Goal: Task Accomplishment & Management: Contribute content

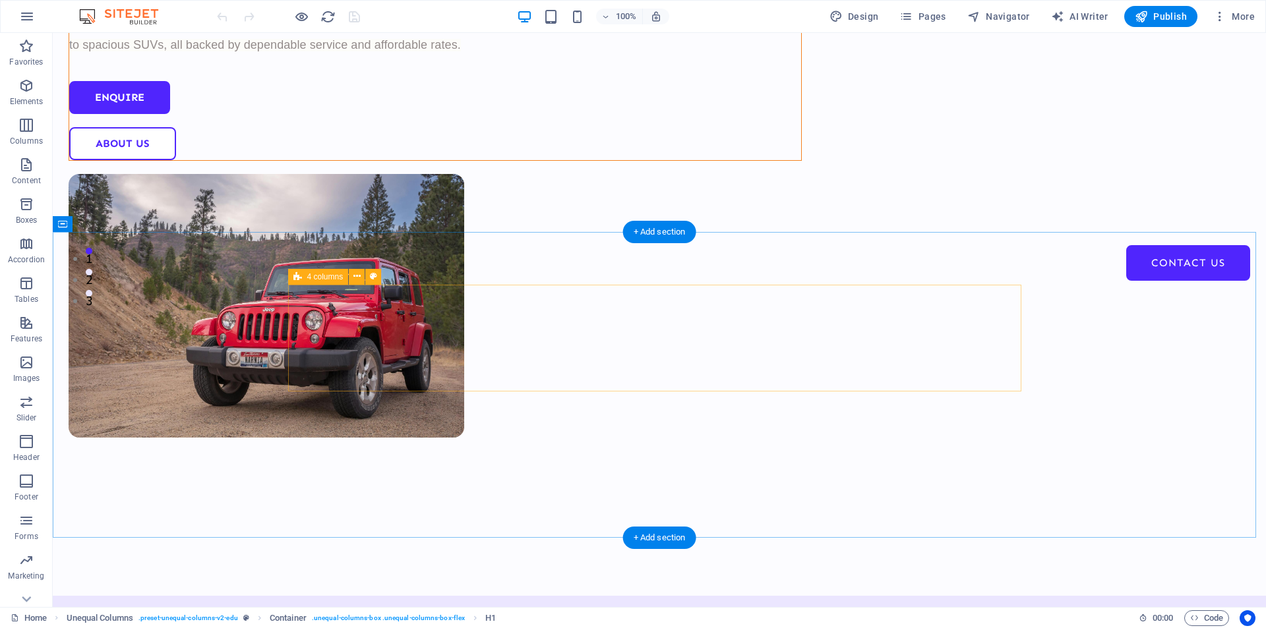
scroll to position [330, 0]
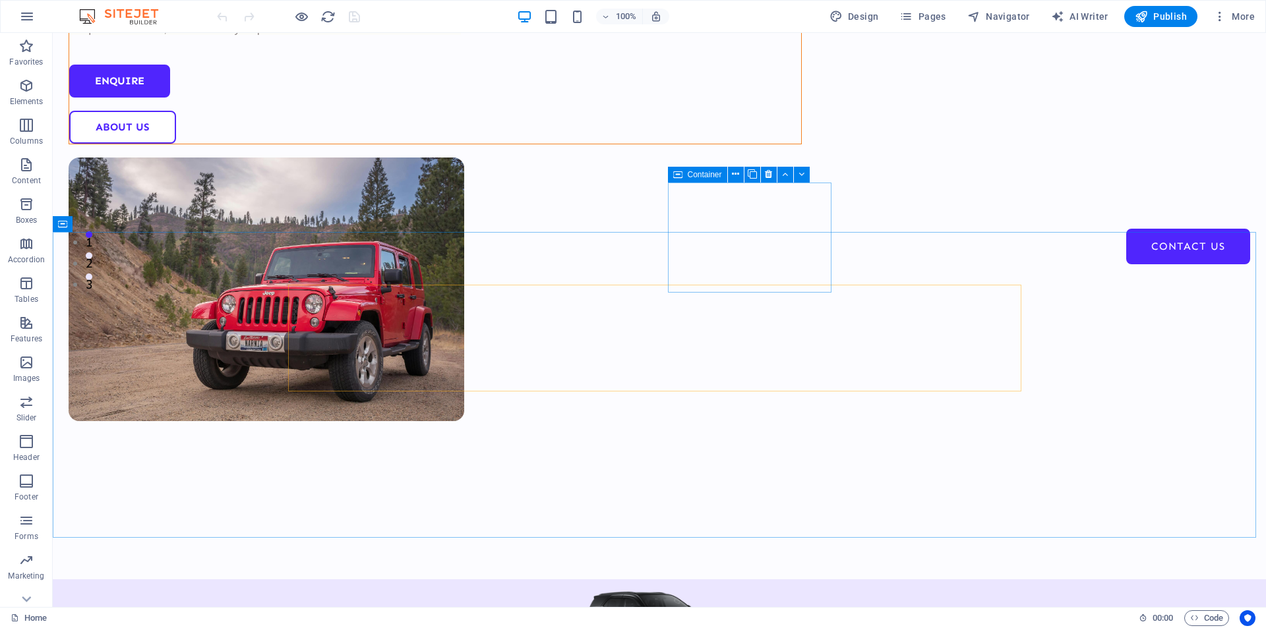
click at [684, 175] on div "Container" at bounding box center [697, 175] width 59 height 16
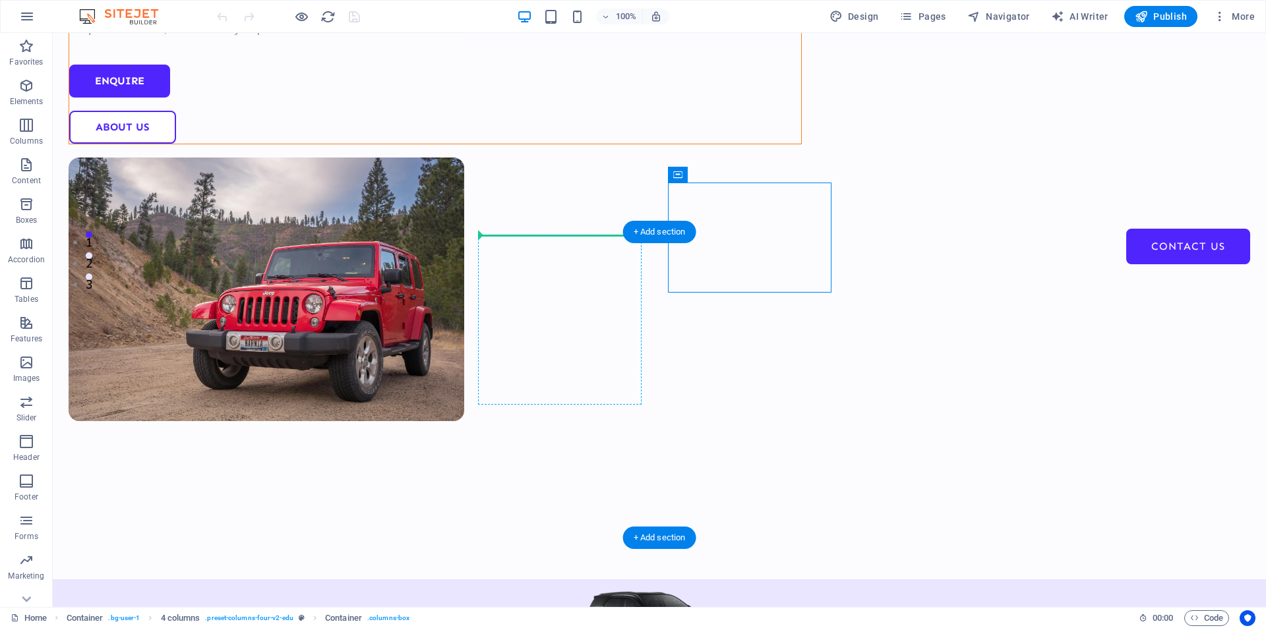
drag, startPoint x: 755, startPoint y: 205, endPoint x: 565, endPoint y: 252, distance: 195.5
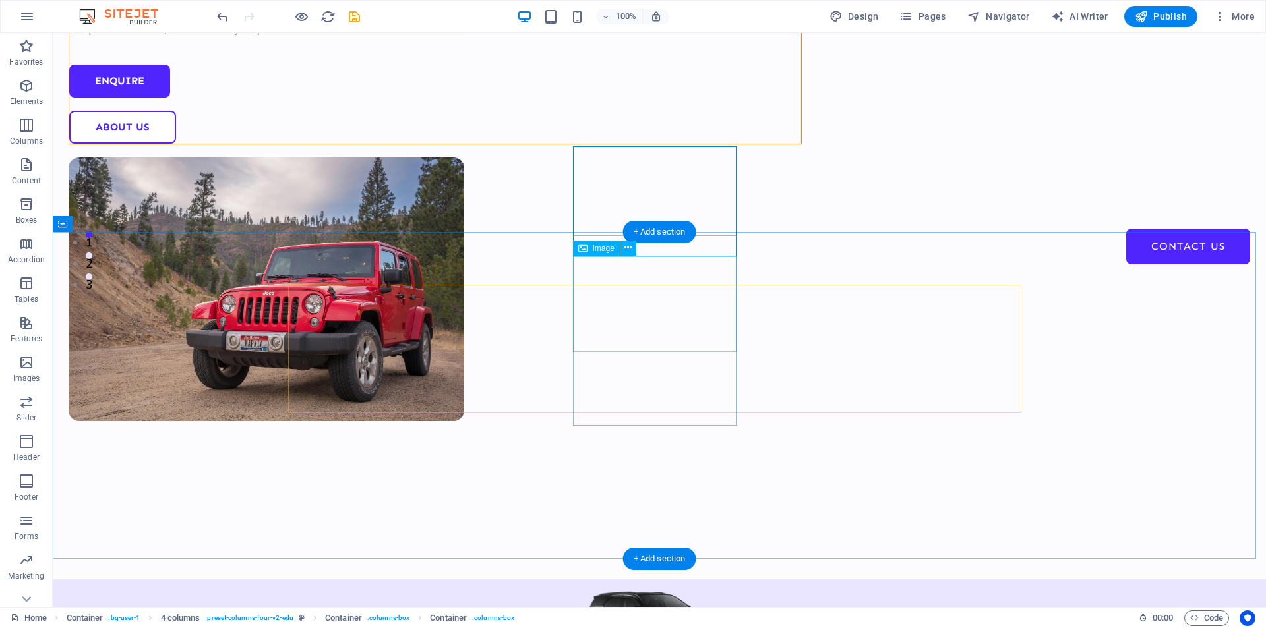
drag, startPoint x: 635, startPoint y: 262, endPoint x: 792, endPoint y: 294, distance: 160.0
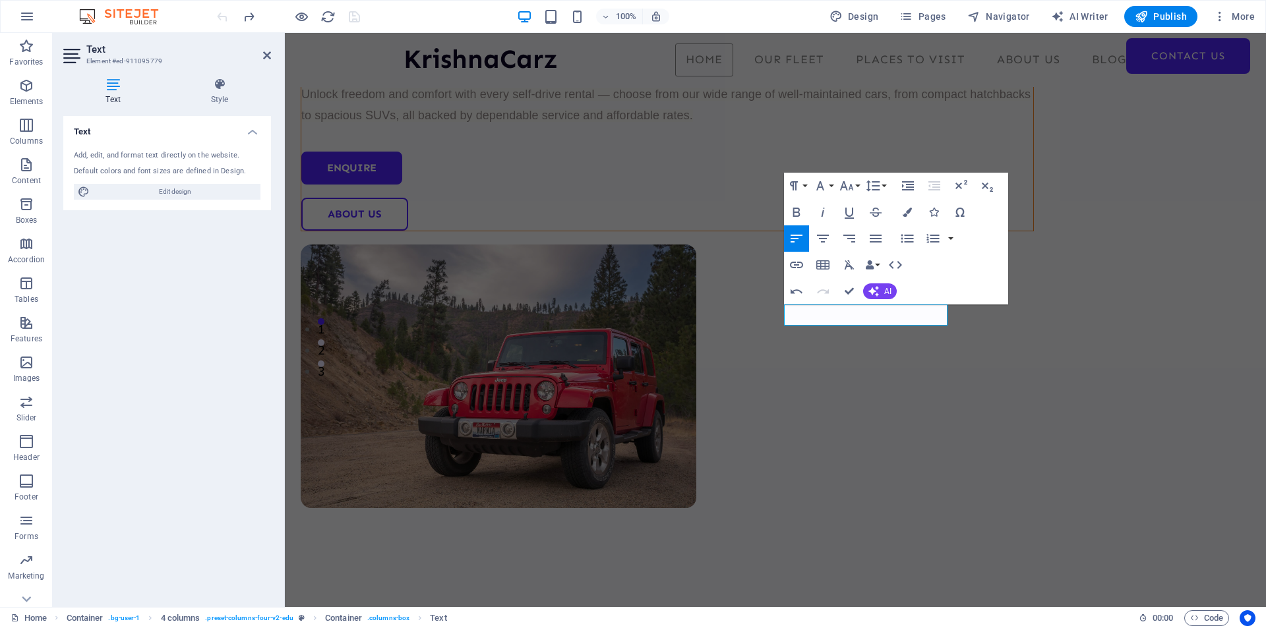
scroll to position [198, 0]
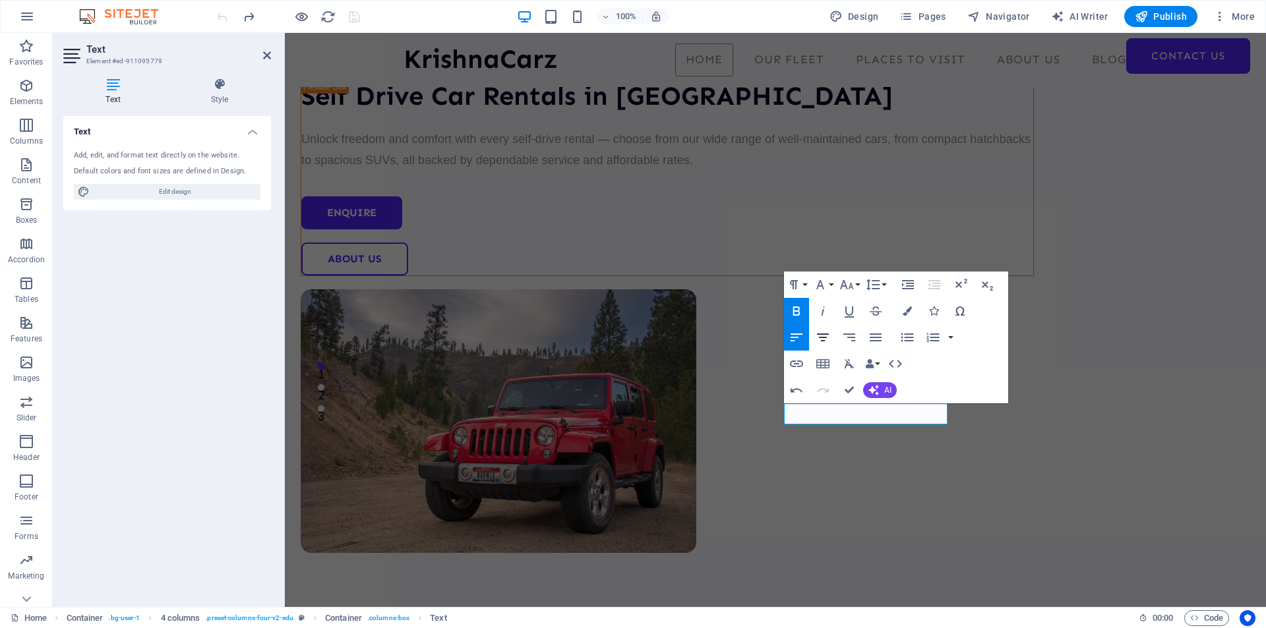
click at [823, 336] on icon "button" at bounding box center [823, 338] width 16 height 16
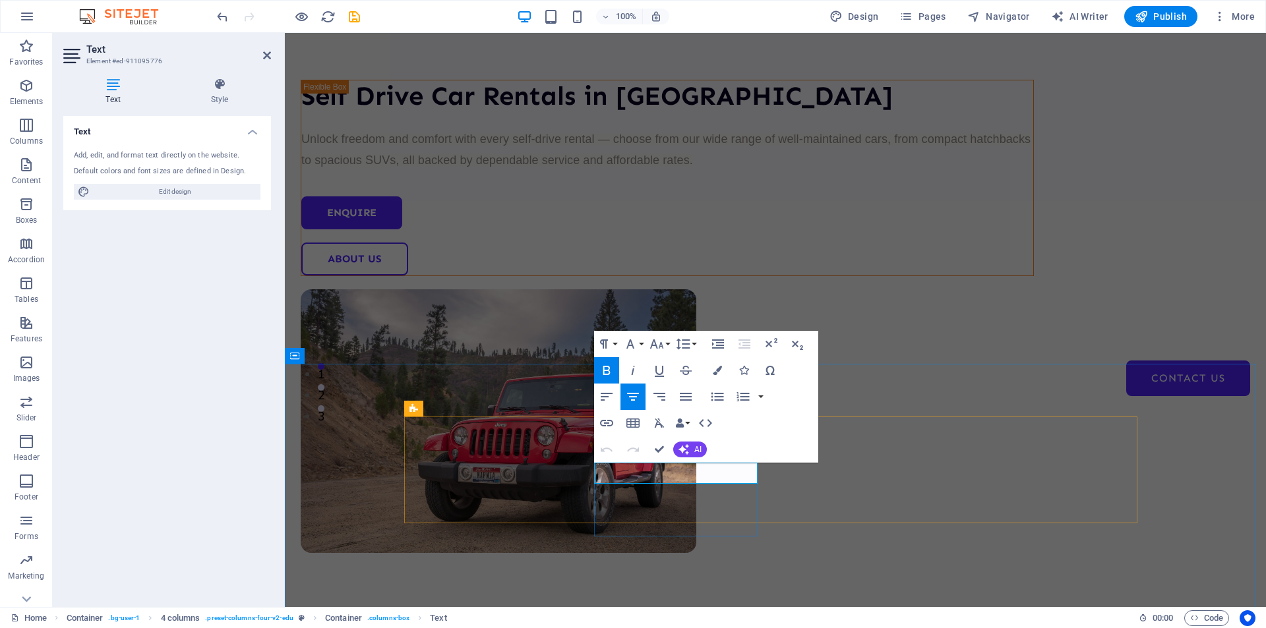
copy strong "Classic Sedans"
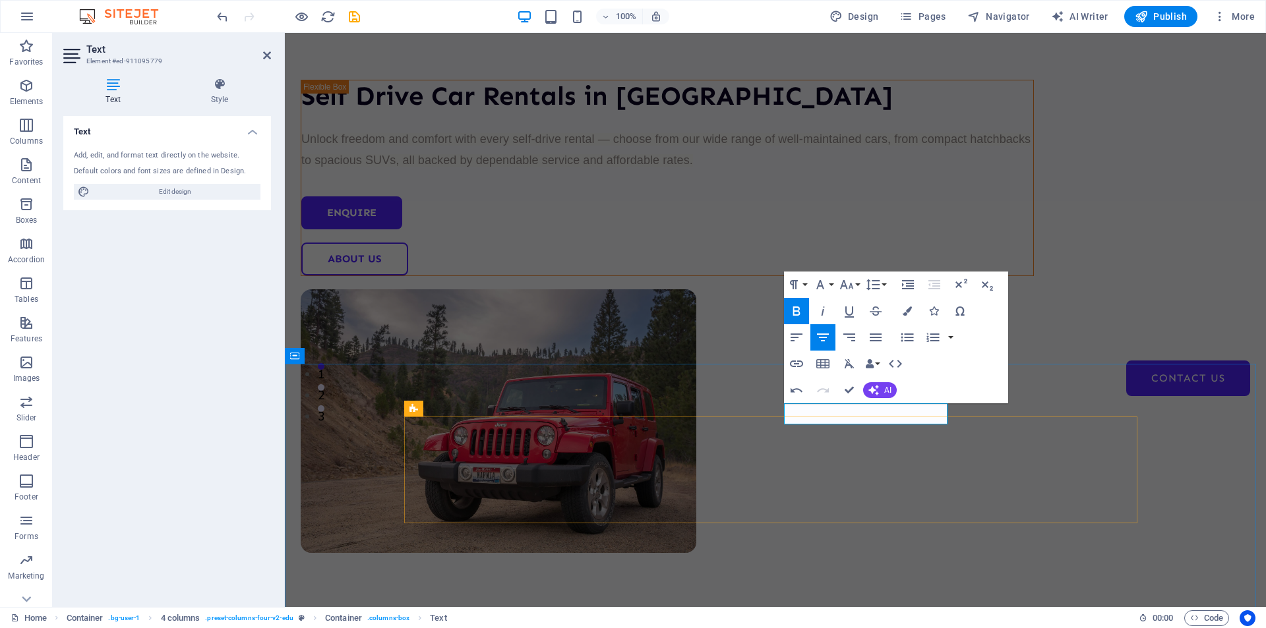
click at [906, 318] on button "Colors" at bounding box center [906, 311] width 25 height 26
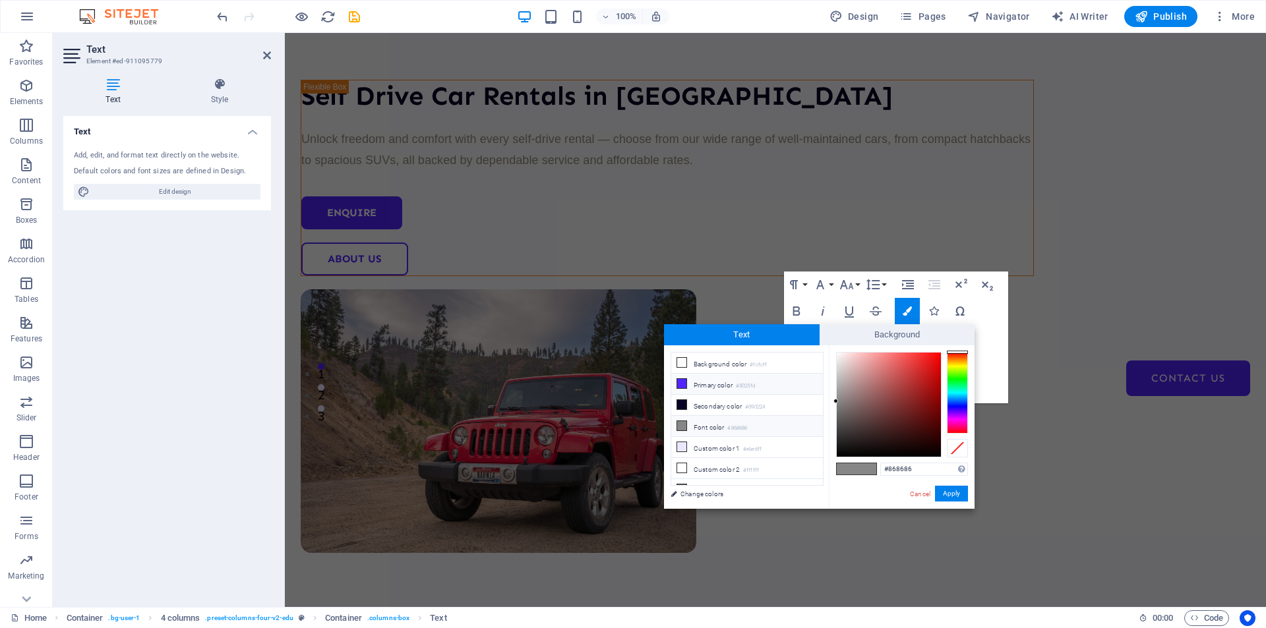
click at [701, 388] on li "Primary color #5025fd" at bounding box center [747, 384] width 152 height 21
type input "#5025fd"
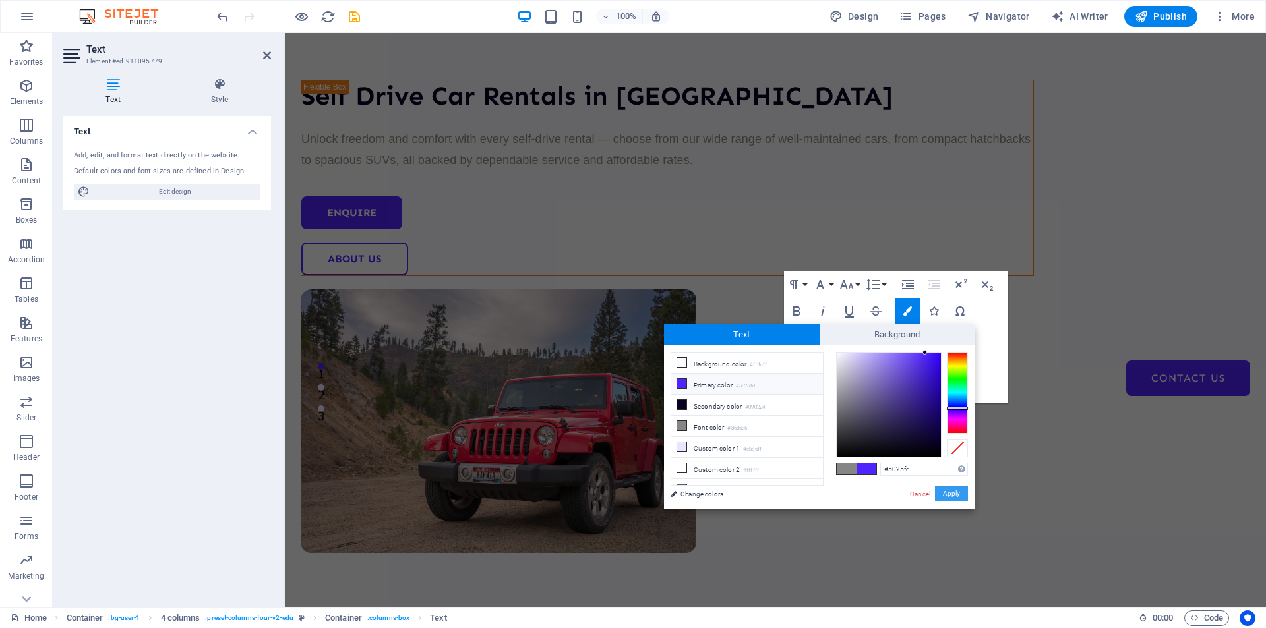
click at [949, 498] on button "Apply" at bounding box center [951, 494] width 33 height 16
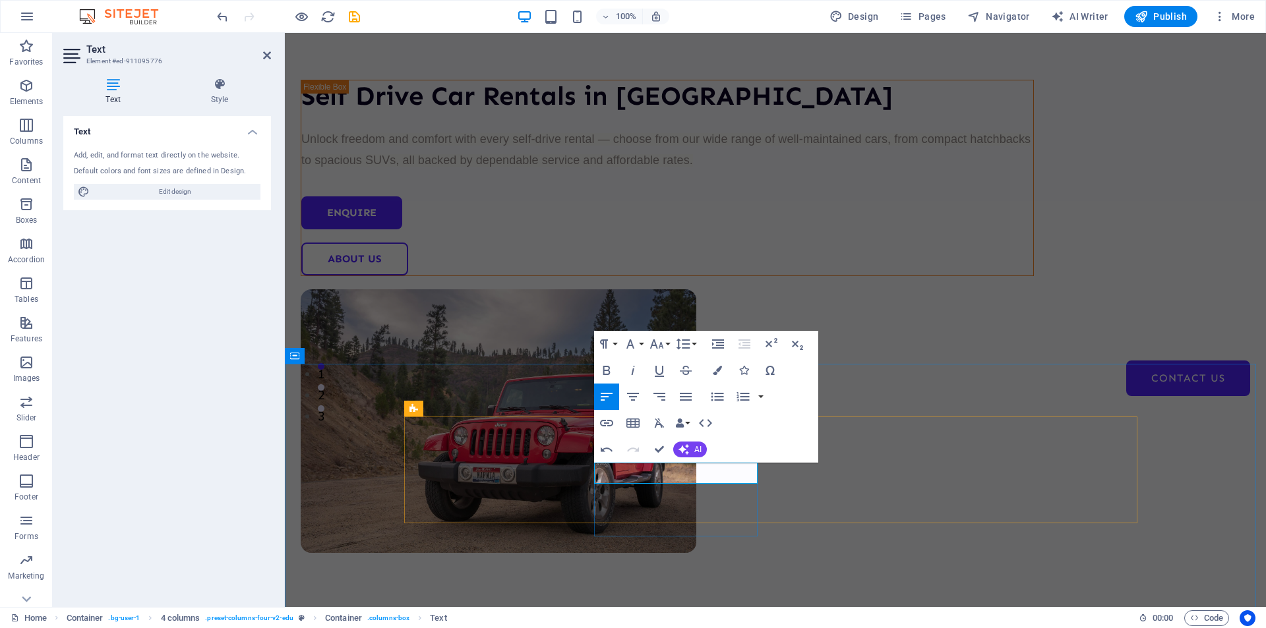
click at [634, 389] on icon "button" at bounding box center [633, 397] width 16 height 16
click at [710, 372] on button "Colors" at bounding box center [717, 370] width 25 height 26
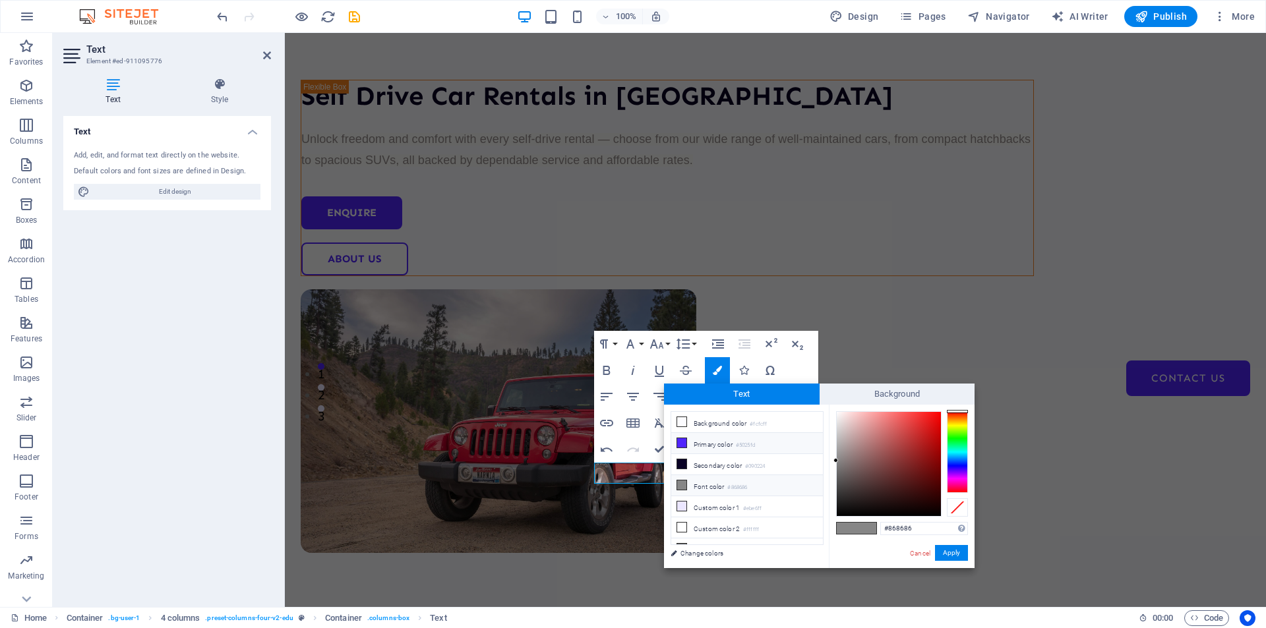
click at [709, 443] on li "Primary color #5025fd" at bounding box center [747, 443] width 152 height 21
type input "#5025fd"
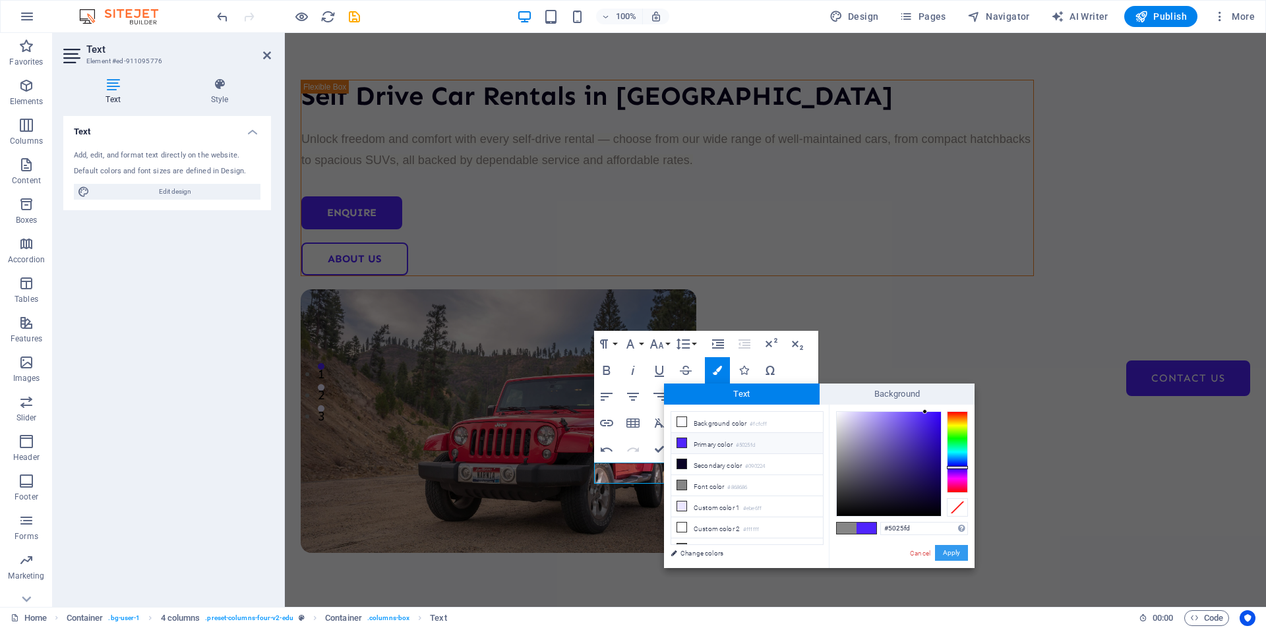
click at [941, 550] on button "Apply" at bounding box center [951, 553] width 33 height 16
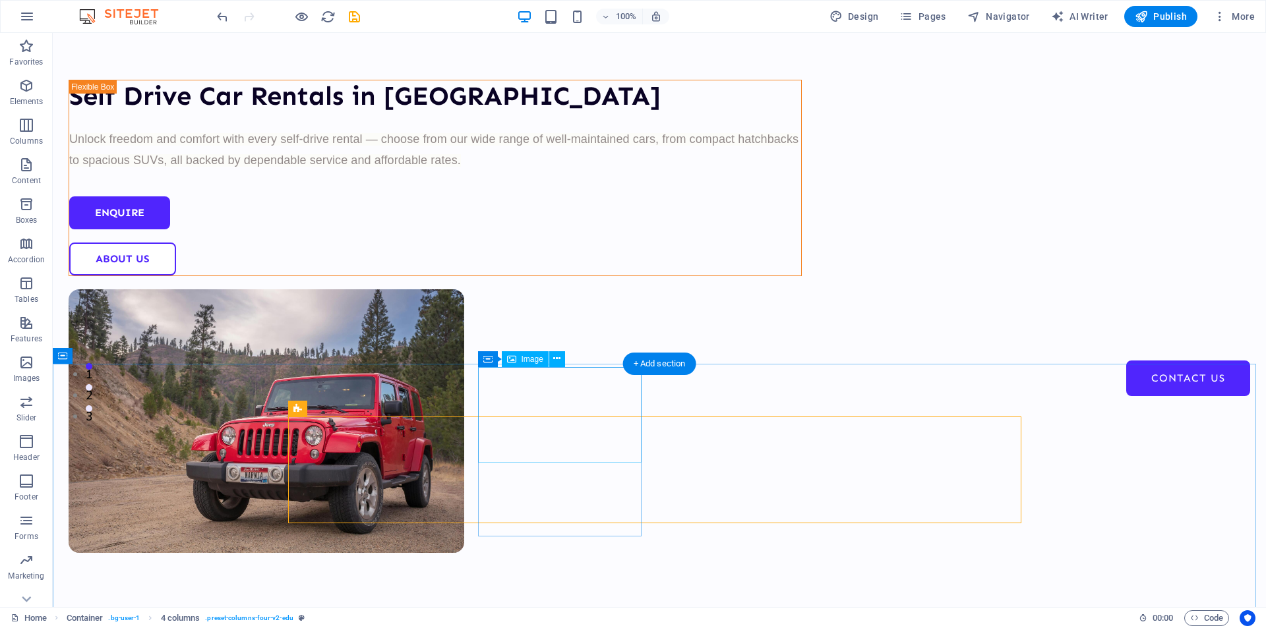
select select "%"
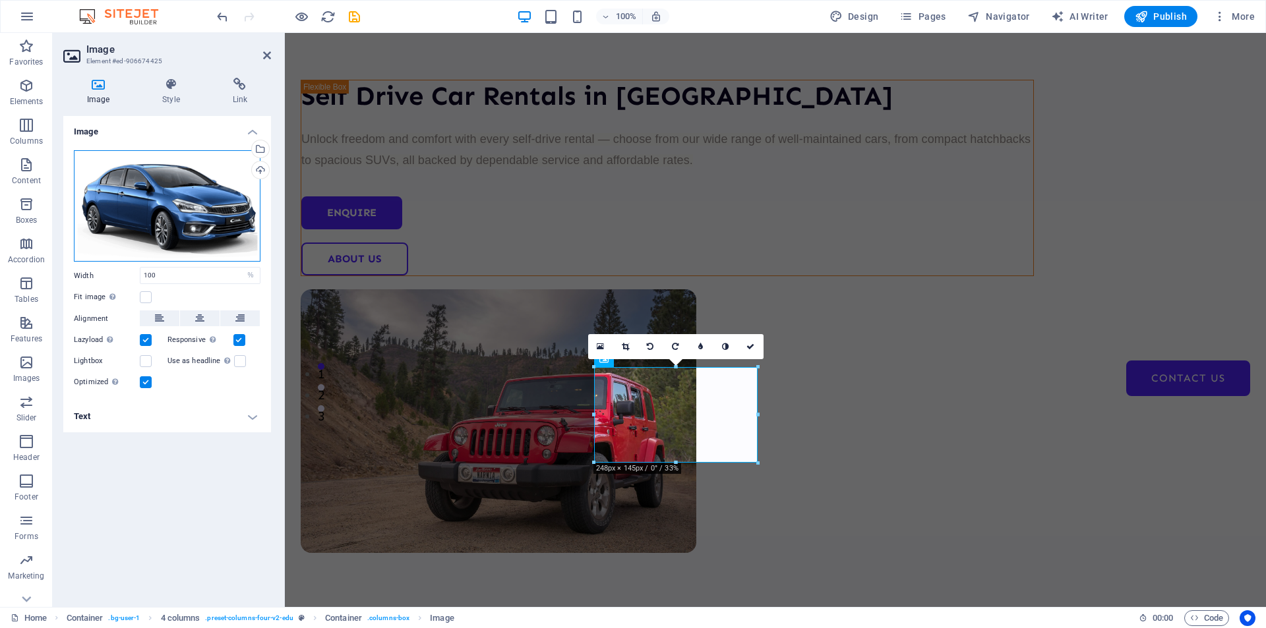
drag, startPoint x: 196, startPoint y: 202, endPoint x: 202, endPoint y: 202, distance: 6.6
click at [198, 202] on div "Drag files here, click to choose files or select files from Files or our free s…" at bounding box center [167, 206] width 187 height 112
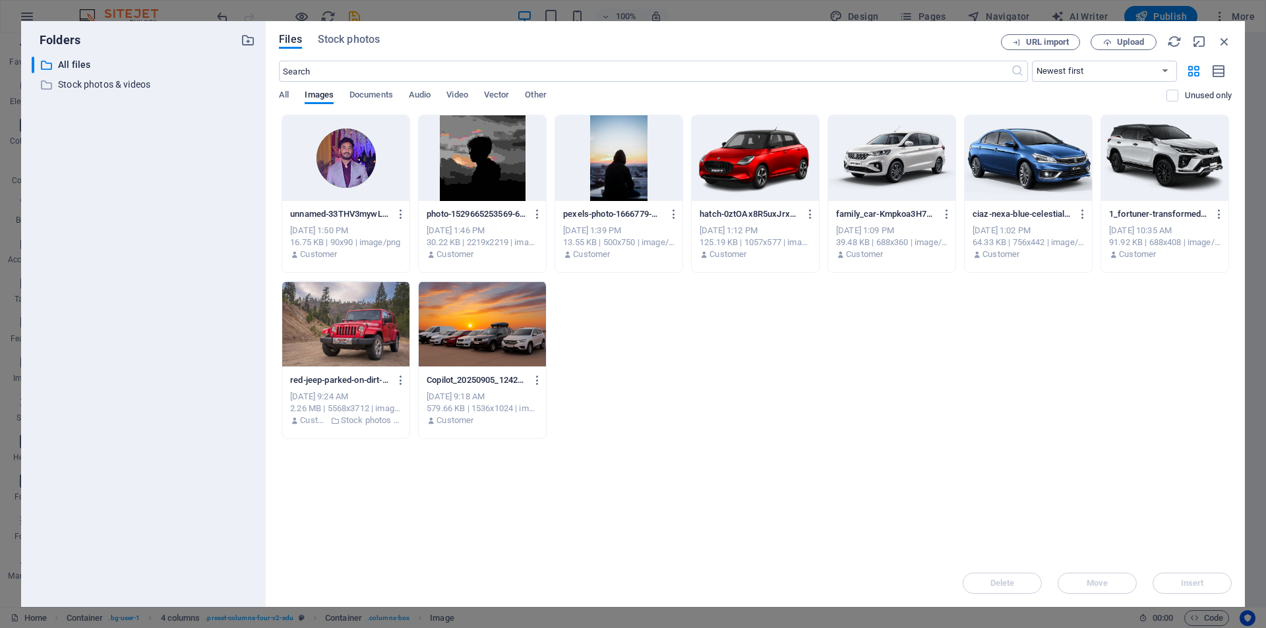
click at [736, 163] on div at bounding box center [754, 158] width 127 height 86
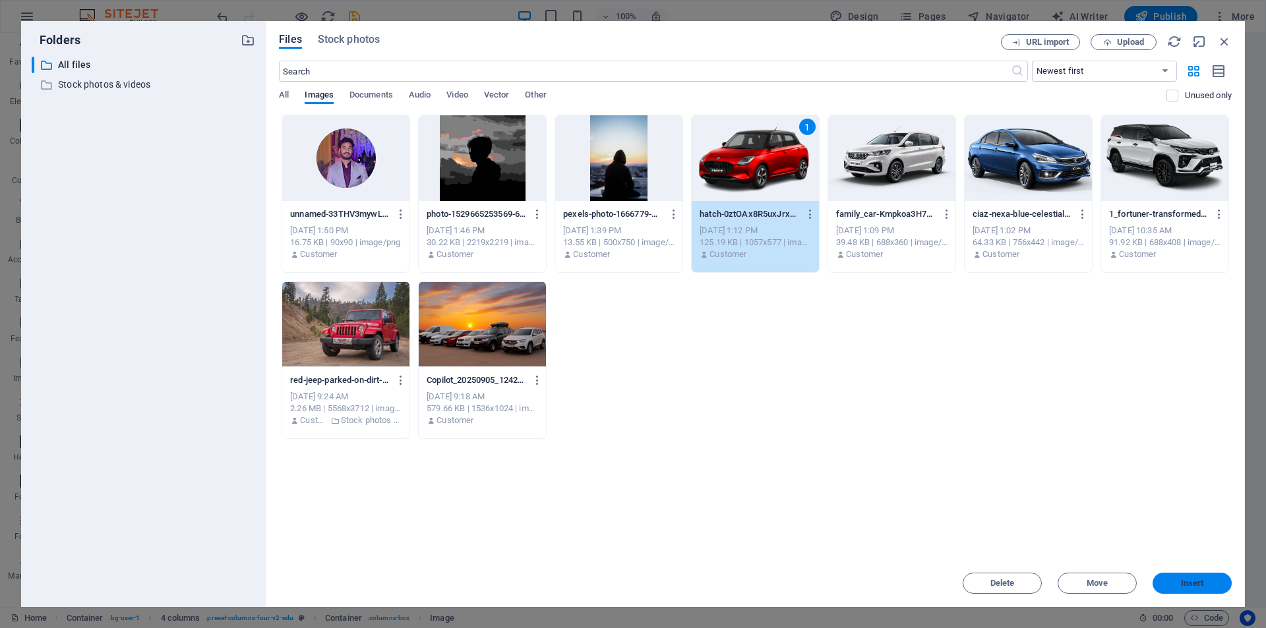
click at [1180, 578] on button "Insert" at bounding box center [1191, 583] width 79 height 21
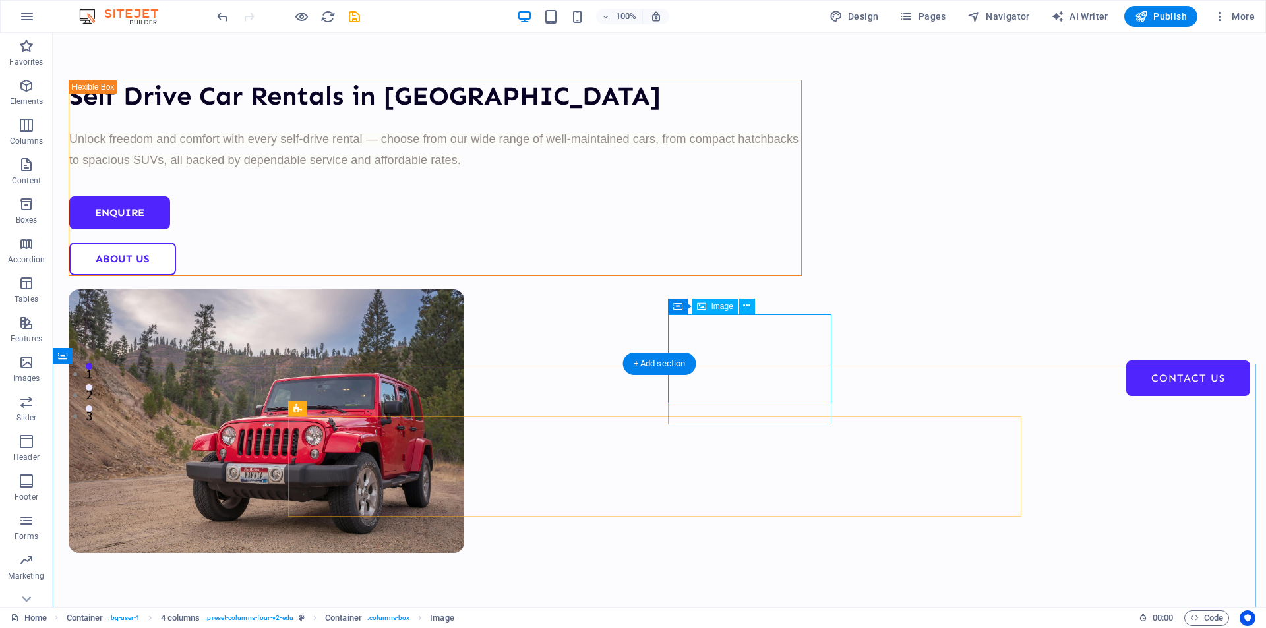
select select "%"
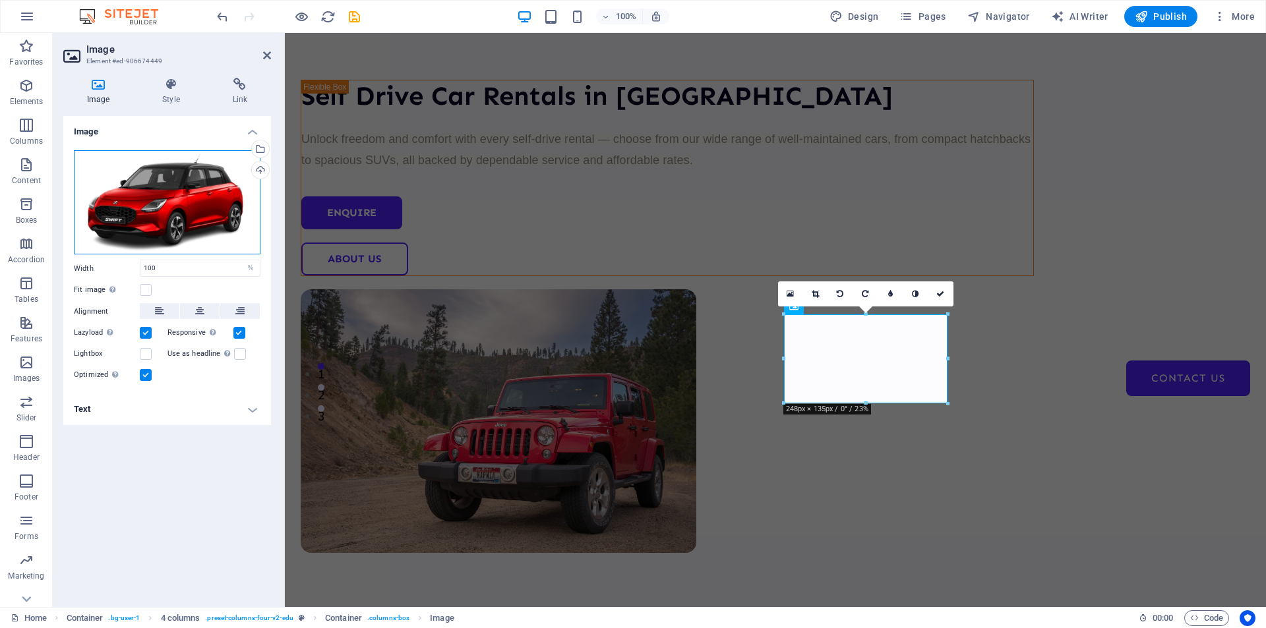
click at [183, 202] on div "Drag files here, click to choose files or select files from Files or our free s…" at bounding box center [167, 202] width 187 height 105
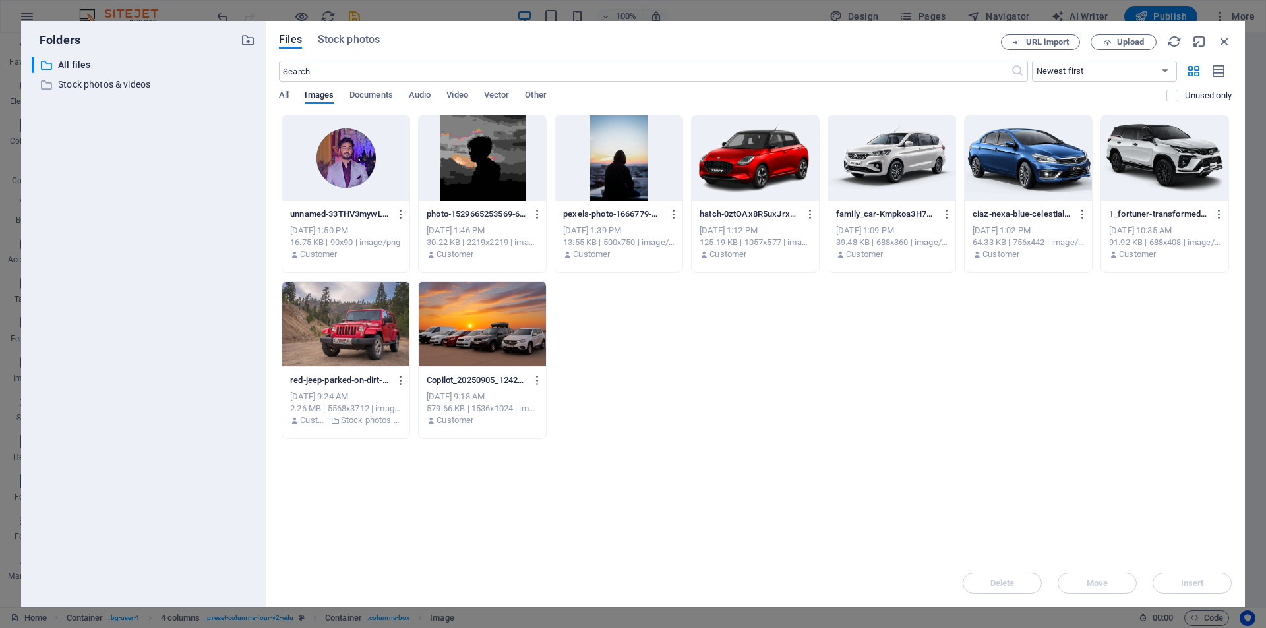
click at [995, 172] on div at bounding box center [1027, 158] width 127 height 86
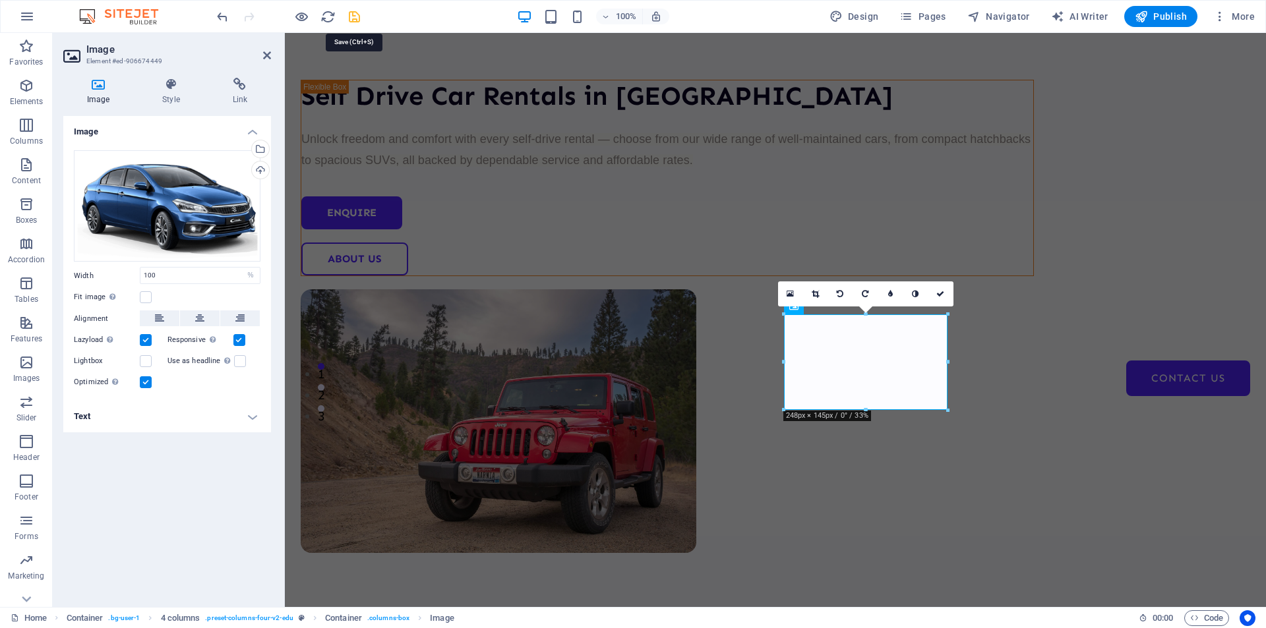
click at [357, 14] on icon "save" at bounding box center [354, 16] width 15 height 15
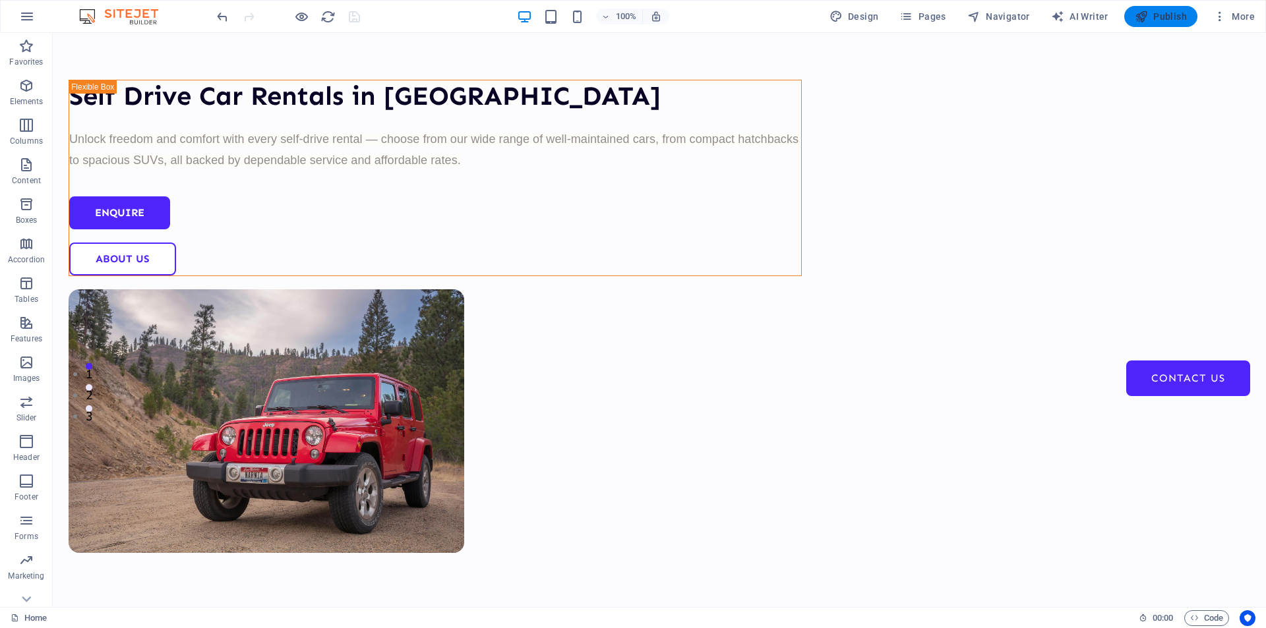
click at [1171, 13] on span "Publish" at bounding box center [1160, 16] width 52 height 13
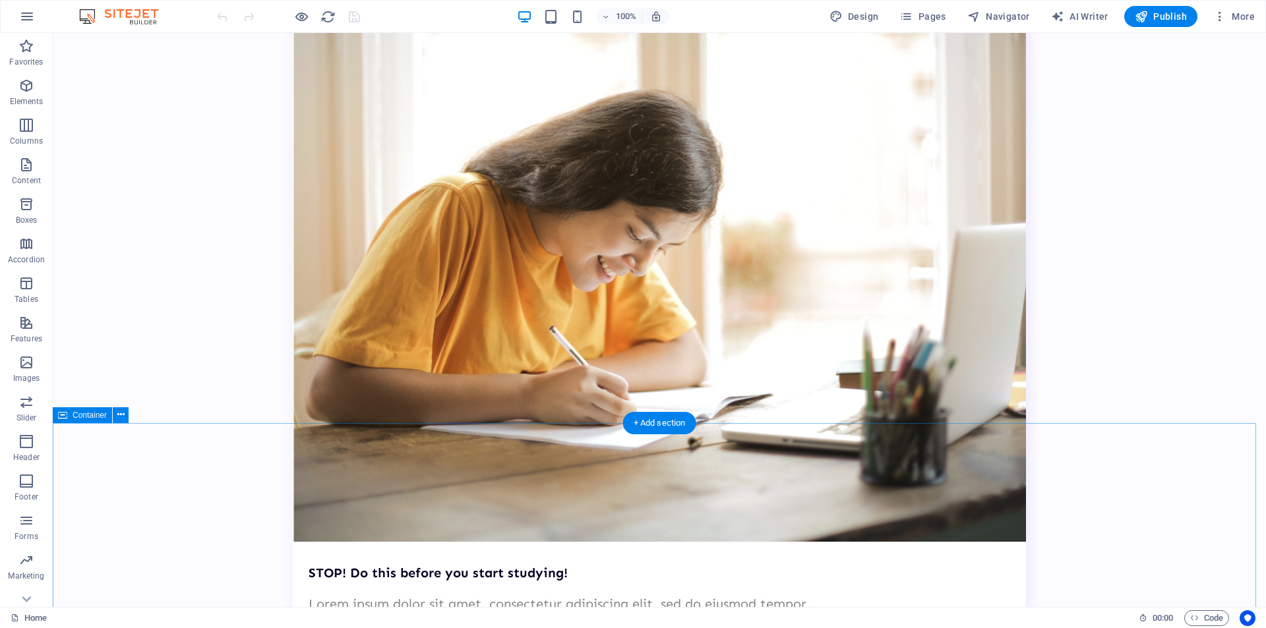
scroll to position [2439, 0]
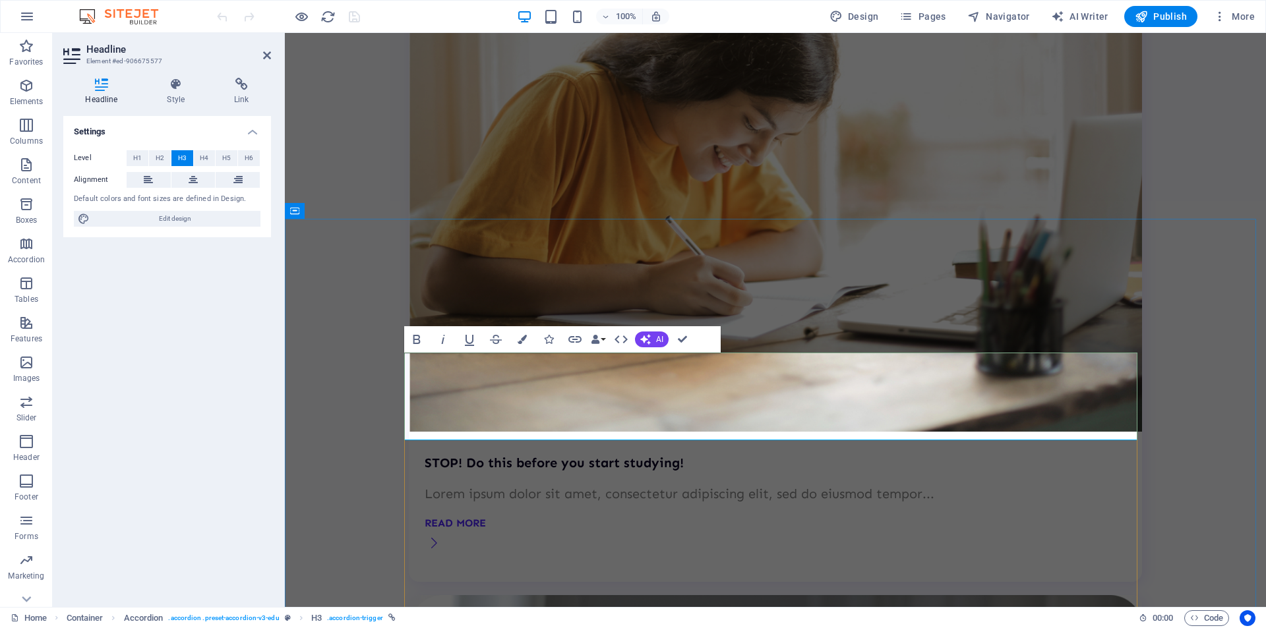
scroll to position [34, 0]
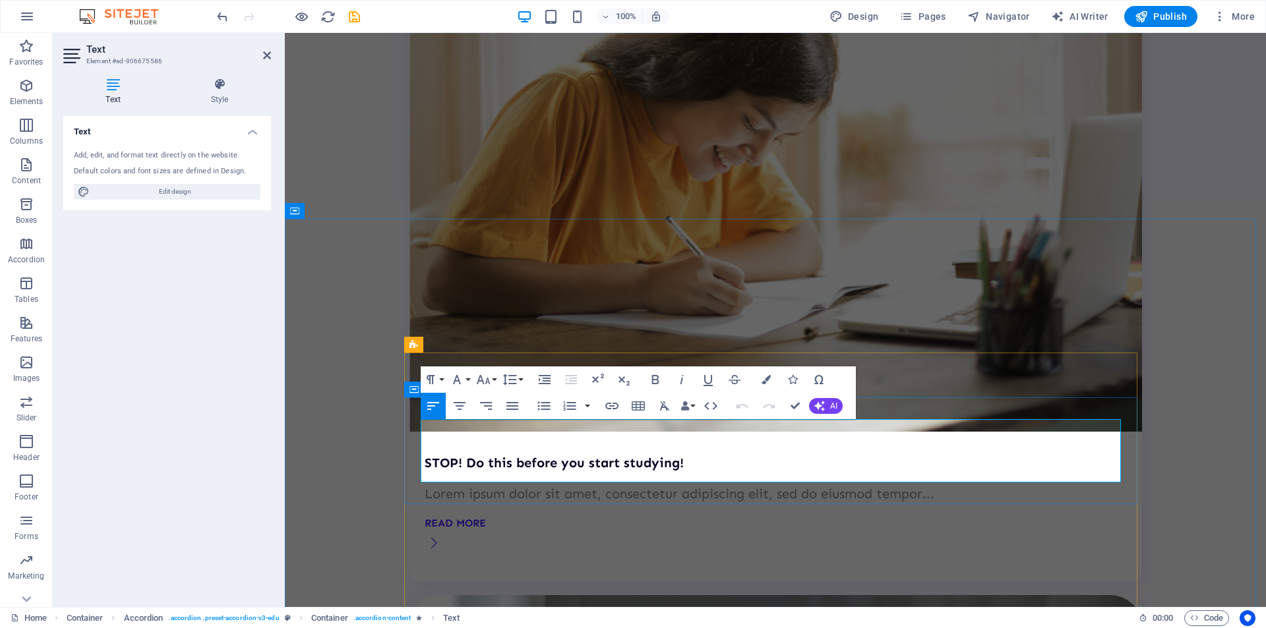
drag, startPoint x: 422, startPoint y: 430, endPoint x: 478, endPoint y: 477, distance: 72.6
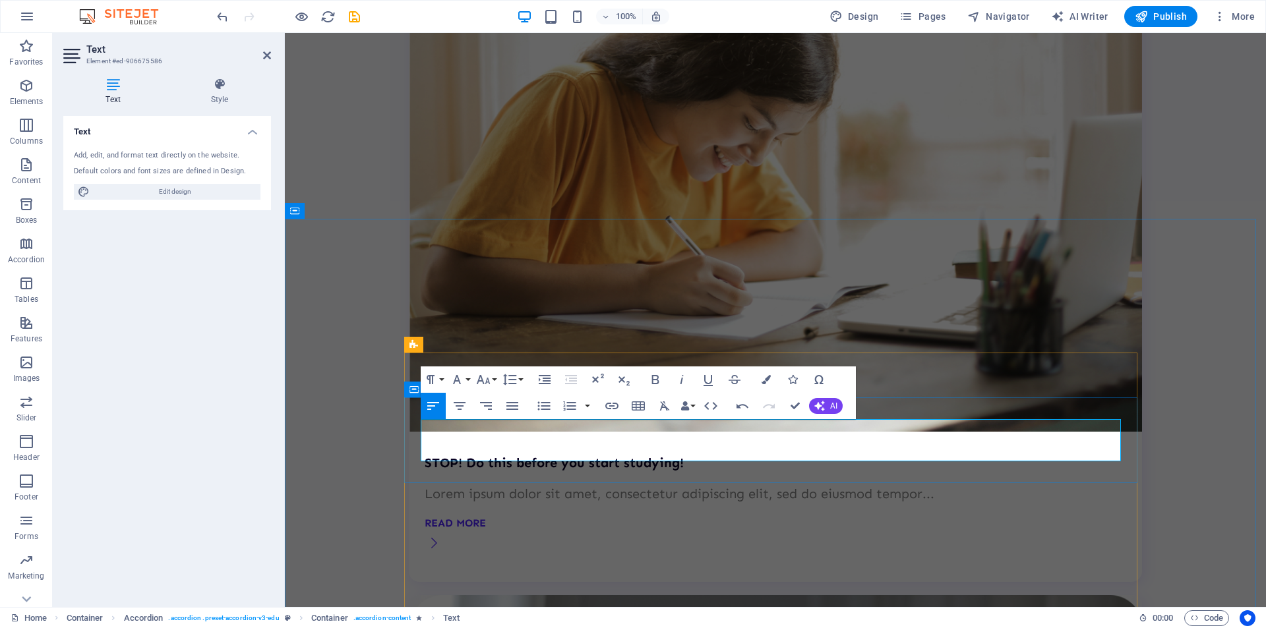
scroll to position [2101, 3]
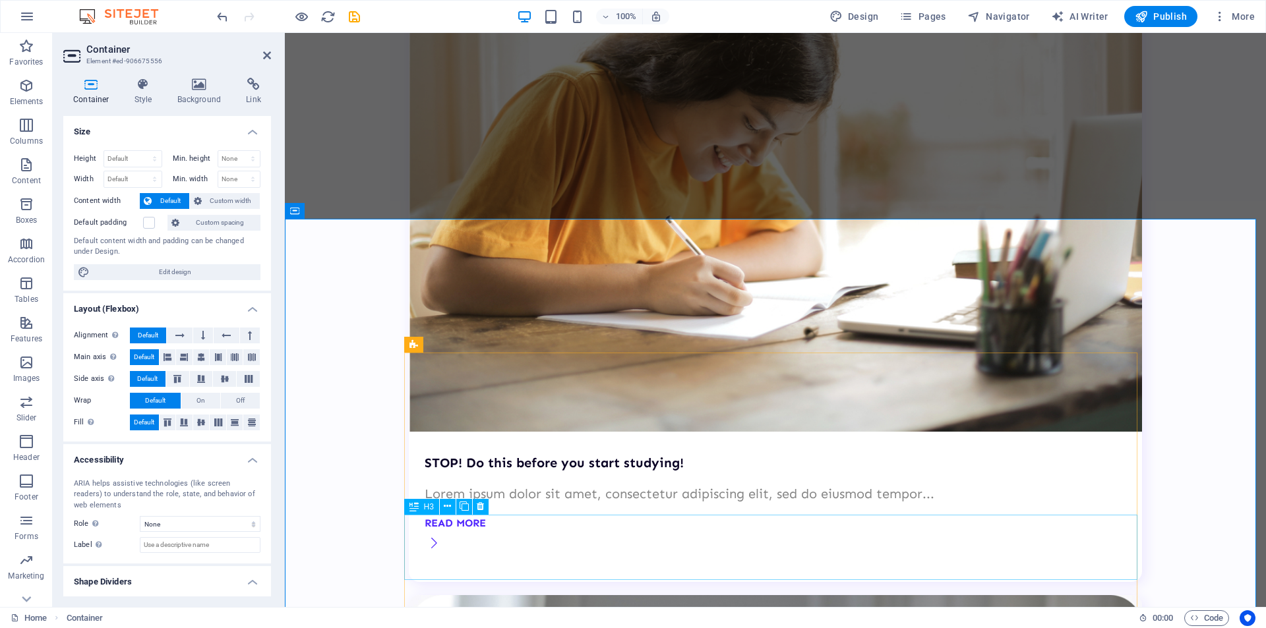
scroll to position [2526, 0]
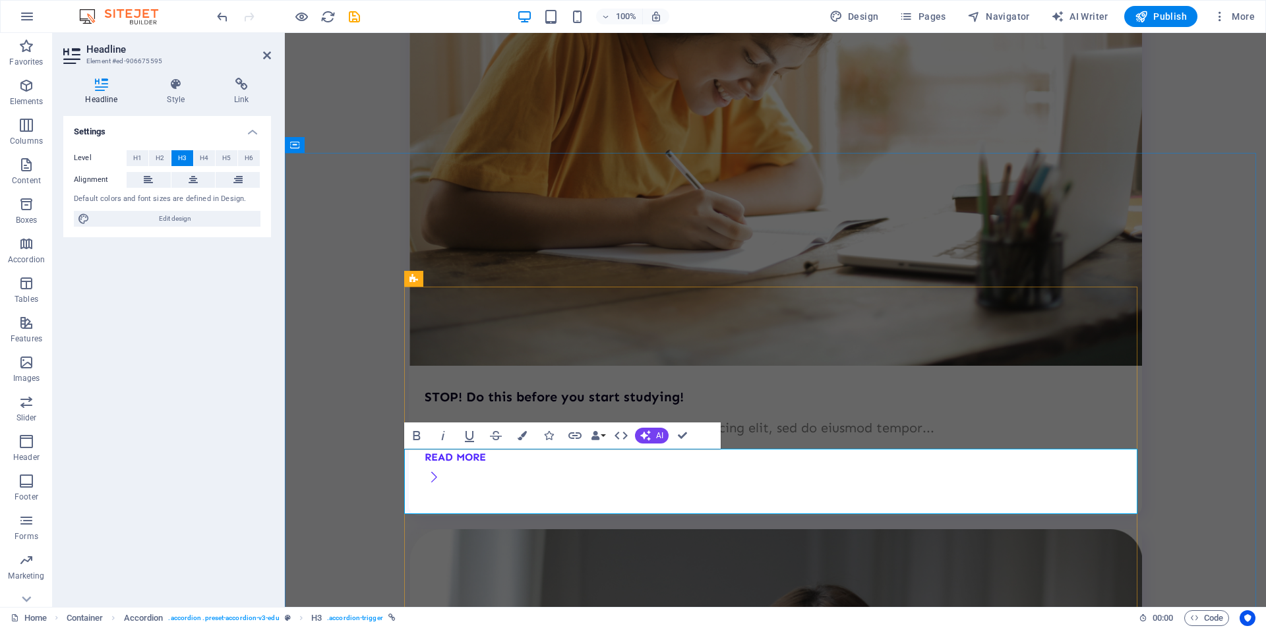
scroll to position [126, 0]
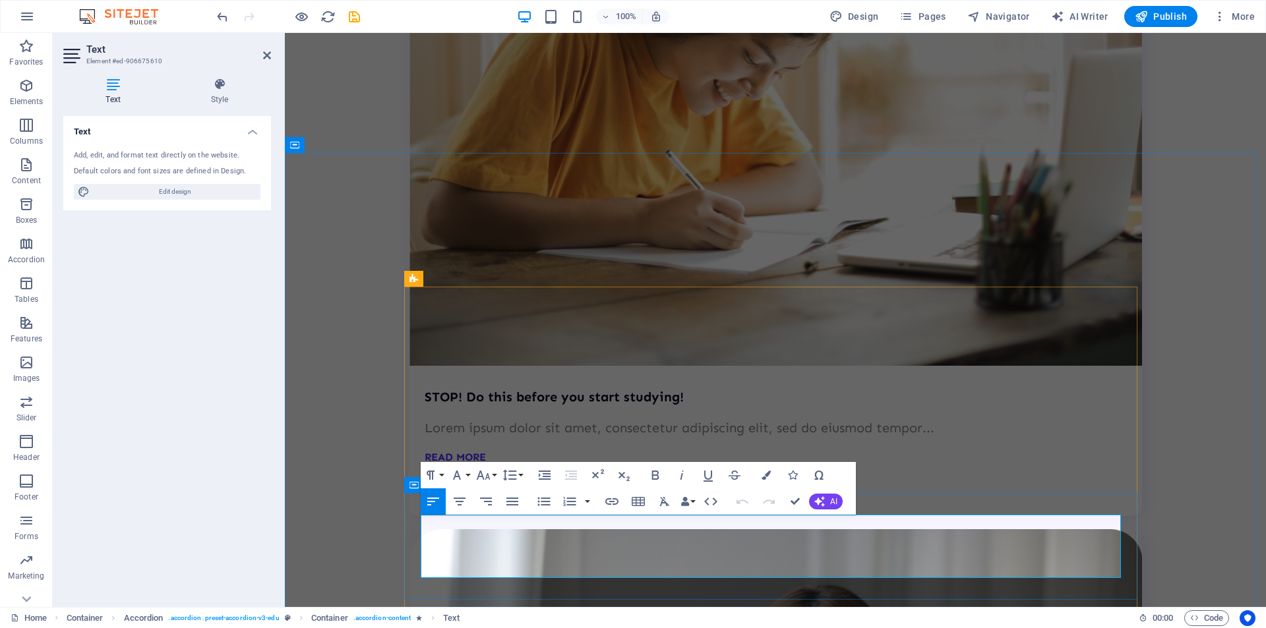
drag, startPoint x: 422, startPoint y: 525, endPoint x: 469, endPoint y: 568, distance: 63.9
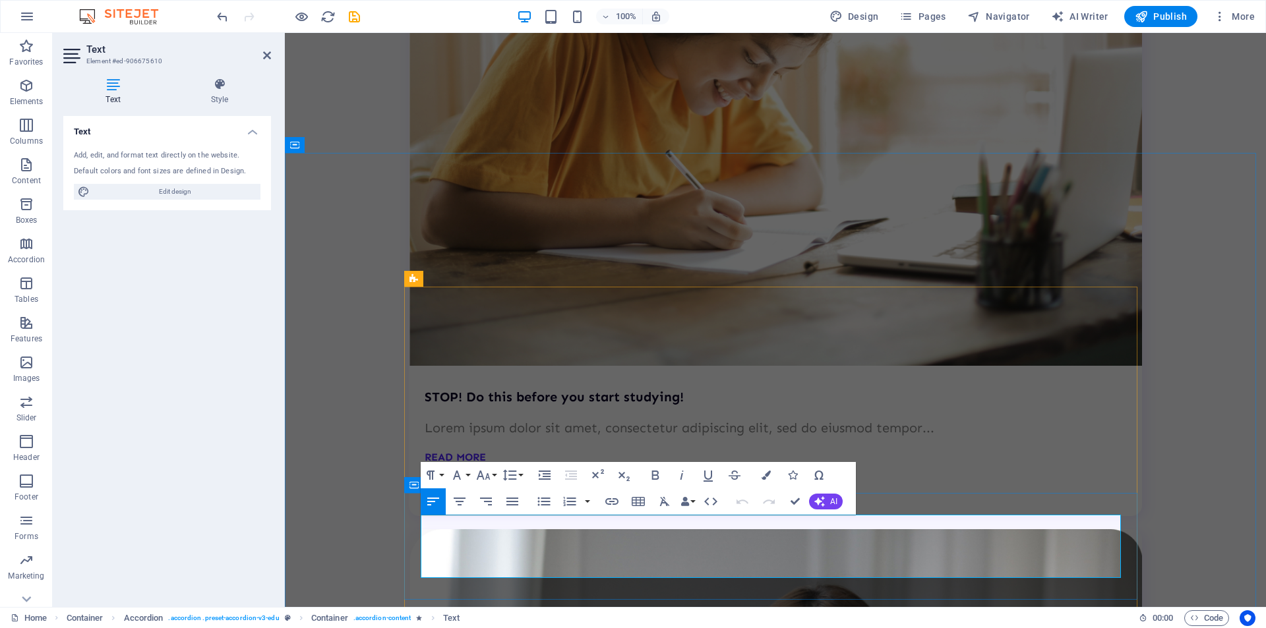
click at [571, 504] on icon "button" at bounding box center [570, 502] width 16 height 16
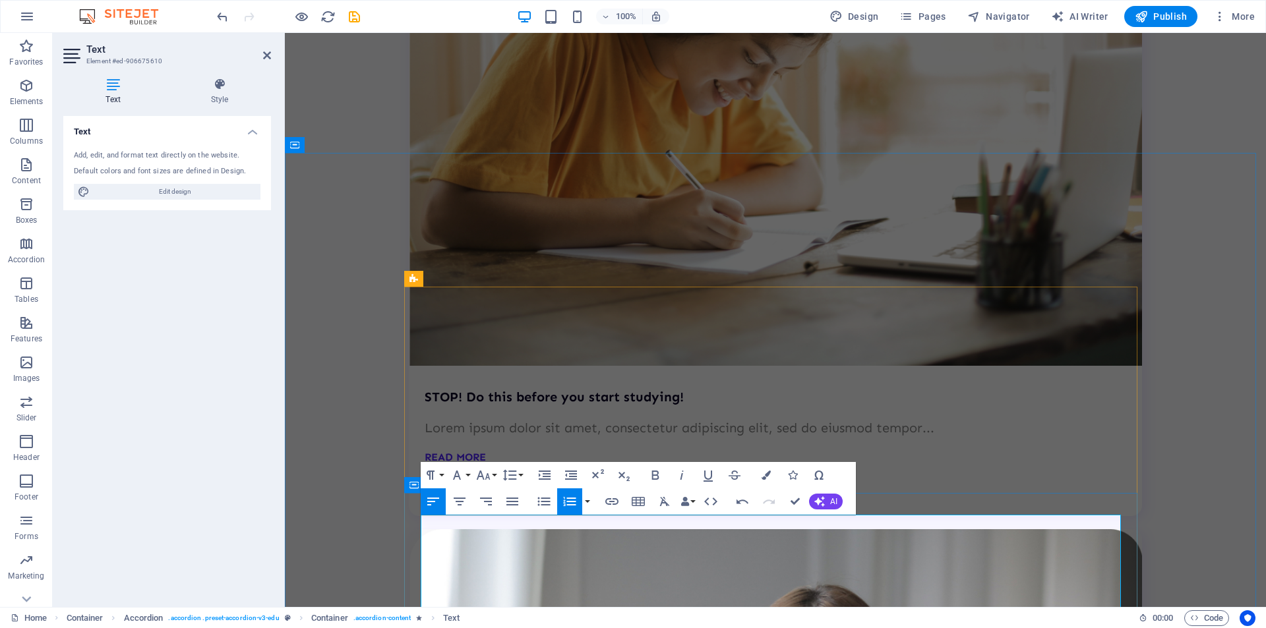
scroll to position [2537, 0]
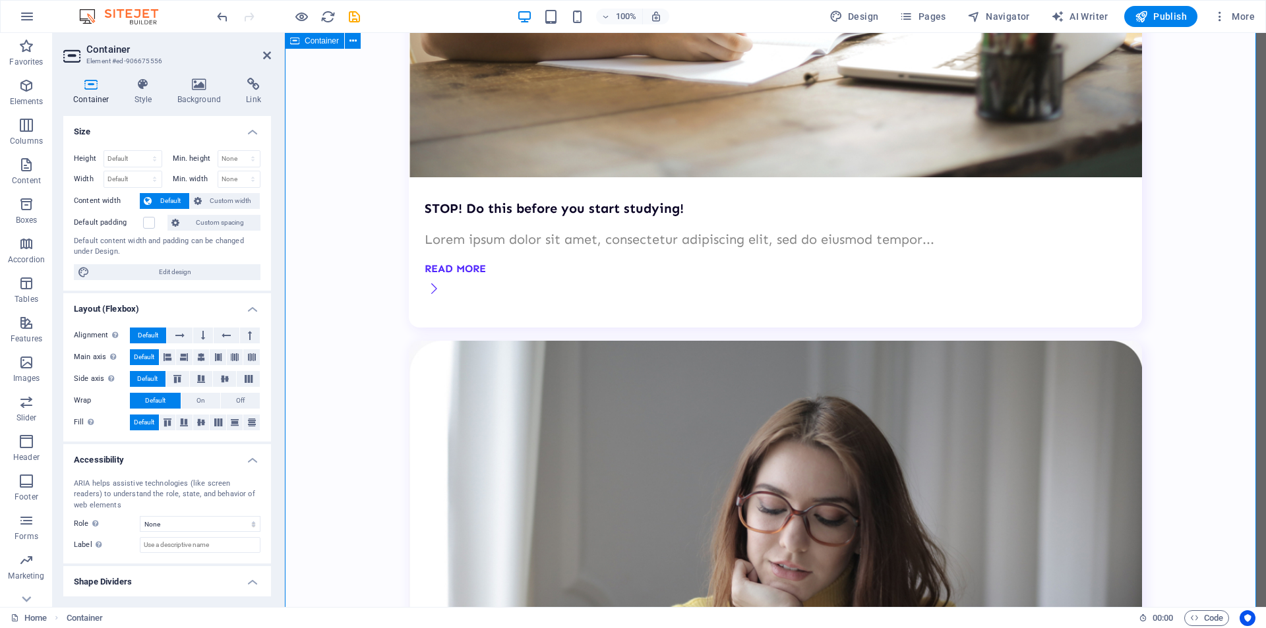
scroll to position [2735, 0]
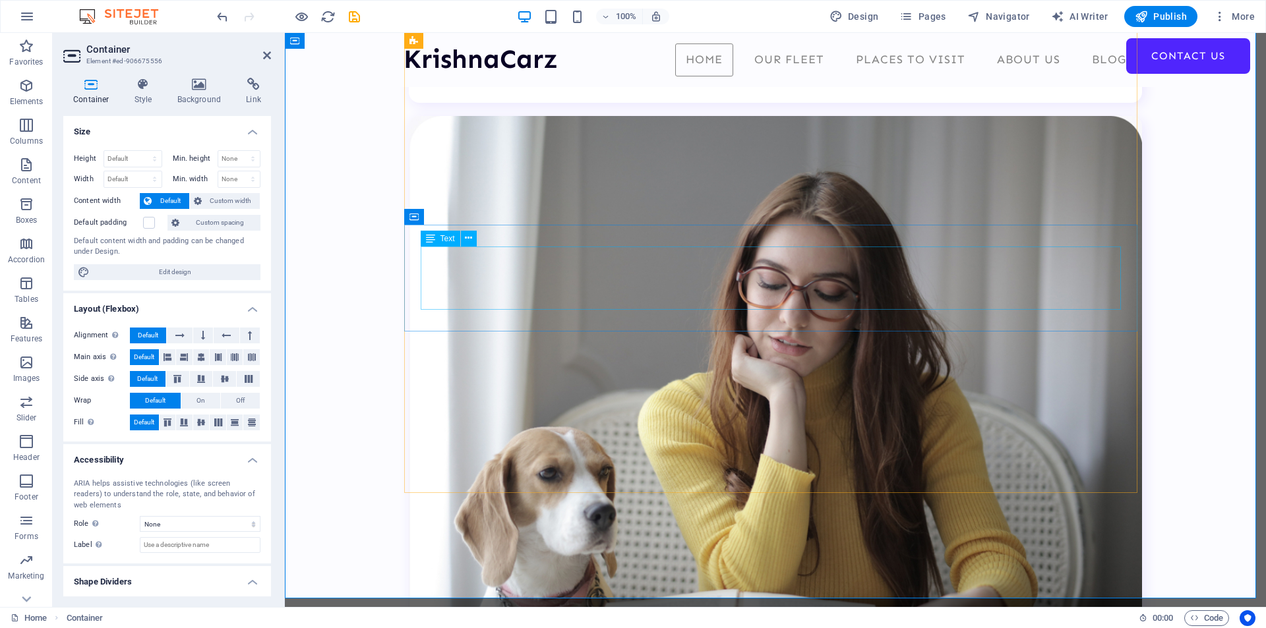
scroll to position [2867, 0]
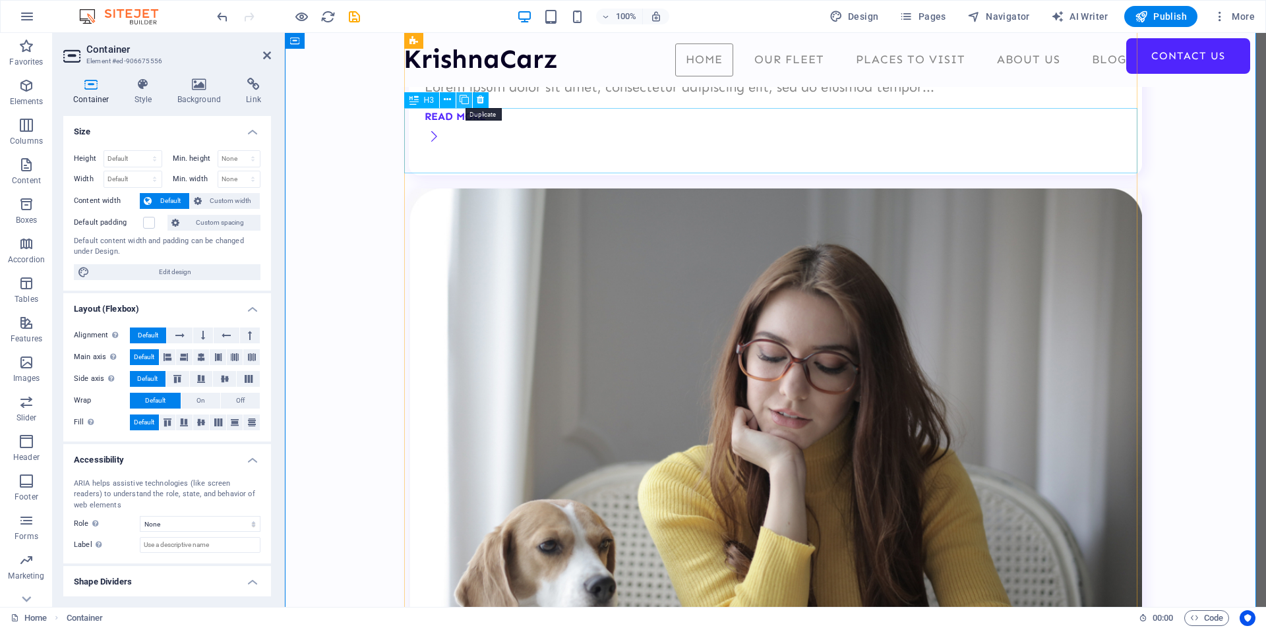
click at [462, 98] on icon at bounding box center [463, 100] width 9 height 14
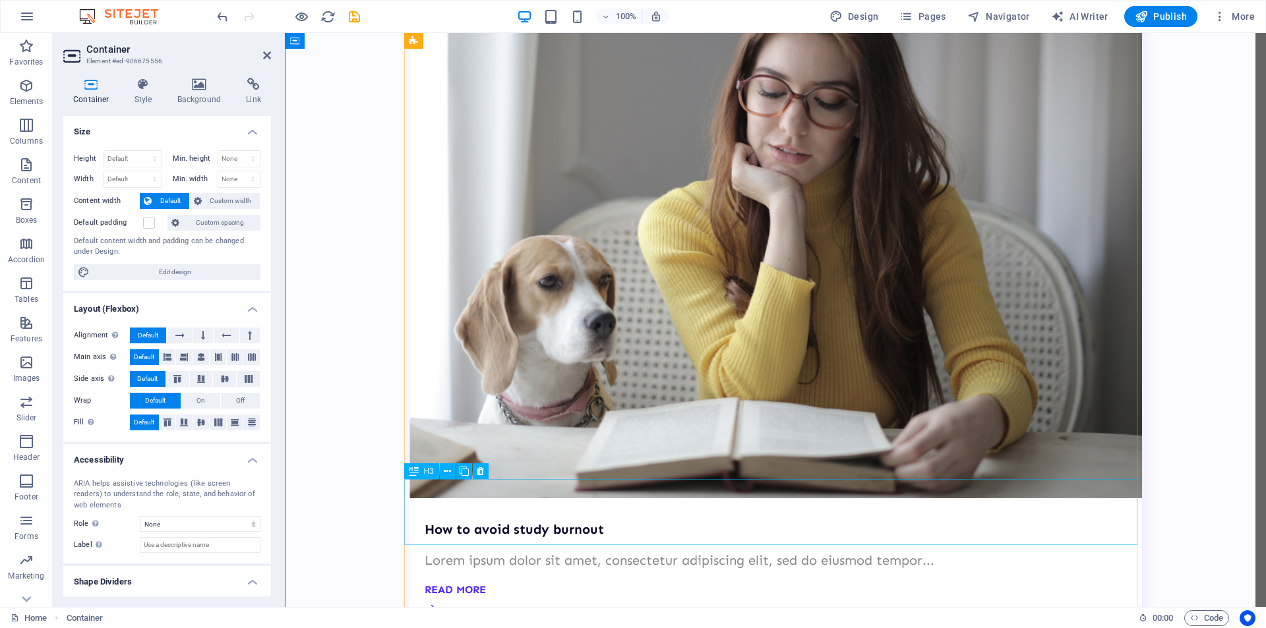
scroll to position [3196, 0]
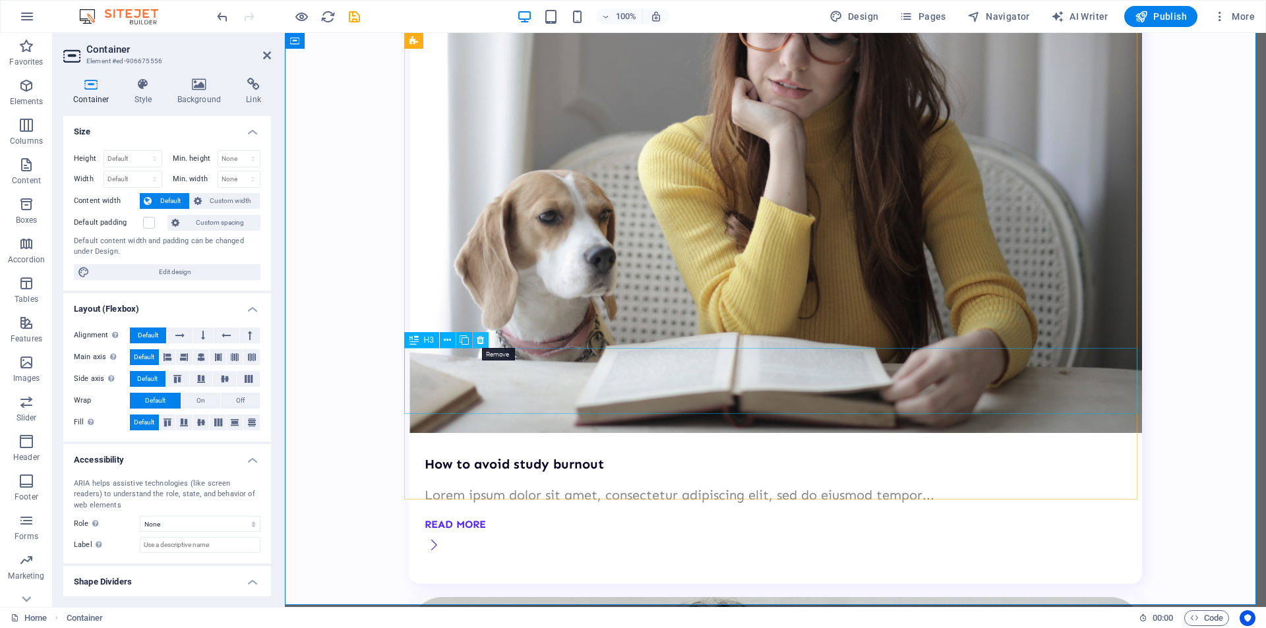
click at [482, 340] on icon at bounding box center [480, 341] width 7 height 14
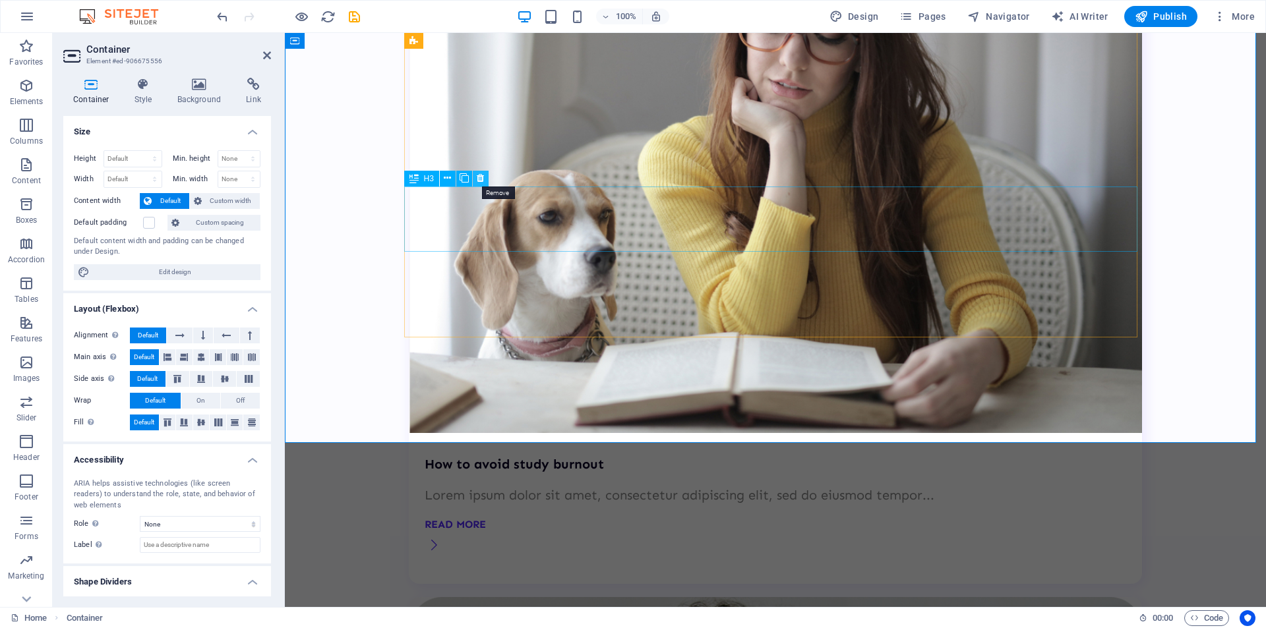
click at [482, 176] on icon at bounding box center [480, 178] width 7 height 14
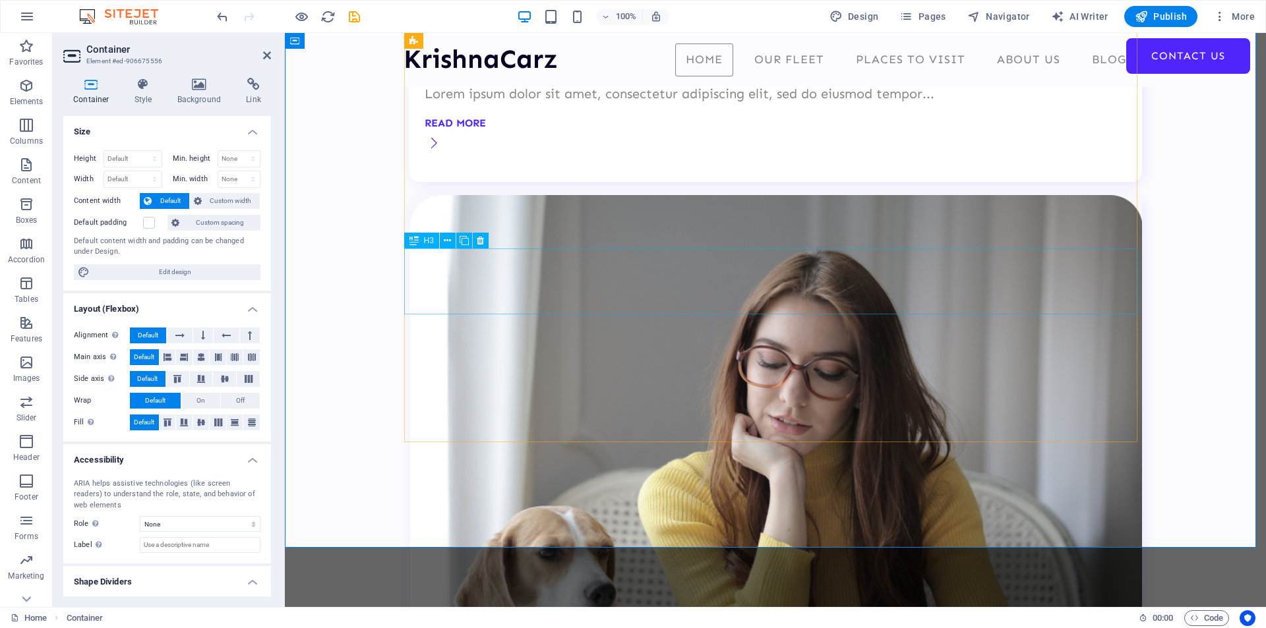
scroll to position [2798, 0]
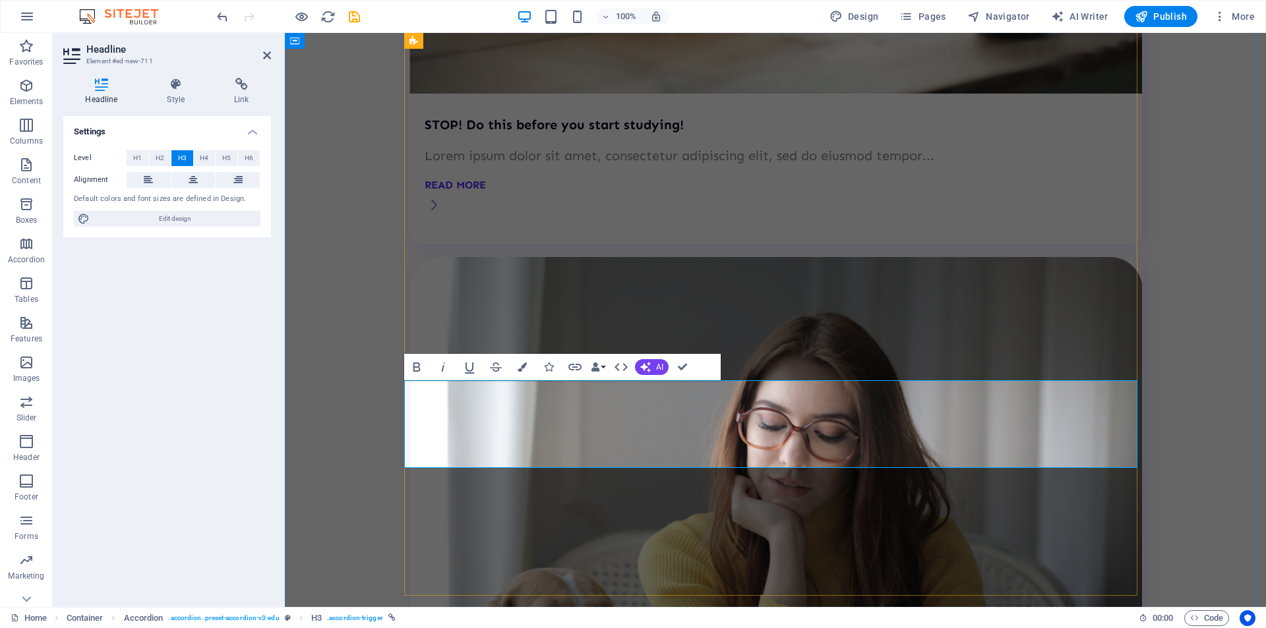
scroll to position [0, 6]
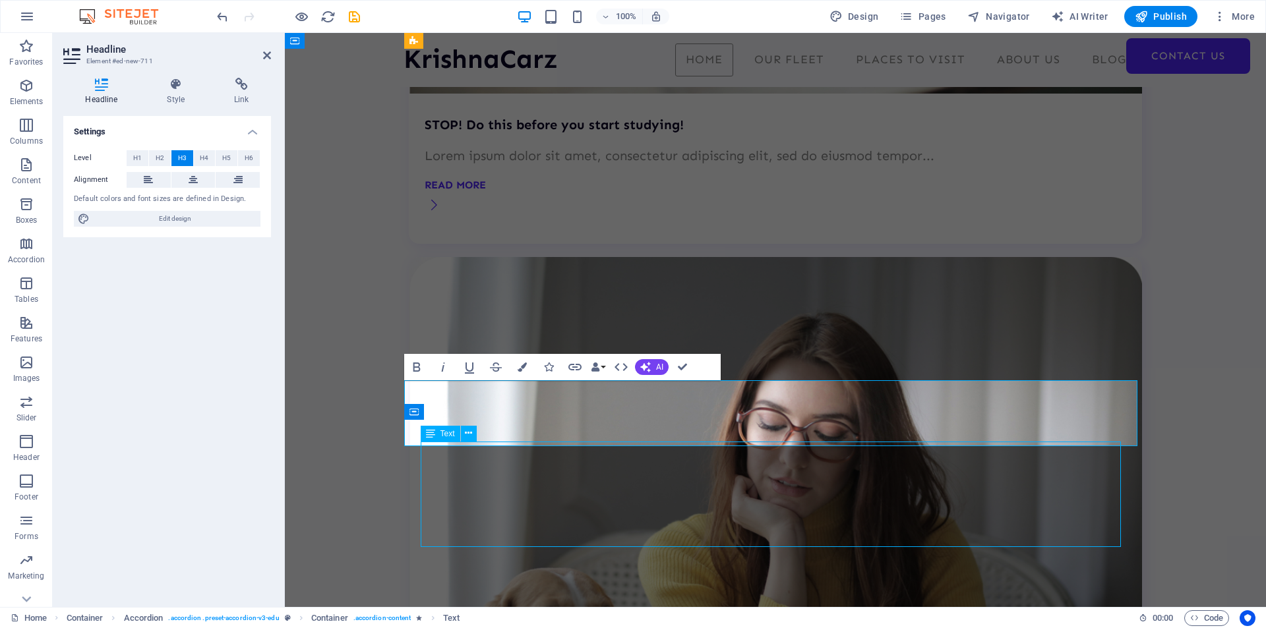
scroll to position [2777, 0]
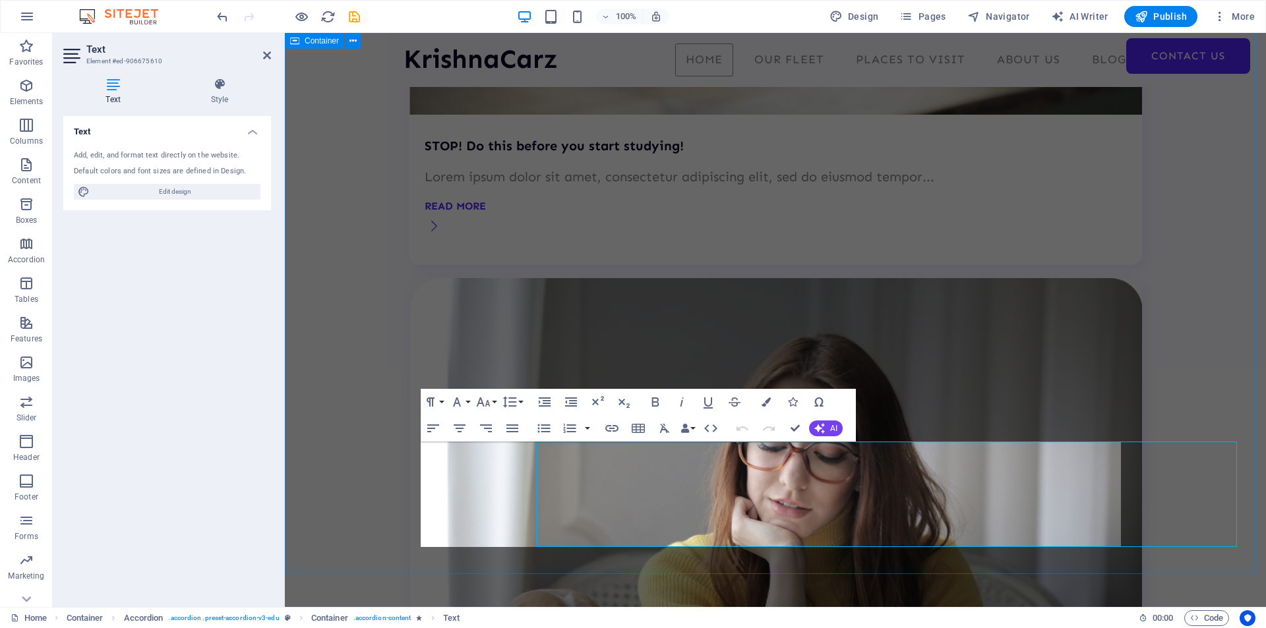
scroll to position [2798, 0]
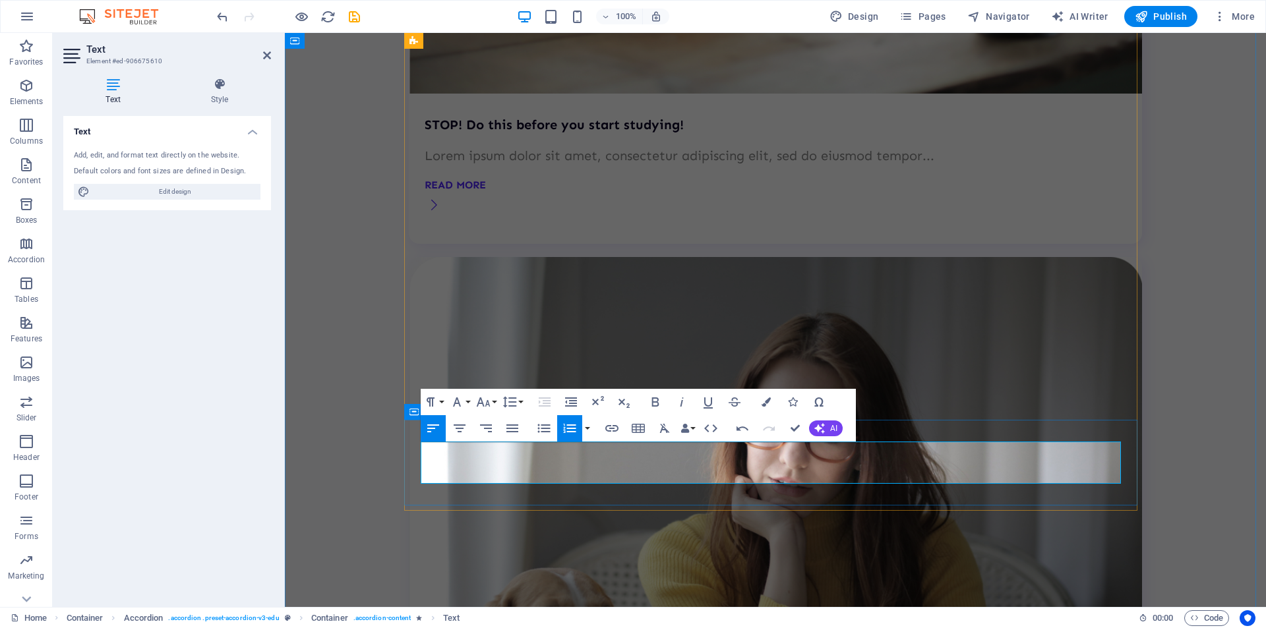
scroll to position [1695, 3]
click at [573, 423] on icon "button" at bounding box center [570, 429] width 16 height 16
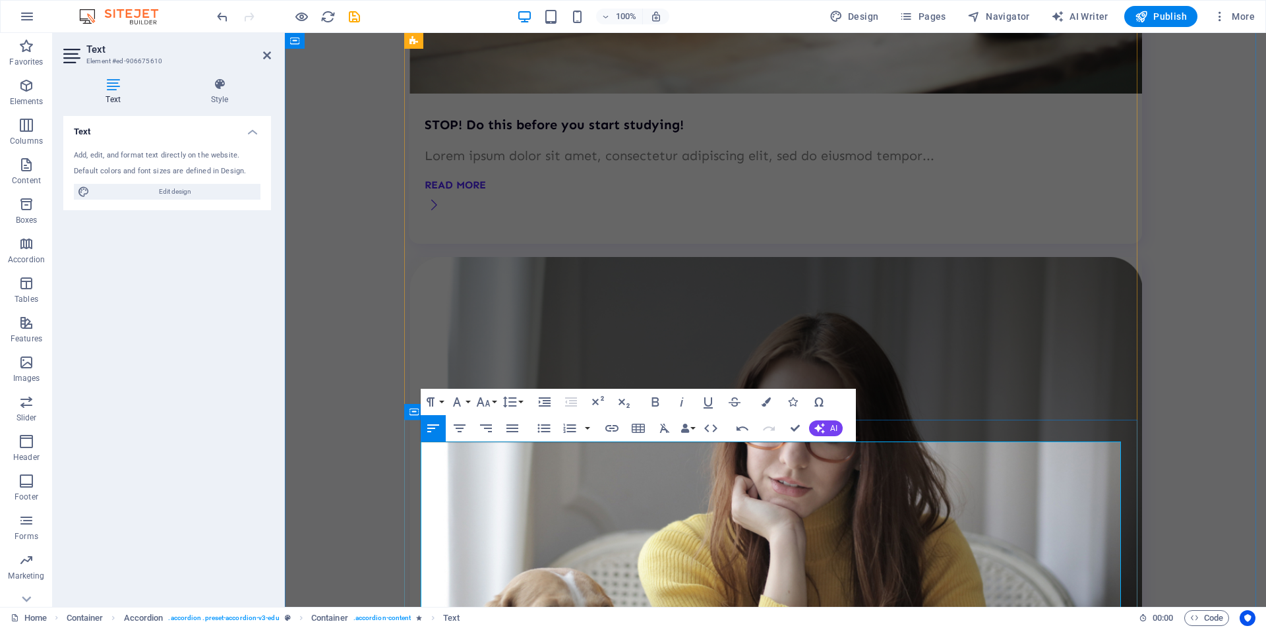
copy p "Recieved"
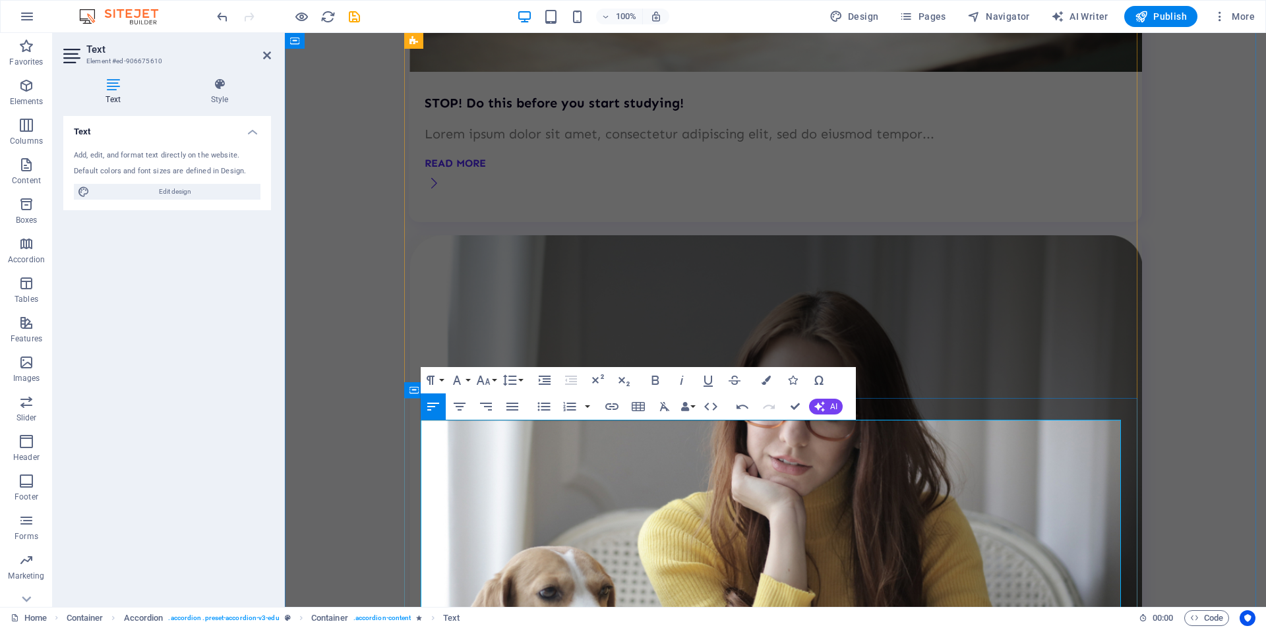
scroll to position [2841, 0]
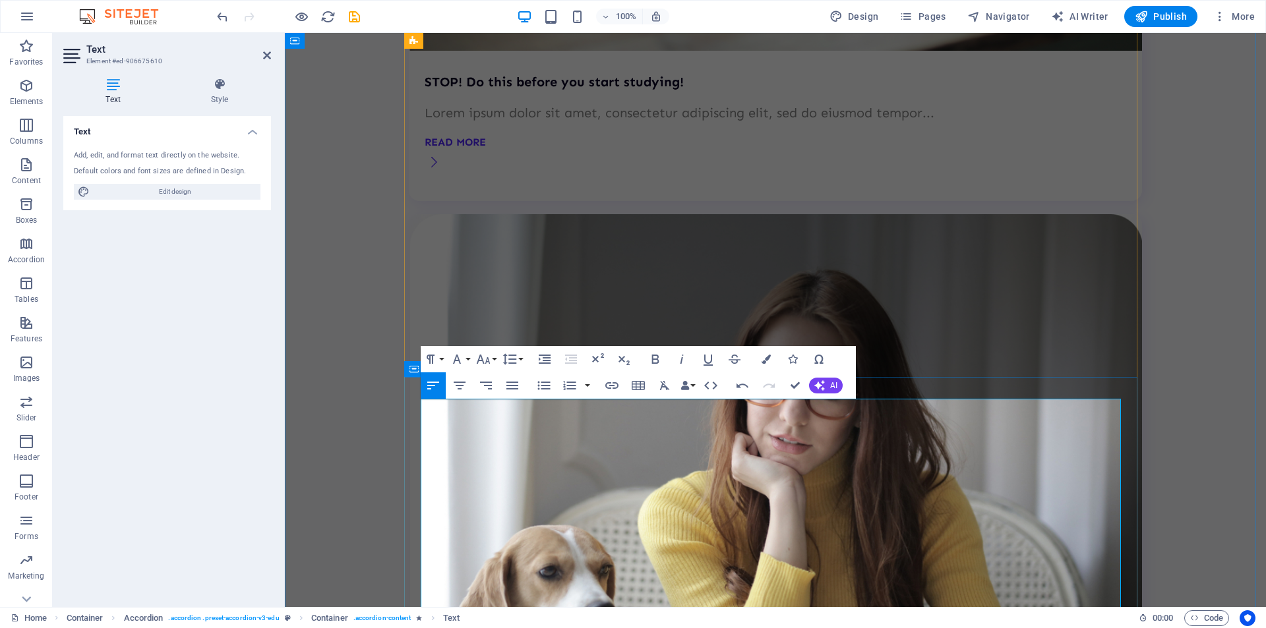
drag, startPoint x: 918, startPoint y: 542, endPoint x: 420, endPoint y: 498, distance: 500.3
click at [568, 383] on icon "button" at bounding box center [570, 386] width 16 height 16
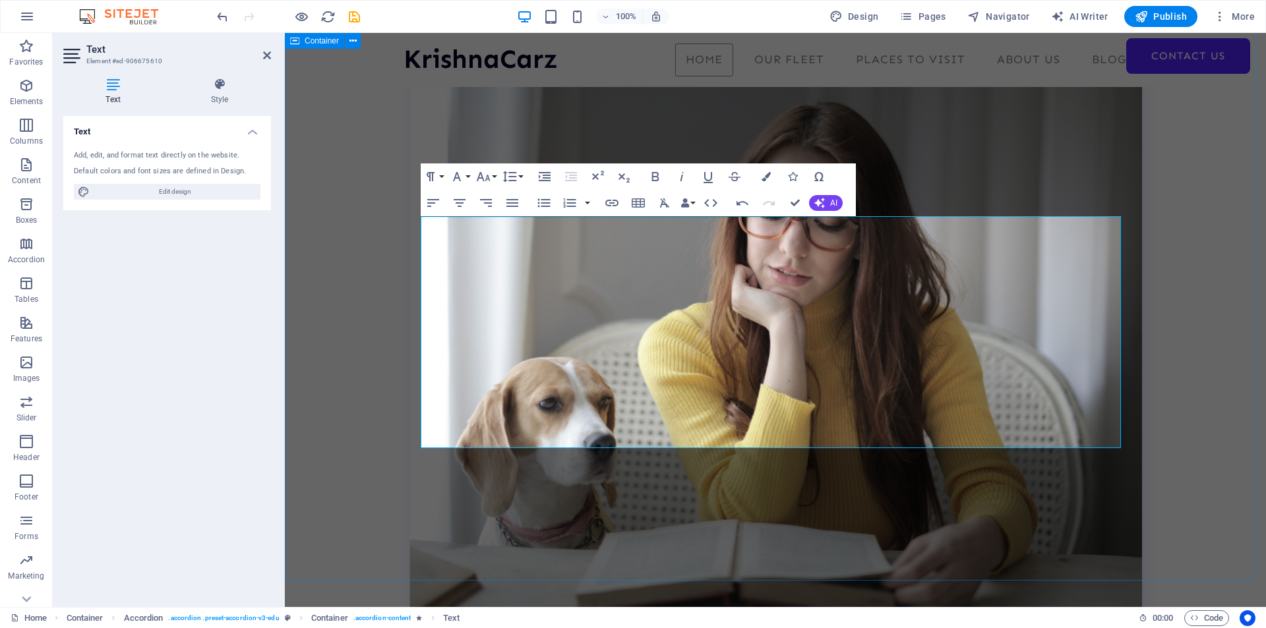
scroll to position [2990, 0]
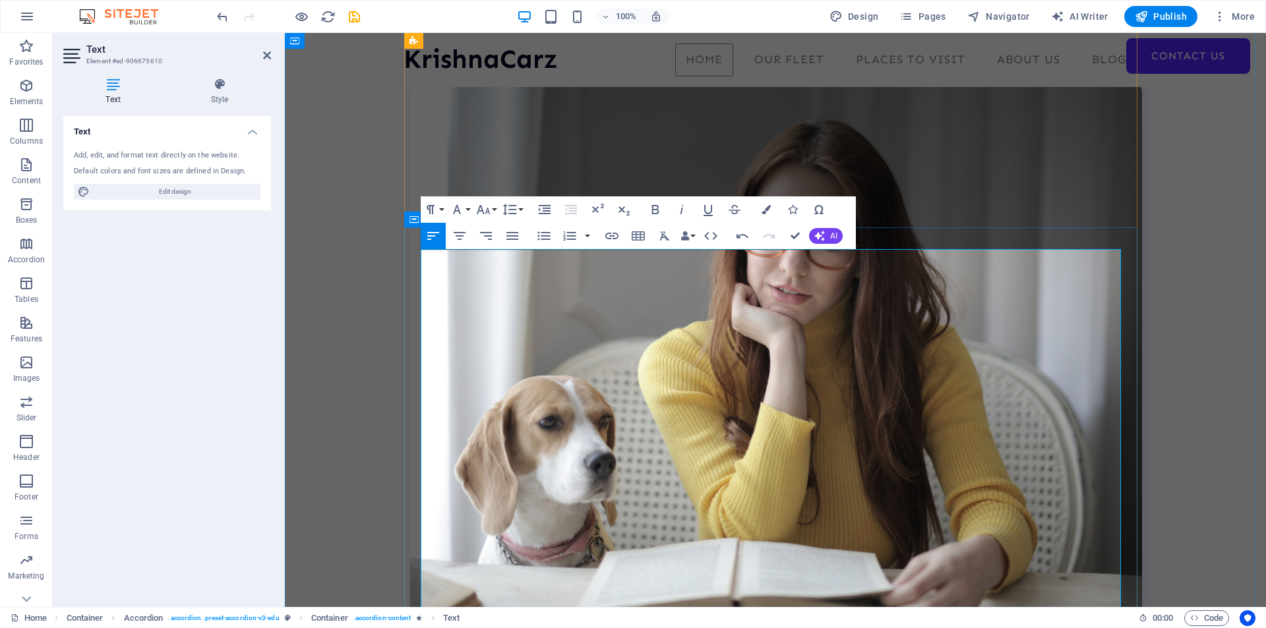
copy p "Check the Car, Make a Walk around video,"
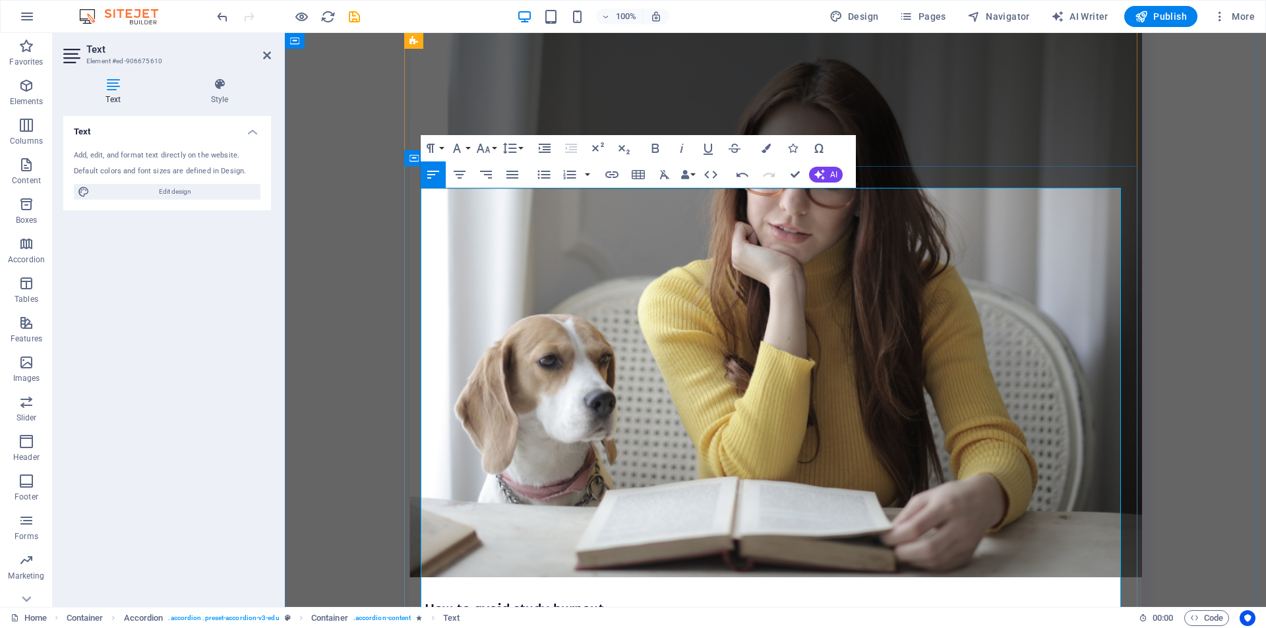
scroll to position [3073, 0]
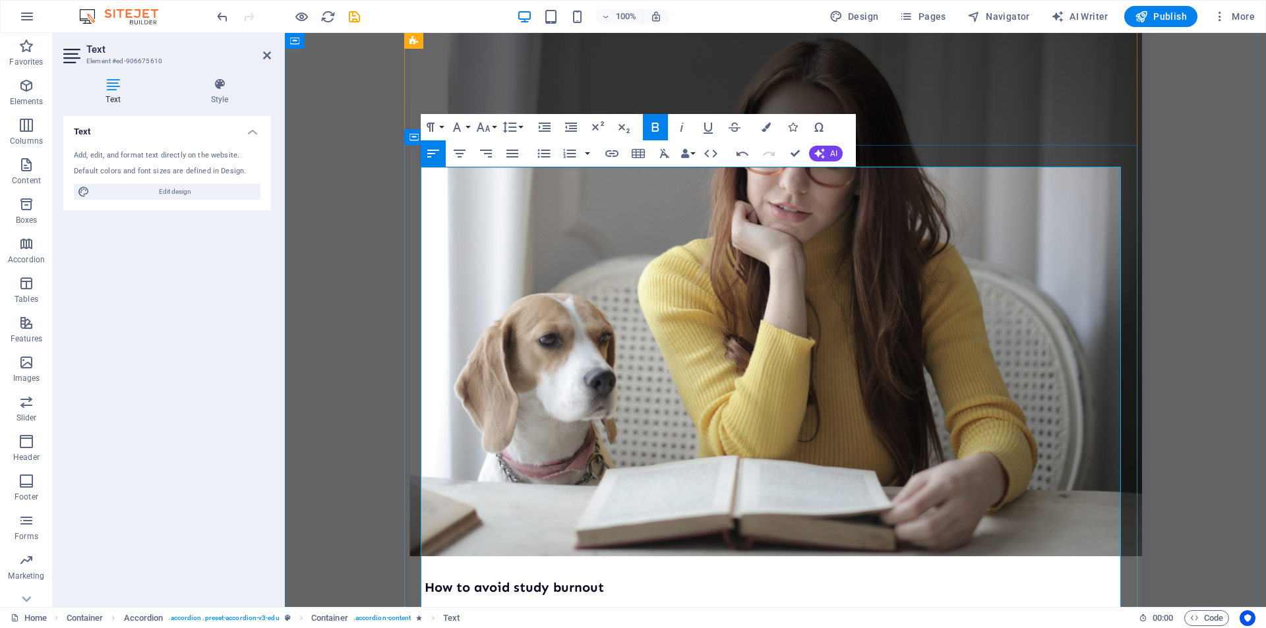
copy div "Steps for Booking : Your Enquiry is received by us; We shall share availability…"
drag, startPoint x: 486, startPoint y: 332, endPoint x: 436, endPoint y: 248, distance: 97.0
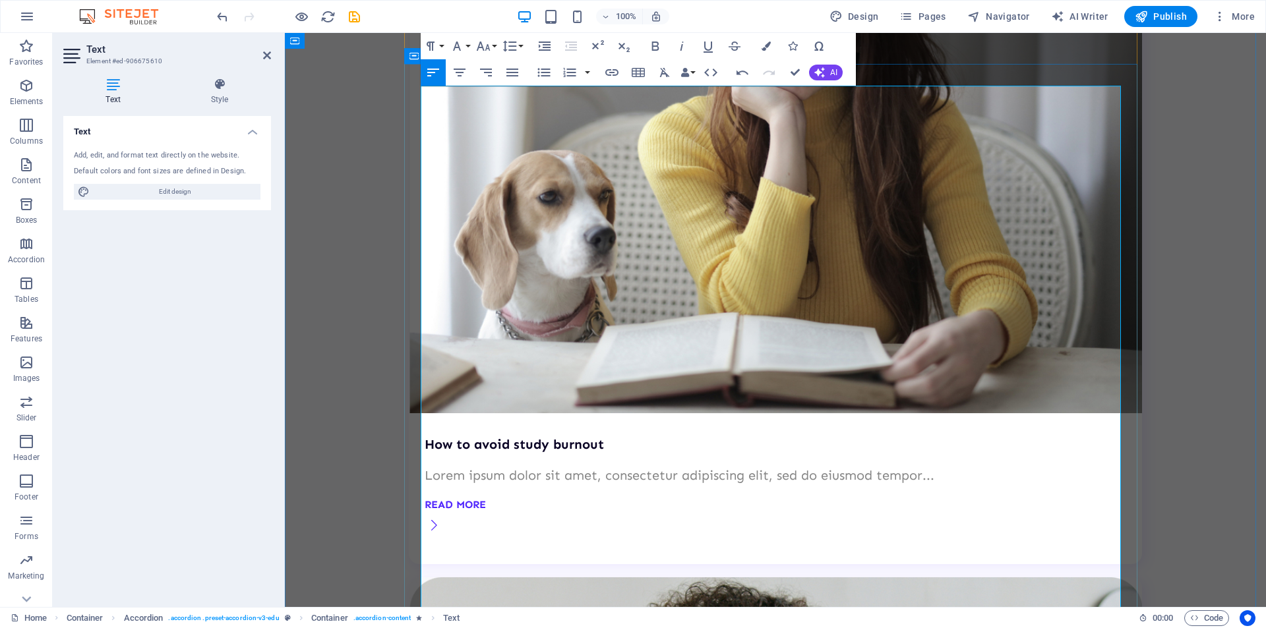
scroll to position [3226, 0]
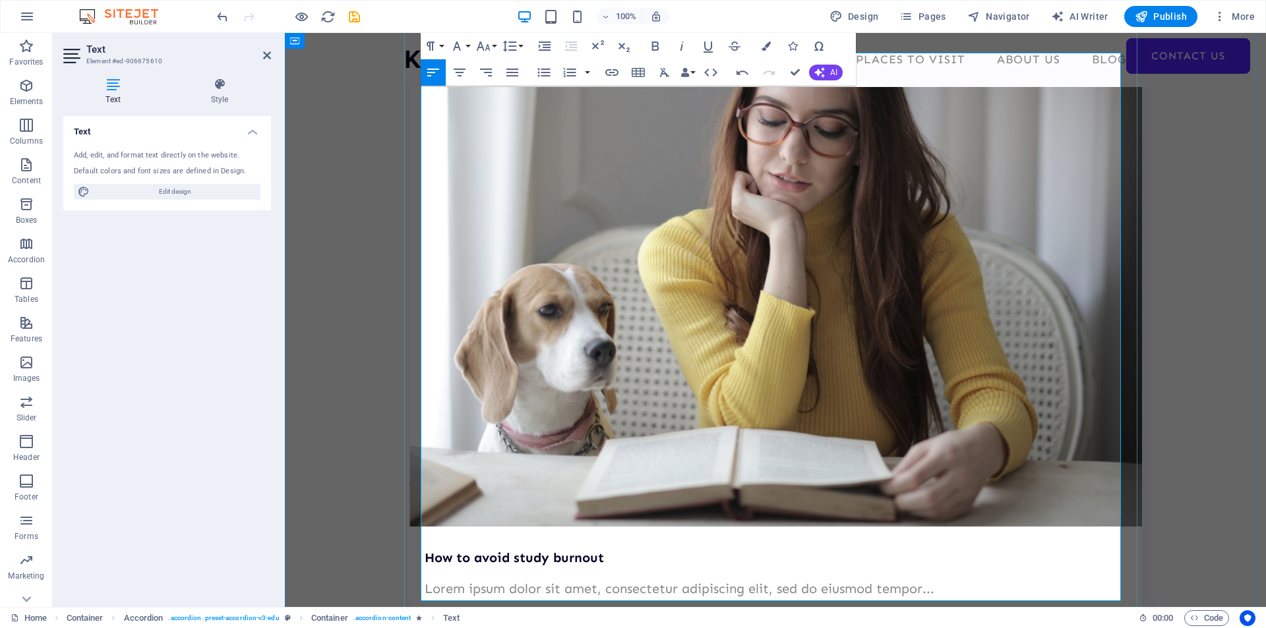
scroll to position [3094, 0]
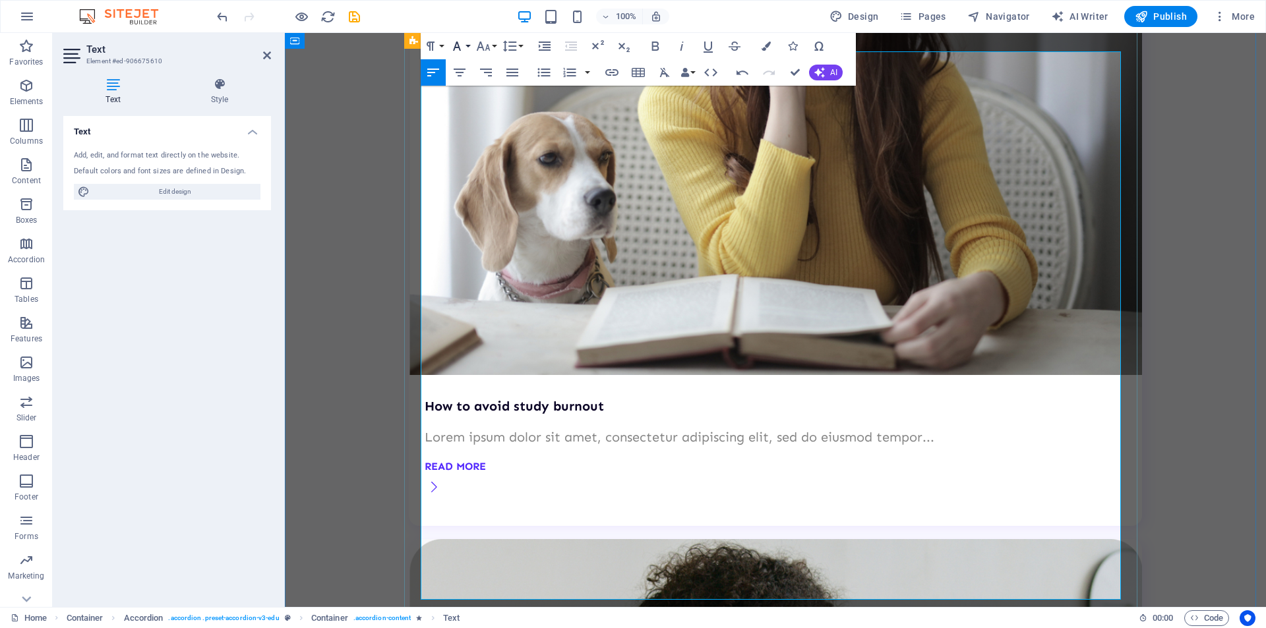
scroll to position [3292, 0]
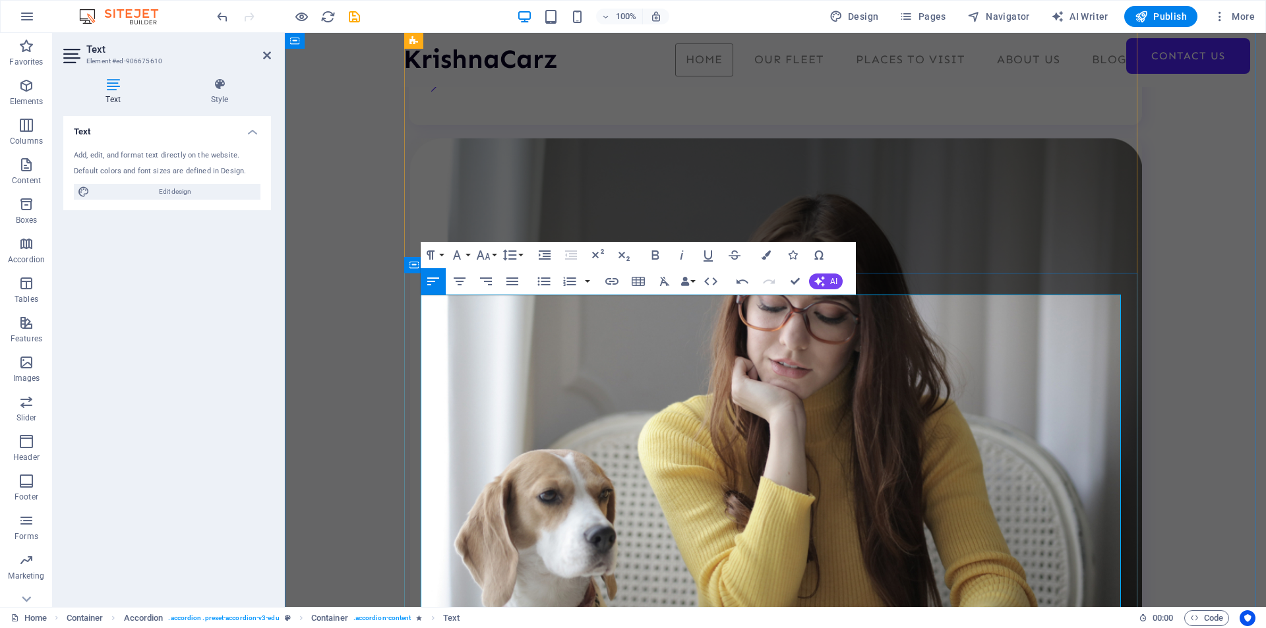
scroll to position [2896, 0]
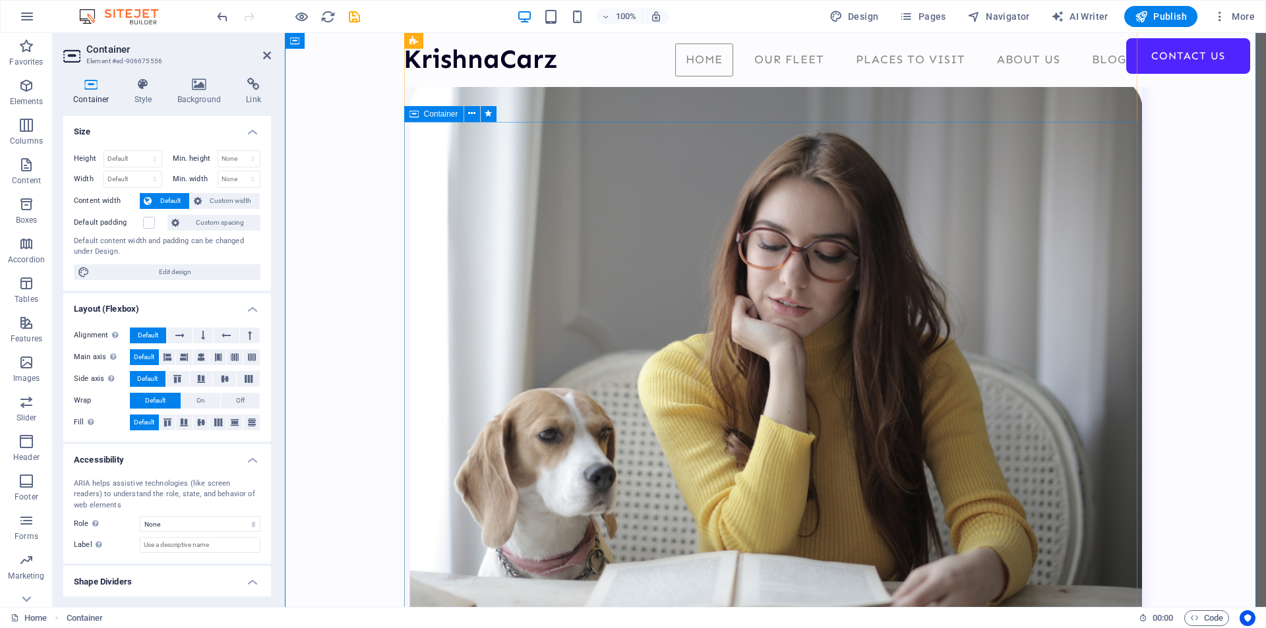
scroll to position [2962, 0]
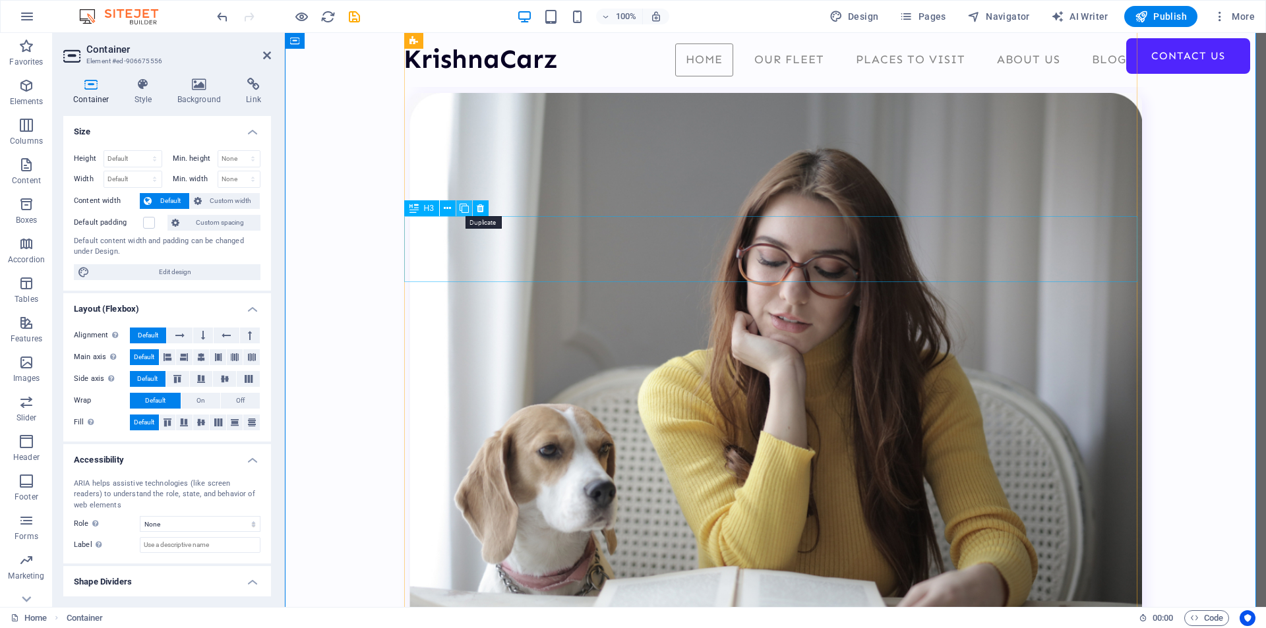
click at [463, 208] on icon at bounding box center [463, 209] width 9 height 14
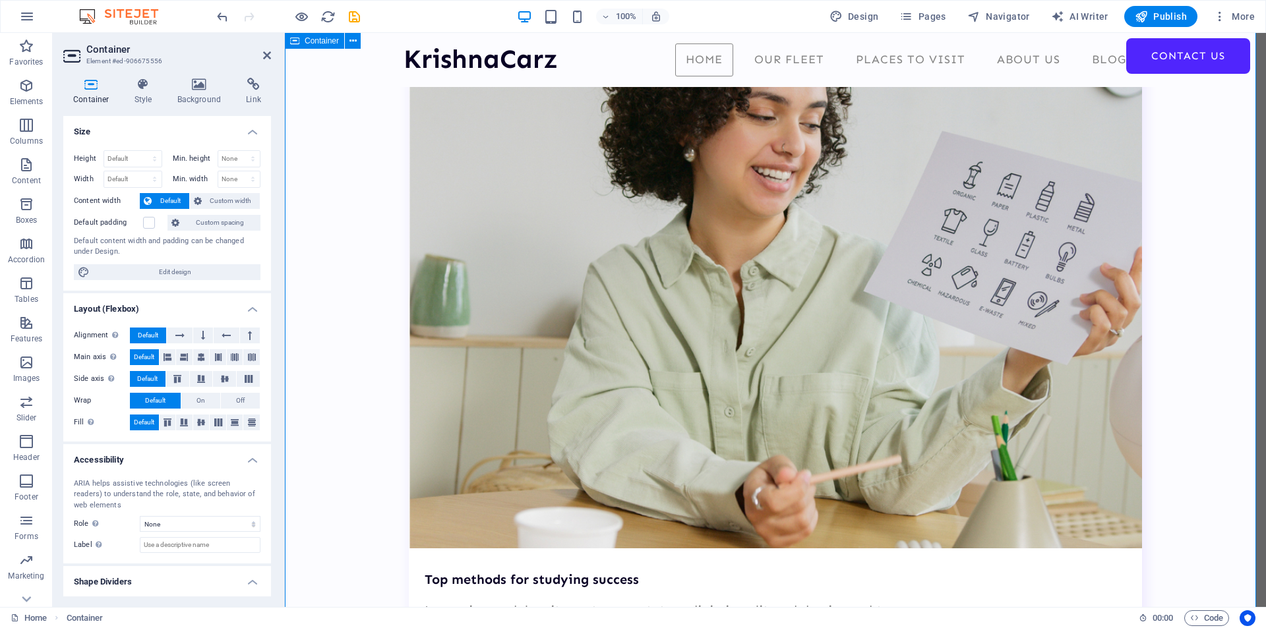
scroll to position [3687, 0]
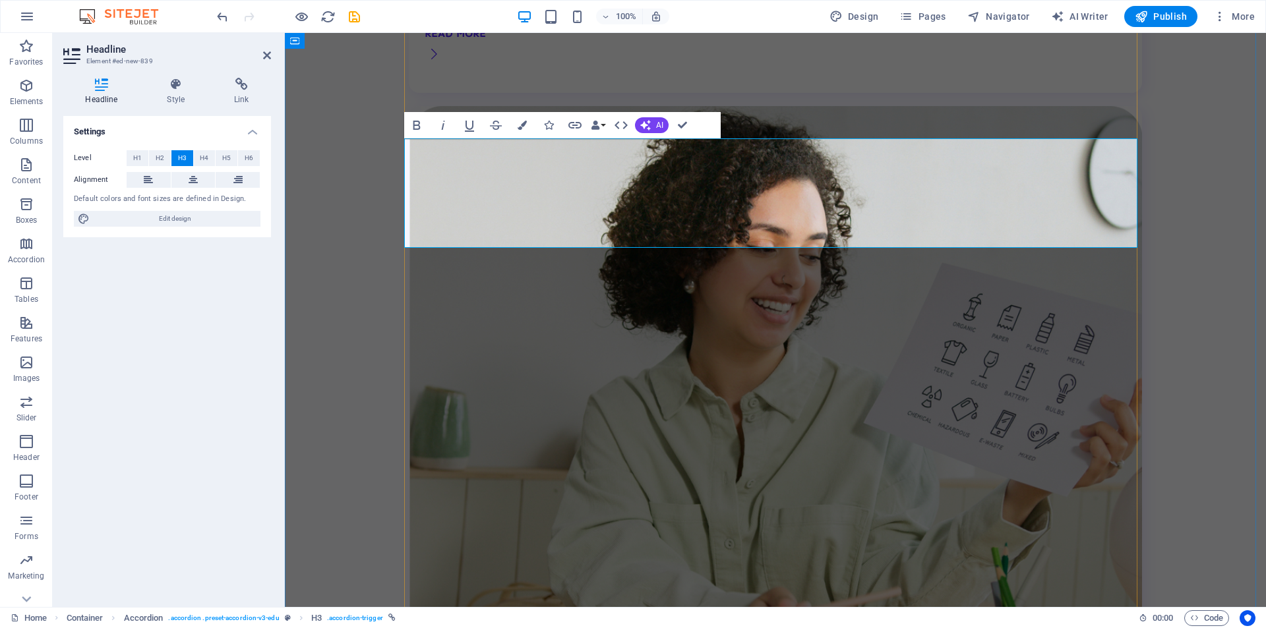
scroll to position [403, 6]
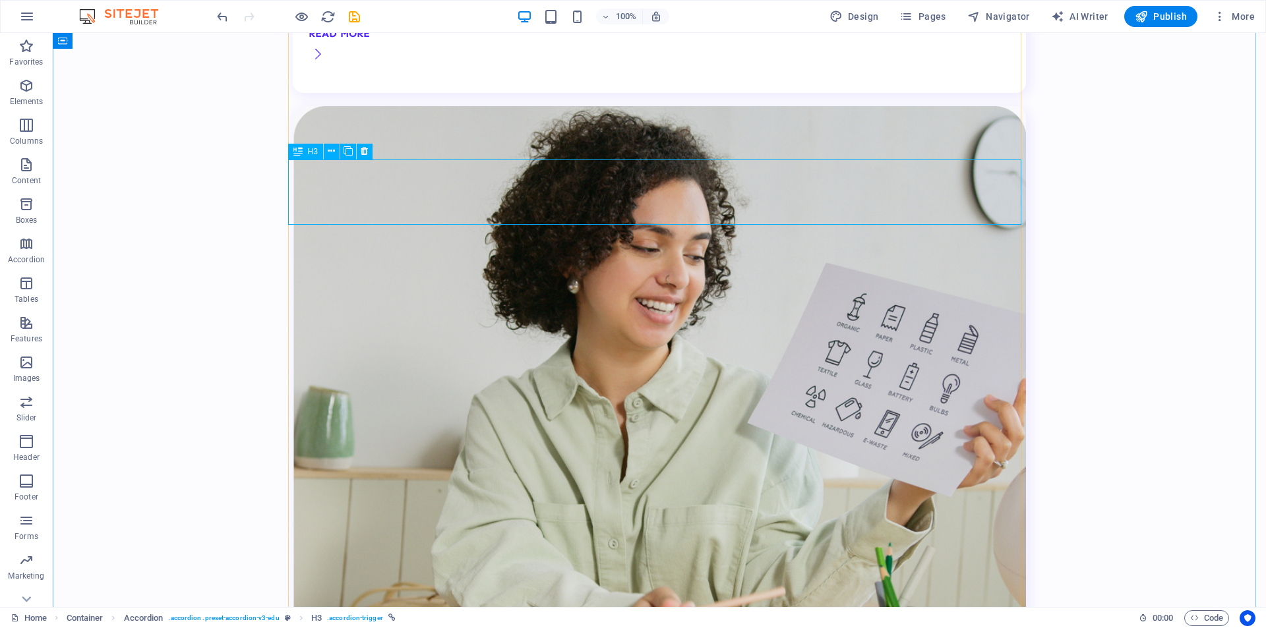
scroll to position [3666, 0]
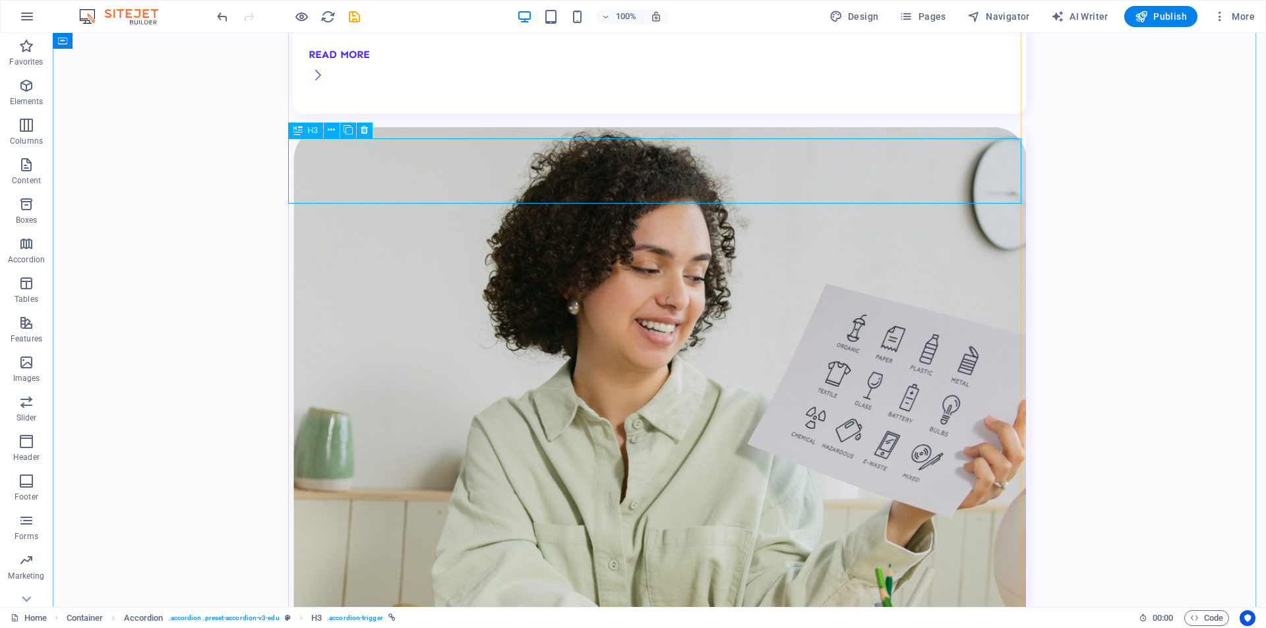
scroll to position [3687, 0]
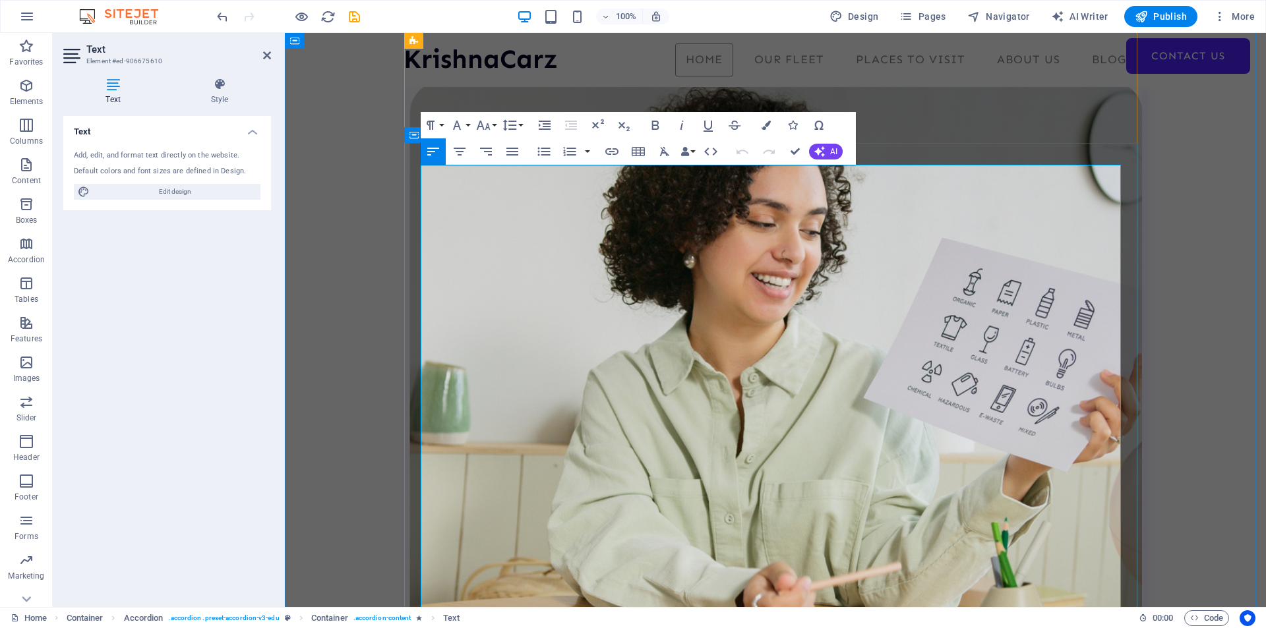
scroll to position [3694, 0]
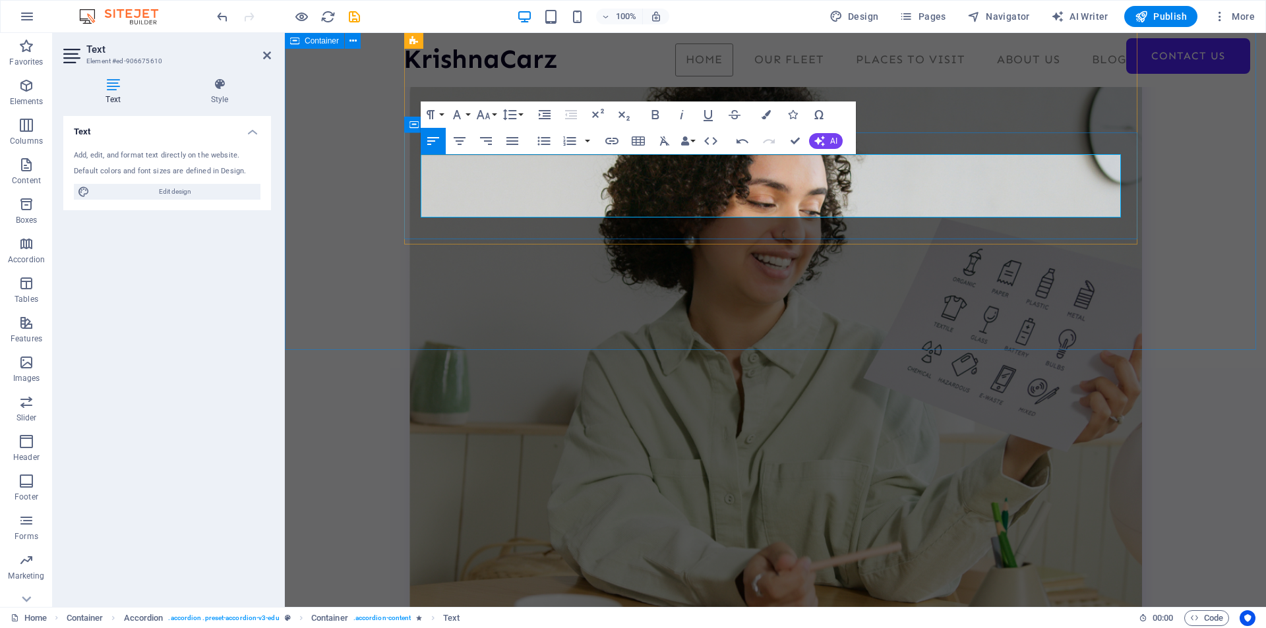
scroll to position [2101, 3]
copy div "Do not Panic in any such situations. You Just need to call our support in any s…"
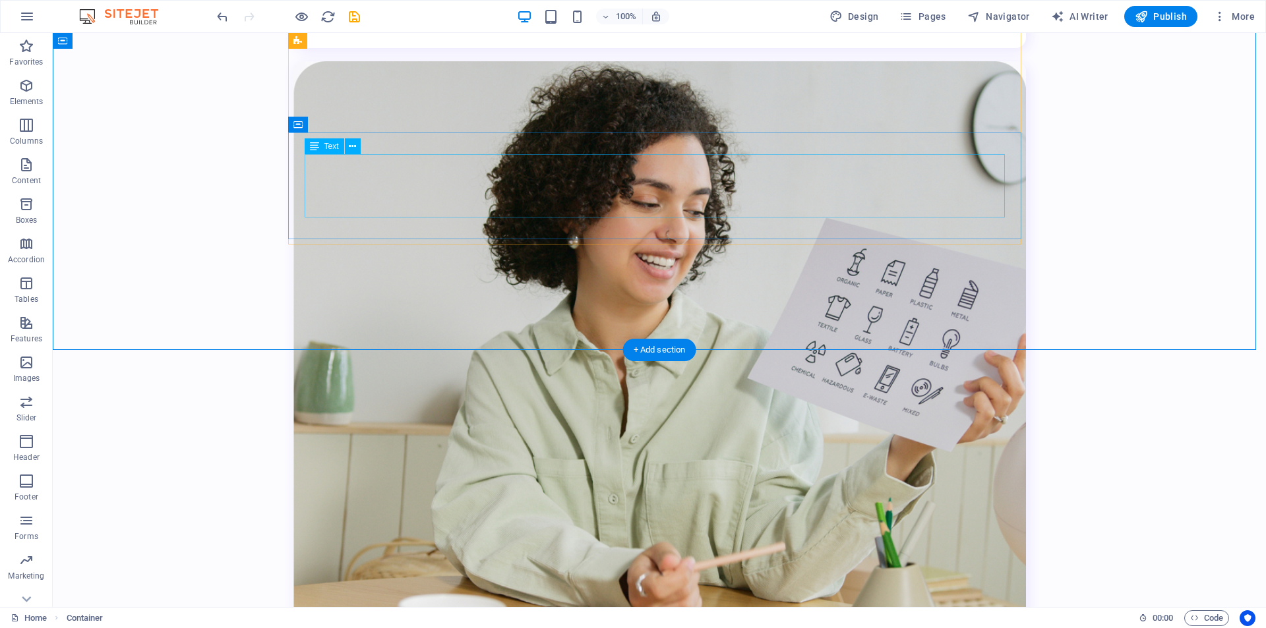
scroll to position [3711, 0]
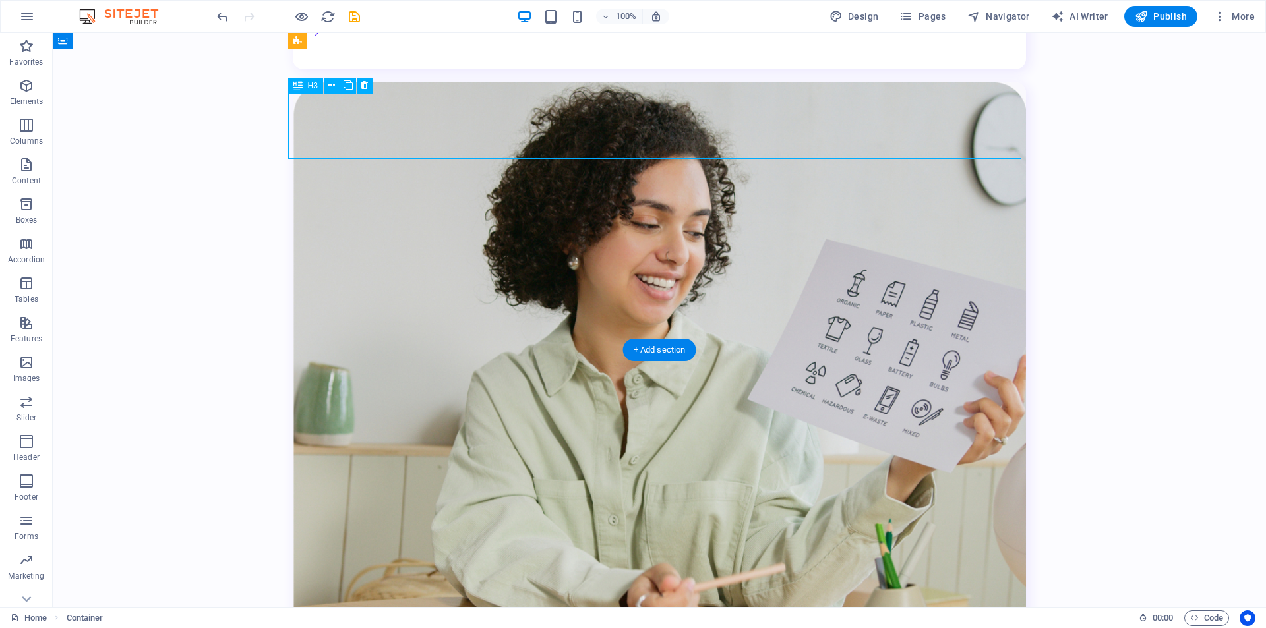
scroll to position [3668, 0]
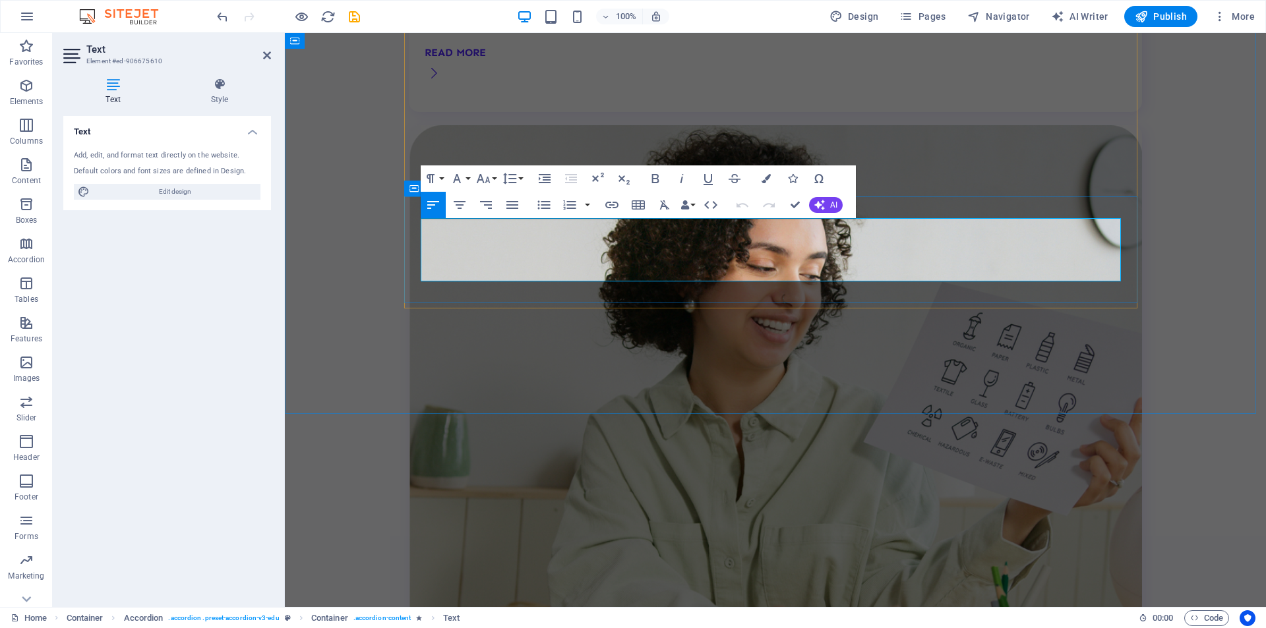
drag, startPoint x: 423, startPoint y: 227, endPoint x: 536, endPoint y: 267, distance: 119.7
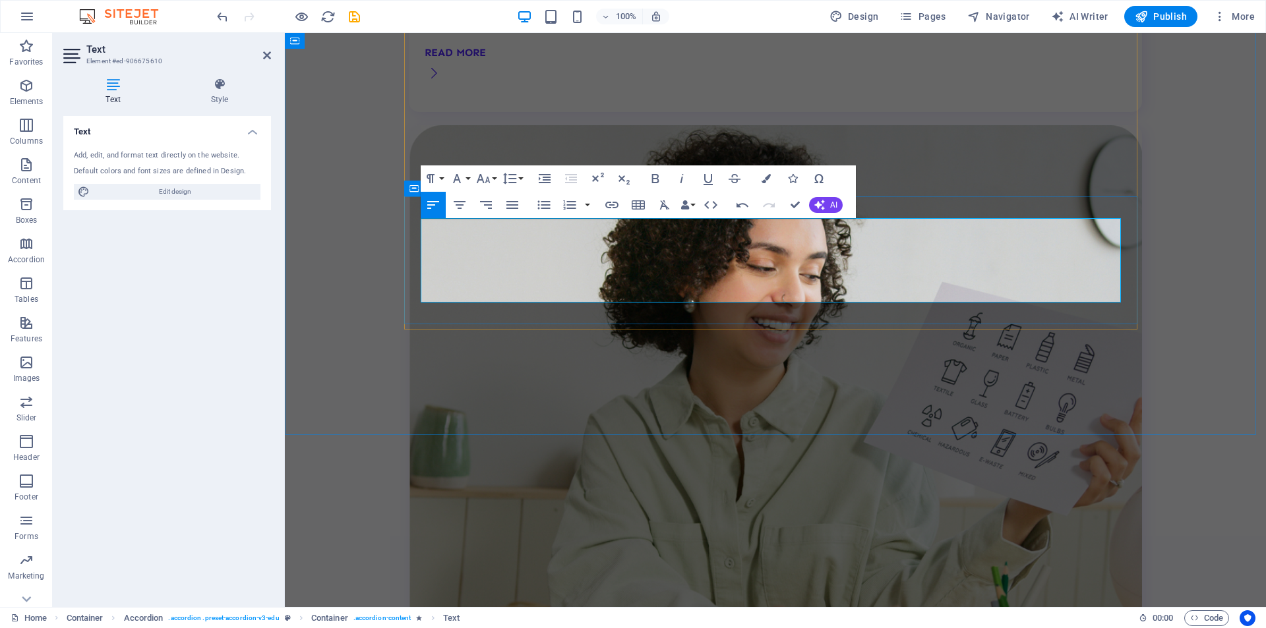
scroll to position [4426, 3]
drag, startPoint x: 855, startPoint y: 230, endPoint x: 970, endPoint y: 228, distance: 114.7
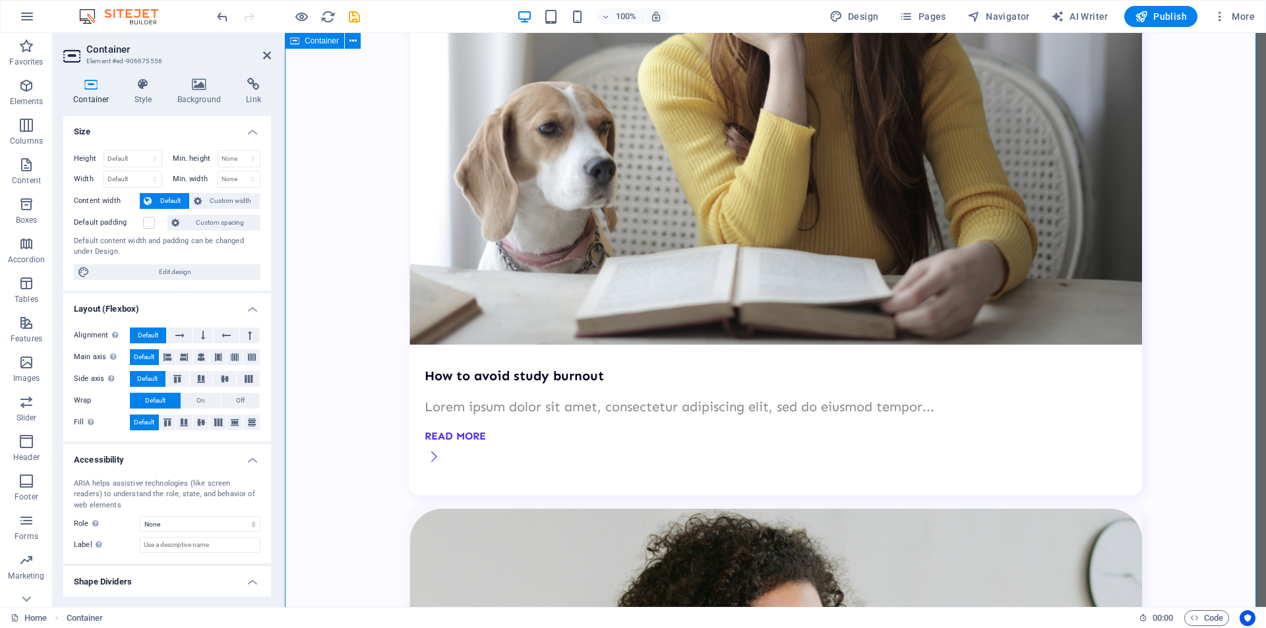
scroll to position [3338, 0]
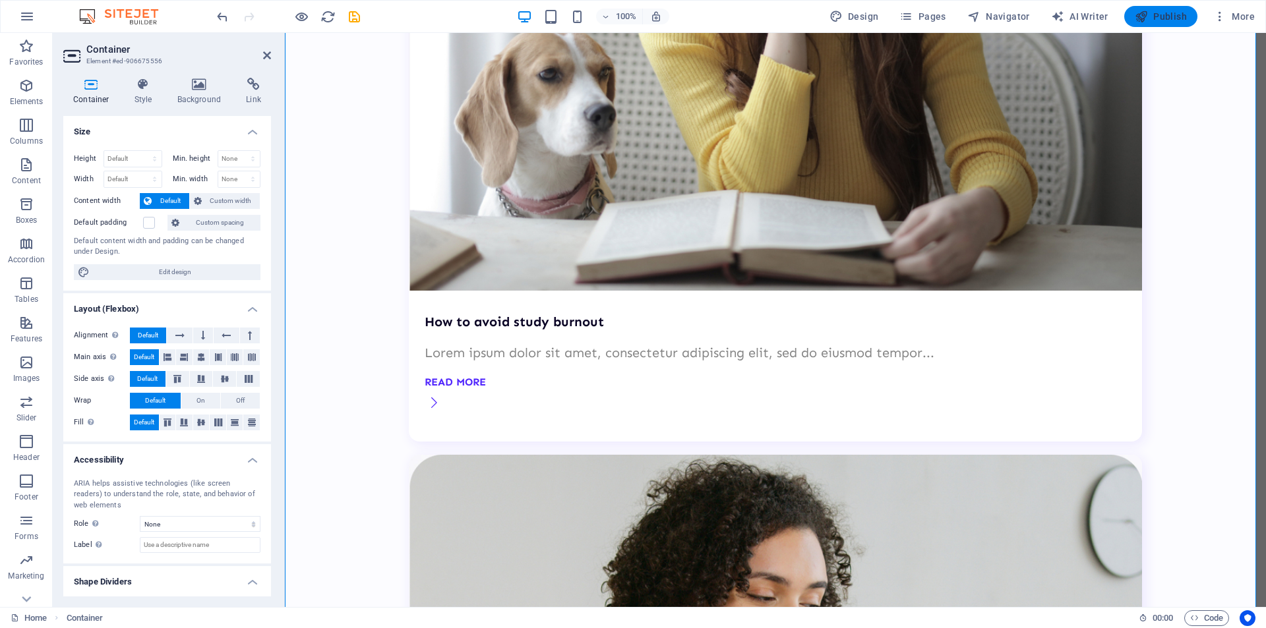
click at [1163, 13] on span "Publish" at bounding box center [1160, 16] width 52 height 13
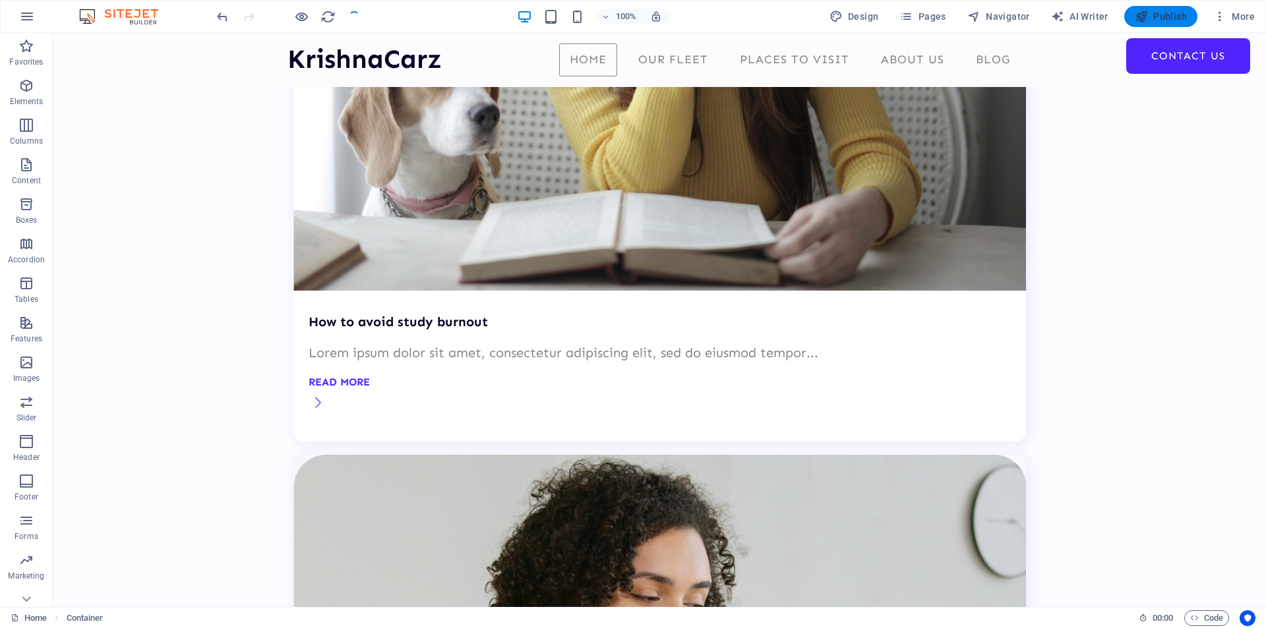
scroll to position [3317, 0]
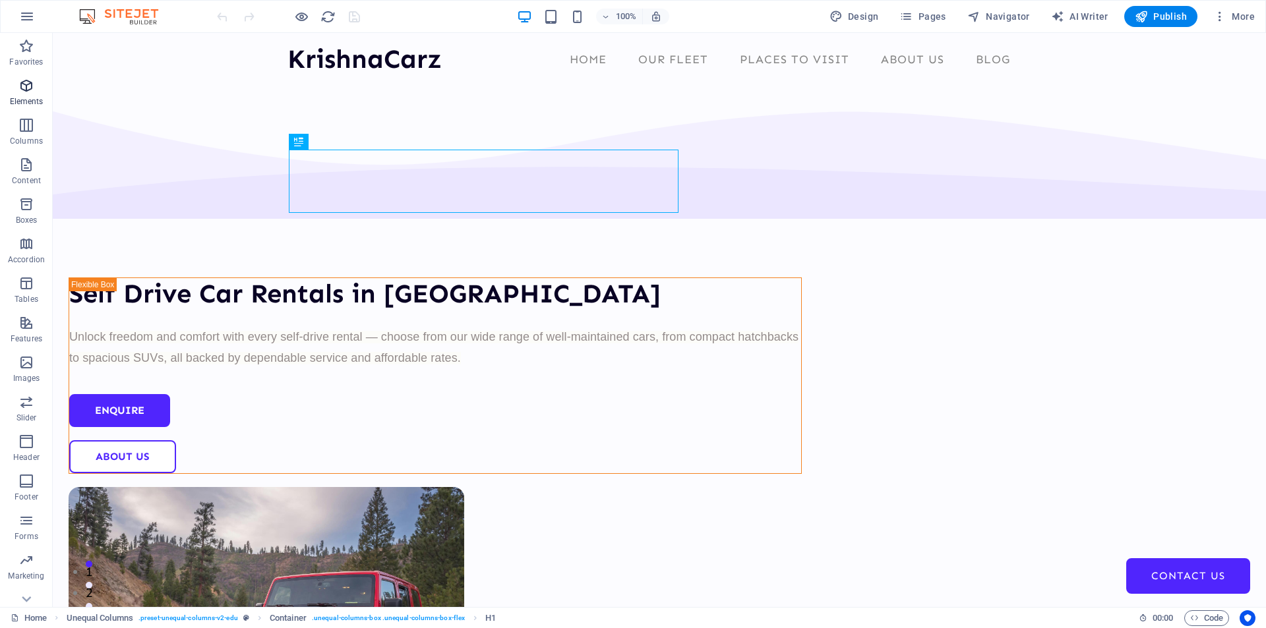
click at [27, 84] on icon "button" at bounding box center [26, 86] width 16 height 16
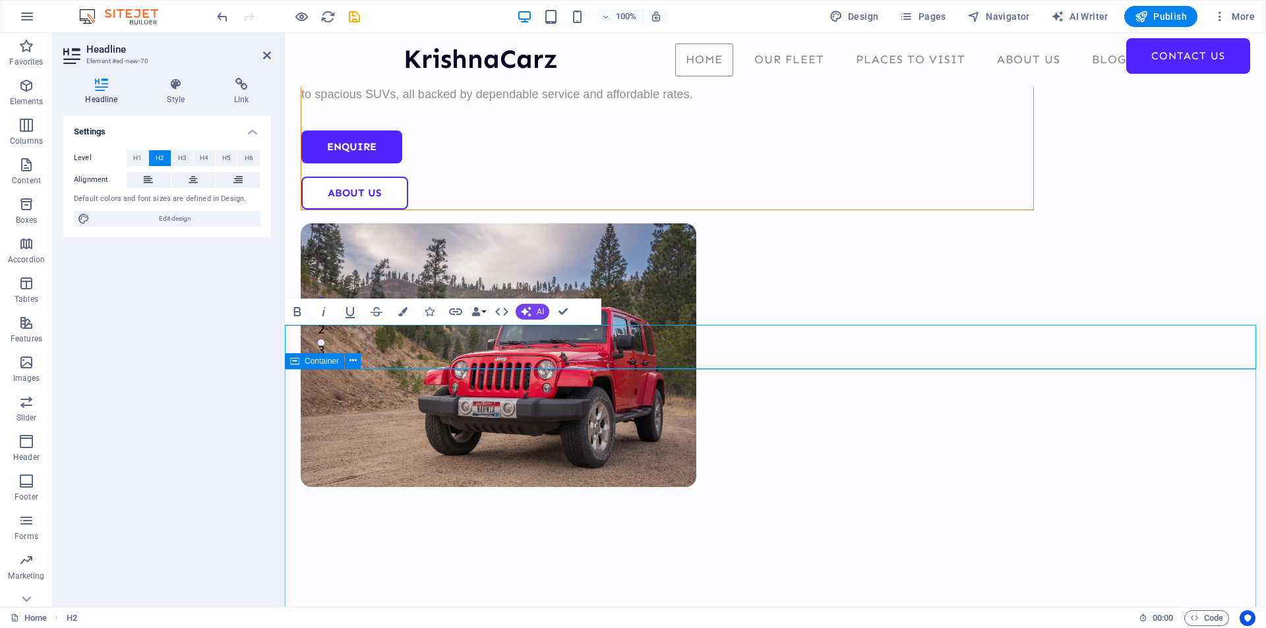
scroll to position [198, 0]
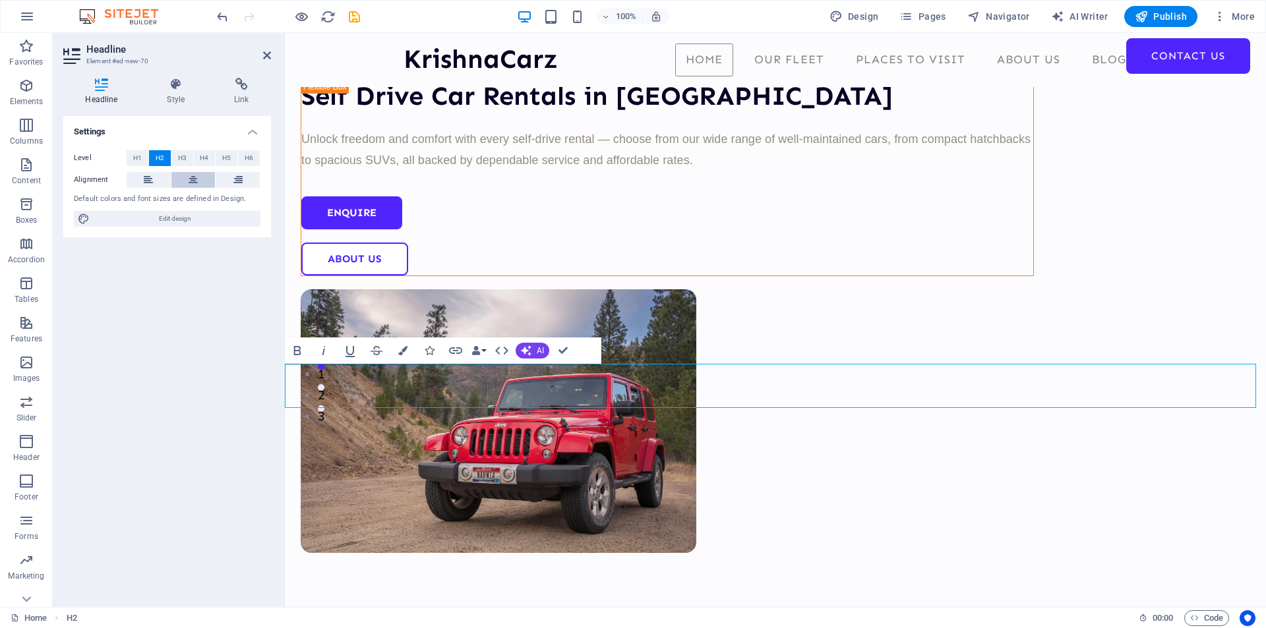
click at [196, 181] on icon at bounding box center [193, 180] width 9 height 16
click at [171, 172] on button at bounding box center [193, 180] width 44 height 16
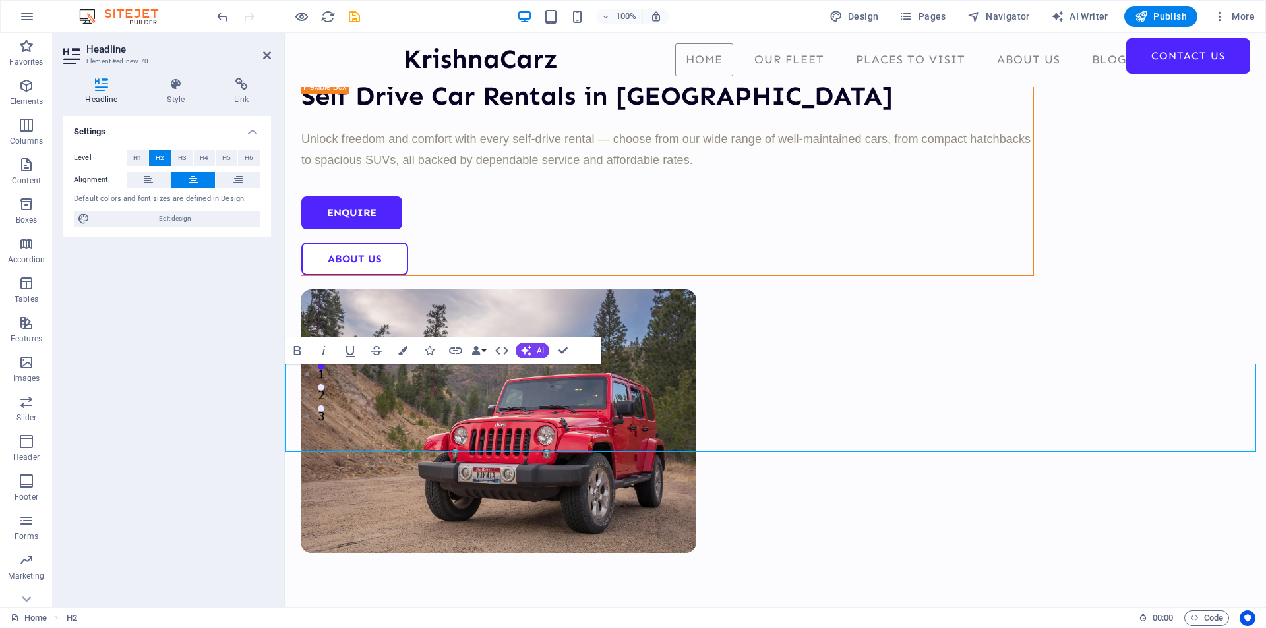
scroll to position [993, 5]
click at [198, 174] on button at bounding box center [193, 180] width 44 height 16
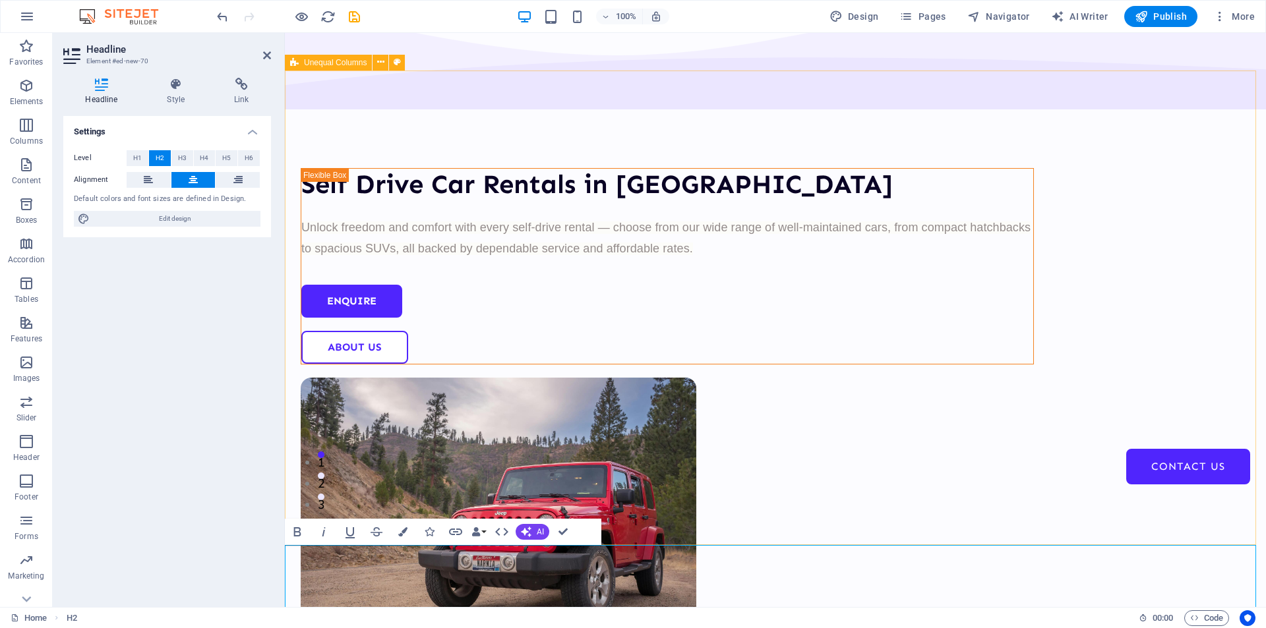
scroll to position [198, 0]
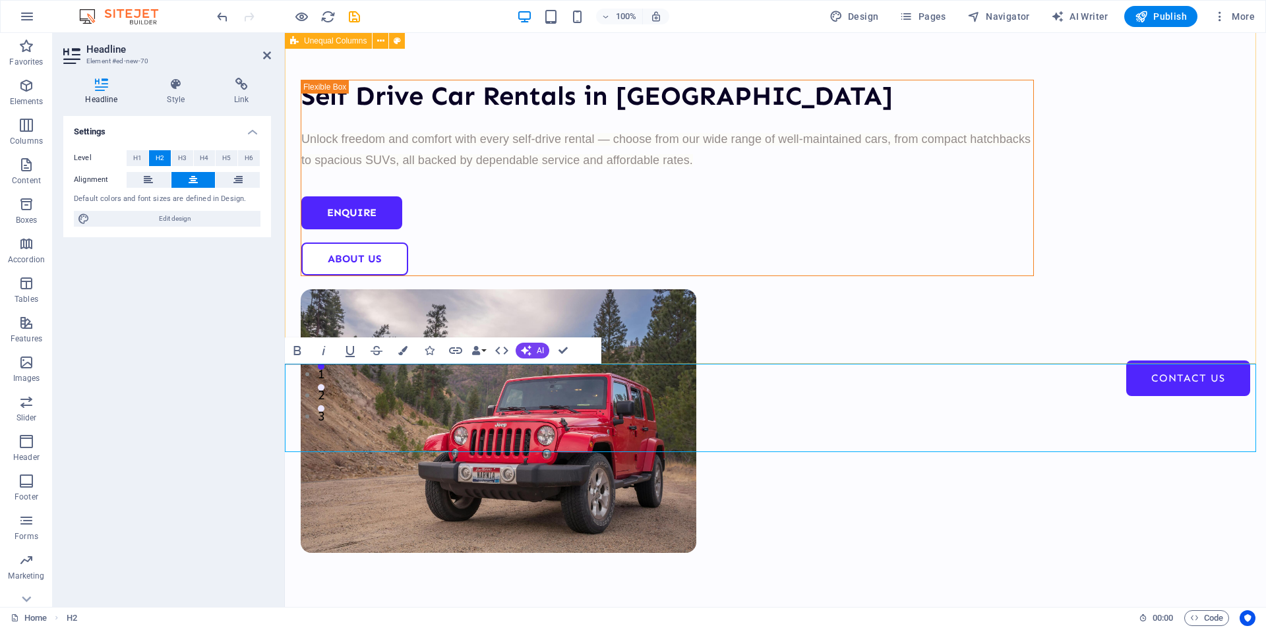
click at [561, 285] on div "Self Drive Car Rentals in Nagpur Unlock freedom and comfort with every self-dri…" at bounding box center [775, 300] width 981 height 822
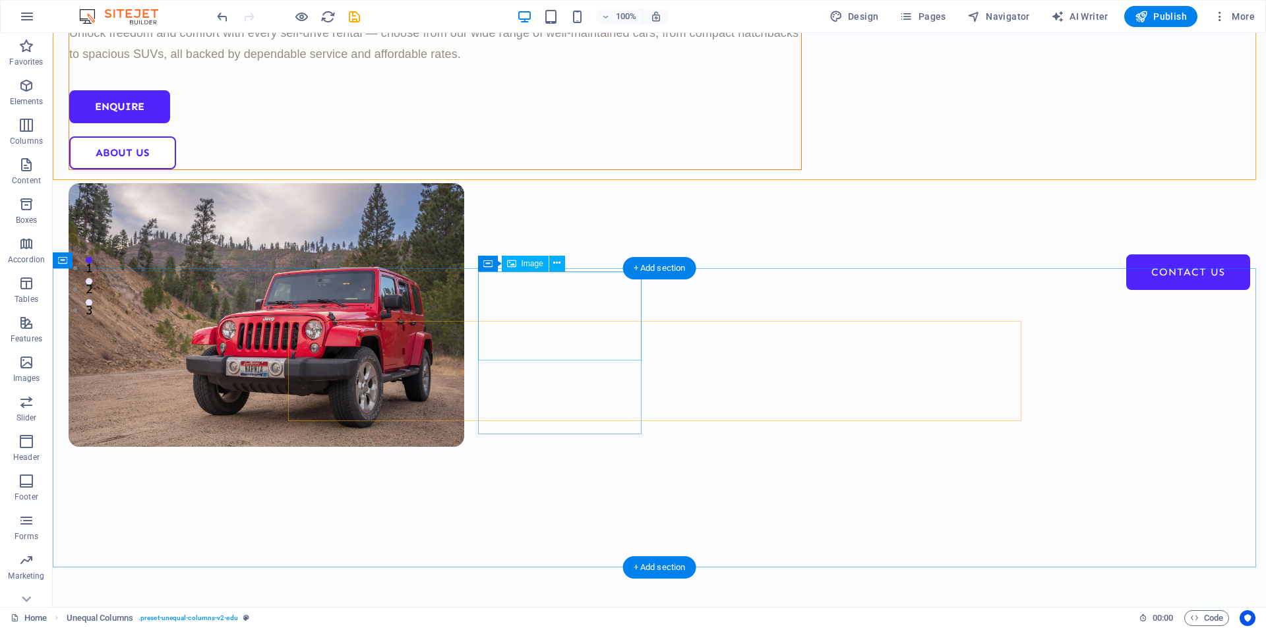
scroll to position [395, 0]
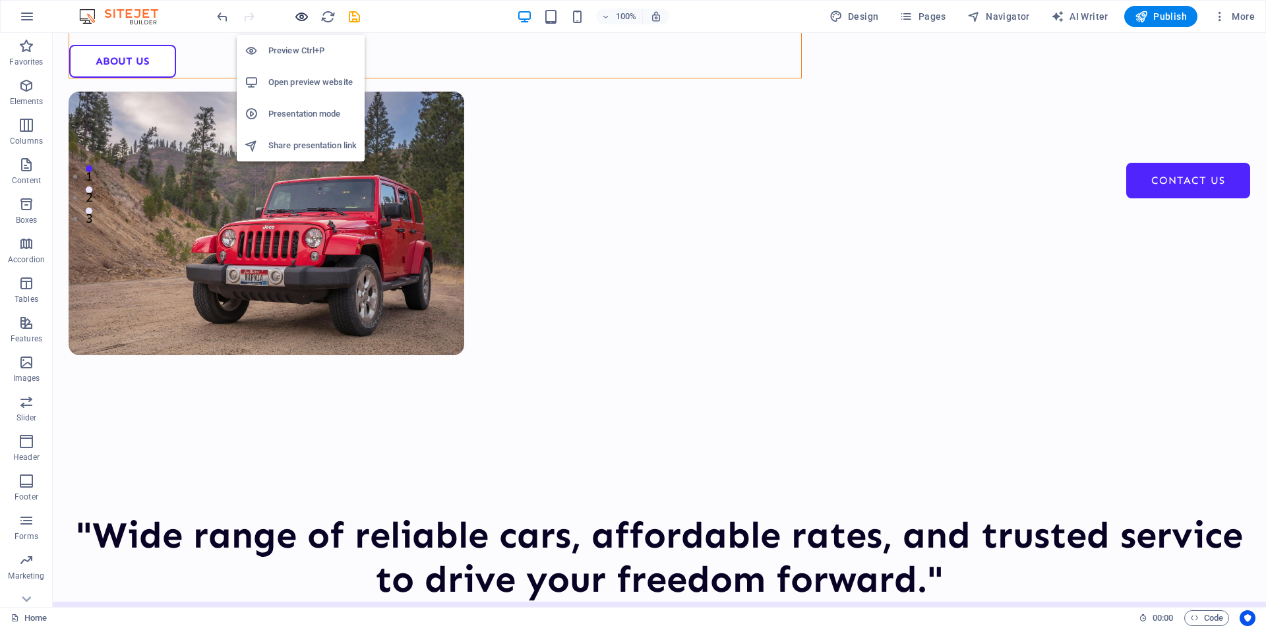
click at [305, 18] on icon "button" at bounding box center [301, 16] width 15 height 15
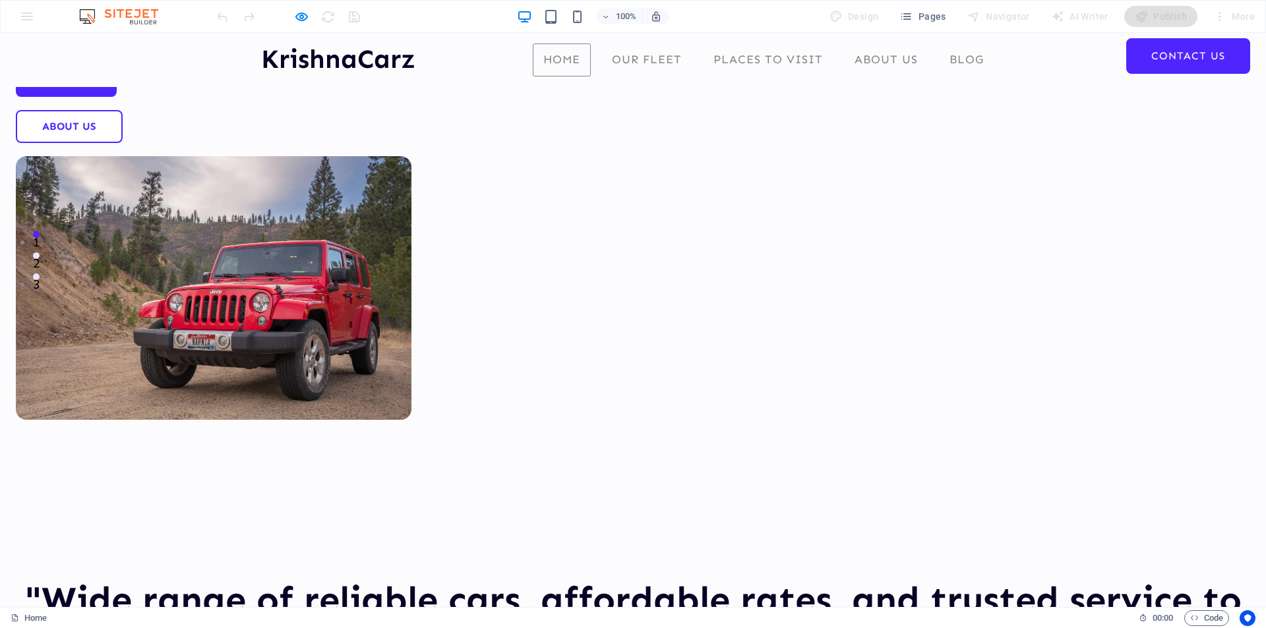
scroll to position [0, 0]
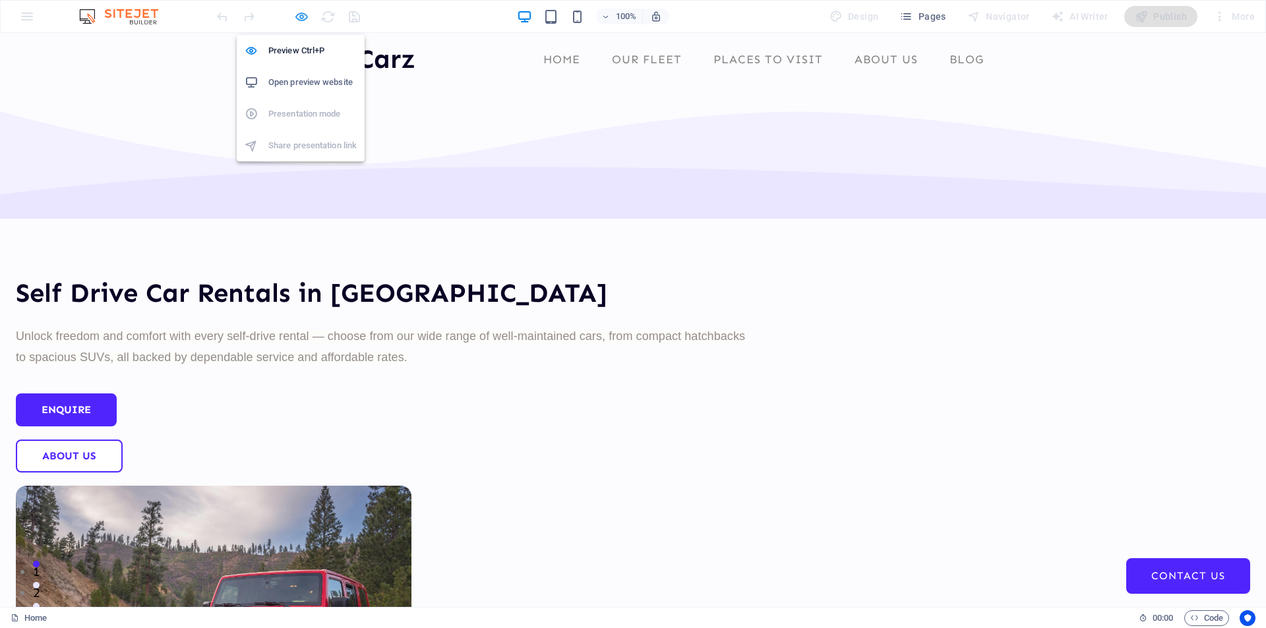
drag, startPoint x: 303, startPoint y: 10, endPoint x: 260, endPoint y: 1, distance: 43.8
click at [303, 10] on icon "button" at bounding box center [301, 16] width 15 height 15
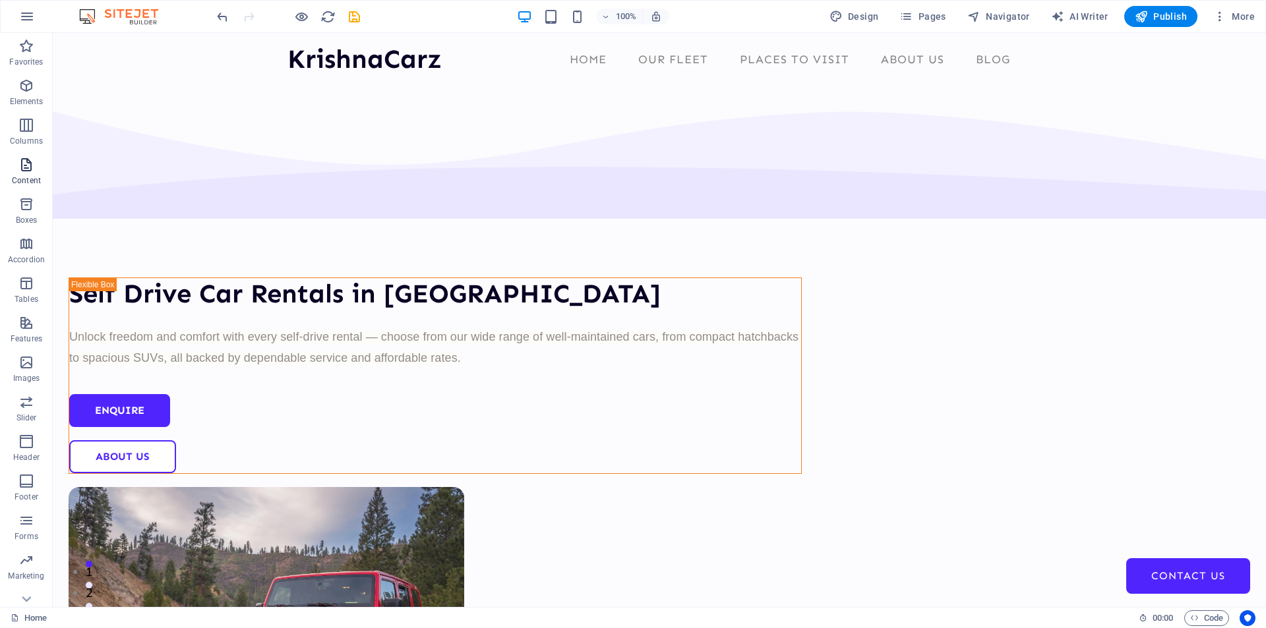
click at [27, 167] on icon "button" at bounding box center [26, 165] width 16 height 16
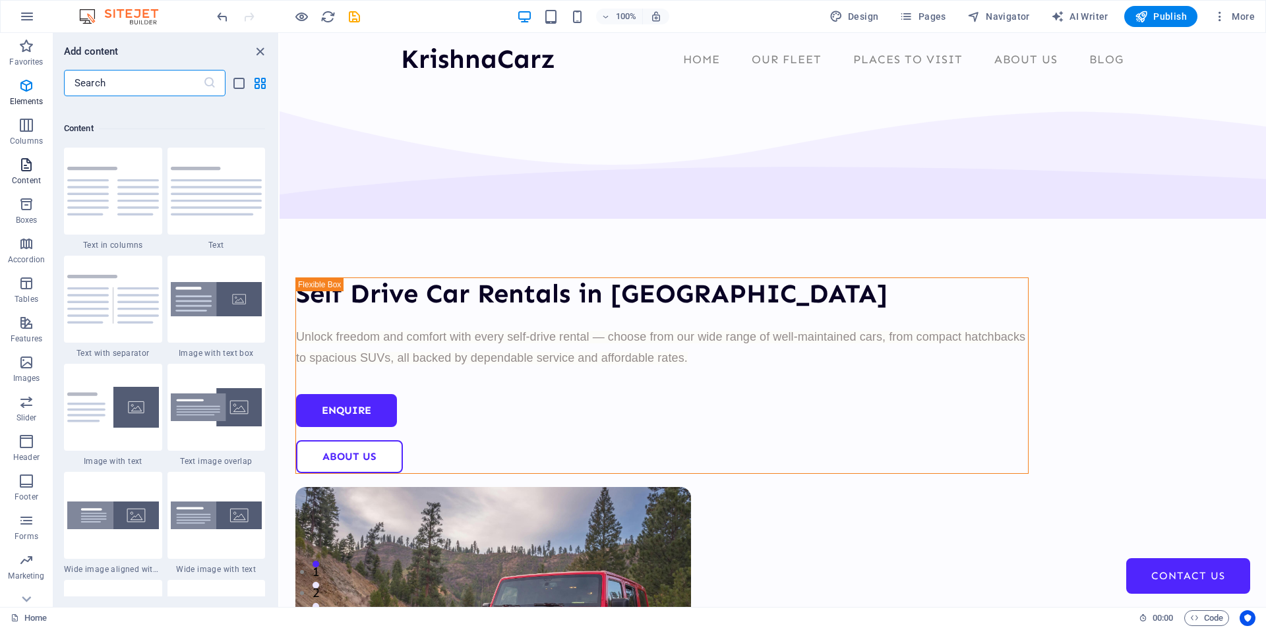
scroll to position [2306, 0]
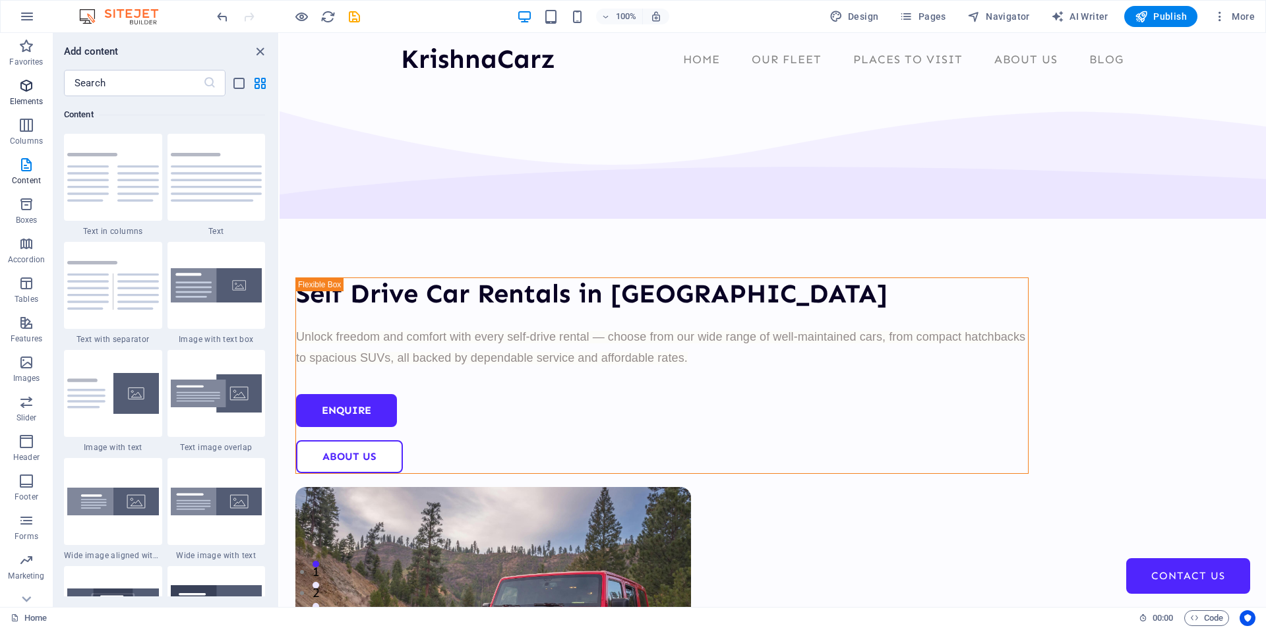
click at [32, 88] on icon "button" at bounding box center [26, 86] width 16 height 16
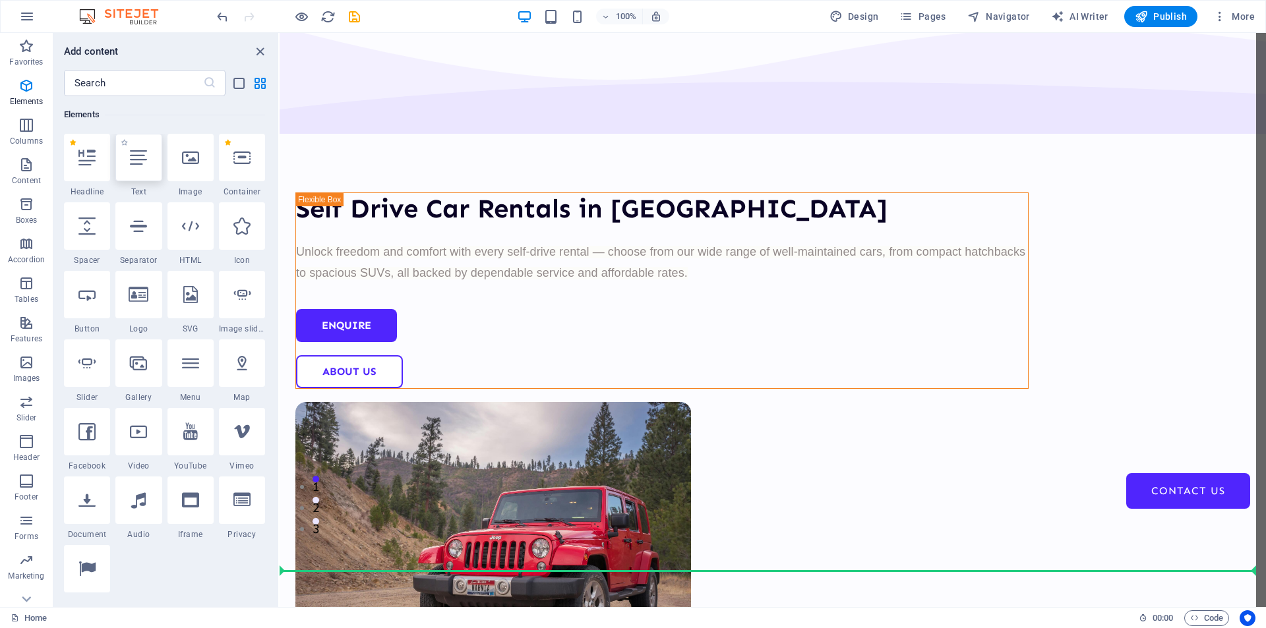
scroll to position [194, 0]
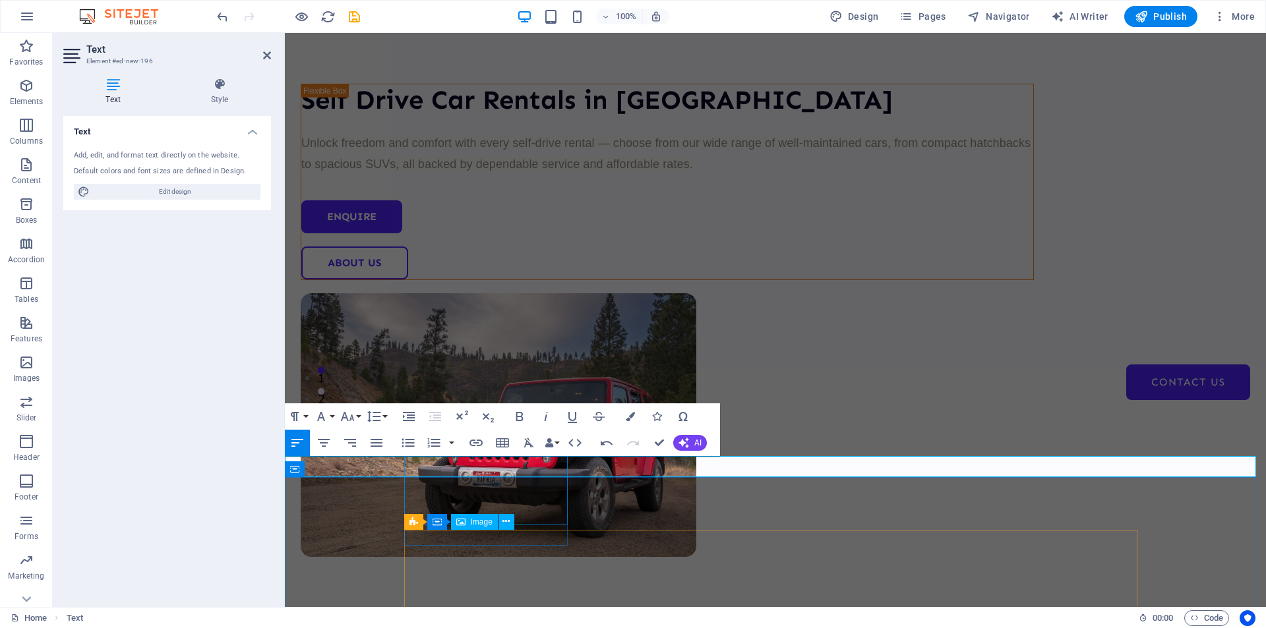
scroll to position [993, 5]
click at [299, 415] on icon "button" at bounding box center [295, 417] width 16 height 16
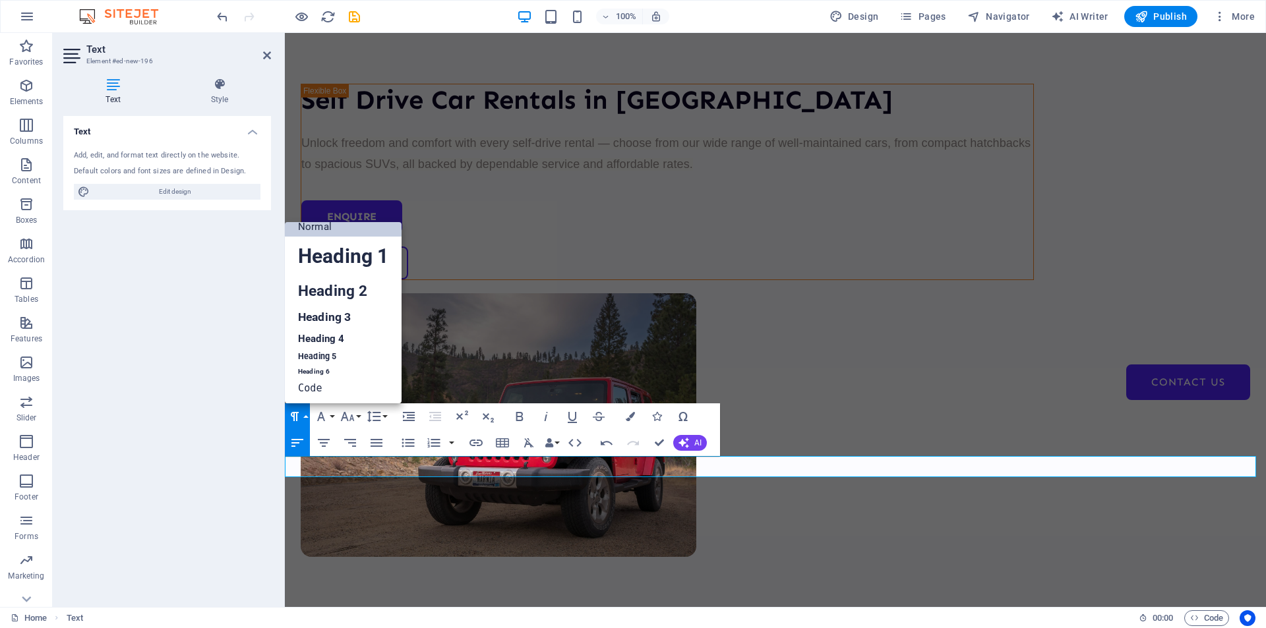
scroll to position [11, 0]
click at [352, 259] on link "Heading 1" at bounding box center [343, 257] width 117 height 40
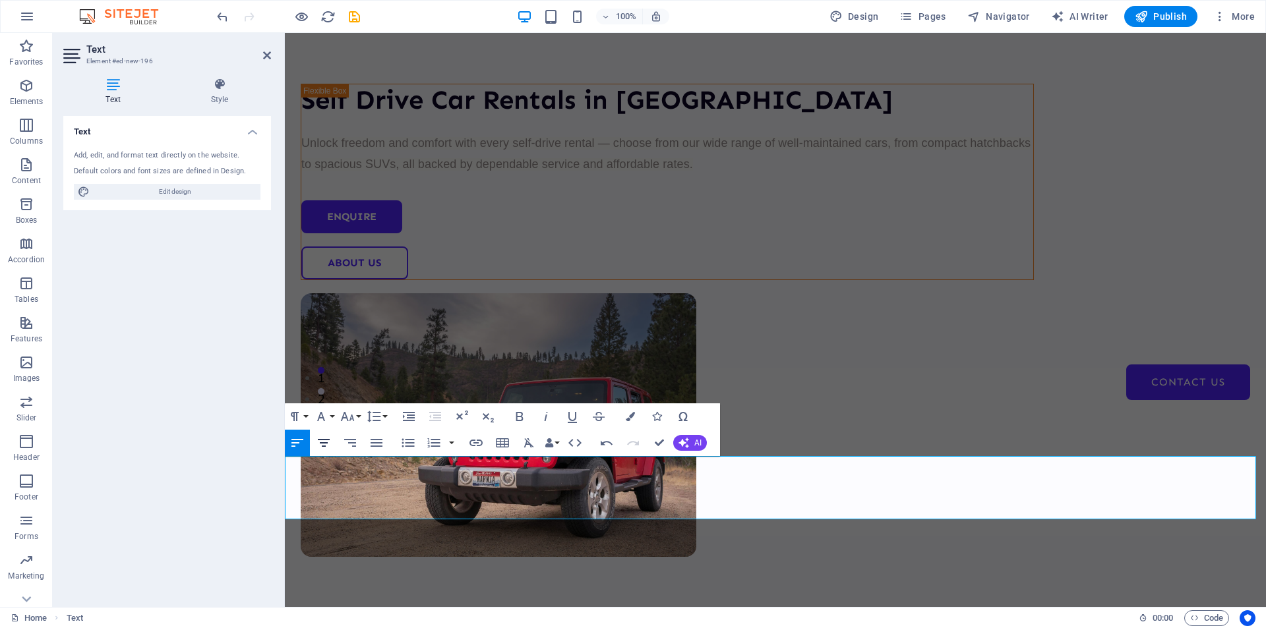
click at [328, 443] on icon "button" at bounding box center [324, 443] width 12 height 8
click at [312, 332] on div "Self Drive Car Rentals in Nagpur Unlock freedom and comfort with every self-dri…" at bounding box center [775, 304] width 981 height 822
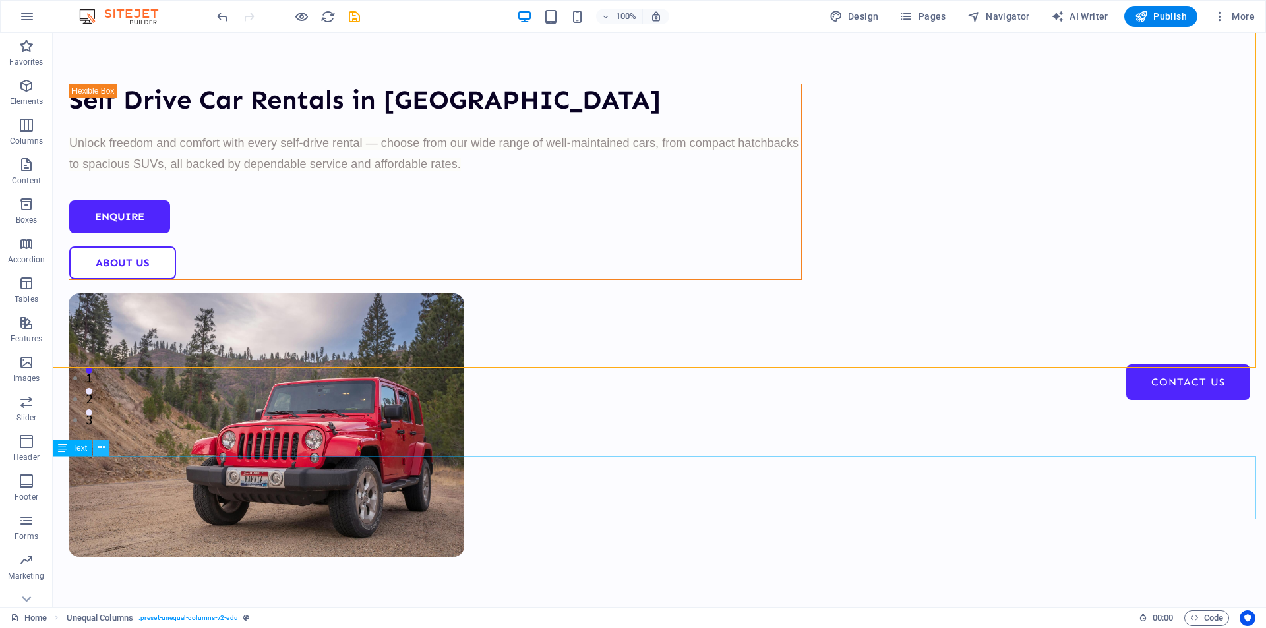
click at [102, 447] on icon at bounding box center [101, 448] width 7 height 14
click at [473, 267] on div "Self Drive Car Rentals in Nagpur Unlock freedom and comfort with every self-dri…" at bounding box center [659, 304] width 1213 height 822
select select "multiple-waves"
select select "em"
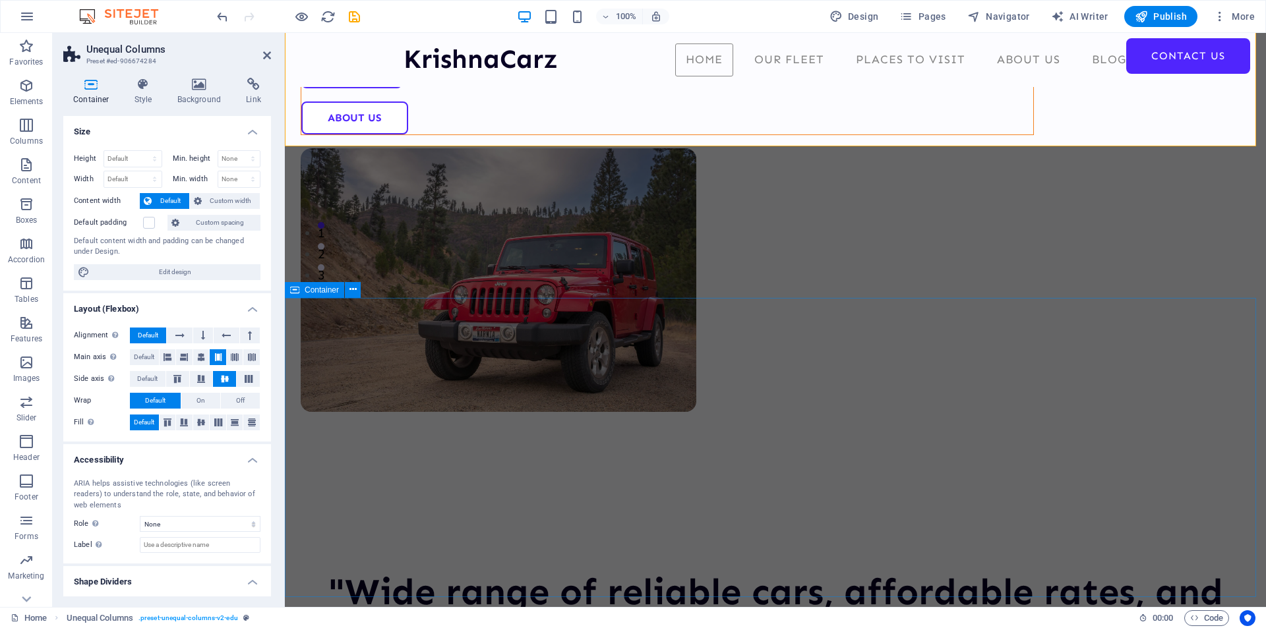
scroll to position [330, 0]
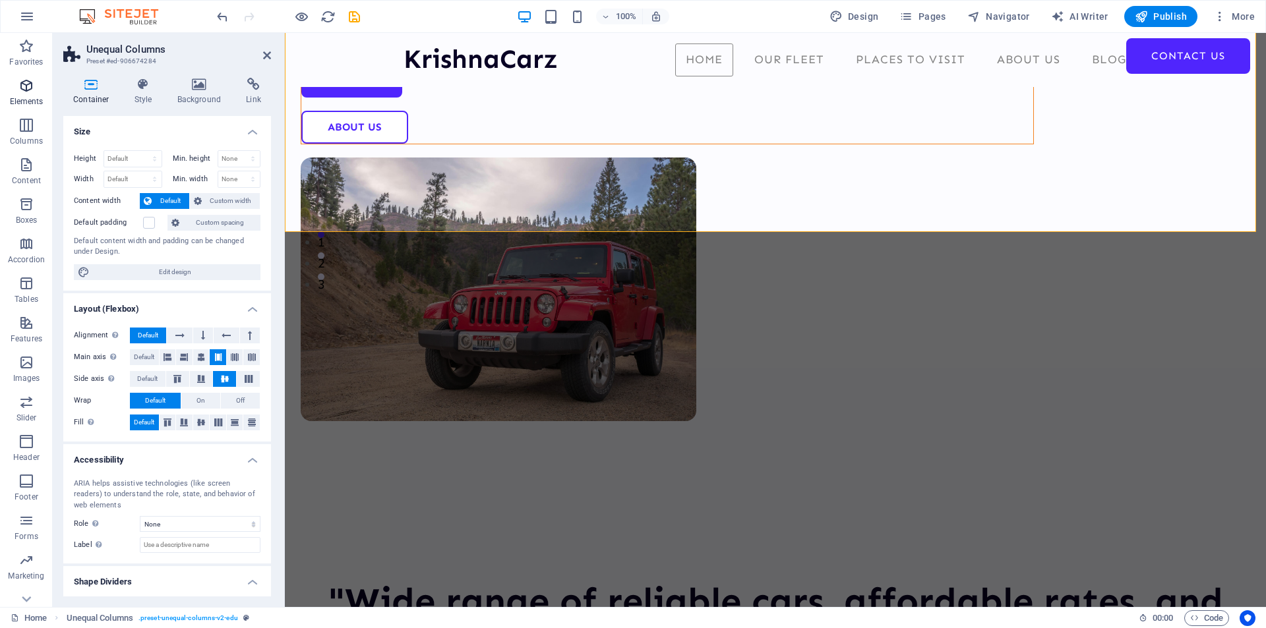
click at [19, 88] on icon "button" at bounding box center [26, 86] width 16 height 16
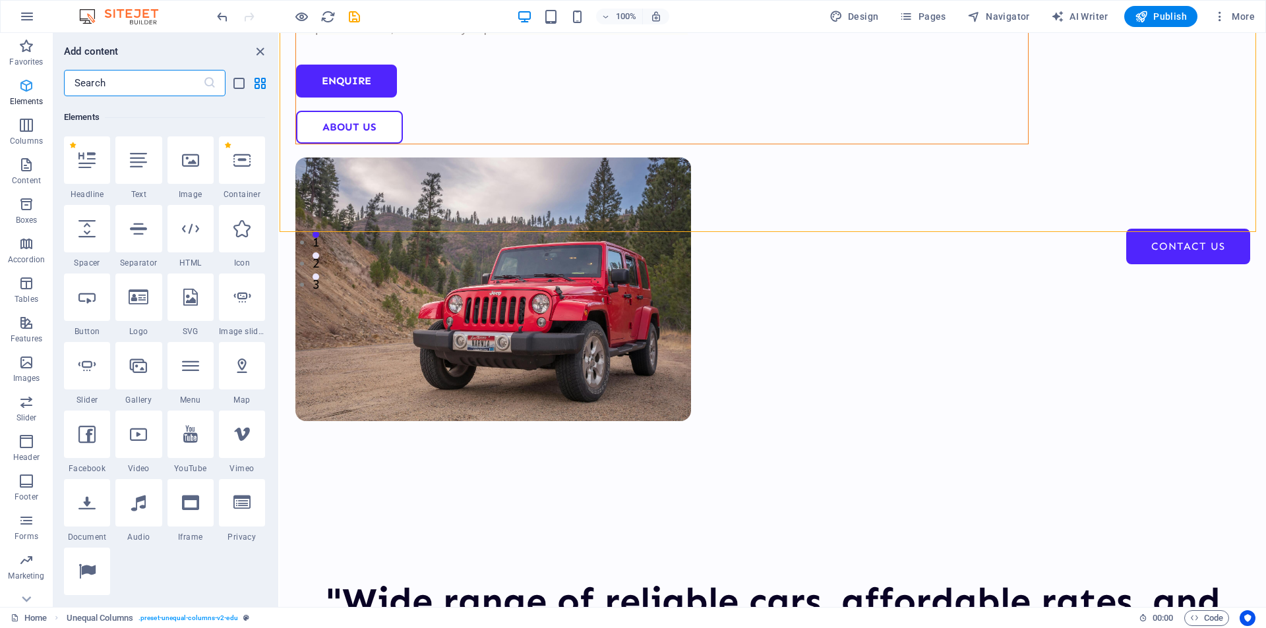
scroll to position [140, 0]
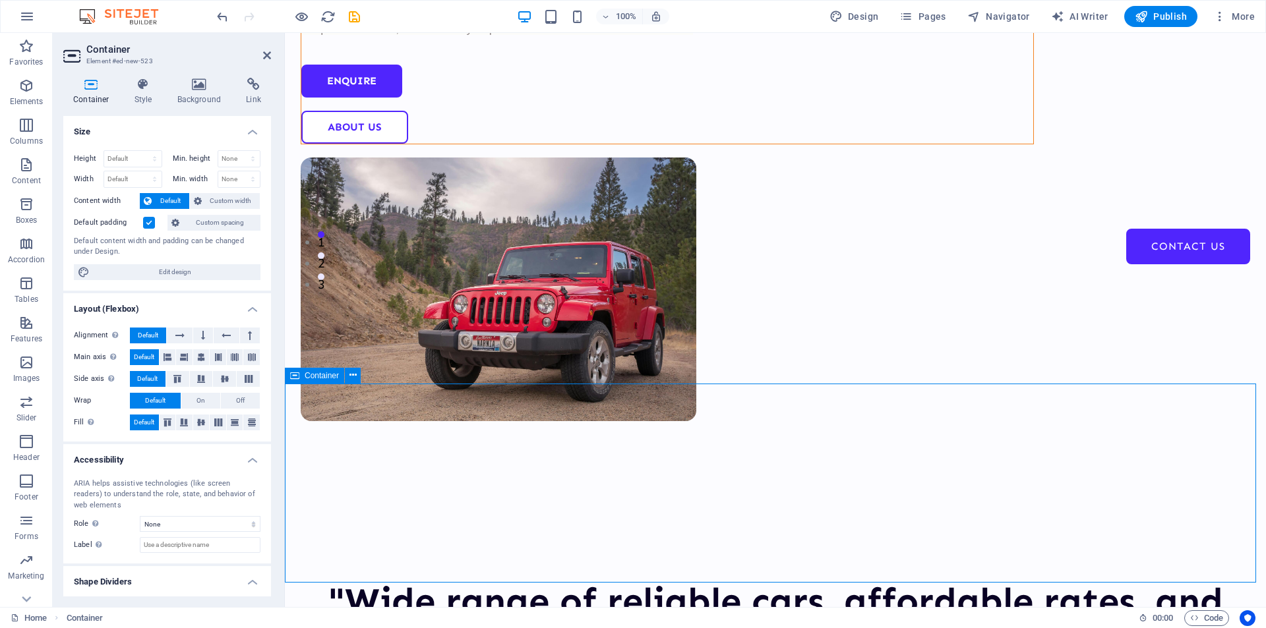
drag, startPoint x: 376, startPoint y: 121, endPoint x: 728, endPoint y: 499, distance: 517.2
click at [26, 90] on icon "button" at bounding box center [26, 86] width 16 height 16
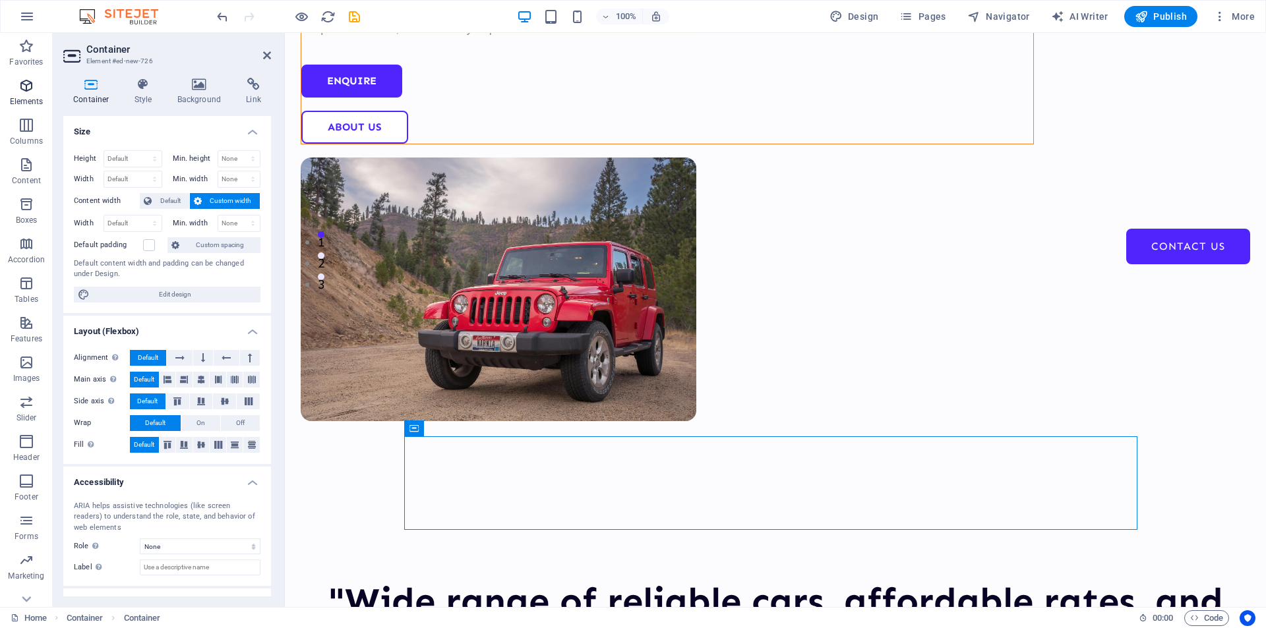
click at [31, 92] on icon "button" at bounding box center [26, 86] width 16 height 16
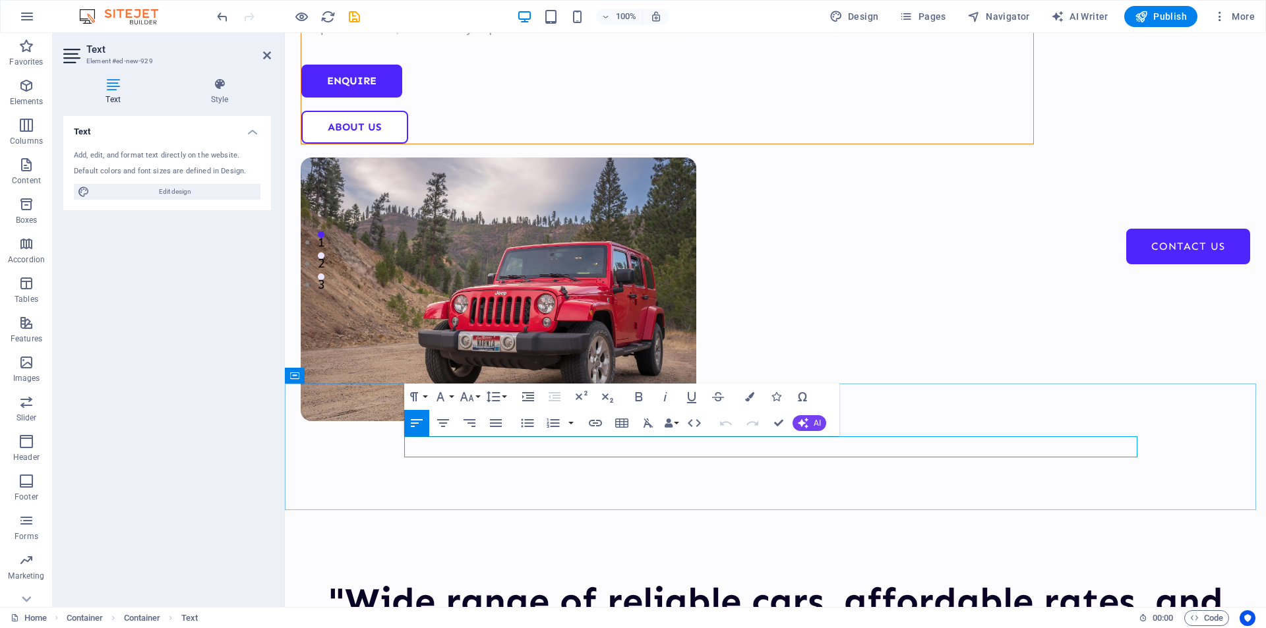
scroll to position [993, 5]
click at [422, 392] on button "Paragraph Format" at bounding box center [416, 397] width 25 height 26
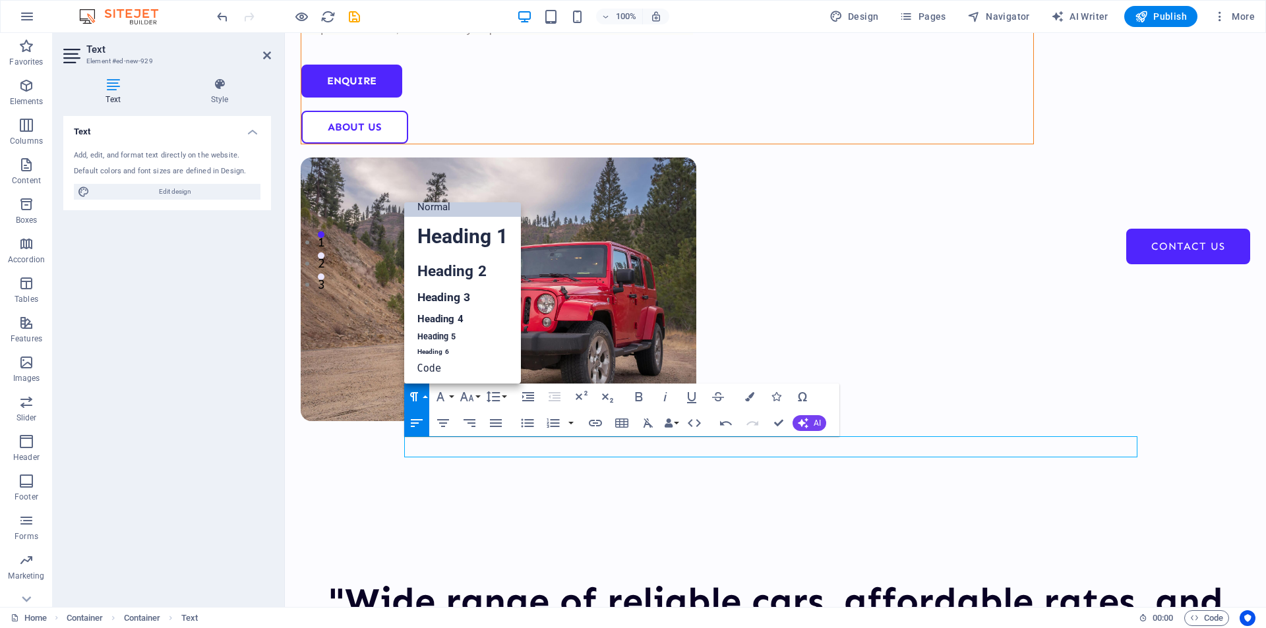
scroll to position [11, 0]
click at [467, 231] on link "Heading 1" at bounding box center [462, 237] width 117 height 40
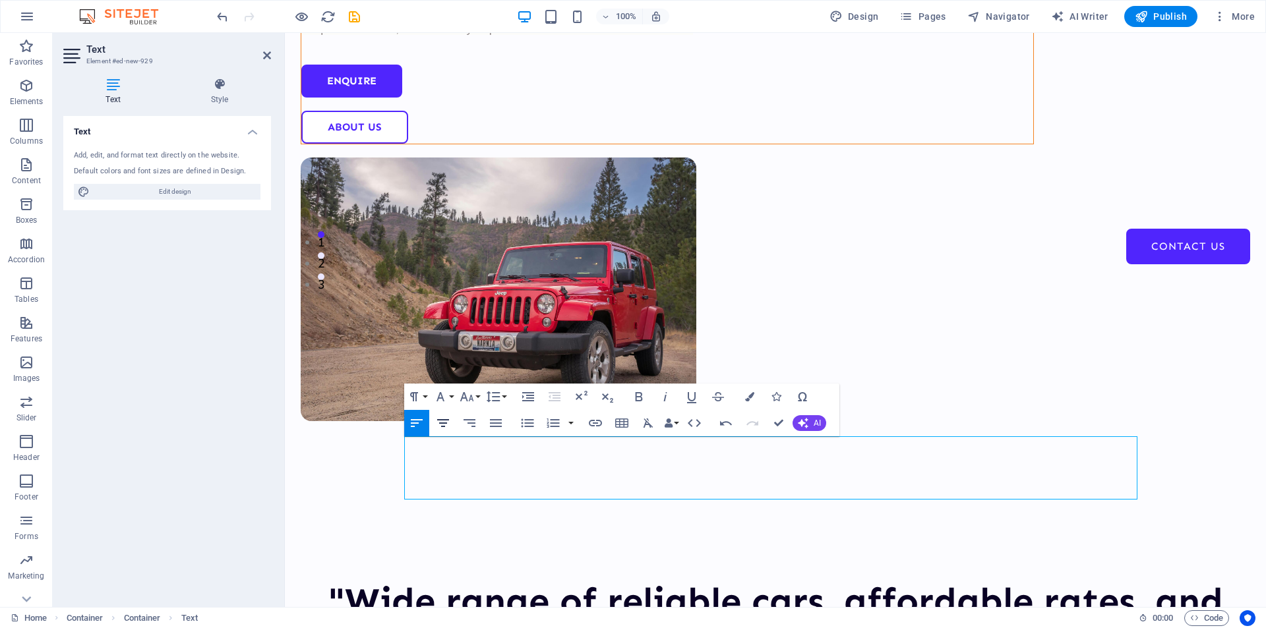
click at [443, 422] on icon "button" at bounding box center [443, 423] width 12 height 8
click at [328, 227] on icon at bounding box center [328, 224] width 7 height 14
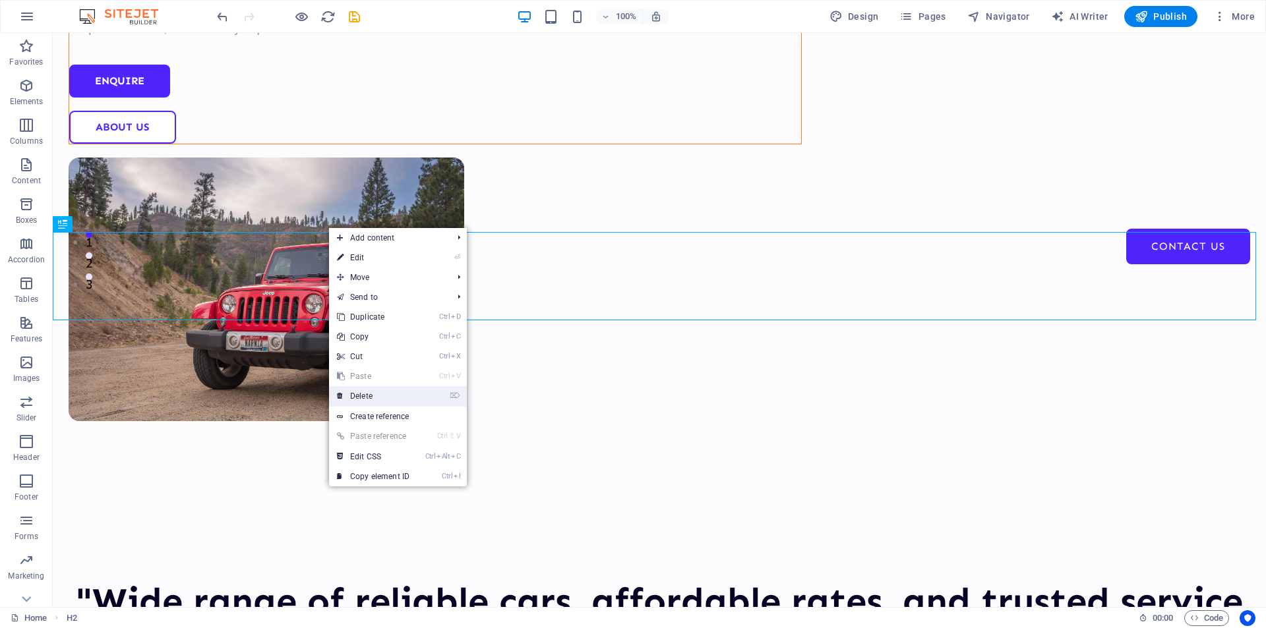
click at [362, 396] on link "⌦ Delete" at bounding box center [373, 396] width 88 height 20
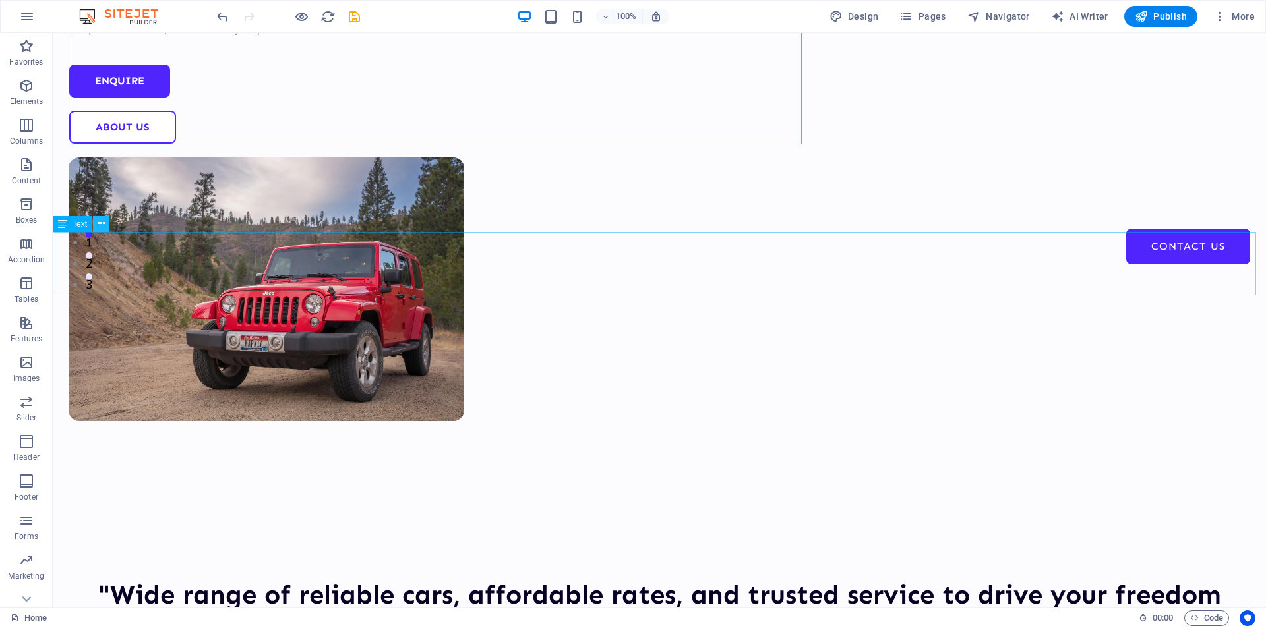
click at [102, 227] on icon at bounding box center [101, 224] width 7 height 14
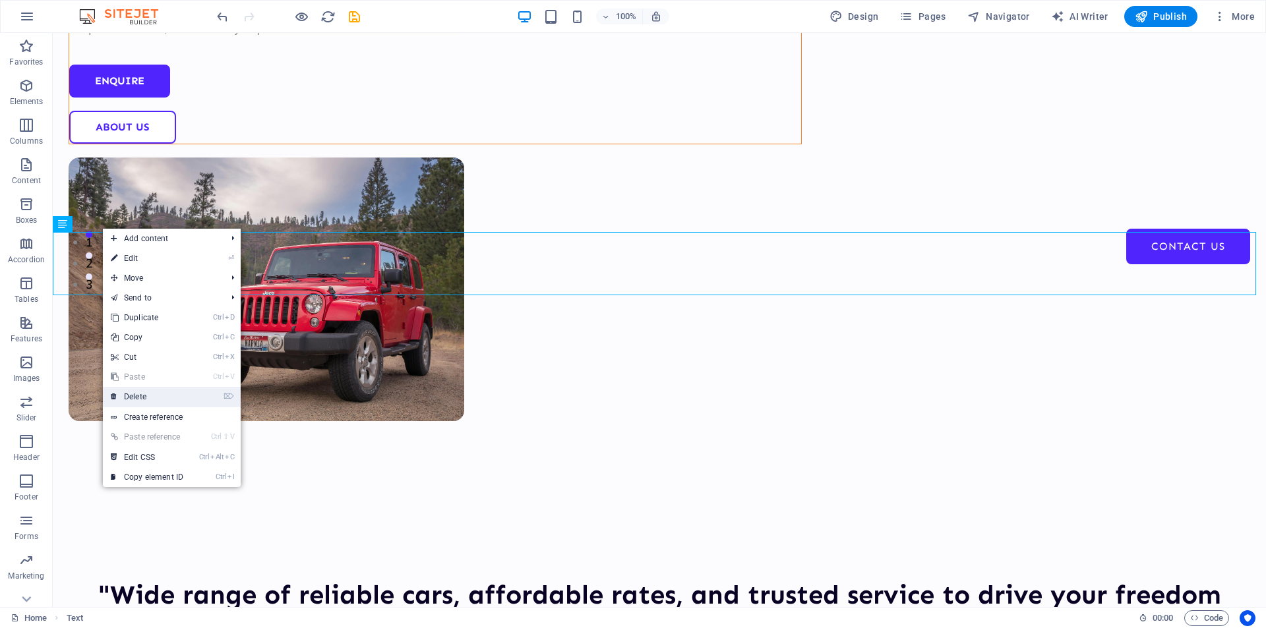
click at [137, 396] on link "⌦ Delete" at bounding box center [147, 397] width 88 height 20
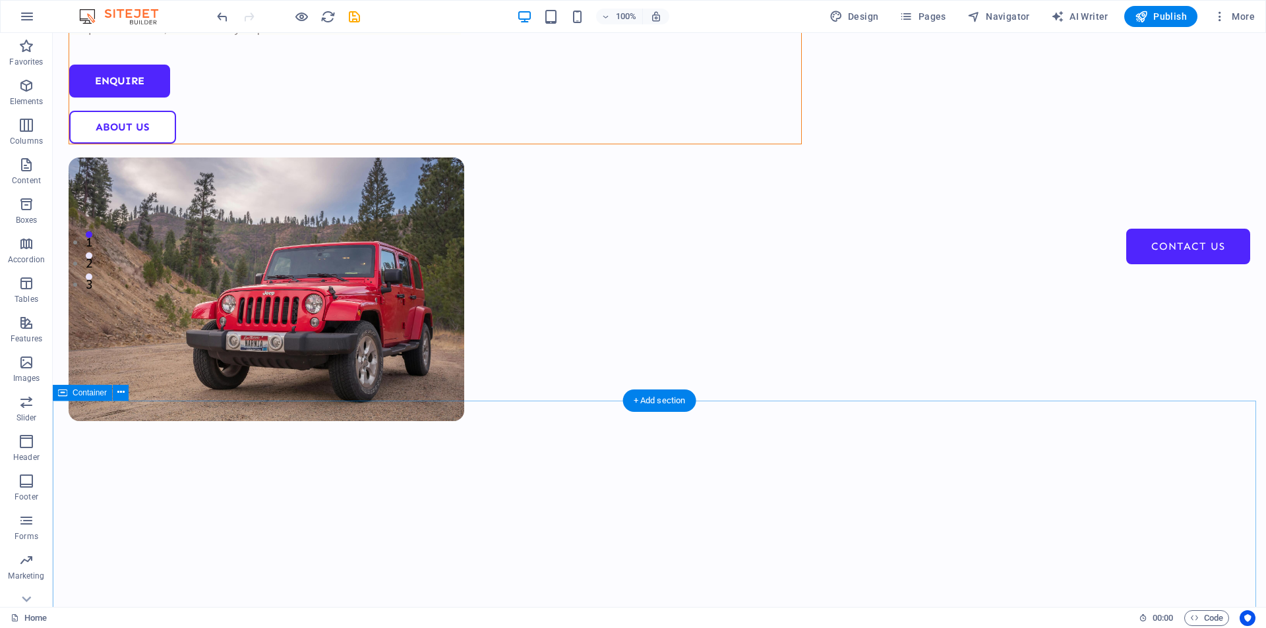
click at [303, 15] on icon "button" at bounding box center [301, 16] width 15 height 15
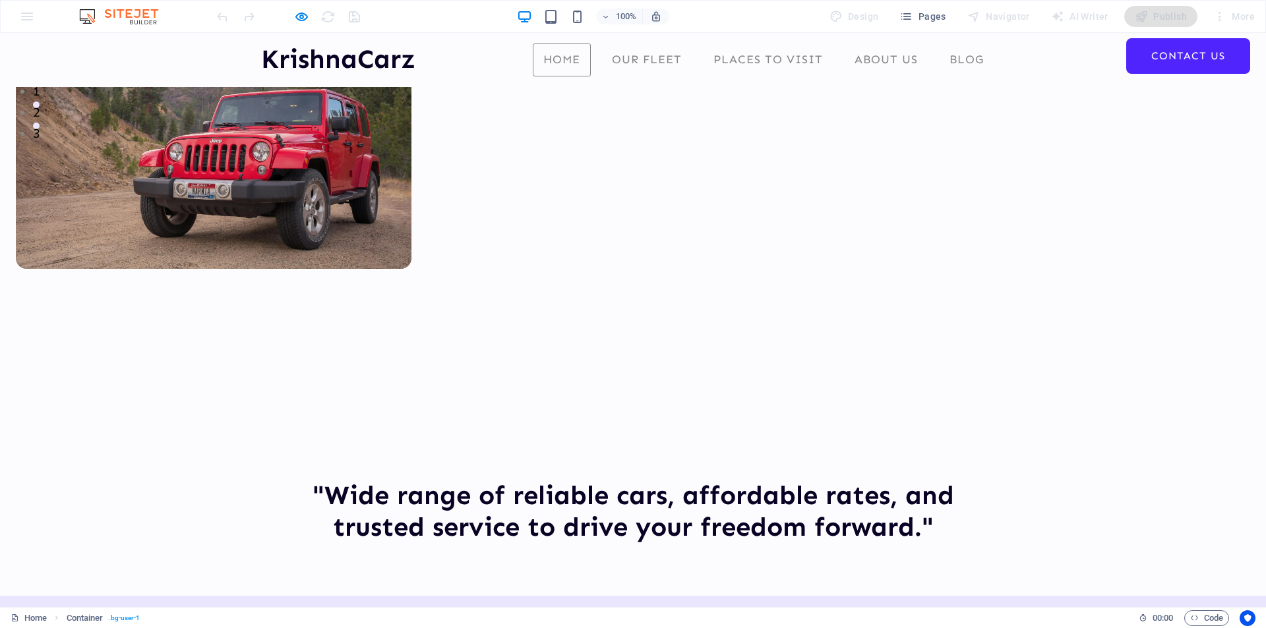
scroll to position [461, 0]
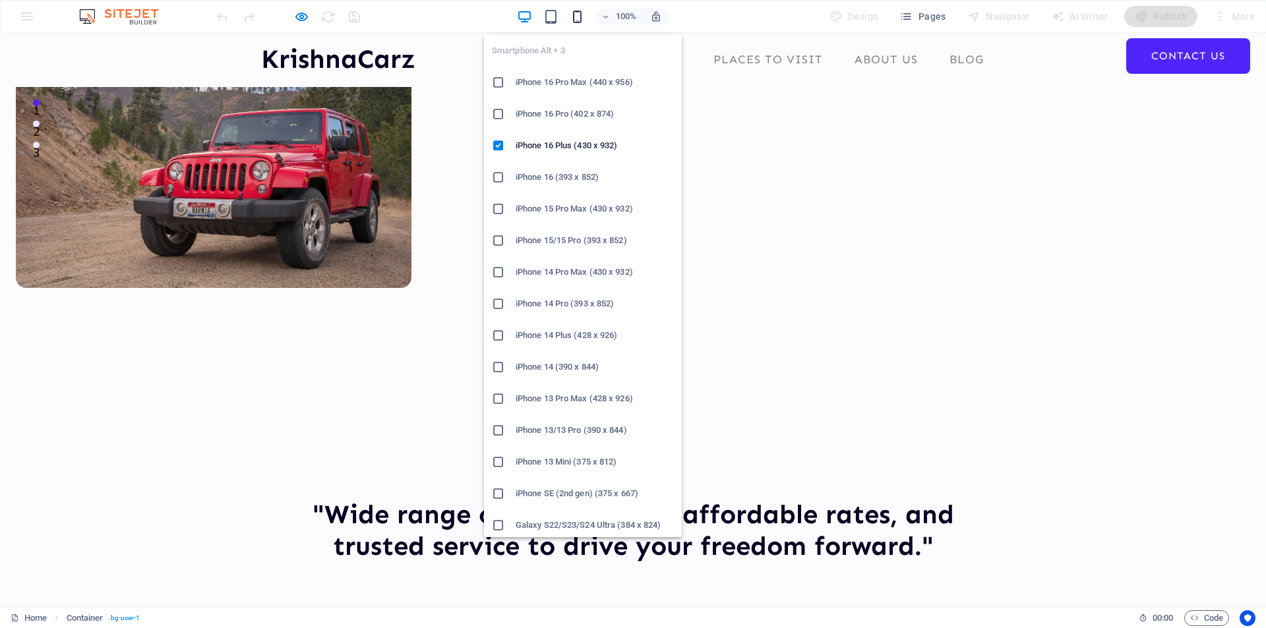
click at [582, 20] on icon "button" at bounding box center [576, 16] width 15 height 15
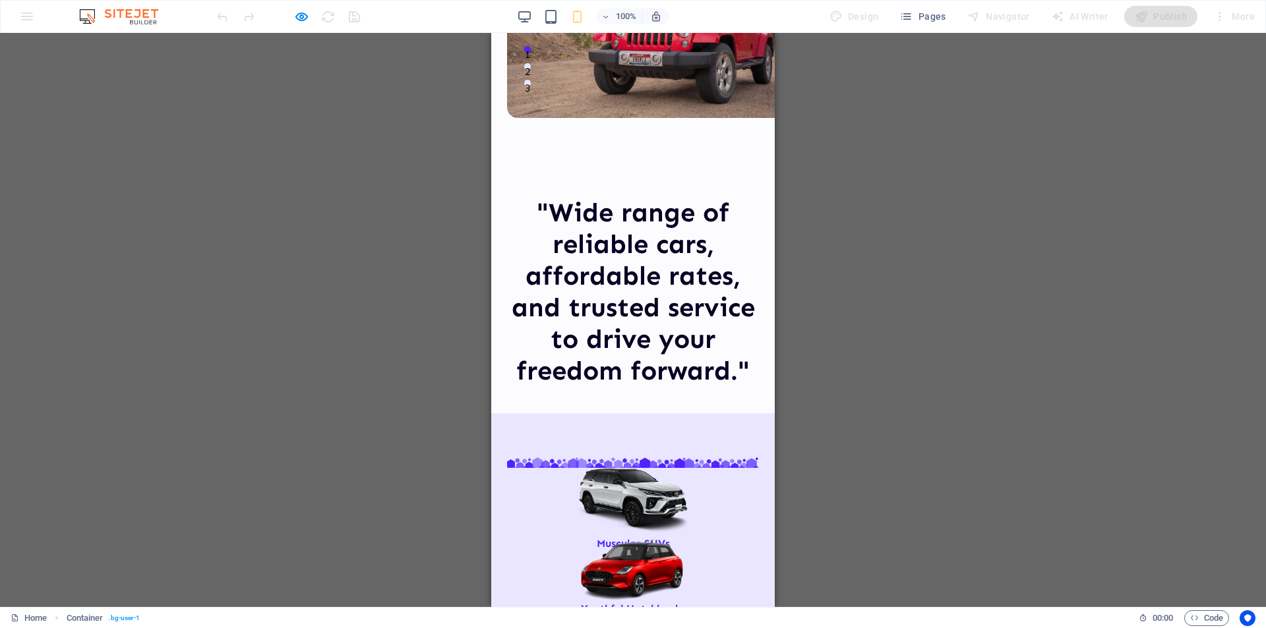
scroll to position [593, 0]
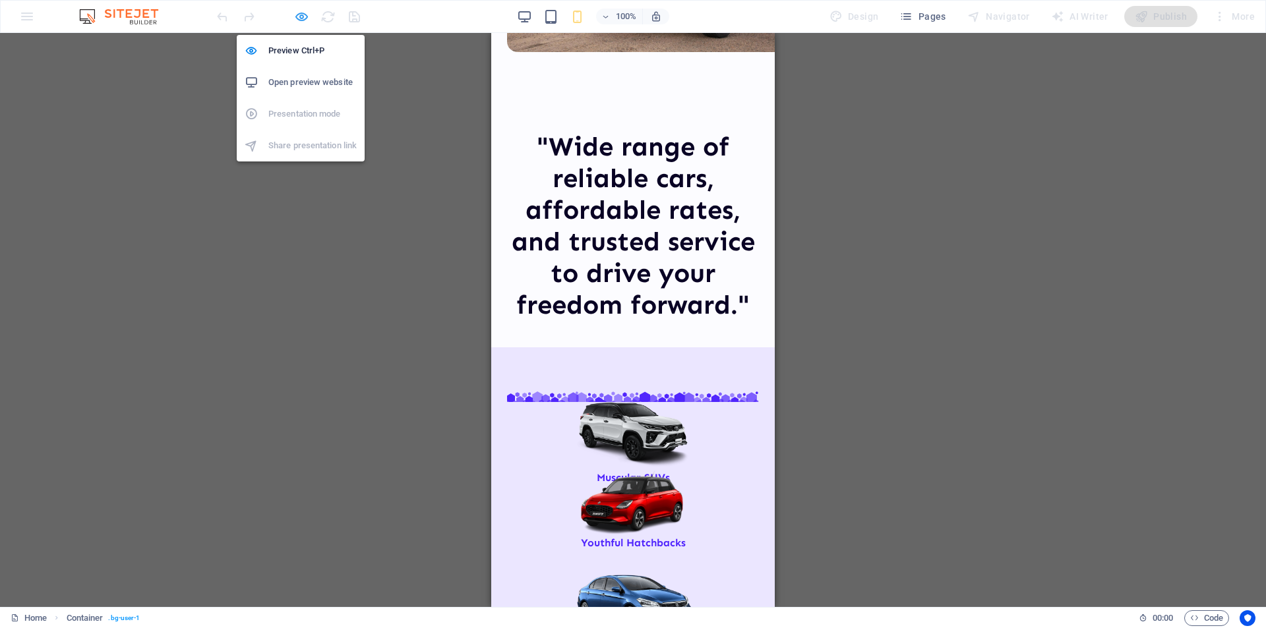
click at [298, 22] on icon "button" at bounding box center [301, 16] width 15 height 15
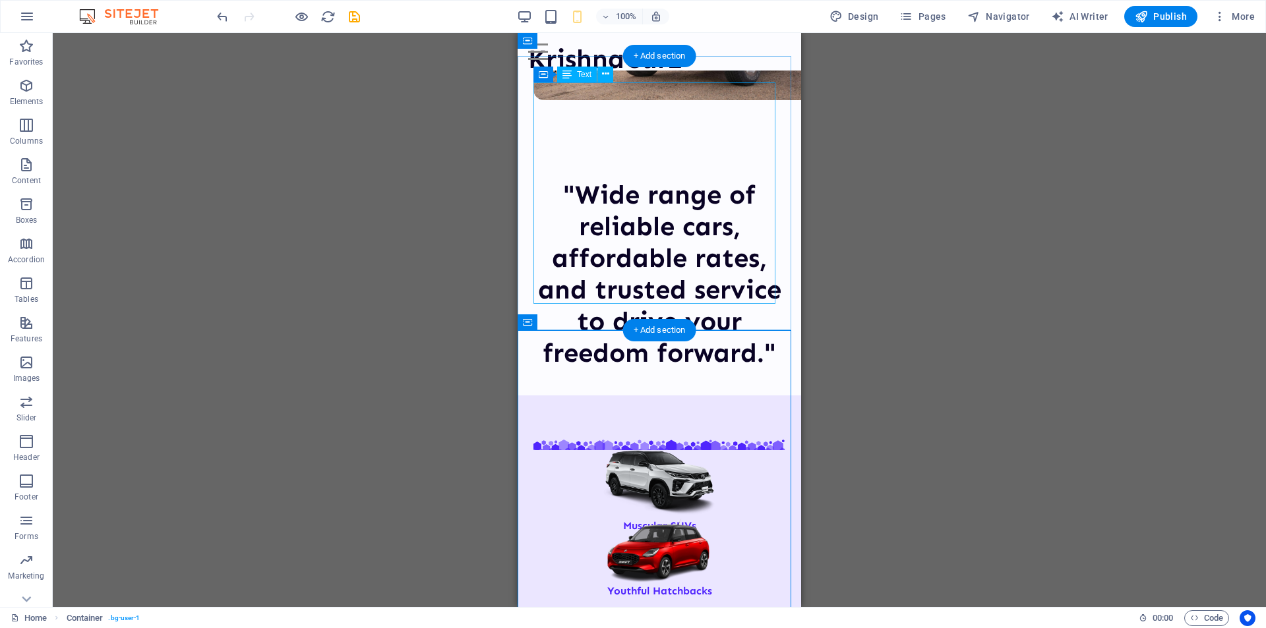
scroll to position [463, 0]
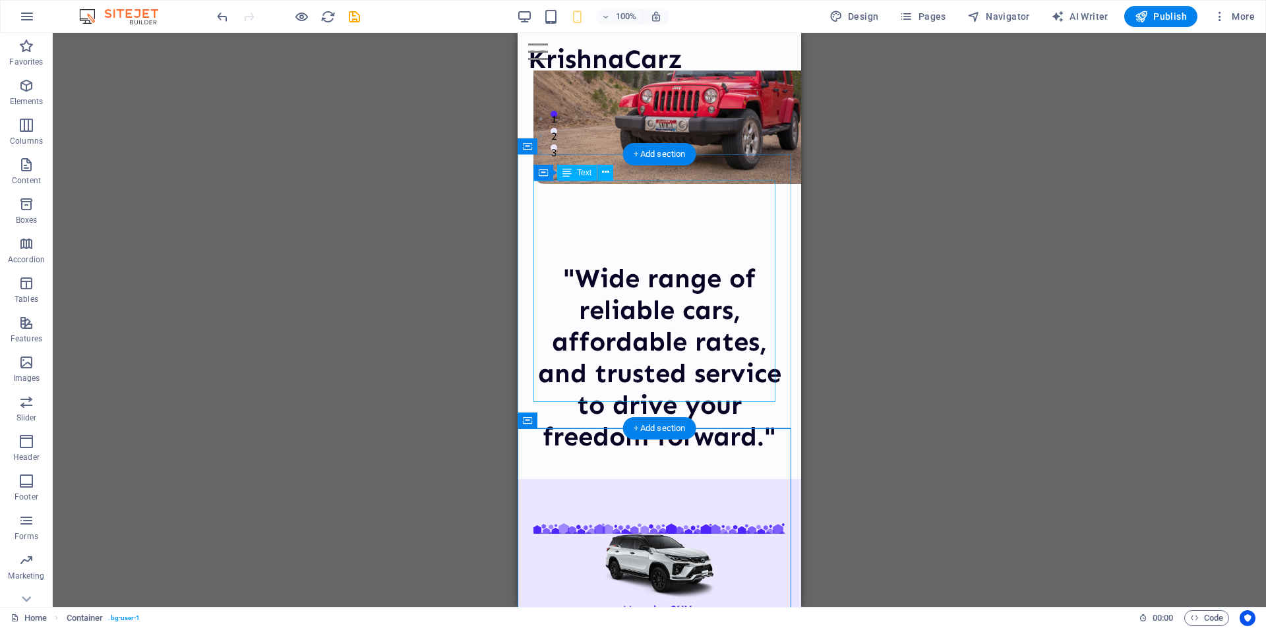
click at [677, 263] on div ""Wide range of reliable cars, affordable rates, and trusted service to drive yo…" at bounding box center [659, 358] width 252 height 190
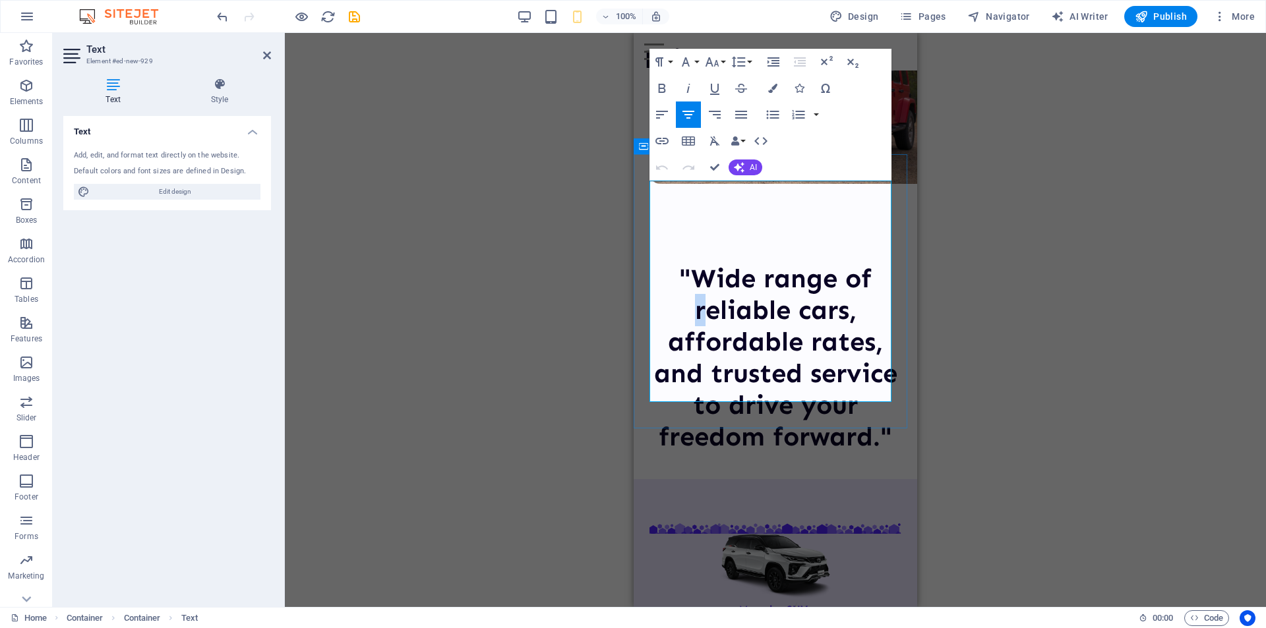
click at [694, 263] on h1 ""Wide range of reliable cars, affordable rates, and trusted service to drive yo…" at bounding box center [775, 358] width 252 height 190
drag, startPoint x: 666, startPoint y: 258, endPoint x: 676, endPoint y: 258, distance: 9.2
click at [676, 263] on h1 ""Wide range of Reliable cars, affordable rates, and trusted service to drive yo…" at bounding box center [775, 358] width 252 height 190
click at [760, 292] on h1 ""Wide range of Reliable cars, Affordable rates, and trusted service to drive yo…" at bounding box center [775, 358] width 252 height 190
drag, startPoint x: 749, startPoint y: 351, endPoint x: 757, endPoint y: 355, distance: 8.3
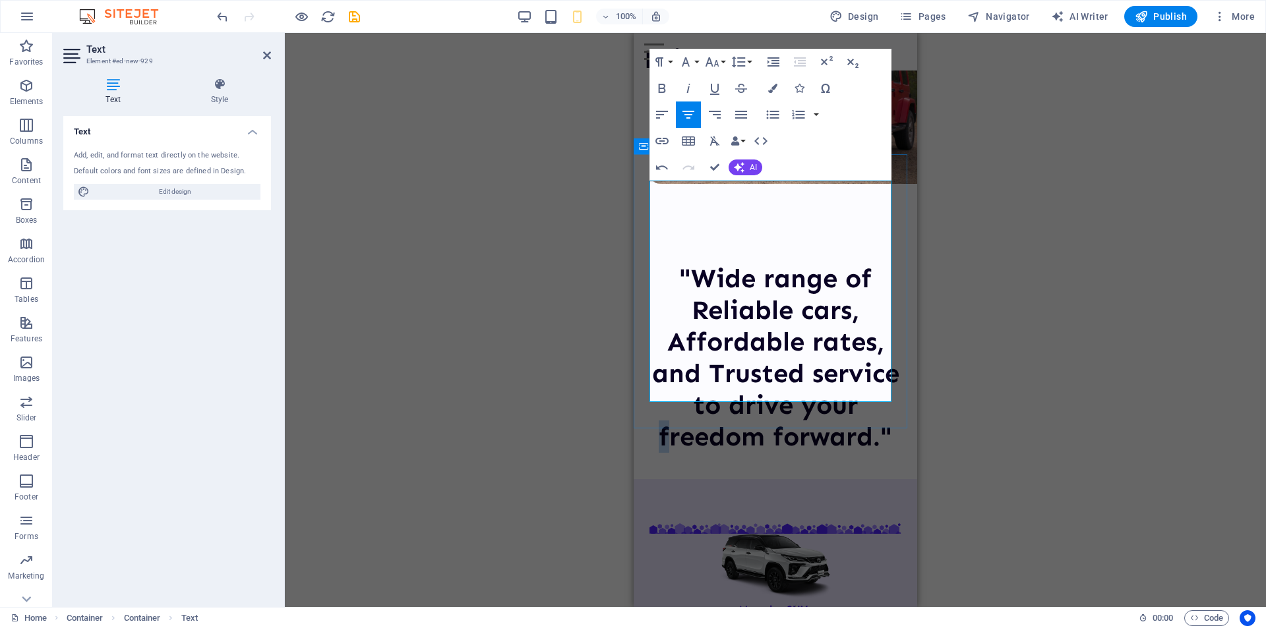
click at [757, 355] on h1 ""Wide range of Reliable cars, Affordable rates, and Trusted service to drive yo…" at bounding box center [775, 358] width 252 height 190
click at [713, 386] on h1 ""Wide range of Reliable cars, Affordable rates, and Trusted service to drive yo…" at bounding box center [775, 358] width 252 height 190
click at [813, 326] on h1 ""Wide range of Reliable cars, Affordable rates, and Trusted service to drive yo…" at bounding box center [775, 358] width 252 height 190
click at [806, 263] on h1 ""Wide range of Reliable cars, Affordable rates, and Trusted service to Drive yo…" at bounding box center [775, 358] width 252 height 190
click at [814, 270] on h1 ""Wide range of Reliable Cars, Affordable rates, and Trusted service to Drive yo…" at bounding box center [775, 358] width 252 height 190
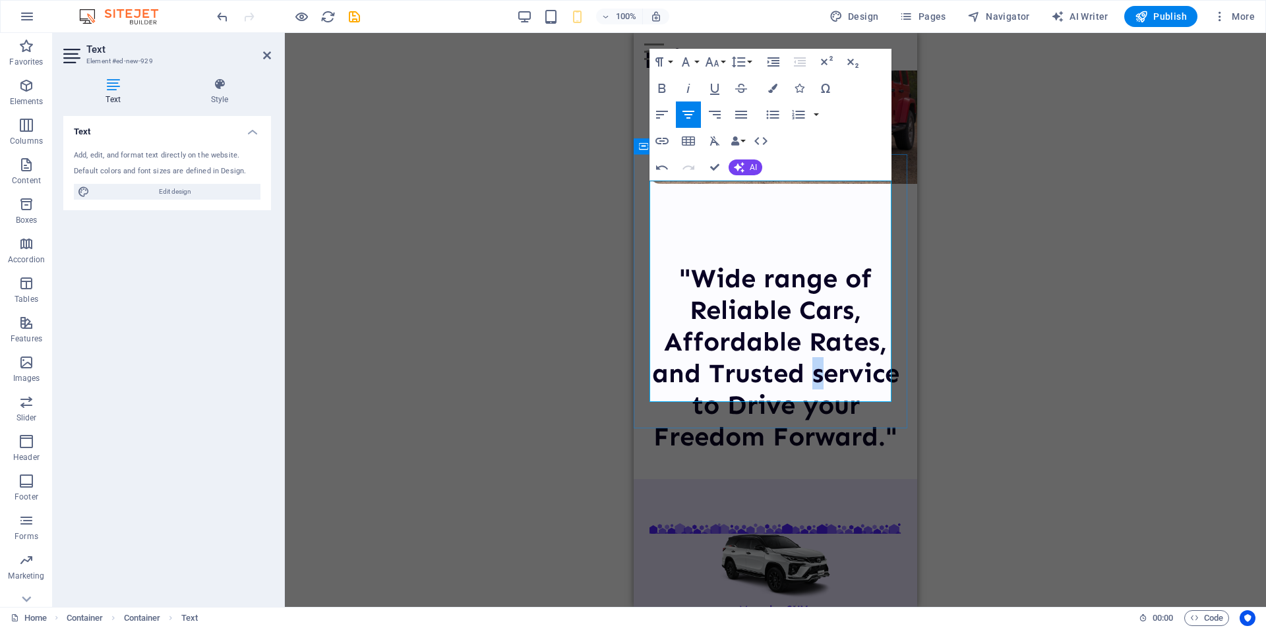
click at [675, 316] on h1 ""Wide range of Reliable Cars, Affordable Rates, and Trusted service to Drive yo…" at bounding box center [775, 358] width 252 height 190
drag, startPoint x: 696, startPoint y: 293, endPoint x: 743, endPoint y: 297, distance: 47.0
click at [743, 297] on h1 ""Wide range of Reliable Cars, Affordable Rates, and Trusted Service to Drive yo…" at bounding box center [775, 358] width 252 height 190
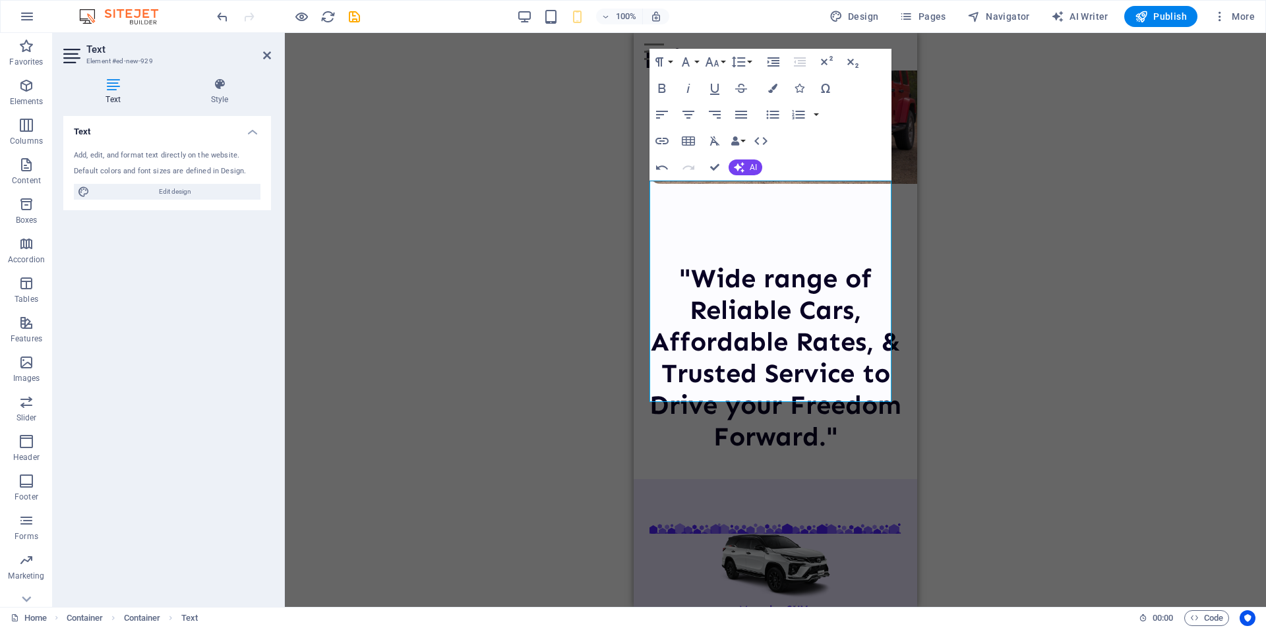
click at [582, 338] on div "Drag here to replace the existing content. Press “Ctrl” if you want to create a…" at bounding box center [775, 320] width 981 height 574
click at [595, 198] on div "Drag here to replace the existing content. Press “Ctrl” if you want to create a…" at bounding box center [775, 320] width 981 height 574
click at [520, 285] on div "Drag here to replace the existing content. Press “Ctrl” if you want to create a…" at bounding box center [775, 320] width 981 height 574
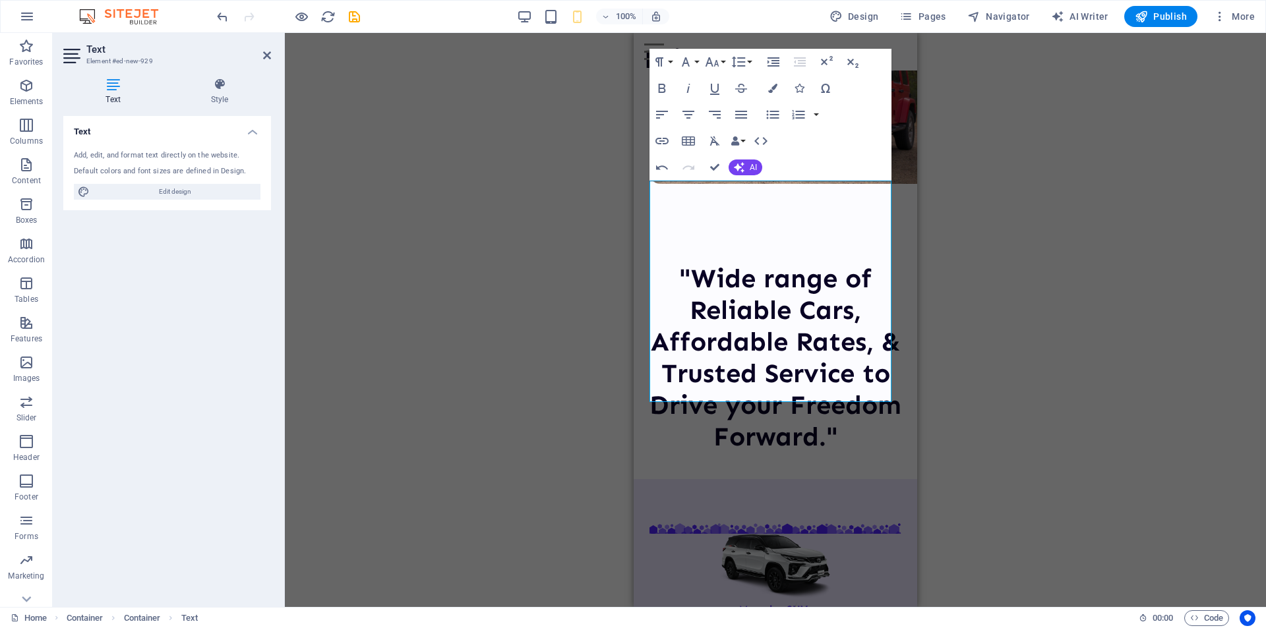
click at [571, 263] on div "Drag here to replace the existing content. Press “Ctrl” if you want to create a…" at bounding box center [775, 320] width 981 height 574
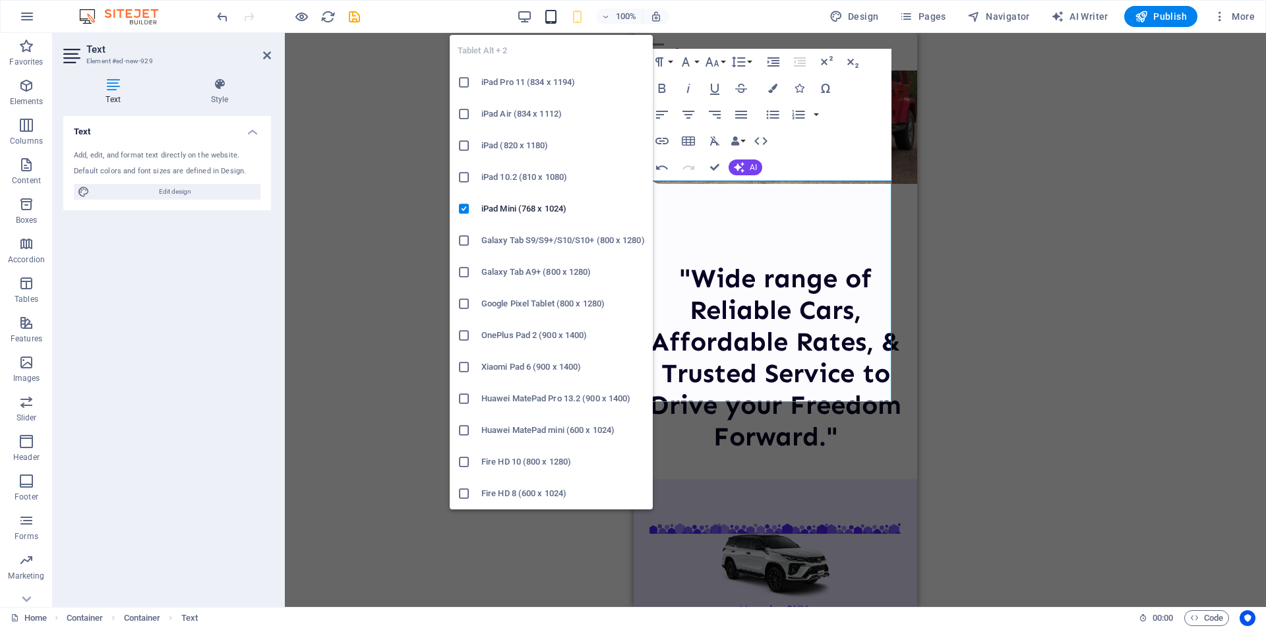
click at [549, 15] on icon "button" at bounding box center [550, 16] width 15 height 15
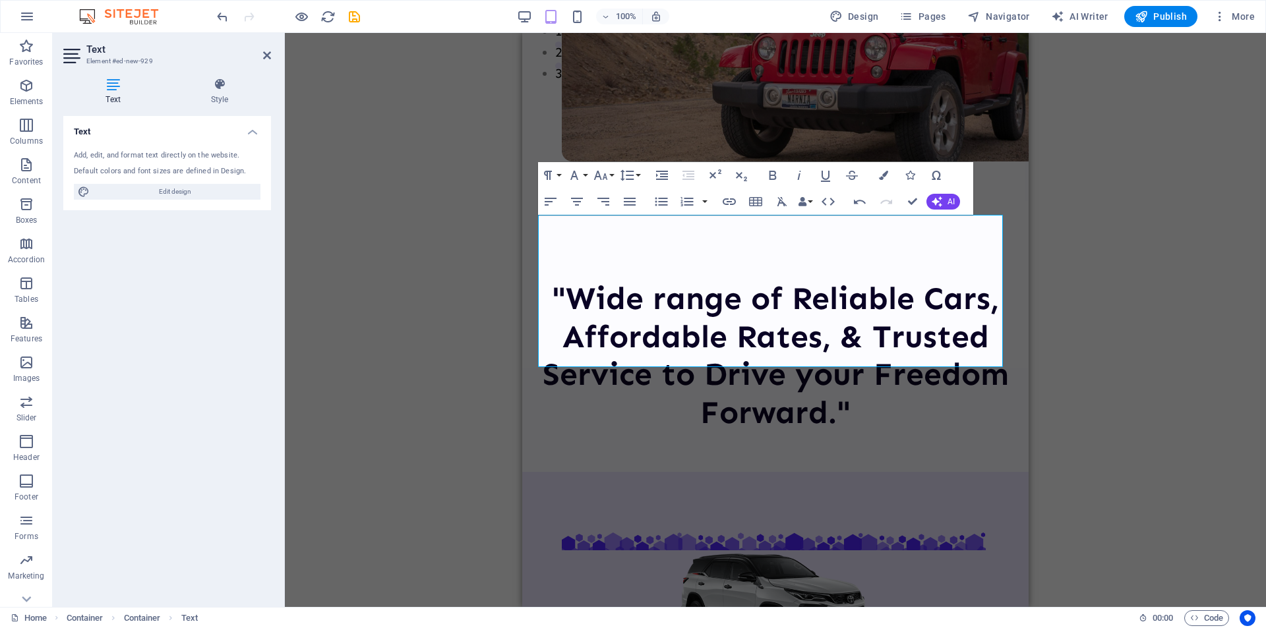
click at [495, 411] on div "Drag here to replace the existing content. Press “Ctrl” if you want to create a…" at bounding box center [775, 320] width 981 height 574
click at [587, 392] on div ""Wide range of Reliable Cars, Affordable Rates, & Trusted Service to Drive your…" at bounding box center [775, 356] width 506 height 231
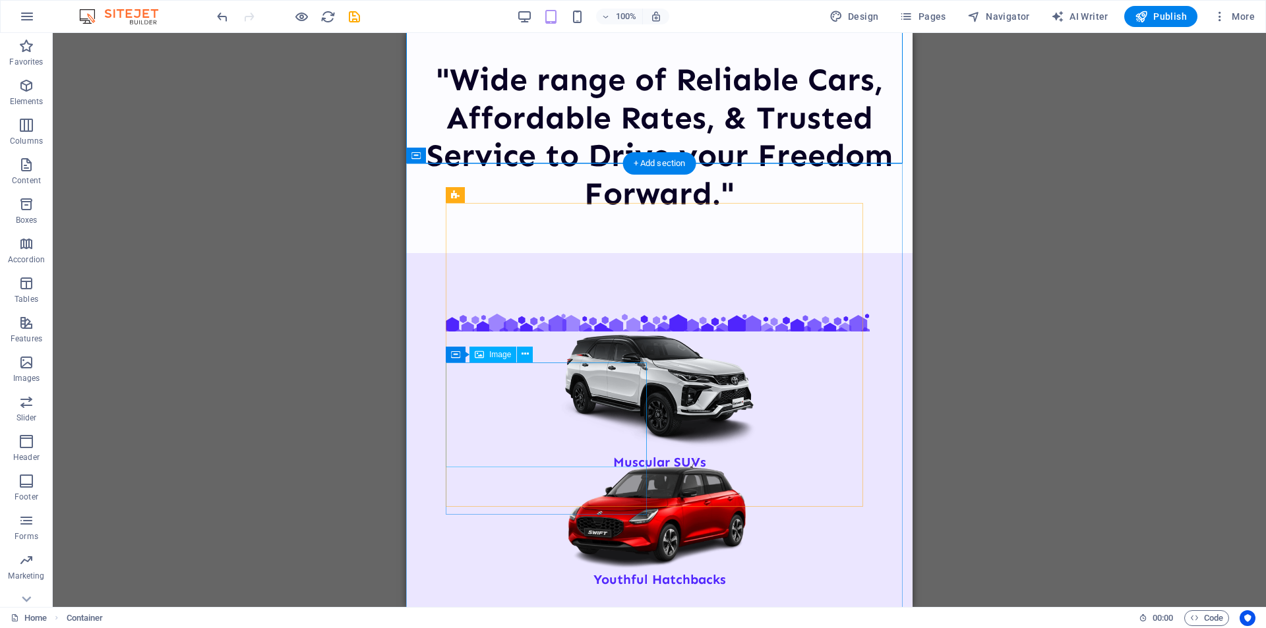
scroll to position [804, 0]
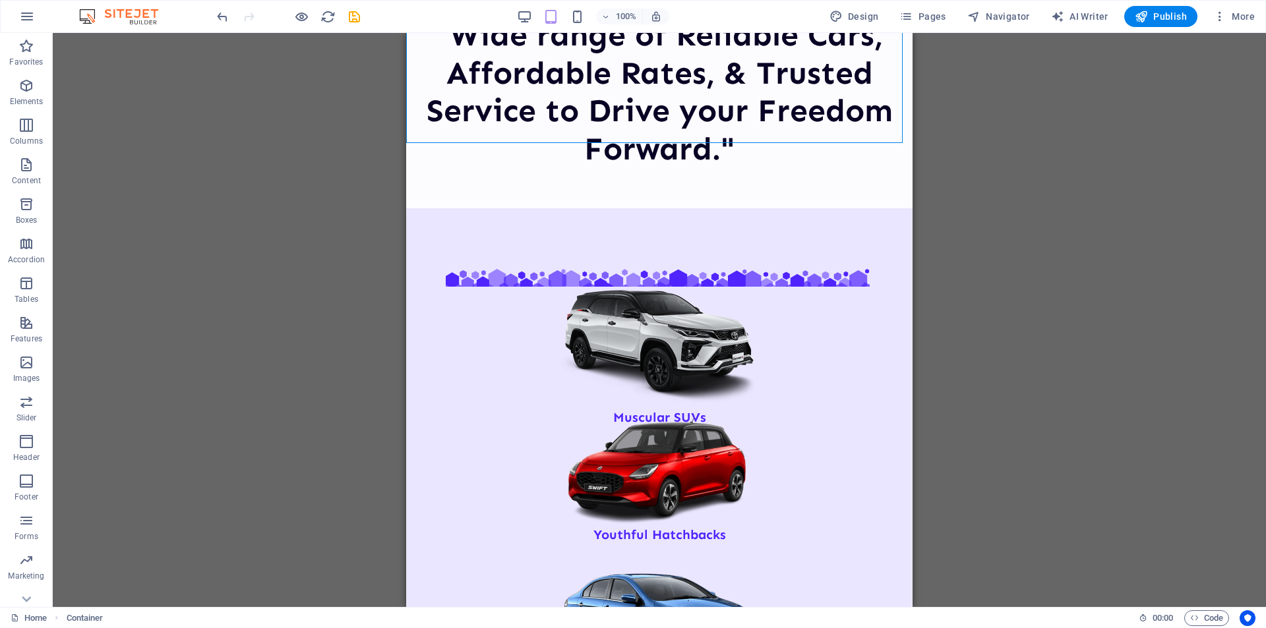
click at [339, 418] on div "Drag here to replace the existing content. Press “Ctrl” if you want to create a…" at bounding box center [659, 320] width 1213 height 574
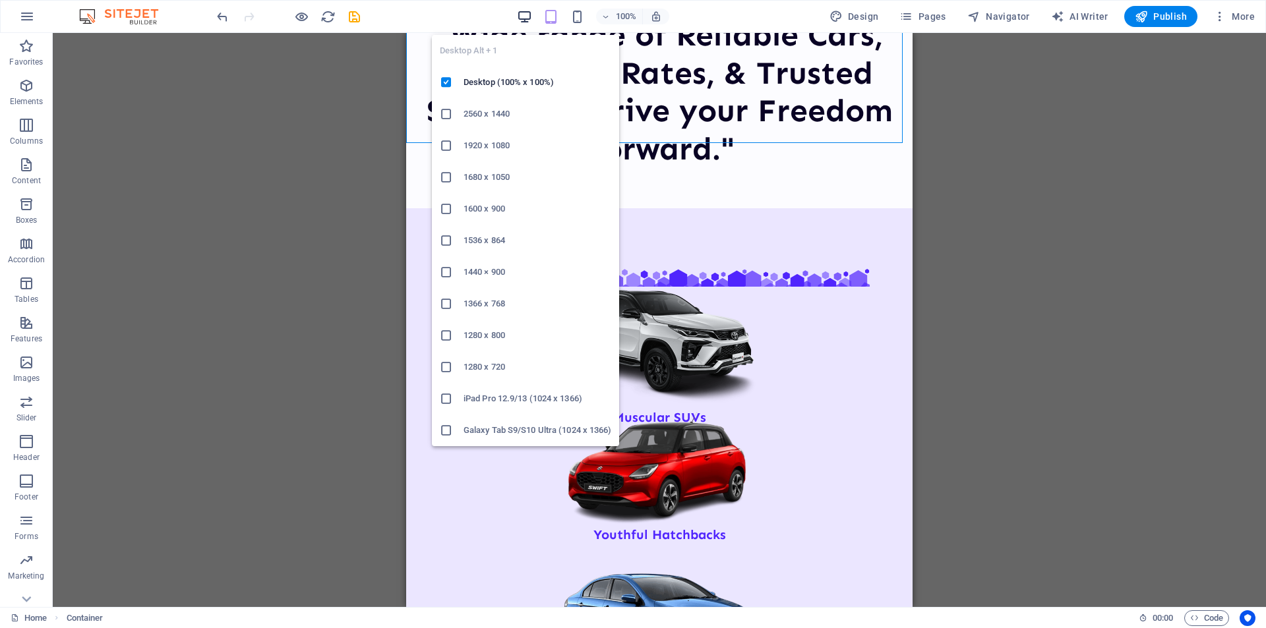
click at [529, 23] on icon "button" at bounding box center [524, 16] width 15 height 15
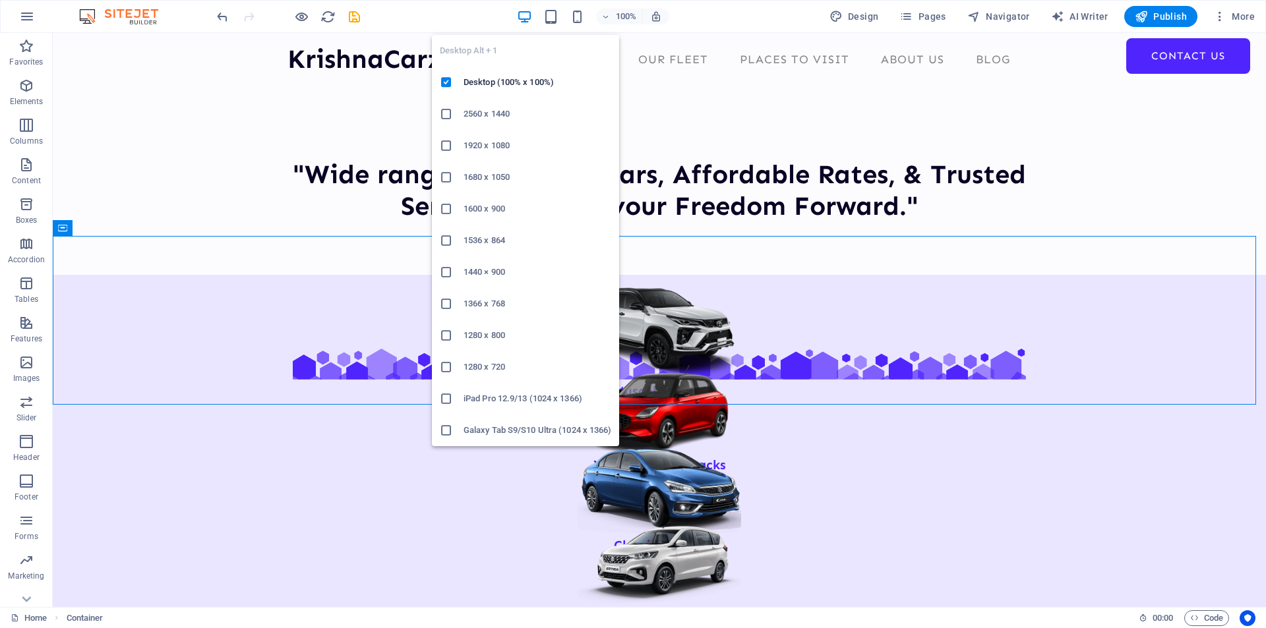
scroll to position [327, 0]
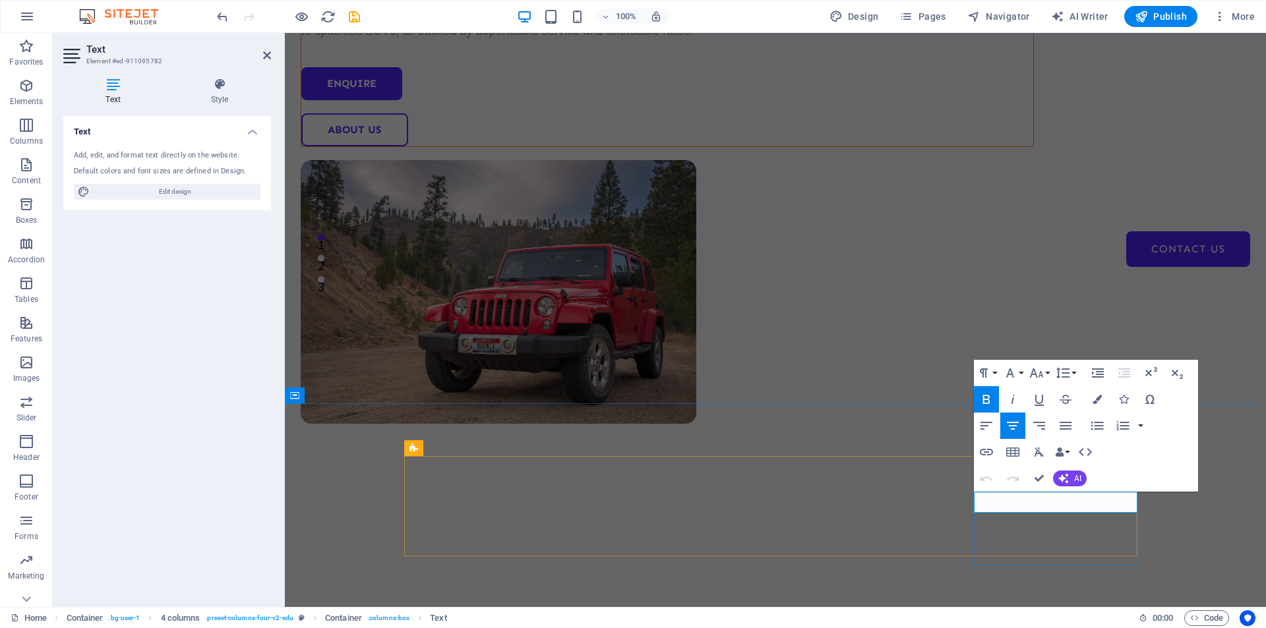
click at [1010, 424] on icon "button" at bounding box center [1012, 426] width 16 height 16
click at [1093, 395] on icon "button" at bounding box center [1096, 399] width 9 height 9
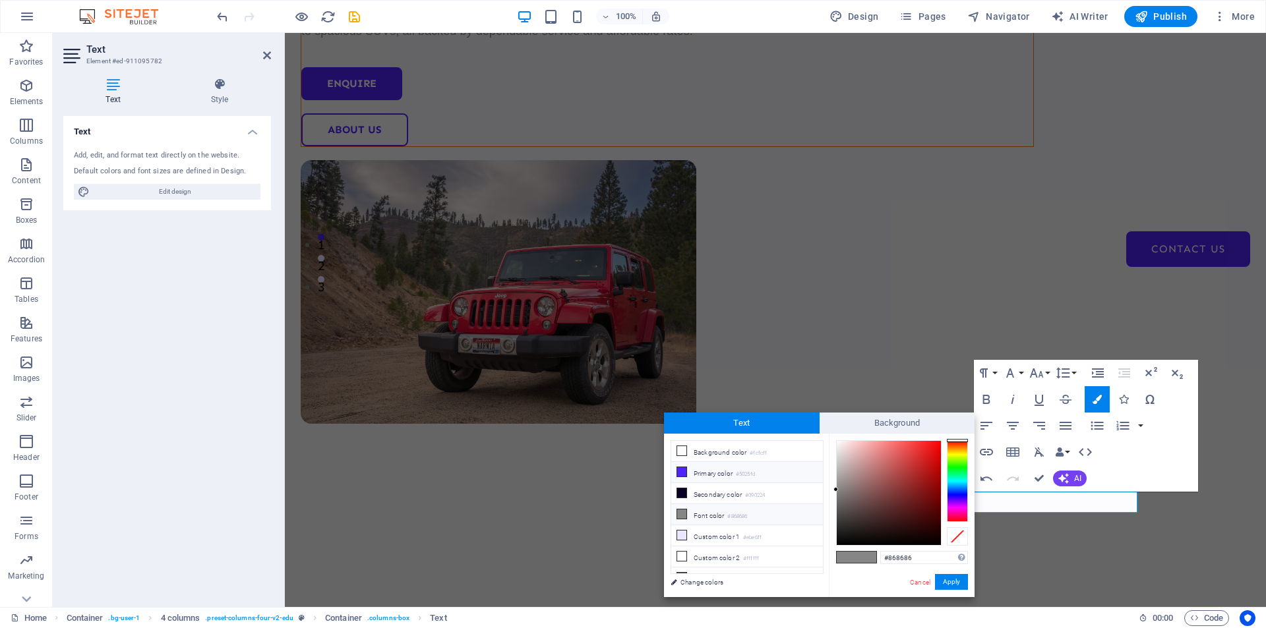
click at [743, 471] on small "#5025fd" at bounding box center [745, 474] width 19 height 9
type input "#5025fd"
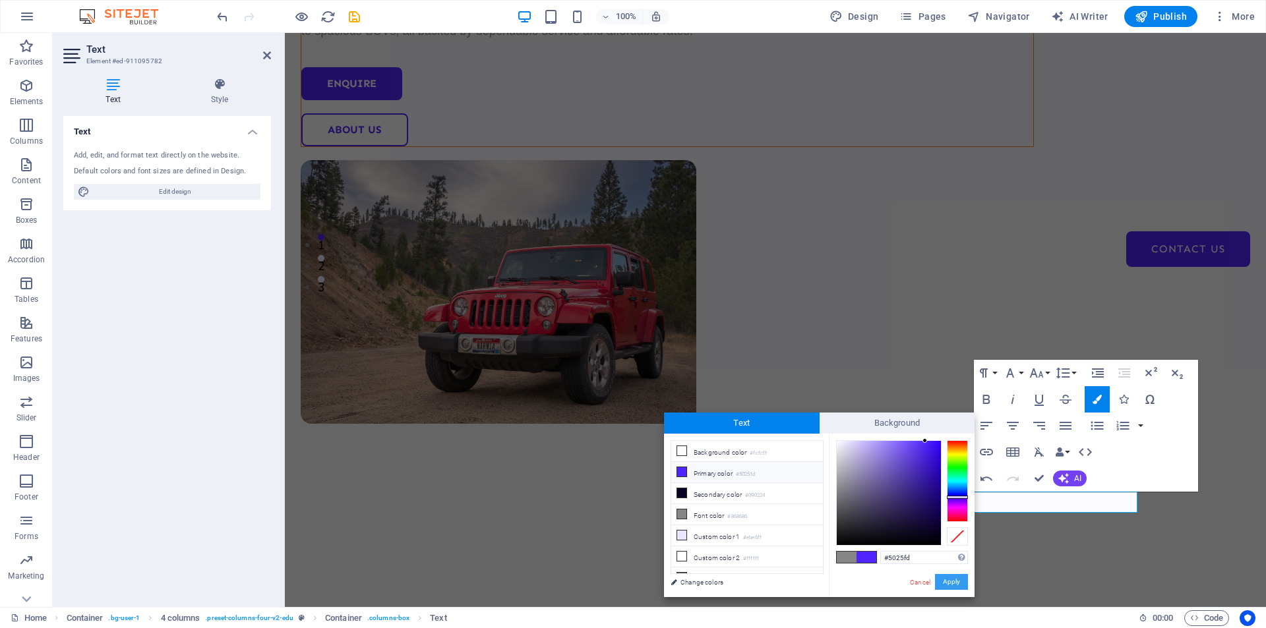
click at [954, 579] on button "Apply" at bounding box center [951, 582] width 33 height 16
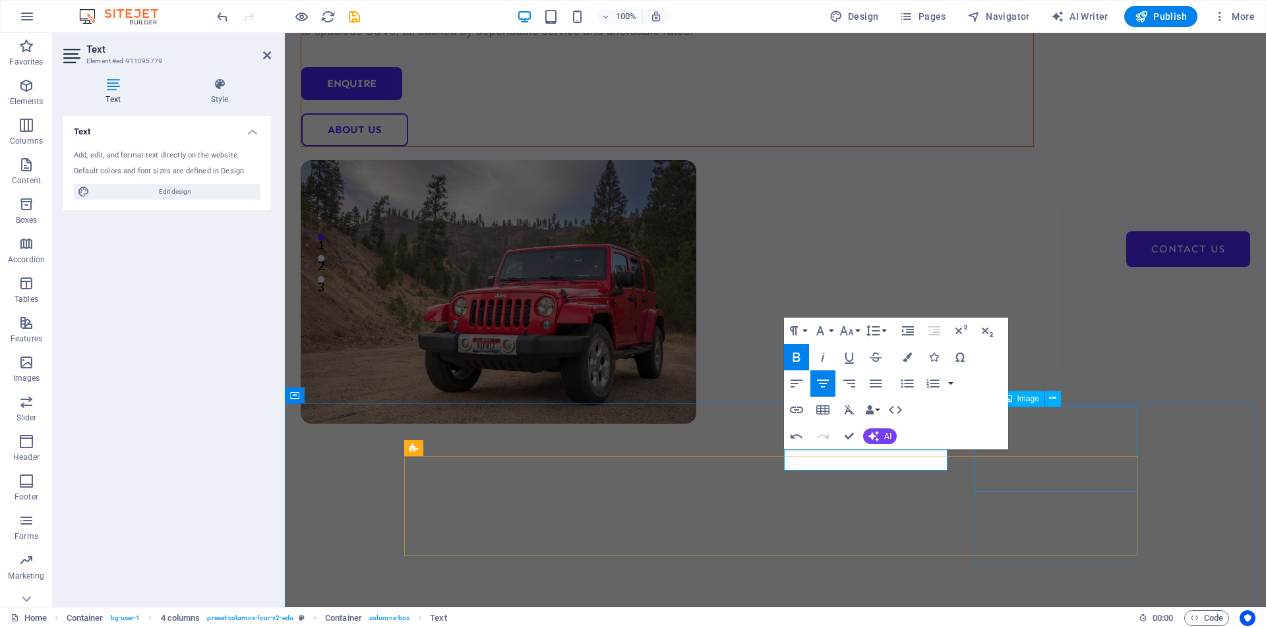
select select "%"
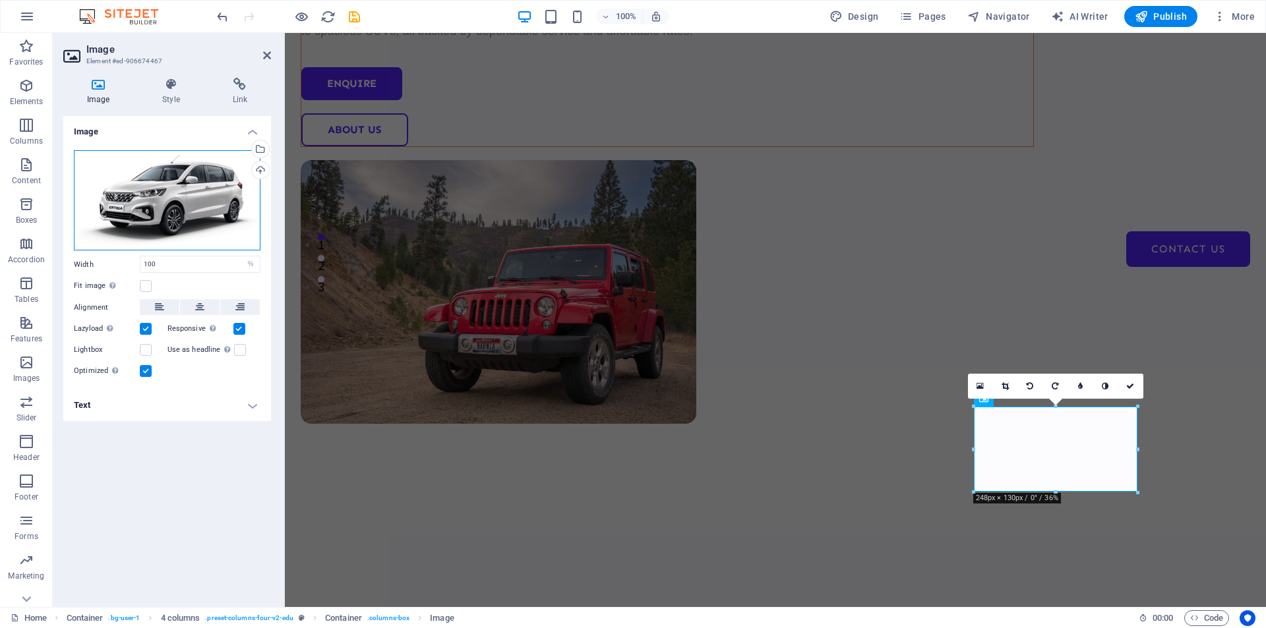
click at [181, 189] on div "Drag files here, click to choose files or select files from Files or our free s…" at bounding box center [167, 200] width 187 height 101
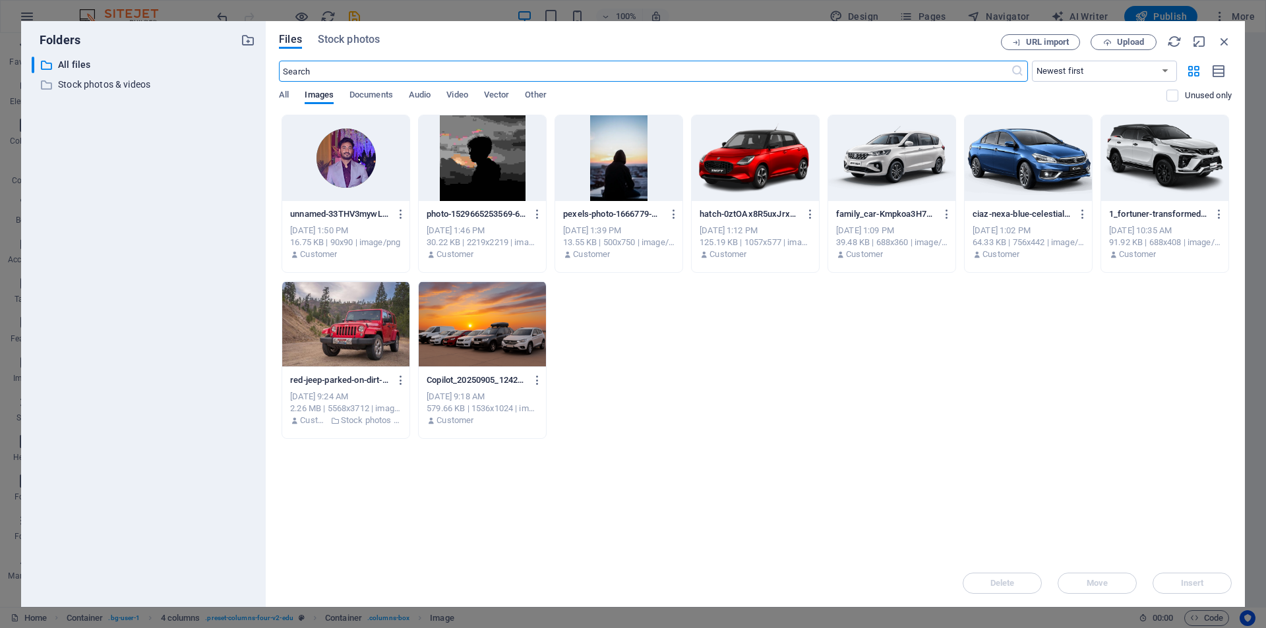
click at [1004, 151] on div at bounding box center [1027, 158] width 127 height 86
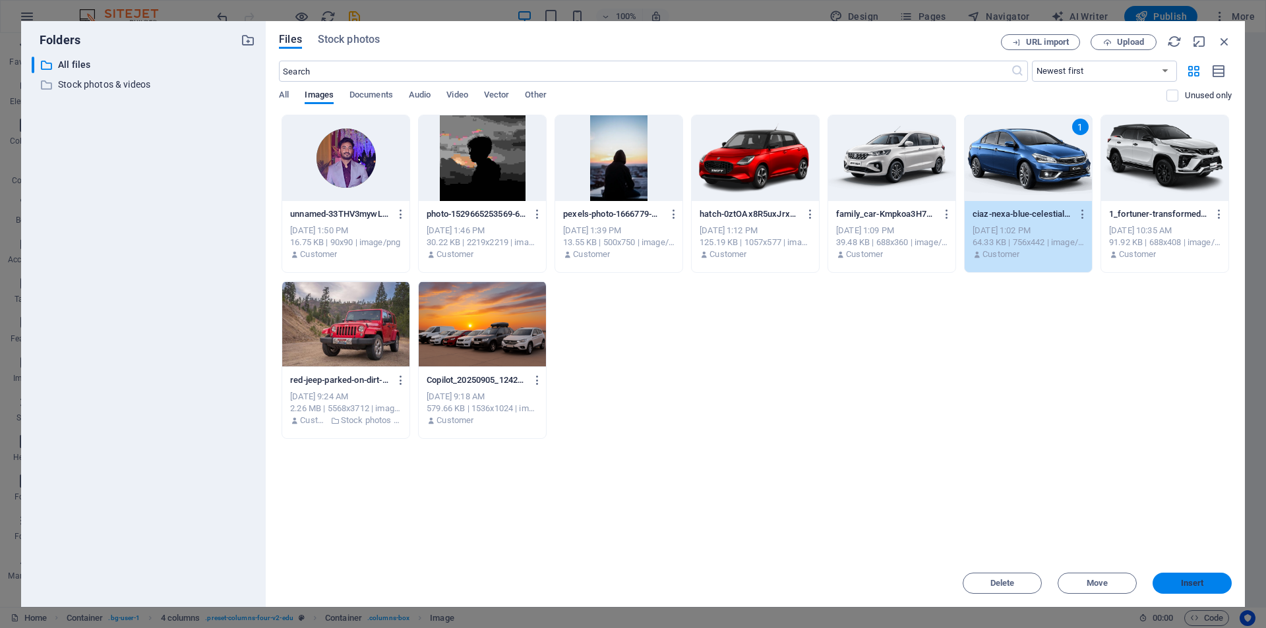
click at [1184, 582] on span "Insert" at bounding box center [1191, 583] width 23 height 8
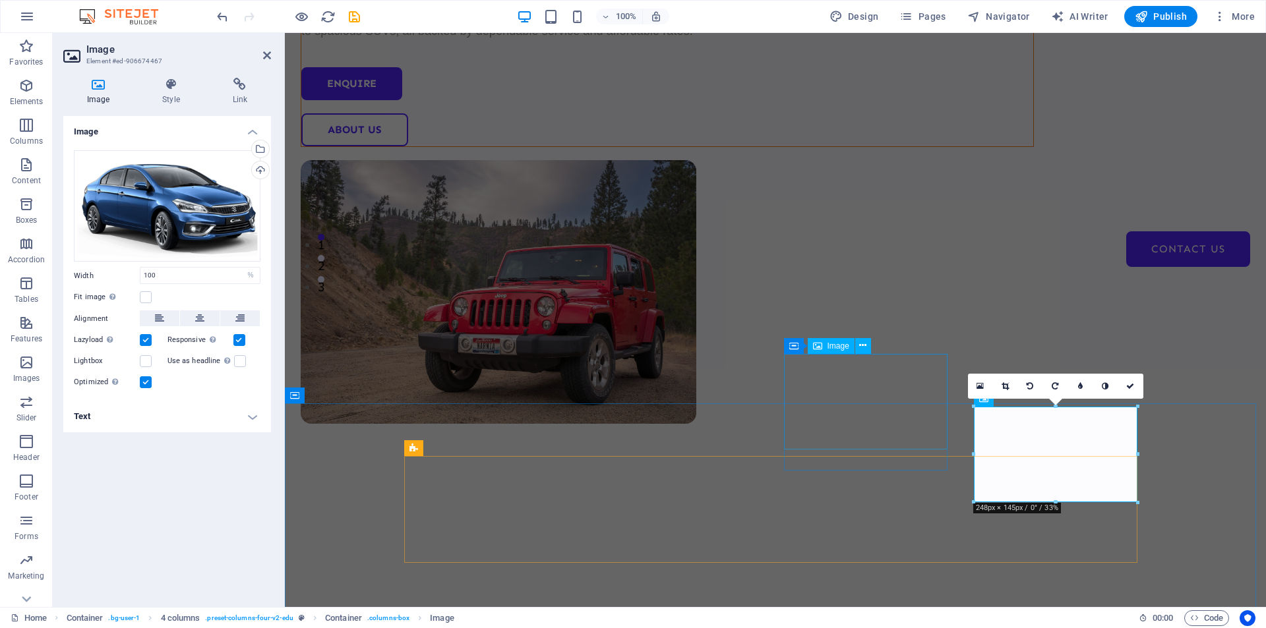
select select "%"
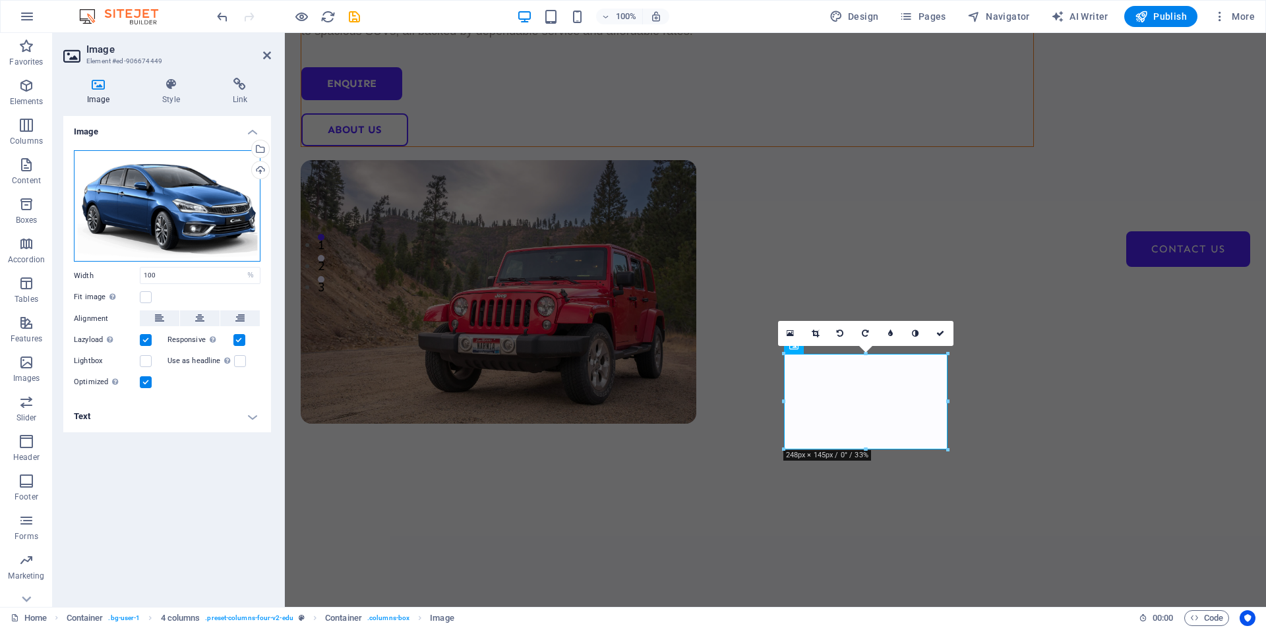
click at [209, 212] on div "Drag files here, click to choose files or select files from Files or our free s…" at bounding box center [167, 206] width 187 height 112
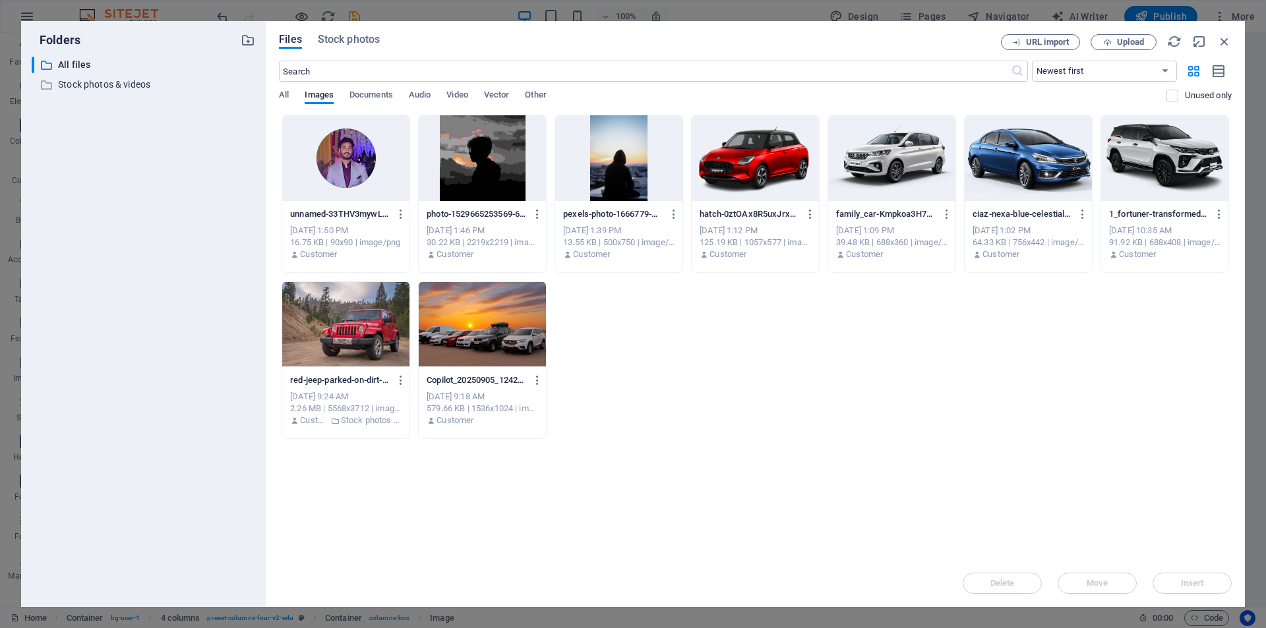
click at [872, 161] on div at bounding box center [891, 158] width 127 height 86
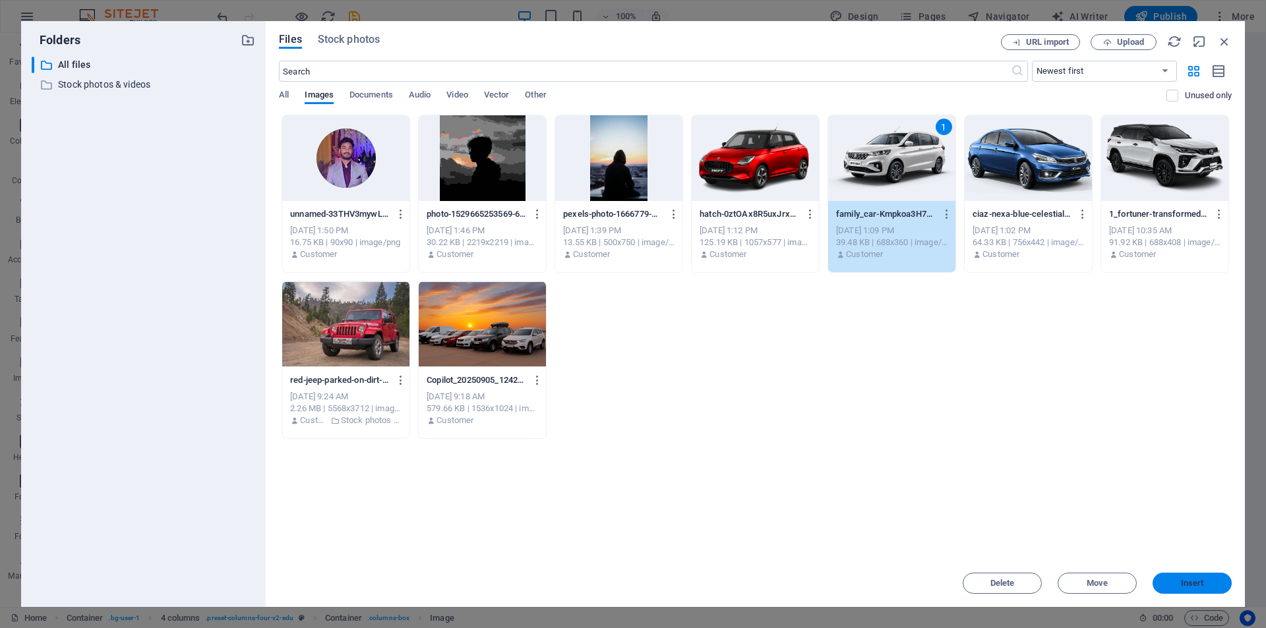
click at [1165, 581] on span "Insert" at bounding box center [1191, 583] width 69 height 8
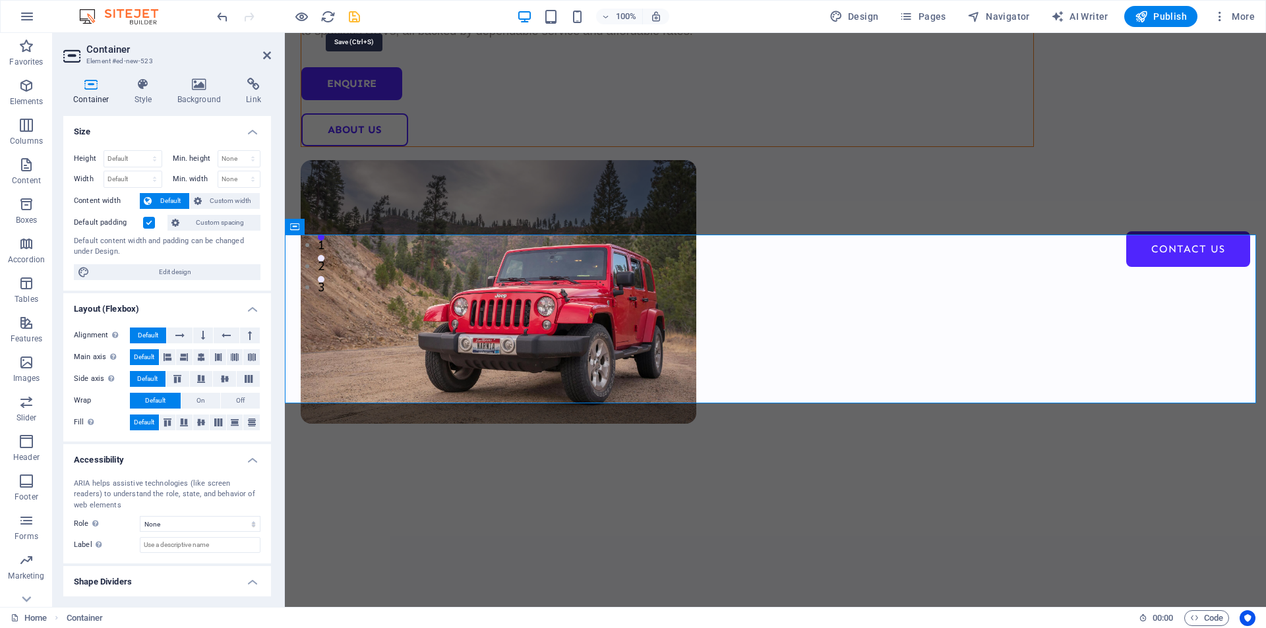
click at [351, 19] on icon "save" at bounding box center [354, 16] width 15 height 15
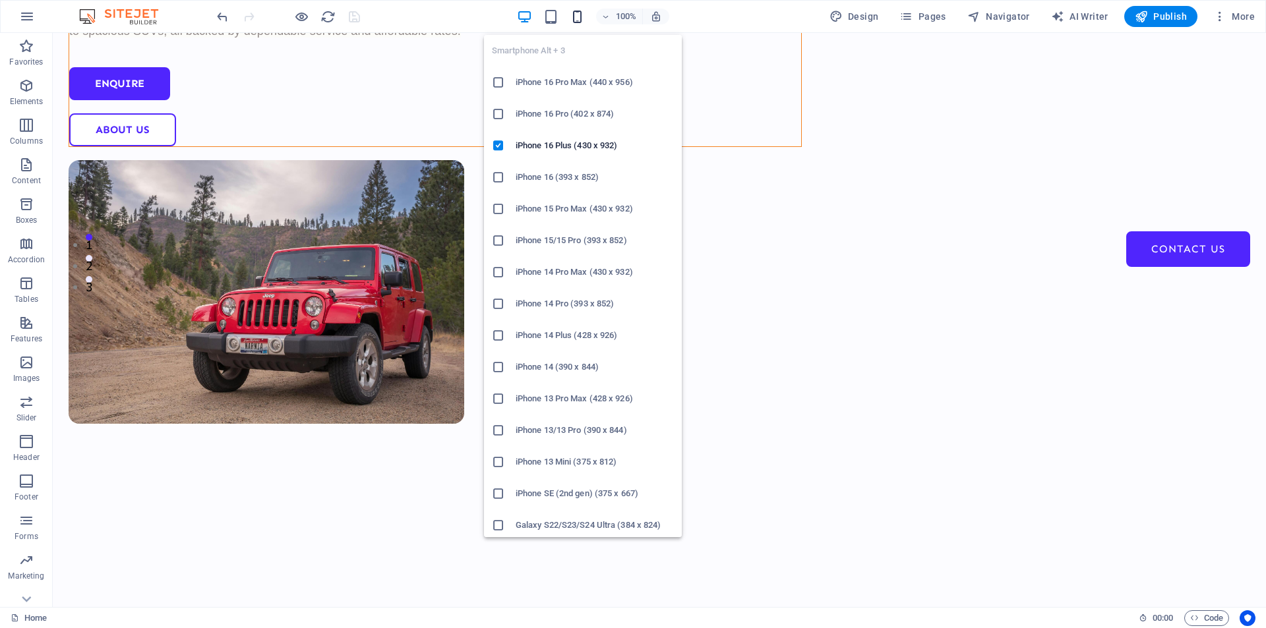
click at [579, 17] on icon "button" at bounding box center [576, 16] width 15 height 15
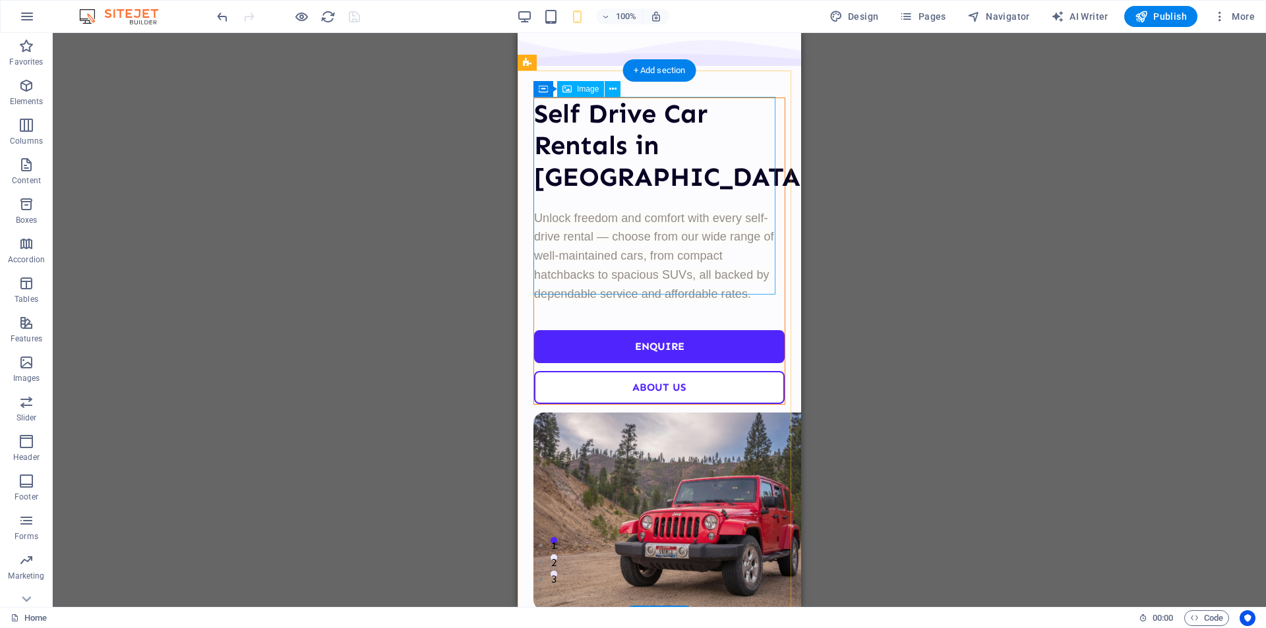
scroll to position [0, 0]
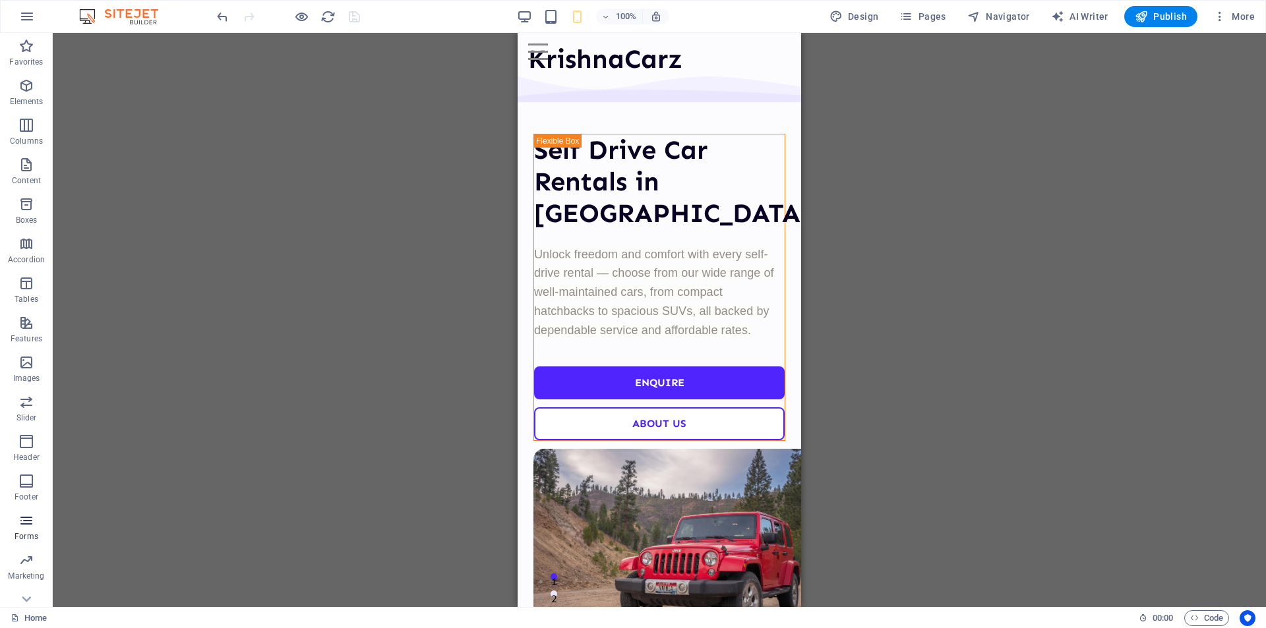
click at [29, 529] on span "Forms" at bounding box center [26, 529] width 53 height 32
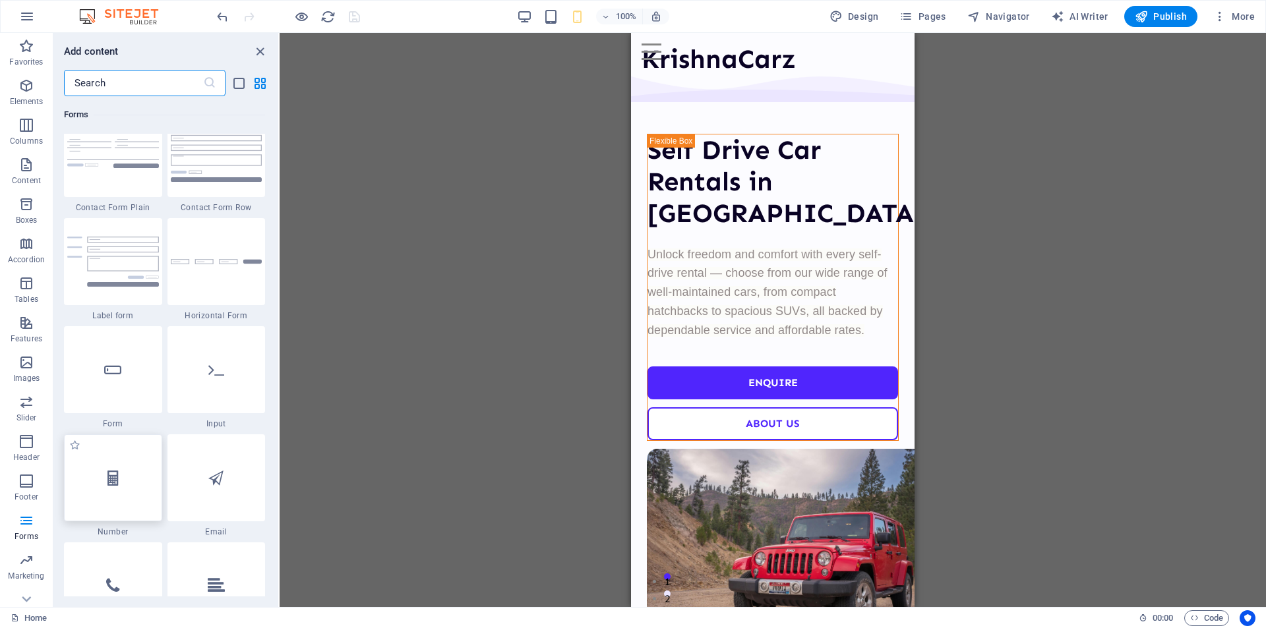
scroll to position [9689, 0]
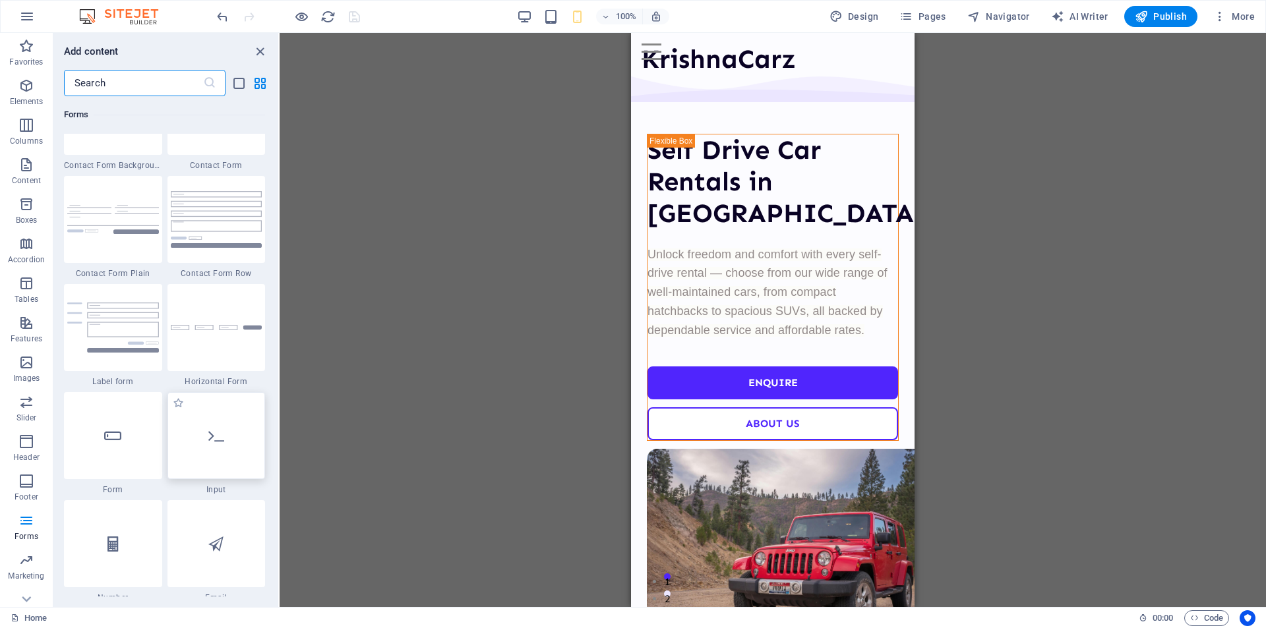
click at [192, 439] on div at bounding box center [216, 435] width 98 height 87
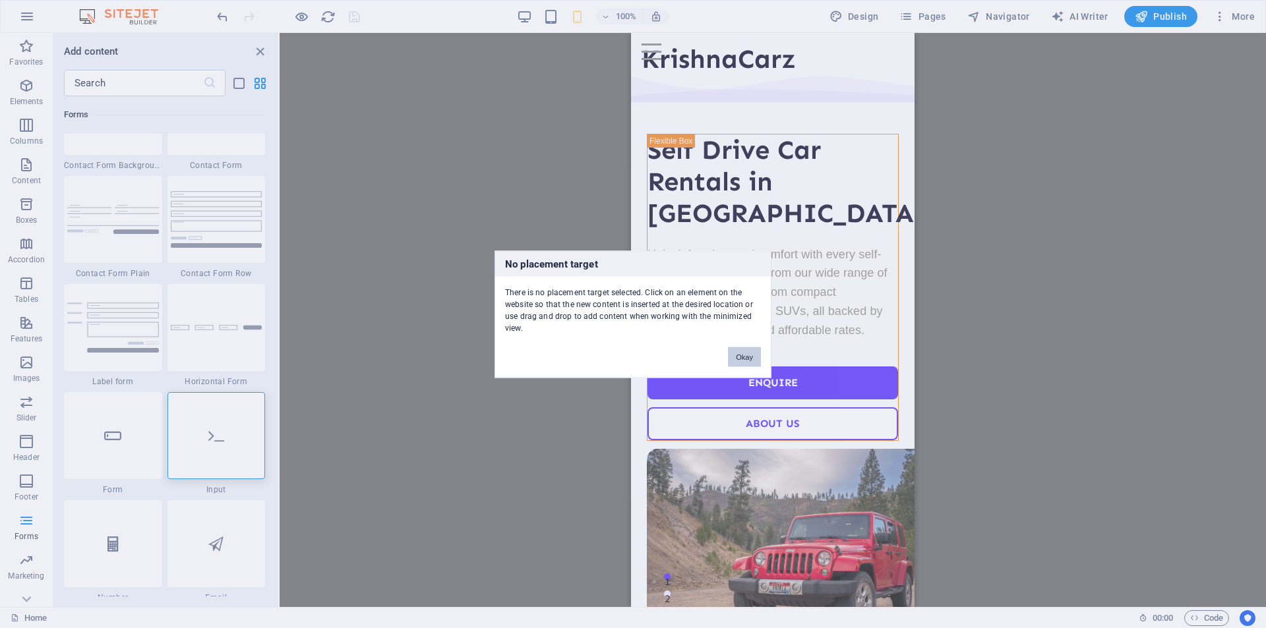
click at [730, 353] on button "Okay" at bounding box center [744, 357] width 33 height 20
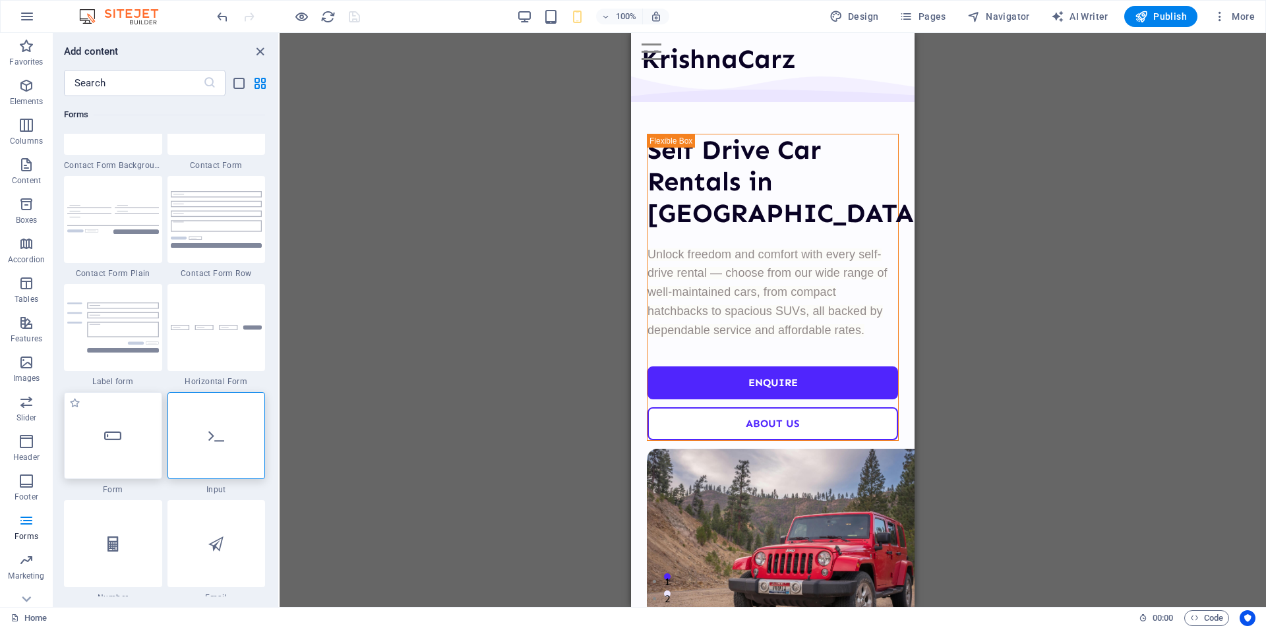
click at [115, 443] on icon at bounding box center [112, 435] width 17 height 17
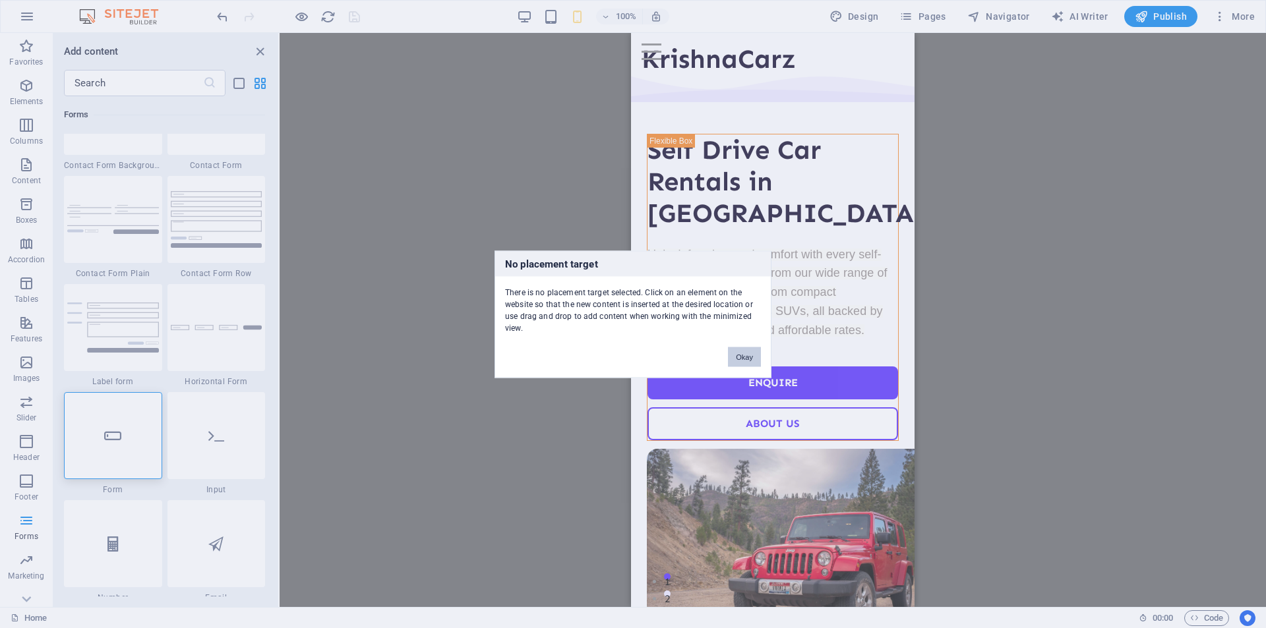
click at [743, 351] on button "Okay" at bounding box center [744, 357] width 33 height 20
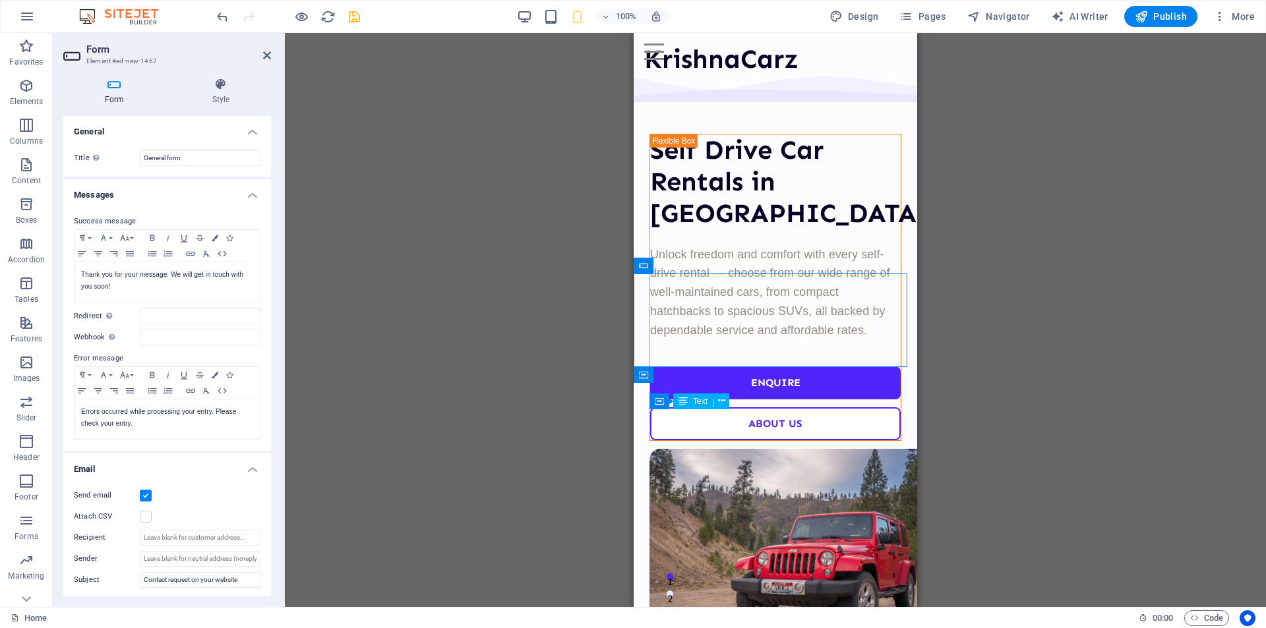
scroll to position [343, 0]
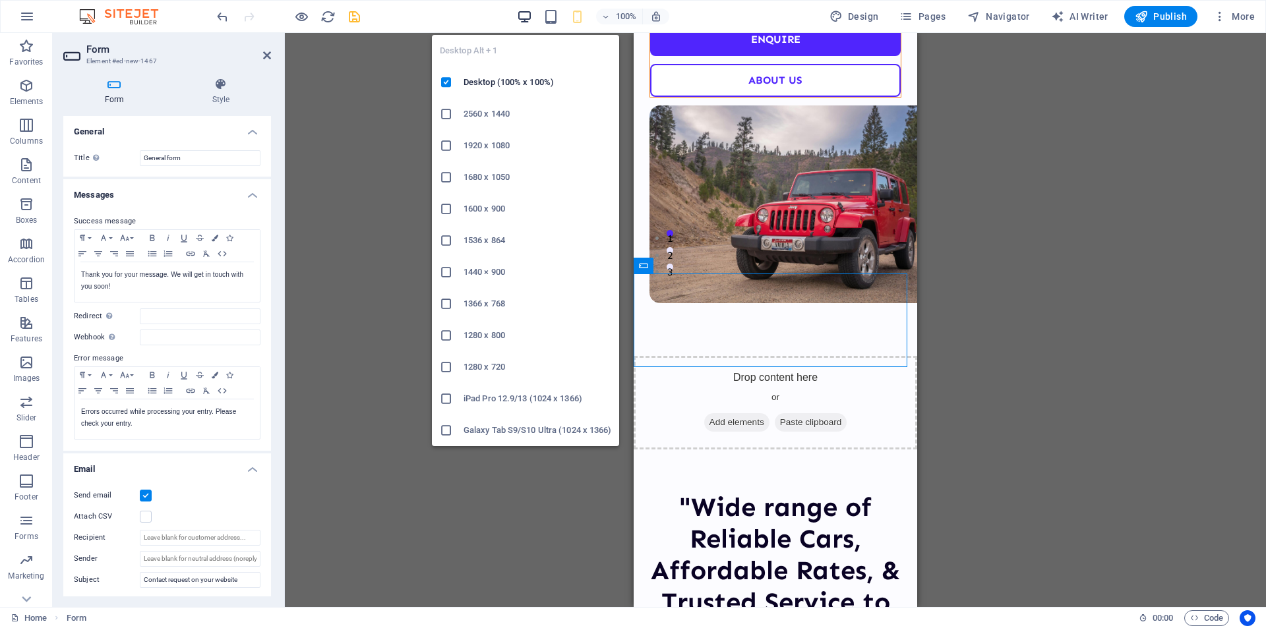
click at [530, 17] on icon "button" at bounding box center [524, 16] width 15 height 15
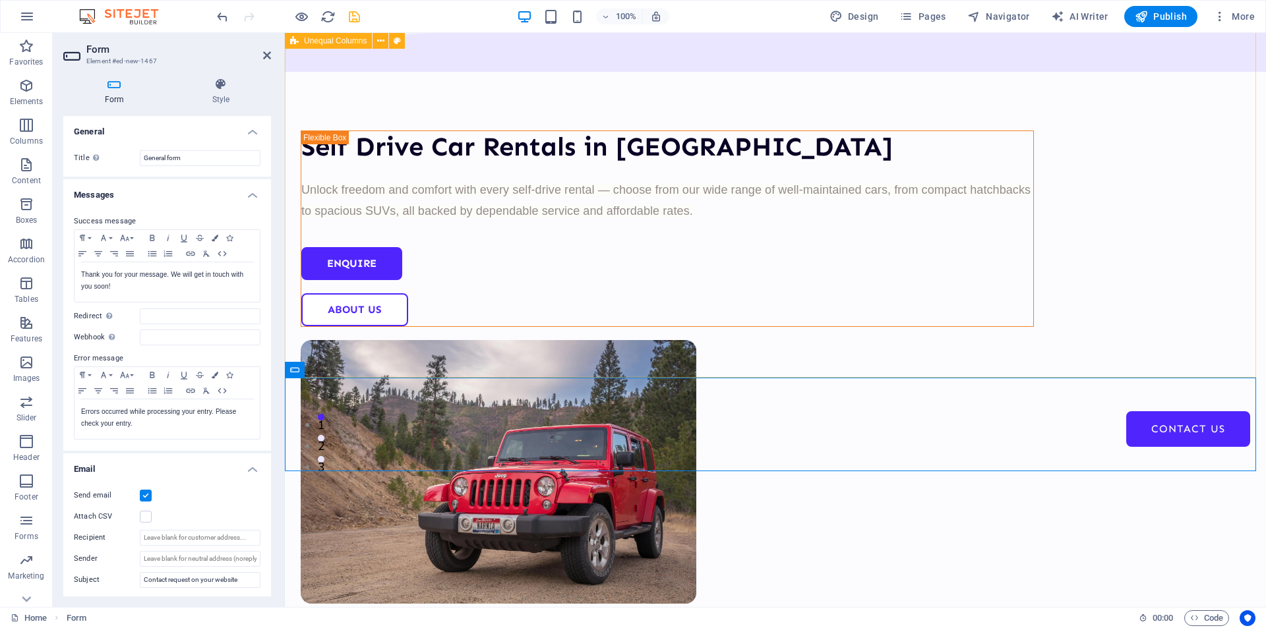
scroll to position [123, 0]
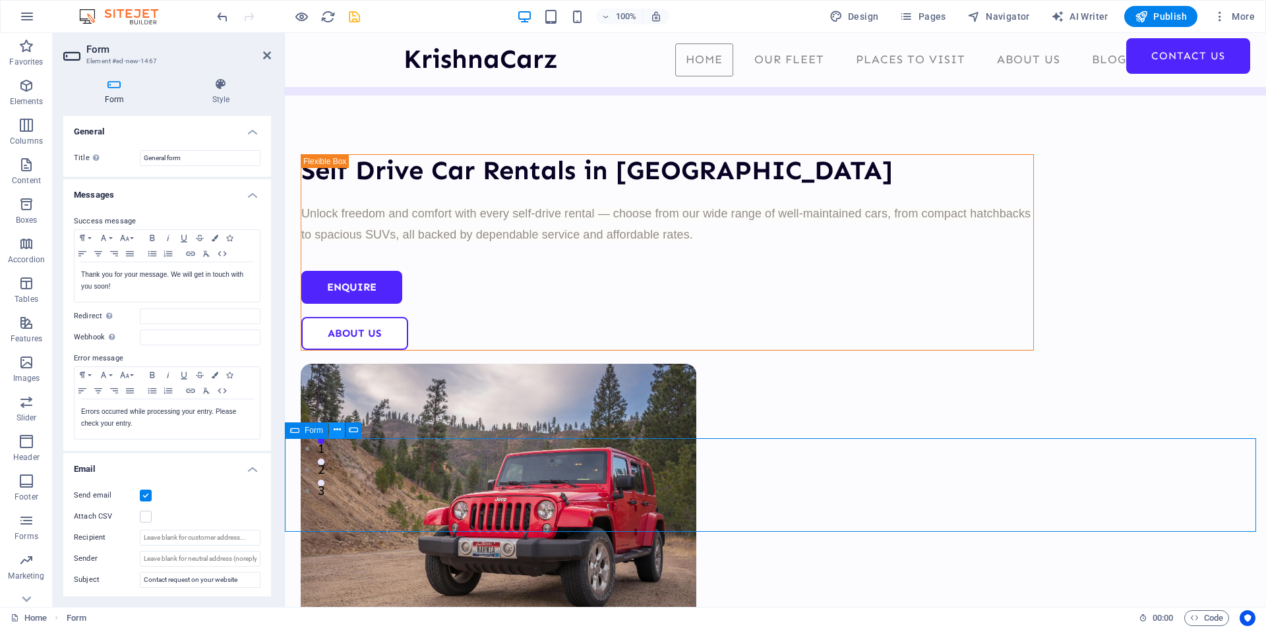
click at [335, 430] on icon at bounding box center [337, 430] width 7 height 14
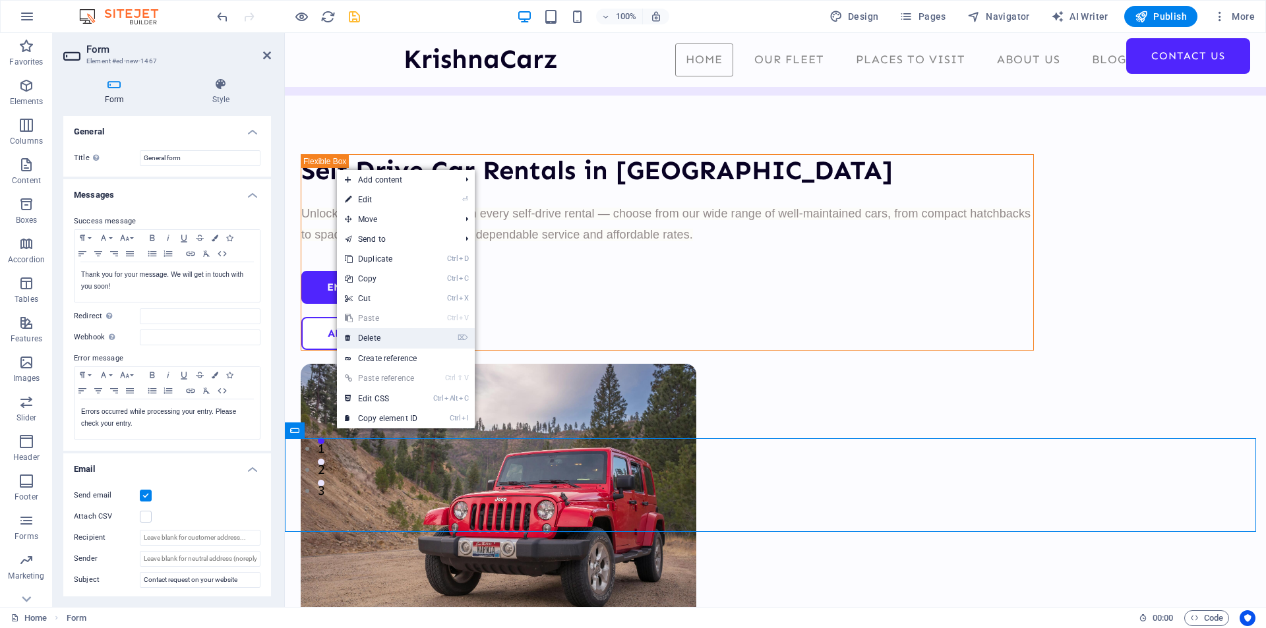
click at [370, 339] on link "⌦ Delete" at bounding box center [381, 338] width 88 height 20
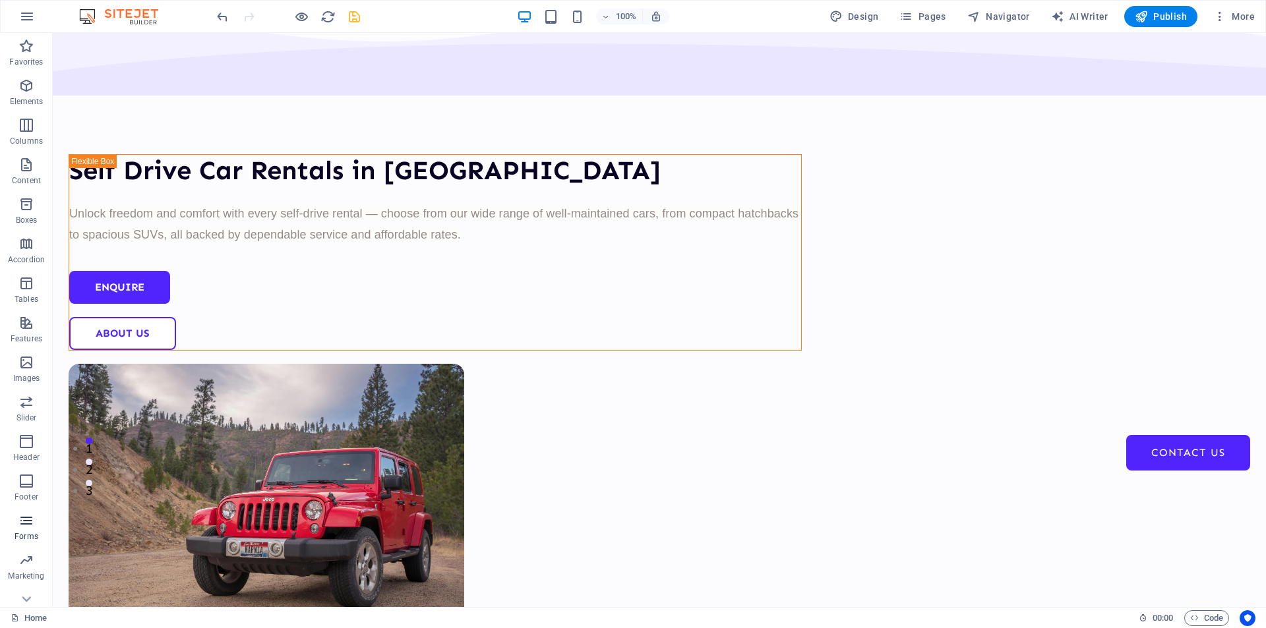
click at [30, 527] on icon "button" at bounding box center [26, 521] width 16 height 16
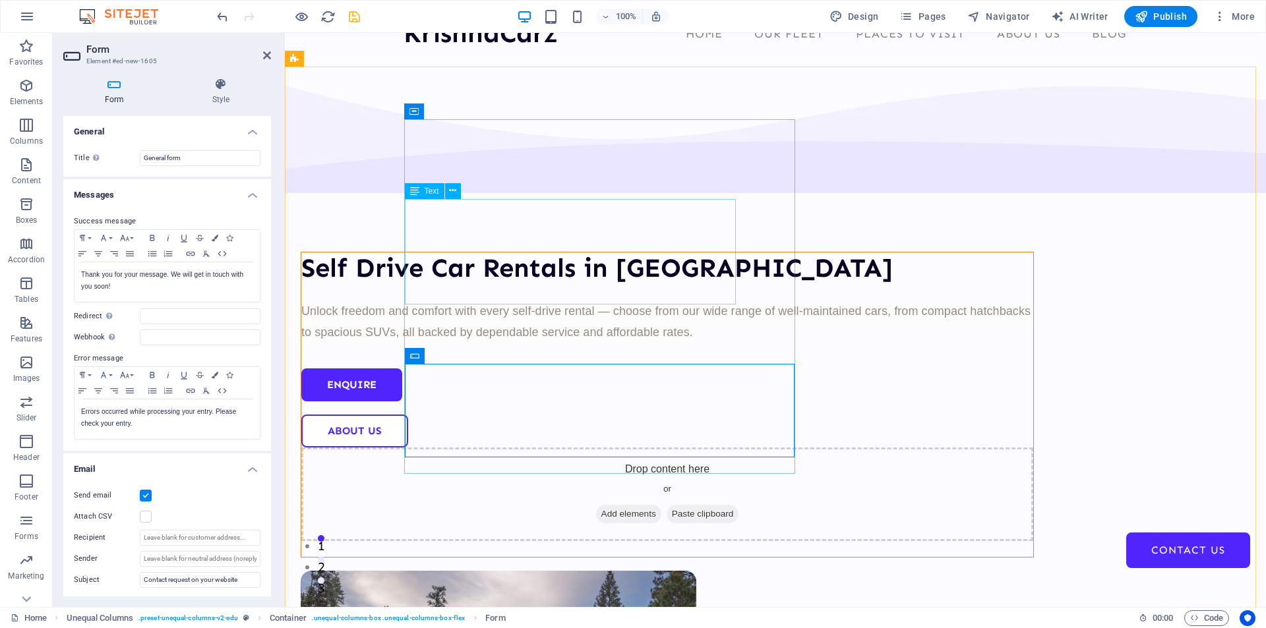
scroll to position [82, 0]
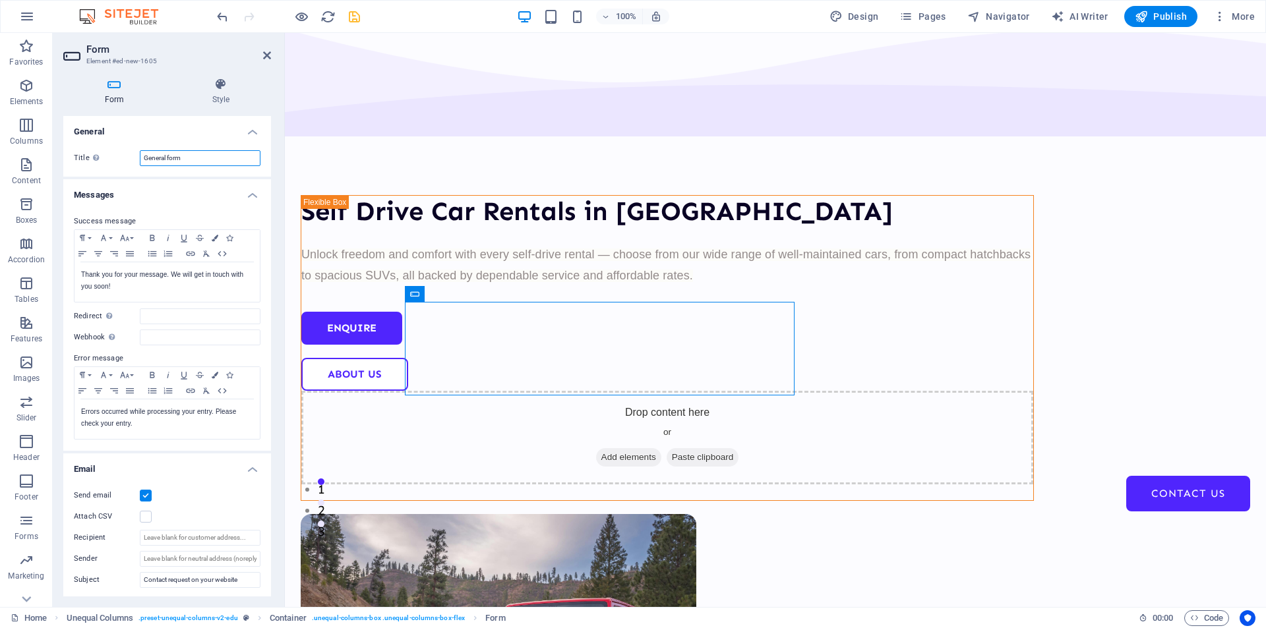
click at [186, 157] on input "General form" at bounding box center [200, 158] width 121 height 16
type input "Self Drive Rental Enquiry Form"
click at [158, 287] on p "Thank you for your message. We will get in touch with you soon!" at bounding box center [167, 281] width 172 height 24
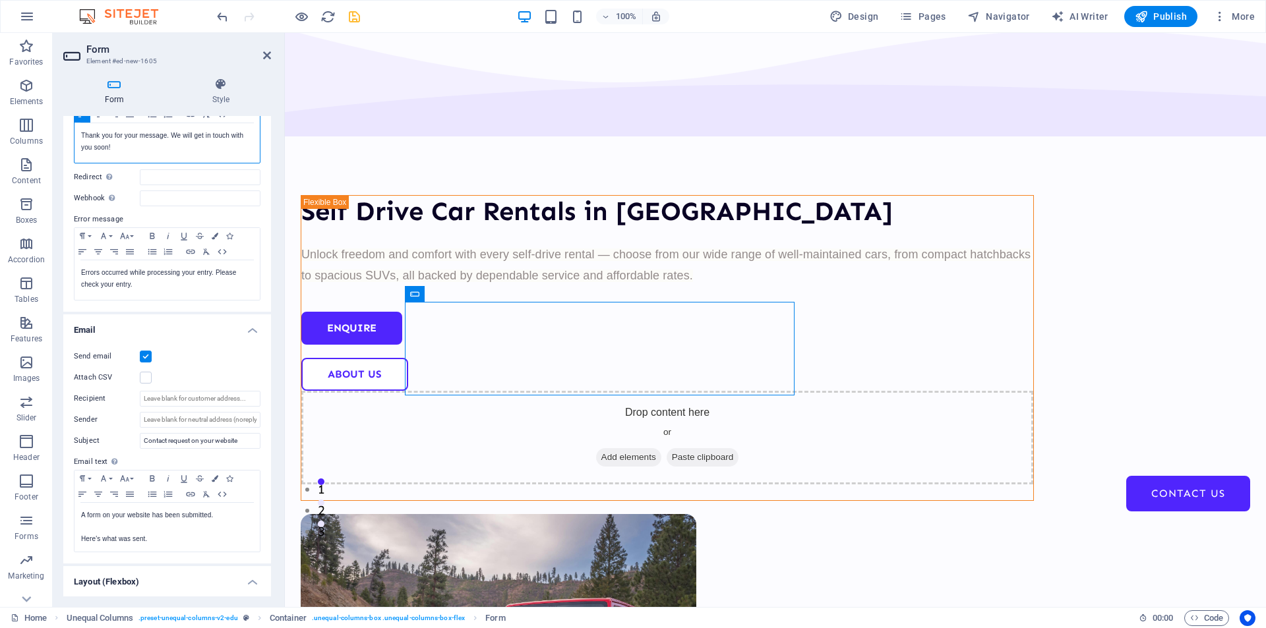
scroll to position [0, 0]
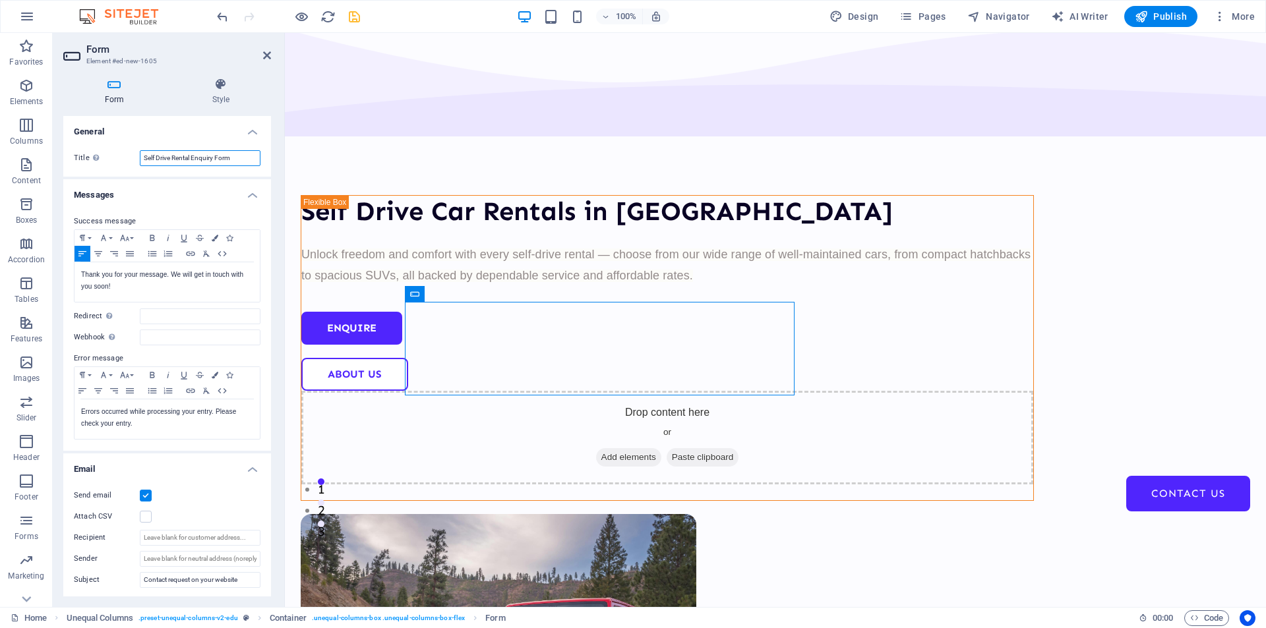
click at [190, 154] on input "Self Drive Rental Enquiry Form" at bounding box center [200, 158] width 121 height 16
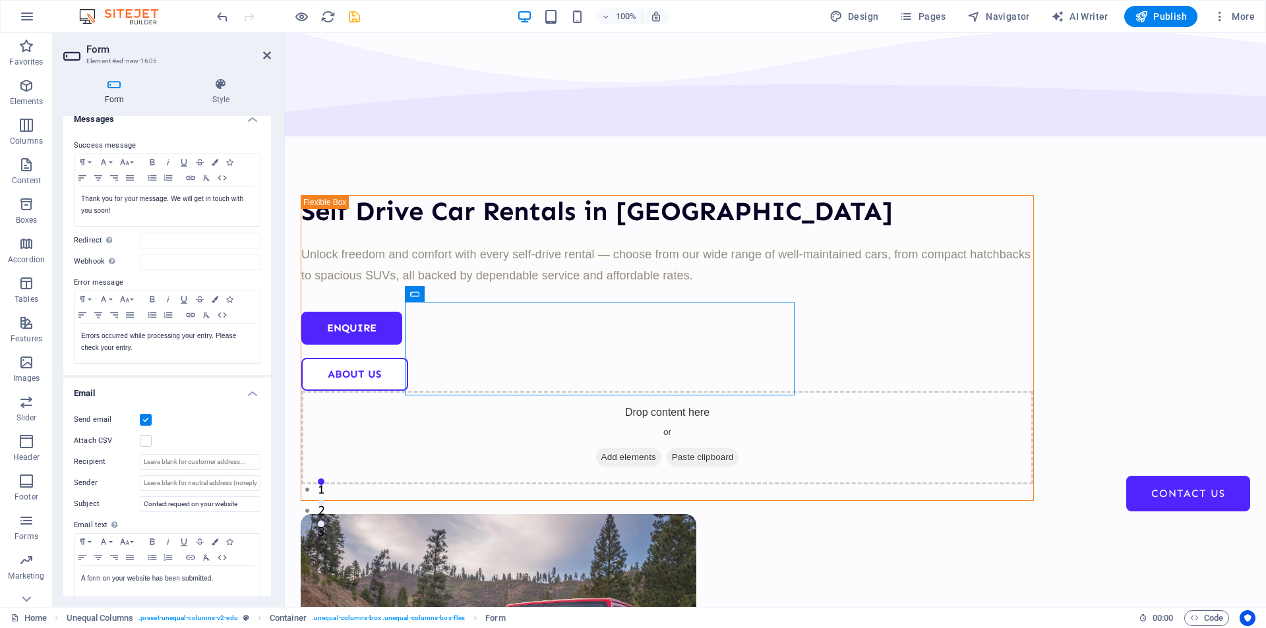
scroll to position [257, 0]
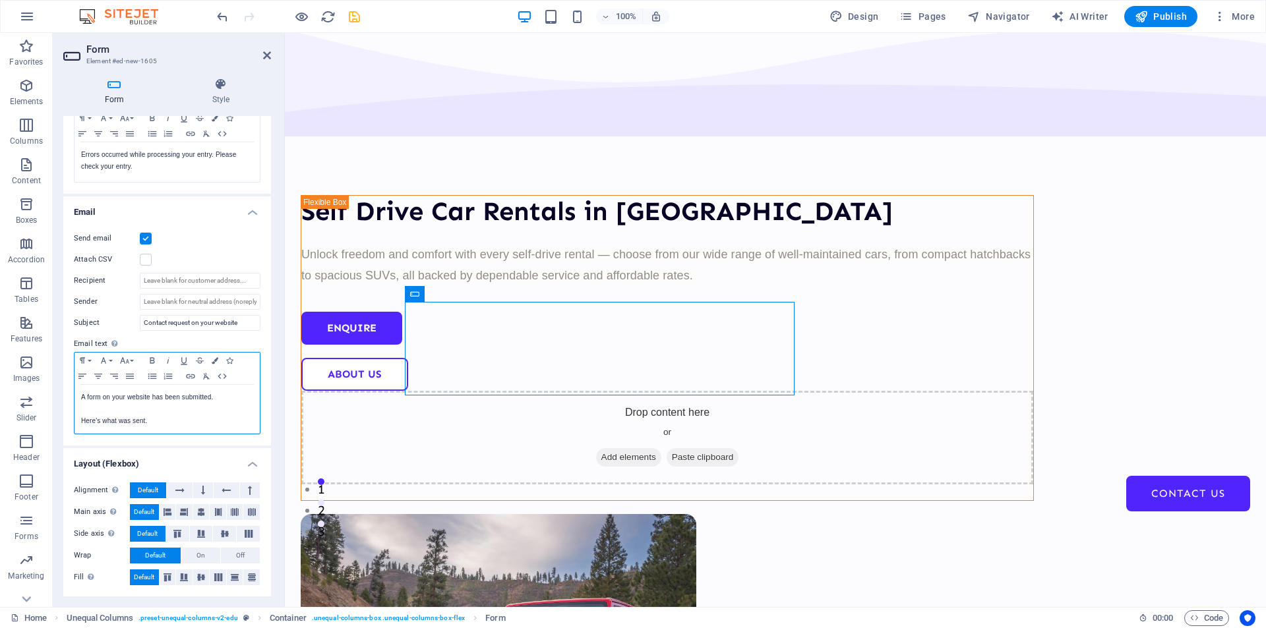
click at [169, 420] on p "Here's what was sent." at bounding box center [167, 421] width 172 height 12
click at [114, 84] on icon at bounding box center [114, 84] width 102 height 13
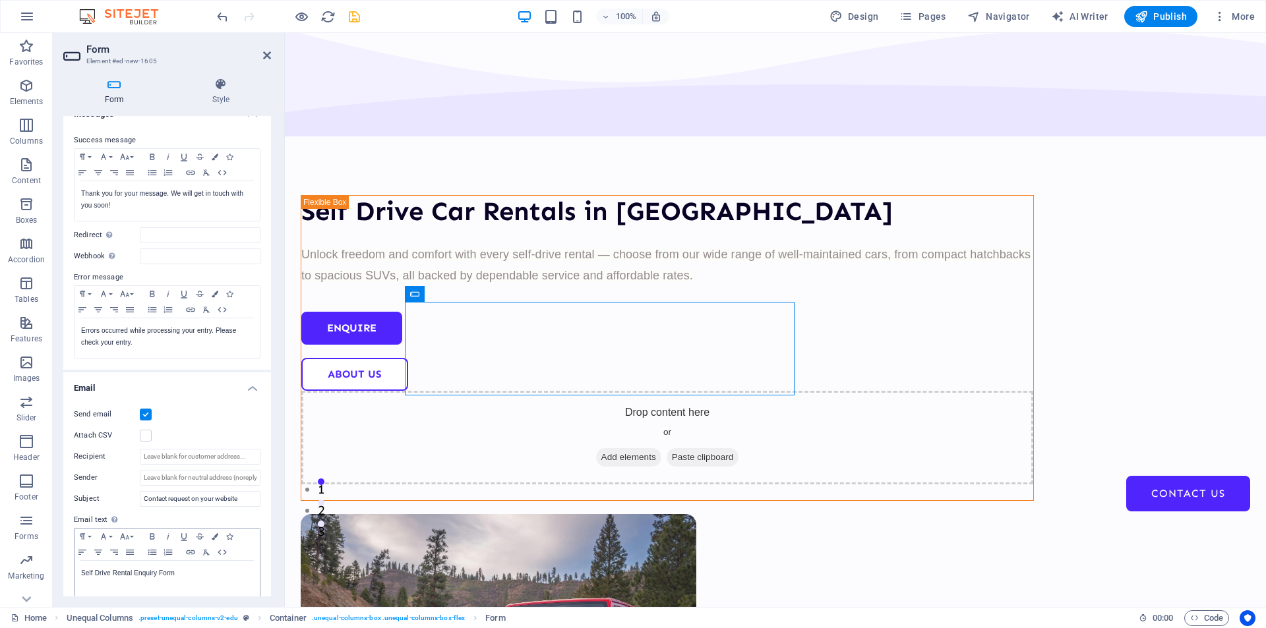
scroll to position [248, 0]
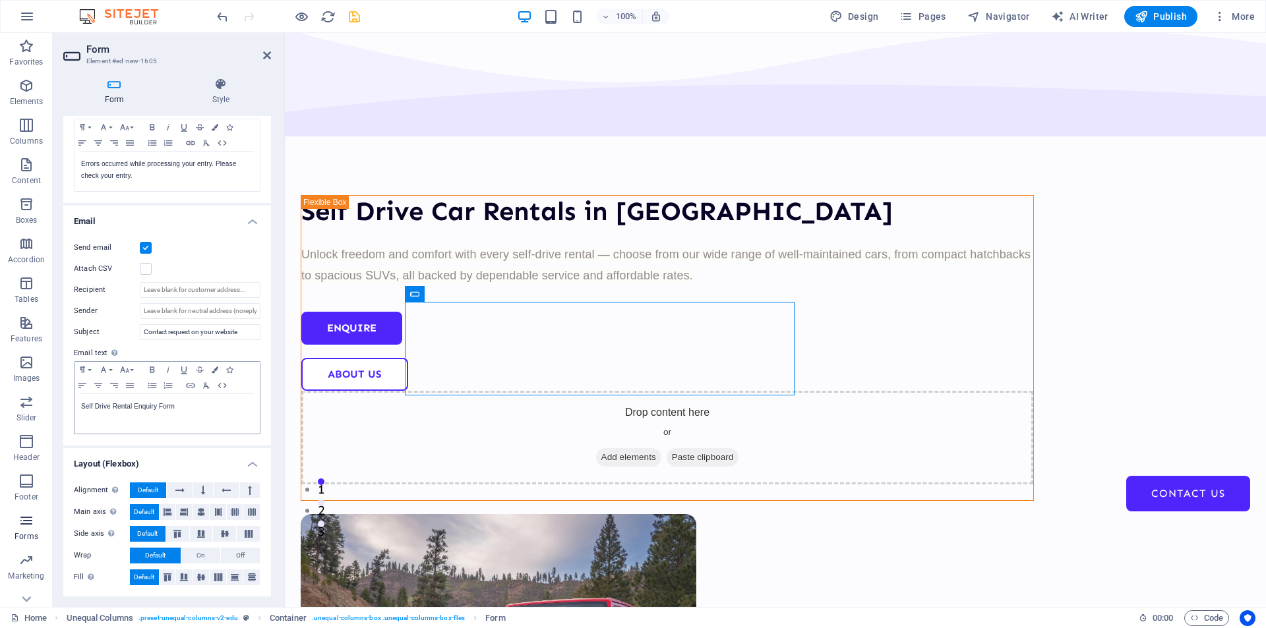
click at [28, 517] on icon "button" at bounding box center [26, 521] width 16 height 16
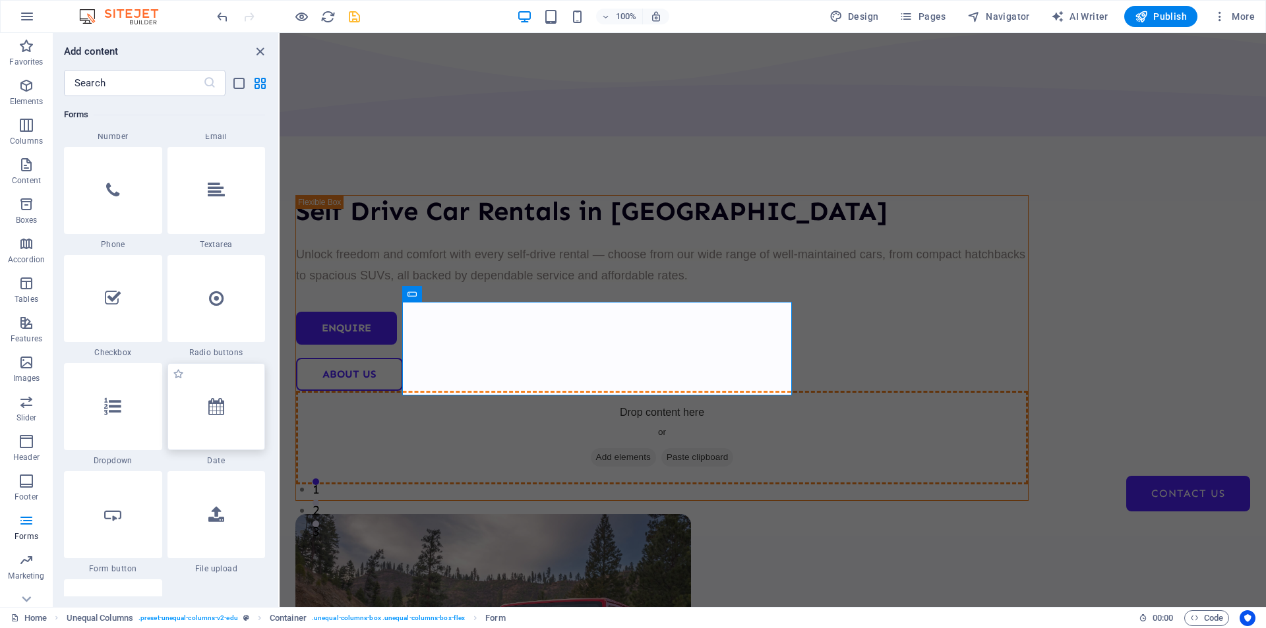
scroll to position [31, 0]
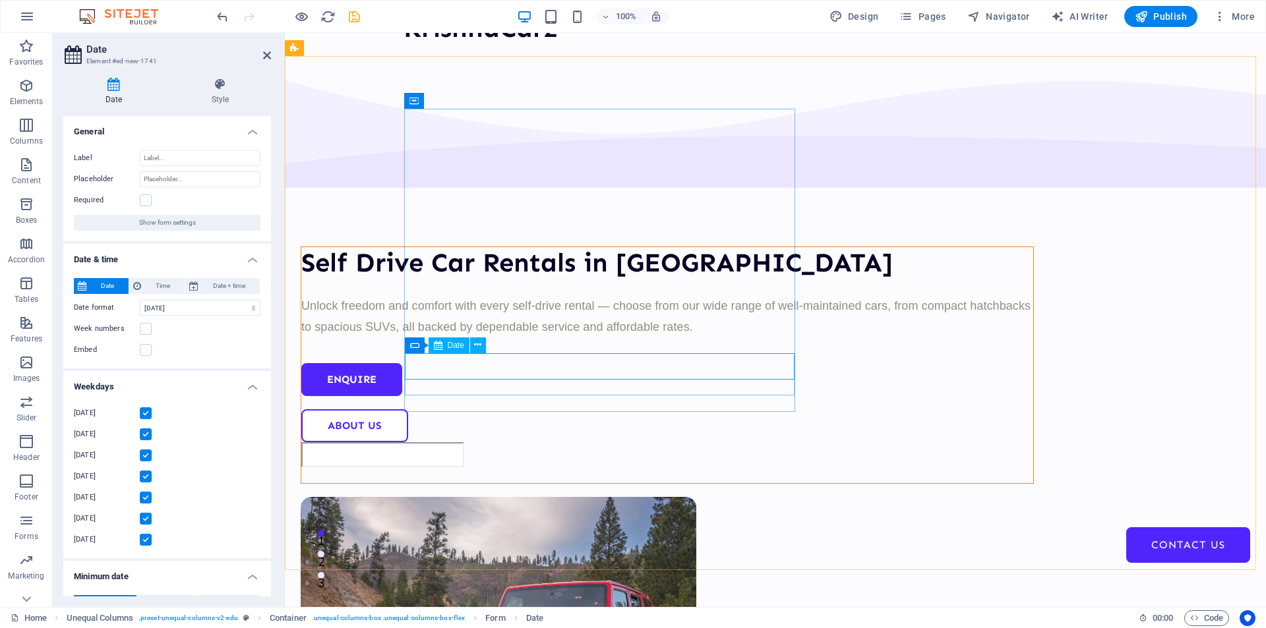
click at [464, 442] on input "text" at bounding box center [382, 454] width 163 height 25
click at [453, 345] on icon at bounding box center [456, 345] width 7 height 14
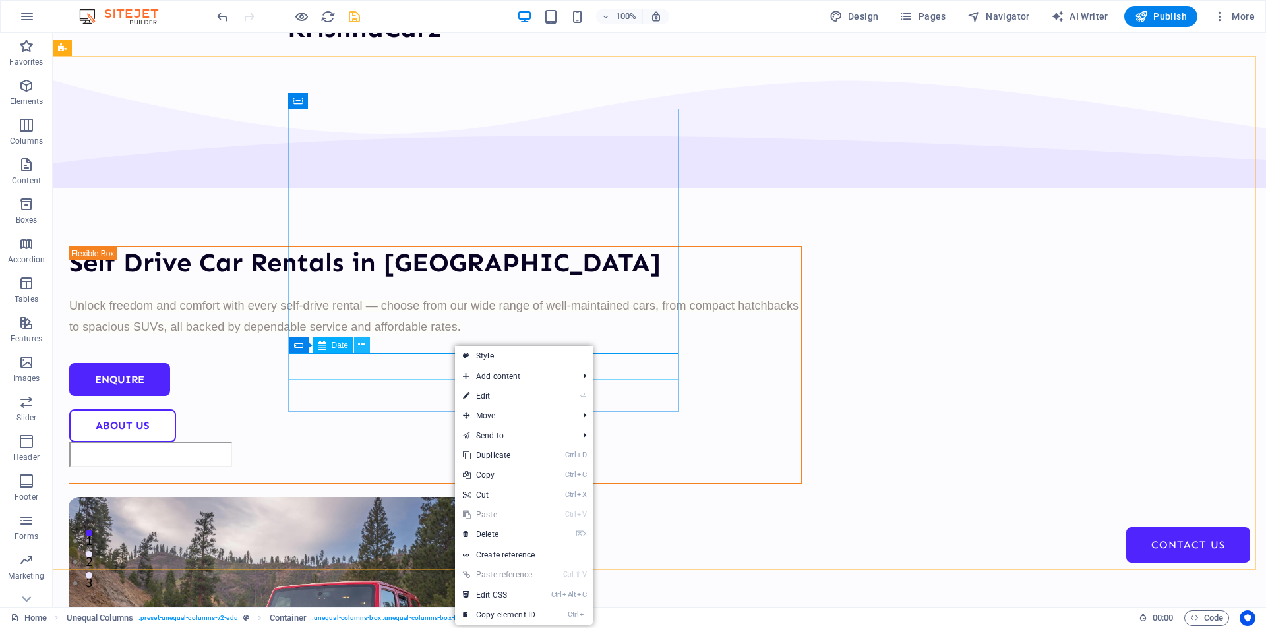
click at [360, 343] on icon at bounding box center [361, 345] width 7 height 14
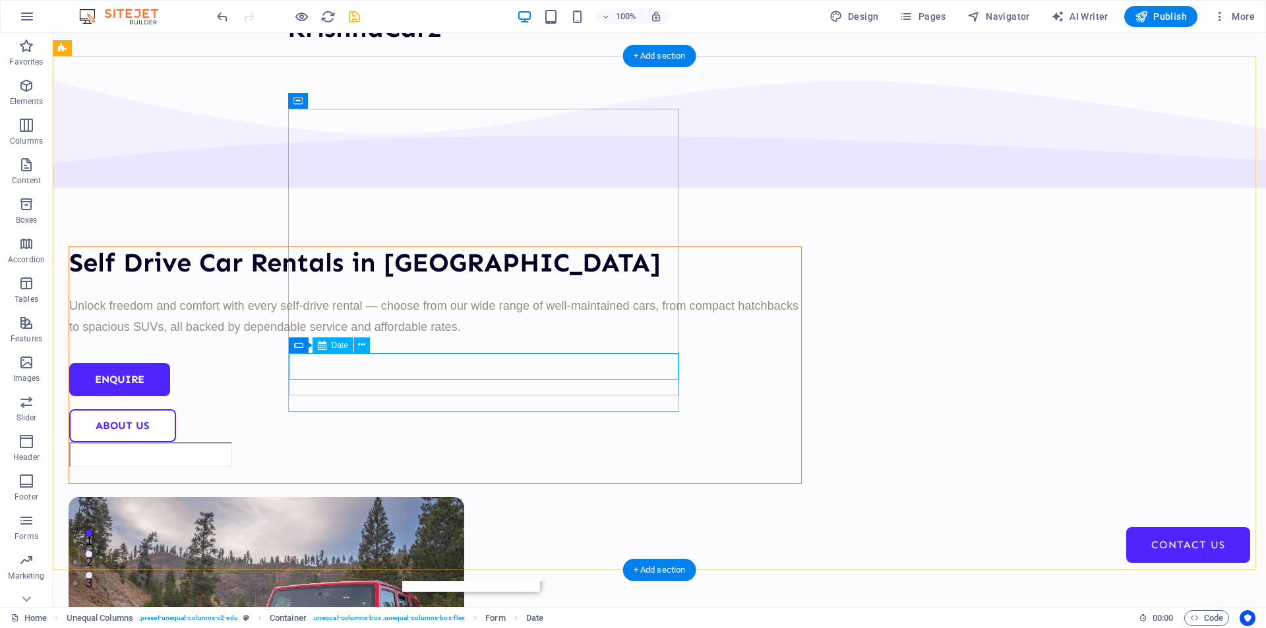
click at [353, 442] on div at bounding box center [435, 454] width 732 height 25
click at [372, 442] on div at bounding box center [435, 454] width 732 height 25
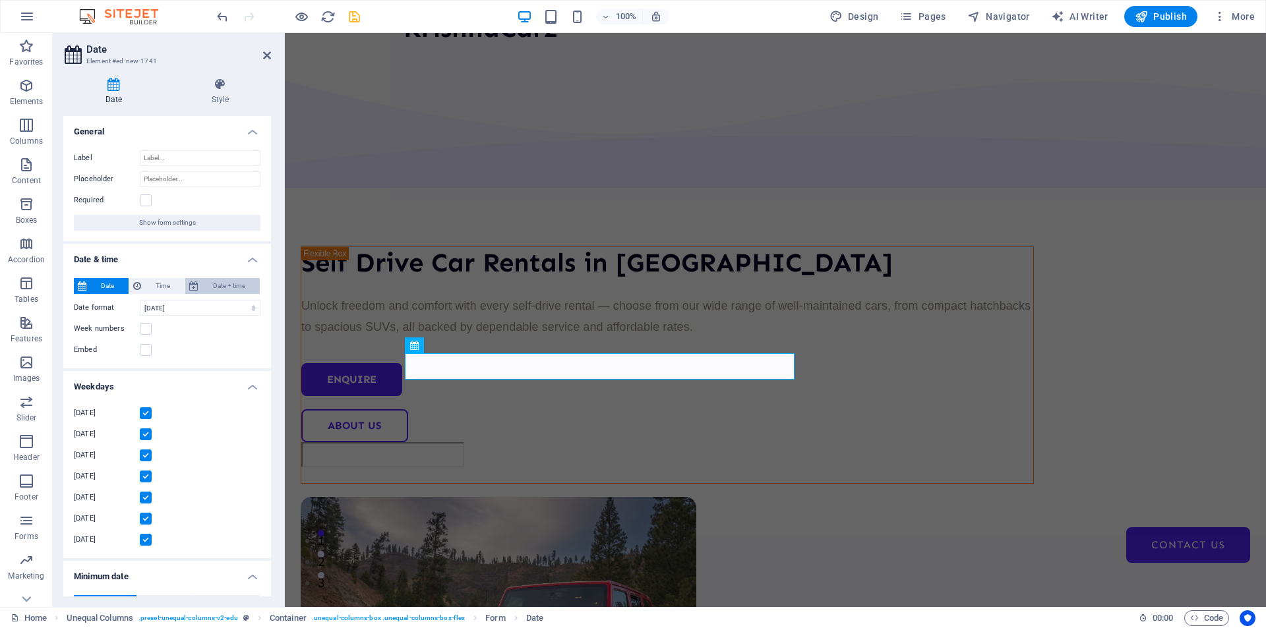
click at [225, 289] on span "Date + time" at bounding box center [228, 286] width 53 height 16
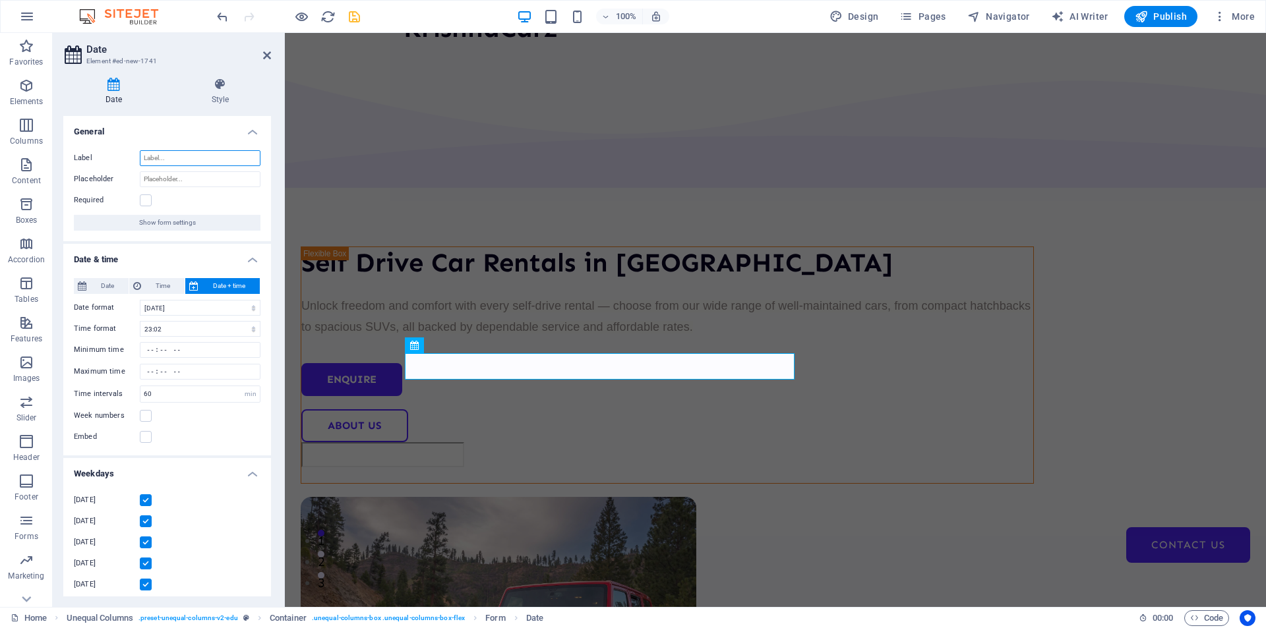
click at [187, 158] on input "Label" at bounding box center [200, 158] width 121 height 16
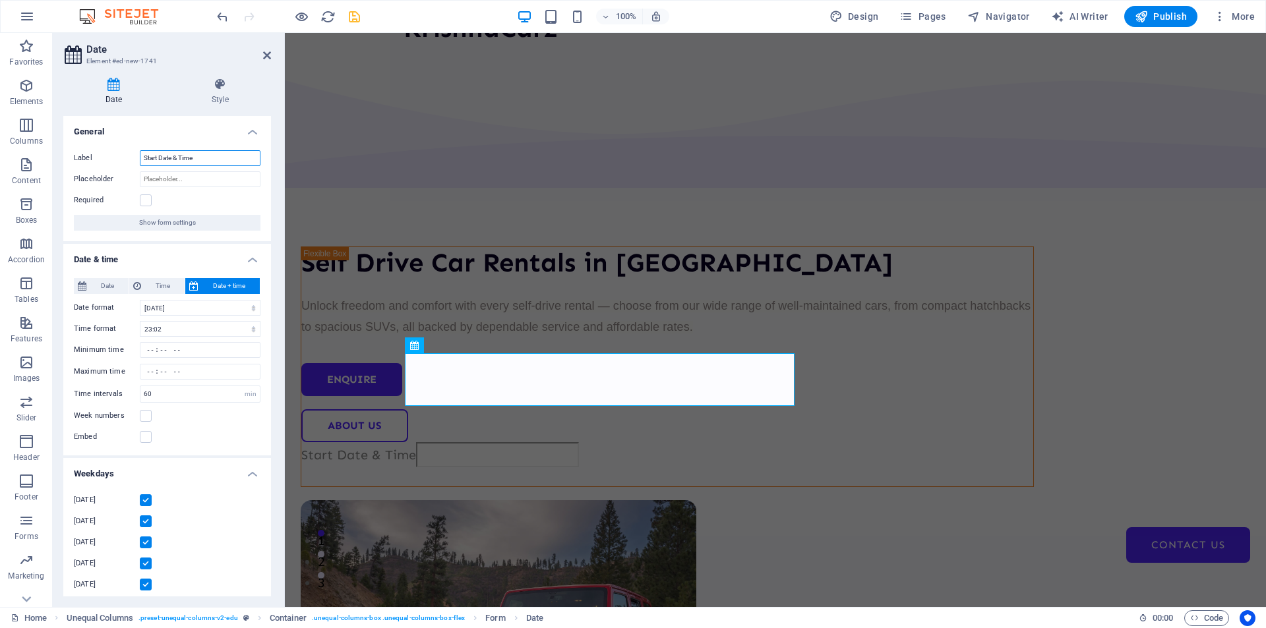
drag, startPoint x: 214, startPoint y: 165, endPoint x: 115, endPoint y: 167, distance: 98.2
click at [115, 167] on div "Label Start Date & Time Placeholder Required Show form settings" at bounding box center [167, 191] width 208 height 102
type input "Start Date & Time"
click at [200, 177] on input "Placeholder" at bounding box center [200, 179] width 121 height 16
paste input "Start Date & Time"
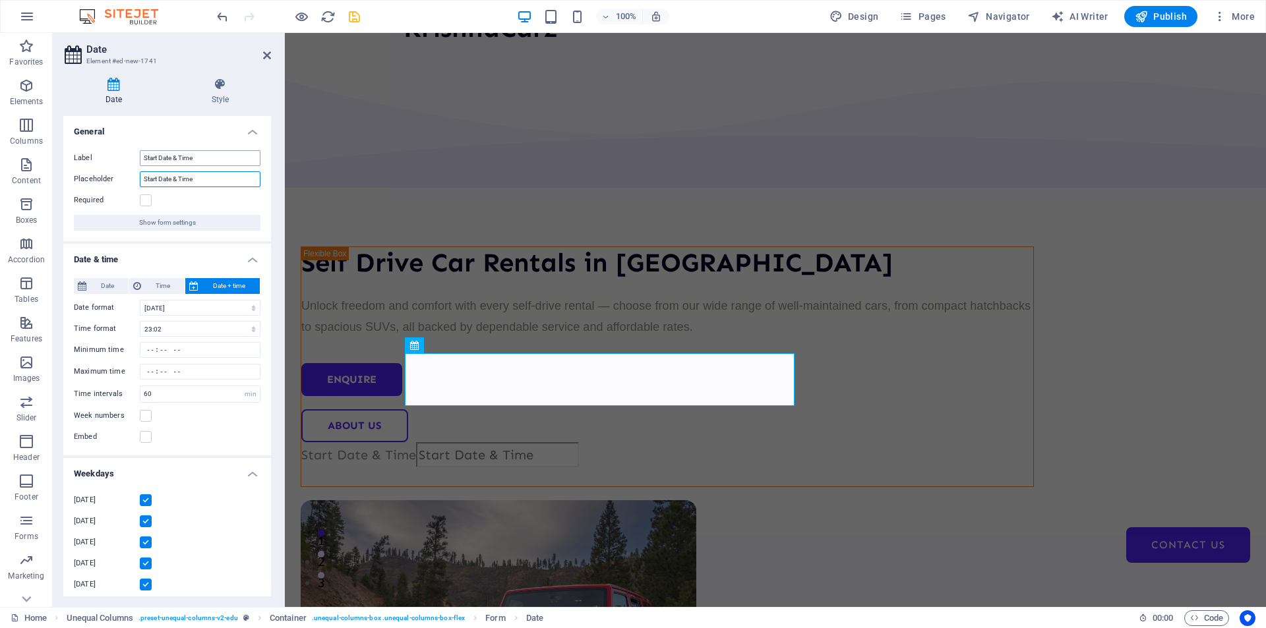
type input "Start Date & Time"
click at [201, 155] on input "Start Date & Time" at bounding box center [200, 158] width 121 height 16
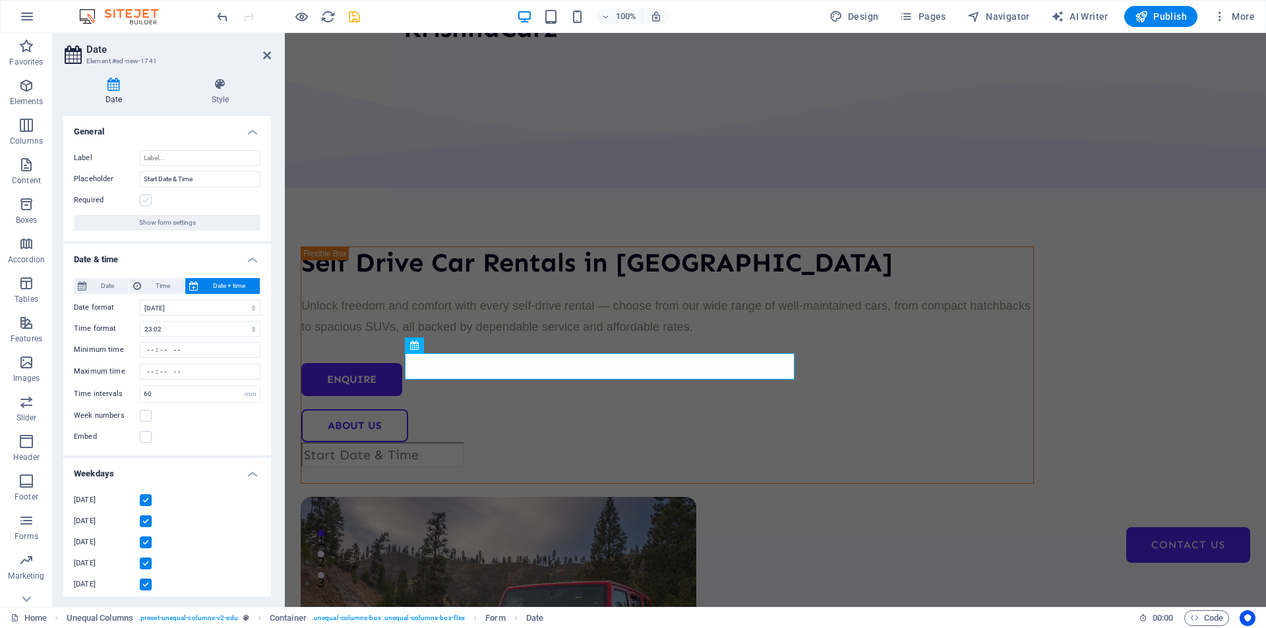
click at [146, 200] on label at bounding box center [146, 200] width 12 height 12
click at [0, 0] on input "Required" at bounding box center [0, 0] width 0 height 0
click at [181, 223] on span "Show form settings" at bounding box center [167, 223] width 57 height 16
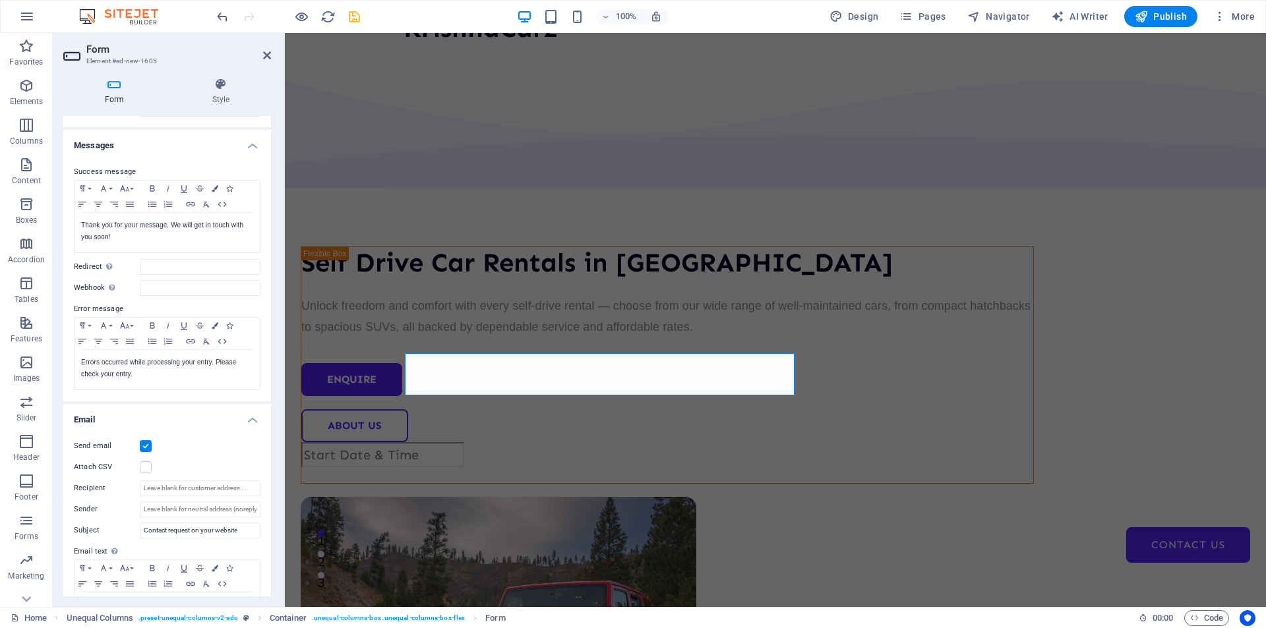
scroll to position [0, 0]
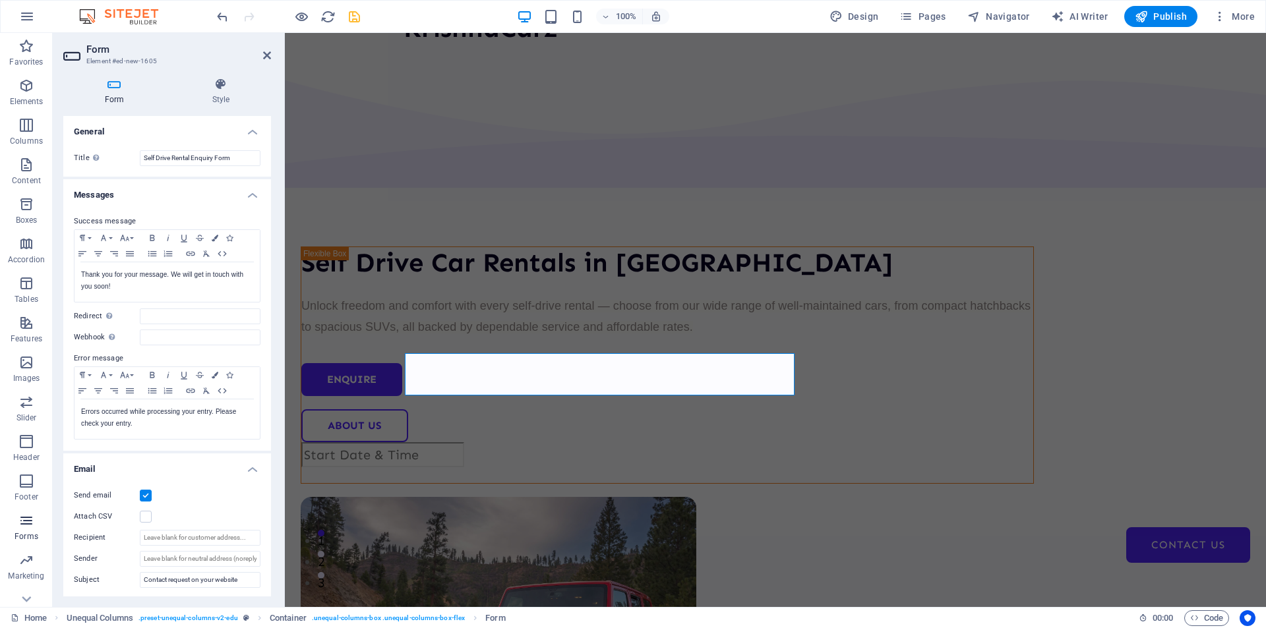
click at [30, 526] on icon "button" at bounding box center [26, 521] width 16 height 16
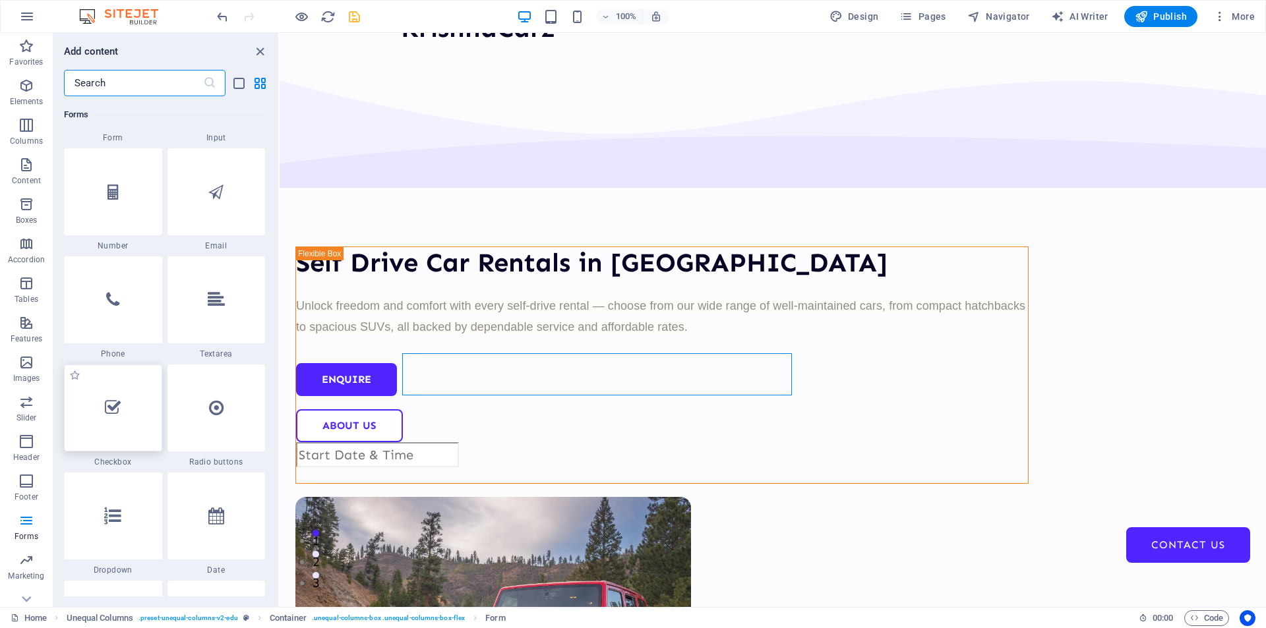
scroll to position [10085, 0]
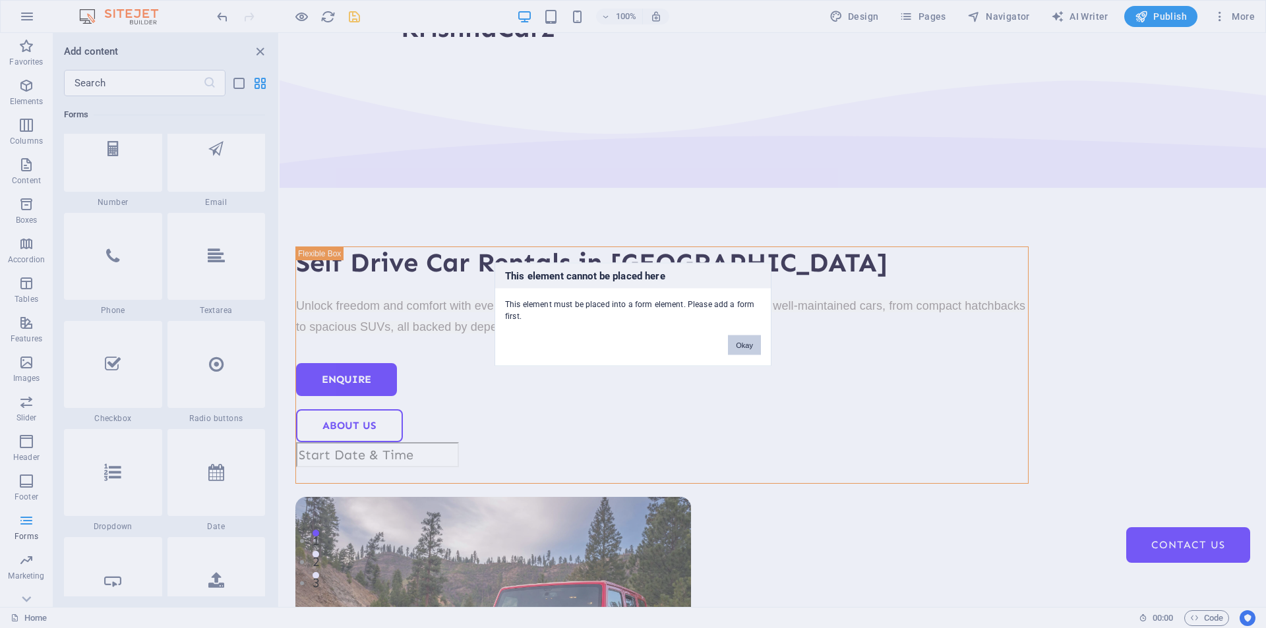
click at [745, 345] on button "Okay" at bounding box center [744, 345] width 33 height 20
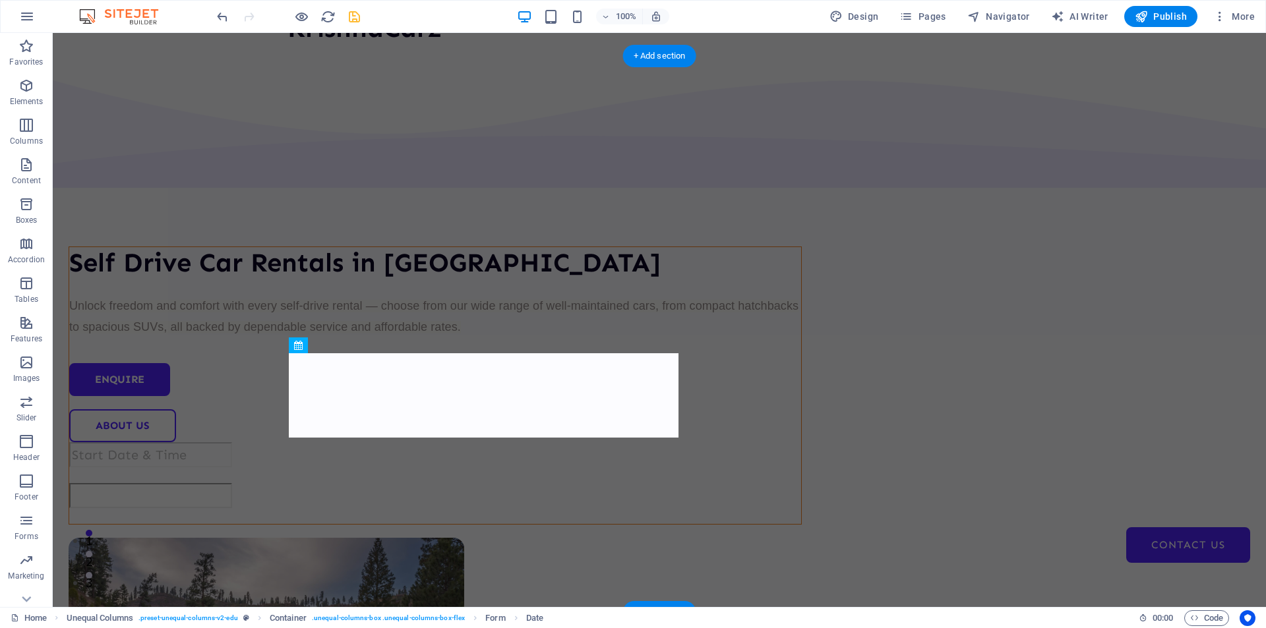
drag, startPoint x: 425, startPoint y: 373, endPoint x: 422, endPoint y: 357, distance: 16.8
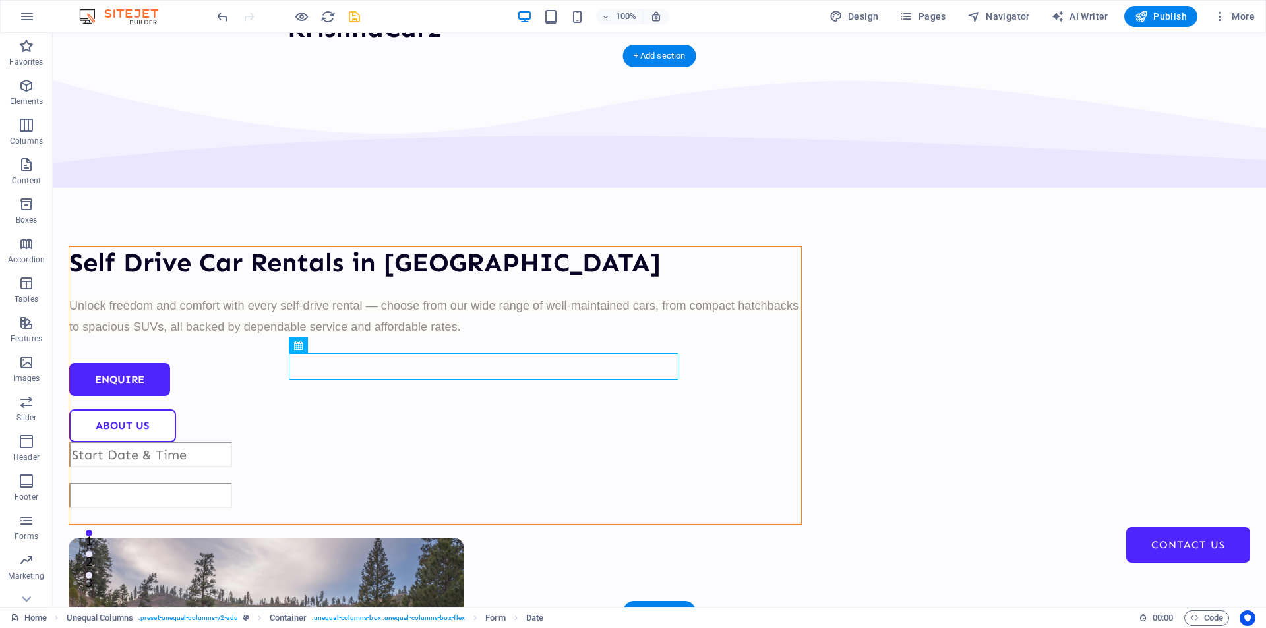
drag, startPoint x: 383, startPoint y: 375, endPoint x: 332, endPoint y: 383, distance: 51.4
click at [346, 483] on div at bounding box center [435, 495] width 732 height 25
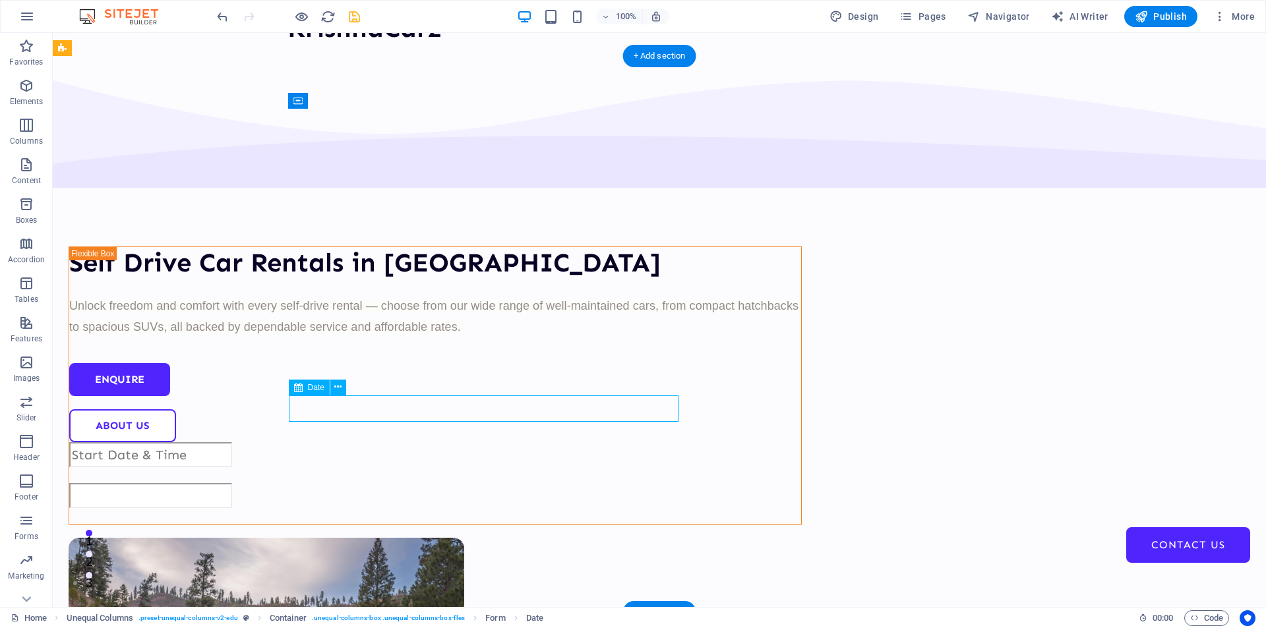
click at [346, 483] on div at bounding box center [435, 495] width 732 height 25
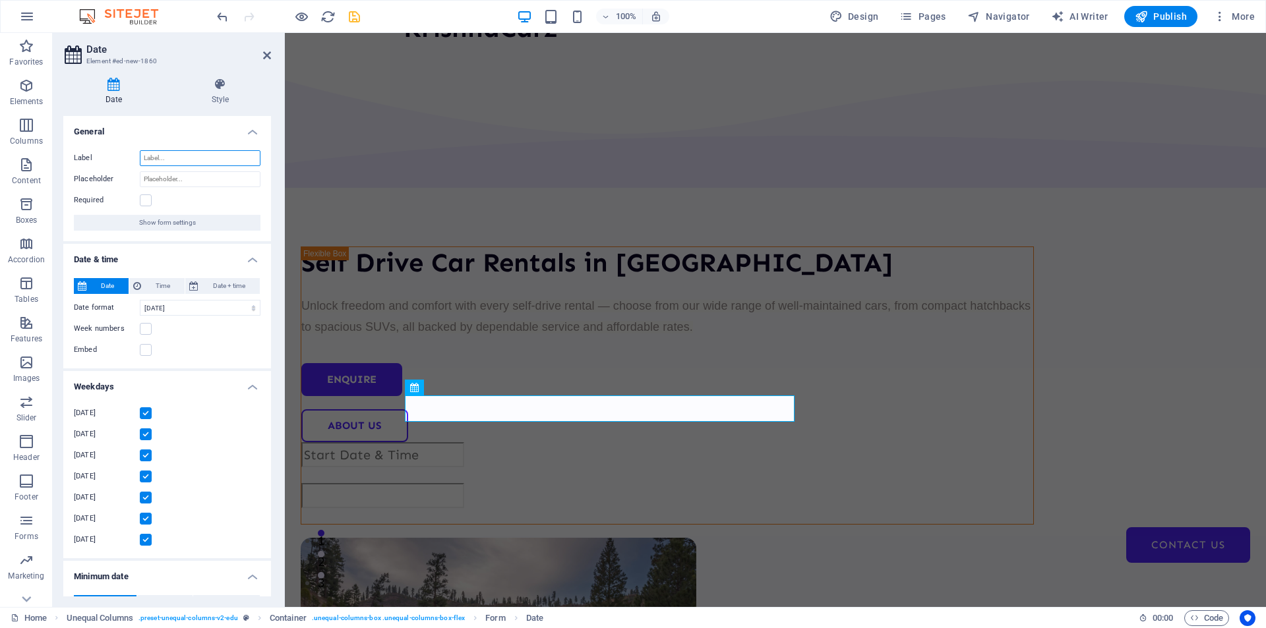
click at [183, 159] on input "Label" at bounding box center [200, 158] width 121 height 16
click at [189, 175] on input "Placeholder" at bounding box center [200, 179] width 121 height 16
type input "End Date & Time"
click at [147, 198] on label at bounding box center [146, 200] width 12 height 12
click at [0, 0] on input "Required" at bounding box center [0, 0] width 0 height 0
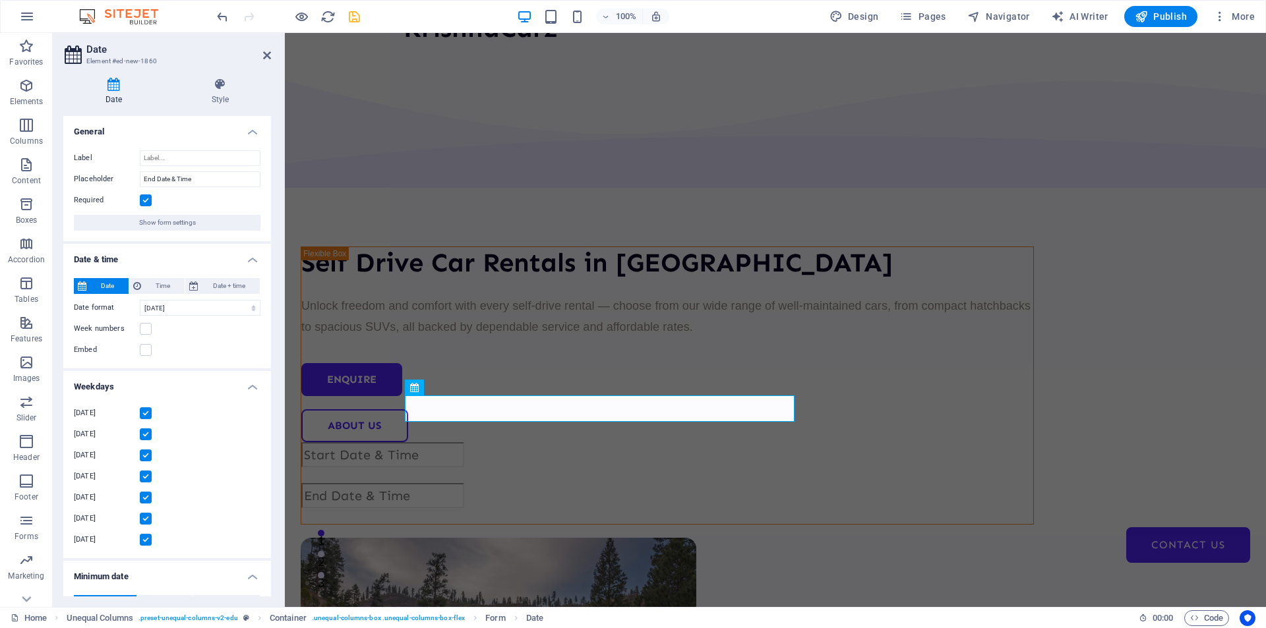
click at [205, 206] on div "Required" at bounding box center [167, 200] width 187 height 16
click at [28, 527] on icon "button" at bounding box center [26, 521] width 16 height 16
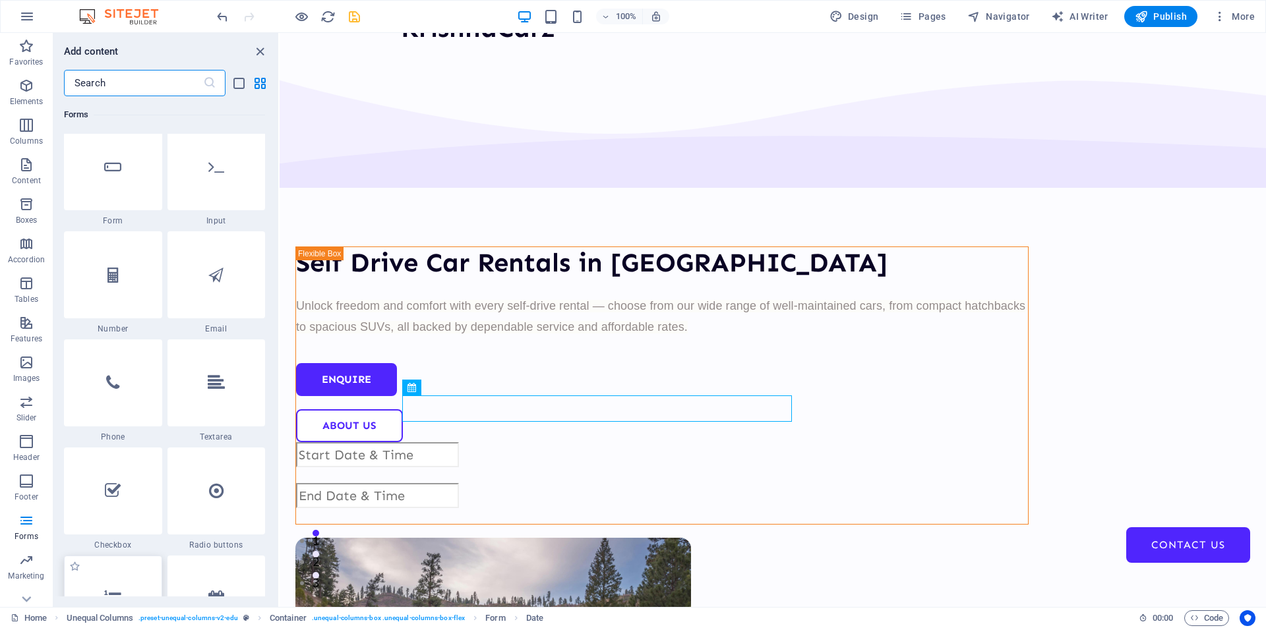
scroll to position [9953, 0]
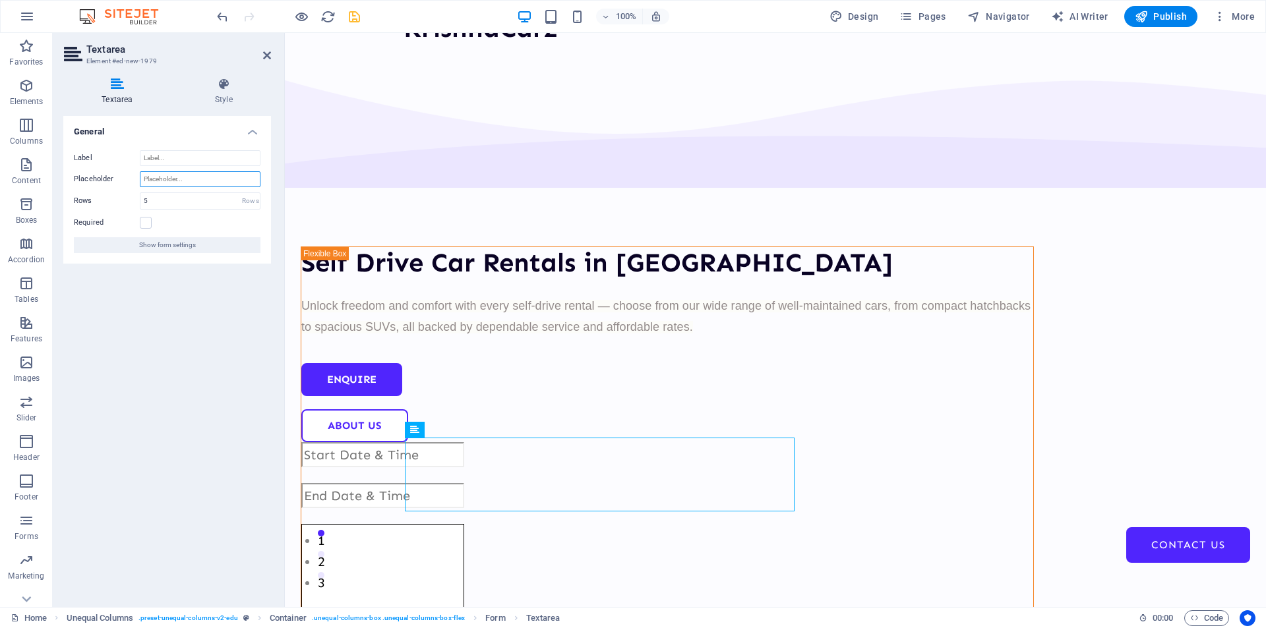
click at [198, 177] on input "Placeholder" at bounding box center [200, 179] width 121 height 16
type input "Any Specific Requirement or Instructions"
click at [319, 351] on div "Self Drive Car Rentals in Nagpur Unlock freedom and comfort with every self-dri…" at bounding box center [775, 573] width 981 height 1035
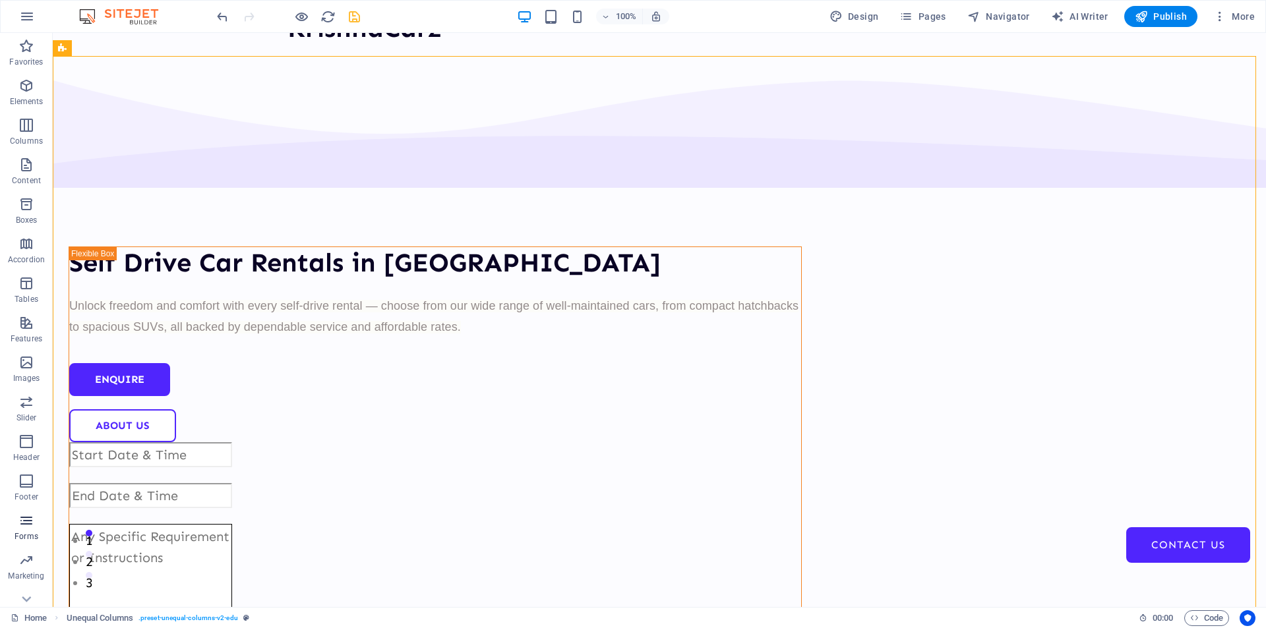
click at [36, 529] on span "Forms" at bounding box center [26, 529] width 53 height 32
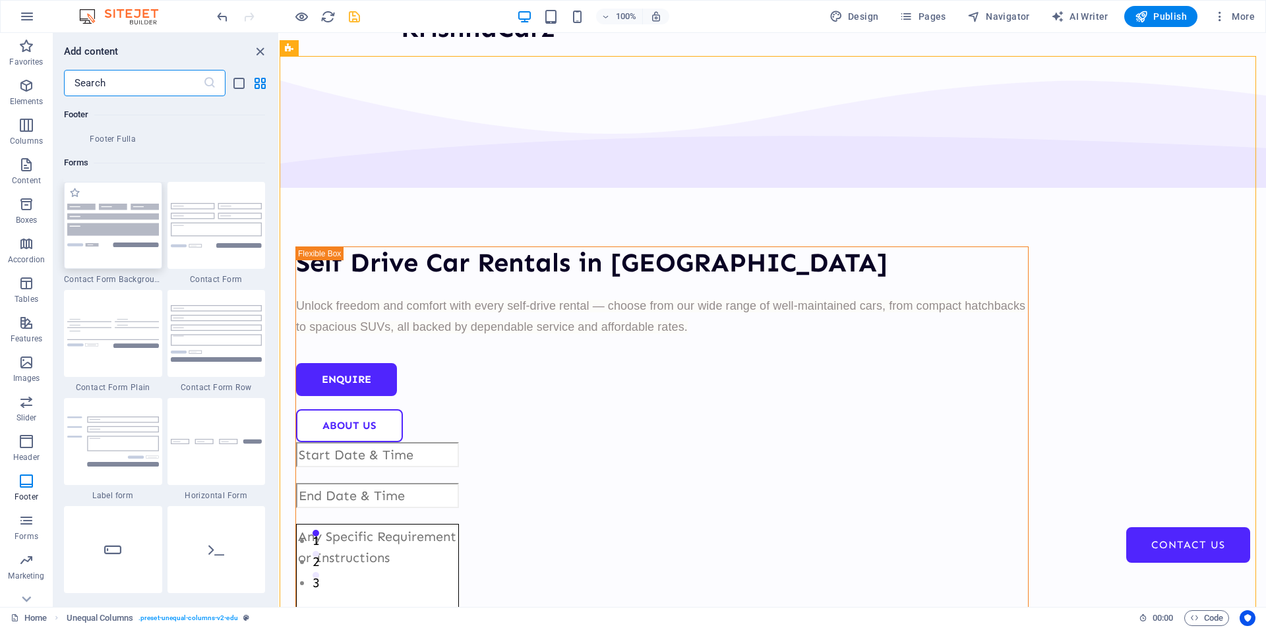
scroll to position [9557, 0]
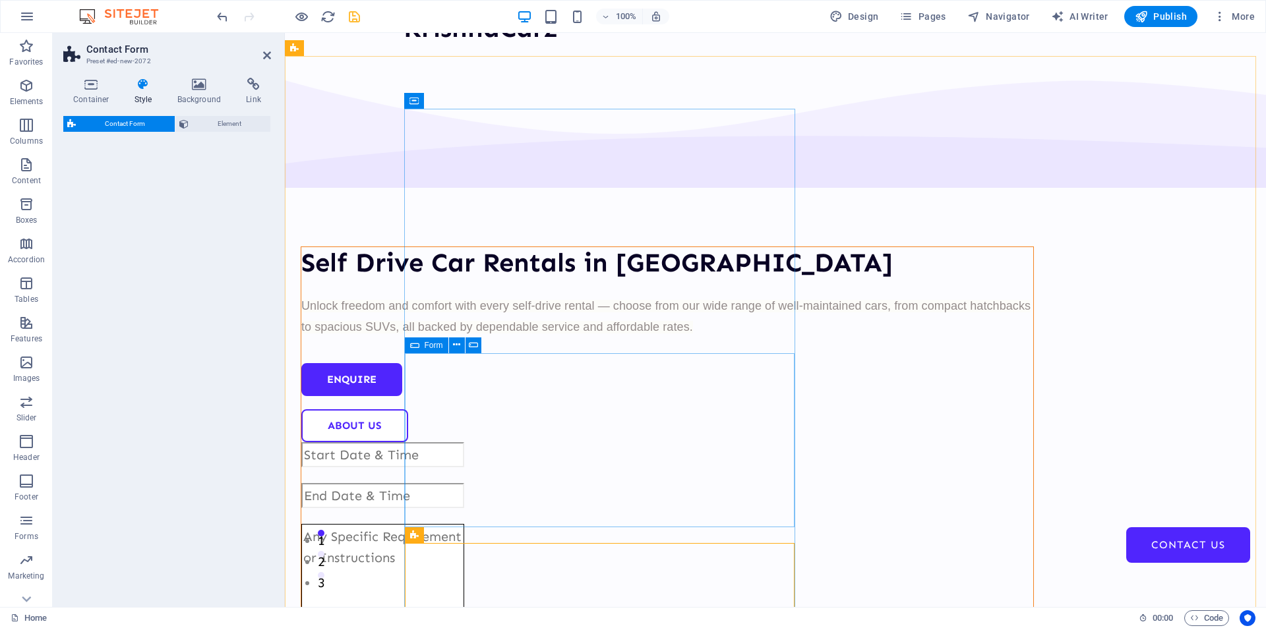
select select "rem"
select select "preset-contact-form-v3-background"
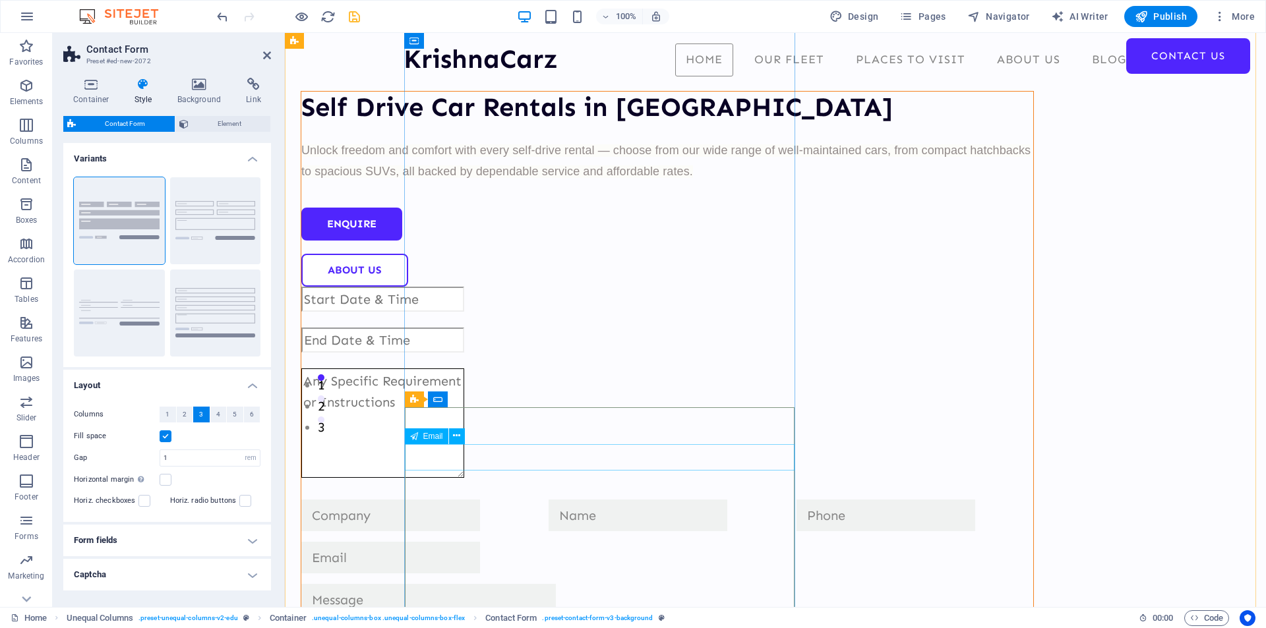
scroll to position [167, 0]
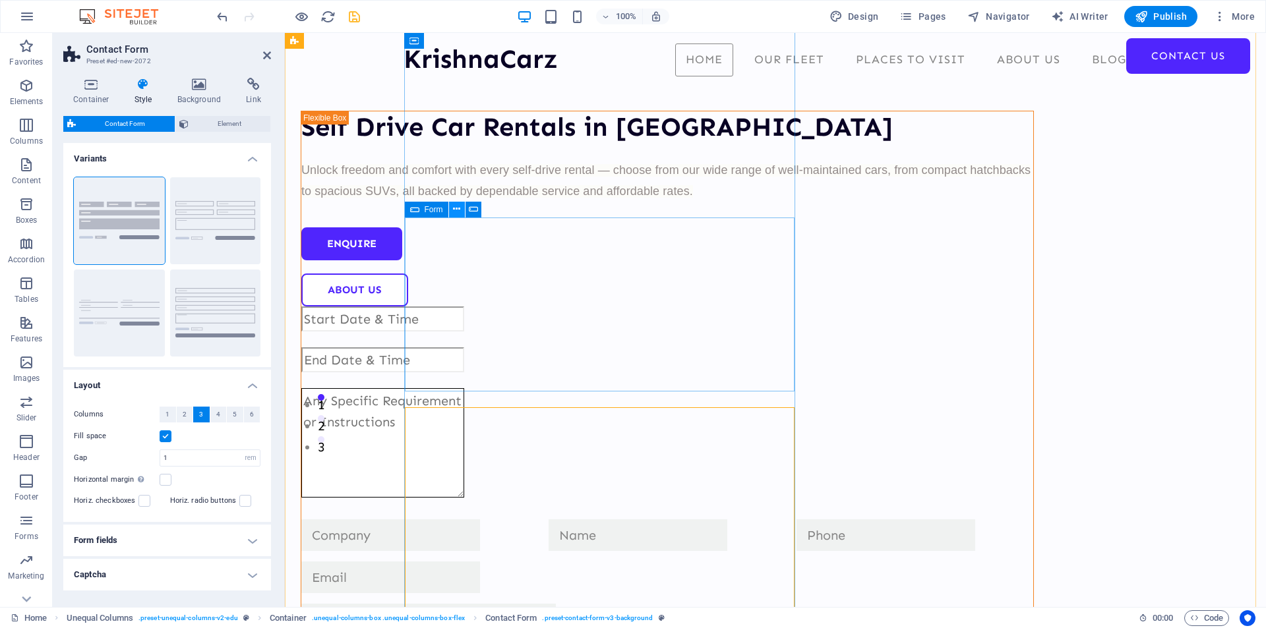
click at [456, 211] on icon at bounding box center [456, 209] width 7 height 14
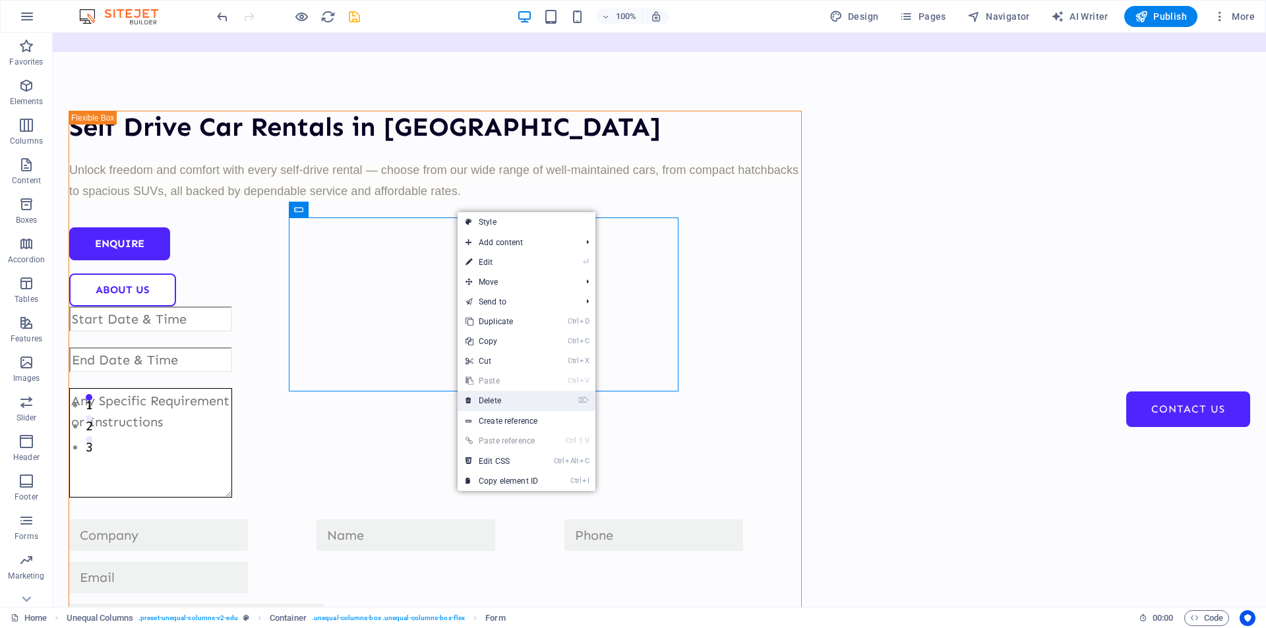
click at [492, 397] on link "⌦ Delete" at bounding box center [501, 401] width 88 height 20
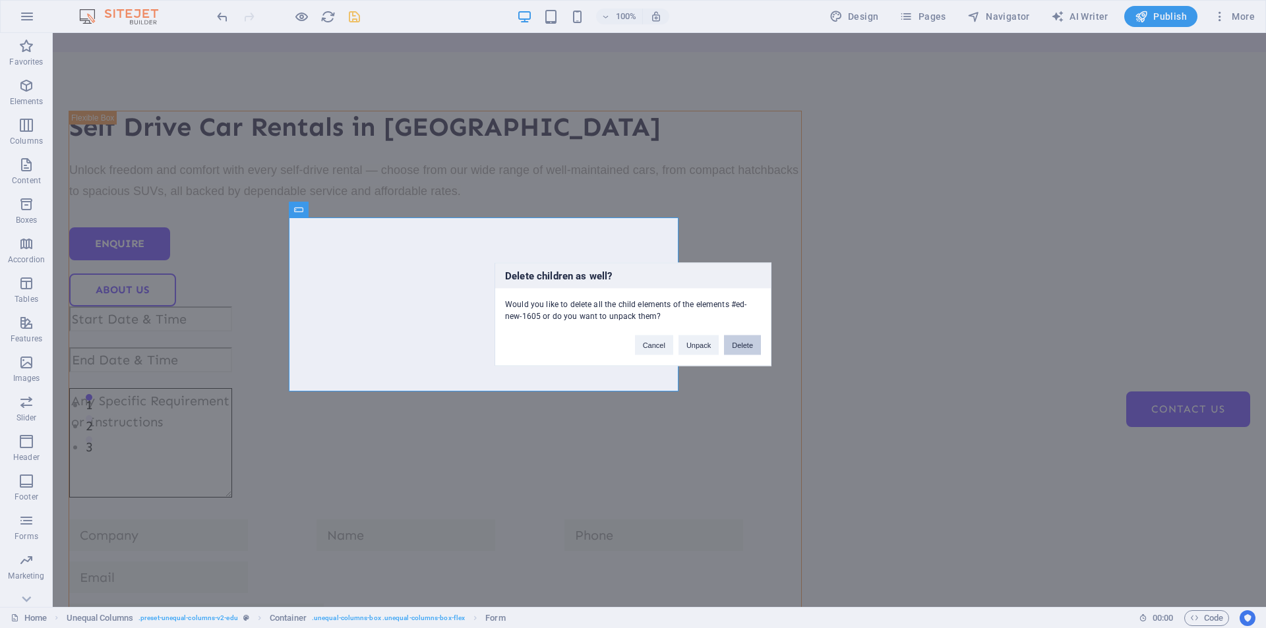
click at [740, 343] on button "Delete" at bounding box center [742, 345] width 37 height 20
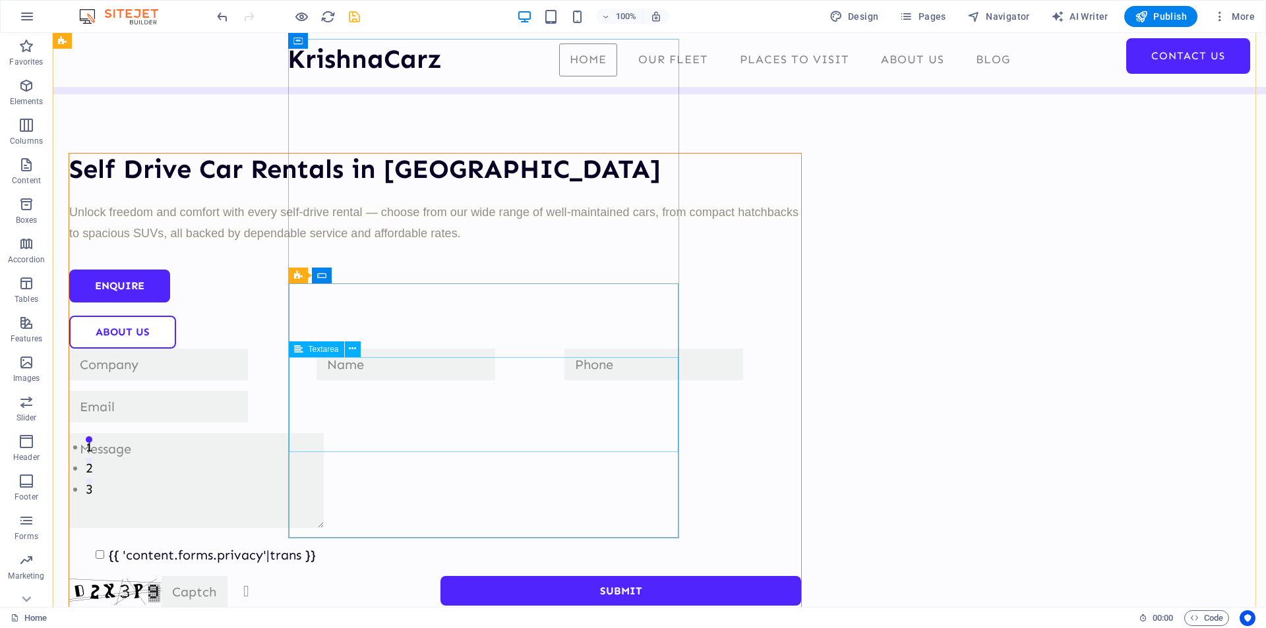
scroll to position [101, 0]
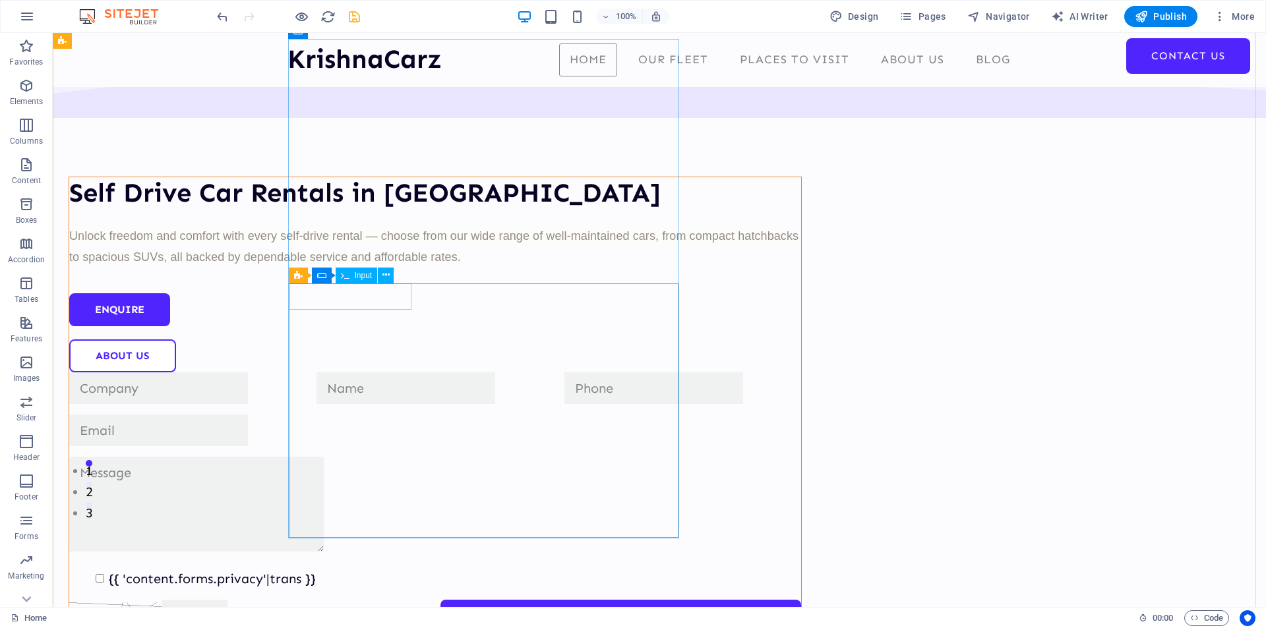
click at [306, 372] on div at bounding box center [187, 388] width 237 height 32
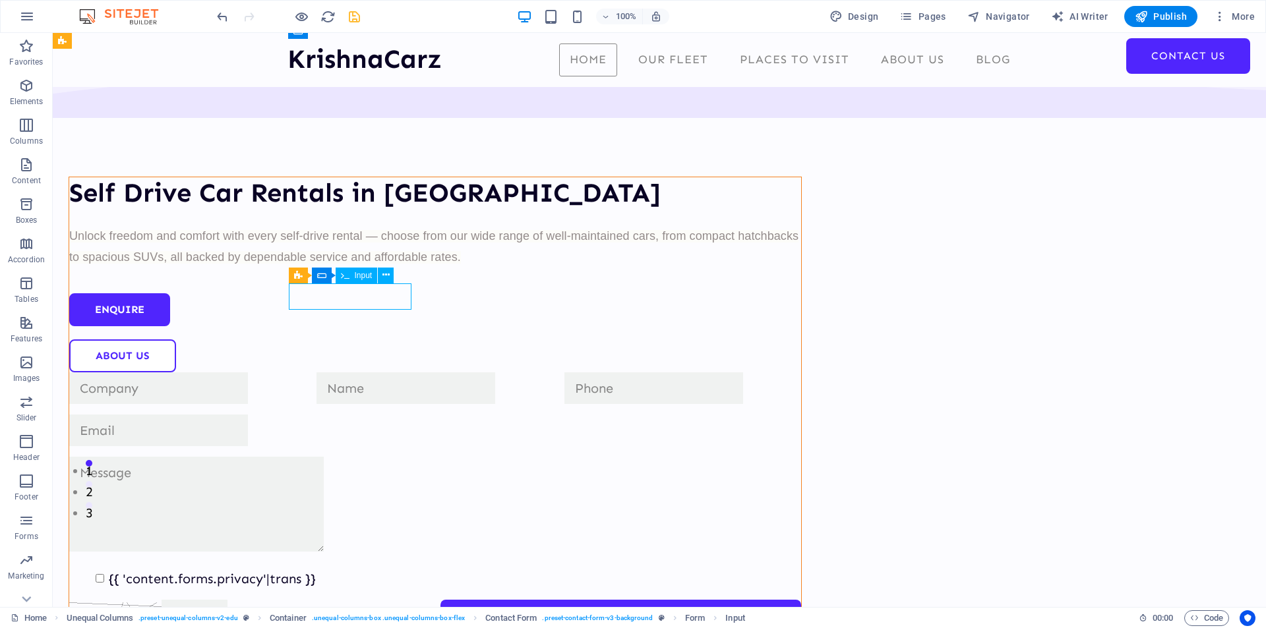
click at [306, 372] on div at bounding box center [187, 388] width 237 height 32
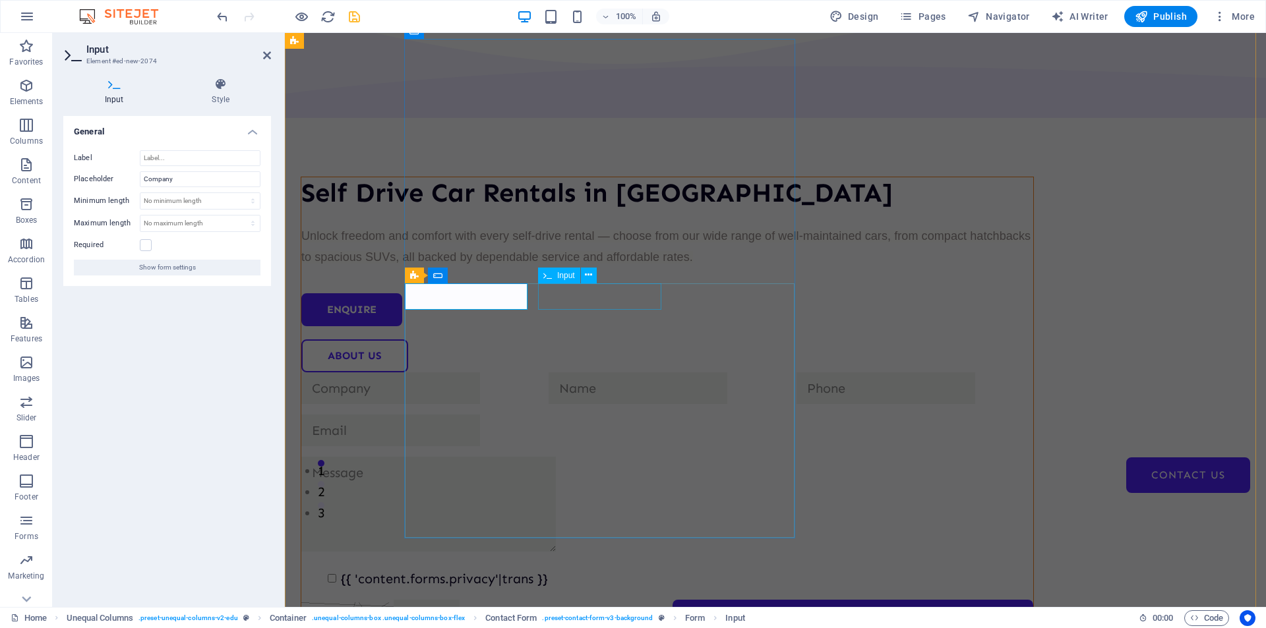
click at [600, 372] on div at bounding box center [666, 388] width 237 height 32
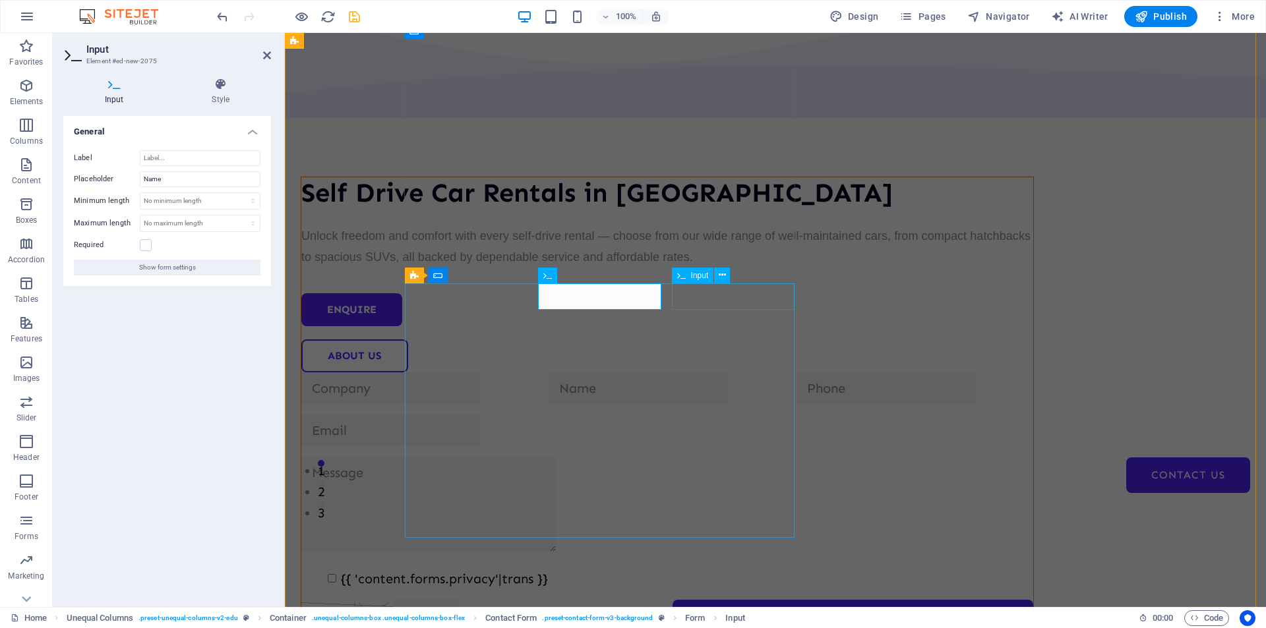
click at [796, 372] on div at bounding box center [914, 388] width 237 height 32
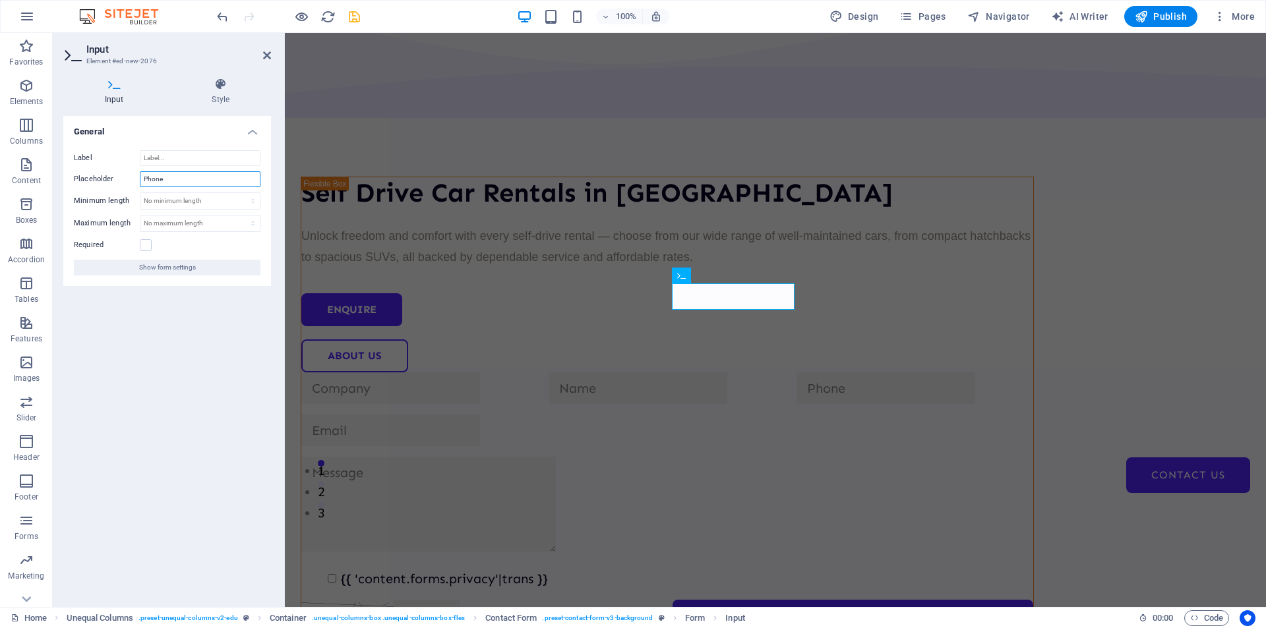
click at [181, 175] on input "Phone" at bounding box center [200, 179] width 121 height 16
type input "Whatsapp No."
click at [620, 372] on div at bounding box center [666, 388] width 237 height 32
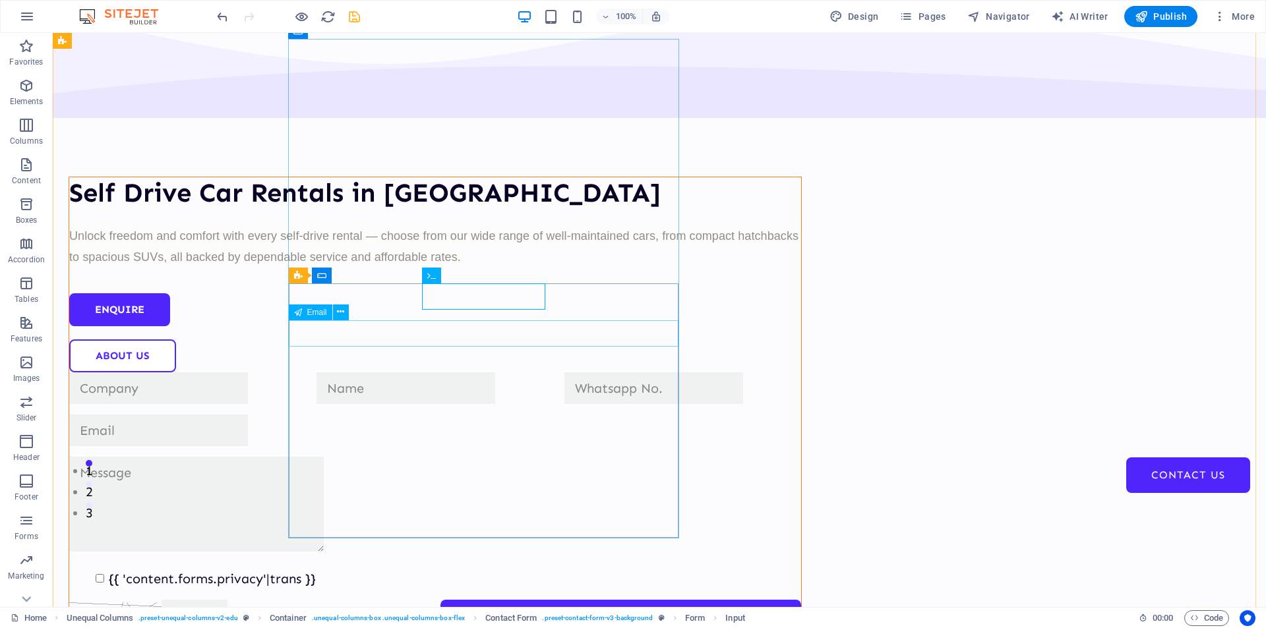
click at [376, 415] on div at bounding box center [435, 431] width 732 height 32
click at [343, 309] on icon at bounding box center [340, 312] width 7 height 14
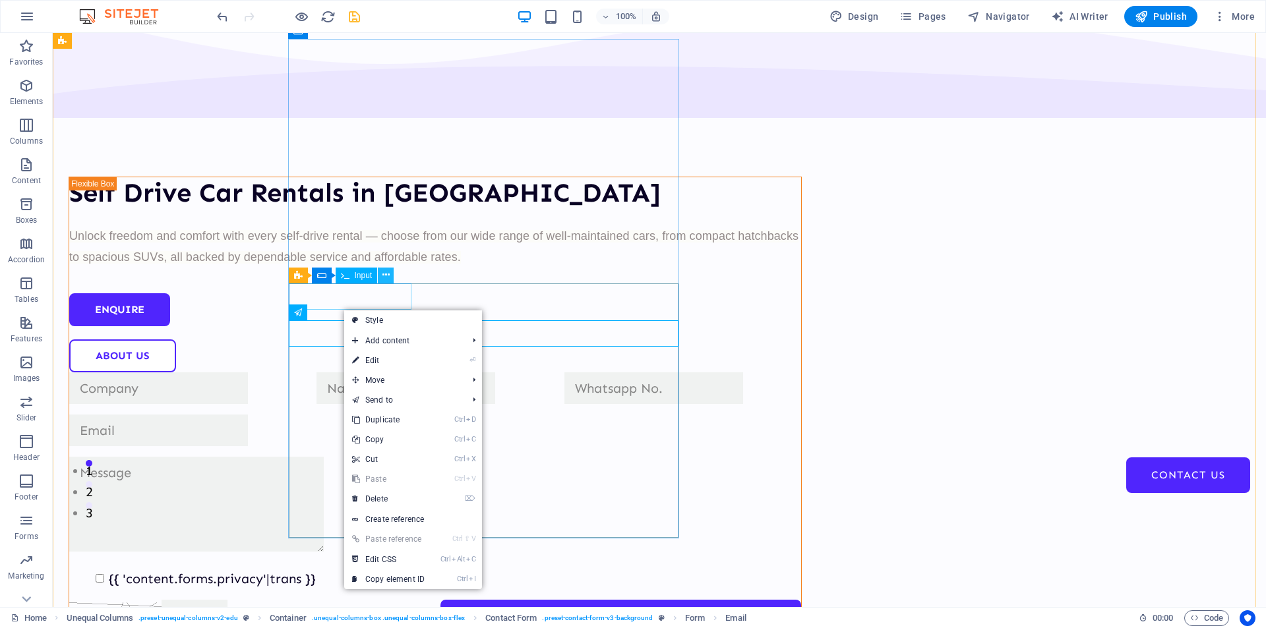
click at [387, 273] on icon at bounding box center [385, 275] width 7 height 14
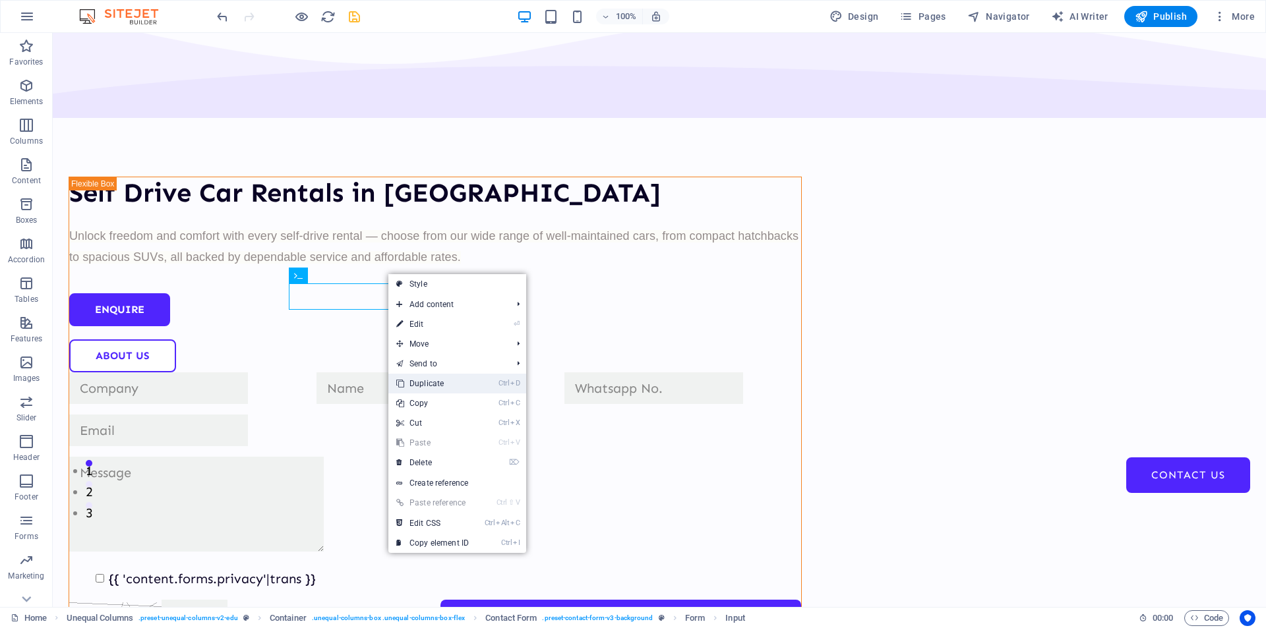
click at [423, 377] on link "Ctrl D Duplicate" at bounding box center [432, 384] width 88 height 20
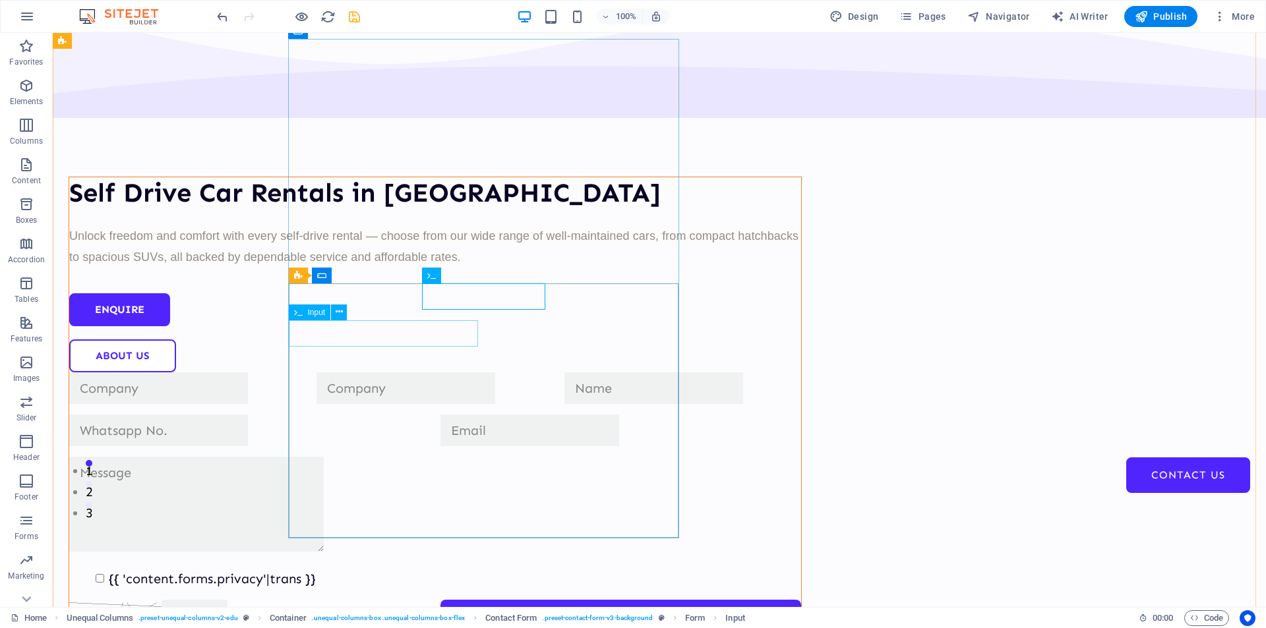
click at [422, 415] on div at bounding box center [249, 431] width 361 height 32
click at [340, 311] on icon at bounding box center [338, 312] width 7 height 14
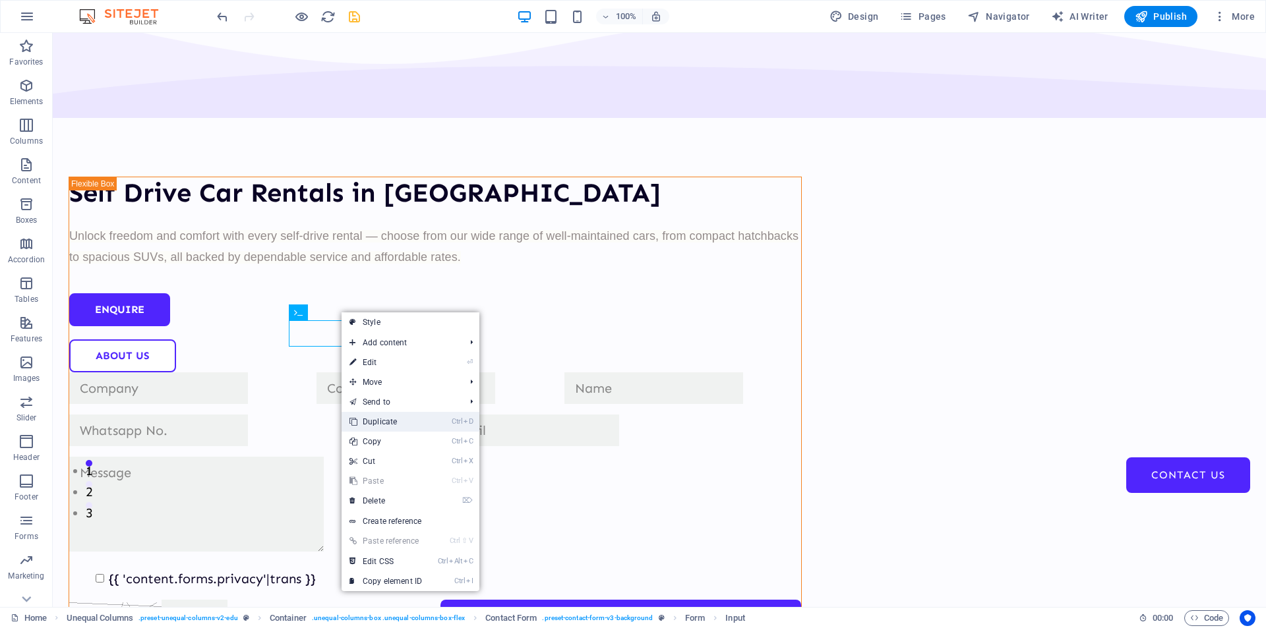
click at [386, 417] on link "Ctrl D Duplicate" at bounding box center [385, 422] width 88 height 20
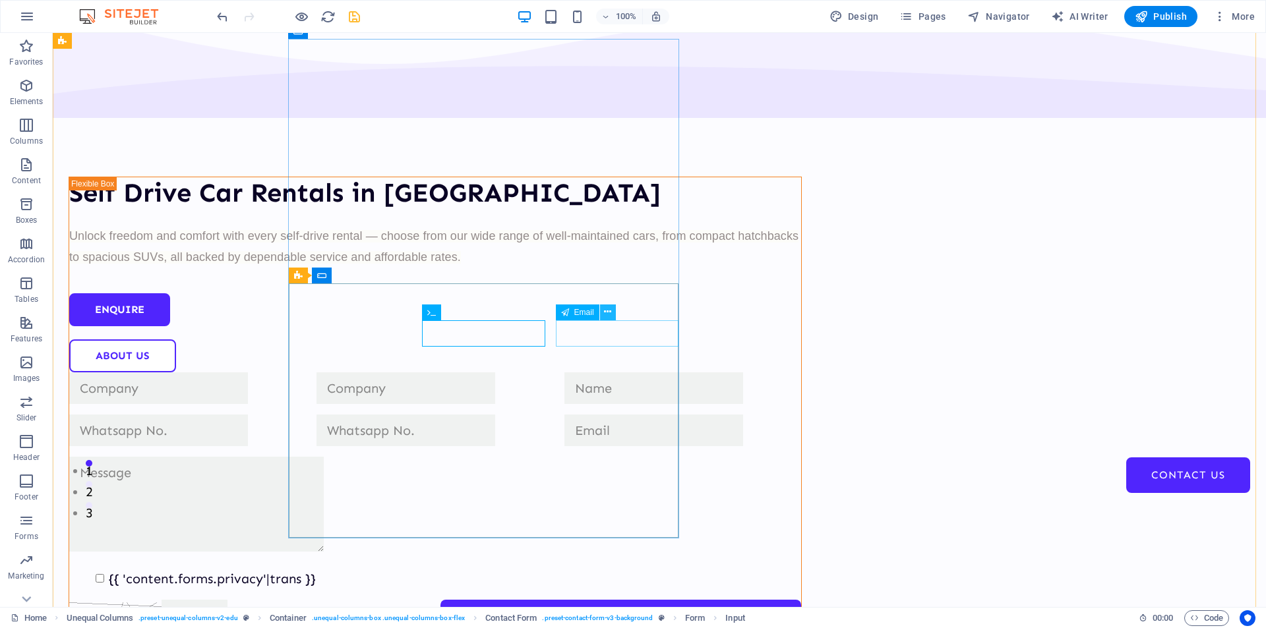
click at [612, 308] on button at bounding box center [608, 313] width 16 height 16
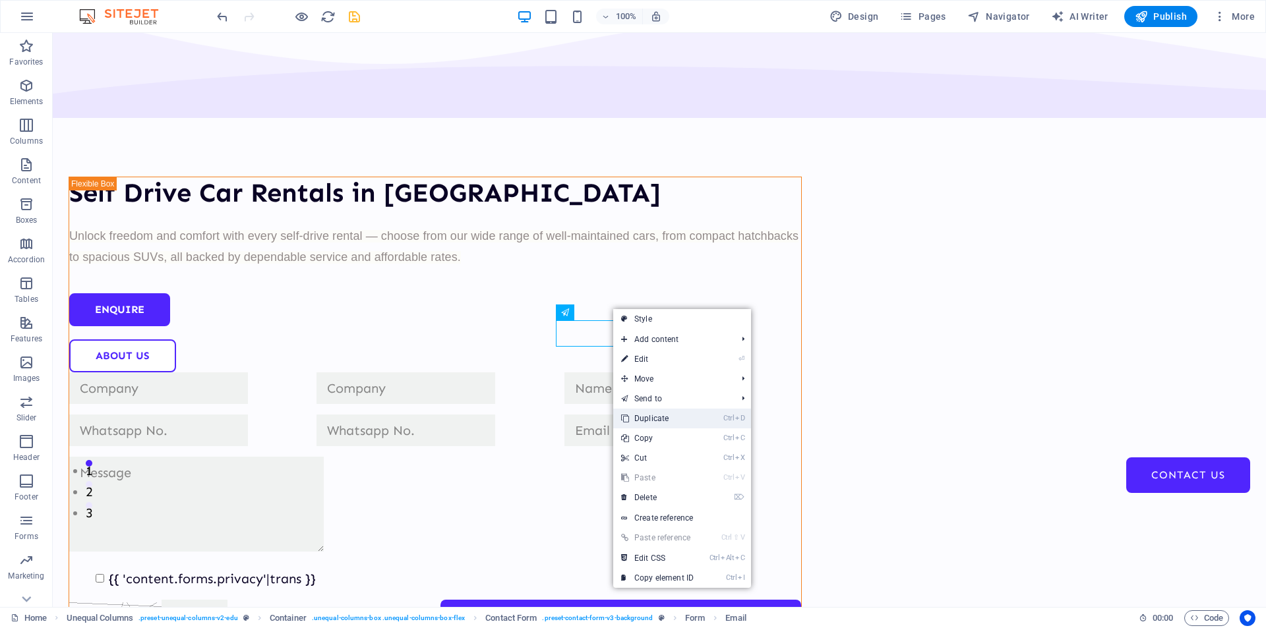
click at [647, 419] on link "Ctrl D Duplicate" at bounding box center [657, 419] width 88 height 20
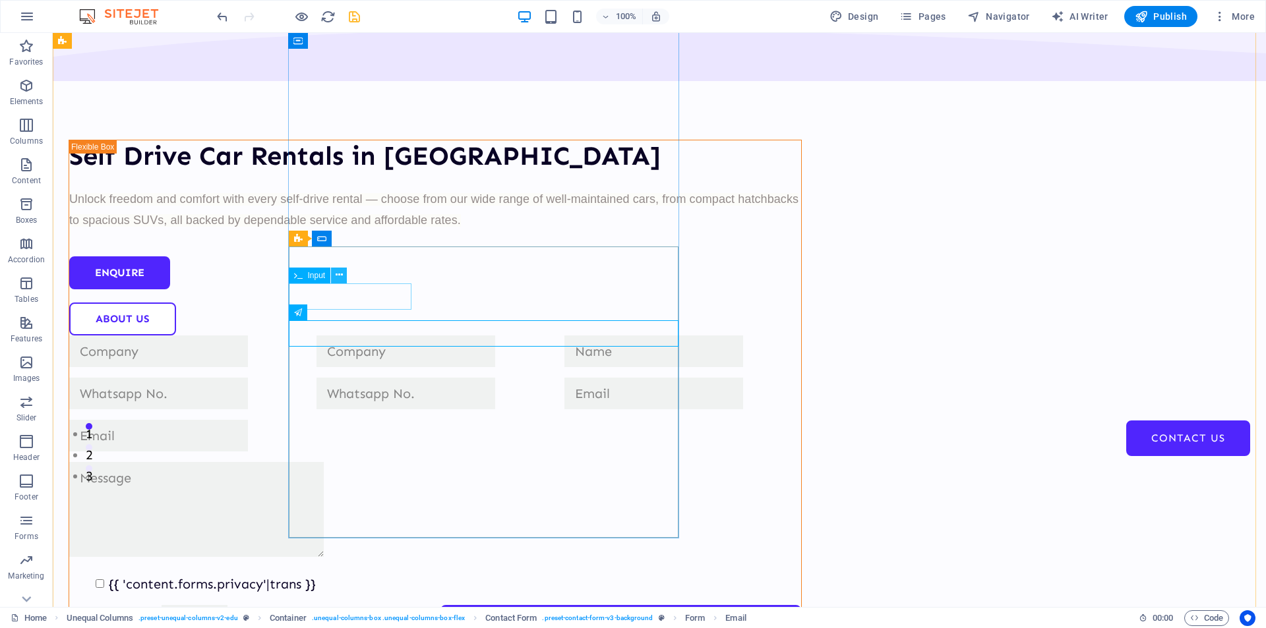
click at [341, 274] on icon at bounding box center [338, 275] width 7 height 14
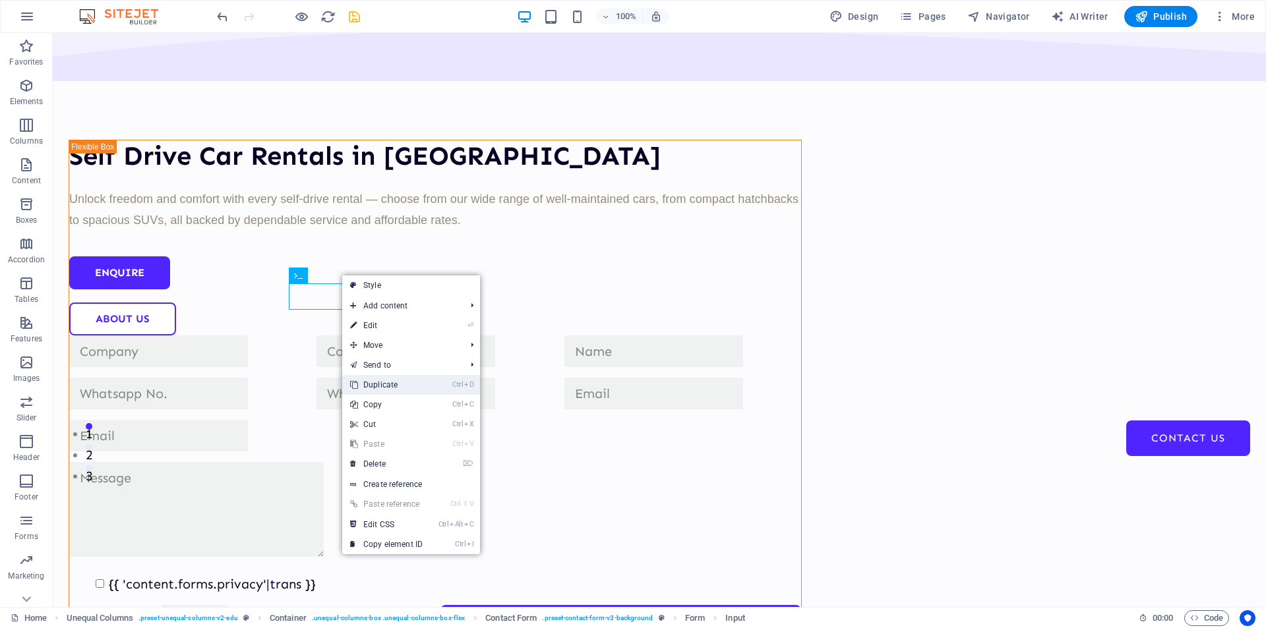
click at [380, 380] on link "Ctrl D Duplicate" at bounding box center [386, 385] width 88 height 20
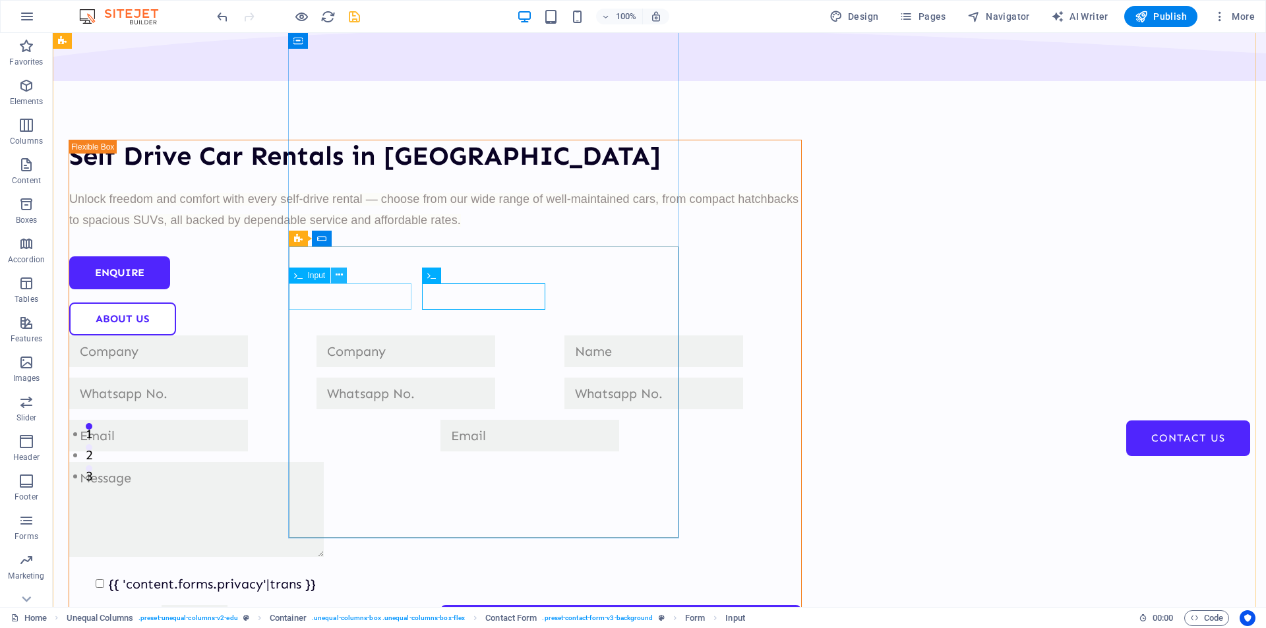
click at [341, 274] on icon at bounding box center [338, 275] width 7 height 14
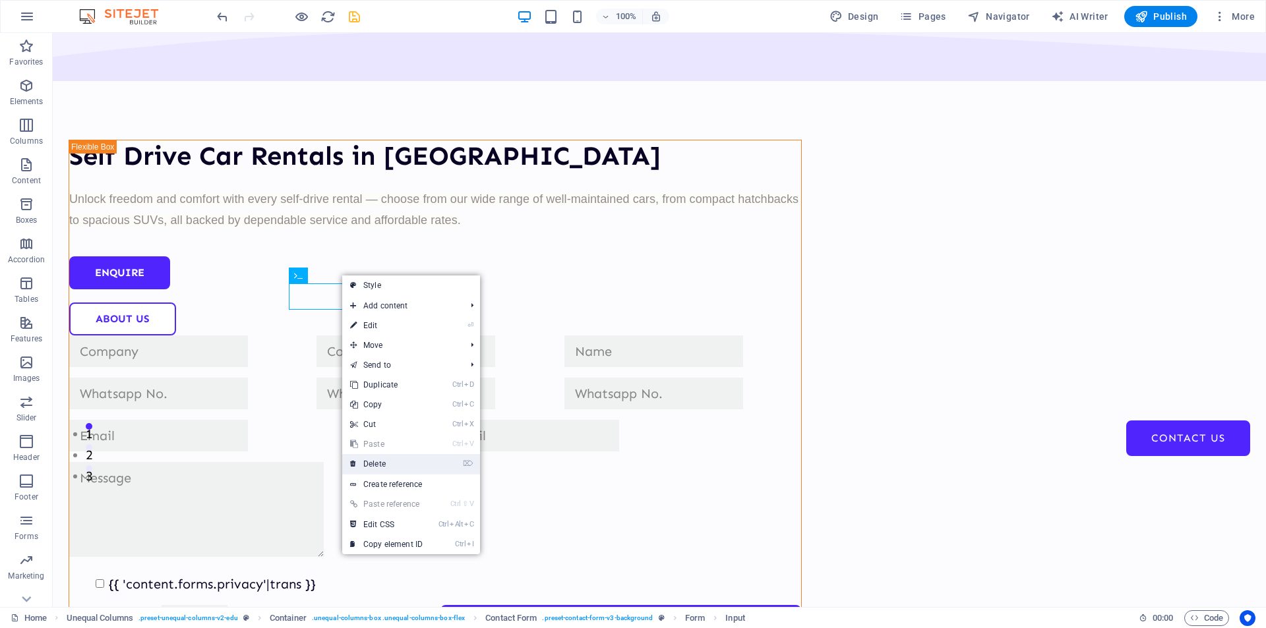
click at [370, 462] on link "⌦ Delete" at bounding box center [386, 464] width 88 height 20
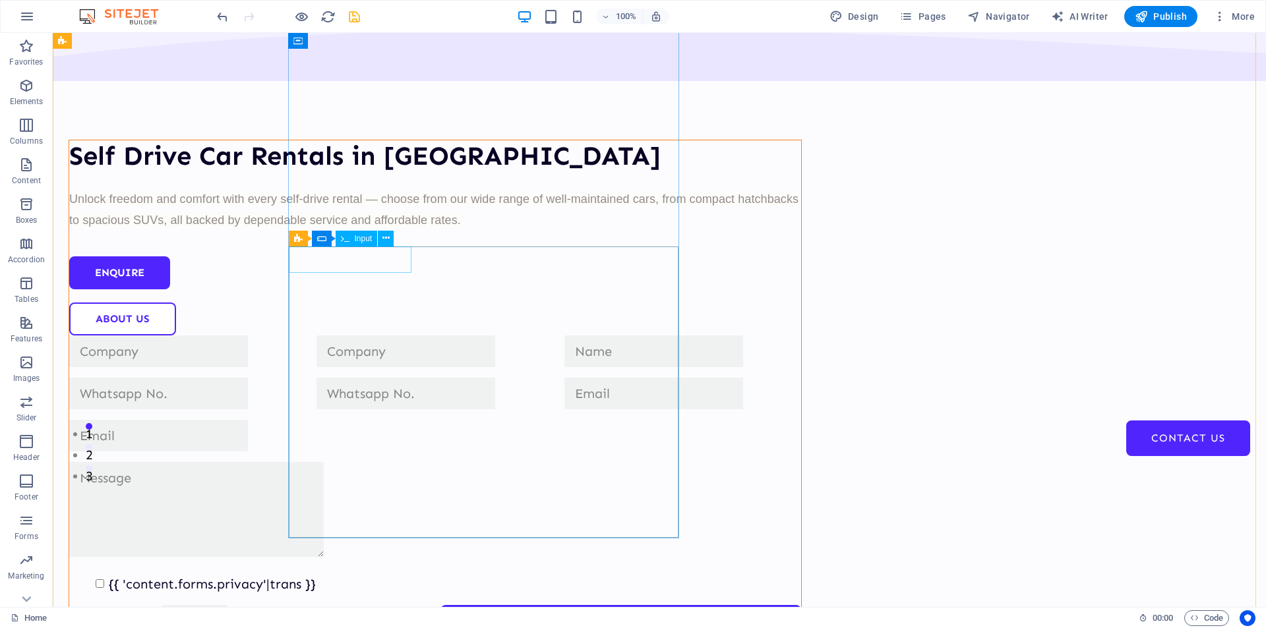
click at [306, 335] on div at bounding box center [187, 351] width 237 height 32
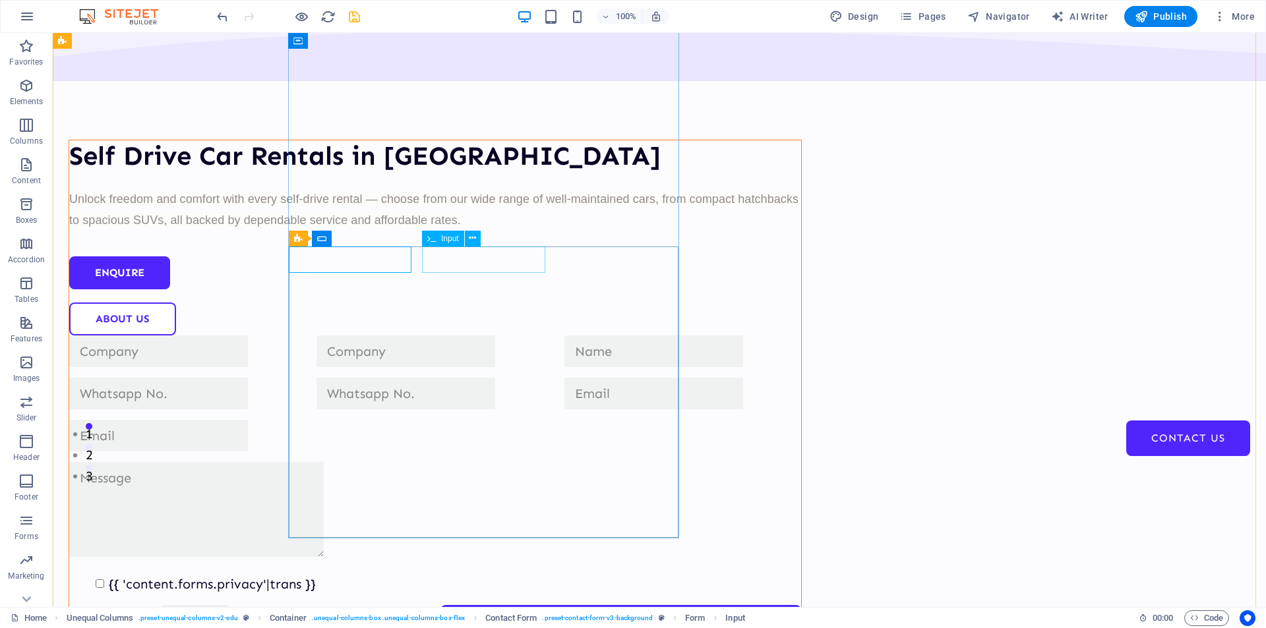
click at [450, 335] on div at bounding box center [434, 351] width 237 height 32
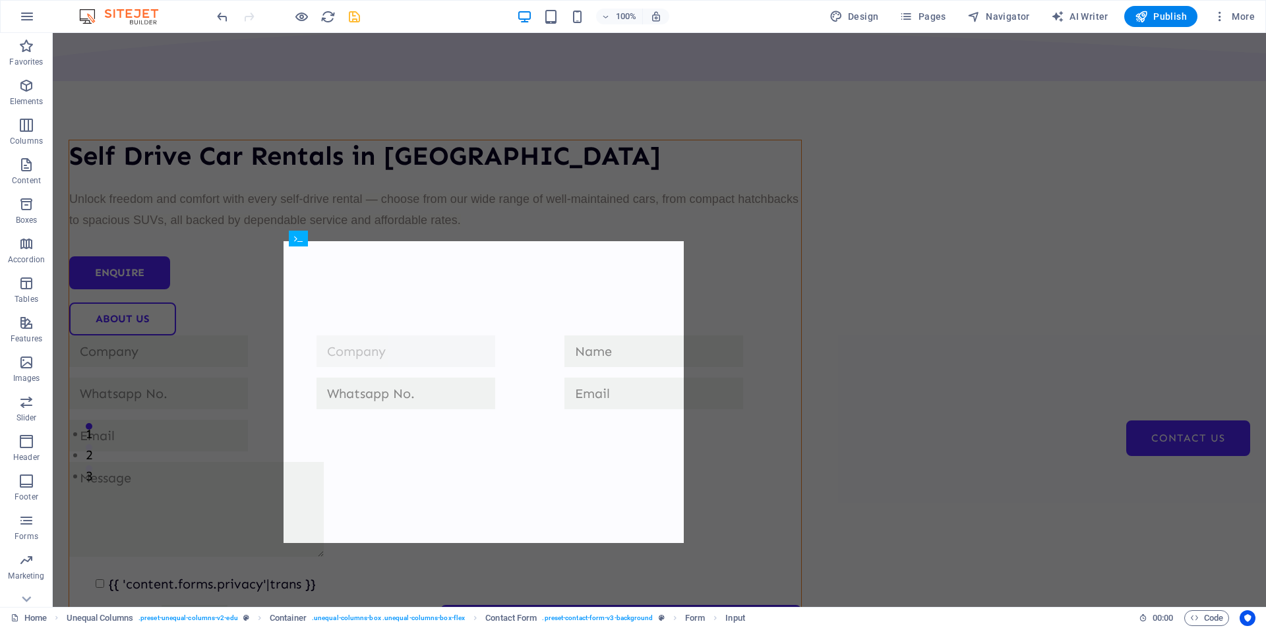
drag, startPoint x: 395, startPoint y: 258, endPoint x: 416, endPoint y: 267, distance: 22.2
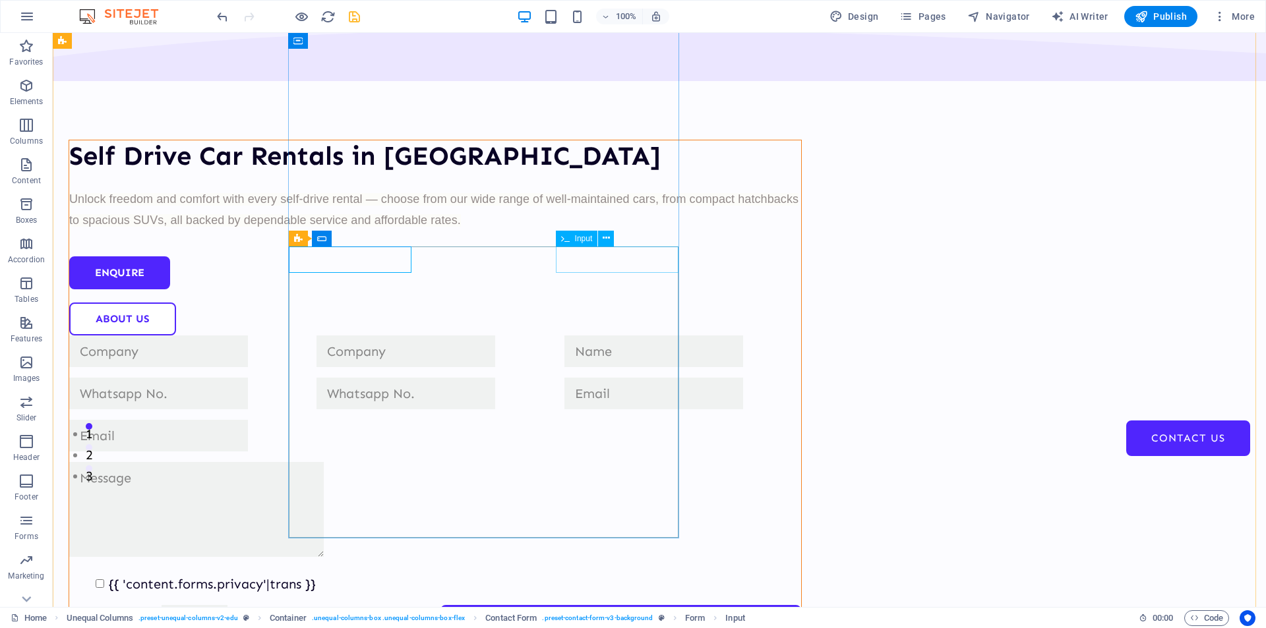
click at [587, 335] on div at bounding box center [682, 351] width 237 height 32
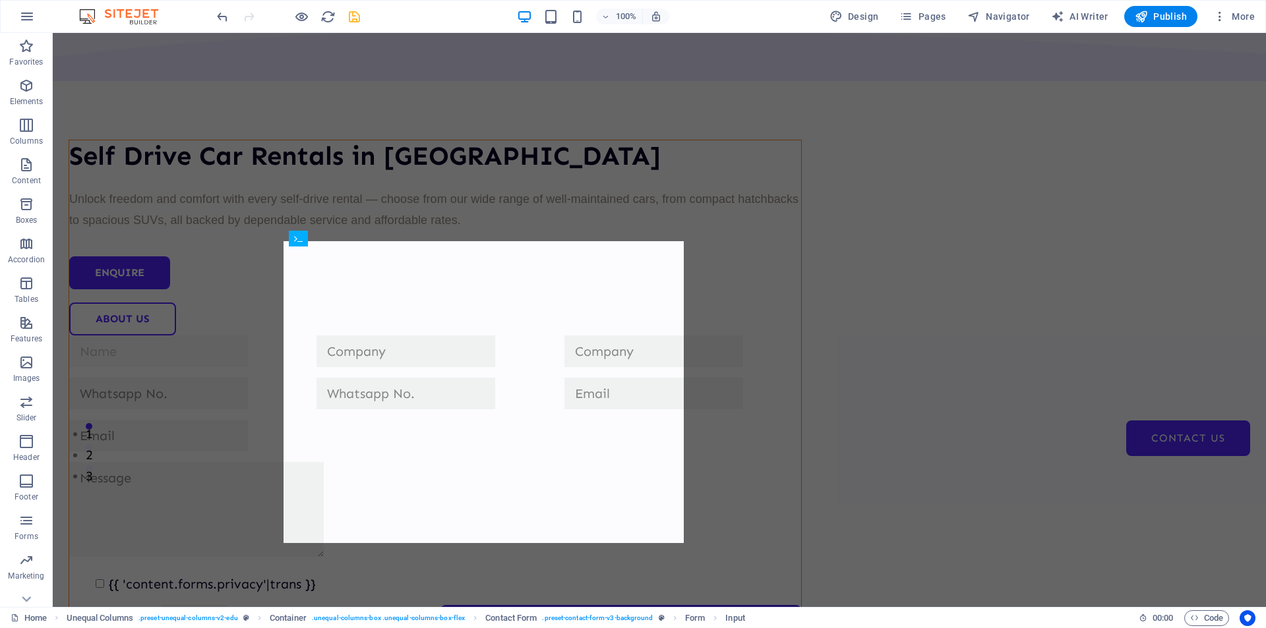
drag, startPoint x: 579, startPoint y: 260, endPoint x: 357, endPoint y: 258, distance: 222.8
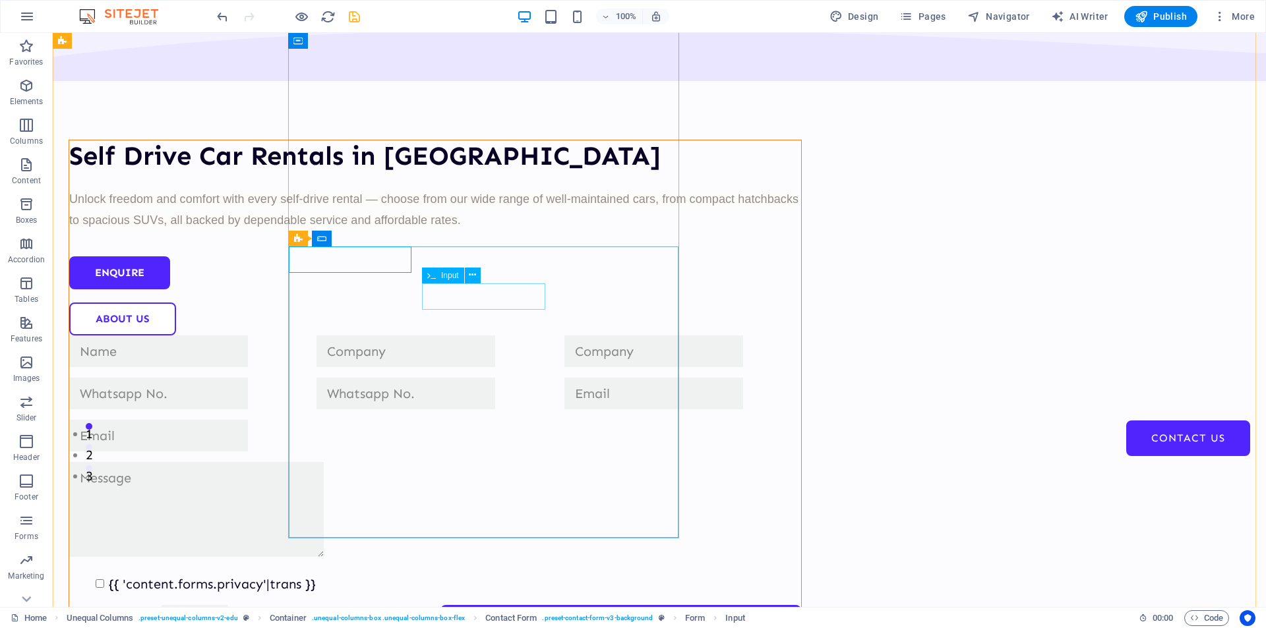
click at [466, 378] on div at bounding box center [434, 394] width 237 height 32
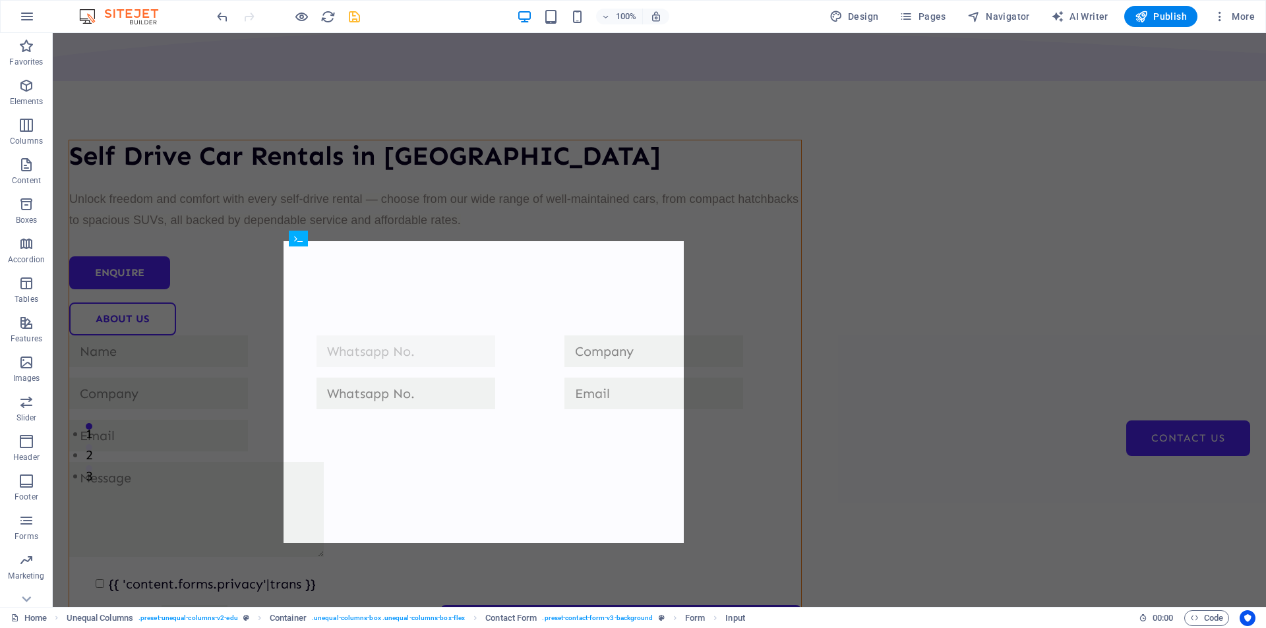
drag, startPoint x: 452, startPoint y: 298, endPoint x: 442, endPoint y: 262, distance: 37.8
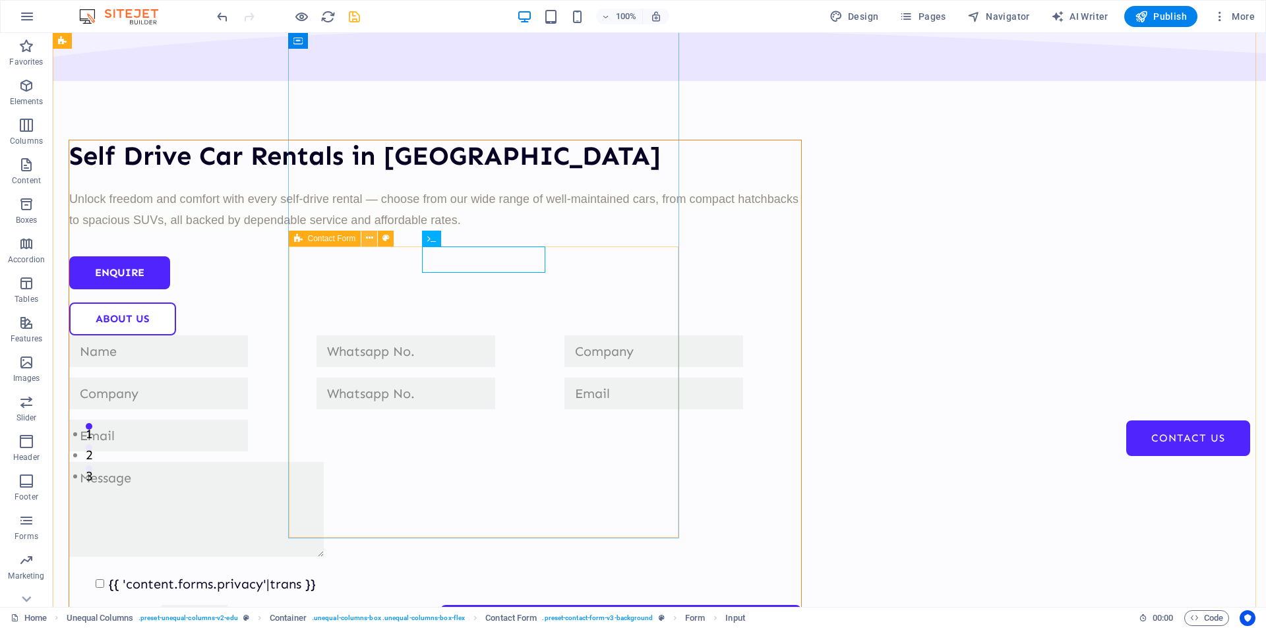
click at [368, 240] on icon at bounding box center [369, 238] width 7 height 14
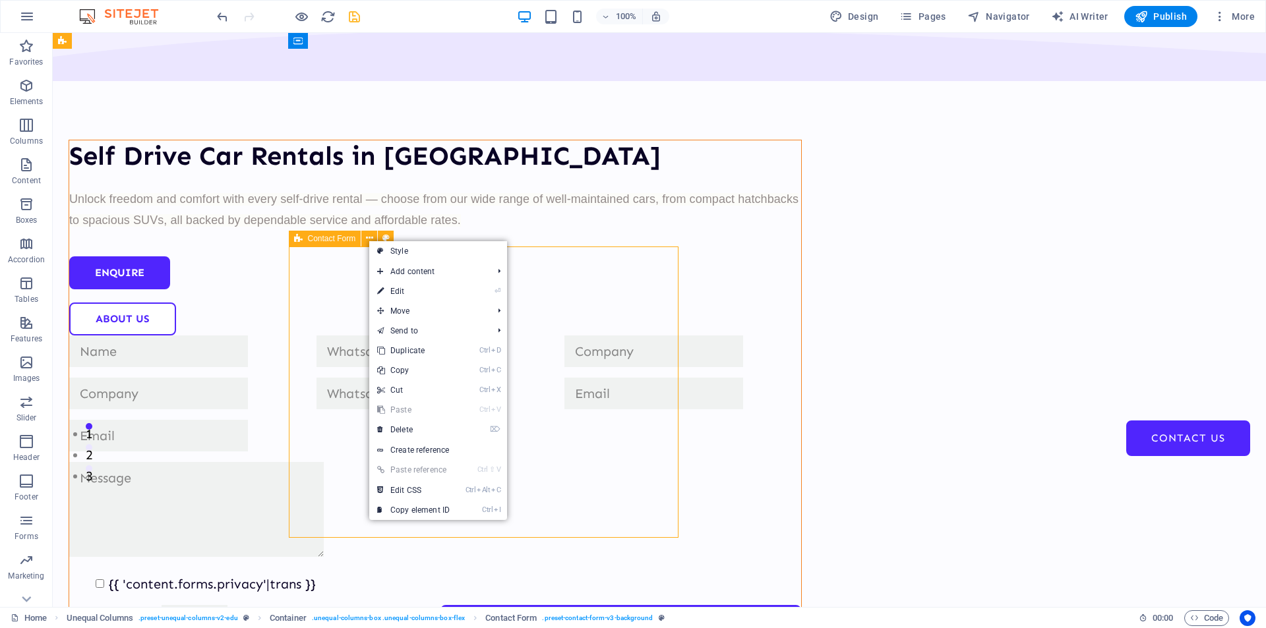
click at [344, 239] on span "Contact Form" at bounding box center [332, 239] width 48 height 8
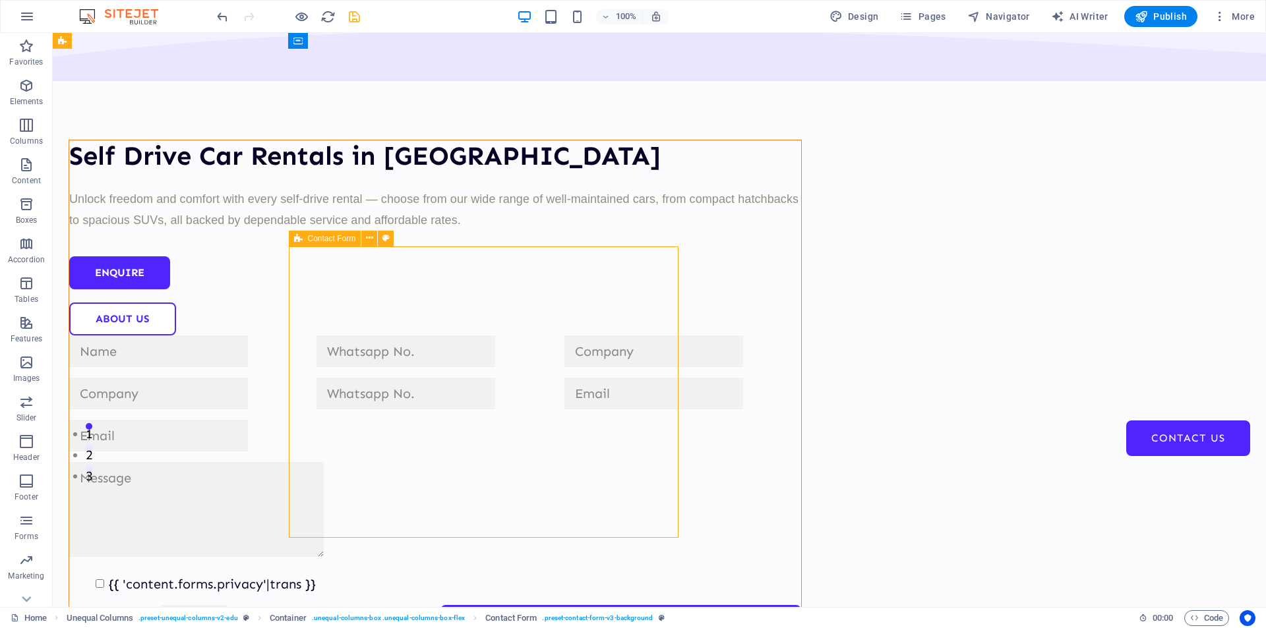
click at [344, 239] on span "Contact Form" at bounding box center [332, 239] width 48 height 8
select select "rem"
select select "preset-contact-form-v3-background"
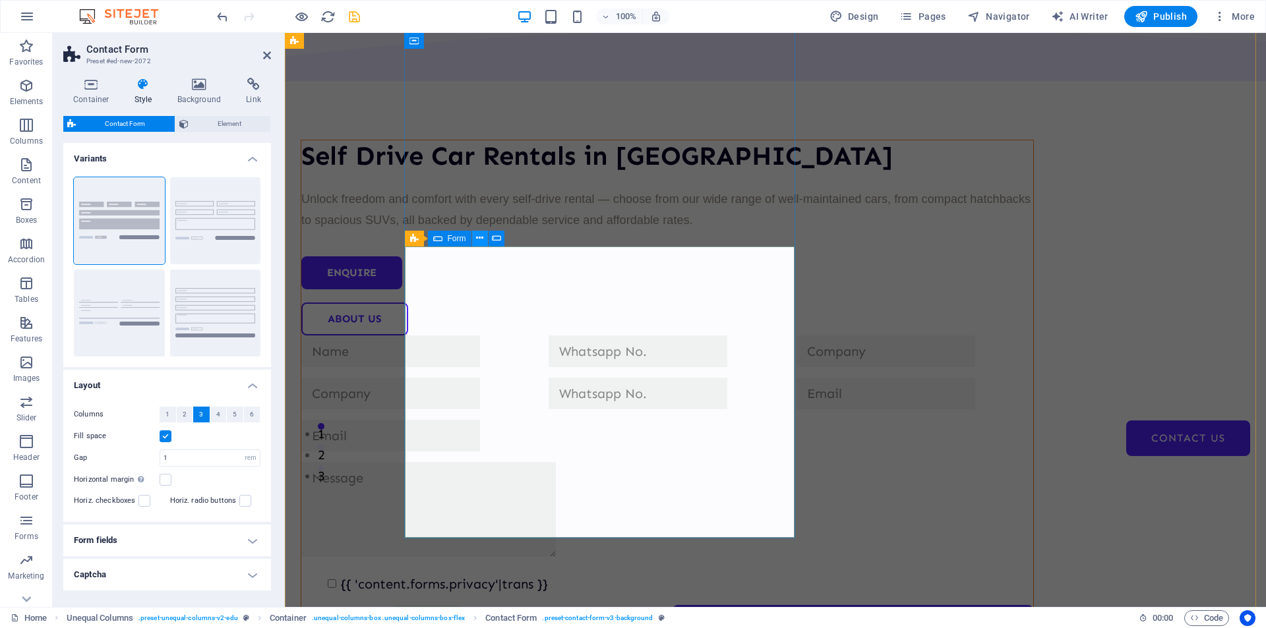
click at [479, 244] on icon at bounding box center [479, 238] width 7 height 14
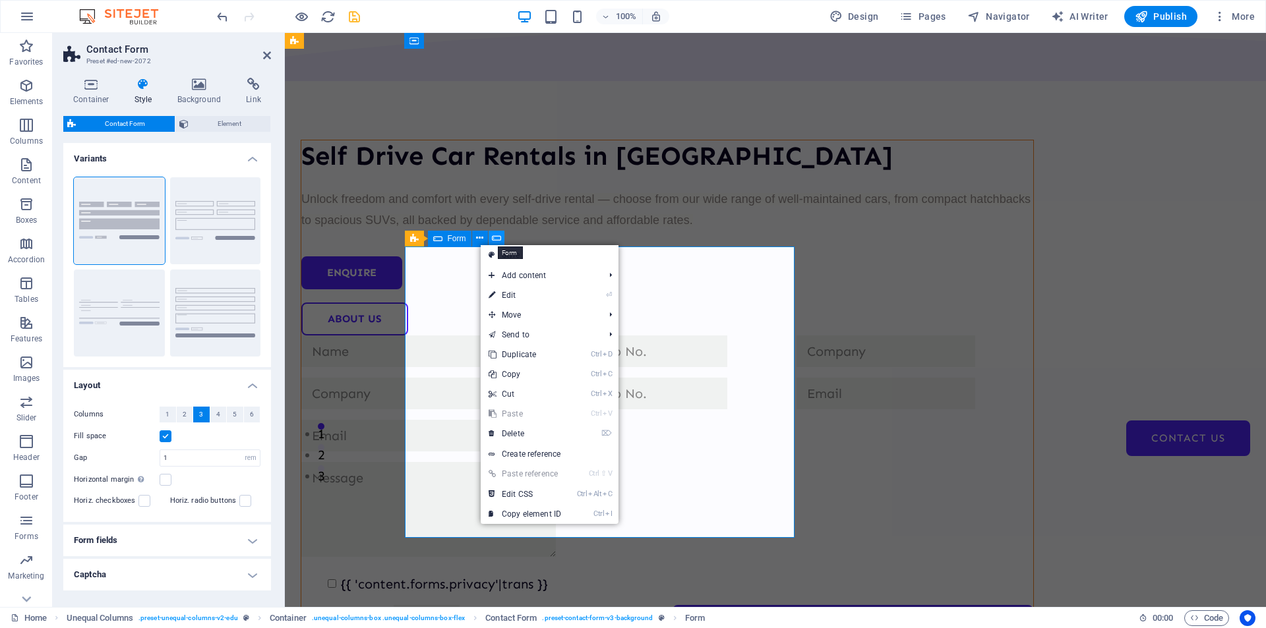
click at [492, 238] on icon at bounding box center [496, 238] width 9 height 14
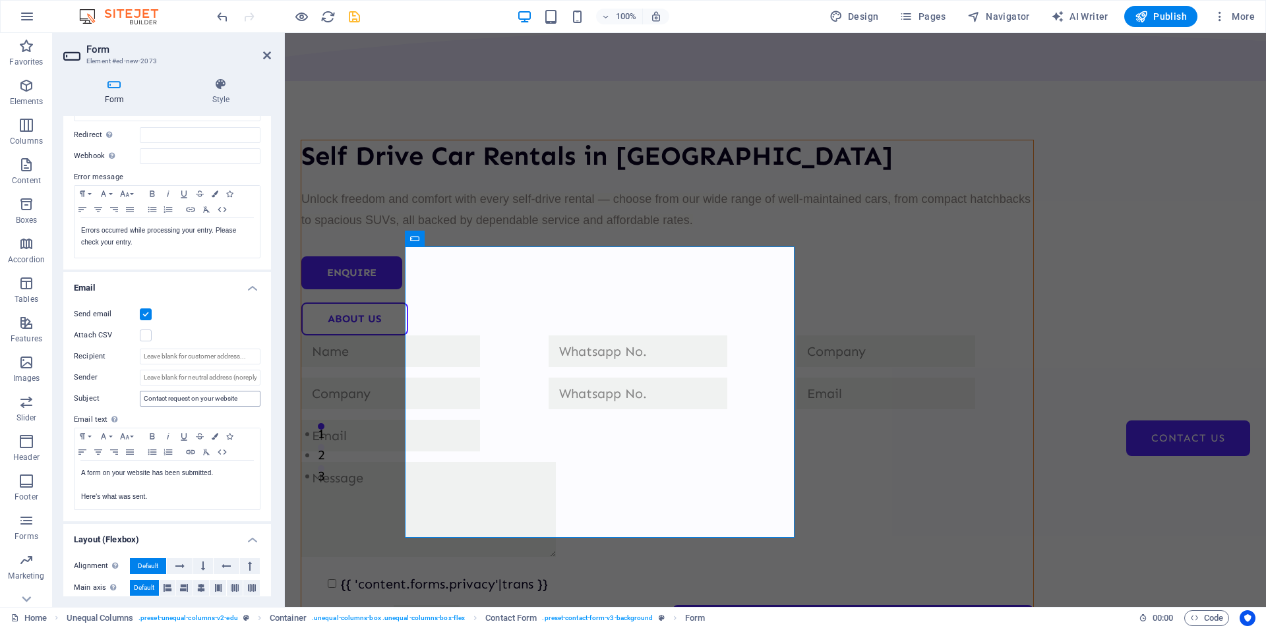
scroll to position [0, 0]
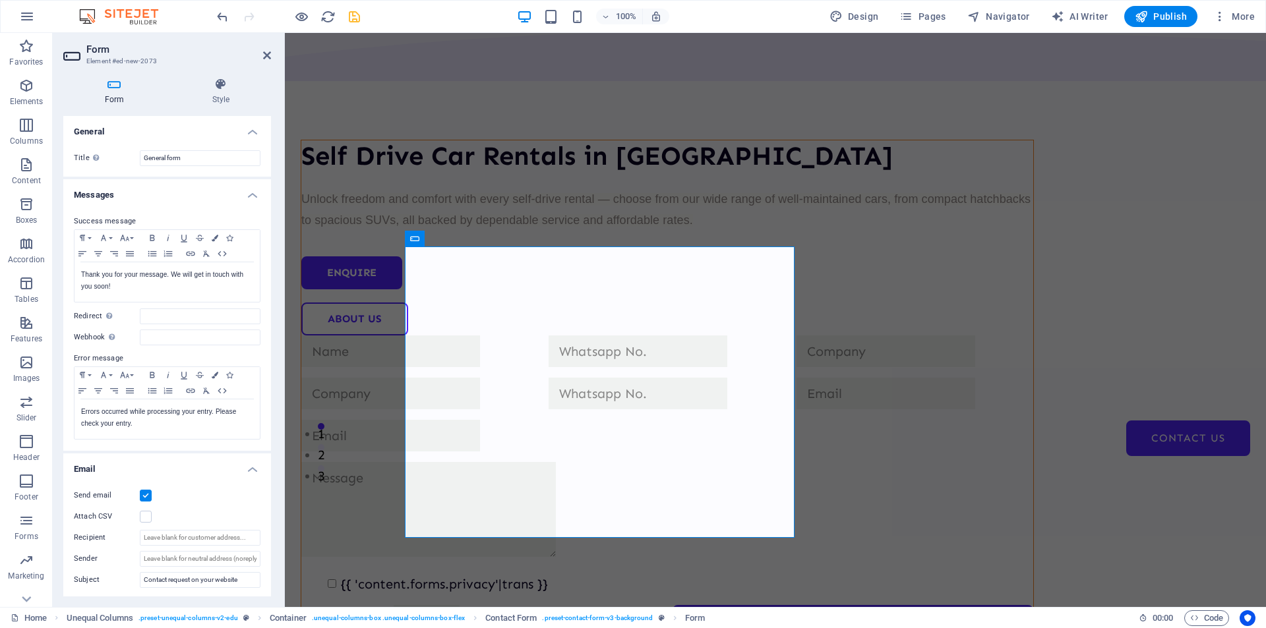
click at [117, 88] on icon at bounding box center [114, 84] width 102 height 13
click at [22, 517] on icon "button" at bounding box center [26, 521] width 16 height 16
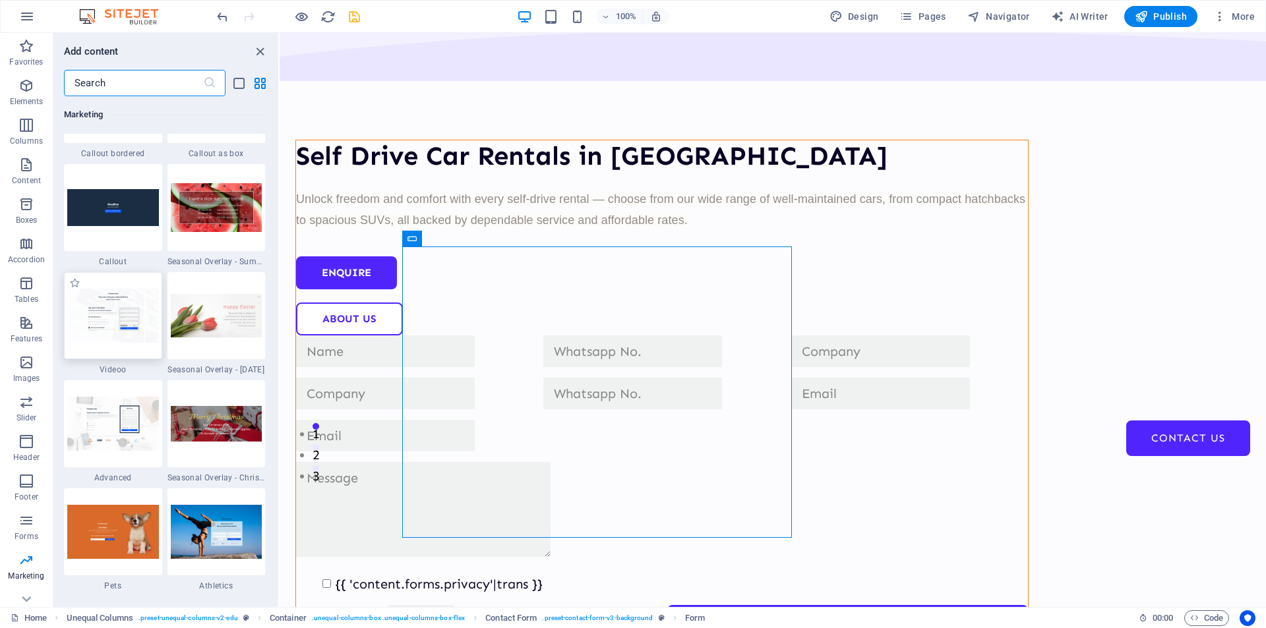
scroll to position [10941, 0]
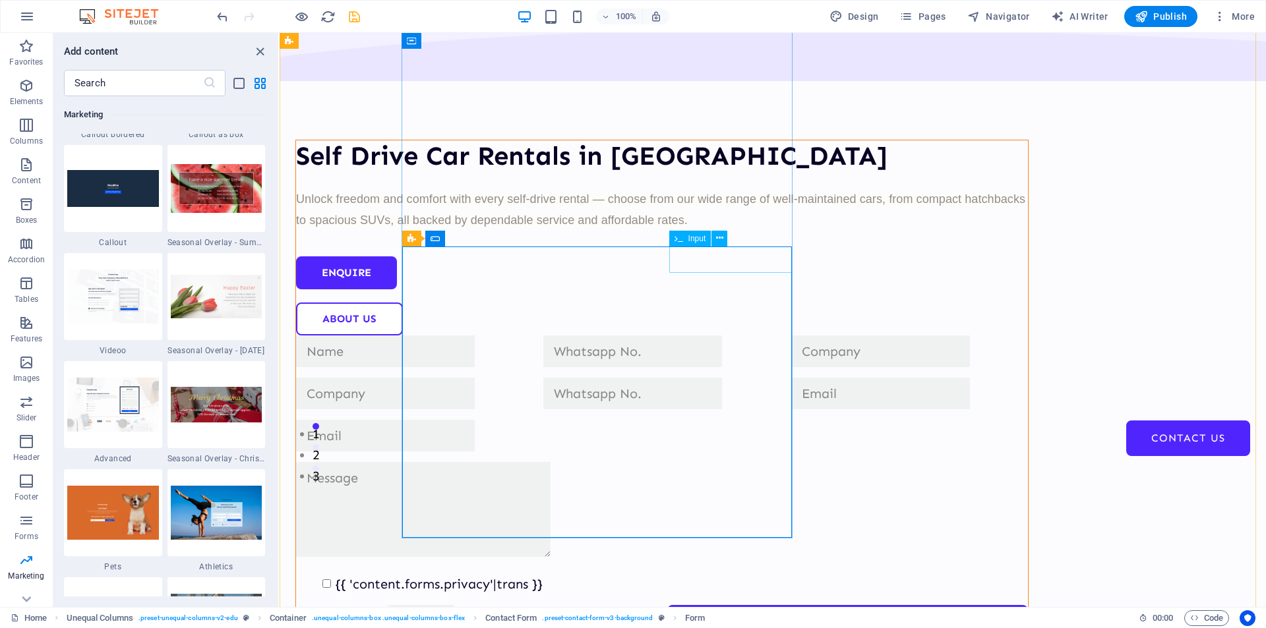
click at [791, 335] on div at bounding box center [909, 351] width 237 height 32
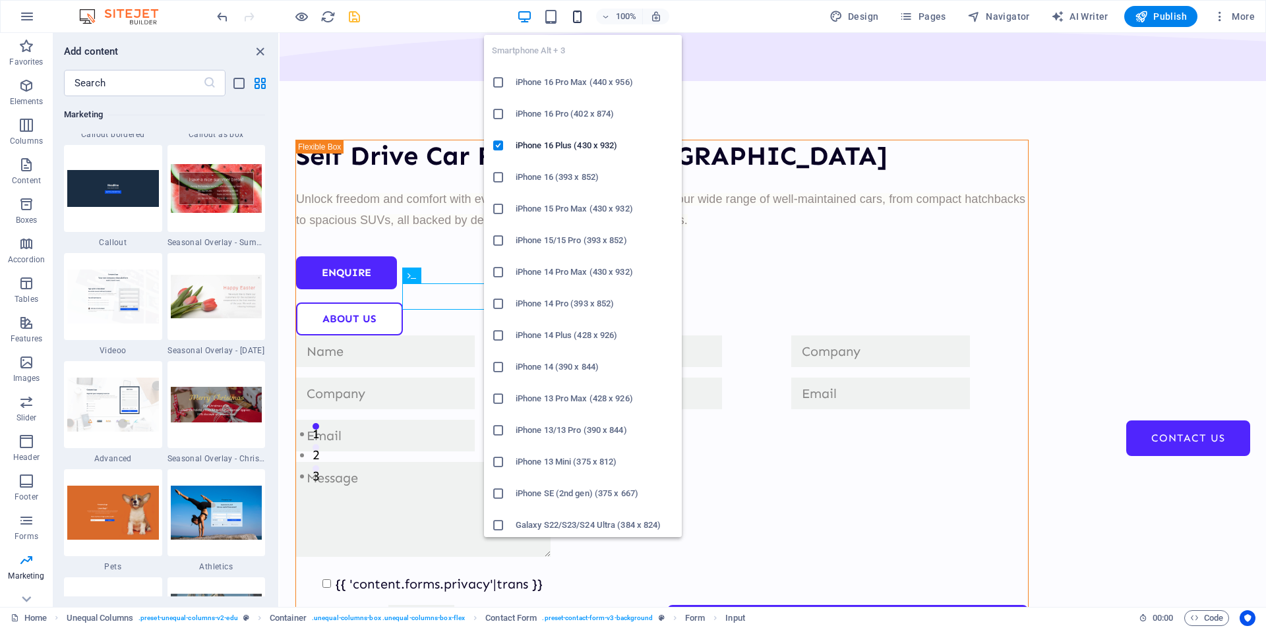
click at [581, 14] on icon "button" at bounding box center [576, 16] width 15 height 15
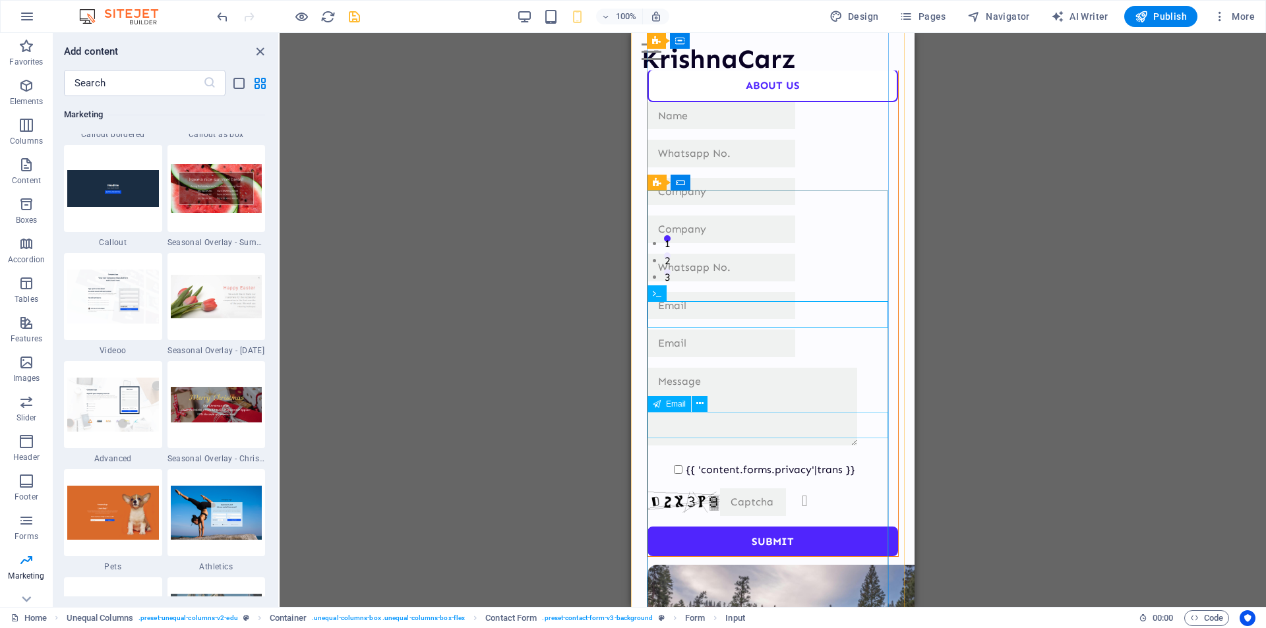
scroll to position [335, 0]
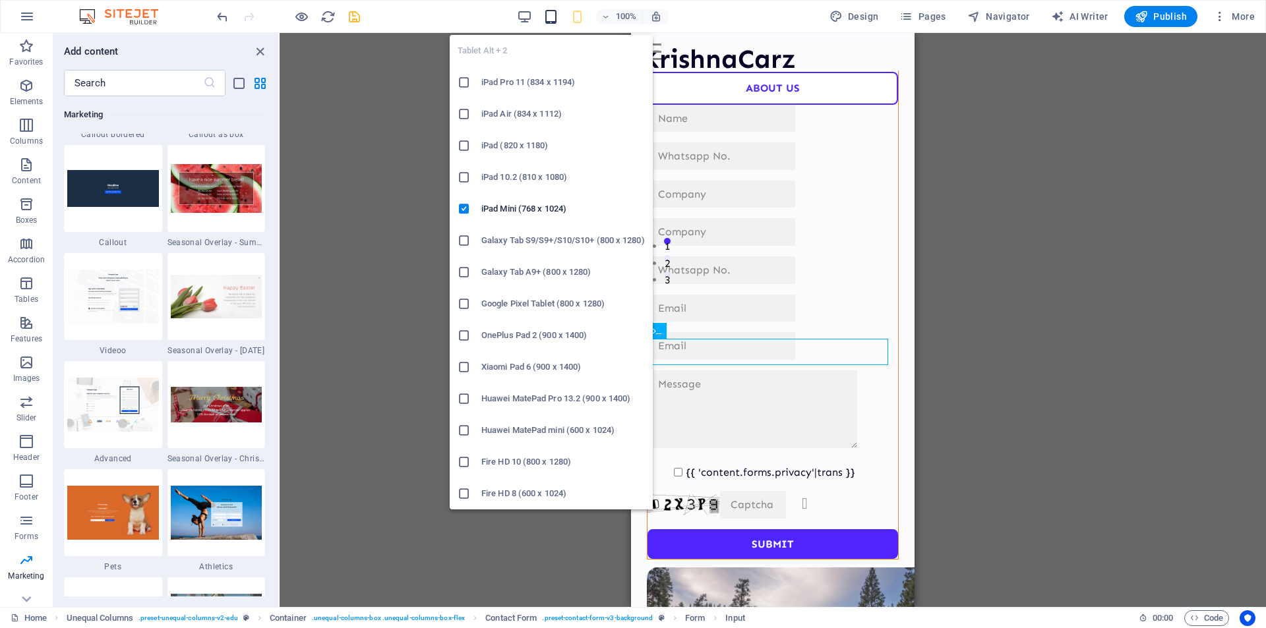
click at [554, 16] on icon "button" at bounding box center [550, 16] width 15 height 15
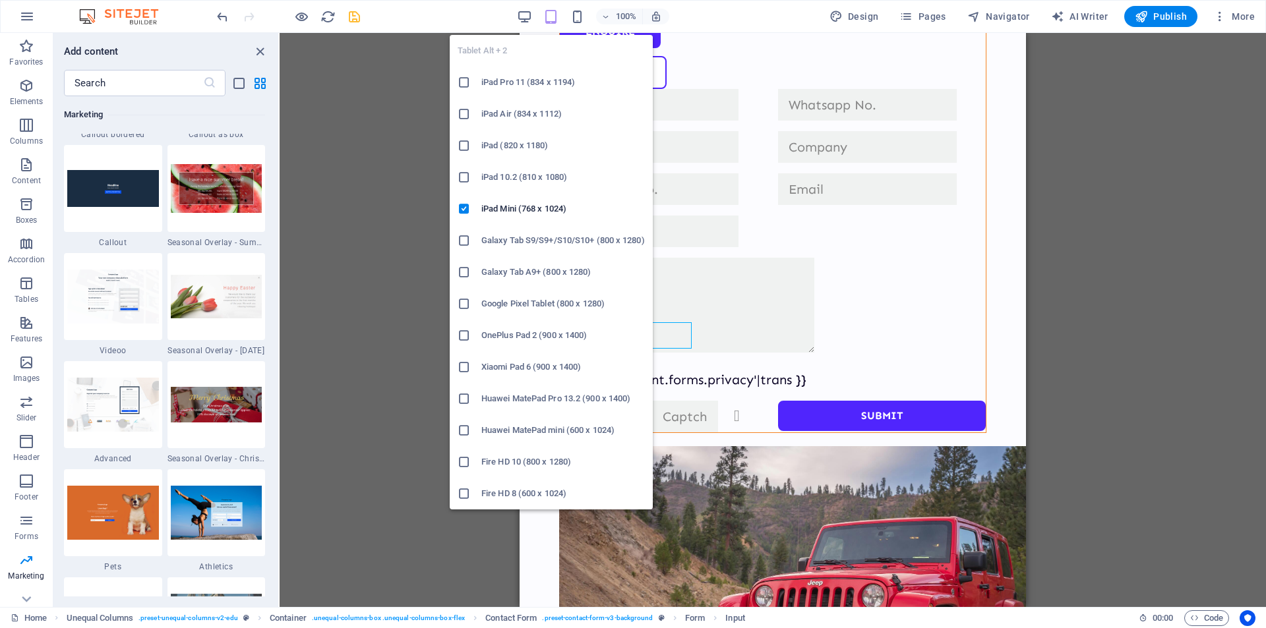
scroll to position [353, 0]
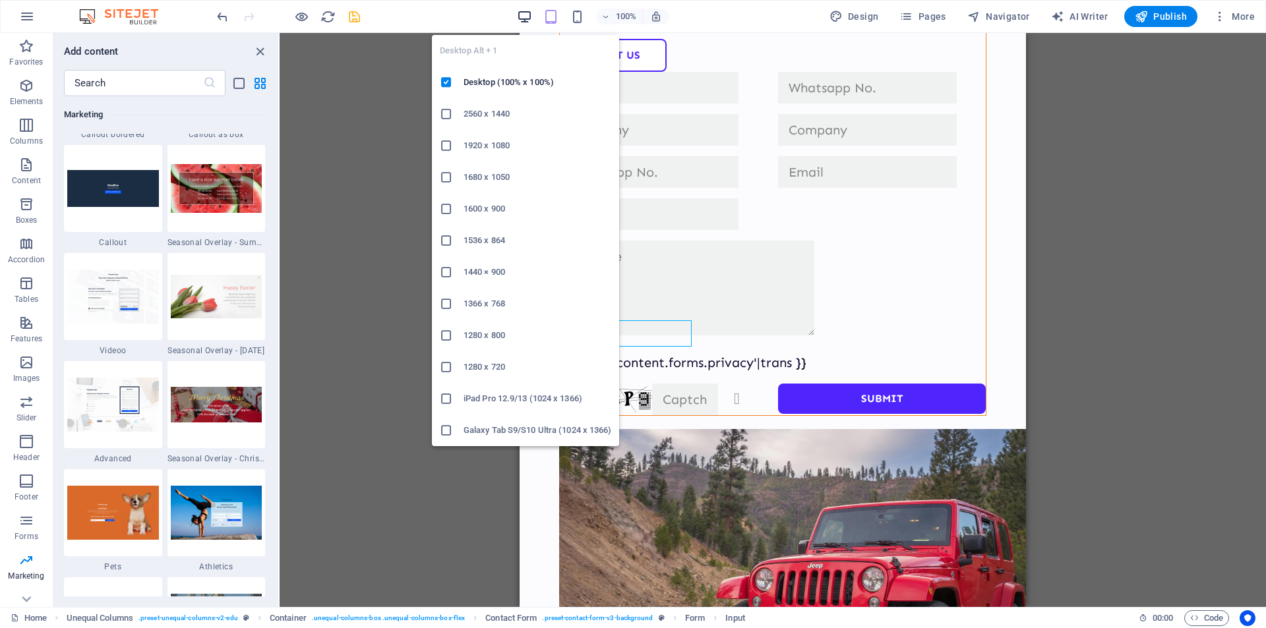
click at [526, 16] on icon "button" at bounding box center [524, 16] width 15 height 15
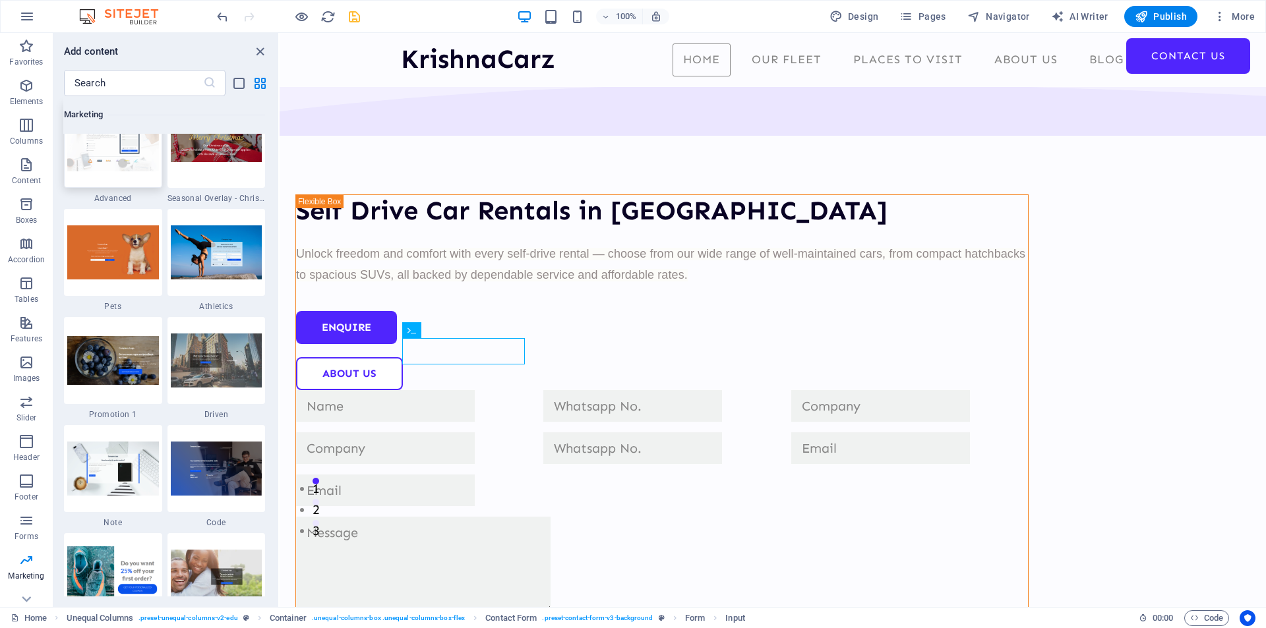
scroll to position [11205, 0]
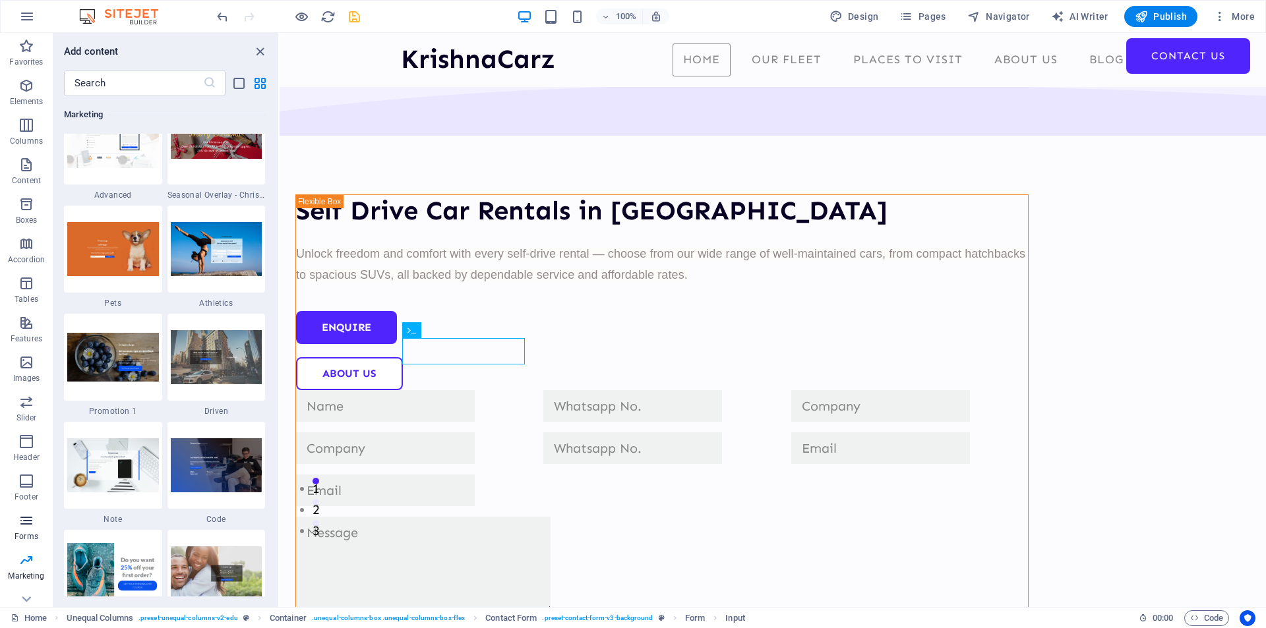
click at [28, 525] on icon "button" at bounding box center [26, 521] width 16 height 16
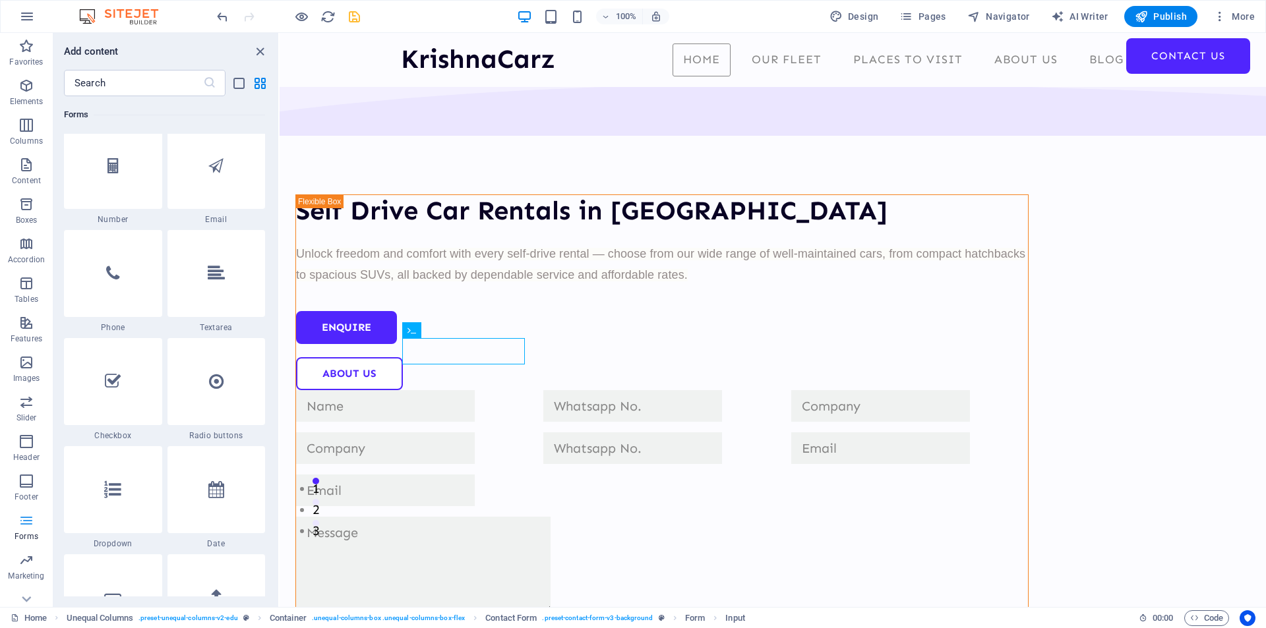
scroll to position [9623, 0]
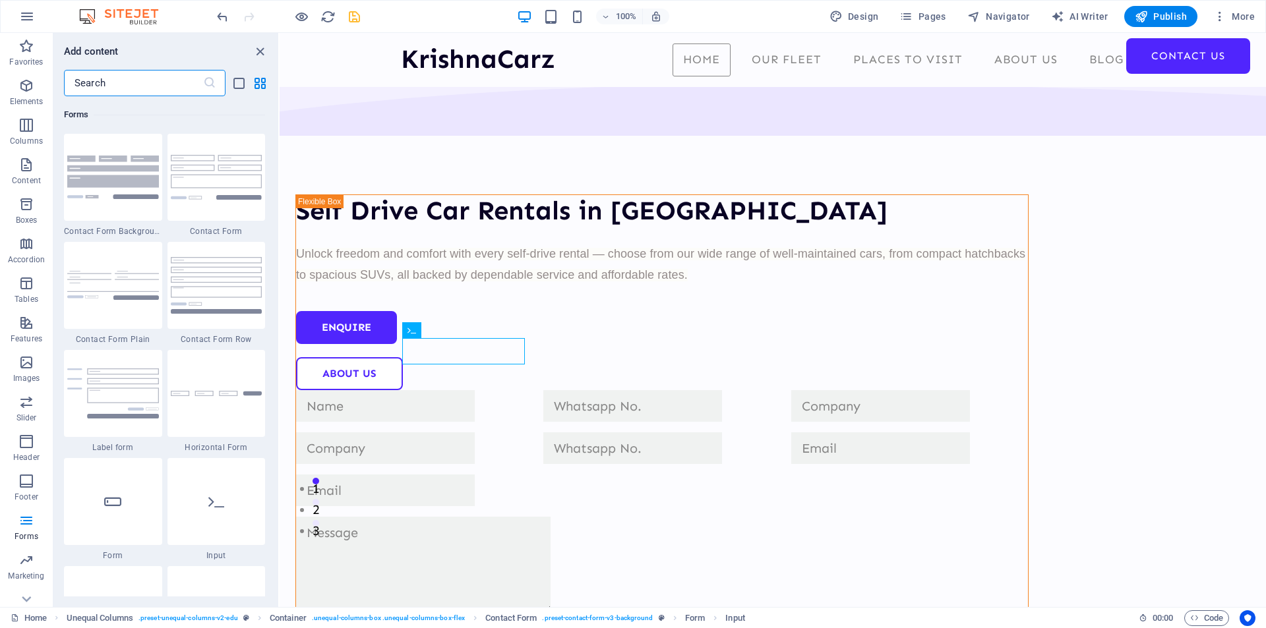
click at [133, 81] on input "text" at bounding box center [133, 83] width 139 height 26
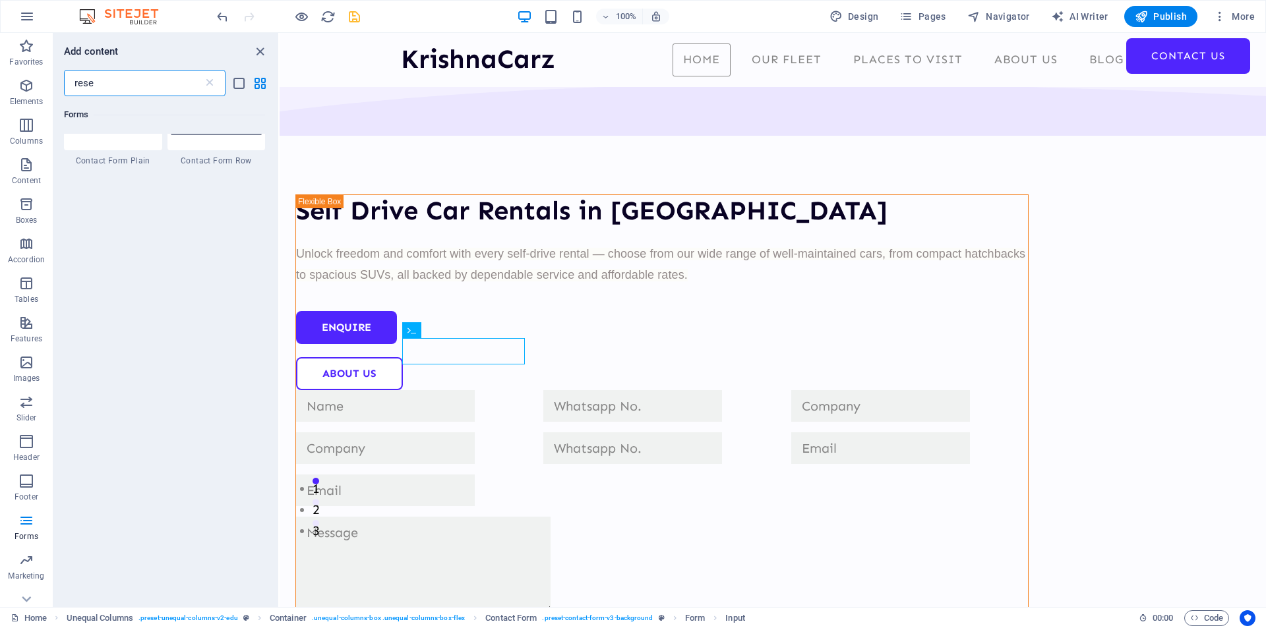
scroll to position [0, 0]
click at [183, 90] on input "reservation form" at bounding box center [133, 83] width 139 height 26
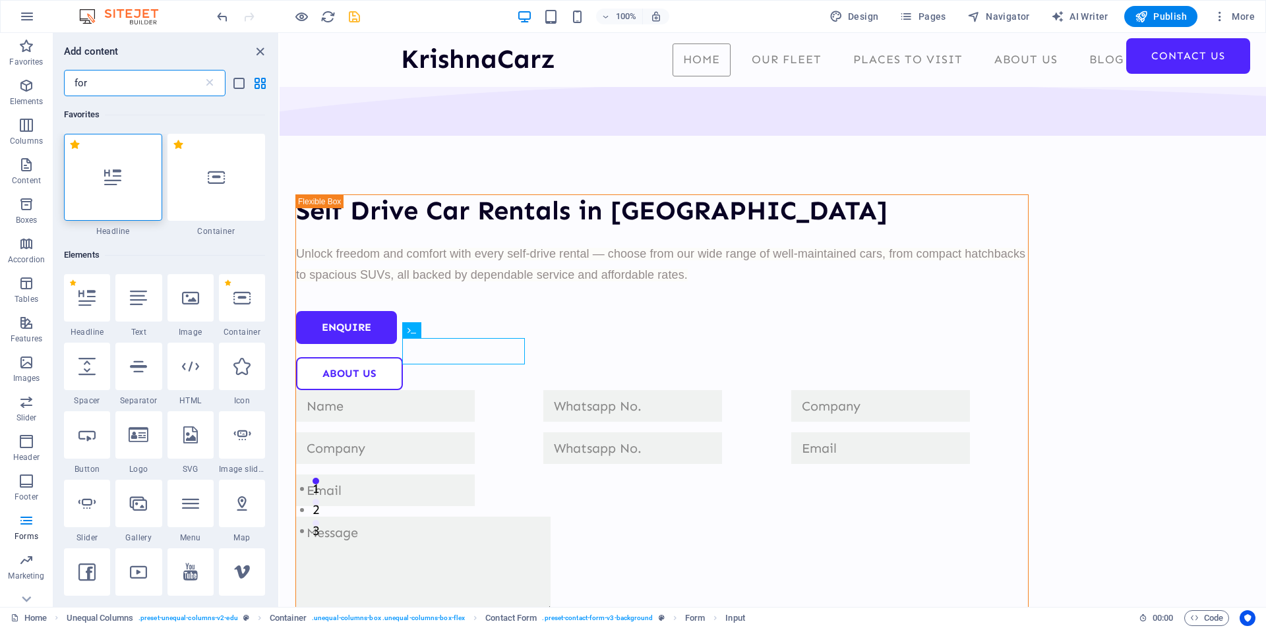
type input "form"
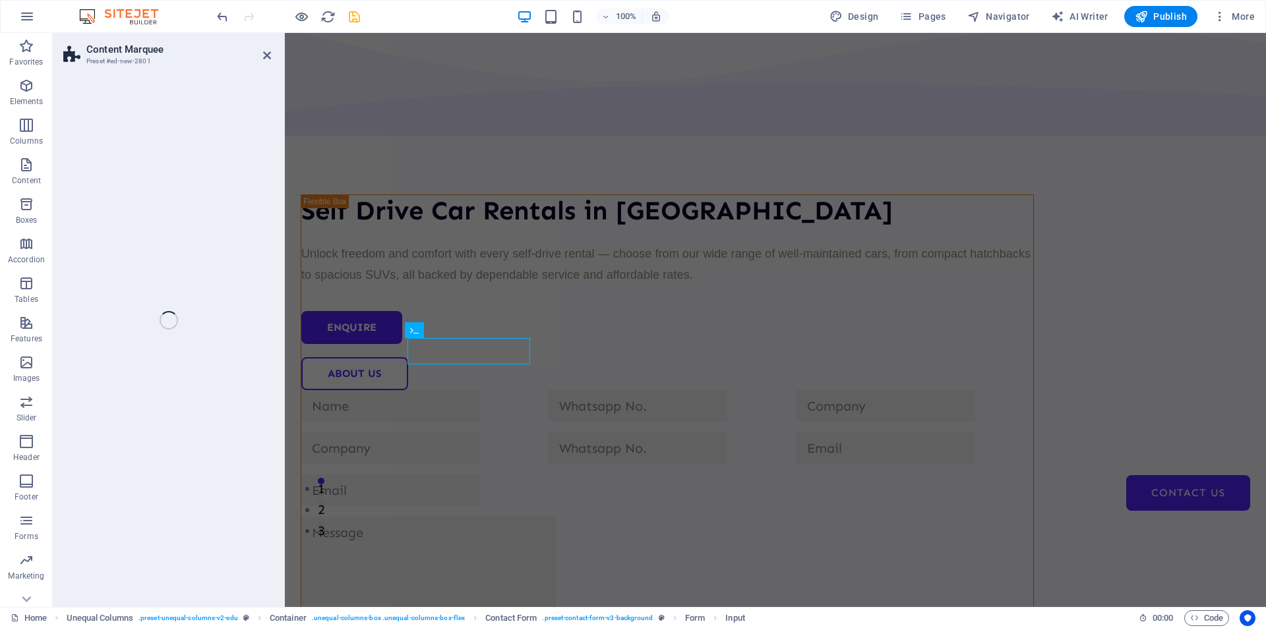
scroll to position [588, 0]
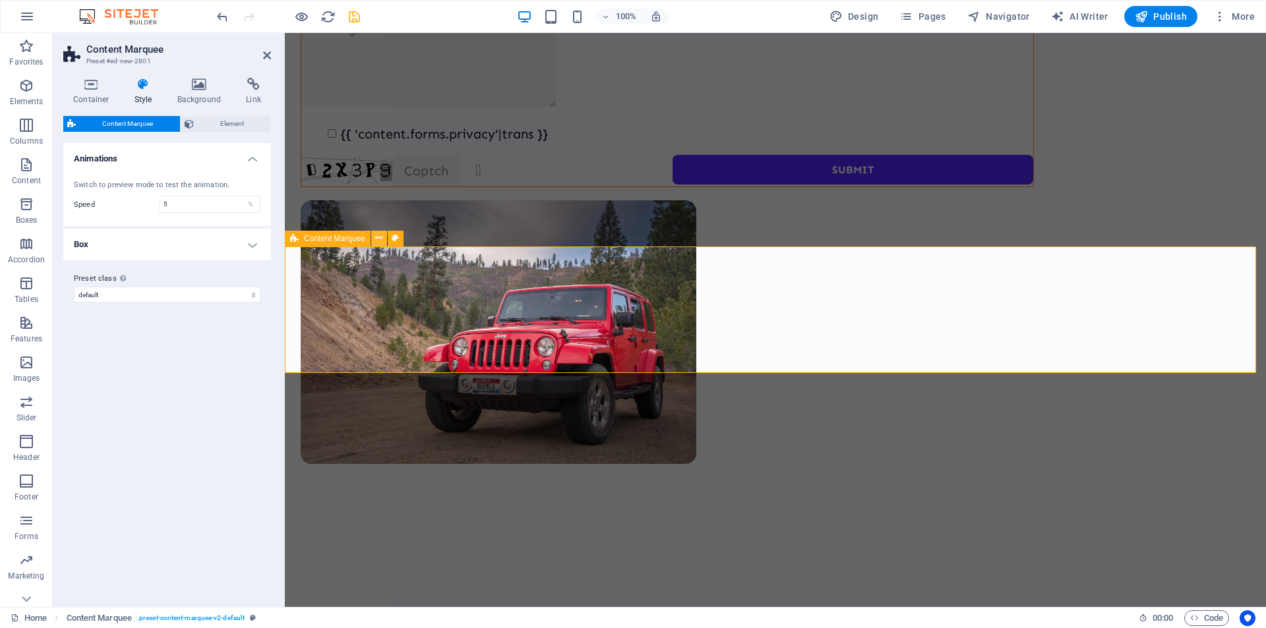
click at [379, 237] on icon at bounding box center [378, 238] width 7 height 14
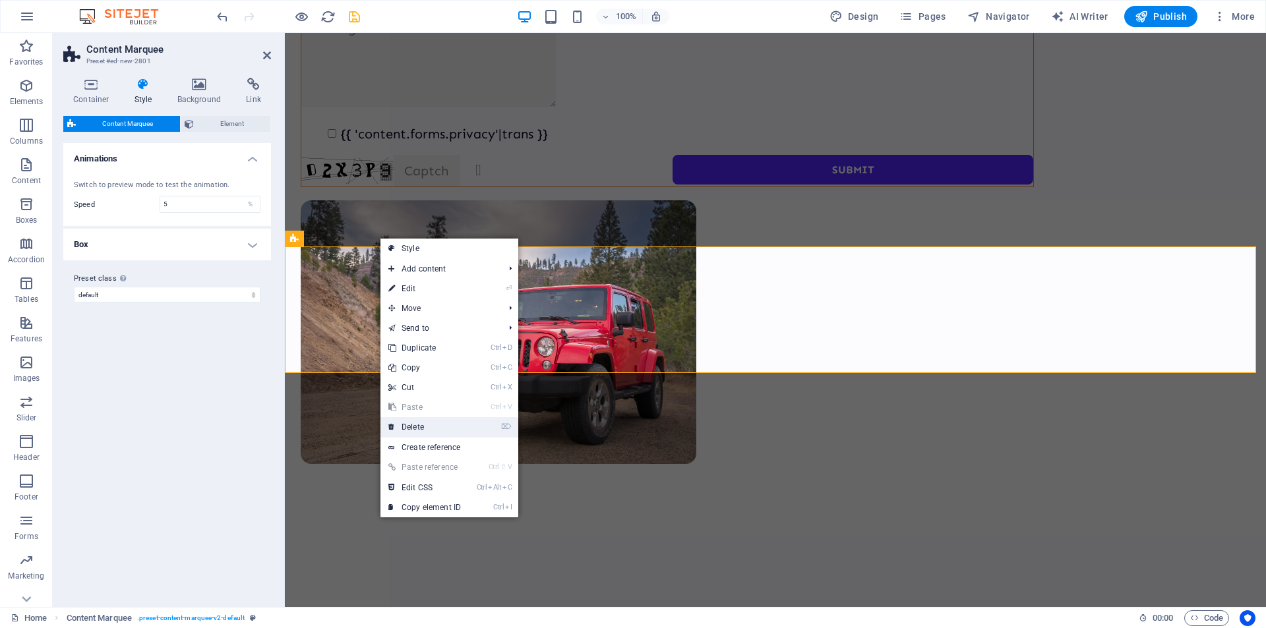
click at [417, 426] on link "⌦ Delete" at bounding box center [424, 427] width 88 height 20
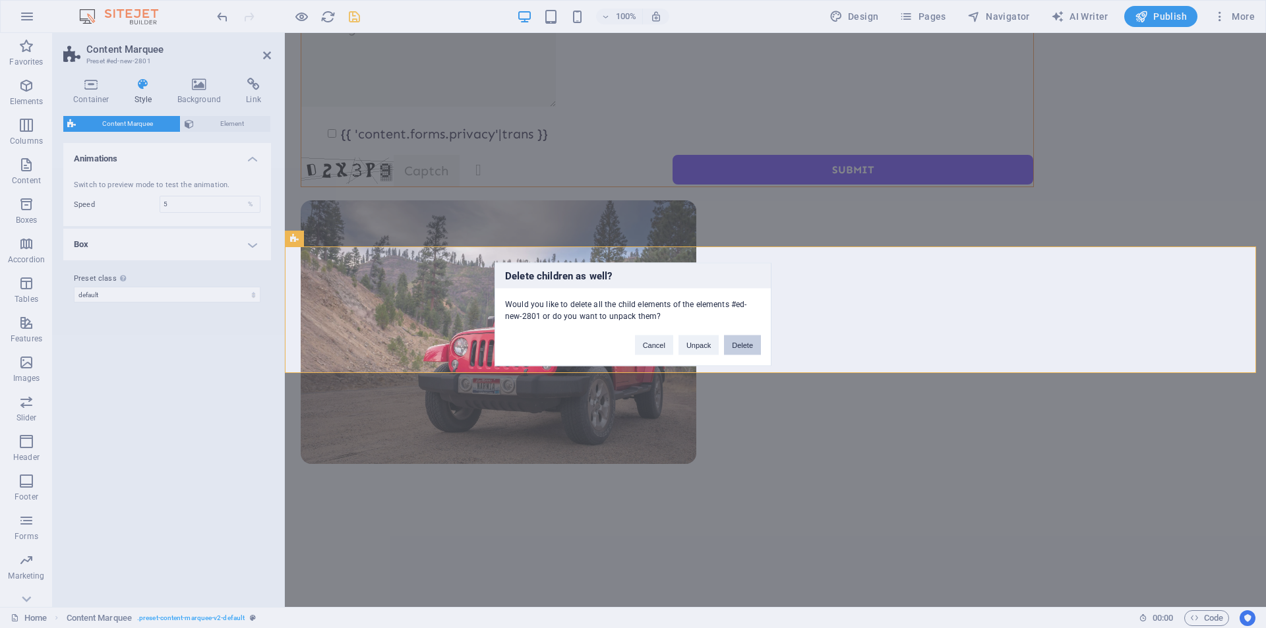
click at [742, 343] on button "Delete" at bounding box center [742, 345] width 37 height 20
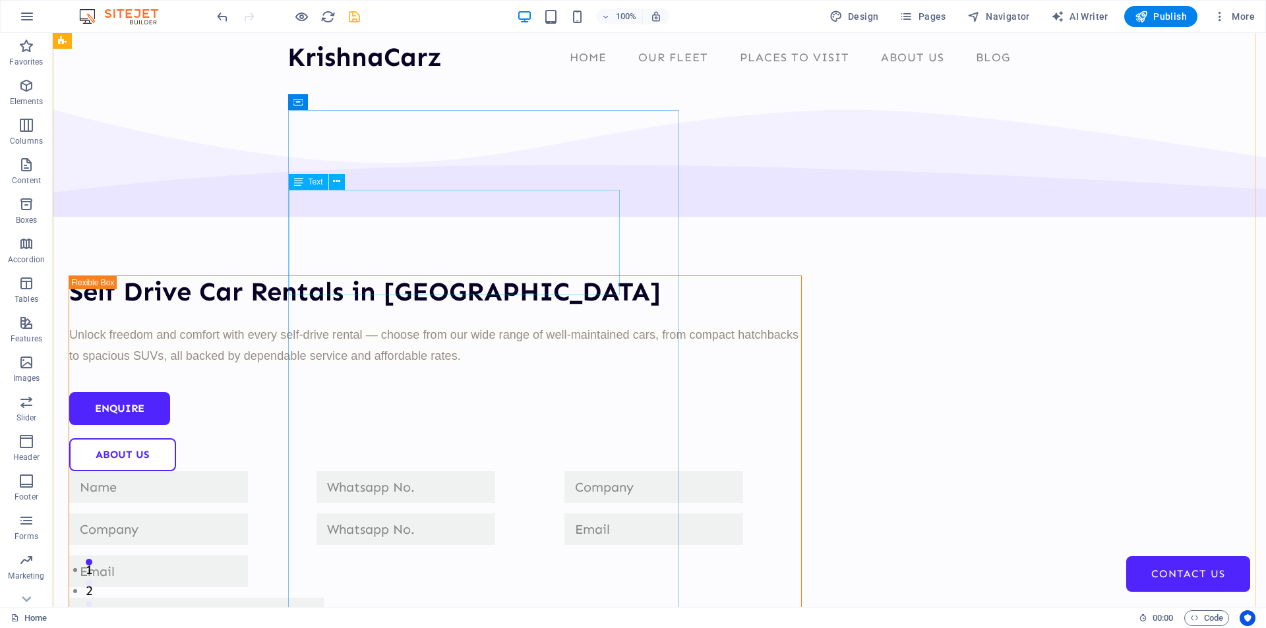
scroll to position [0, 0]
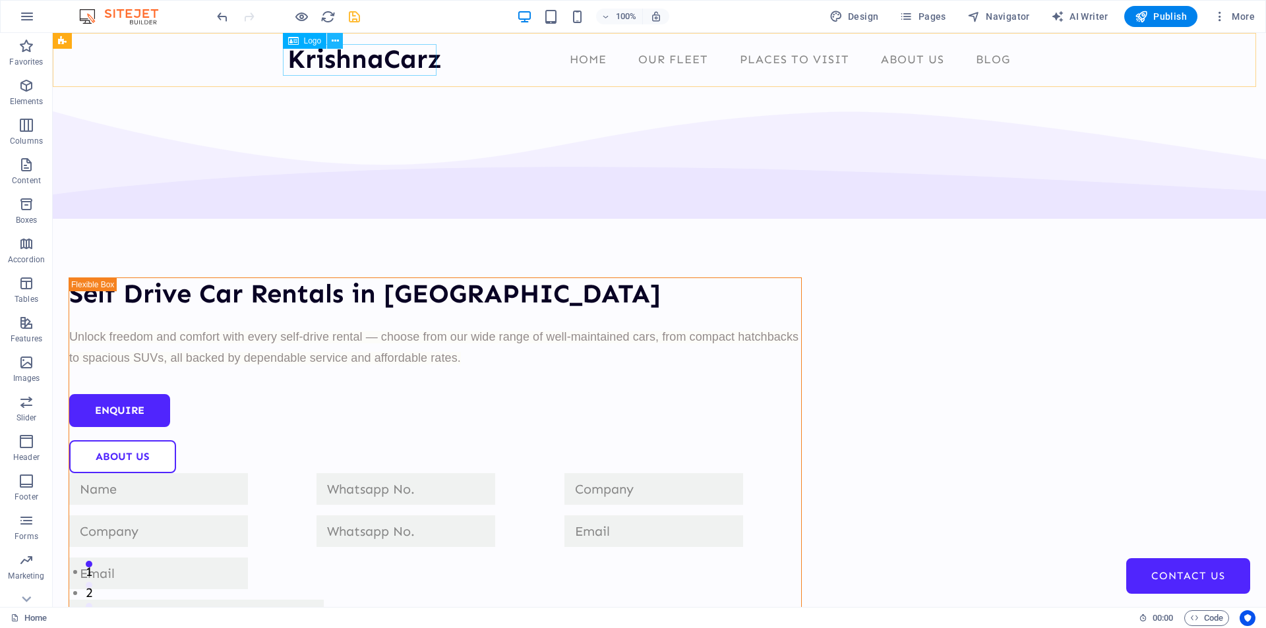
click at [340, 45] on button at bounding box center [335, 41] width 16 height 16
click at [569, 67] on nav "Home Our Fleet Places to Visit About Us Blog Contact Us" at bounding box center [658, 60] width 743 height 33
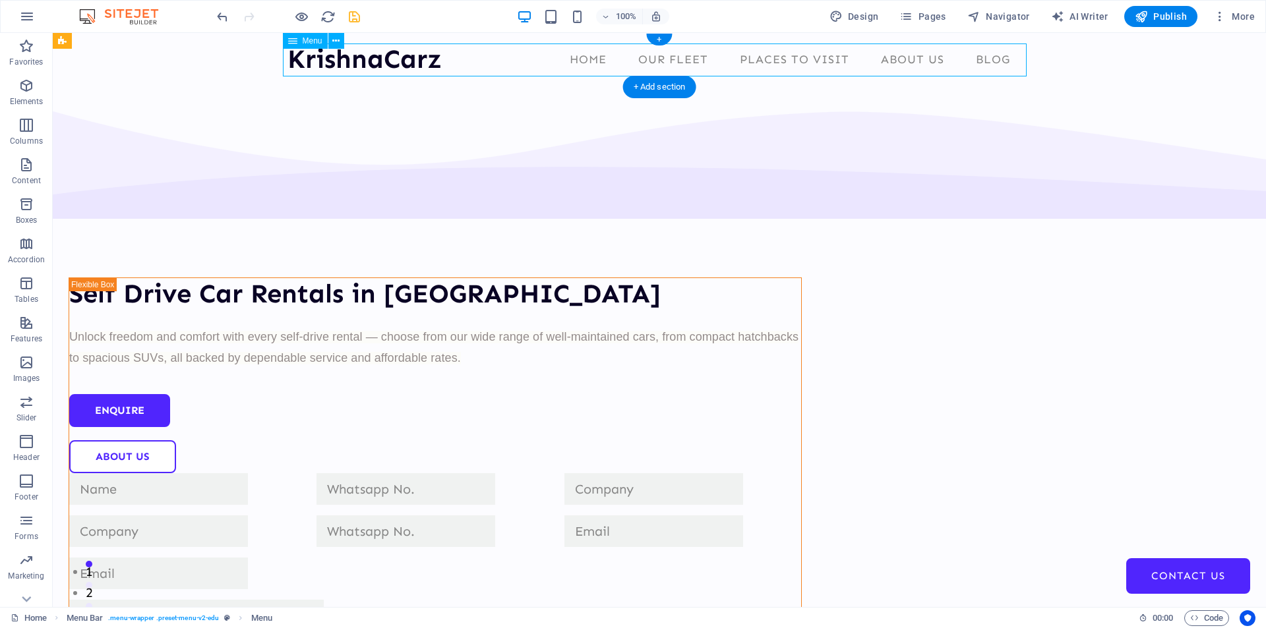
click at [528, 59] on nav "Home Our Fleet Places to Visit About Us Blog Contact Us" at bounding box center [658, 60] width 743 height 33
select select
select select "1"
select select
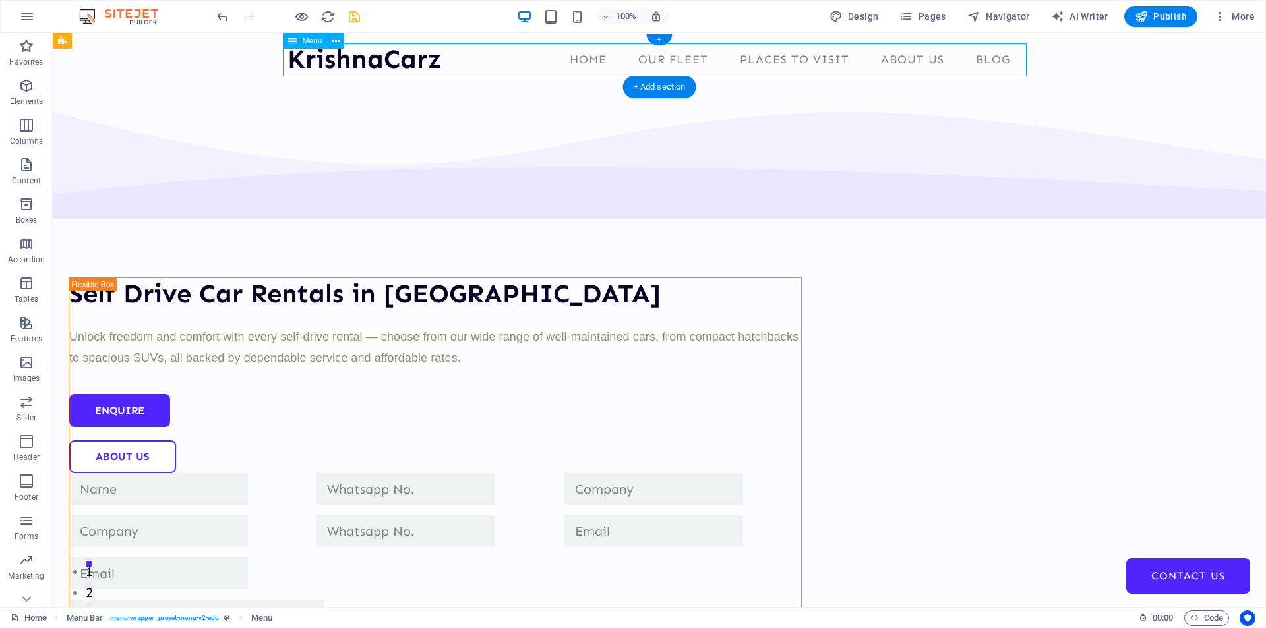
select select "2"
select select
select select "3"
select select
select select "4"
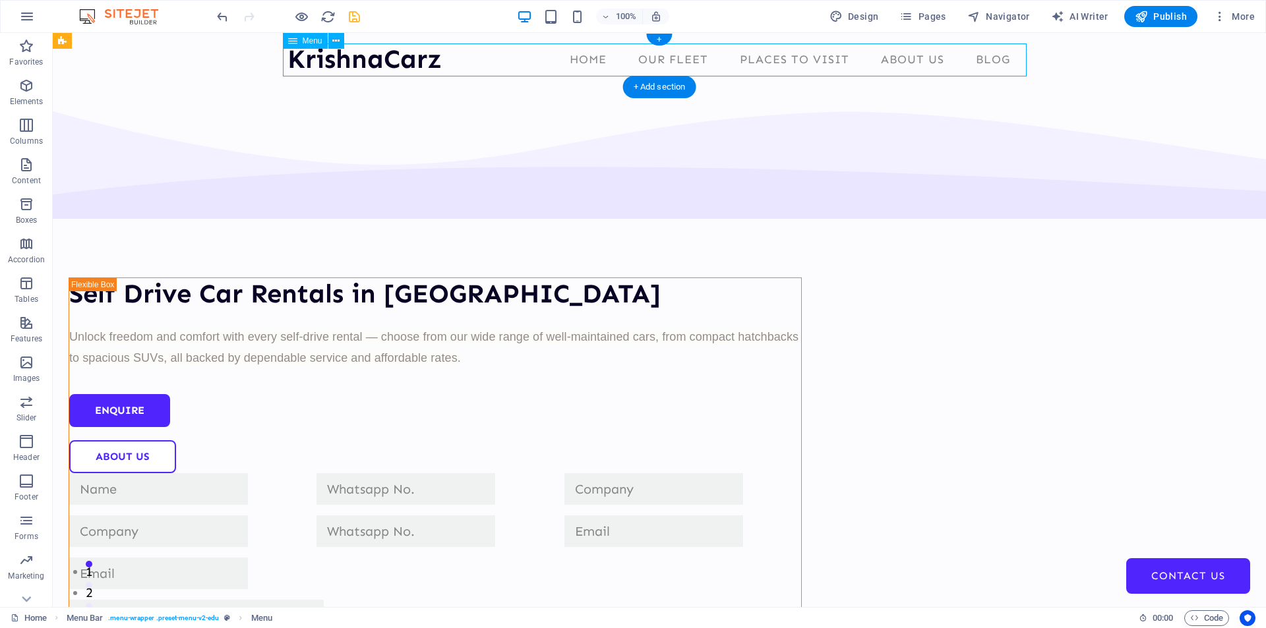
select select
select select "5"
select select
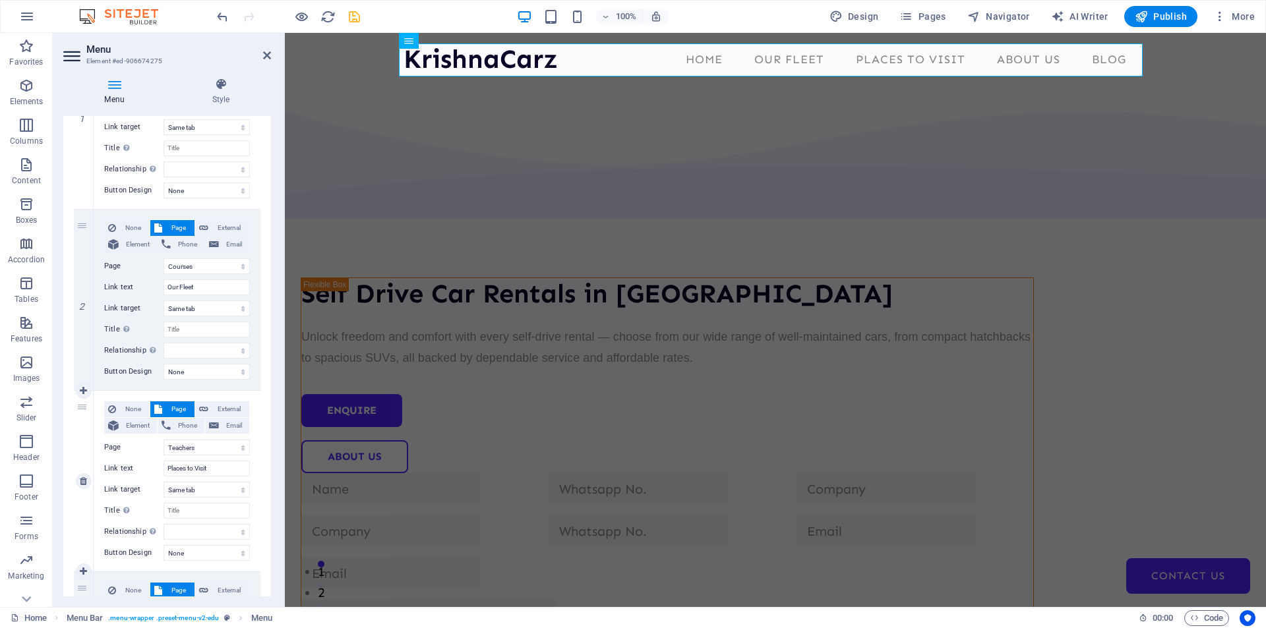
scroll to position [175, 0]
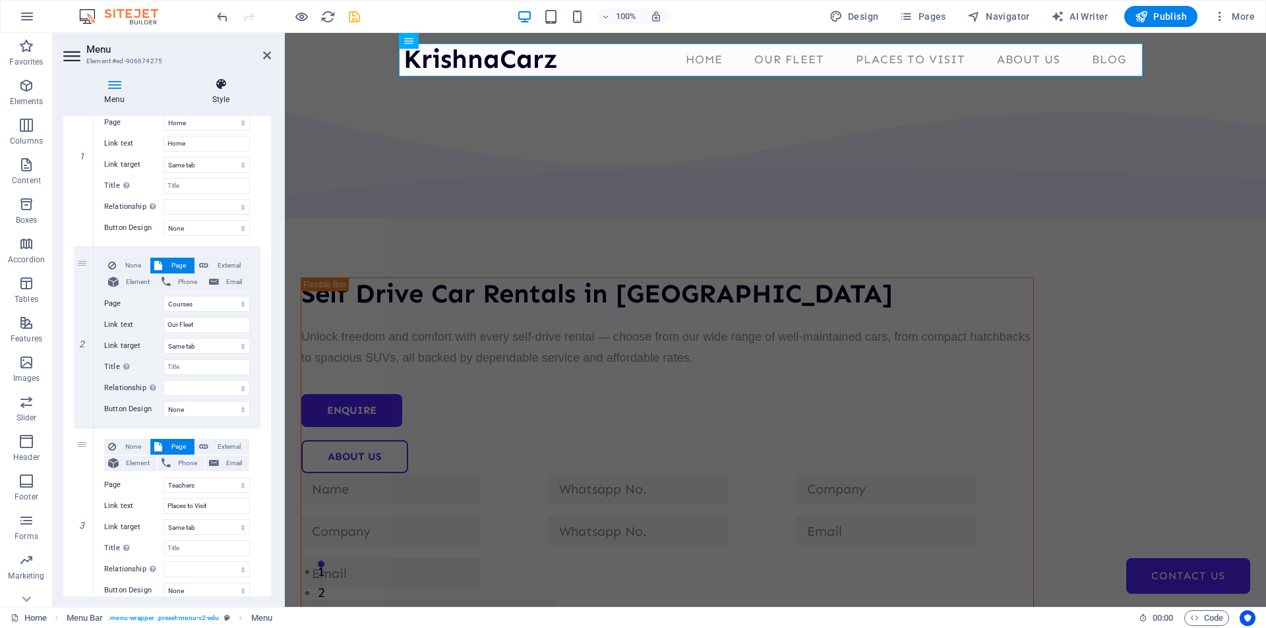
click at [213, 86] on icon at bounding box center [221, 84] width 100 height 13
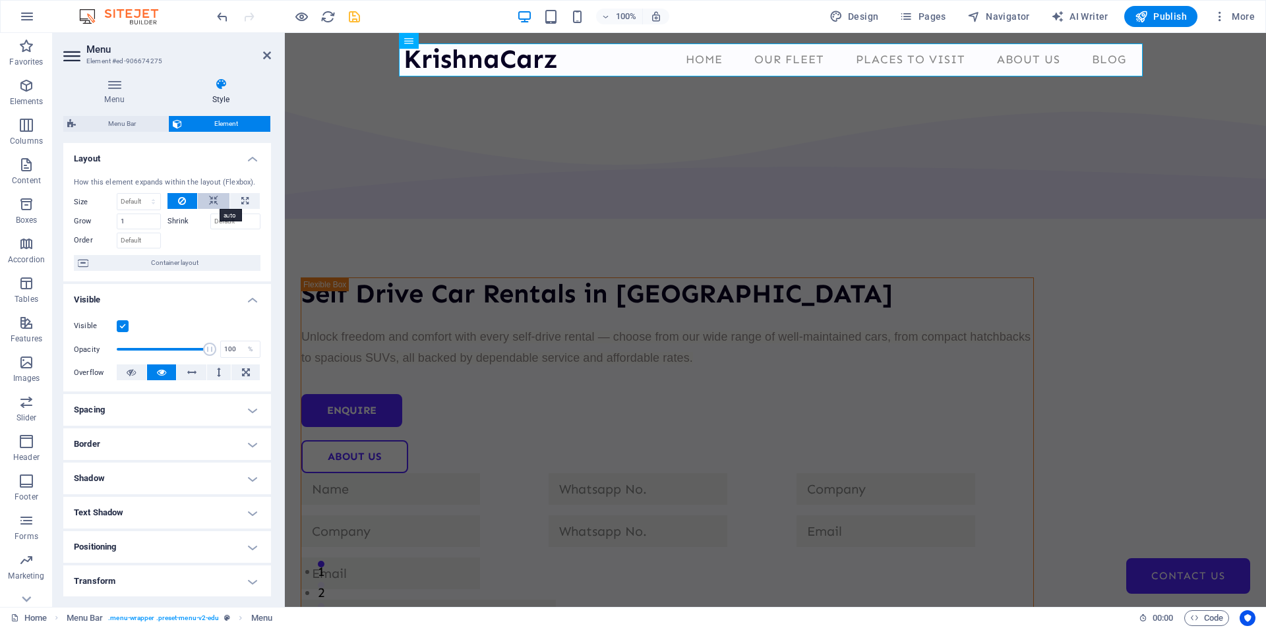
click at [211, 199] on icon at bounding box center [213, 201] width 9 height 16
click at [154, 263] on span "Container layout" at bounding box center [174, 263] width 164 height 16
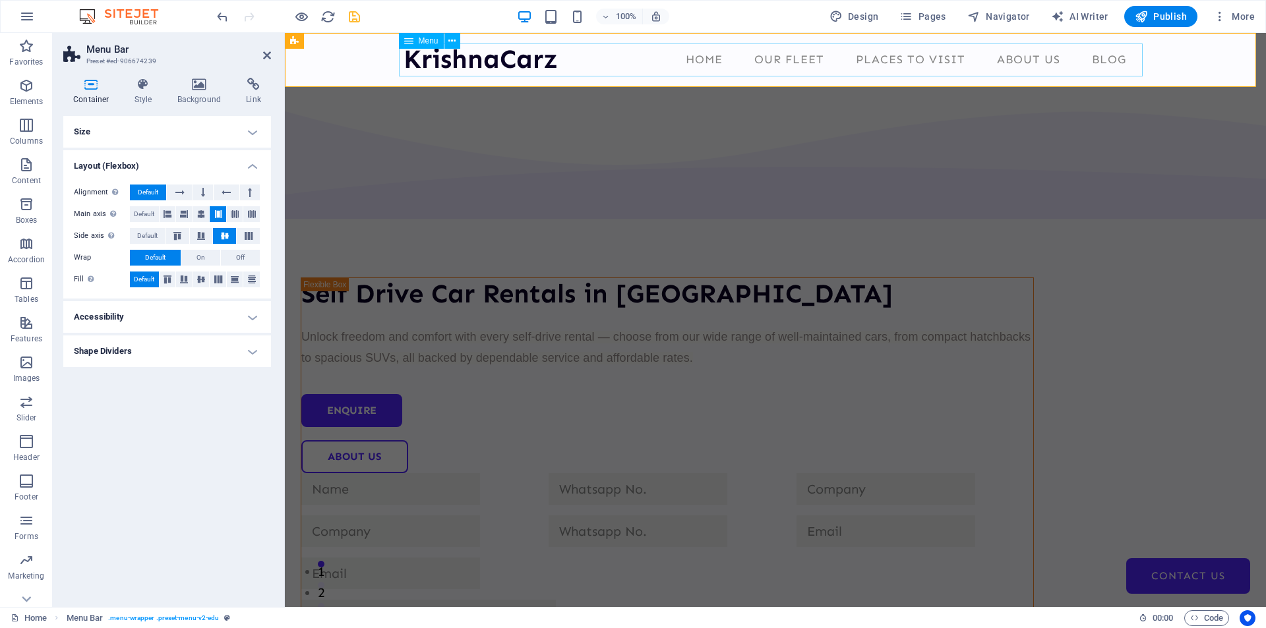
click at [583, 59] on nav "Home Our Fleet Places to Visit About Us Blog Contact Us" at bounding box center [774, 60] width 743 height 33
click at [27, 87] on icon "button" at bounding box center [26, 86] width 16 height 16
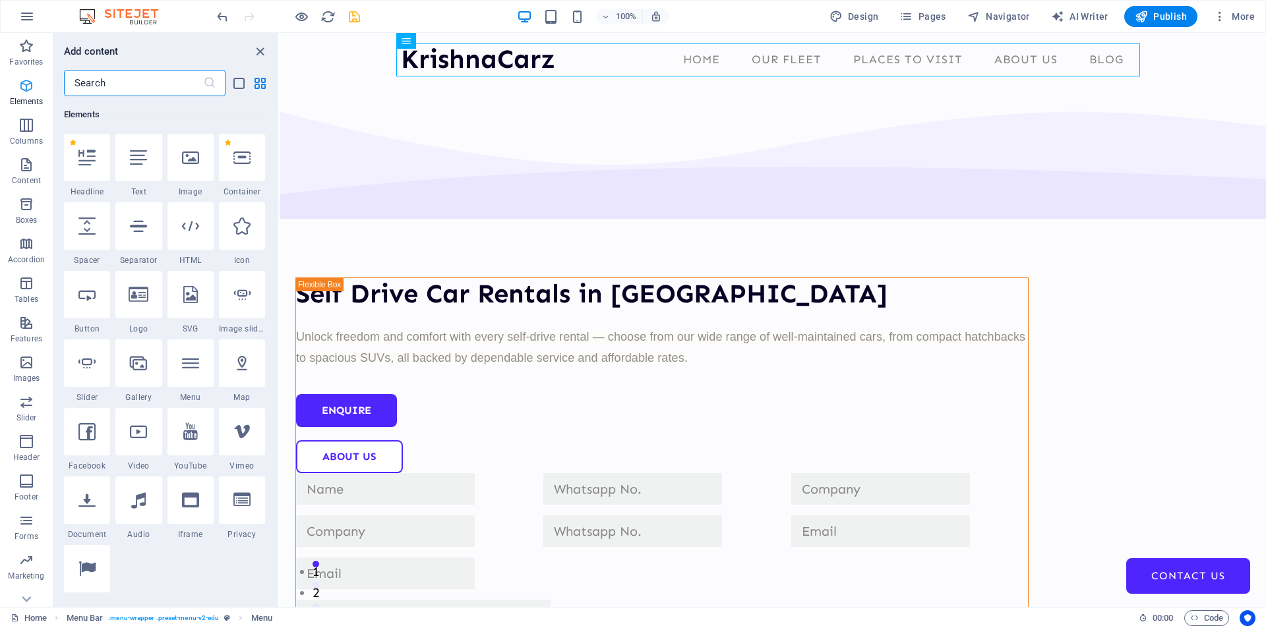
scroll to position [140, 0]
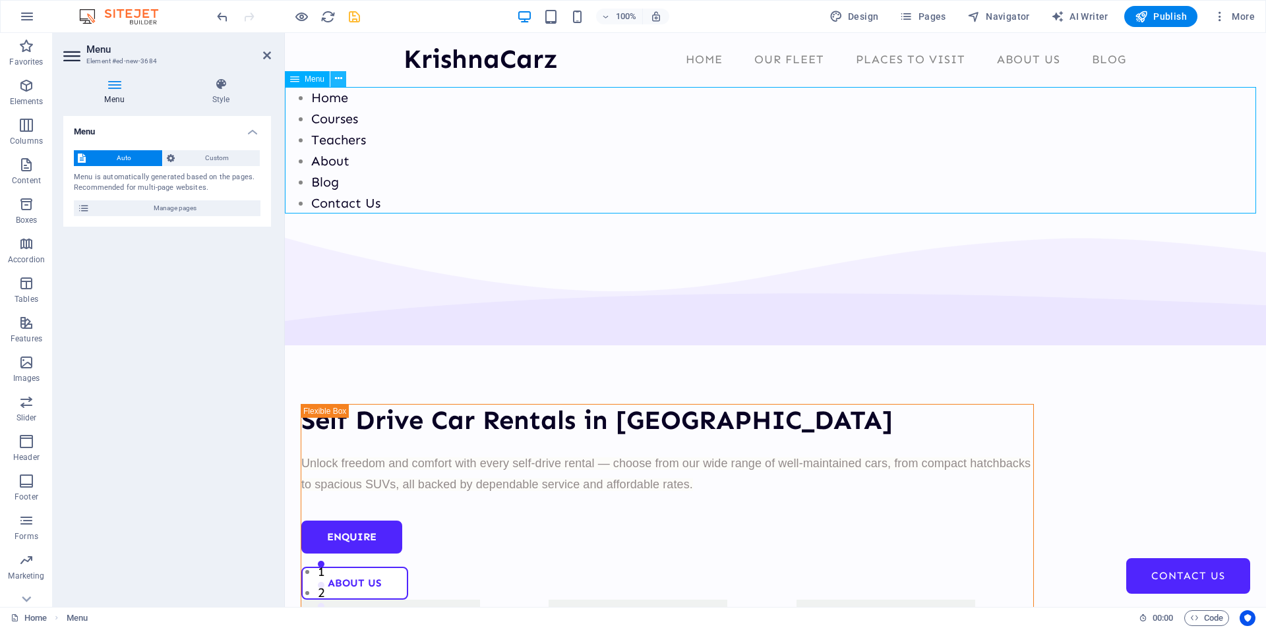
click at [337, 76] on icon at bounding box center [338, 79] width 7 height 14
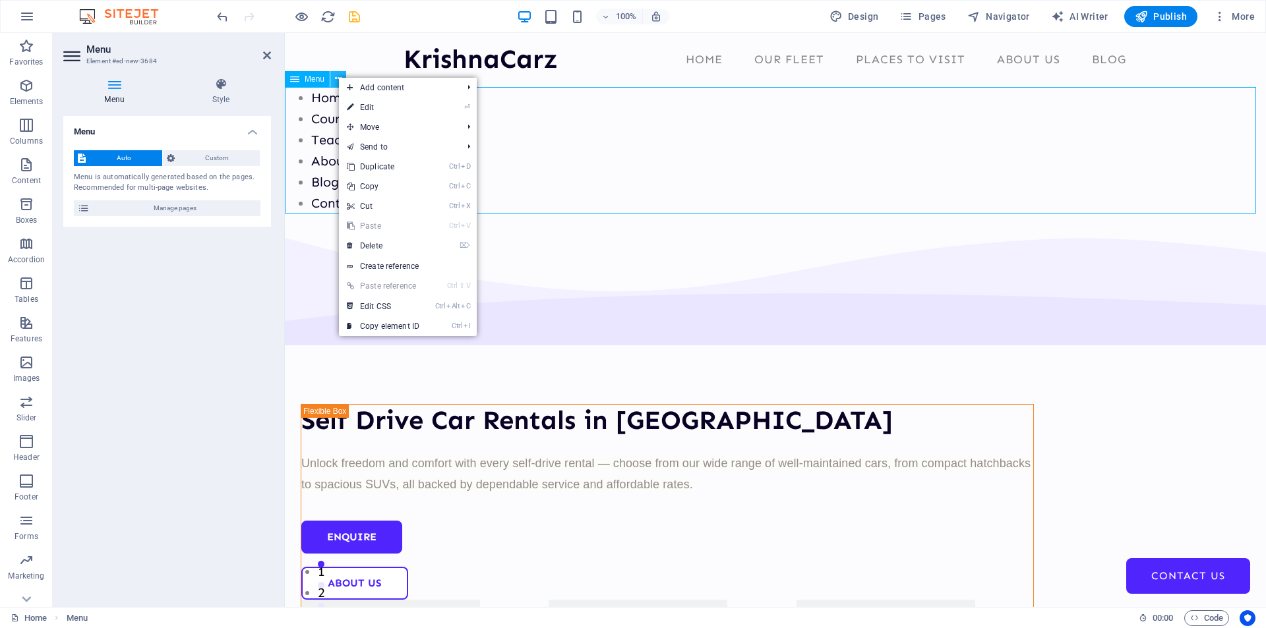
click at [337, 76] on icon at bounding box center [338, 79] width 7 height 14
click at [322, 80] on span "Menu" at bounding box center [315, 79] width 20 height 8
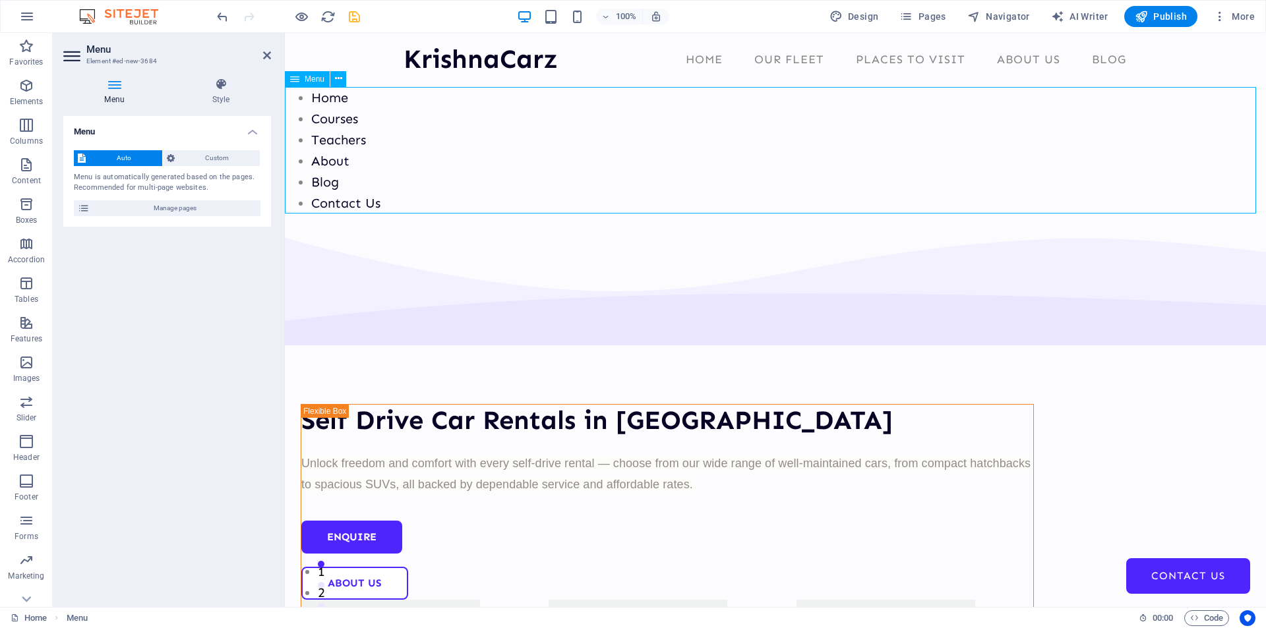
click at [310, 82] on span "Menu" at bounding box center [315, 79] width 20 height 8
click at [216, 154] on span "Custom" at bounding box center [218, 158] width 78 height 16
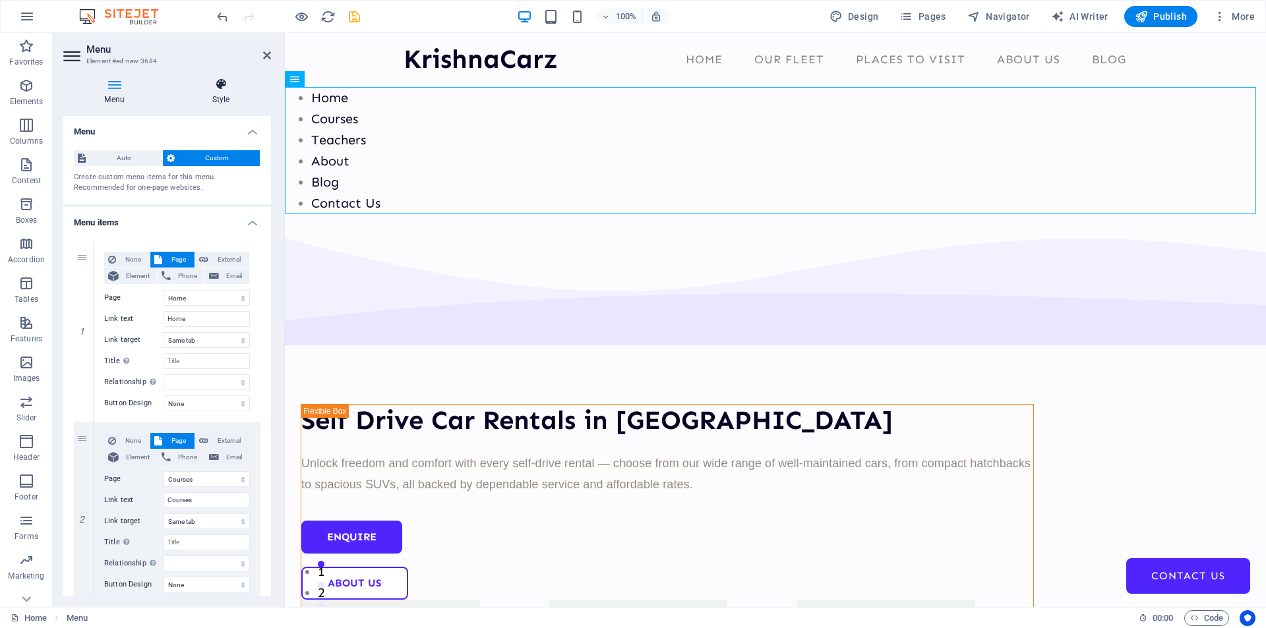
click at [217, 90] on icon at bounding box center [221, 84] width 100 height 13
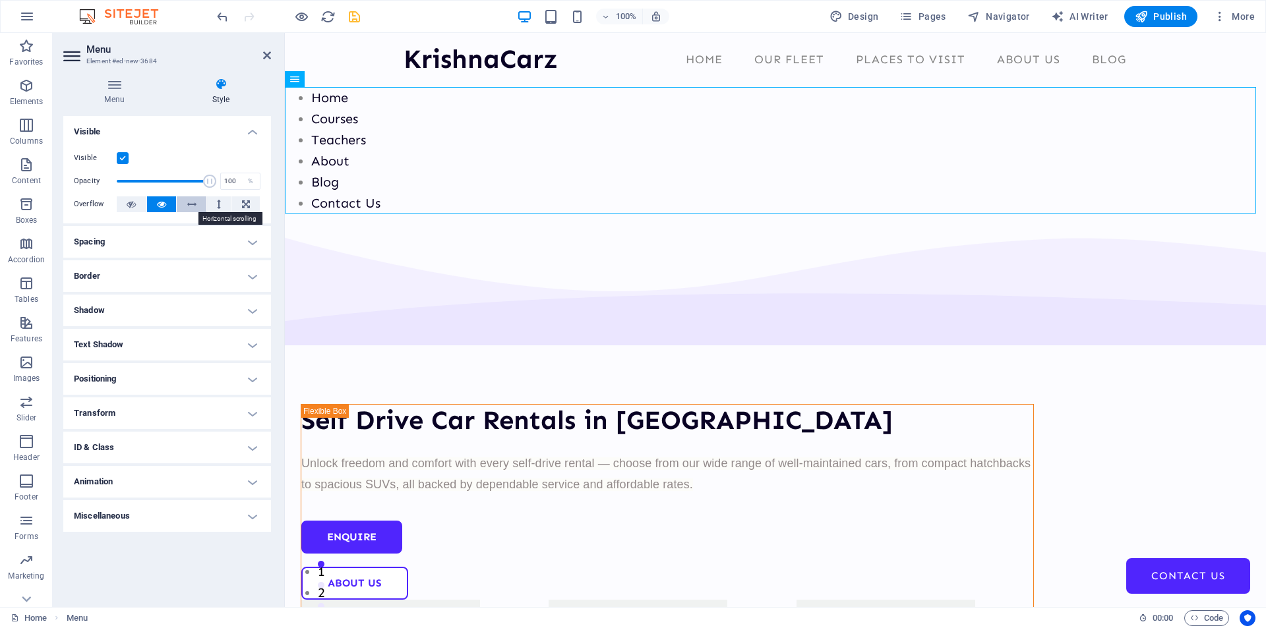
click at [192, 202] on icon at bounding box center [191, 204] width 9 height 16
click at [243, 202] on icon at bounding box center [246, 204] width 8 height 16
click at [121, 158] on label at bounding box center [123, 158] width 12 height 12
click at [0, 0] on input "Visible" at bounding box center [0, 0] width 0 height 0
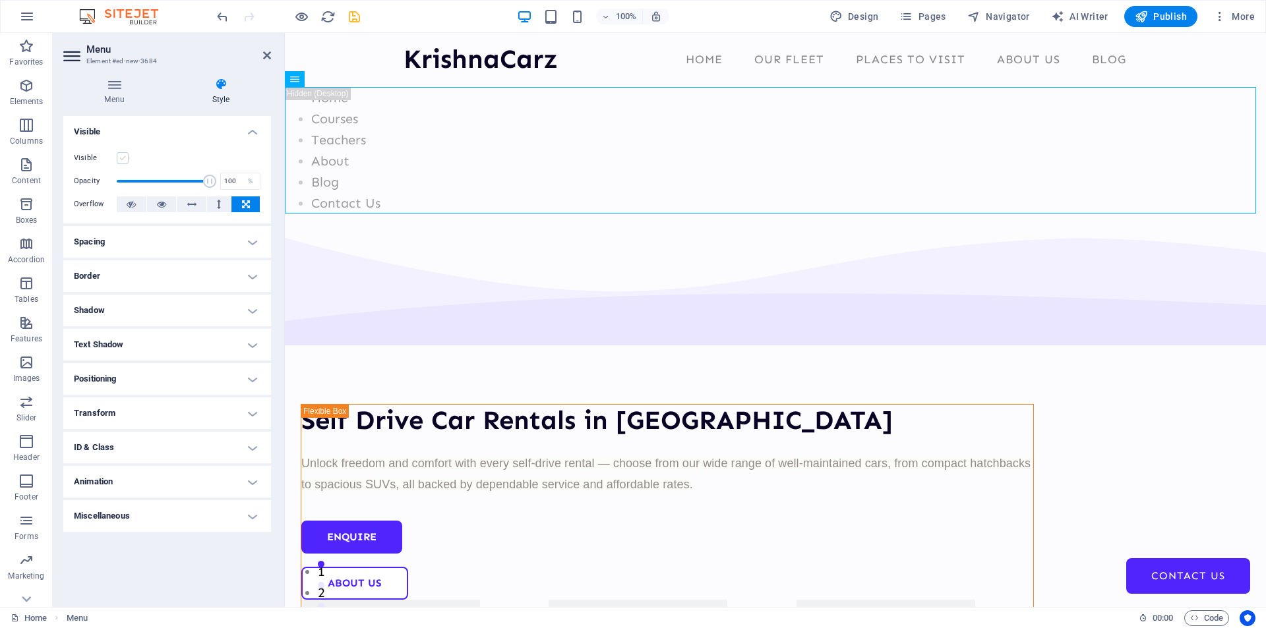
click at [121, 158] on label at bounding box center [123, 158] width 12 height 12
click at [0, 0] on input "Visible" at bounding box center [0, 0] width 0 height 0
click at [121, 158] on label at bounding box center [123, 158] width 12 height 12
click at [0, 0] on input "Visible" at bounding box center [0, 0] width 0 height 0
click at [121, 158] on label at bounding box center [123, 158] width 12 height 12
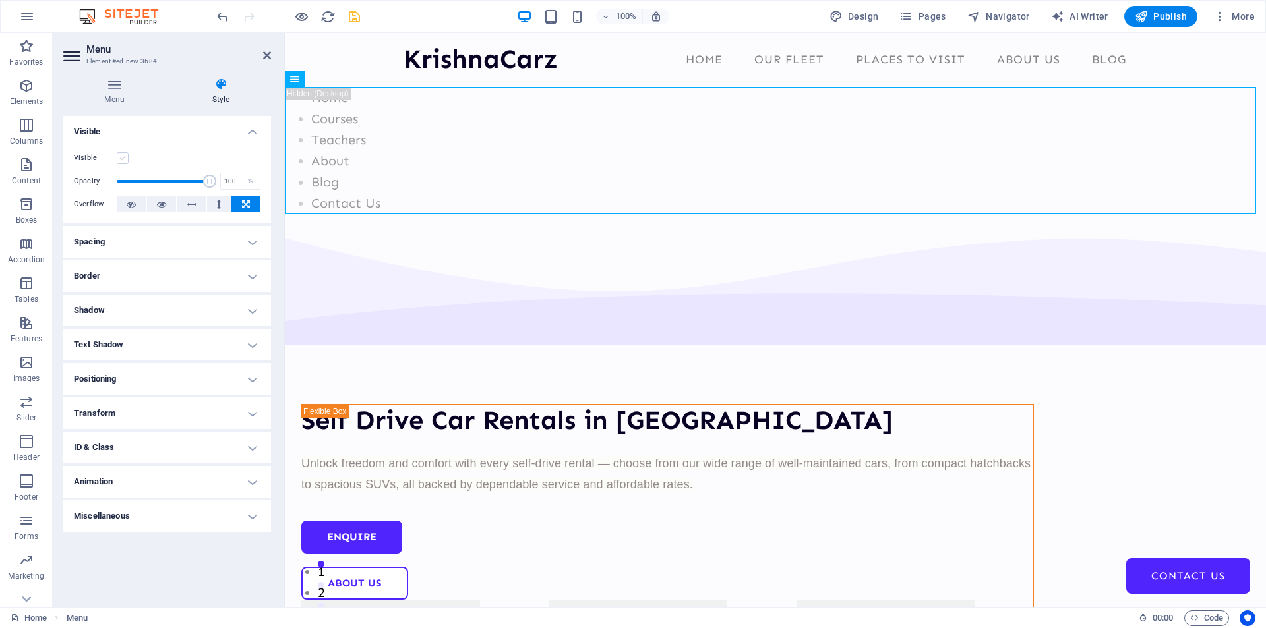
click at [0, 0] on input "Visible" at bounding box center [0, 0] width 0 height 0
click at [125, 513] on h4 "Miscellaneous" at bounding box center [167, 516] width 208 height 32
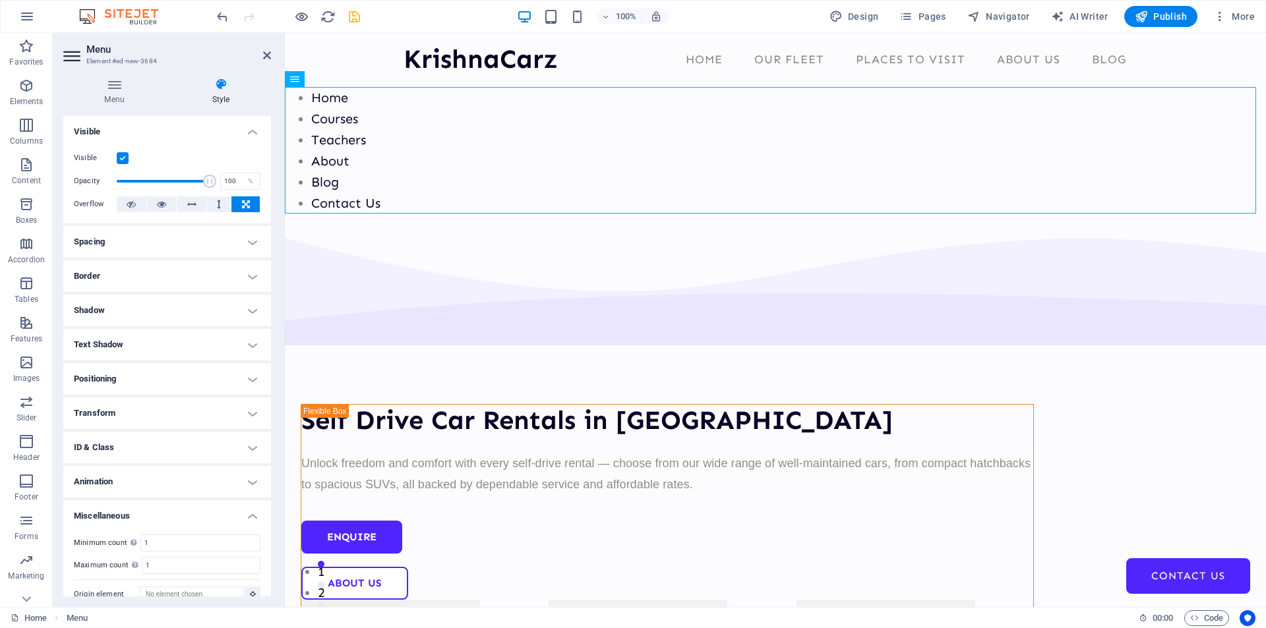
scroll to position [17, 0]
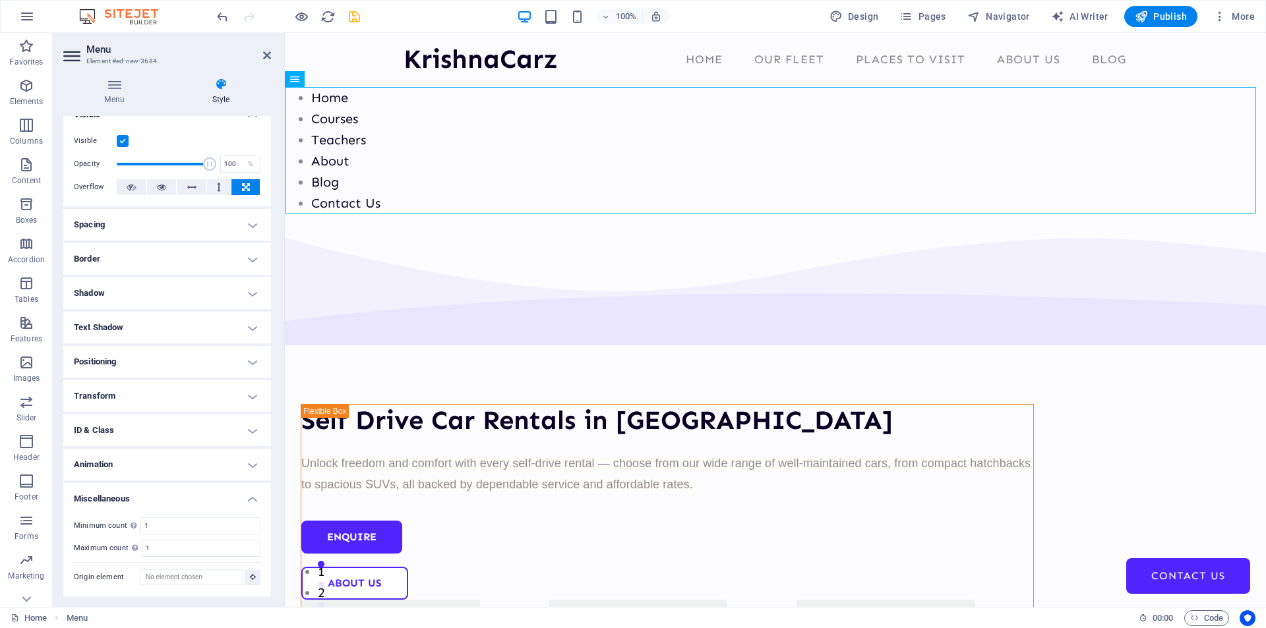
click at [104, 397] on h4 "Transform" at bounding box center [167, 396] width 208 height 32
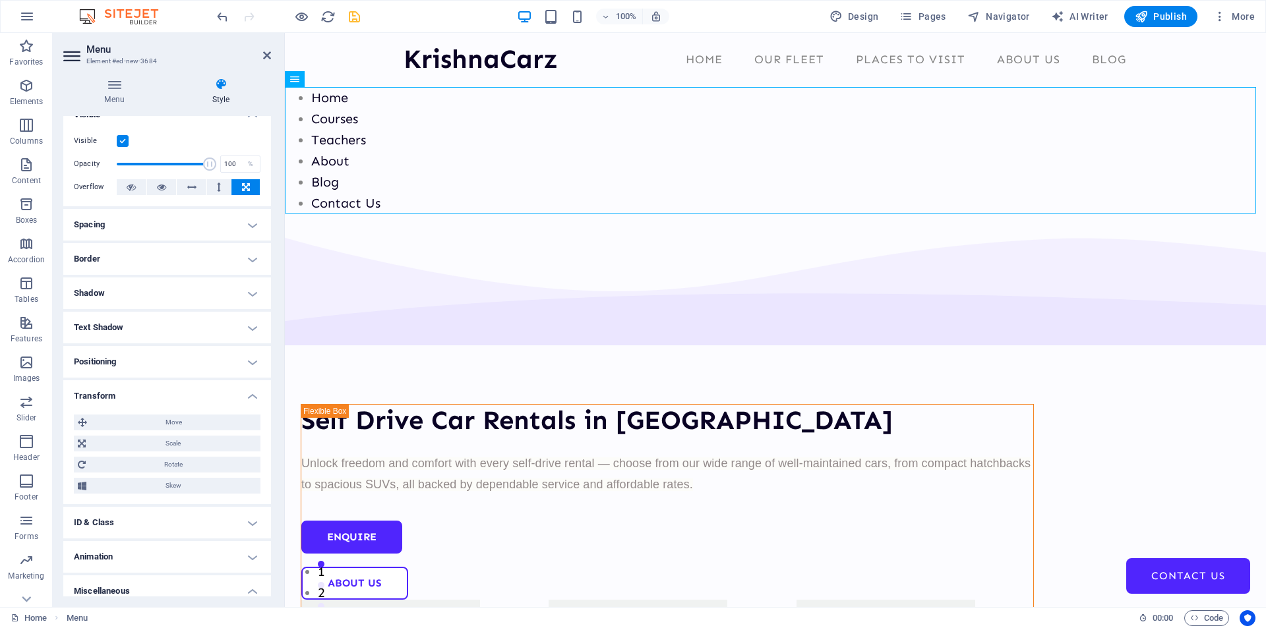
click at [111, 359] on h4 "Positioning" at bounding box center [167, 362] width 208 height 32
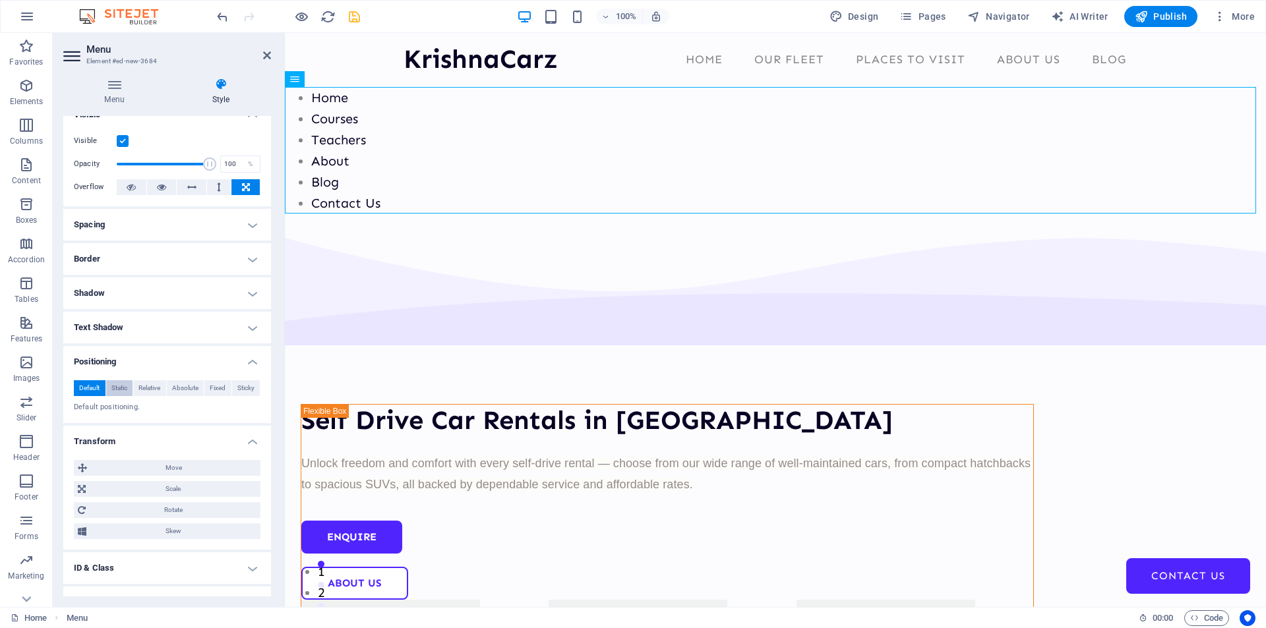
click at [119, 386] on span "Static" at bounding box center [119, 388] width 16 height 16
click at [86, 390] on span "Default" at bounding box center [89, 388] width 20 height 16
click at [154, 385] on span "Relative" at bounding box center [149, 388] width 22 height 16
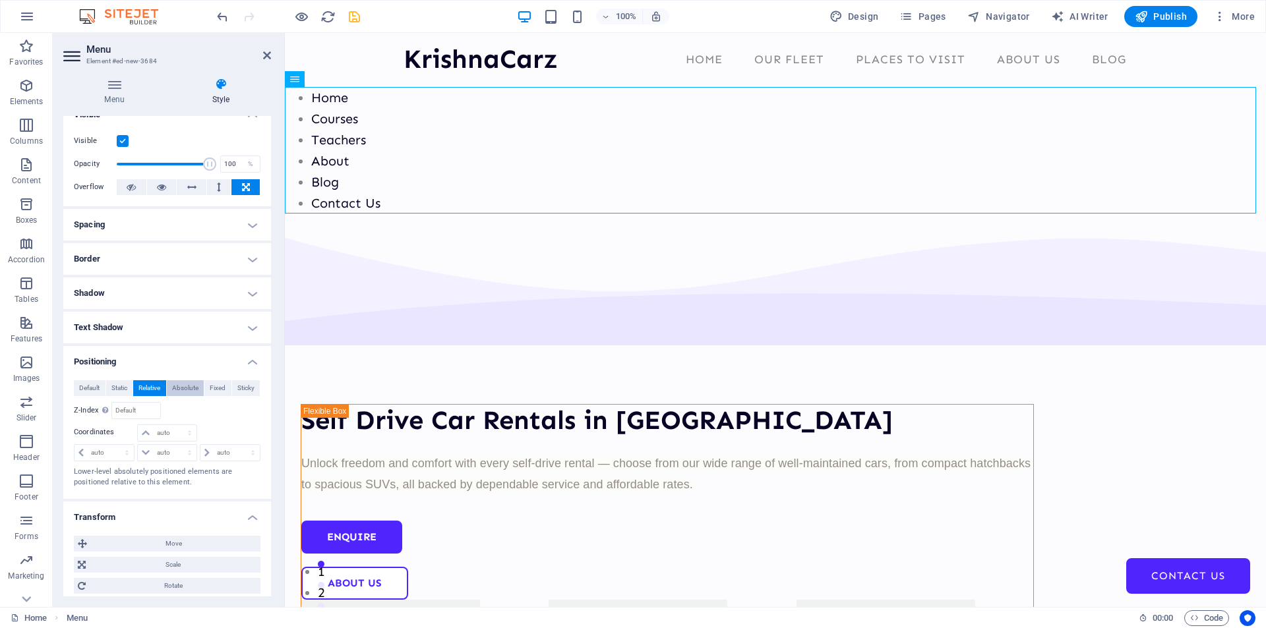
click at [181, 386] on span "Absolute" at bounding box center [185, 388] width 26 height 16
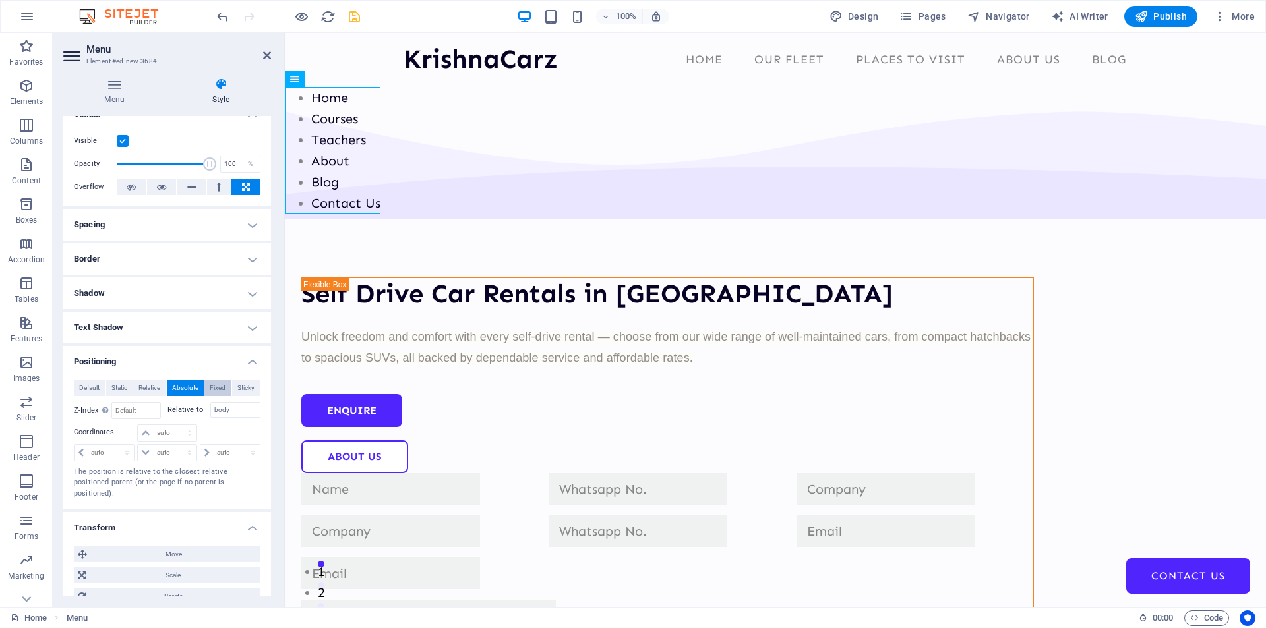
click at [212, 388] on span "Fixed" at bounding box center [218, 388] width 16 height 16
click at [243, 389] on span "Sticky" at bounding box center [245, 388] width 17 height 16
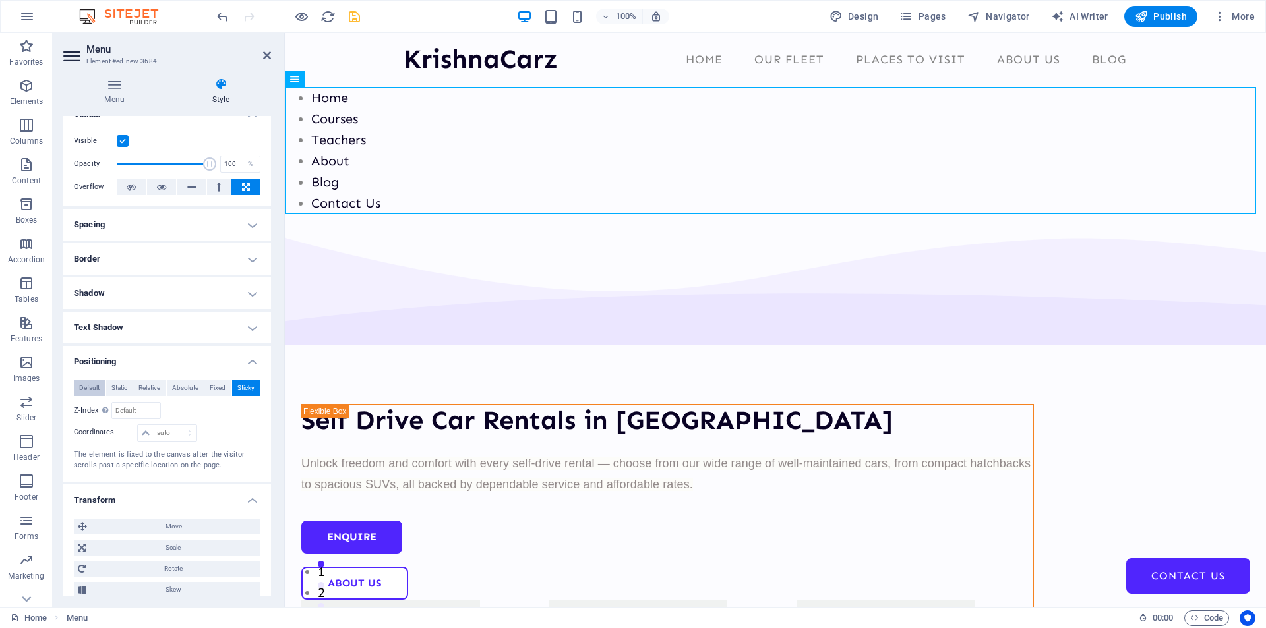
click at [88, 384] on span "Default" at bounding box center [89, 388] width 20 height 16
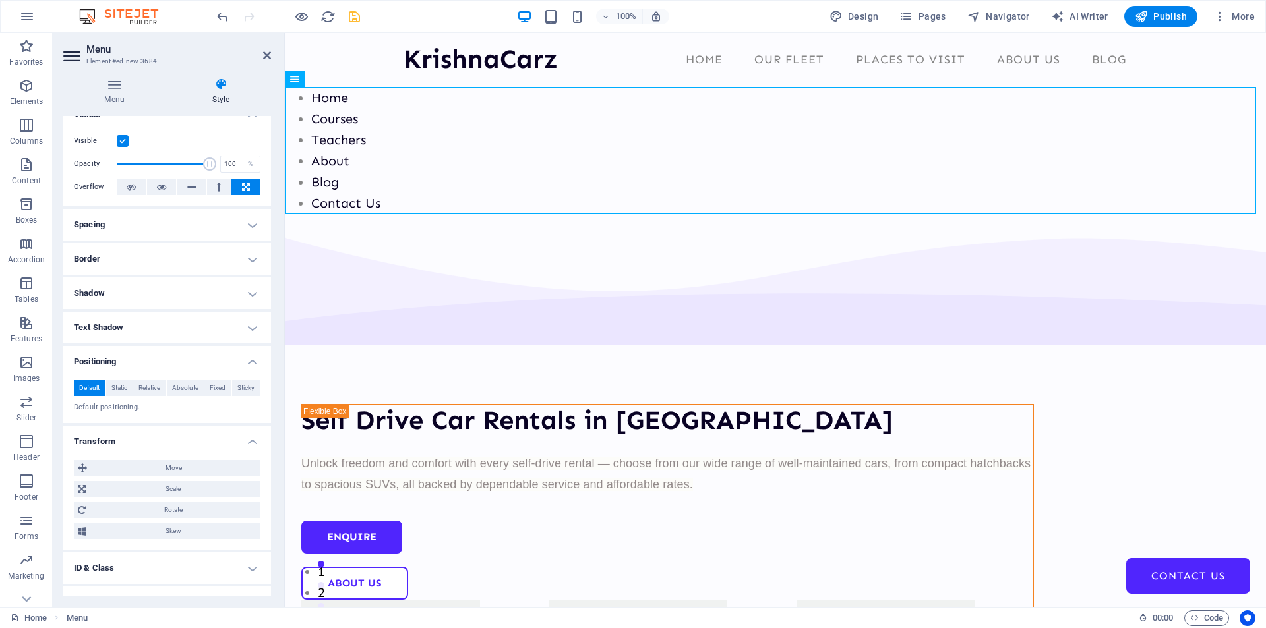
scroll to position [0, 0]
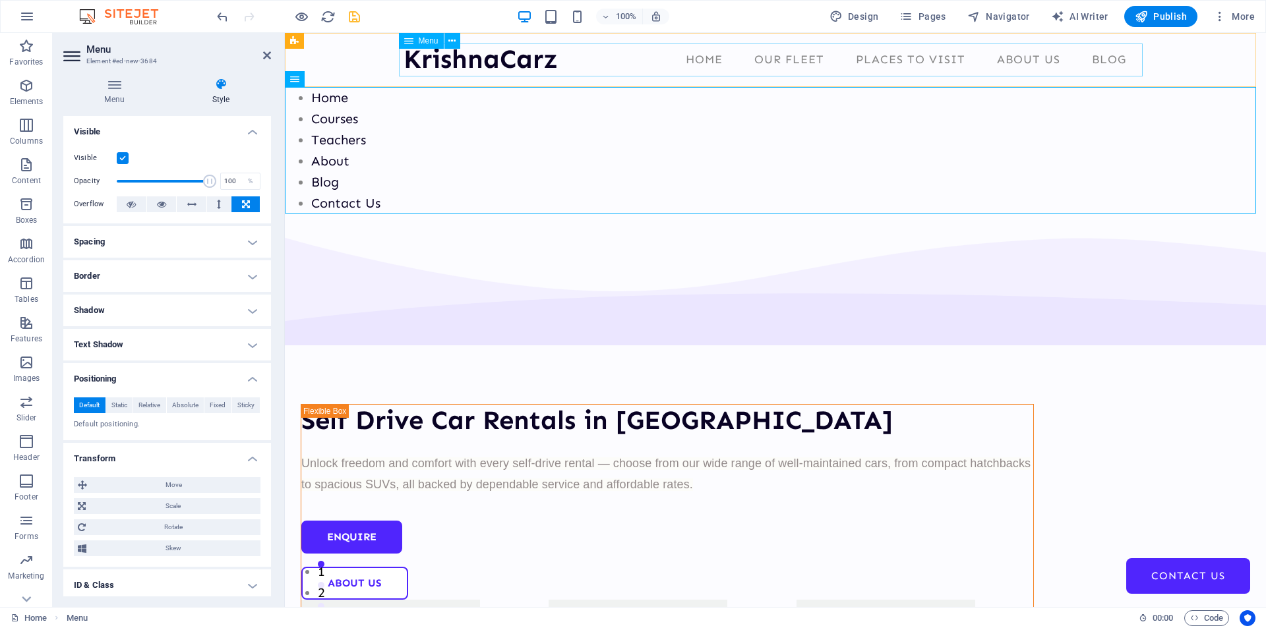
click at [655, 60] on nav "Home Our Fleet Places to Visit About Us Blog Contact Us" at bounding box center [774, 60] width 743 height 33
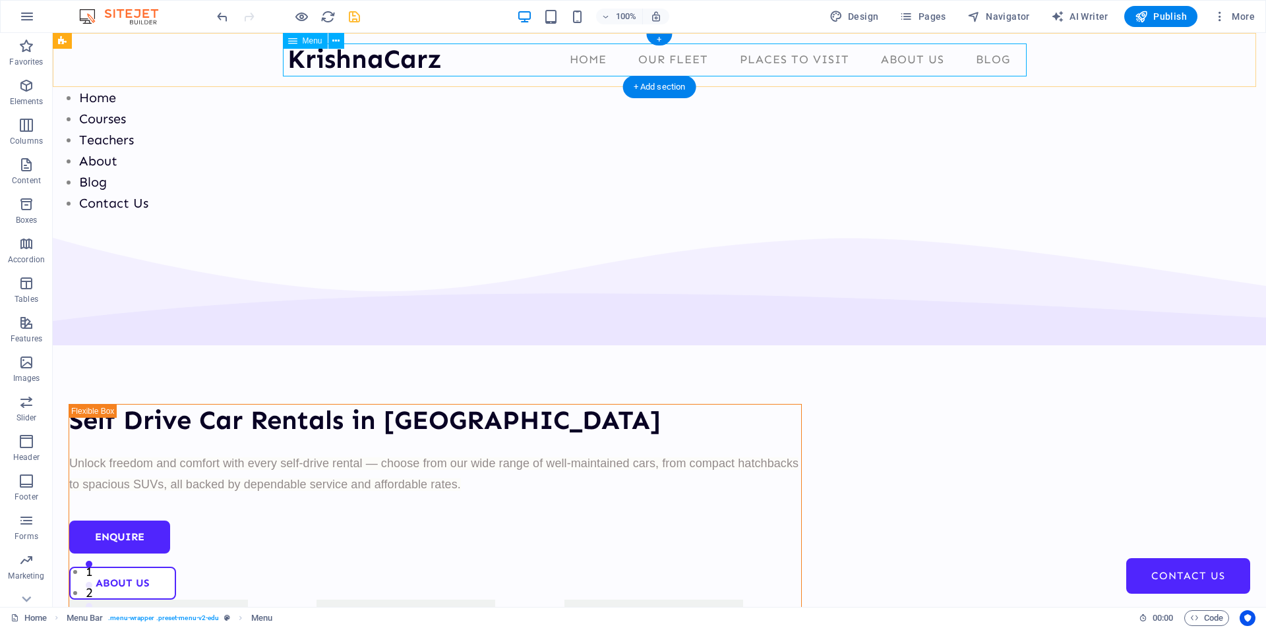
click at [455, 51] on nav "Home Our Fleet Places to Visit About Us Blog Contact Us" at bounding box center [658, 60] width 743 height 33
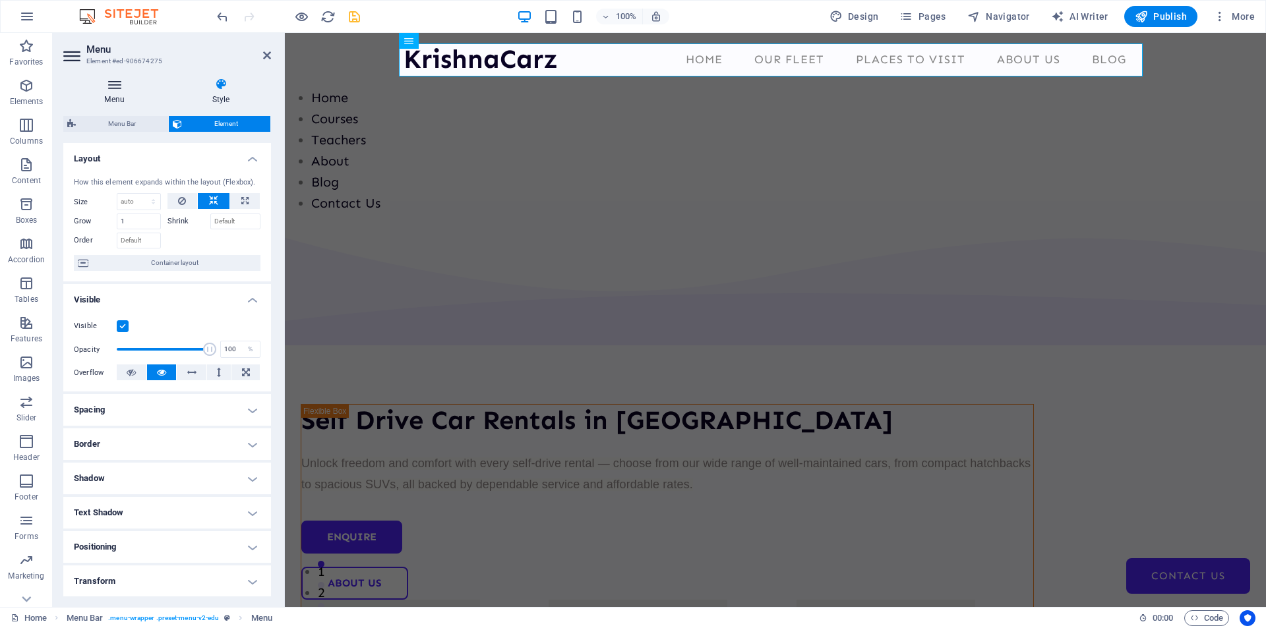
click at [108, 81] on icon at bounding box center [114, 84] width 102 height 13
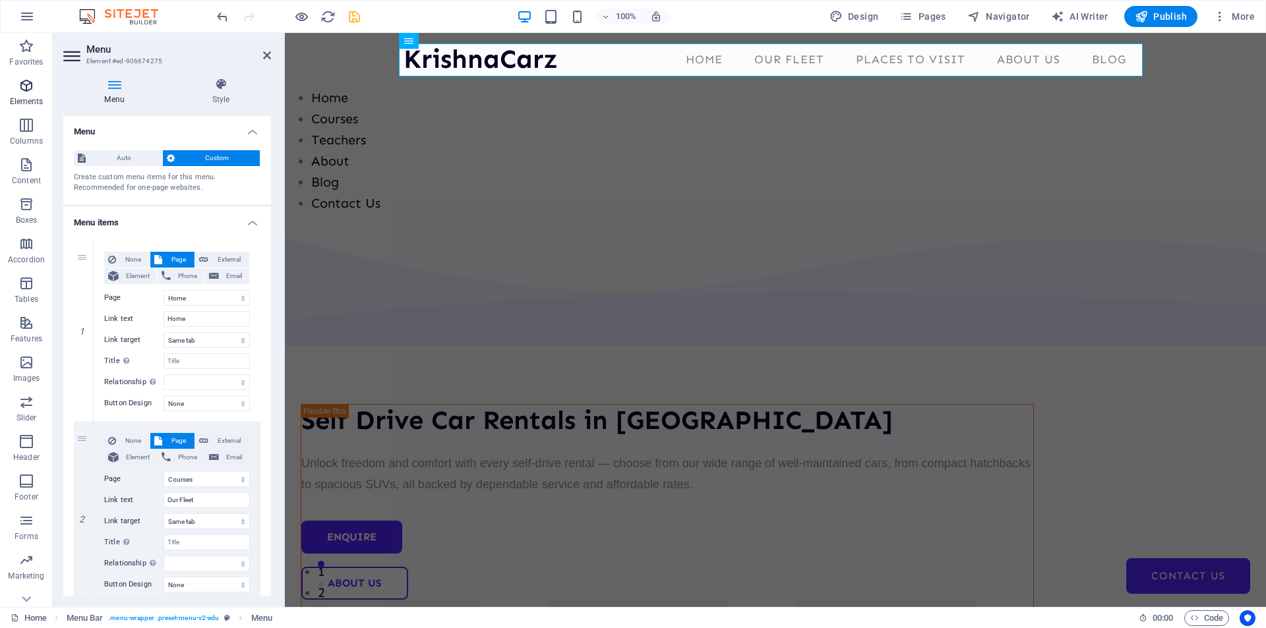
click at [31, 96] on span "Elements" at bounding box center [26, 94] width 53 height 32
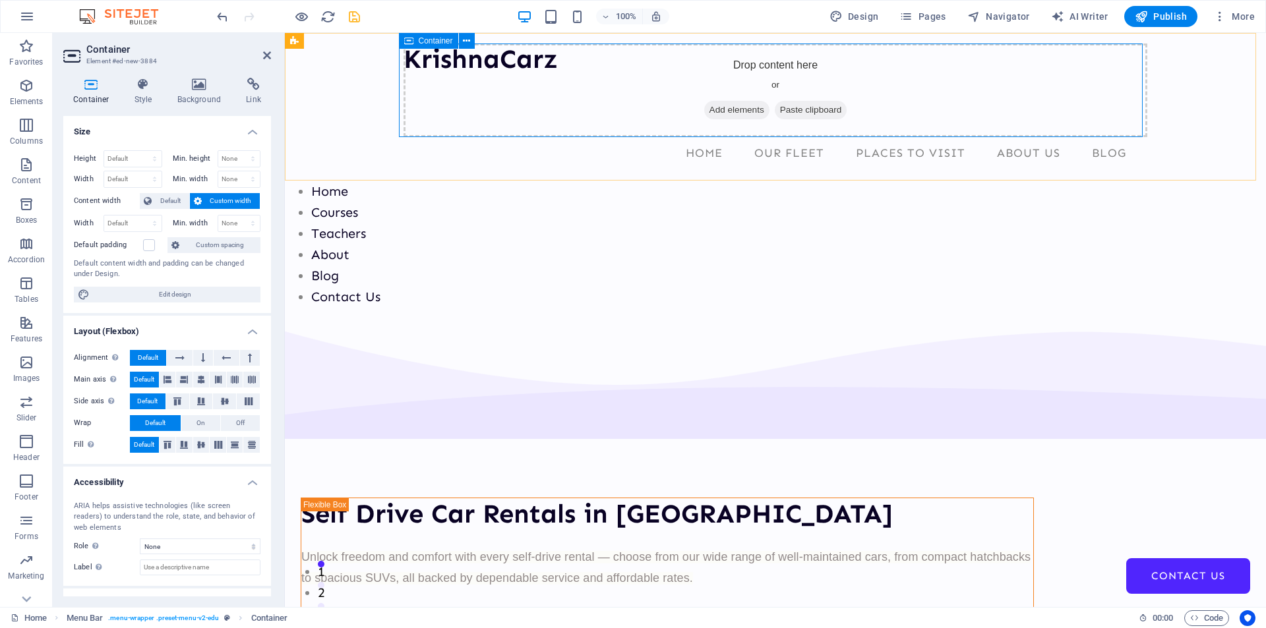
click at [733, 109] on span "Add elements" at bounding box center [736, 110] width 65 height 18
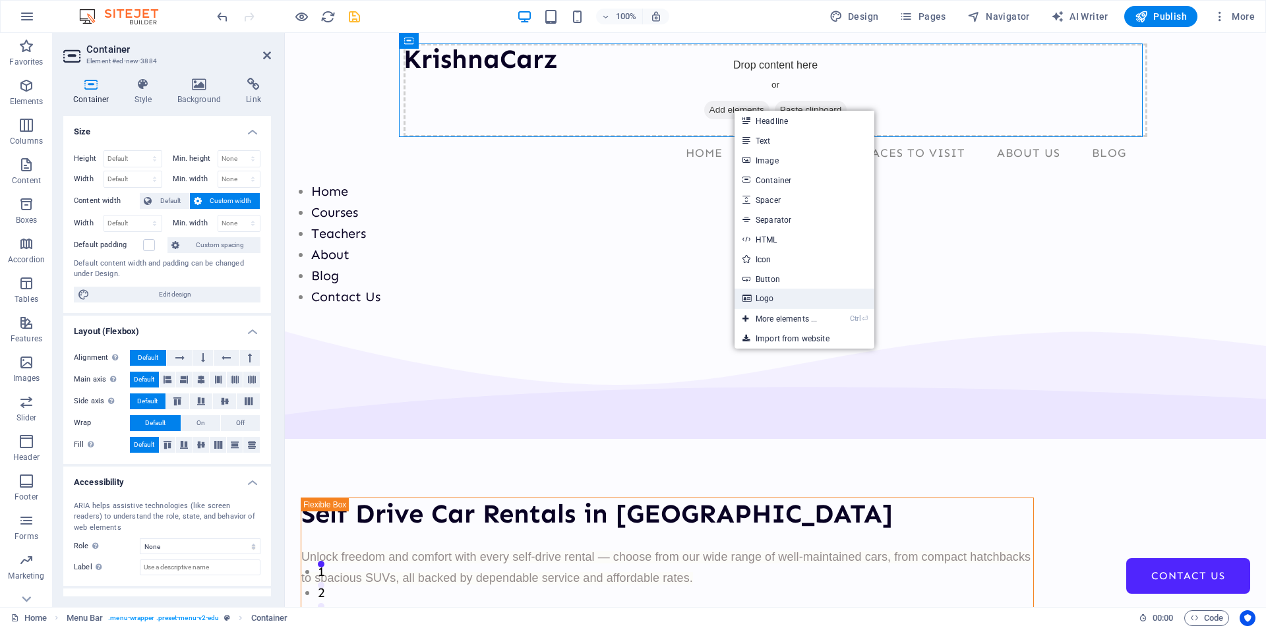
click at [765, 298] on link "Logo" at bounding box center [804, 299] width 140 height 20
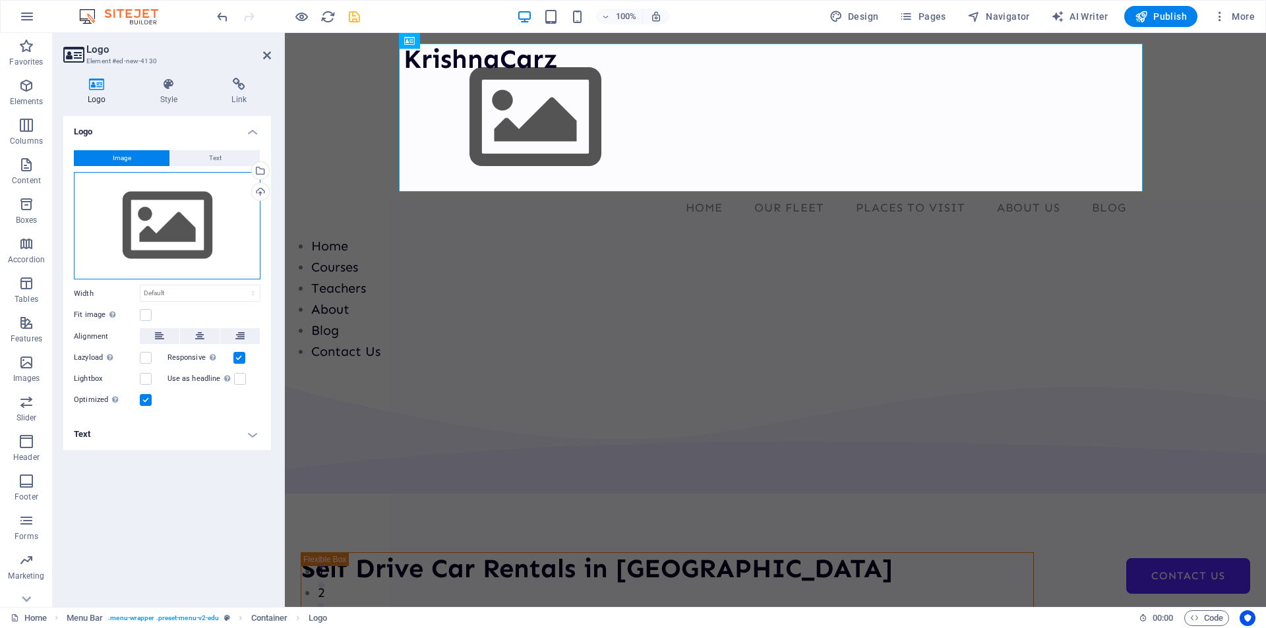
click at [167, 223] on div "Drag files here, click to choose files or select files from Files or our free s…" at bounding box center [167, 226] width 187 height 108
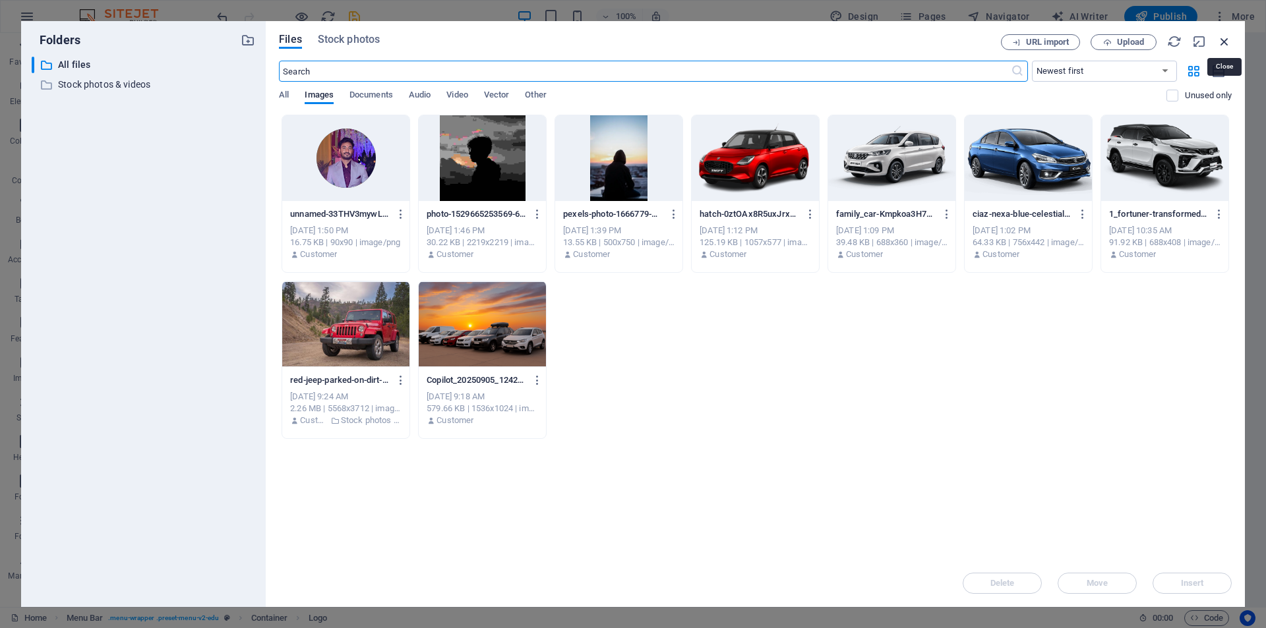
click at [1225, 38] on icon "button" at bounding box center [1224, 41] width 15 height 15
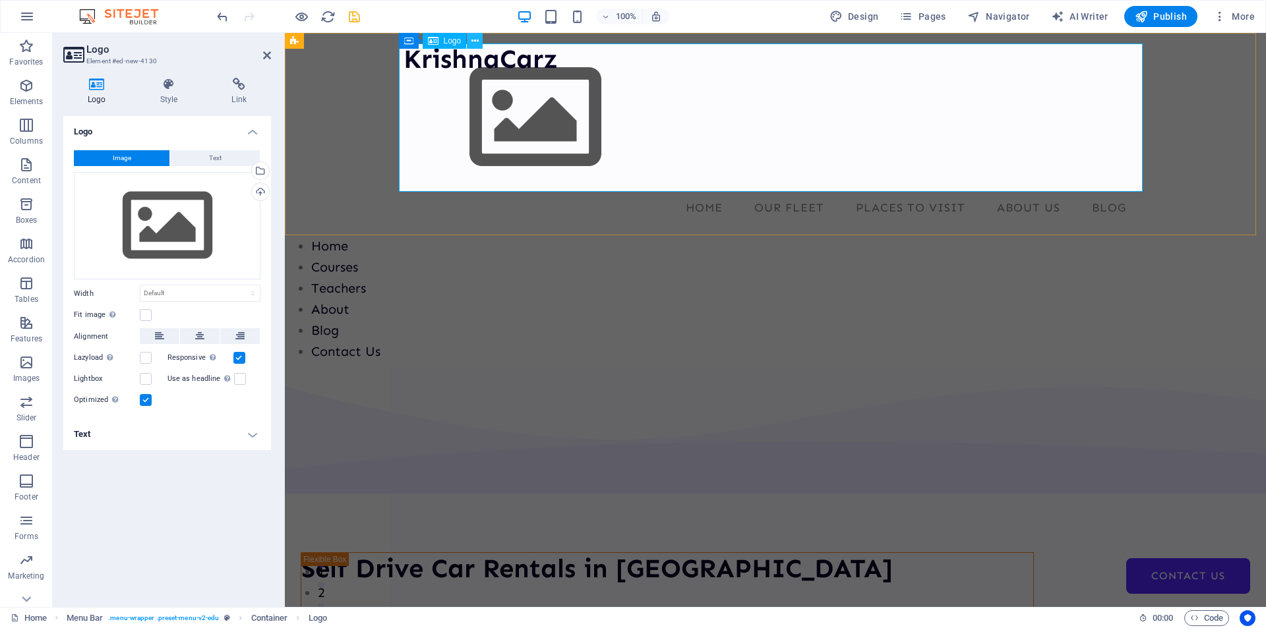
click at [477, 46] on icon at bounding box center [474, 41] width 7 height 14
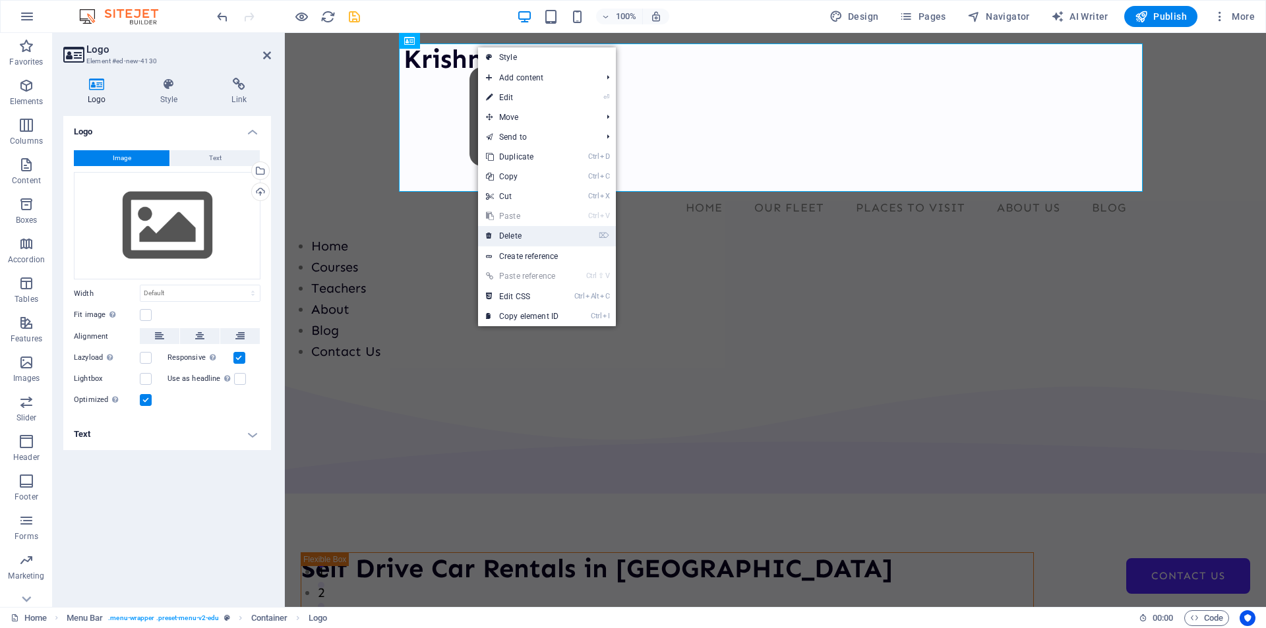
click at [506, 241] on link "⌦ Delete" at bounding box center [522, 236] width 88 height 20
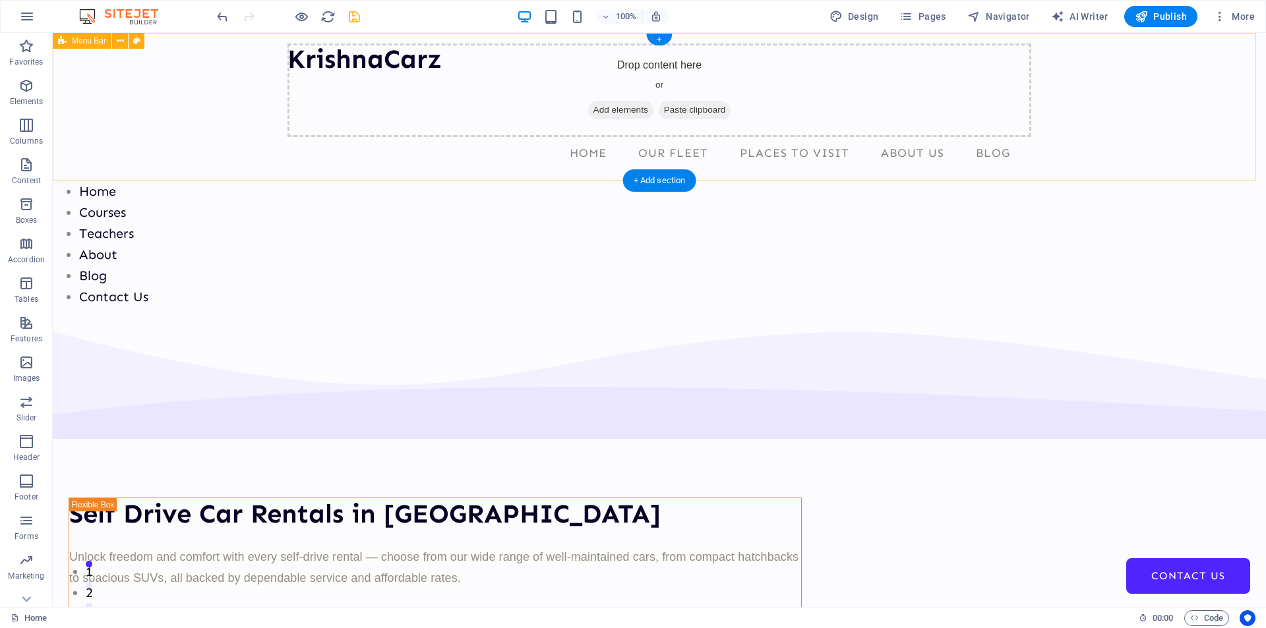
click at [1163, 116] on div "KrishnaCarz Drop content here or Add elements Paste clipboard Home Our Fleet Pl…" at bounding box center [659, 107] width 1213 height 148
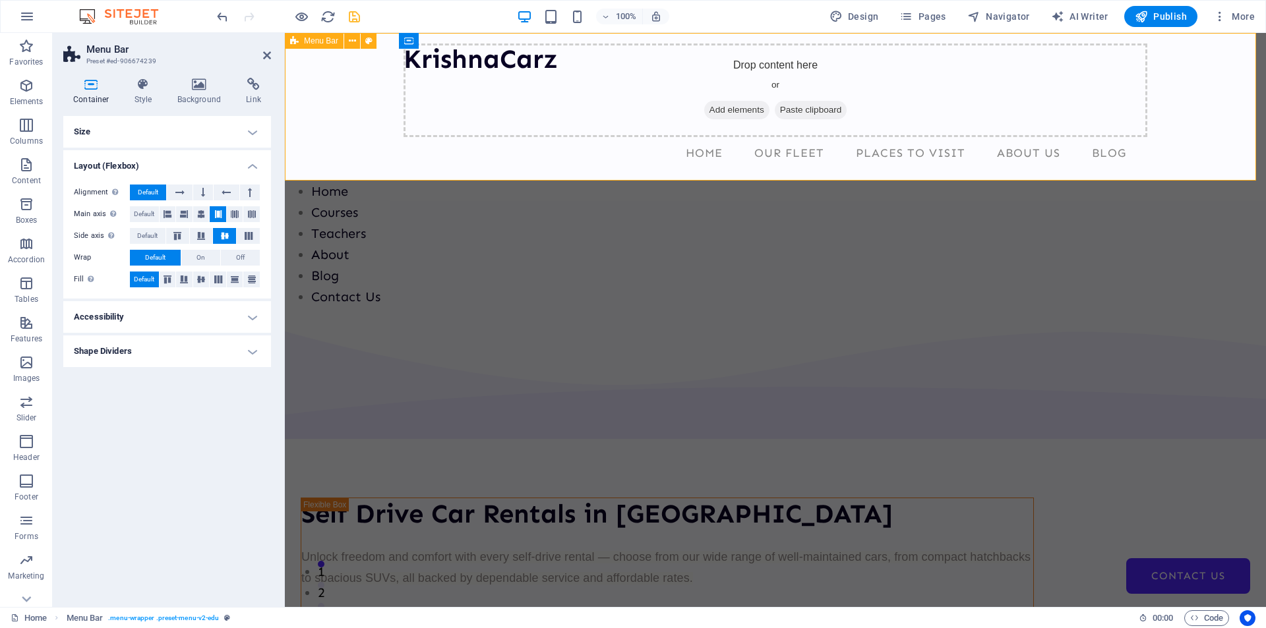
click at [325, 114] on div "KrishnaCarz Drop content here or Add elements Paste clipboard Home Our Fleet Pl…" at bounding box center [775, 107] width 981 height 148
click at [301, 16] on icon "button" at bounding box center [301, 16] width 15 height 15
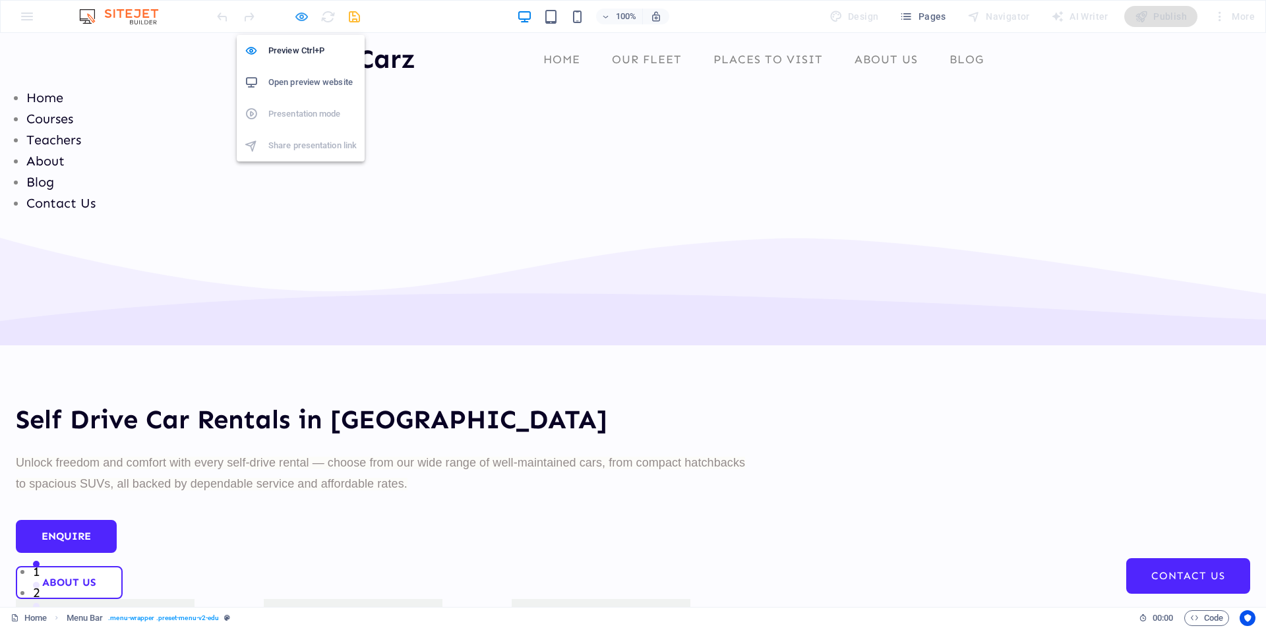
click at [304, 15] on icon "button" at bounding box center [301, 16] width 15 height 15
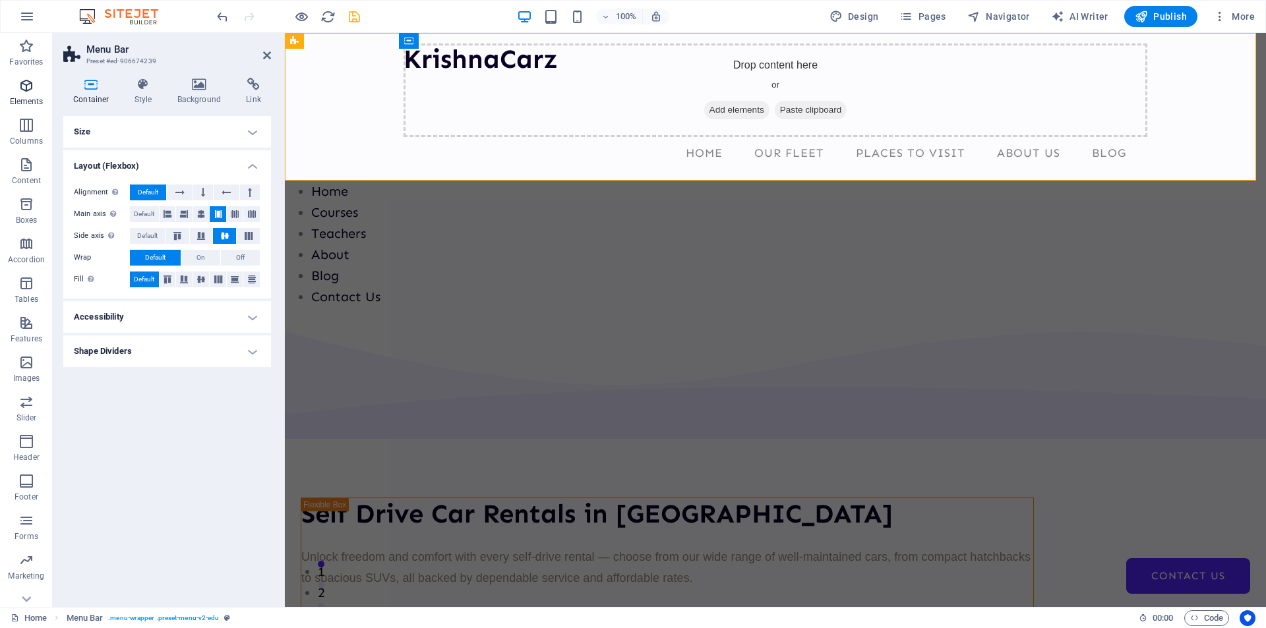
click at [30, 93] on icon "button" at bounding box center [26, 86] width 16 height 16
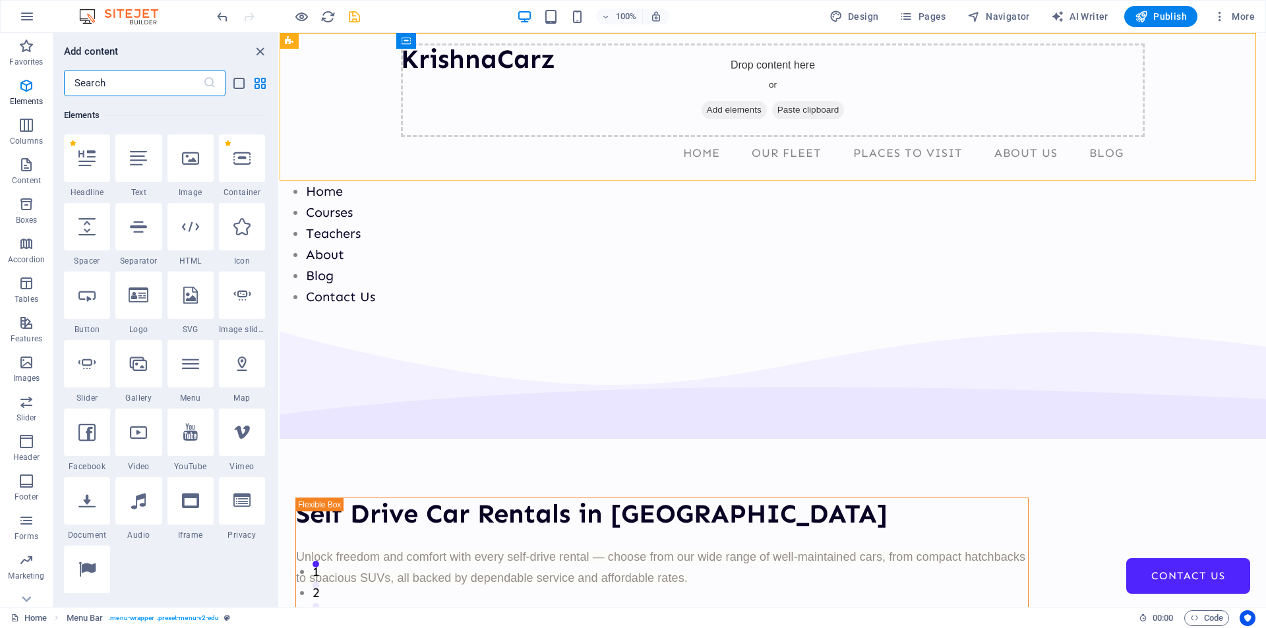
scroll to position [140, 0]
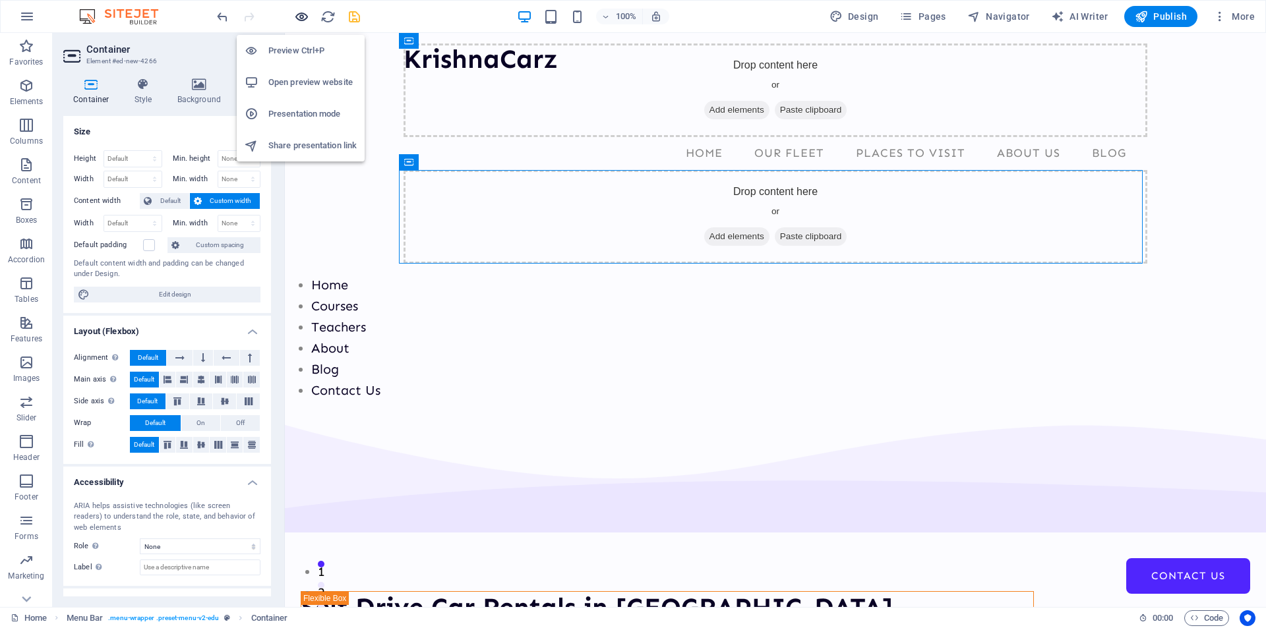
click at [301, 19] on icon "button" at bounding box center [301, 16] width 15 height 15
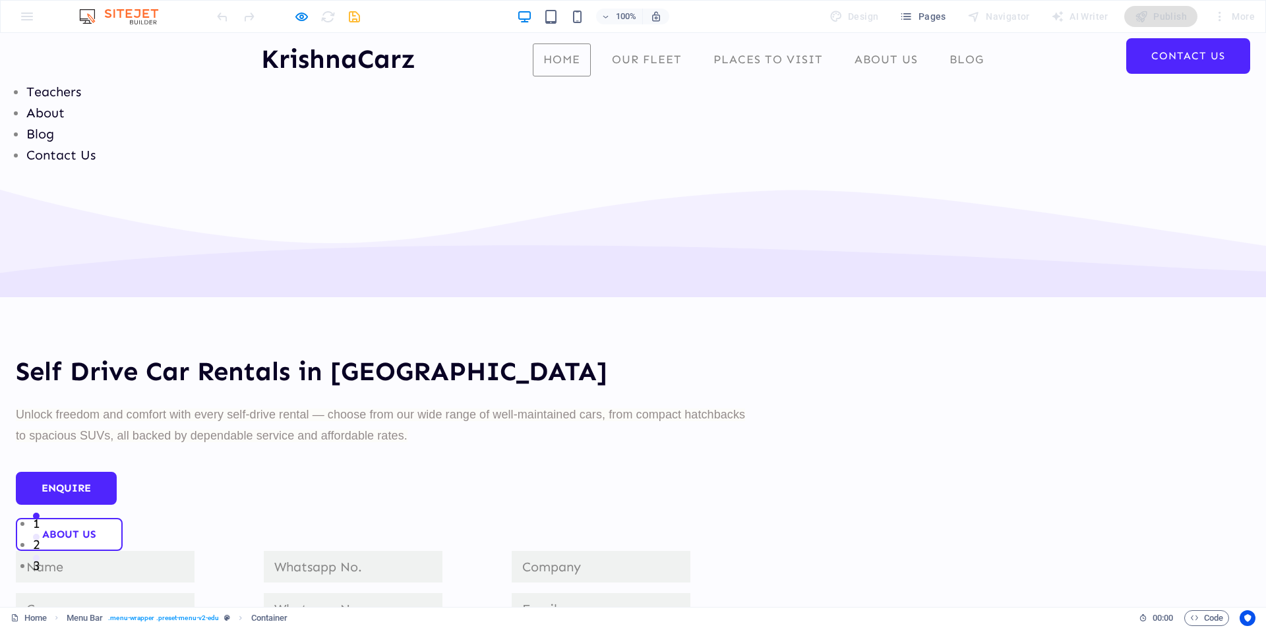
scroll to position [0, 0]
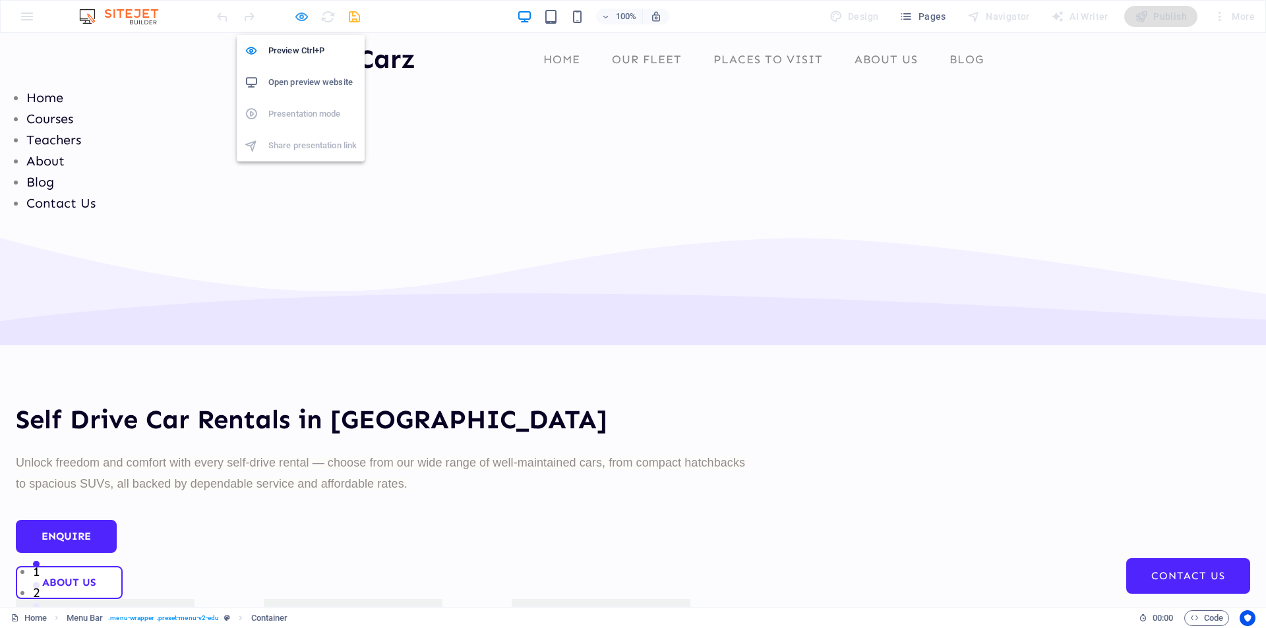
click at [301, 16] on icon "button" at bounding box center [301, 16] width 15 height 15
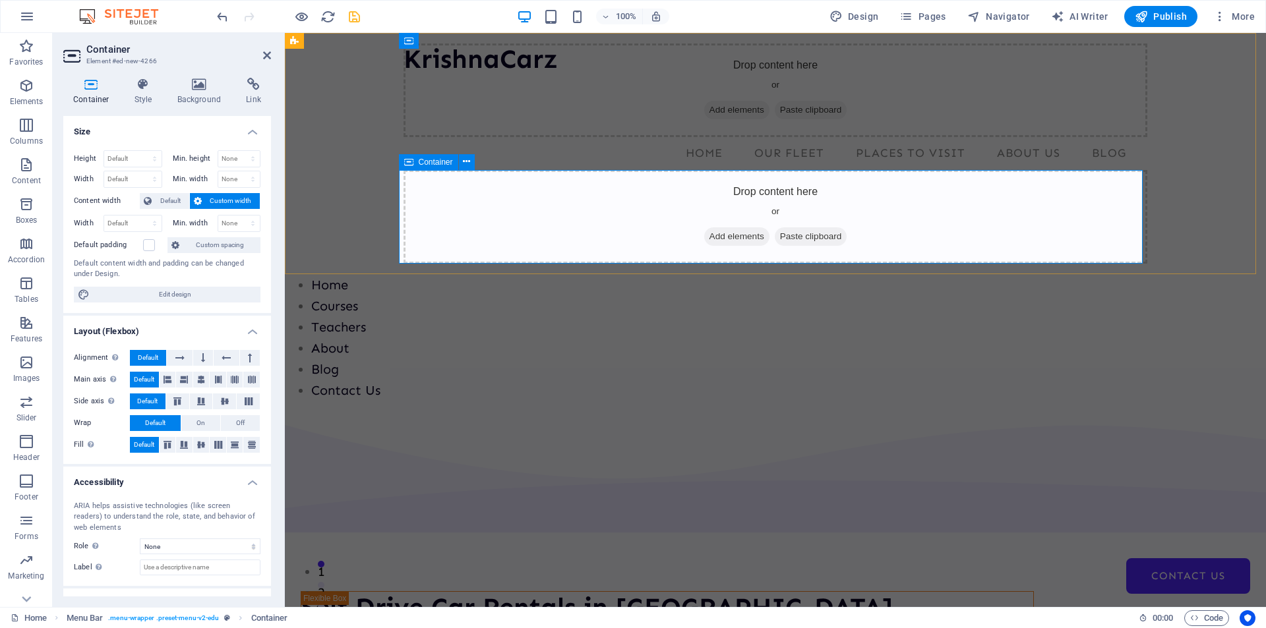
click at [1032, 245] on div "Drop content here or Add elements Paste clipboard" at bounding box center [774, 217] width 743 height 94
click at [1050, 242] on div "Drop content here or Add elements Paste clipboard" at bounding box center [774, 217] width 743 height 94
click at [353, 149] on div "KrishnaCarz Drop content here or Add elements Paste clipboard Home Our Fleet Pl…" at bounding box center [775, 153] width 981 height 241
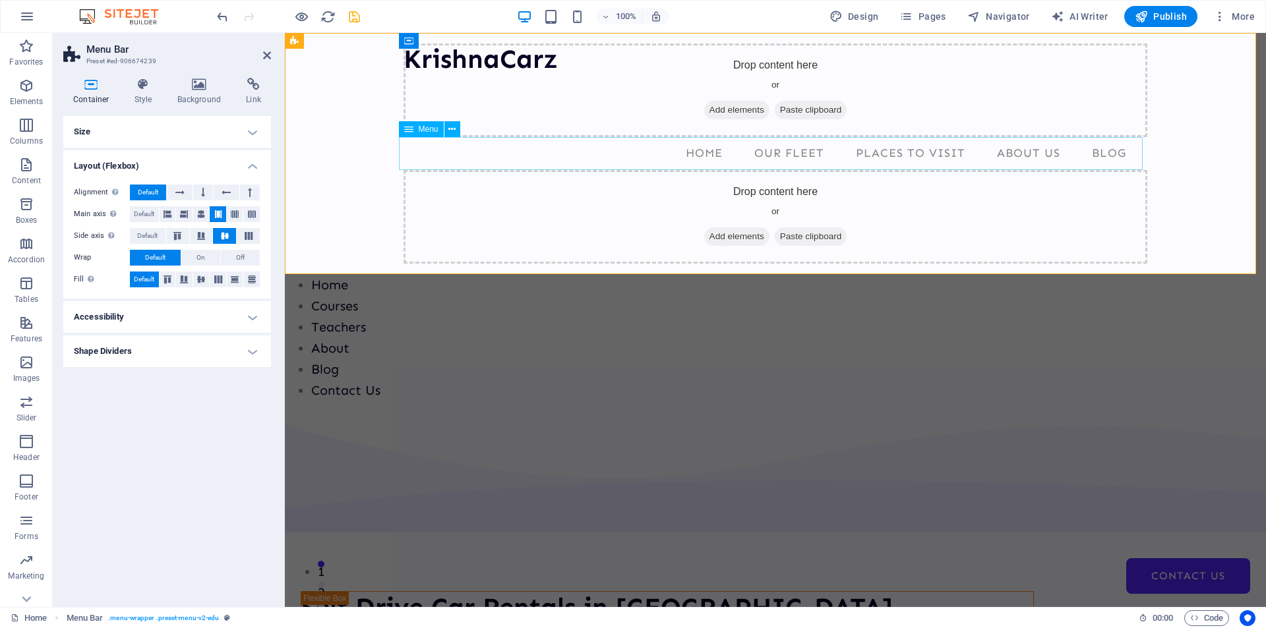
click at [618, 154] on nav "Home Our Fleet Places to Visit About Us Blog Contact Us" at bounding box center [774, 153] width 743 height 33
select select
select select "1"
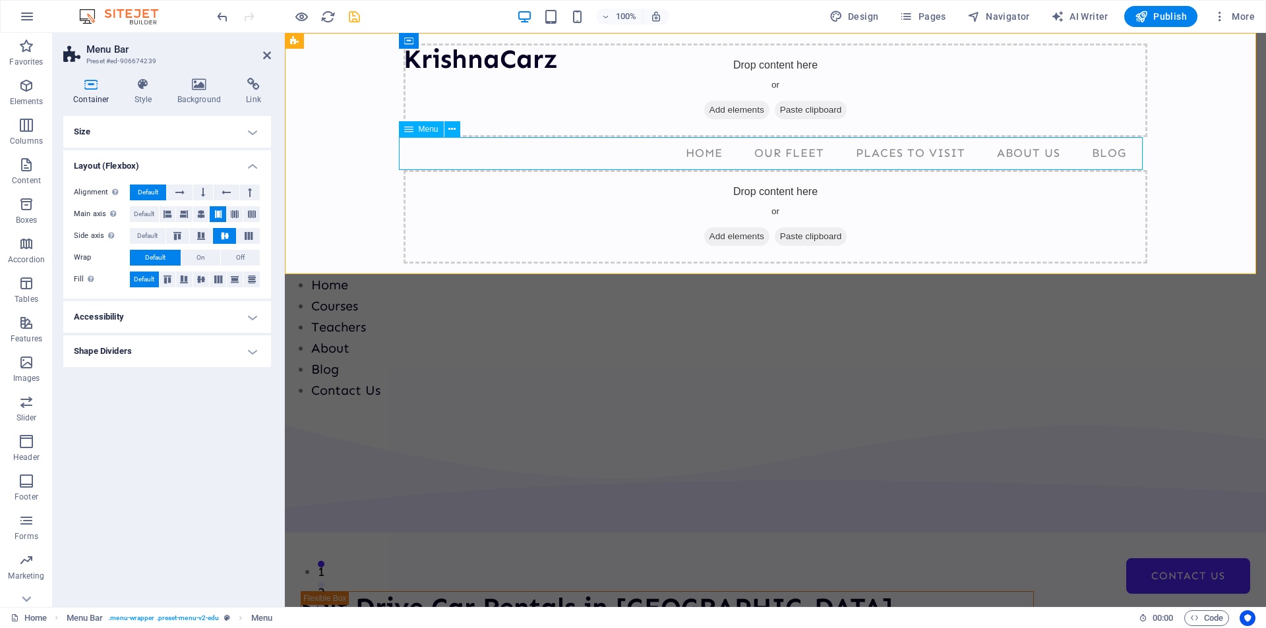
select select
select select "2"
select select
select select "3"
select select
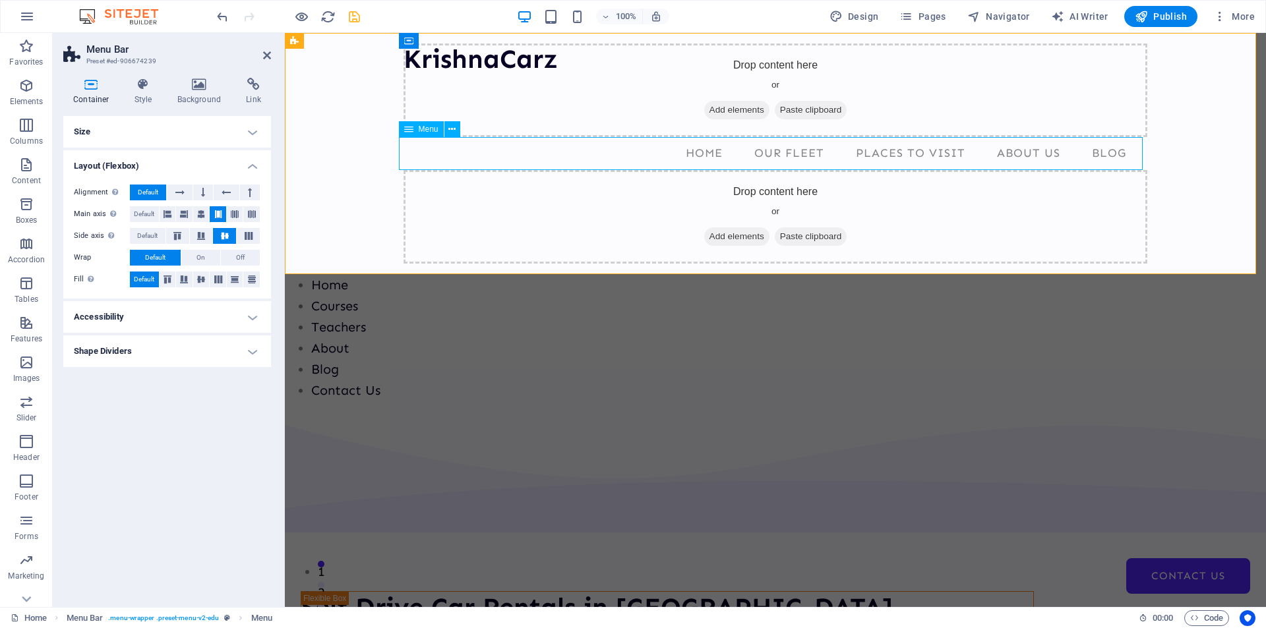
select select "4"
select select
select select "5"
select select
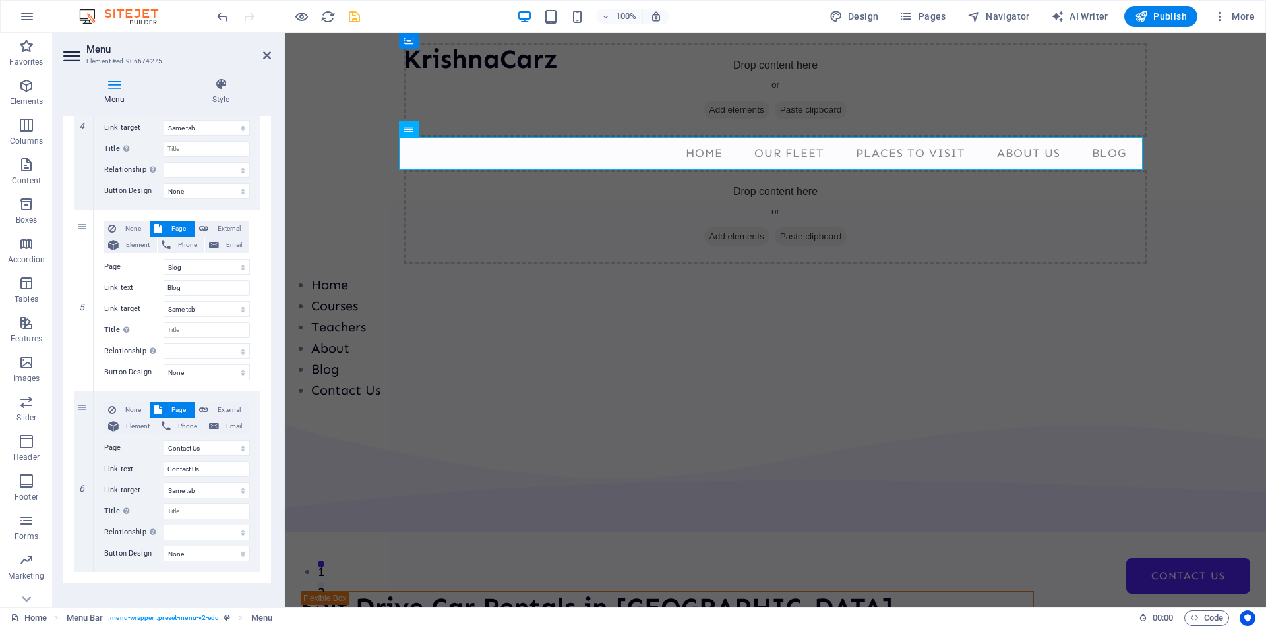
scroll to position [769, 0]
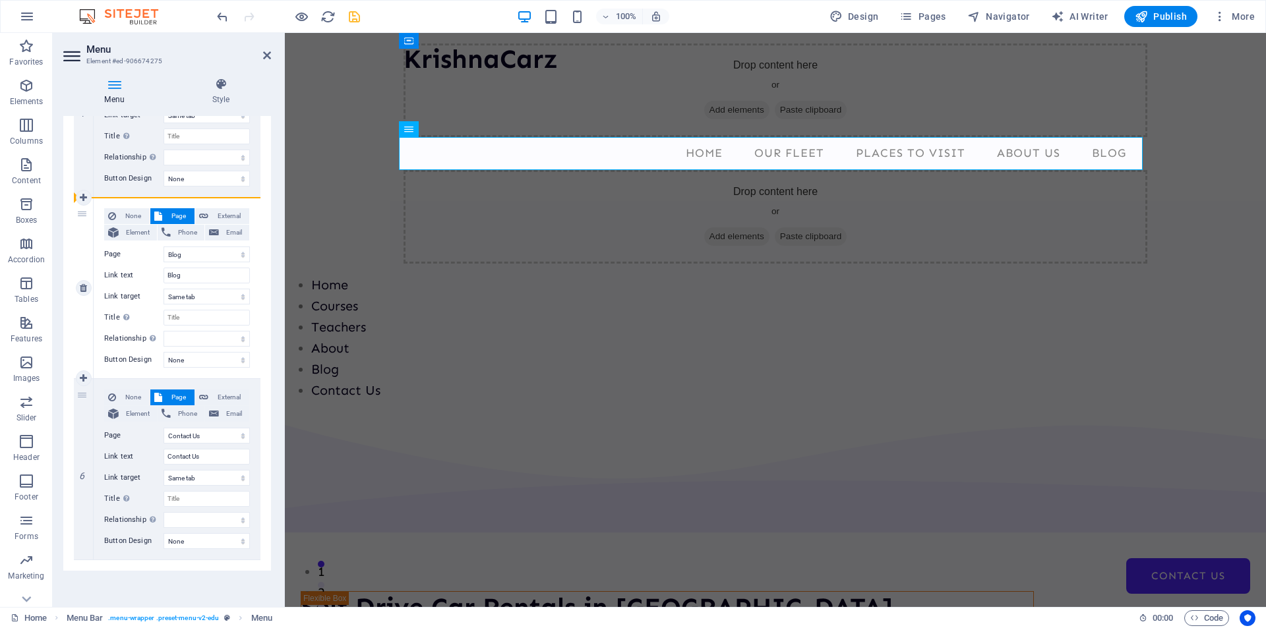
drag, startPoint x: 82, startPoint y: 399, endPoint x: 88, endPoint y: 229, distance: 169.5
click at [88, 229] on div "1 None Page External Element Phone Email Page Home Courses Teachers About Blog …" at bounding box center [167, 17] width 187 height 1088
select select
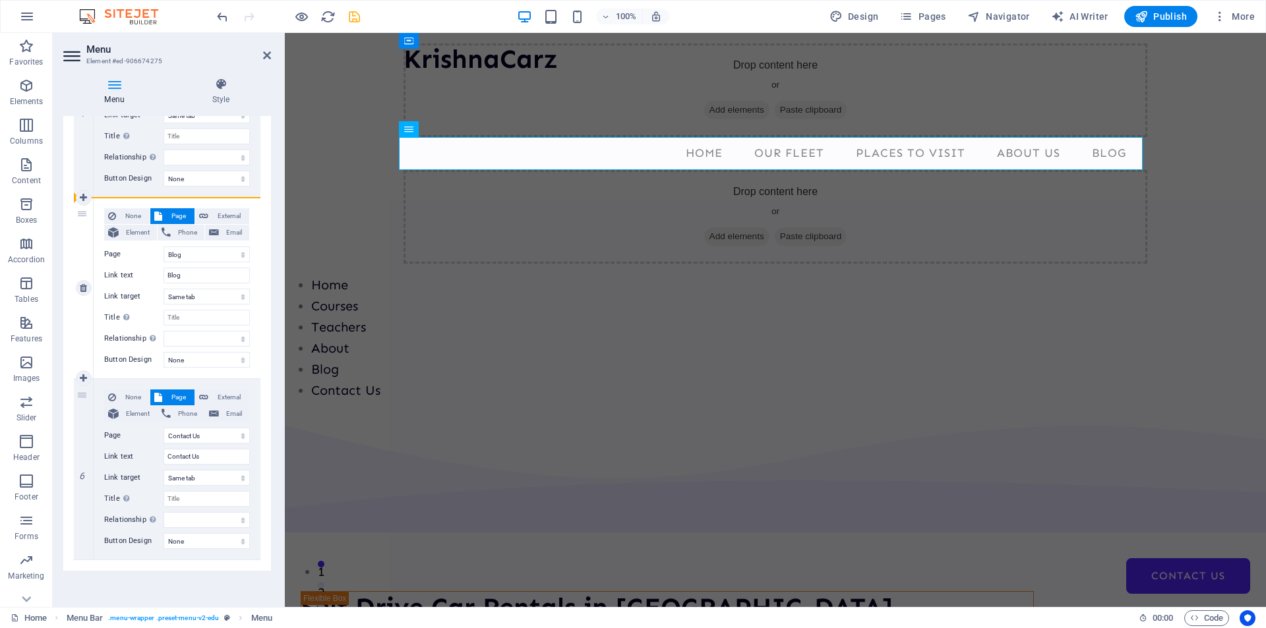
select select
select select "5"
type input "Contact Us"
select select
select select "4"
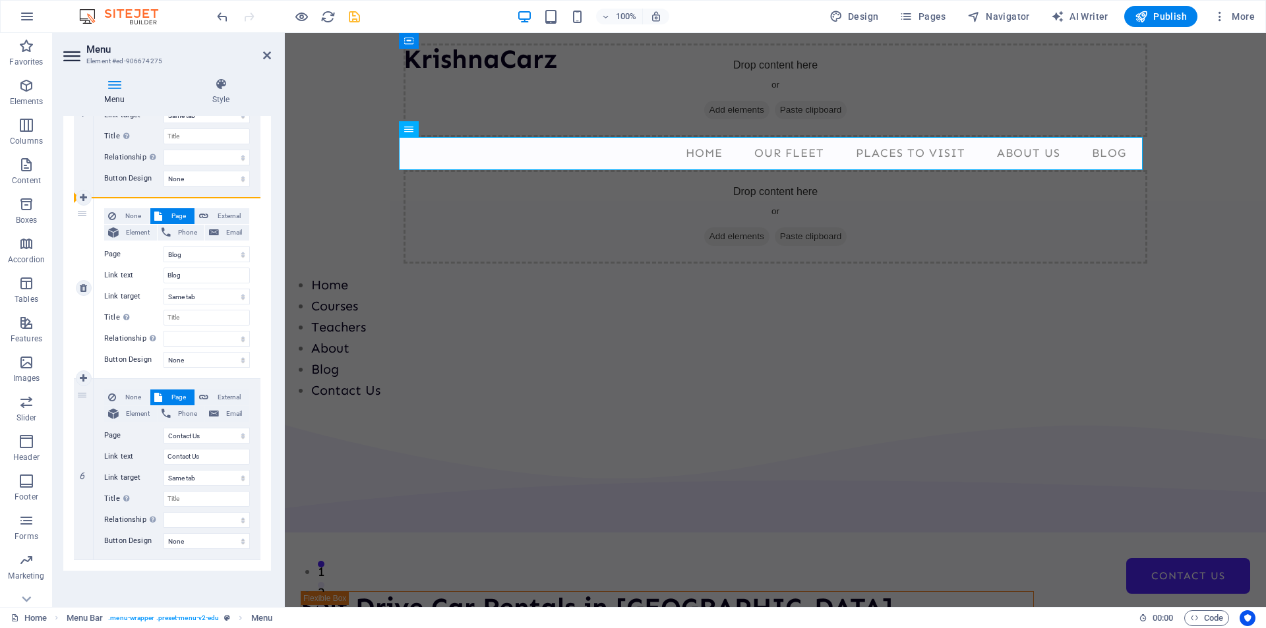
type input "Blog"
select select
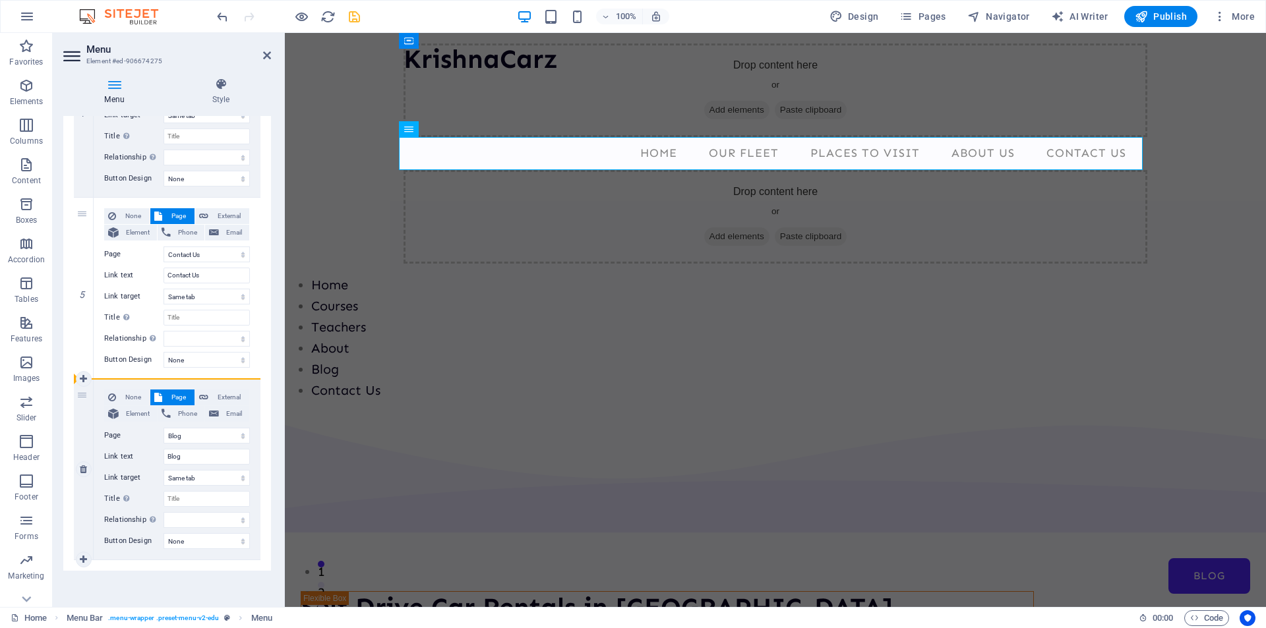
drag, startPoint x: 80, startPoint y: 215, endPoint x: 92, endPoint y: 391, distance: 176.3
click at [92, 391] on div "1 None Page External Element Phone Email Page Home Courses Teachers About Blog …" at bounding box center [167, 17] width 187 height 1088
select select
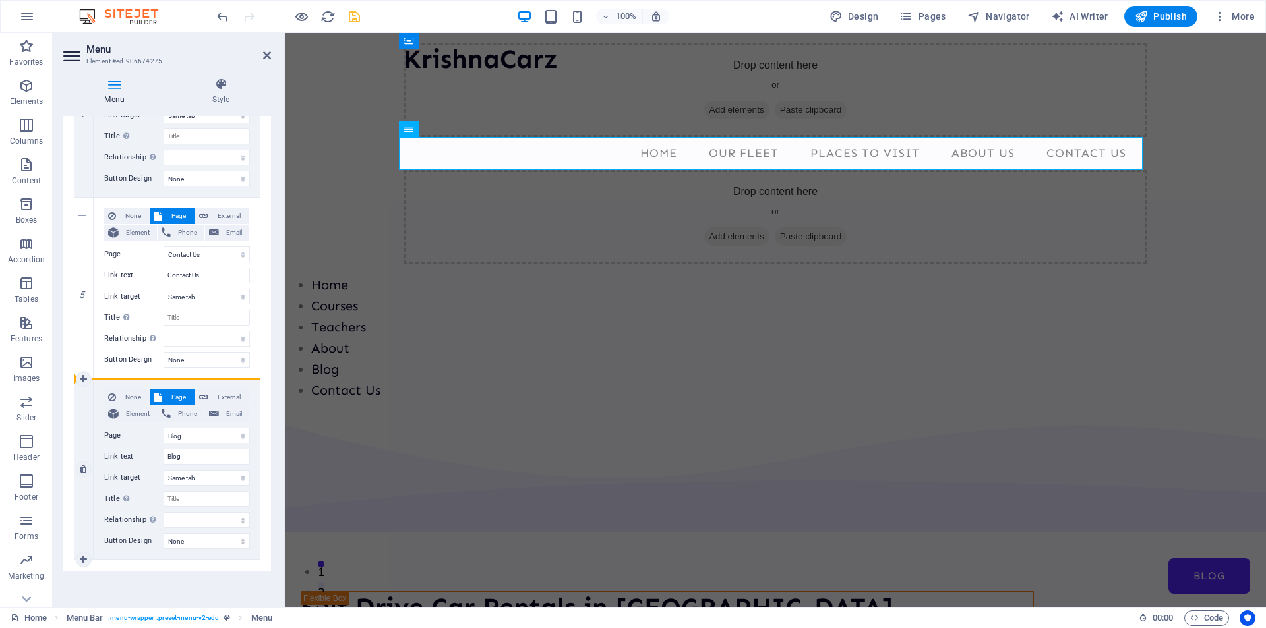
select select
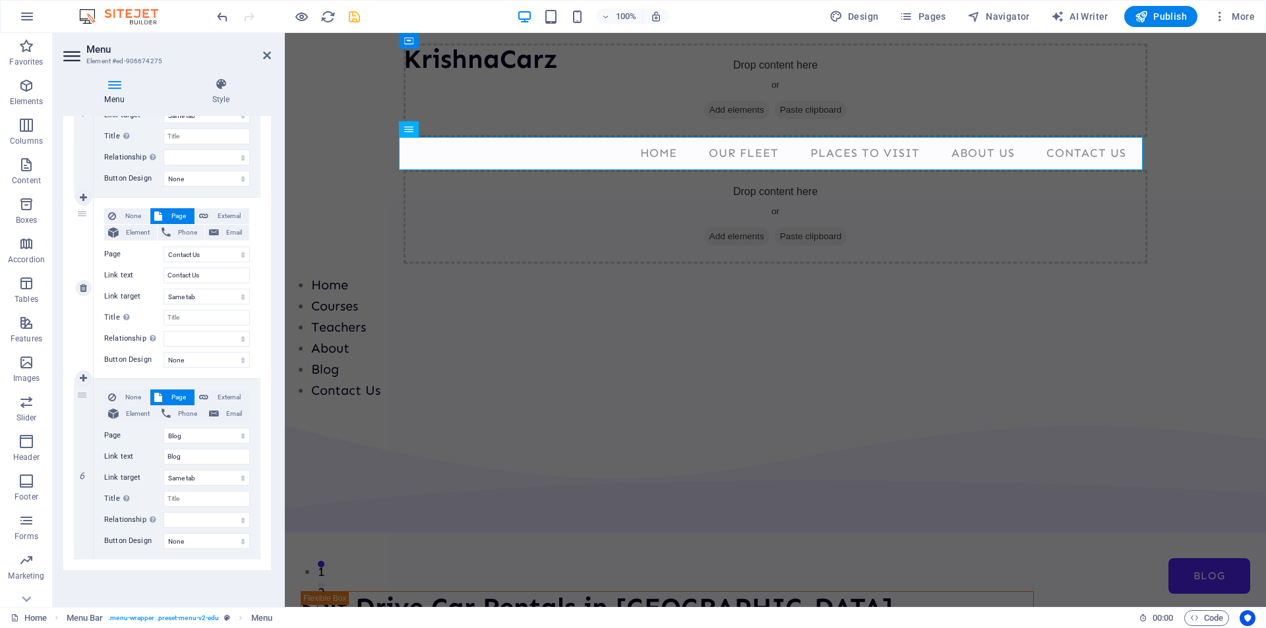
select select
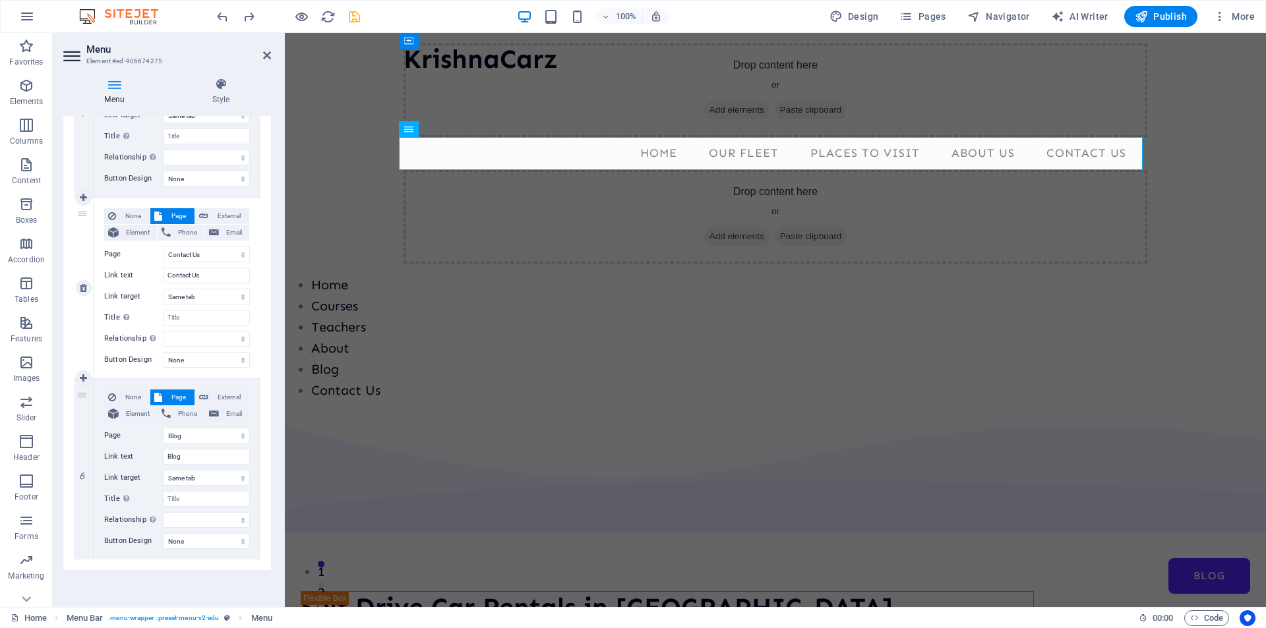
select select
select select "4"
type input "Blog"
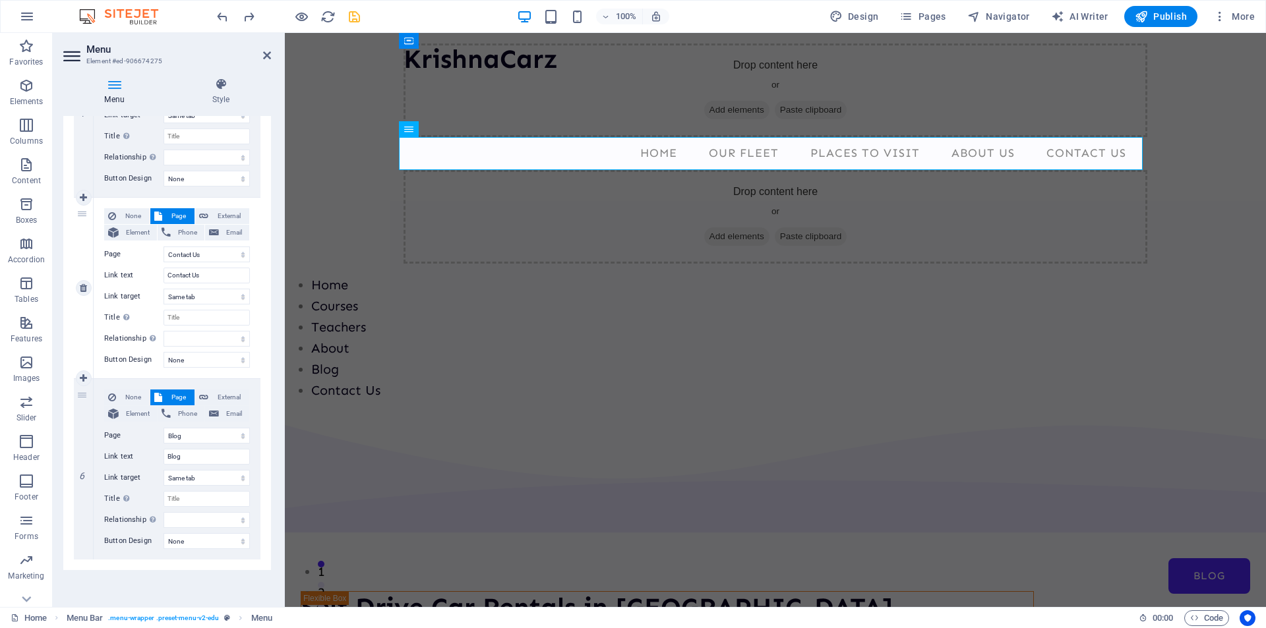
select select
select select "5"
type input "Contact Us"
select select
click at [172, 399] on span "Page" at bounding box center [178, 398] width 24 height 16
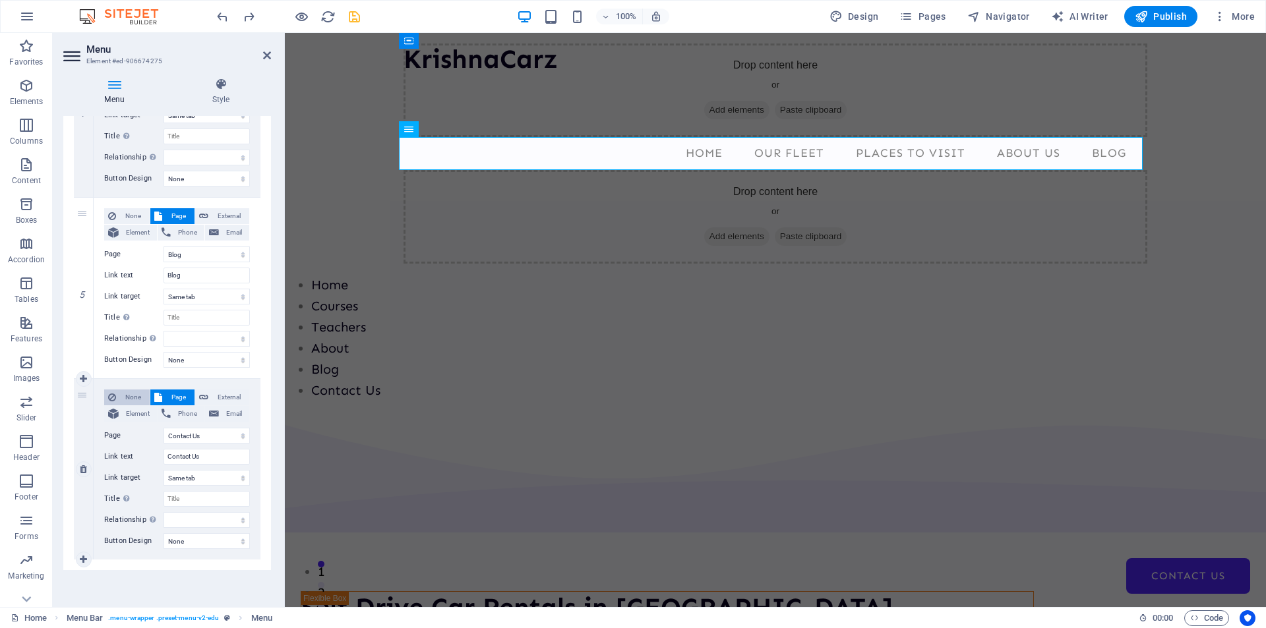
click at [129, 394] on span "None" at bounding box center [133, 398] width 26 height 16
select select
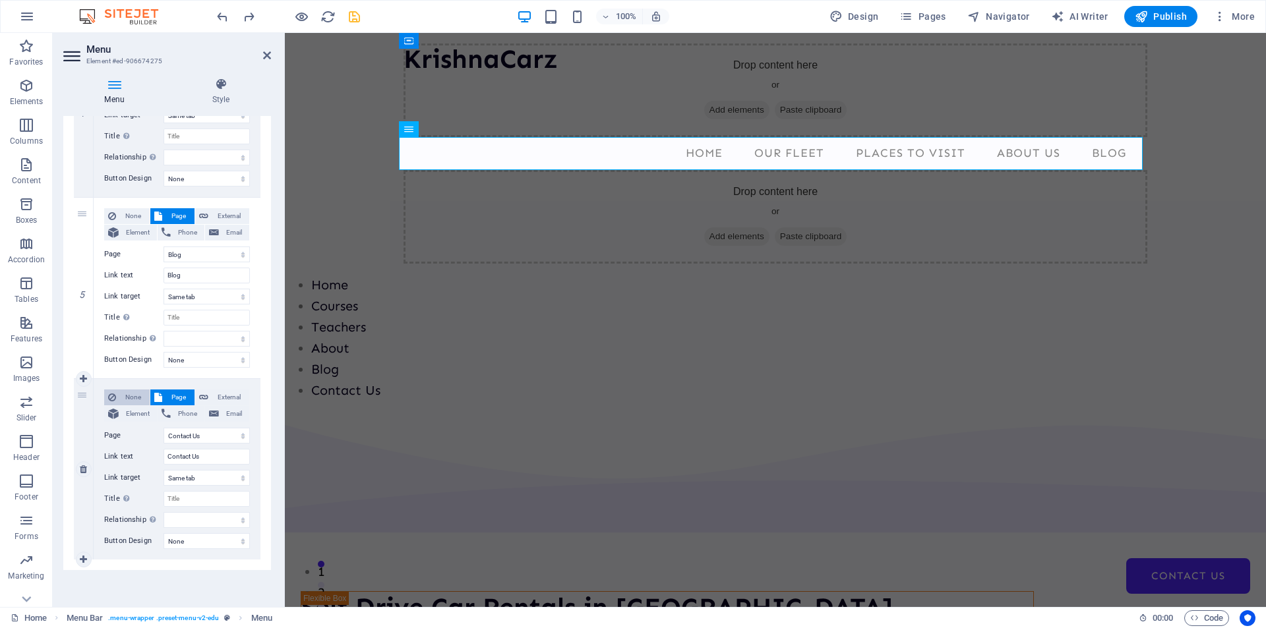
select select
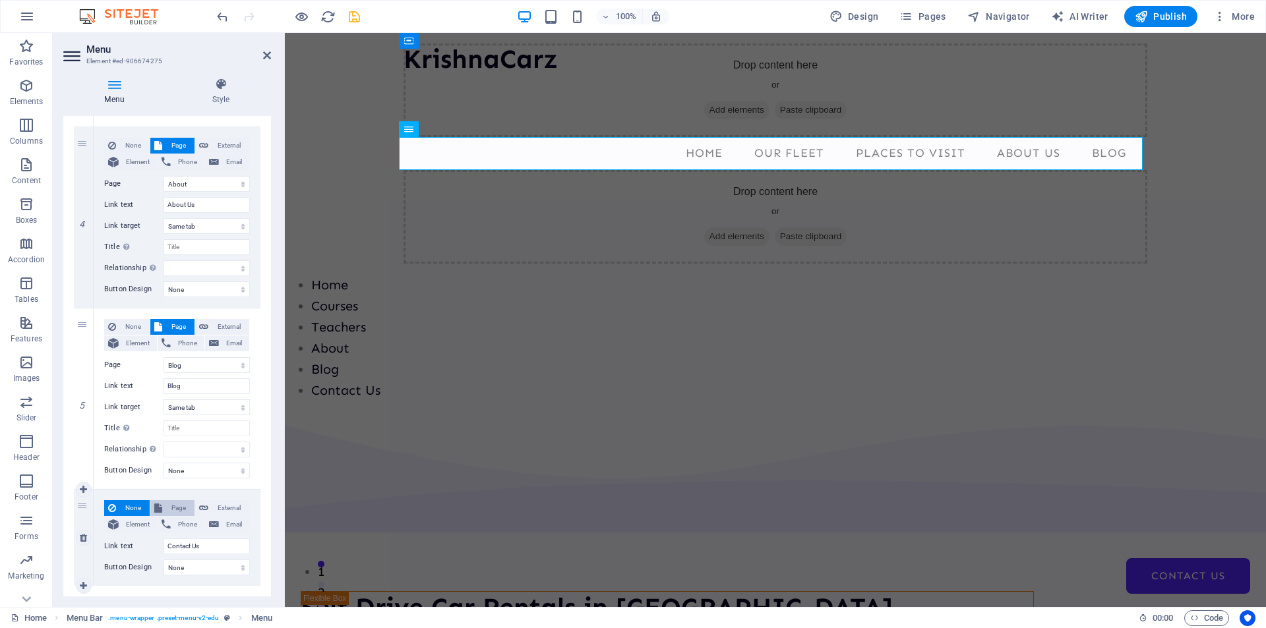
click at [172, 507] on span "Page" at bounding box center [178, 508] width 24 height 16
select select
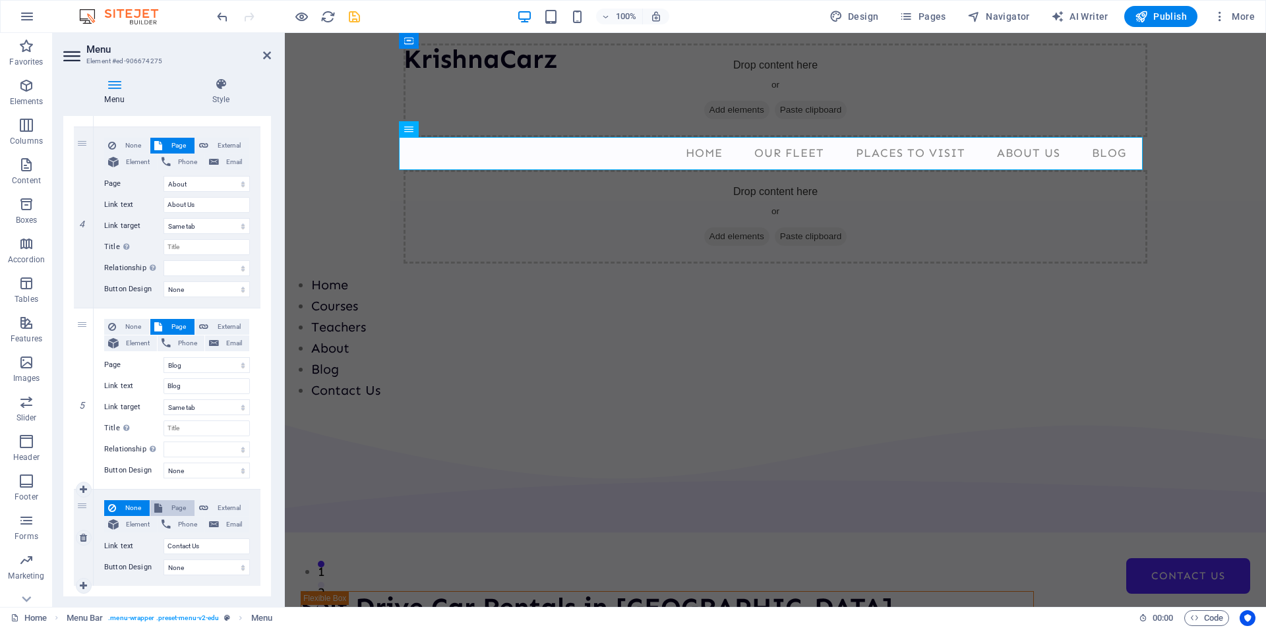
select select
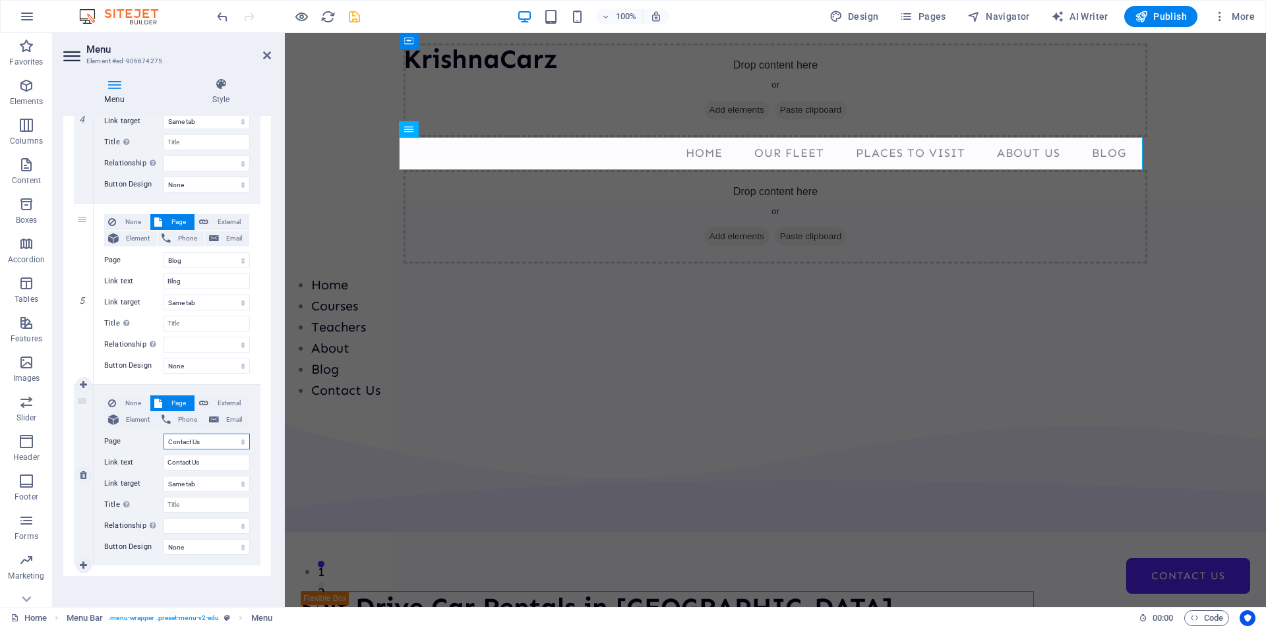
scroll to position [769, 0]
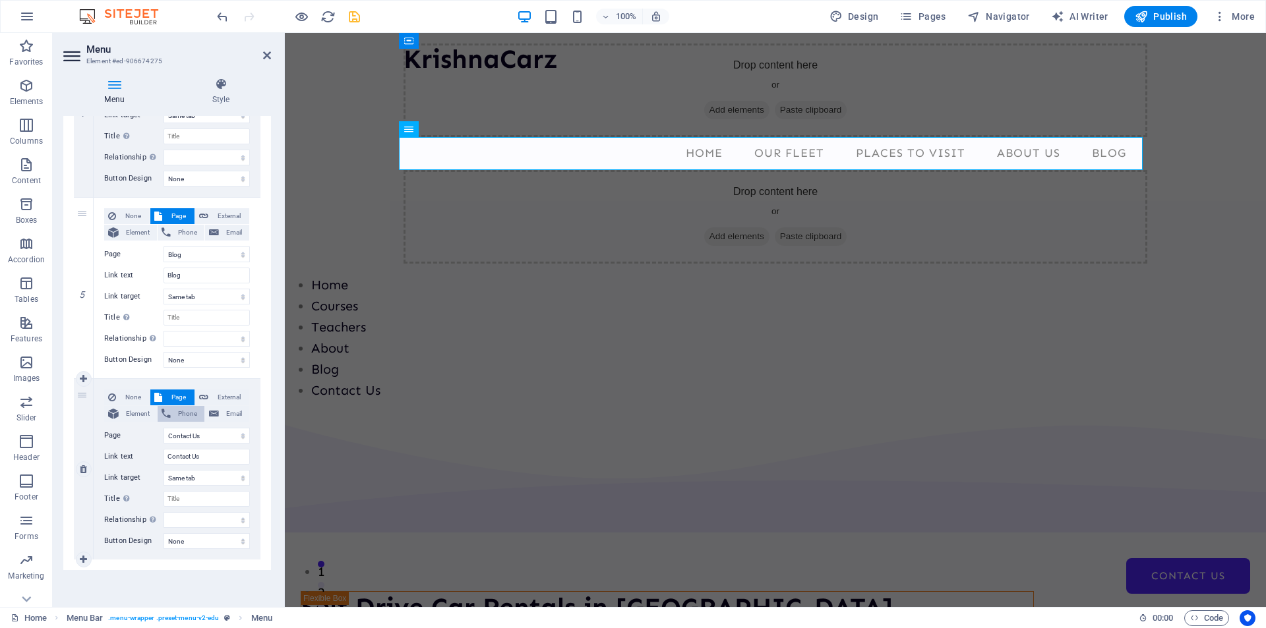
click at [183, 413] on span "Phone" at bounding box center [188, 414] width 26 height 16
select select
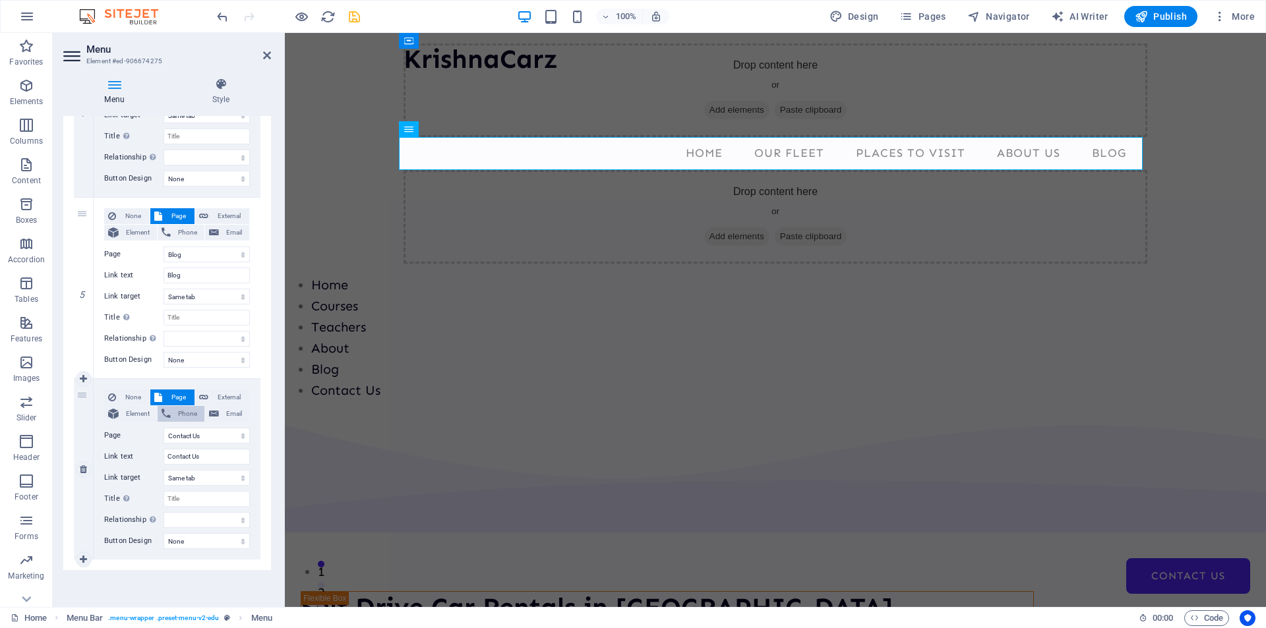
select select
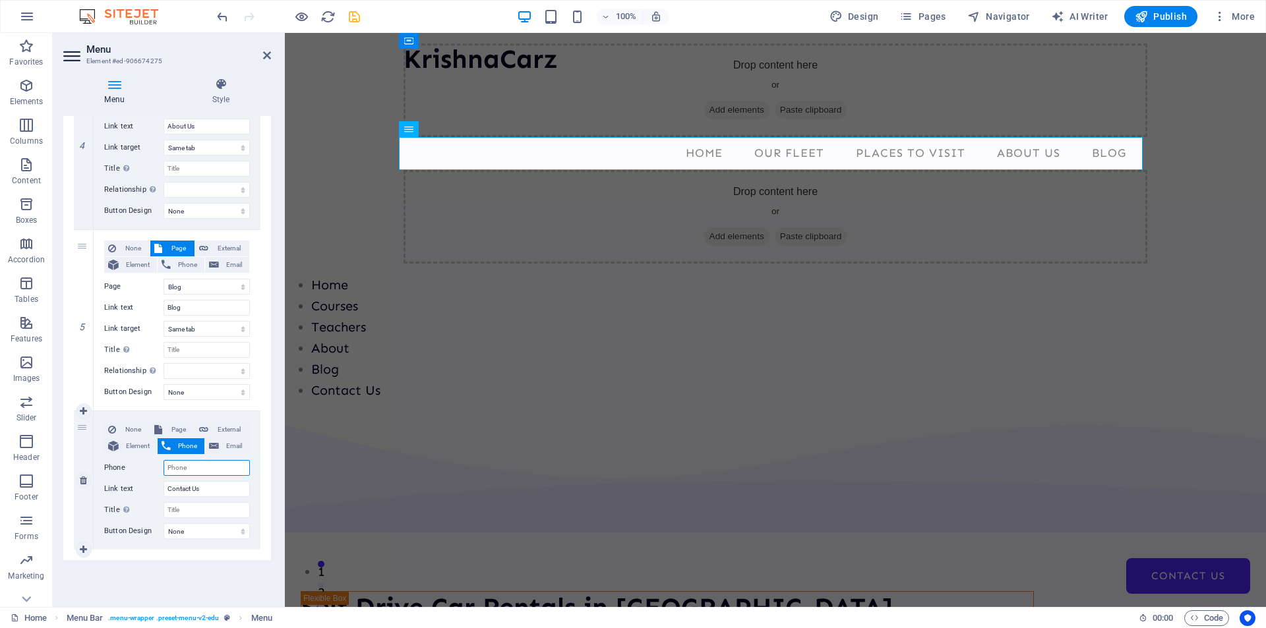
scroll to position [736, 0]
type input "+"
select select
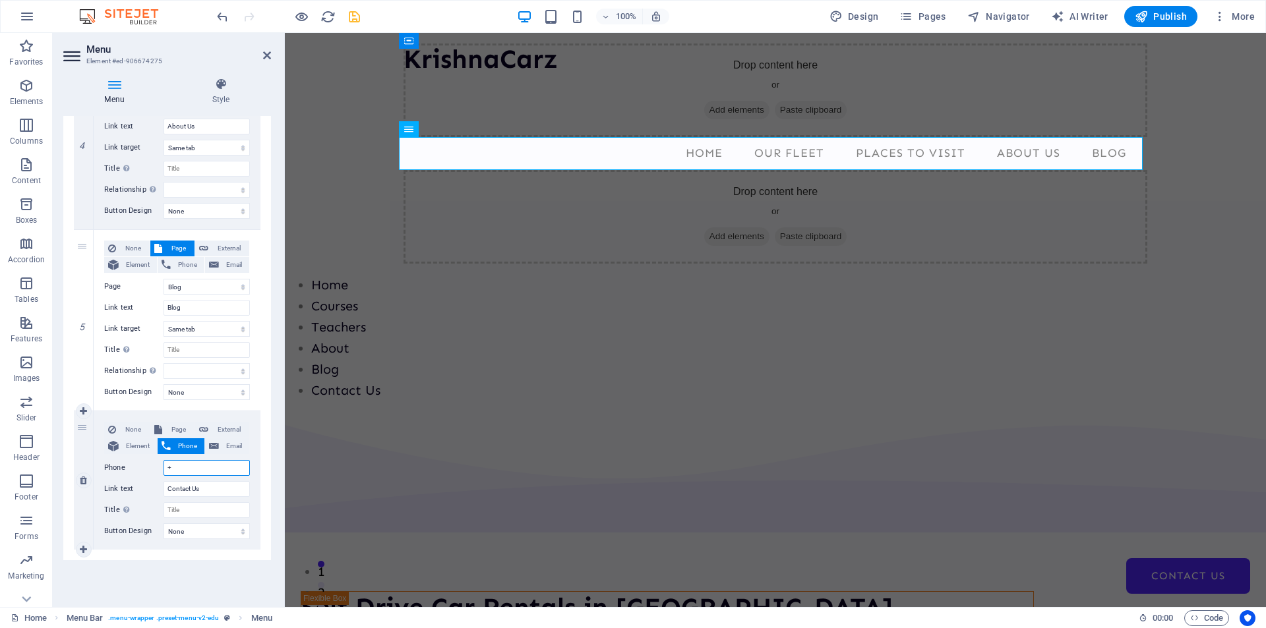
select select
type input "+91 98"
select select
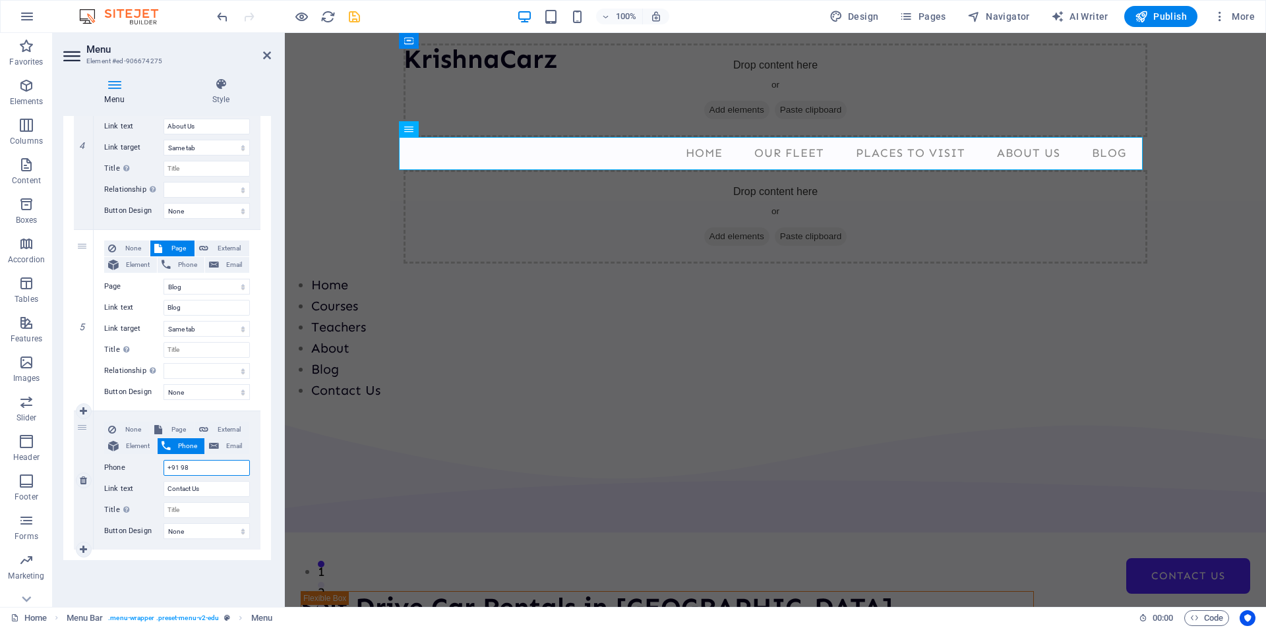
select select
type input "[PHONE_NUMBER]"
select select
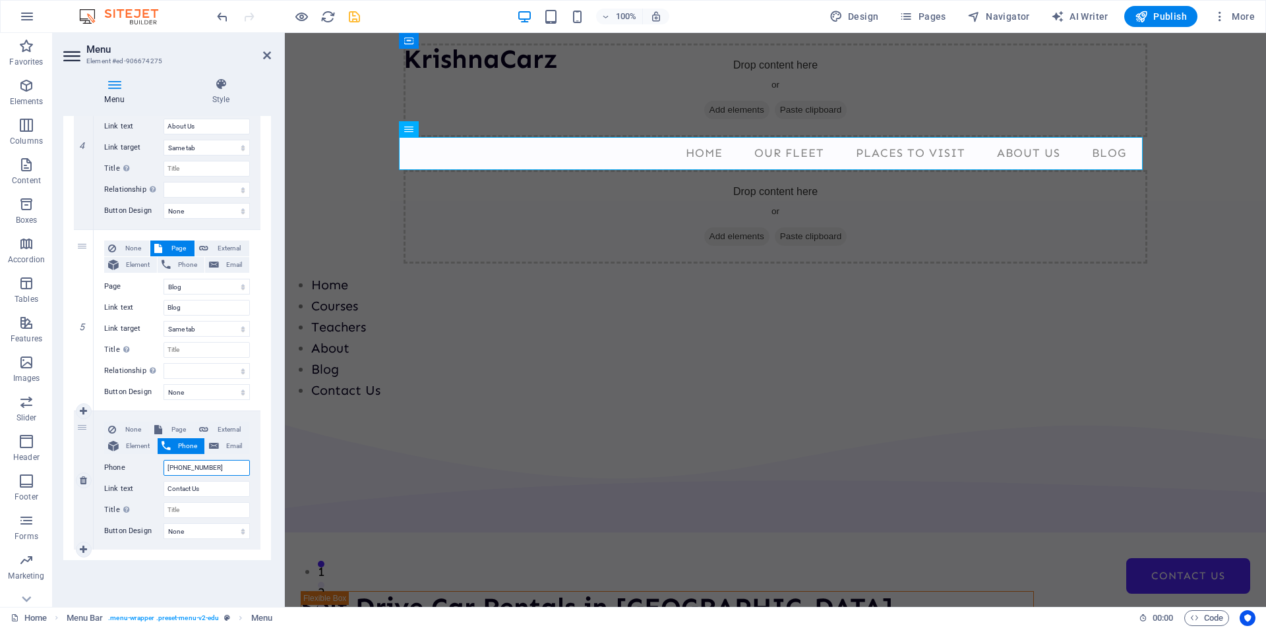
select select
type input "[PHONE_NUMBER]"
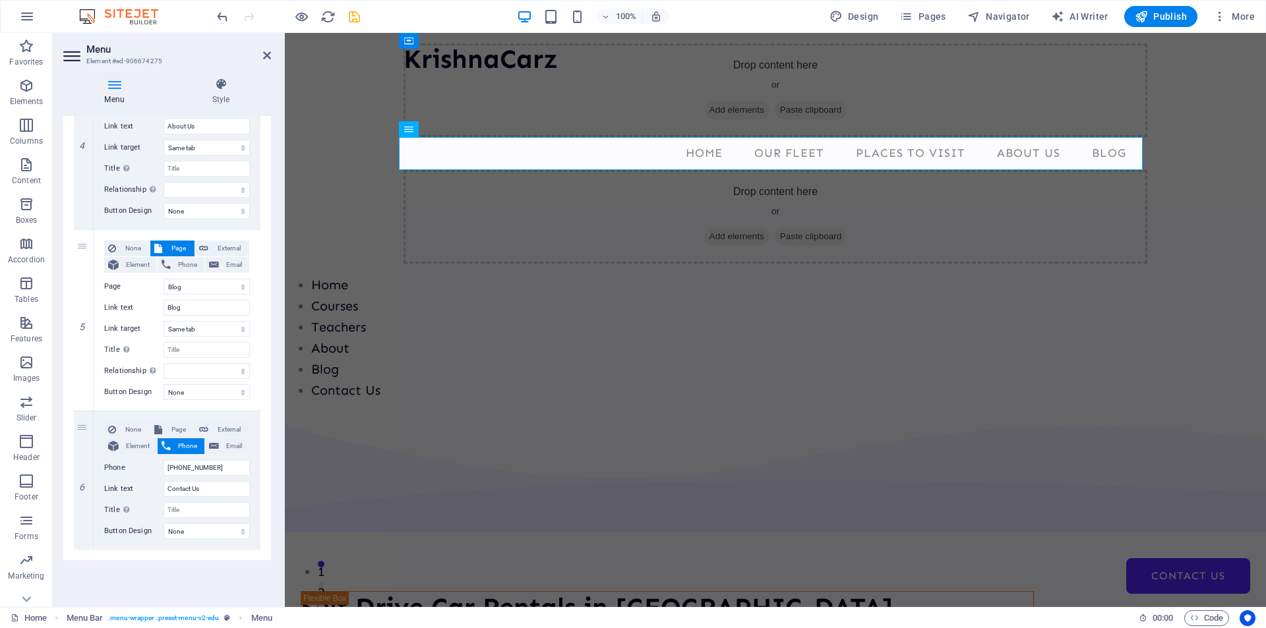
click at [68, 477] on div "1 None Page External Element Phone Email Page Home Courses Teachers About Blog …" at bounding box center [167, 27] width 208 height 1066
click at [181, 583] on div "Menu Auto Custom Create custom menu items for this menu. Recommended for one-pa…" at bounding box center [167, 356] width 208 height 480
click at [234, 465] on input "[PHONE_NUMBER]" at bounding box center [206, 468] width 86 height 16
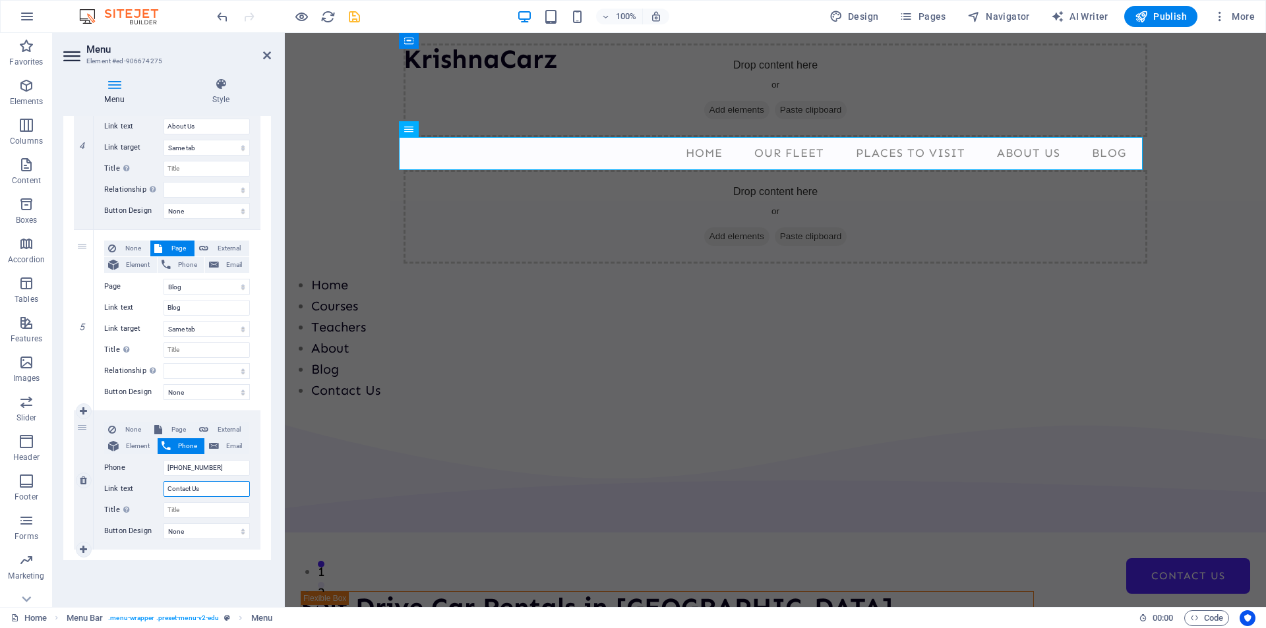
click at [214, 486] on input "Contact Us" at bounding box center [206, 489] width 86 height 16
paste input "[PHONE_NUMBER]"
type input "[PHONE_NUMBER]"
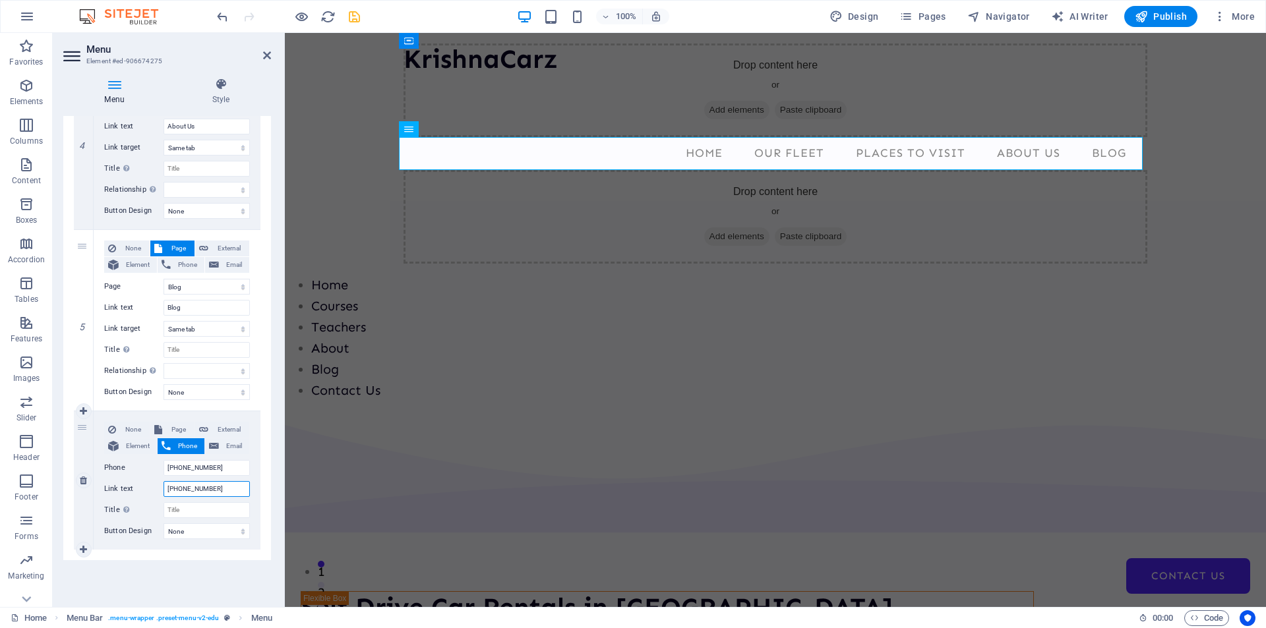
select select
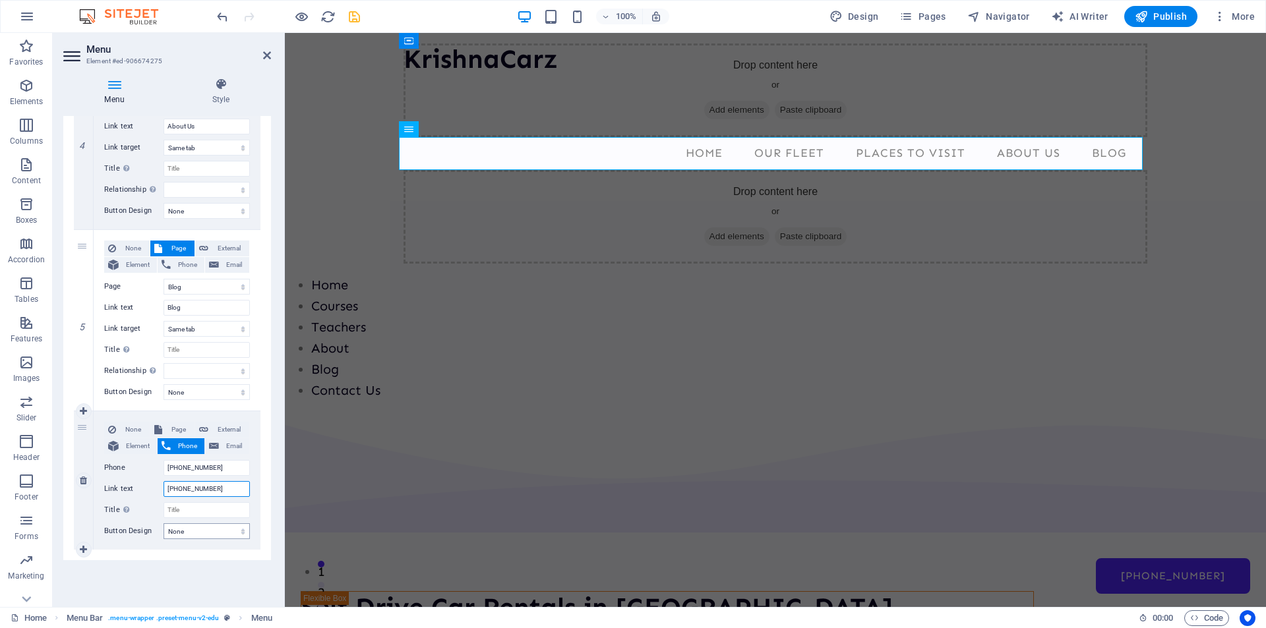
type input "[PHONE_NUMBER]"
click at [195, 532] on select "None Default Primary Secondary" at bounding box center [206, 531] width 86 height 16
select select "primary"
click at [163, 523] on select "None Default Primary Secondary" at bounding box center [206, 531] width 86 height 16
select select
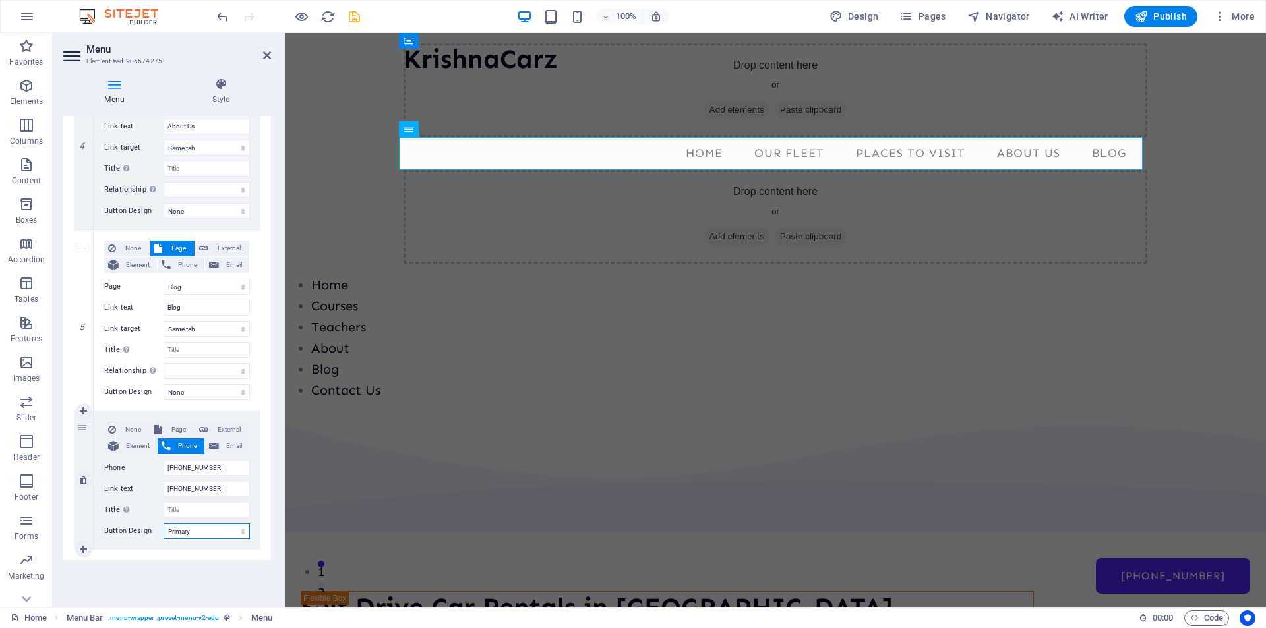
select select
click at [194, 537] on select "None Default Primary Secondary" at bounding box center [206, 531] width 86 height 16
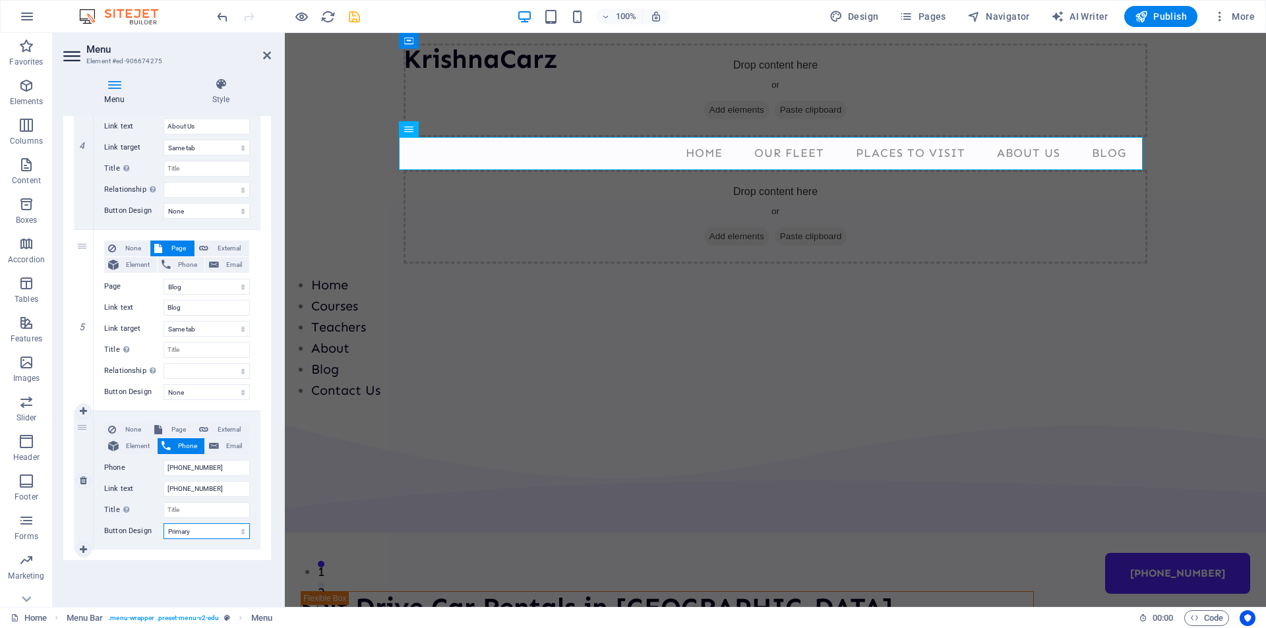
select select "secondary"
click at [163, 523] on select "None Default Primary Secondary" at bounding box center [206, 531] width 86 height 16
select select
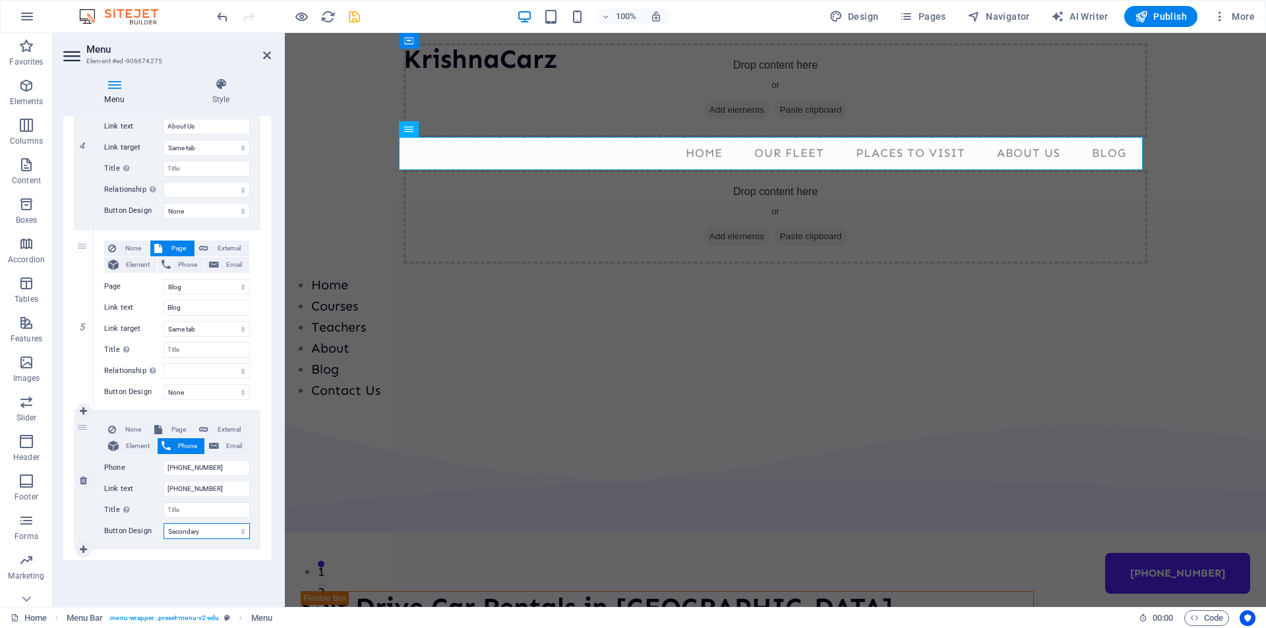
select select
click at [482, 211] on div "Drop content here or Add elements Paste clipboard" at bounding box center [774, 217] width 743 height 94
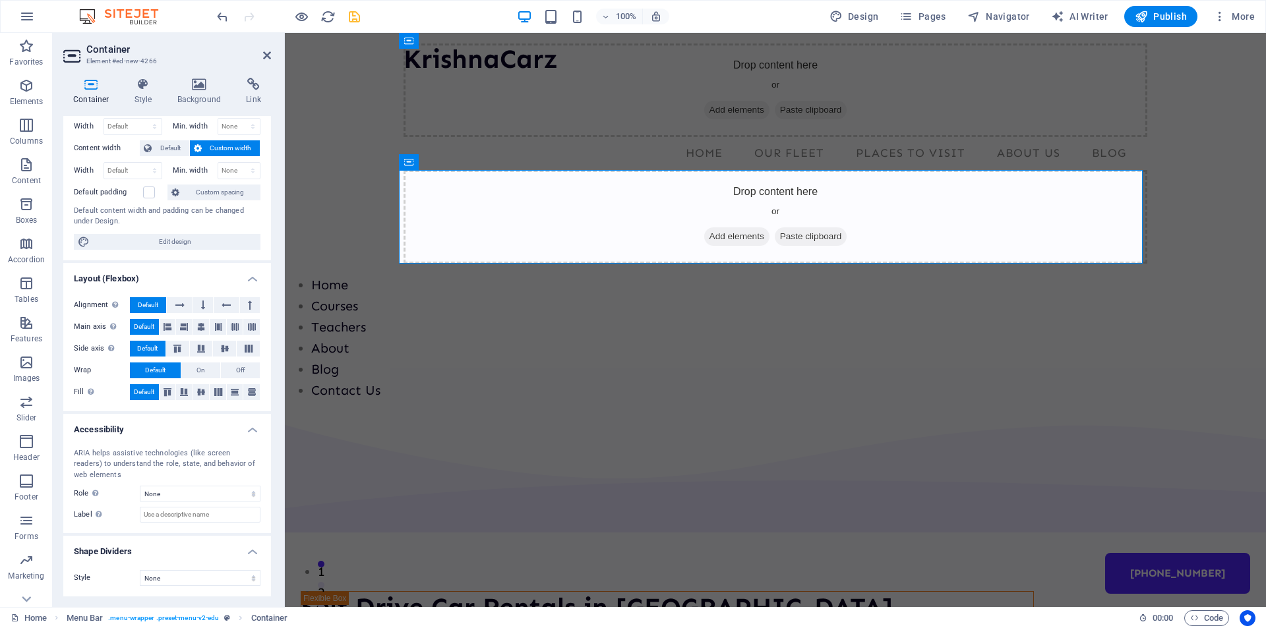
scroll to position [0, 0]
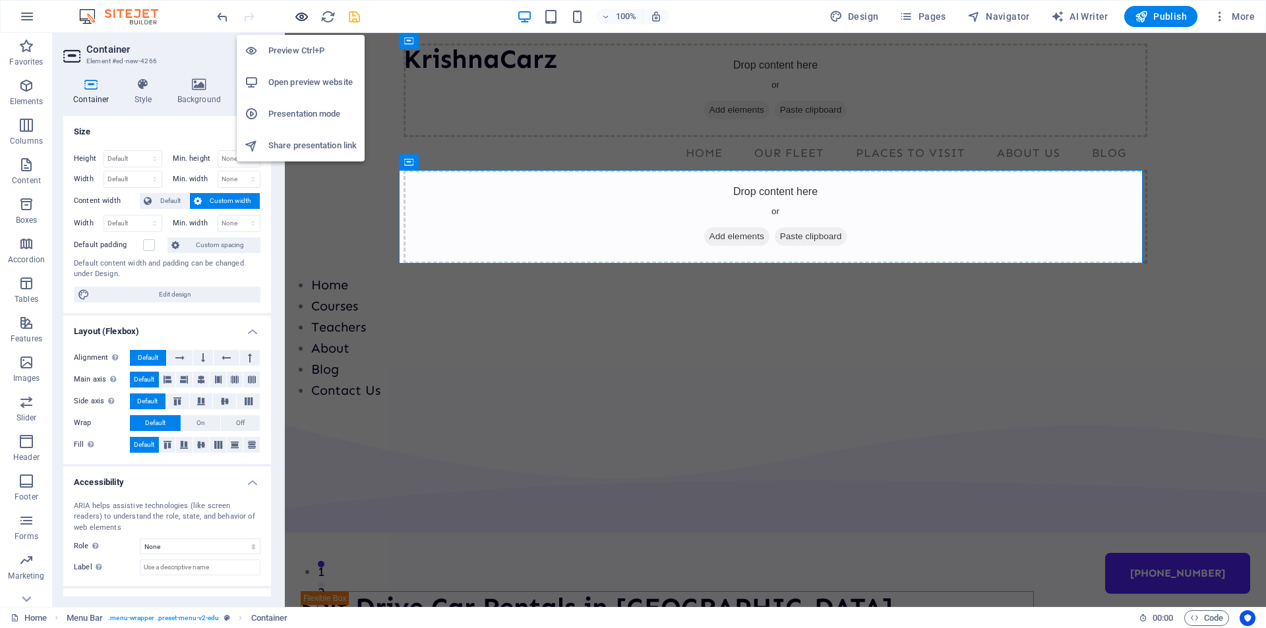
click at [301, 15] on icon "button" at bounding box center [301, 16] width 15 height 15
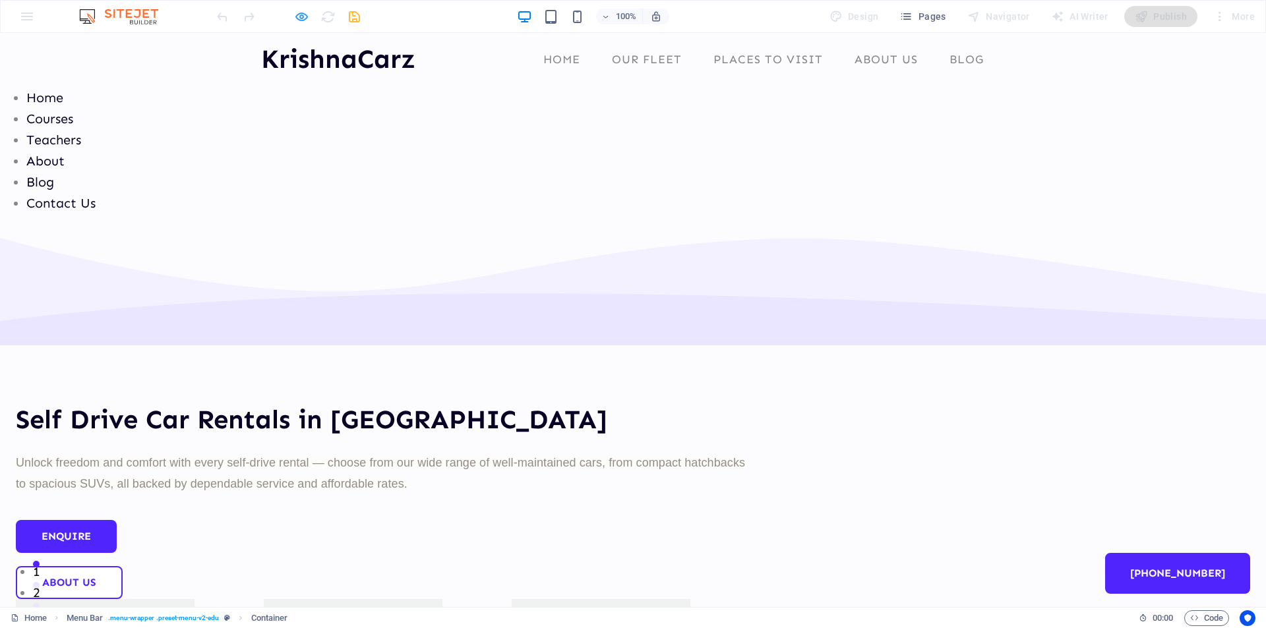
click at [294, 18] on icon "button" at bounding box center [301, 16] width 15 height 15
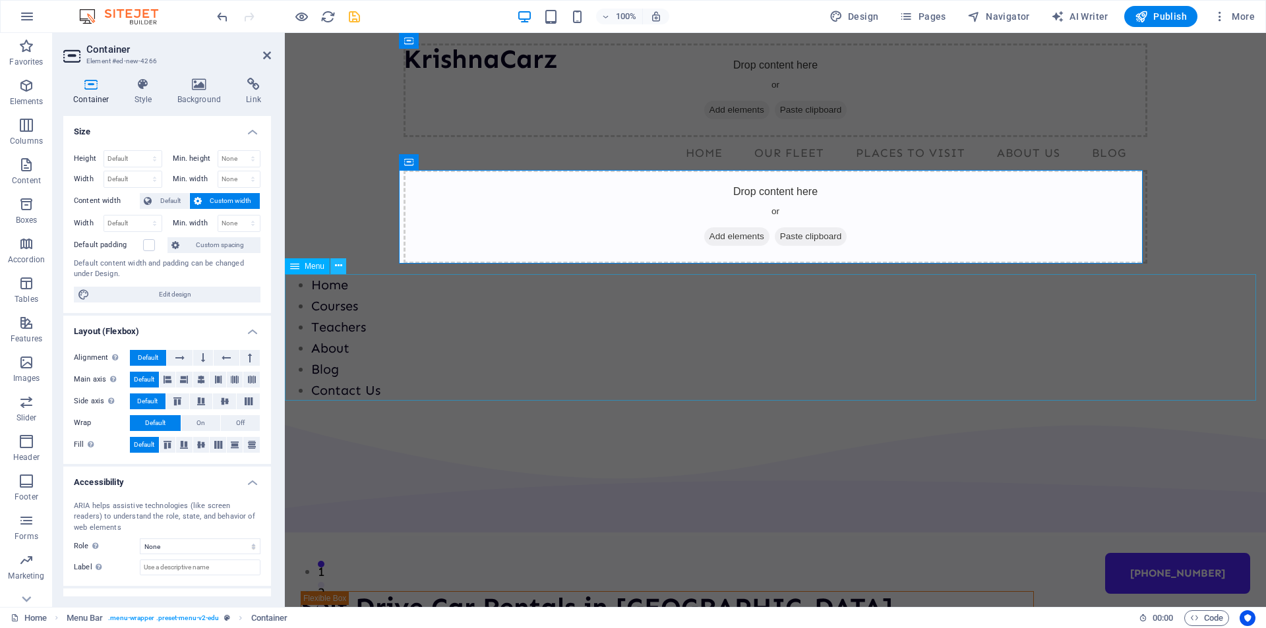
click at [338, 265] on icon at bounding box center [338, 266] width 7 height 14
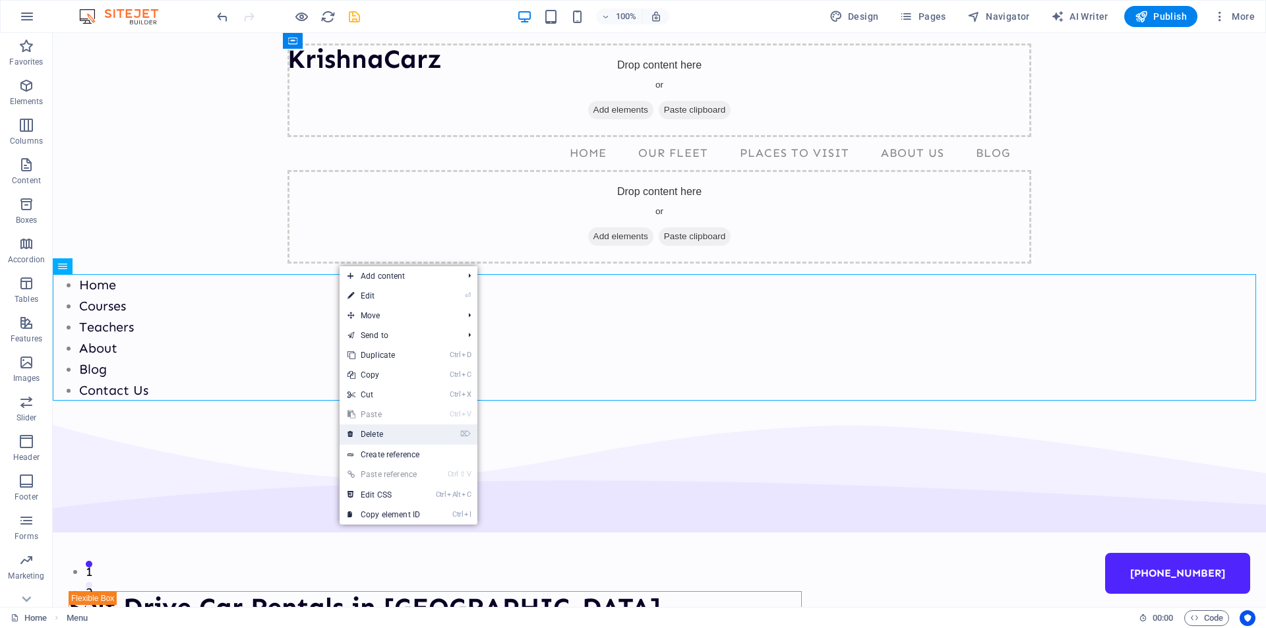
click at [376, 436] on link "⌦ Delete" at bounding box center [383, 434] width 88 height 20
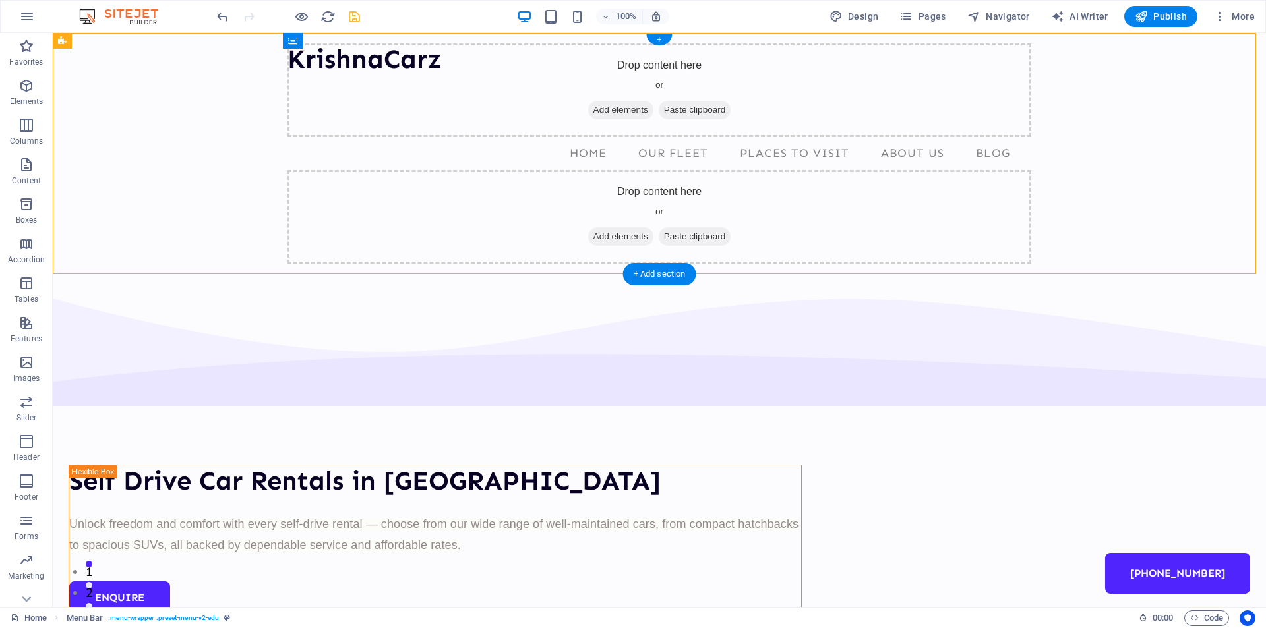
drag, startPoint x: 895, startPoint y: 243, endPoint x: 916, endPoint y: 109, distance: 134.8
click at [916, 109] on header "KrishnaCarz Drop content here or Add elements Paste clipboard Home Our Fleet Pl…" at bounding box center [659, 153] width 765 height 241
click at [413, 210] on div "Drop content here or Add elements Paste clipboard" at bounding box center [658, 217] width 743 height 94
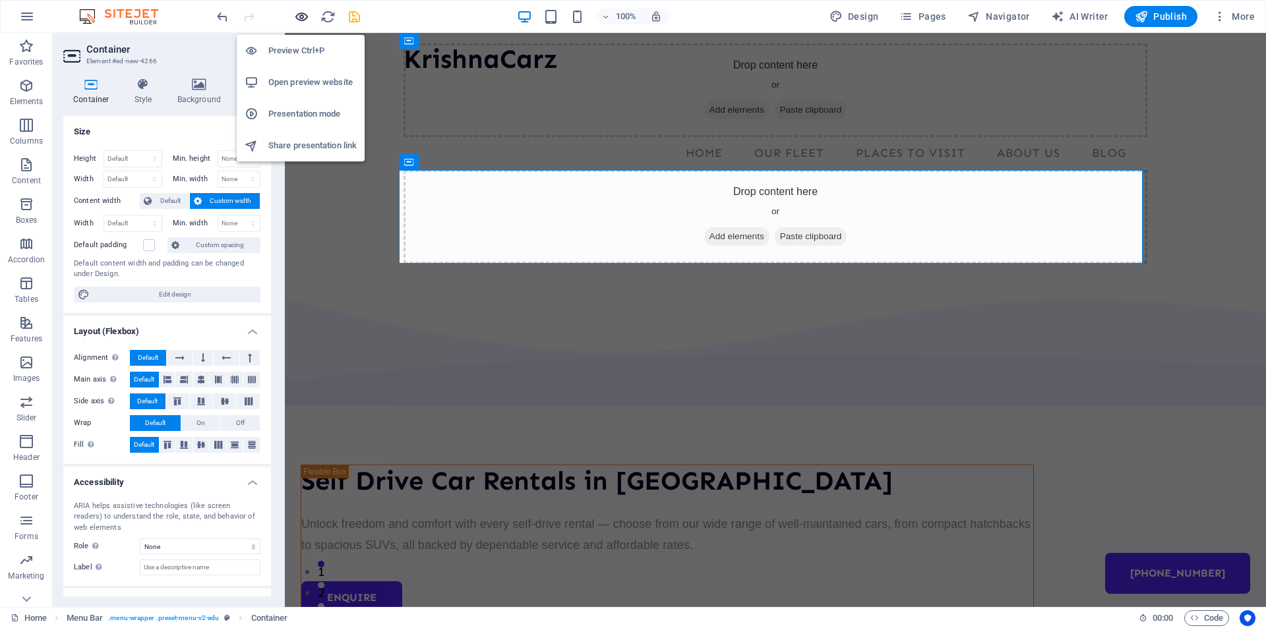
click at [302, 18] on icon "button" at bounding box center [301, 16] width 15 height 15
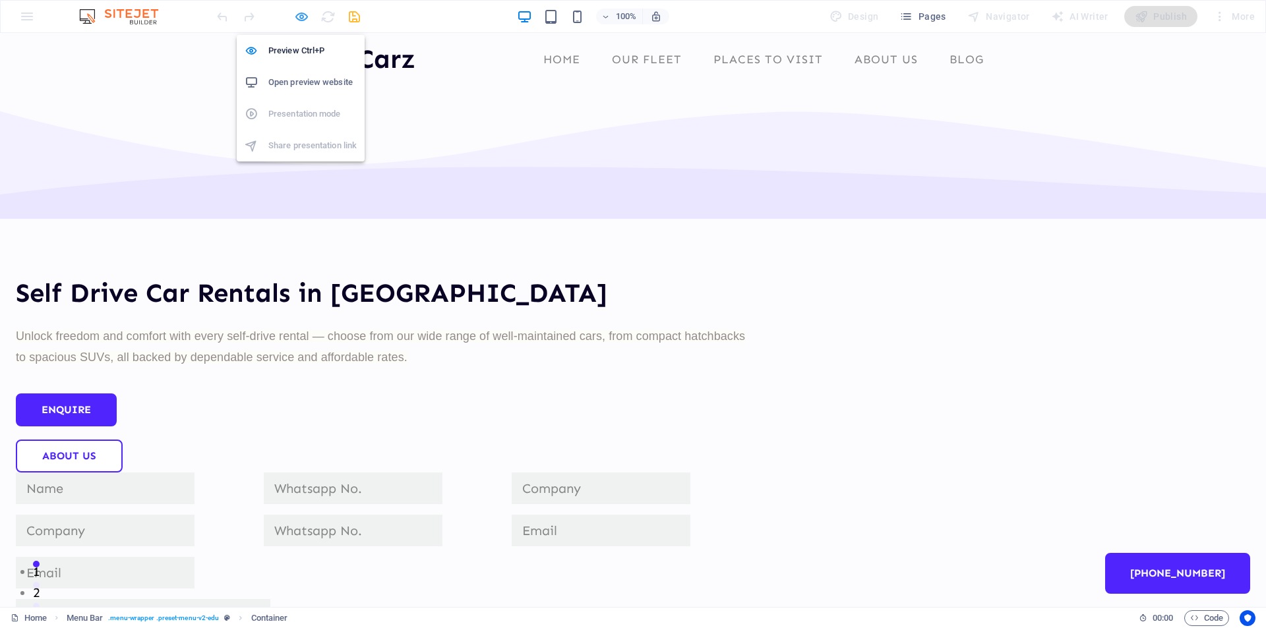
click at [303, 16] on icon "button" at bounding box center [301, 16] width 15 height 15
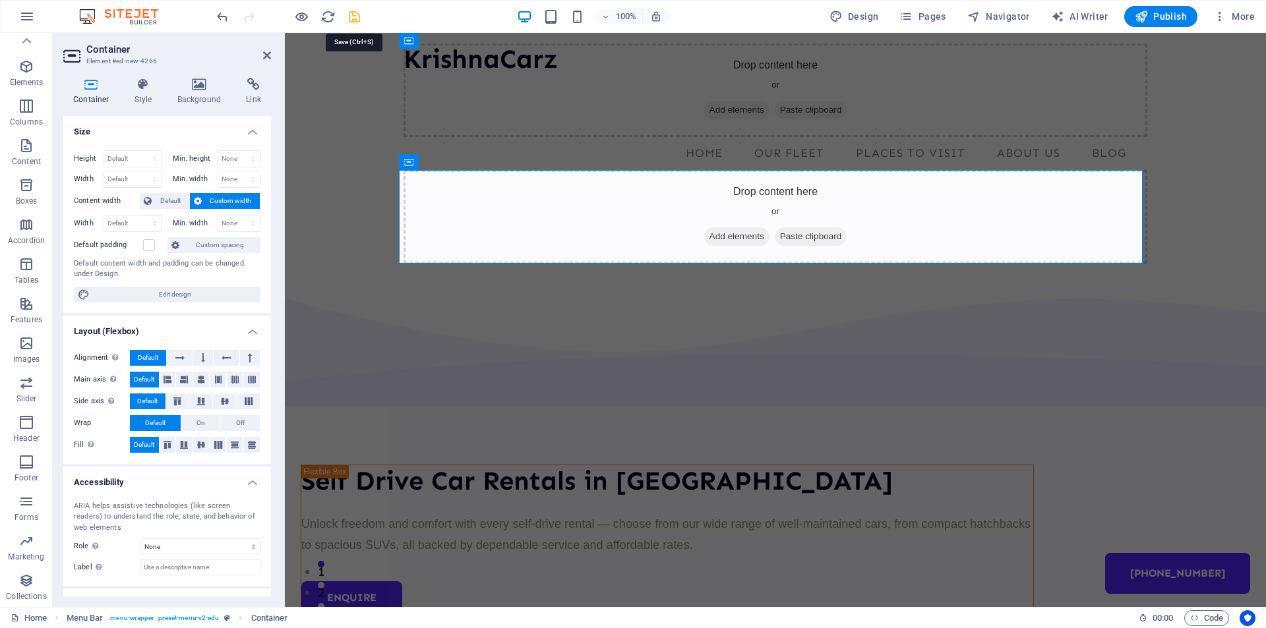
click at [356, 19] on icon "save" at bounding box center [354, 16] width 15 height 15
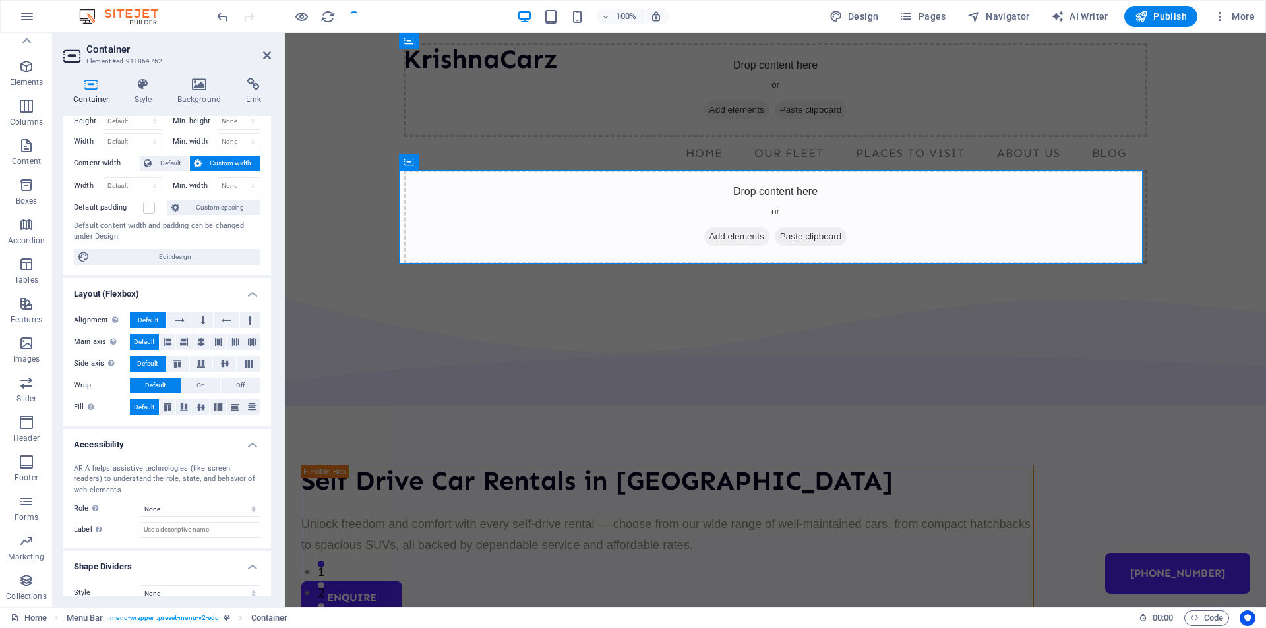
scroll to position [53, 0]
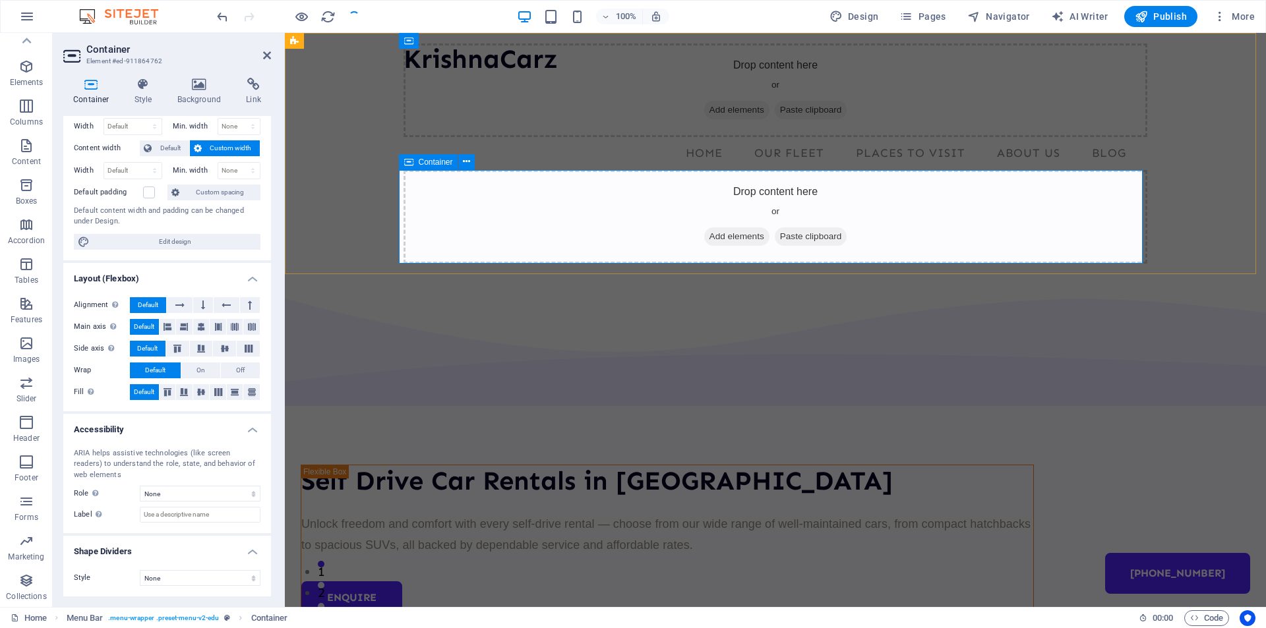
click at [1011, 228] on div "Drop content here or Add elements Paste clipboard" at bounding box center [774, 217] width 743 height 94
click at [921, 156] on nav "Home Our Fleet Places to Visit About Us Blog +91 9823 444 350" at bounding box center [774, 153] width 743 height 33
click at [1147, 156] on nav "Home Our Fleet Places to Visit About Us Blog +91 9823 444 350" at bounding box center [774, 153] width 743 height 33
select select
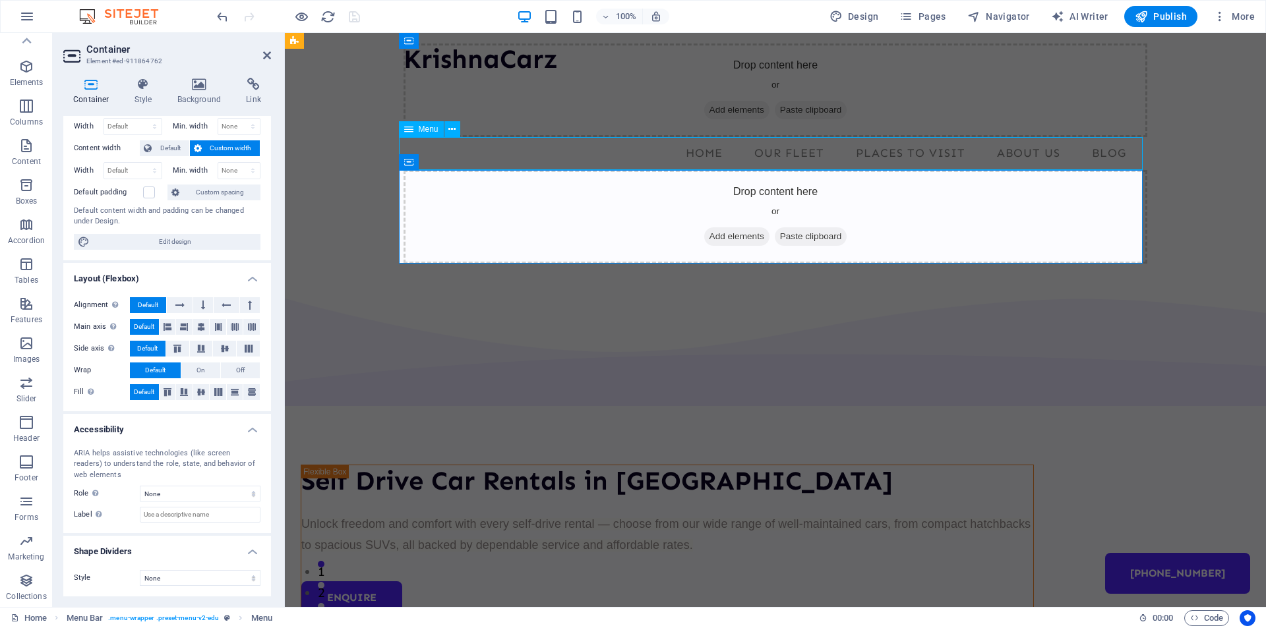
select select "1"
select select
select select "2"
select select
select select "3"
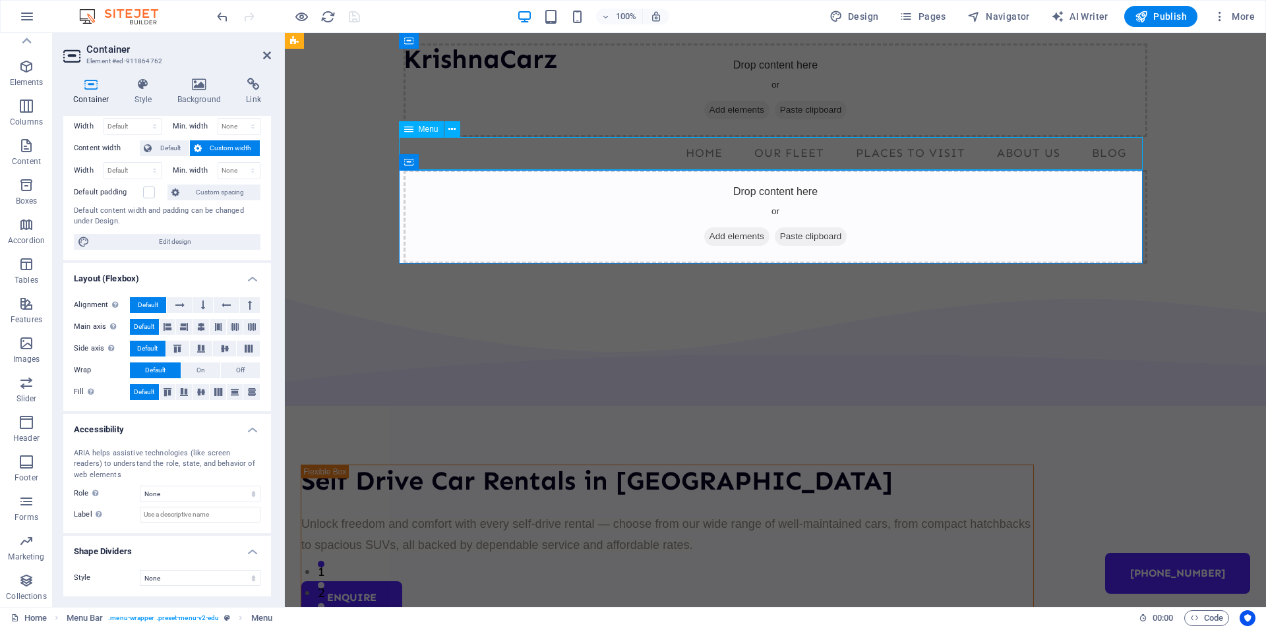
select select
select select "4"
select select
select select "secondary"
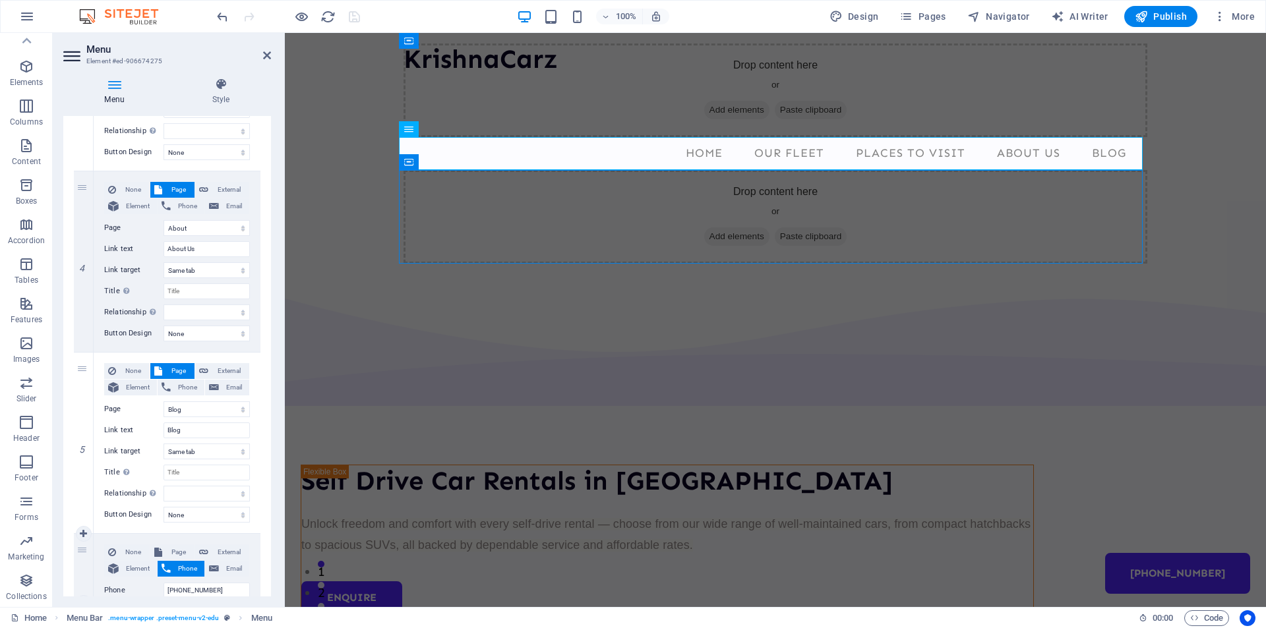
scroll to position [736, 0]
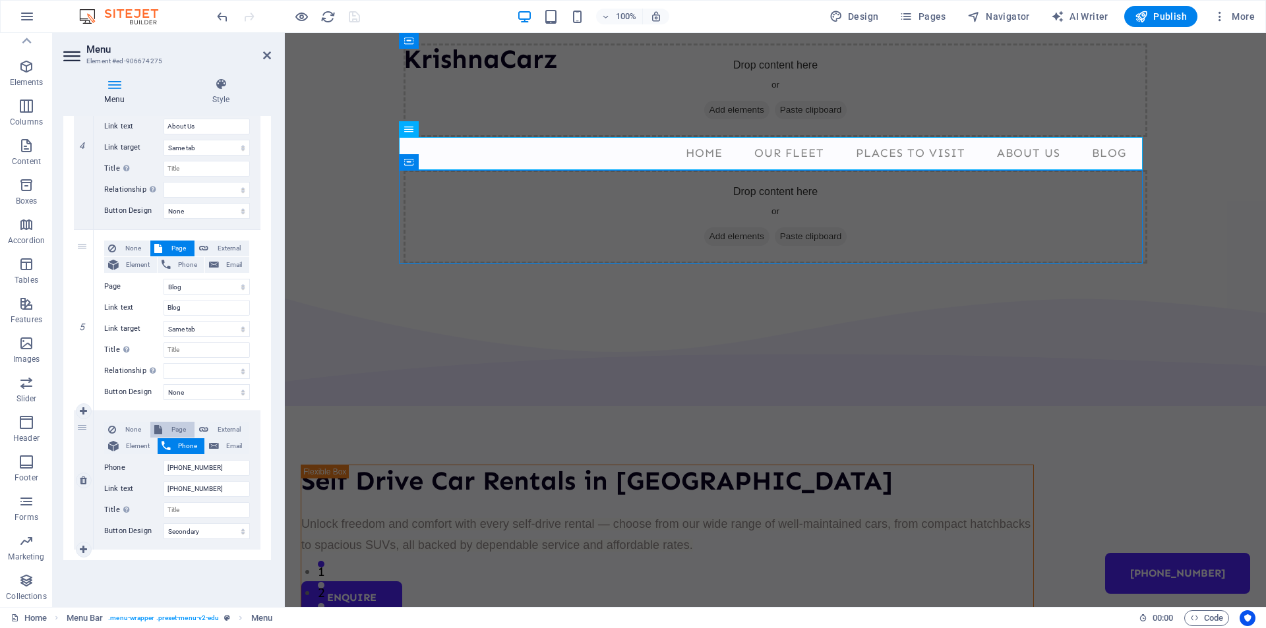
click at [166, 432] on span "Page" at bounding box center [178, 430] width 24 height 16
select select
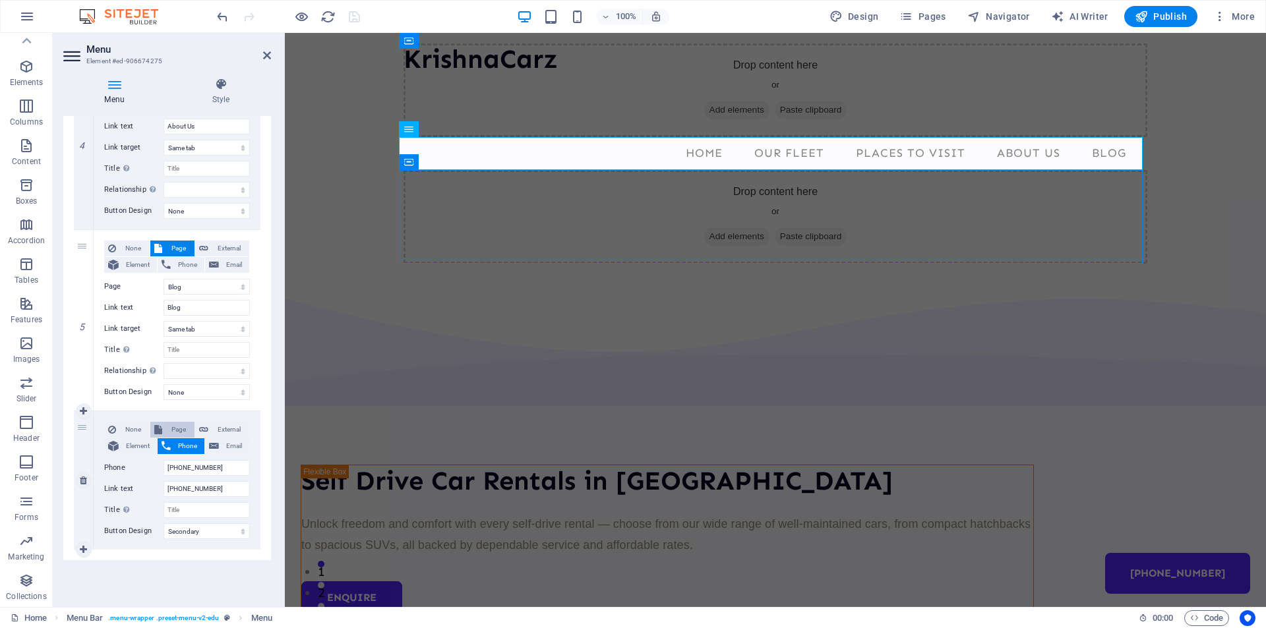
select select
click at [205, 465] on select "Home Courses Teachers About Blog Contact Us Legal Notice Privacy Home Home Home…" at bounding box center [206, 468] width 86 height 16
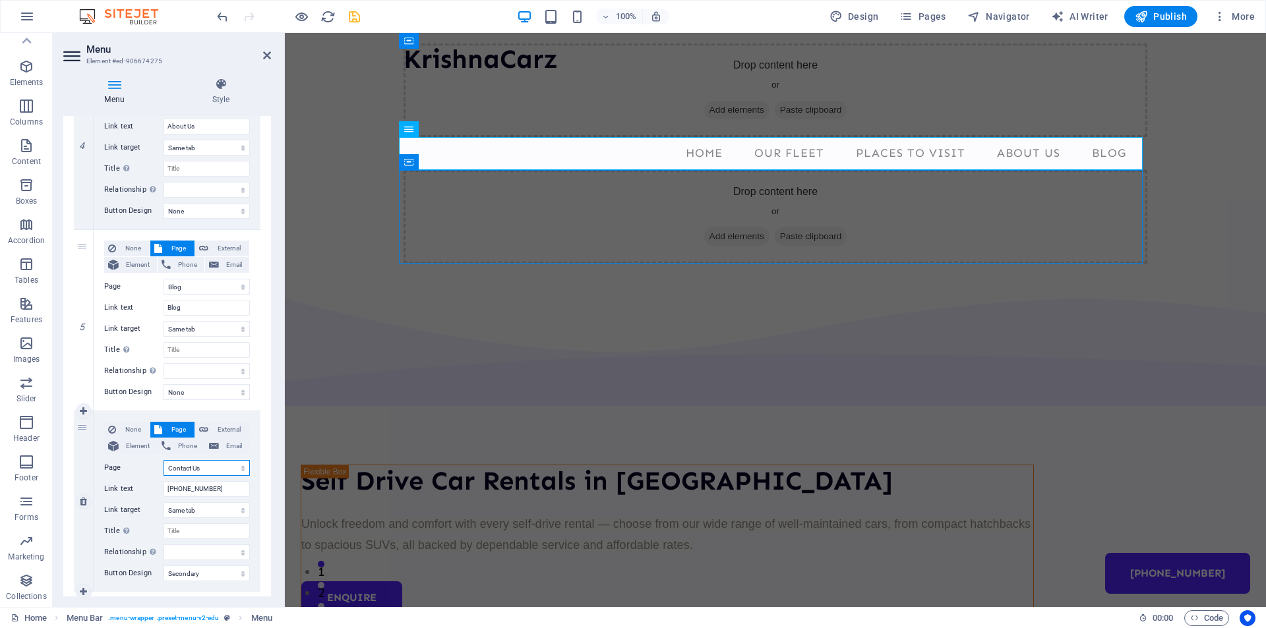
click at [192, 469] on select "Home Courses Teachers About Blog Contact Us Legal Notice Privacy Home Home Home…" at bounding box center [206, 468] width 86 height 16
click at [198, 489] on input "[PHONE_NUMBER]" at bounding box center [206, 489] width 86 height 16
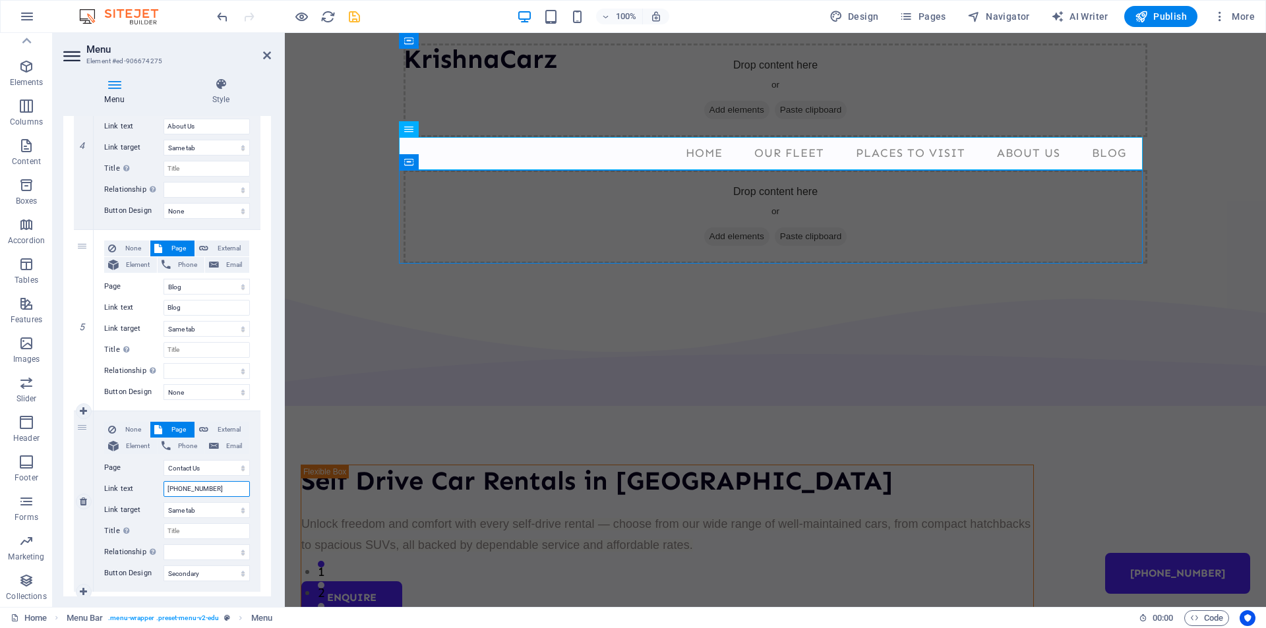
click at [198, 489] on input "[PHONE_NUMBER]" at bounding box center [206, 489] width 86 height 16
type input "Contact"
select select
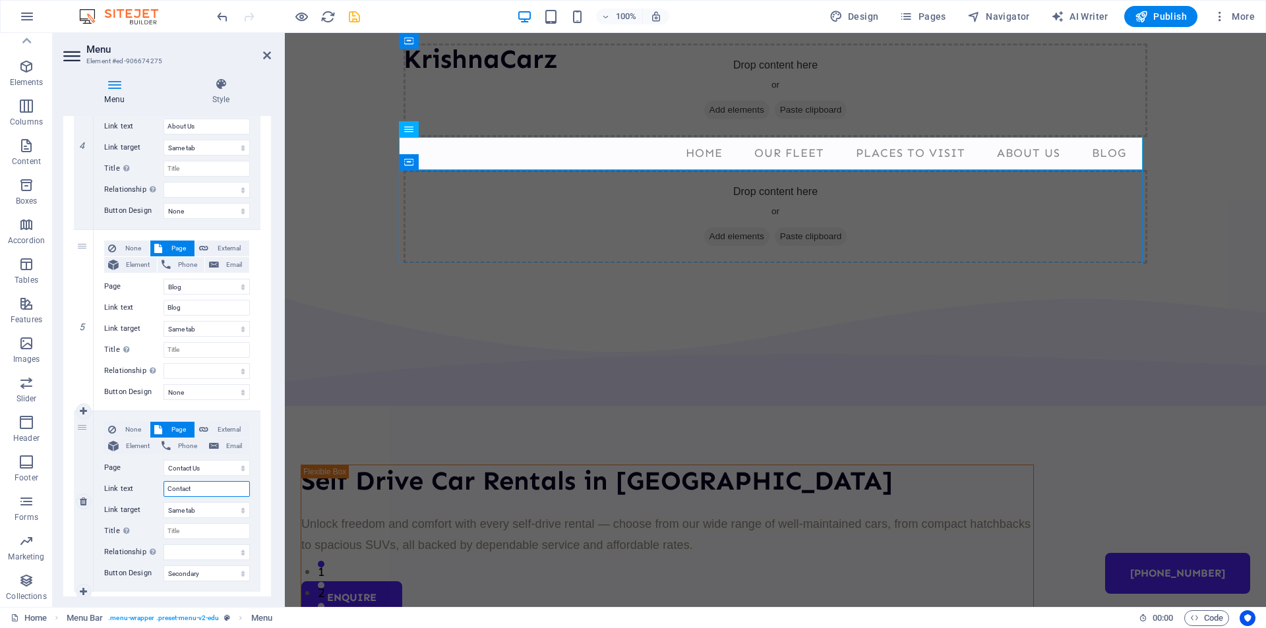
select select
type input "Contact Us"
select select
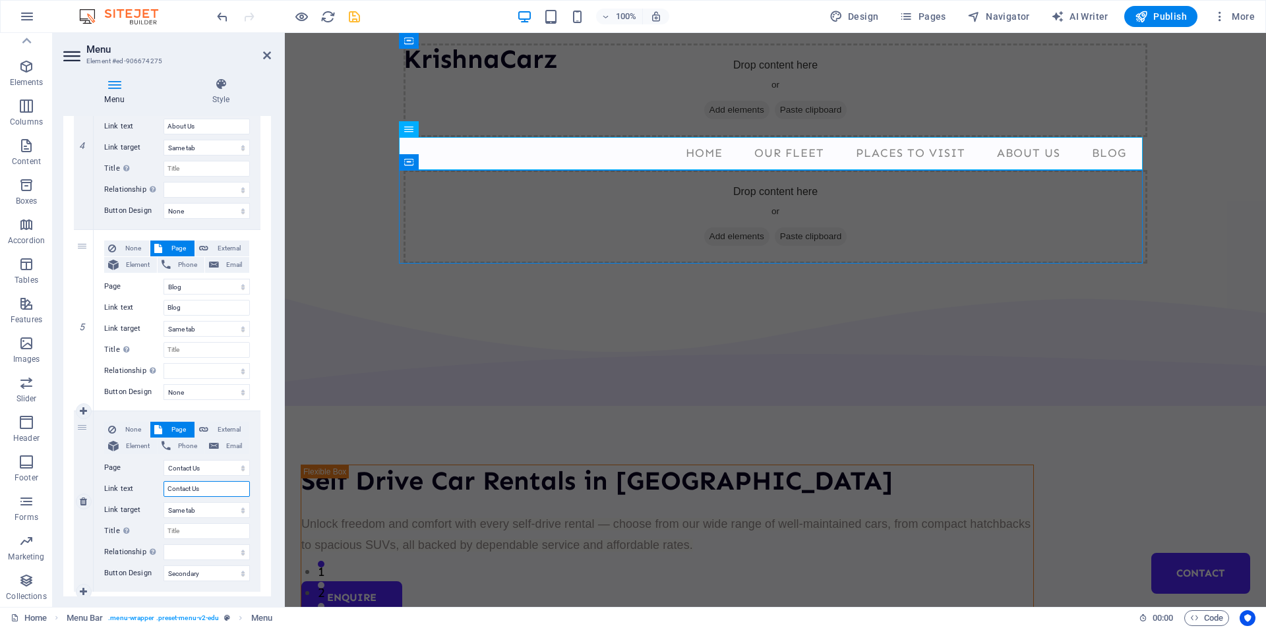
select select
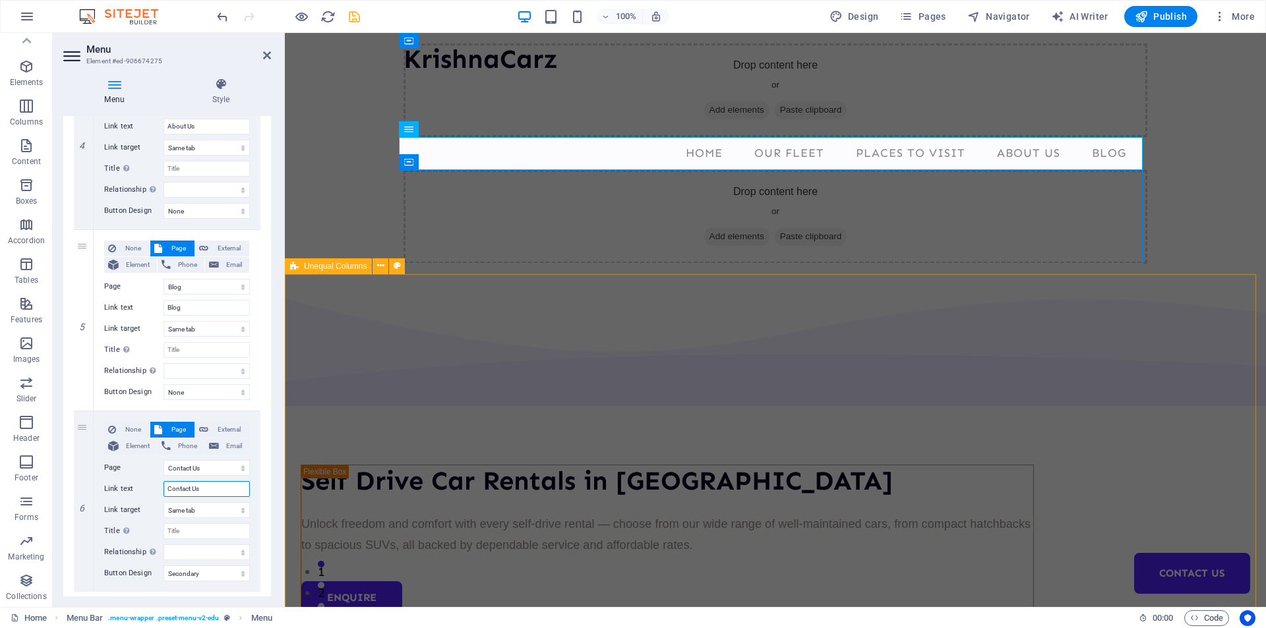
type input "Contact Us"
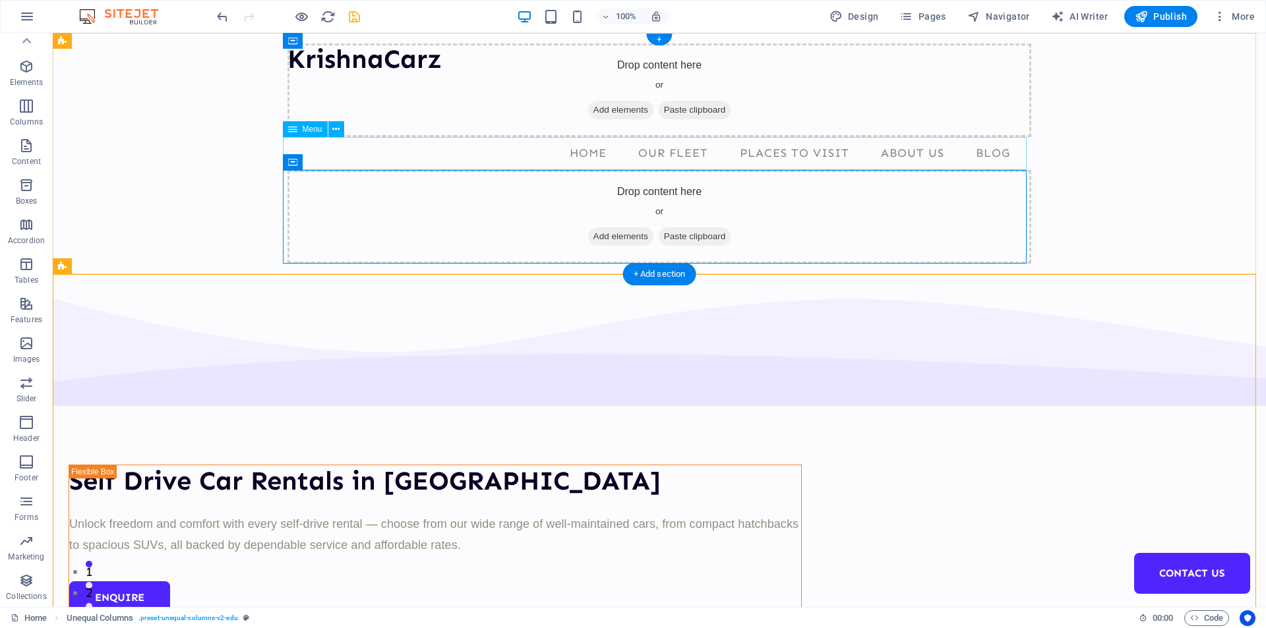
click at [715, 152] on nav "Home Our Fleet Places to Visit About Us Blog Contact Us" at bounding box center [658, 153] width 743 height 33
select select
select select "1"
select select
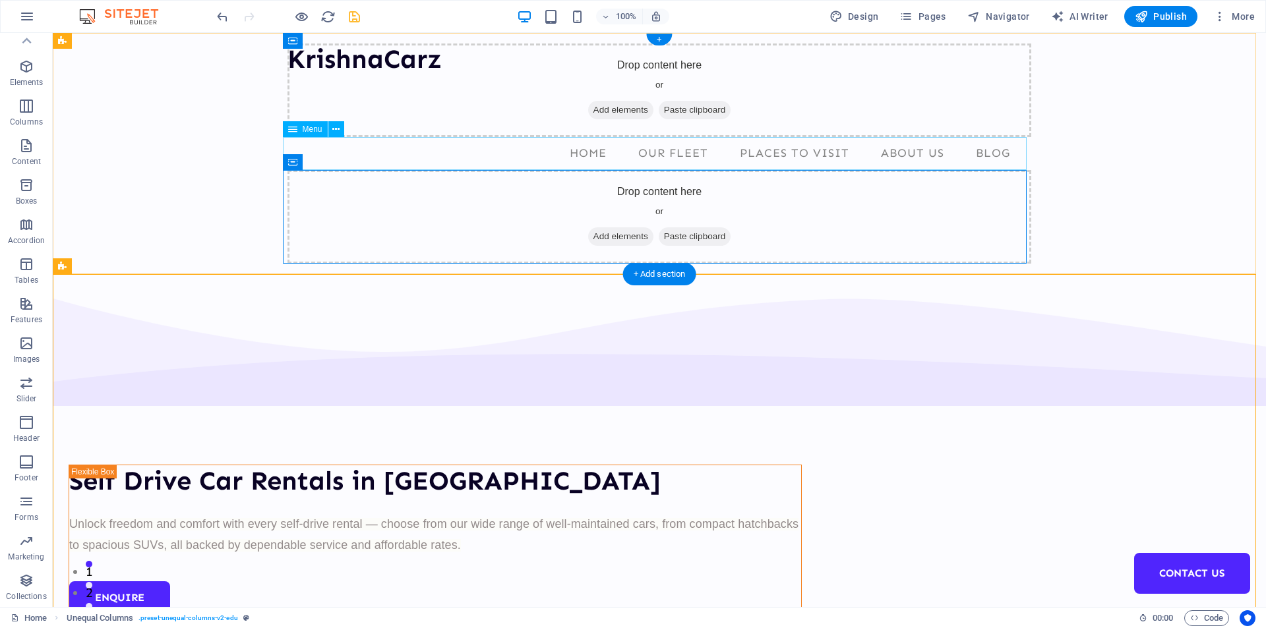
select select "2"
select select
select select "3"
select select
select select "4"
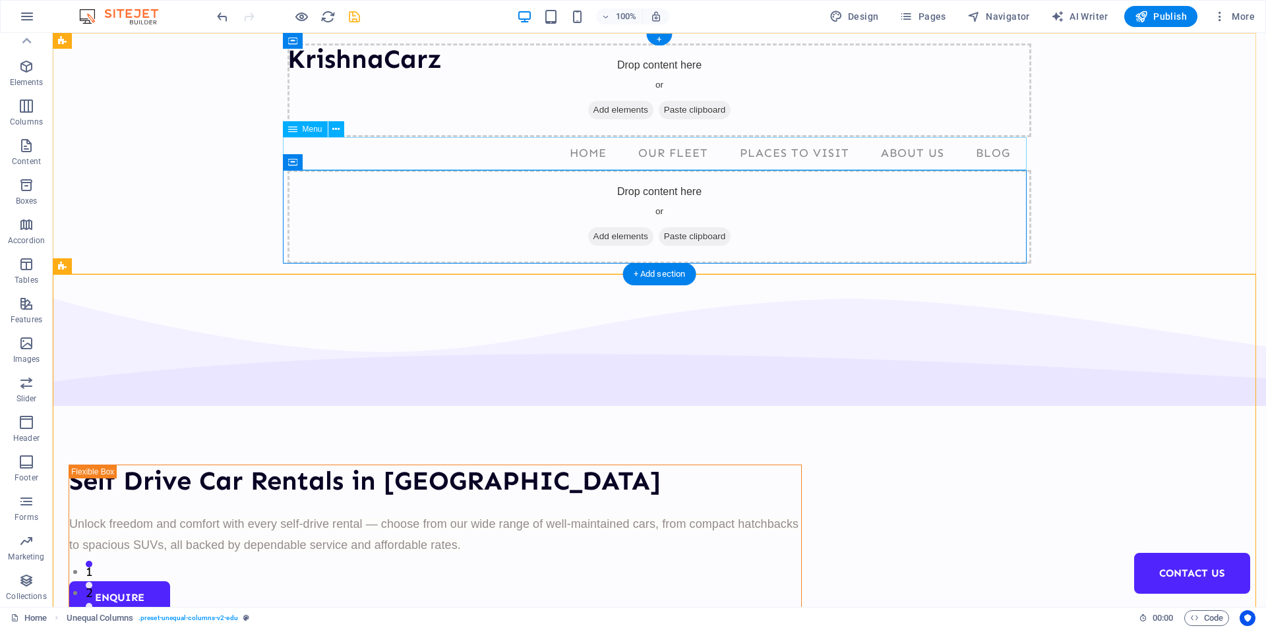
select select
select select "5"
select select
select select "secondary"
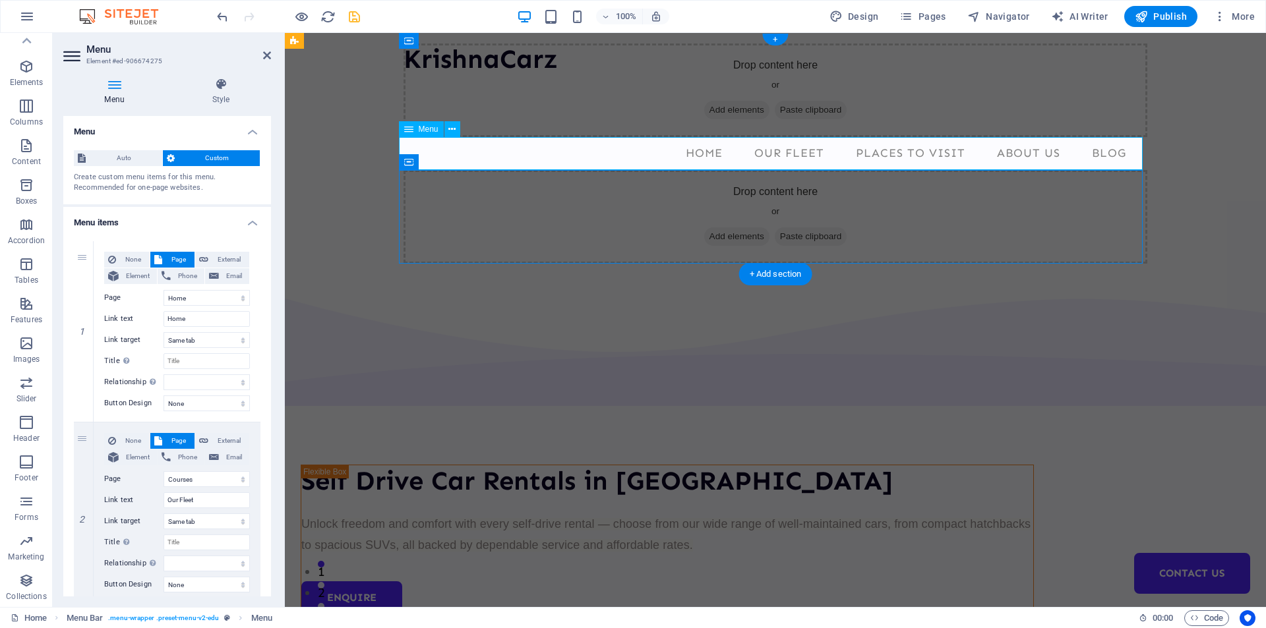
click at [637, 150] on nav "Home Our Fleet Places to Visit About Us Blog Contact Us" at bounding box center [774, 153] width 743 height 33
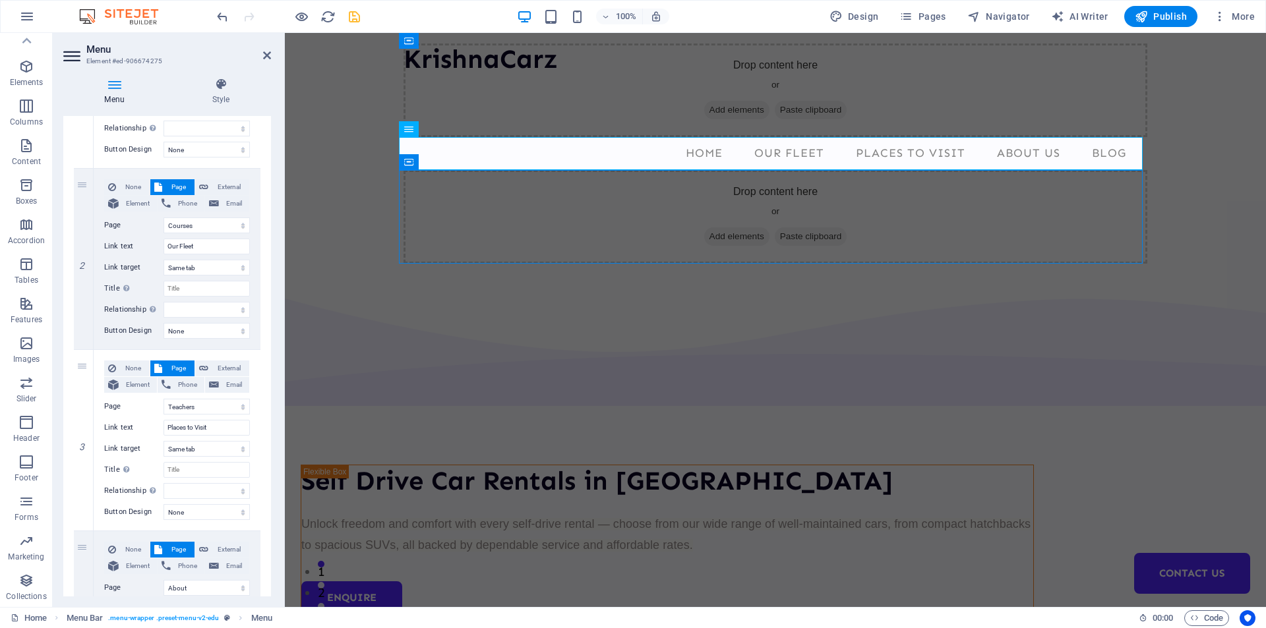
scroll to position [241, 0]
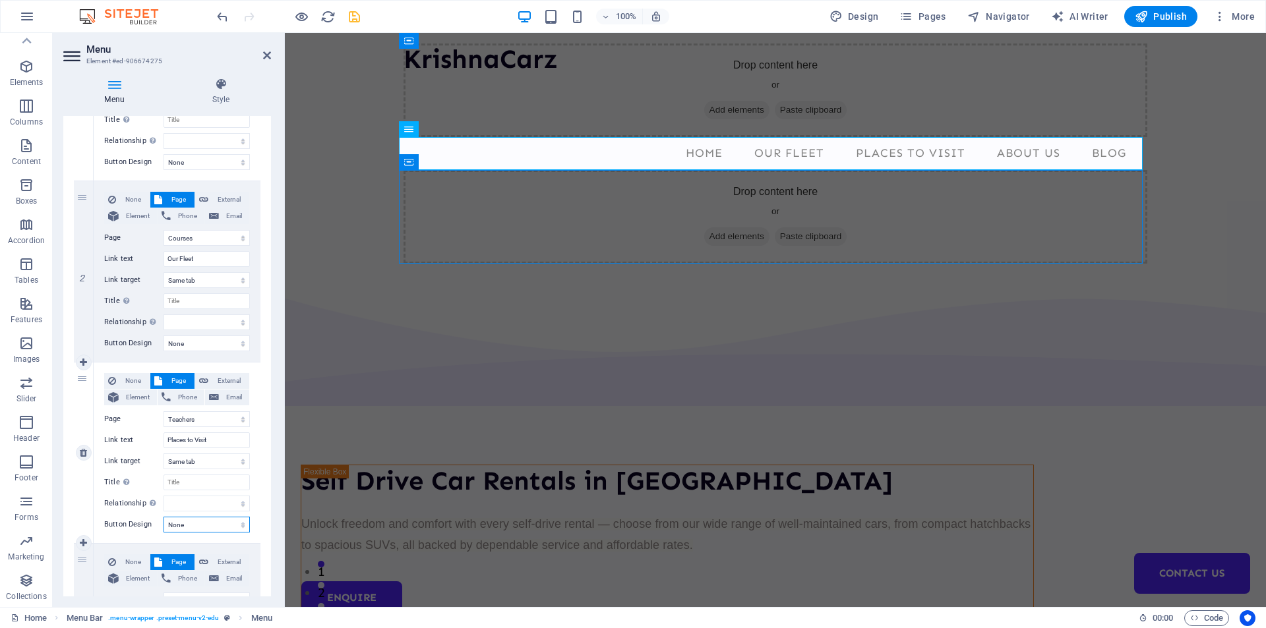
click at [180, 525] on select "None Default Primary Secondary" at bounding box center [206, 525] width 86 height 16
select select "primary"
click at [163, 517] on select "None Default Primary Secondary" at bounding box center [206, 525] width 86 height 16
select select
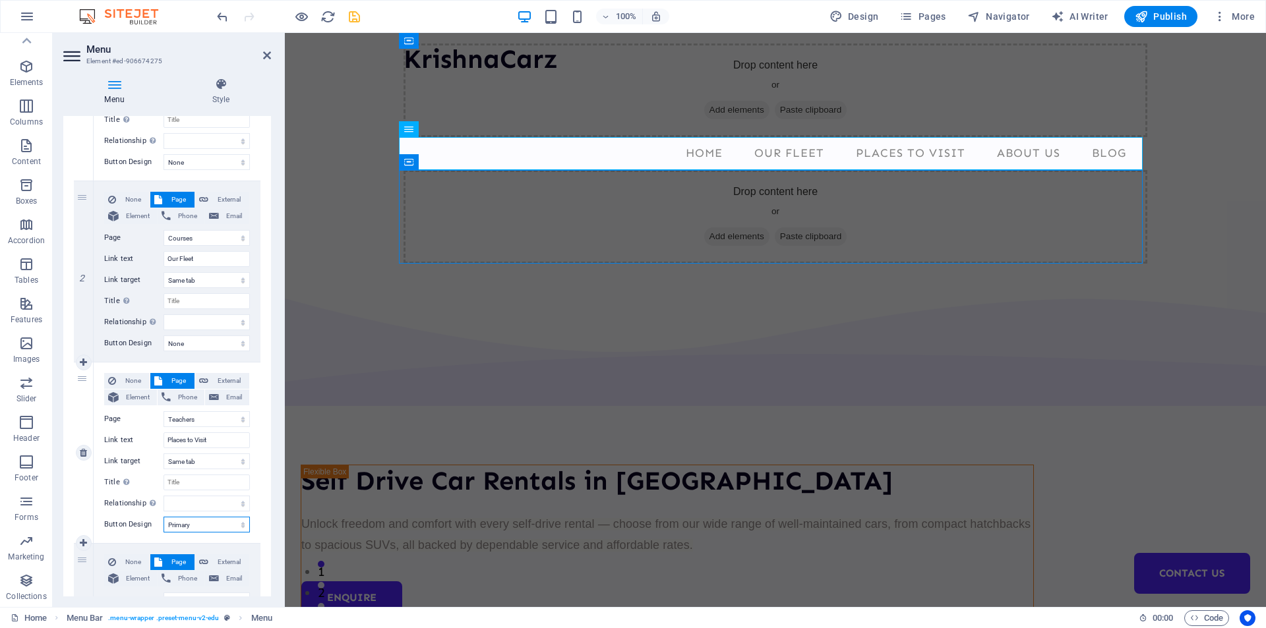
select select
click at [208, 522] on select "None Default Primary Secondary" at bounding box center [206, 525] width 86 height 16
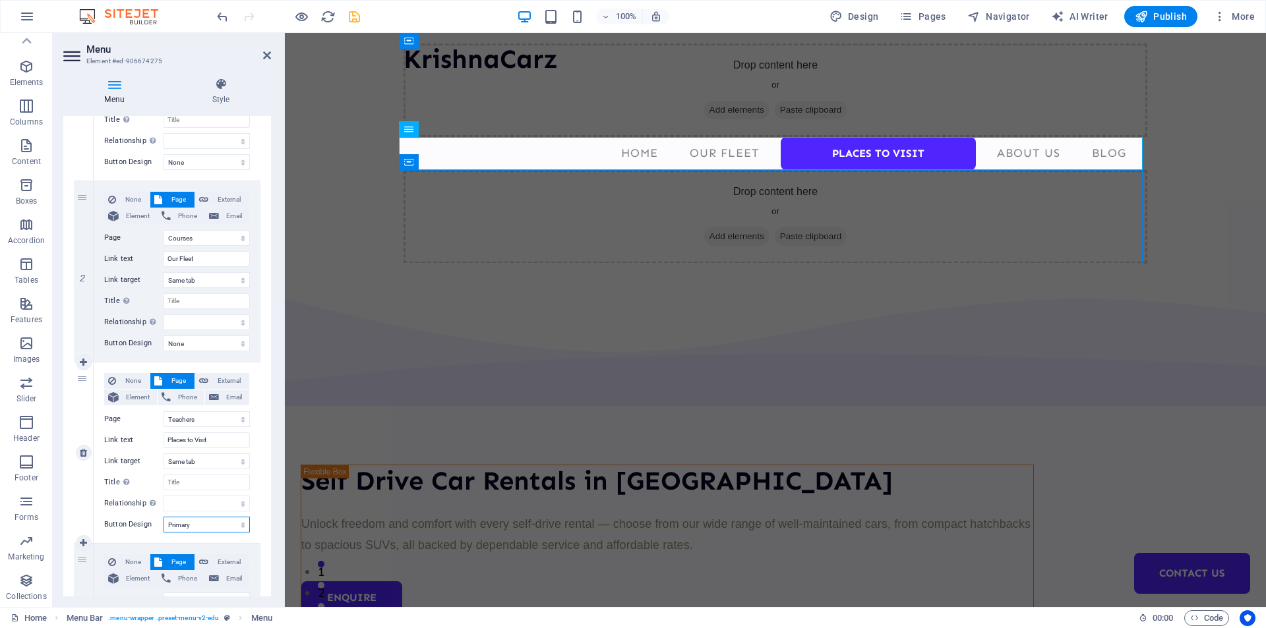
select select
click at [163, 517] on select "None Default Primary Secondary" at bounding box center [206, 525] width 86 height 16
select select
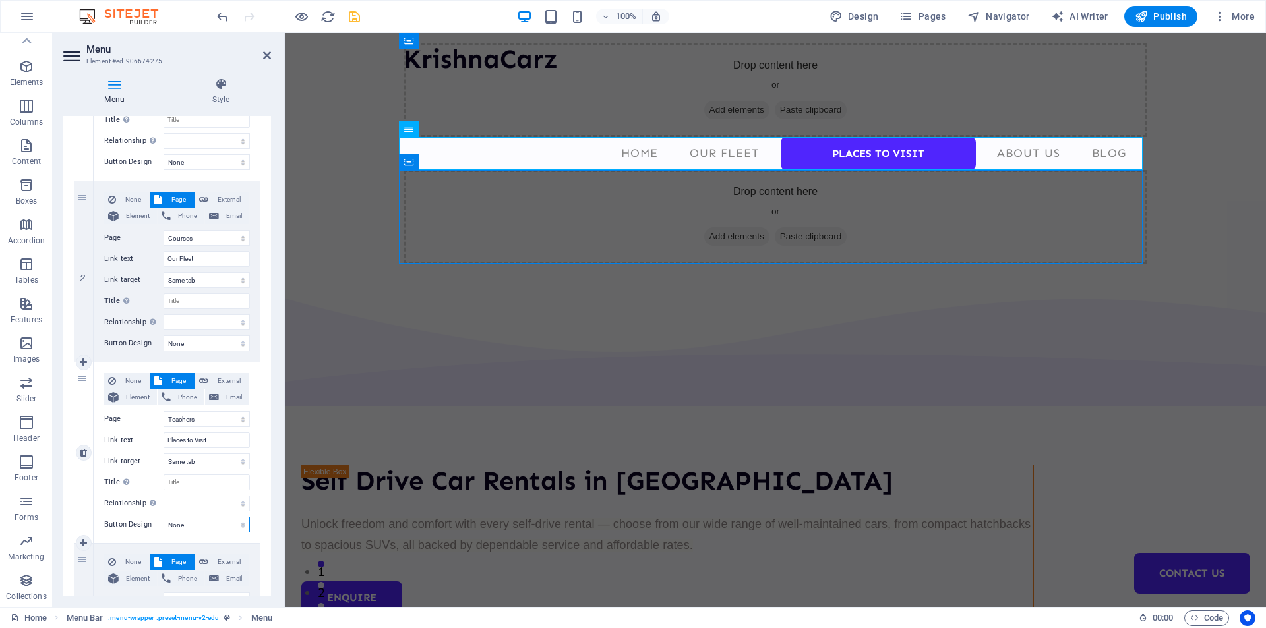
select select
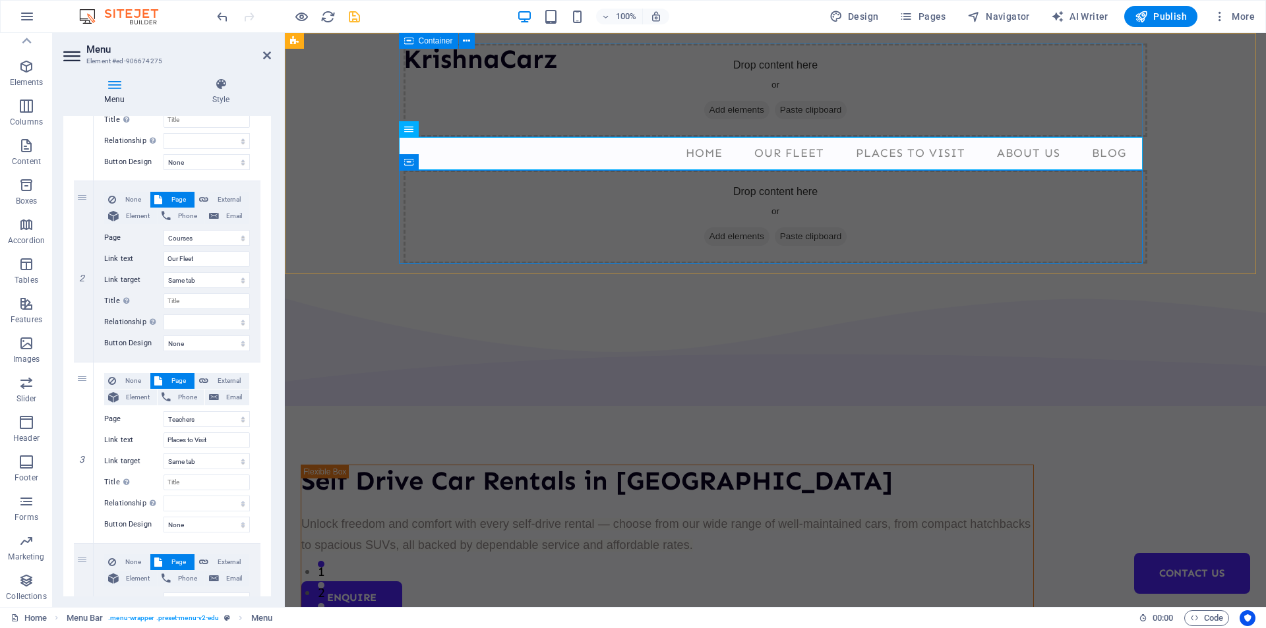
click at [539, 88] on div "Drop content here or Add elements Paste clipboard" at bounding box center [774, 91] width 743 height 94
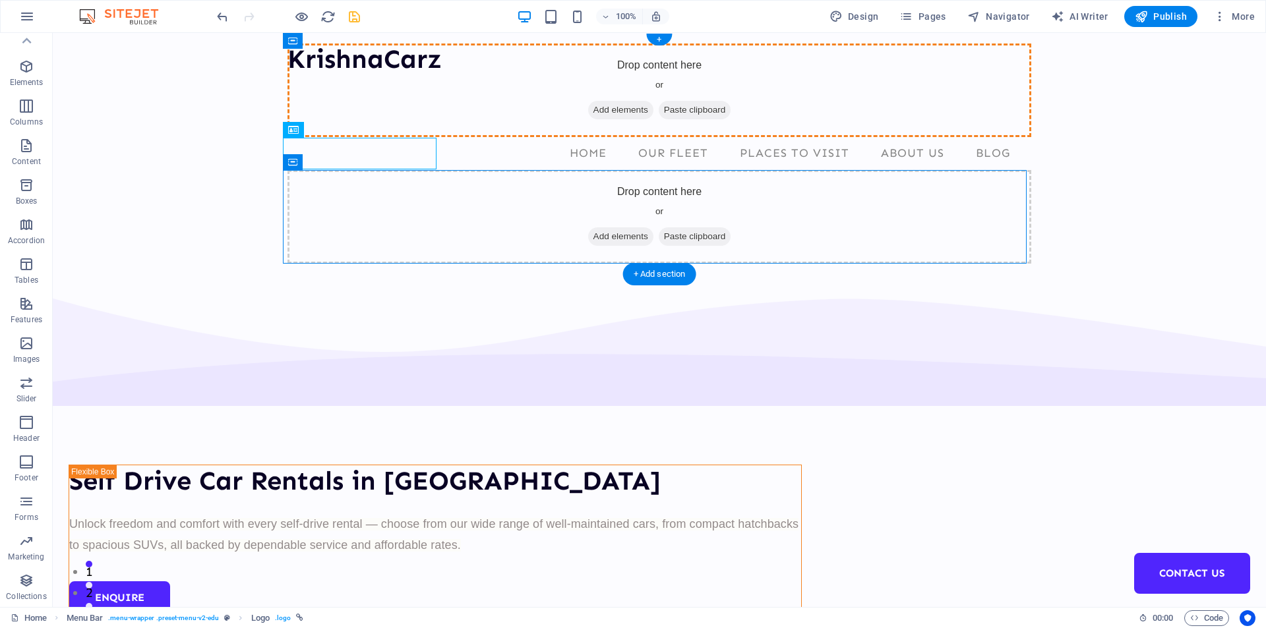
drag, startPoint x: 366, startPoint y: 161, endPoint x: 328, endPoint y: 107, distance: 65.7
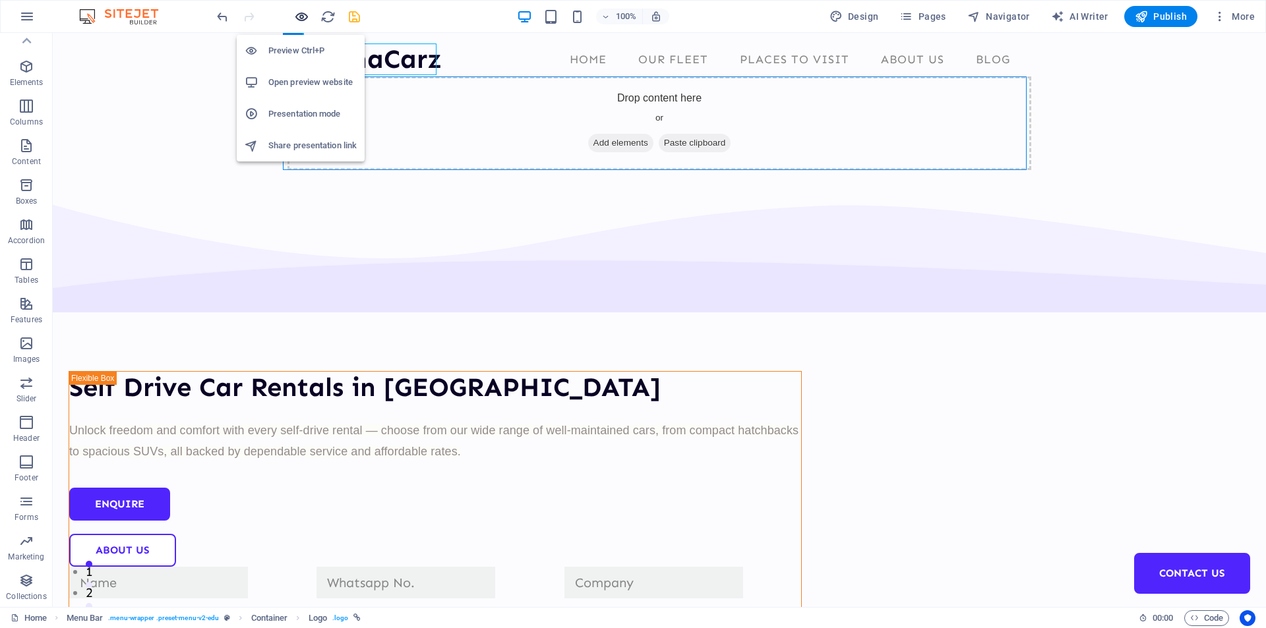
click at [306, 18] on icon "button" at bounding box center [301, 16] width 15 height 15
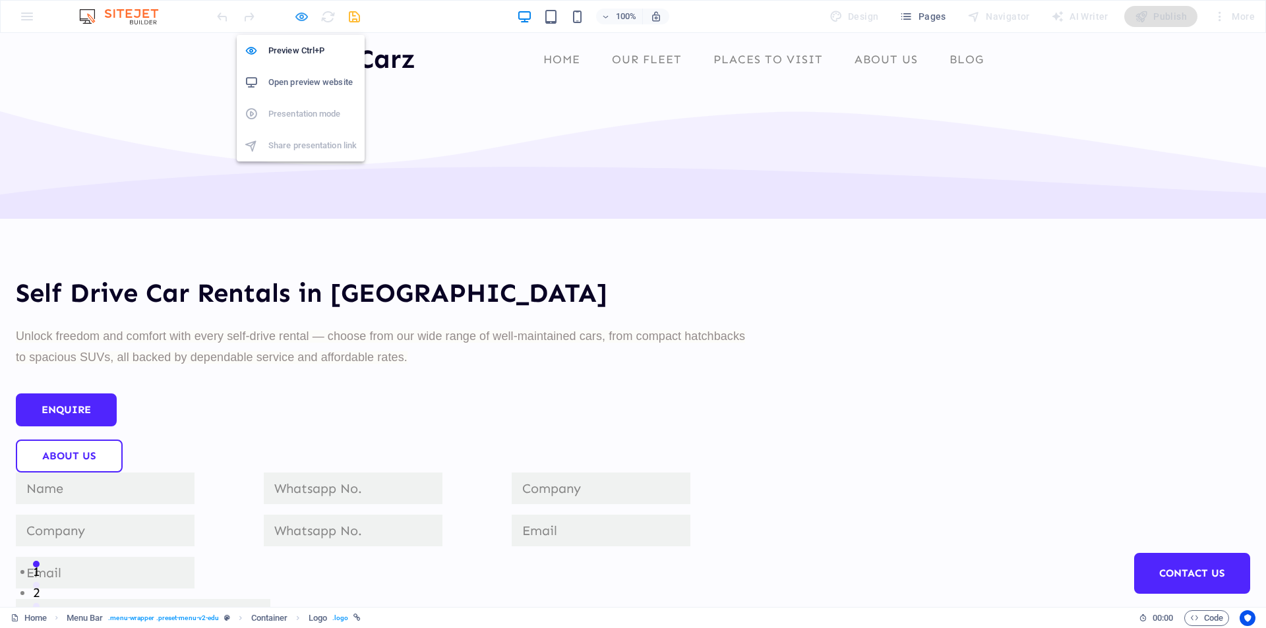
click at [301, 19] on icon "button" at bounding box center [301, 16] width 15 height 15
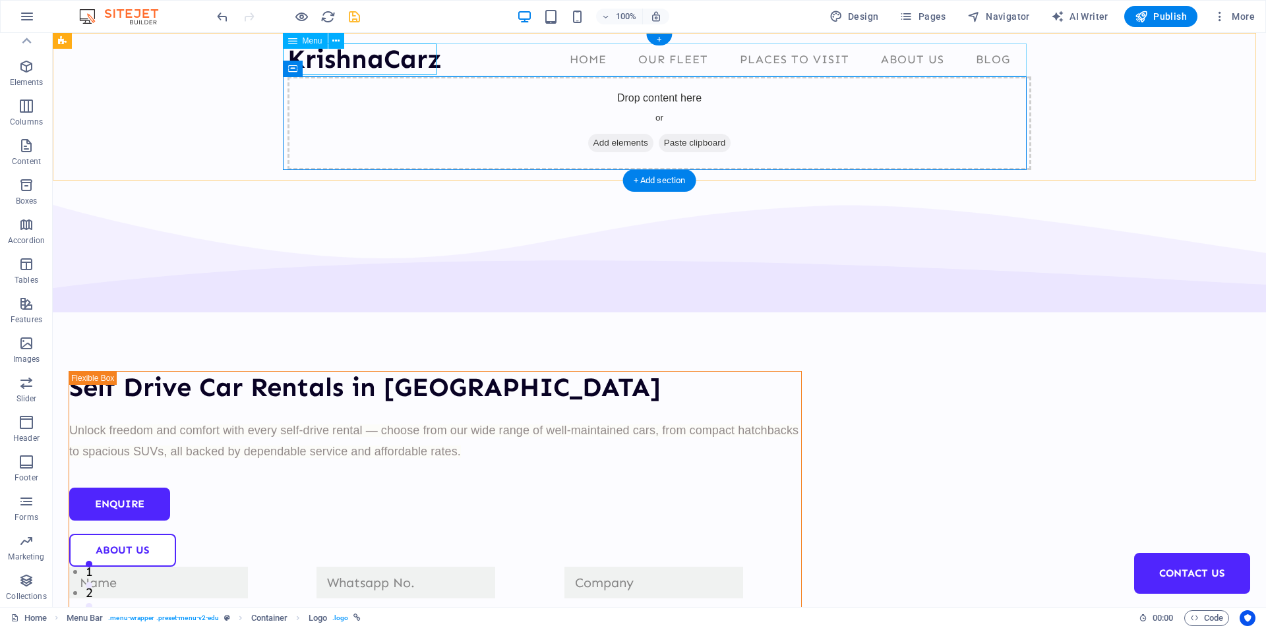
click at [390, 60] on nav "Home Our Fleet Places to Visit About Us Blog Contact Us" at bounding box center [658, 60] width 743 height 33
select select
select select "1"
select select
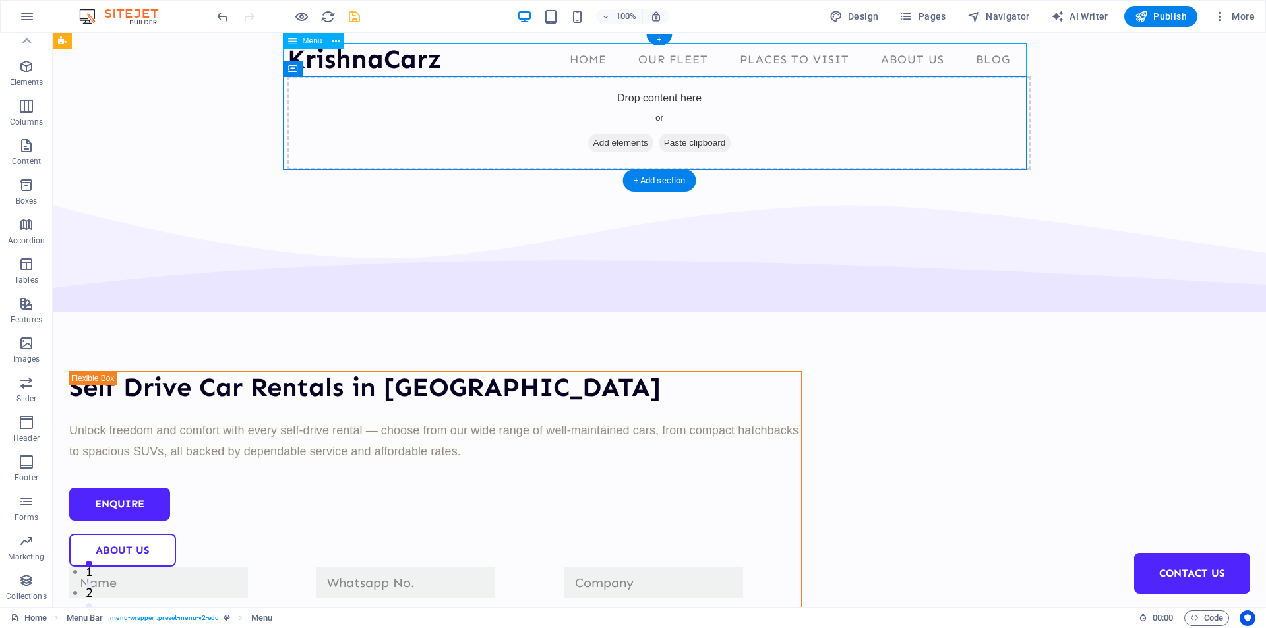
select select "2"
select select
select select "3"
select select
select select "4"
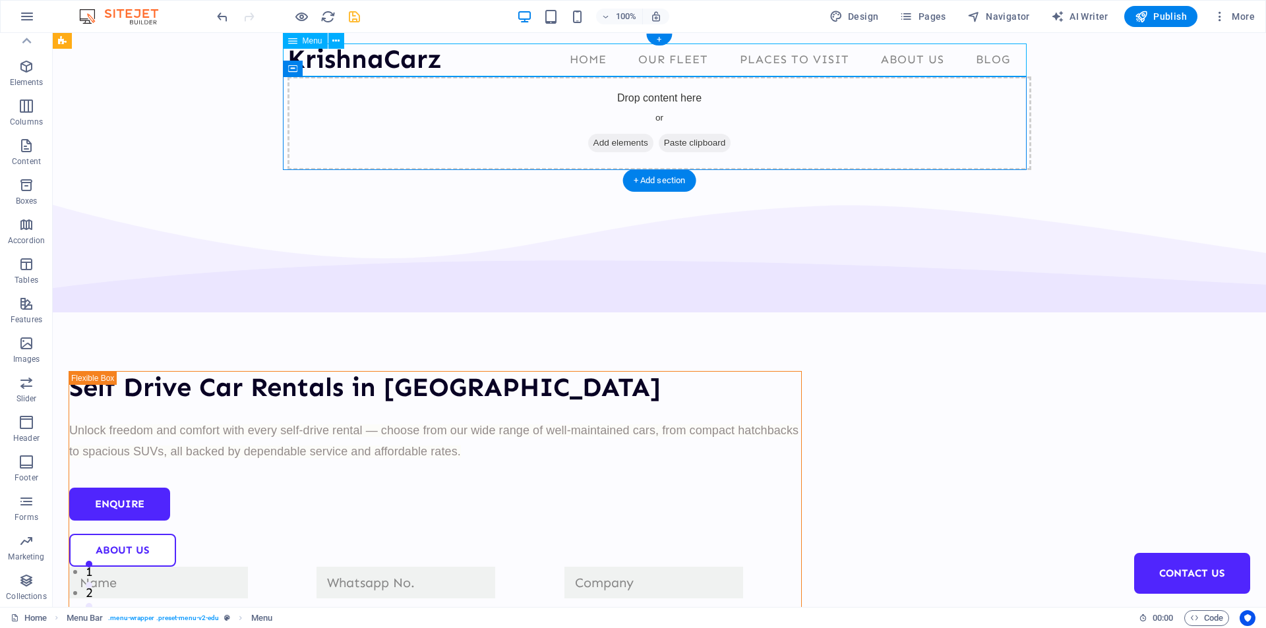
select select
select select "5"
select select
select select "secondary"
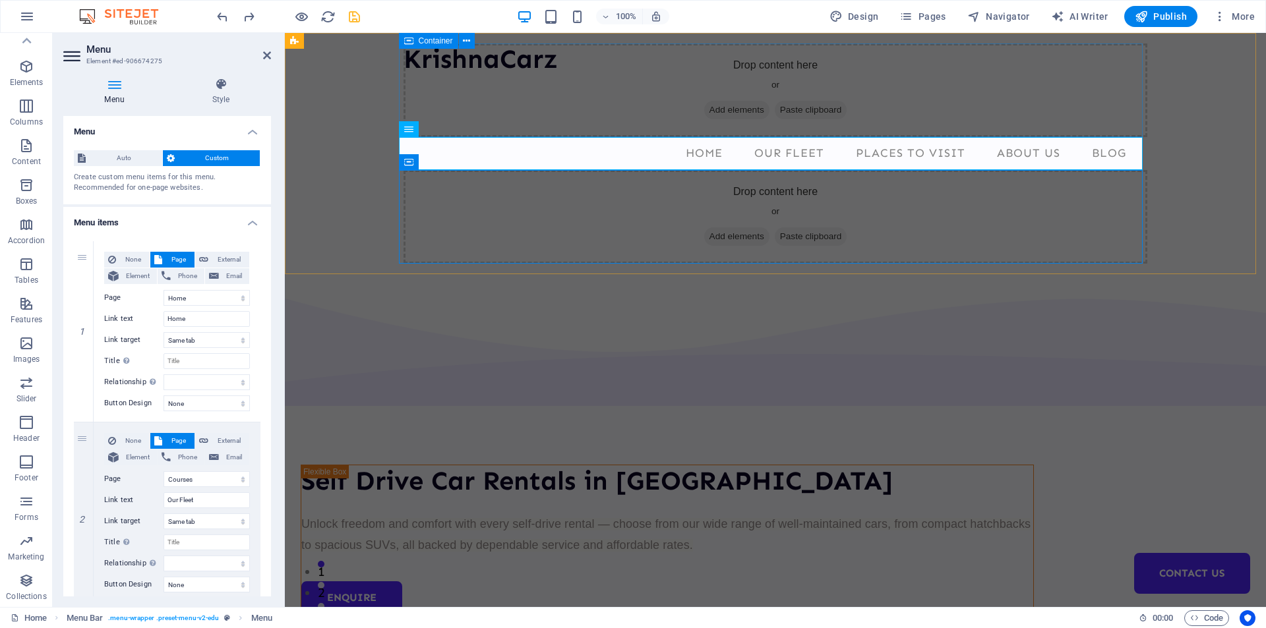
select select
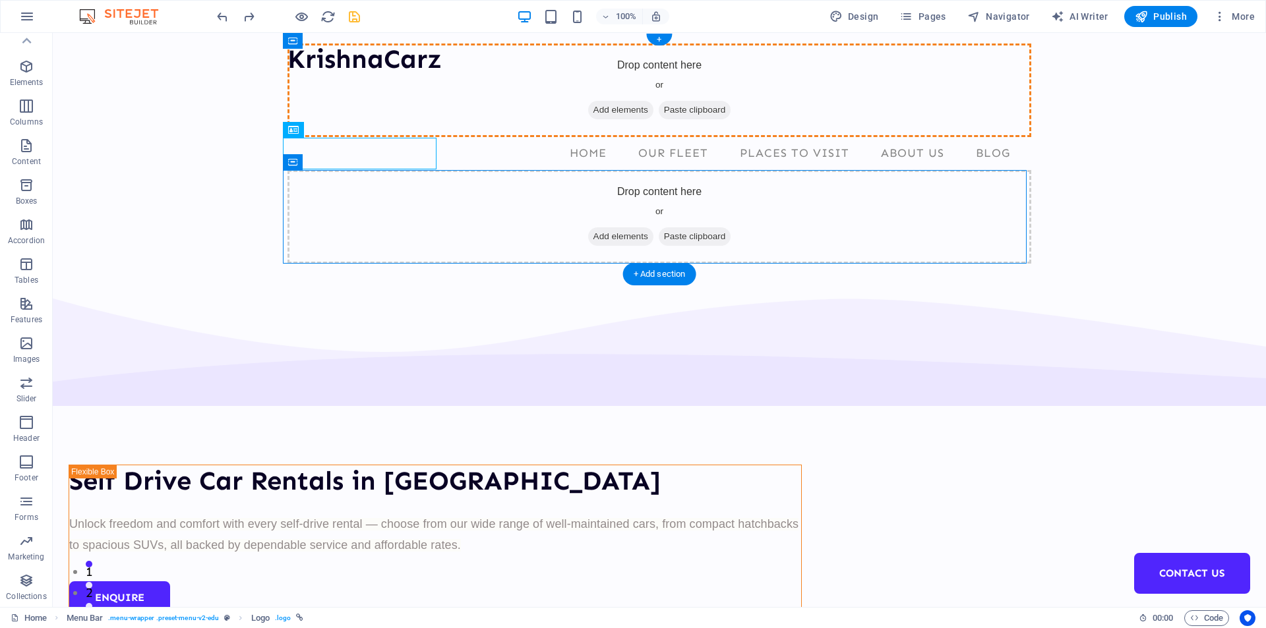
drag, startPoint x: 487, startPoint y: 163, endPoint x: 446, endPoint y: 108, distance: 68.8
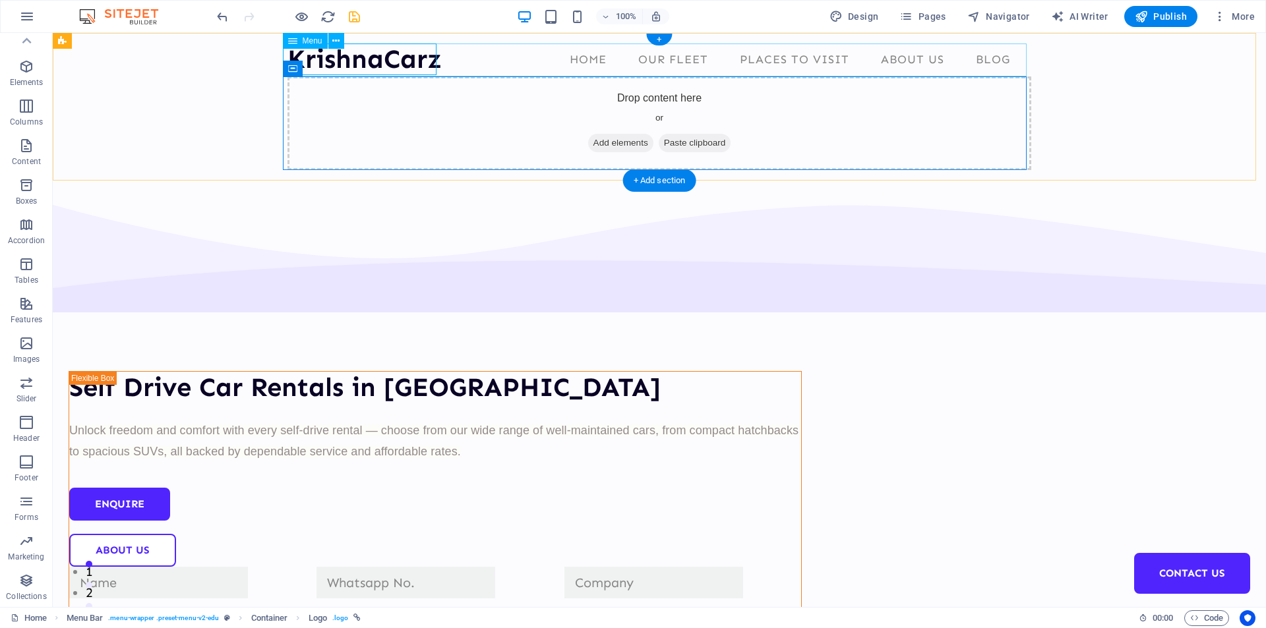
click at [383, 61] on nav "Home Our Fleet Places to Visit About Us Blog Contact Us" at bounding box center [658, 60] width 743 height 33
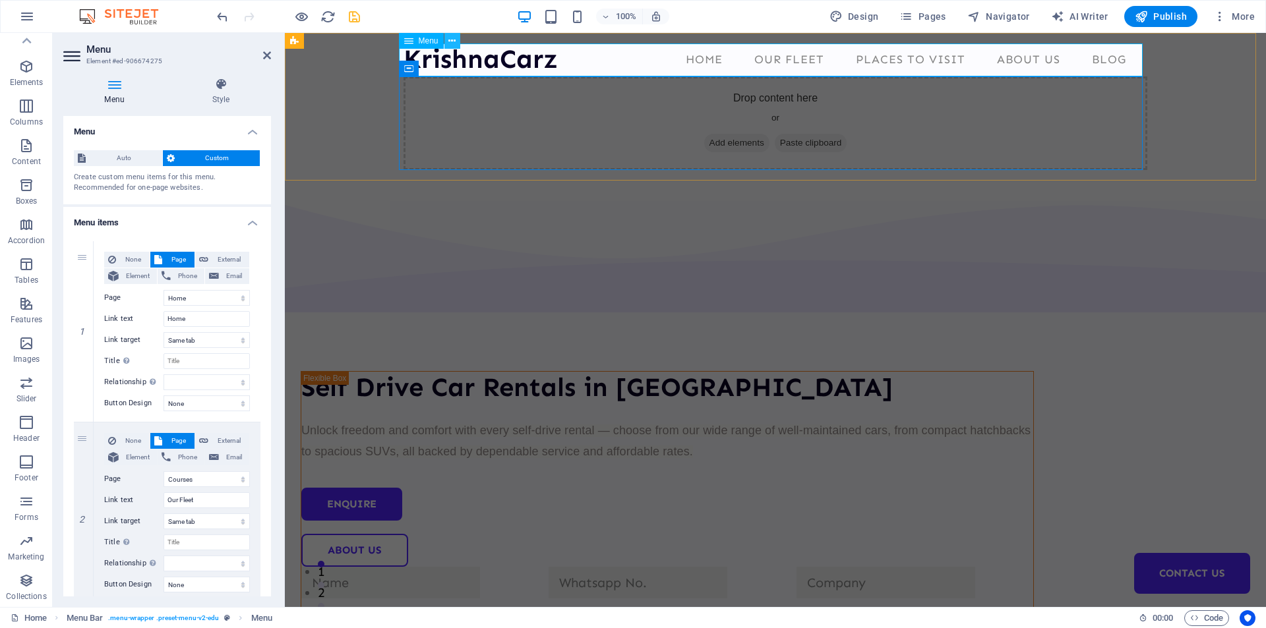
click at [454, 40] on icon at bounding box center [451, 41] width 7 height 14
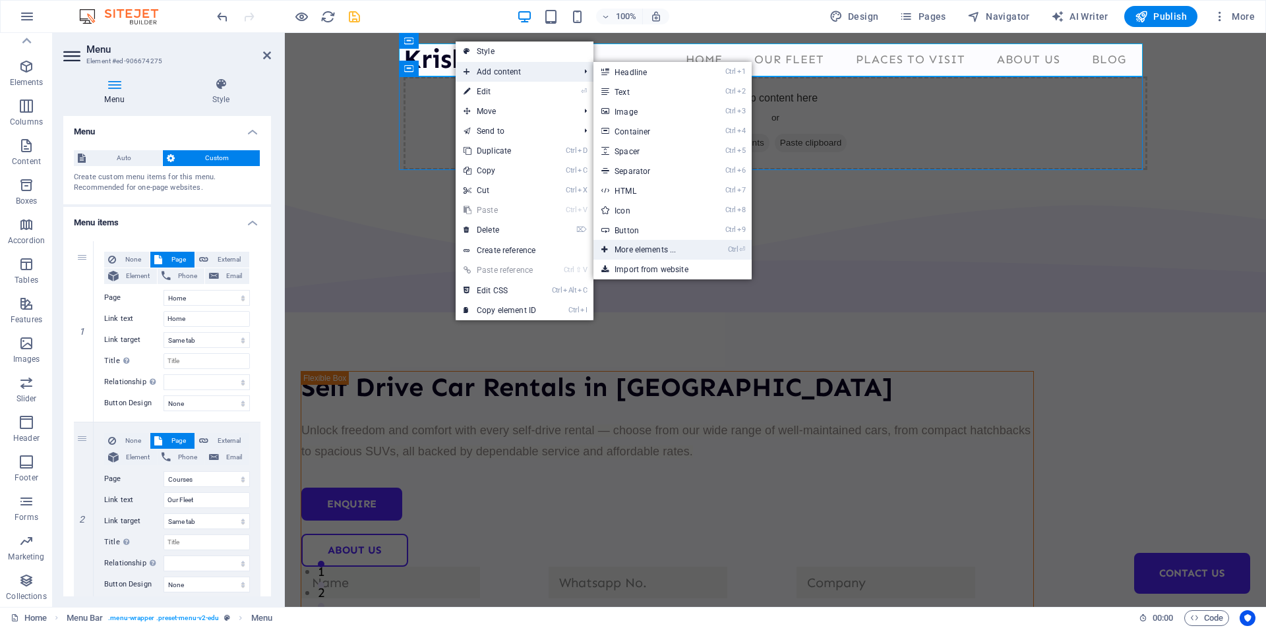
click at [635, 246] on link "Ctrl ⏎ More elements ..." at bounding box center [647, 250] width 109 height 20
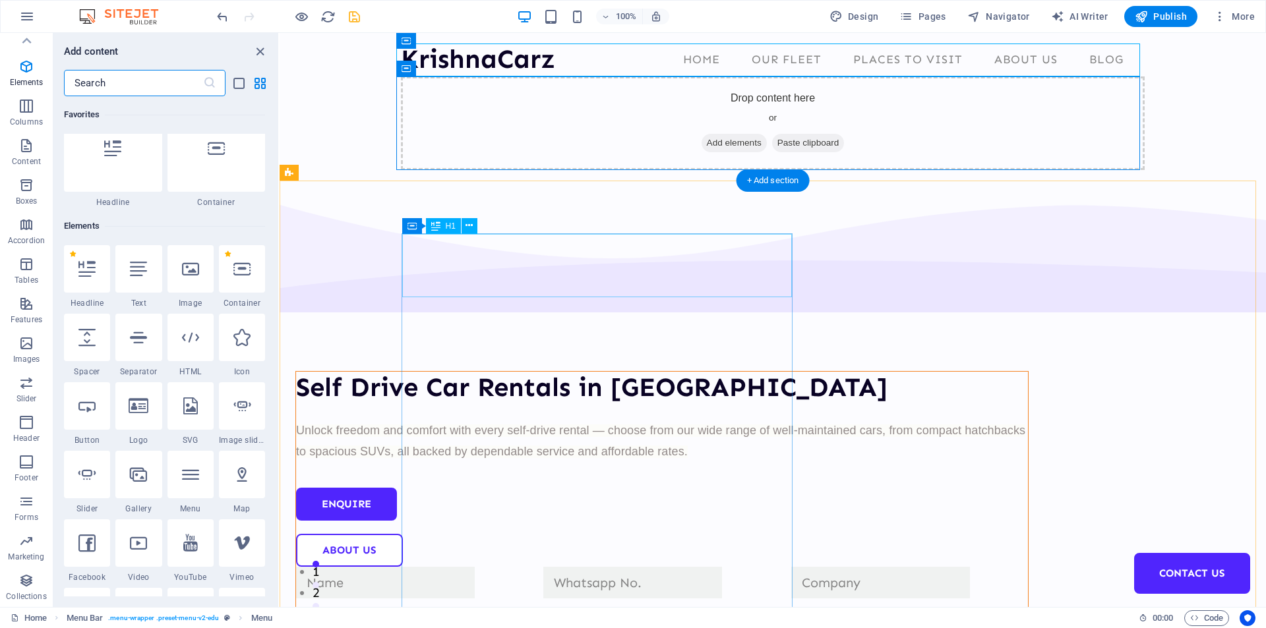
scroll to position [140, 0]
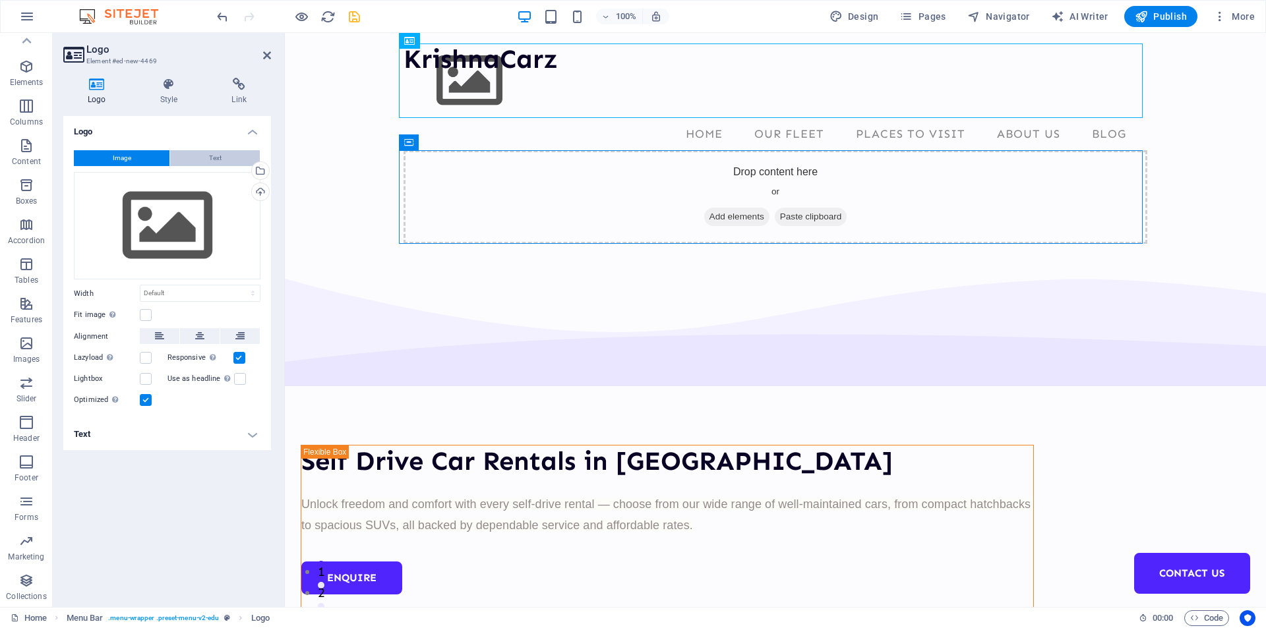
click at [214, 156] on span "Text" at bounding box center [215, 158] width 13 height 16
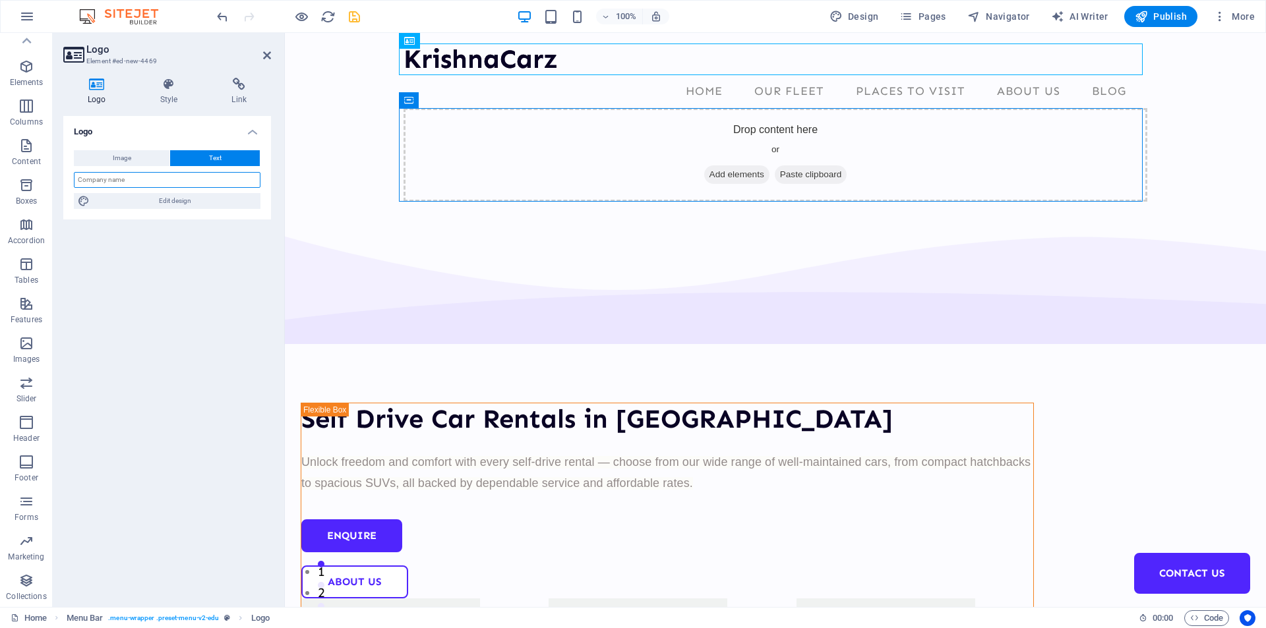
click at [173, 184] on input "text" at bounding box center [167, 180] width 187 height 16
click at [361, 146] on div "KrishnaCarz KrishnaCarz Home Our Fleet Places to Visit About Us Blog Contact Us…" at bounding box center [775, 122] width 981 height 179
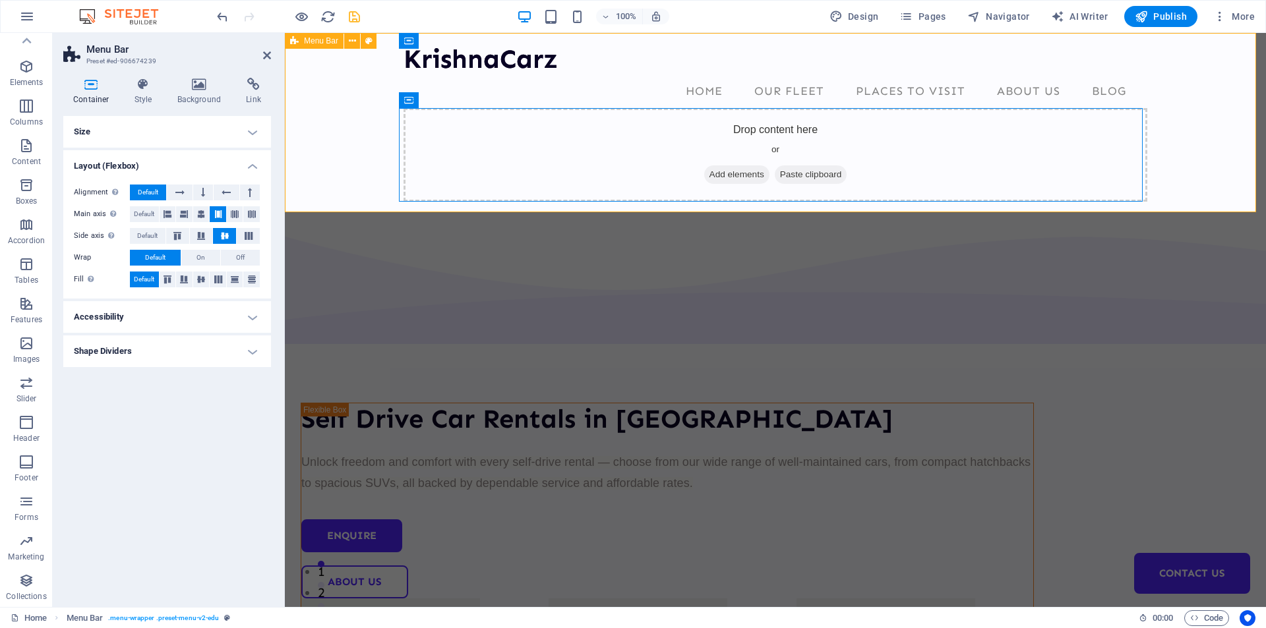
click at [364, 180] on div "KrishnaCarz KrishnaCarz Home Our Fleet Places to Visit About Us Blog Contact Us…" at bounding box center [775, 122] width 981 height 179
click at [300, 20] on icon "button" at bounding box center [301, 16] width 15 height 15
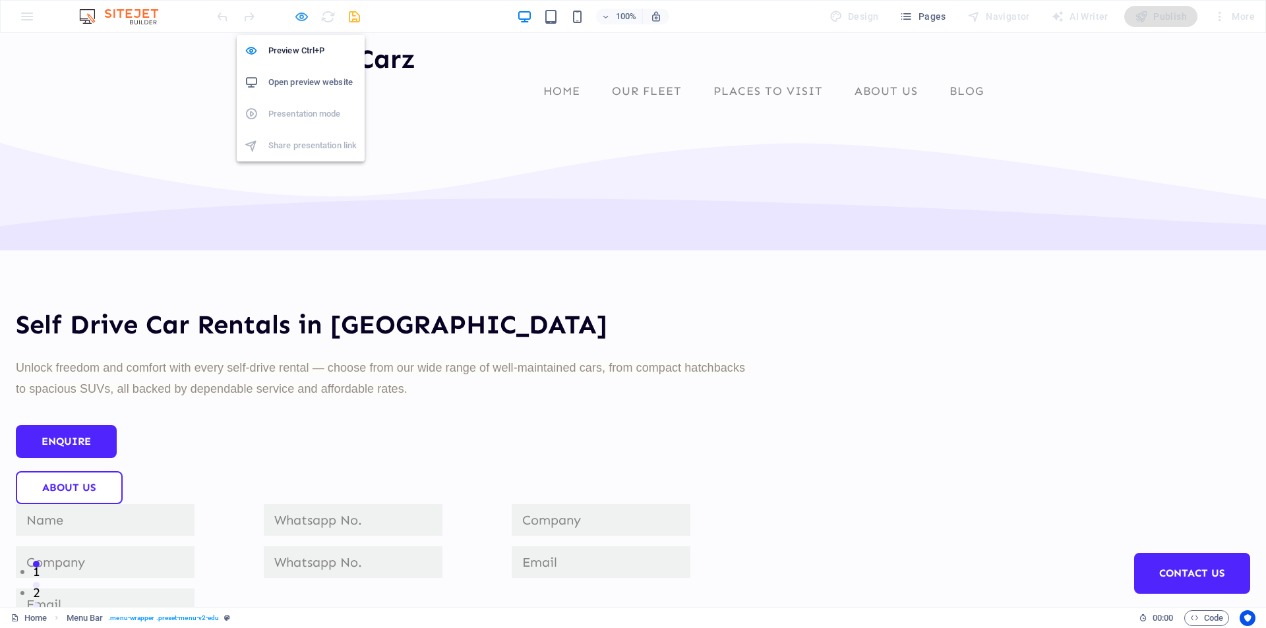
click at [301, 18] on icon "button" at bounding box center [301, 16] width 15 height 15
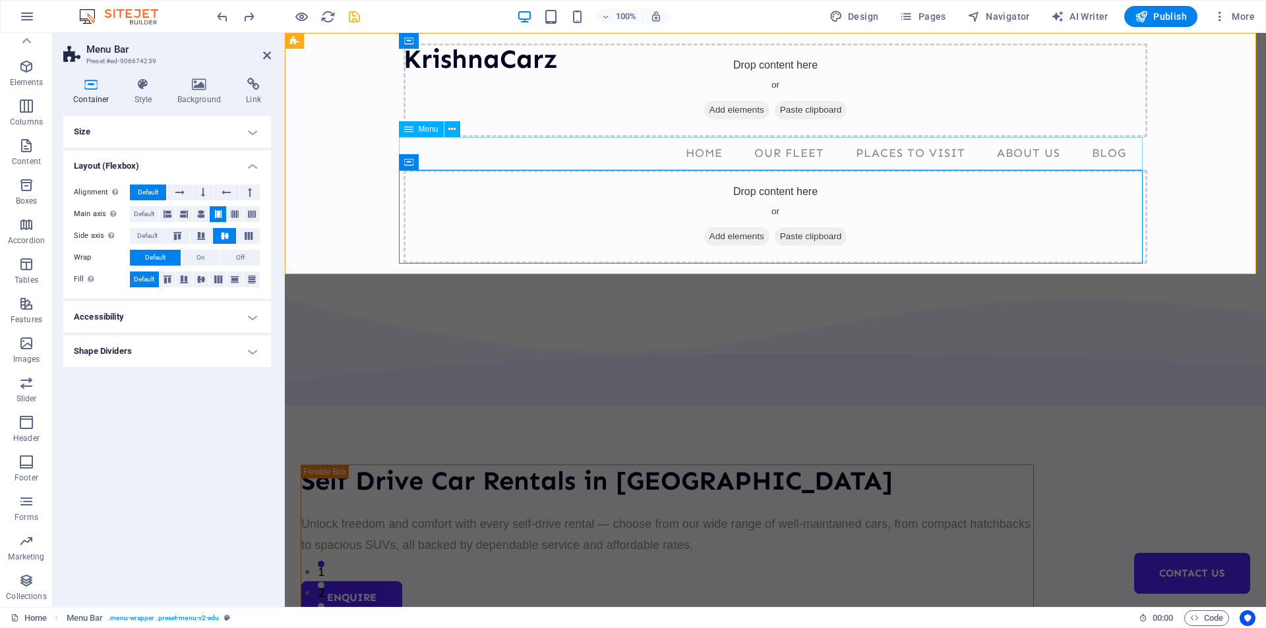
click at [640, 150] on nav "Home Our Fleet Places to Visit About Us Blog Contact Us" at bounding box center [774, 153] width 743 height 33
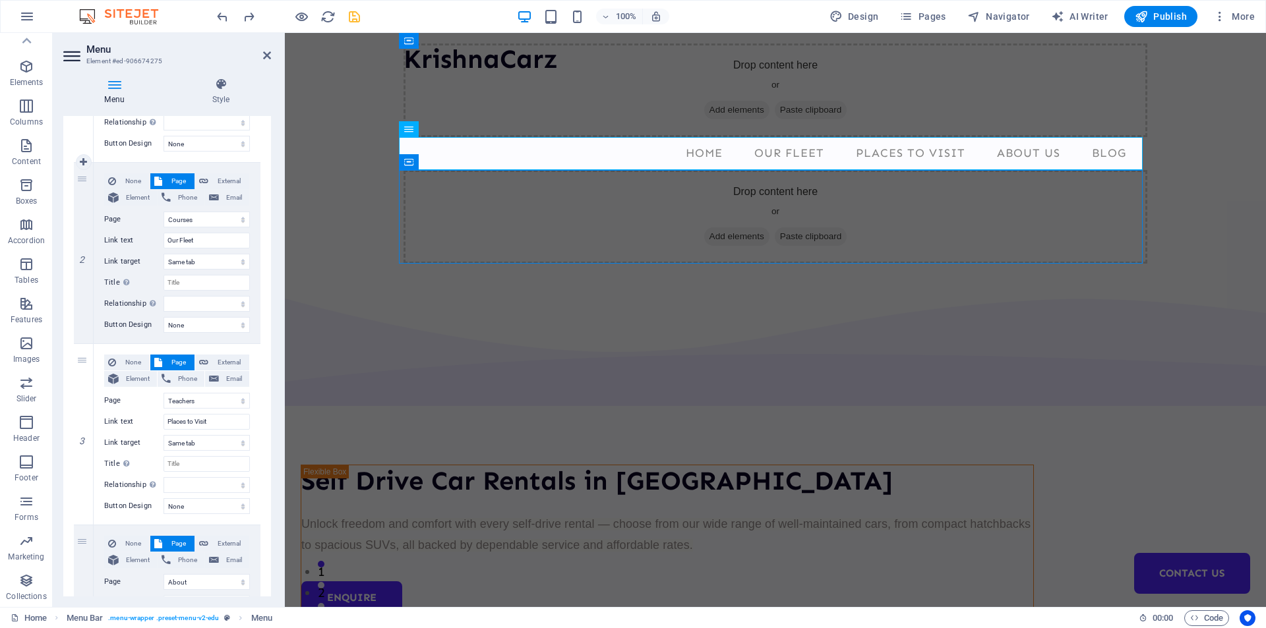
scroll to position [527, 0]
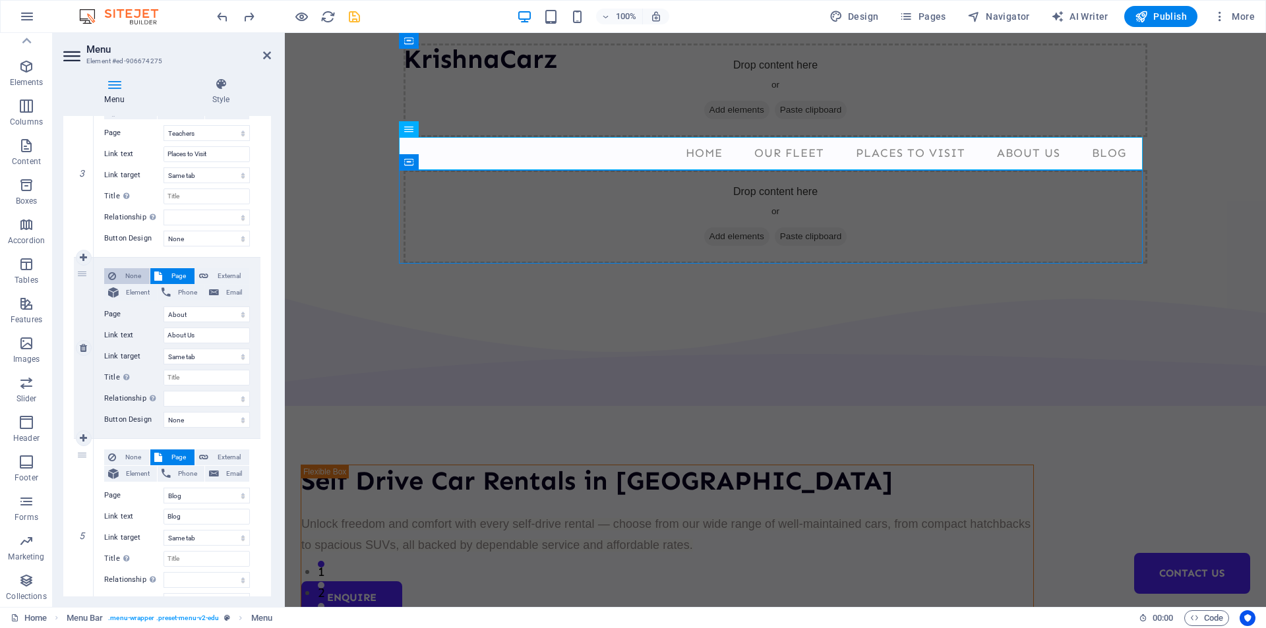
click at [127, 273] on span "None" at bounding box center [133, 276] width 26 height 16
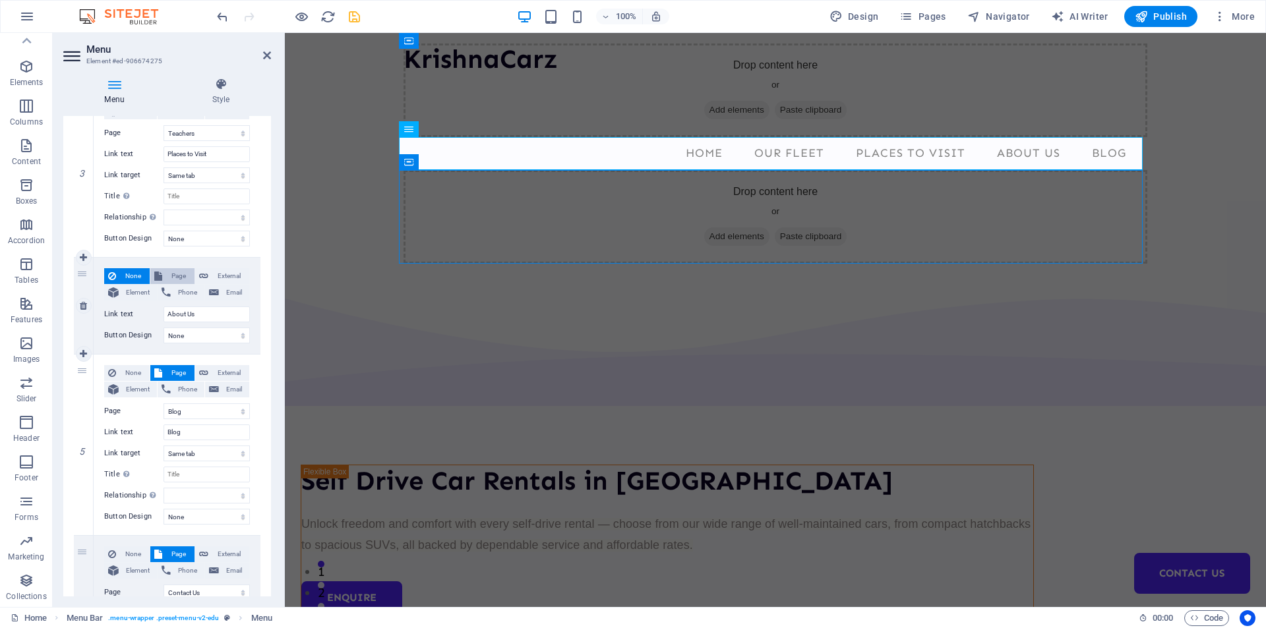
click at [171, 269] on span "Page" at bounding box center [178, 276] width 24 height 16
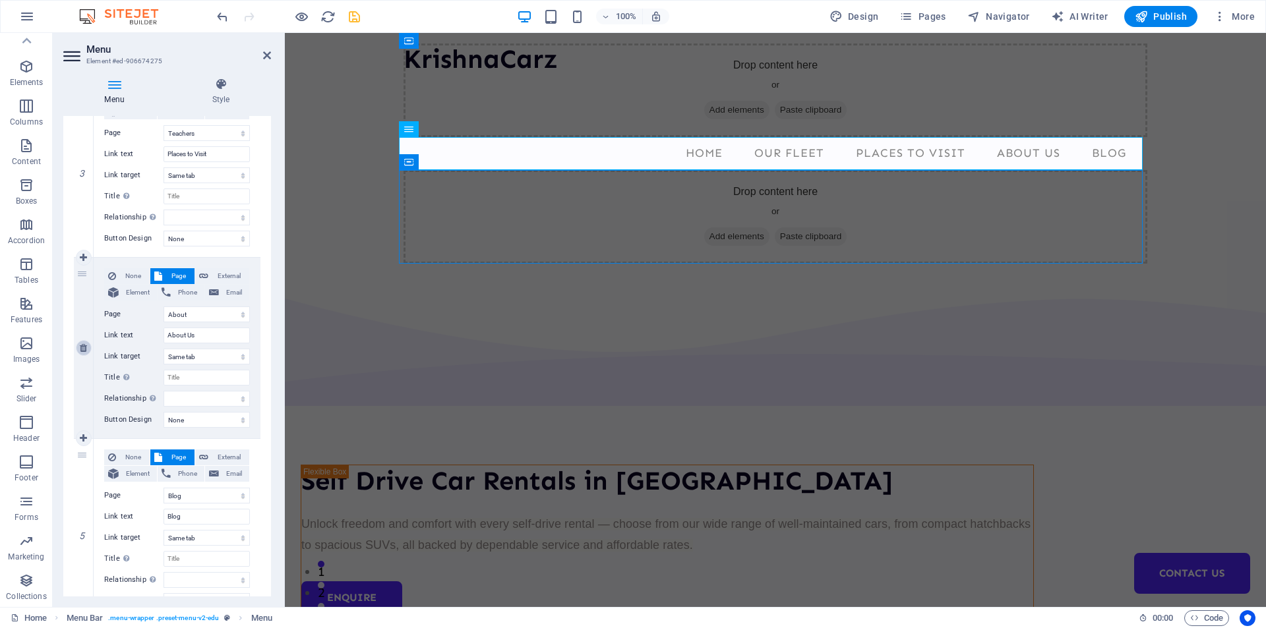
click at [85, 349] on icon at bounding box center [83, 347] width 7 height 9
click at [83, 345] on icon at bounding box center [83, 347] width 7 height 9
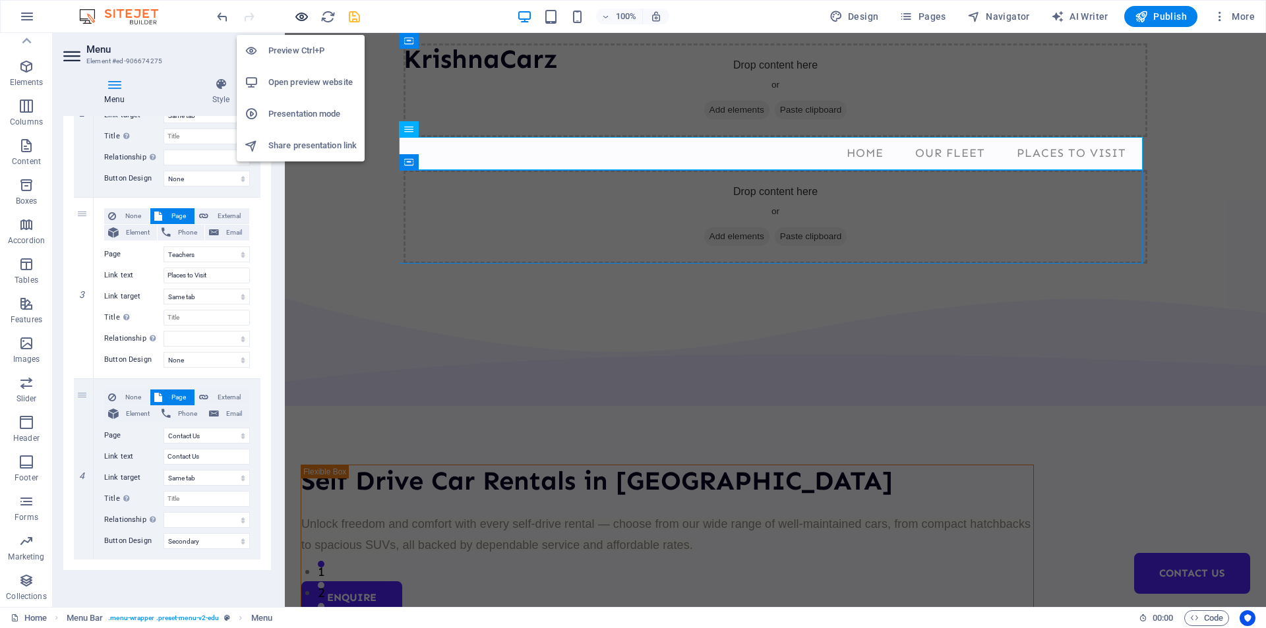
click at [297, 13] on icon "button" at bounding box center [301, 16] width 15 height 15
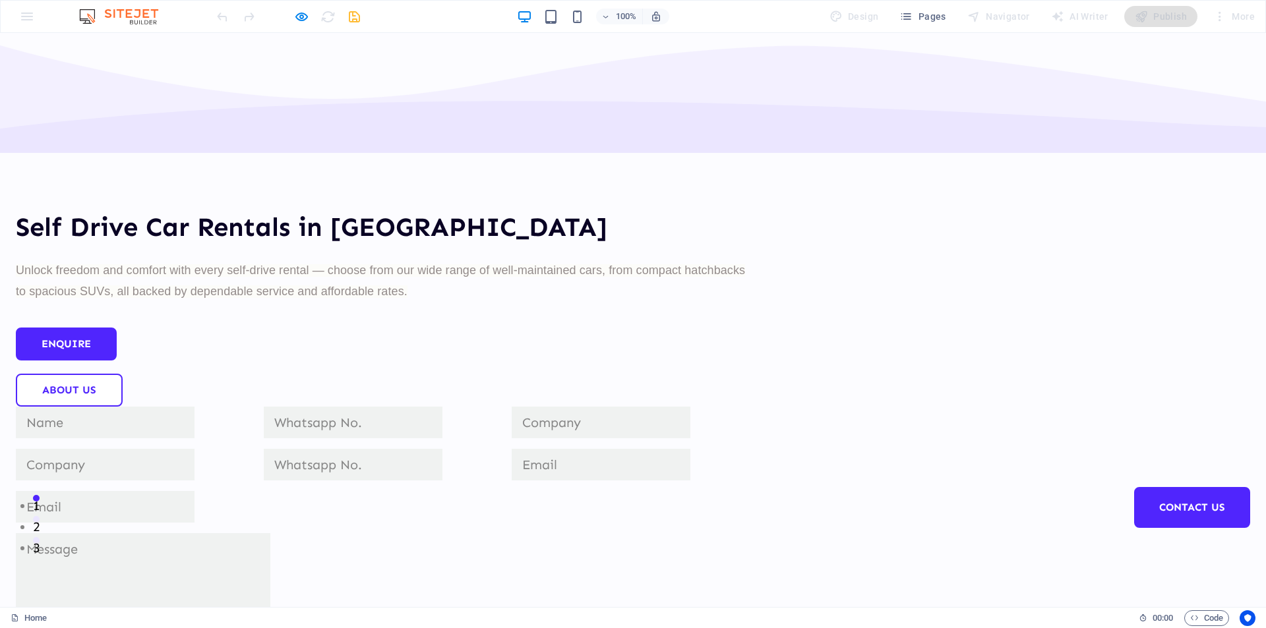
scroll to position [0, 0]
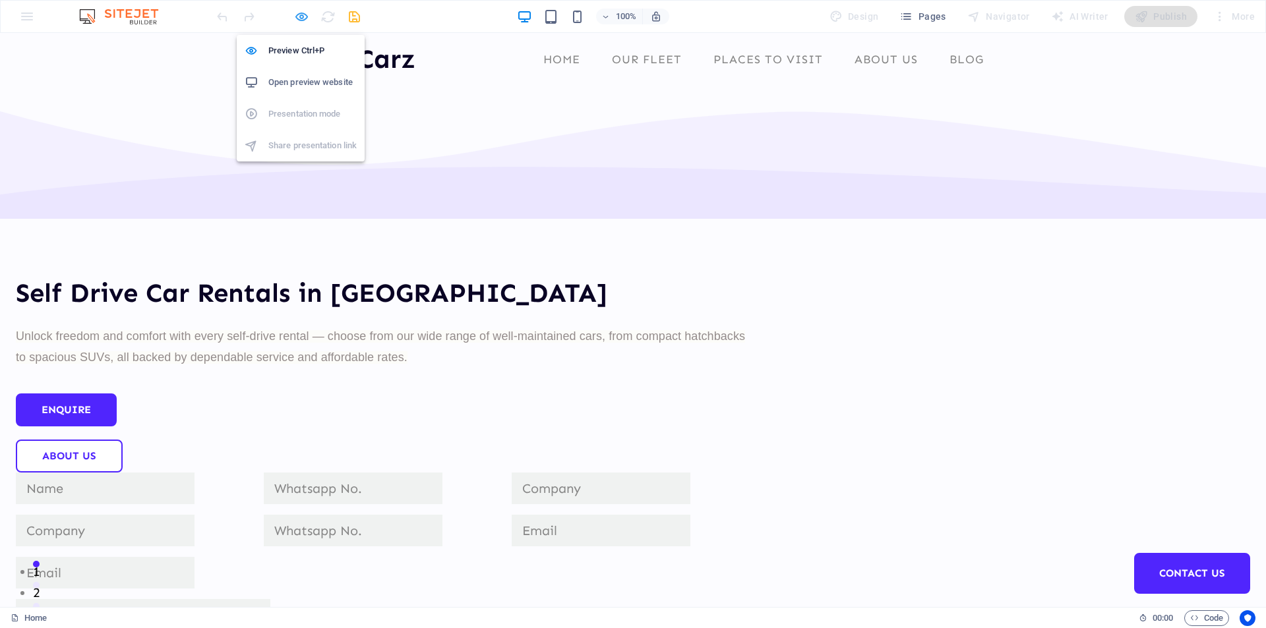
click at [297, 15] on icon "button" at bounding box center [301, 16] width 15 height 15
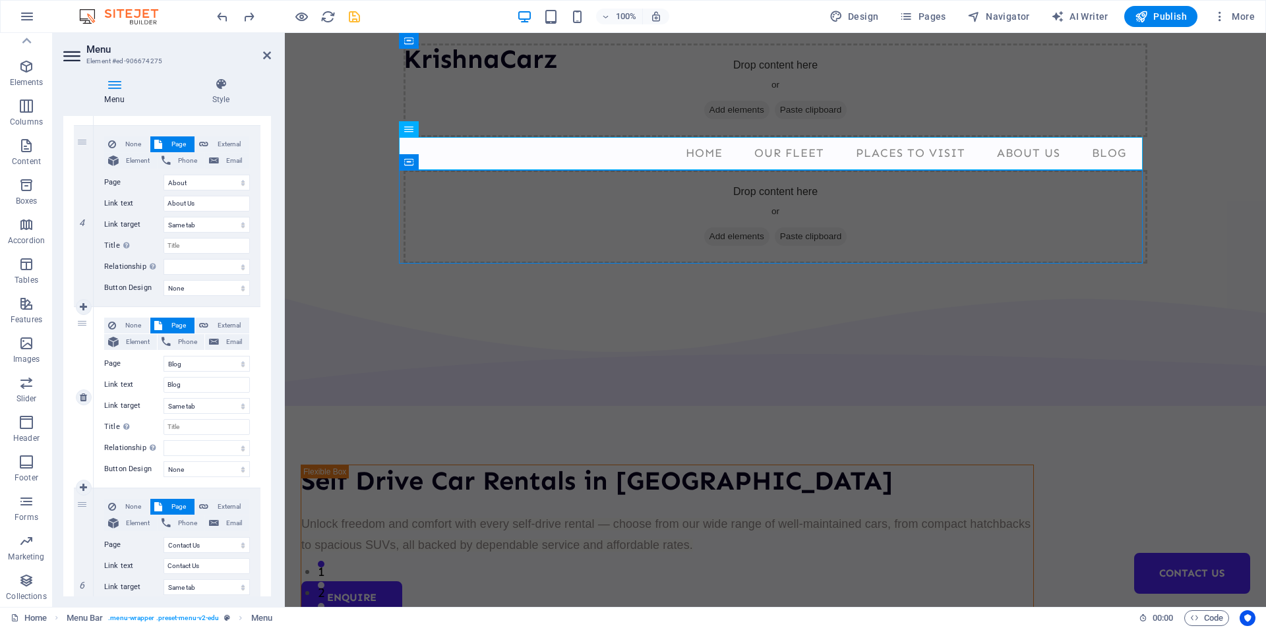
scroll to position [769, 0]
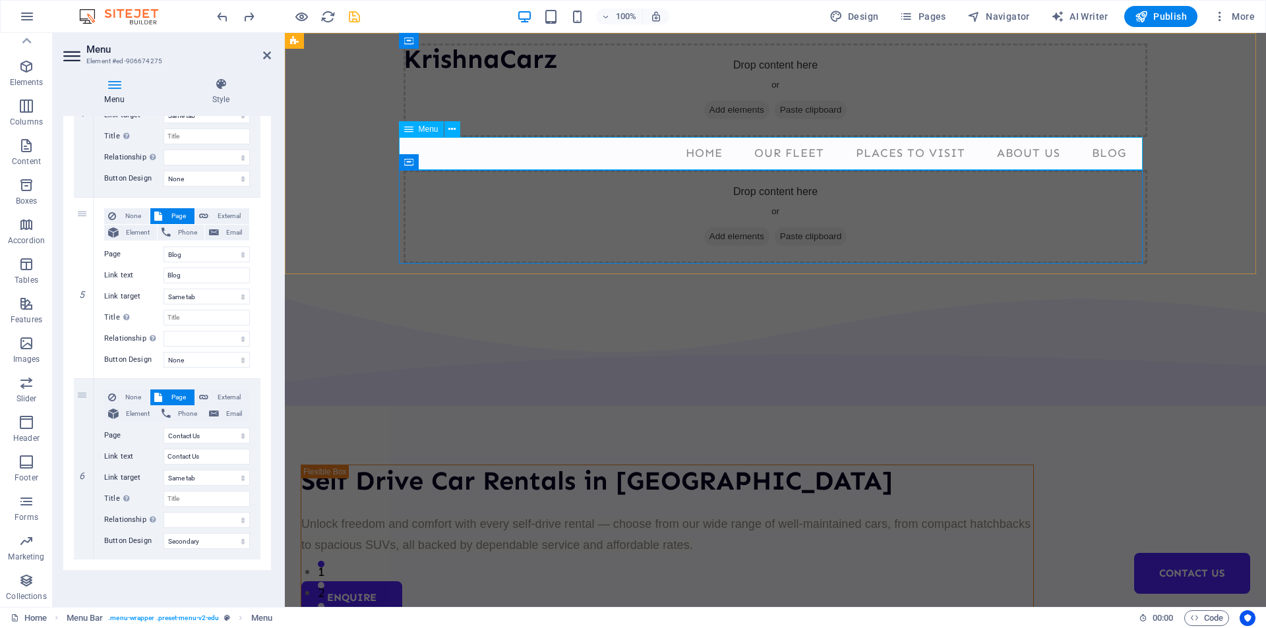
click at [720, 153] on nav "Home Our Fleet Places to Visit About Us Blog Contact Us" at bounding box center [774, 153] width 743 height 33
click at [221, 82] on icon at bounding box center [221, 84] width 100 height 13
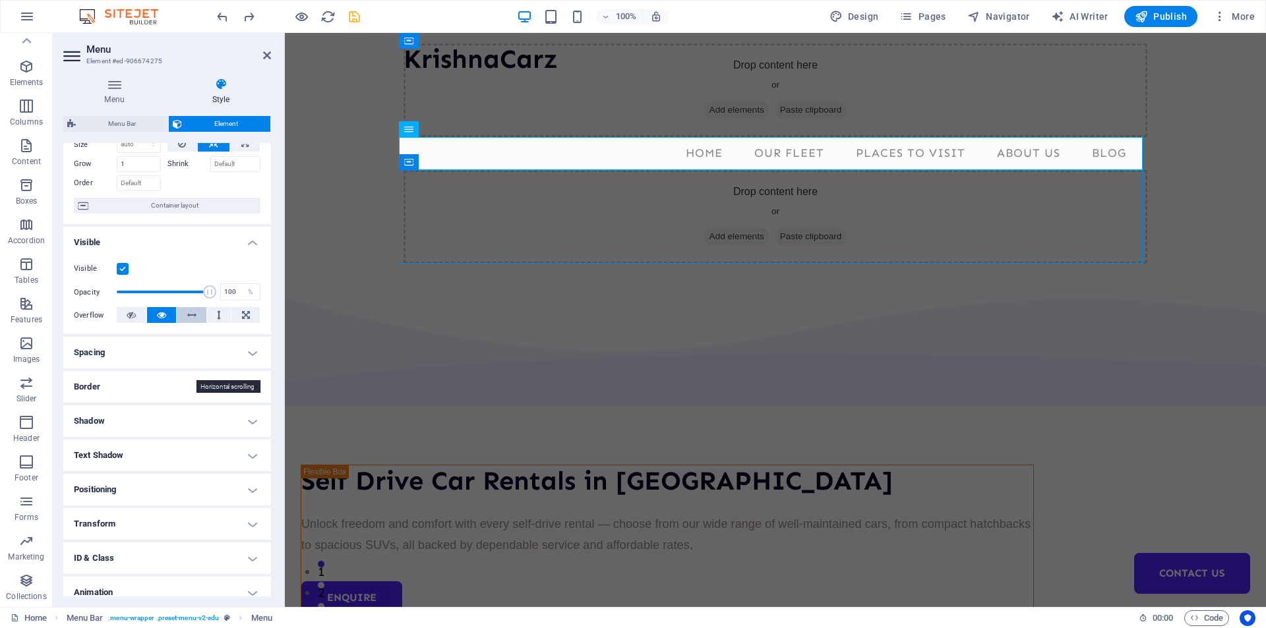
scroll to position [103, 0]
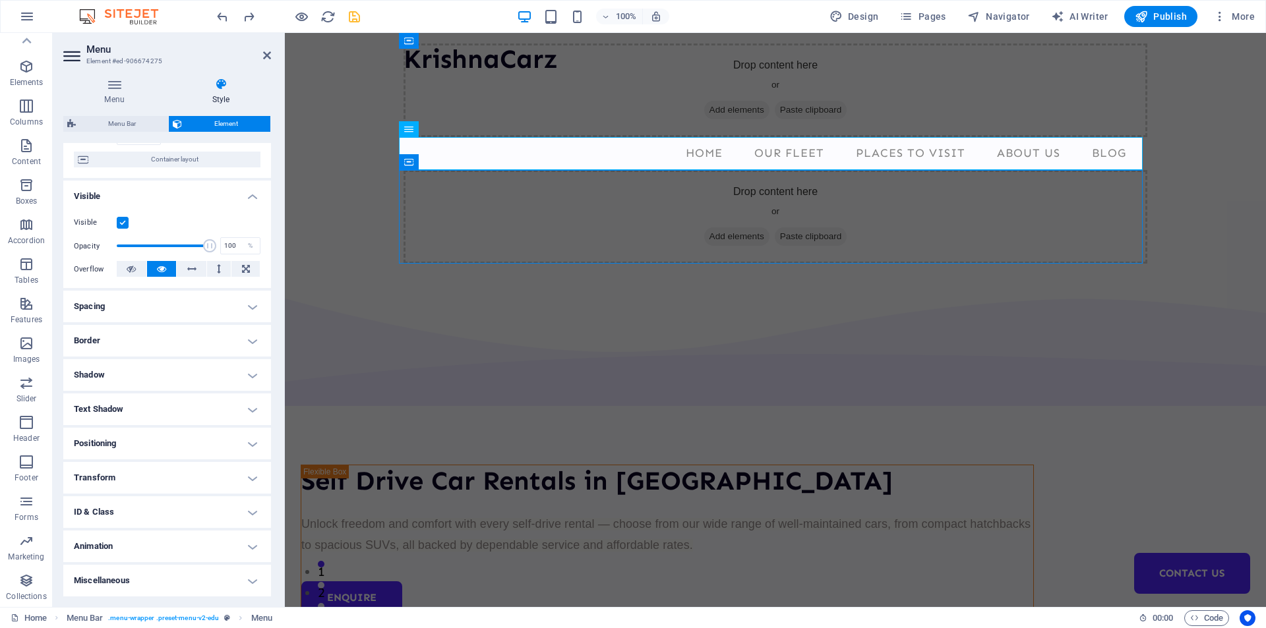
click at [172, 439] on h4 "Positioning" at bounding box center [167, 444] width 208 height 32
click at [172, 439] on h4 "Positioning" at bounding box center [167, 440] width 208 height 24
click at [163, 417] on h4 "Text Shadow" at bounding box center [167, 409] width 208 height 32
click at [160, 409] on h4 "Text Shadow" at bounding box center [167, 405] width 208 height 24
click at [146, 380] on h4 "Shadow" at bounding box center [167, 375] width 208 height 32
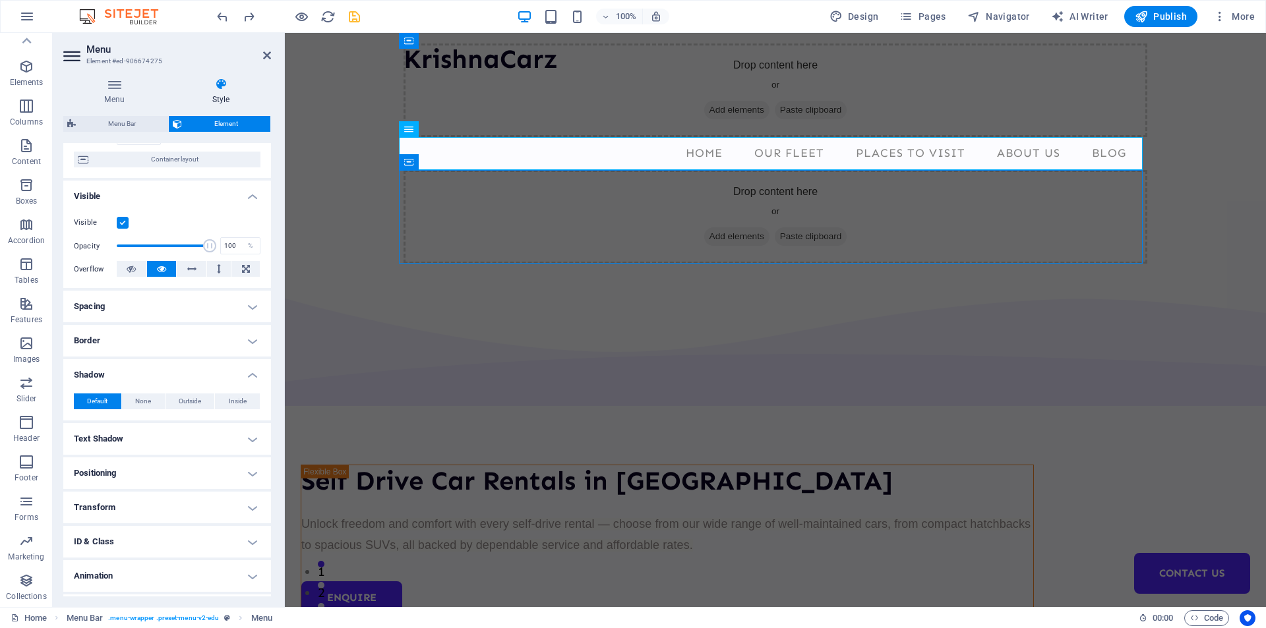
click at [146, 373] on h4 "Shadow" at bounding box center [167, 371] width 208 height 24
click at [139, 339] on h4 "Border" at bounding box center [167, 341] width 208 height 32
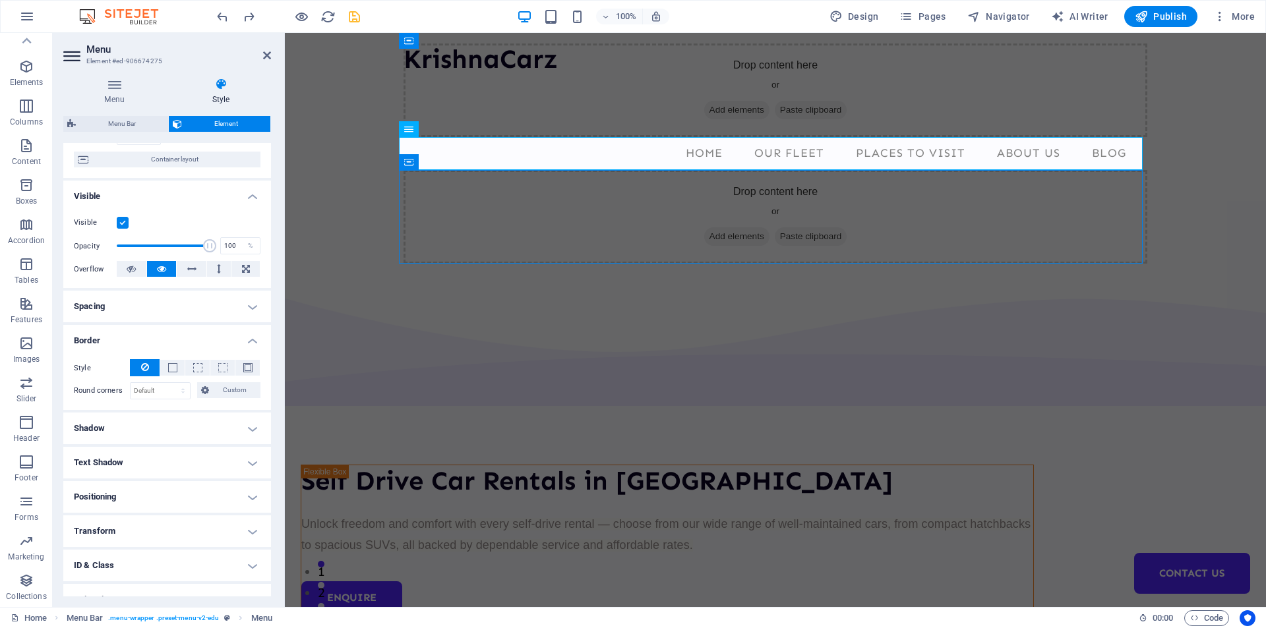
click at [139, 338] on h4 "Border" at bounding box center [167, 337] width 208 height 24
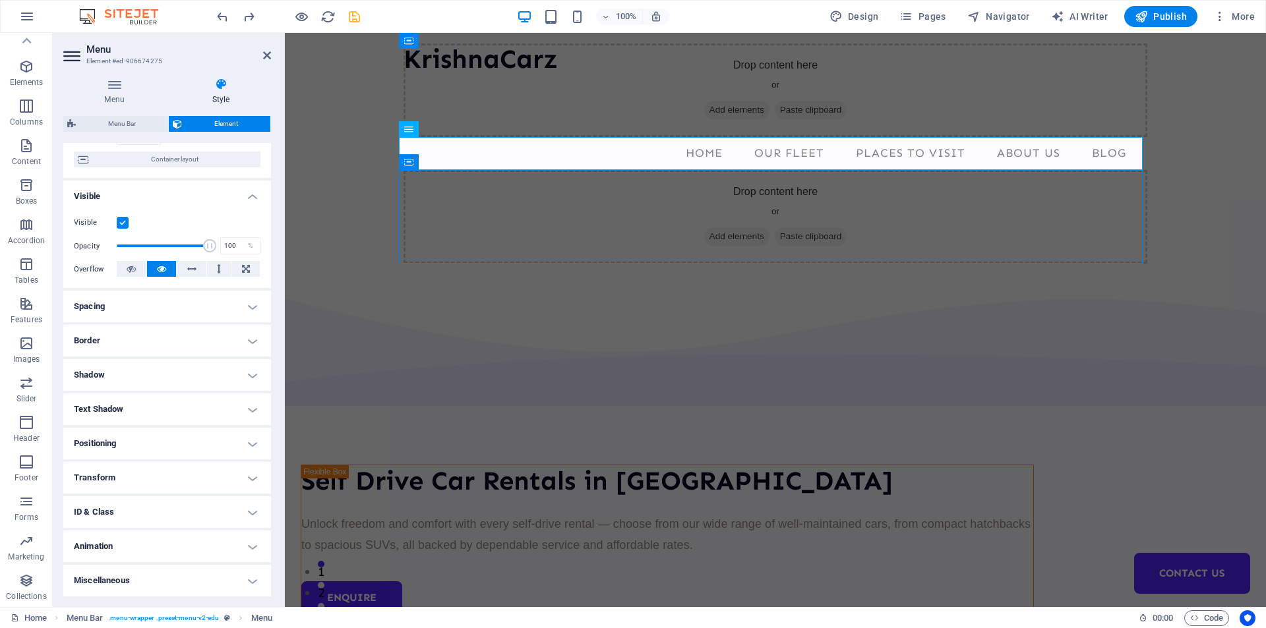
click at [137, 315] on h4 "Spacing" at bounding box center [167, 307] width 208 height 32
click at [144, 305] on h4 "Spacing" at bounding box center [167, 303] width 208 height 24
click at [158, 269] on icon at bounding box center [161, 269] width 9 height 16
click at [130, 267] on icon at bounding box center [131, 269] width 9 height 16
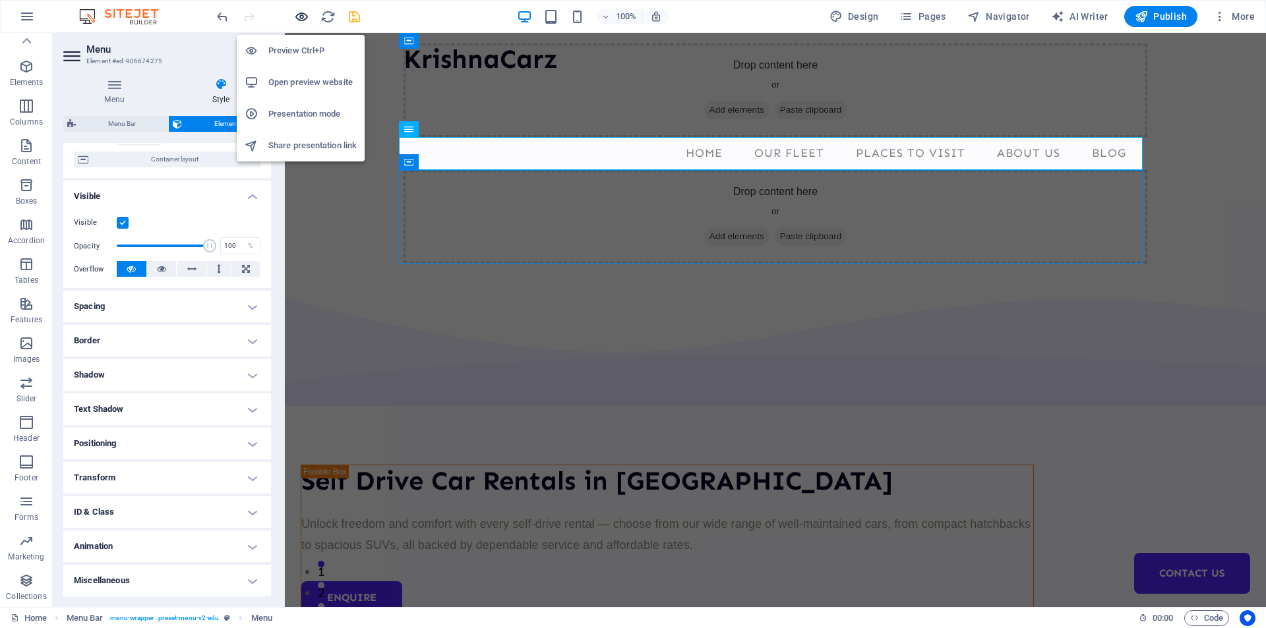
click at [304, 18] on icon "button" at bounding box center [301, 16] width 15 height 15
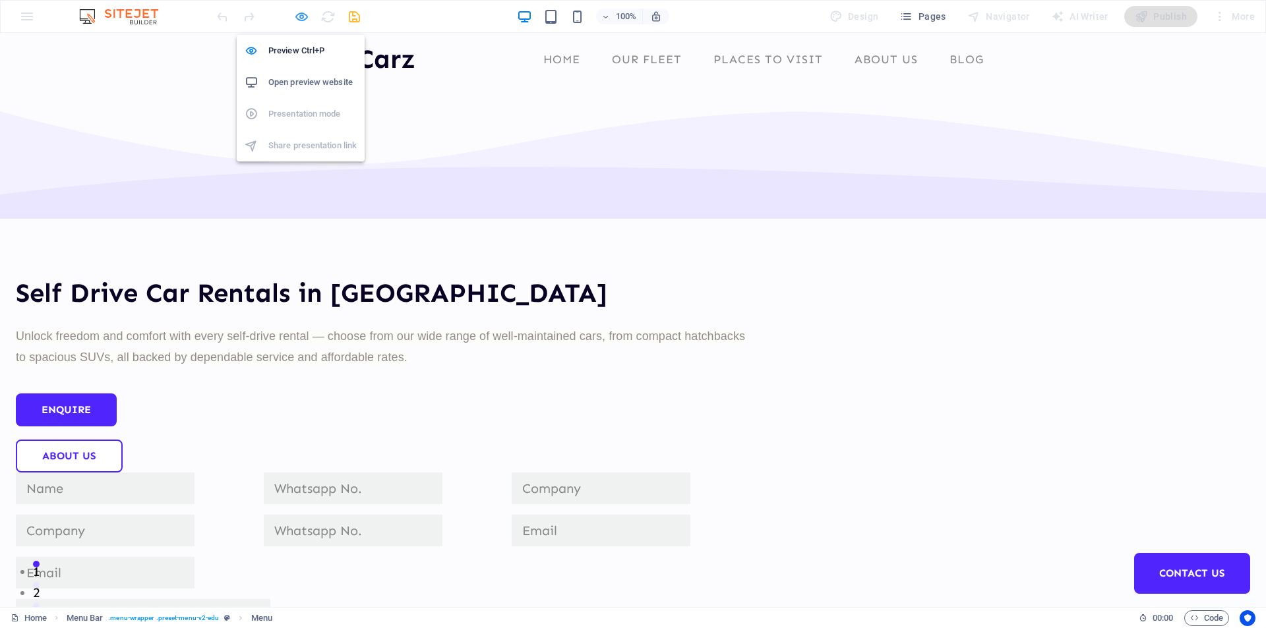
click at [304, 18] on icon "button" at bounding box center [301, 16] width 15 height 15
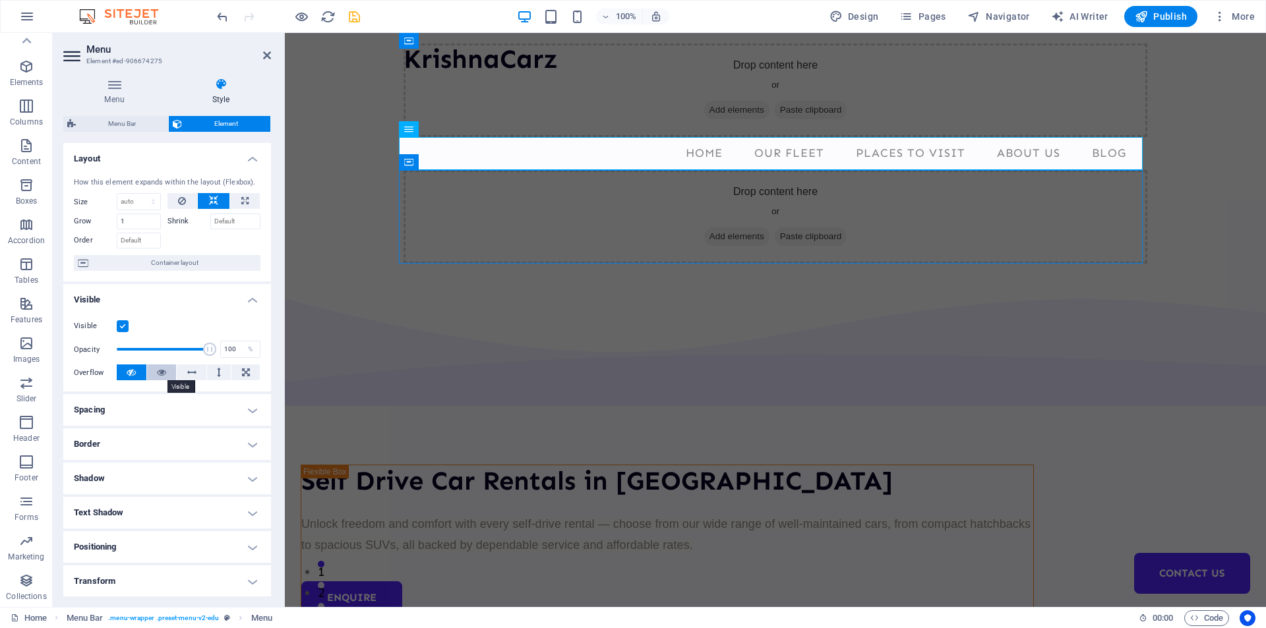
click at [160, 372] on icon at bounding box center [161, 372] width 9 height 16
click at [248, 300] on h4 "Visible" at bounding box center [167, 296] width 208 height 24
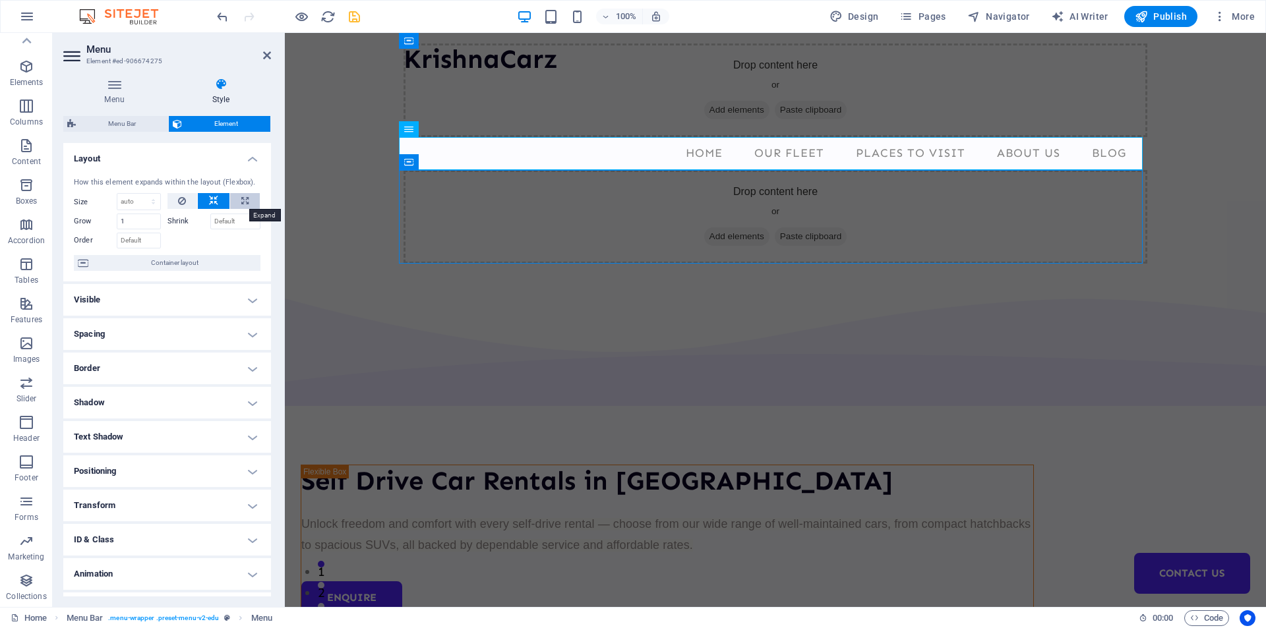
click at [241, 198] on icon at bounding box center [244, 201] width 7 height 16
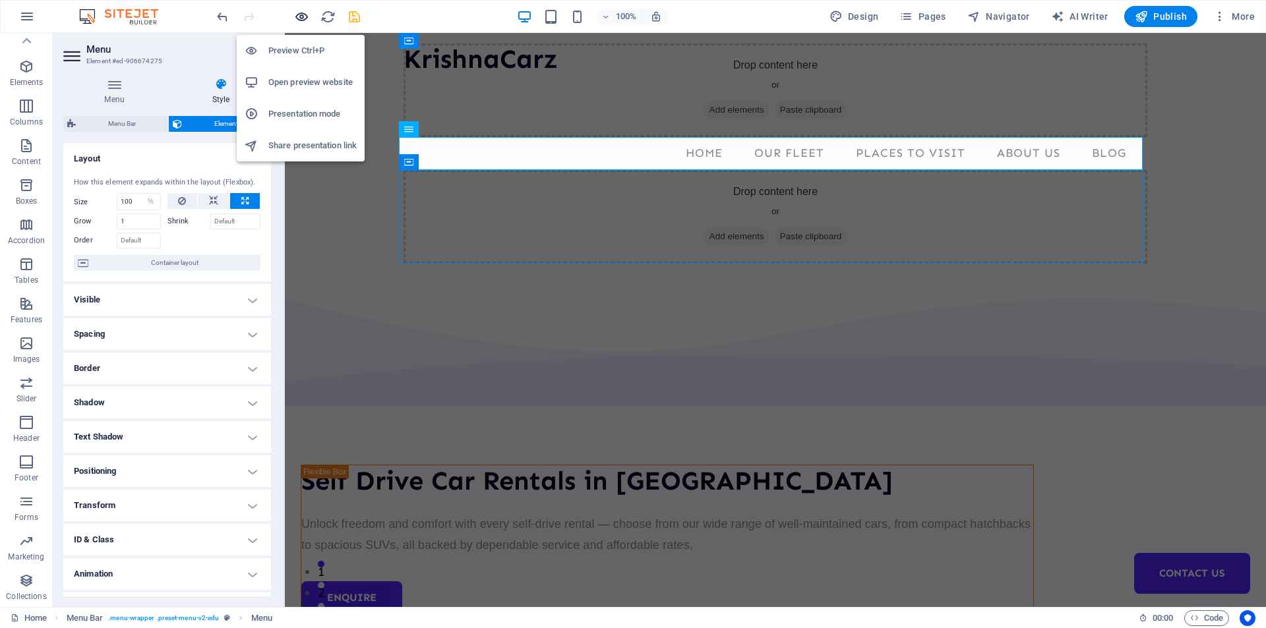
click at [301, 20] on icon "button" at bounding box center [301, 16] width 15 height 15
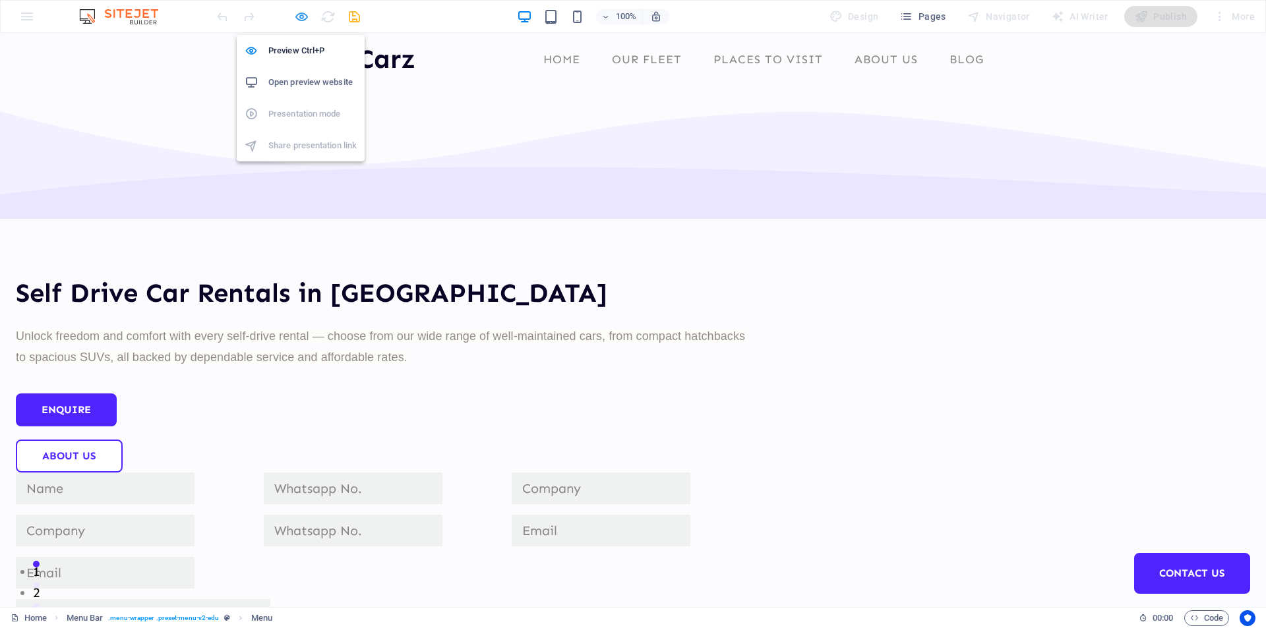
click at [301, 20] on icon "button" at bounding box center [301, 16] width 15 height 15
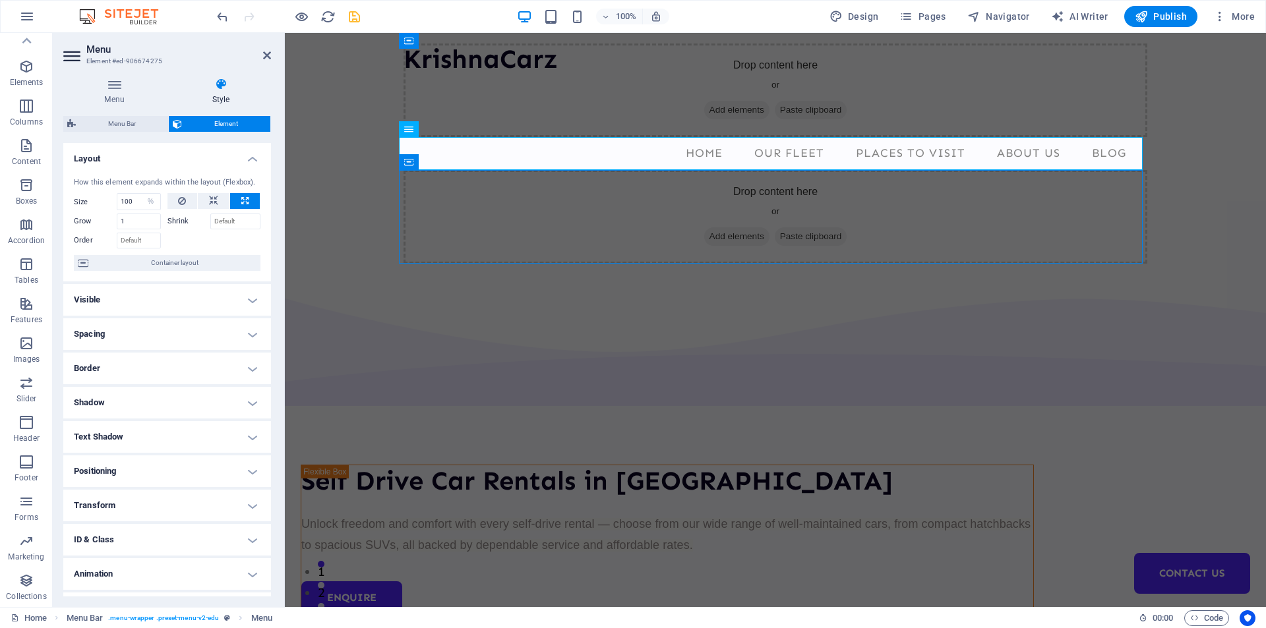
click at [149, 471] on h4 "Positioning" at bounding box center [167, 471] width 208 height 32
click at [149, 471] on h4 "Positioning" at bounding box center [167, 467] width 208 height 24
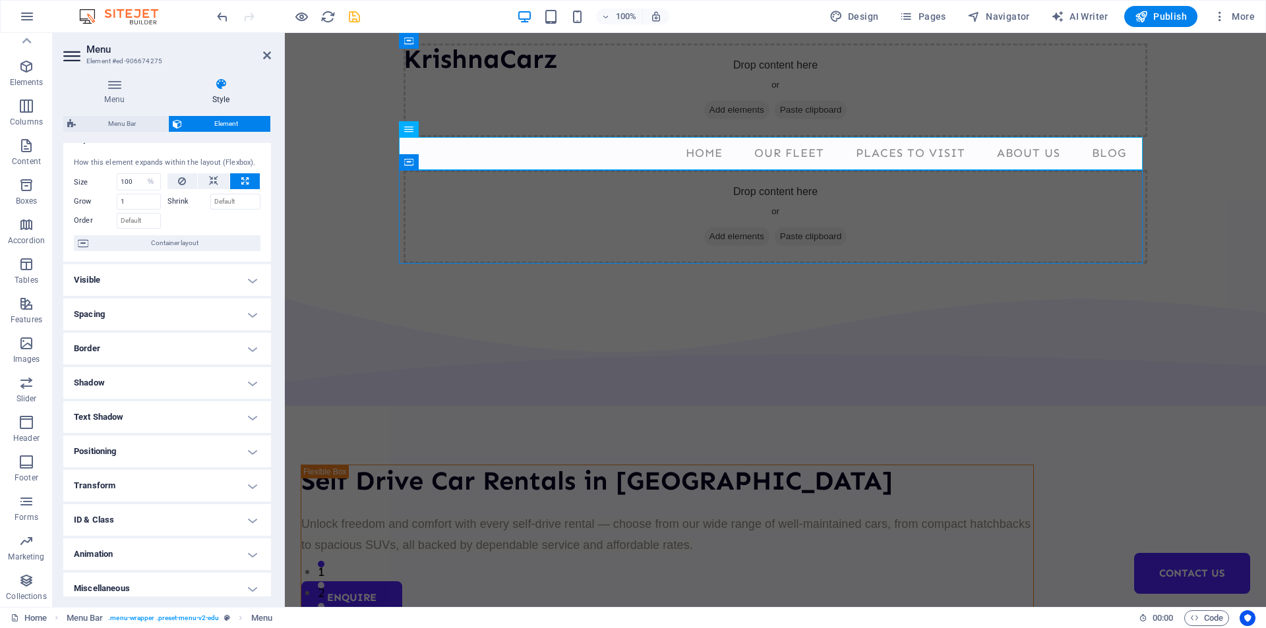
scroll to position [28, 0]
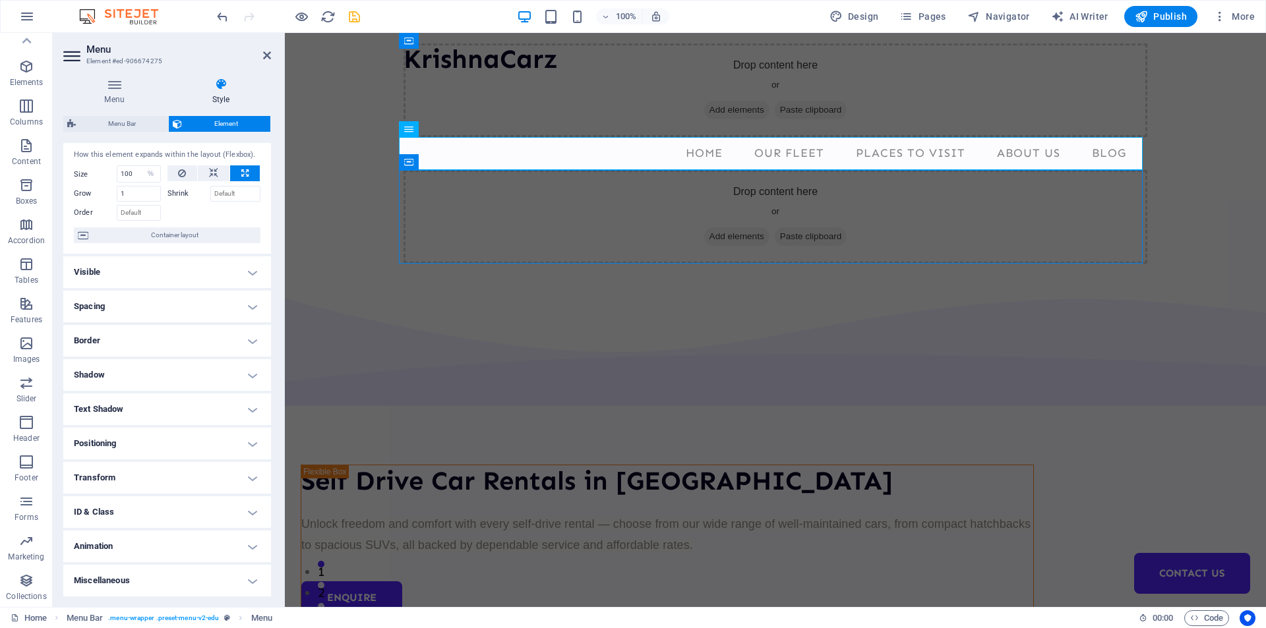
click at [127, 579] on h4 "Miscellaneous" at bounding box center [167, 581] width 208 height 32
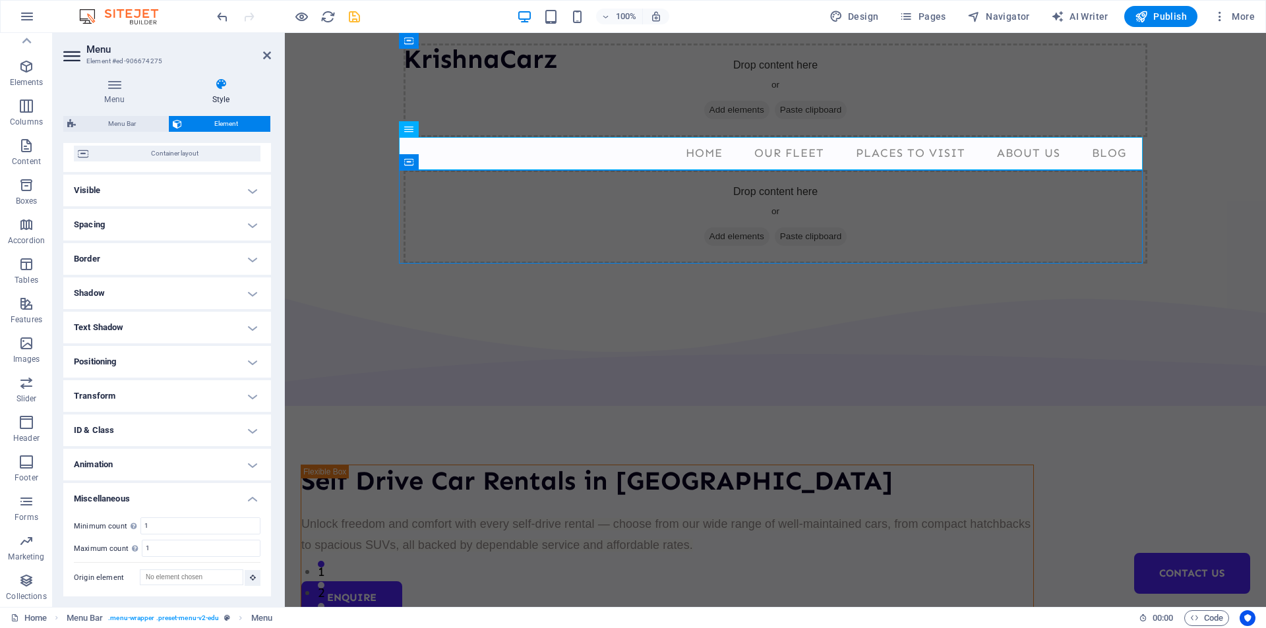
click at [121, 466] on h4 "Animation" at bounding box center [167, 465] width 208 height 32
click at [105, 422] on h4 "ID & Class" at bounding box center [167, 431] width 208 height 32
click at [84, 534] on icon at bounding box center [83, 535] width 6 height 8
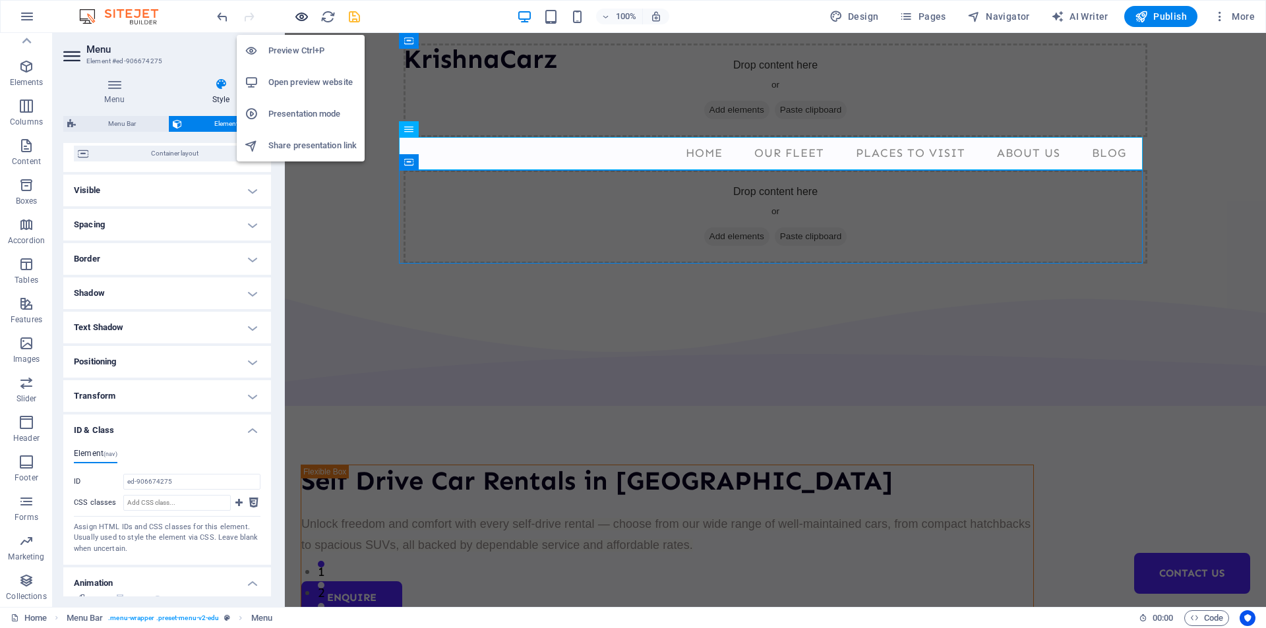
click at [306, 17] on icon "button" at bounding box center [301, 16] width 15 height 15
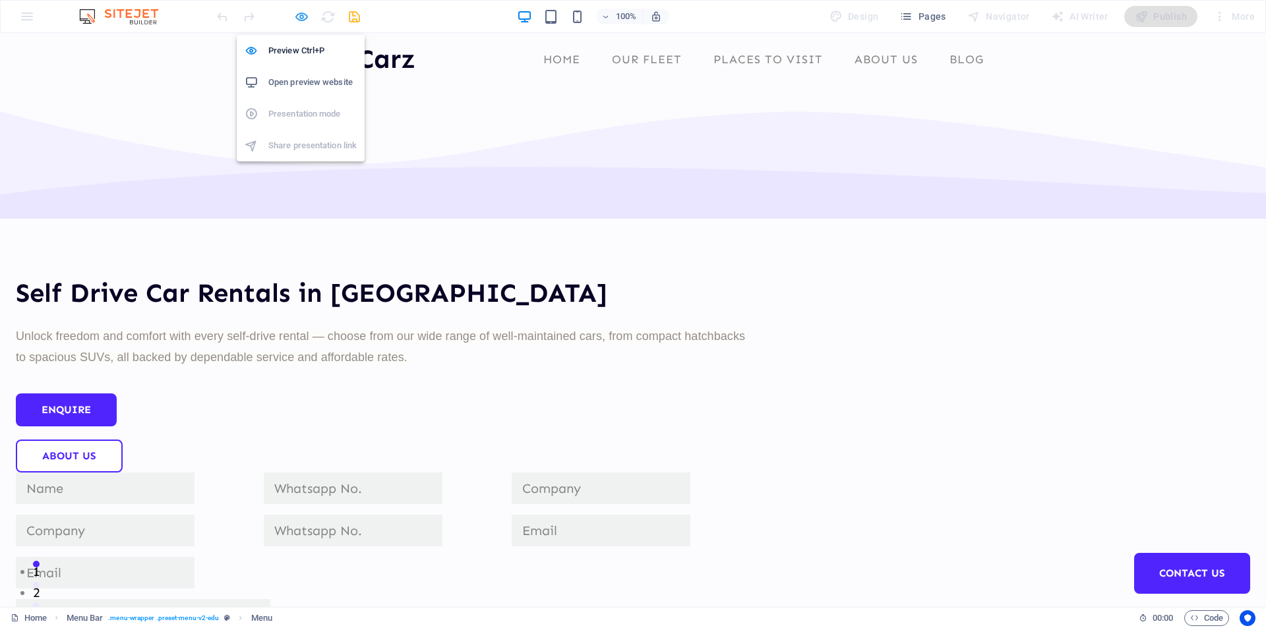
click at [301, 18] on icon "button" at bounding box center [301, 16] width 15 height 15
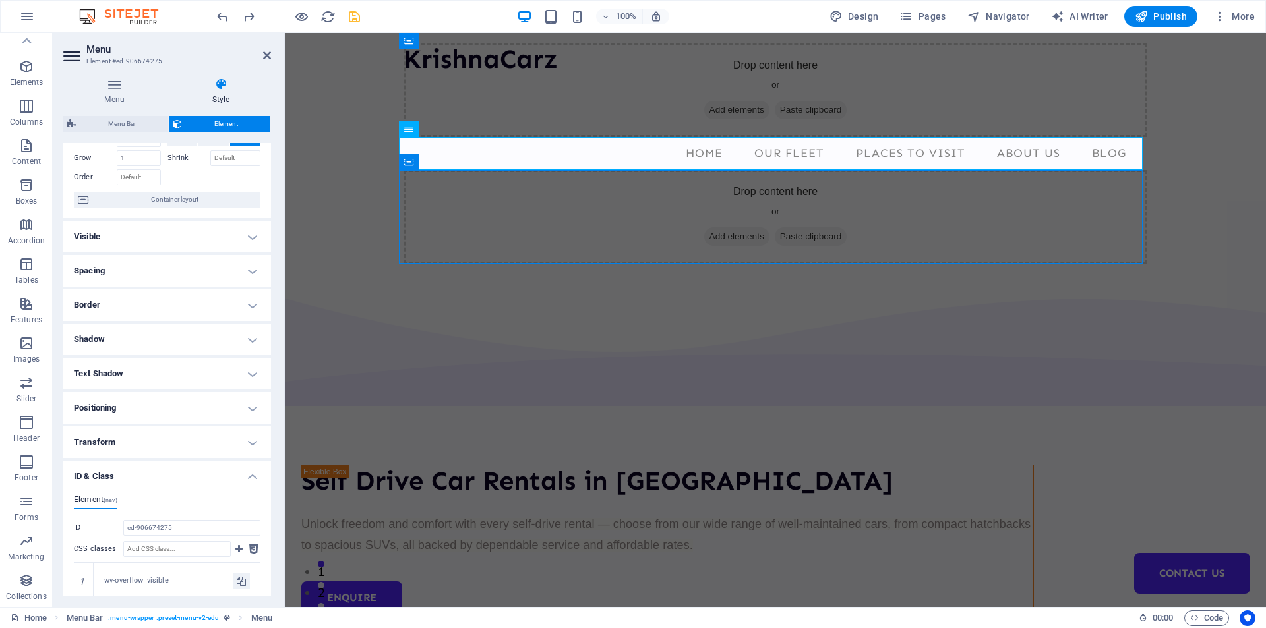
scroll to position [132, 0]
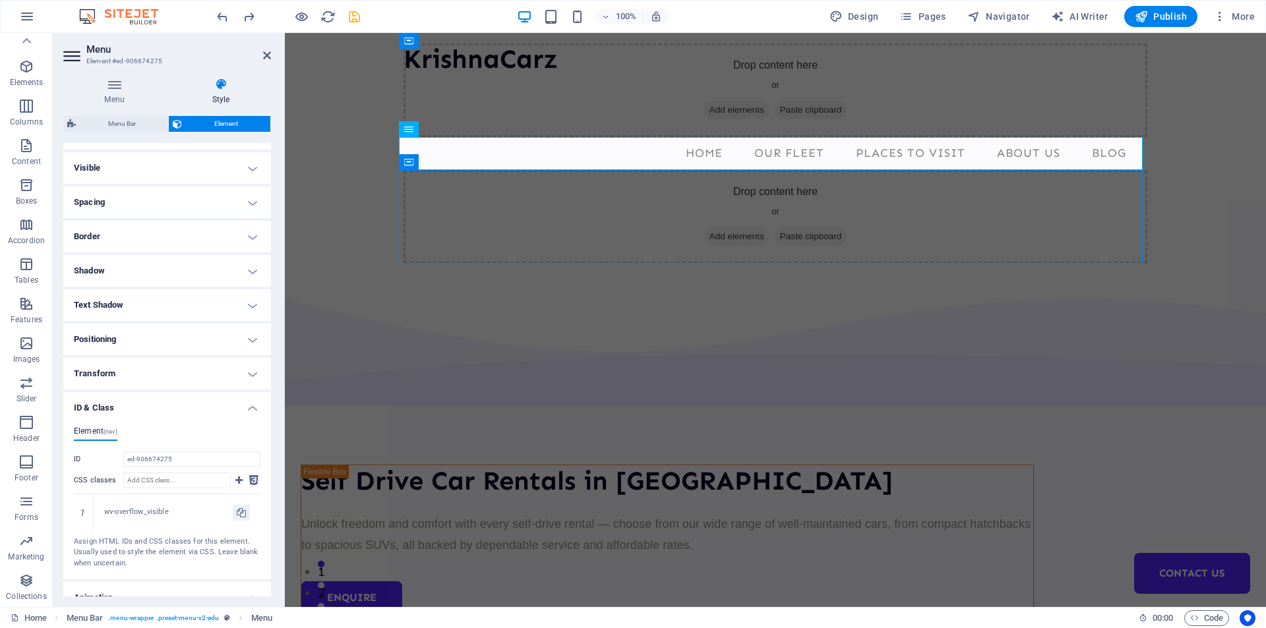
click at [140, 366] on h4 "Transform" at bounding box center [167, 374] width 208 height 32
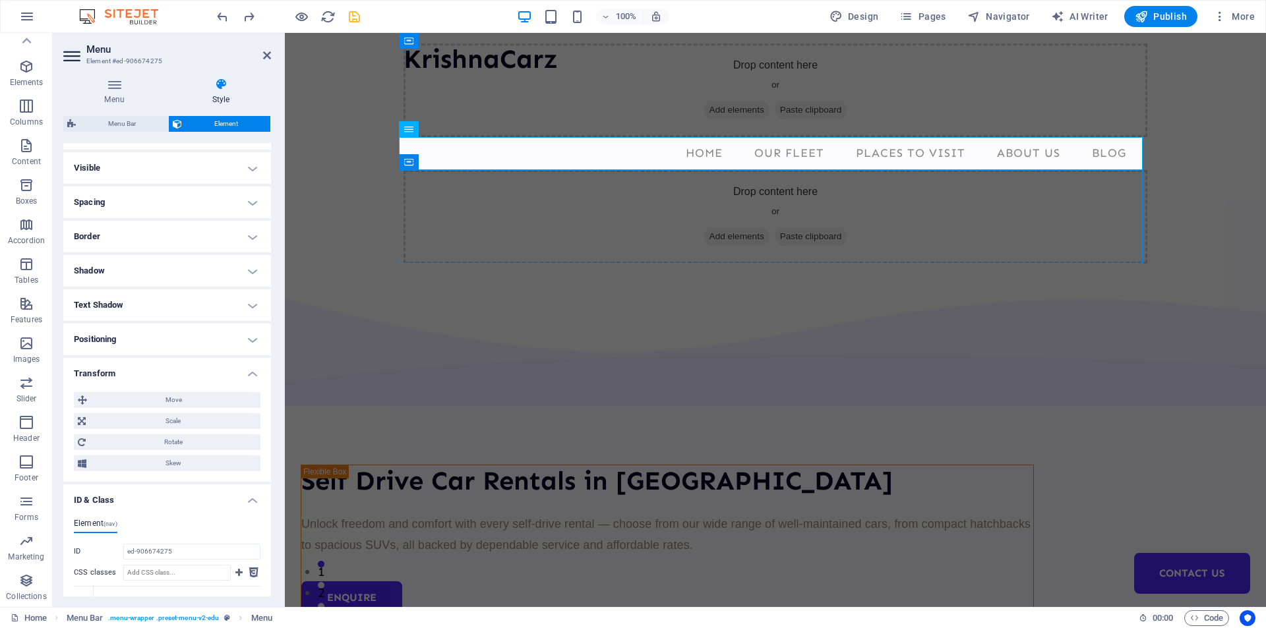
click at [152, 344] on h4 "Positioning" at bounding box center [167, 340] width 208 height 32
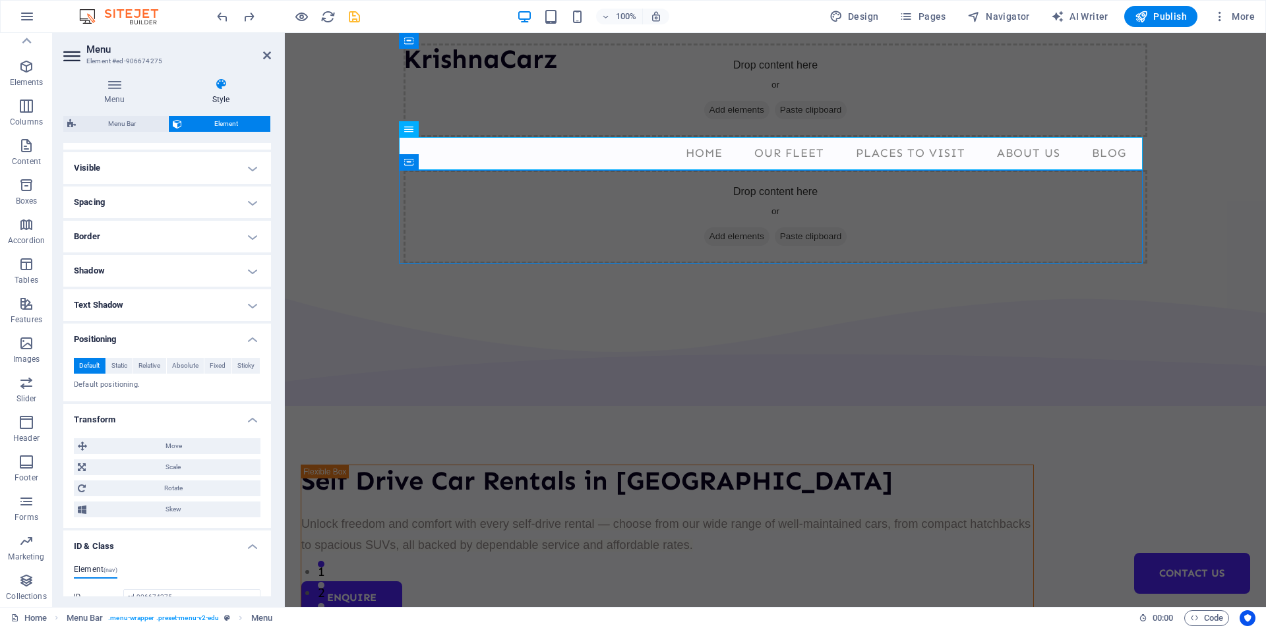
scroll to position [0, 0]
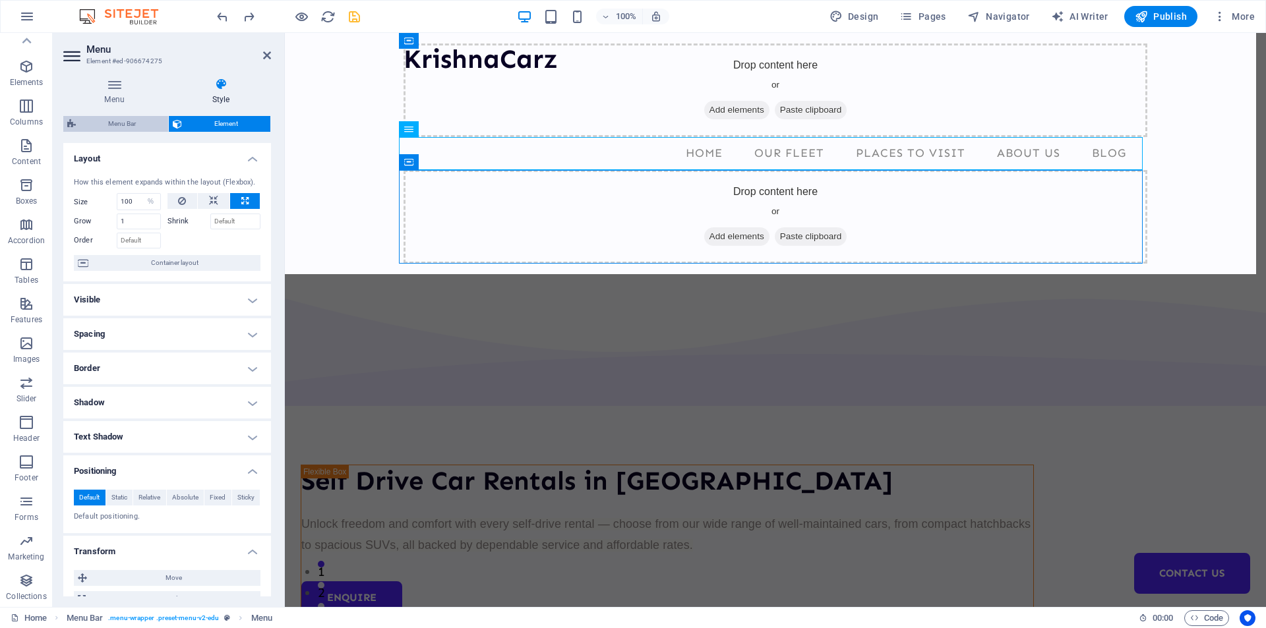
click at [138, 127] on span "Menu Bar" at bounding box center [122, 124] width 84 height 16
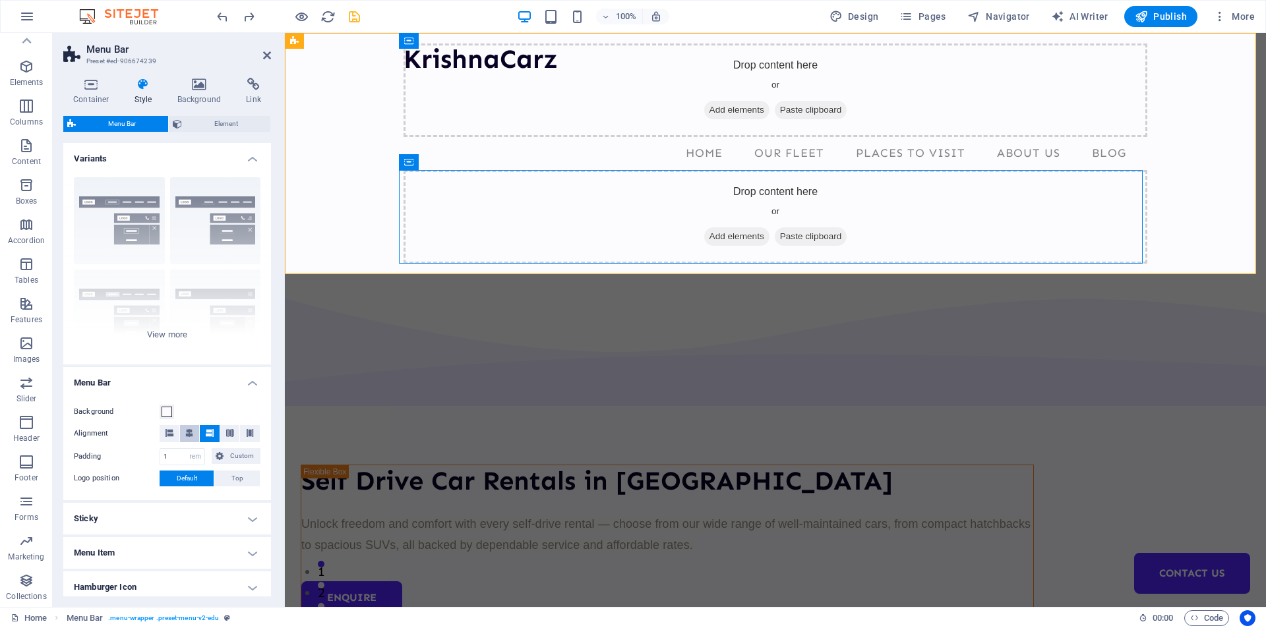
click at [189, 435] on icon at bounding box center [189, 433] width 8 height 8
click at [164, 433] on button at bounding box center [170, 433] width 20 height 17
click at [189, 430] on icon at bounding box center [189, 433] width 8 height 8
click at [180, 521] on h4 "Sticky" at bounding box center [167, 519] width 208 height 32
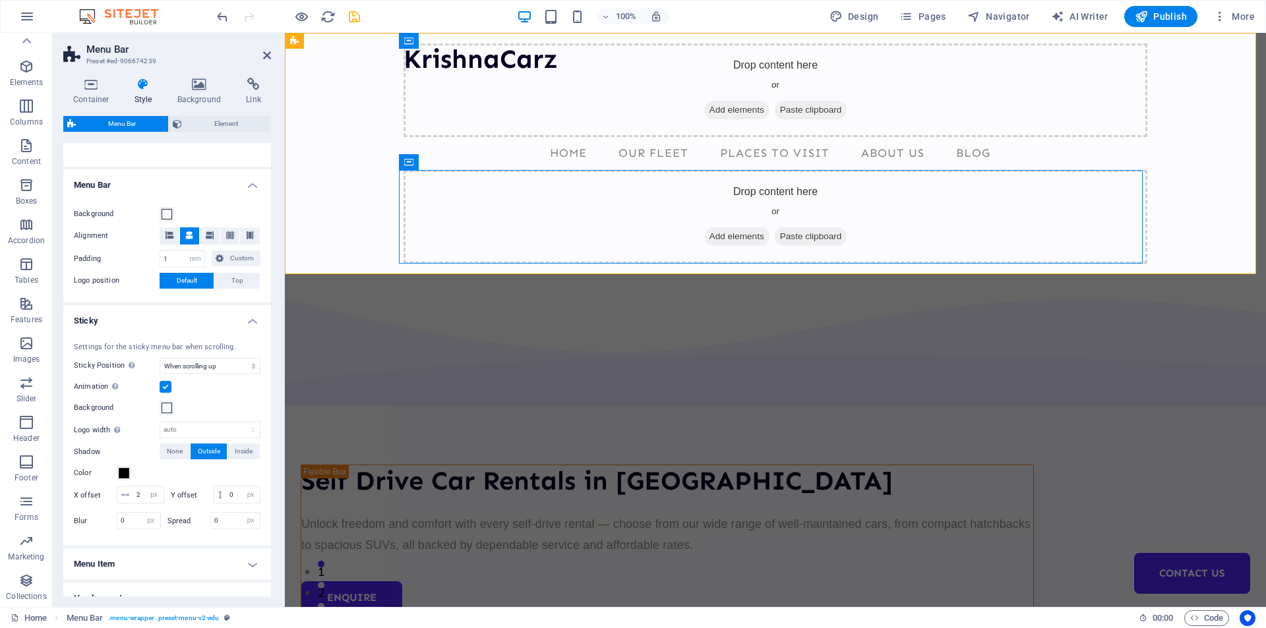
scroll to position [264, 0]
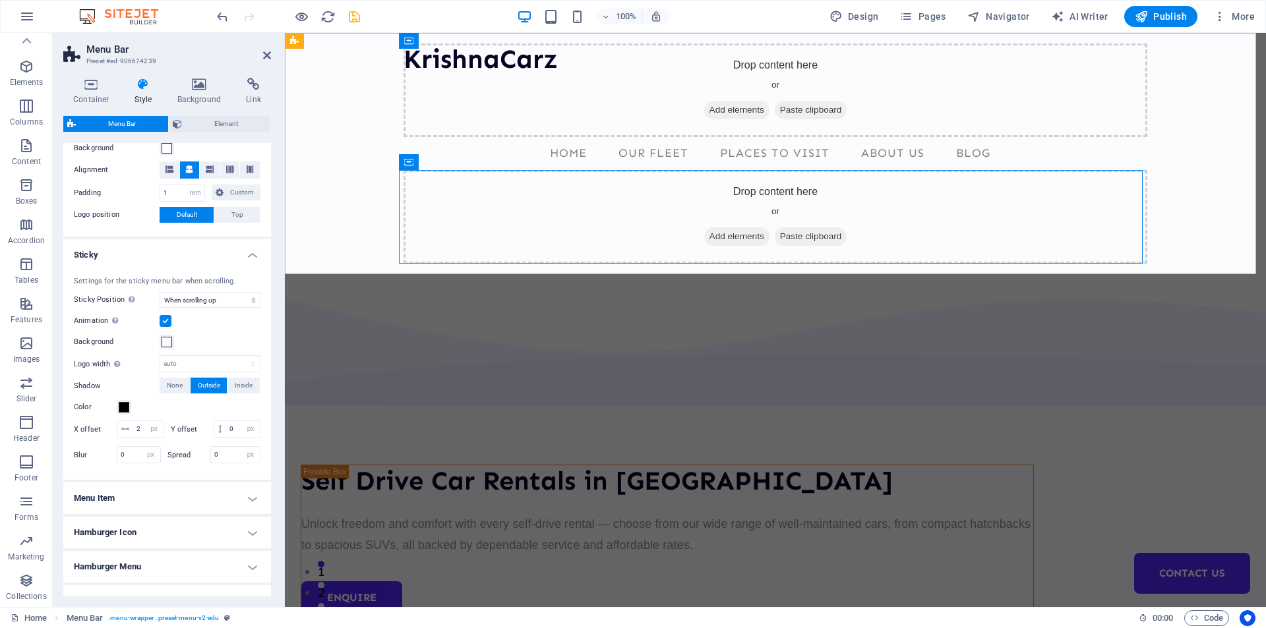
click at [153, 514] on h4 "Menu Item" at bounding box center [167, 498] width 208 height 32
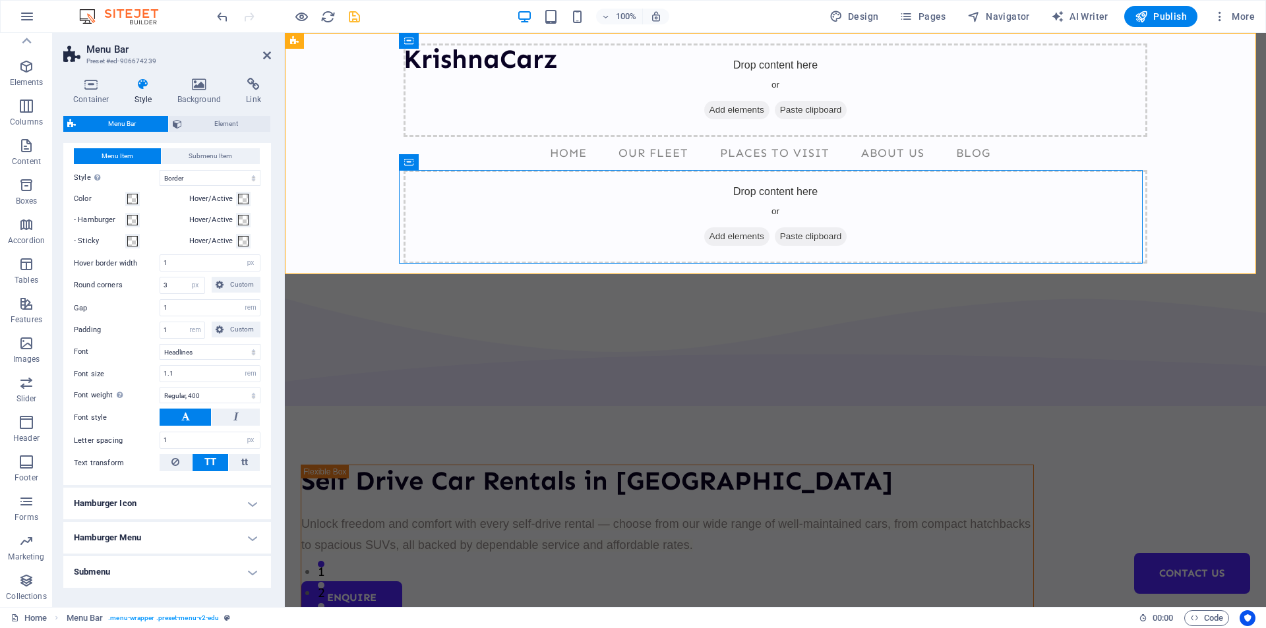
scroll to position [659, 0]
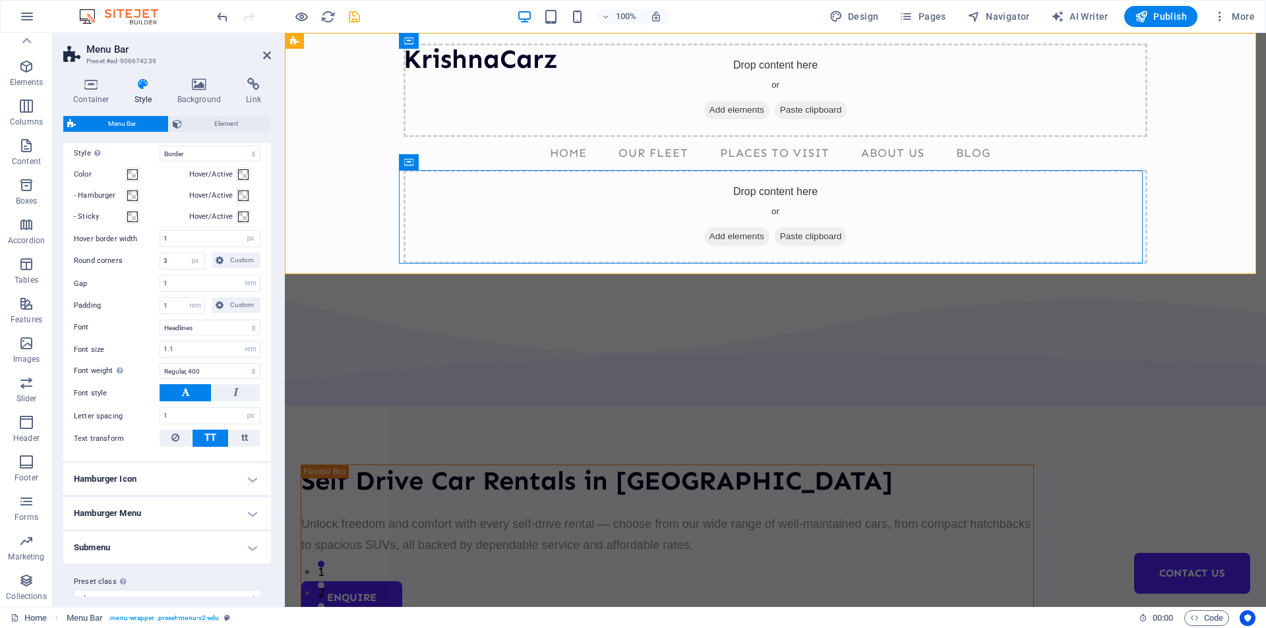
click at [159, 490] on h4 "Hamburger Icon" at bounding box center [167, 479] width 208 height 32
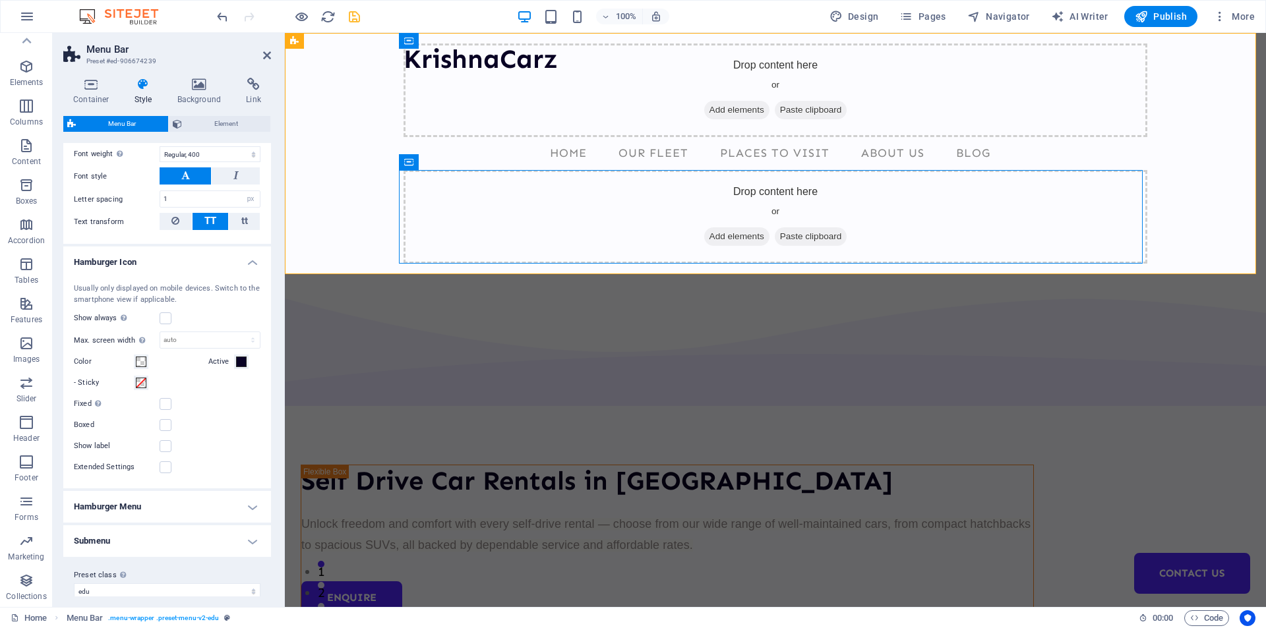
scroll to position [906, 0]
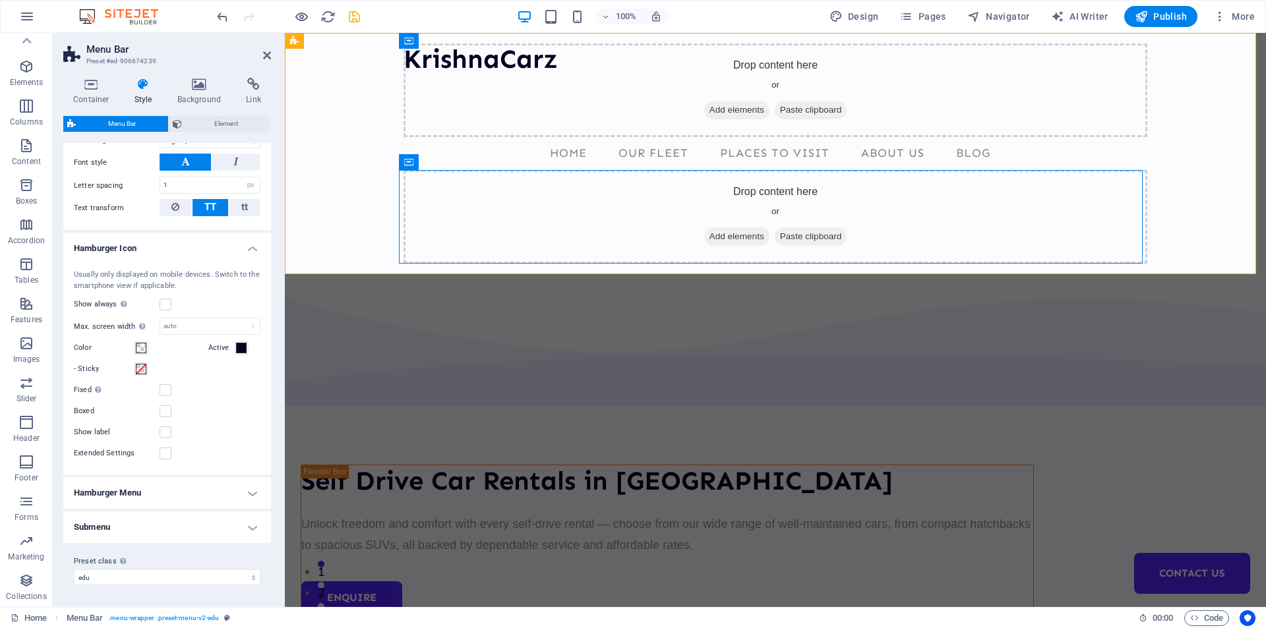
click at [159, 490] on h4 "Hamburger Menu" at bounding box center [167, 493] width 208 height 32
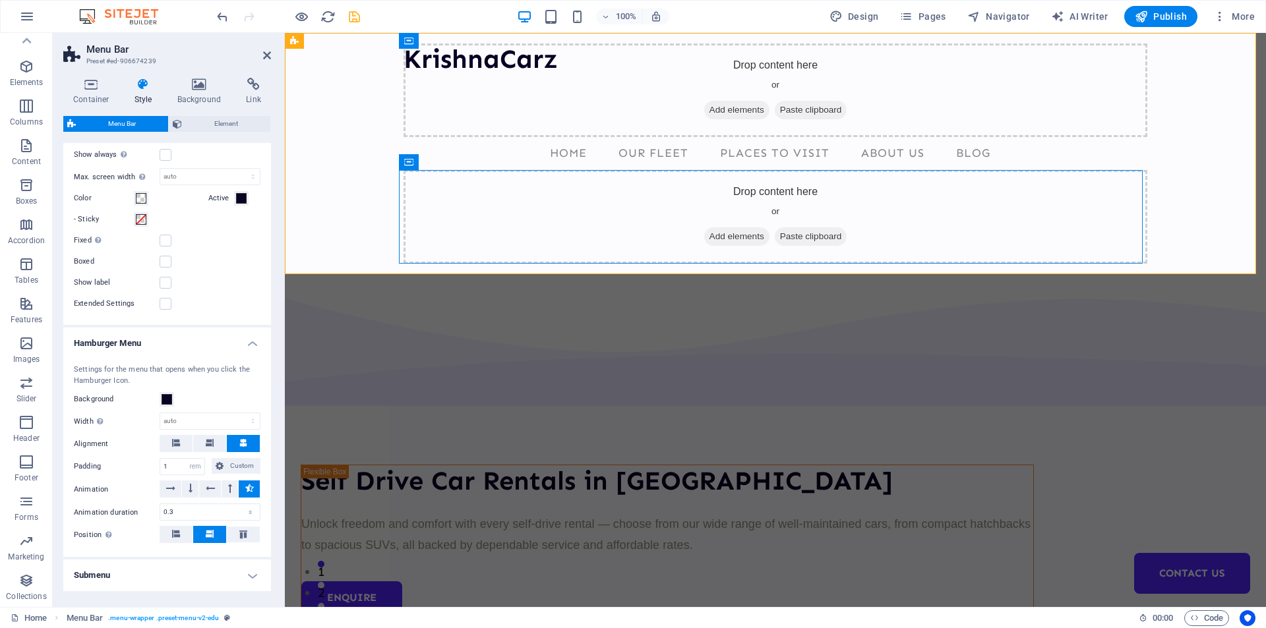
scroll to position [1104, 0]
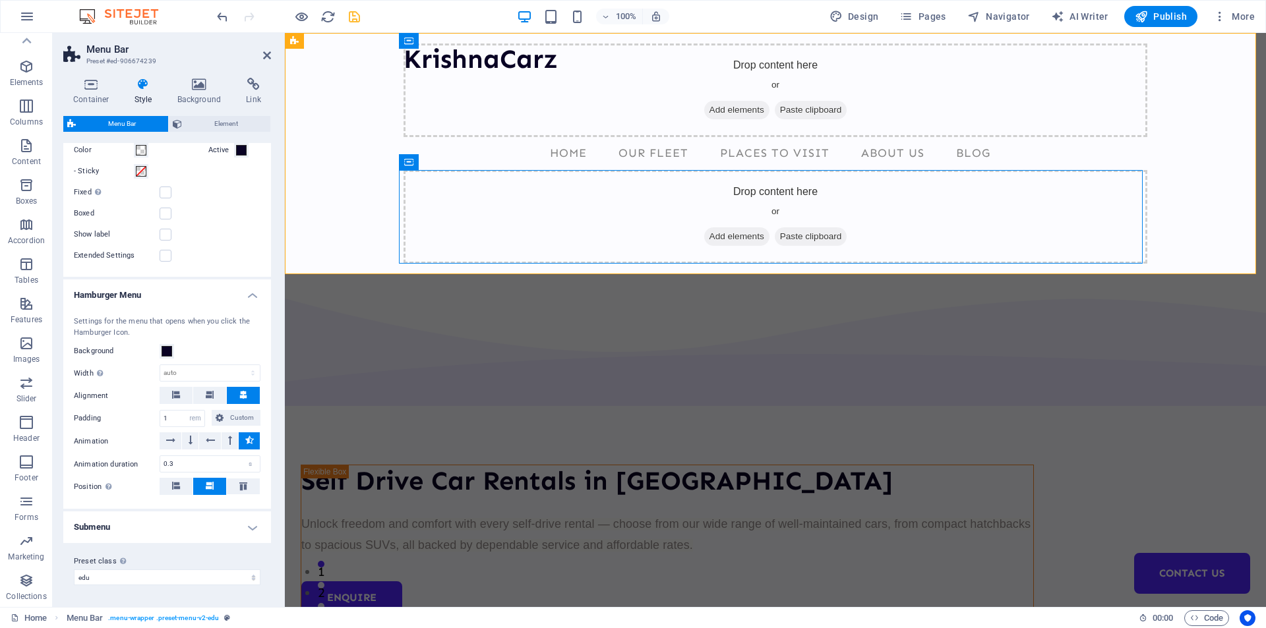
click at [171, 527] on h4 "Submenu" at bounding box center [167, 527] width 208 height 32
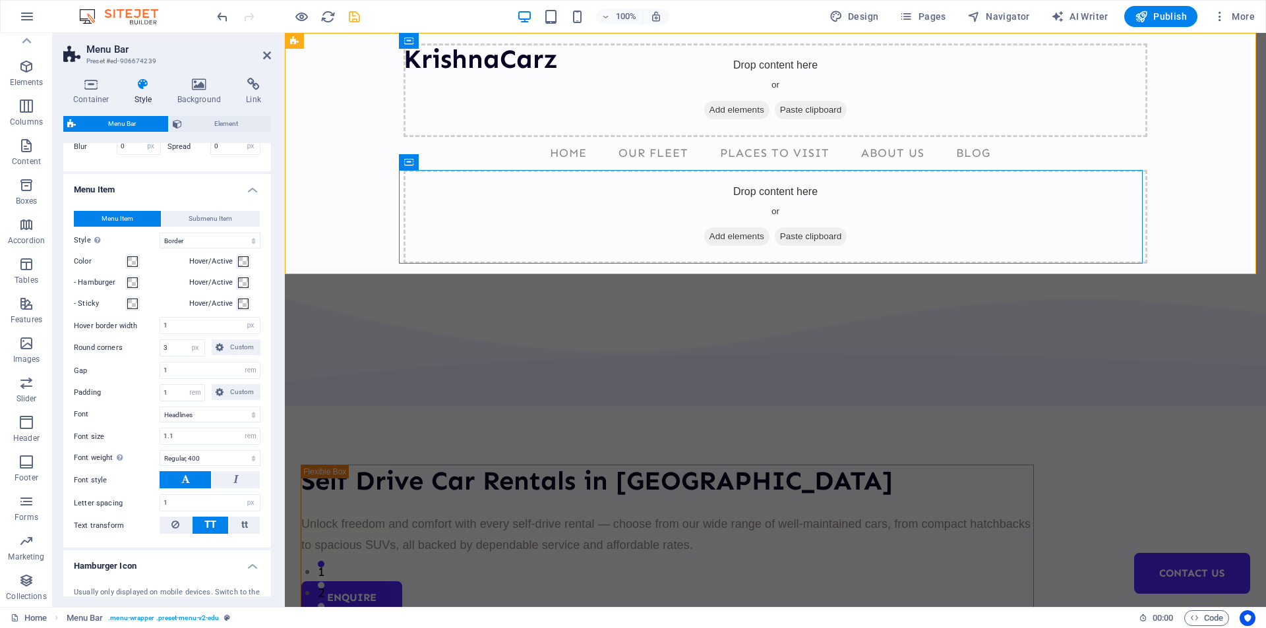
scroll to position [411, 0]
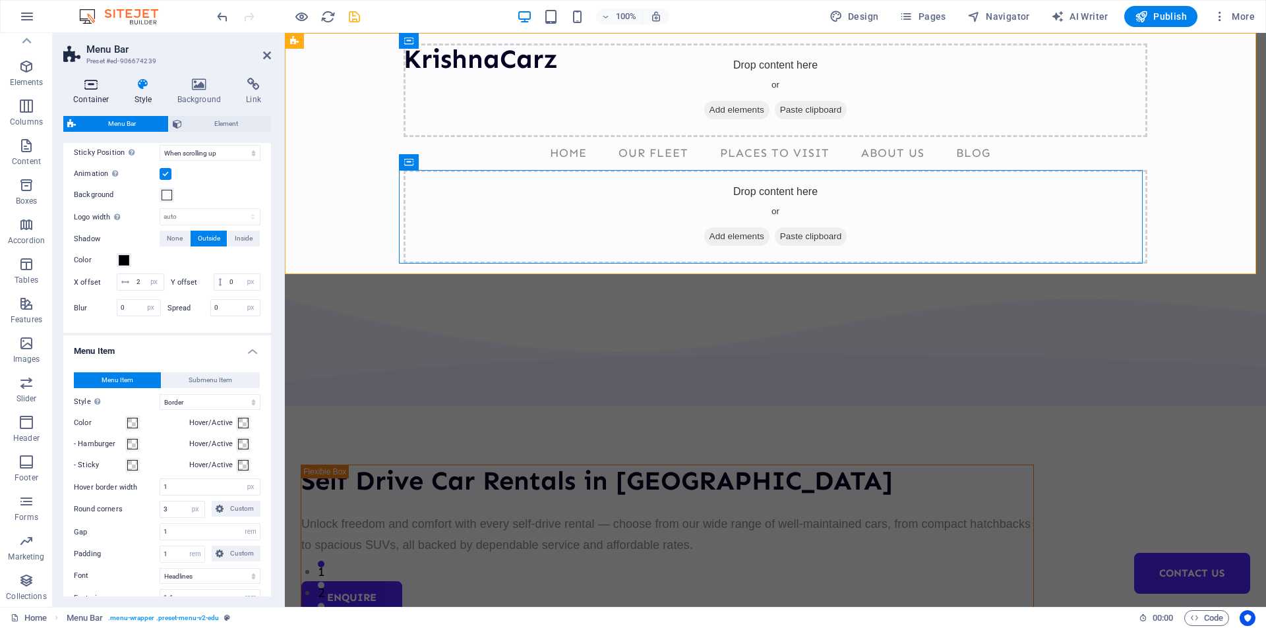
click at [89, 91] on h4 "Container" at bounding box center [93, 92] width 61 height 28
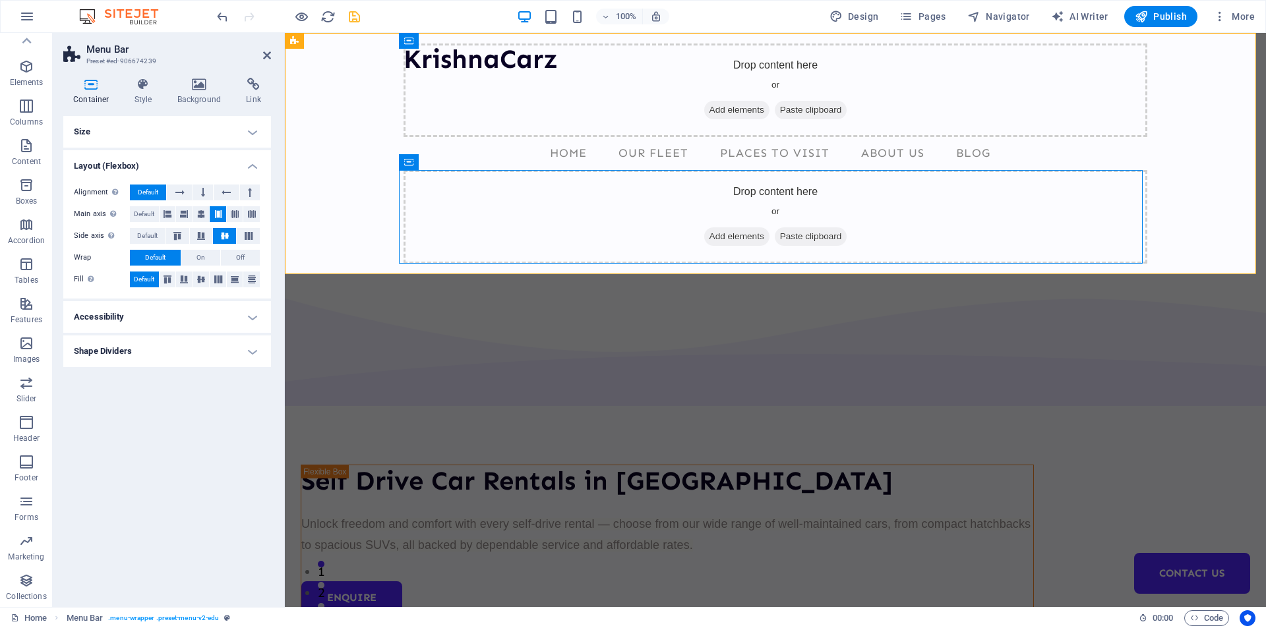
click at [132, 353] on h4 "Shape Dividers" at bounding box center [167, 351] width 208 height 32
click at [134, 310] on h4 "Accessibility" at bounding box center [167, 317] width 208 height 32
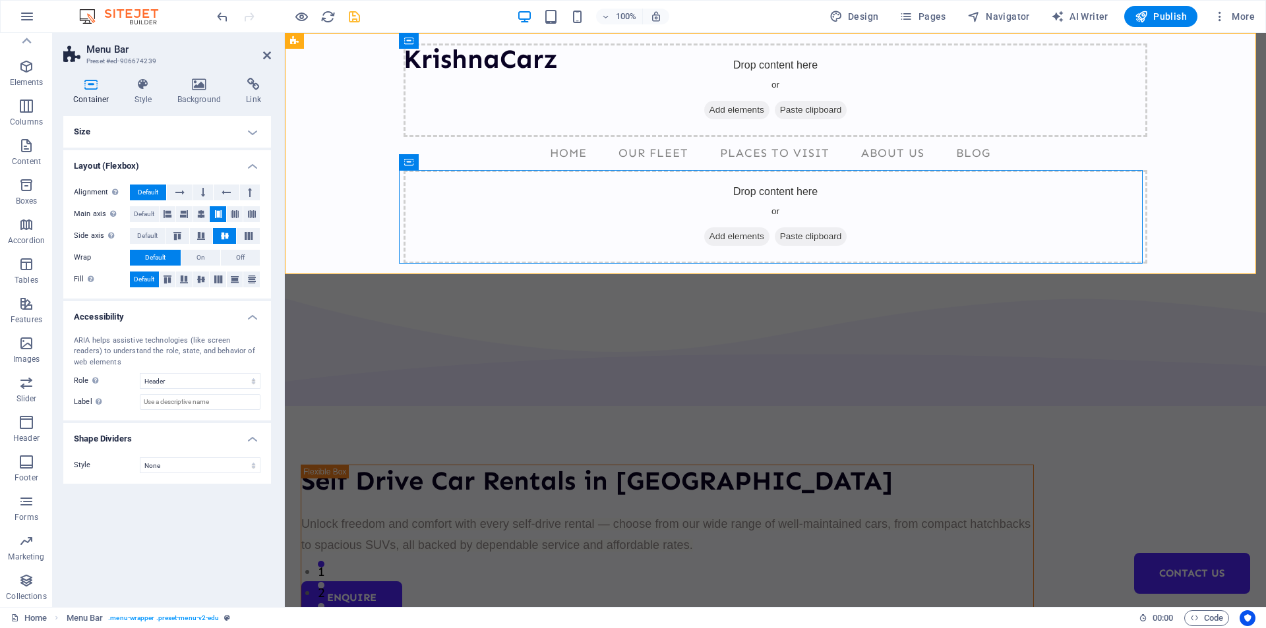
click at [126, 129] on h4 "Size" at bounding box center [167, 132] width 208 height 32
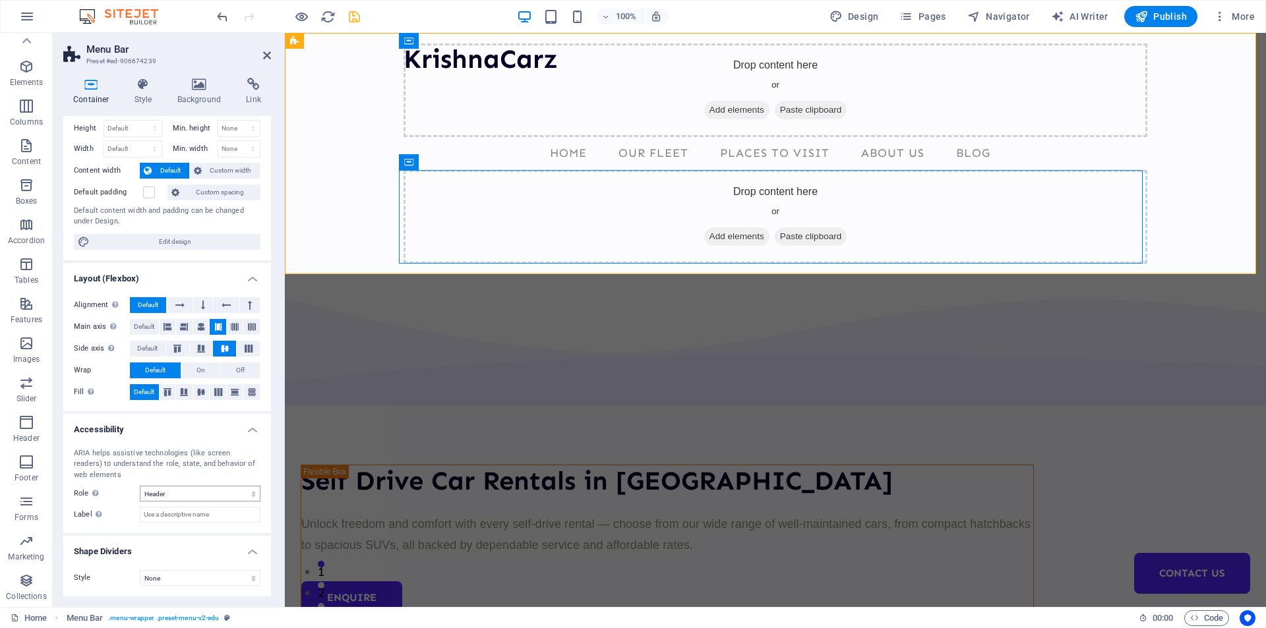
scroll to position [0, 0]
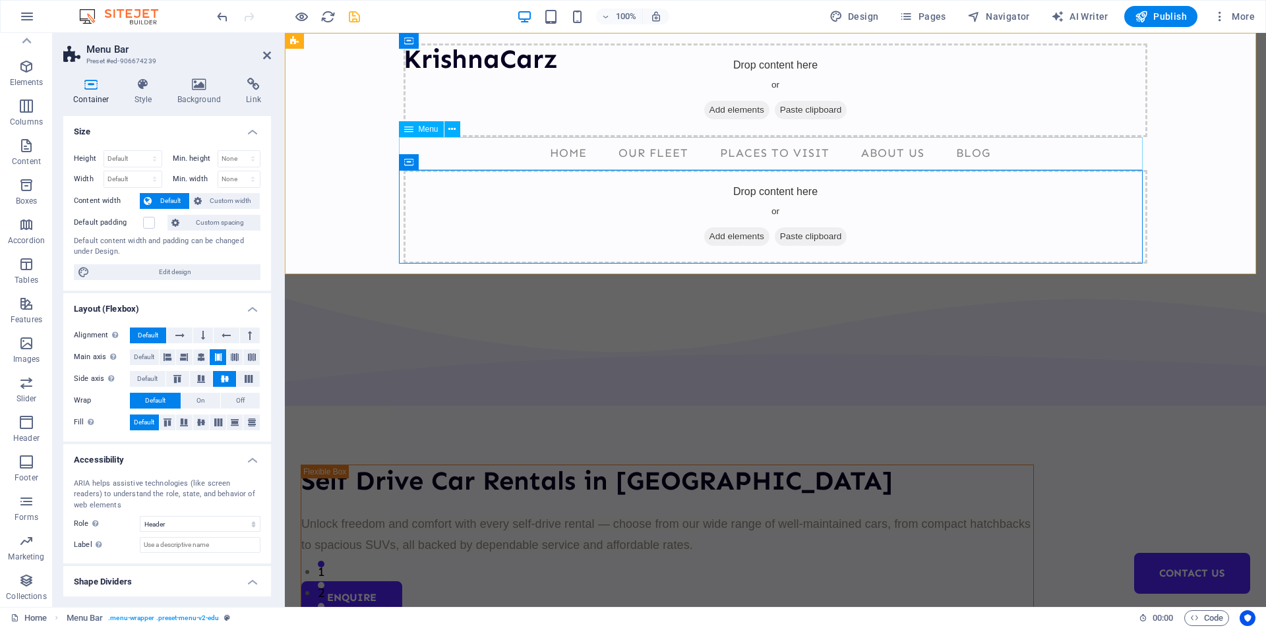
click at [587, 150] on nav "Home Our Fleet Places to Visit About Us Blog Contact Us" at bounding box center [774, 153] width 743 height 33
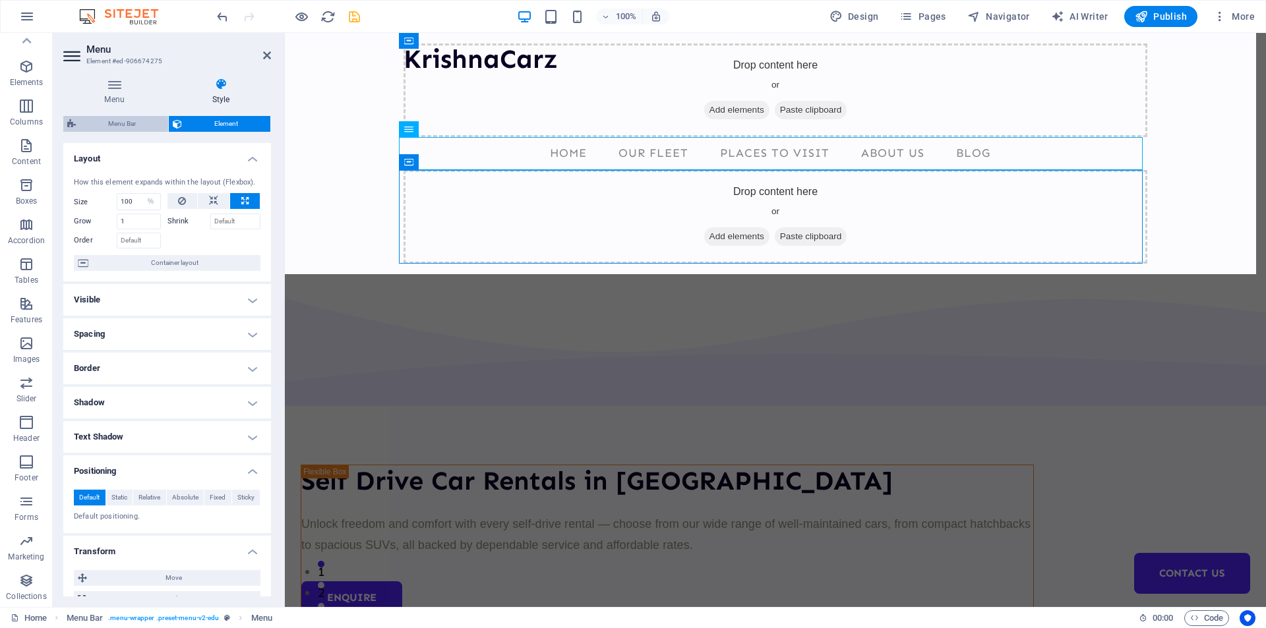
click at [121, 122] on span "Menu Bar" at bounding box center [122, 124] width 84 height 16
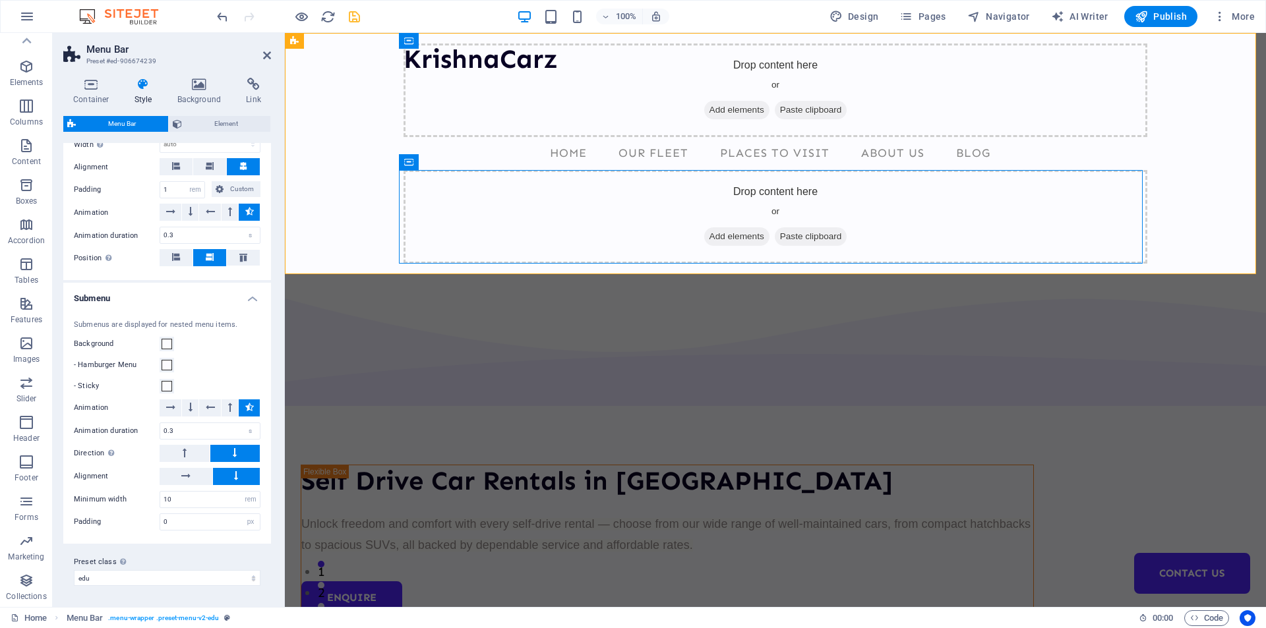
scroll to position [1333, 0]
click at [231, 301] on h4 "Submenu" at bounding box center [167, 295] width 208 height 24
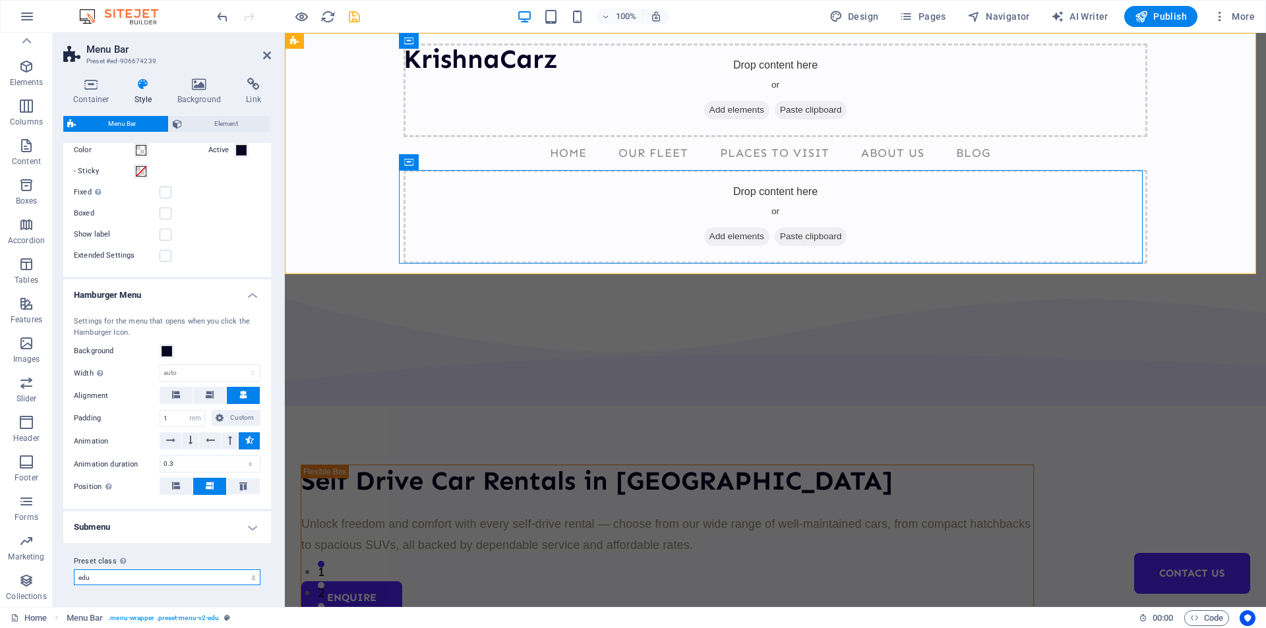
click at [156, 581] on select "edu Add preset class" at bounding box center [167, 577] width 187 height 16
click at [74, 569] on select "edu Add preset class" at bounding box center [167, 577] width 187 height 16
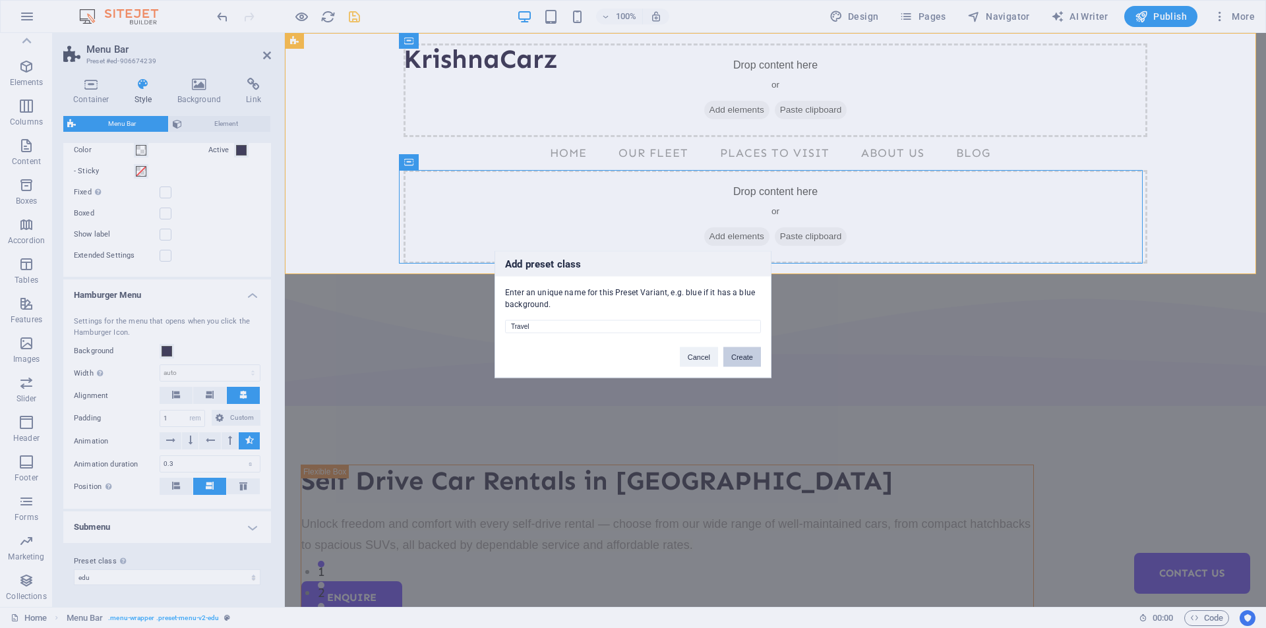
click at [749, 352] on button "Create" at bounding box center [742, 357] width 38 height 20
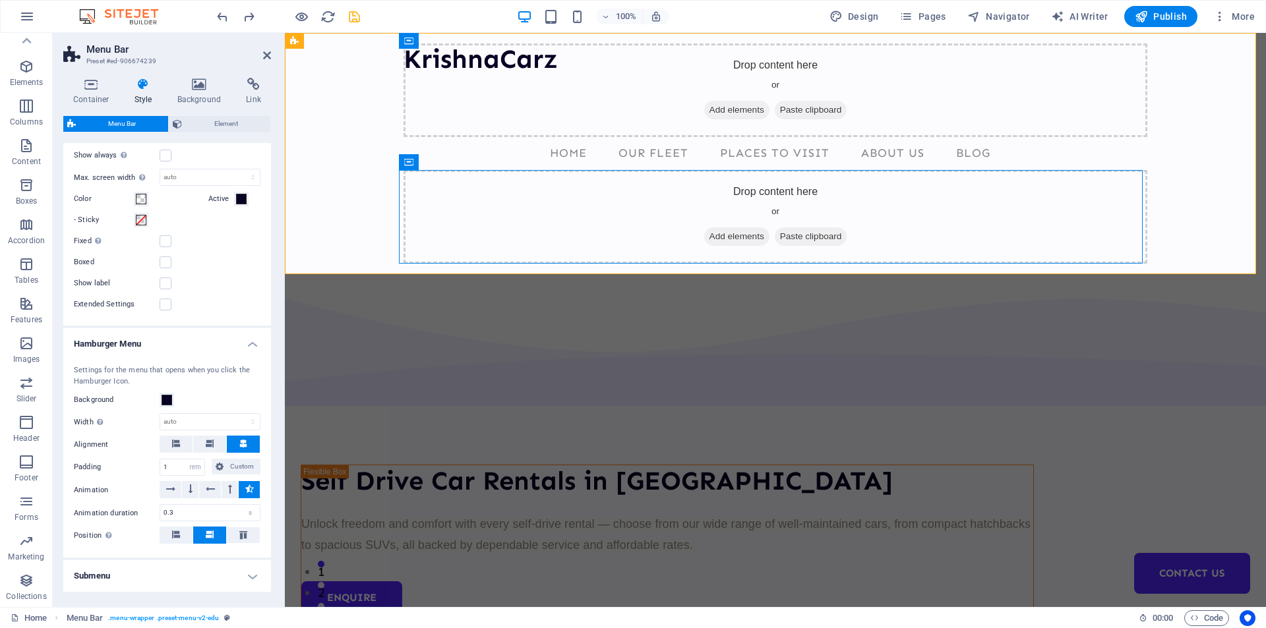
click at [181, 352] on h4 "Hamburger Menu" at bounding box center [167, 340] width 208 height 24
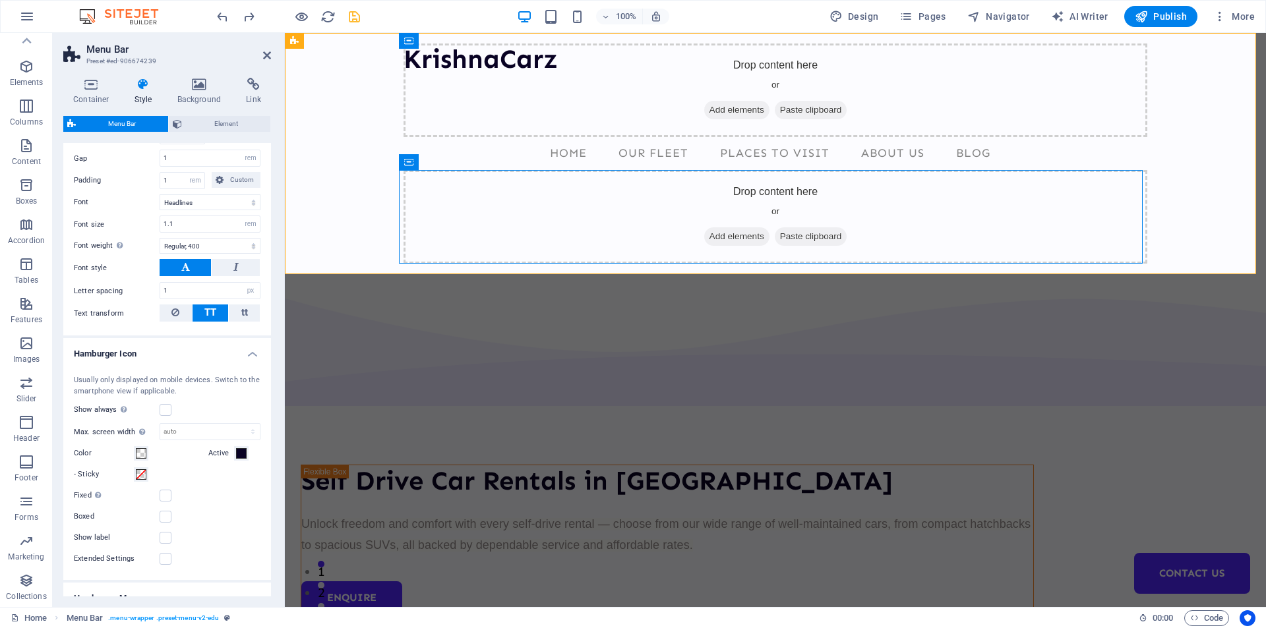
scroll to position [775, 0]
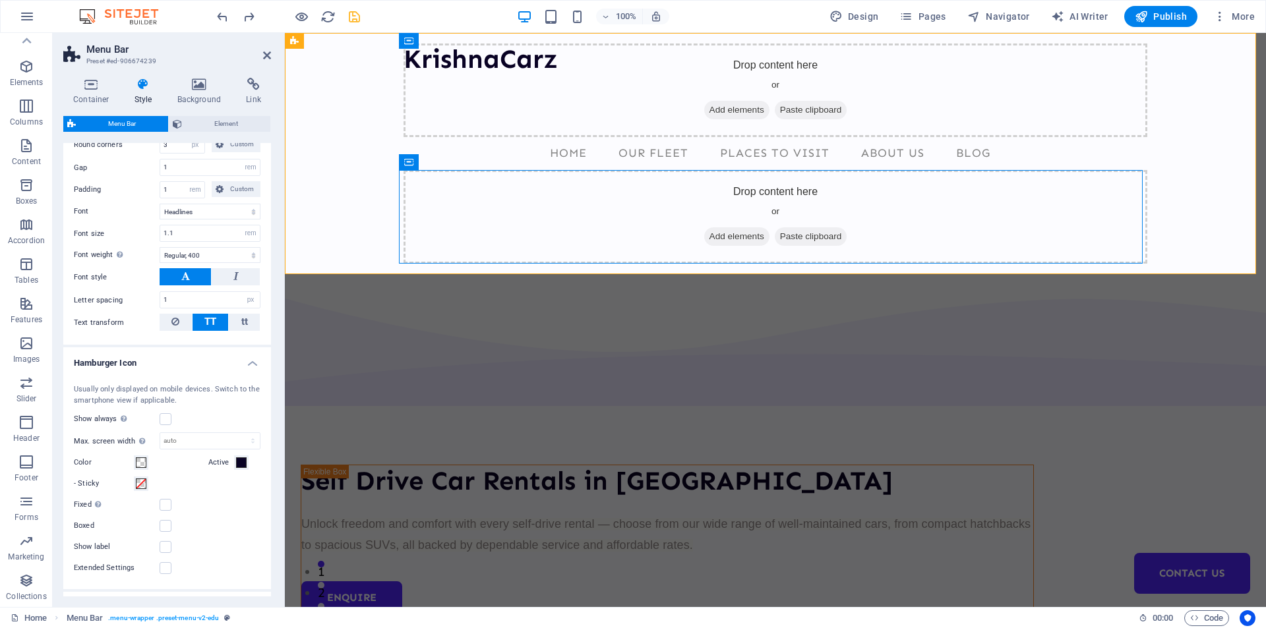
click at [168, 371] on h4 "Hamburger Icon" at bounding box center [167, 359] width 208 height 24
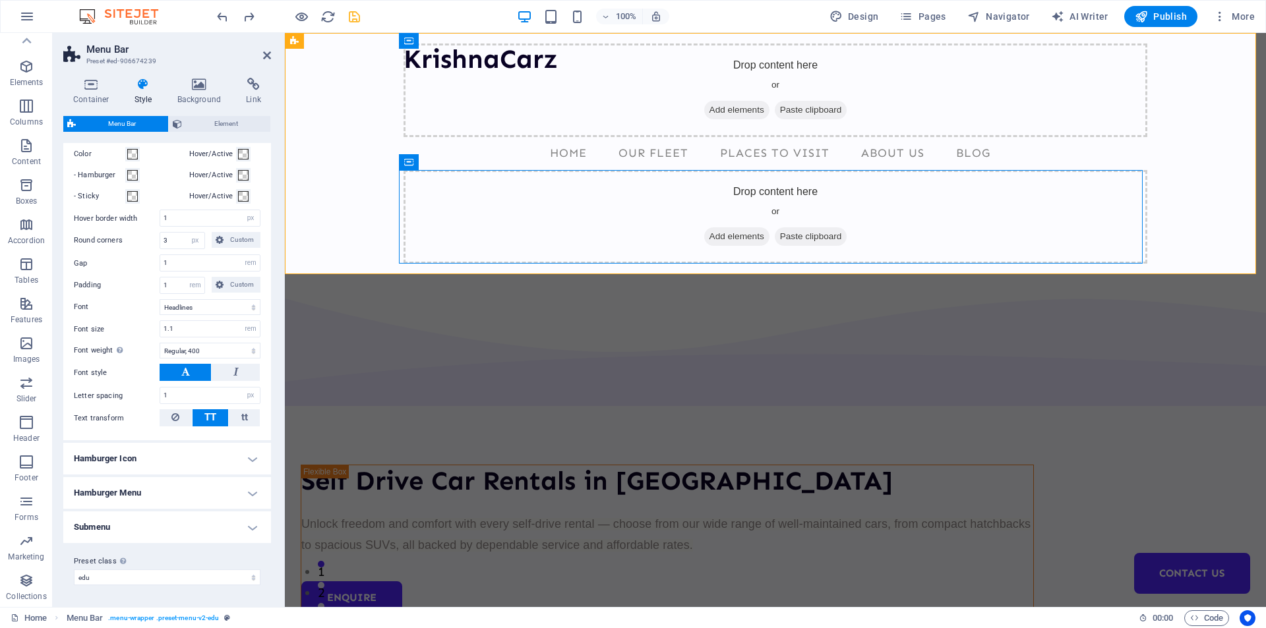
scroll to position [697, 0]
click at [158, 450] on h4 "Hamburger Icon" at bounding box center [167, 459] width 208 height 32
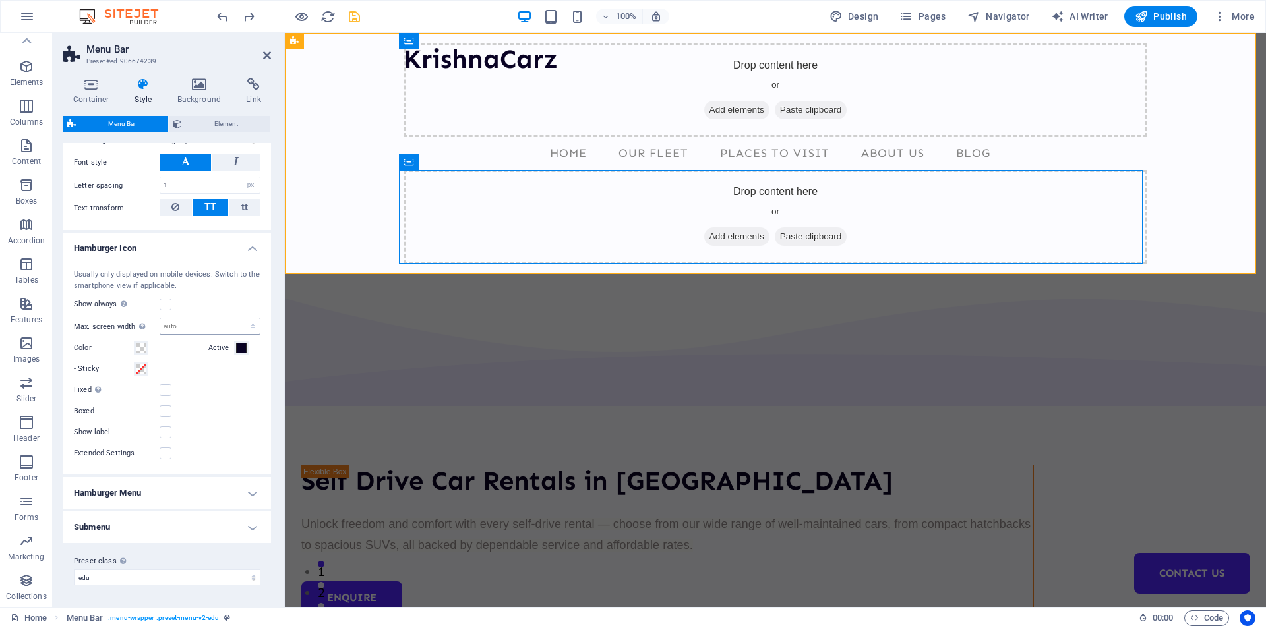
scroll to position [906, 0]
click at [175, 490] on h4 "Hamburger Menu" at bounding box center [167, 493] width 208 height 32
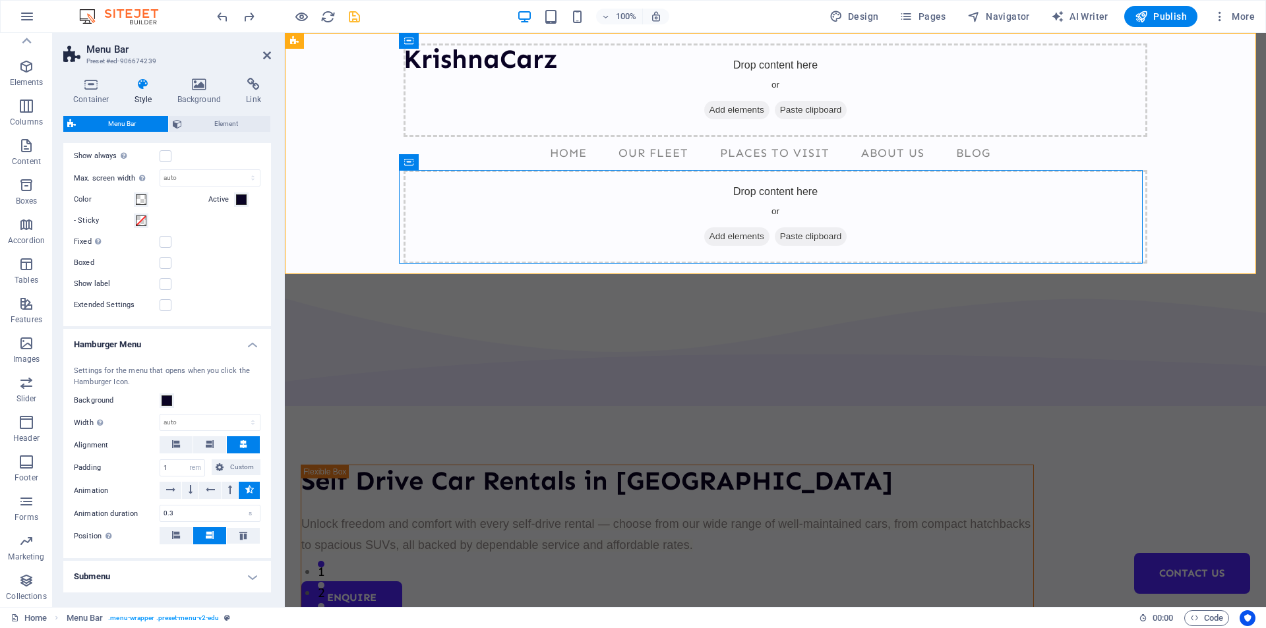
scroll to position [1104, 0]
click at [197, 353] on h4 "Hamburger Menu" at bounding box center [167, 341] width 208 height 24
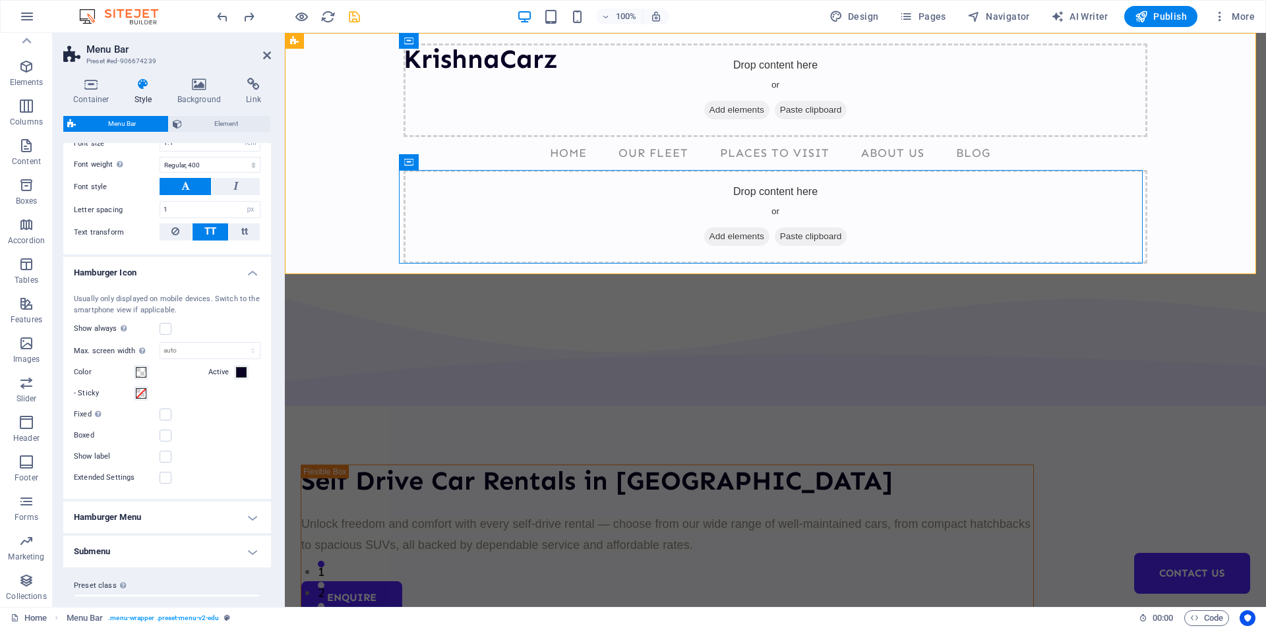
scroll to position [775, 0]
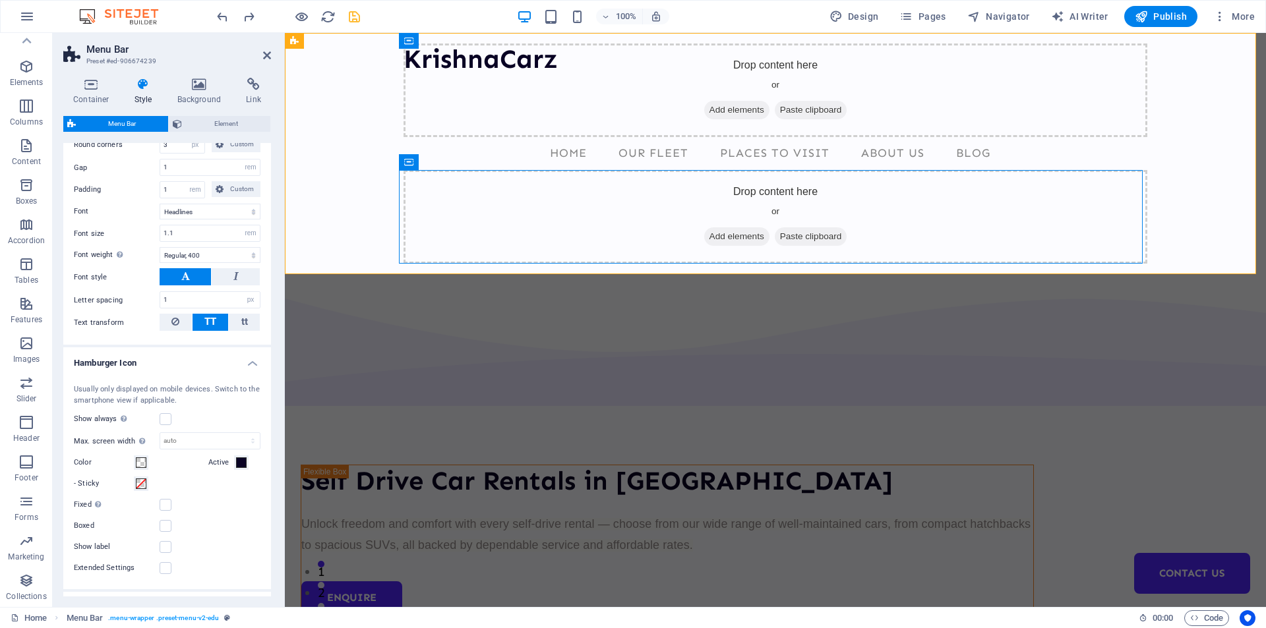
click at [202, 371] on h4 "Hamburger Icon" at bounding box center [167, 359] width 208 height 24
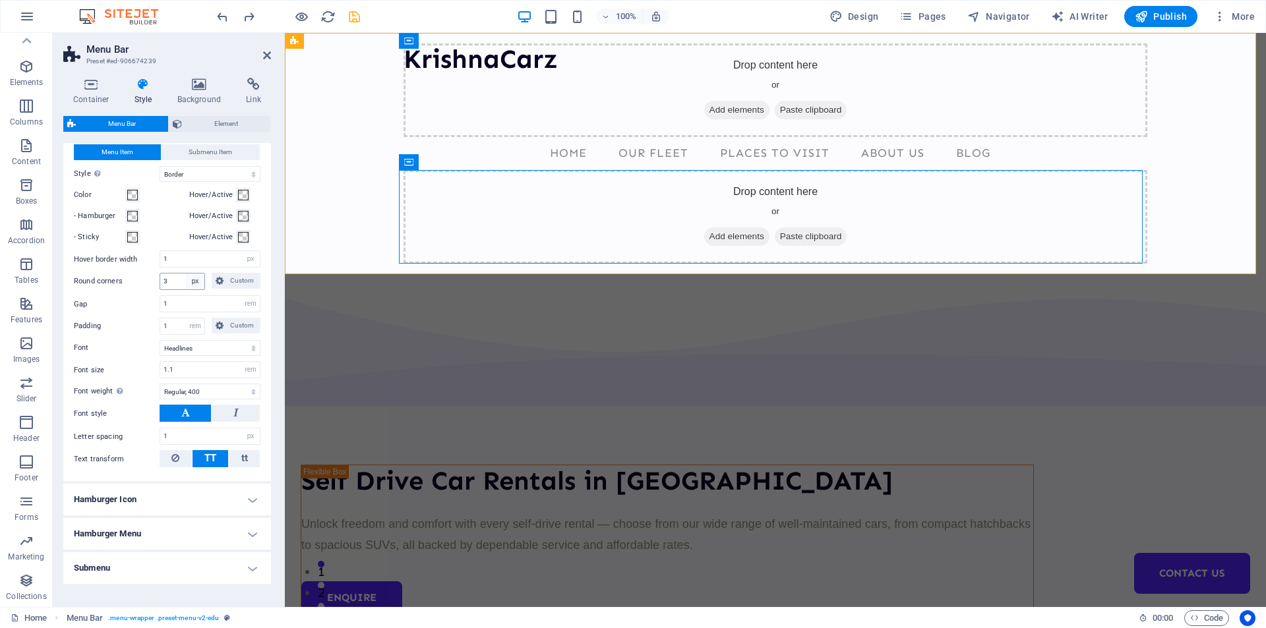
scroll to position [565, 0]
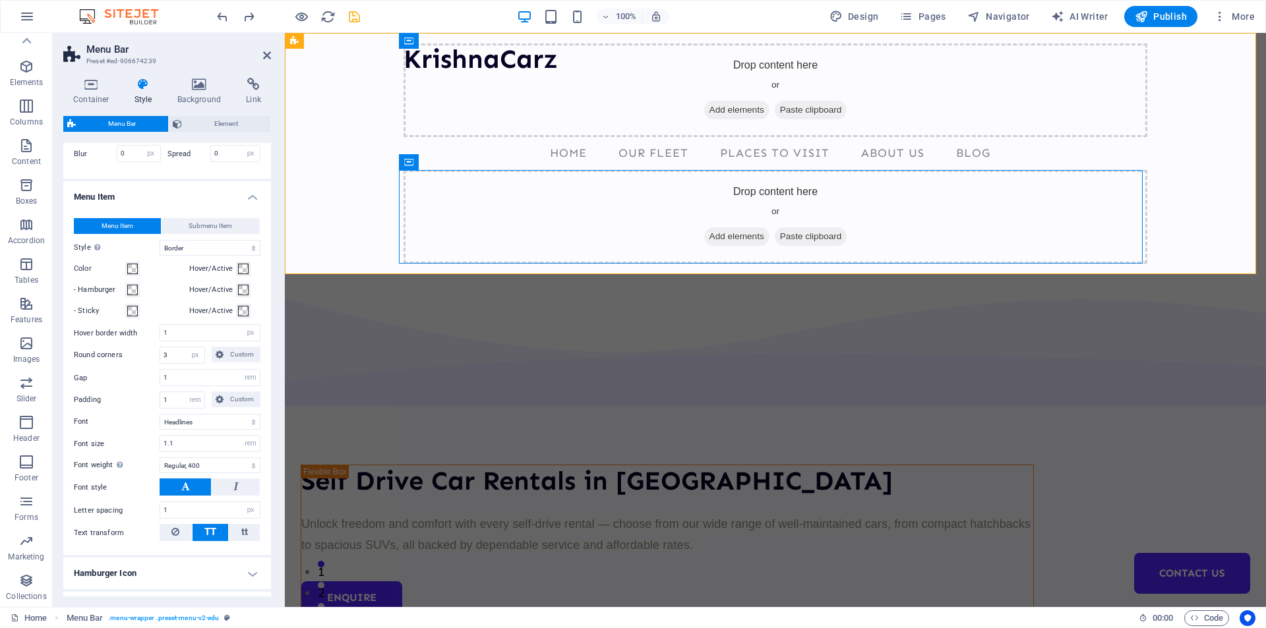
click at [104, 205] on h4 "Menu Item" at bounding box center [167, 193] width 208 height 24
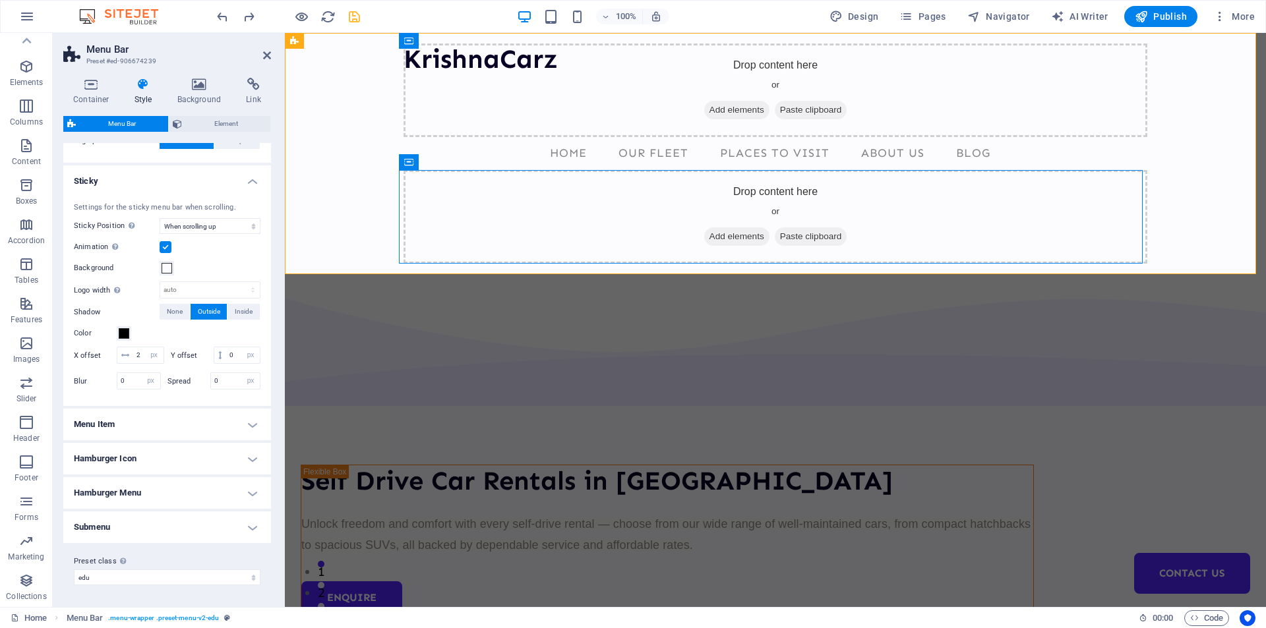
click at [90, 165] on h4 "Sticky" at bounding box center [167, 177] width 208 height 24
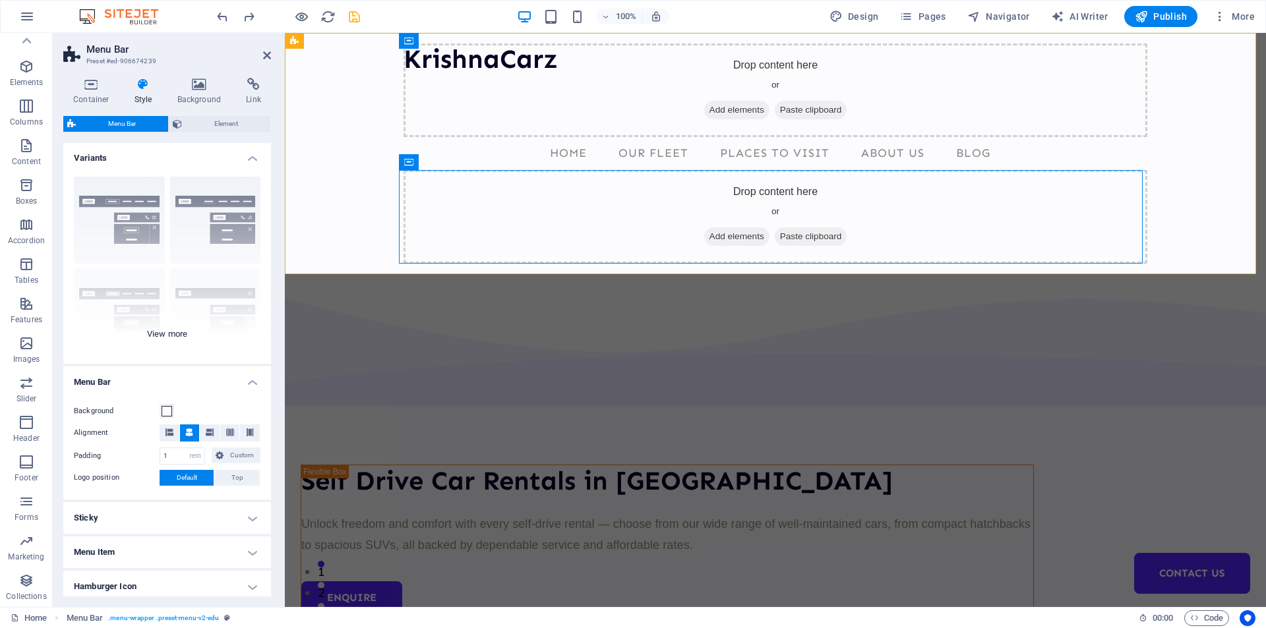
scroll to position [0, 0]
click at [100, 380] on h4 "Menu Bar" at bounding box center [167, 379] width 208 height 24
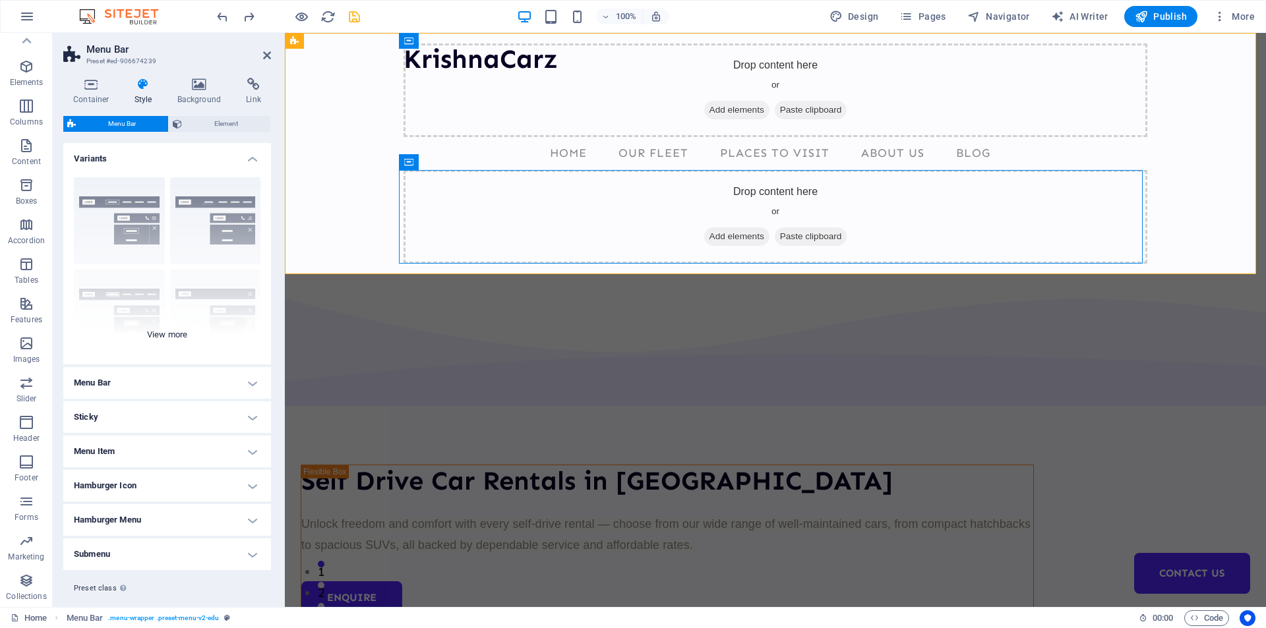
click at [167, 334] on div "Border Centered Default Fixed Loki Trigger Wide XXL" at bounding box center [167, 266] width 208 height 198
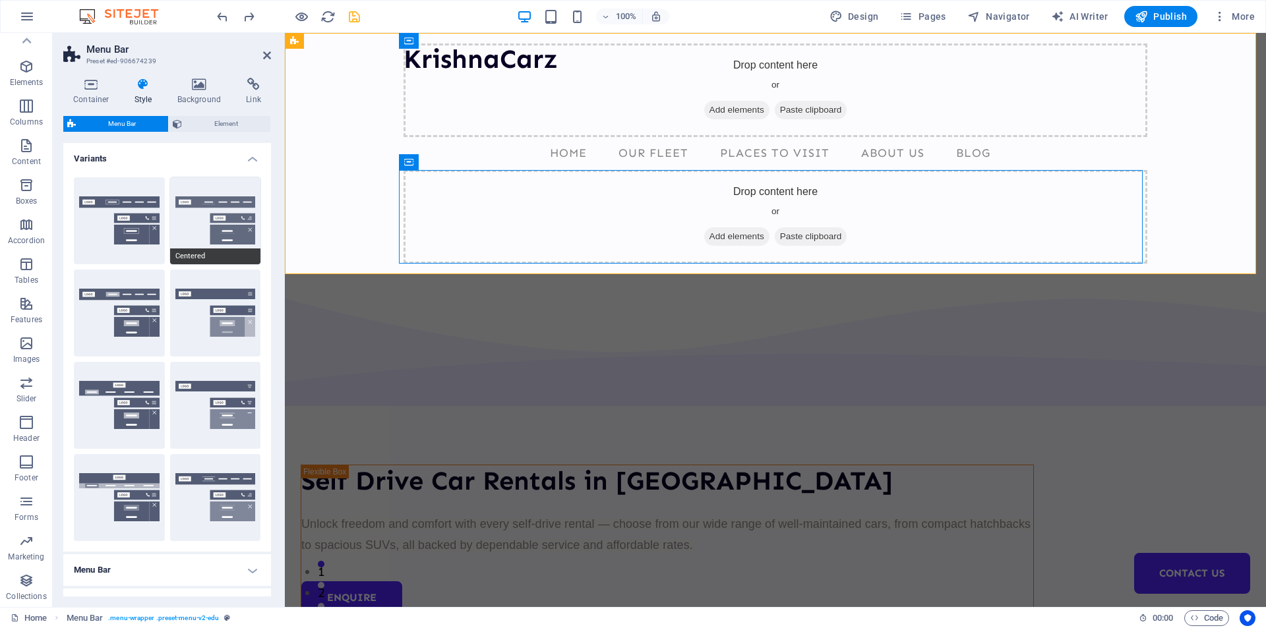
click at [183, 219] on button "Centered" at bounding box center [215, 220] width 91 height 87
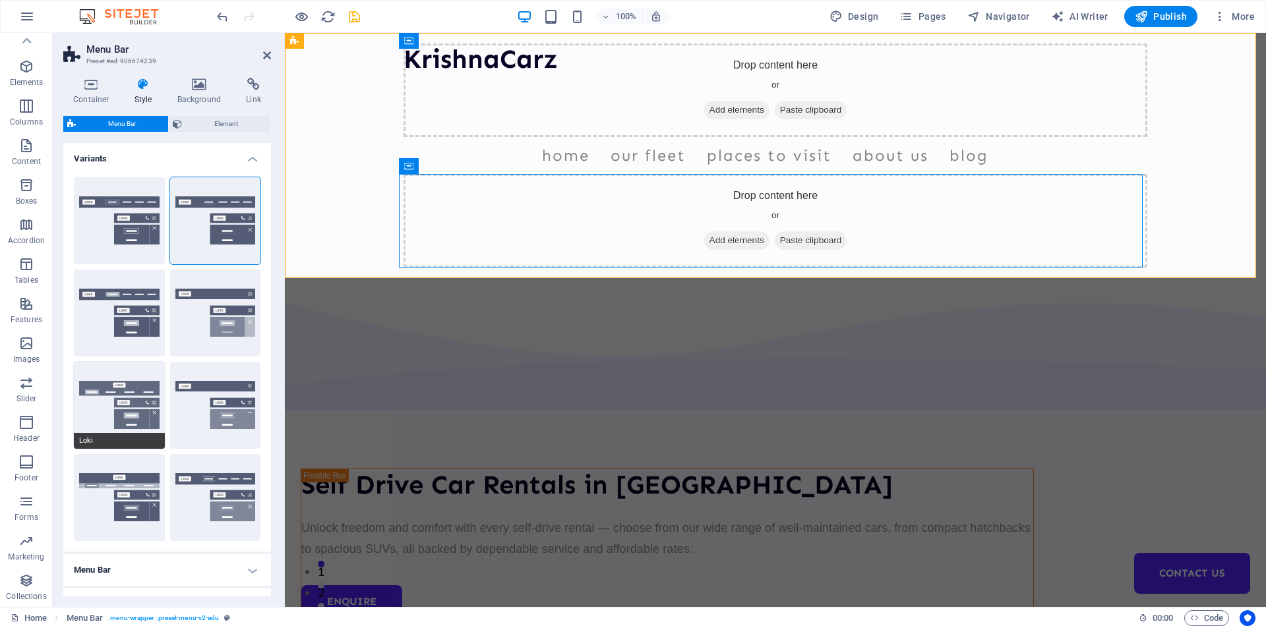
click at [119, 395] on button "Loki" at bounding box center [119, 405] width 91 height 87
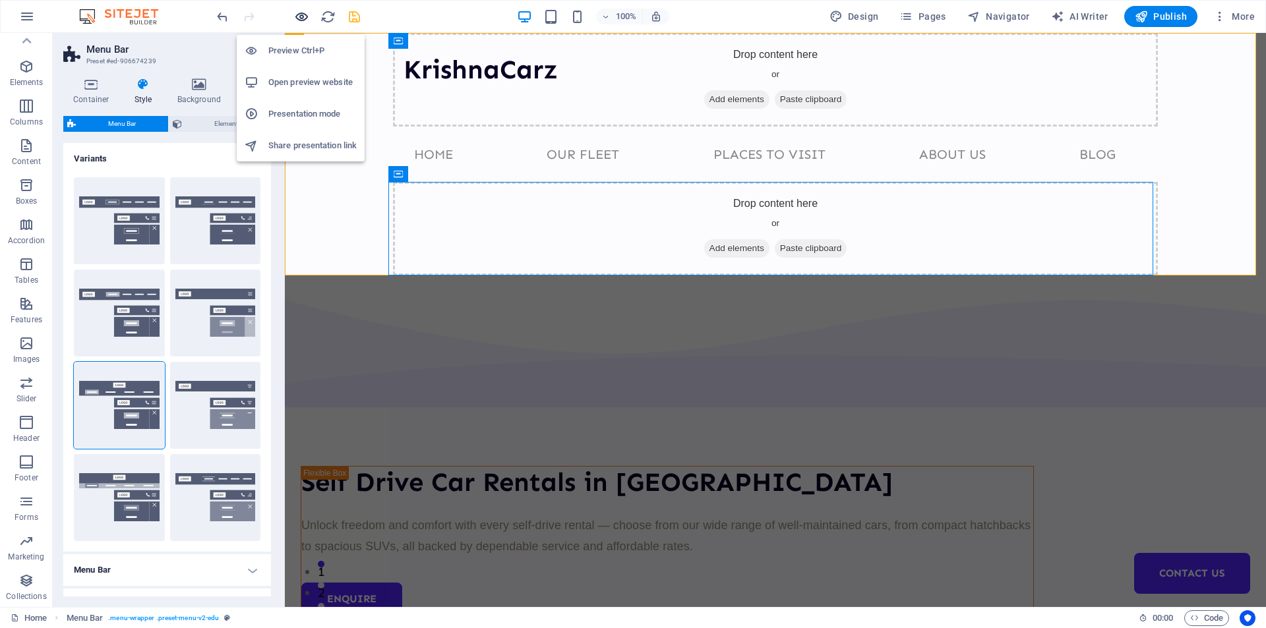
click at [303, 16] on icon "button" at bounding box center [301, 16] width 15 height 15
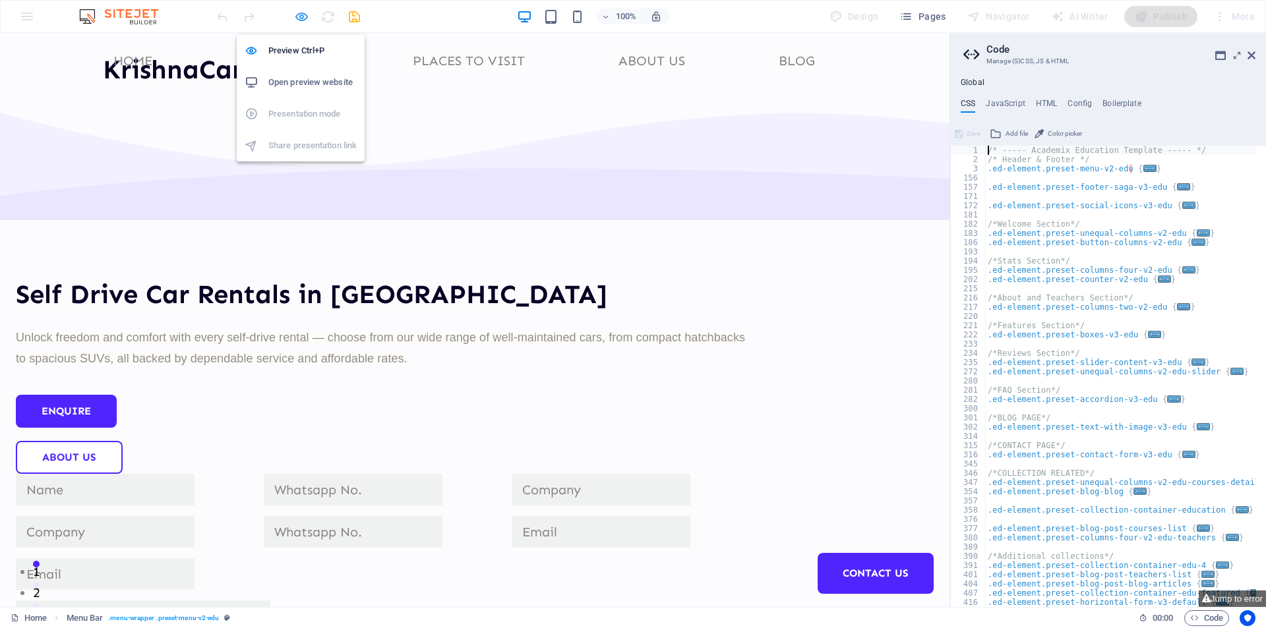
click at [303, 17] on icon "button" at bounding box center [301, 16] width 15 height 15
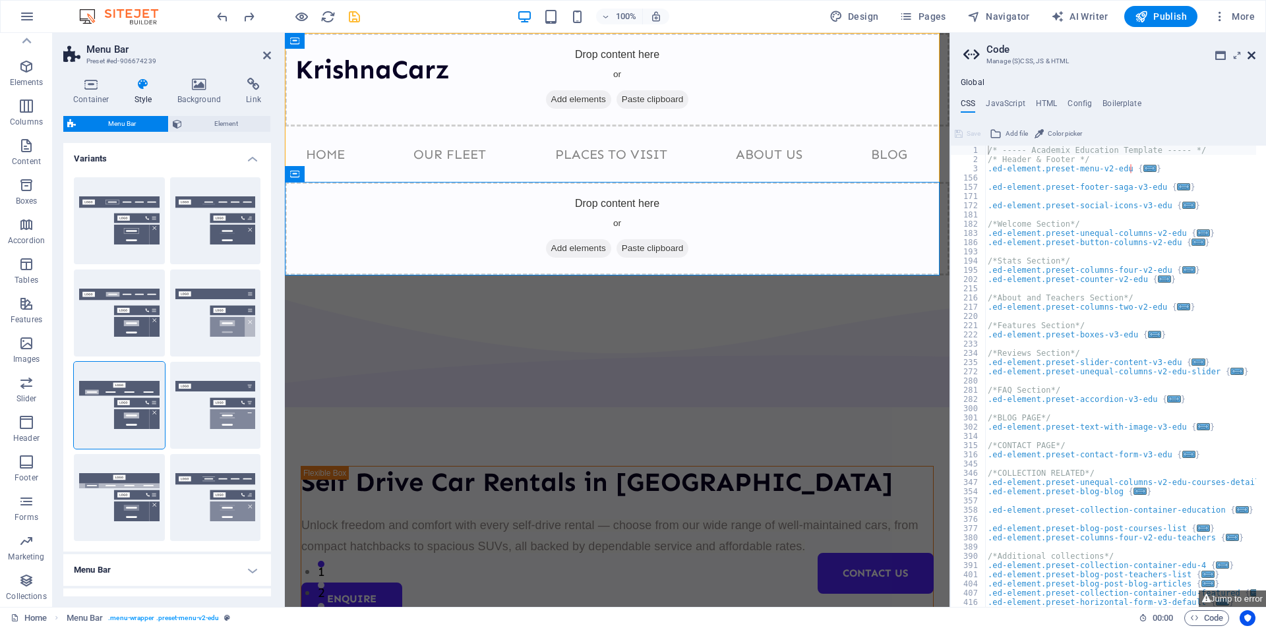
drag, startPoint x: 1249, startPoint y: 55, endPoint x: 964, endPoint y: 24, distance: 287.0
click at [1249, 55] on icon at bounding box center [1251, 55] width 8 height 11
click at [1252, 53] on icon at bounding box center [1251, 55] width 8 height 11
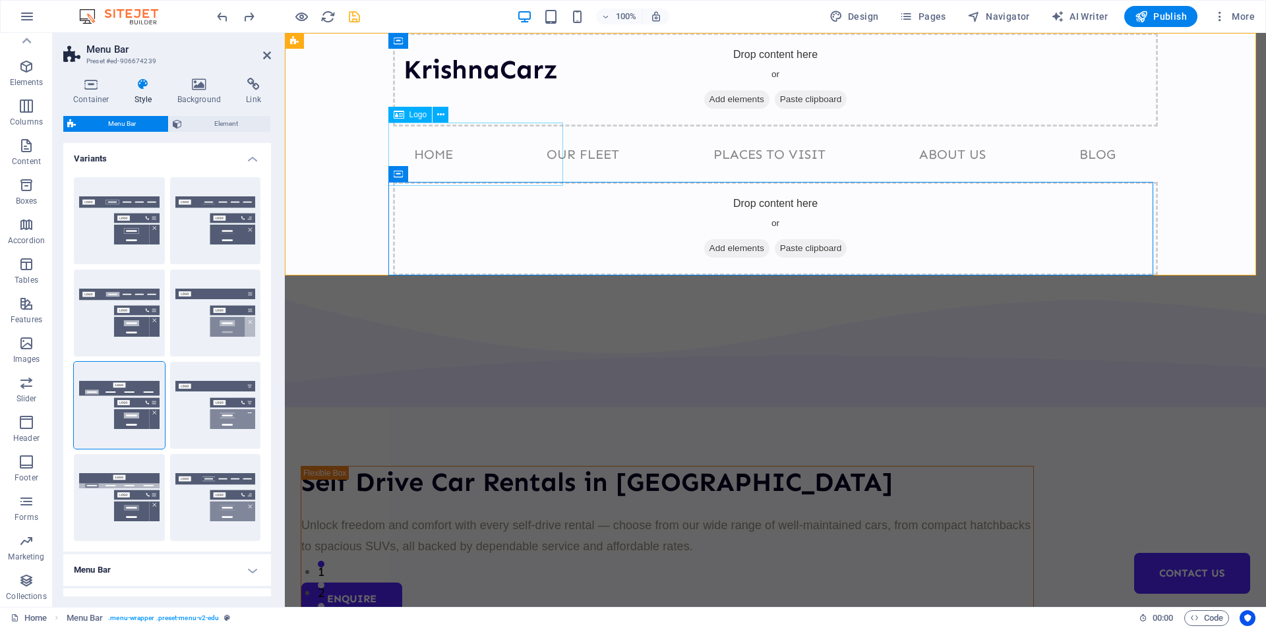
click at [485, 96] on div "KrishnaCarz" at bounding box center [480, 64] width 175 height 63
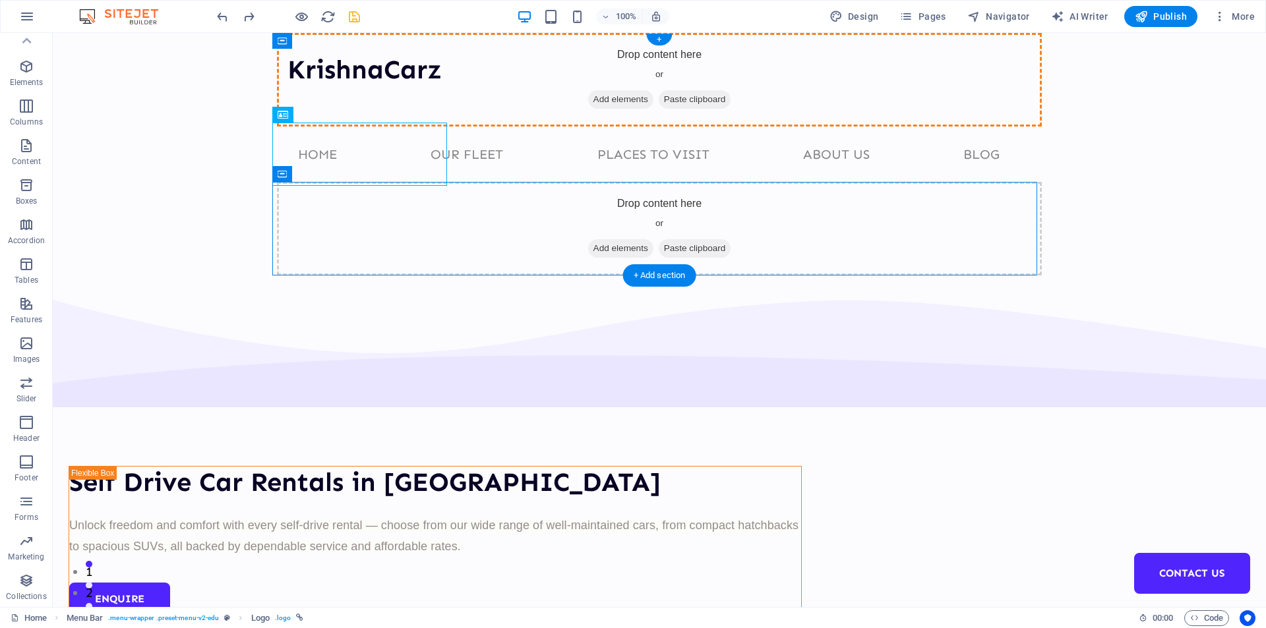
drag, startPoint x: 253, startPoint y: 160, endPoint x: 514, endPoint y: 105, distance: 266.5
drag, startPoint x: 348, startPoint y: 146, endPoint x: 324, endPoint y: 91, distance: 60.2
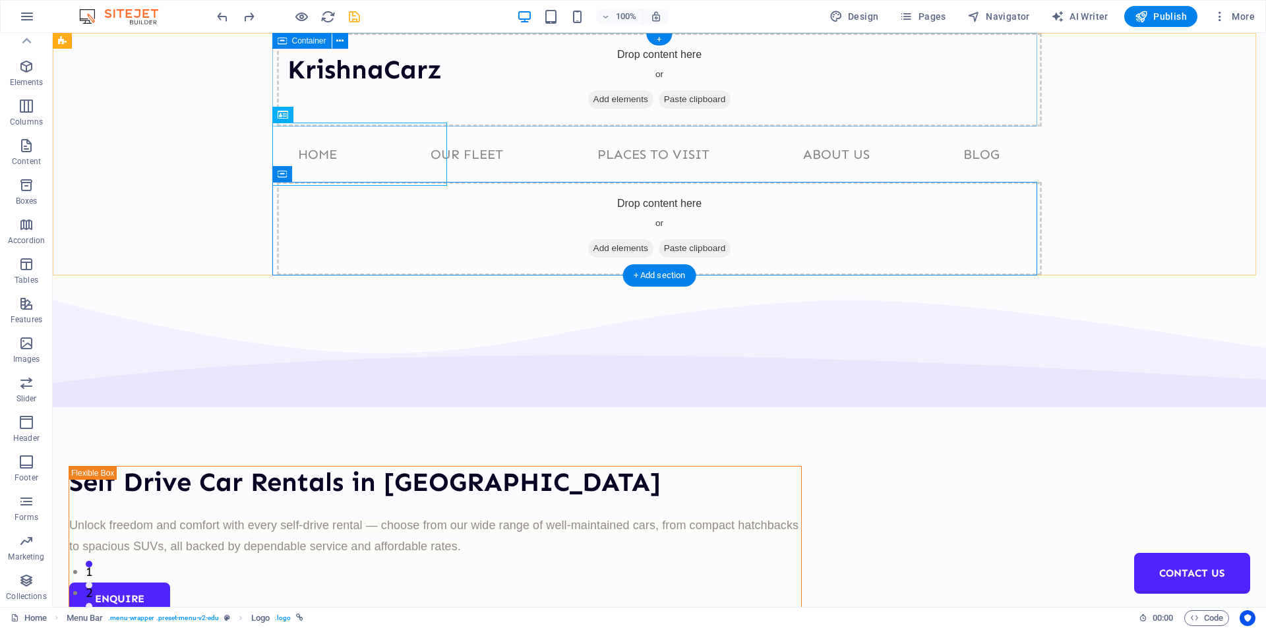
click at [459, 71] on div "Drop content here or Add elements Paste clipboard" at bounding box center [659, 80] width 765 height 94
click at [602, 98] on span "Add elements" at bounding box center [620, 99] width 65 height 18
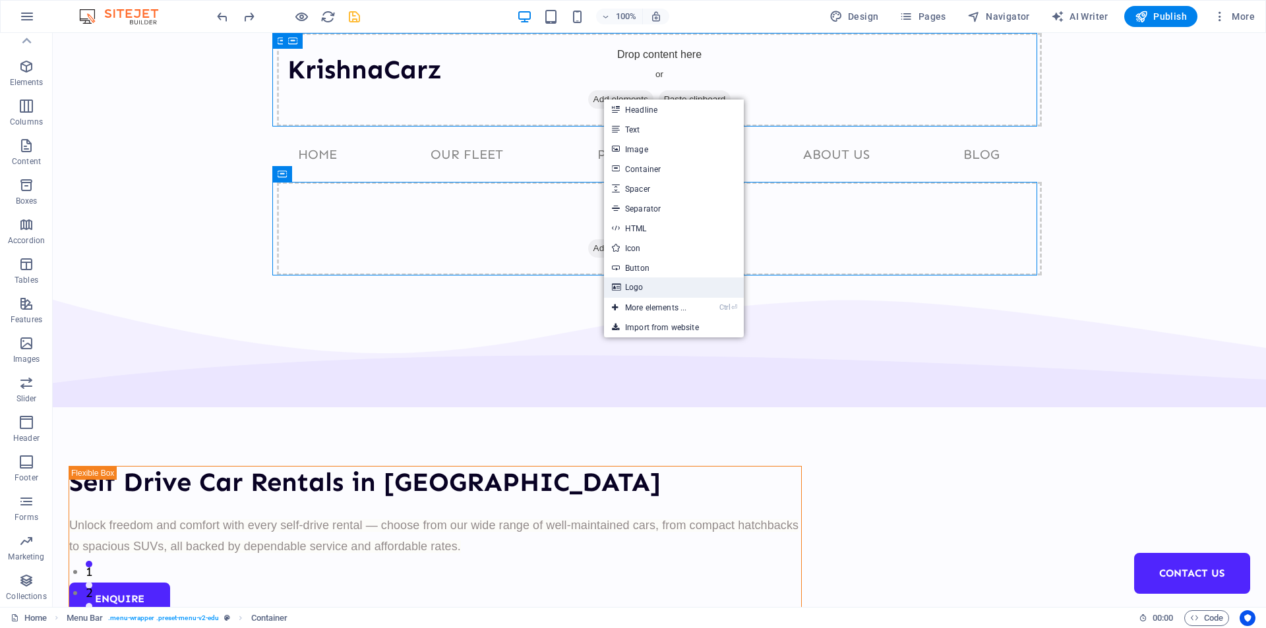
click at [658, 288] on link "Logo" at bounding box center [674, 287] width 140 height 20
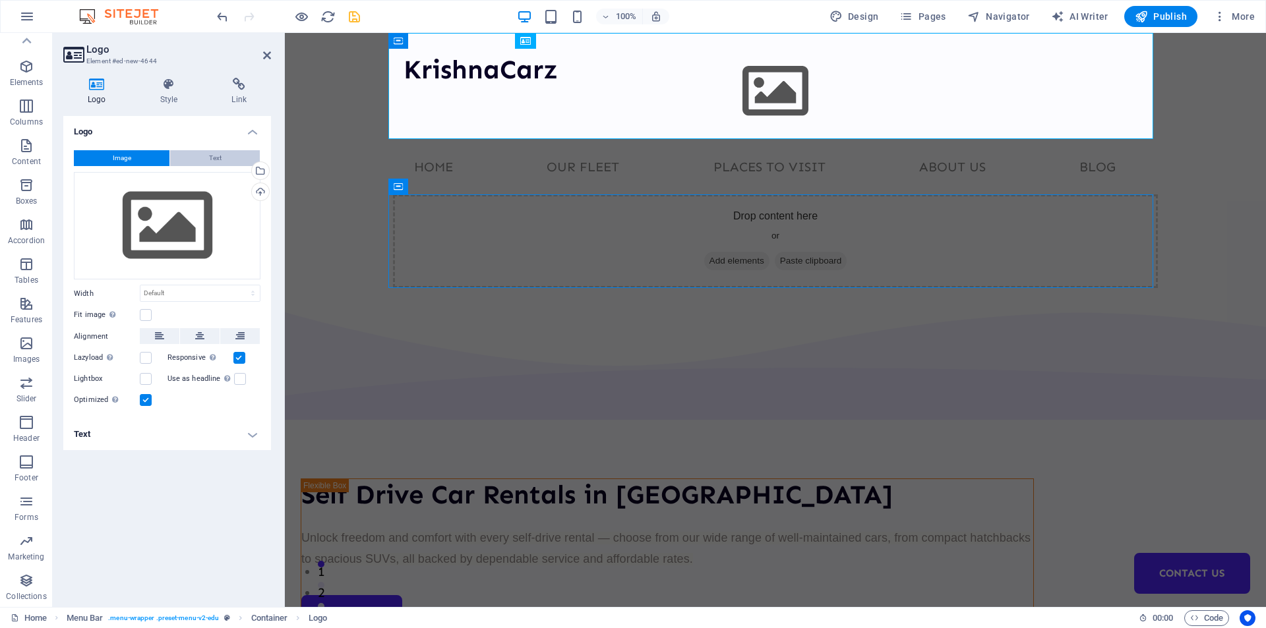
click at [206, 158] on button "Text" at bounding box center [215, 158] width 90 height 16
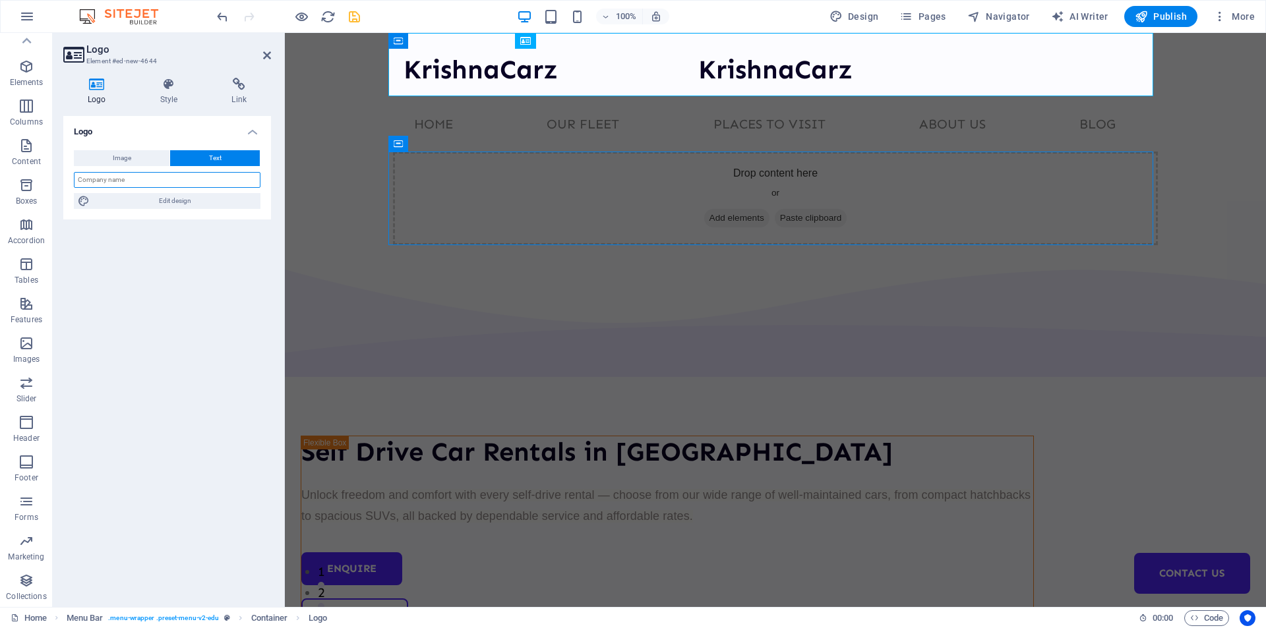
click at [158, 179] on input "text" at bounding box center [167, 180] width 187 height 16
click at [165, 200] on span "Edit design" at bounding box center [175, 201] width 163 height 16
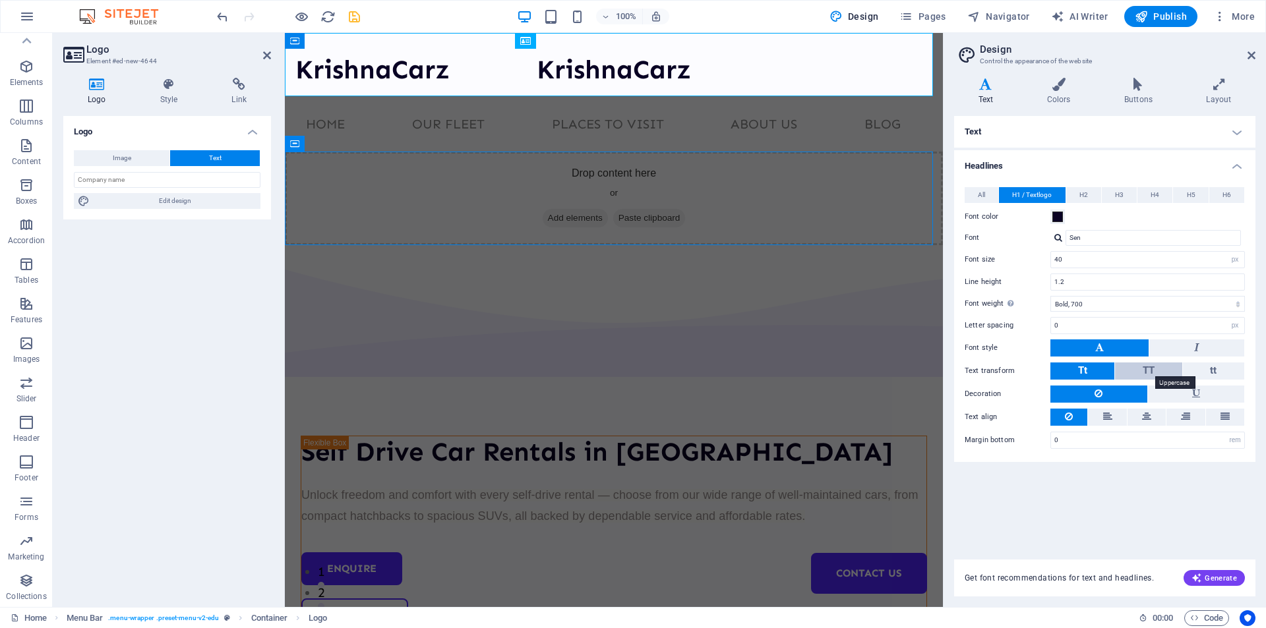
click at [1148, 365] on span "TT" at bounding box center [1148, 370] width 12 height 12
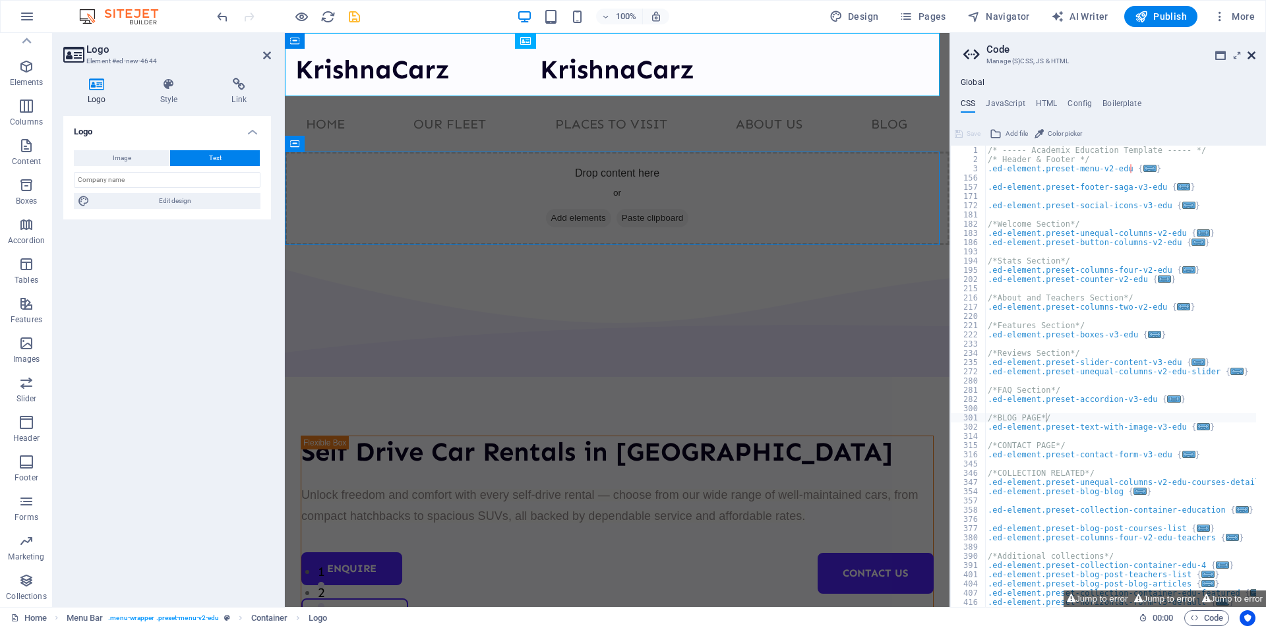
drag, startPoint x: 1250, startPoint y: 55, endPoint x: 963, endPoint y: 22, distance: 289.3
click at [1250, 55] on icon at bounding box center [1251, 55] width 8 height 11
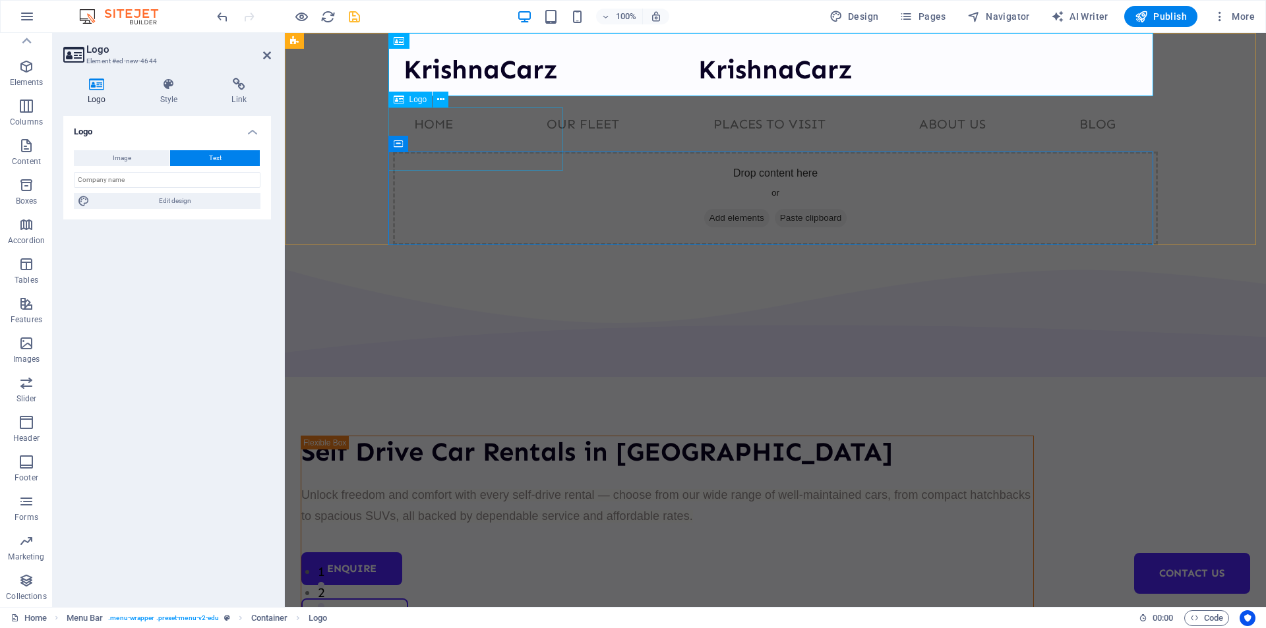
click at [486, 96] on div "KrishnaCarz" at bounding box center [480, 64] width 175 height 63
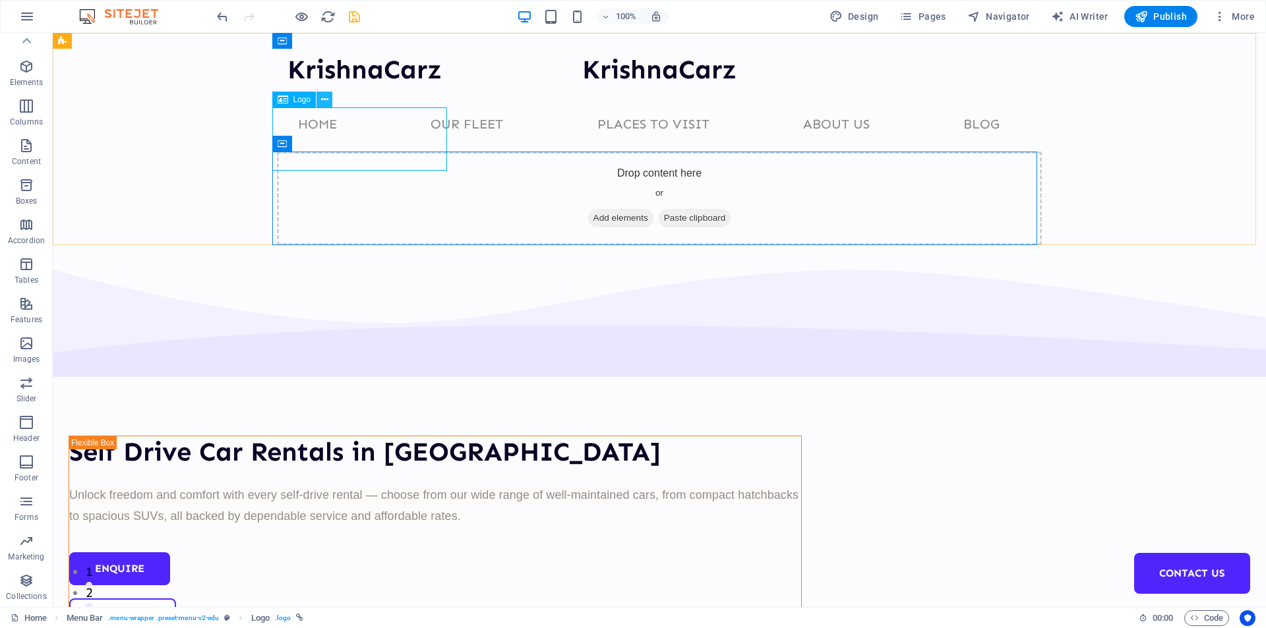
click at [323, 102] on icon at bounding box center [324, 100] width 7 height 14
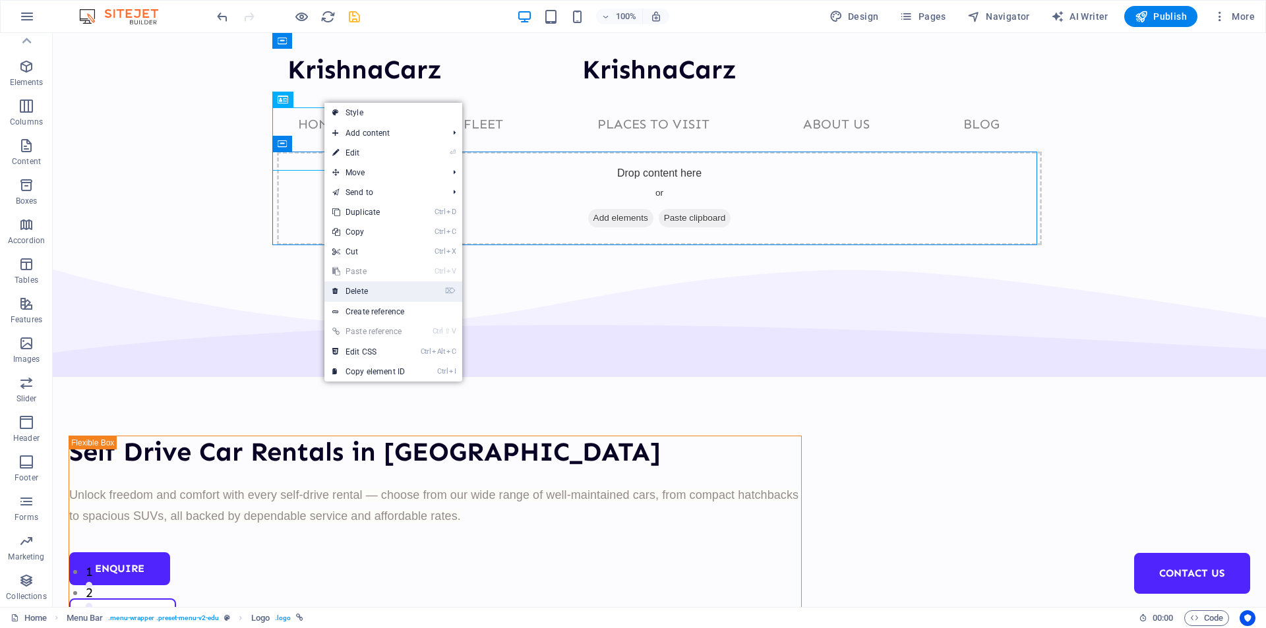
click at [369, 292] on link "⌦ Delete" at bounding box center [368, 291] width 88 height 20
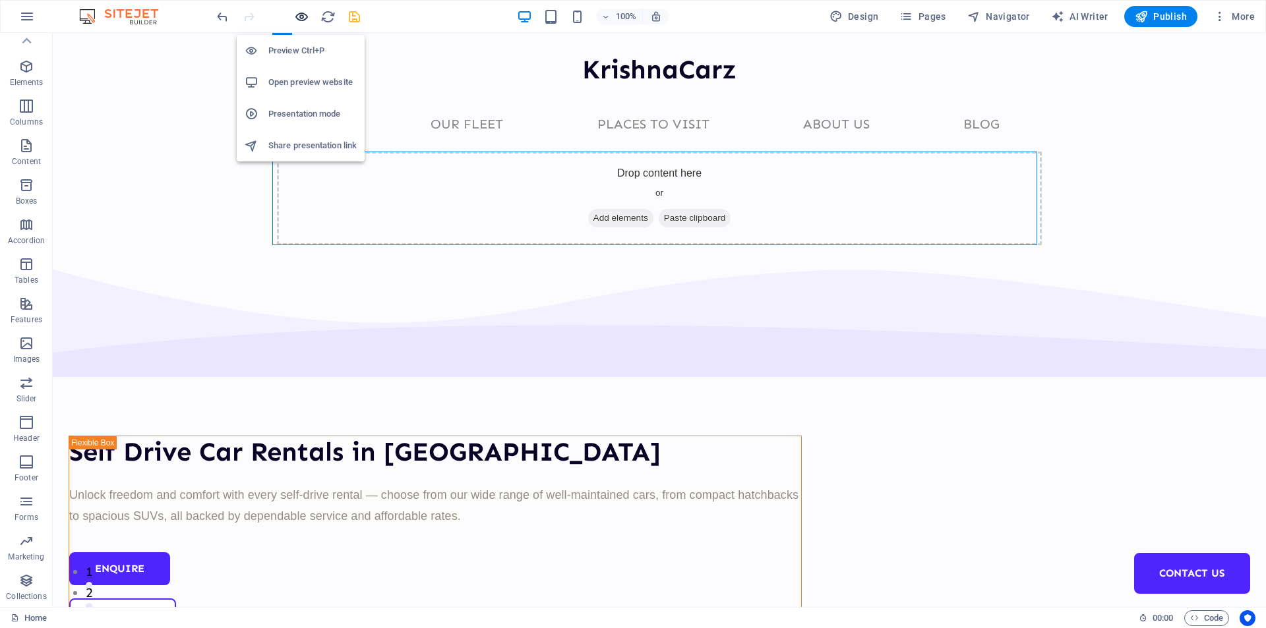
click at [299, 15] on icon "button" at bounding box center [301, 16] width 15 height 15
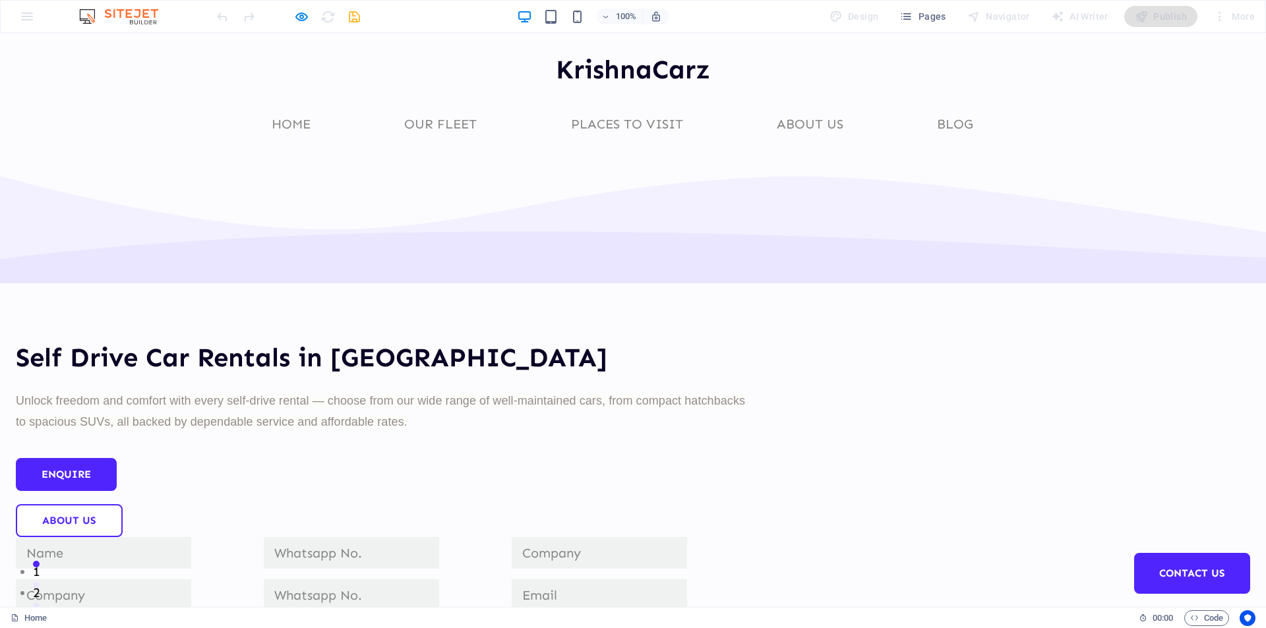
click at [596, 65] on span "KrishnaCarz" at bounding box center [633, 69] width 154 height 32
click at [596, 67] on span "KrishnaCarz" at bounding box center [633, 69] width 154 height 32
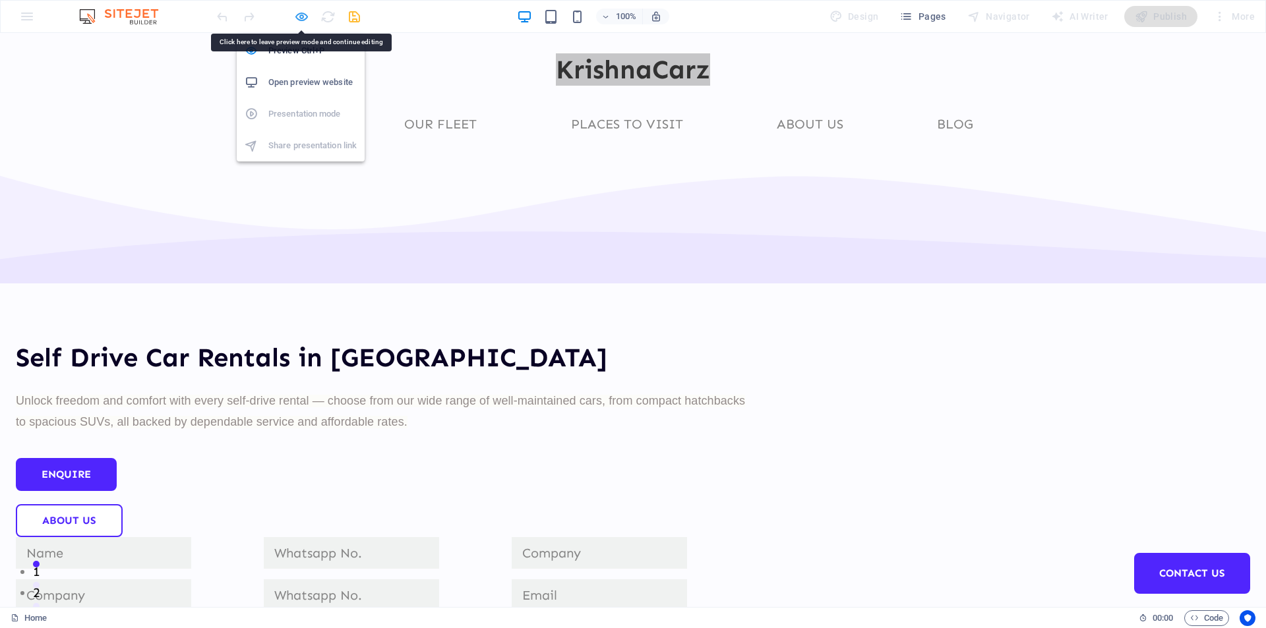
click at [305, 16] on icon "button" at bounding box center [301, 16] width 15 height 15
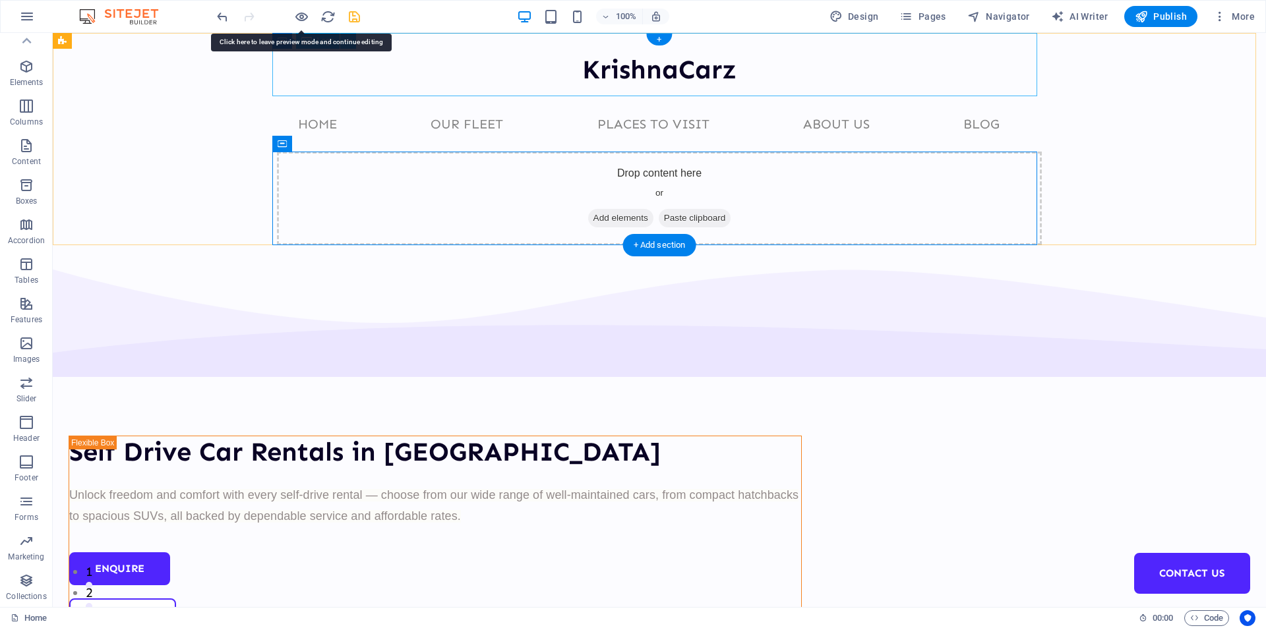
click at [632, 70] on div "KrishnaCarz" at bounding box center [659, 64] width 765 height 63
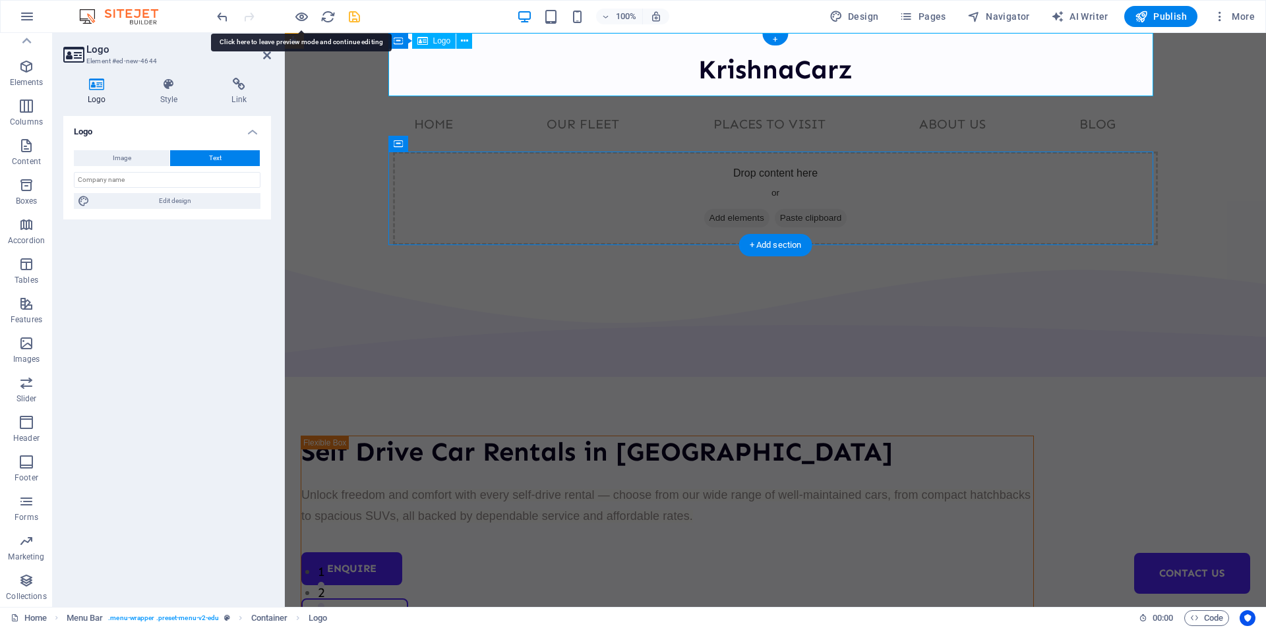
click at [716, 58] on div "KrishnaCarz" at bounding box center [775, 64] width 765 height 63
click at [732, 71] on div "KrishnaCarz" at bounding box center [775, 64] width 765 height 63
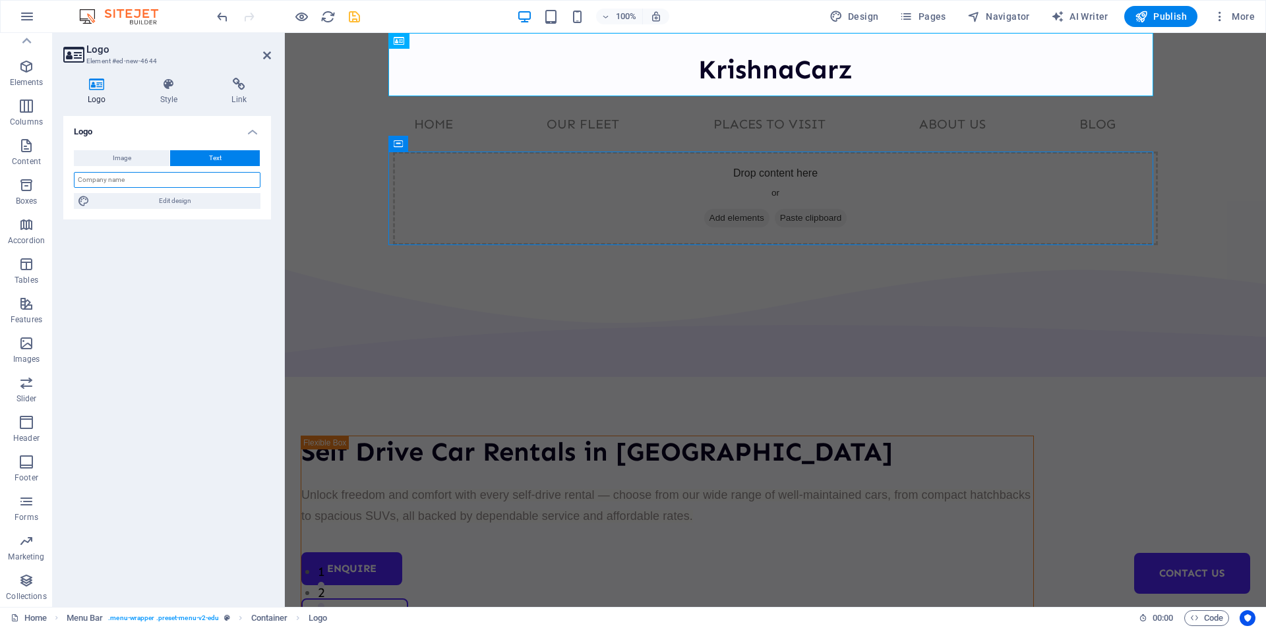
click at [125, 187] on input "text" at bounding box center [167, 180] width 187 height 16
click at [184, 287] on div "Logo Image Text Drag files here, click to choose files or select files from Fil…" at bounding box center [167, 356] width 208 height 480
click at [159, 199] on span "Edit design" at bounding box center [175, 201] width 163 height 16
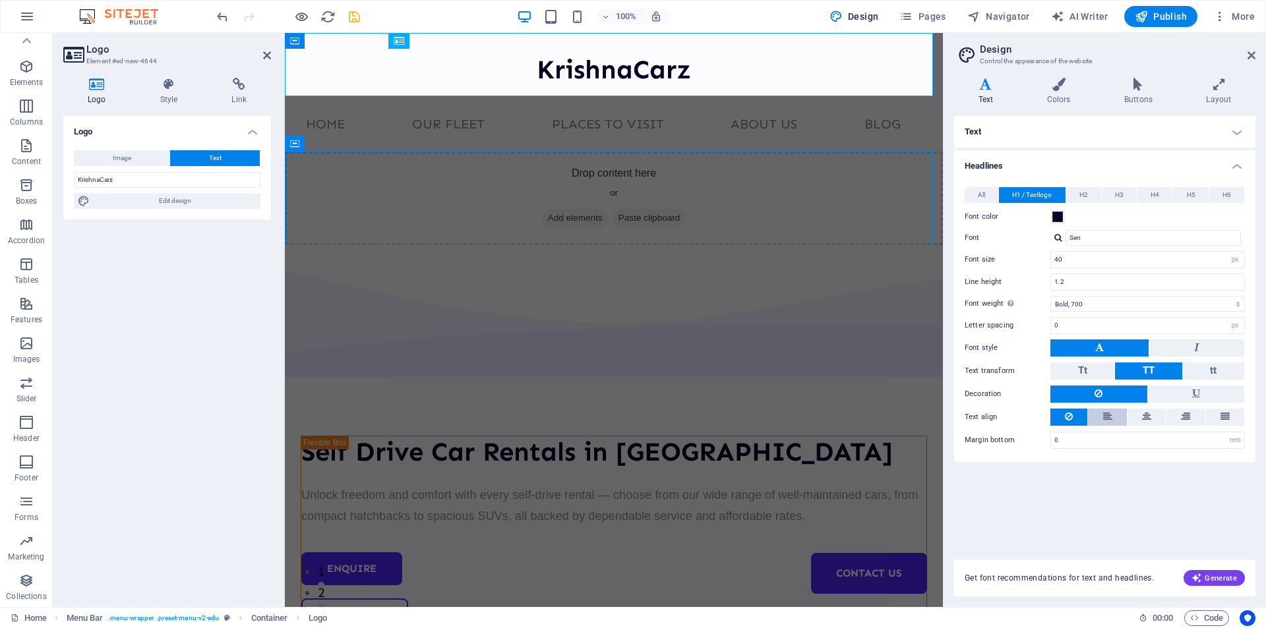
click at [1099, 413] on button at bounding box center [1107, 417] width 38 height 17
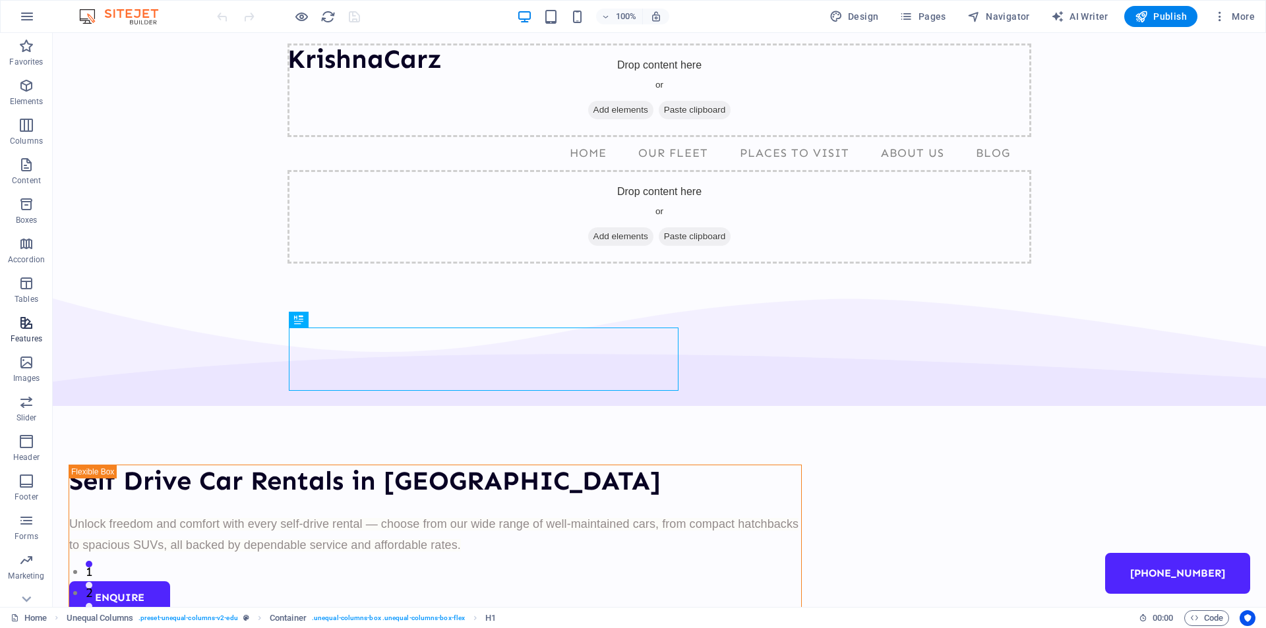
click at [28, 324] on icon "button" at bounding box center [26, 323] width 16 height 16
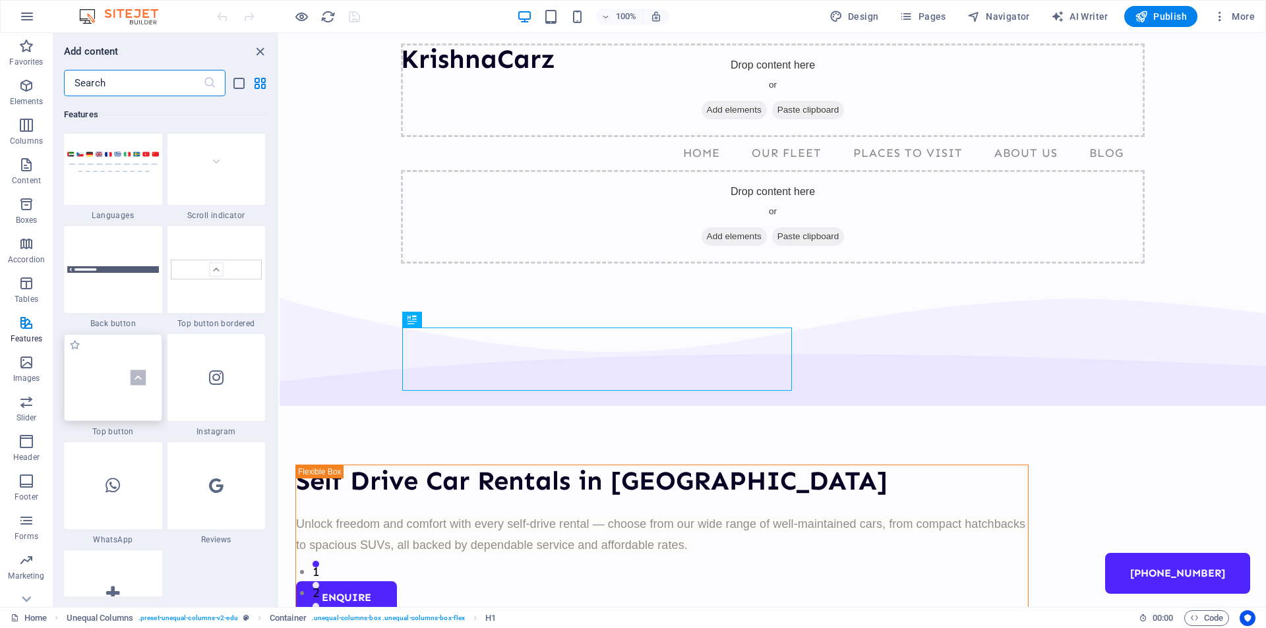
scroll to position [6192, 0]
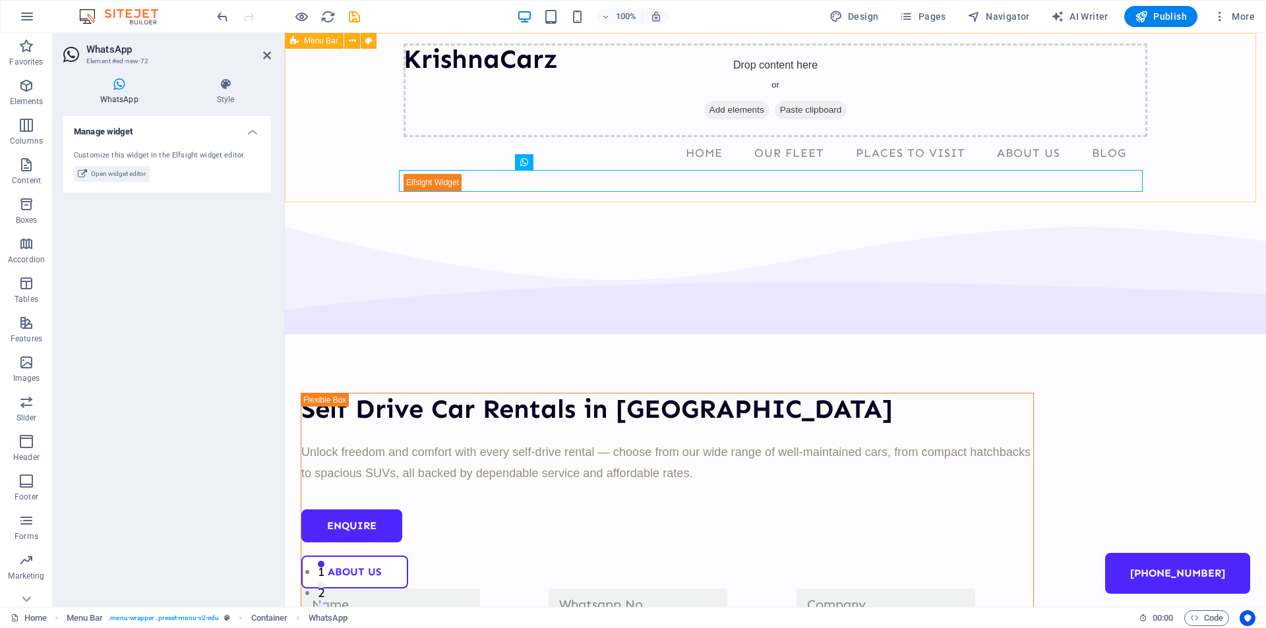
click at [1202, 119] on div "KrishnaCarz Drop content here or Add elements Paste clipboard Home Our Fleet Pl…" at bounding box center [775, 117] width 981 height 169
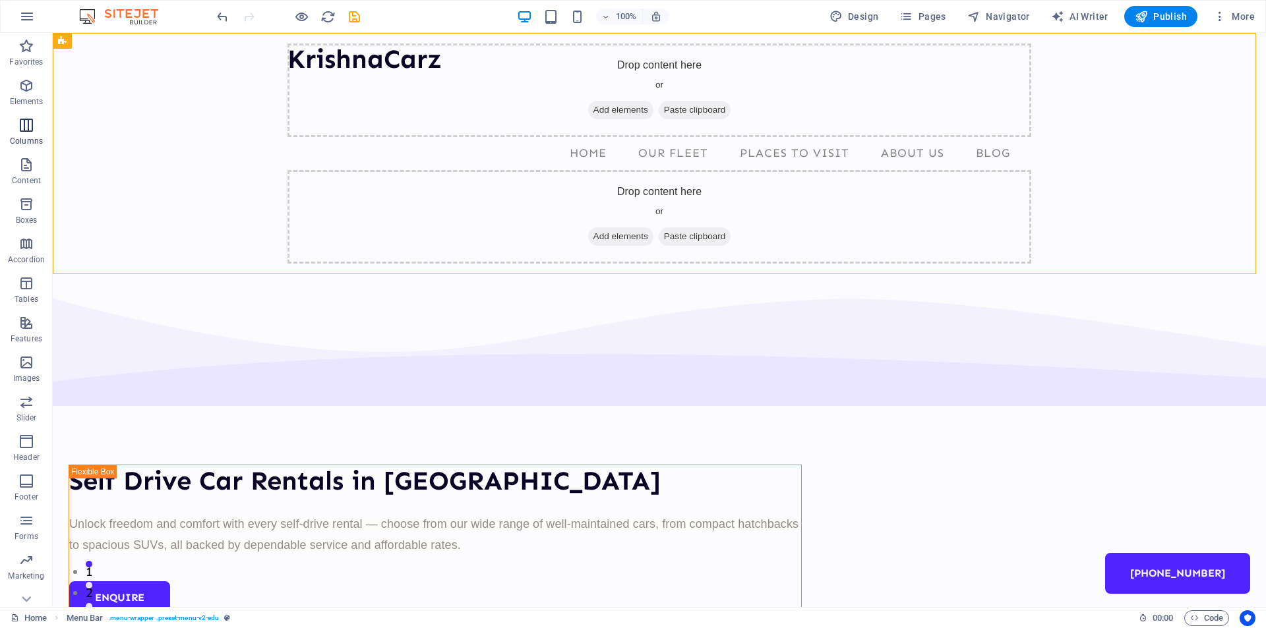
click at [25, 125] on icon "button" at bounding box center [26, 125] width 16 height 16
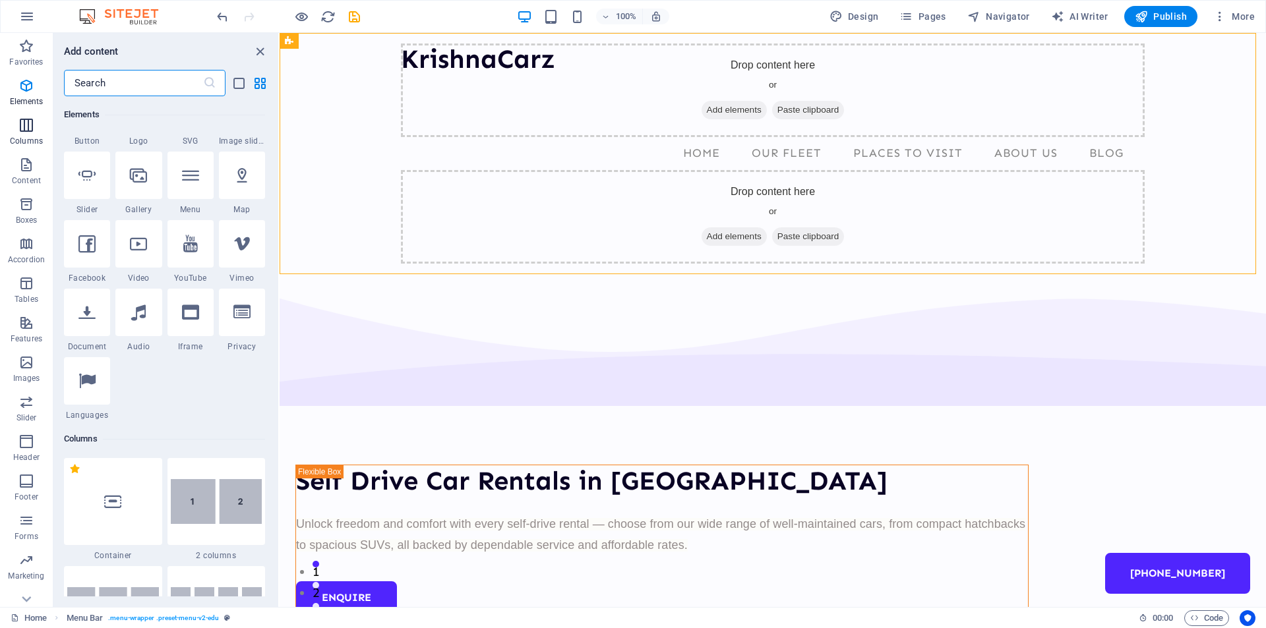
scroll to position [653, 0]
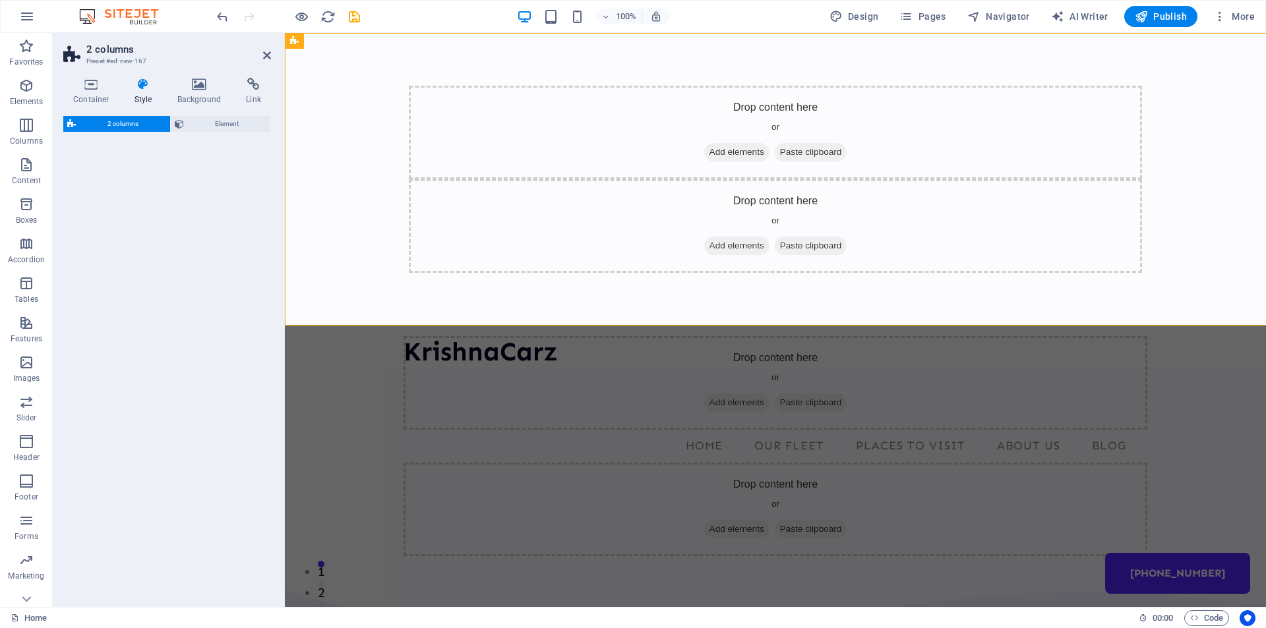
select select "rem"
select select "preset-columns-two-v2-default"
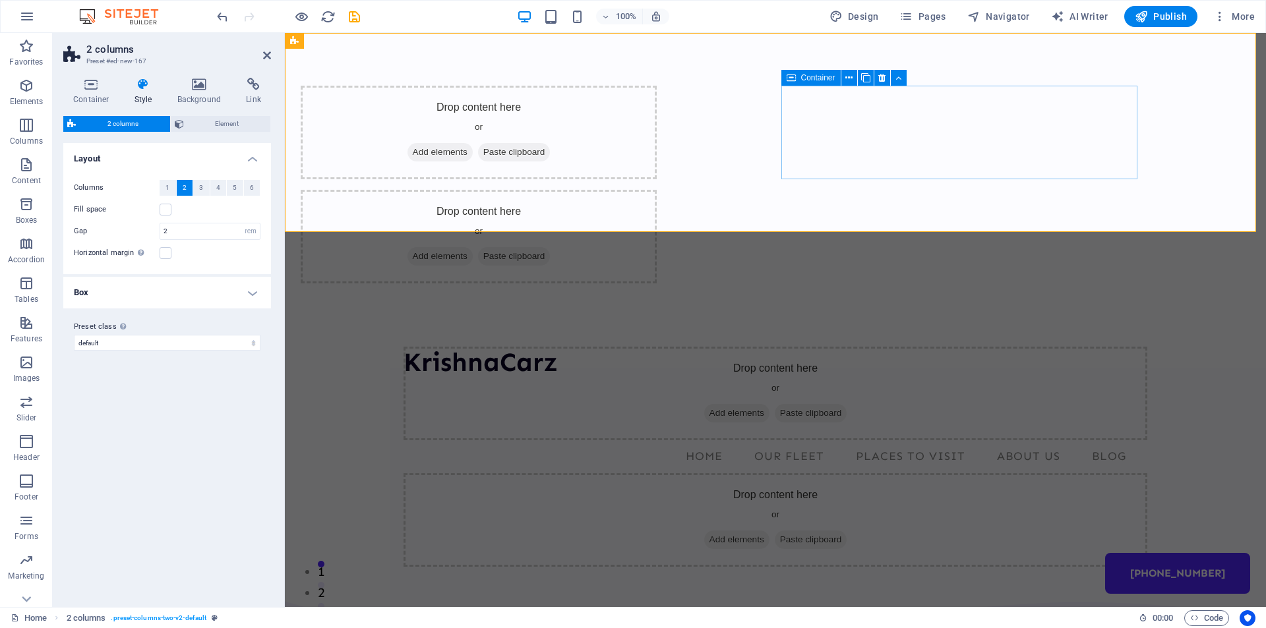
click at [473, 247] on span "Add elements" at bounding box center [439, 256] width 65 height 18
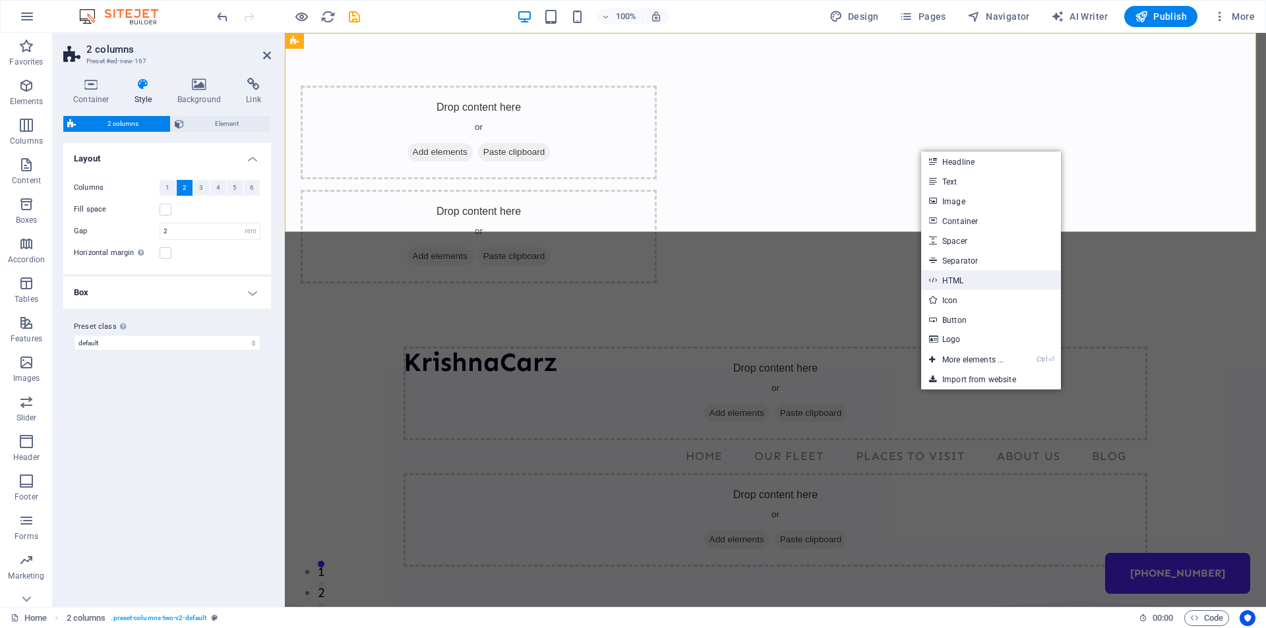
click at [962, 279] on link "HTML" at bounding box center [991, 280] width 140 height 20
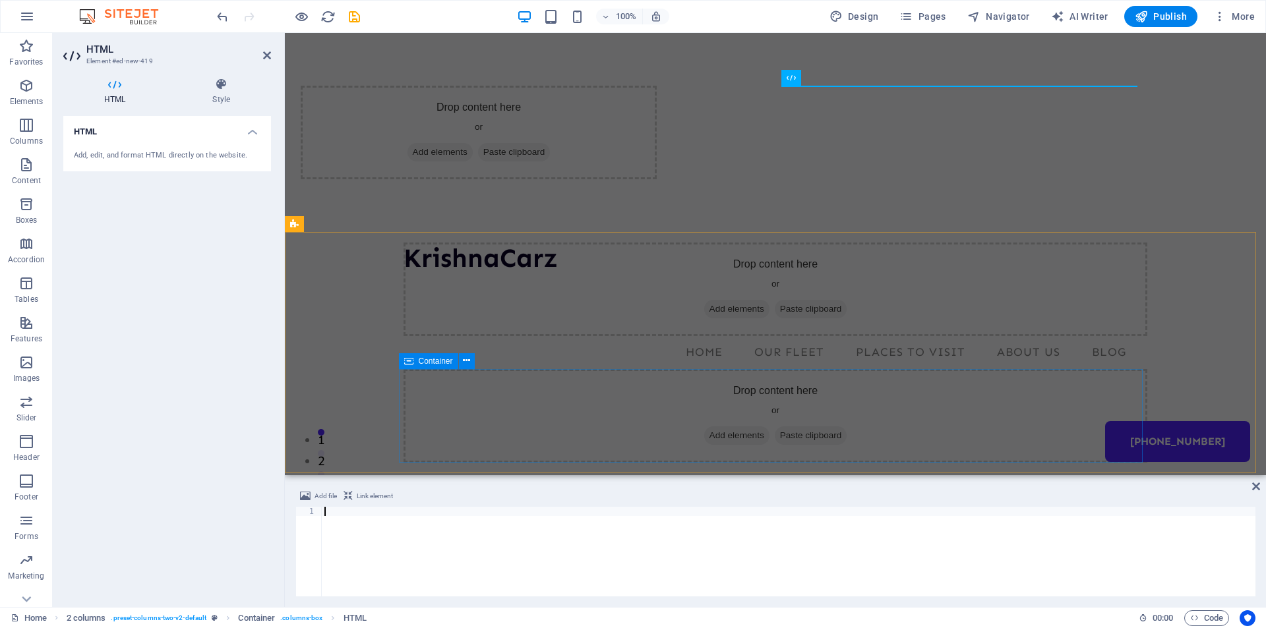
type textarea "<div class="elfsight-app-13b1afe7-6b27-4b85-a036-31181297383d" data-elfsight-ap…"
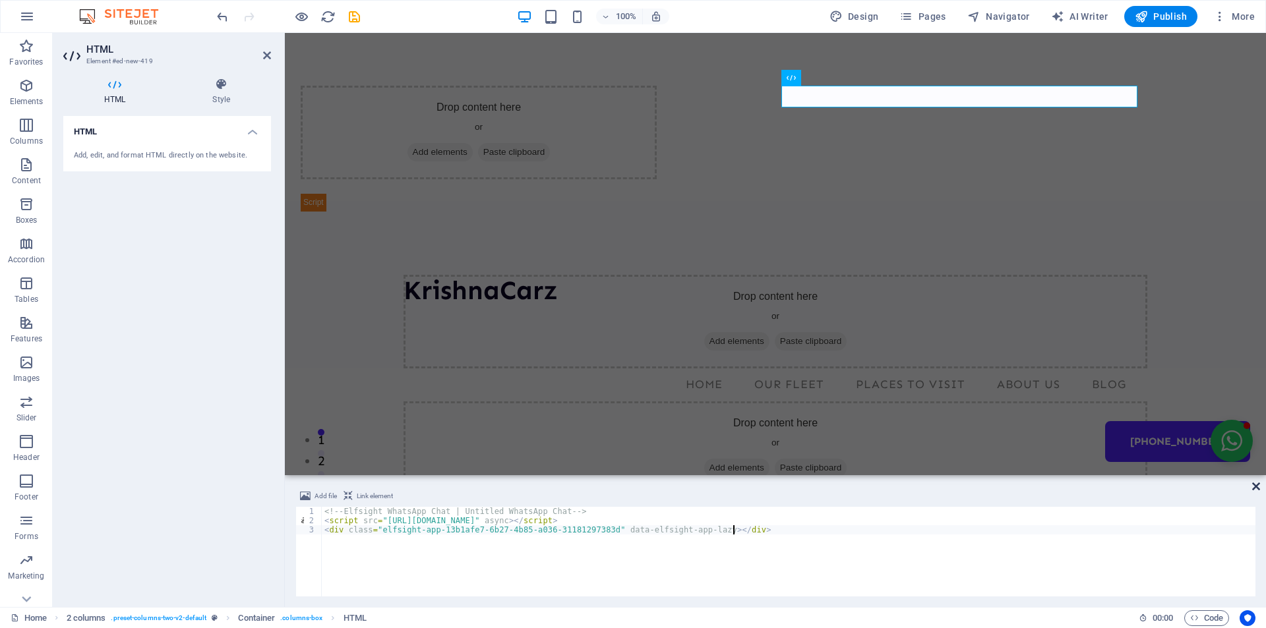
click at [1258, 488] on icon at bounding box center [1256, 486] width 8 height 11
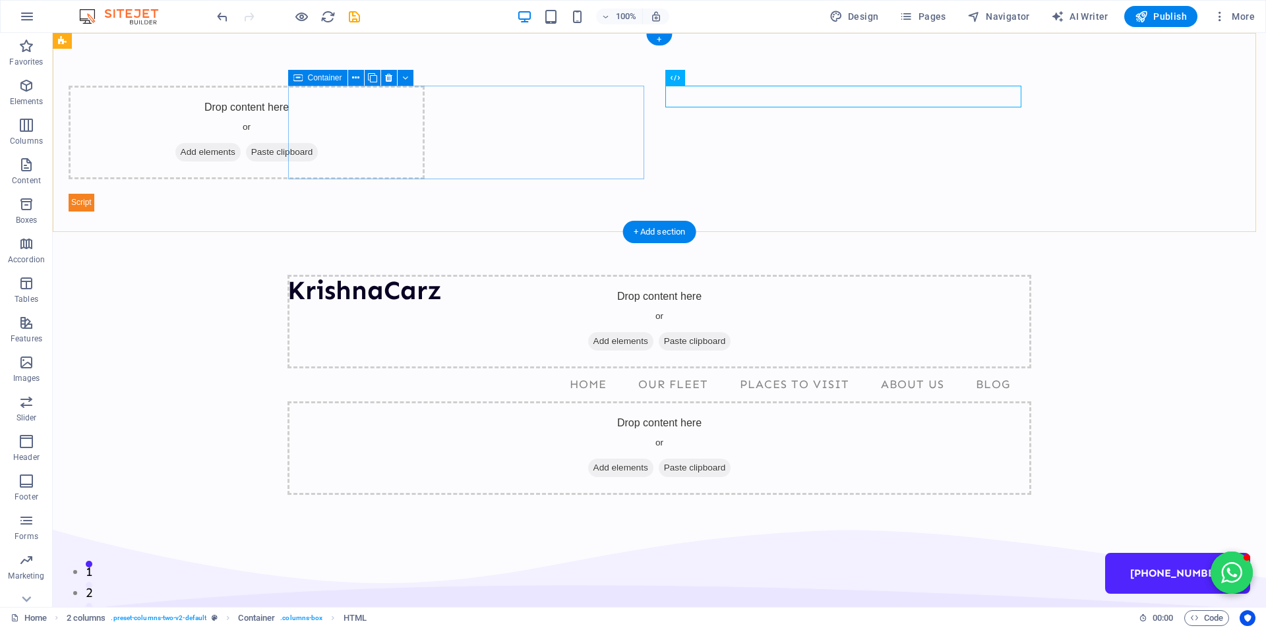
click at [241, 152] on span "Add elements" at bounding box center [207, 152] width 65 height 18
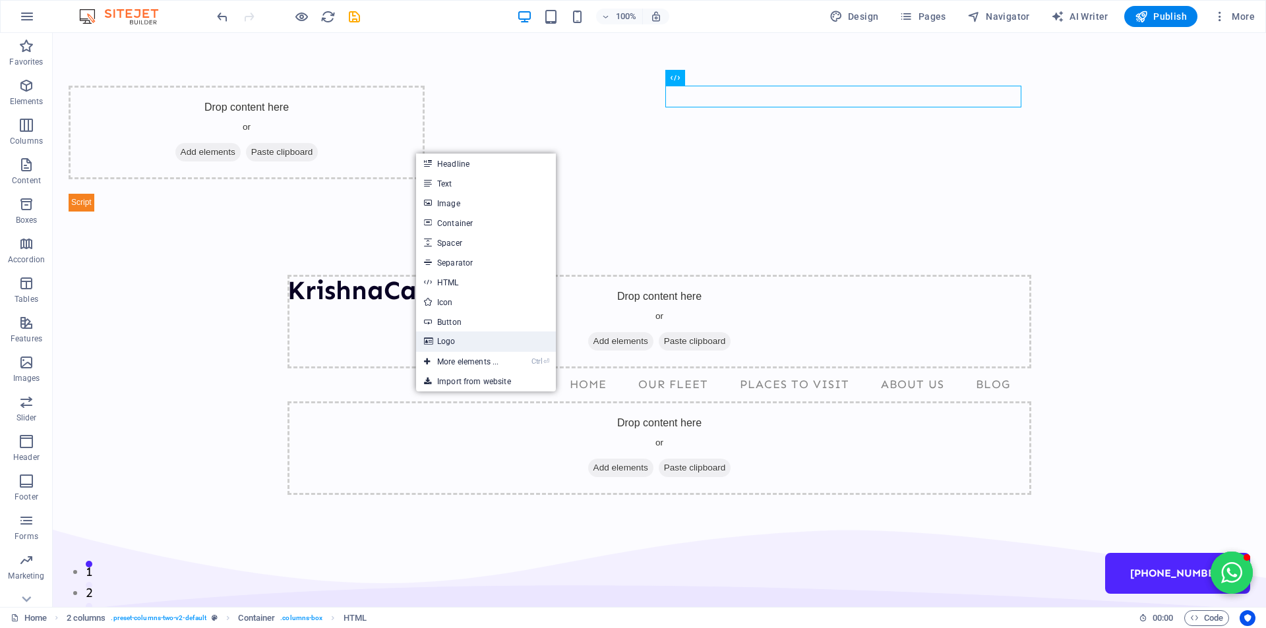
click at [454, 338] on link "Logo" at bounding box center [486, 342] width 140 height 20
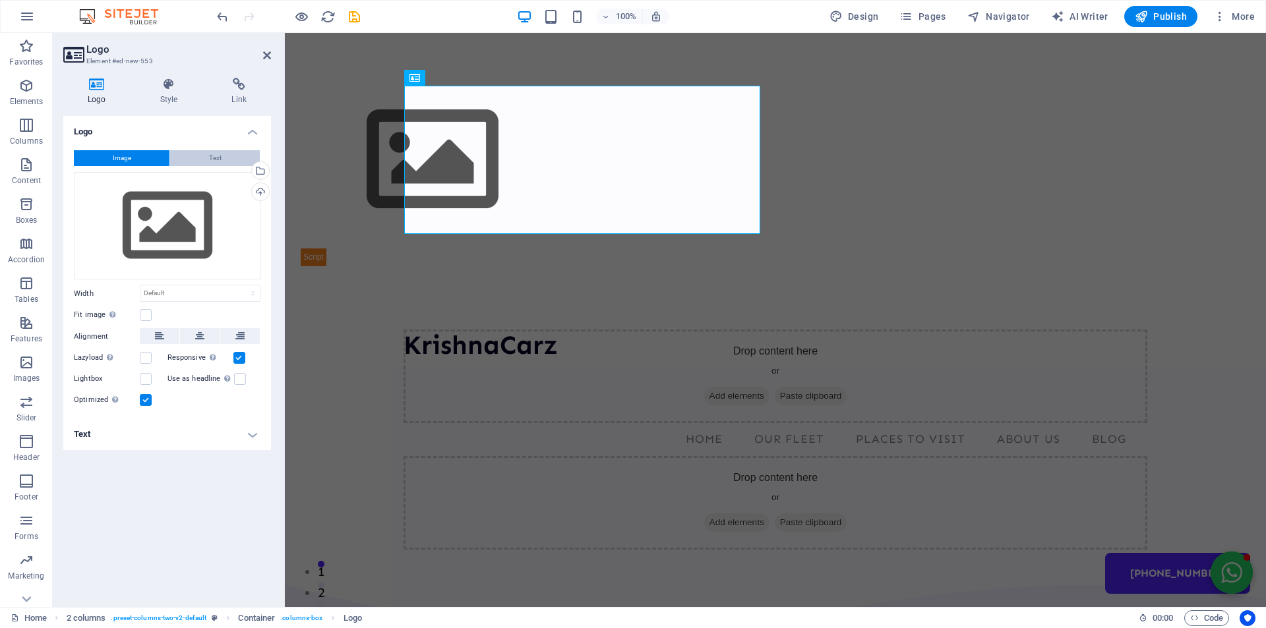
click at [218, 158] on span "Text" at bounding box center [215, 158] width 13 height 16
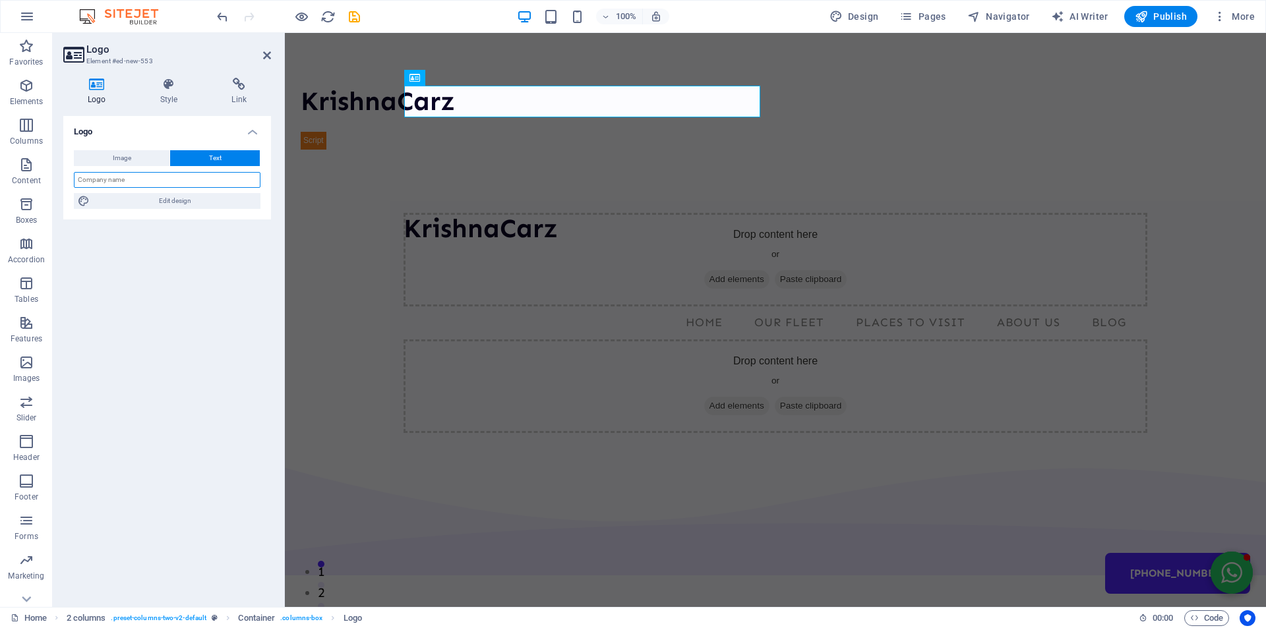
click at [161, 178] on input "text" at bounding box center [167, 180] width 187 height 16
click at [452, 265] on icon at bounding box center [451, 267] width 7 height 14
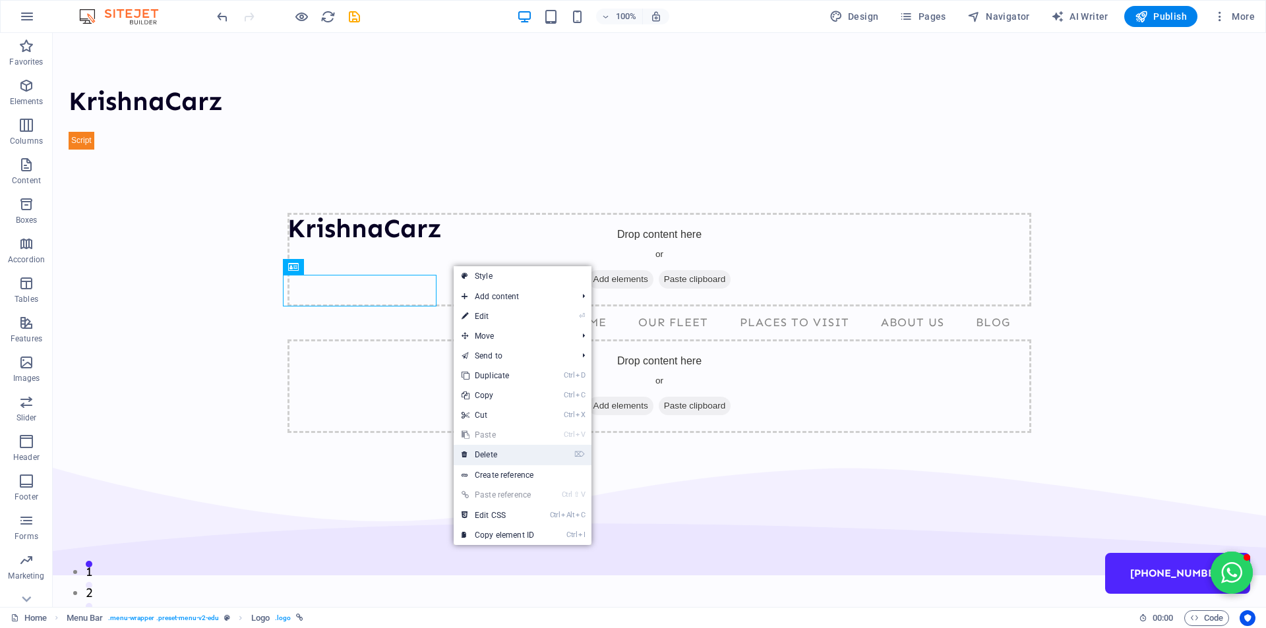
click at [487, 457] on link "⌦ Delete" at bounding box center [497, 455] width 88 height 20
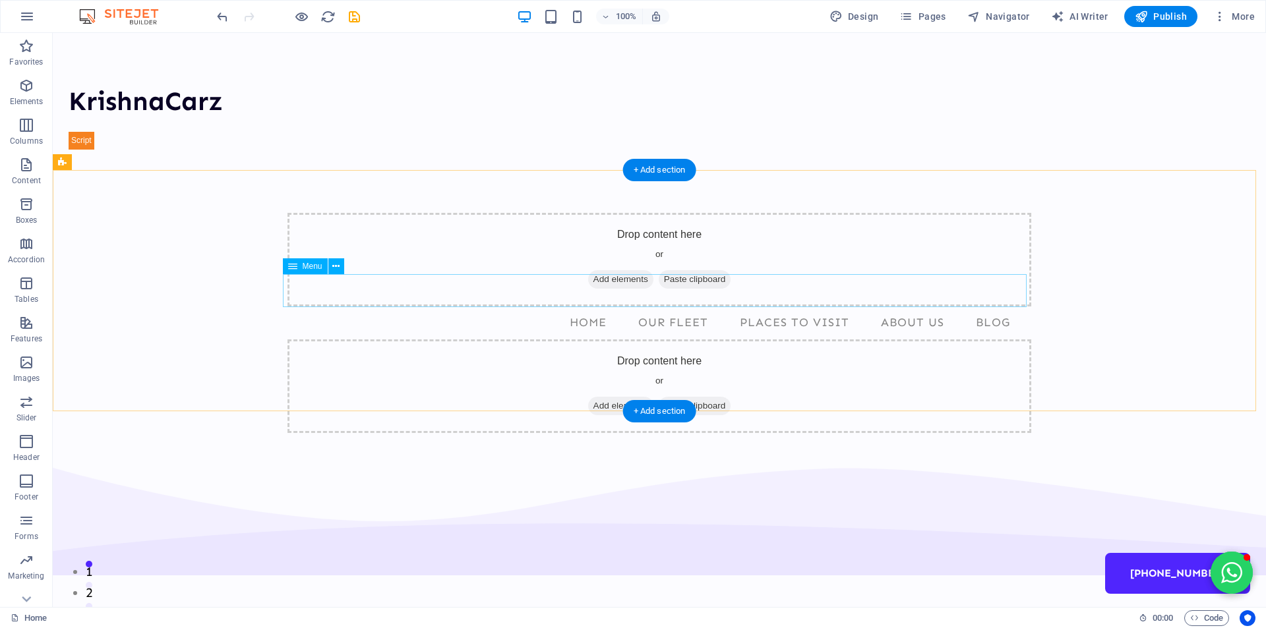
click at [569, 306] on nav "Home Our Fleet Places to Visit About Us Blog +91 9823 444 350" at bounding box center [658, 322] width 743 height 33
click at [533, 306] on nav "Home Our Fleet Places to Visit About Us Blog +91 9823 444 350" at bounding box center [658, 322] width 743 height 33
select select
select select "1"
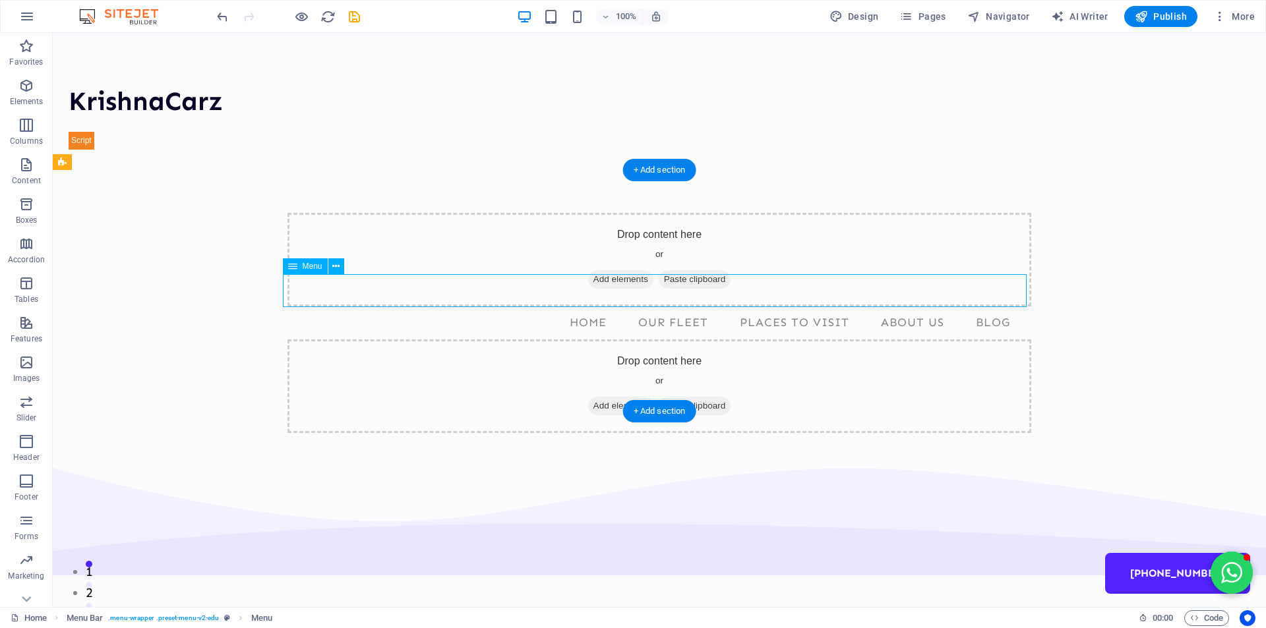
select select
select select "2"
select select
select select "3"
select select
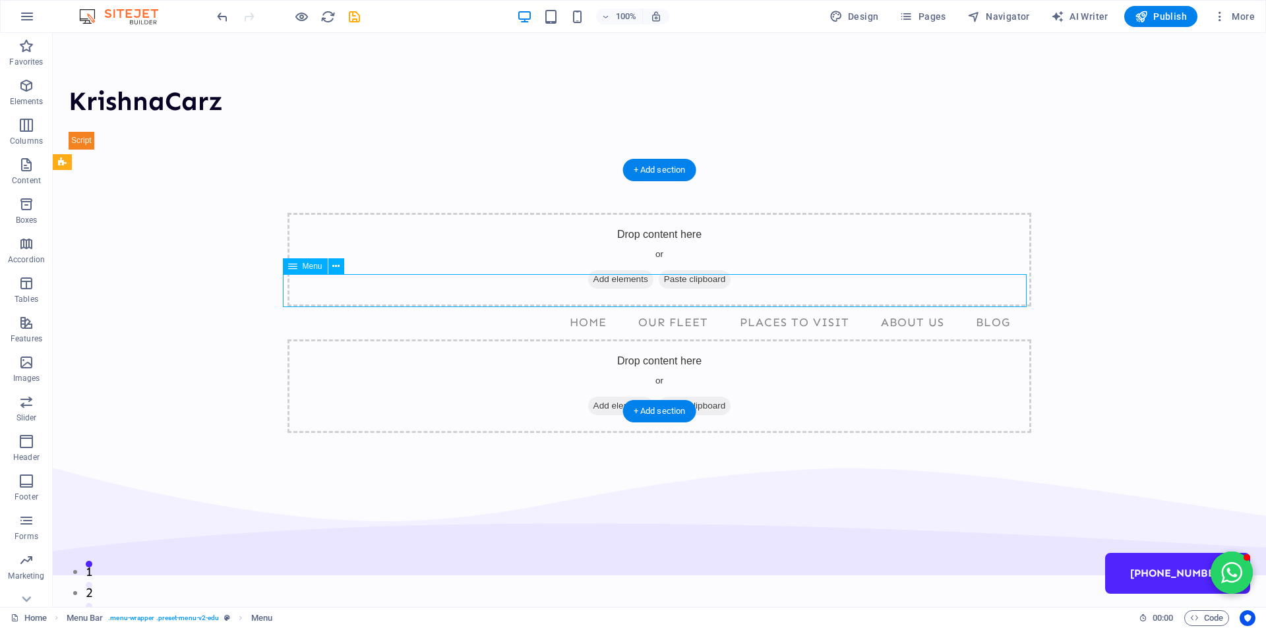
select select "4"
select select
select select "secondary"
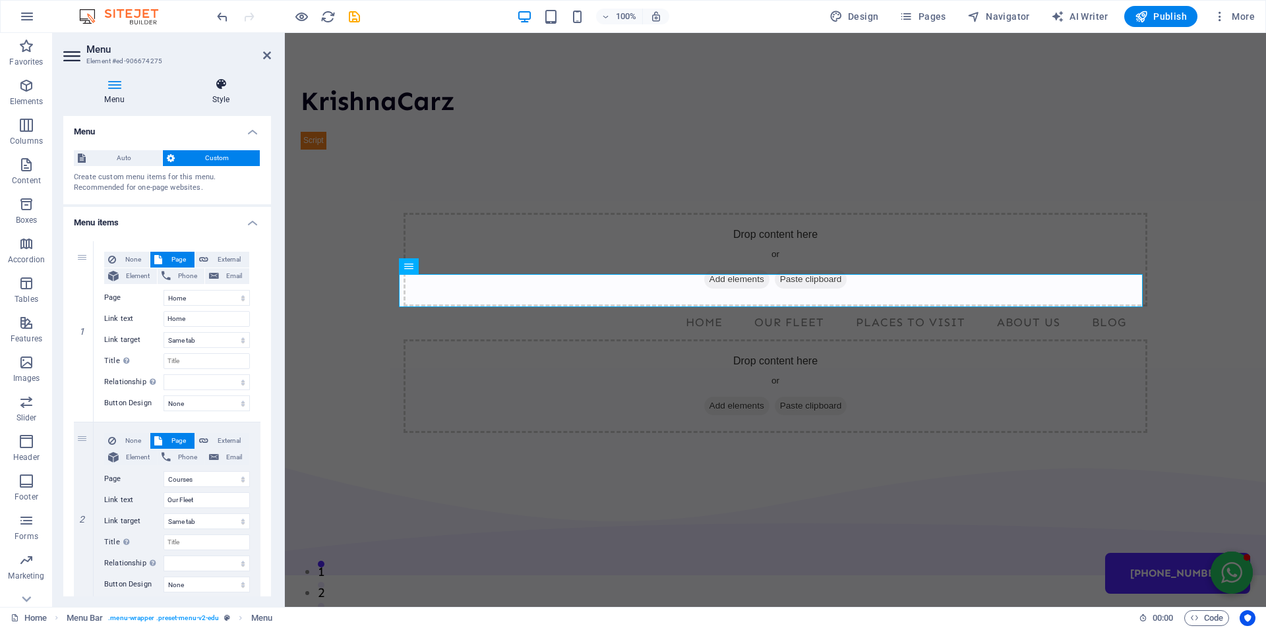
click at [218, 84] on icon at bounding box center [221, 84] width 100 height 13
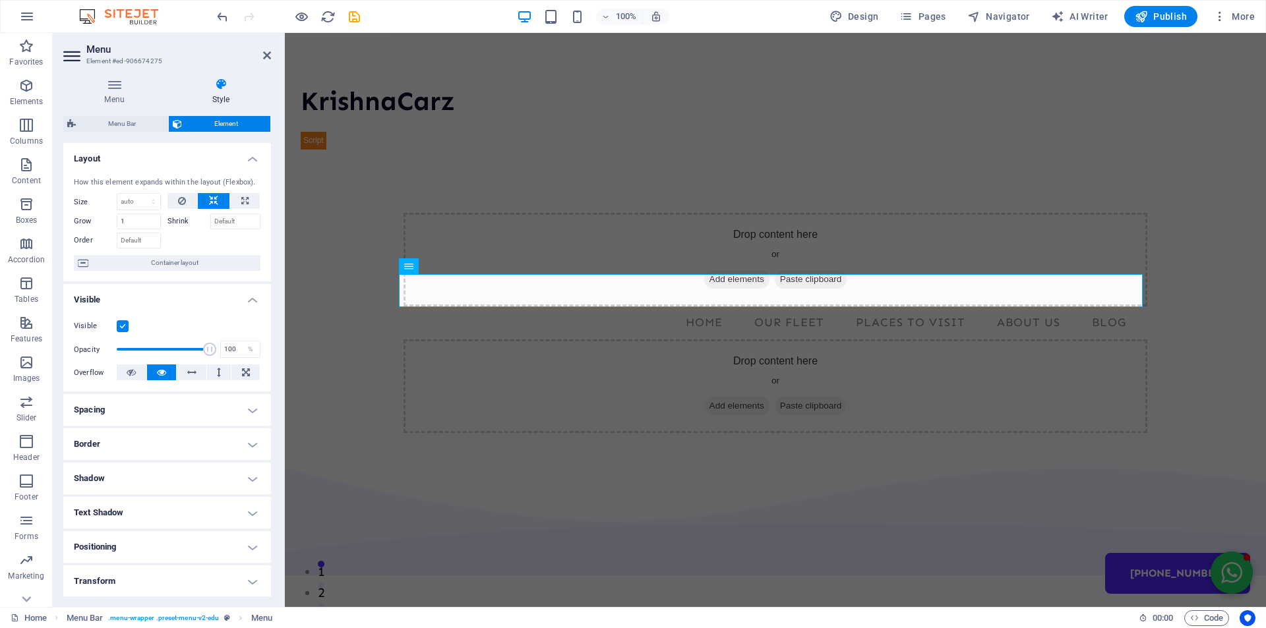
click at [152, 287] on h4 "Visible" at bounding box center [167, 296] width 208 height 24
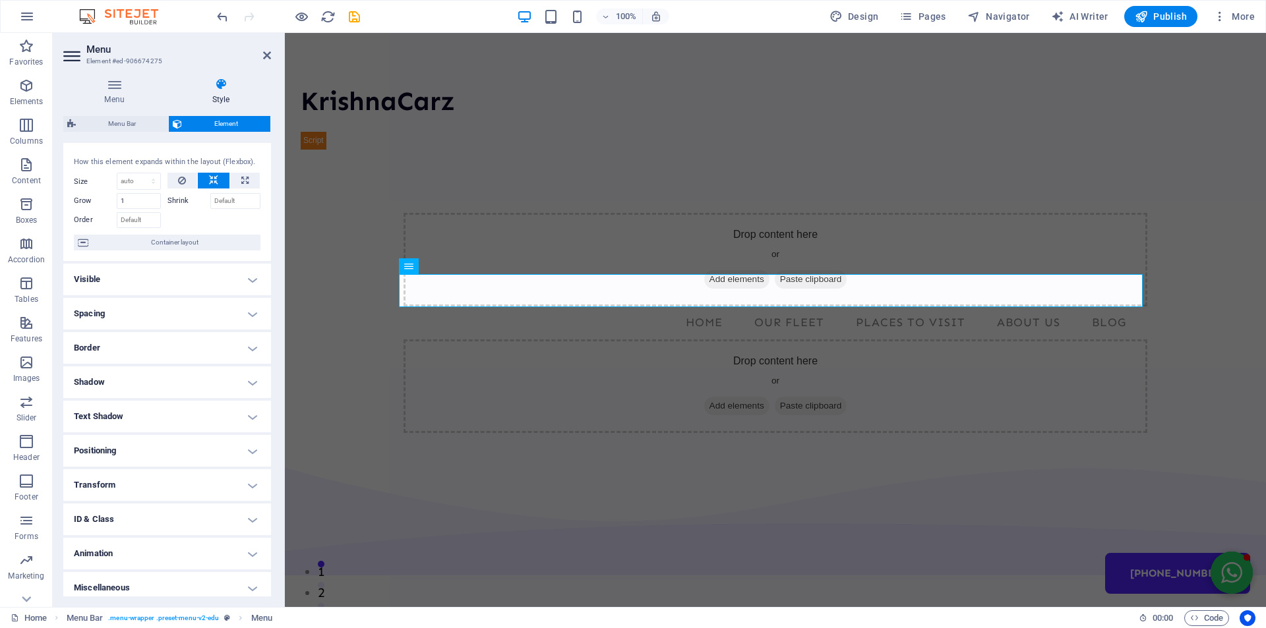
scroll to position [28, 0]
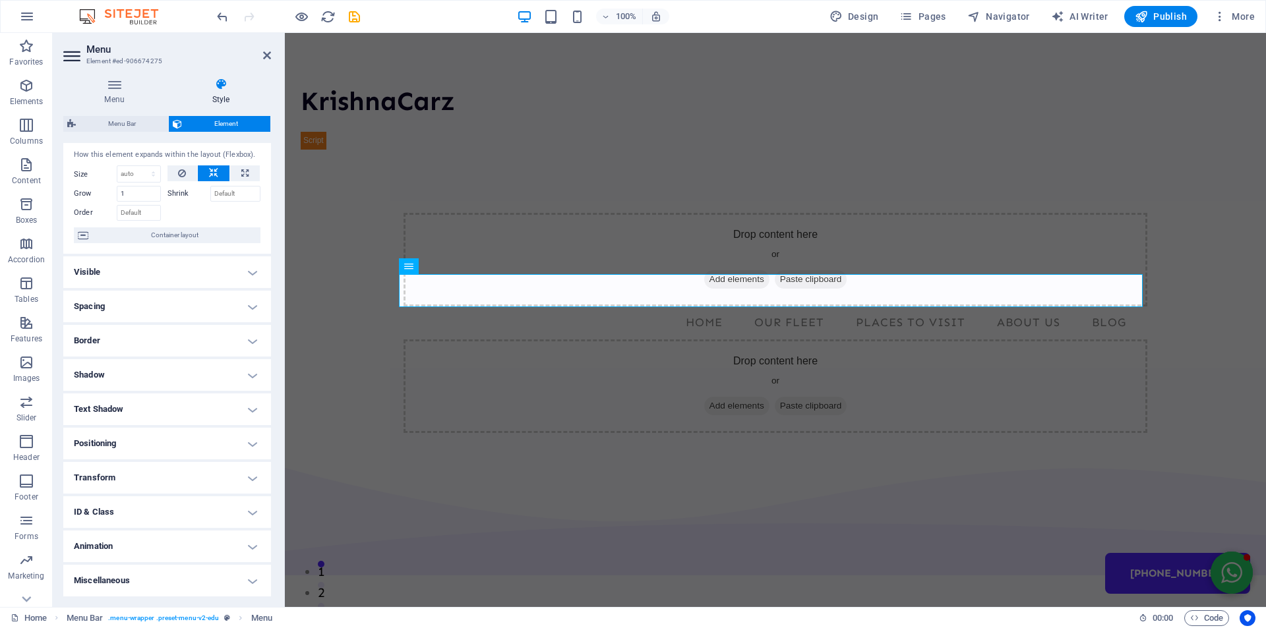
click at [217, 85] on icon at bounding box center [221, 84] width 100 height 13
click at [455, 266] on icon at bounding box center [451, 267] width 7 height 14
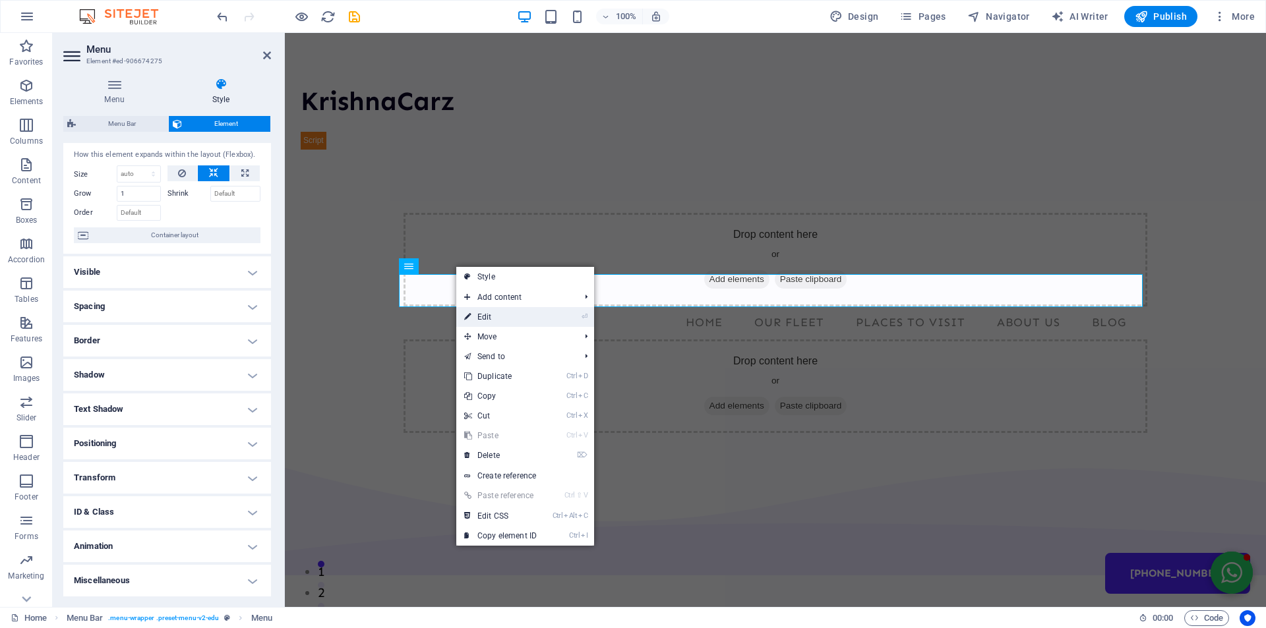
click at [513, 319] on link "⏎ Edit" at bounding box center [500, 317] width 88 height 20
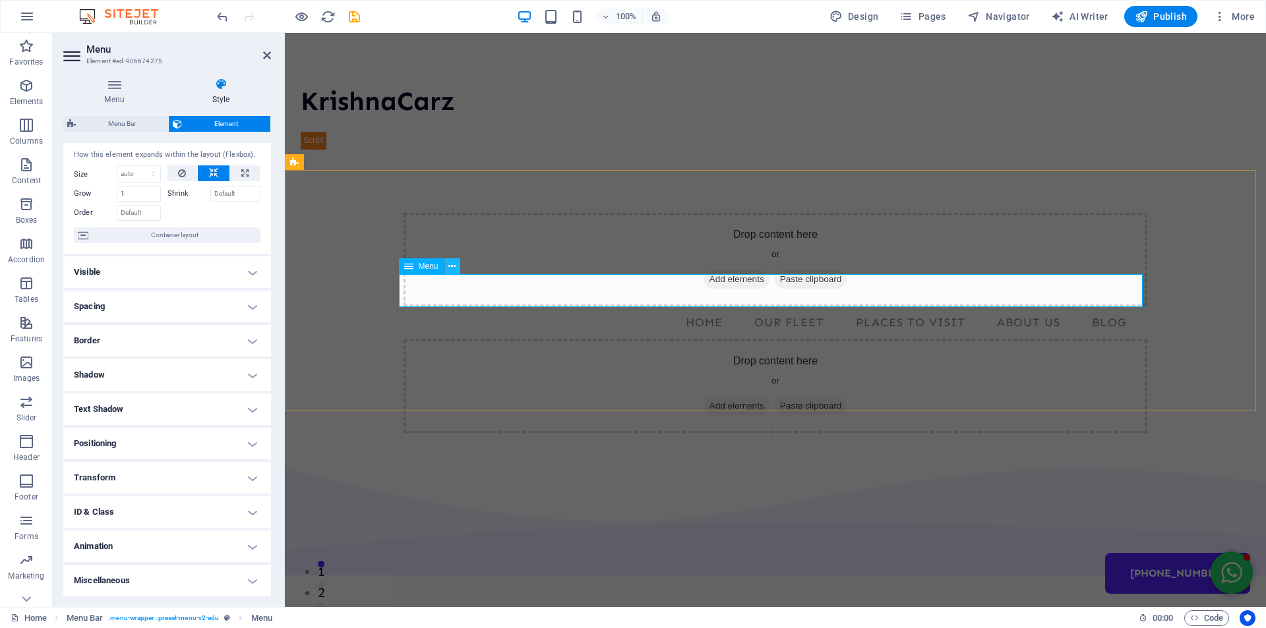
click at [453, 268] on icon at bounding box center [451, 267] width 7 height 14
click at [210, 437] on h4 "Positioning" at bounding box center [167, 444] width 208 height 32
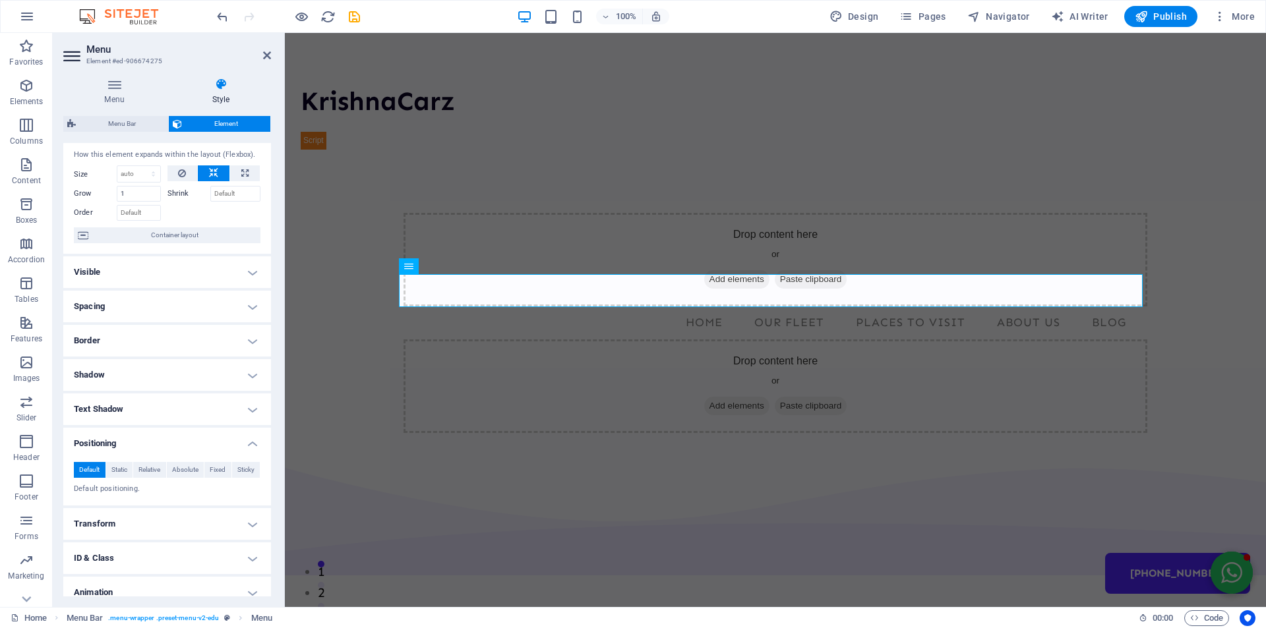
click at [216, 439] on h4 "Positioning" at bounding box center [167, 440] width 208 height 24
click at [250, 579] on h4 "Miscellaneous" at bounding box center [167, 581] width 208 height 32
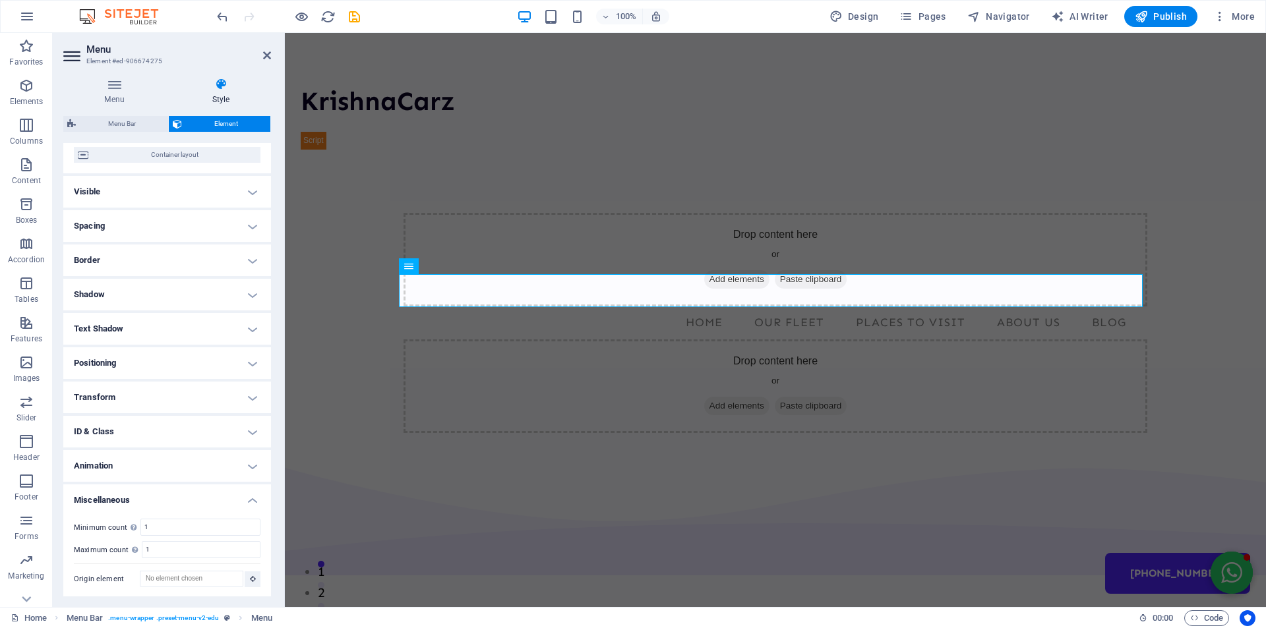
scroll to position [109, 0]
click at [167, 523] on input "1" at bounding box center [200, 526] width 119 height 16
click at [263, 509] on div "Minimum count Define whether this element should be duplicable. 2 Maximum count…" at bounding box center [167, 552] width 208 height 90
click at [157, 529] on input "2" at bounding box center [200, 526] width 119 height 16
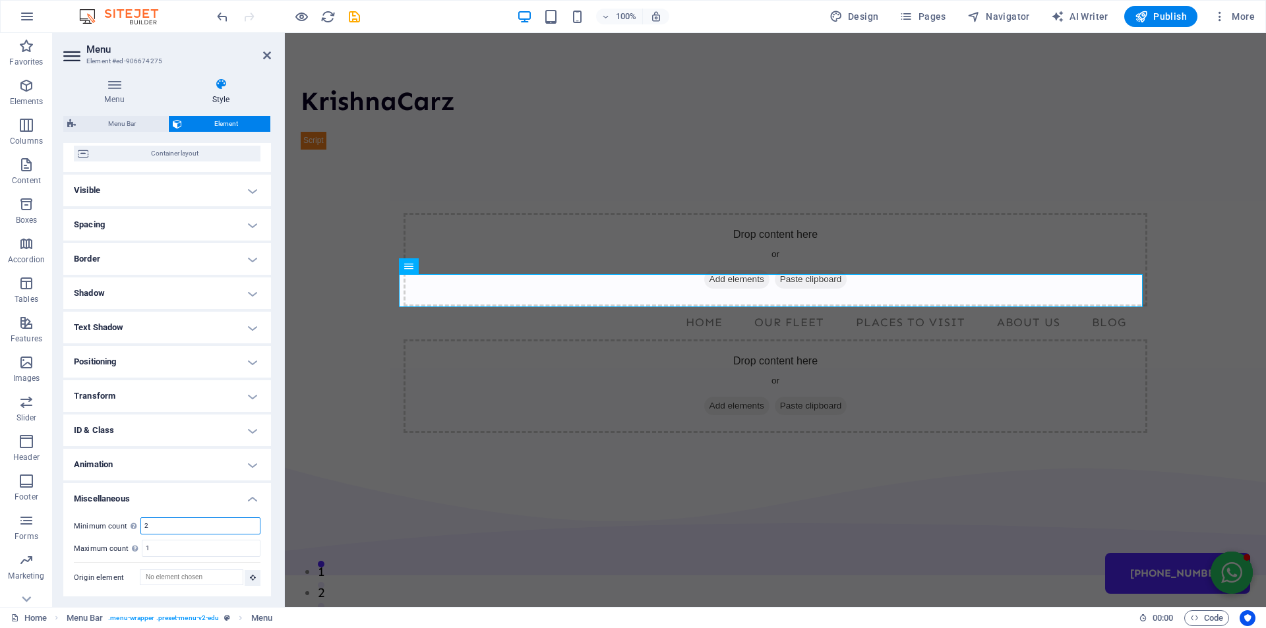
click at [157, 529] on input "2" at bounding box center [200, 526] width 119 height 16
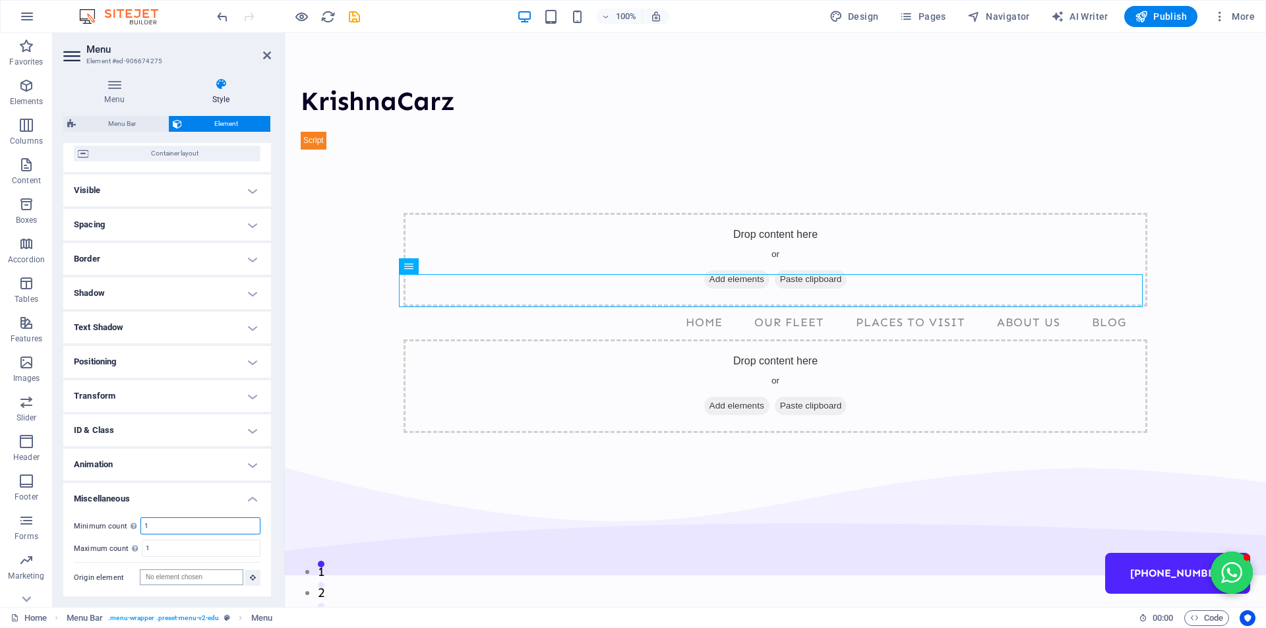
type input "1"
click at [163, 575] on input "Origin element" at bounding box center [191, 577] width 103 height 16
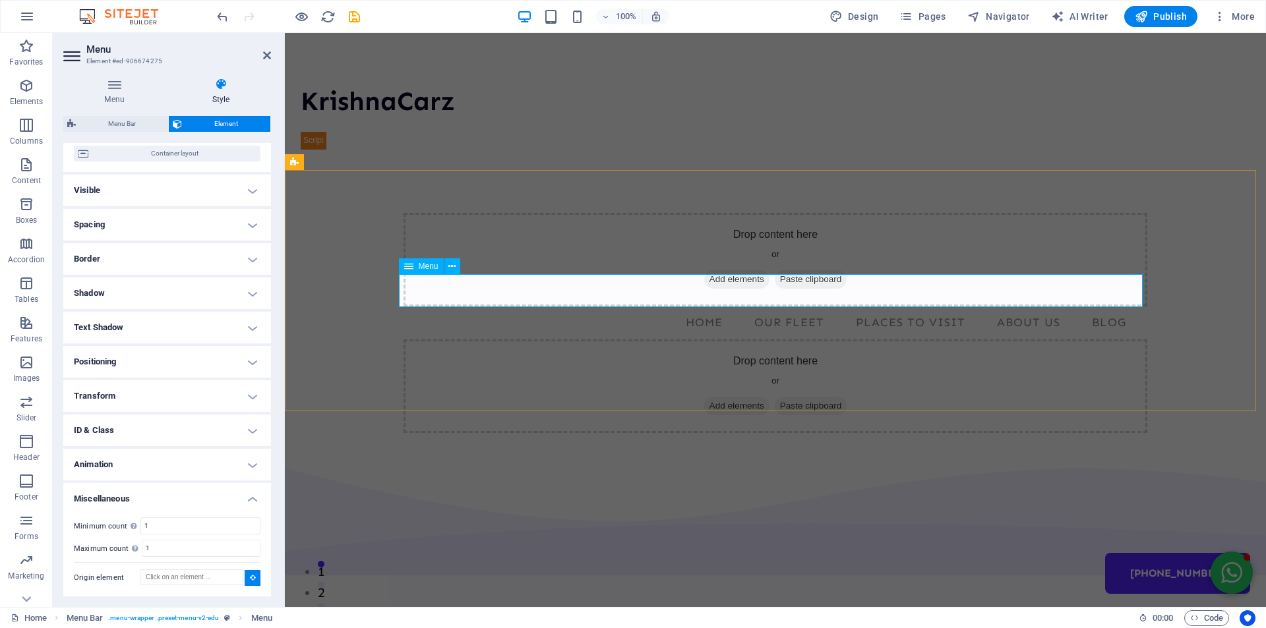
click at [777, 306] on nav "Home Our Fleet Places to Visit About Us Blog +91 9823 444 350" at bounding box center [774, 322] width 743 height 33
type input "#ed-906674275"
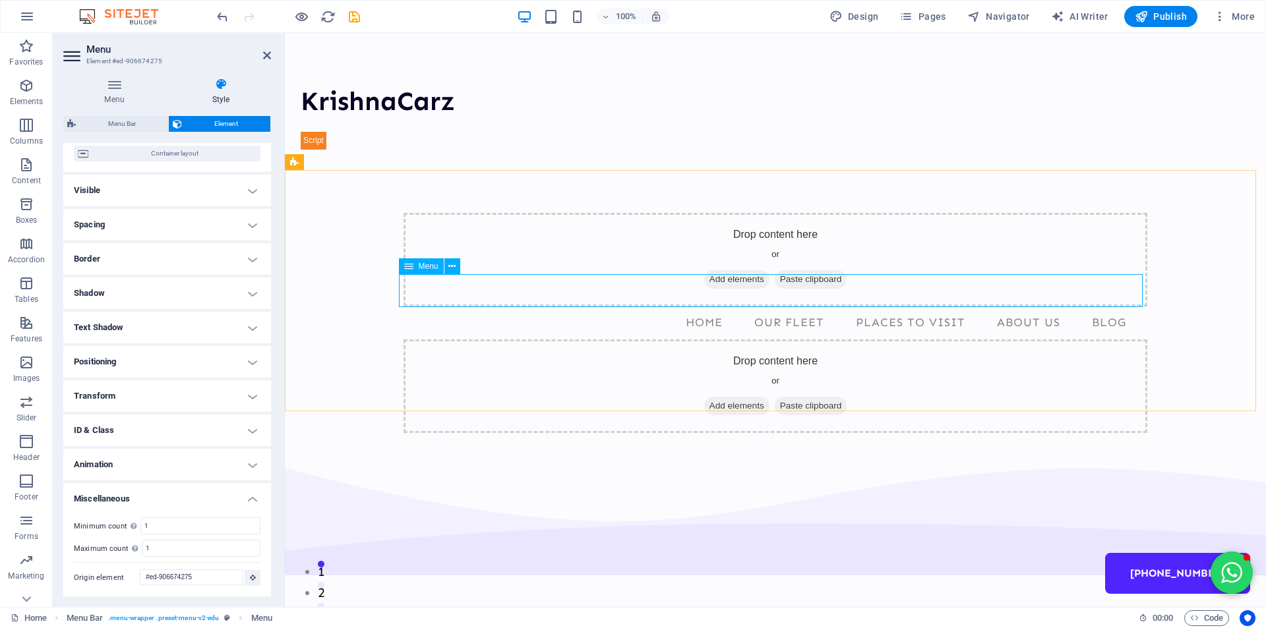
click at [777, 306] on nav "Home Our Fleet Places to Visit About Us Blog +91 9823 444 350" at bounding box center [774, 322] width 743 height 33
click at [770, 306] on nav "Home Our Fleet Places to Visit About Us Blog +91 9823 444 350" at bounding box center [774, 322] width 743 height 33
click at [221, 88] on icon at bounding box center [221, 84] width 100 height 13
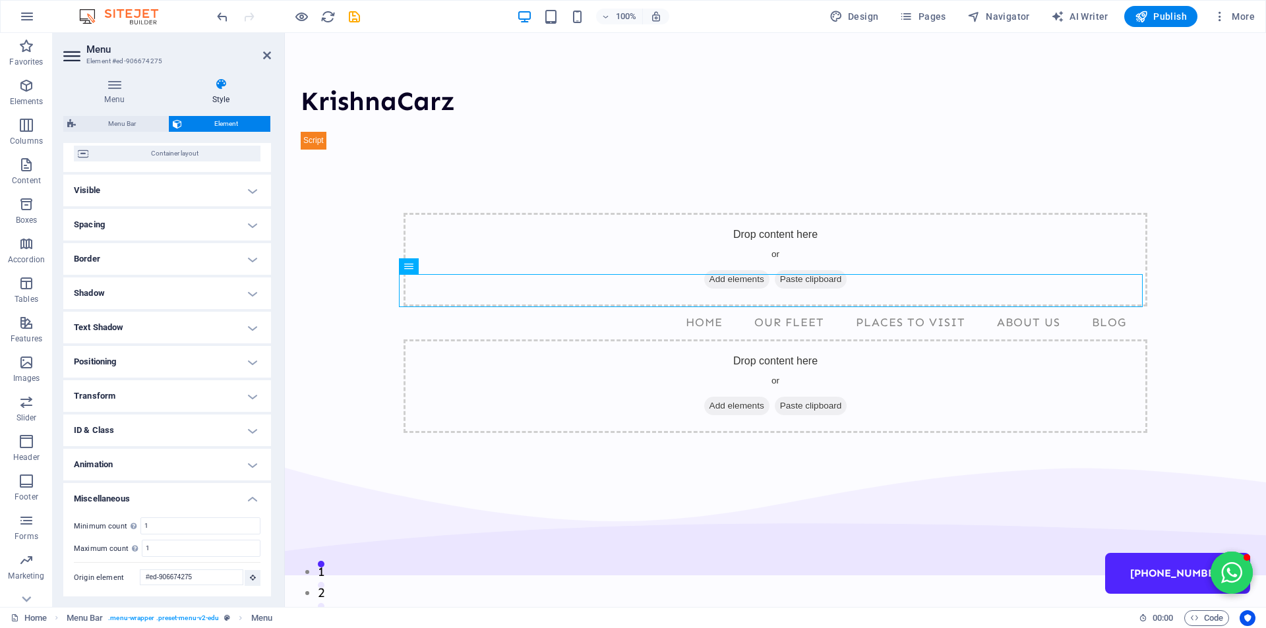
click at [221, 82] on icon at bounding box center [221, 84] width 100 height 13
click at [114, 82] on icon at bounding box center [114, 84] width 102 height 13
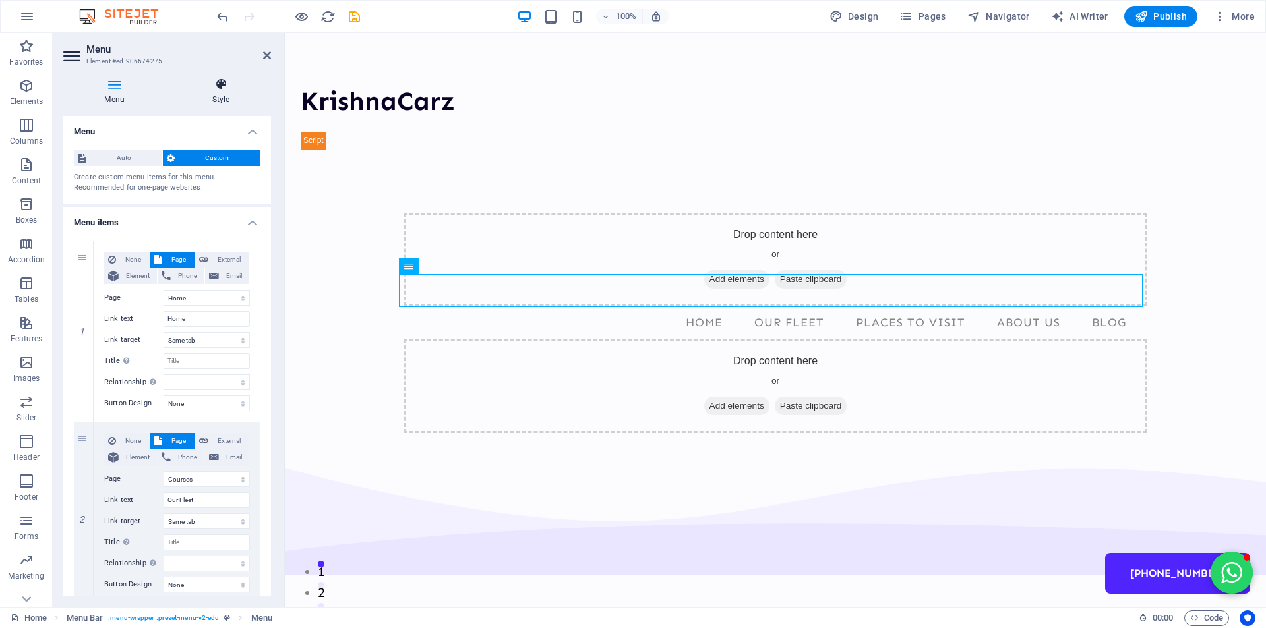
click at [220, 91] on h4 "Style" at bounding box center [221, 92] width 100 height 28
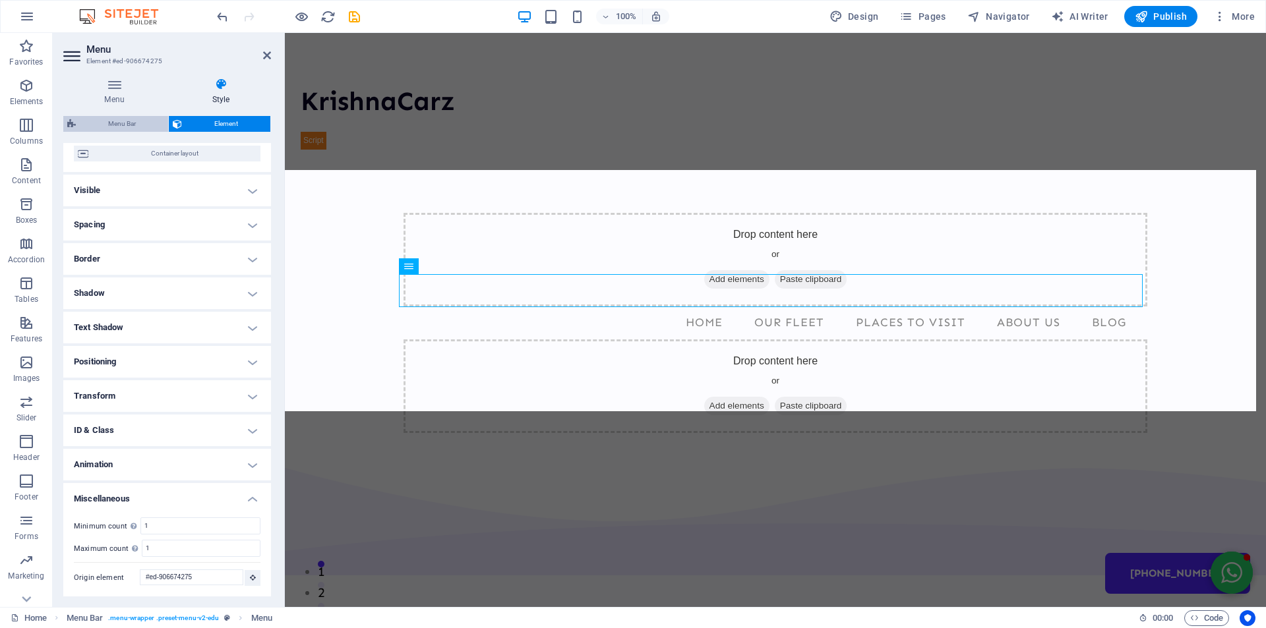
click at [125, 124] on span "Menu Bar" at bounding box center [122, 124] width 84 height 16
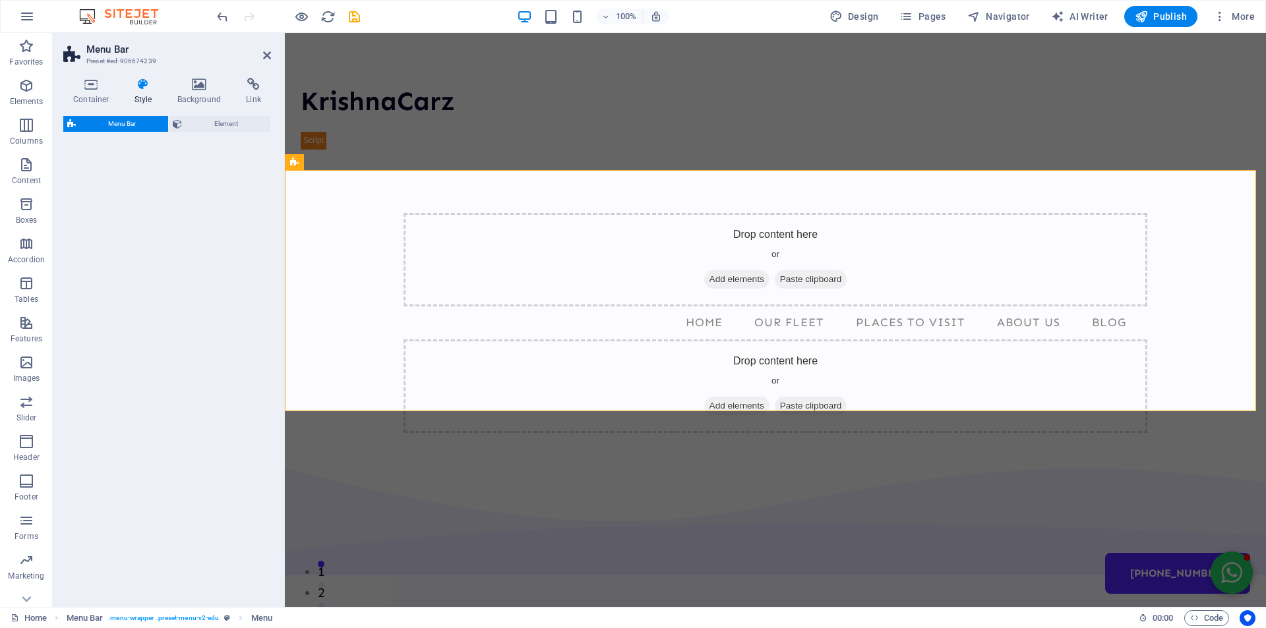
select select "rem"
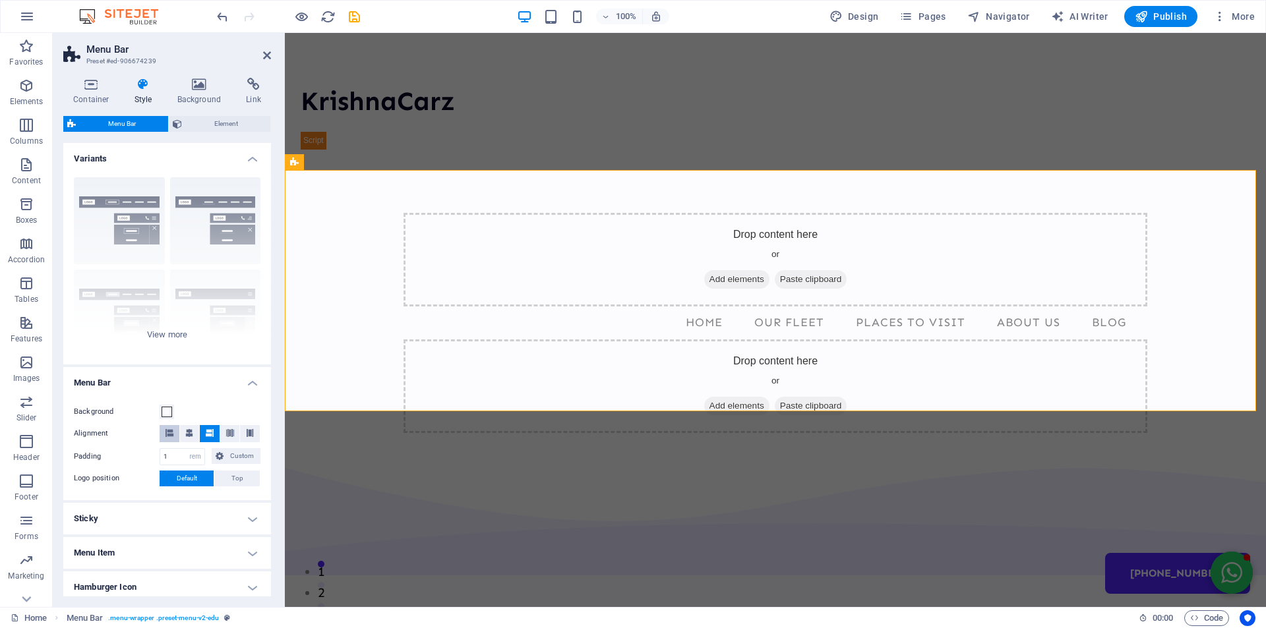
click at [170, 432] on icon at bounding box center [169, 433] width 8 height 8
click at [801, 306] on nav "Home Our Fleet Places to Visit About Us Blog +91 9823 444 350" at bounding box center [774, 322] width 743 height 33
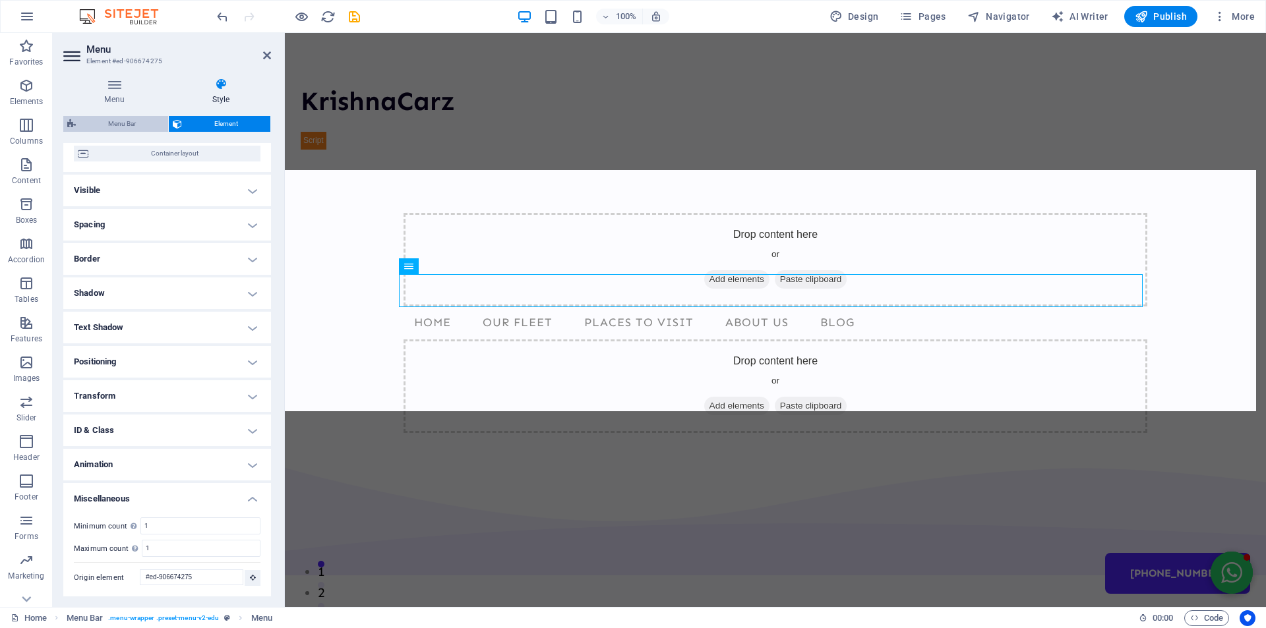
click at [114, 122] on span "Menu Bar" at bounding box center [122, 124] width 84 height 16
select select "rem"
select select "hover_border"
select select "px"
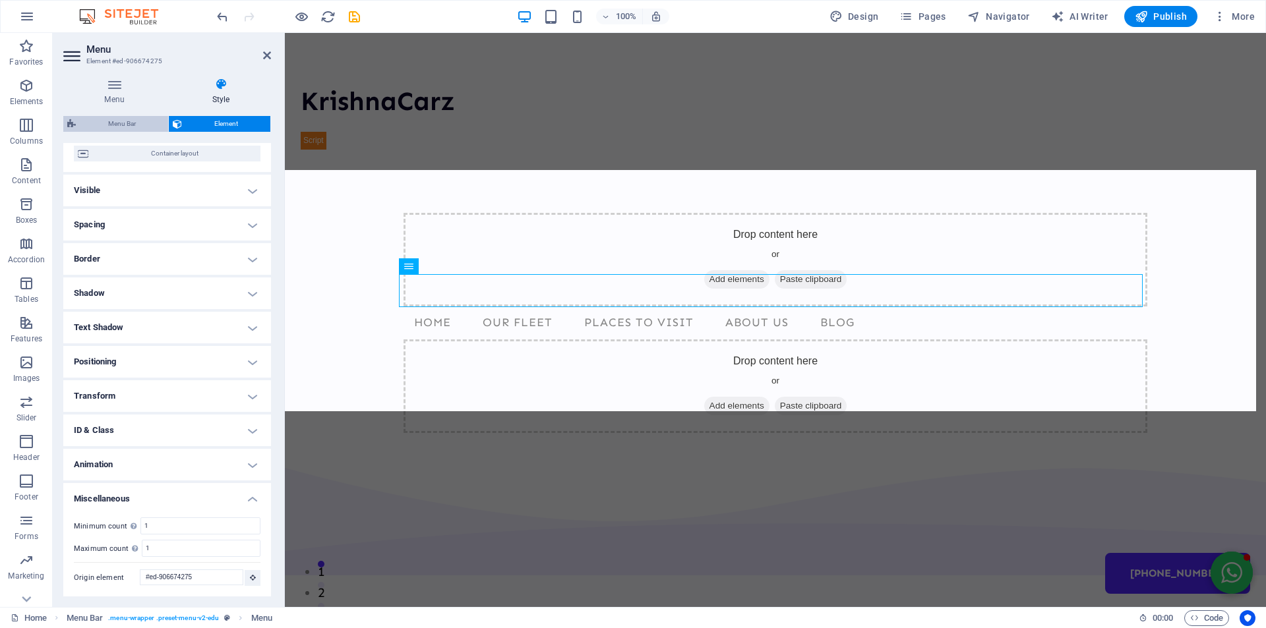
select select "rem"
select select "link-special-font"
select select "rem"
select select "400"
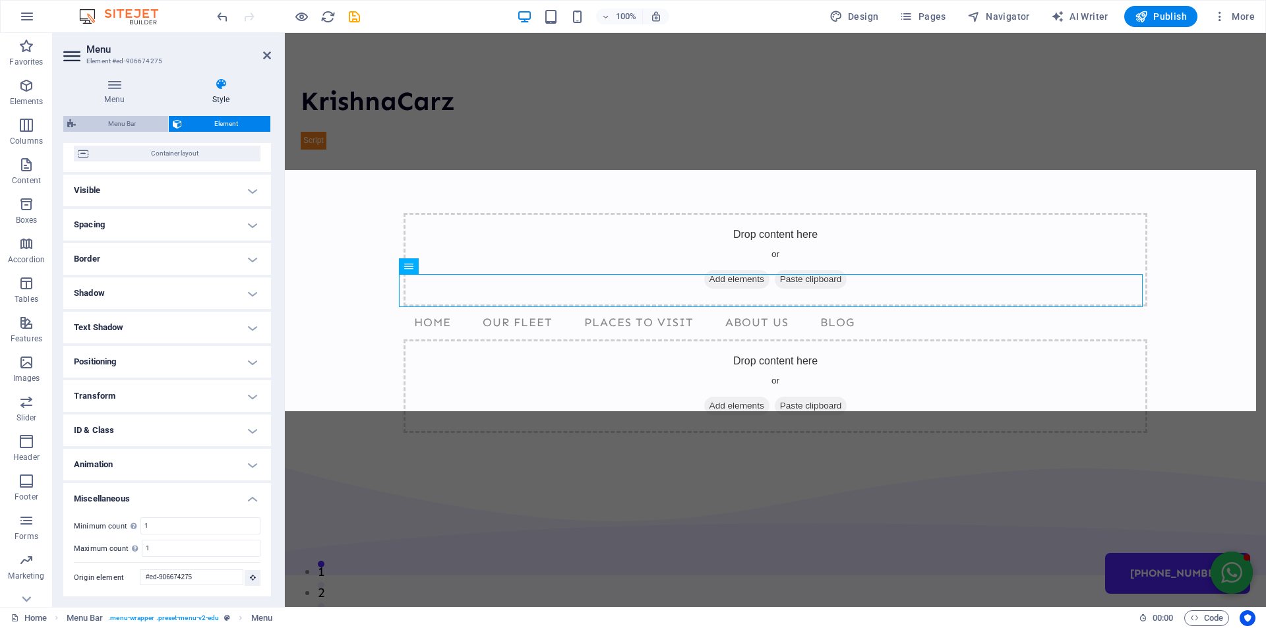
select select "px"
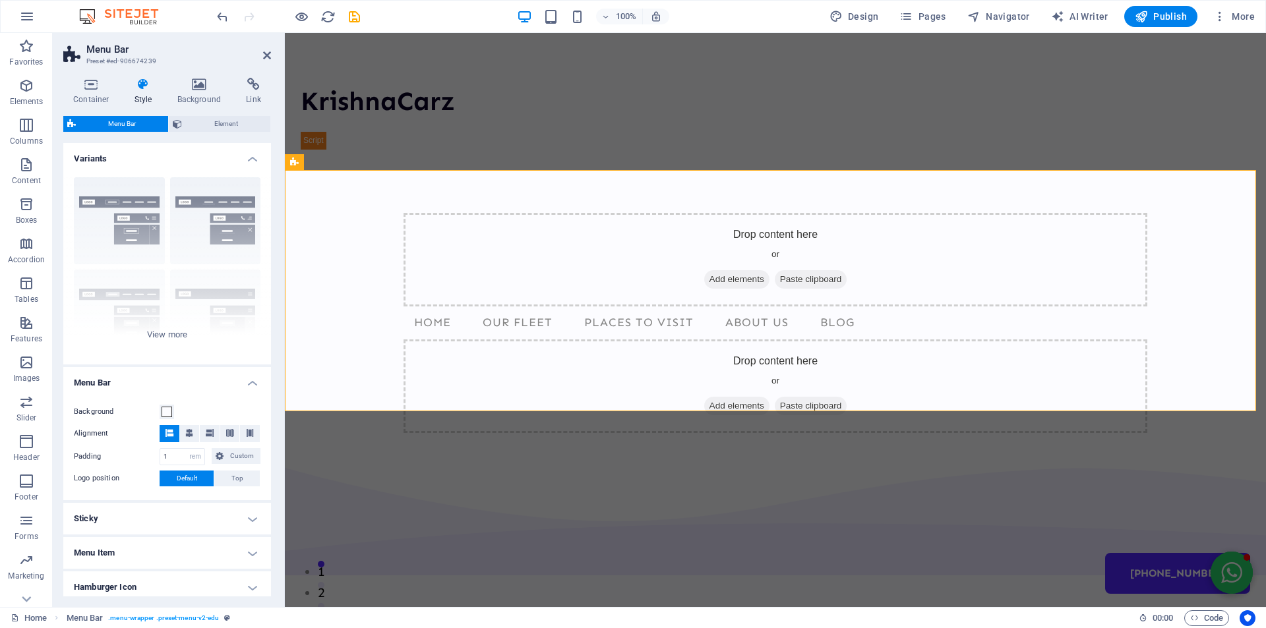
click at [102, 546] on h4 "Menu Item" at bounding box center [167, 553] width 208 height 32
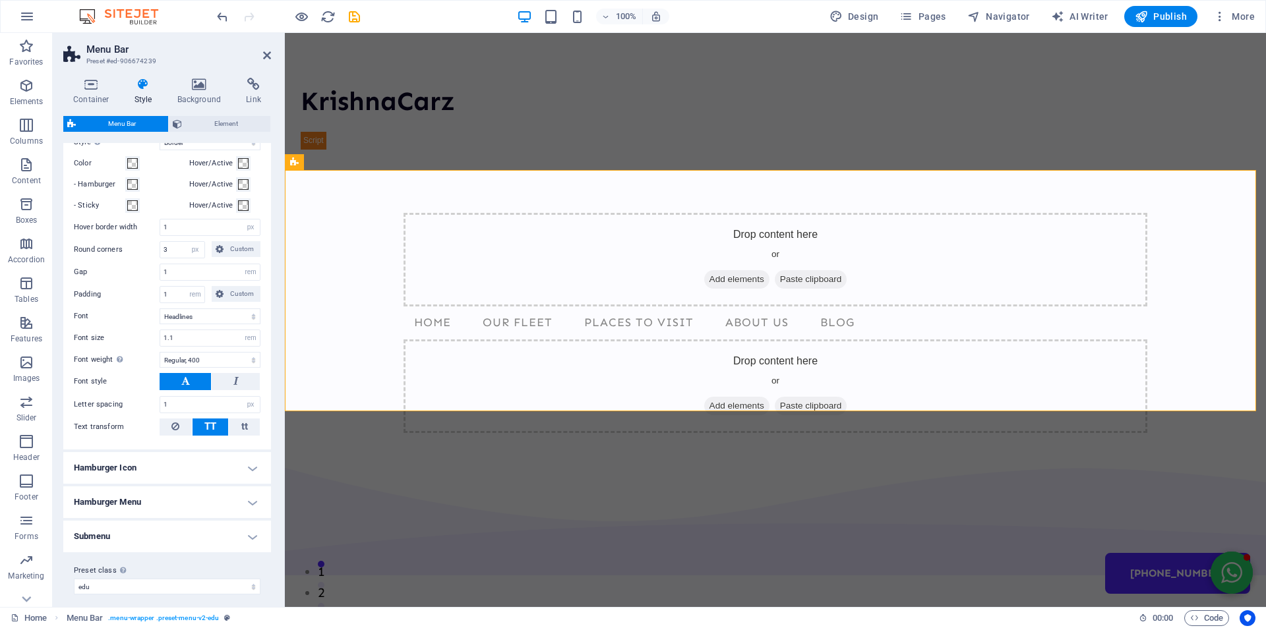
scroll to position [470, 0]
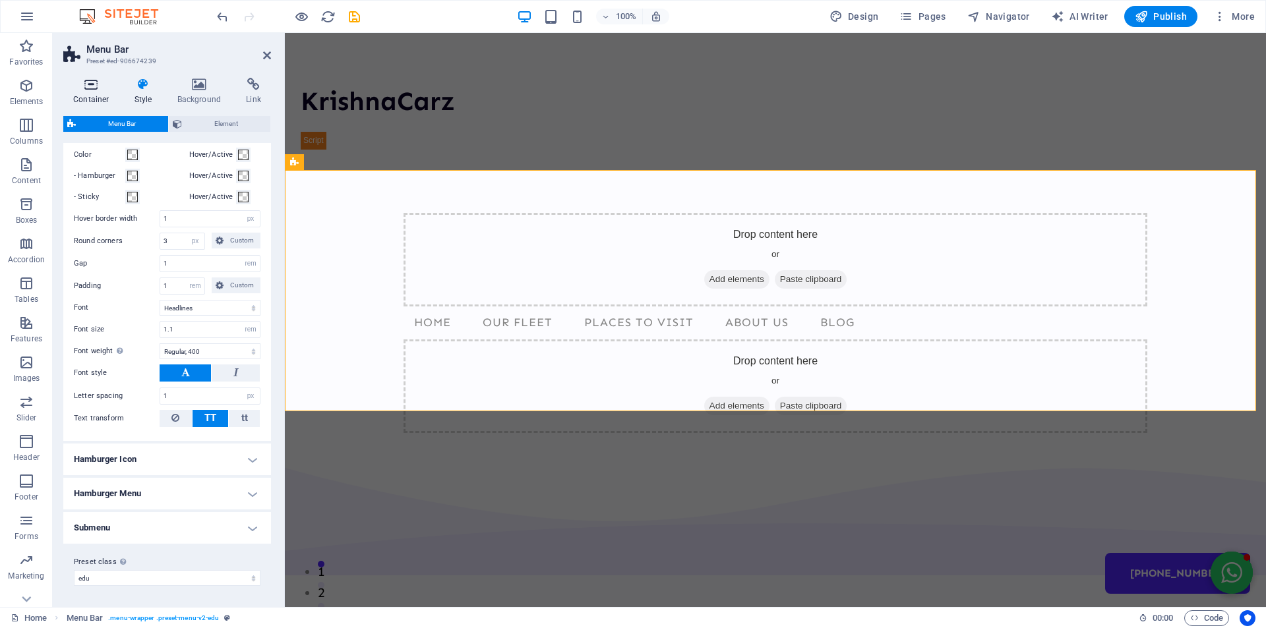
click at [84, 84] on icon at bounding box center [91, 84] width 56 height 13
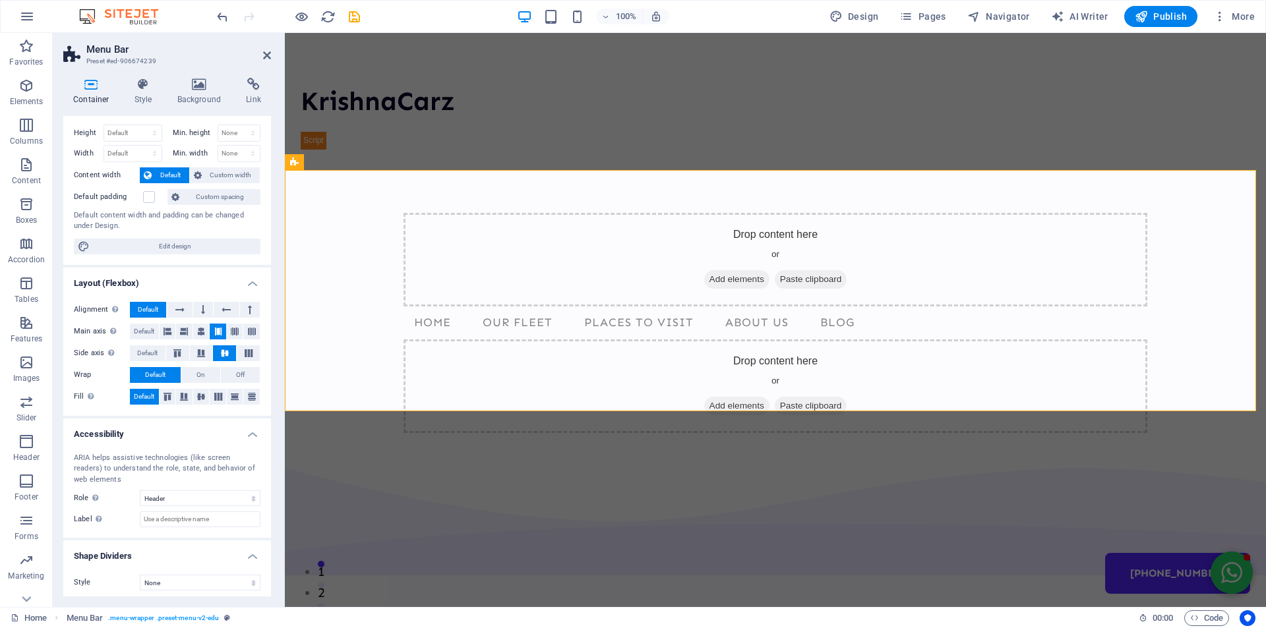
scroll to position [30, 0]
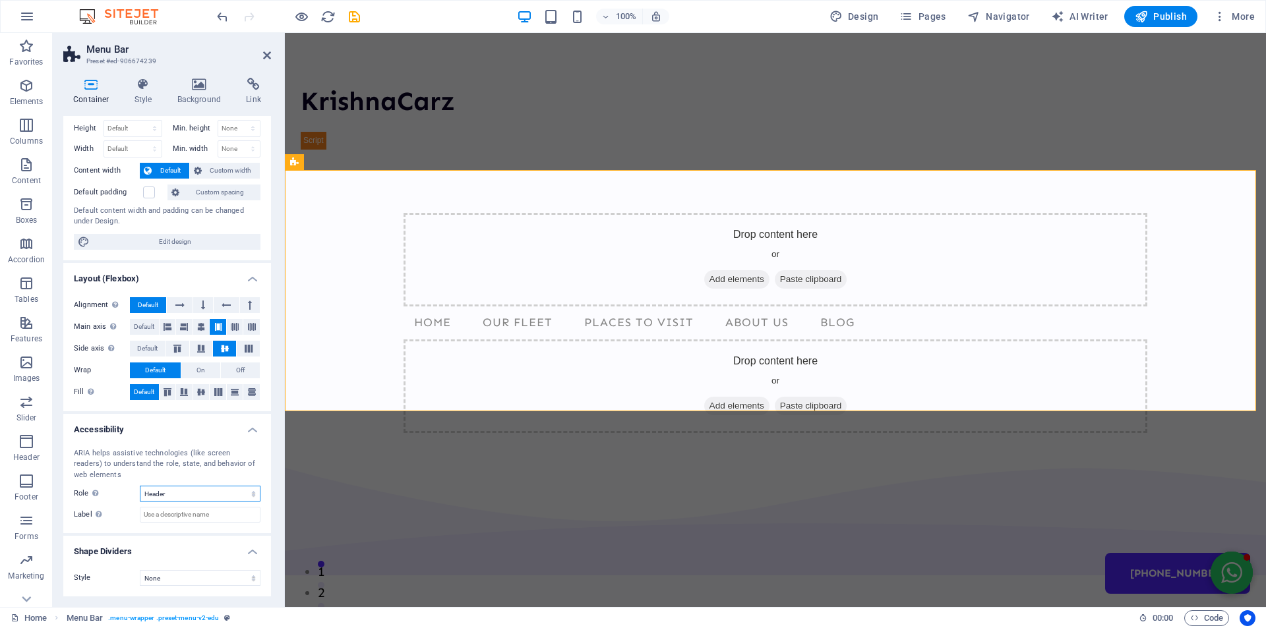
click at [176, 494] on select "None Alert Article Banner Comment Complementary Dialog Footer Header Marquee Pr…" at bounding box center [200, 494] width 121 height 16
click at [162, 496] on select "None Alert Article Banner Comment Complementary Dialog Footer Header Marquee Pr…" at bounding box center [200, 494] width 121 height 16
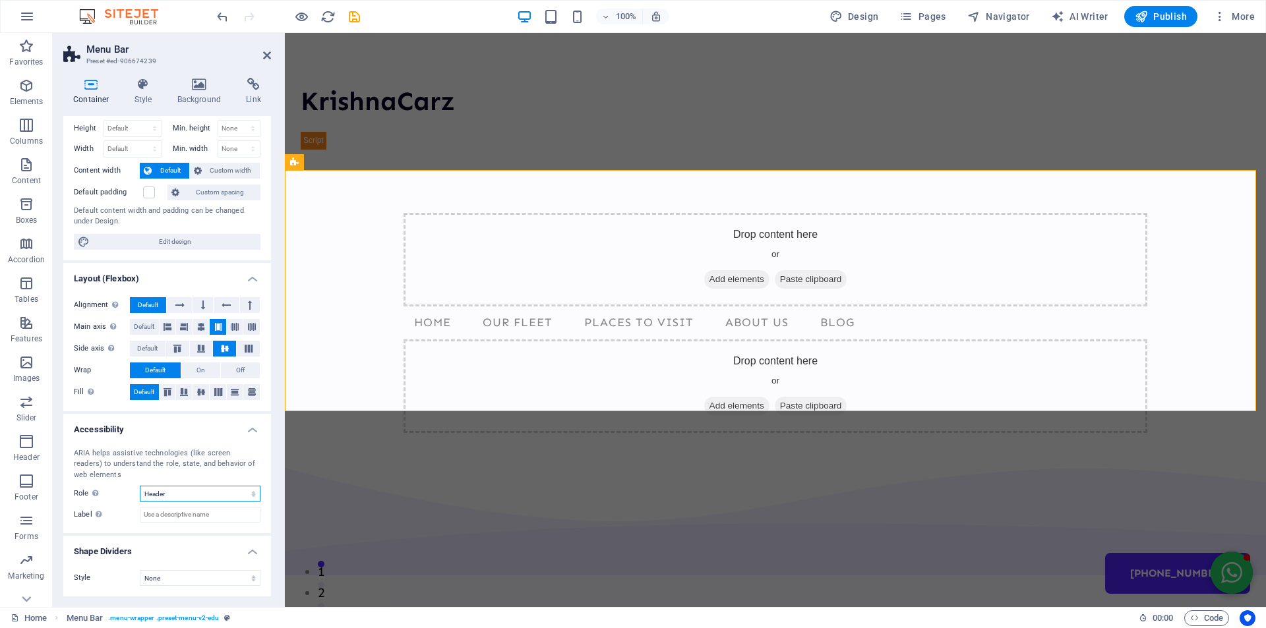
click at [162, 496] on select "None Alert Article Banner Comment Complementary Dialog Footer Header Marquee Pr…" at bounding box center [200, 494] width 121 height 16
click at [444, 306] on nav "Home Our Fleet Places to Visit About Us Blog +91 9823 444 350" at bounding box center [774, 322] width 743 height 33
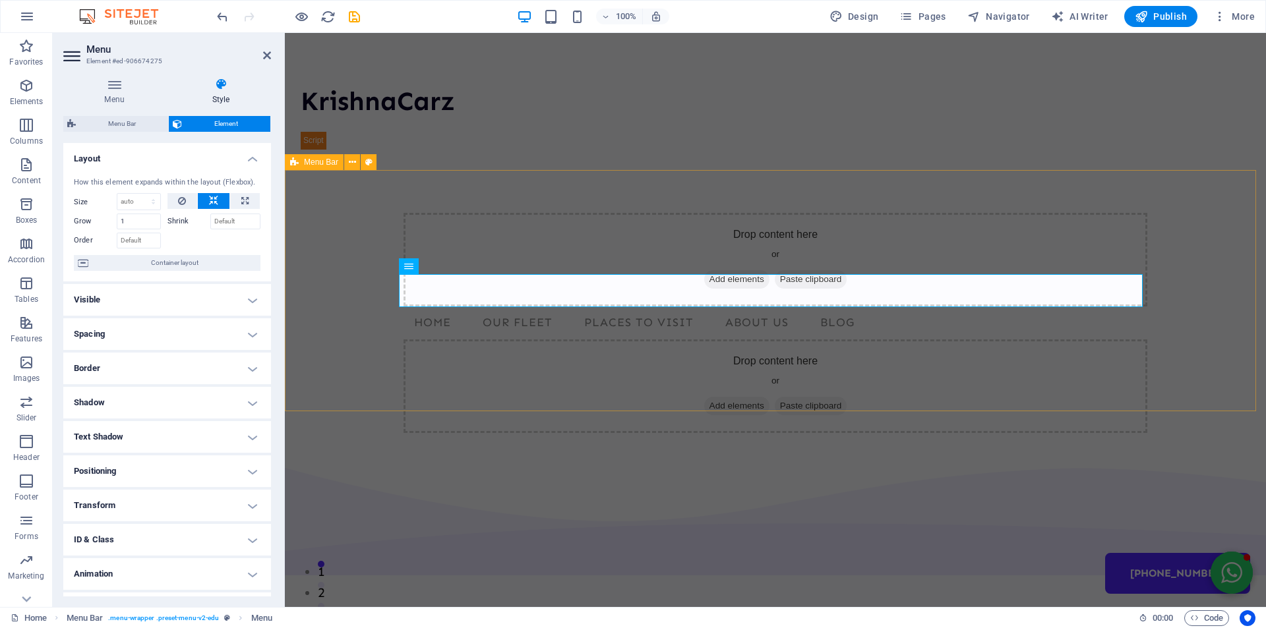
click at [315, 305] on div "Drop content here or Add elements Paste clipboard Home Our Fleet Places to Visi…" at bounding box center [775, 322] width 981 height 241
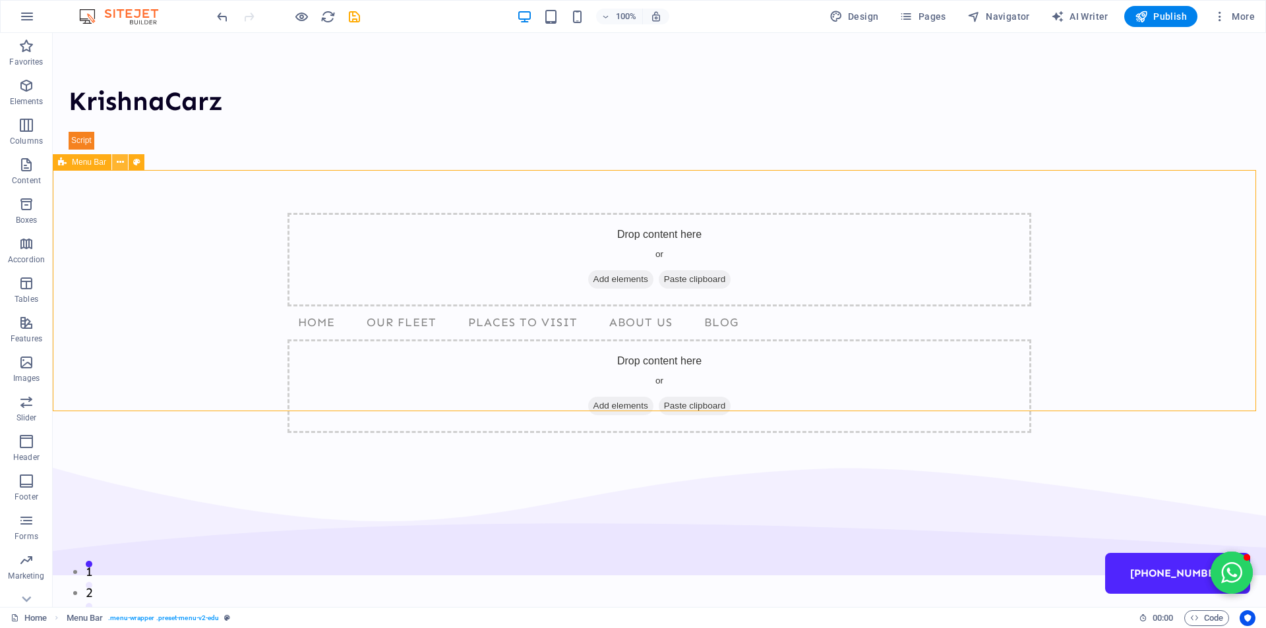
click at [121, 161] on icon at bounding box center [120, 163] width 7 height 14
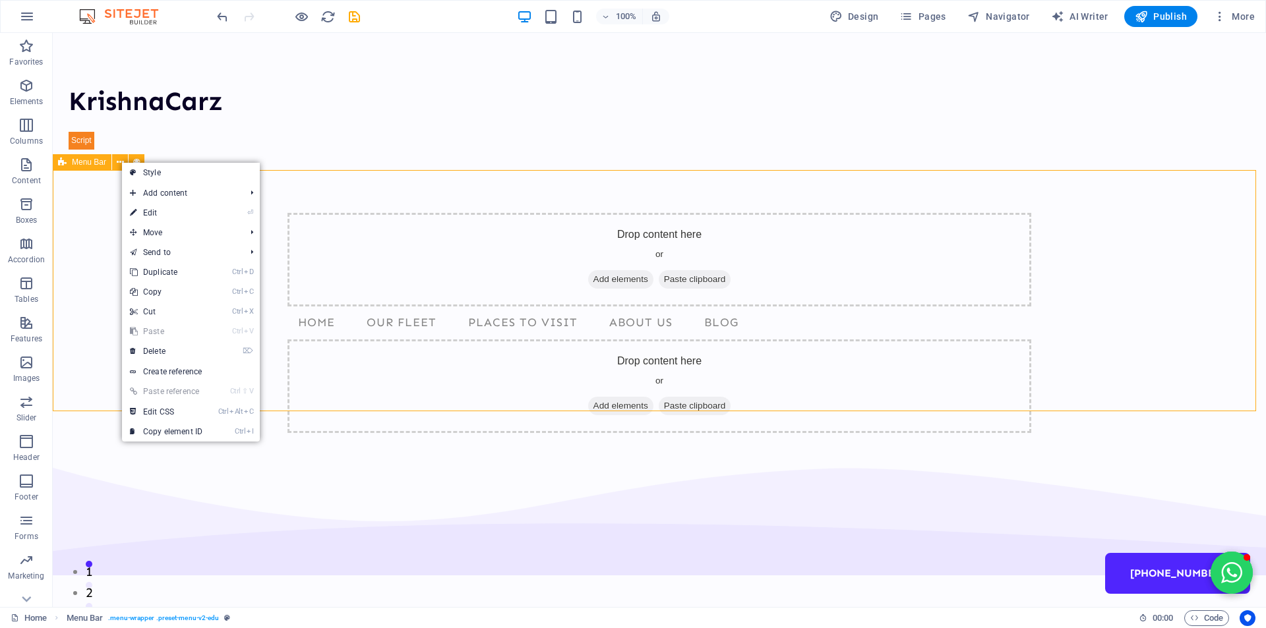
click at [86, 161] on span "Menu Bar" at bounding box center [89, 162] width 34 height 8
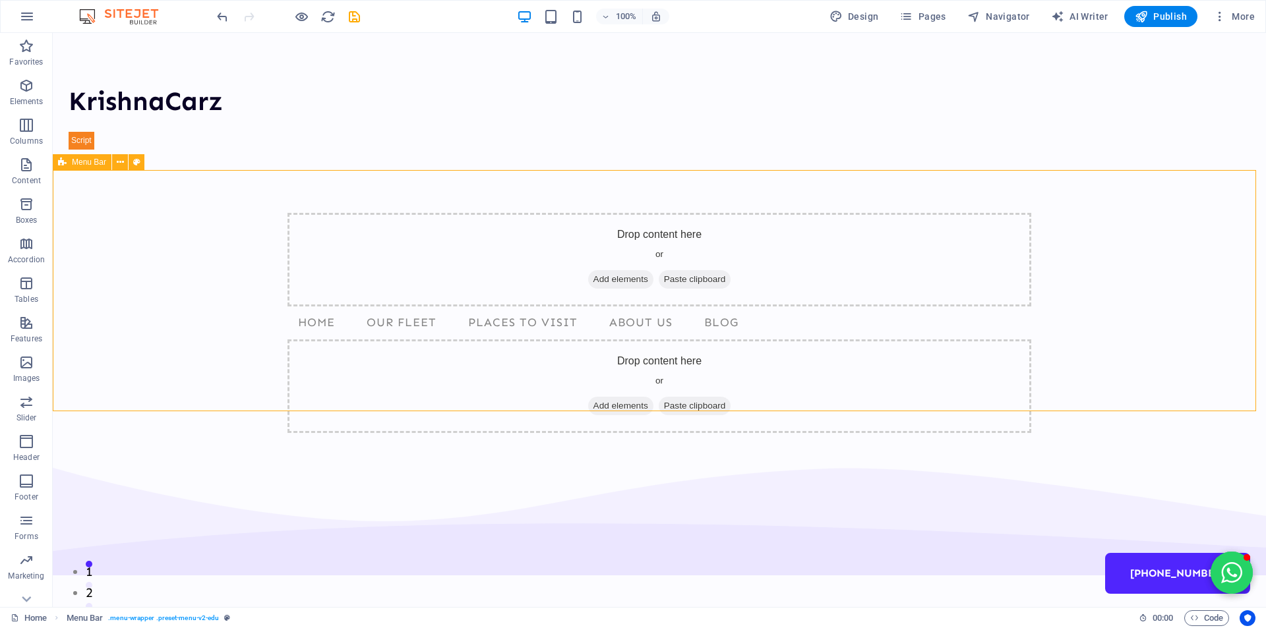
click at [86, 161] on span "Menu Bar" at bounding box center [89, 162] width 34 height 8
select select "header"
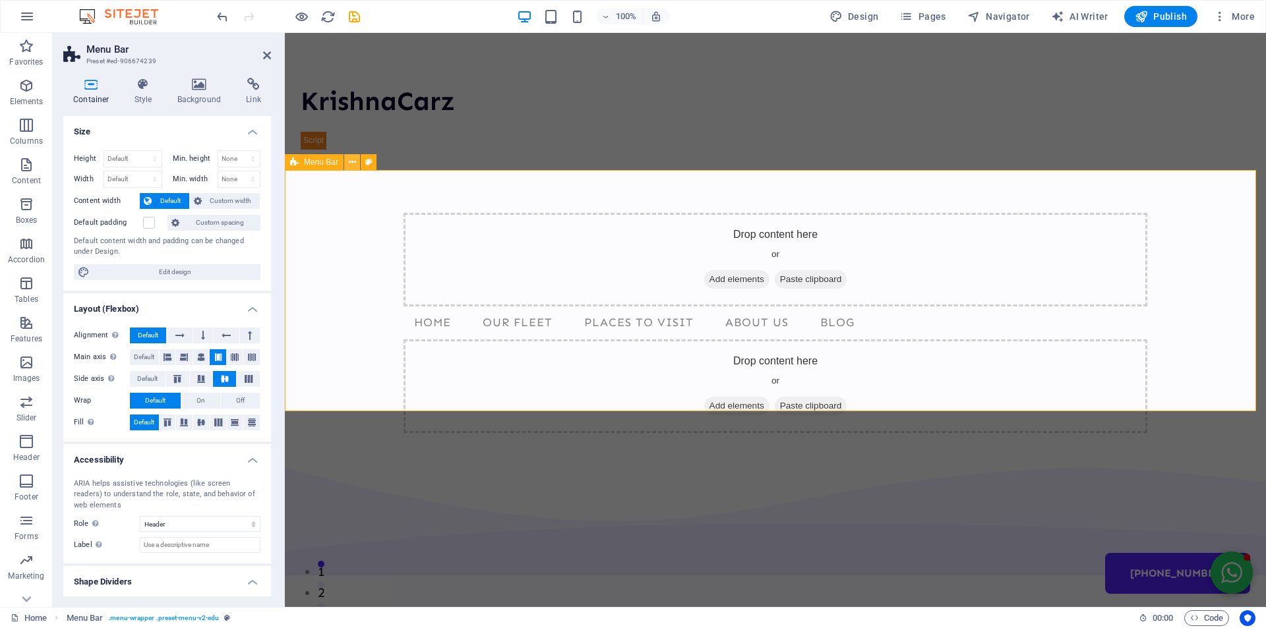
click at [355, 163] on icon at bounding box center [352, 163] width 7 height 14
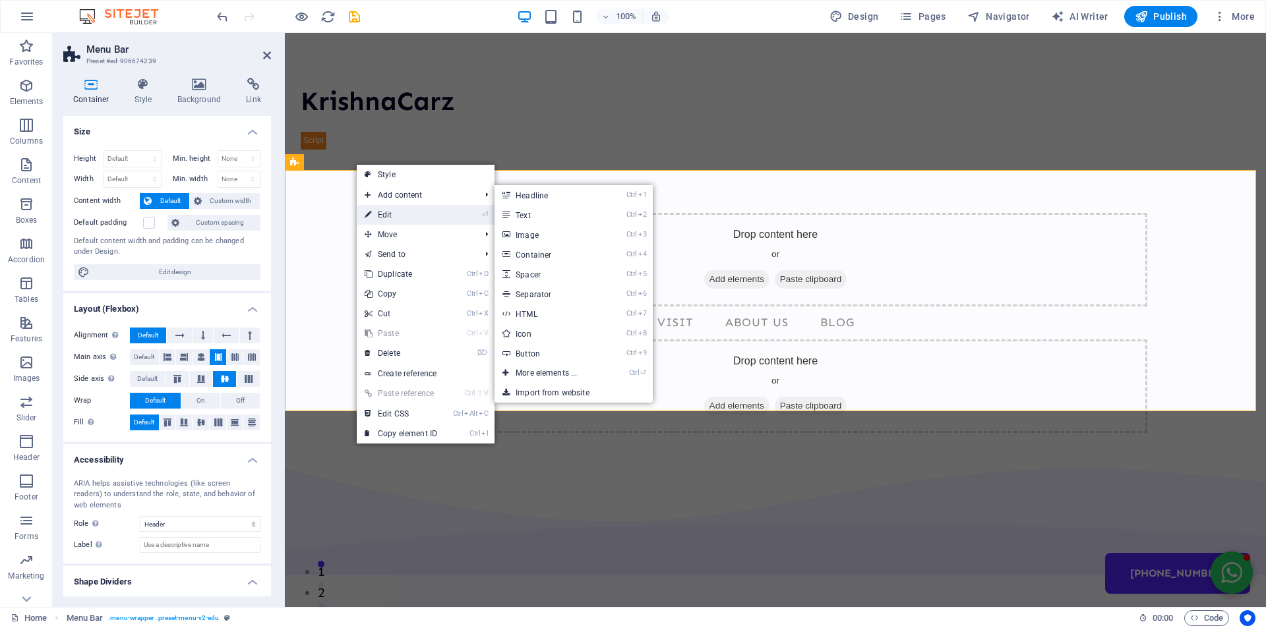
click at [401, 214] on link "⏎ Edit" at bounding box center [401, 215] width 88 height 20
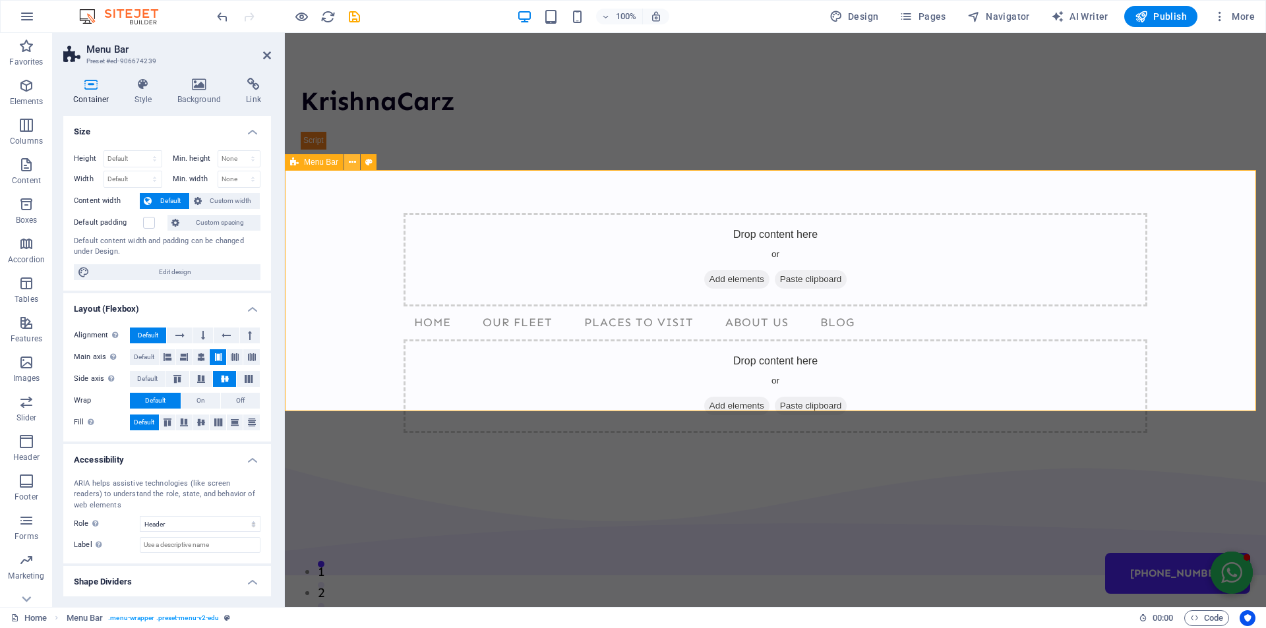
click at [351, 168] on icon at bounding box center [352, 163] width 7 height 14
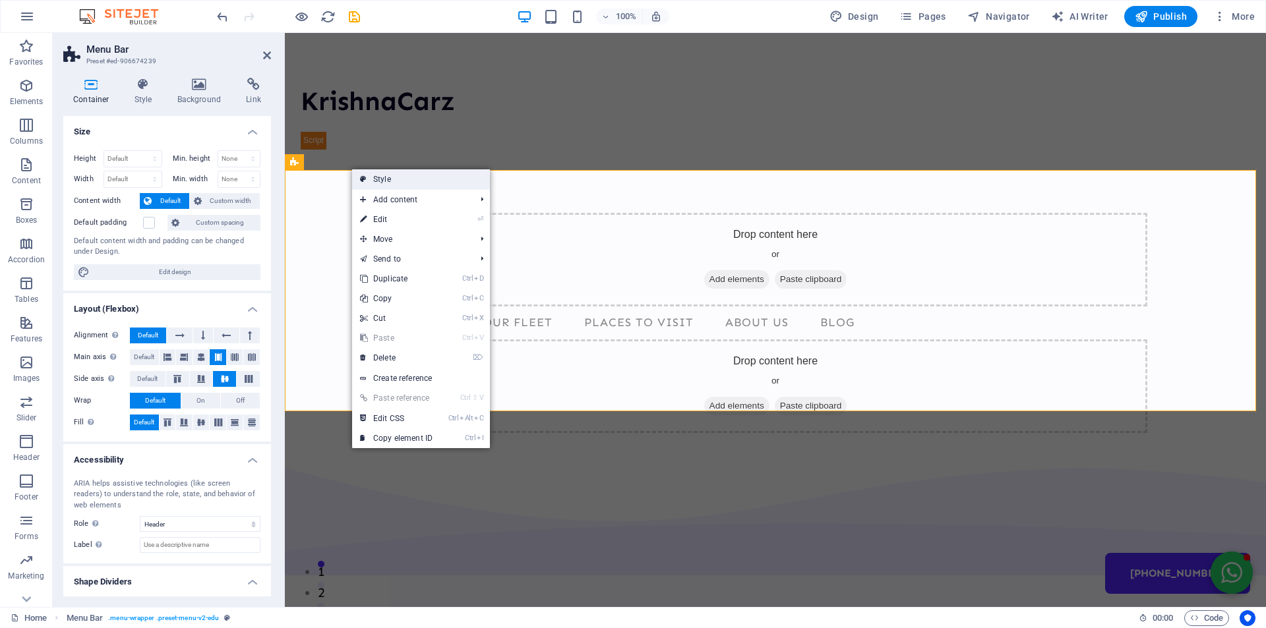
click at [397, 180] on link "Style" at bounding box center [421, 179] width 138 height 20
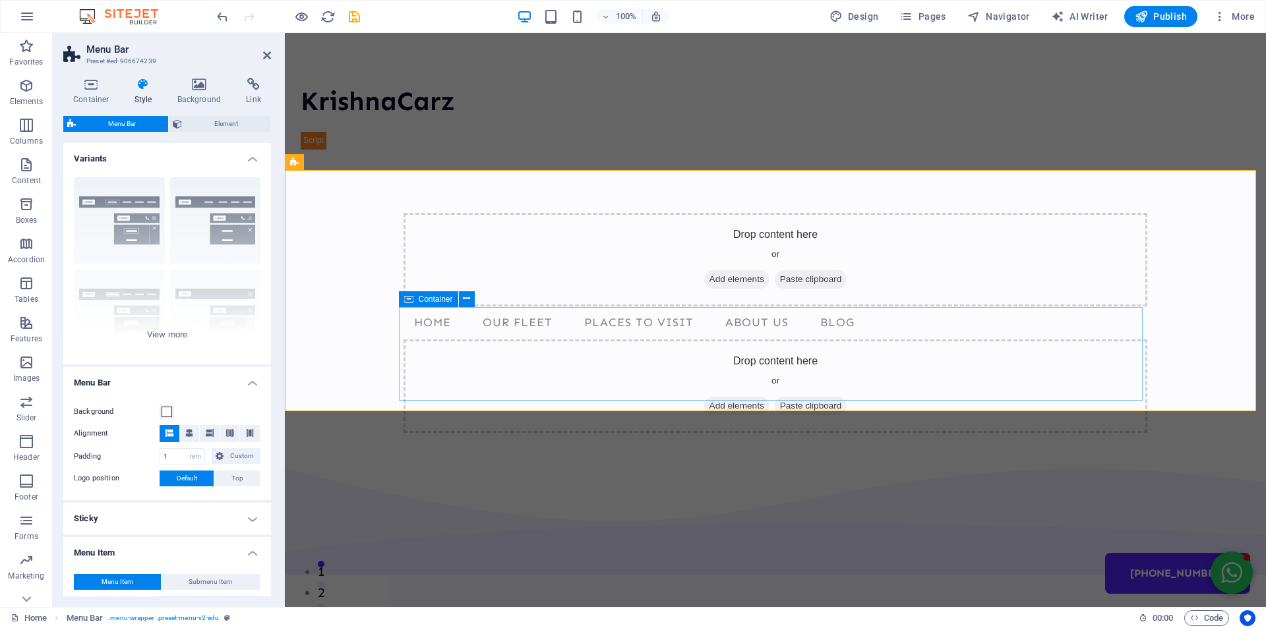
click at [1051, 377] on div "Drop content here or Add elements Paste clipboard" at bounding box center [774, 386] width 743 height 94
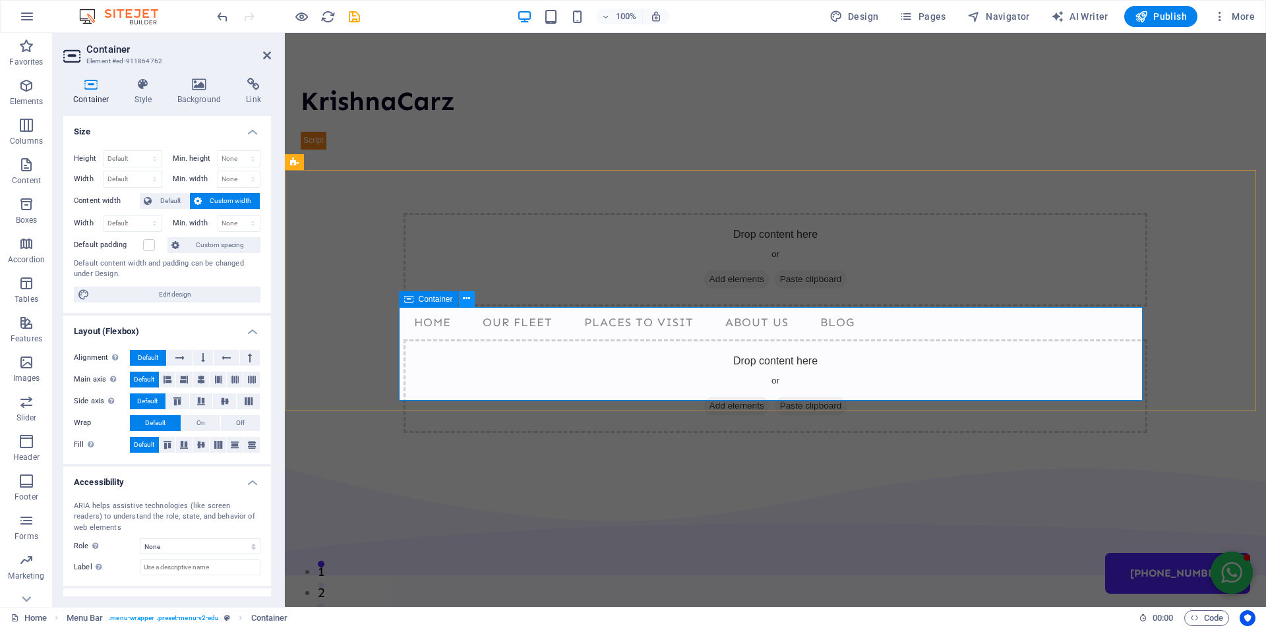
click at [465, 302] on icon at bounding box center [466, 299] width 7 height 14
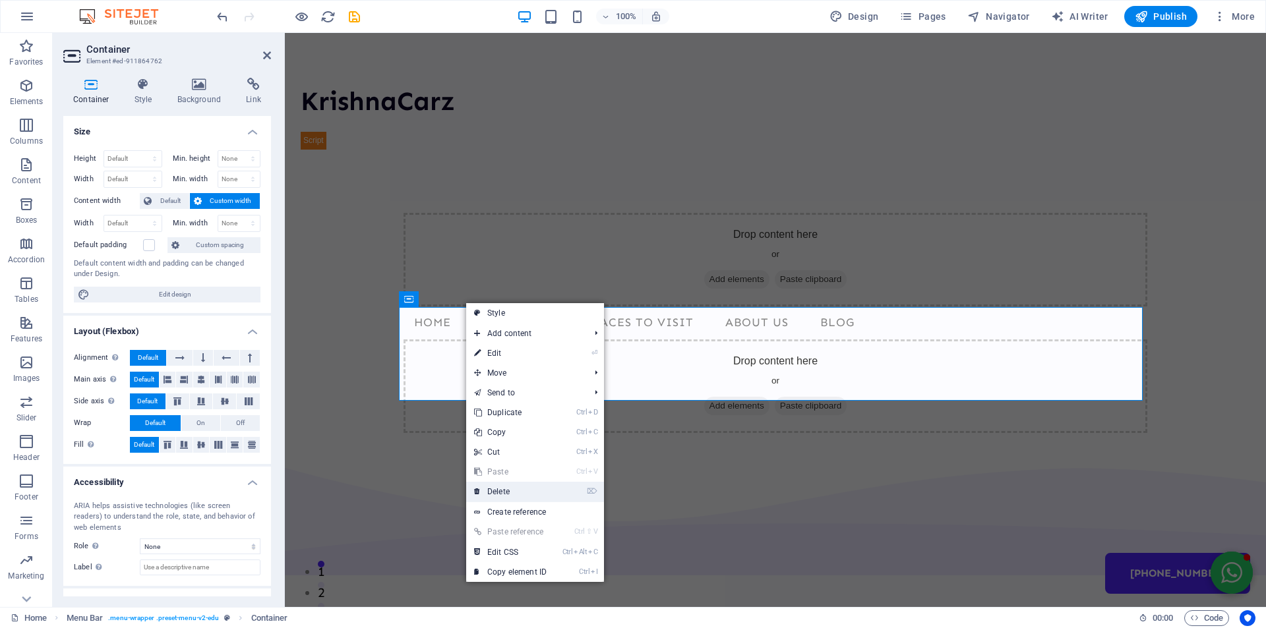
click at [497, 494] on link "⌦ Delete" at bounding box center [510, 492] width 88 height 20
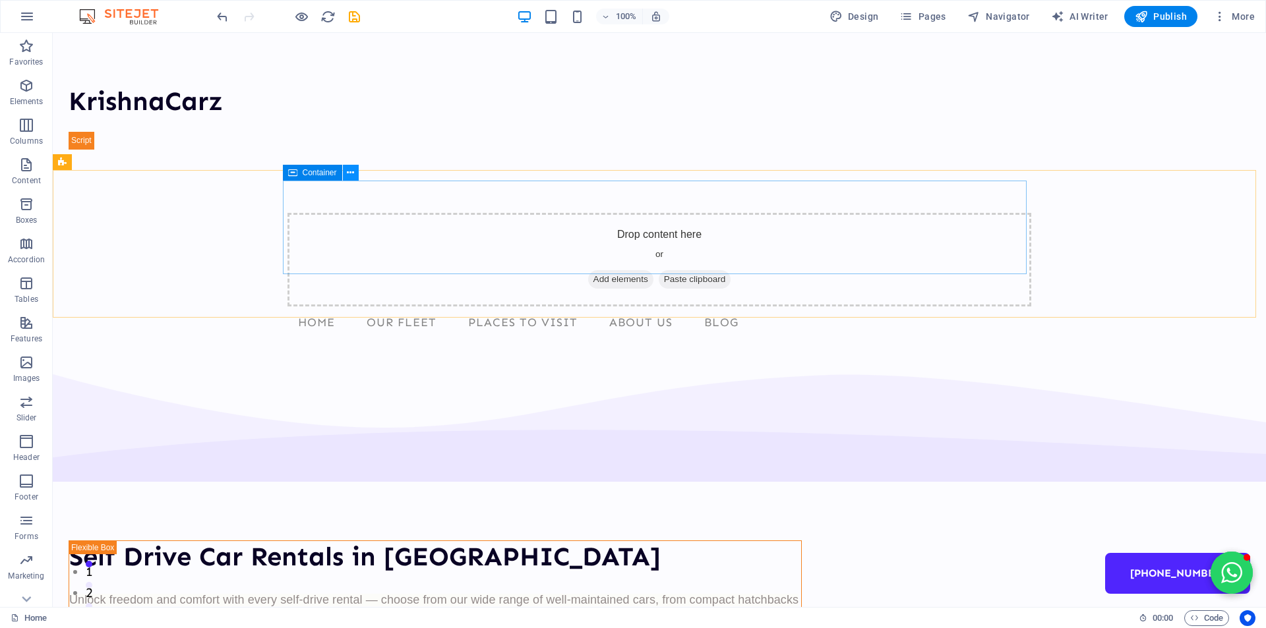
click at [353, 171] on icon at bounding box center [350, 173] width 7 height 14
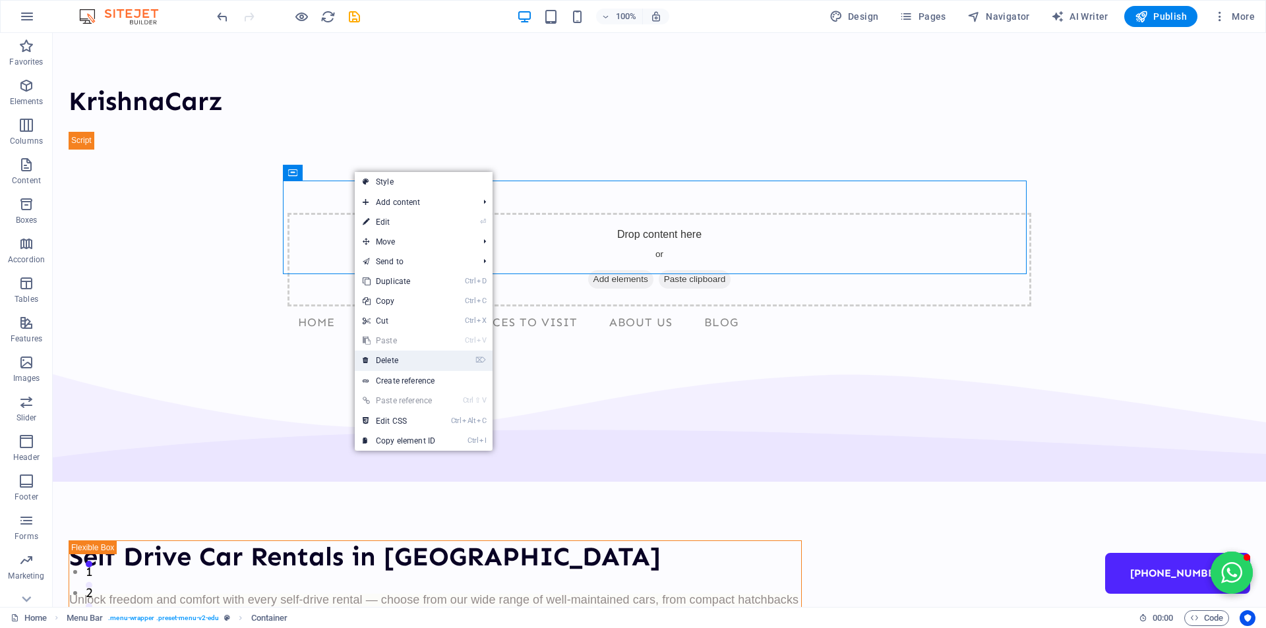
click at [388, 357] on link "⌦ Delete" at bounding box center [399, 361] width 88 height 20
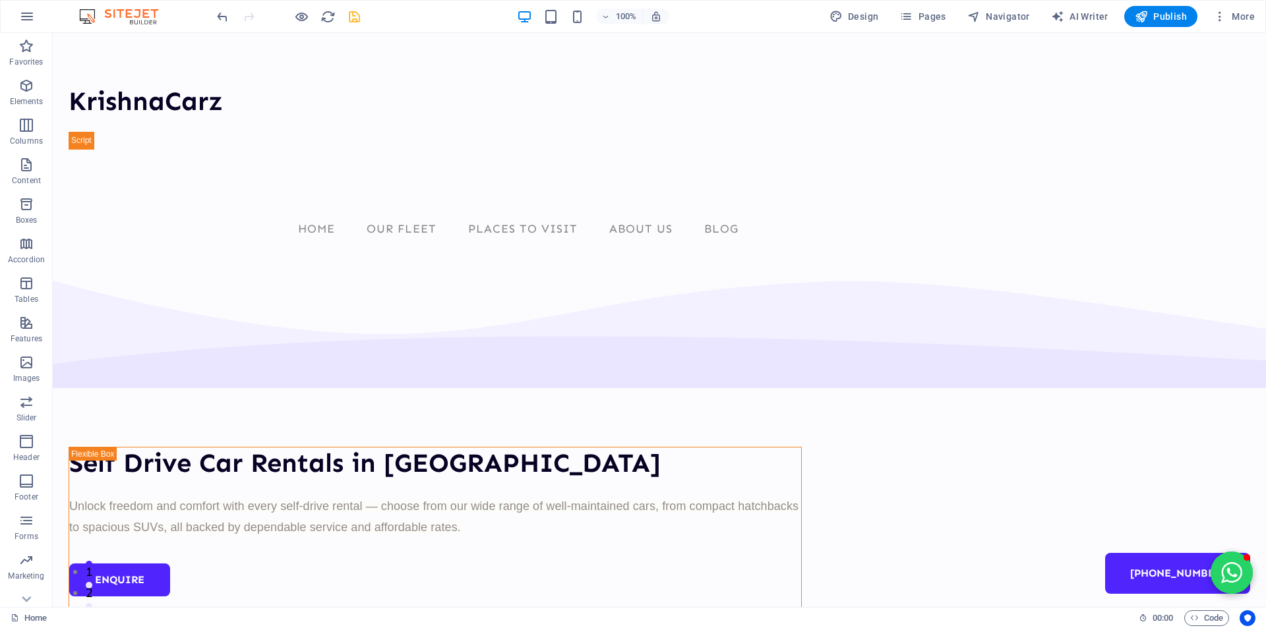
click at [354, 20] on icon "save" at bounding box center [354, 16] width 15 height 15
click at [300, 16] on icon "button" at bounding box center [301, 16] width 15 height 15
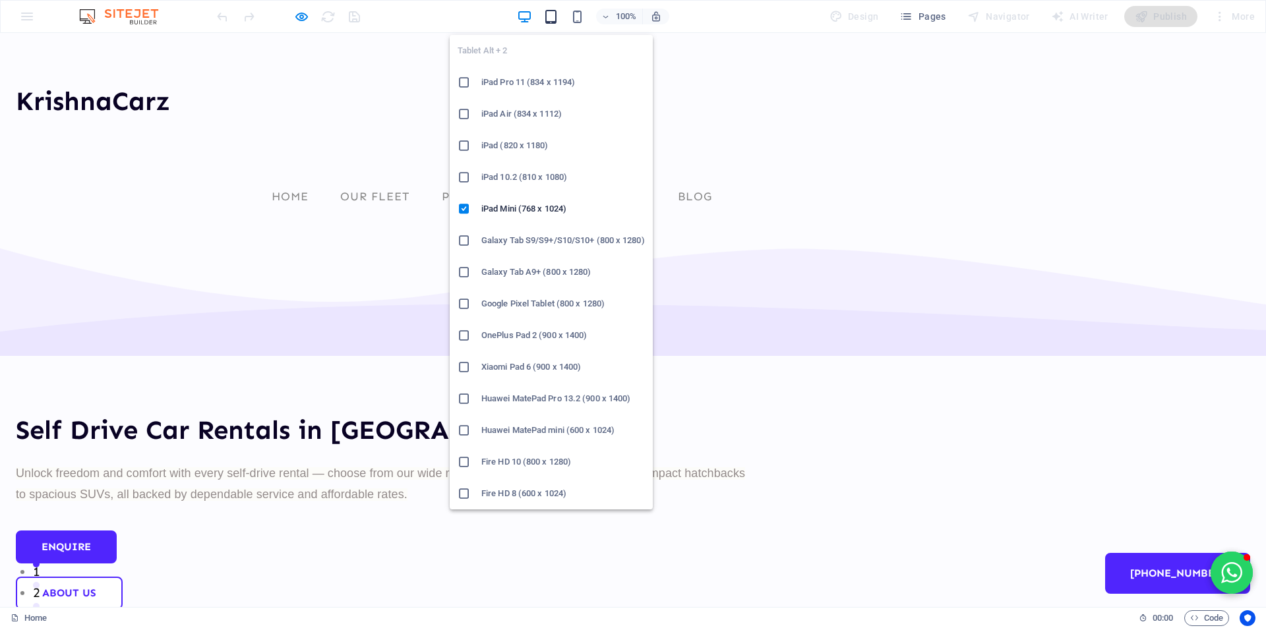
click at [548, 14] on icon "button" at bounding box center [550, 16] width 15 height 15
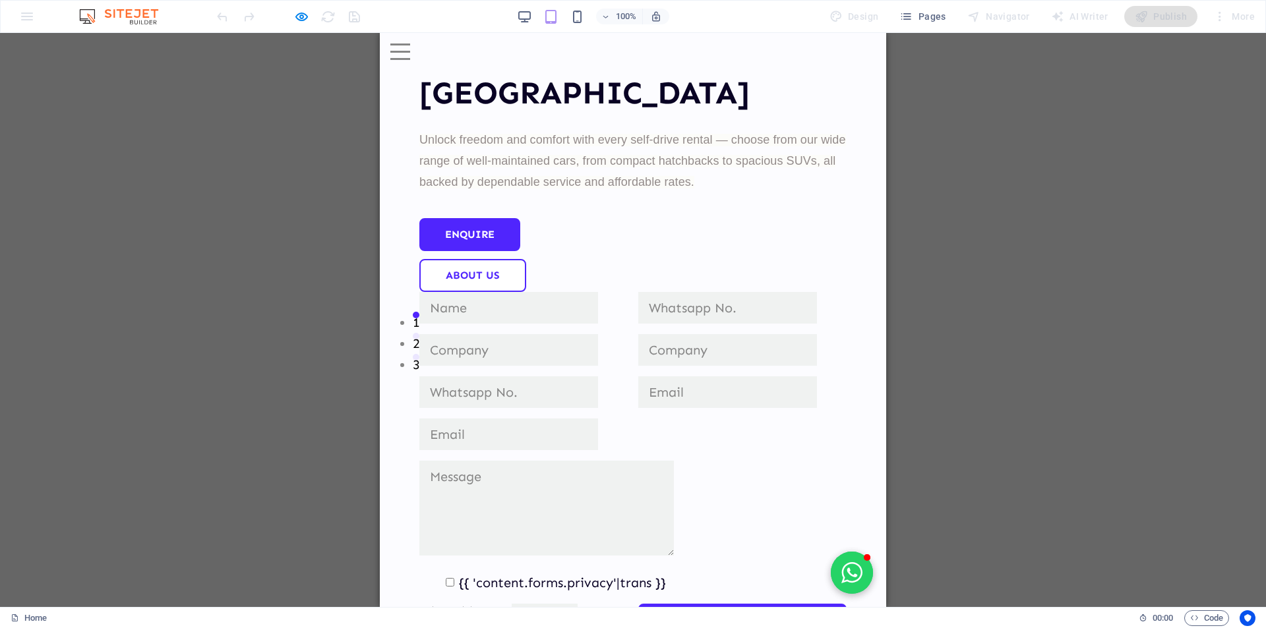
scroll to position [0, 0]
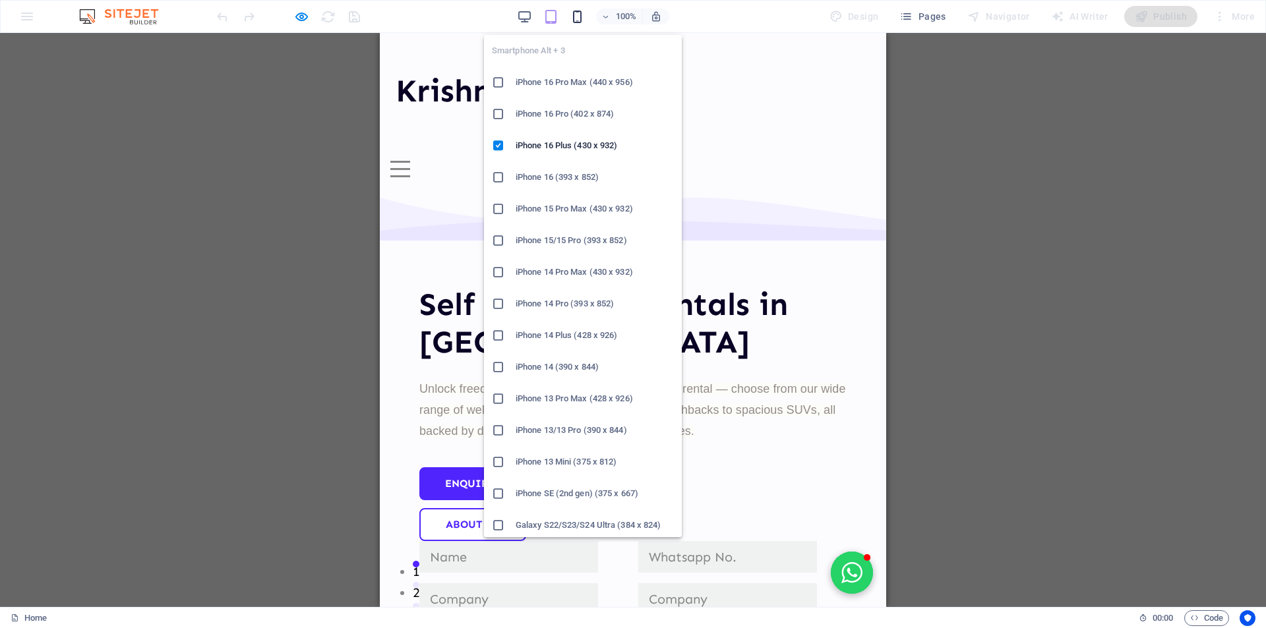
click at [583, 17] on icon "button" at bounding box center [576, 16] width 15 height 15
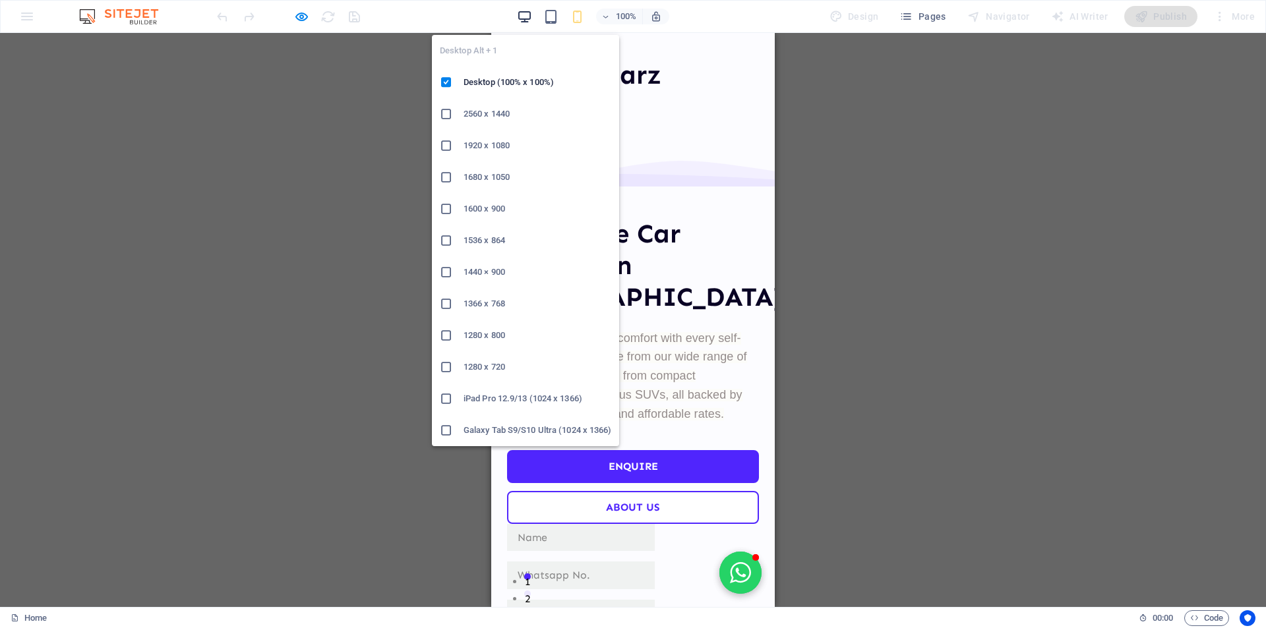
click at [528, 16] on icon "button" at bounding box center [524, 16] width 15 height 15
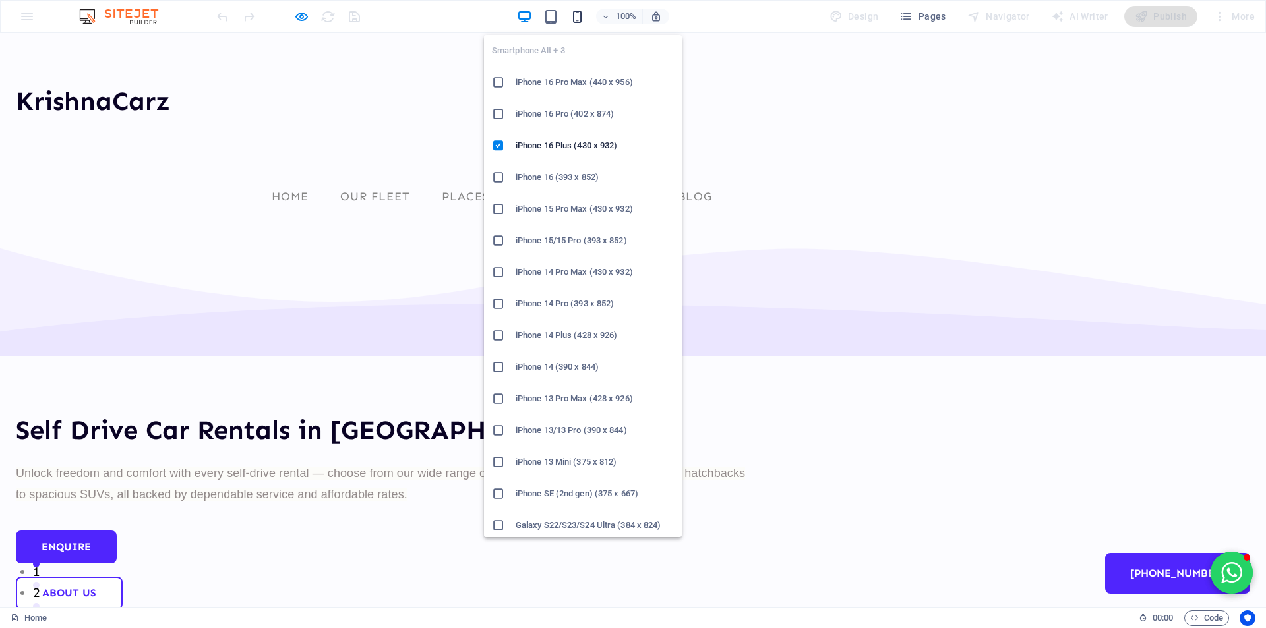
click at [577, 19] on icon "button" at bounding box center [576, 16] width 15 height 15
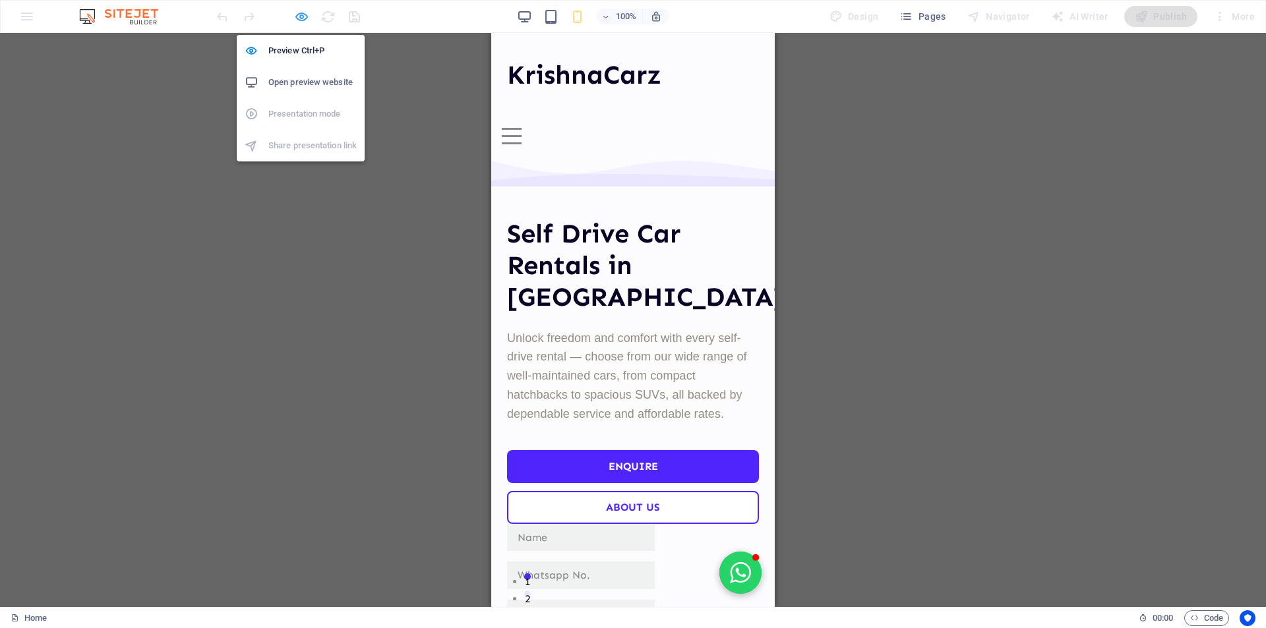
click at [299, 20] on icon "button" at bounding box center [301, 16] width 15 height 15
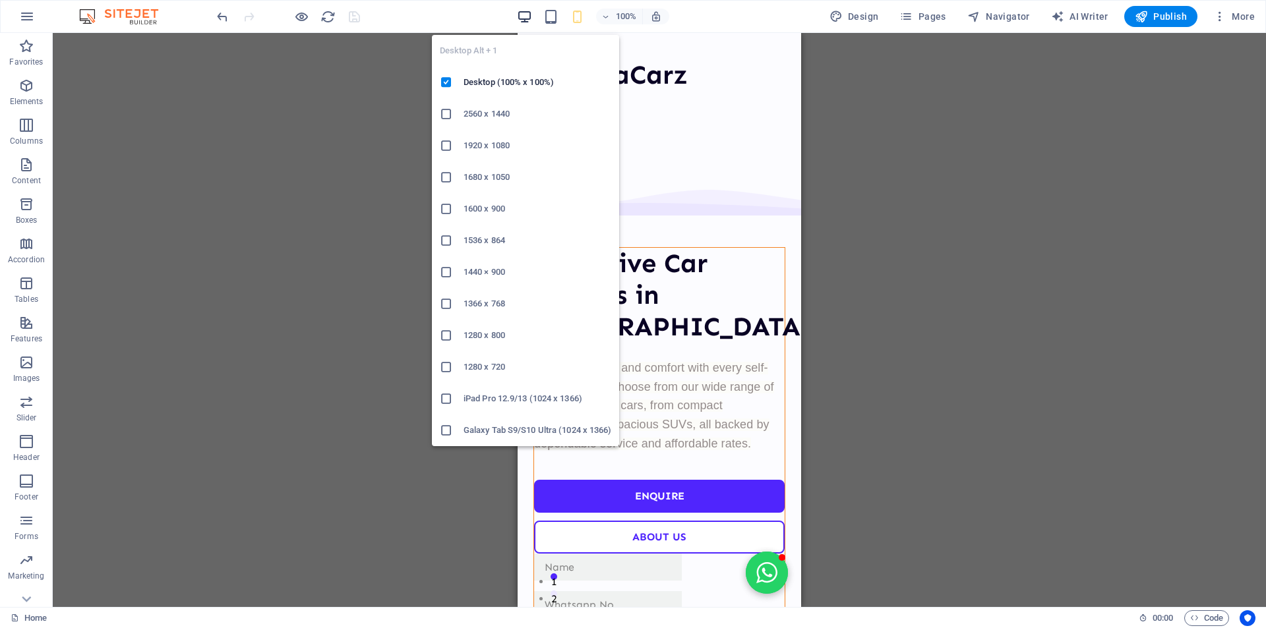
click at [523, 21] on icon "button" at bounding box center [524, 16] width 15 height 15
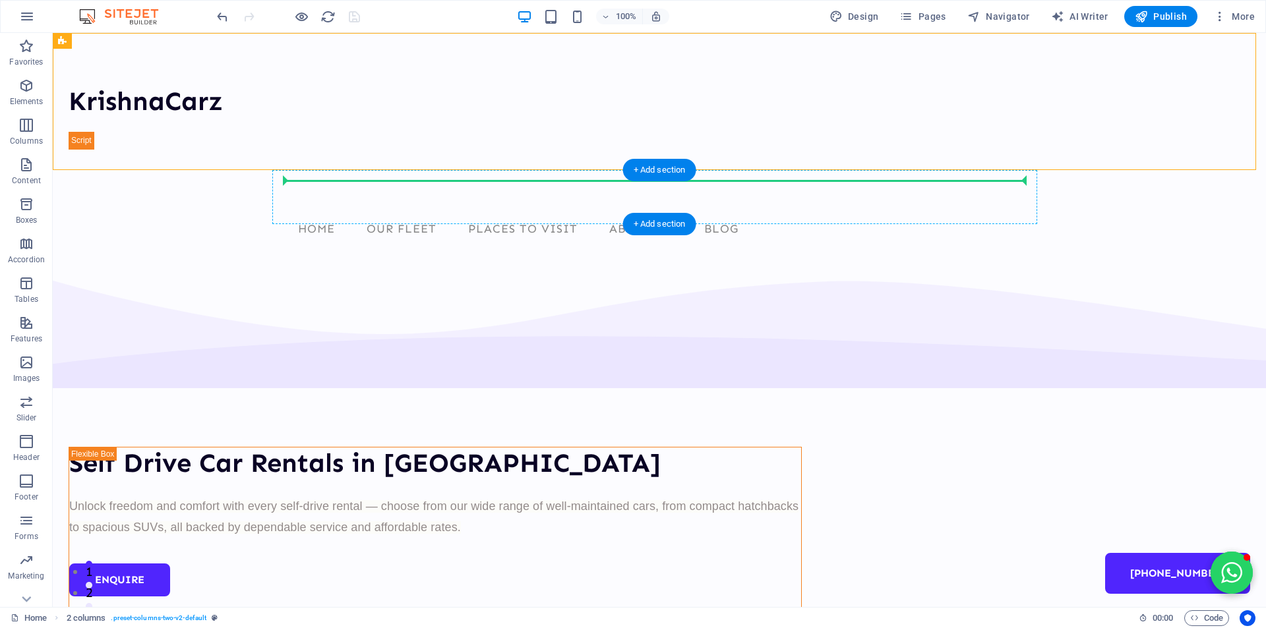
drag, startPoint x: 766, startPoint y: 111, endPoint x: 697, endPoint y: 190, distance: 105.6
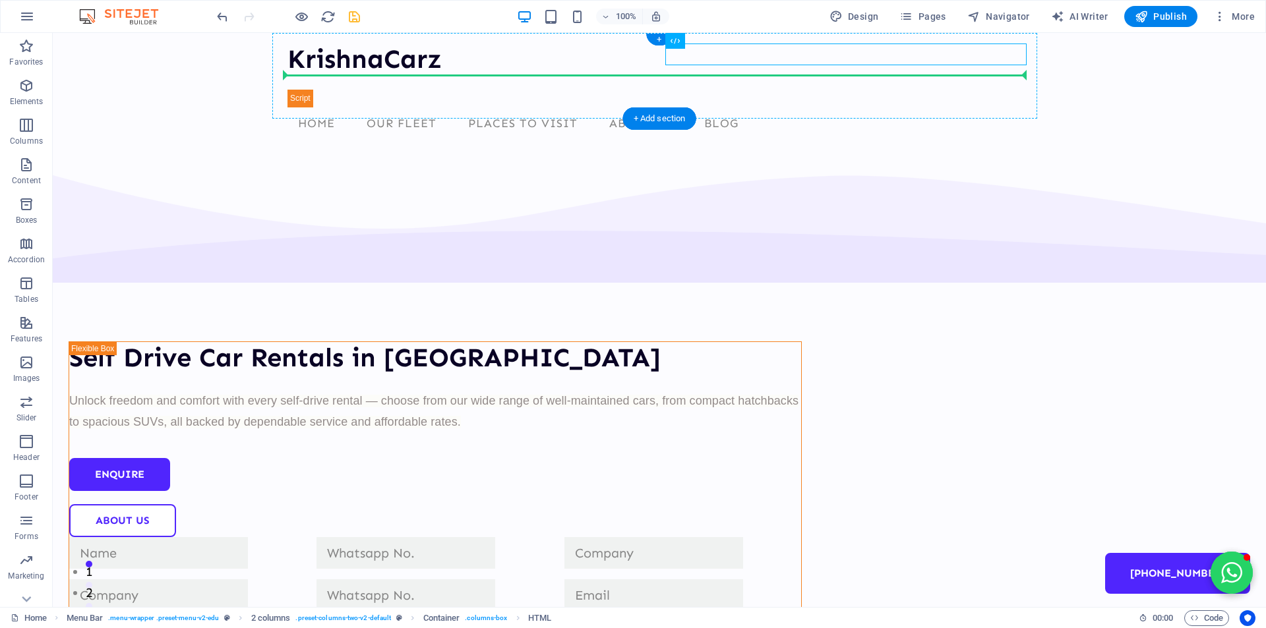
drag, startPoint x: 765, startPoint y: 74, endPoint x: 710, endPoint y: 91, distance: 57.1
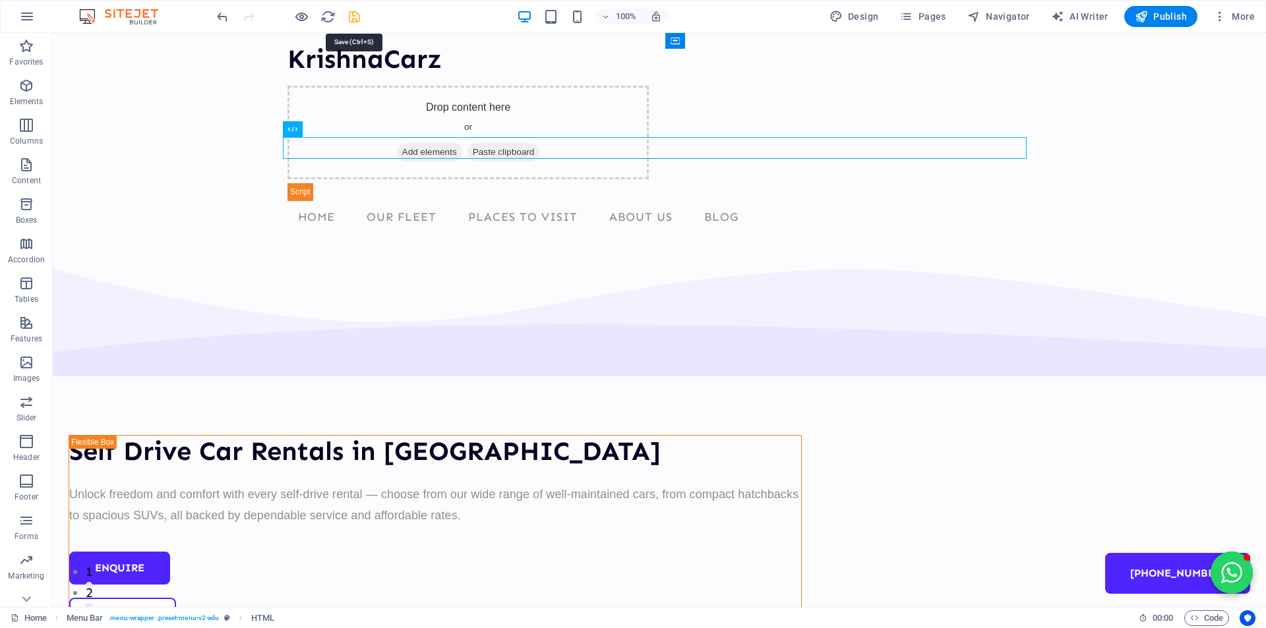
click at [352, 16] on icon "save" at bounding box center [354, 16] width 15 height 15
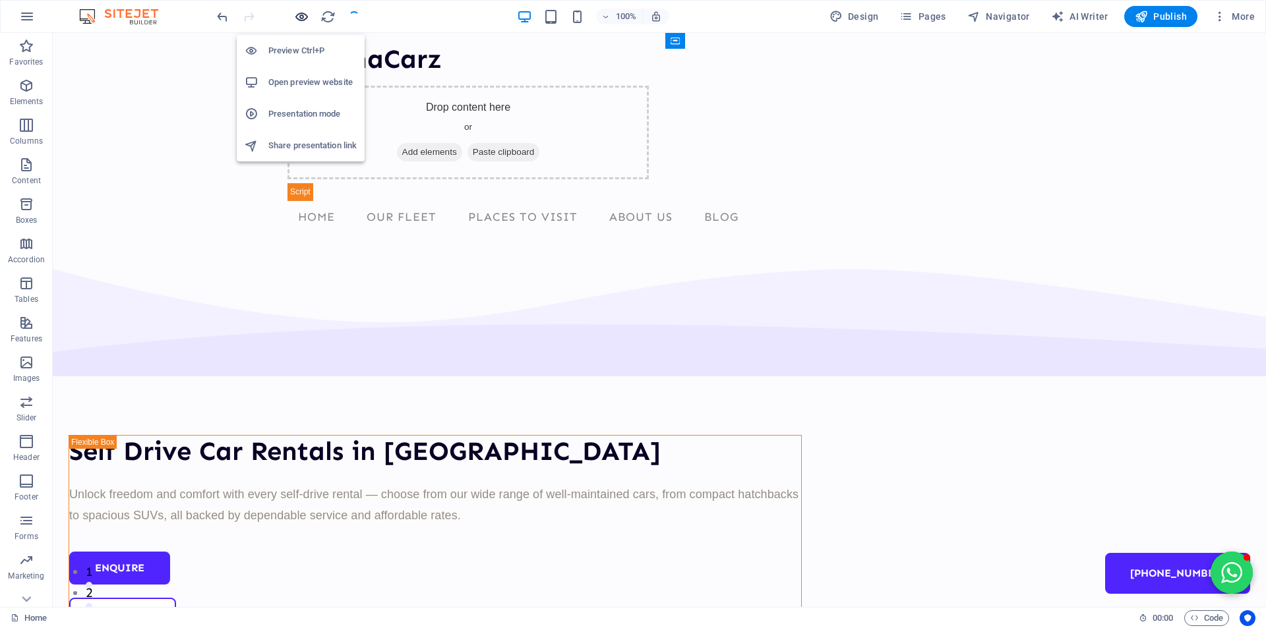
click at [301, 18] on icon "button" at bounding box center [301, 16] width 15 height 15
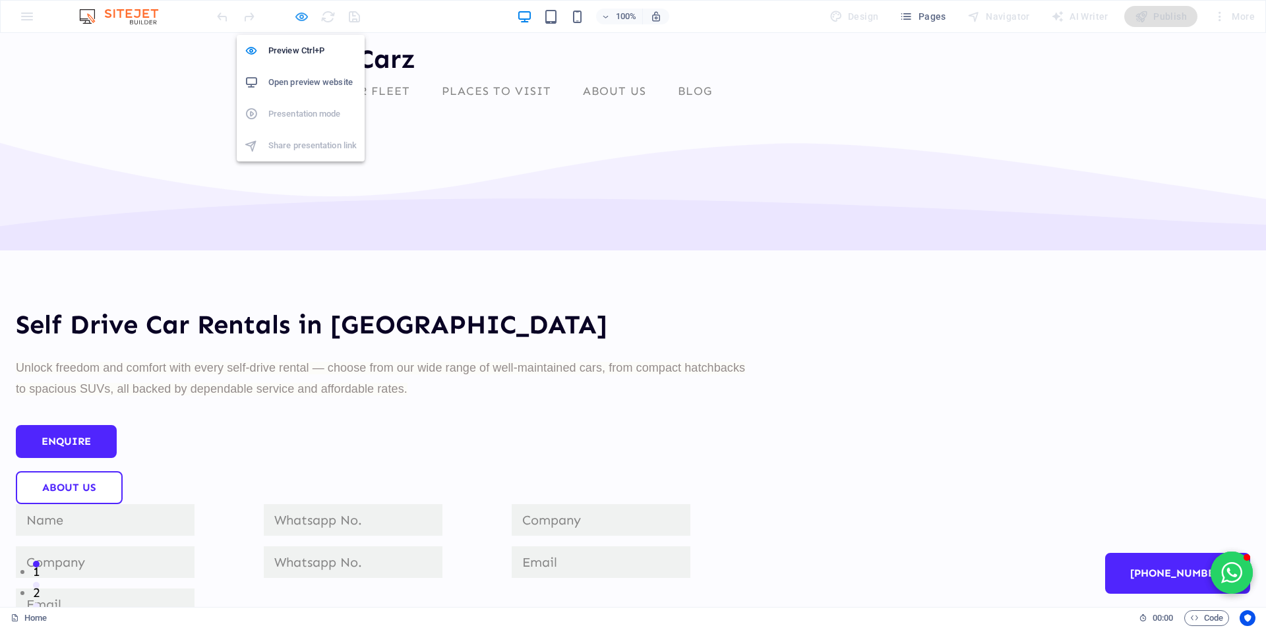
click at [303, 21] on icon "button" at bounding box center [301, 16] width 15 height 15
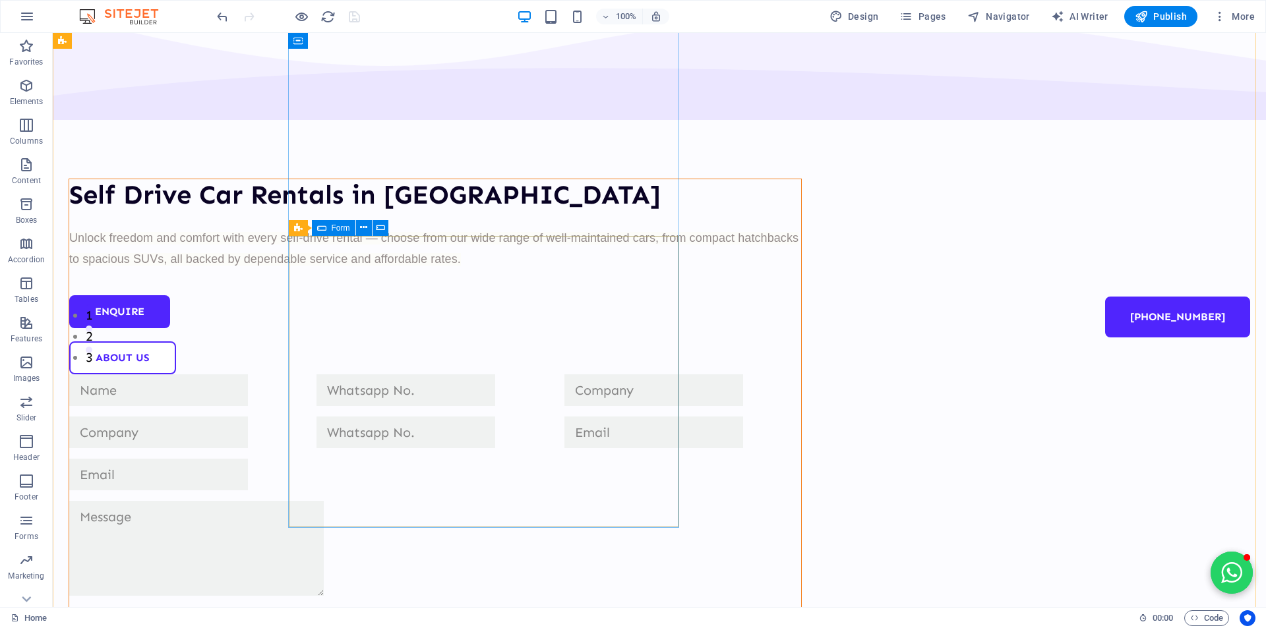
scroll to position [264, 0]
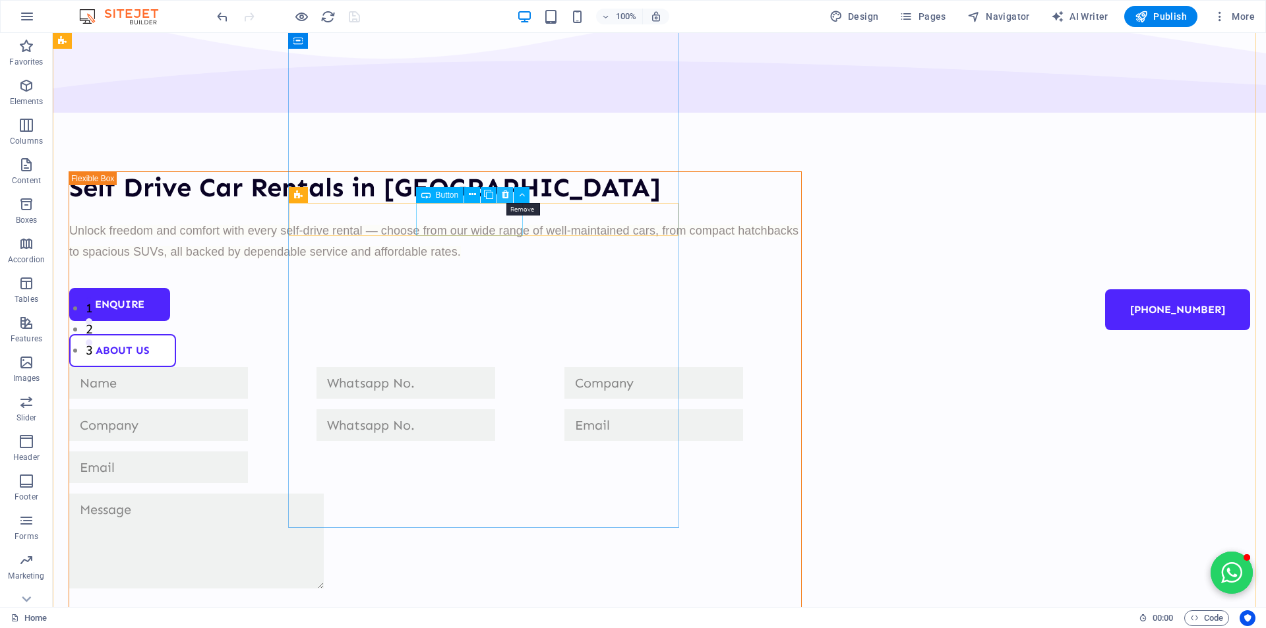
click at [506, 194] on icon at bounding box center [505, 195] width 7 height 14
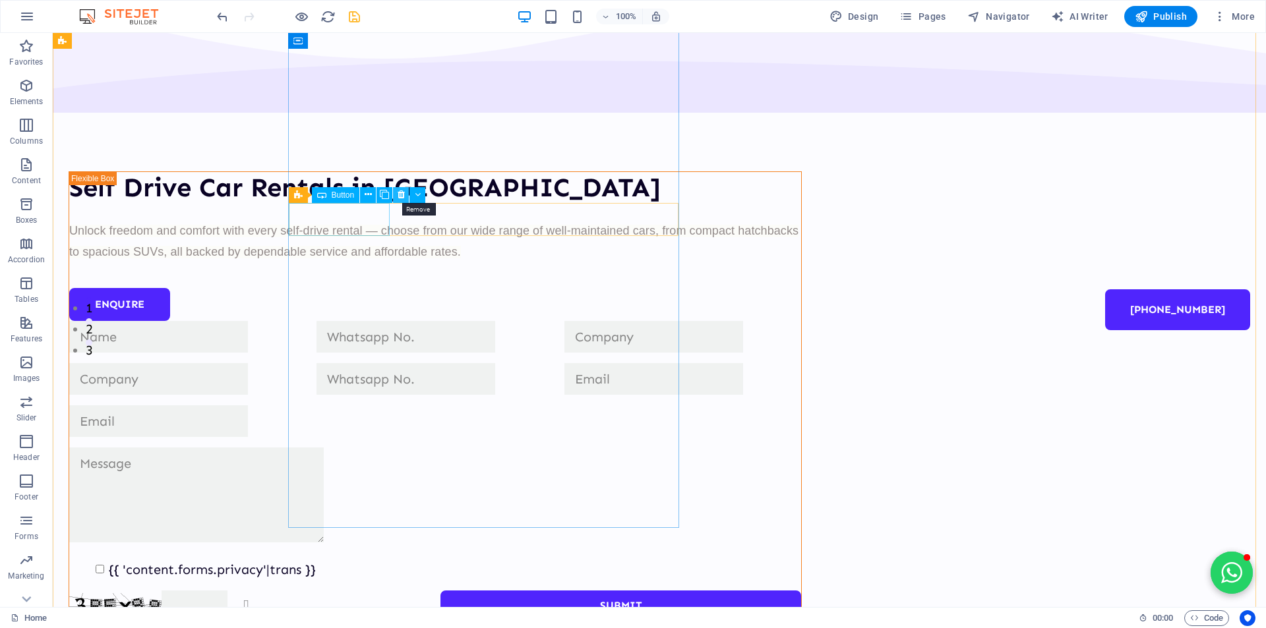
click at [403, 192] on icon at bounding box center [400, 195] width 7 height 14
click at [398, 196] on icon at bounding box center [400, 195] width 7 height 14
click at [401, 196] on icon at bounding box center [400, 195] width 7 height 14
click at [368, 192] on icon at bounding box center [367, 195] width 7 height 14
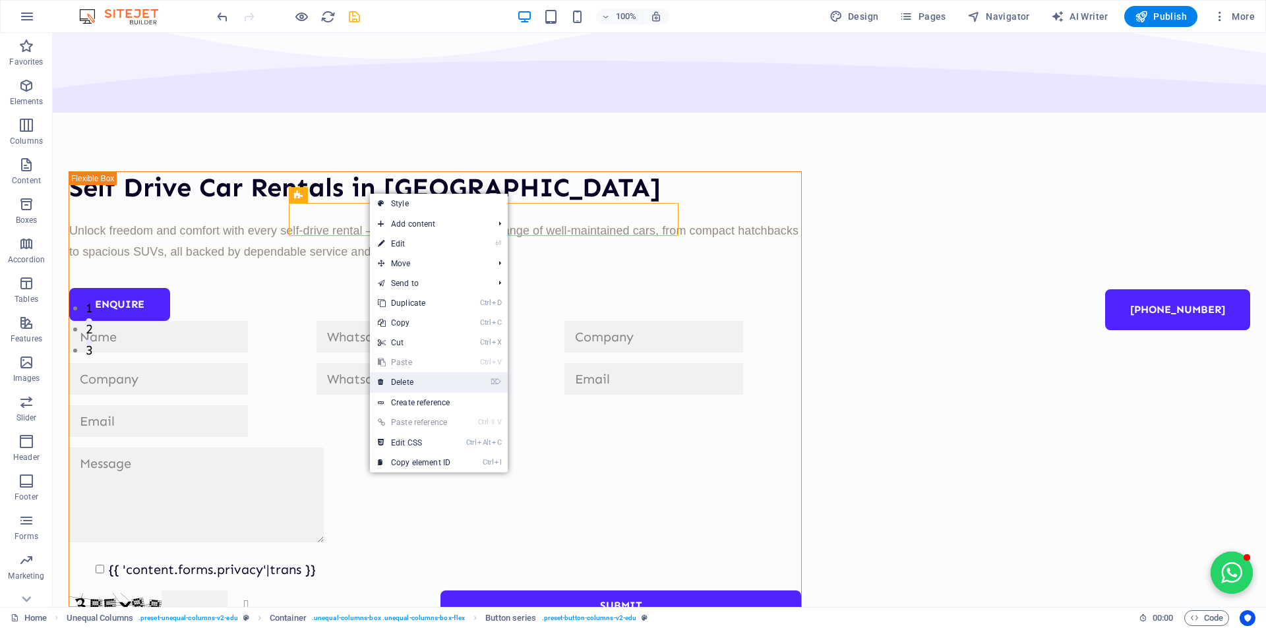
click at [399, 380] on link "⌦ Delete" at bounding box center [414, 382] width 88 height 20
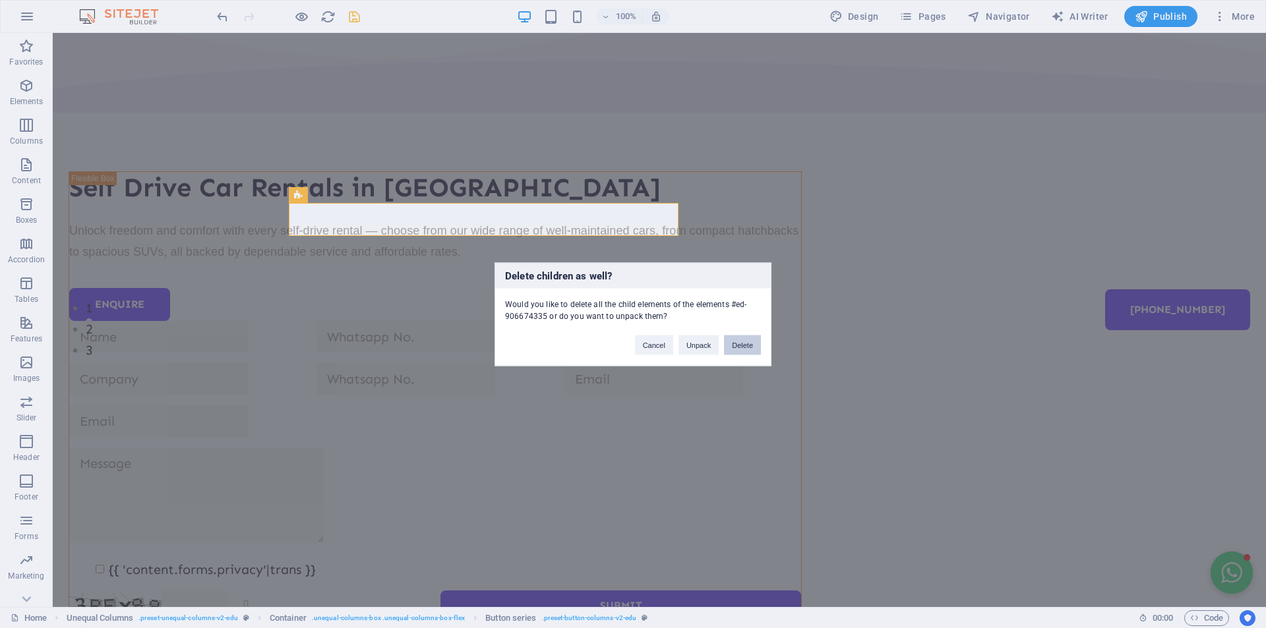
click at [739, 349] on button "Delete" at bounding box center [742, 345] width 37 height 20
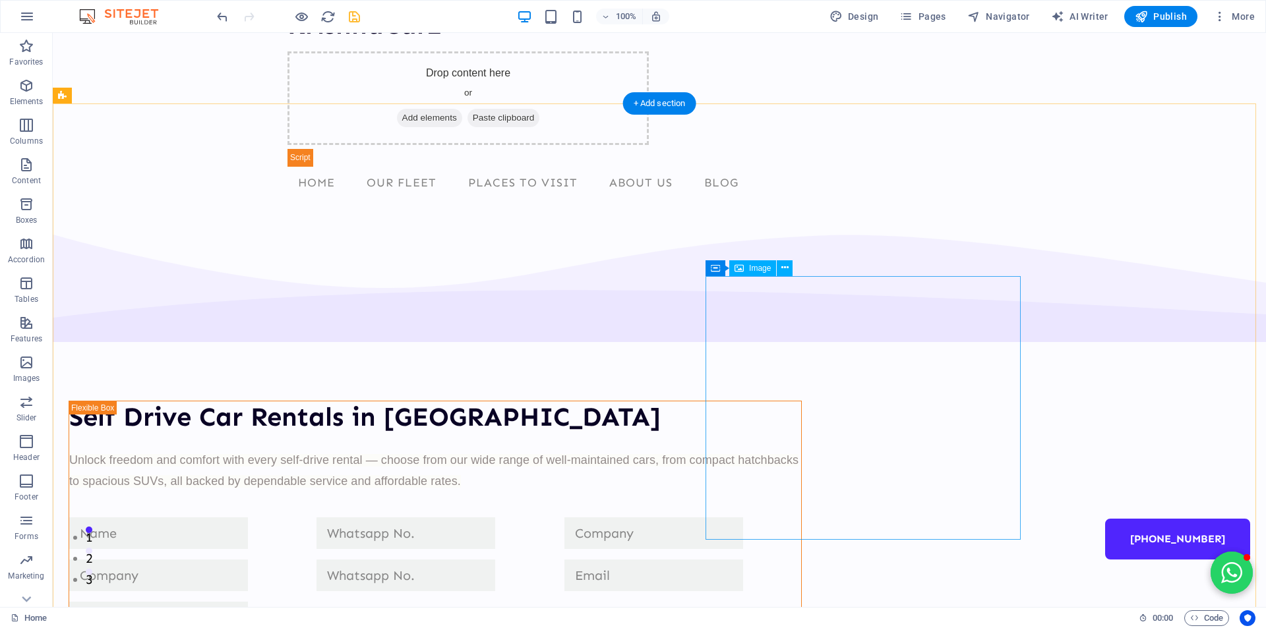
scroll to position [0, 0]
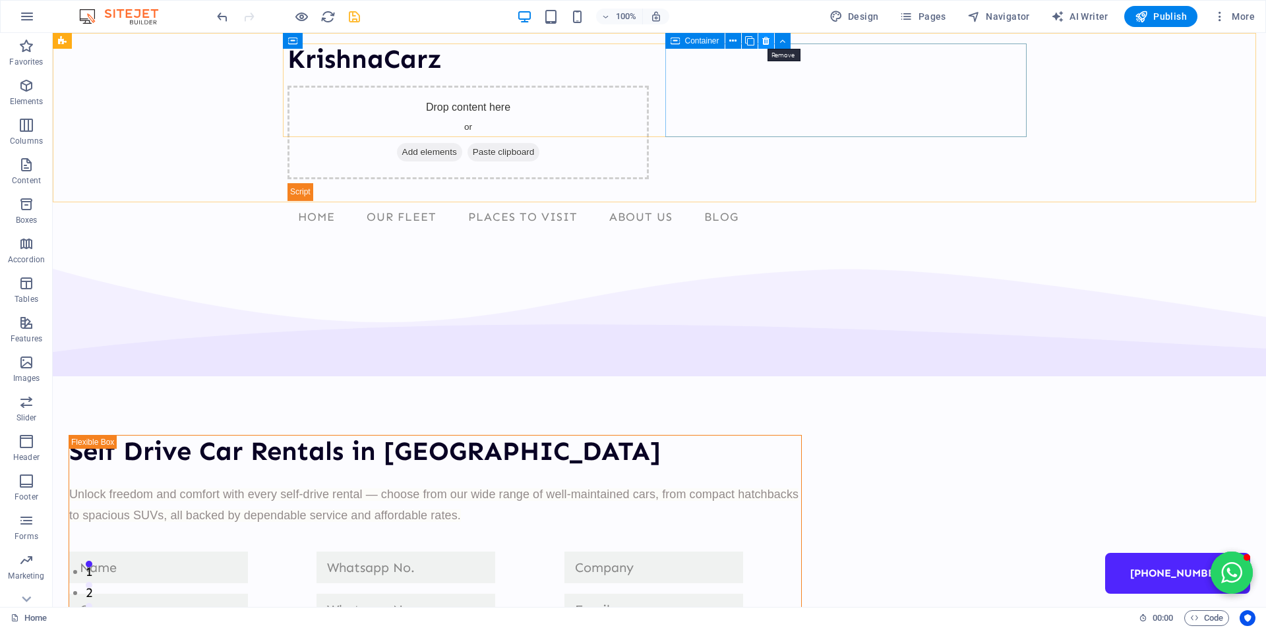
click at [763, 41] on icon at bounding box center [765, 41] width 7 height 14
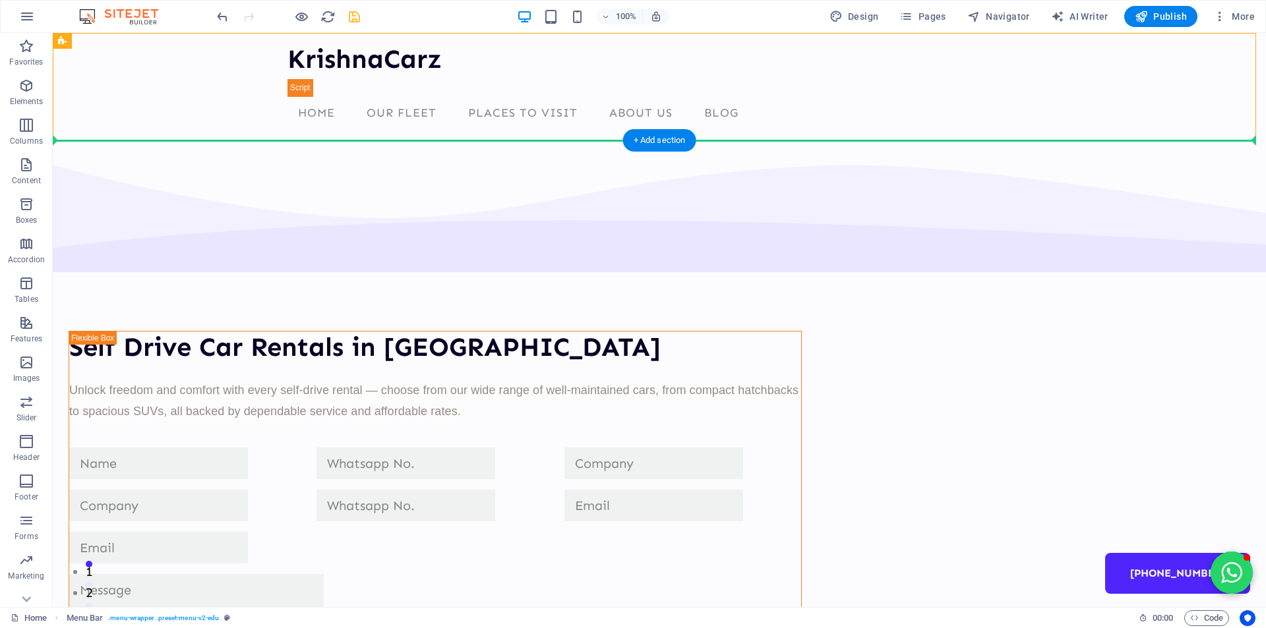
drag, startPoint x: 361, startPoint y: 99, endPoint x: 365, endPoint y: 144, distance: 45.7
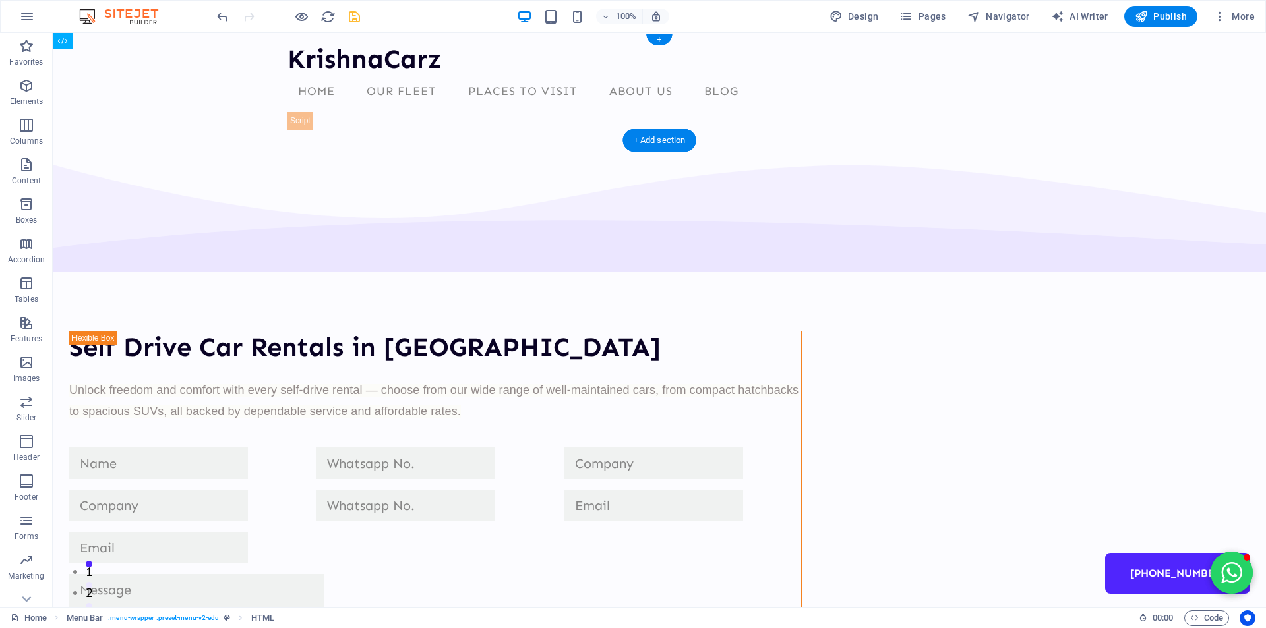
drag, startPoint x: 368, startPoint y: 98, endPoint x: 321, endPoint y: 127, distance: 54.7
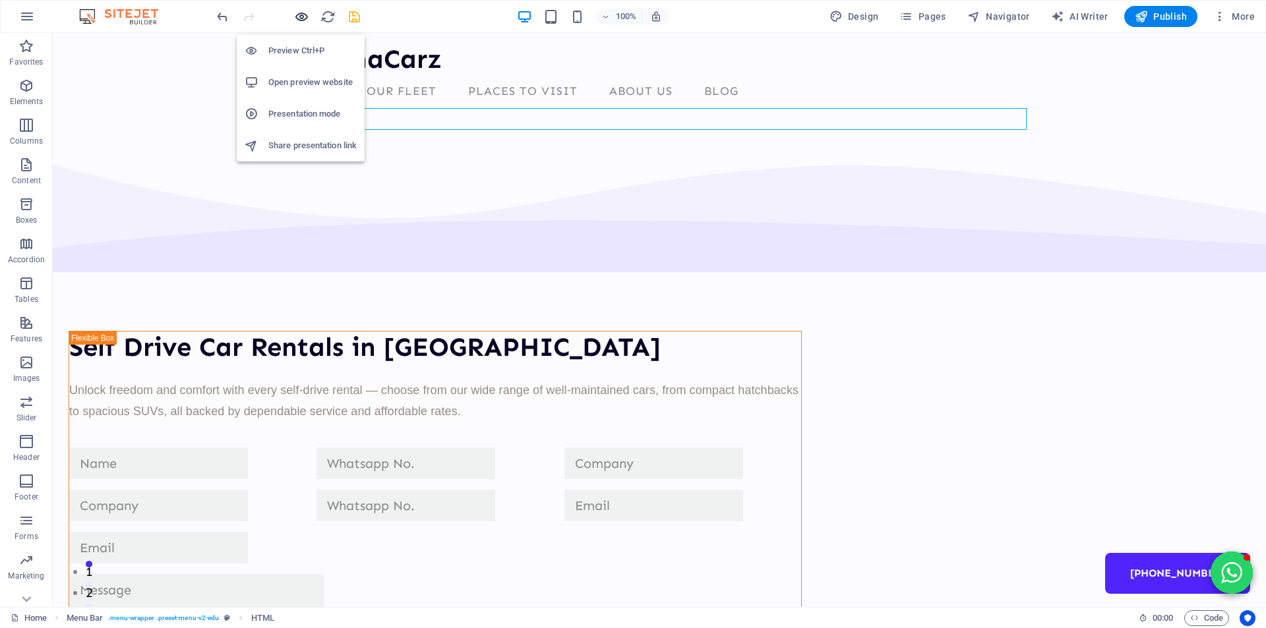
click at [304, 15] on icon "button" at bounding box center [301, 16] width 15 height 15
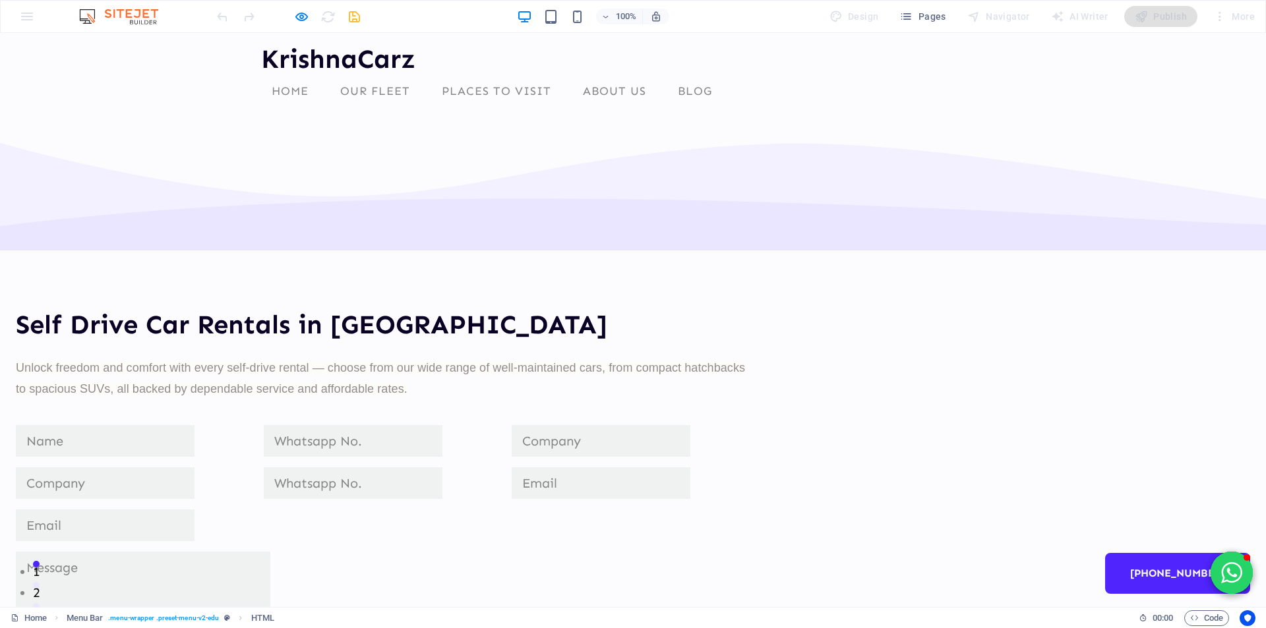
click at [434, 160] on div "Self Drive Car Rentals in Nagpur Unlock freedom and comfort with every self-dri…" at bounding box center [633, 640] width 1266 height 1043
click at [301, 11] on icon "button" at bounding box center [301, 16] width 15 height 15
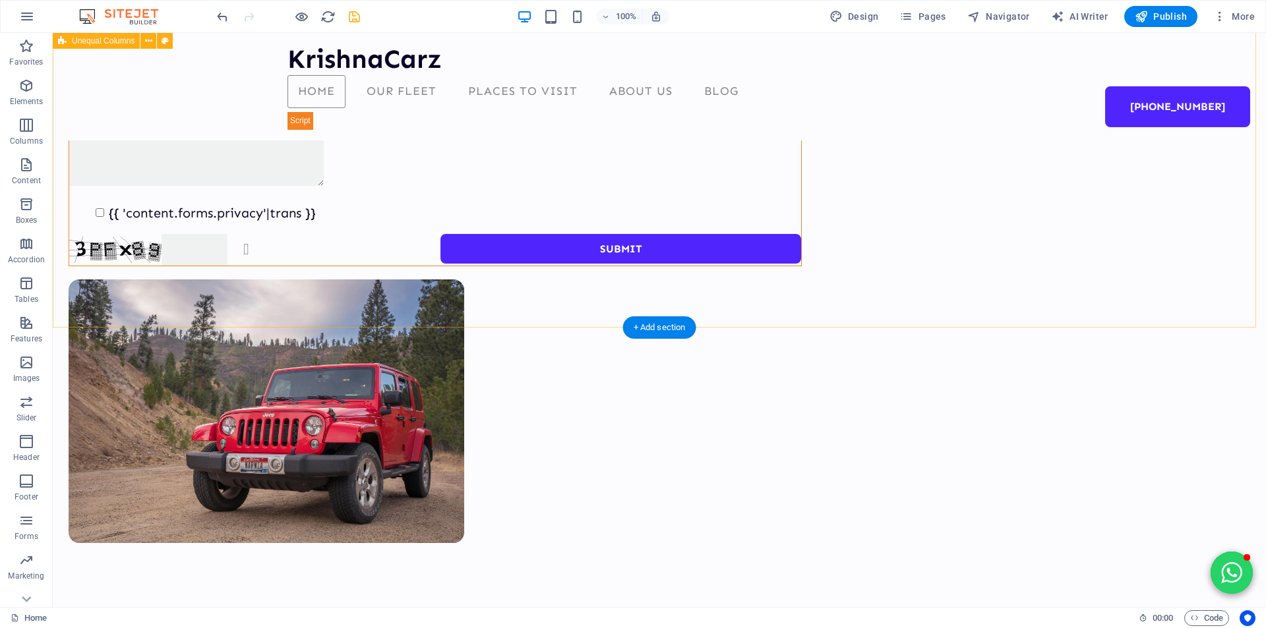
scroll to position [461, 0]
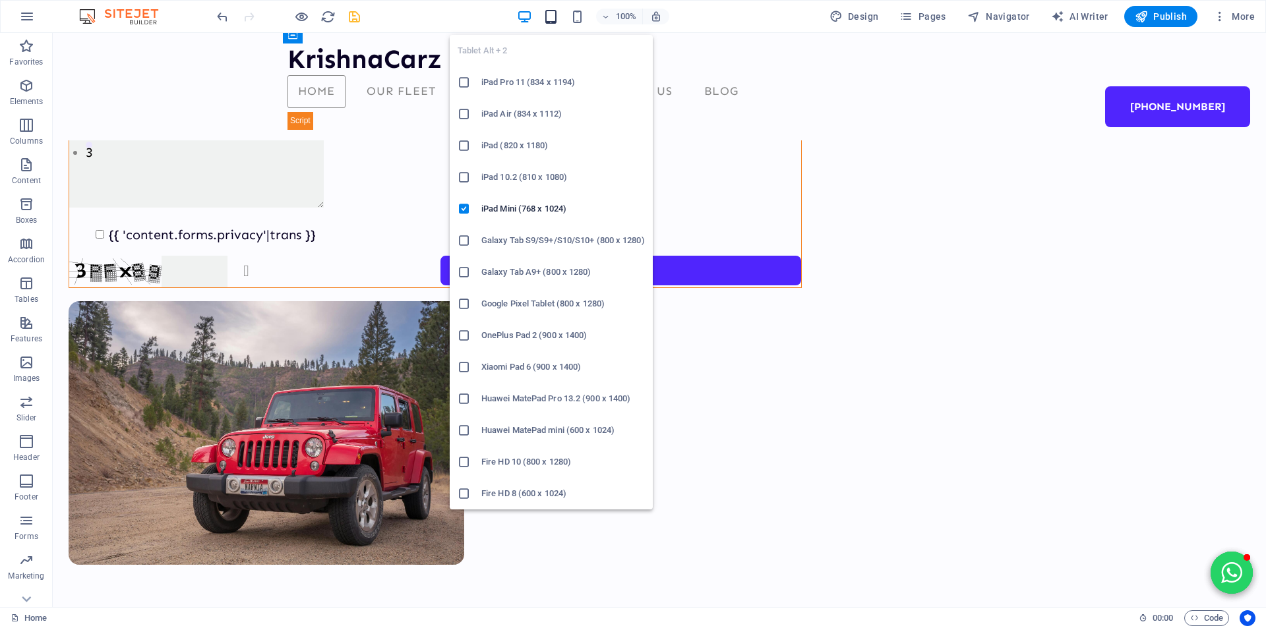
click at [546, 18] on icon "button" at bounding box center [550, 16] width 15 height 15
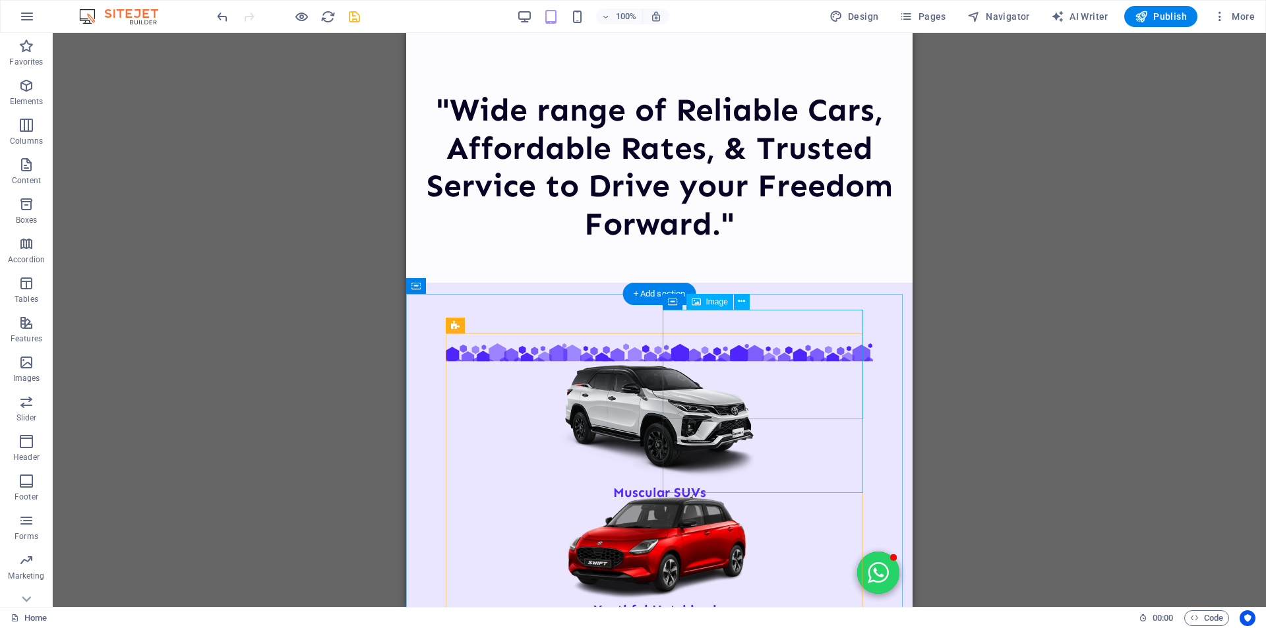
scroll to position [1112, 0]
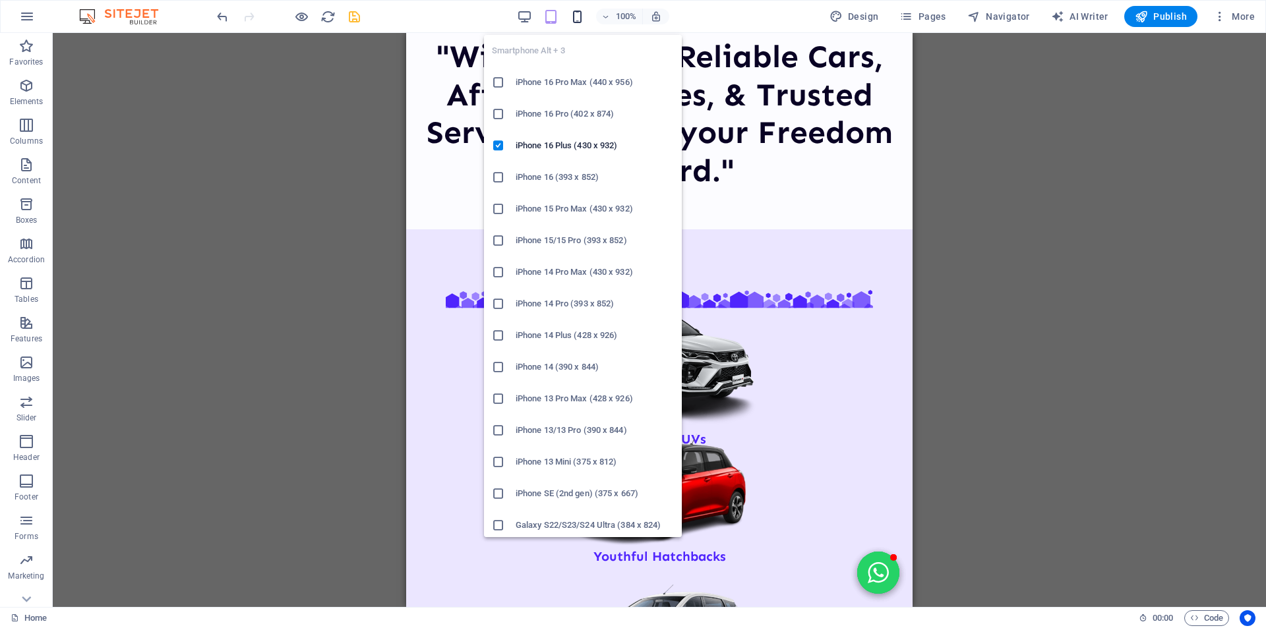
click at [577, 18] on icon "button" at bounding box center [576, 16] width 15 height 15
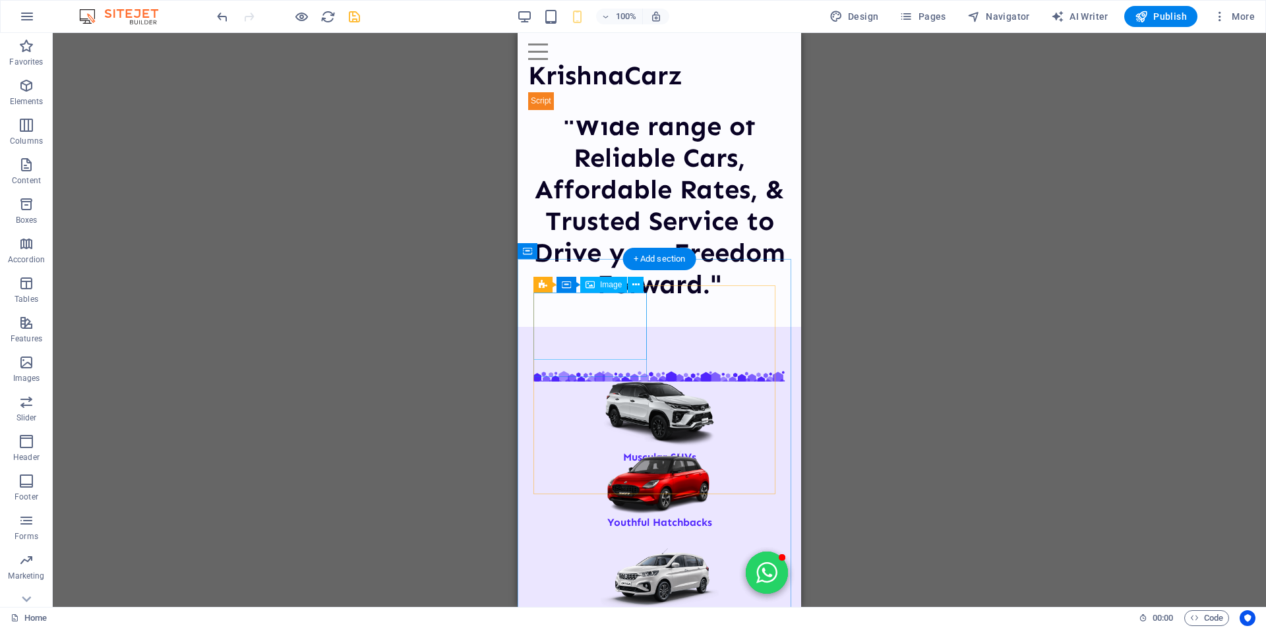
scroll to position [959, 0]
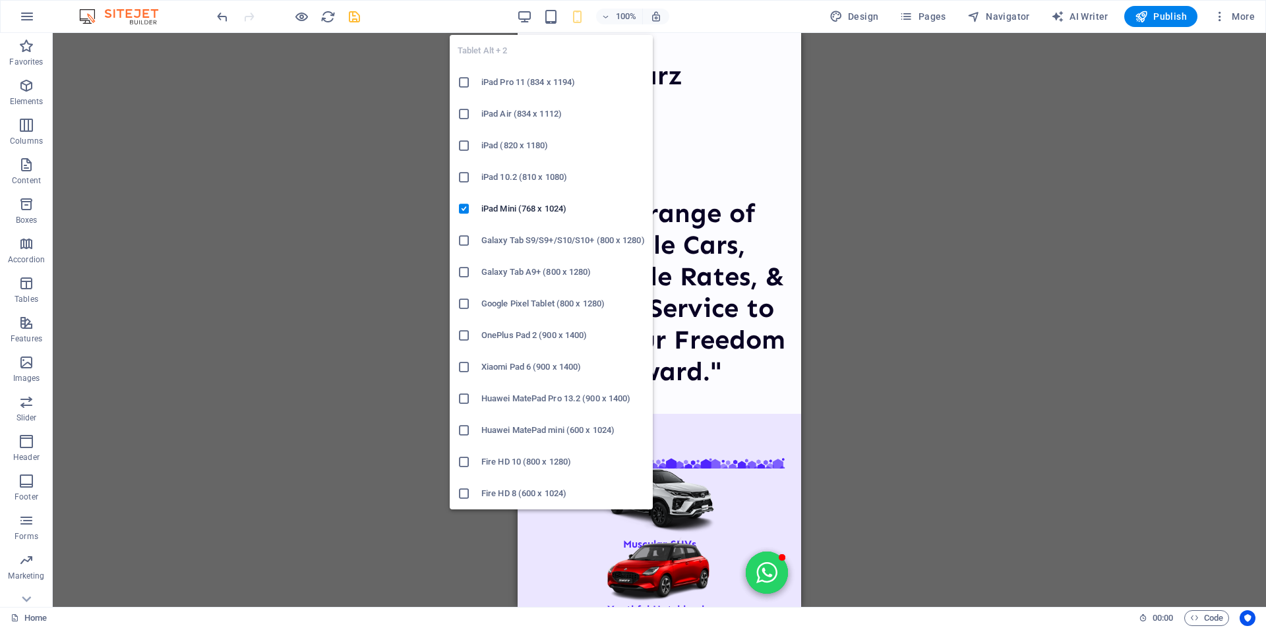
click at [553, 20] on icon "button" at bounding box center [550, 16] width 15 height 15
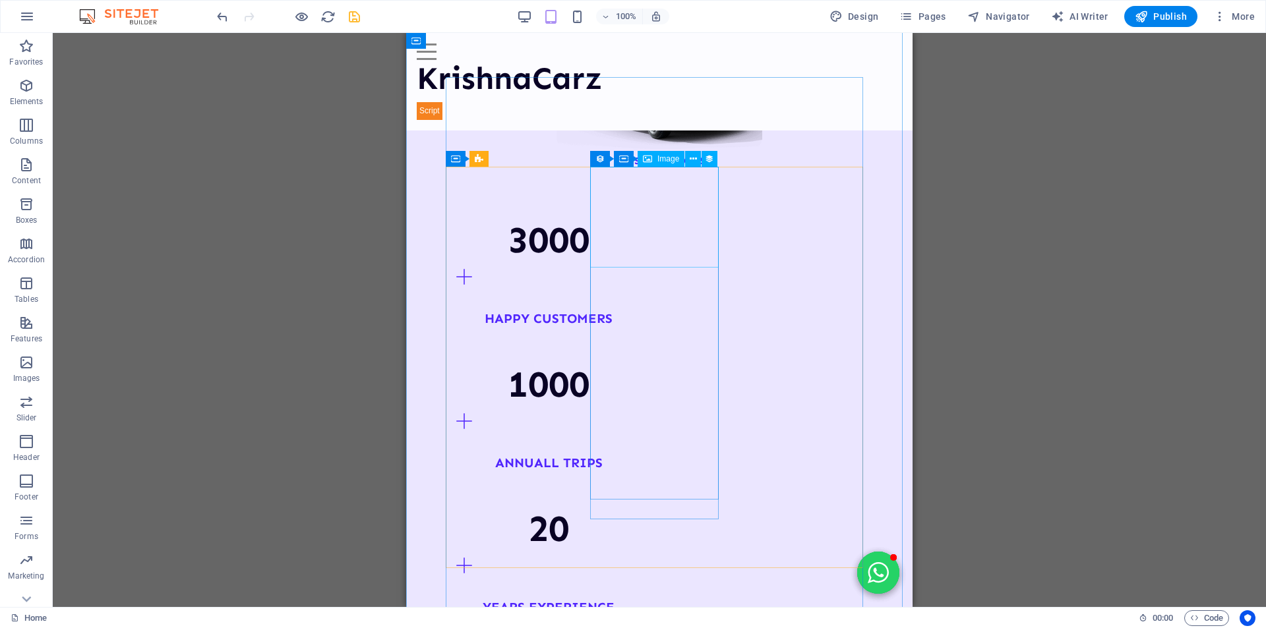
scroll to position [1740, 0]
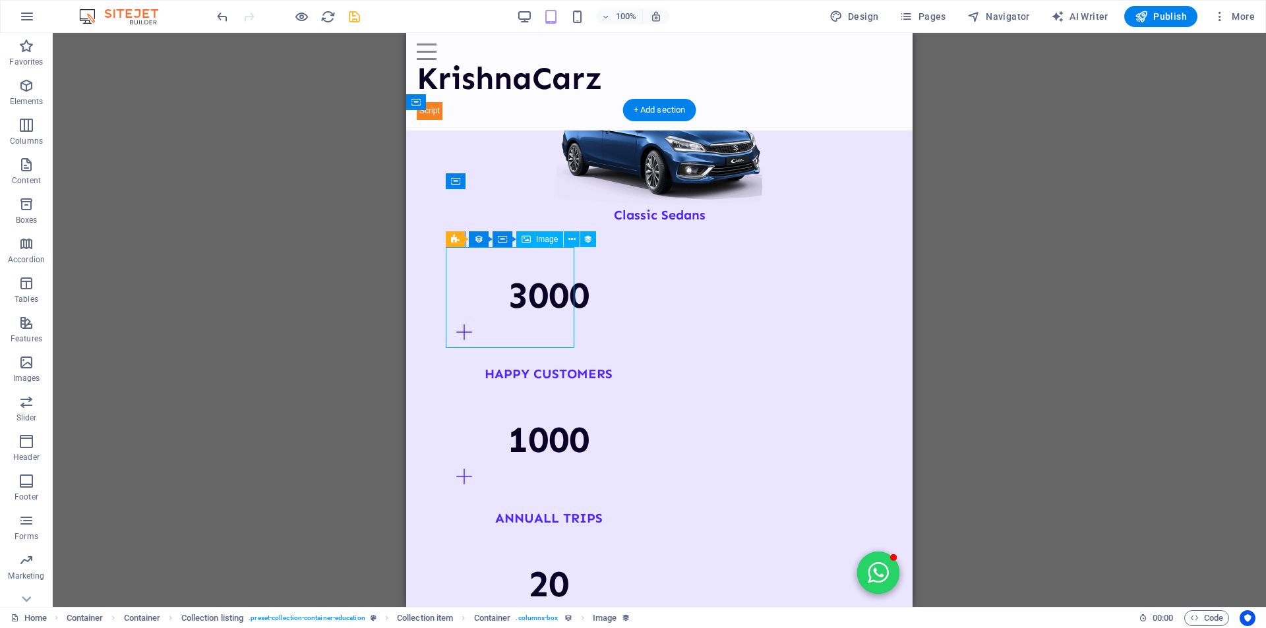
select select "vw"
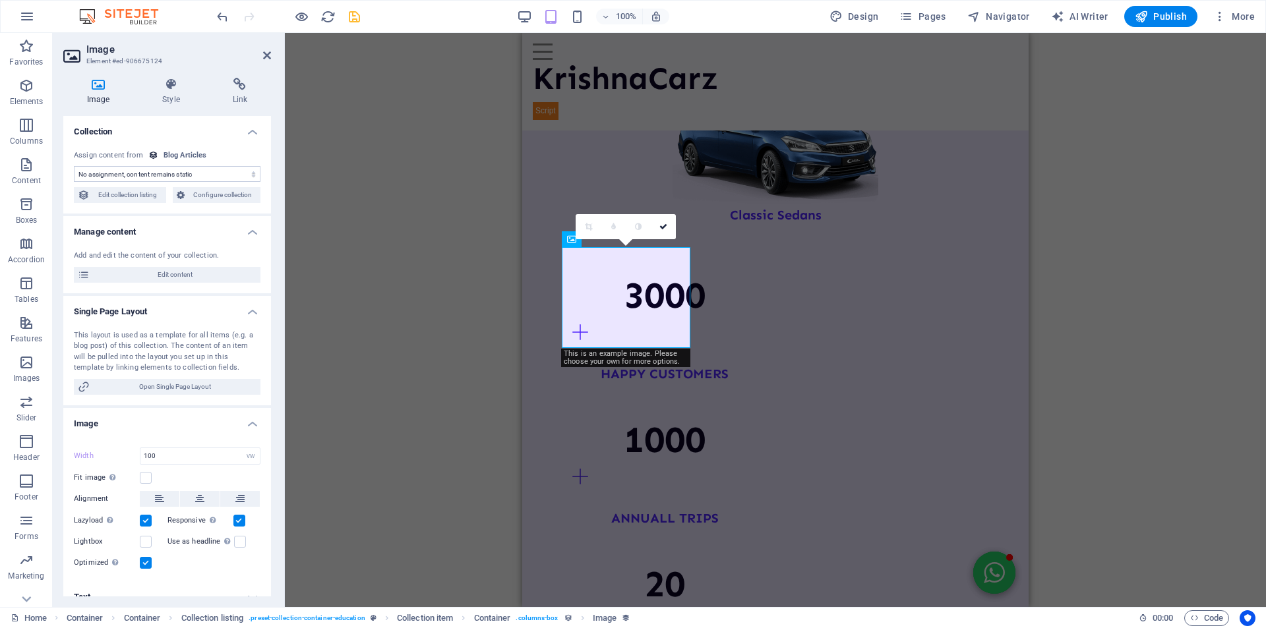
select select "article-image"
click at [568, 240] on icon at bounding box center [571, 239] width 9 height 16
select select "createdAt_DESC"
select select "columns.not-featured-article"
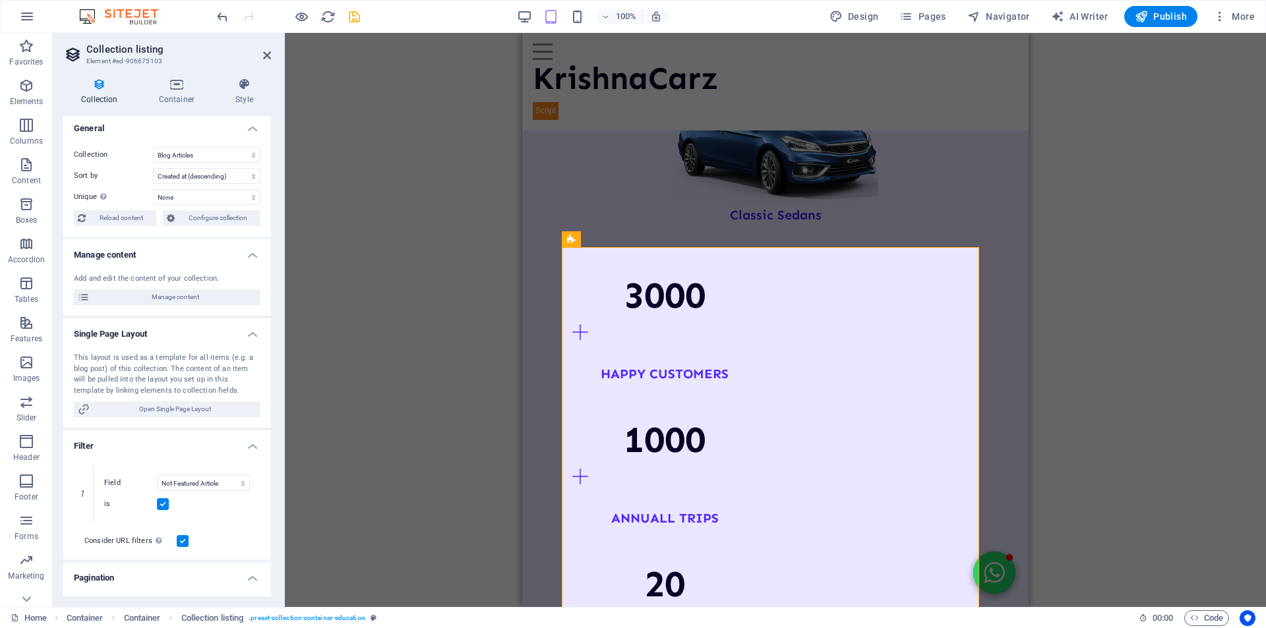
scroll to position [0, 0]
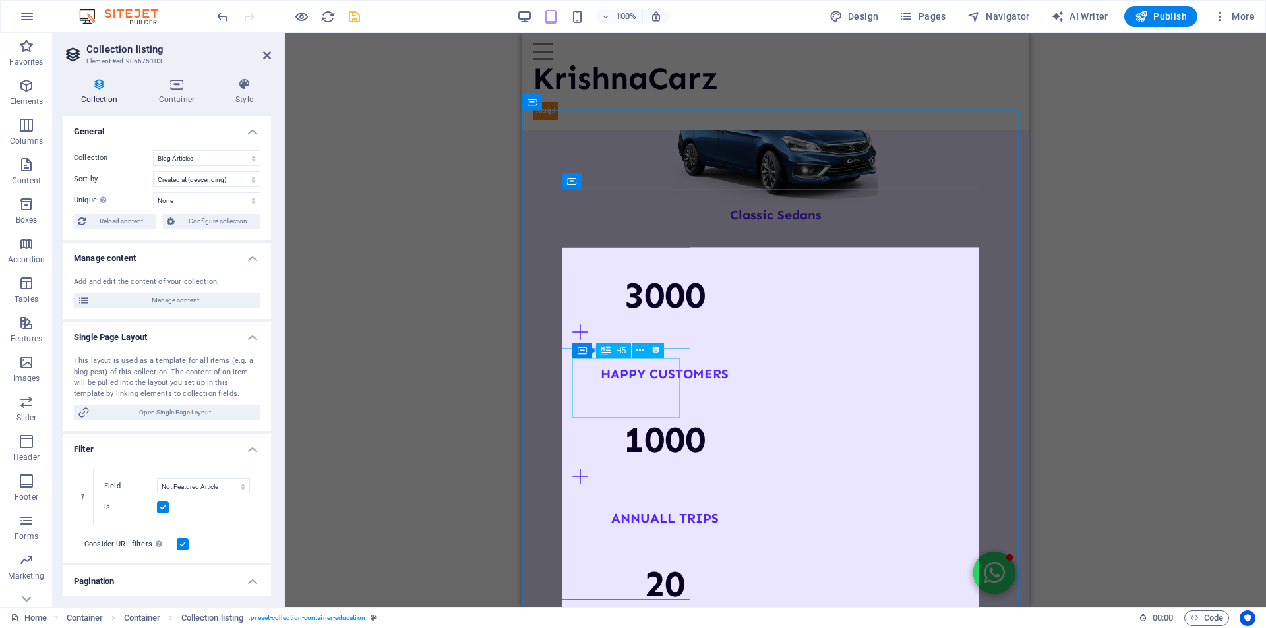
select select "name"
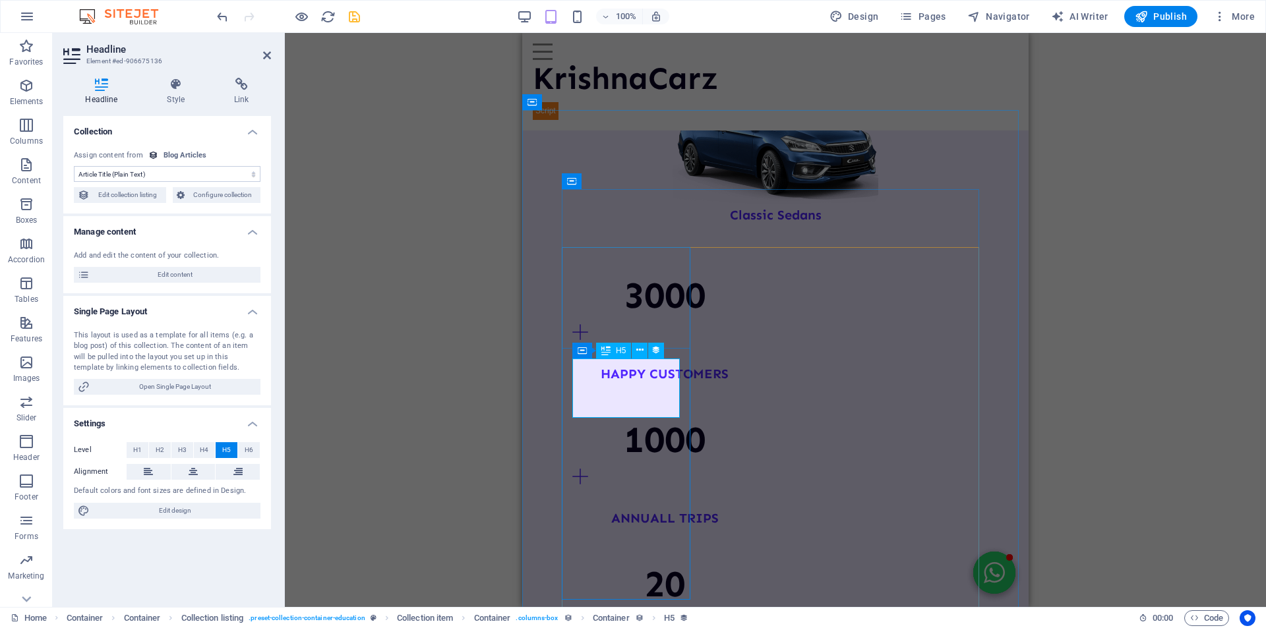
click at [132, 195] on span "Edit collection listing" at bounding box center [128, 195] width 69 height 16
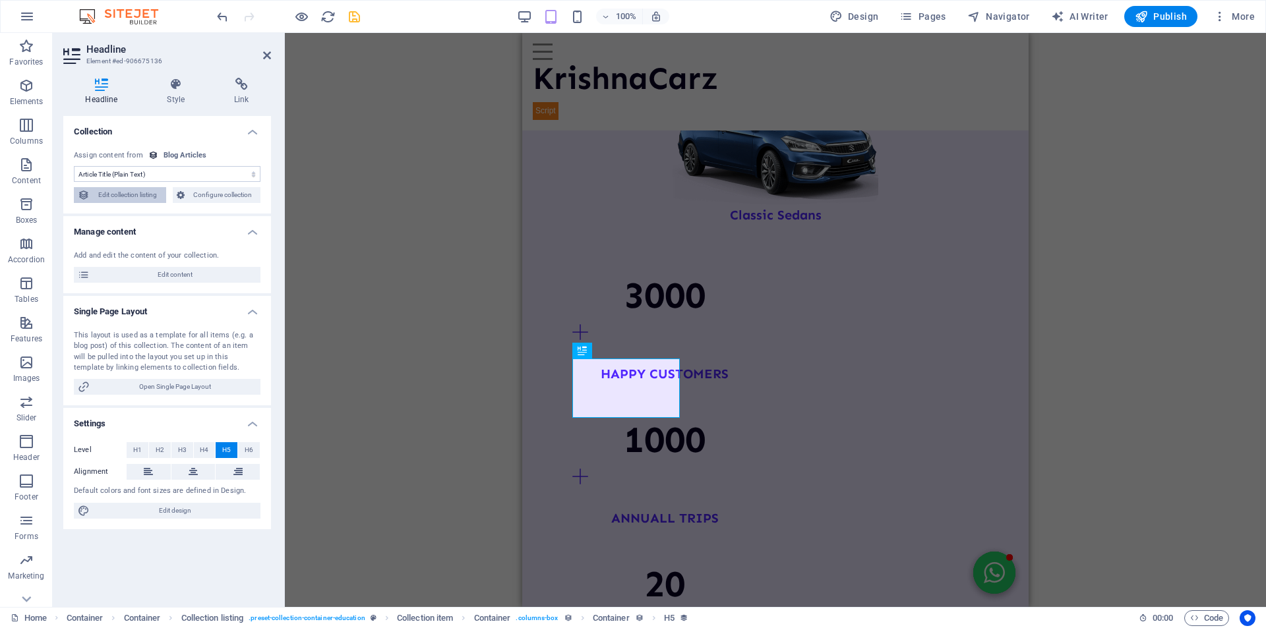
select select "createdAt_DESC"
select select "columns.not-featured-article"
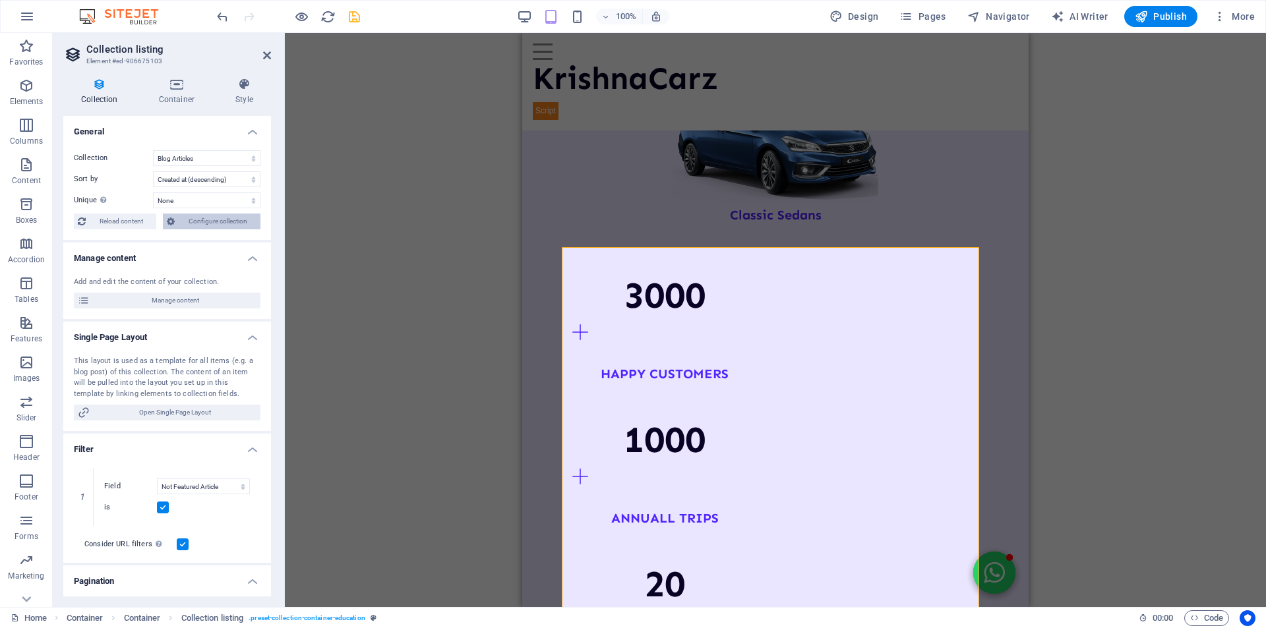
click at [193, 223] on span "Configure collection" at bounding box center [218, 222] width 78 height 16
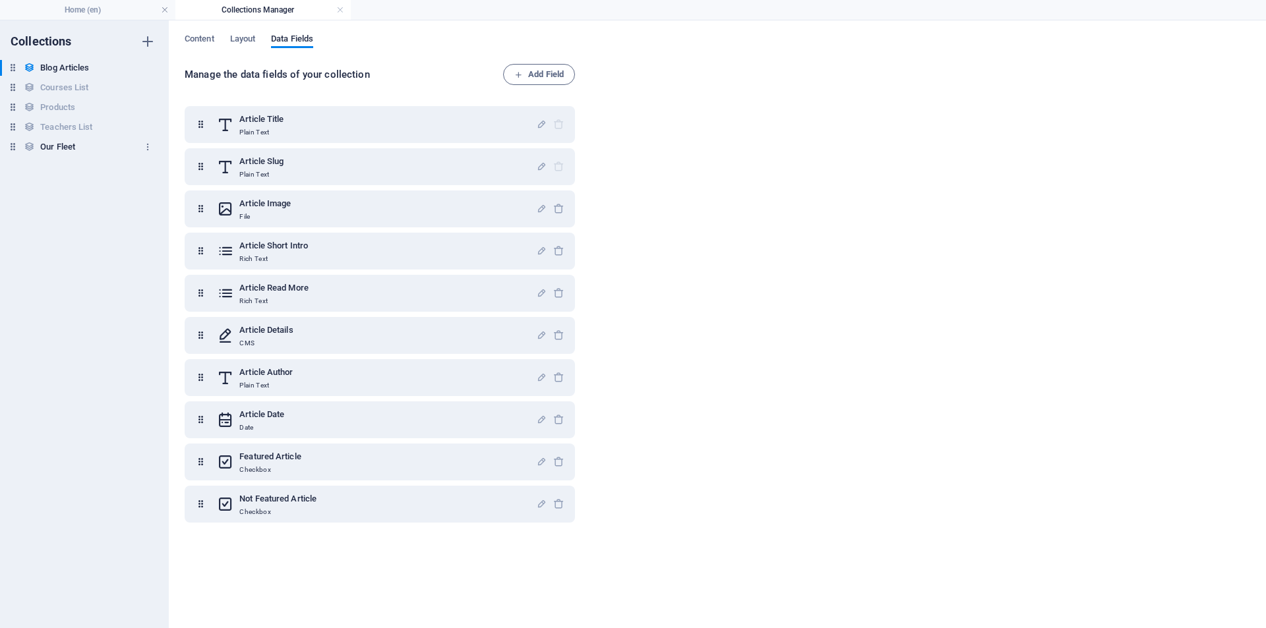
click at [71, 144] on h6 "Our Fleet" at bounding box center [57, 147] width 35 height 16
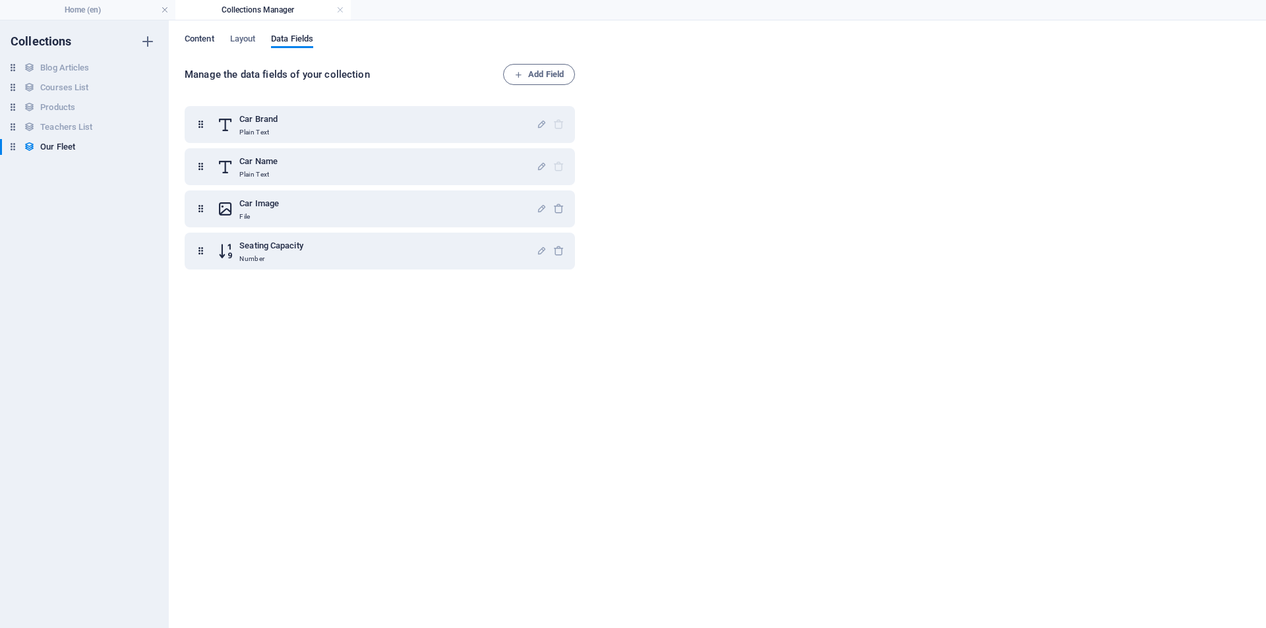
click at [201, 34] on span "Content" at bounding box center [200, 40] width 30 height 18
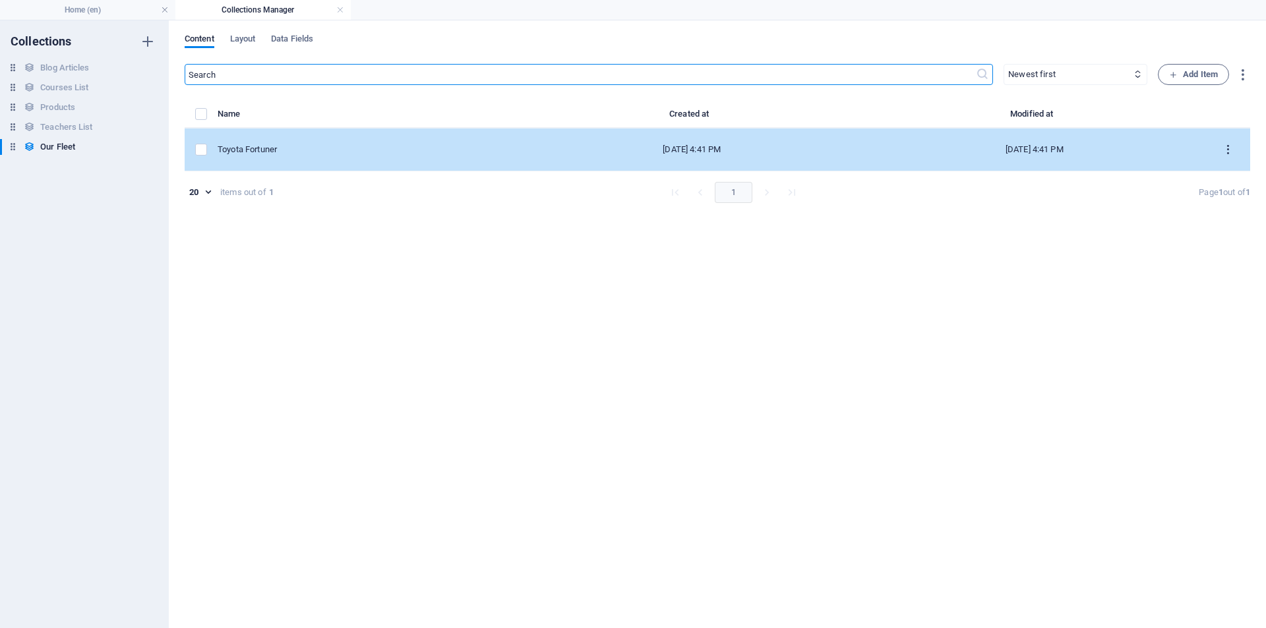
click at [1228, 150] on icon "items list" at bounding box center [1227, 150] width 13 height 13
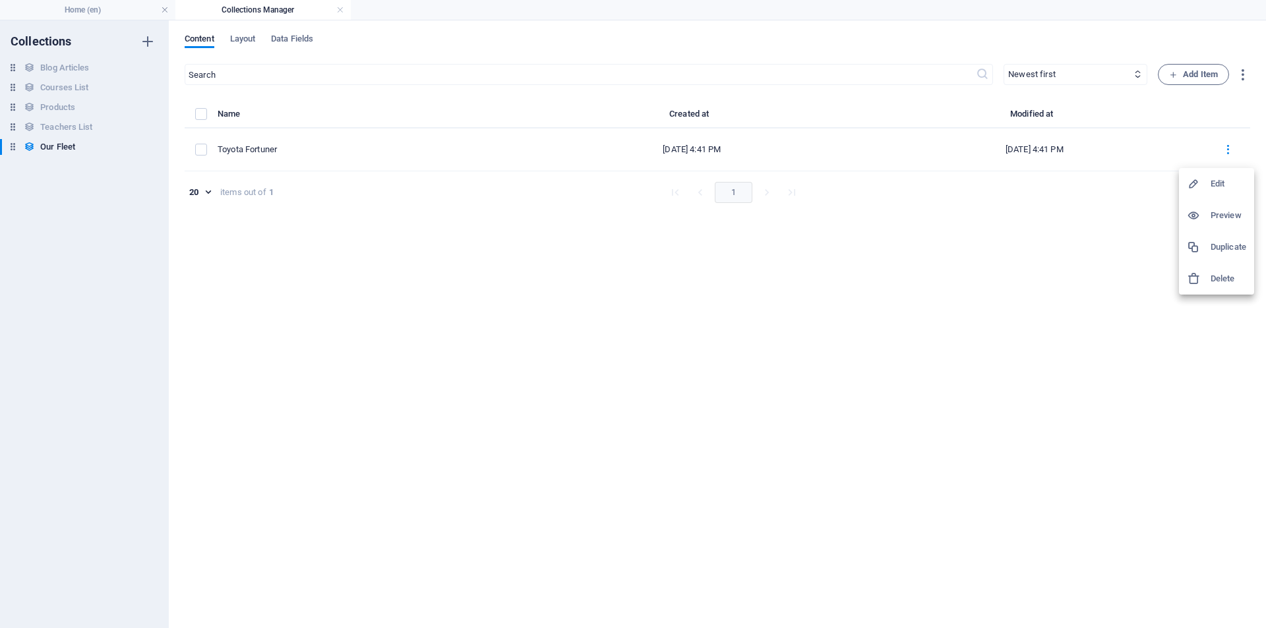
click at [825, 244] on div at bounding box center [633, 314] width 1266 height 628
click at [1189, 77] on span "Add Item" at bounding box center [1193, 75] width 49 height 16
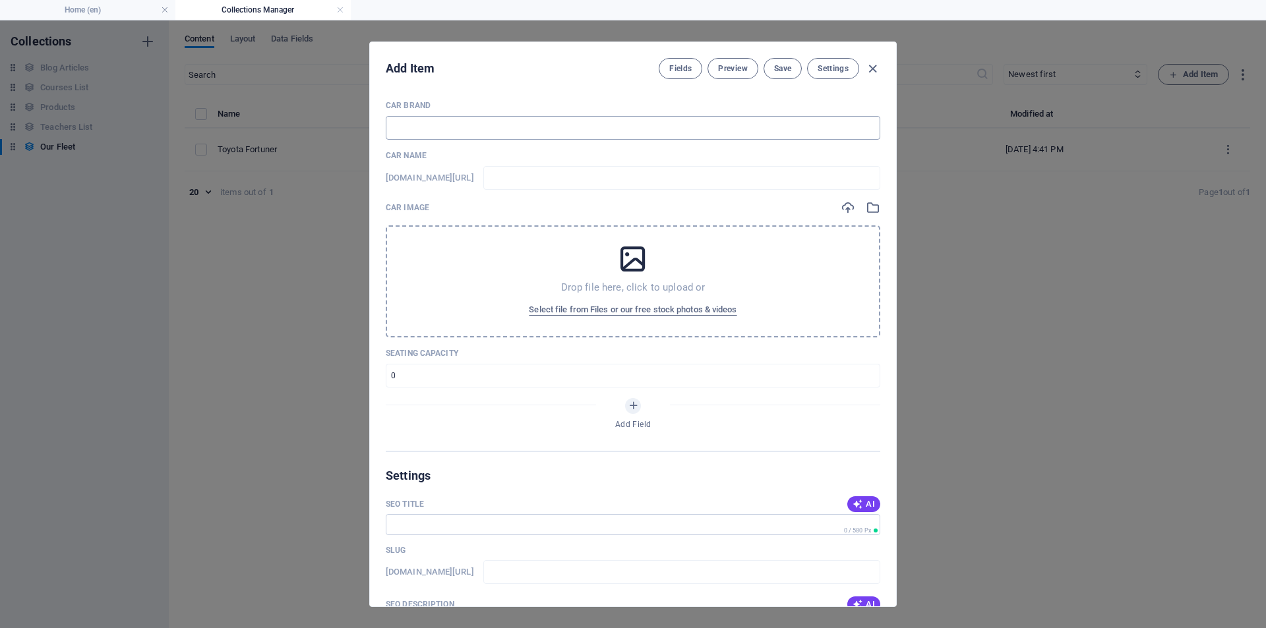
click at [535, 123] on input "text" at bounding box center [633, 128] width 494 height 24
type input "T"
type input "t"
type input "To"
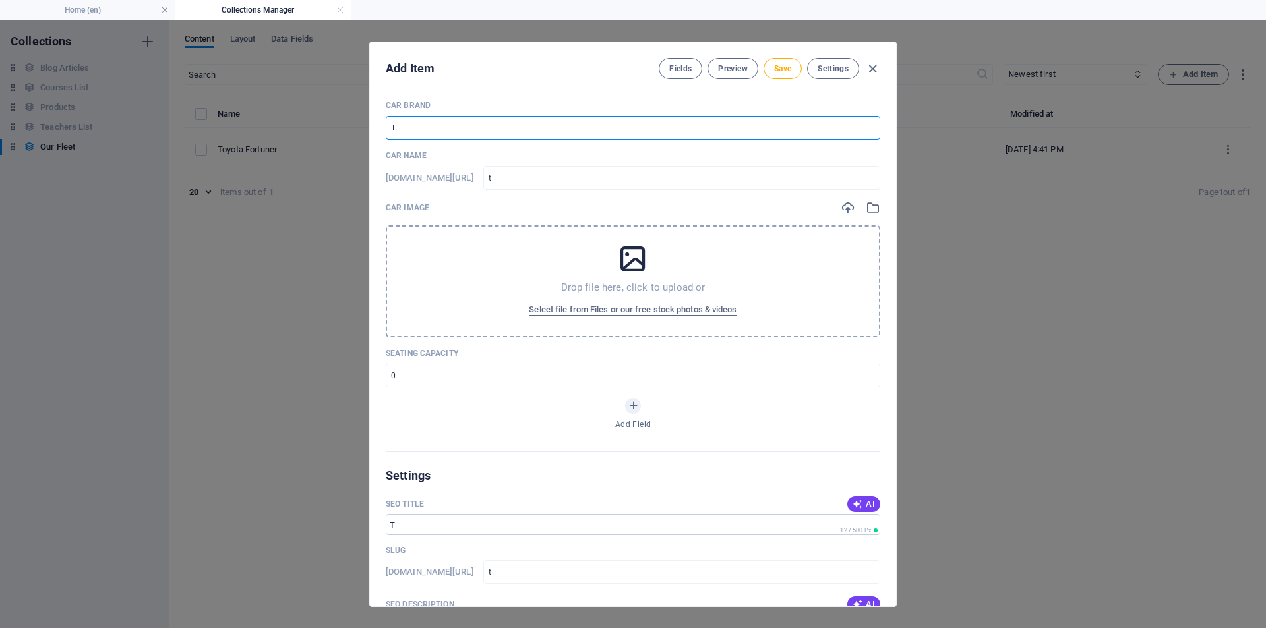
type input "to"
type input "Toy"
type input "toy"
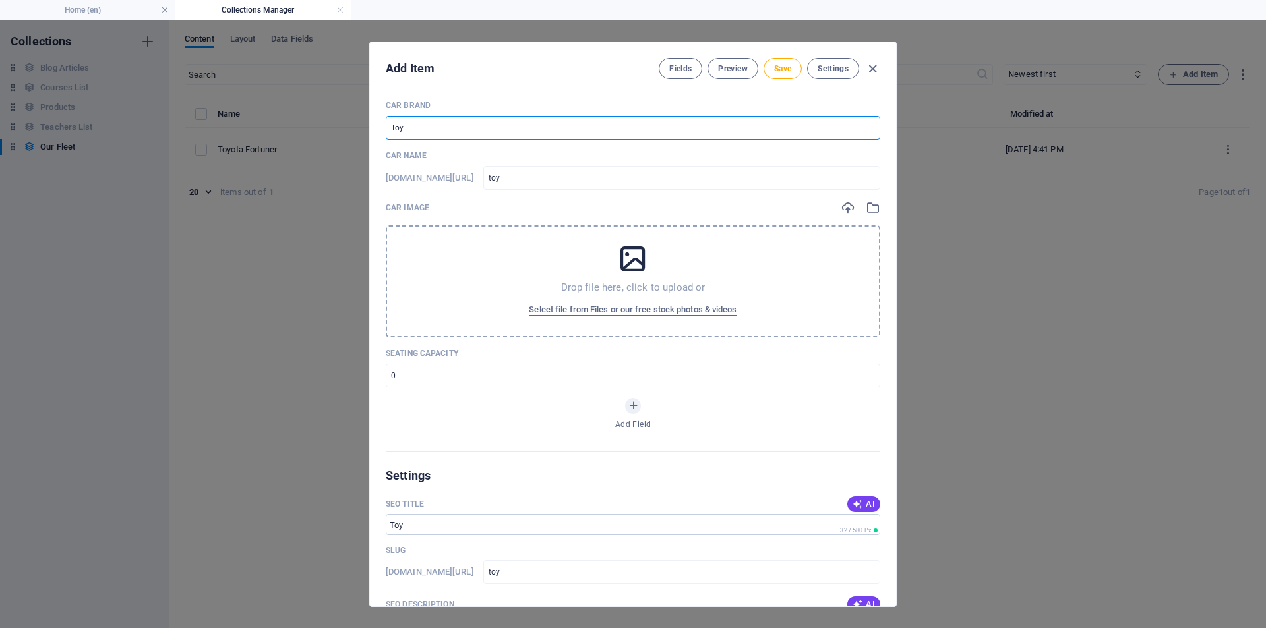
type input "Toyo"
type input "toyo"
type input "Toyot"
type input "toyot"
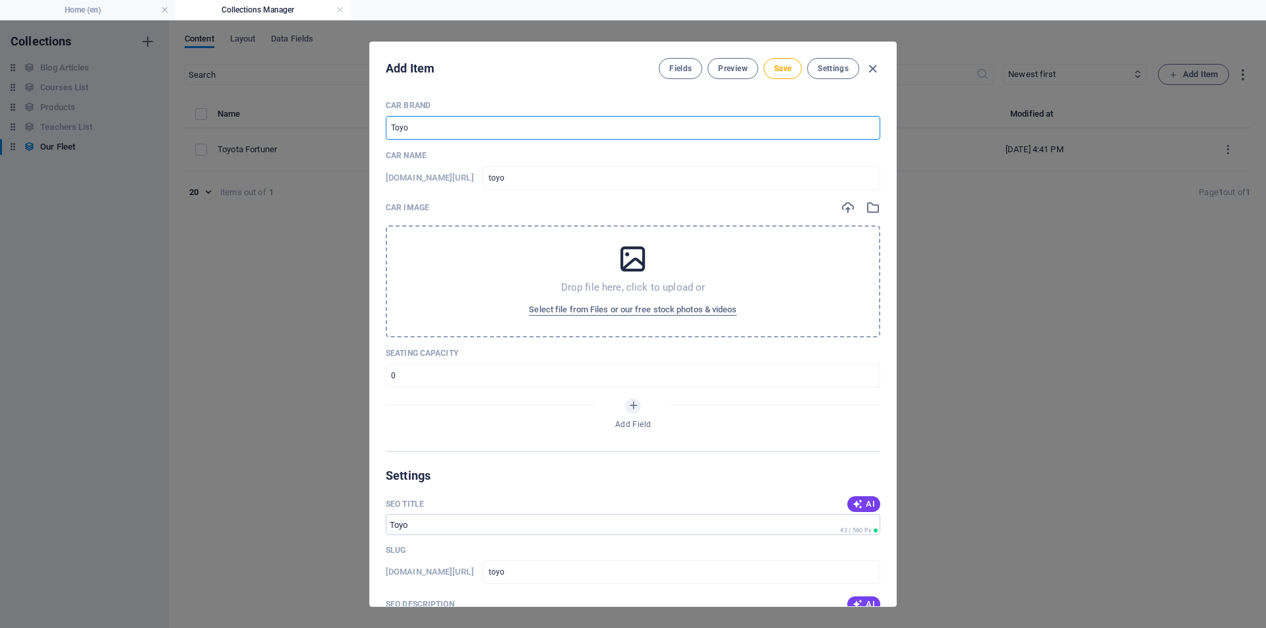
type input "toyot"
type input "Toyota"
type input "toyota"
type input "Toyota I"
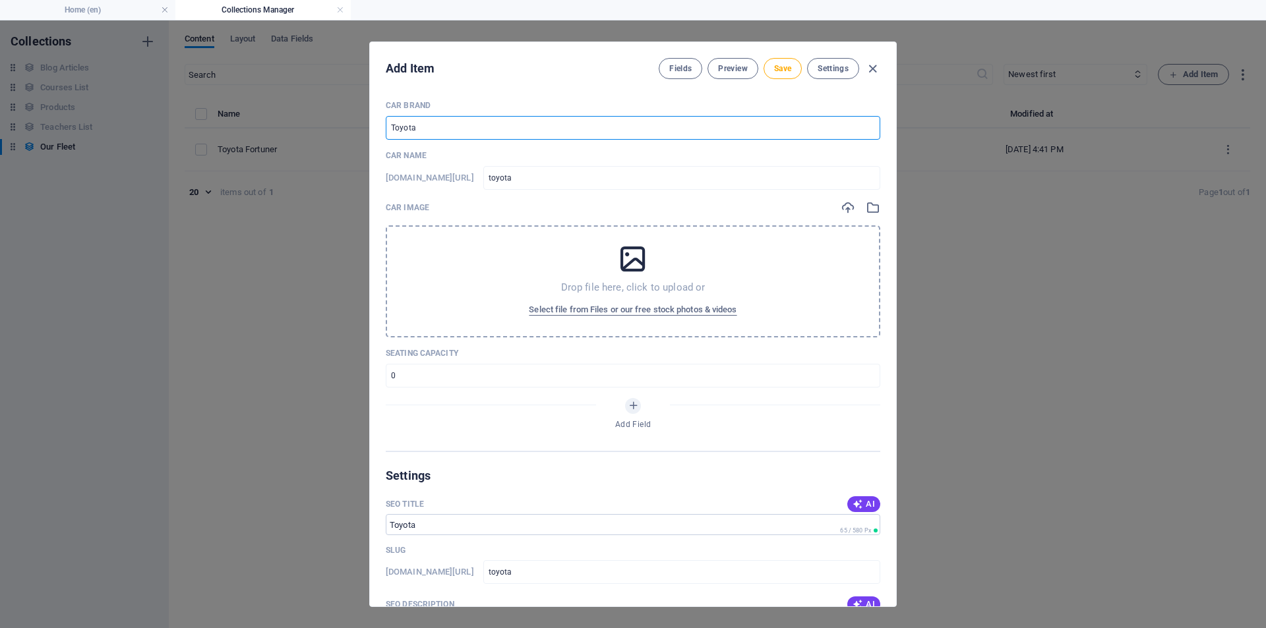
type input "toyota-i"
type input "Toyota In"
type input "toyota-in"
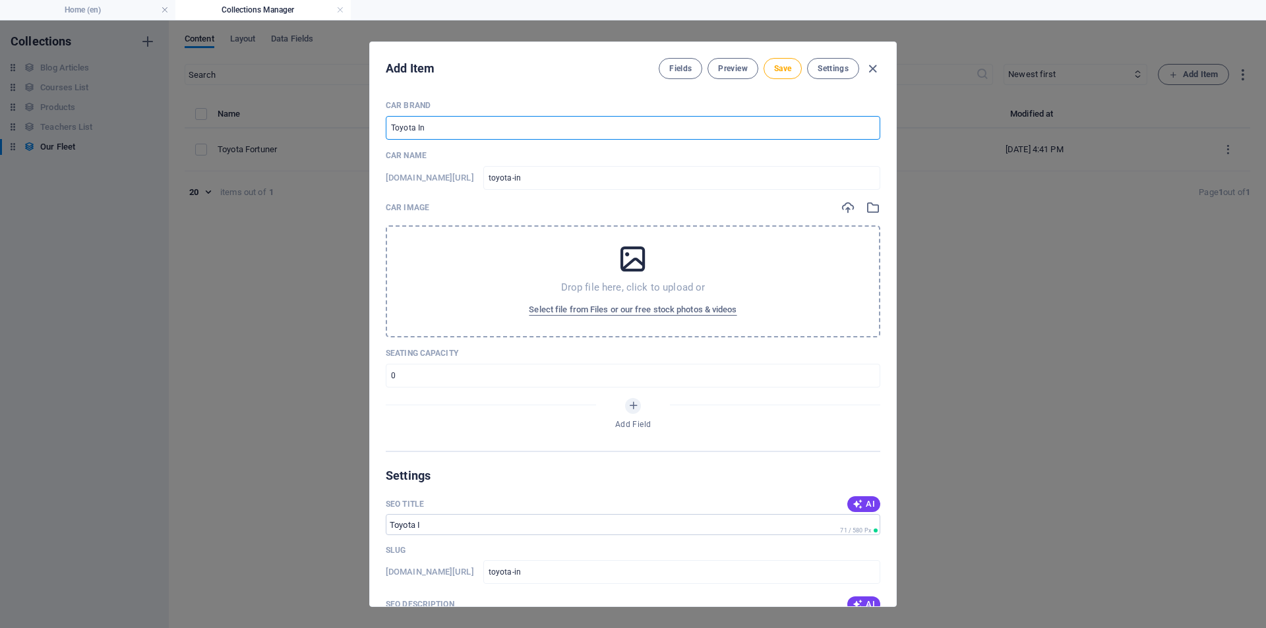
type input "Toyota Inn"
type input "toyota-inn"
type input "Toyota Inno"
type input "toyota-inno"
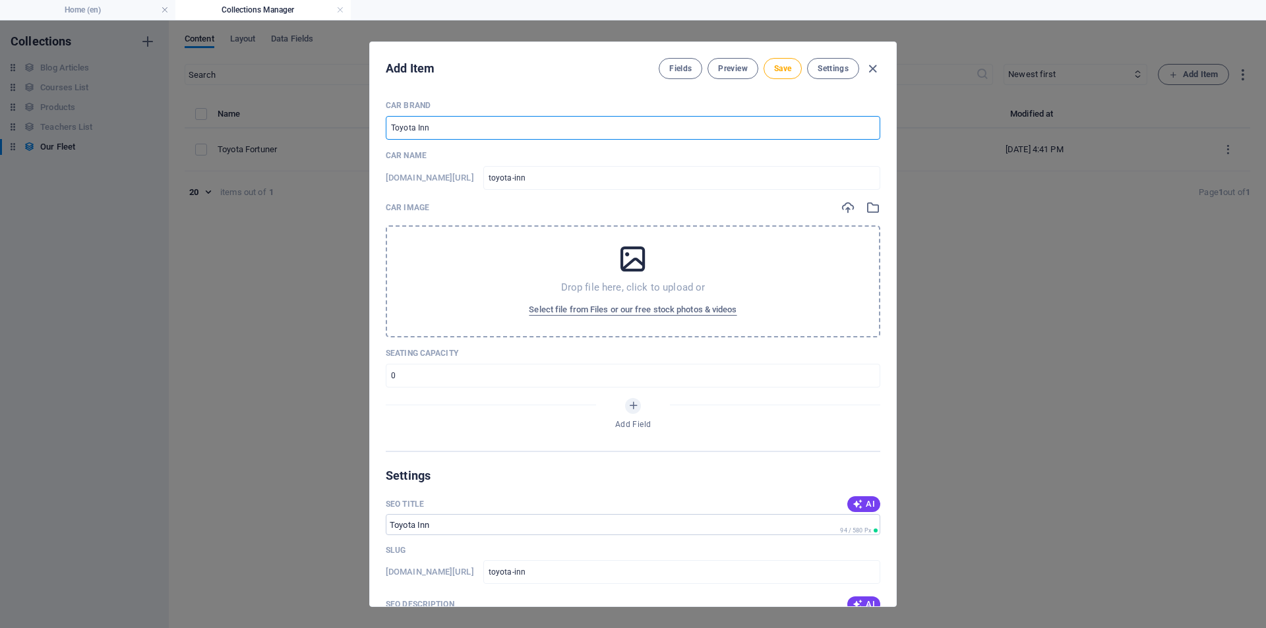
type input "toyota-inno"
type input "Toyota Innov"
type input "toyota-innov"
type input "Toyota Innova"
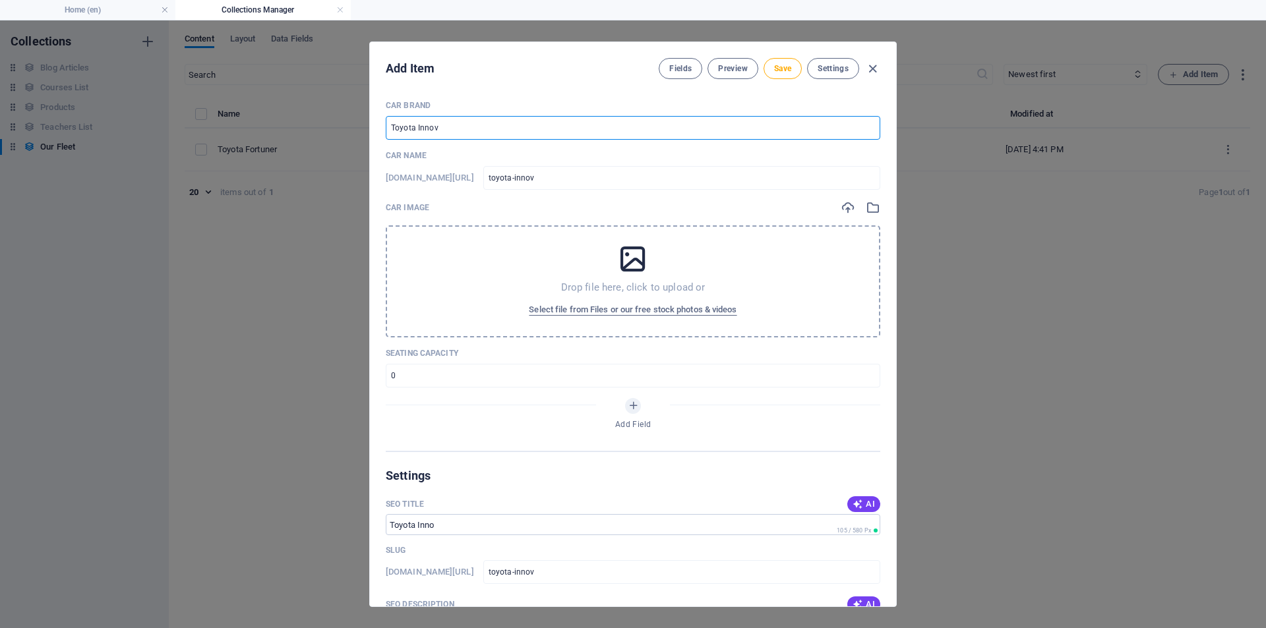
type input "toyota-innova"
type input "Toyota Innova C"
type input "toyota-innova-c"
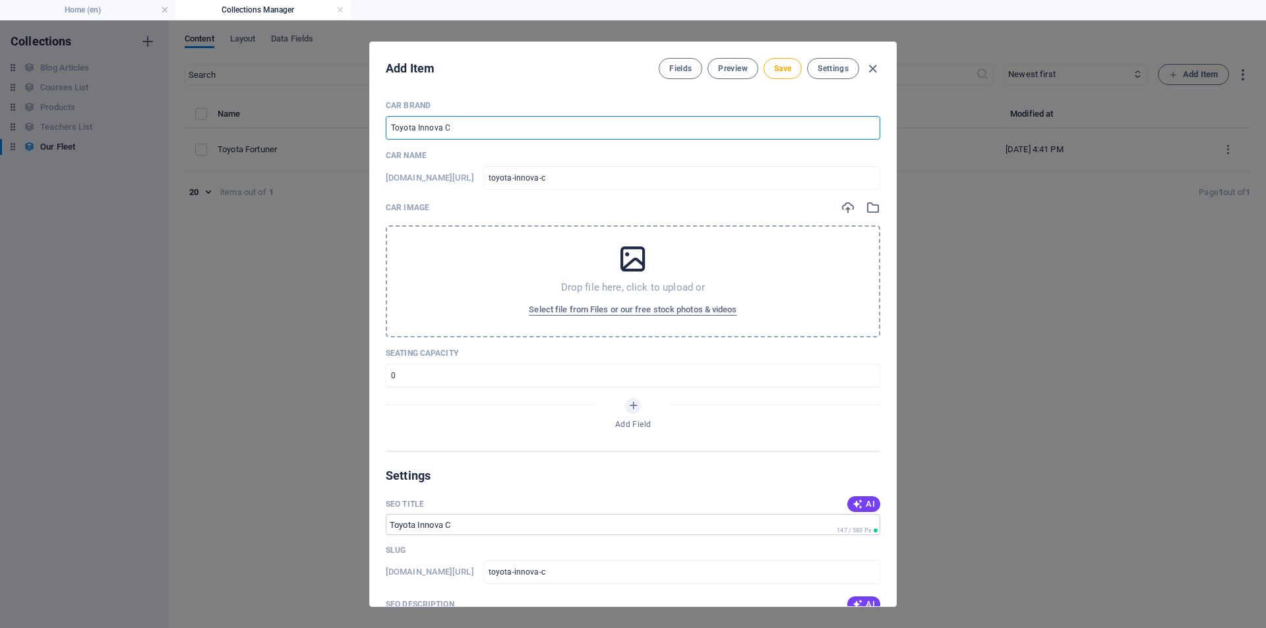
type input "Toyota Innova Cr"
type input "toyota-innova-cr"
type input "Toyota Innova Cry"
type input "toyota-innova-cry"
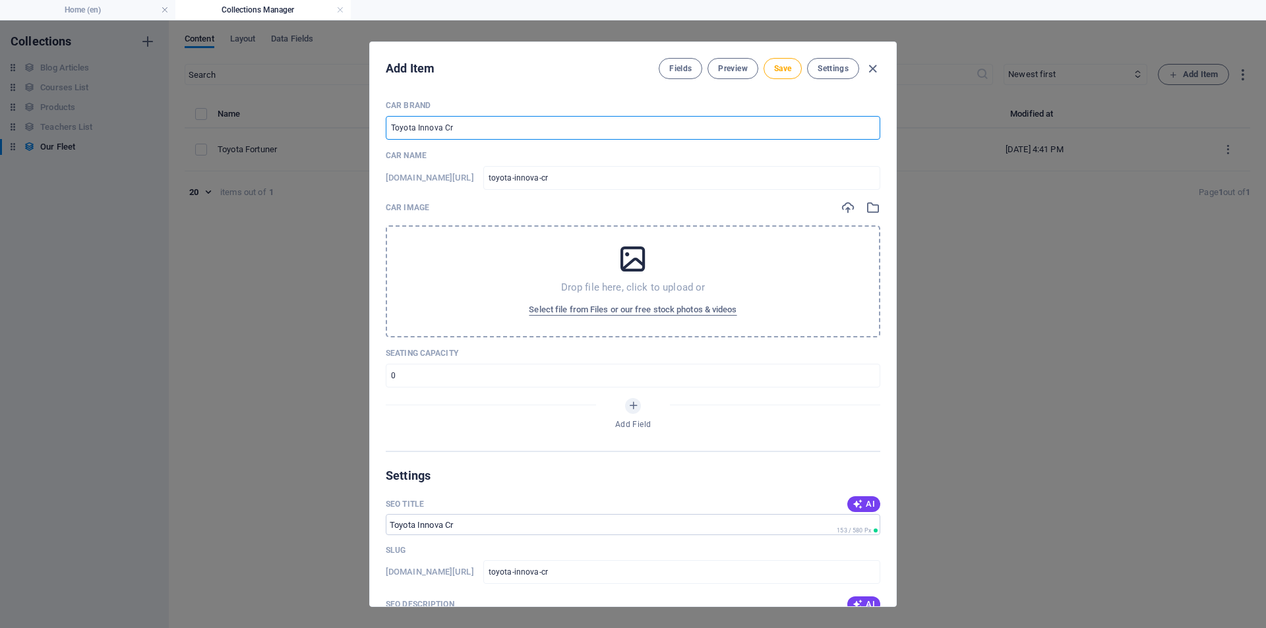
type input "toyota-innova-cry"
type input "Toyota Innova Crys"
type input "toyota-innova-crys"
type input "Toyota Innova Cryst"
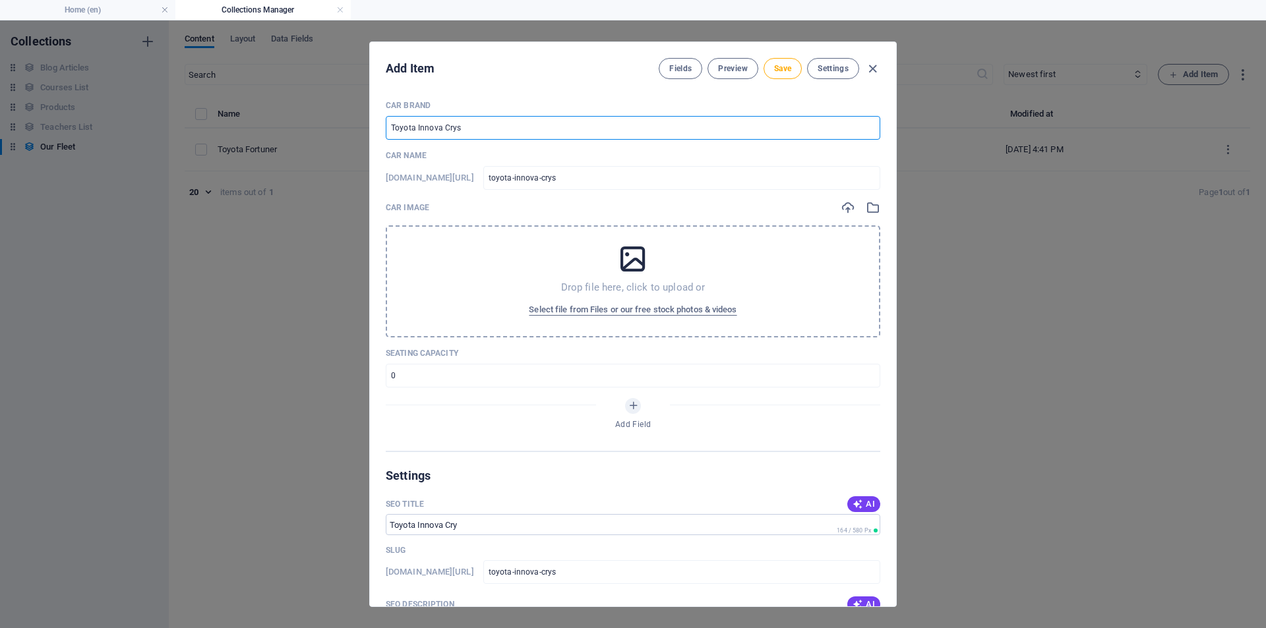
type input "toyota-innova-cryst"
type input "Toyota Innova Crysta"
type input "toyota-innova-crysta"
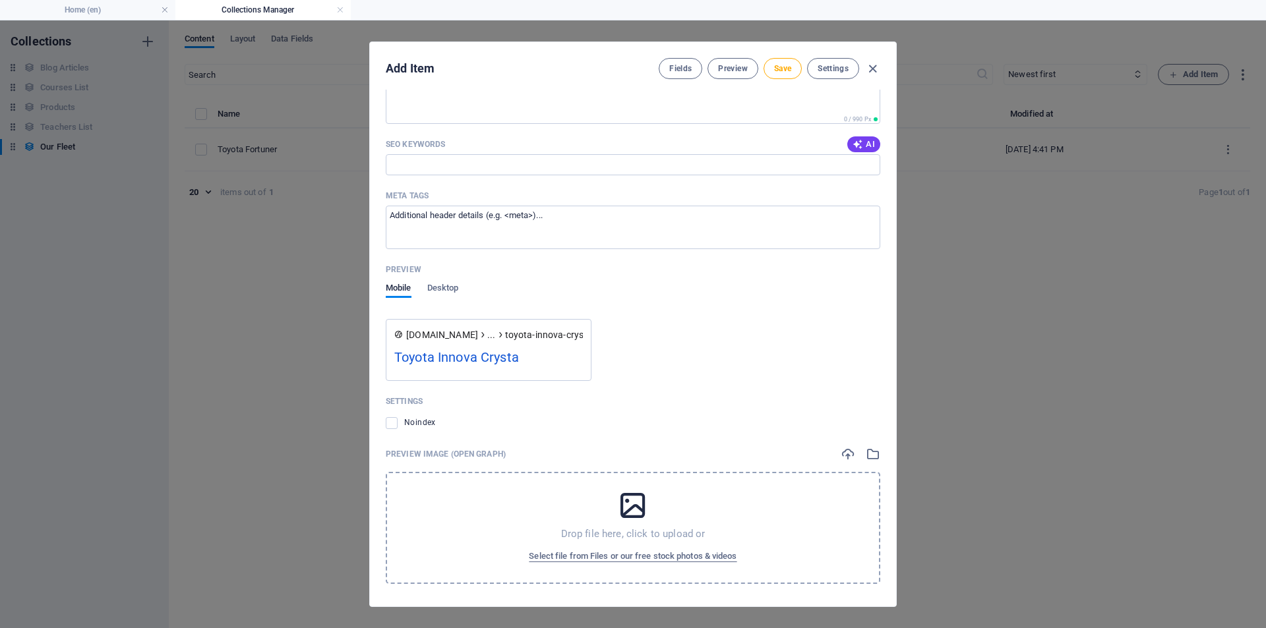
scroll to position [537, 0]
type input "Toyota Innova Crysta"
click at [827, 69] on span "Settings" at bounding box center [832, 68] width 31 height 11
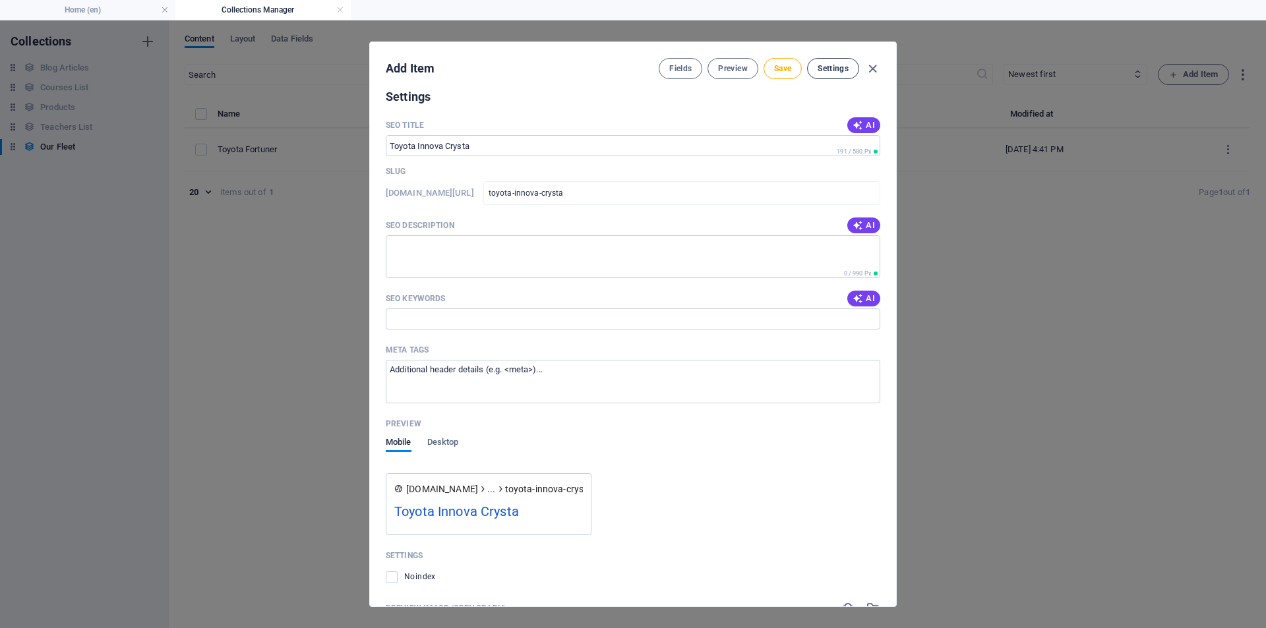
scroll to position [378, 0]
click at [734, 68] on span "Preview" at bounding box center [732, 68] width 29 height 11
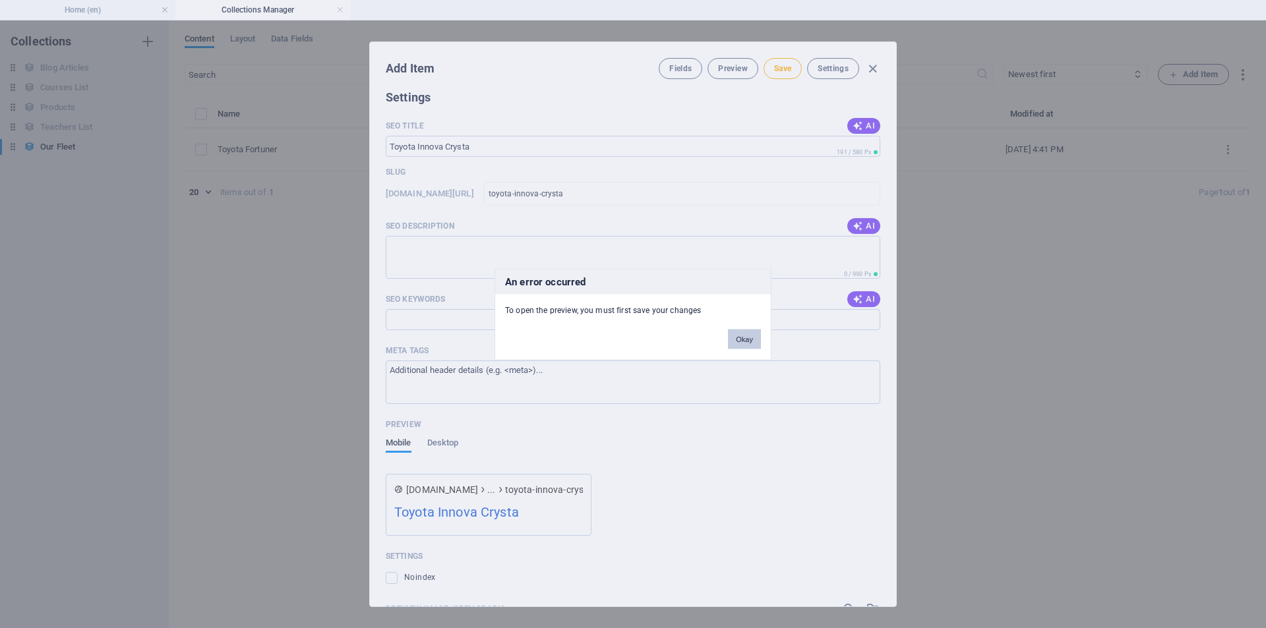
click at [745, 336] on button "Okay" at bounding box center [744, 339] width 33 height 20
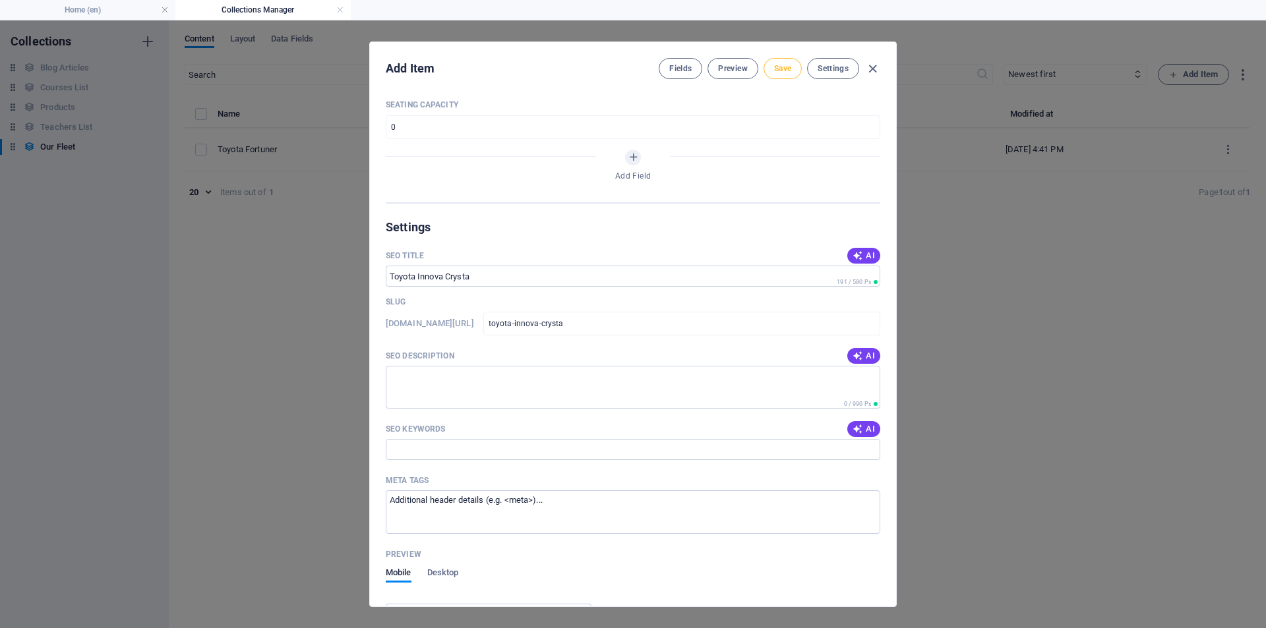
scroll to position [247, 0]
click at [782, 67] on span "Save" at bounding box center [782, 68] width 17 height 11
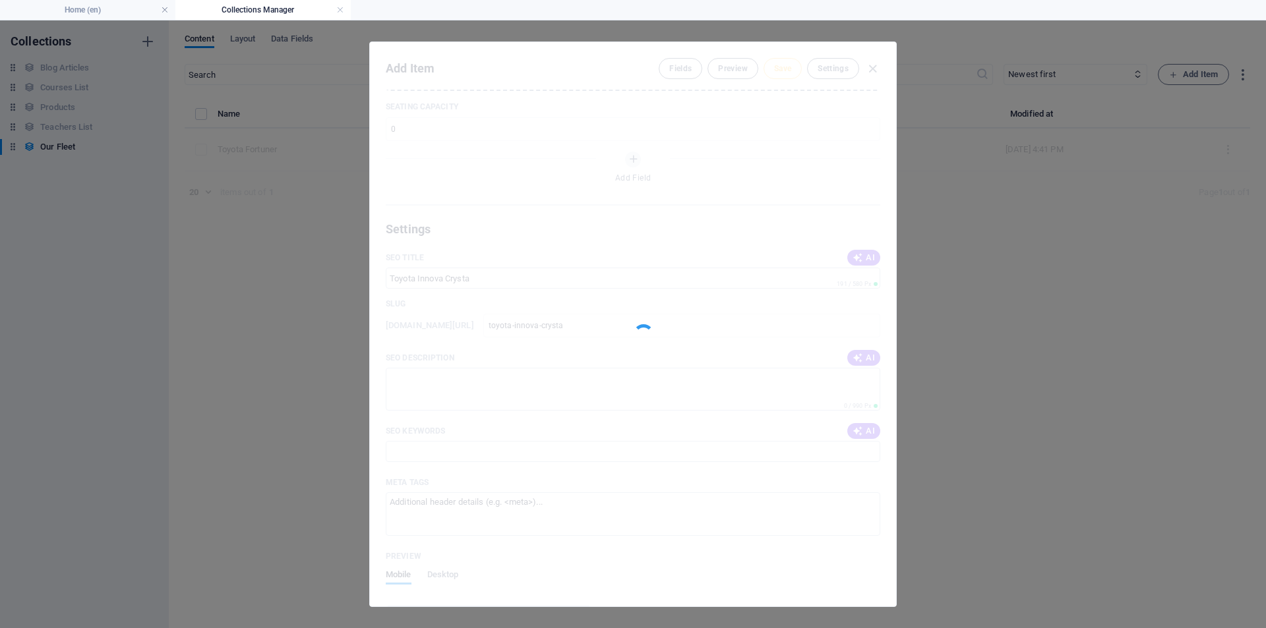
type input "toyota-innova-crysta"
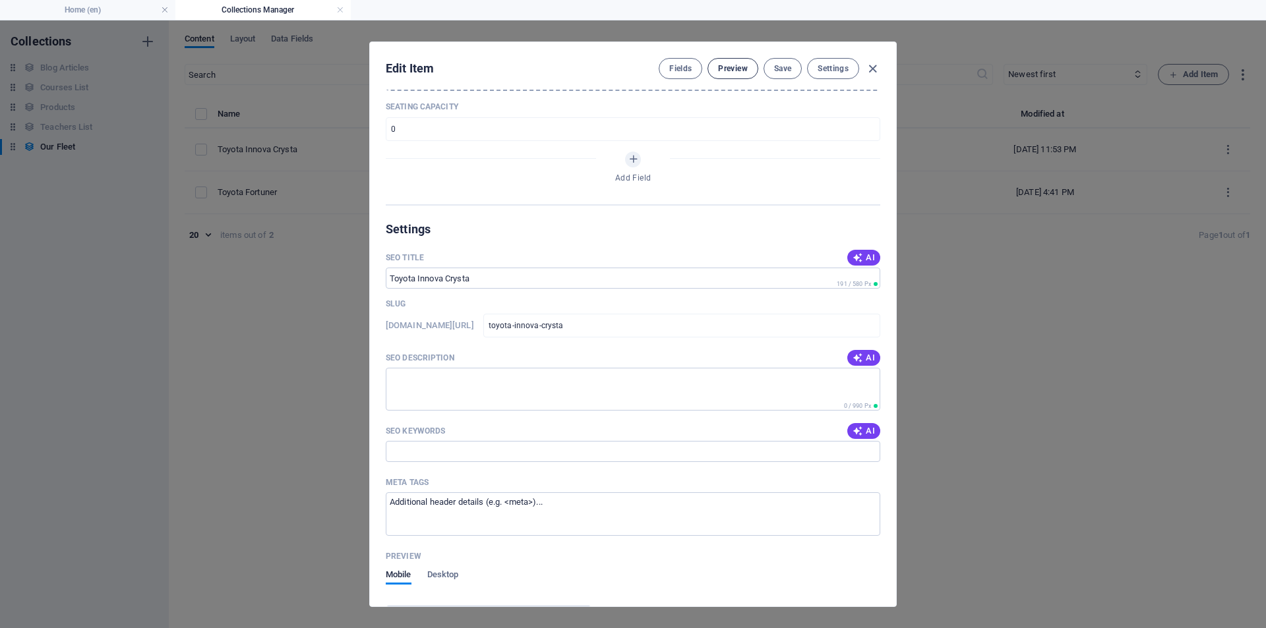
click at [729, 71] on span "Preview" at bounding box center [732, 68] width 29 height 11
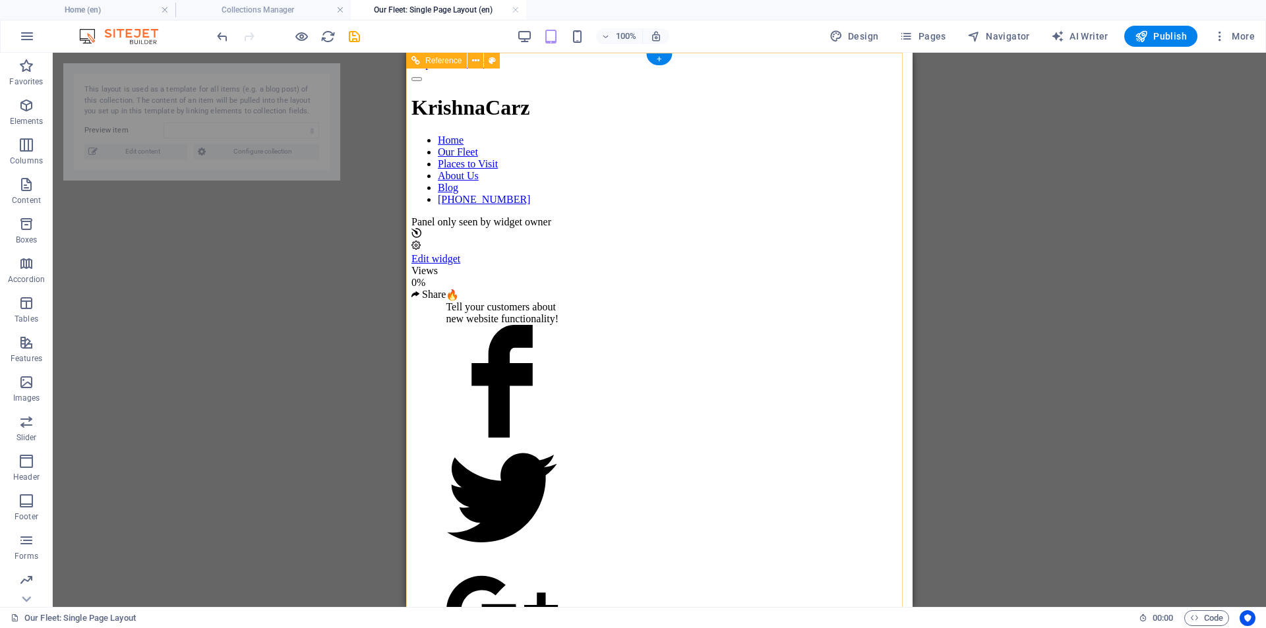
scroll to position [0, 0]
select select "68bc7c24e6f6c4a15c05ea8d"
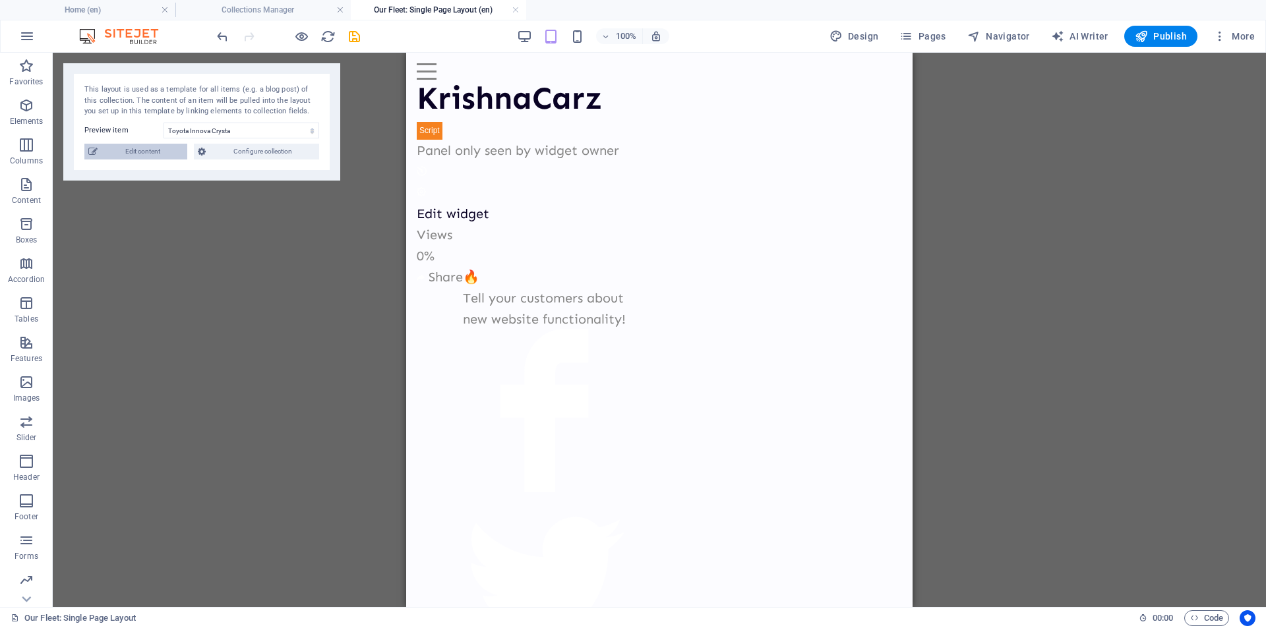
click at [146, 144] on span "Edit content" at bounding box center [143, 152] width 82 height 16
type input "toyota-innova-crysta"
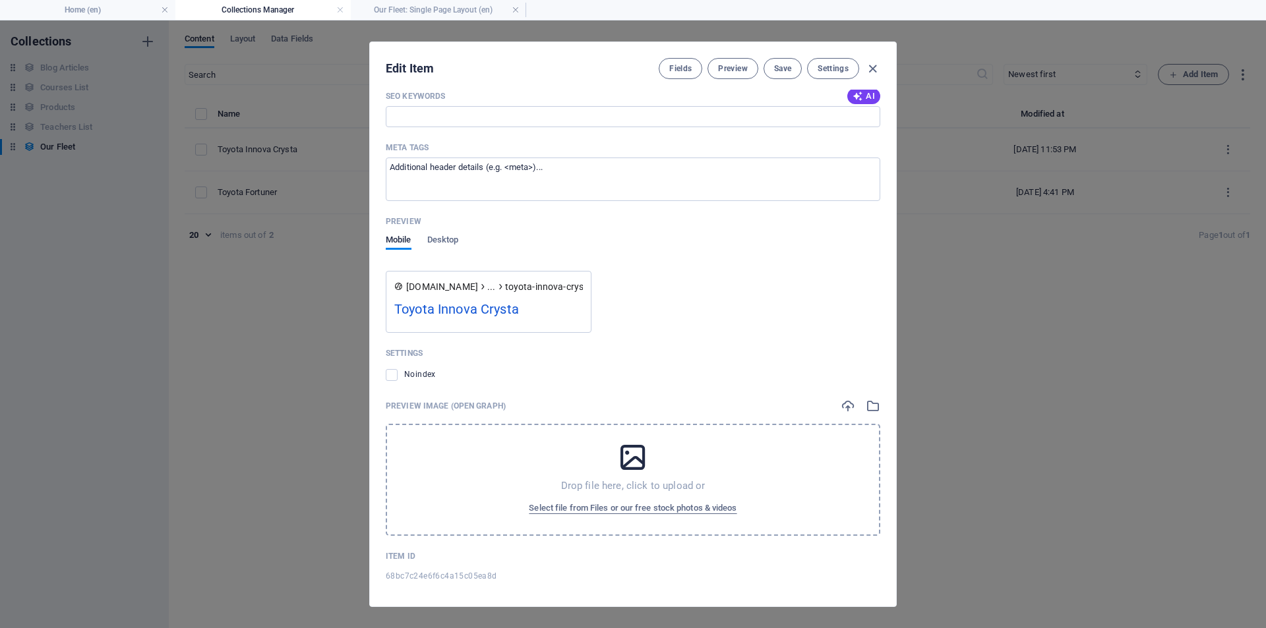
scroll to position [587, 0]
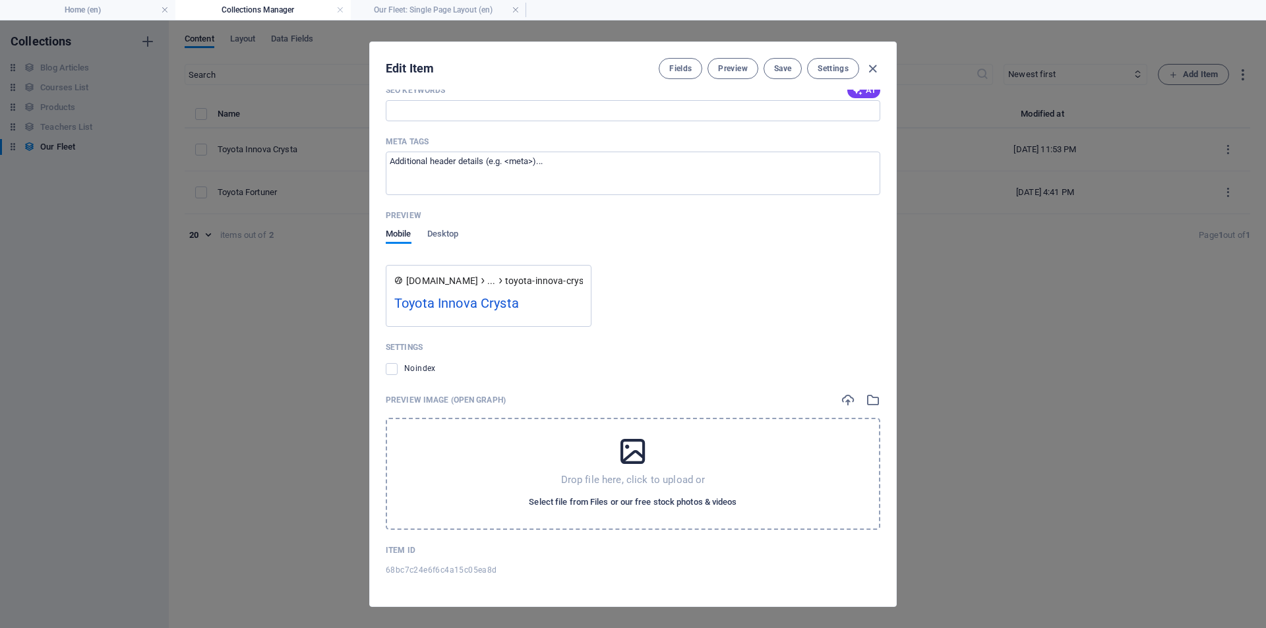
click at [604, 501] on span "Select file from Files or our free stock photos & videos" at bounding box center [633, 502] width 208 height 16
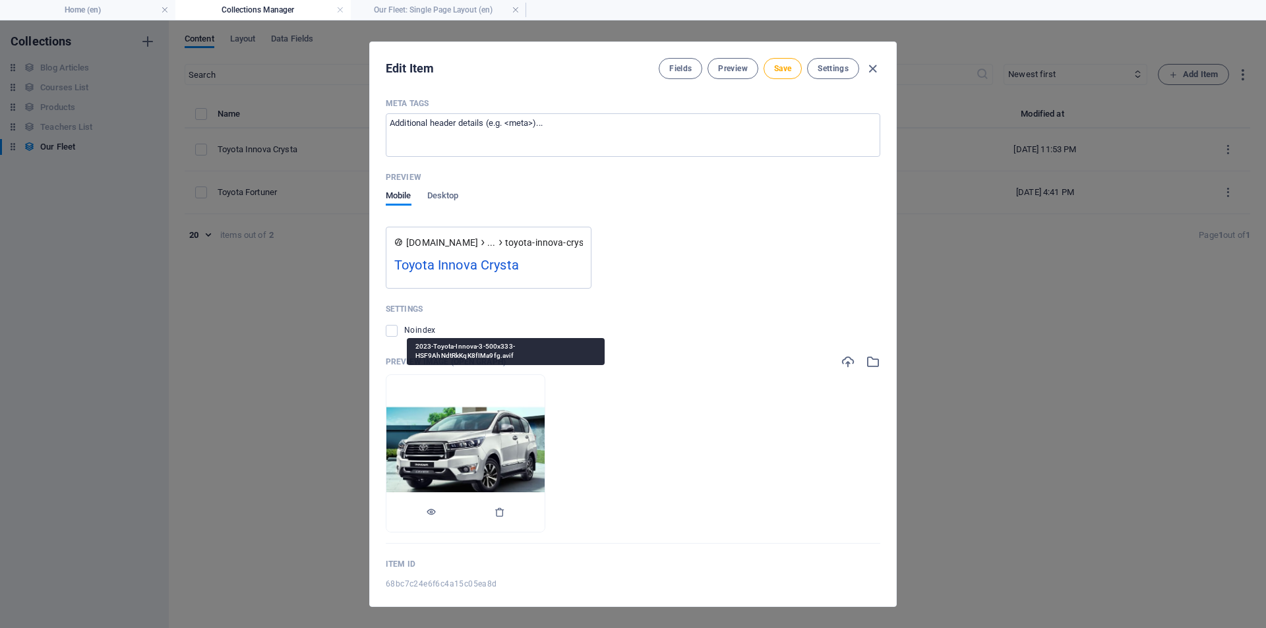
scroll to position [639, 0]
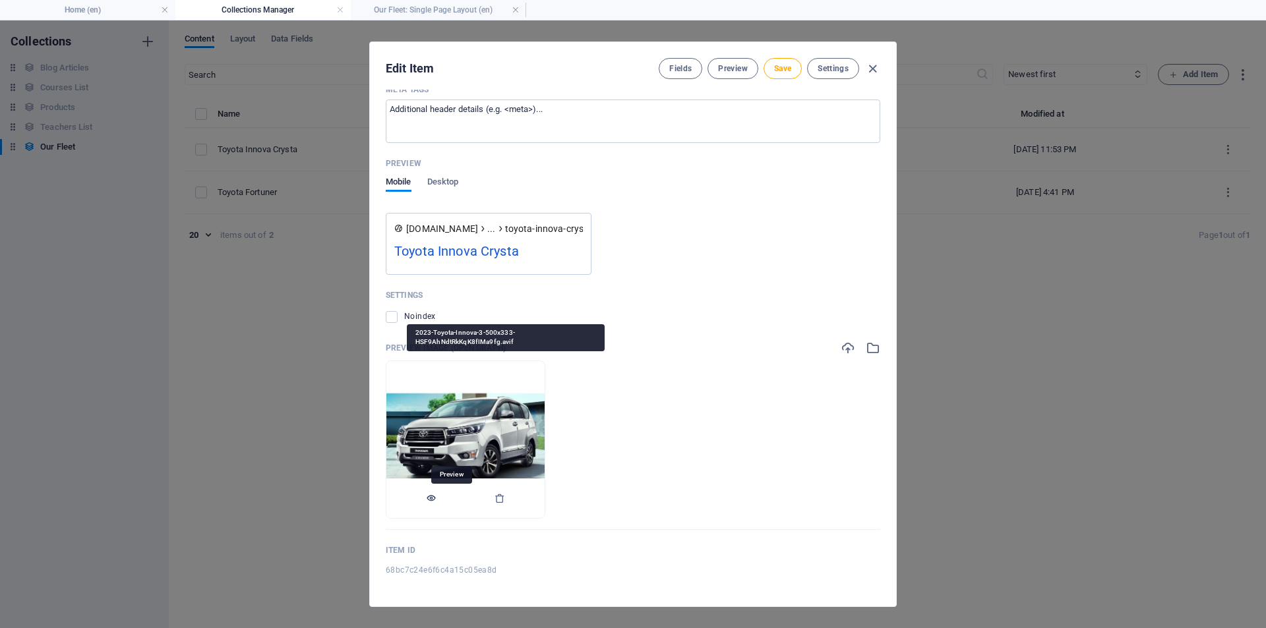
click at [436, 497] on icon "button" at bounding box center [431, 498] width 11 height 11
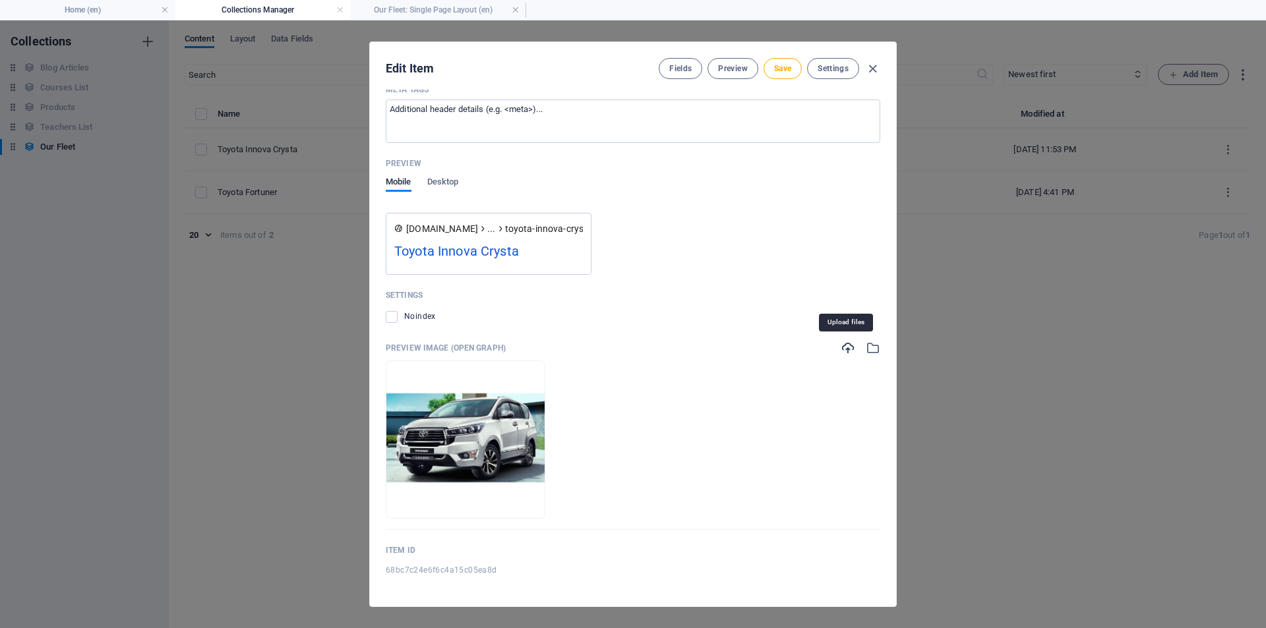
click at [842, 346] on icon "button" at bounding box center [847, 348] width 15 height 15
click at [870, 349] on icon "button" at bounding box center [872, 348] width 15 height 15
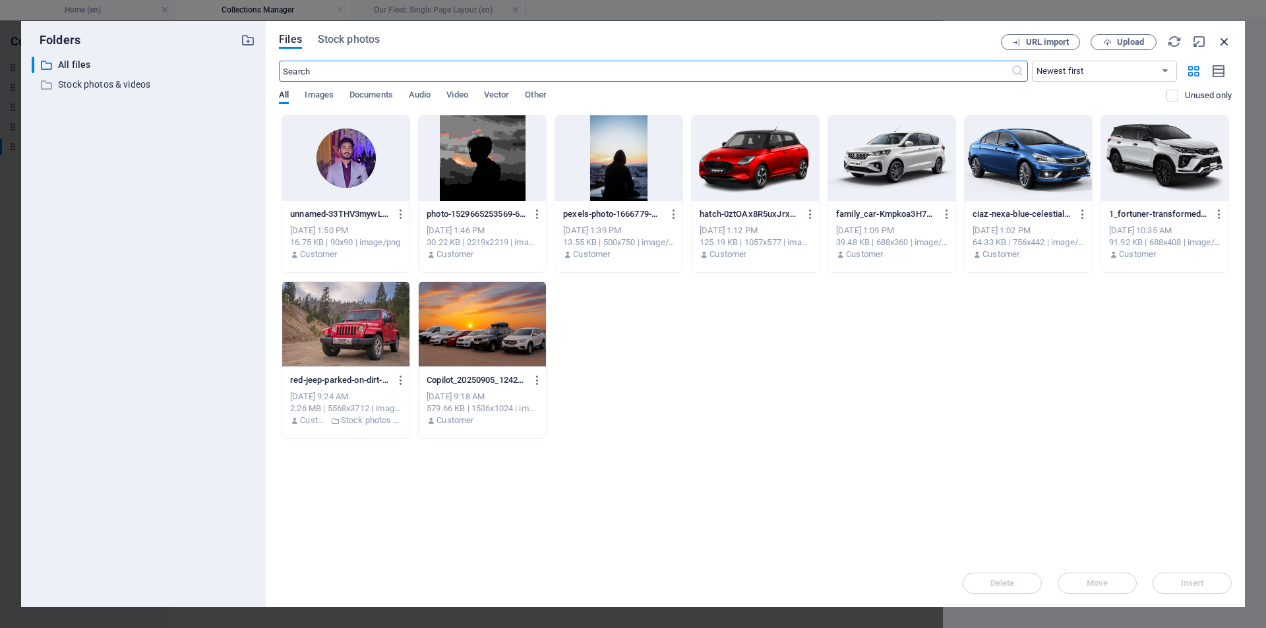
click at [1222, 43] on icon "button" at bounding box center [1224, 41] width 15 height 15
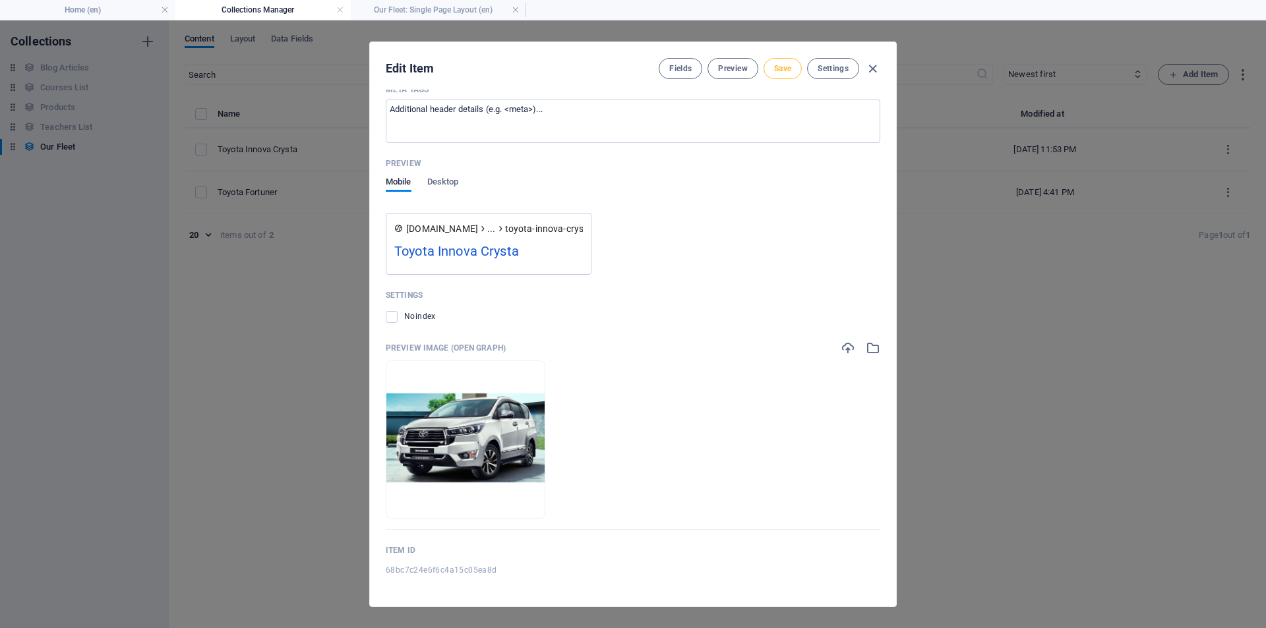
click at [769, 73] on button "Save" at bounding box center [782, 68] width 38 height 21
click at [743, 67] on span "Preview" at bounding box center [732, 68] width 29 height 11
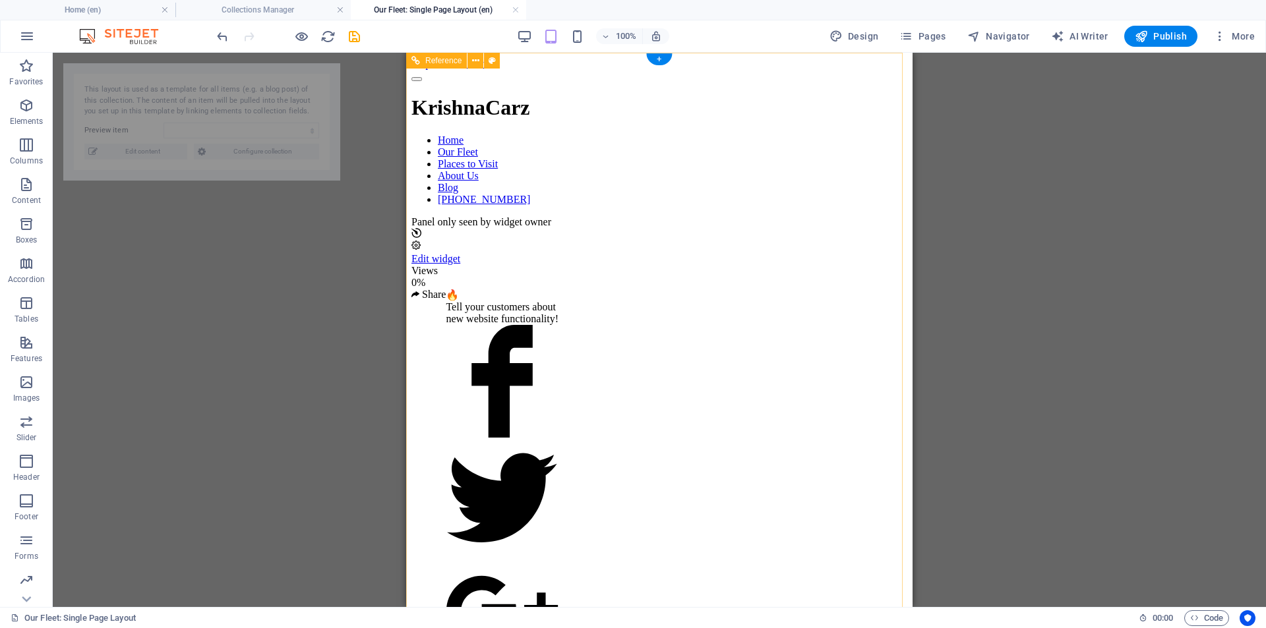
scroll to position [0, 0]
select select "68bc7c24e6f6c4a15c05ea8d"
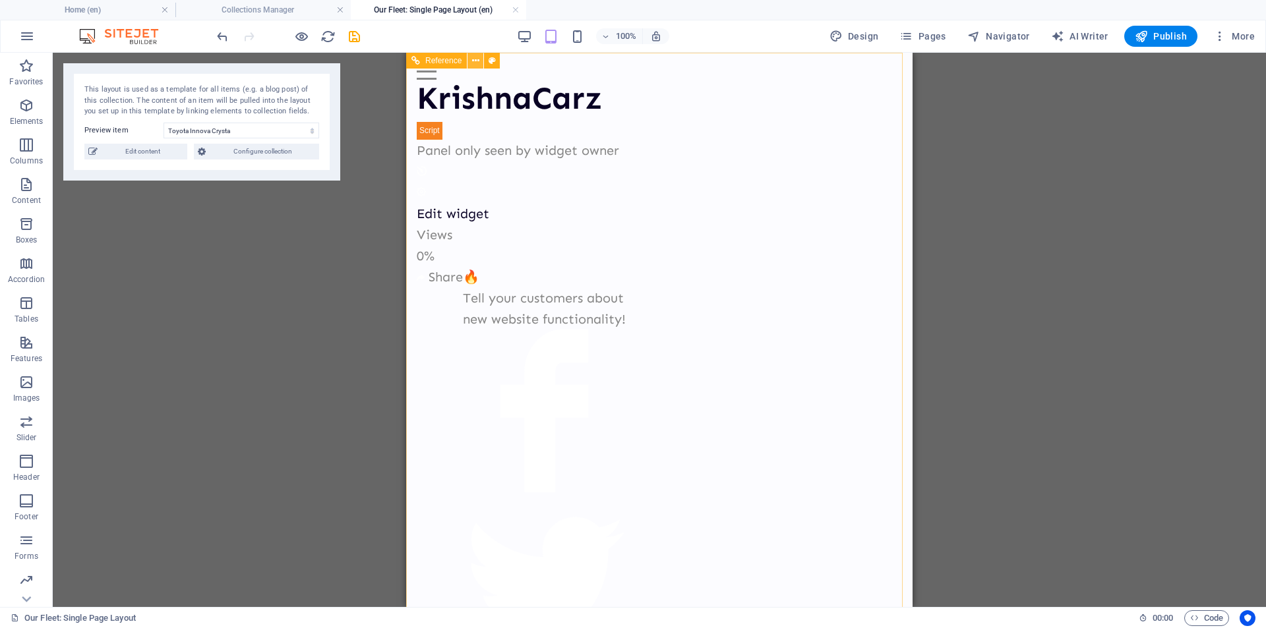
click at [474, 61] on icon at bounding box center [475, 61] width 7 height 14
click at [877, 76] on div at bounding box center [659, 71] width 485 height 16
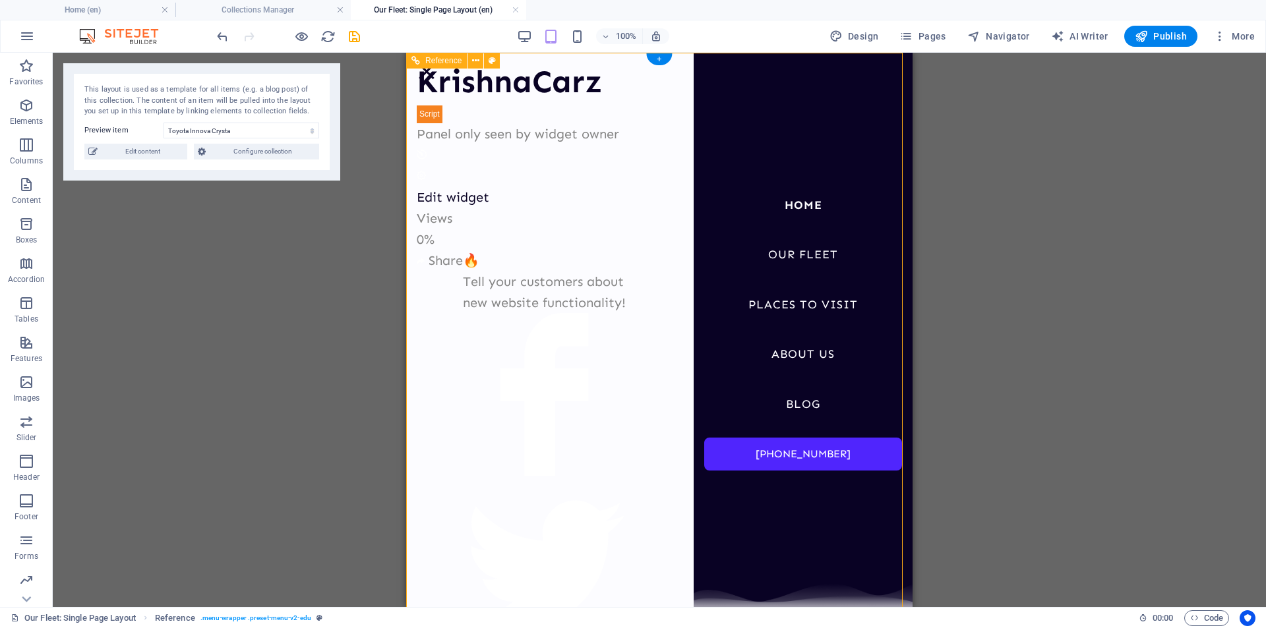
click at [877, 76] on nav "Home Our Fleet Places to Visit About Us Blog +91 9823 444 350" at bounding box center [802, 330] width 219 height 554
click at [521, 415] on div "Panel only seen by widget owner Edit widget Views 0% Share 🔥" at bounding box center [659, 461] width 485 height 718
click at [533, 399] on div "Panel only seen by widget owner Edit widget Views 0% Share 🔥" at bounding box center [659, 461] width 485 height 718
click at [274, 277] on div "Drag here to replace the existing content. Press “Ctrl” if you want to create a…" at bounding box center [659, 330] width 1213 height 554
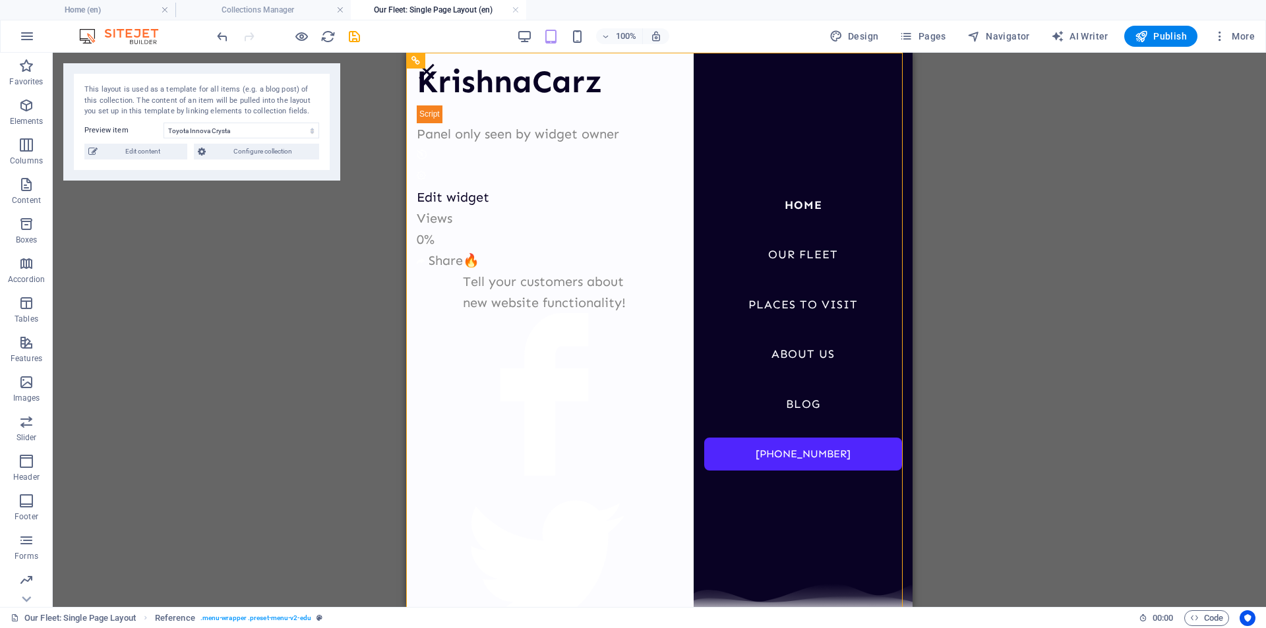
click at [274, 278] on div "Drag here to replace the existing content. Press “Ctrl” if you want to create a…" at bounding box center [659, 330] width 1213 height 554
click at [512, 10] on link at bounding box center [515, 10] width 8 height 13
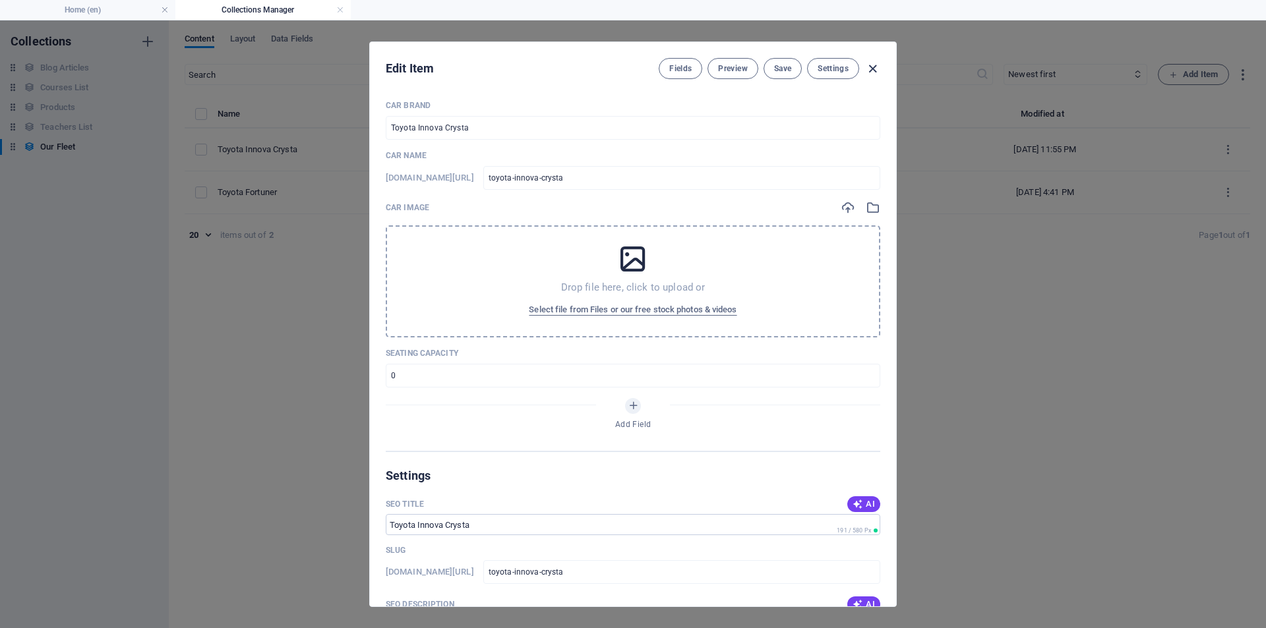
click at [871, 73] on icon "button" at bounding box center [872, 68] width 15 height 15
type input "toyota-innova-crysta"
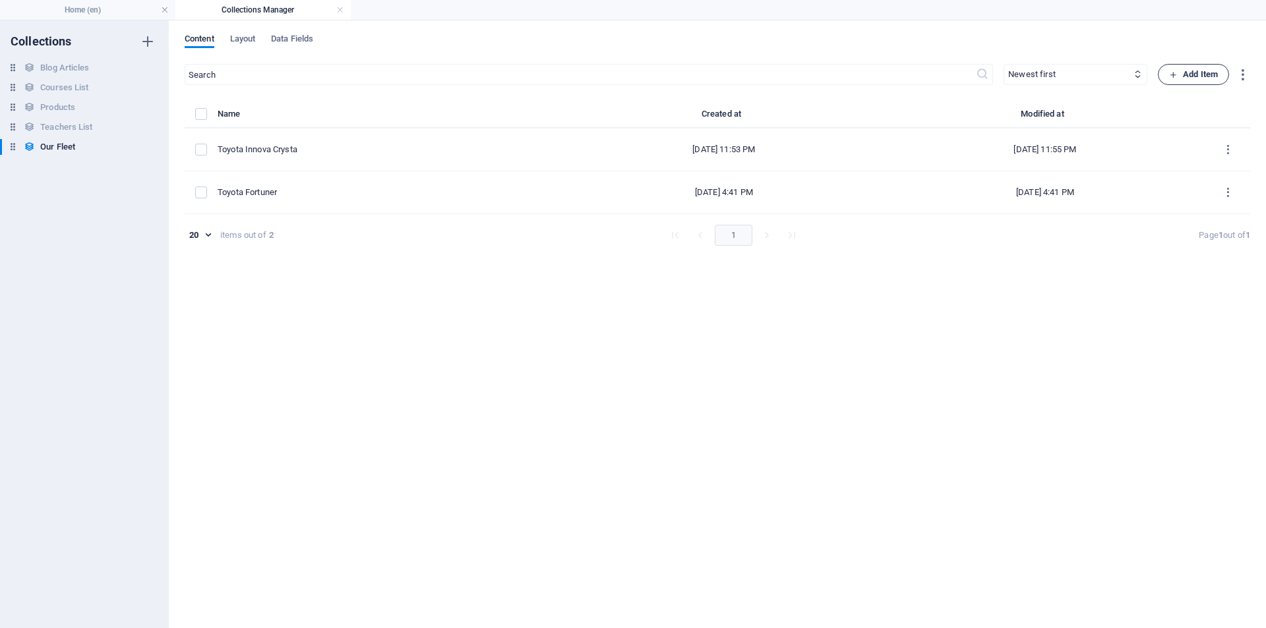
click at [1194, 72] on span "Add Item" at bounding box center [1193, 75] width 49 height 16
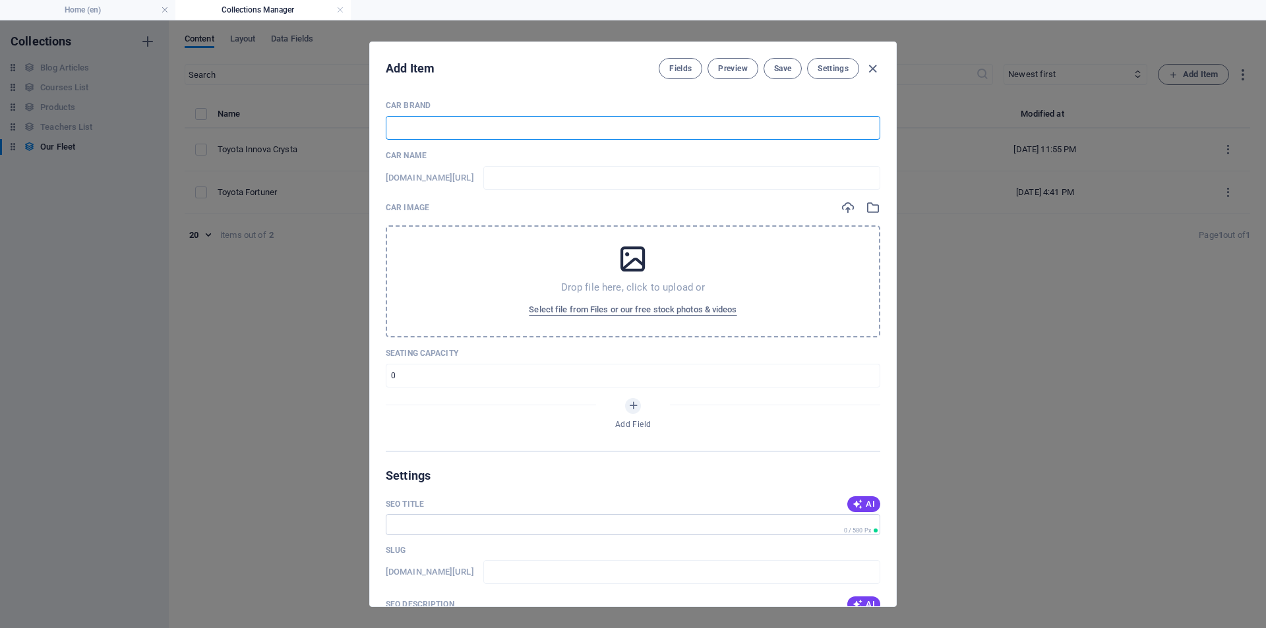
click at [495, 123] on input "text" at bounding box center [633, 128] width 494 height 24
type input "M"
type input "m"
type input "Ma"
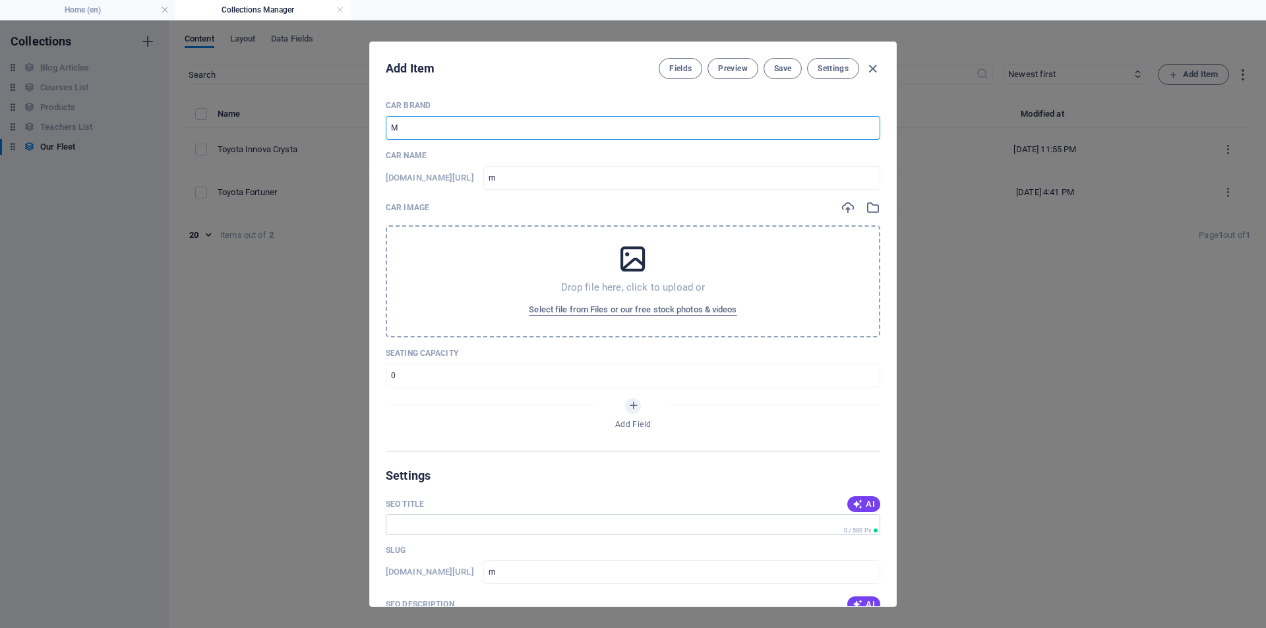
type input "ma"
type input "Mar"
type input "mar"
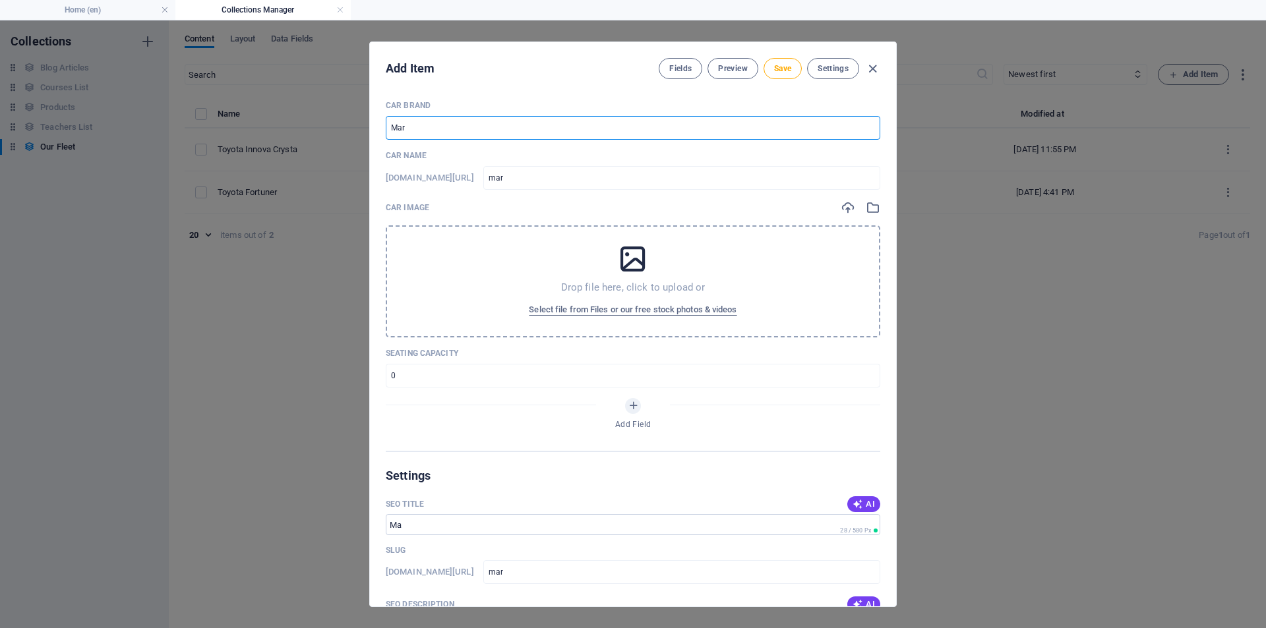
type input "Maru"
type input "maru"
type input "Marut"
type input "marut"
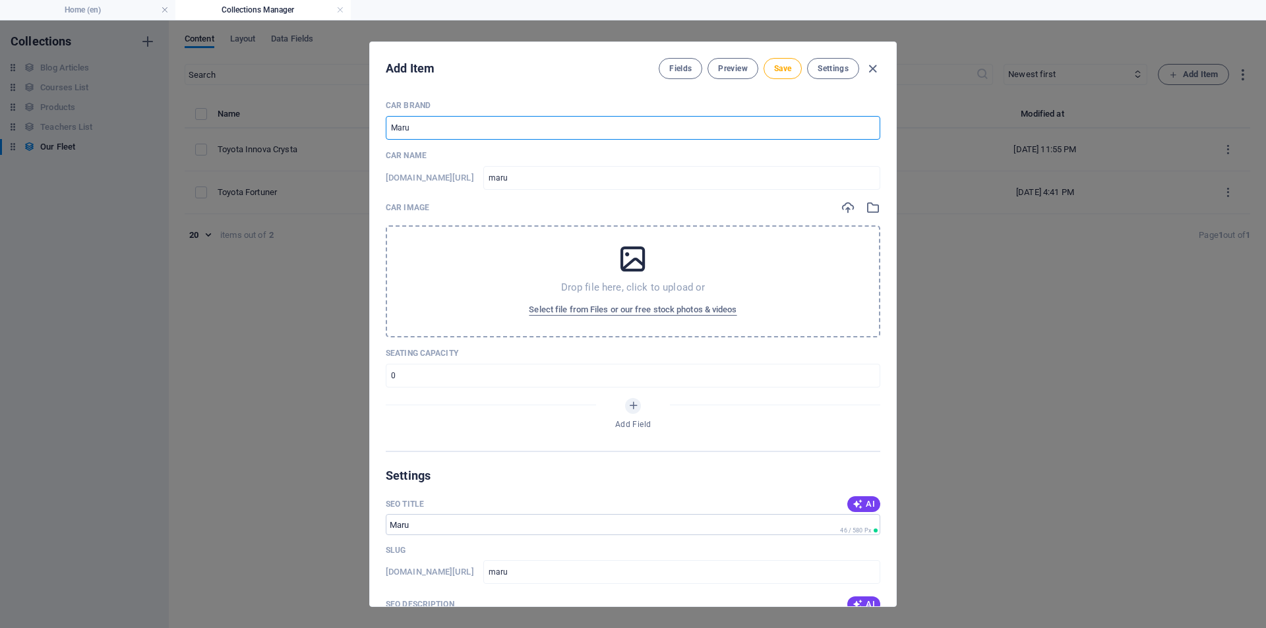
type input "marut"
type input "Maruti"
type input "maruti"
type input "Maruti C"
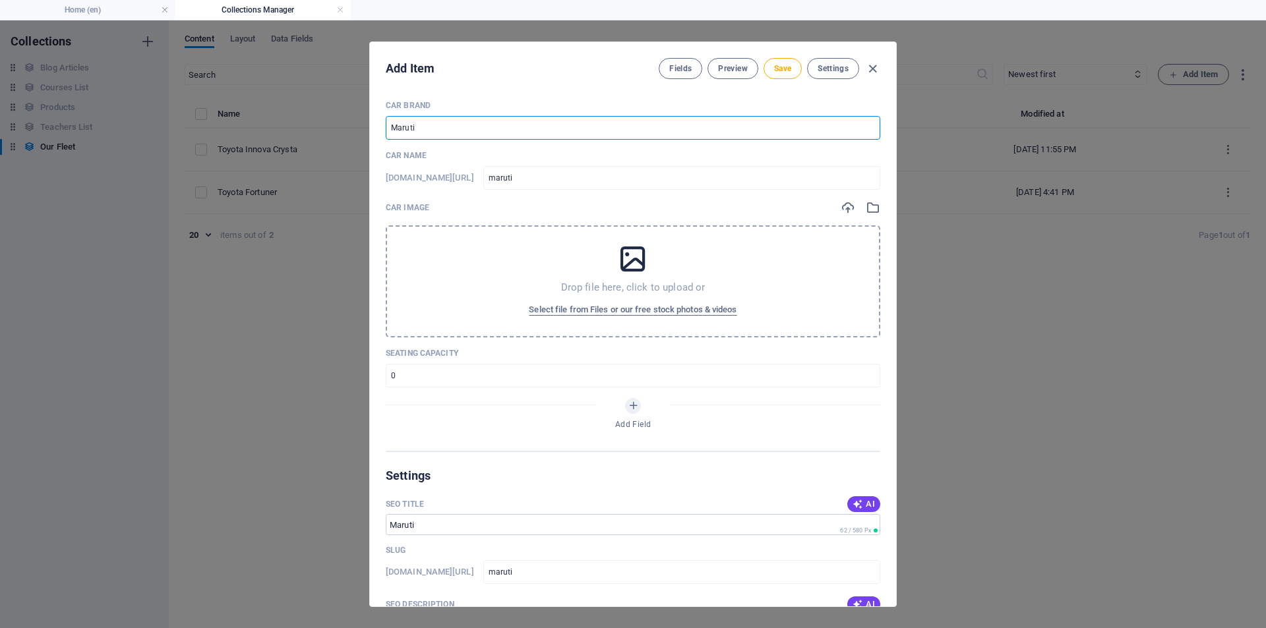
type input "maruti-c"
type input "Maruti Ci"
type input "maruti-ci"
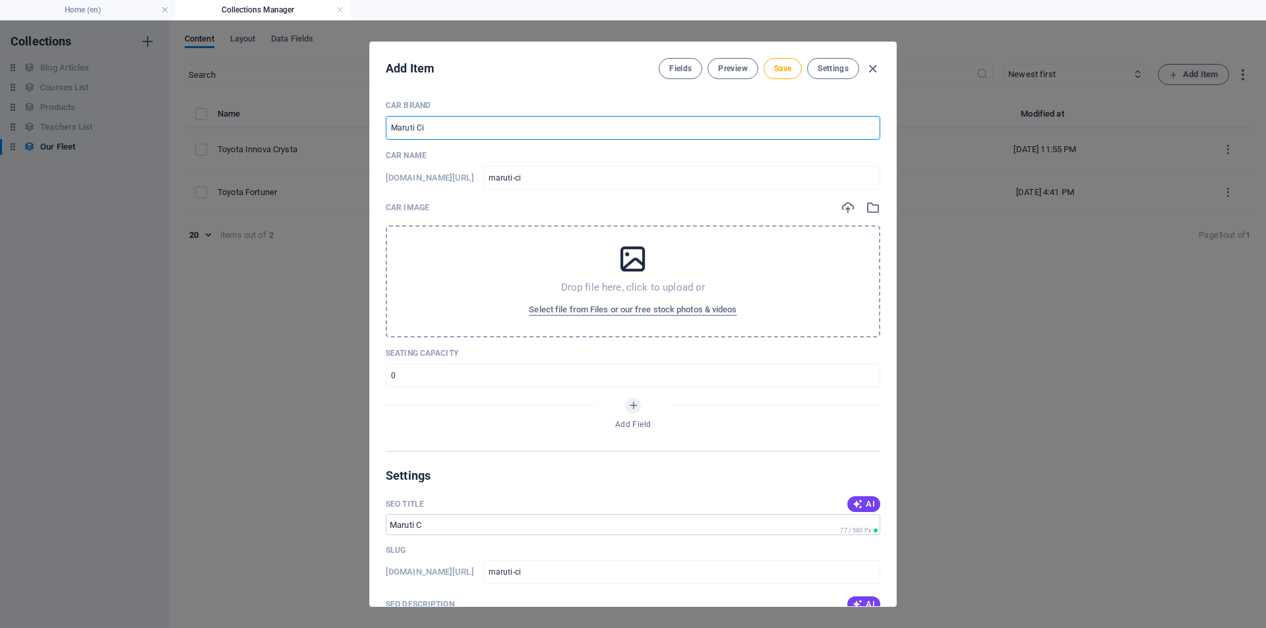
type input "Maruti Cia"
type input "maruti-cia"
type input "Maruti Ciaz"
type input "maruti-ciaz"
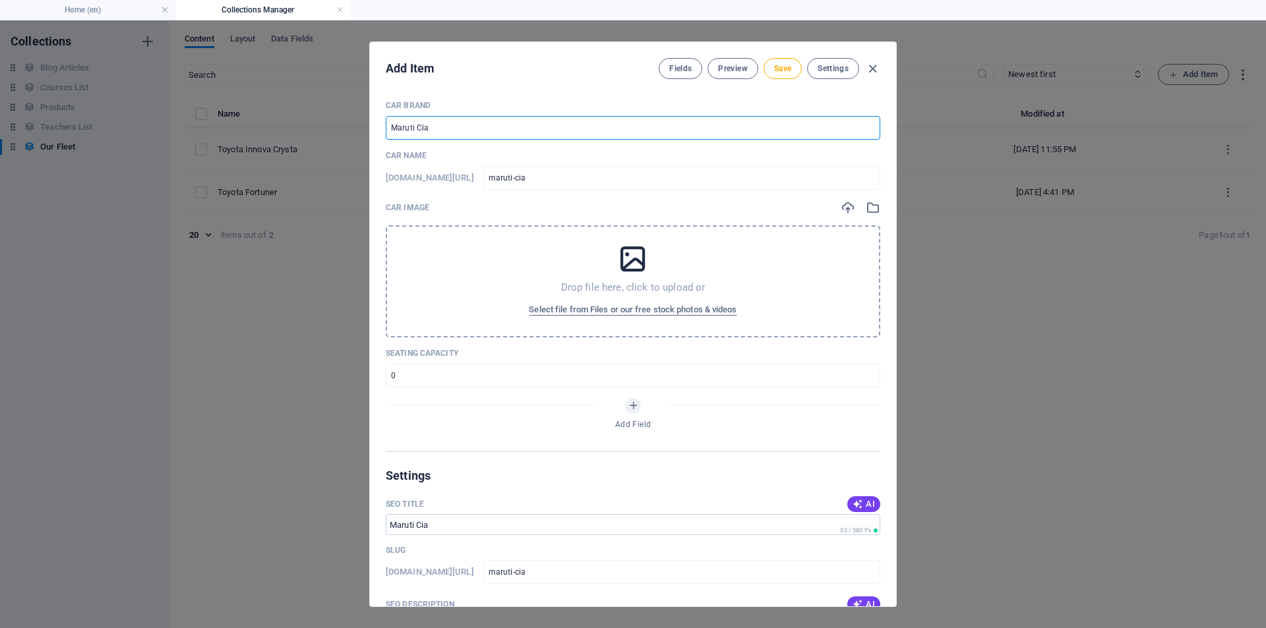
type input "maruti-ciaz"
type input "Maruti Ciaz"
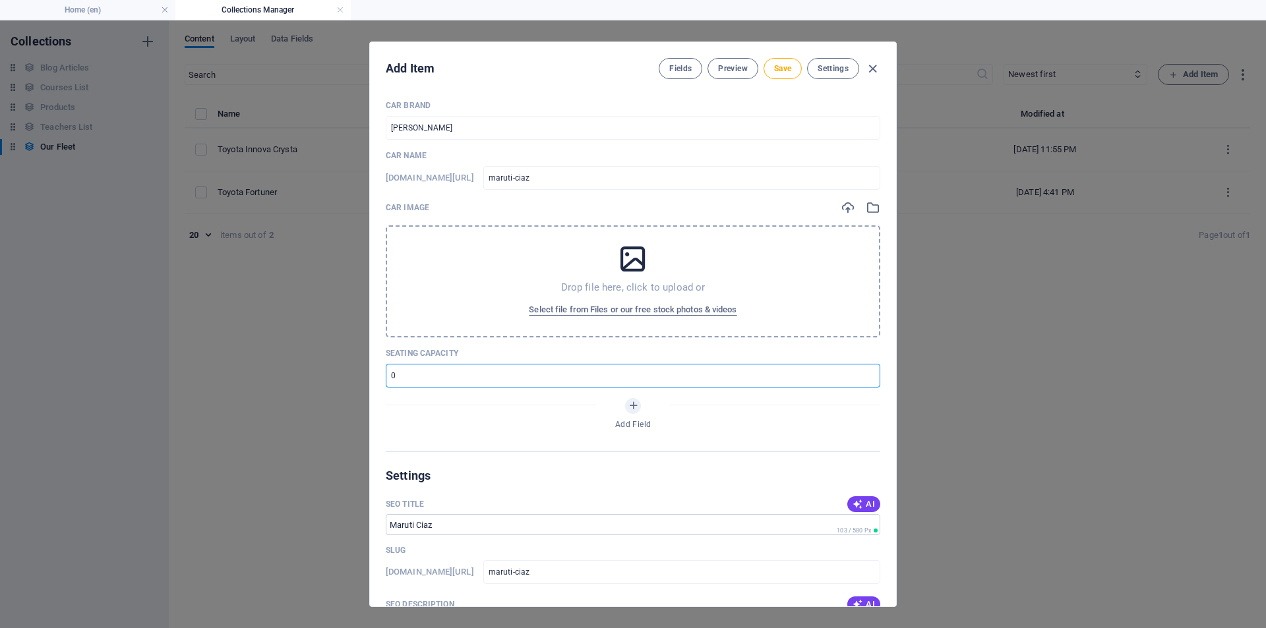
click at [434, 372] on input "number" at bounding box center [633, 376] width 494 height 24
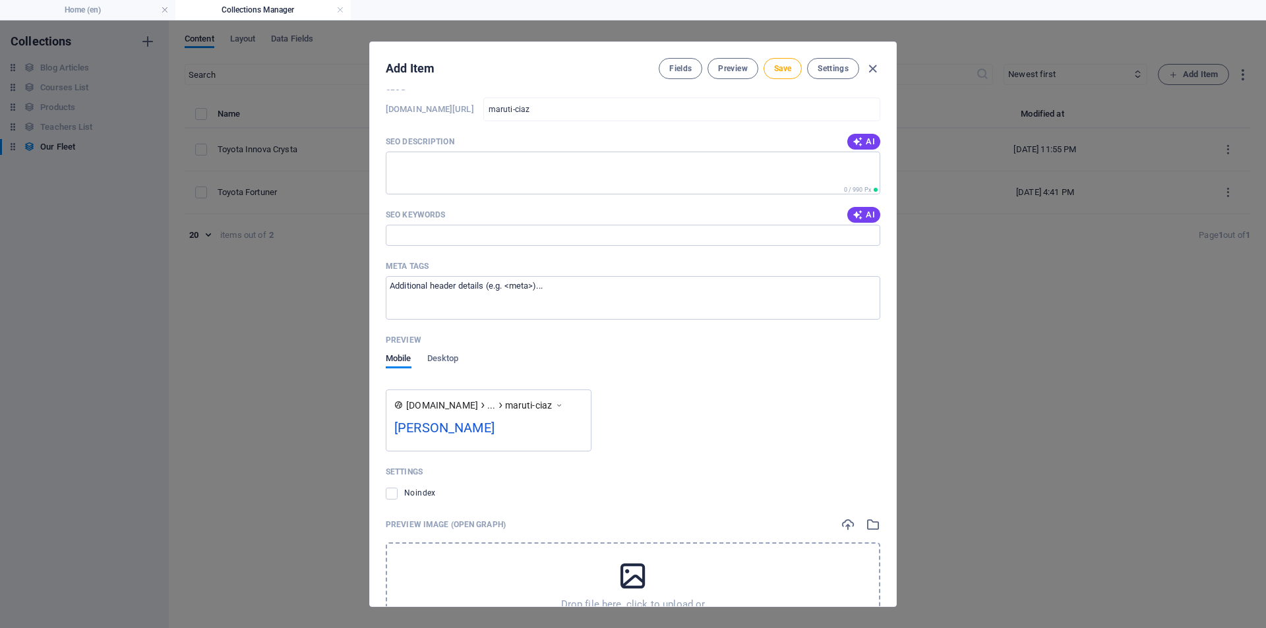
scroll to position [537, 0]
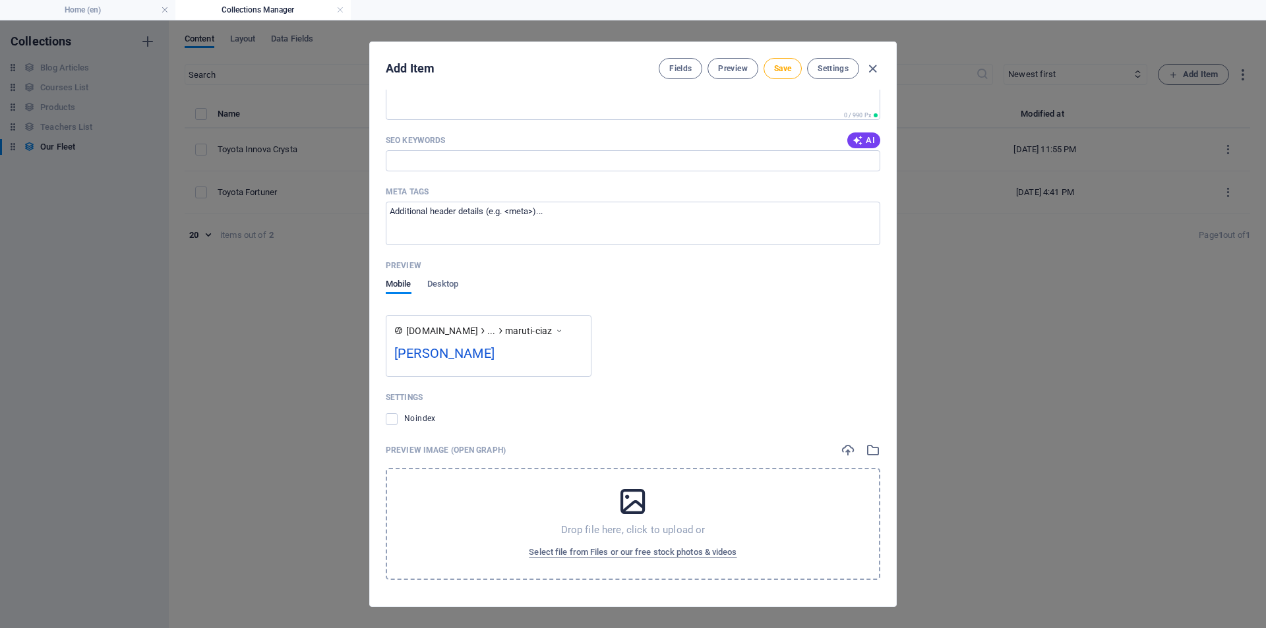
type input "5"
click at [628, 510] on icon at bounding box center [632, 501] width 33 height 33
click at [629, 548] on span "Select file from Files or our free stock photos & videos" at bounding box center [633, 552] width 208 height 16
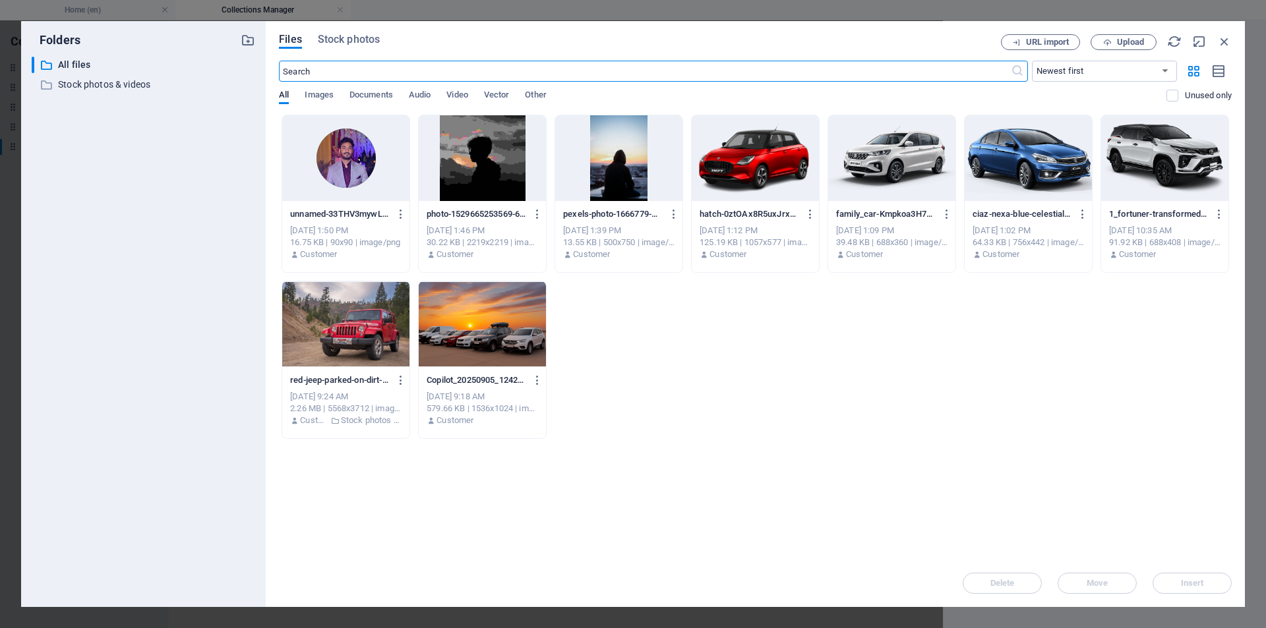
click at [1008, 162] on div at bounding box center [1027, 158] width 127 height 86
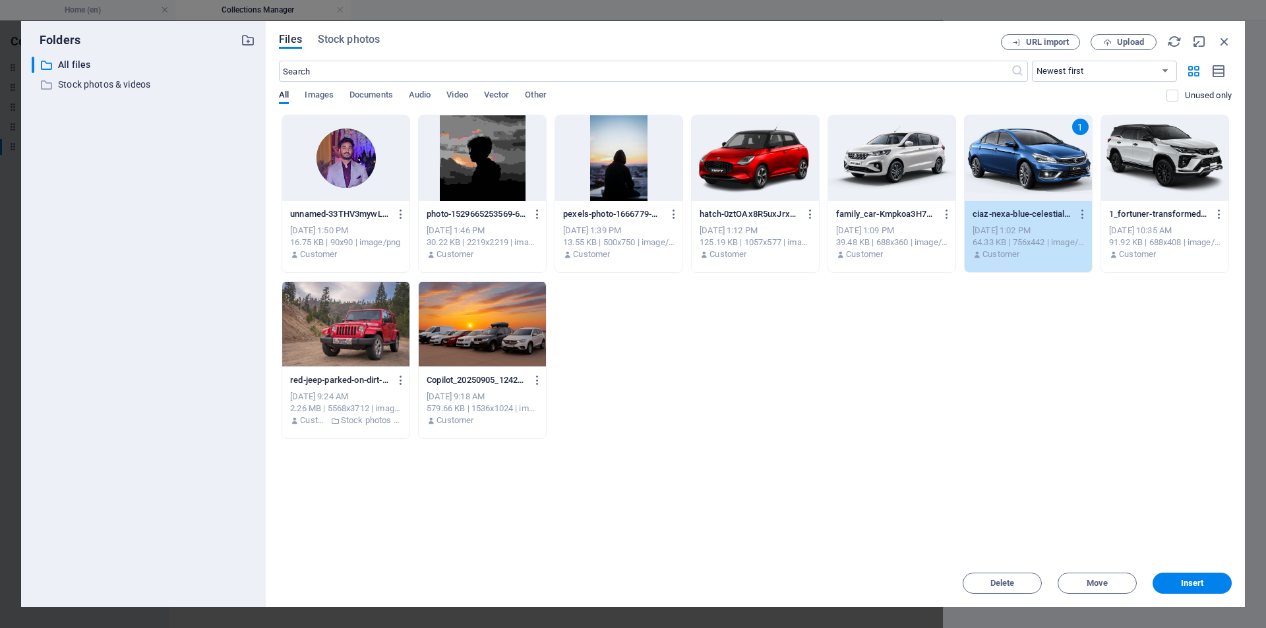
click at [1008, 162] on div "1" at bounding box center [1027, 158] width 127 height 86
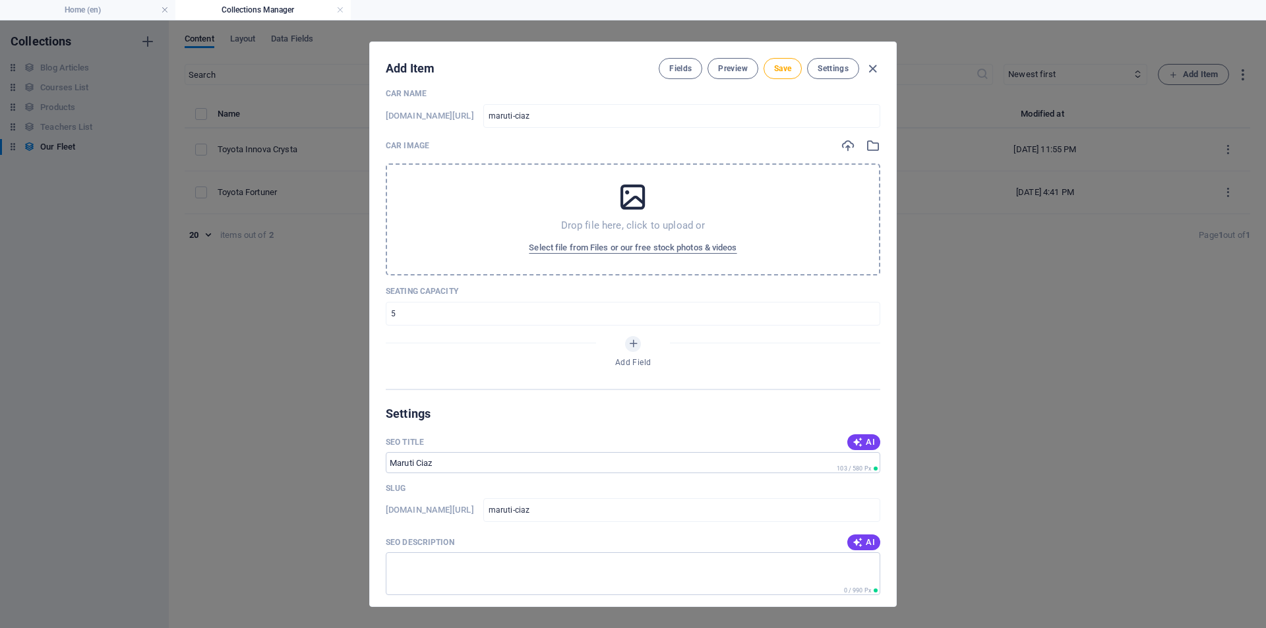
scroll to position [0, 0]
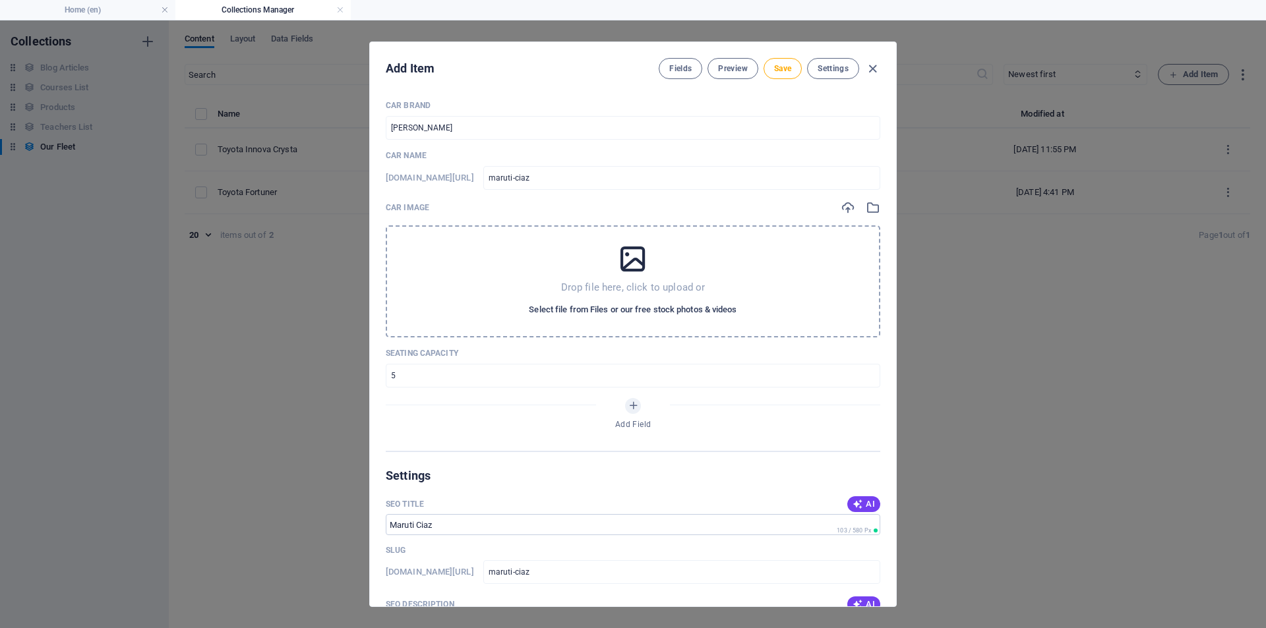
click at [637, 310] on span "Select file from Files or our free stock photos & videos" at bounding box center [633, 310] width 208 height 16
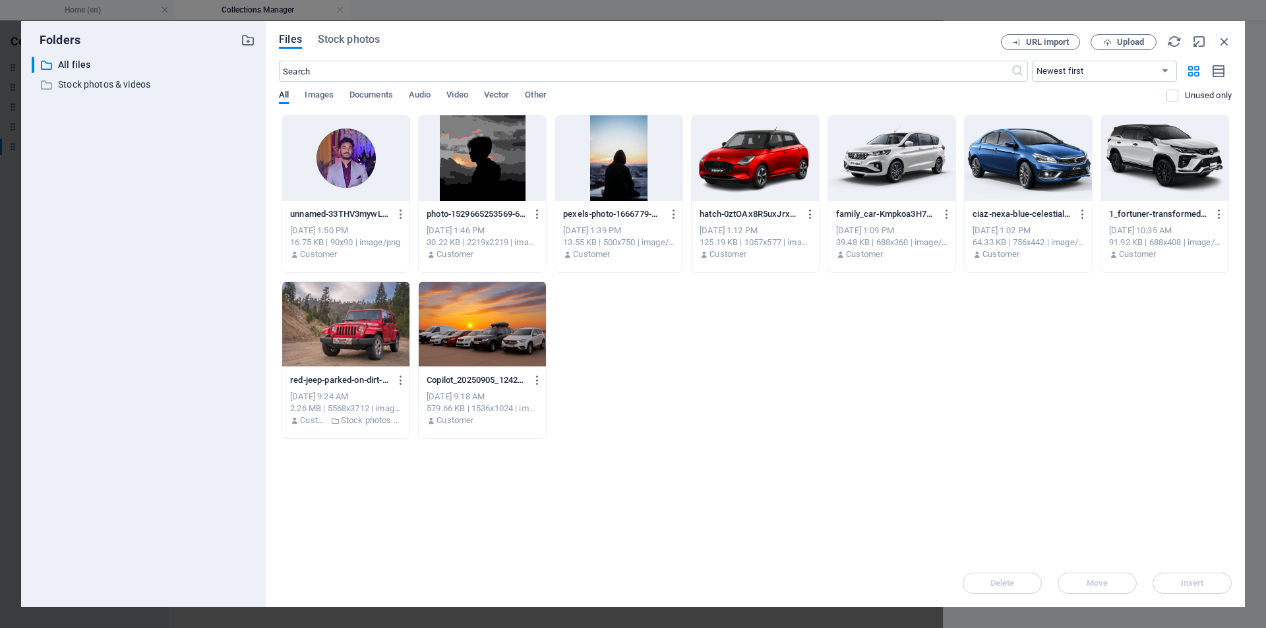
click at [1009, 148] on div at bounding box center [1027, 158] width 127 height 86
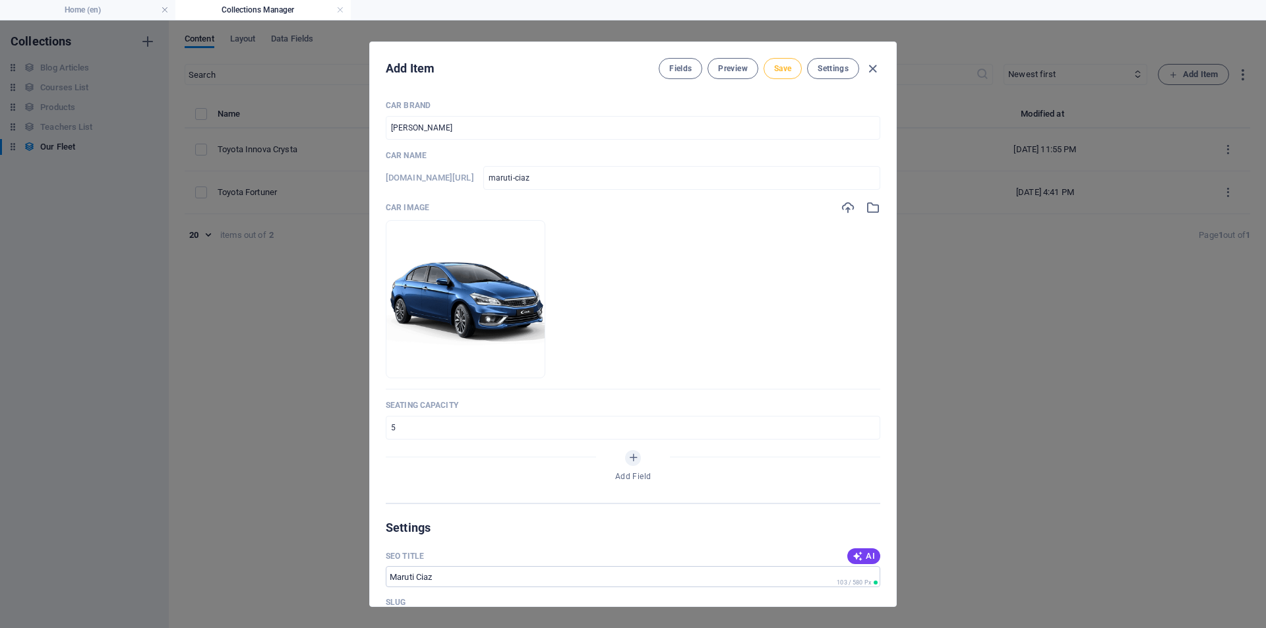
click at [778, 62] on button "Save" at bounding box center [782, 68] width 38 height 21
click at [873, 69] on icon "button" at bounding box center [872, 68] width 15 height 15
type input "maruti-ciaz"
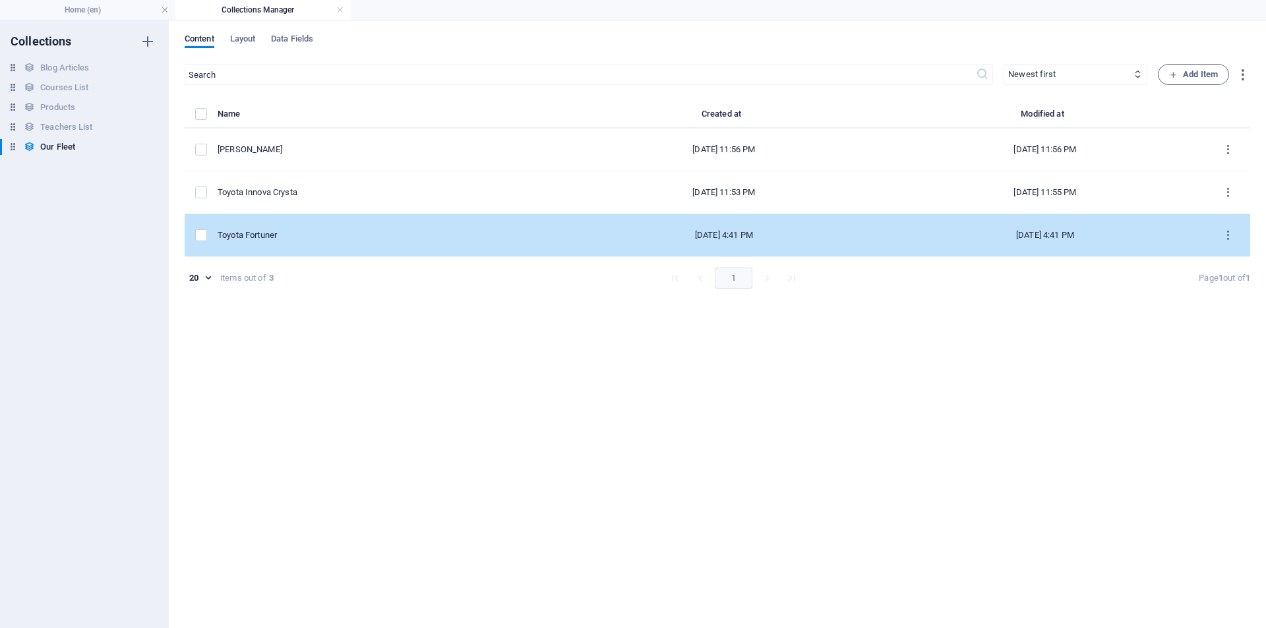
click at [289, 230] on div "Toyota Fortuner" at bounding box center [385, 235] width 335 height 12
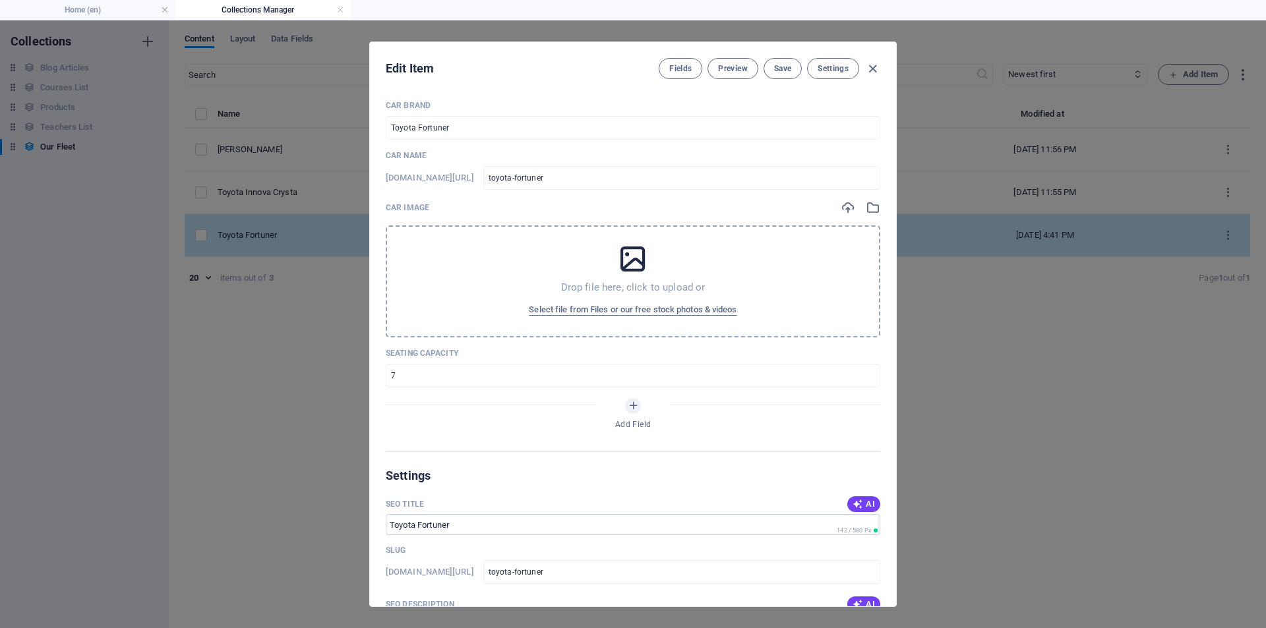
click at [289, 230] on div "Edit Item Fields Preview Save Settings Car Brand Toyota Fortuner ​ Car Name www…" at bounding box center [633, 324] width 1266 height 608
type input "toyota-fortuner"
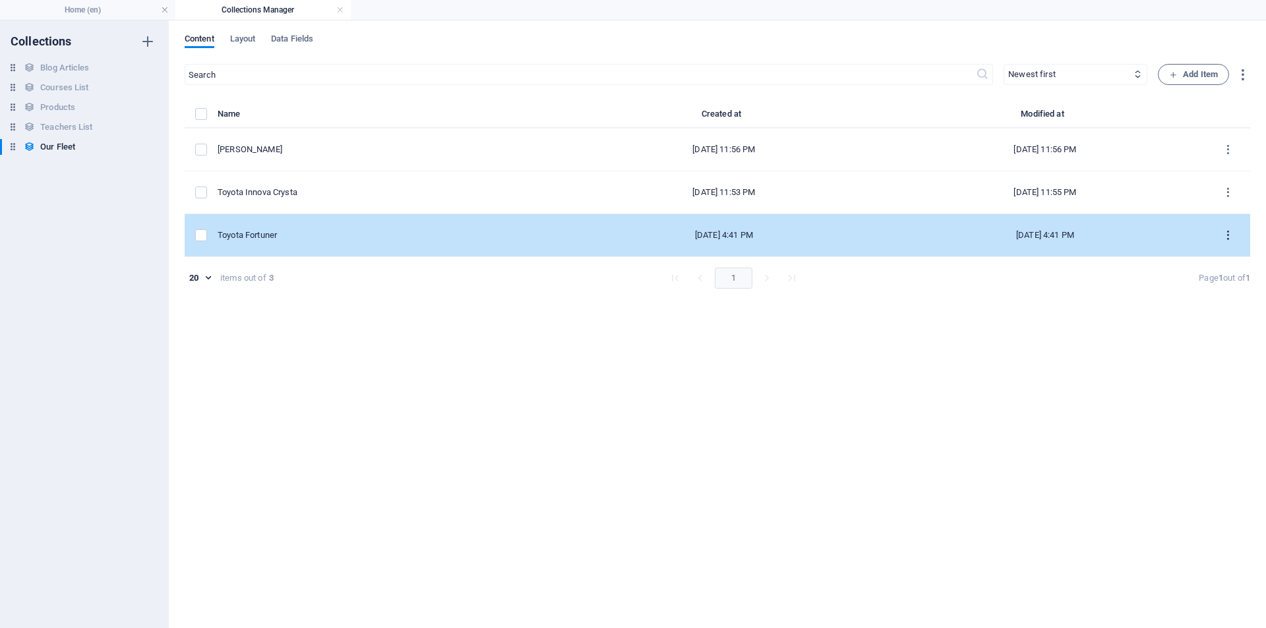
click at [1227, 233] on icon "items list" at bounding box center [1227, 235] width 13 height 13
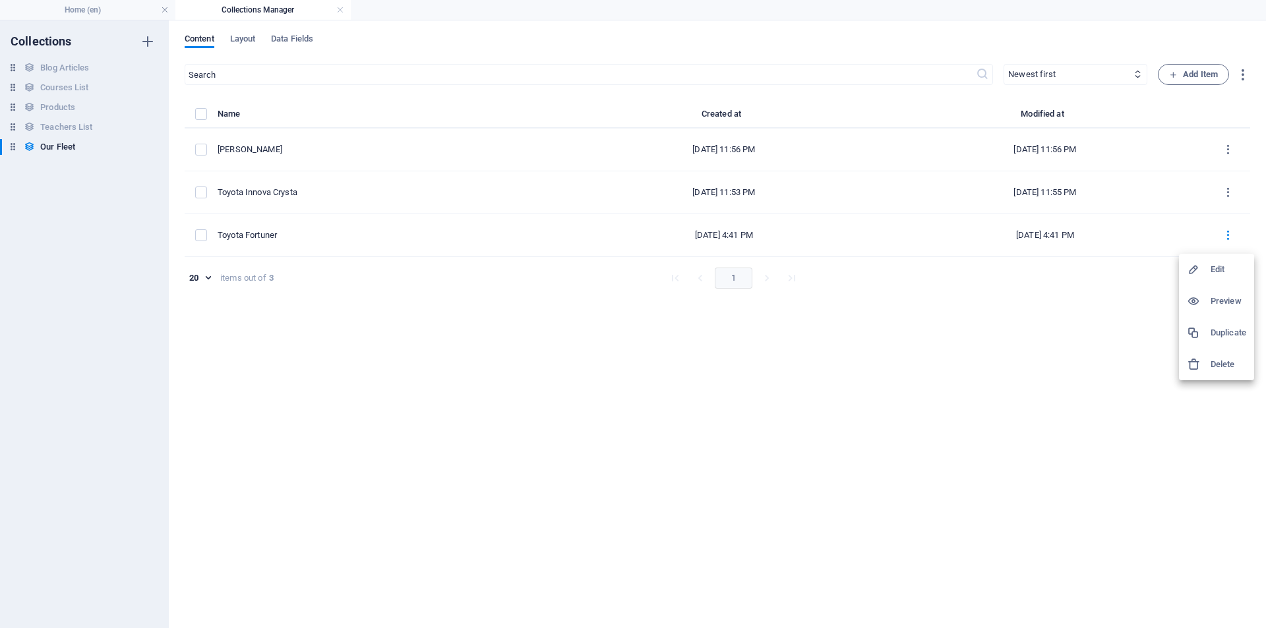
click at [1216, 267] on h6 "Edit" at bounding box center [1228, 270] width 36 height 16
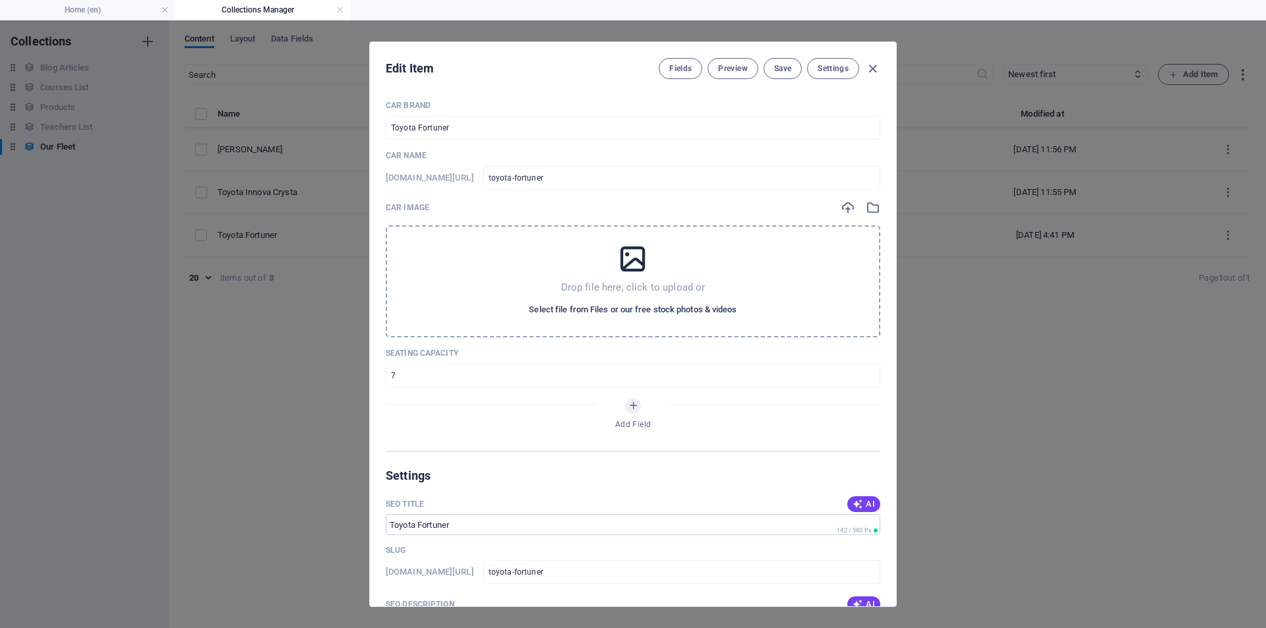
click at [612, 308] on span "Select file from Files or our free stock photos & videos" at bounding box center [633, 310] width 208 height 16
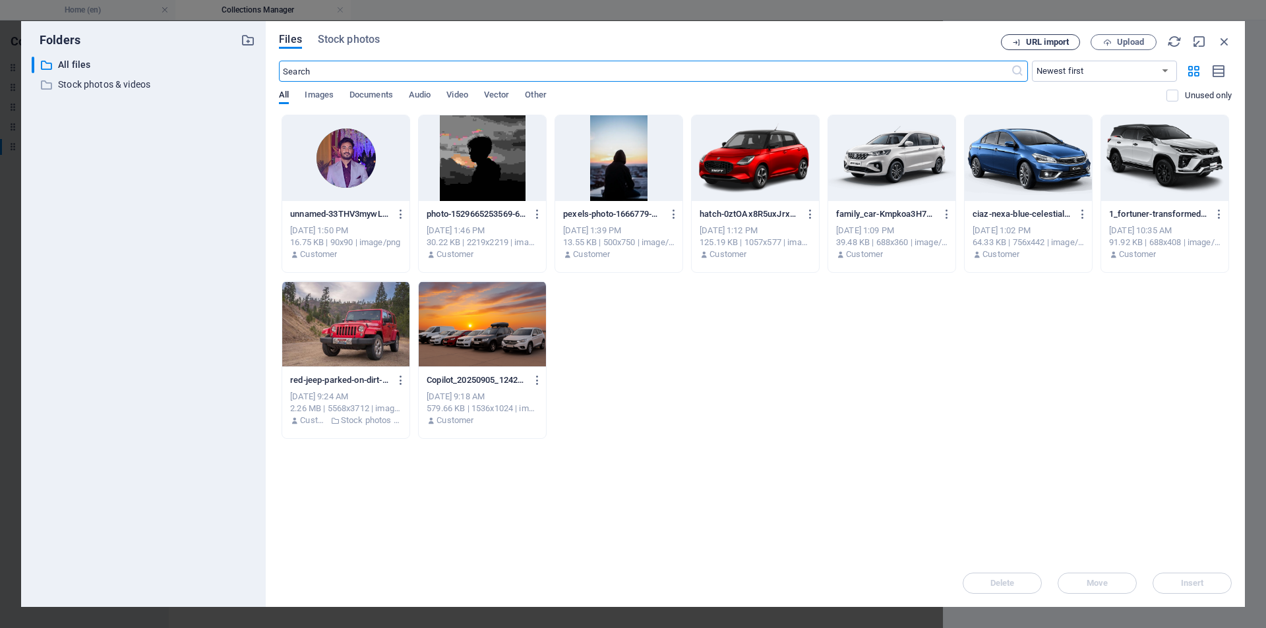
click at [1037, 39] on span "URL import" at bounding box center [1047, 42] width 43 height 8
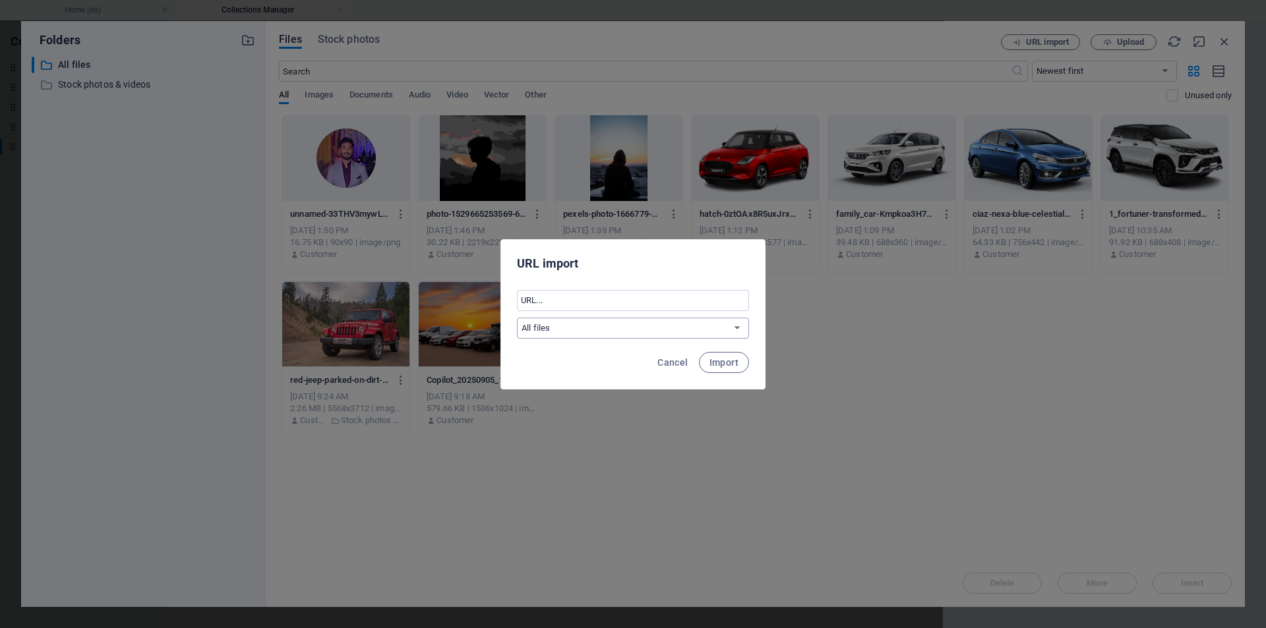
click at [570, 332] on select "All files Stock photos & videos" at bounding box center [633, 328] width 232 height 21
click at [570, 331] on select "All files Stock photos & videos" at bounding box center [633, 328] width 232 height 21
click at [568, 309] on input "text" at bounding box center [633, 300] width 232 height 21
paste input "https://imgcdnblog.carbay.com/wp-content/uploads/2023/02/27091355/2023-Toyota-I…"
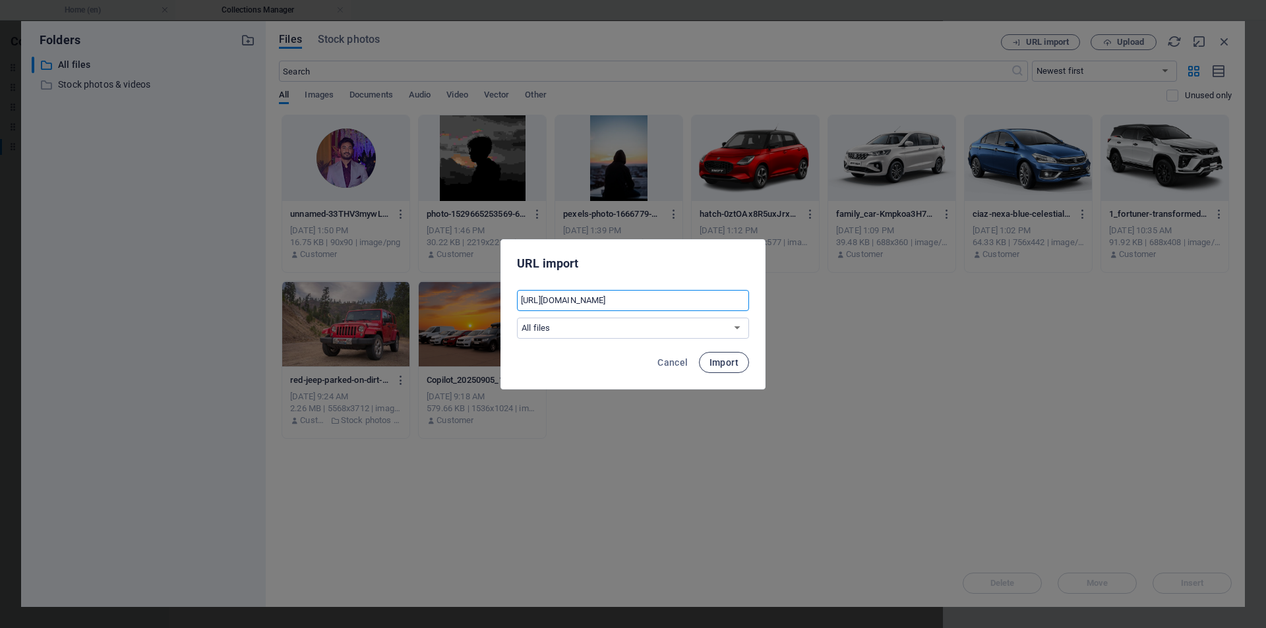
type input "https://imgcdnblog.carbay.com/wp-content/uploads/2023/02/27091355/2023-Toyota-I…"
click at [722, 364] on span "Import" at bounding box center [723, 362] width 29 height 11
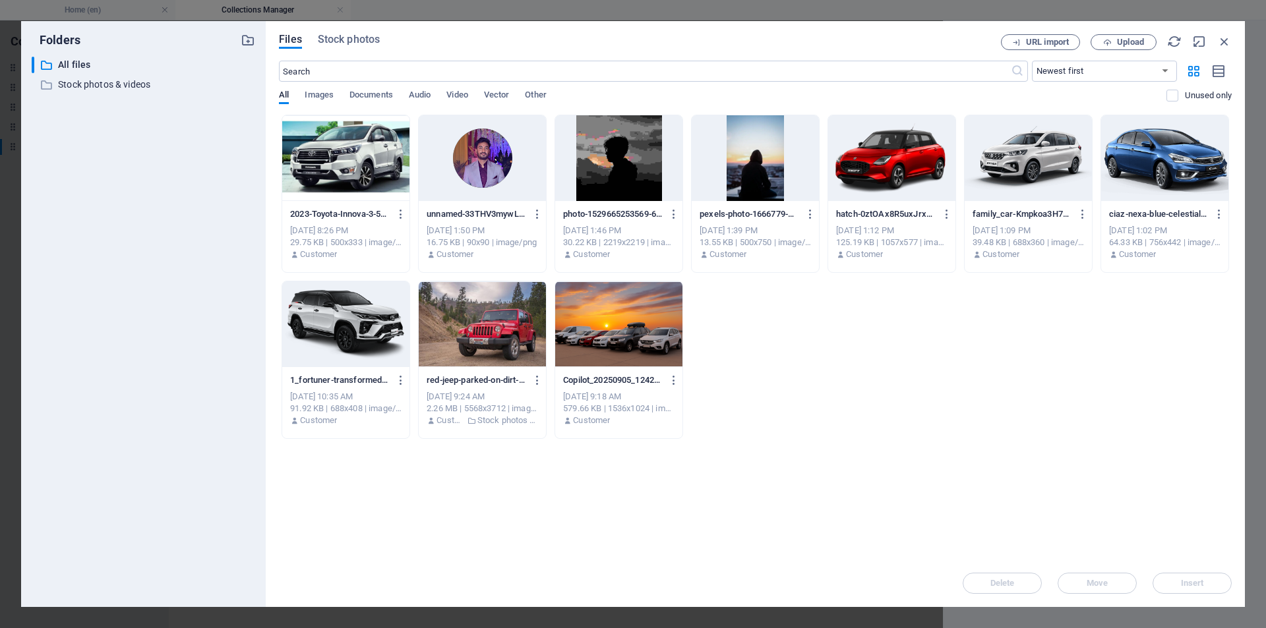
click at [352, 173] on div at bounding box center [345, 158] width 127 height 86
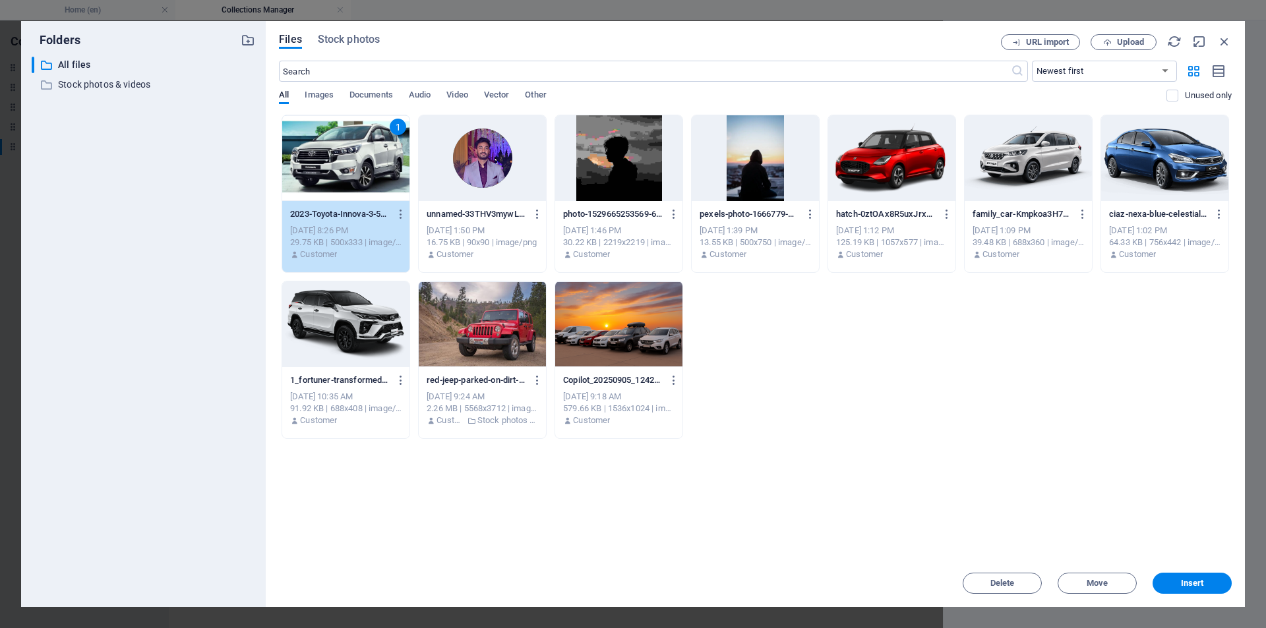
click at [352, 173] on div "1" at bounding box center [345, 158] width 127 height 86
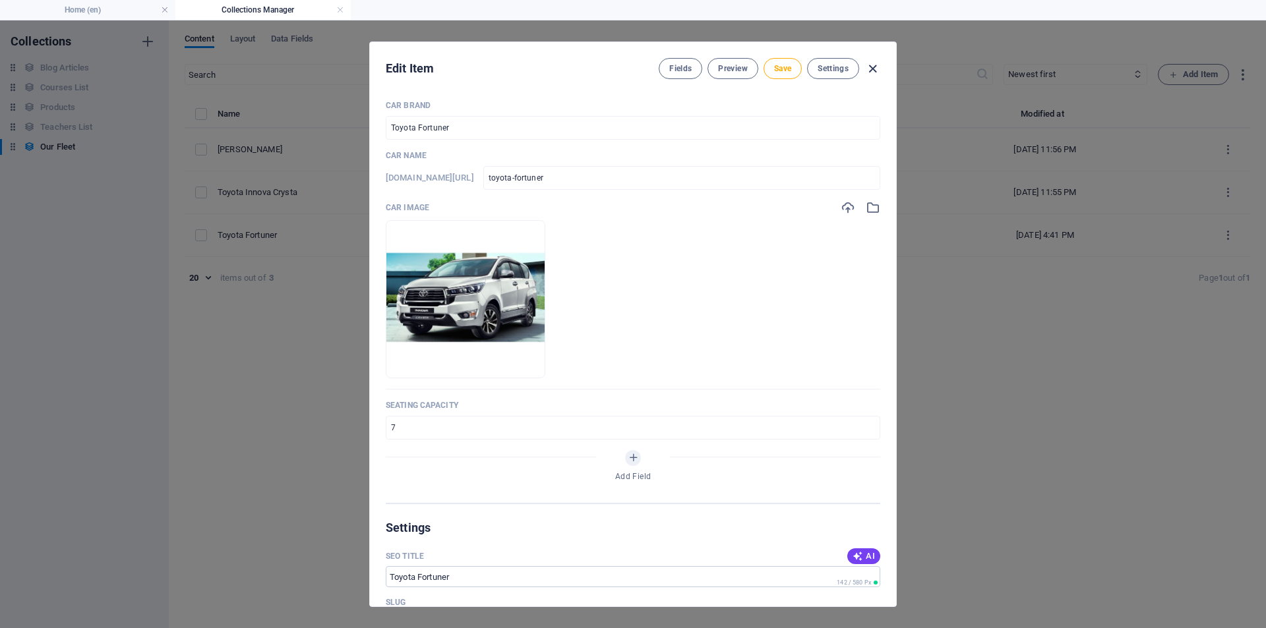
click at [874, 66] on icon "button" at bounding box center [872, 68] width 15 height 15
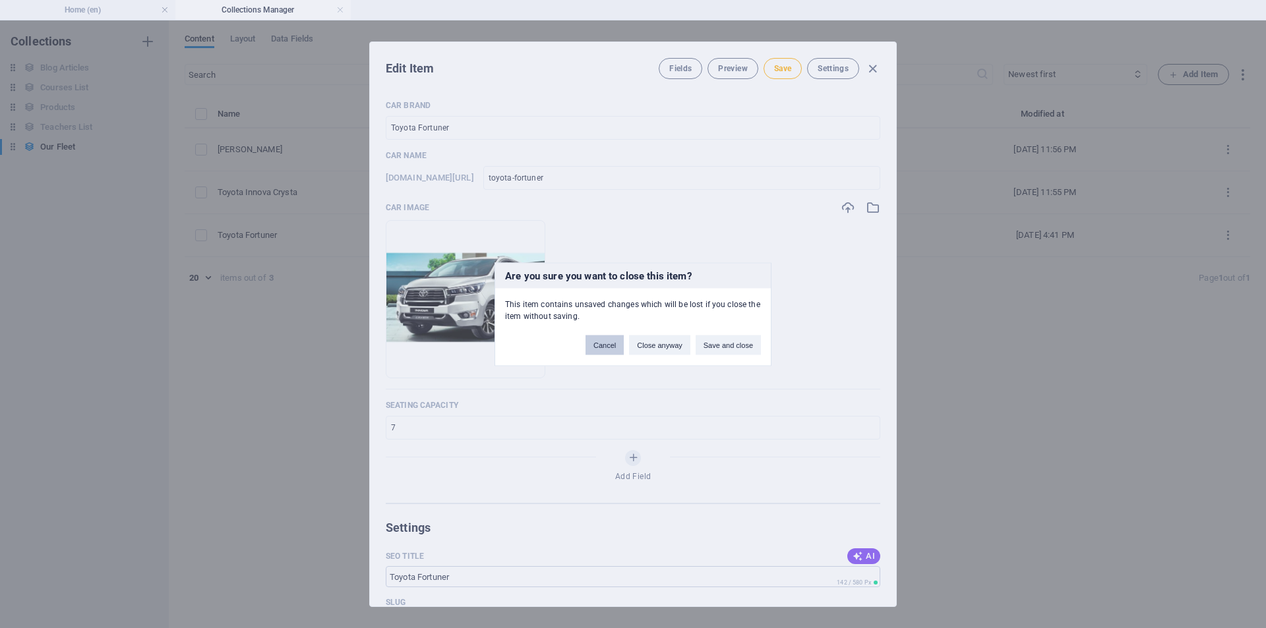
click at [608, 347] on button "Cancel" at bounding box center [604, 345] width 38 height 20
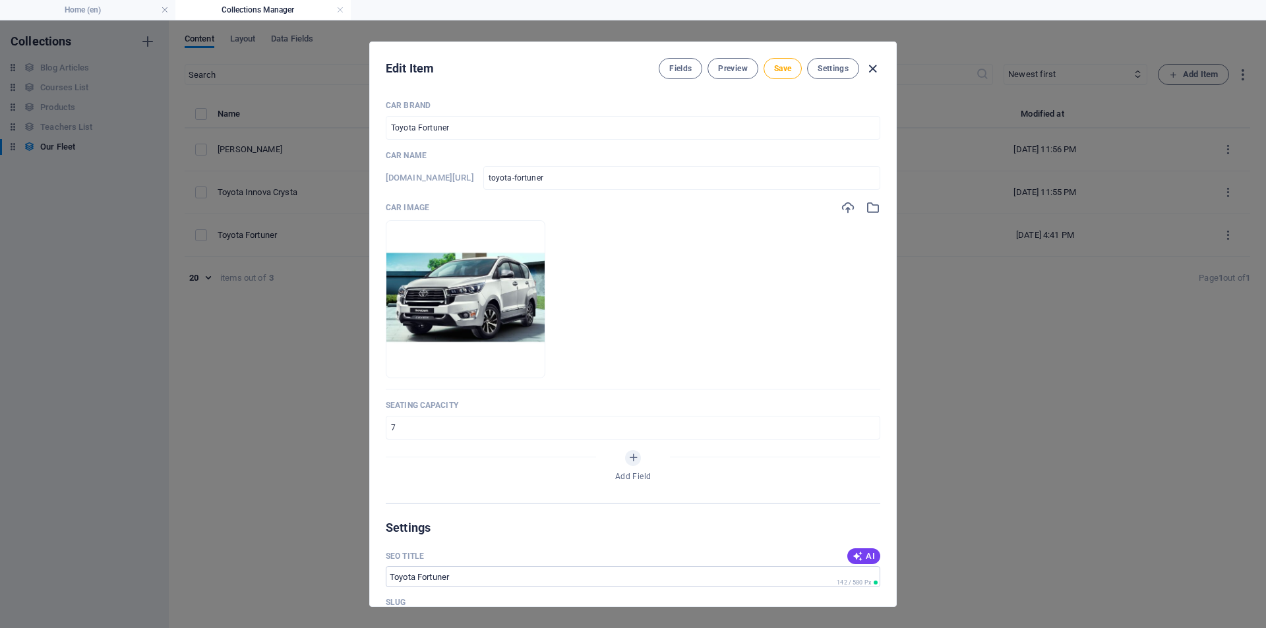
click at [872, 74] on icon "button" at bounding box center [872, 68] width 15 height 15
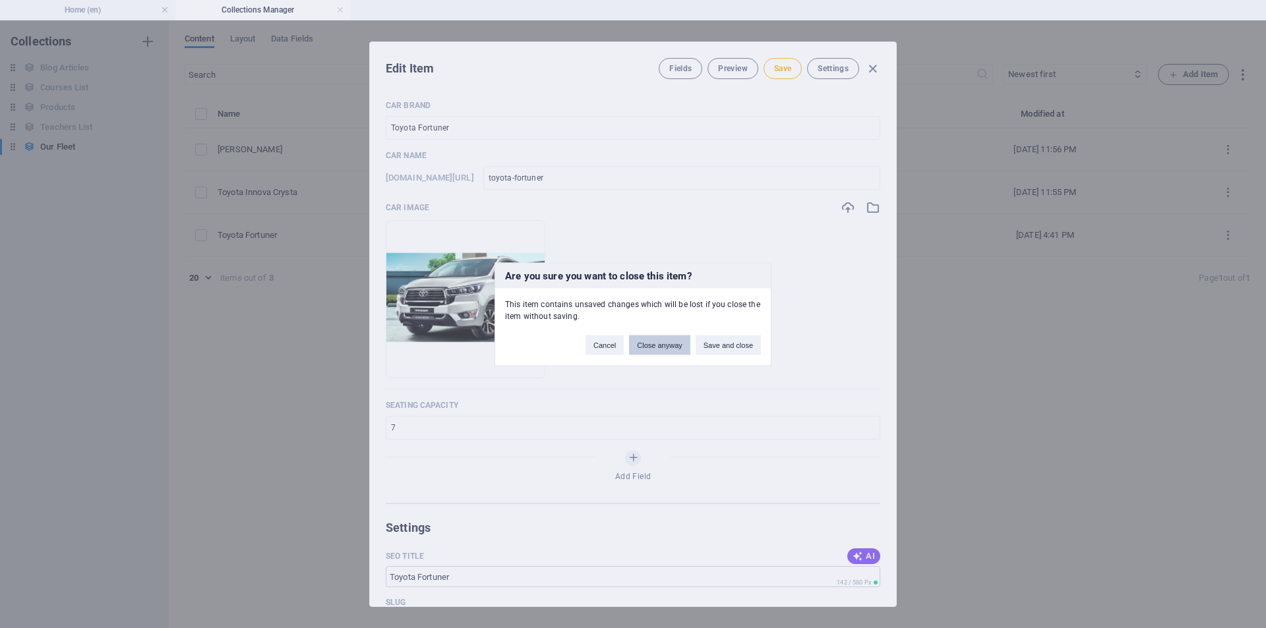
click at [668, 343] on button "Close anyway" at bounding box center [659, 345] width 61 height 20
type input "toyota-fortuner"
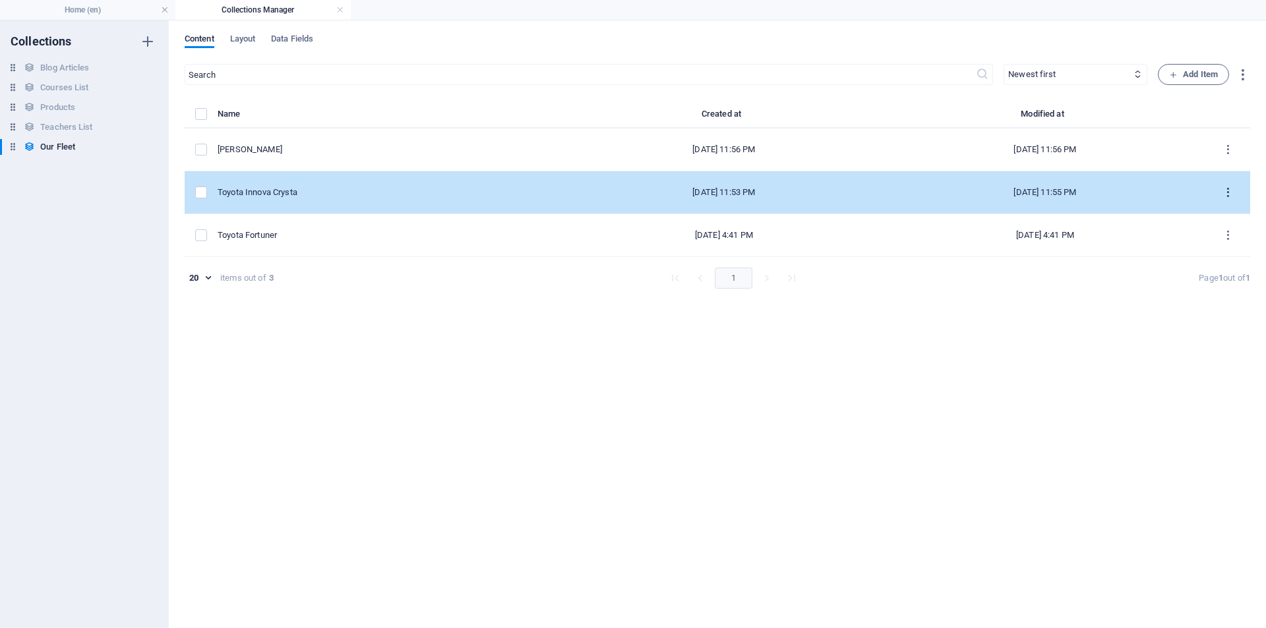
click at [1232, 190] on icon "items list" at bounding box center [1227, 193] width 13 height 13
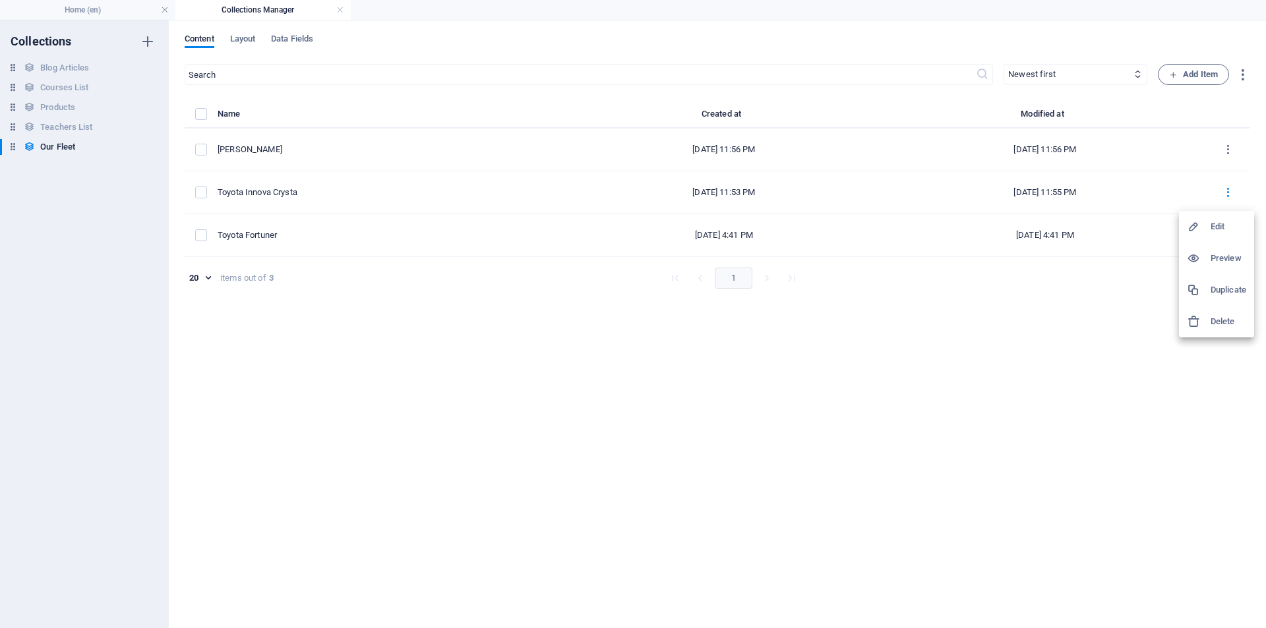
click at [1208, 225] on div at bounding box center [1198, 226] width 24 height 13
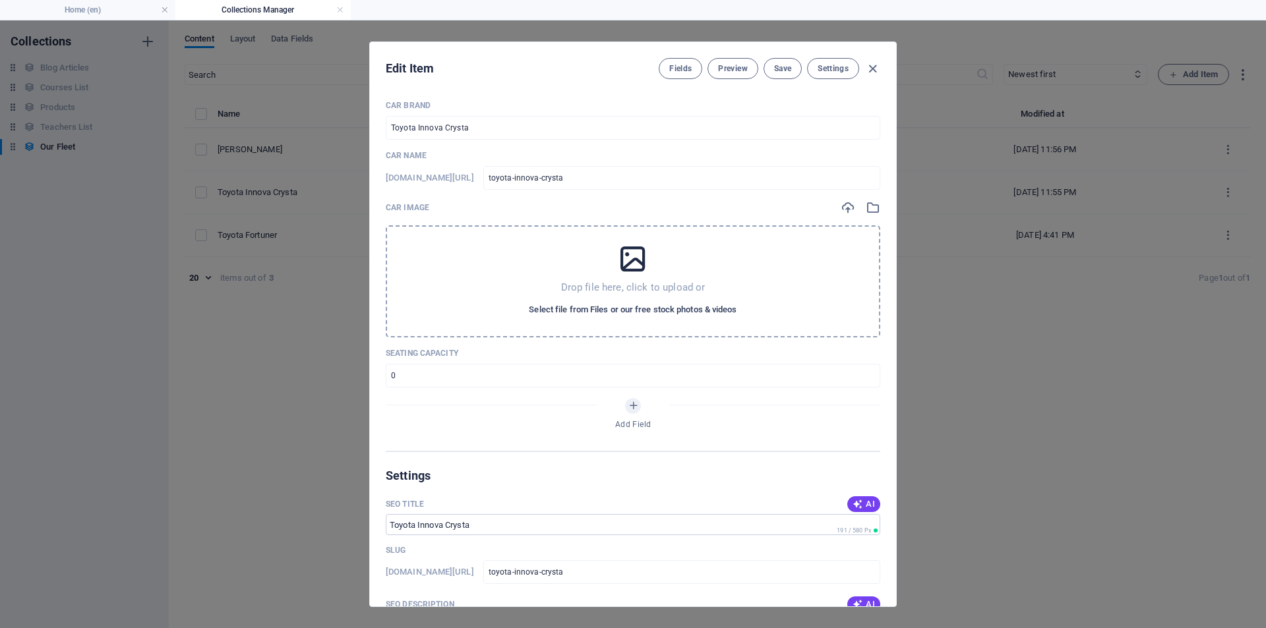
click at [612, 311] on span "Select file from Files or our free stock photos & videos" at bounding box center [633, 310] width 208 height 16
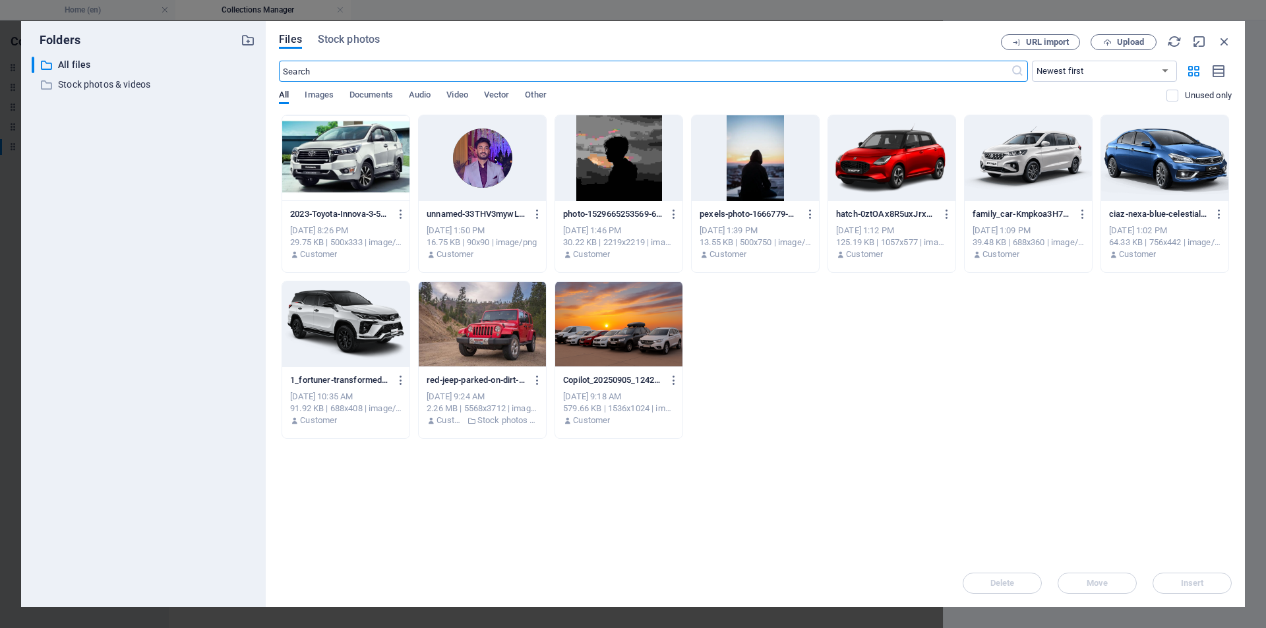
click at [343, 158] on div at bounding box center [345, 158] width 127 height 86
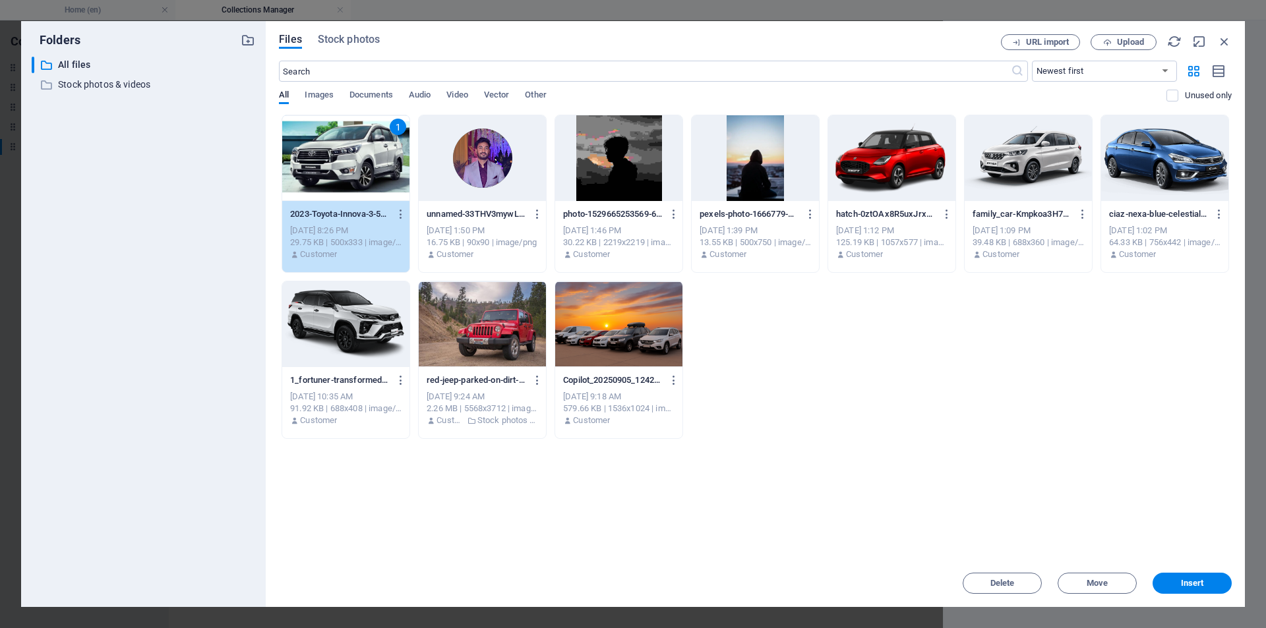
click at [343, 158] on div "1" at bounding box center [345, 158] width 127 height 86
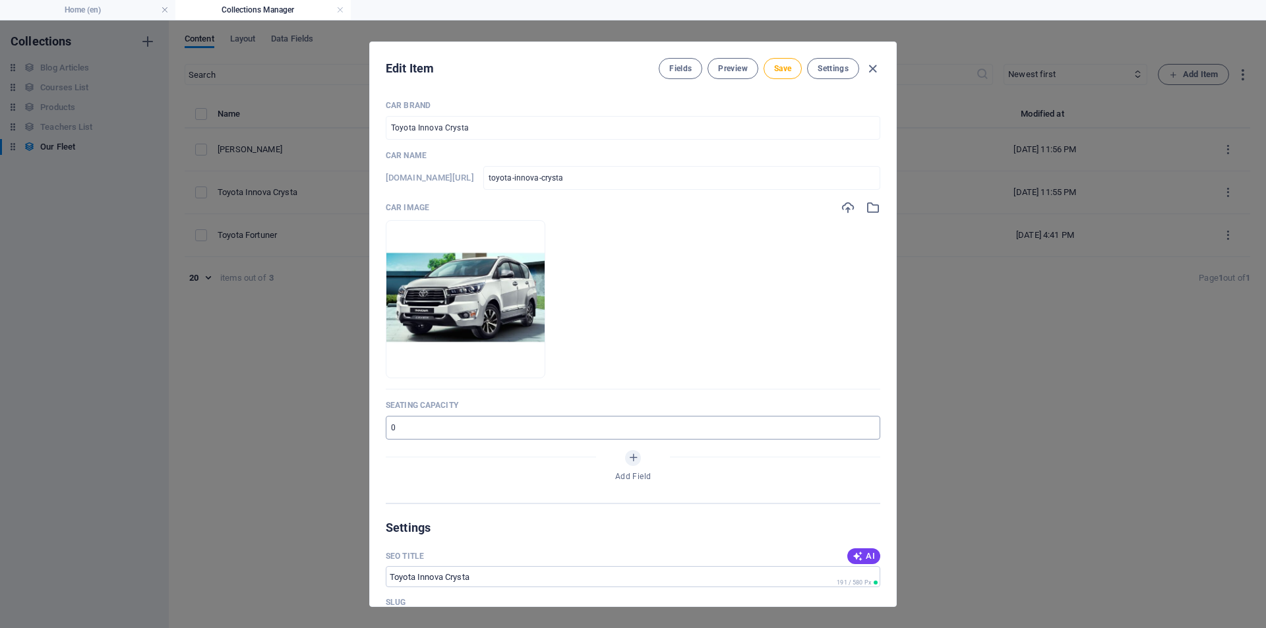
click at [455, 429] on input "number" at bounding box center [633, 428] width 494 height 24
type input "7"
click at [776, 72] on span "Save" at bounding box center [782, 68] width 17 height 11
click at [874, 69] on icon "button" at bounding box center [872, 68] width 15 height 15
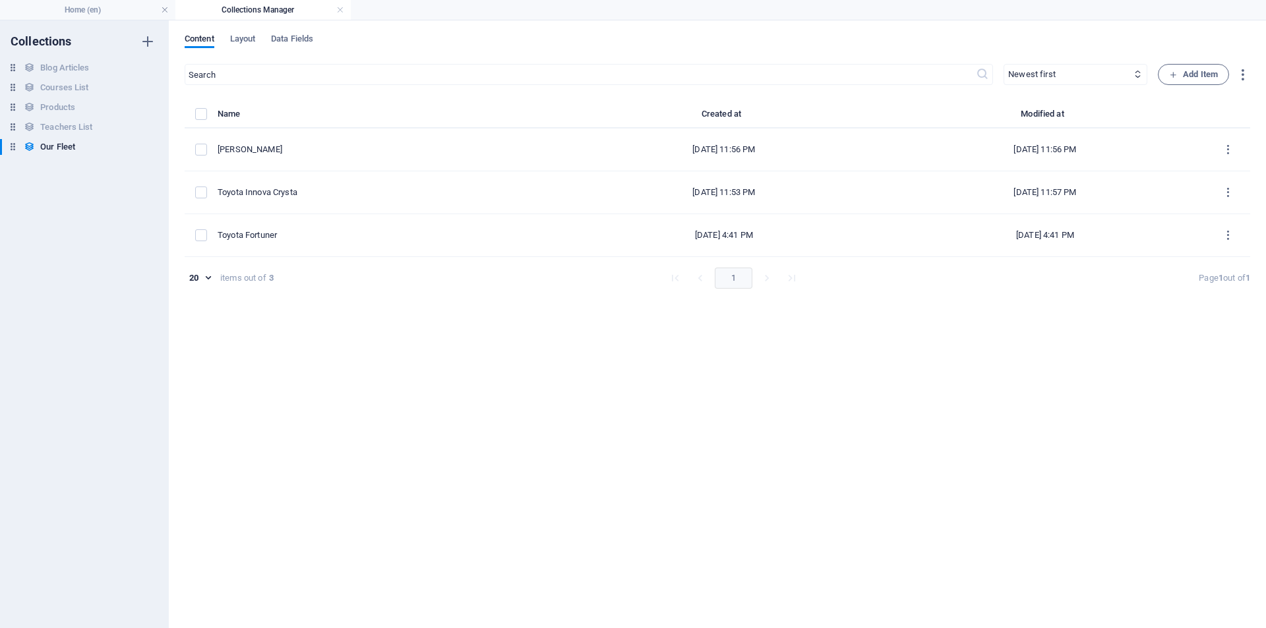
type input "toyota-innova-crysta"
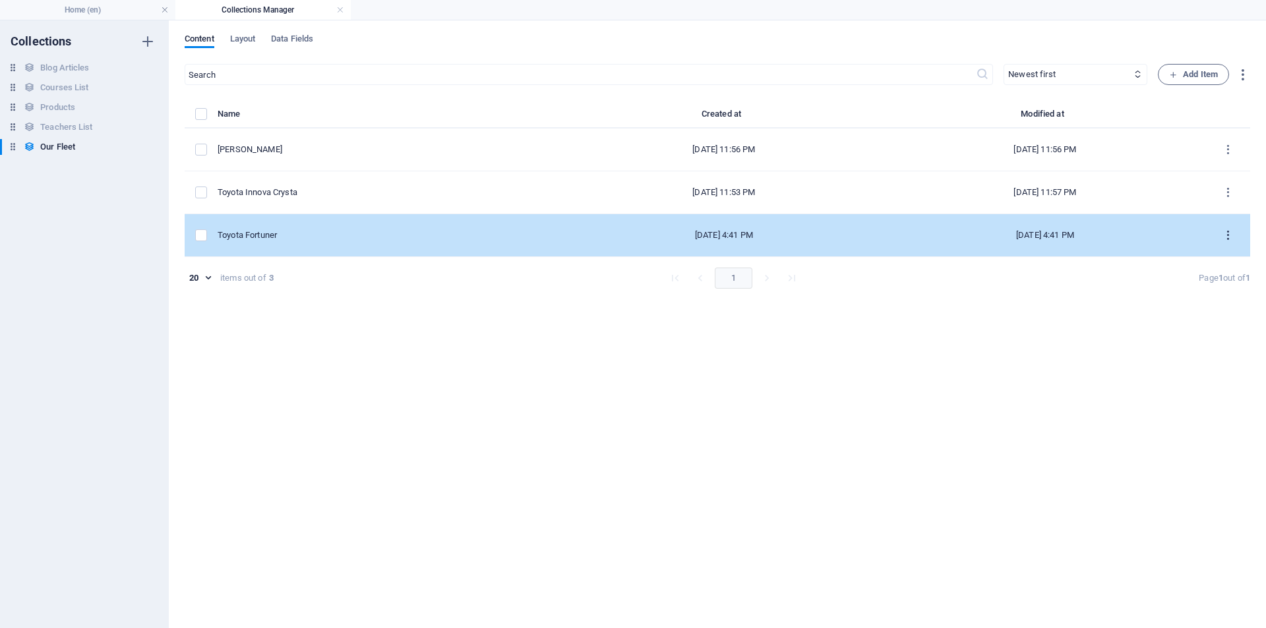
click at [1226, 235] on icon "items list" at bounding box center [1227, 235] width 13 height 13
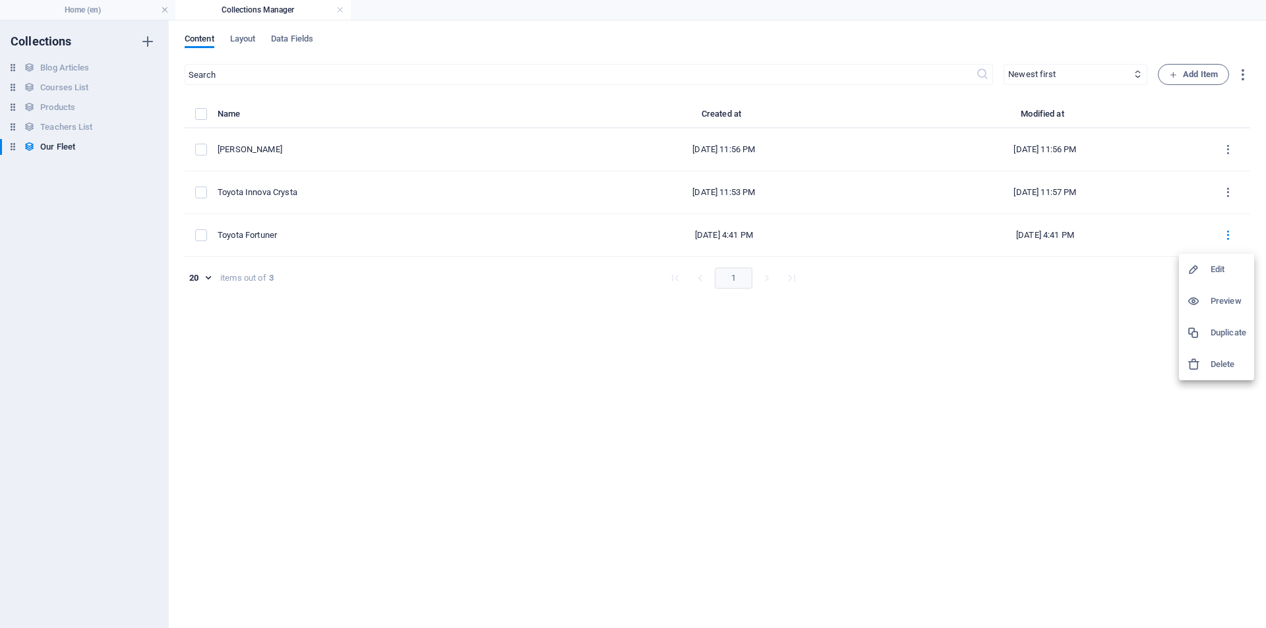
click at [1209, 270] on div at bounding box center [1198, 269] width 24 height 13
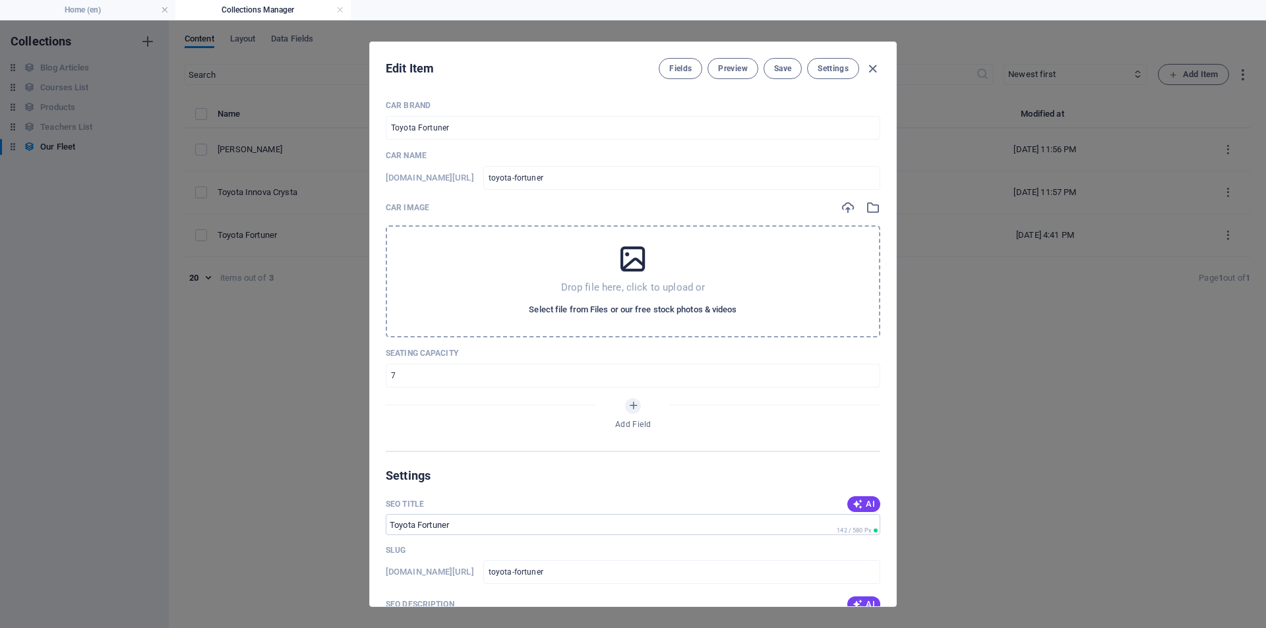
click at [633, 307] on span "Select file from Files or our free stock photos & videos" at bounding box center [633, 310] width 208 height 16
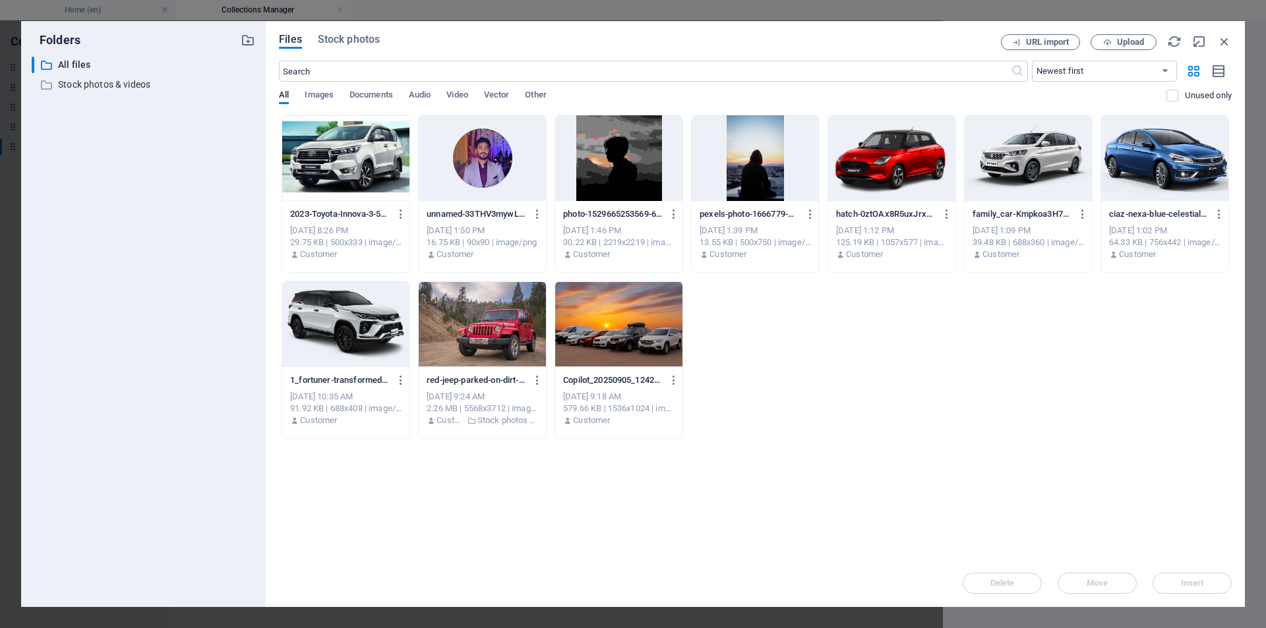
click at [331, 323] on div at bounding box center [345, 324] width 127 height 86
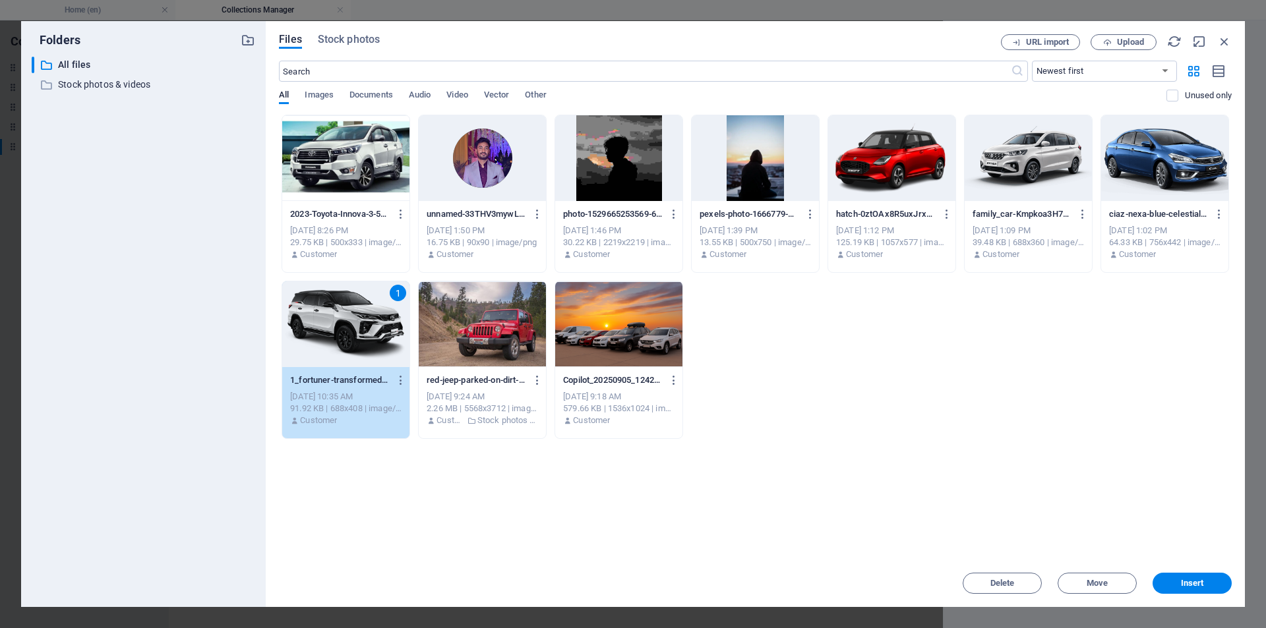
click at [331, 323] on div "1" at bounding box center [345, 324] width 127 height 86
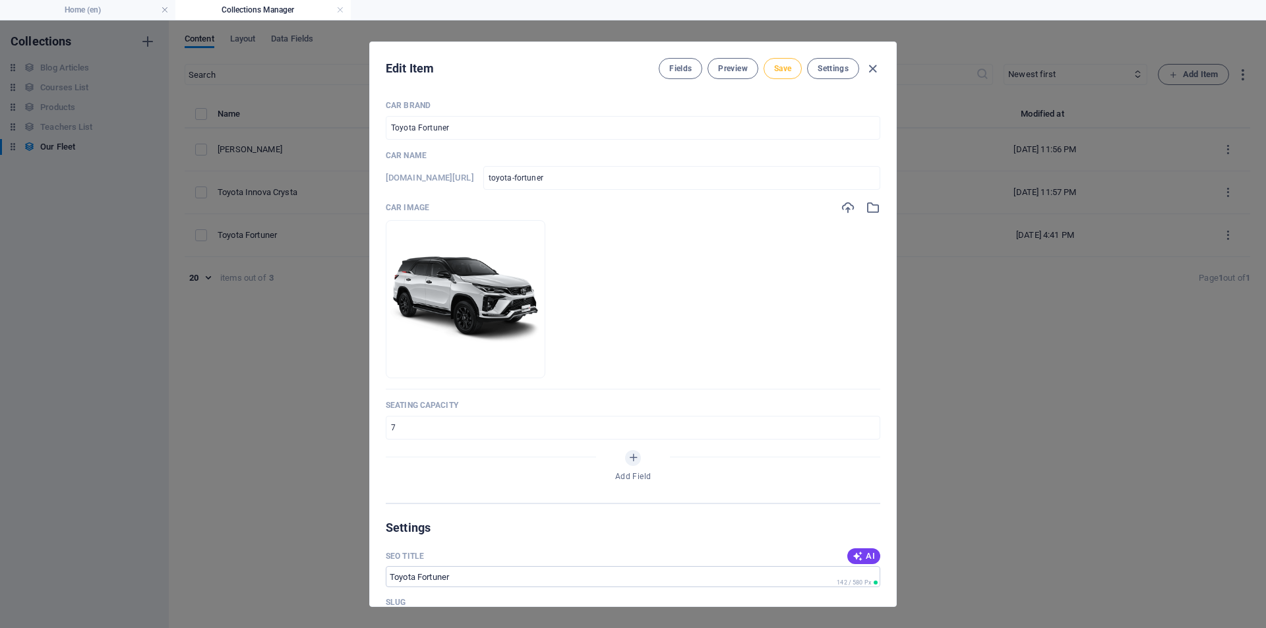
click at [780, 66] on span "Save" at bounding box center [782, 68] width 17 height 11
click at [872, 71] on icon "button" at bounding box center [872, 68] width 15 height 15
type input "toyota-fortuner"
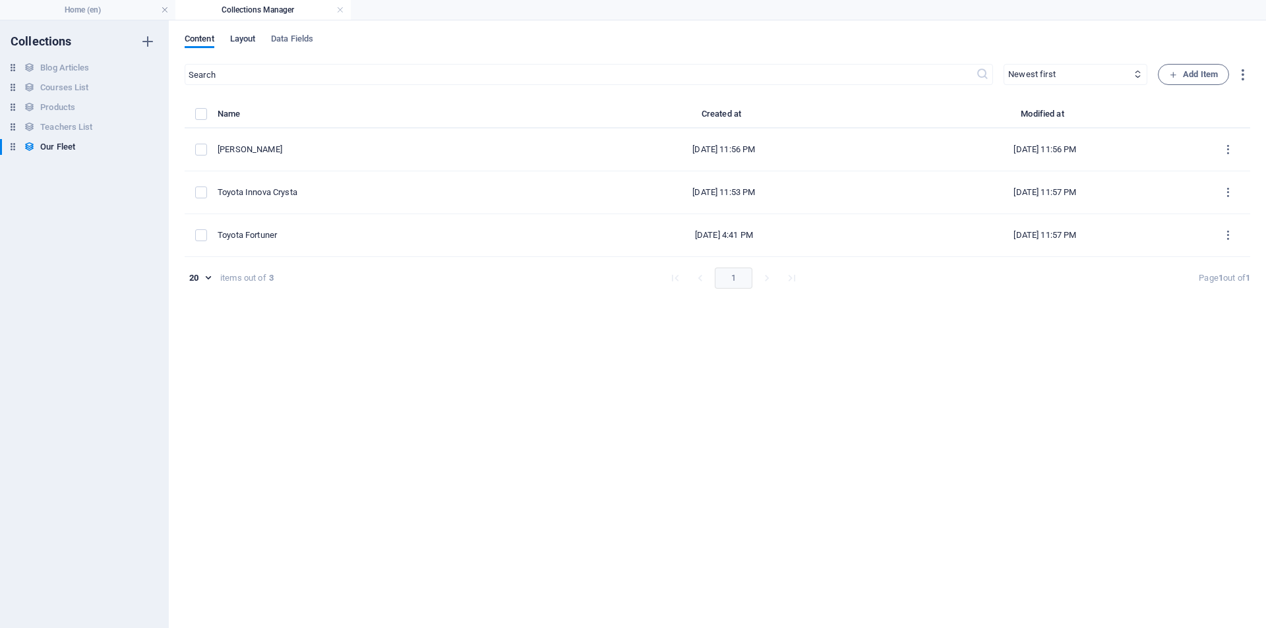
click at [248, 40] on span "Layout" at bounding box center [243, 40] width 26 height 18
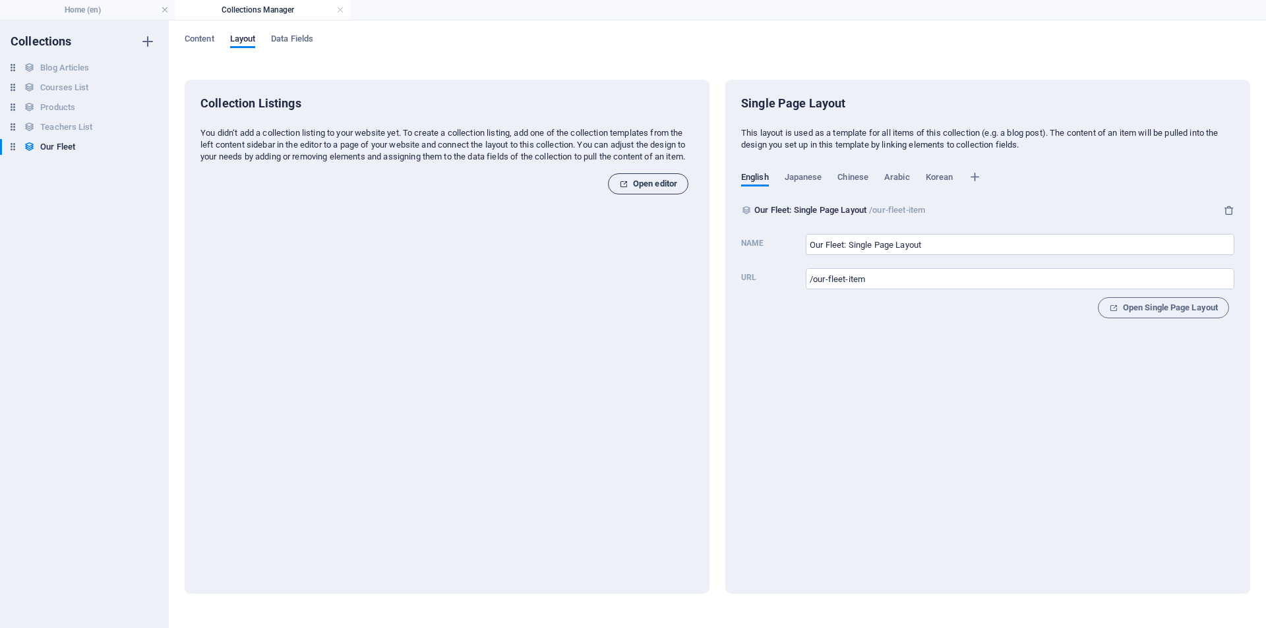
click at [658, 192] on span "Open editor" at bounding box center [648, 184] width 58 height 16
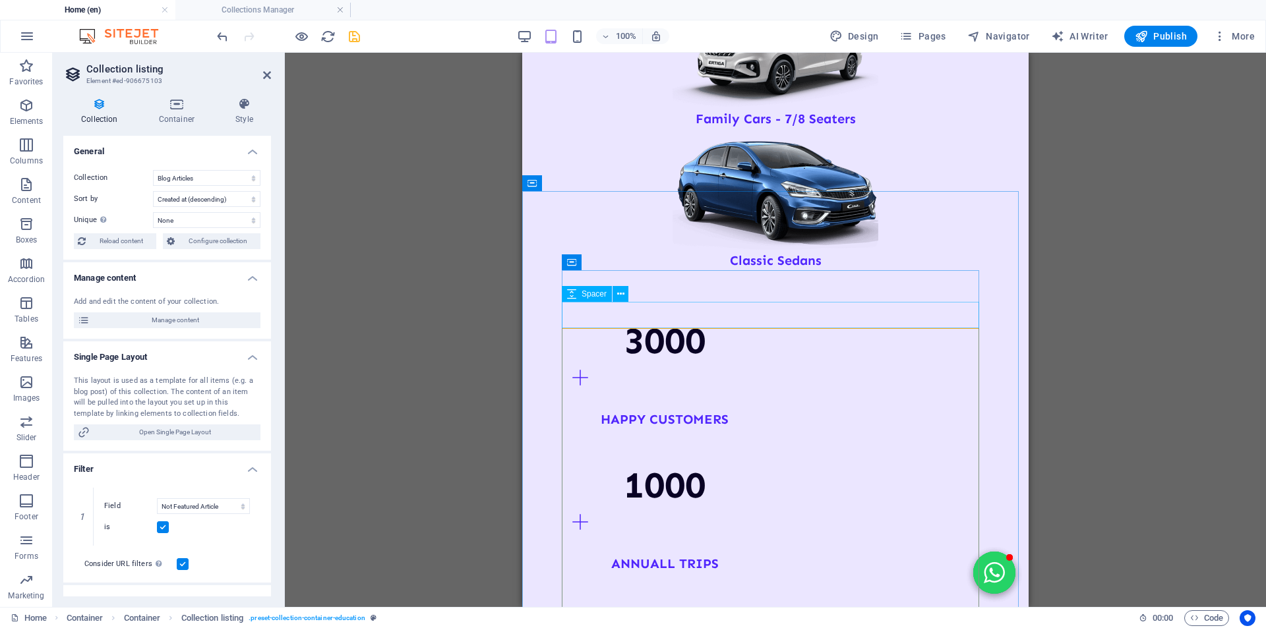
scroll to position [1806, 0]
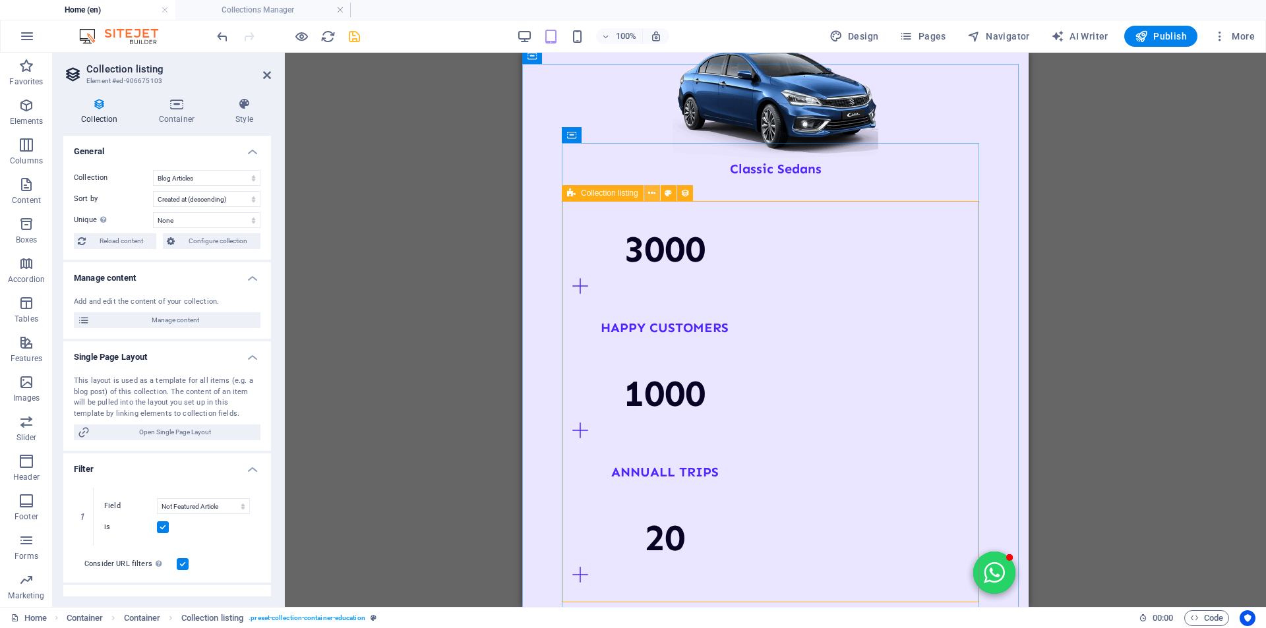
click at [653, 201] on button at bounding box center [652, 193] width 16 height 16
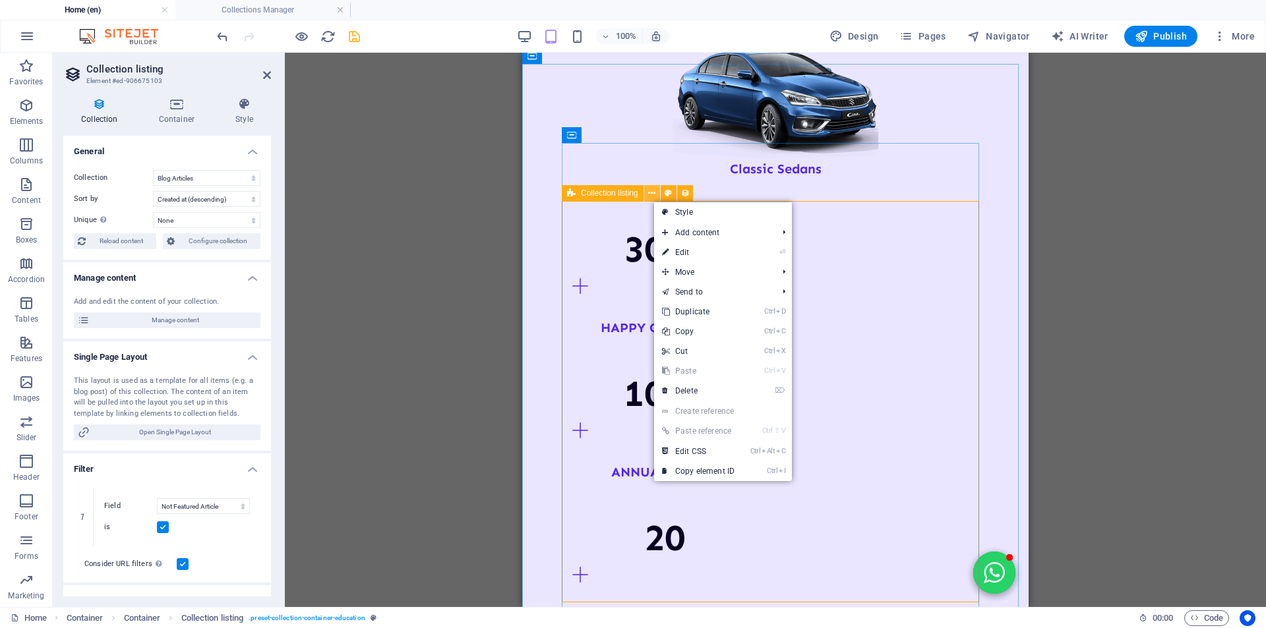
click at [653, 196] on icon at bounding box center [651, 194] width 7 height 14
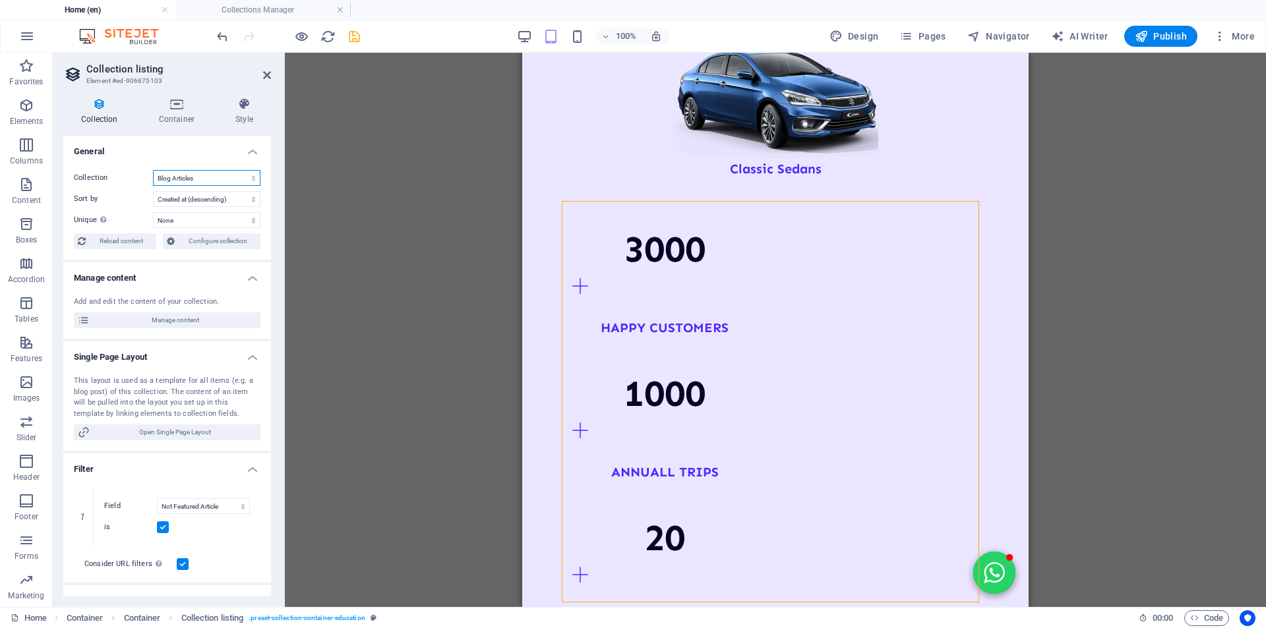
click at [249, 178] on select "Blog Articles Courses List Our Fleet Products Teachers List" at bounding box center [206, 178] width 107 height 16
click at [153, 170] on select "Blog Articles Courses List Our Fleet Products Teachers List" at bounding box center [206, 178] width 107 height 16
select select "68b9d166913e103ca309fdda"
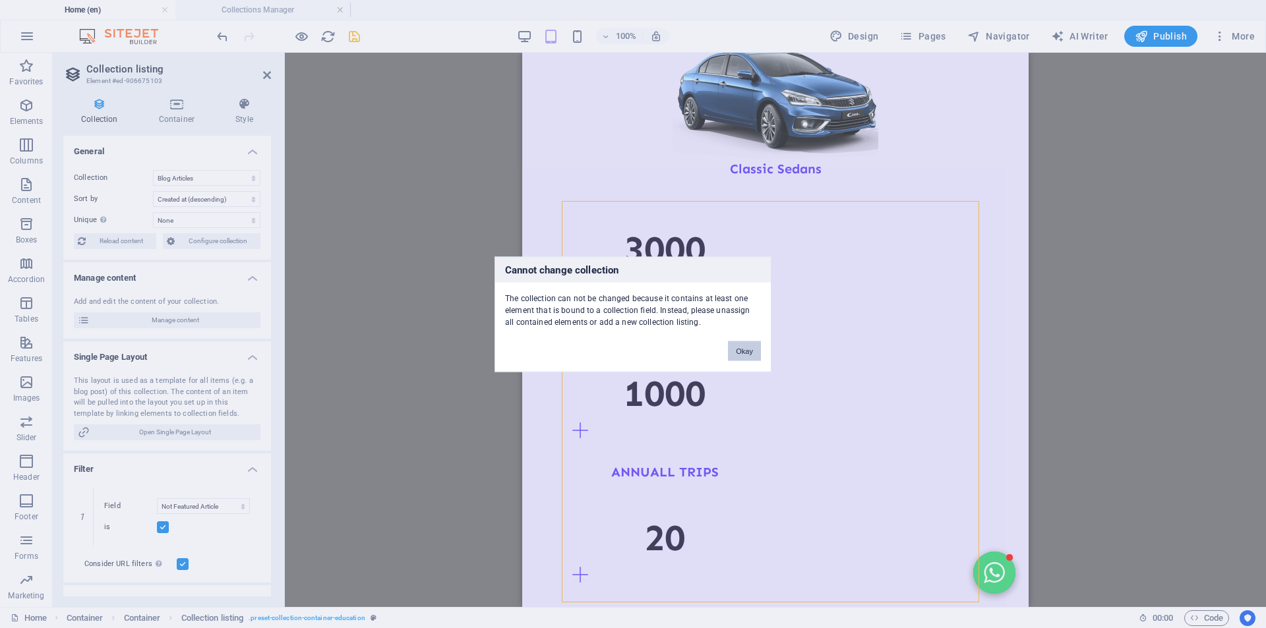
click at [740, 354] on button "Okay" at bounding box center [744, 351] width 33 height 20
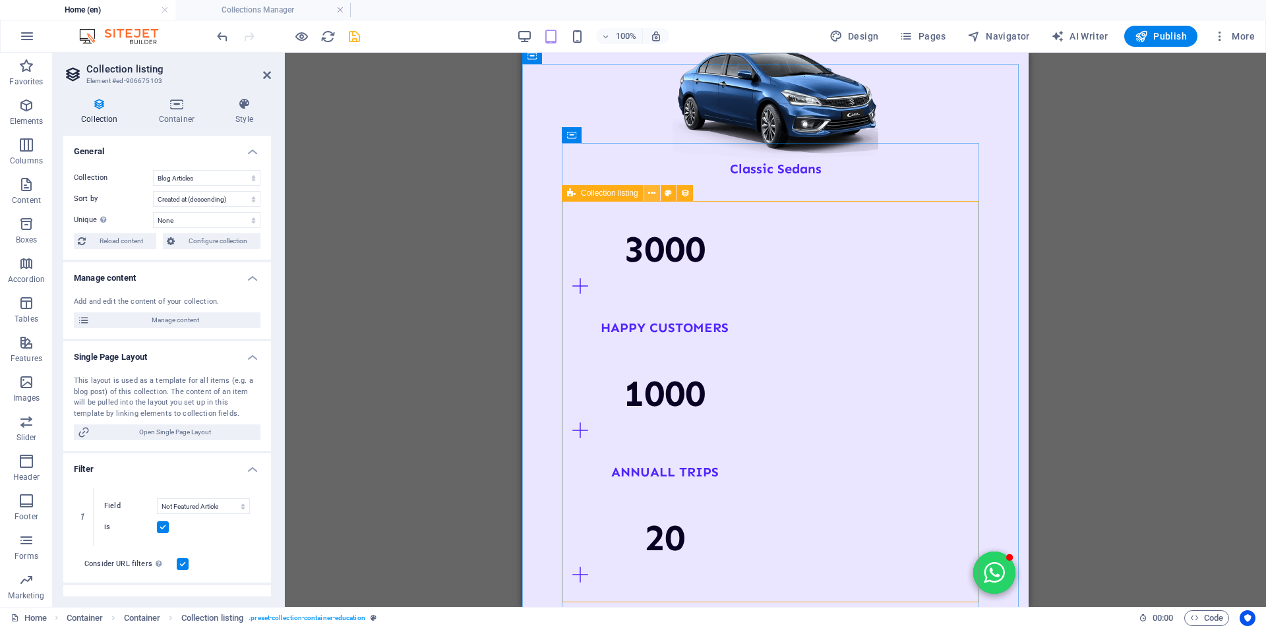
click at [651, 194] on icon at bounding box center [651, 194] width 7 height 14
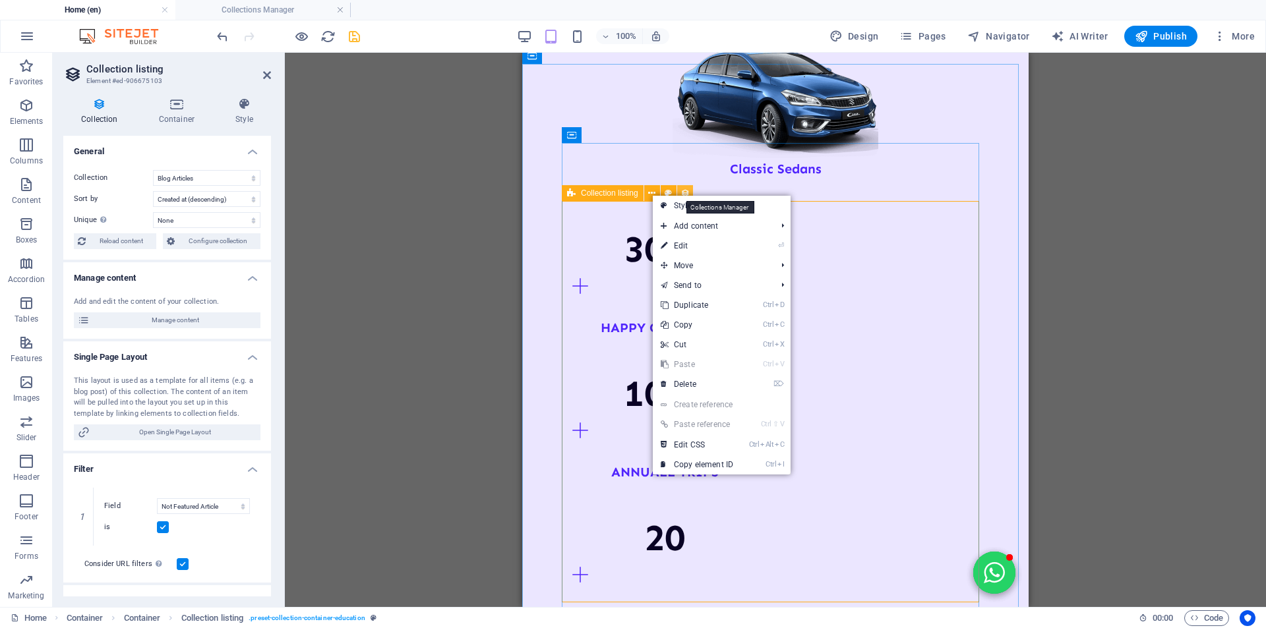
click at [685, 191] on icon at bounding box center [684, 194] width 9 height 14
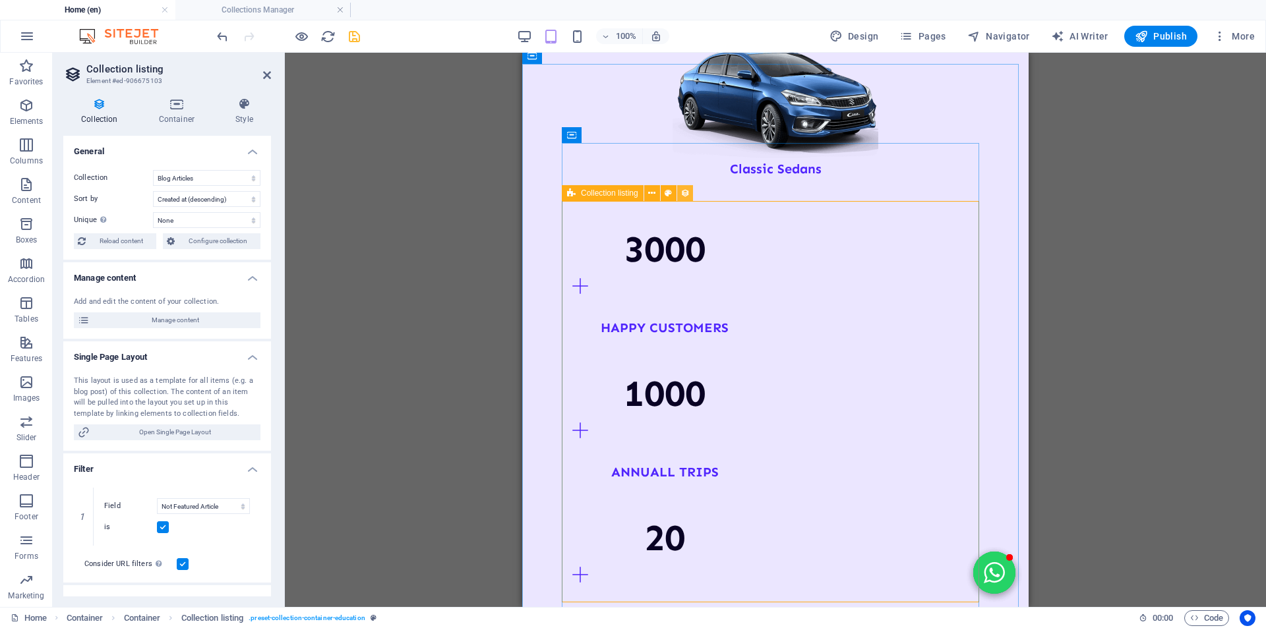
click at [685, 191] on icon at bounding box center [684, 194] width 9 height 14
click at [618, 168] on icon at bounding box center [620, 167] width 7 height 14
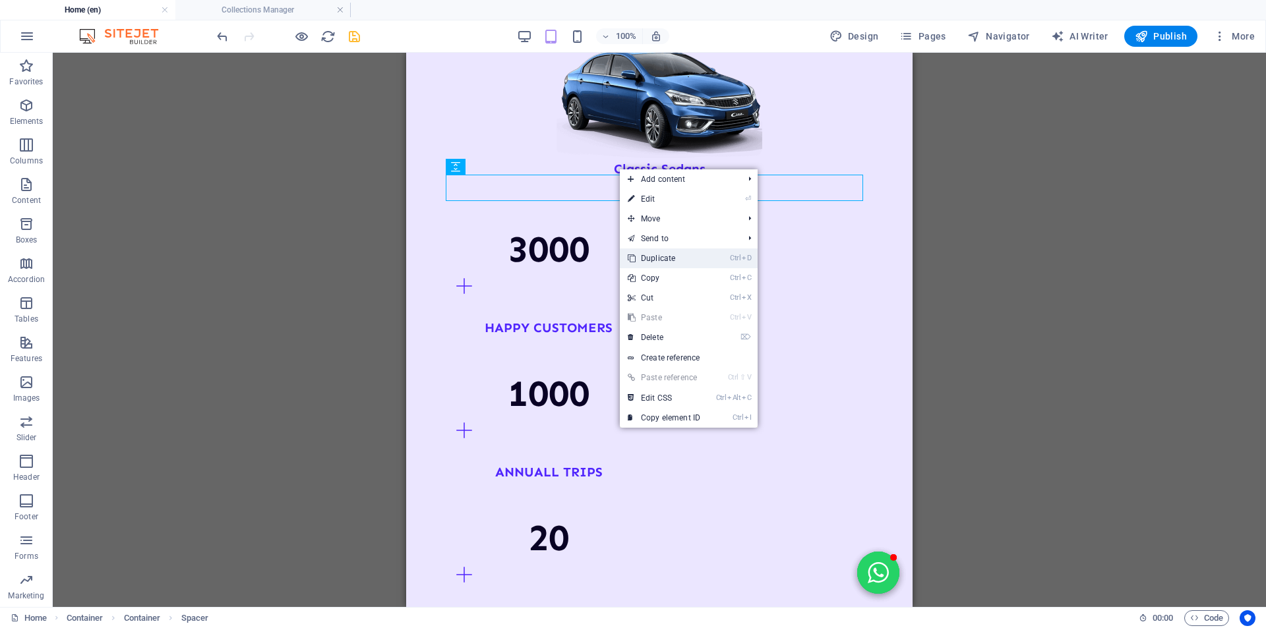
click at [651, 258] on link "Ctrl D Duplicate" at bounding box center [664, 258] width 88 height 20
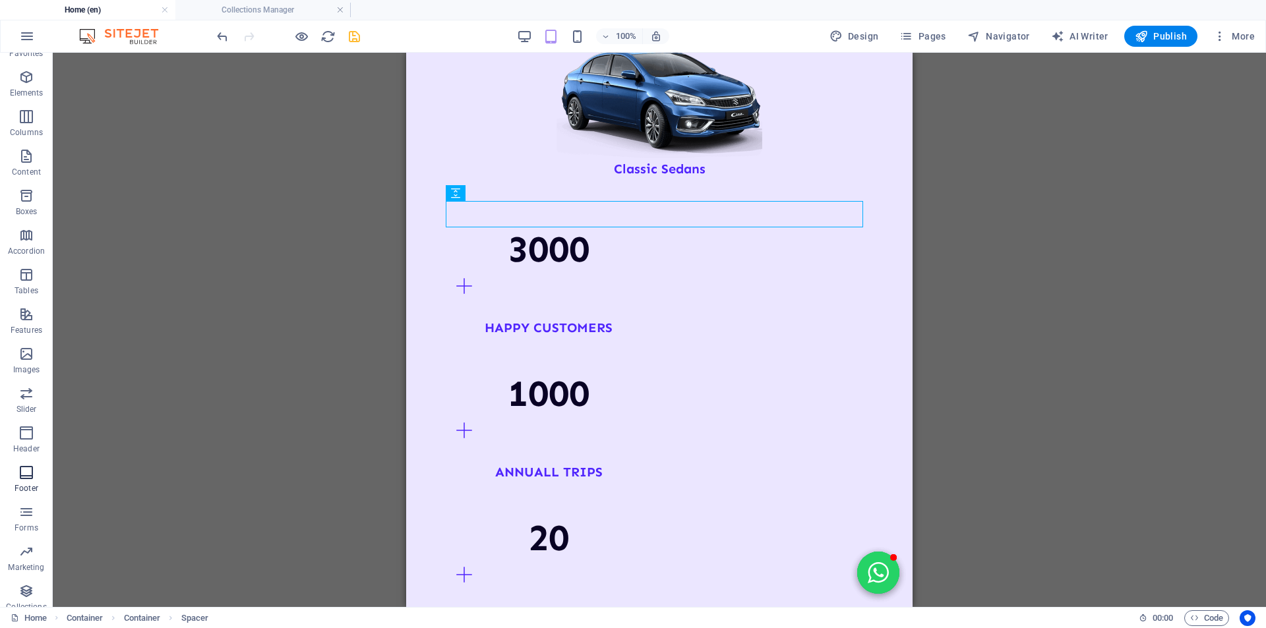
scroll to position [39, 0]
click at [35, 579] on span "Collections" at bounding box center [26, 589] width 53 height 32
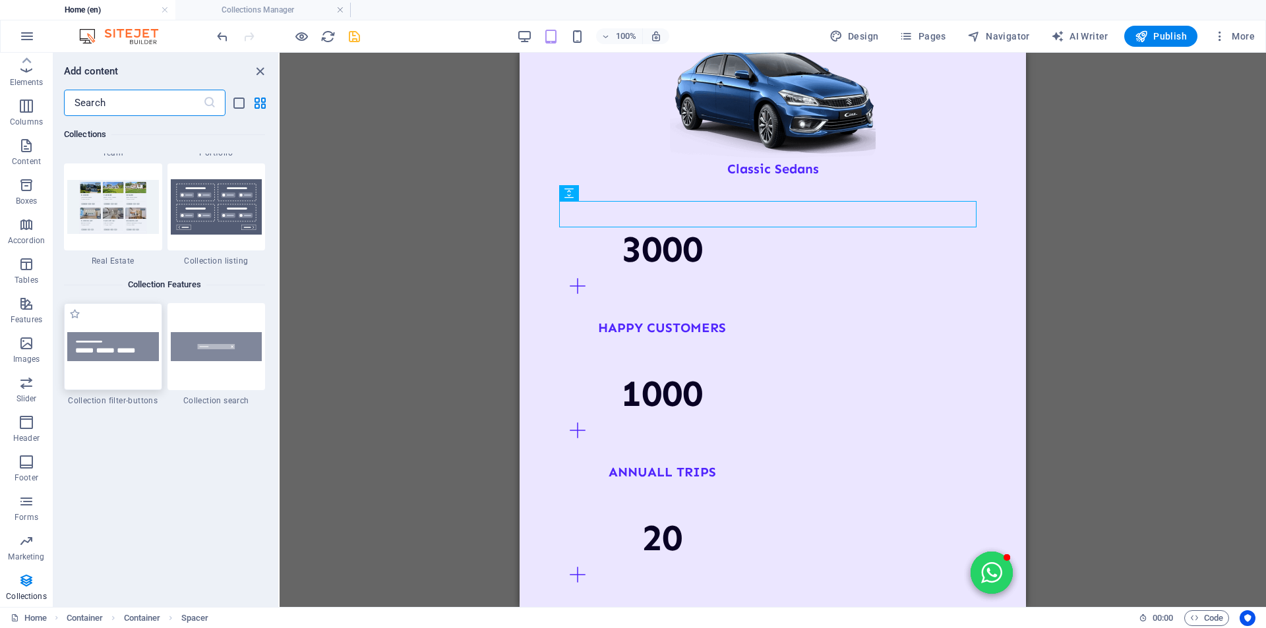
scroll to position [12329, 0]
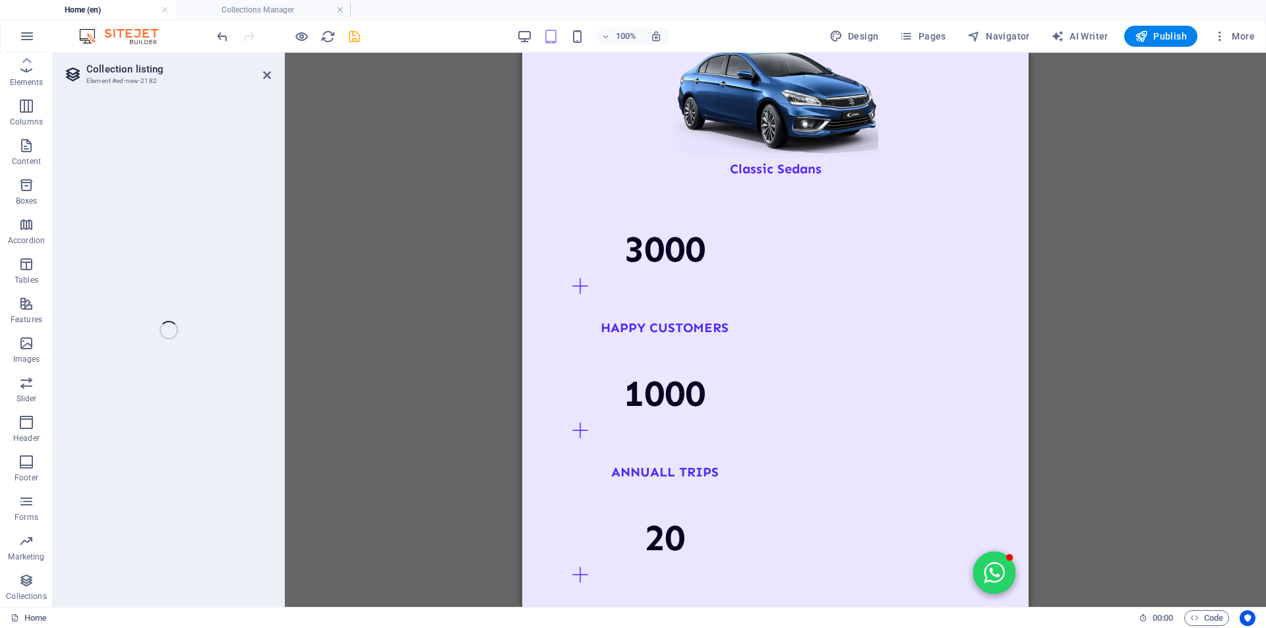
select select
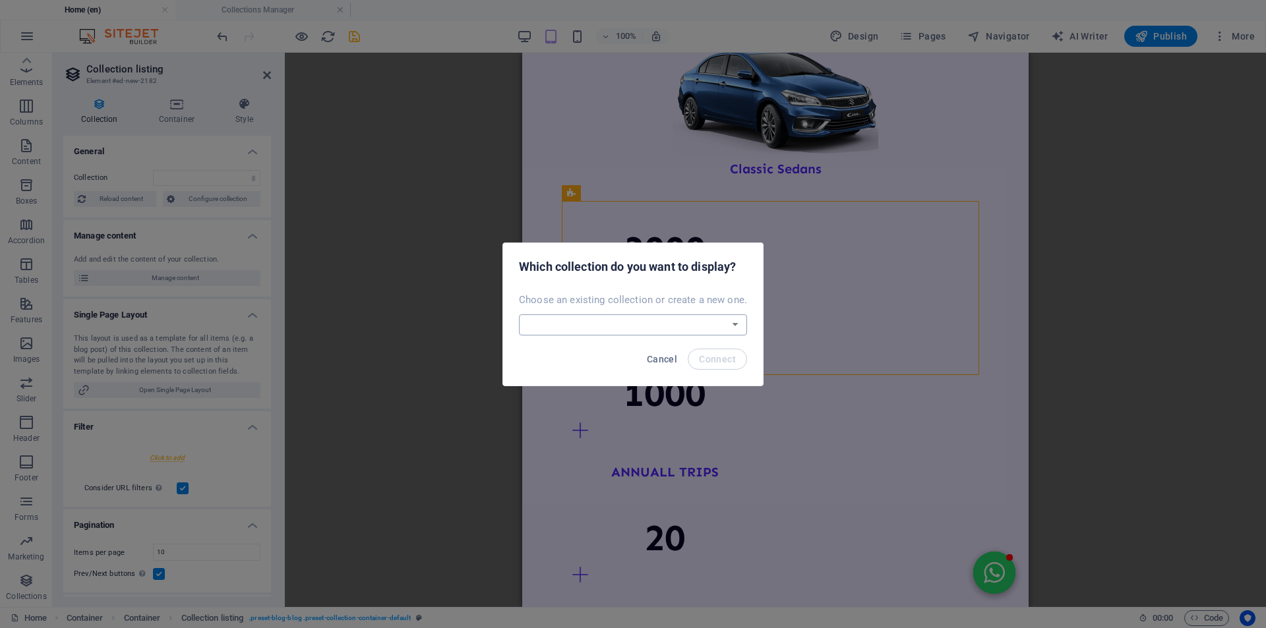
click at [642, 330] on select "Blog Articles Courses List Our Fleet Products Teachers List Create a new collec…" at bounding box center [633, 324] width 228 height 21
select select "68bac4b30b6314a9fb0a2769"
click at [520, 314] on select "Blog Articles Courses List Our Fleet Products Teachers List Create a new collec…" at bounding box center [633, 324] width 228 height 21
click at [718, 361] on span "Connect" at bounding box center [717, 359] width 37 height 11
select select "68bac4b30b6314a9fb0a2769"
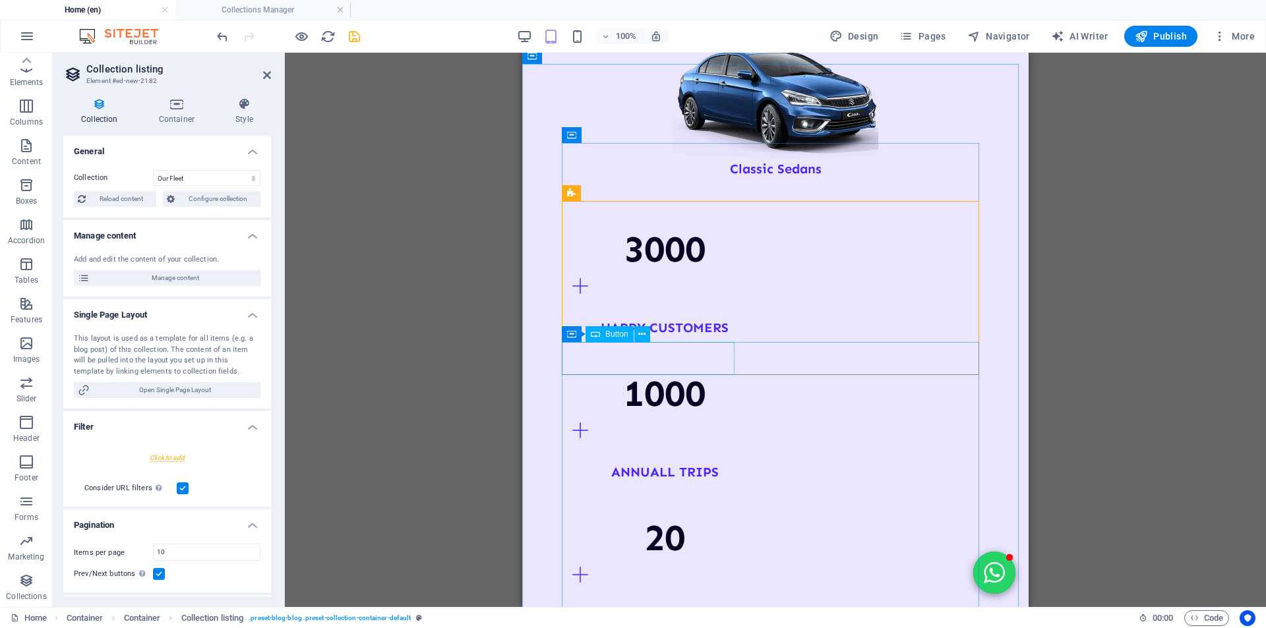
select select "createdAt_DESC"
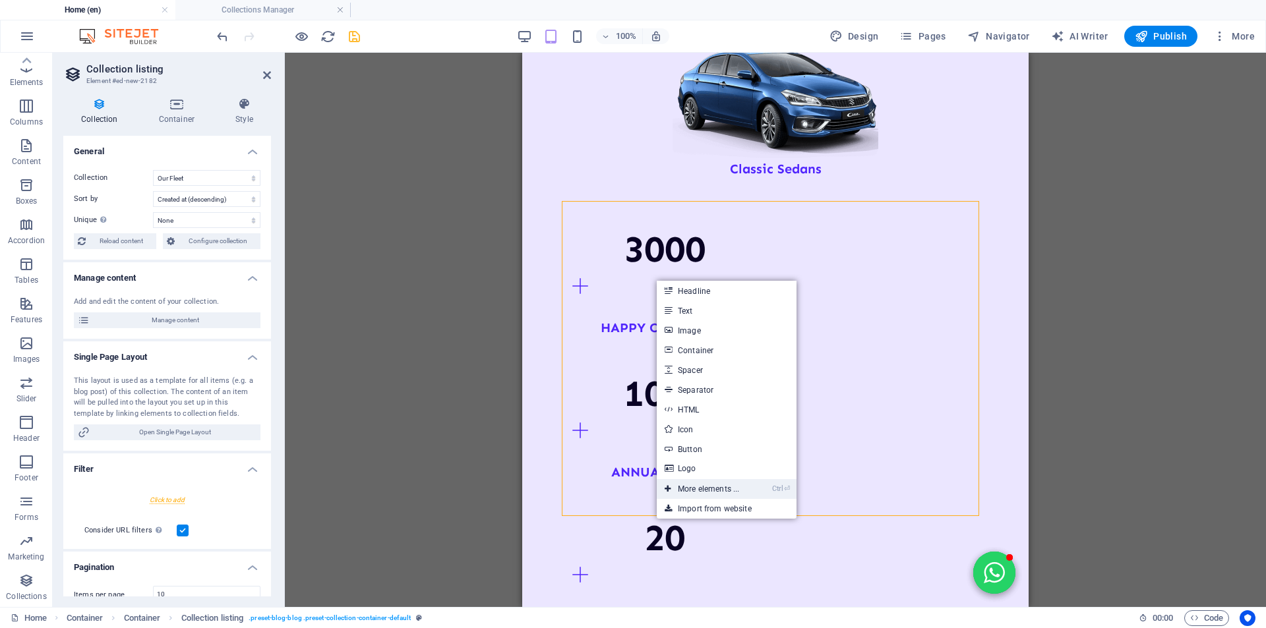
click at [713, 490] on link "Ctrl ⏎ More elements ..." at bounding box center [701, 489] width 90 height 20
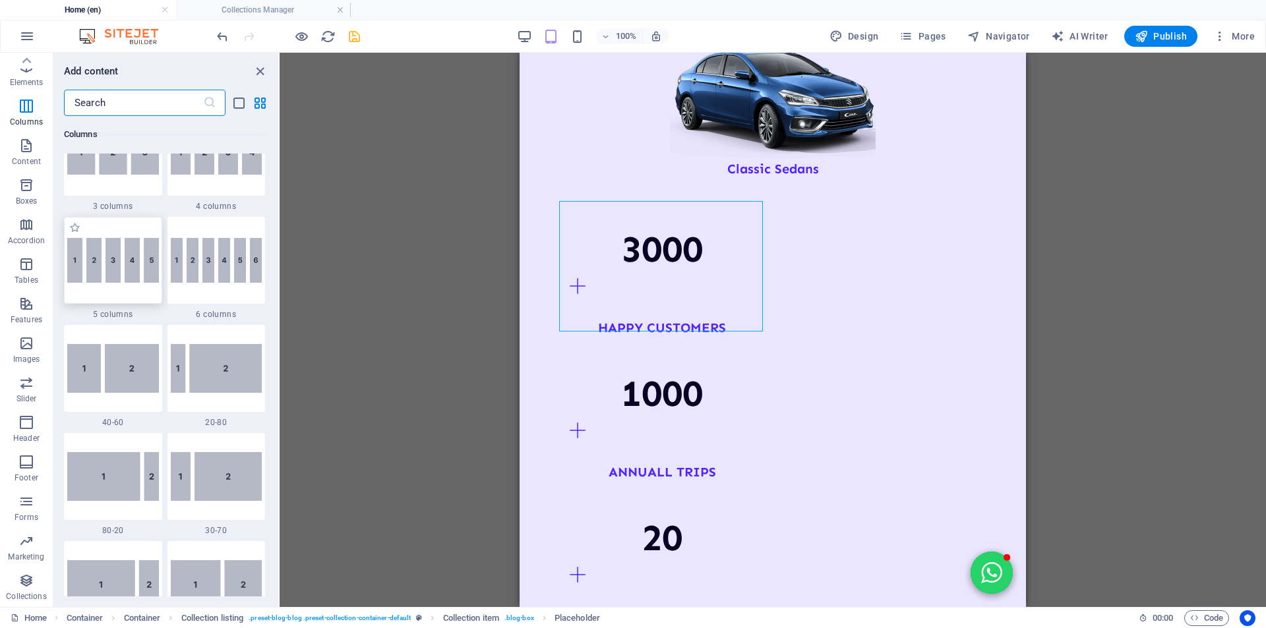
scroll to position [602, 0]
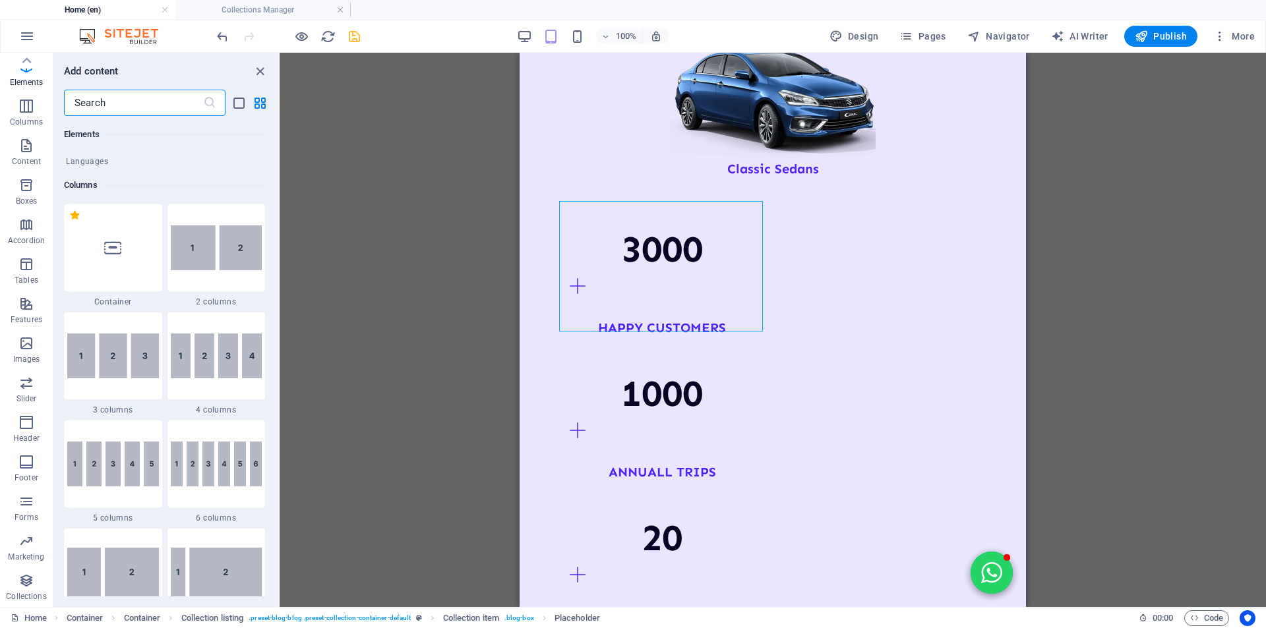
click at [125, 101] on input "text" at bounding box center [133, 103] width 139 height 26
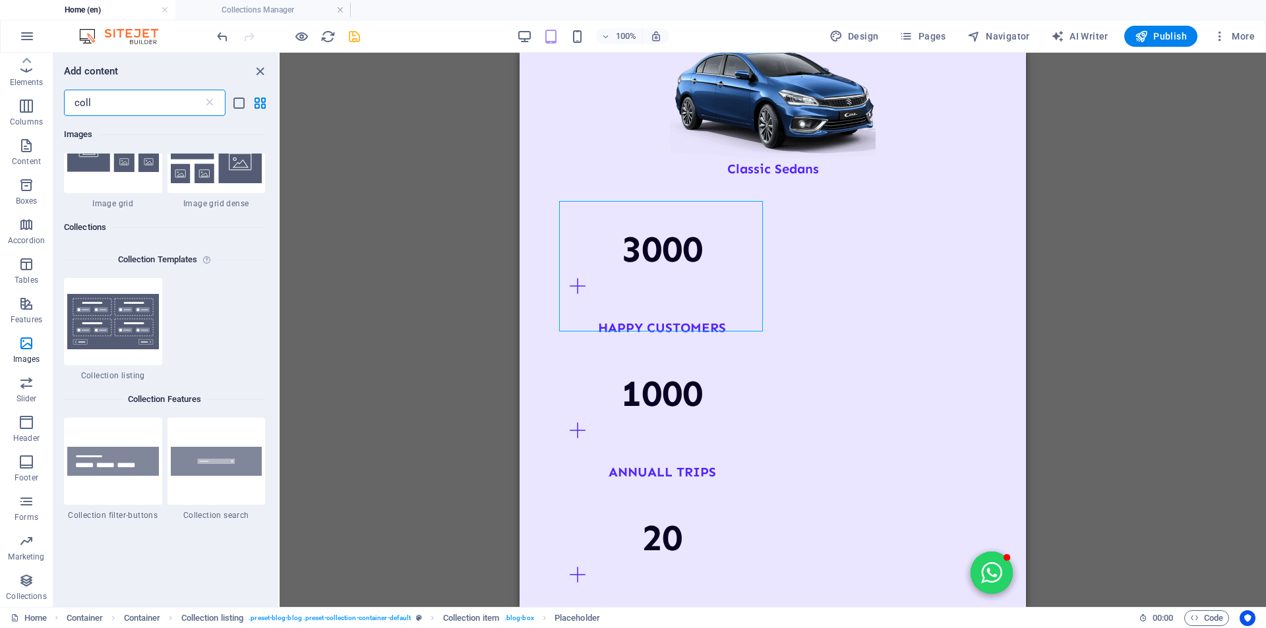
scroll to position [330, 0]
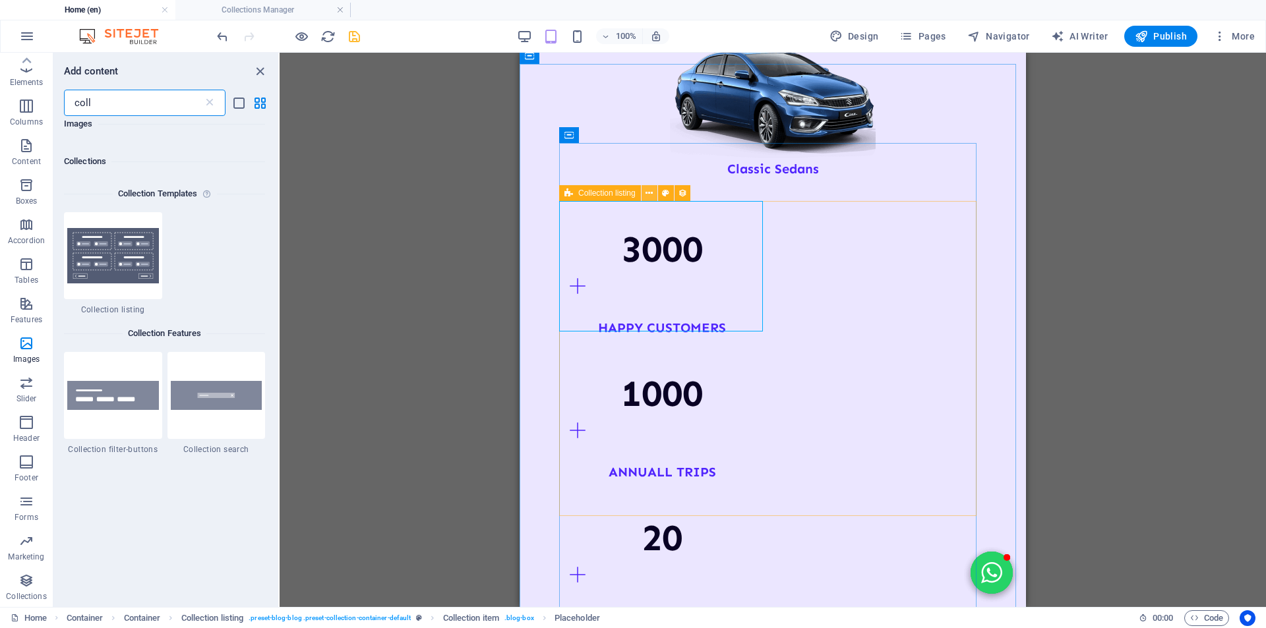
type input "coll"
click at [649, 194] on icon at bounding box center [648, 194] width 7 height 14
click at [668, 192] on icon at bounding box center [667, 194] width 7 height 14
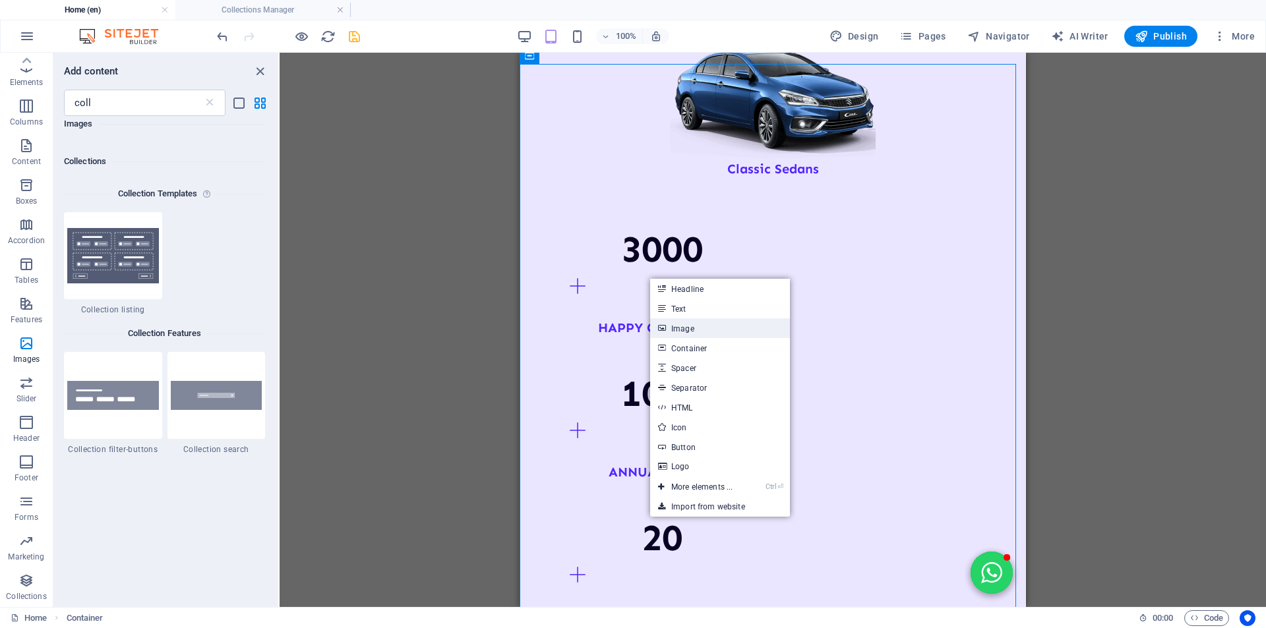
click at [678, 326] on link "Image" at bounding box center [720, 328] width 140 height 20
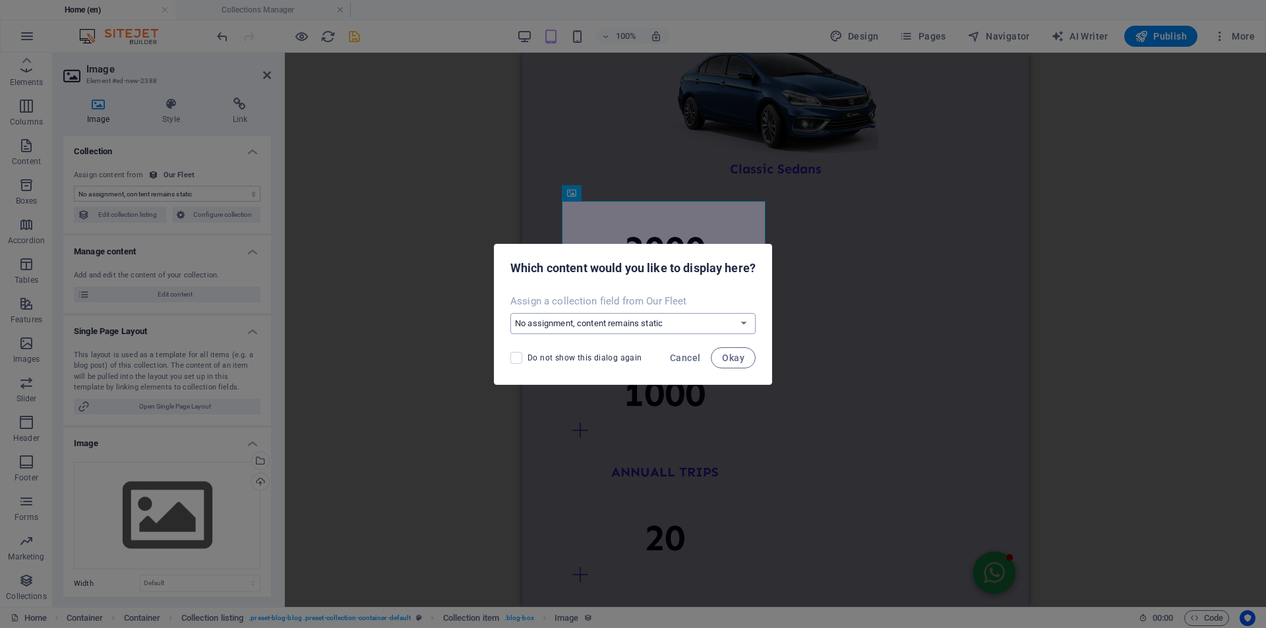
click at [642, 320] on select "No assignment, content remains static Create a new field Created at (Date) Upda…" at bounding box center [632, 323] width 245 height 21
select select "car-image"
click at [510, 313] on select "No assignment, content remains static Create a new field Created at (Date) Upda…" at bounding box center [632, 323] width 245 height 21
click at [730, 354] on span "Okay" at bounding box center [733, 358] width 22 height 11
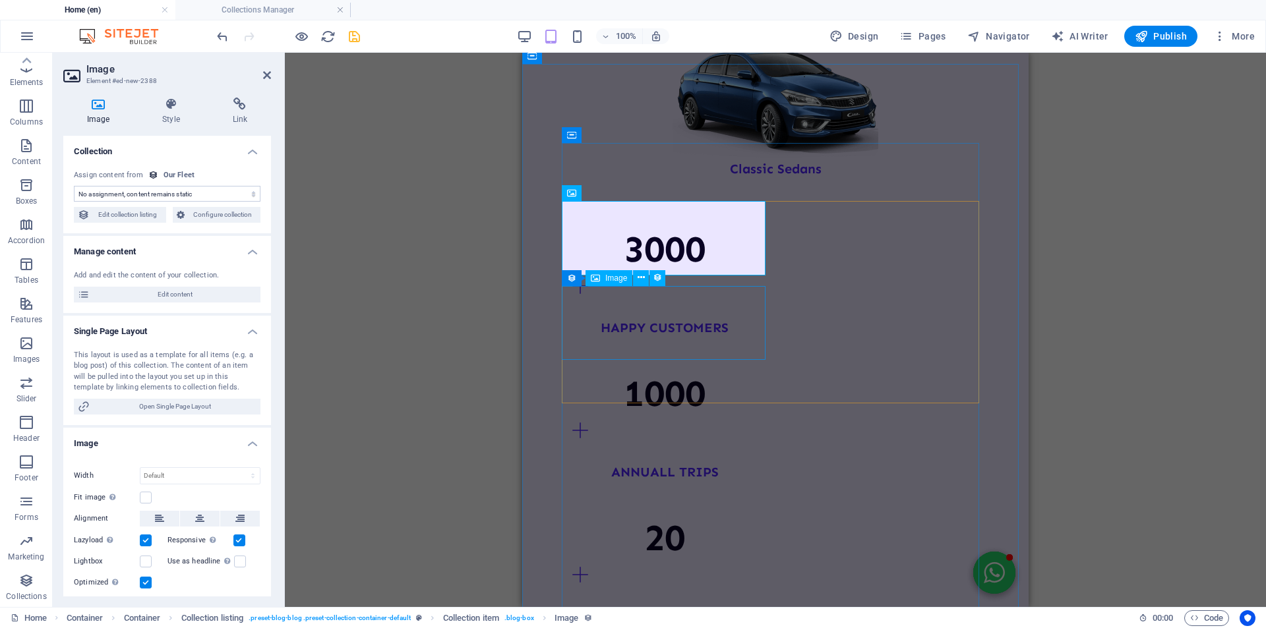
select select "car-image"
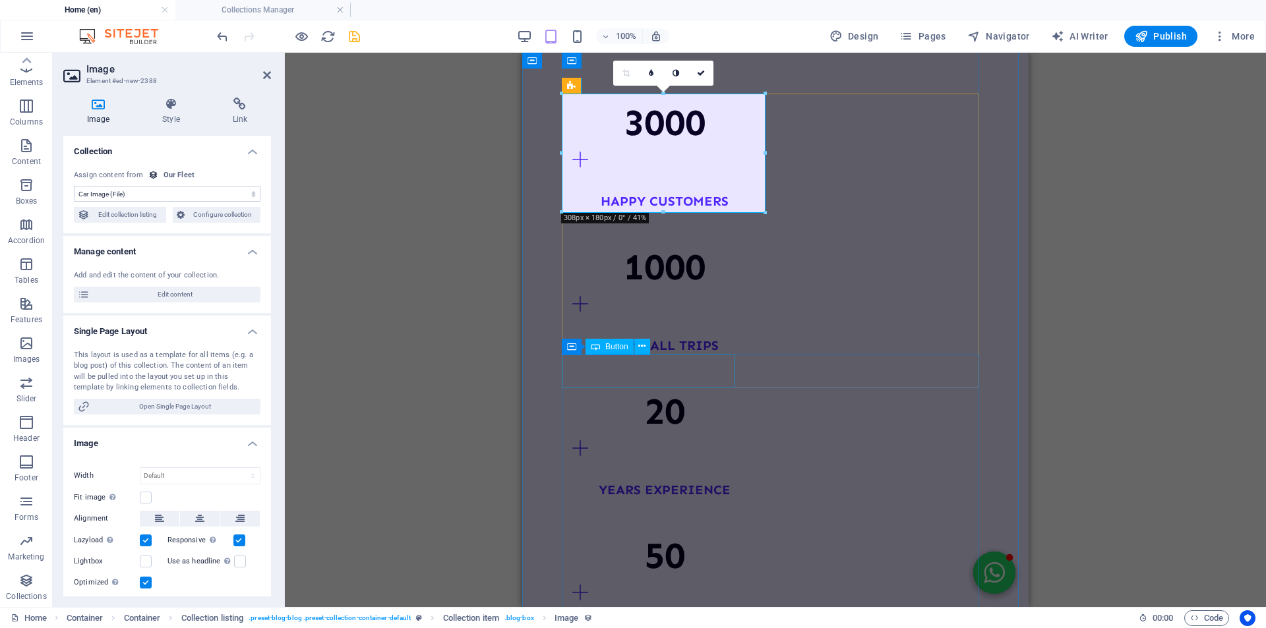
scroll to position [1938, 0]
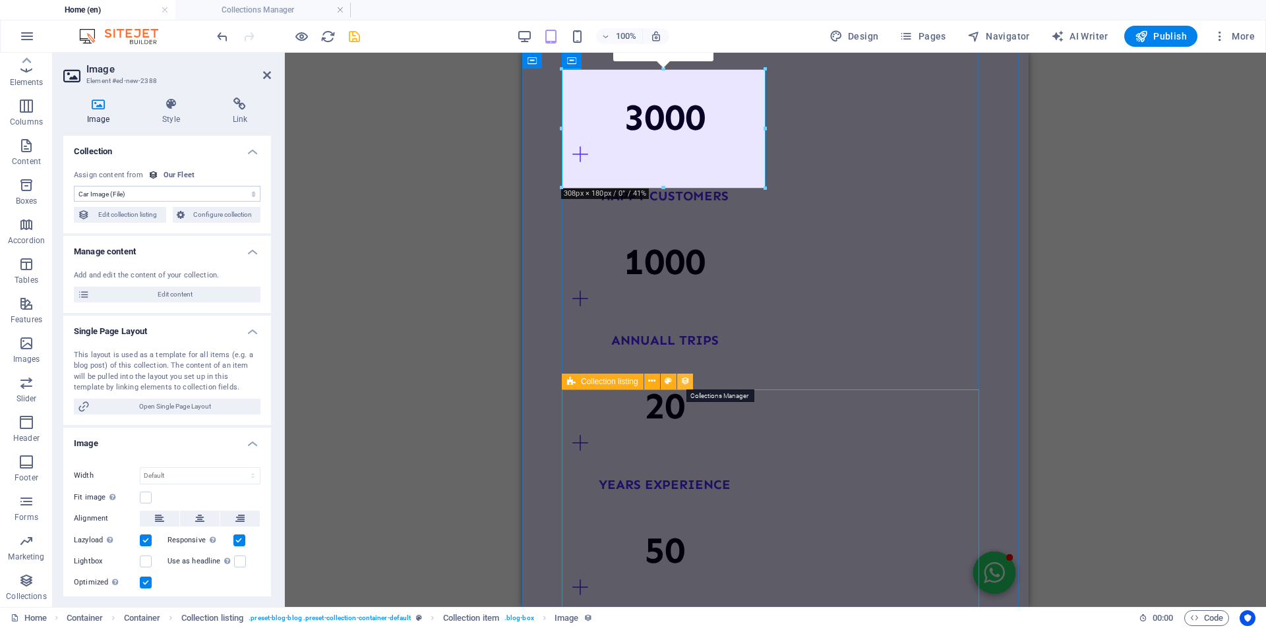
click at [685, 382] on icon at bounding box center [684, 381] width 9 height 14
select select "createdAt_DESC"
select select "columns.not-featured-article"
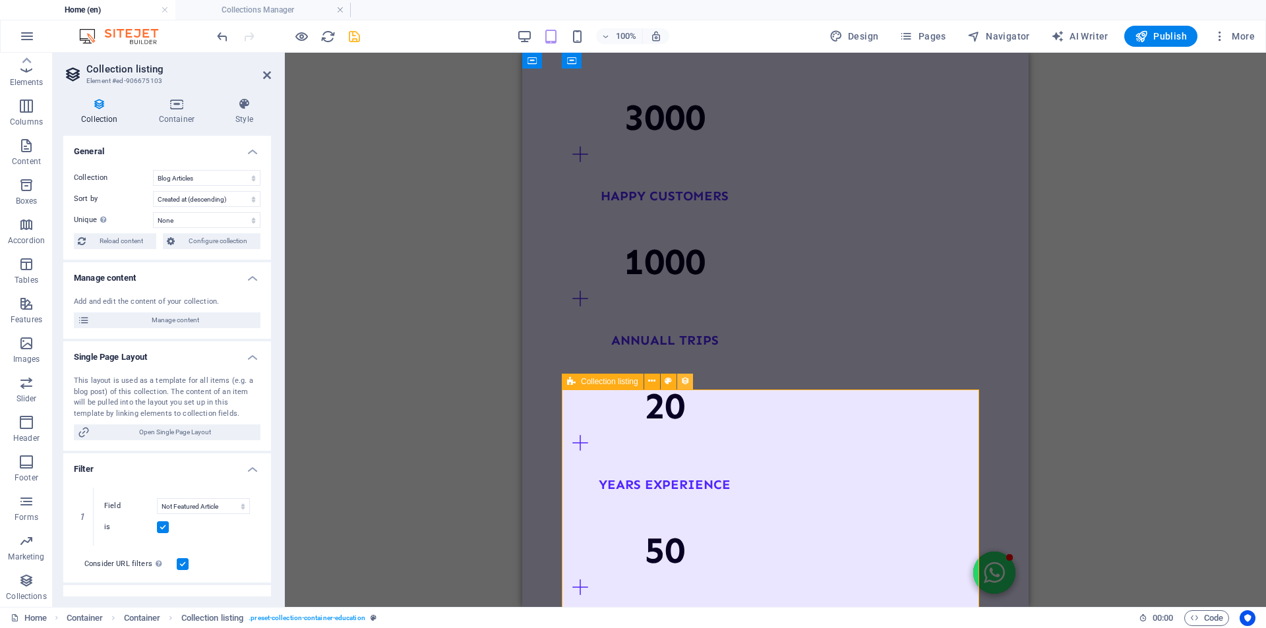
click at [685, 382] on icon at bounding box center [684, 381] width 9 height 14
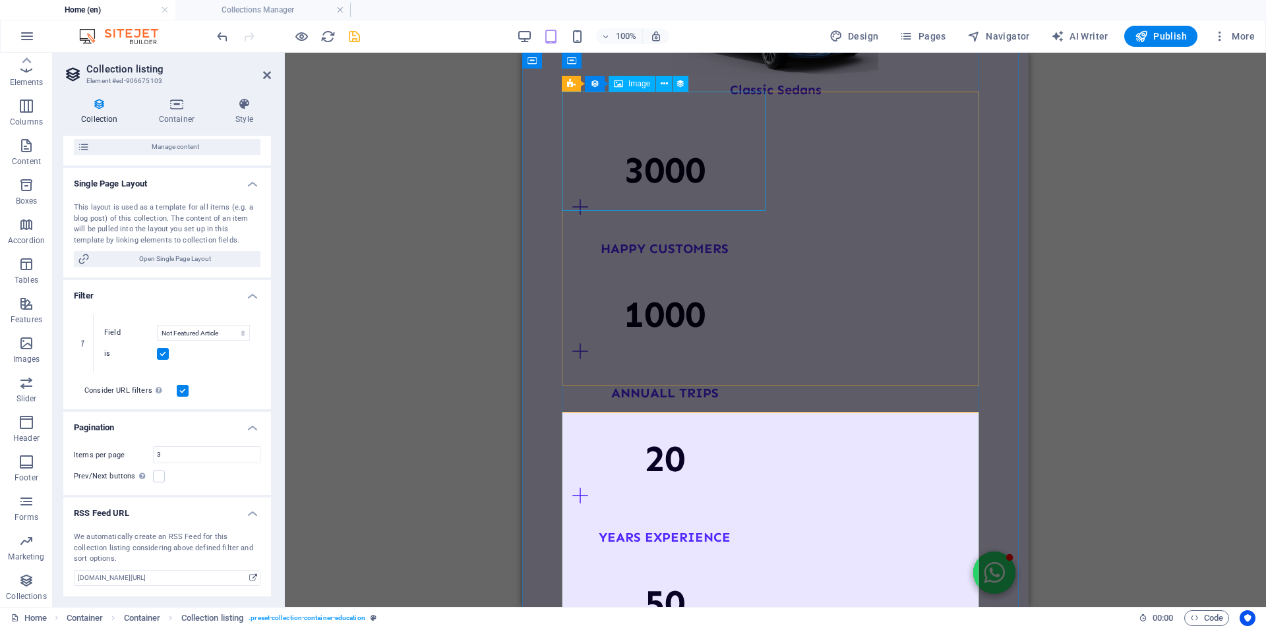
scroll to position [1806, 0]
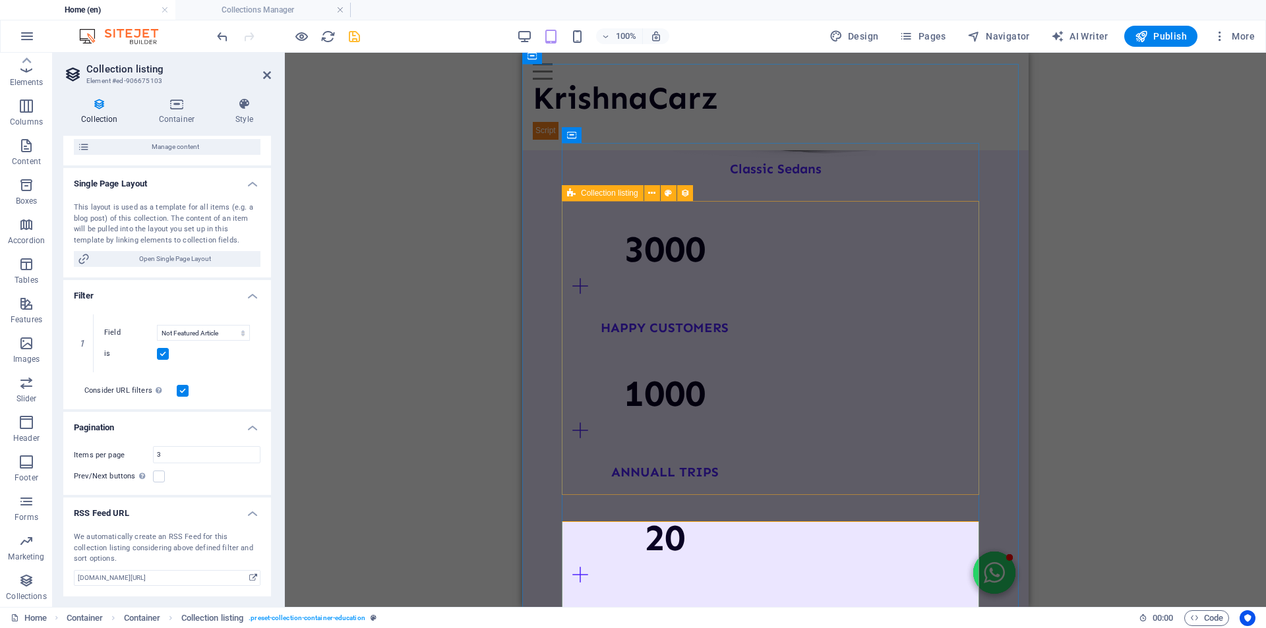
click at [573, 195] on icon at bounding box center [571, 193] width 9 height 16
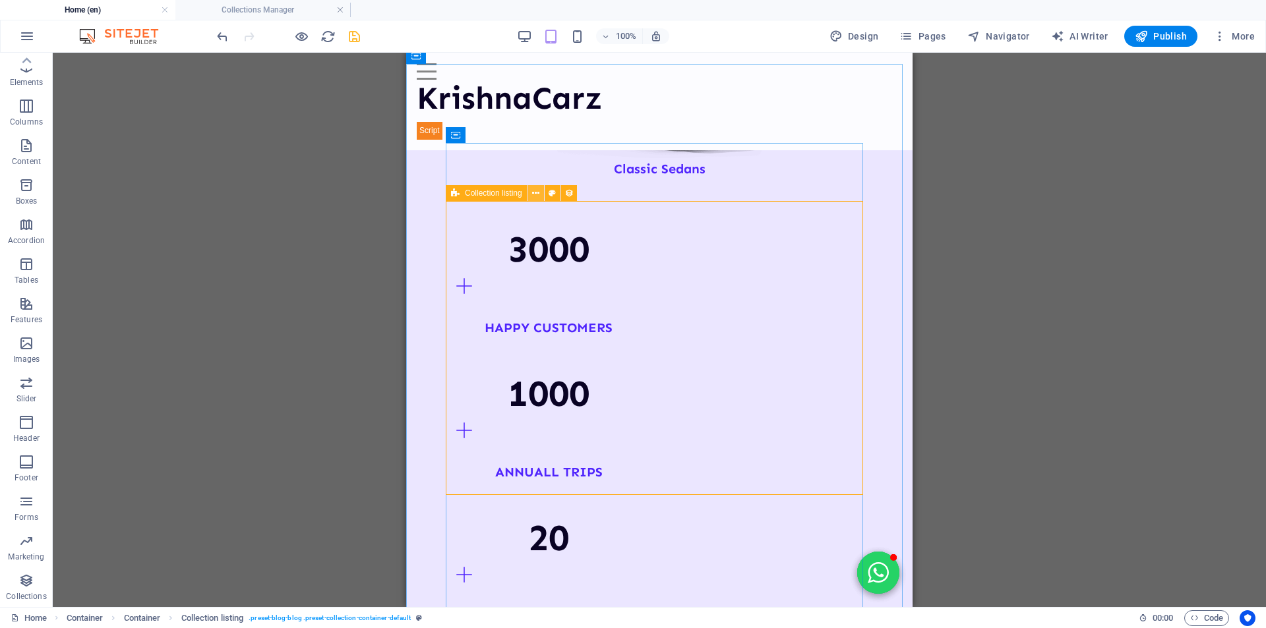
click at [538, 198] on icon at bounding box center [535, 194] width 7 height 14
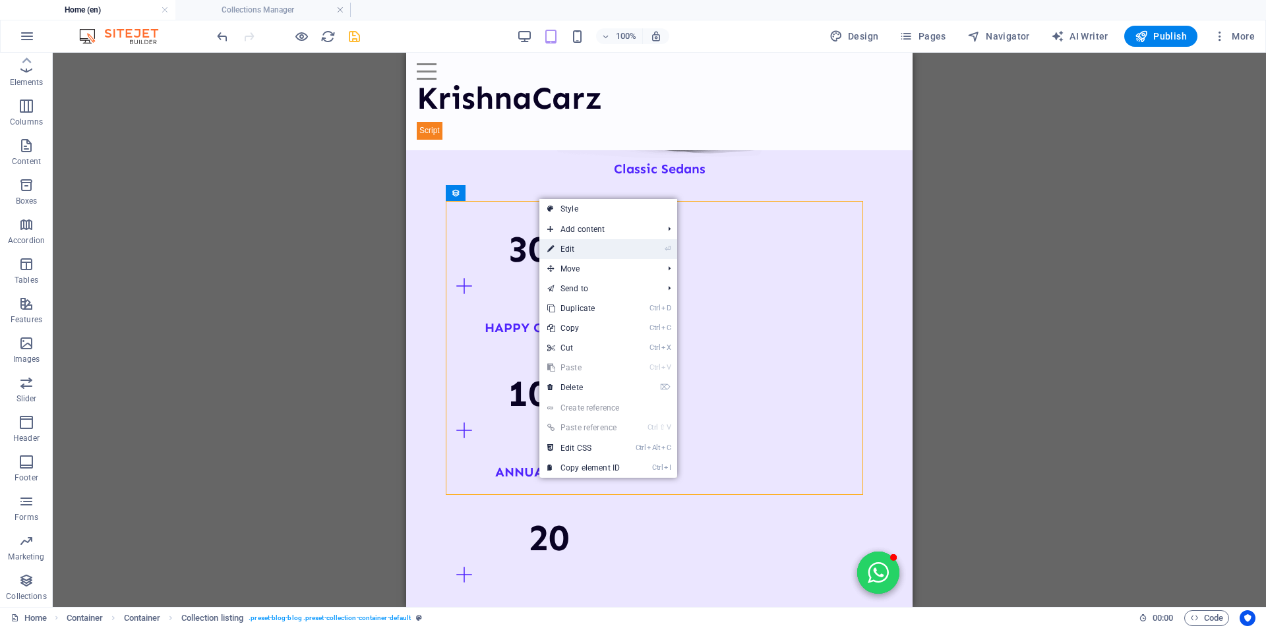
click at [571, 244] on link "⏎ Edit" at bounding box center [583, 249] width 88 height 20
select select "68bac4b30b6314a9fb0a2769"
select select "createdAt_DESC"
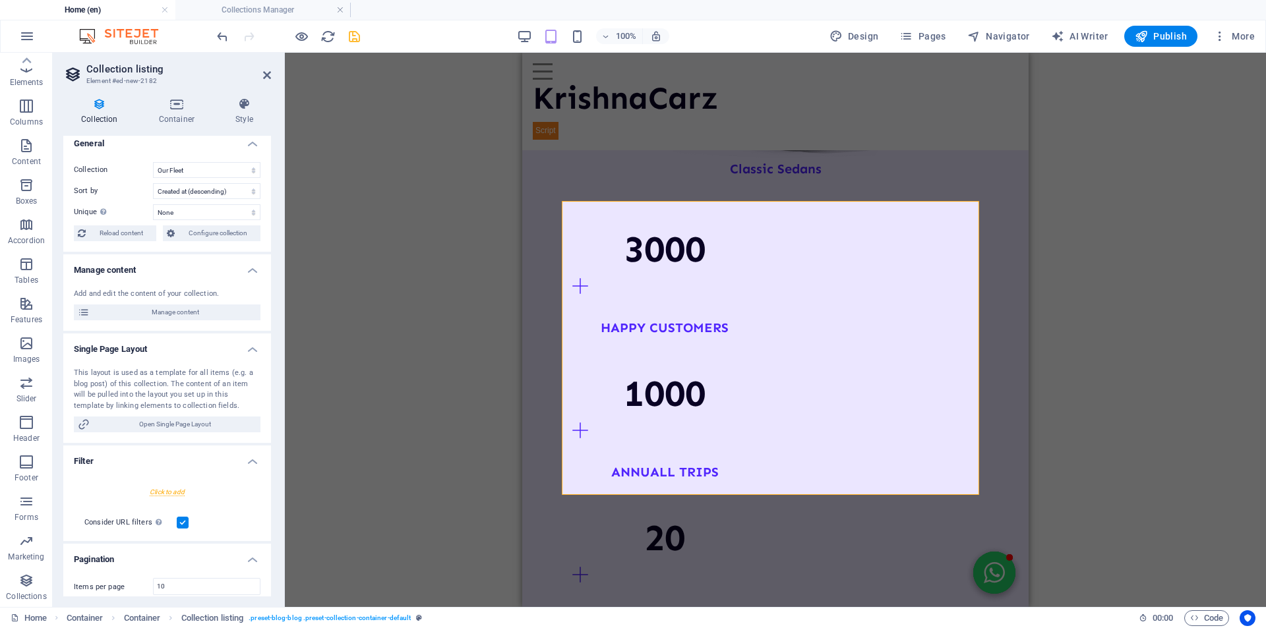
scroll to position [0, 0]
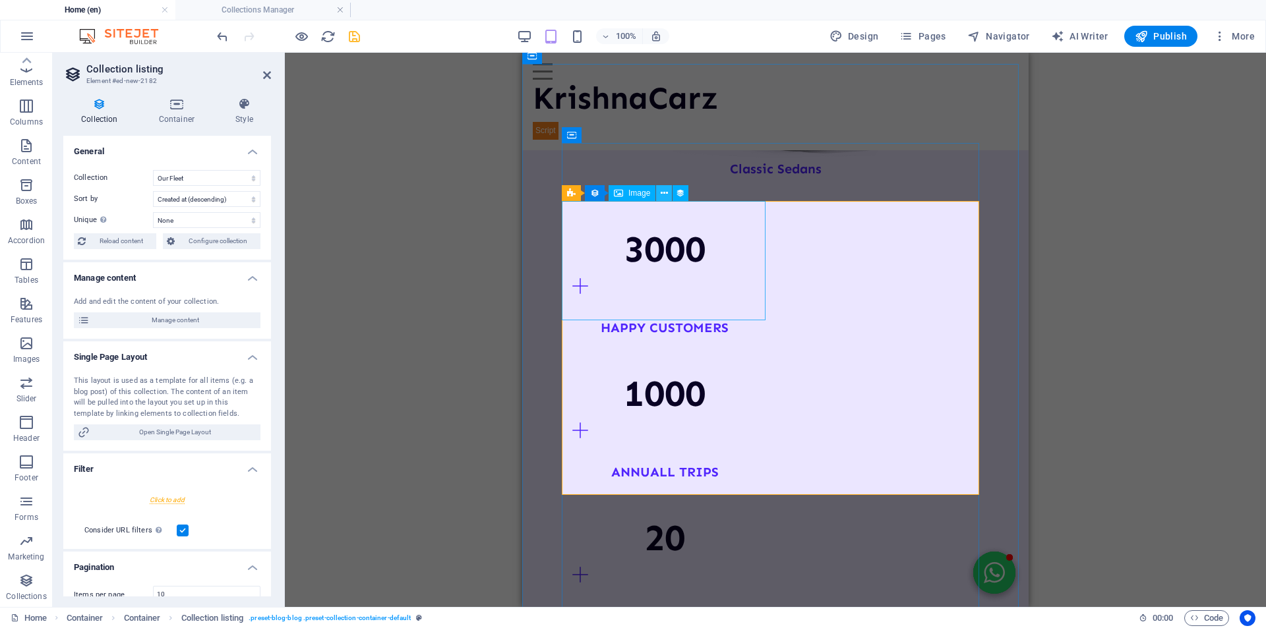
click at [667, 196] on icon at bounding box center [663, 194] width 7 height 14
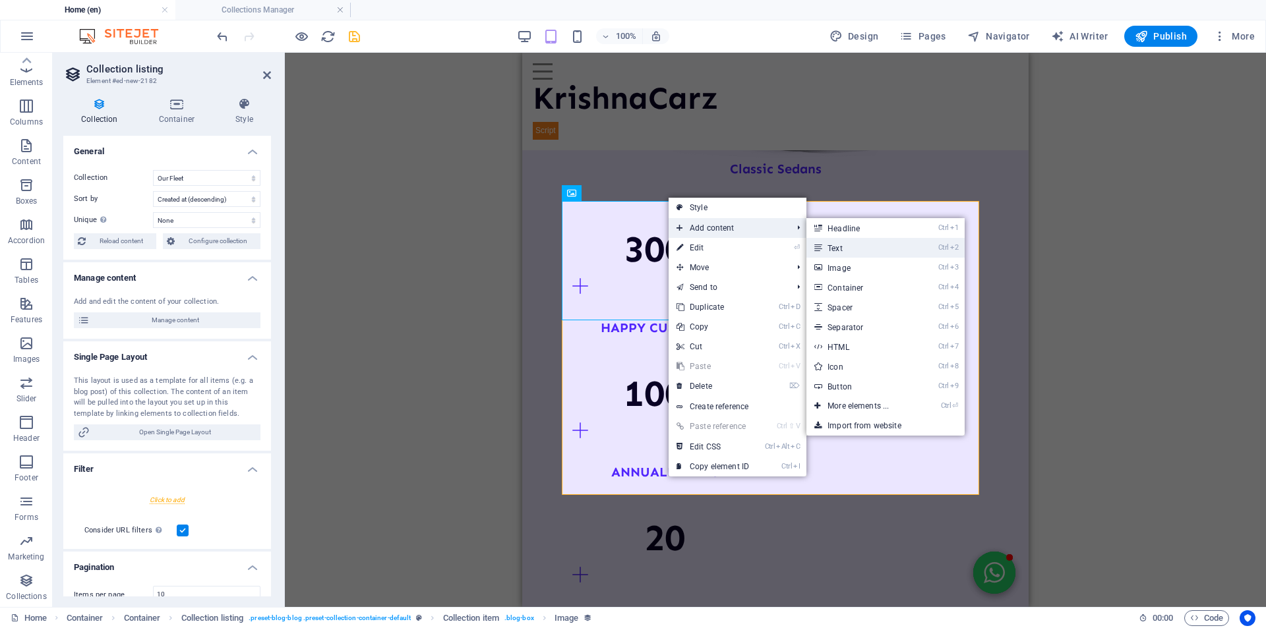
click at [840, 248] on link "Ctrl 2 Text" at bounding box center [860, 248] width 109 height 20
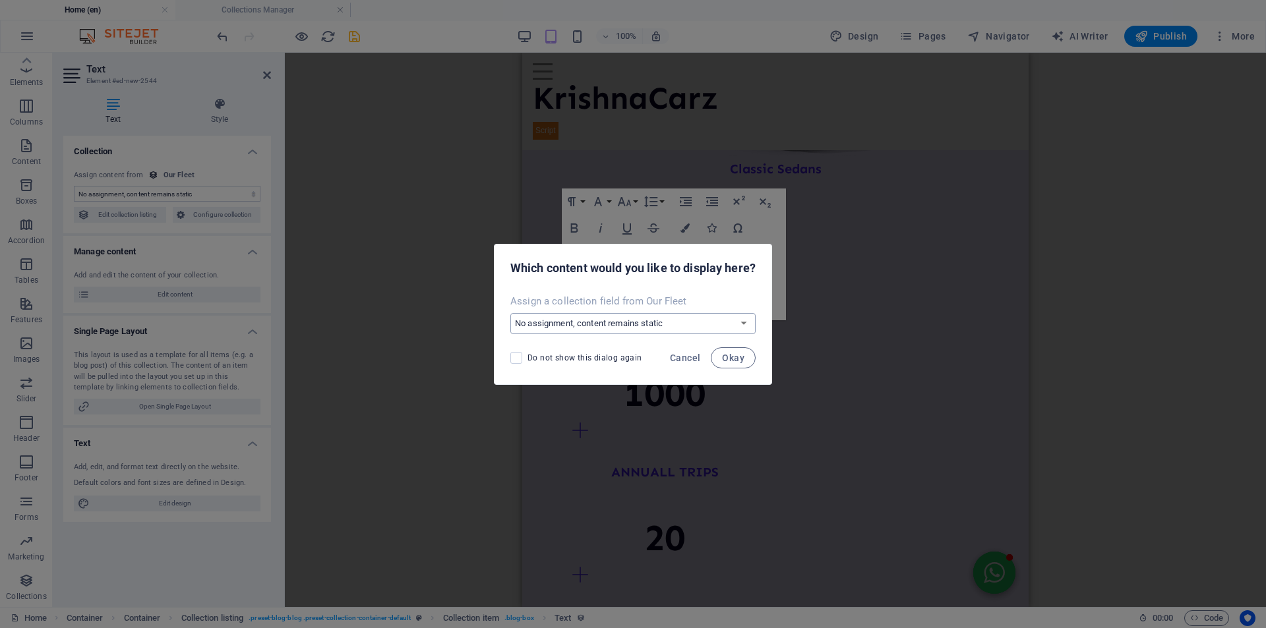
click at [585, 324] on select "No assignment, content remains static Create a new field Created at (Date) Upda…" at bounding box center [632, 323] width 245 height 21
select select "name"
click at [510, 313] on select "No assignment, content remains static Create a new field Created at (Date) Upda…" at bounding box center [632, 323] width 245 height 21
click at [728, 357] on span "Okay" at bounding box center [733, 358] width 22 height 11
select select "name"
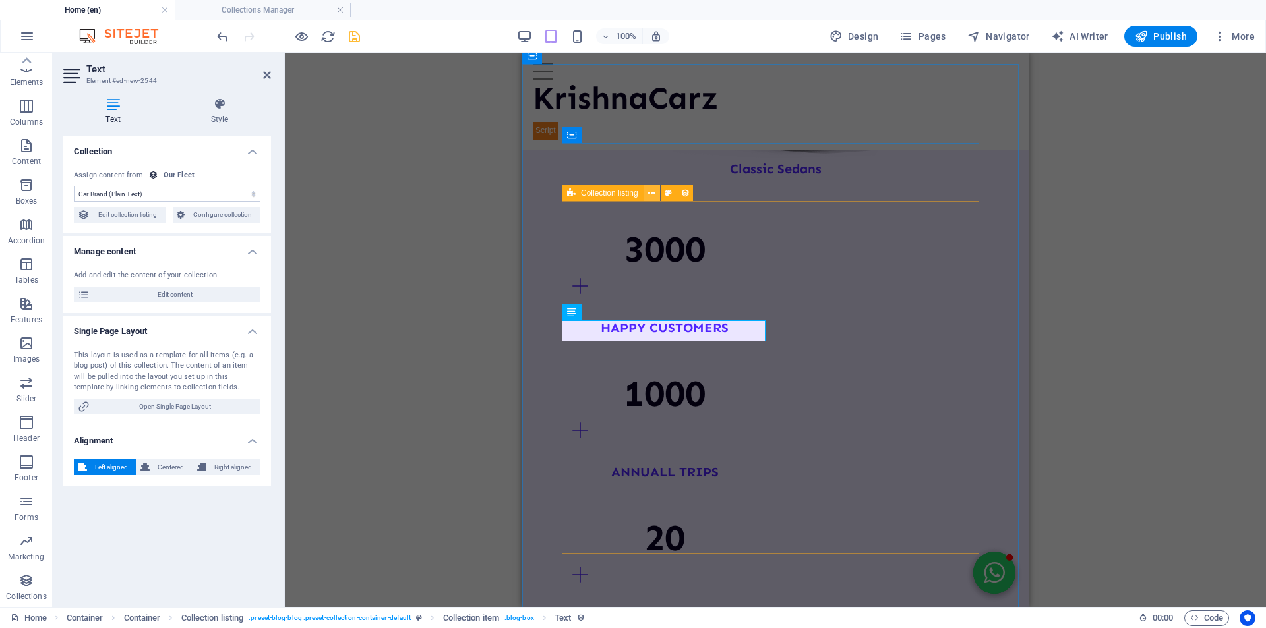
click at [655, 196] on icon at bounding box center [651, 194] width 7 height 14
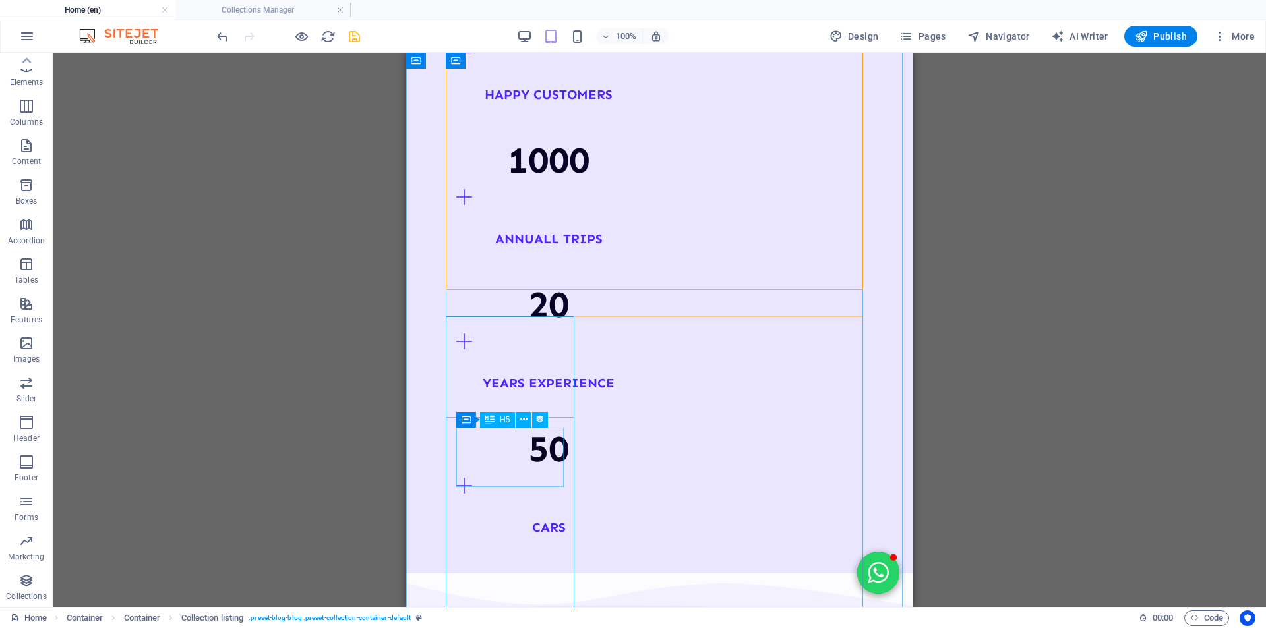
scroll to position [2070, 0]
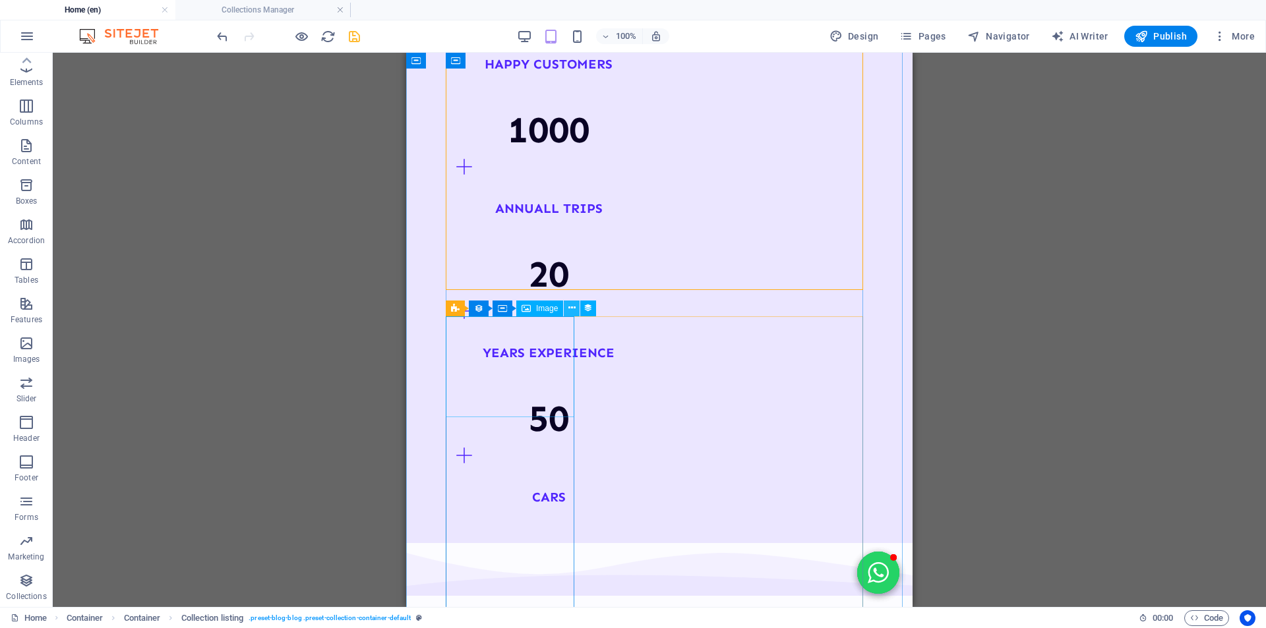
click at [572, 307] on icon at bounding box center [571, 308] width 7 height 14
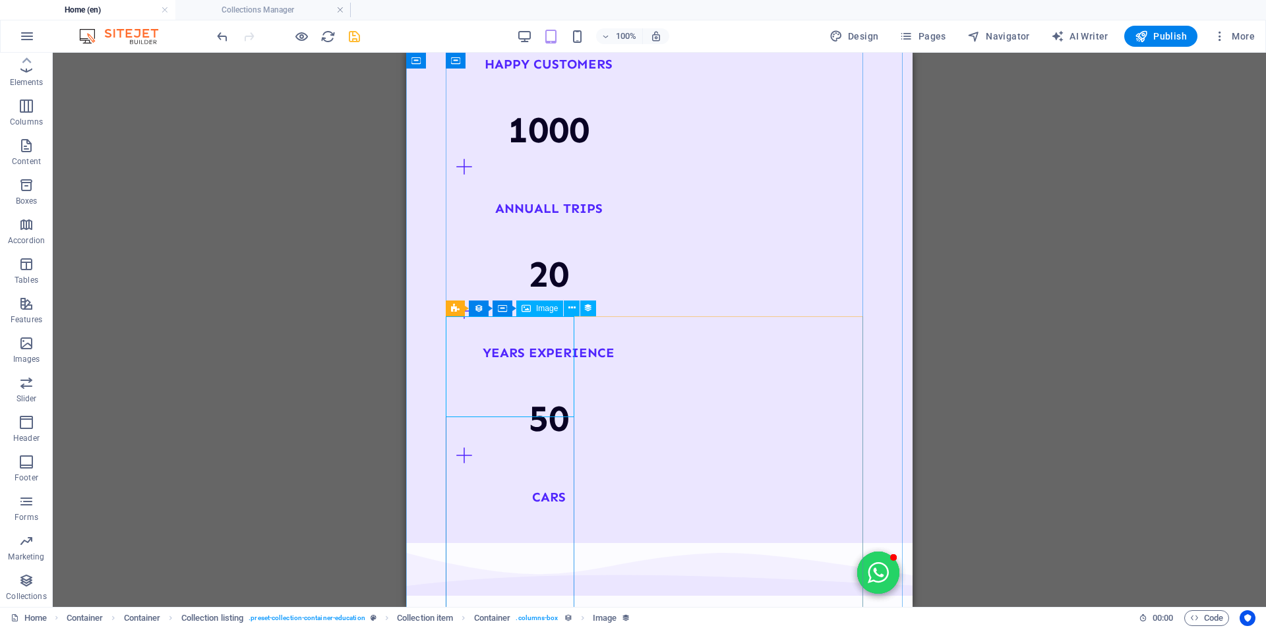
click at [542, 310] on span "Image" at bounding box center [547, 309] width 22 height 8
select select "article-image"
select select "vw"
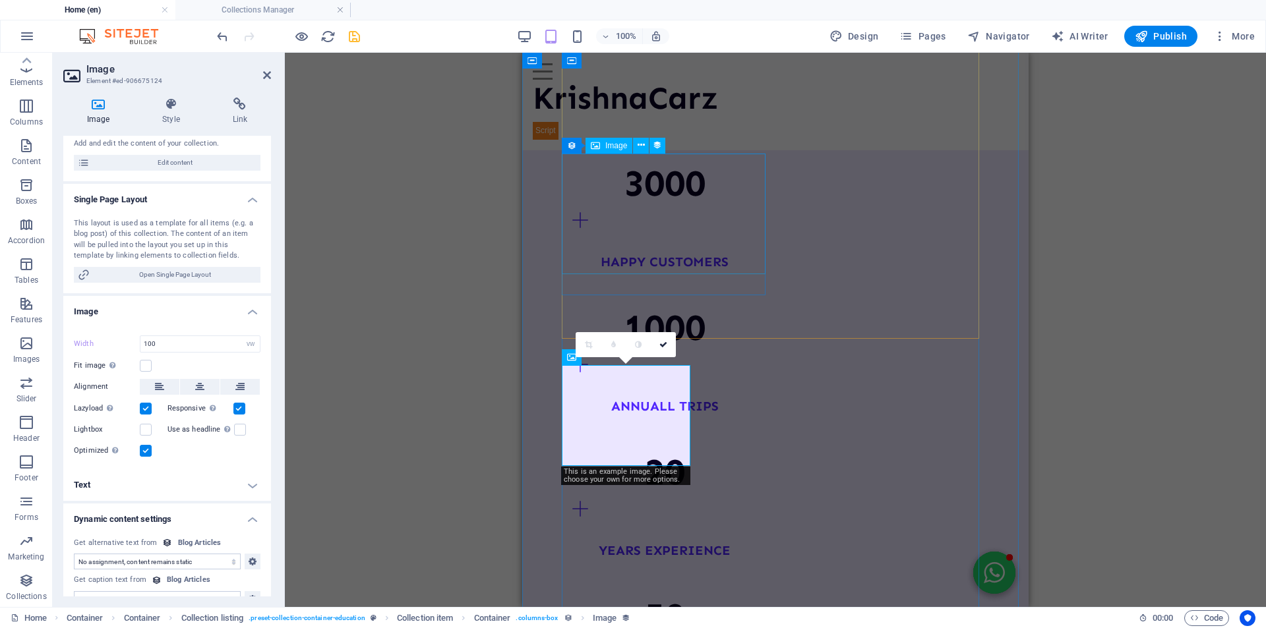
scroll to position [1806, 0]
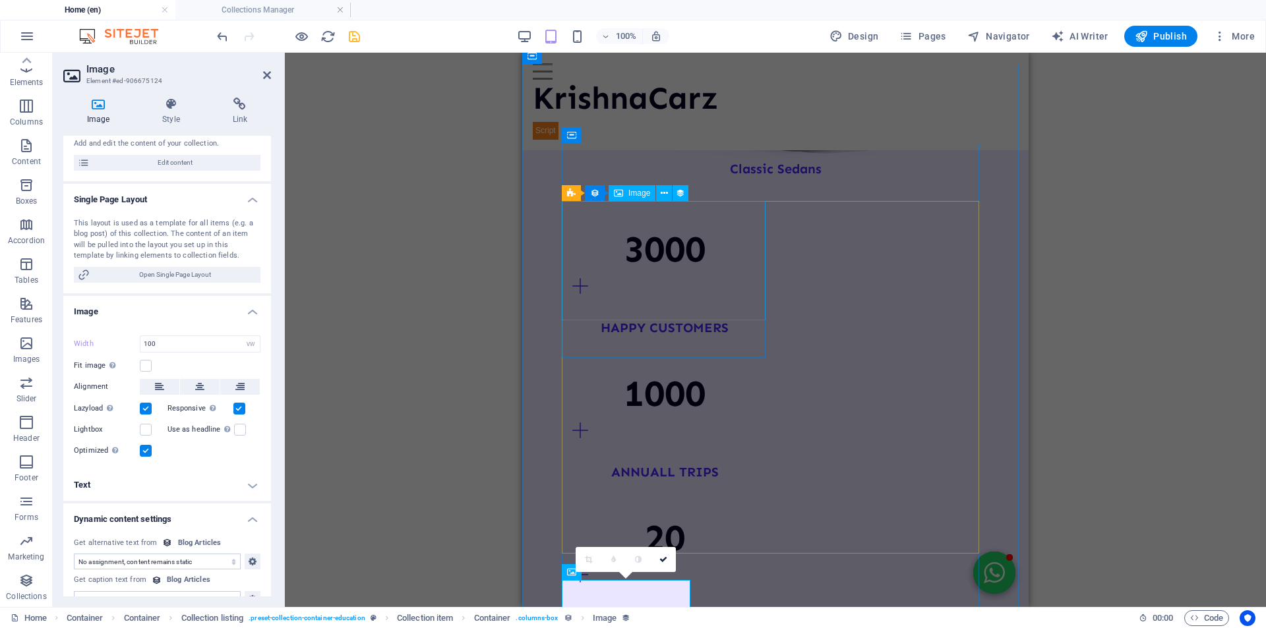
select select "car-image"
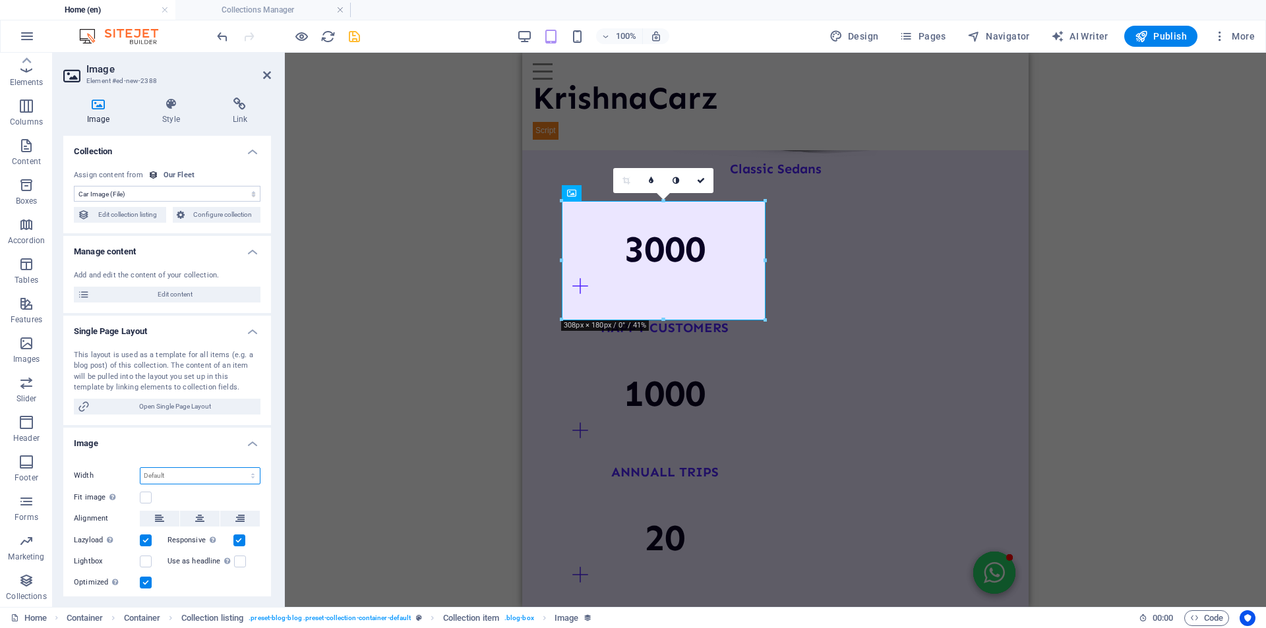
click at [238, 473] on select "Default auto px rem % em vh vw" at bounding box center [199, 476] width 119 height 16
select select "vw"
click at [239, 468] on select "Default auto px rem % em vh vw" at bounding box center [199, 476] width 119 height 16
type input "100"
click at [192, 457] on div "Drag files here, click to choose files or select files from Files or our free s…" at bounding box center [167, 526] width 208 height 150
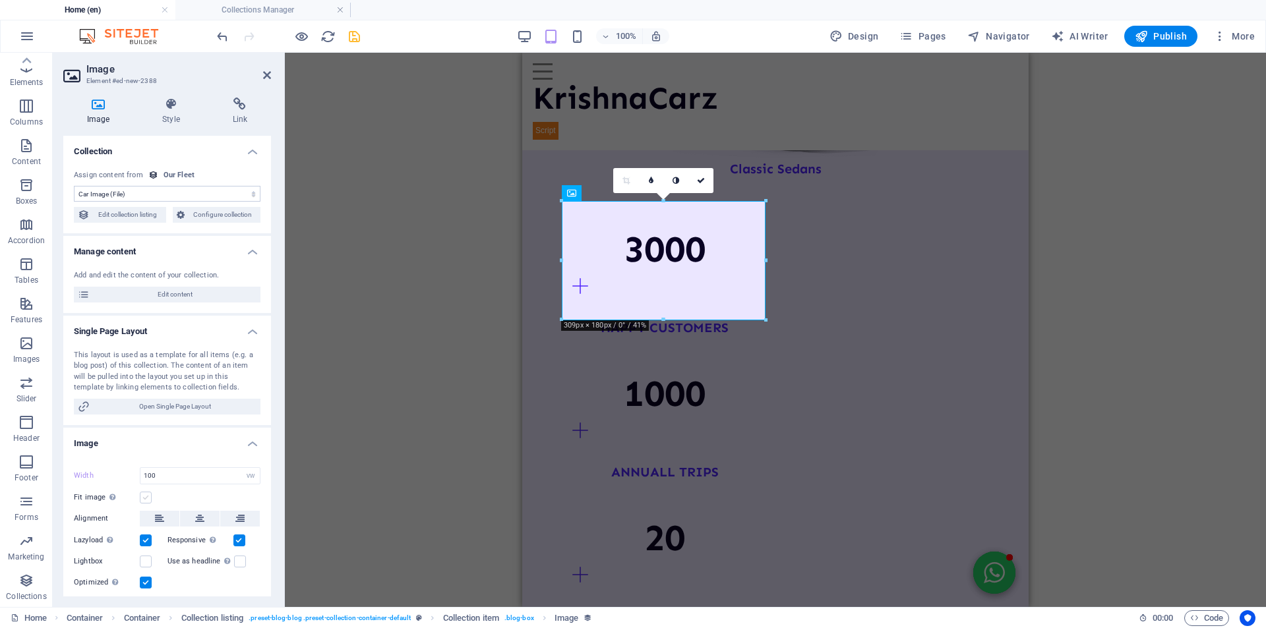
click at [144, 495] on label at bounding box center [146, 498] width 12 height 12
click at [0, 0] on input "Fit image Automatically fit image to a fixed width and height" at bounding box center [0, 0] width 0 height 0
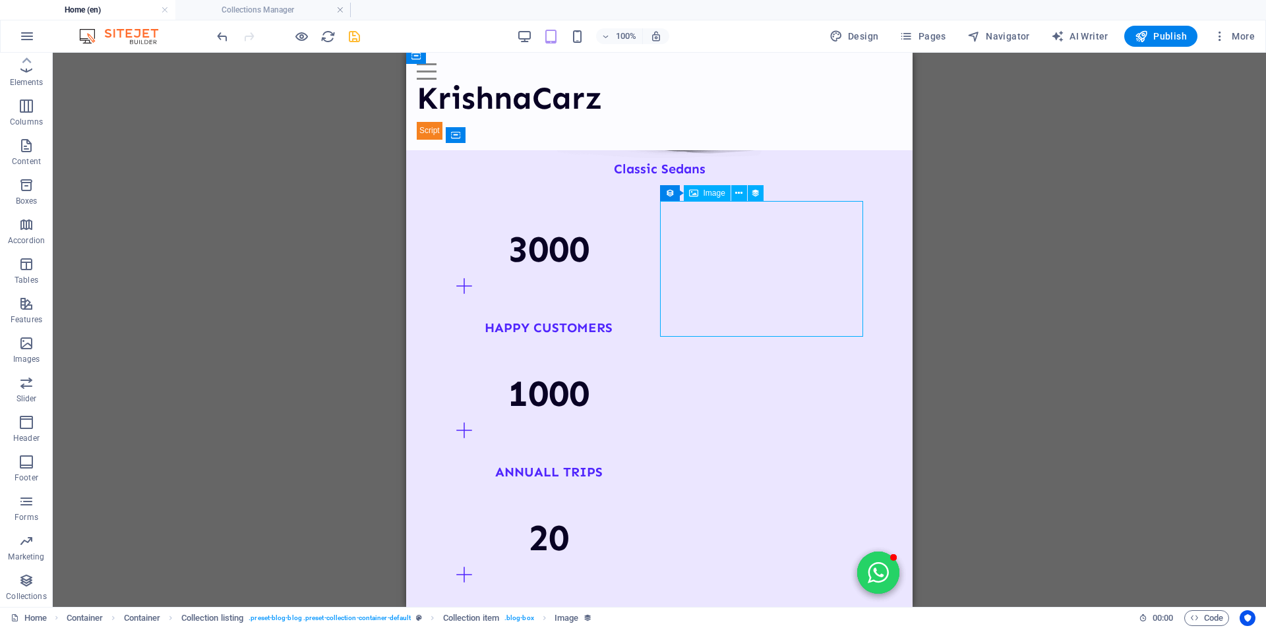
select select "car-image"
select select "vw"
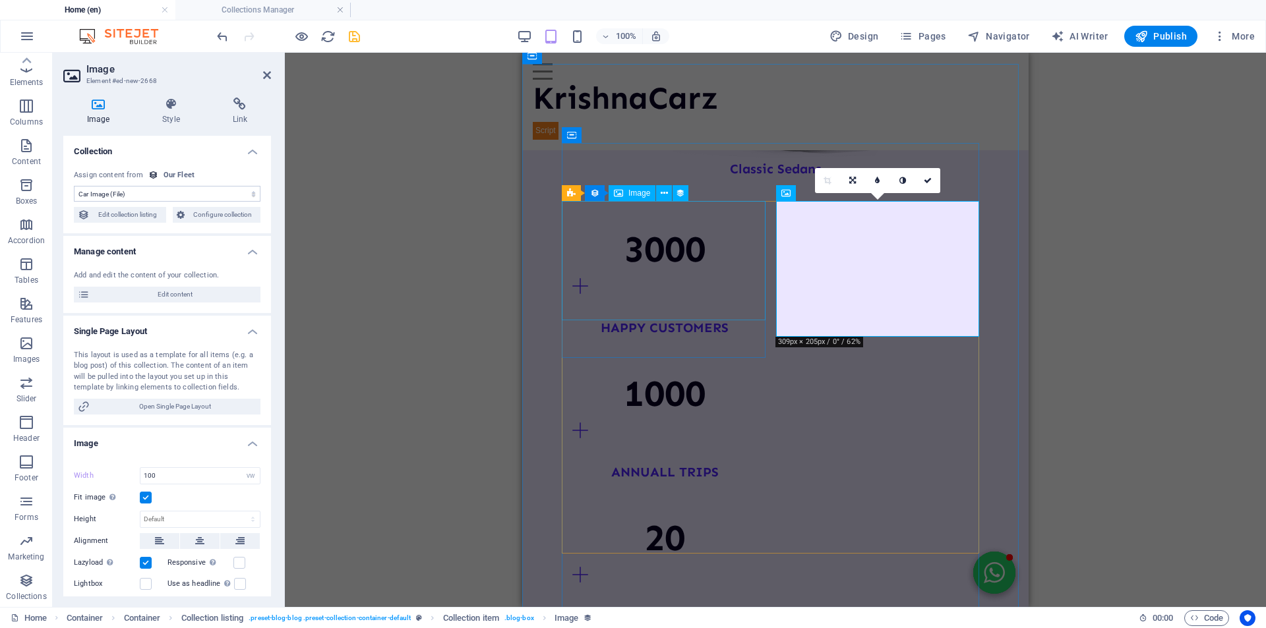
select select "car-image"
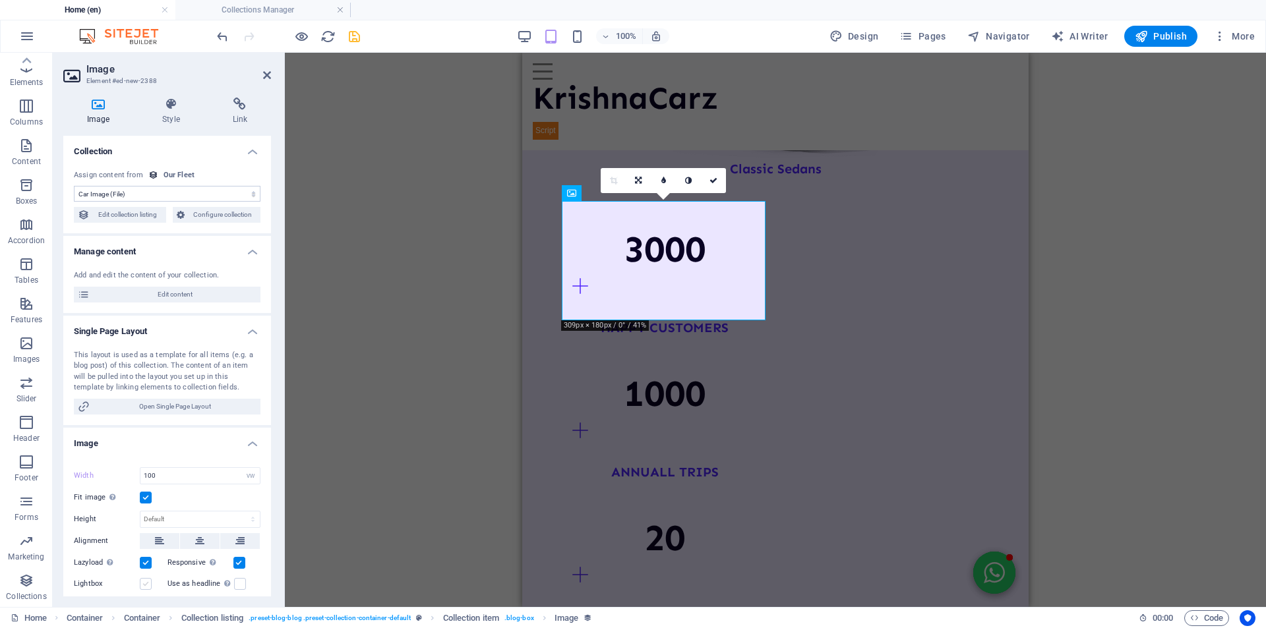
click at [148, 588] on label at bounding box center [146, 584] width 12 height 12
click at [0, 0] on input "Lightbox" at bounding box center [0, 0] width 0 height 0
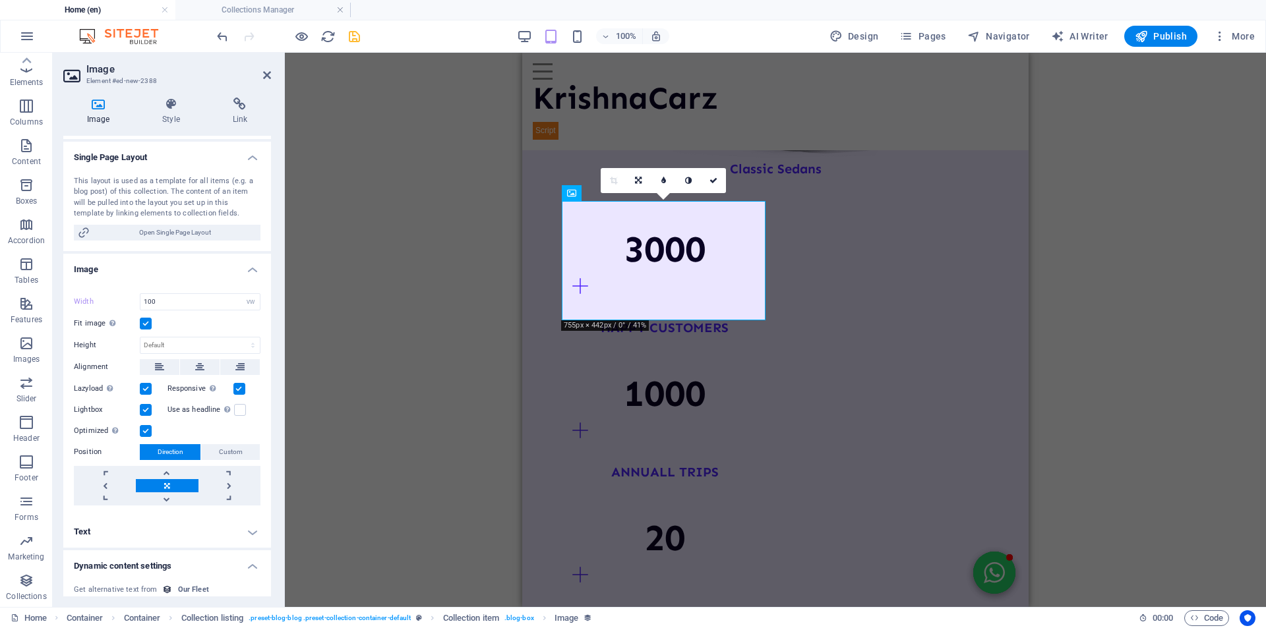
scroll to position [198, 0]
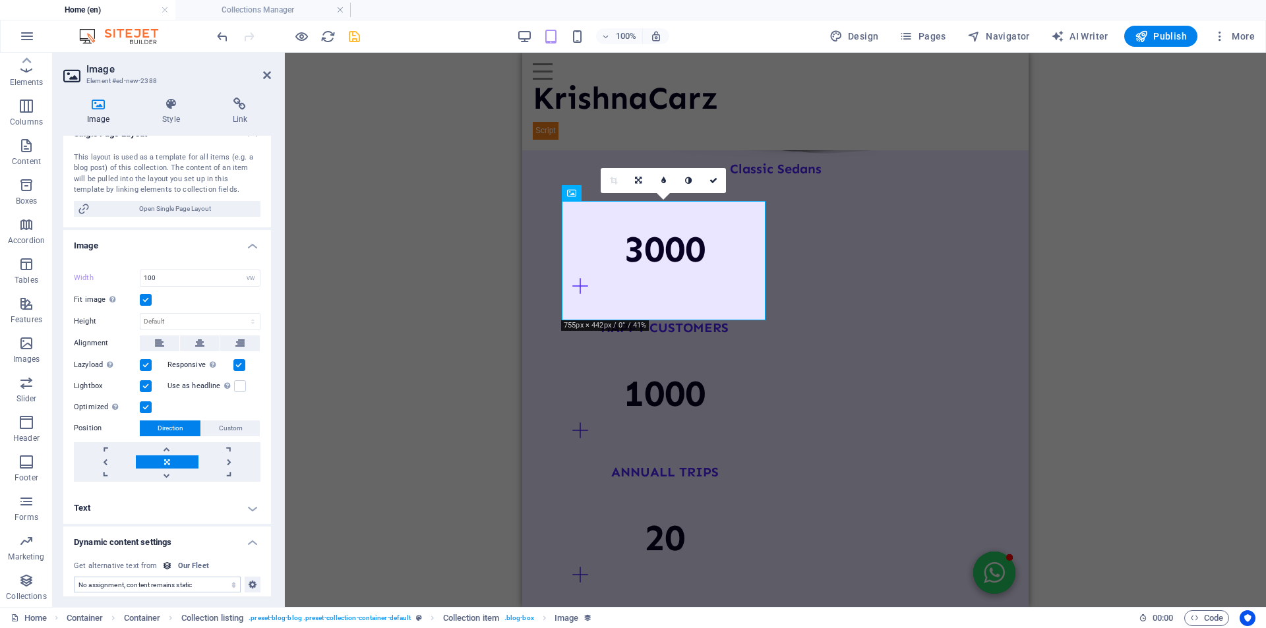
click at [176, 507] on h4 "Text" at bounding box center [167, 508] width 208 height 32
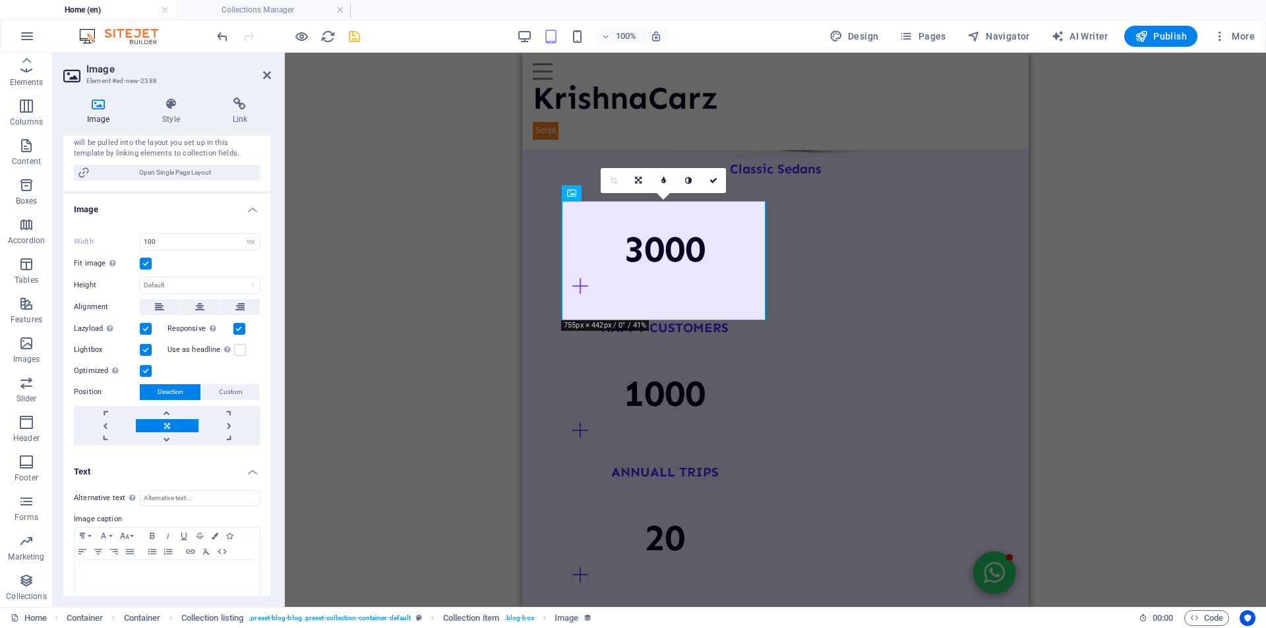
scroll to position [36, 0]
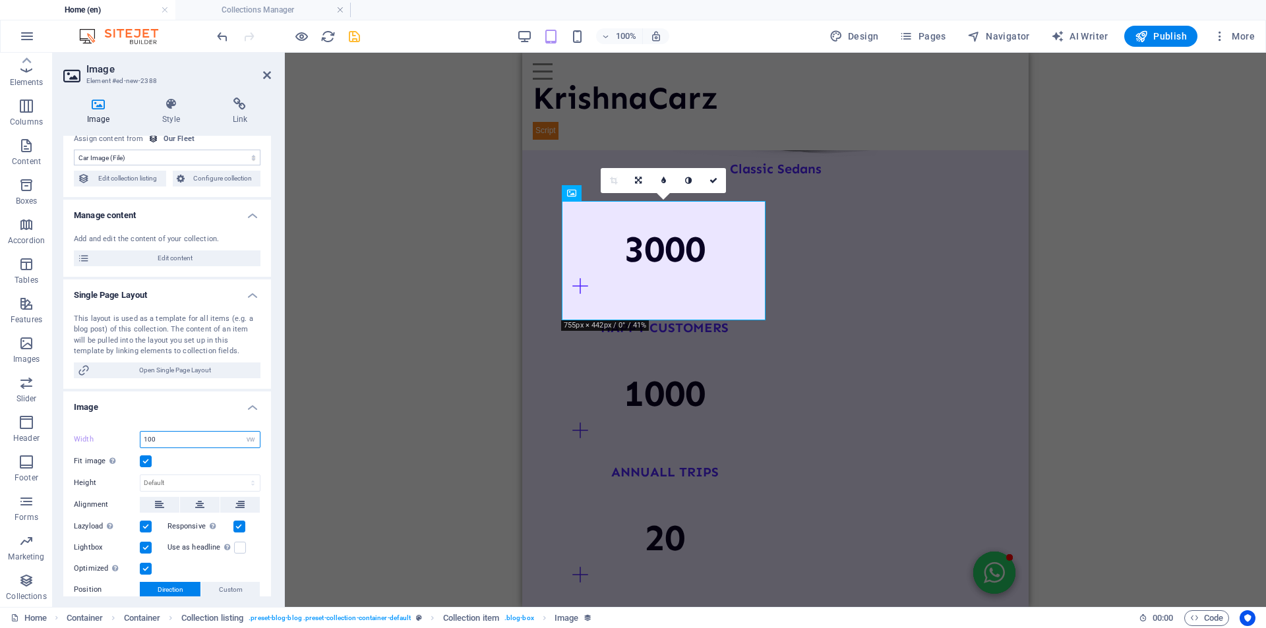
click at [187, 436] on input "100" at bounding box center [199, 440] width 119 height 16
click at [253, 436] on select "Default auto px rem % em vh vw" at bounding box center [250, 440] width 18 height 16
select select "px"
click at [241, 432] on select "Default auto px rem % em vh vw" at bounding box center [250, 440] width 18 height 16
click at [173, 439] on input "309" at bounding box center [199, 440] width 119 height 16
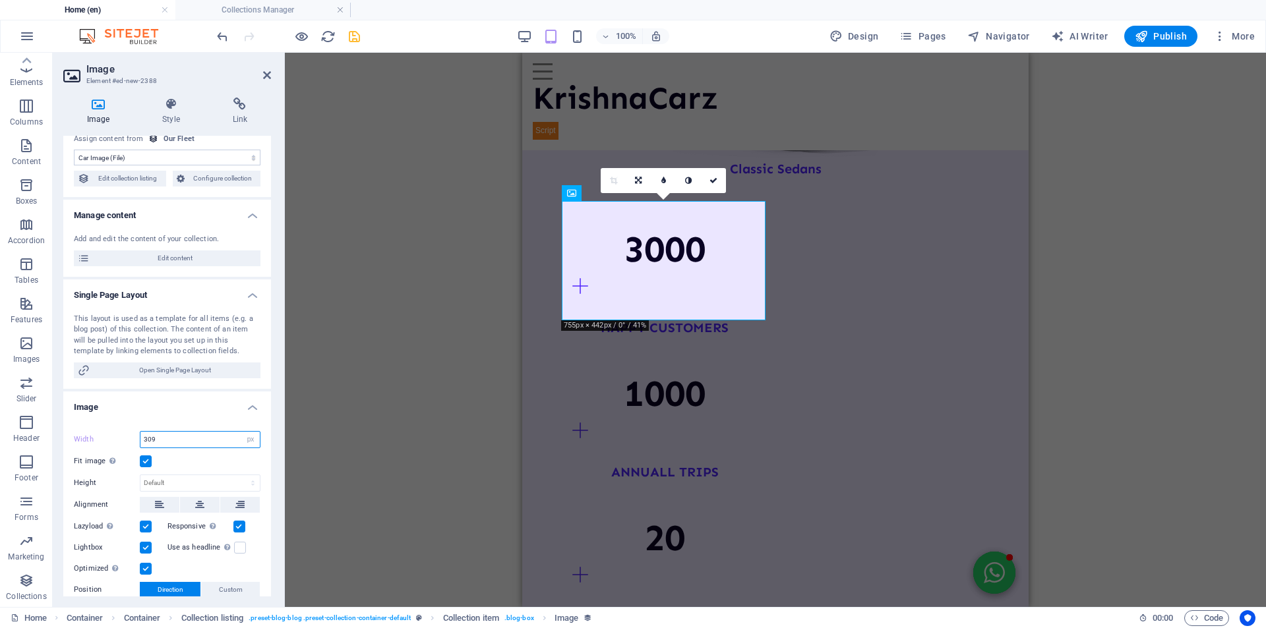
click at [173, 439] on input "309" at bounding box center [199, 440] width 119 height 16
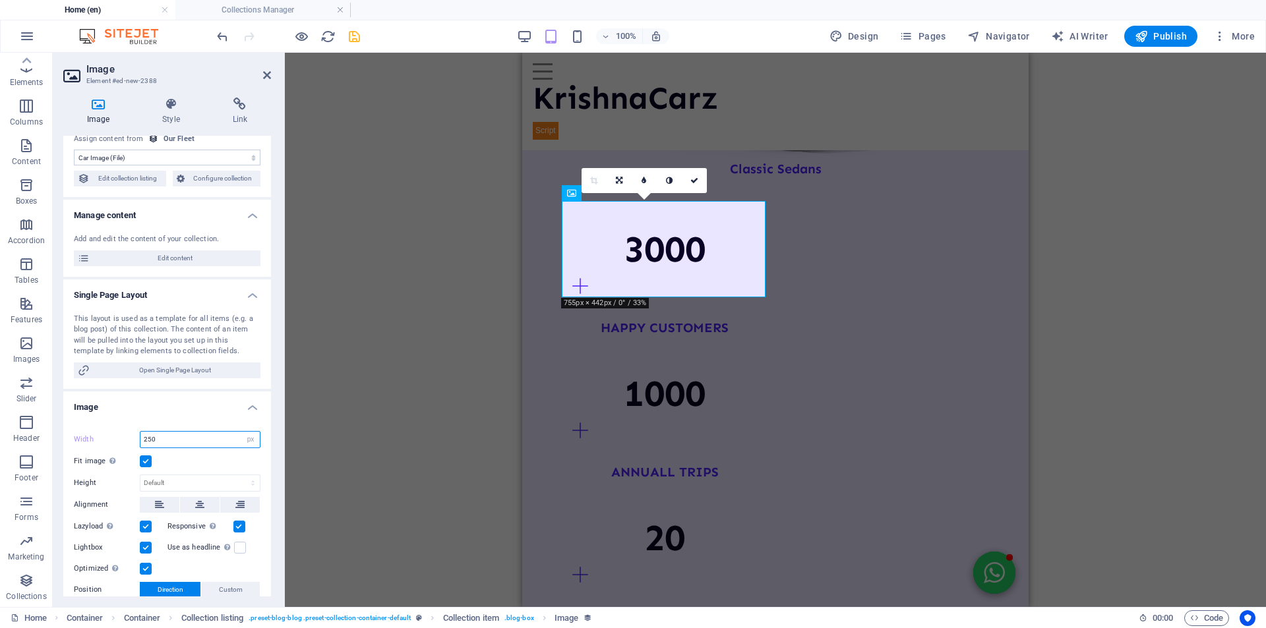
click at [172, 438] on input "250" at bounding box center [199, 440] width 119 height 16
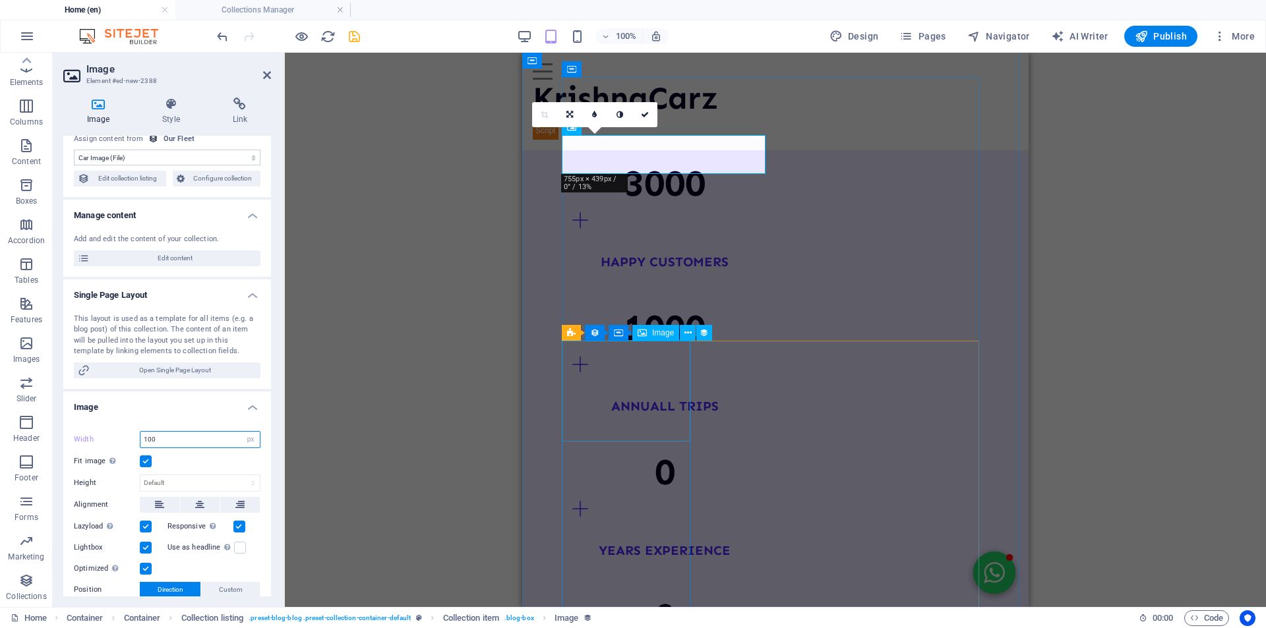
scroll to position [1740, 0]
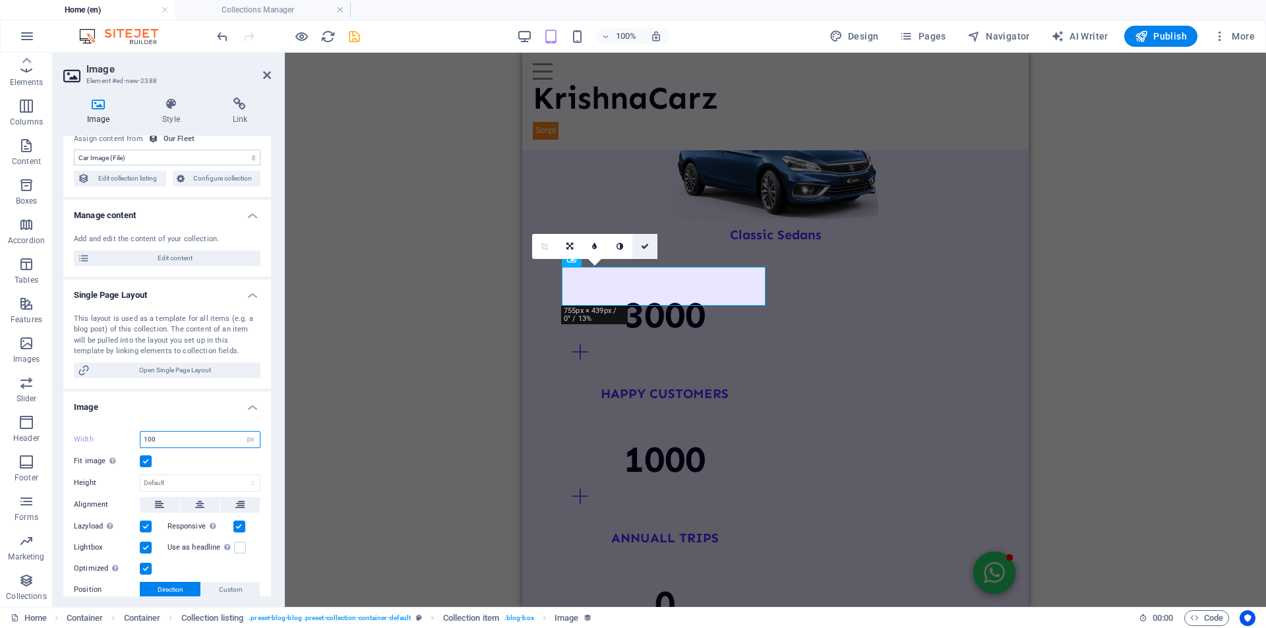
type input "100"
click at [645, 247] on icon at bounding box center [645, 247] width 8 height 8
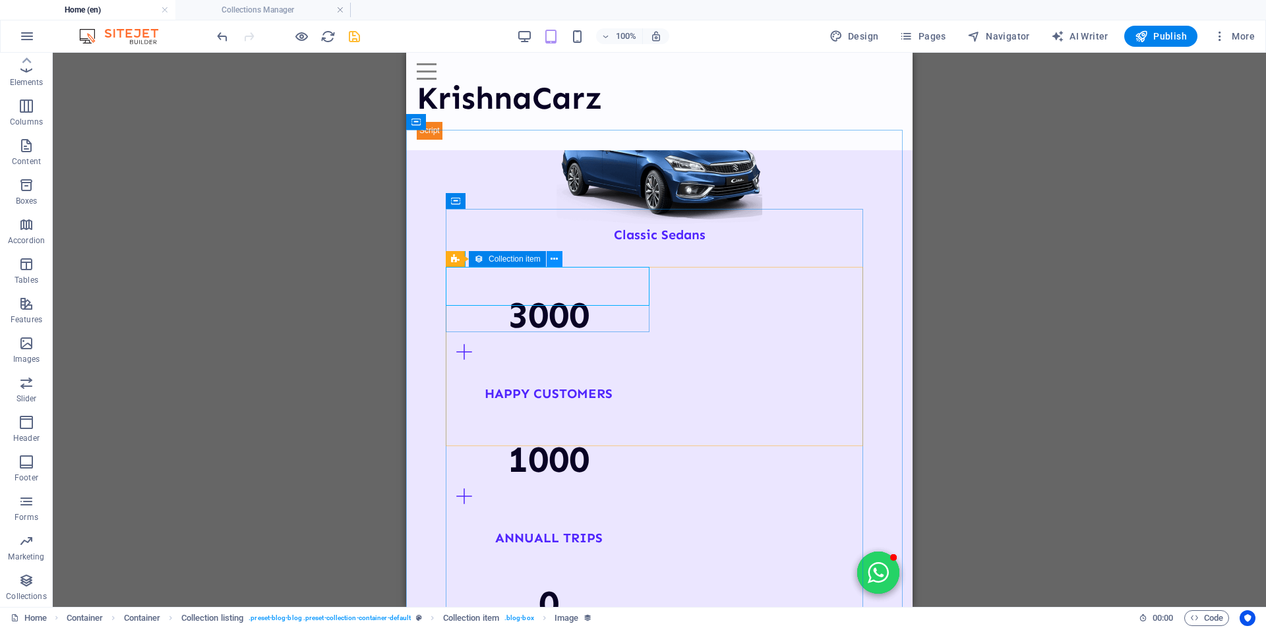
click at [557, 260] on icon at bounding box center [553, 259] width 7 height 14
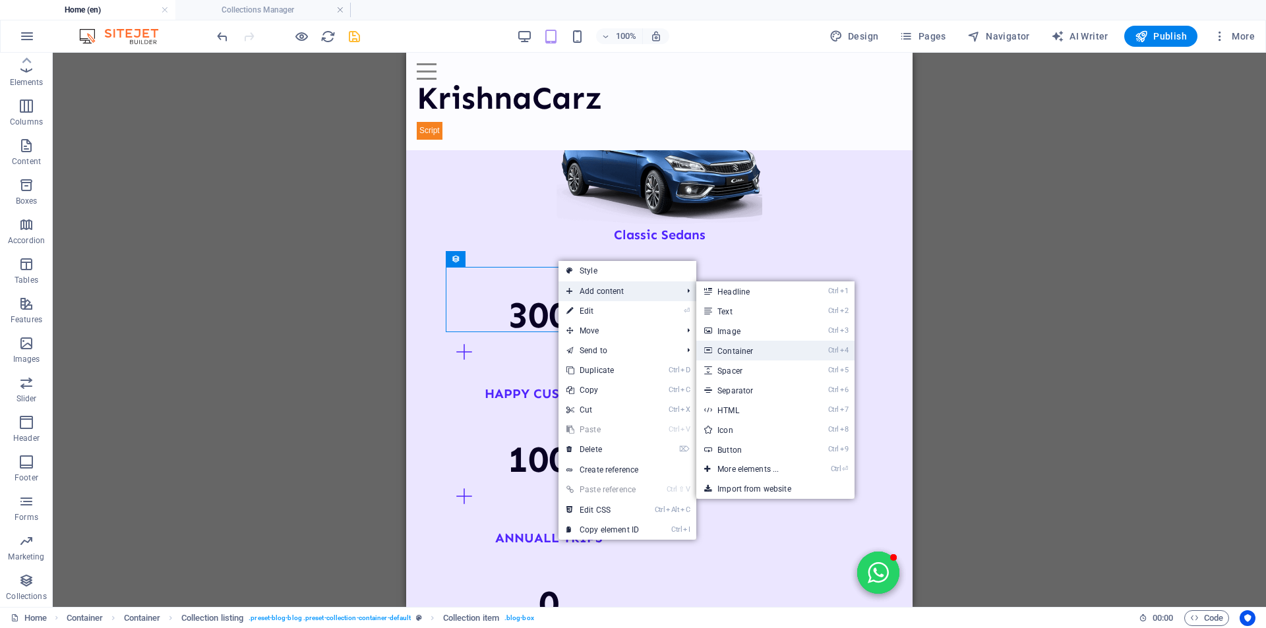
click at [735, 352] on link "Ctrl 4 Container" at bounding box center [750, 351] width 109 height 20
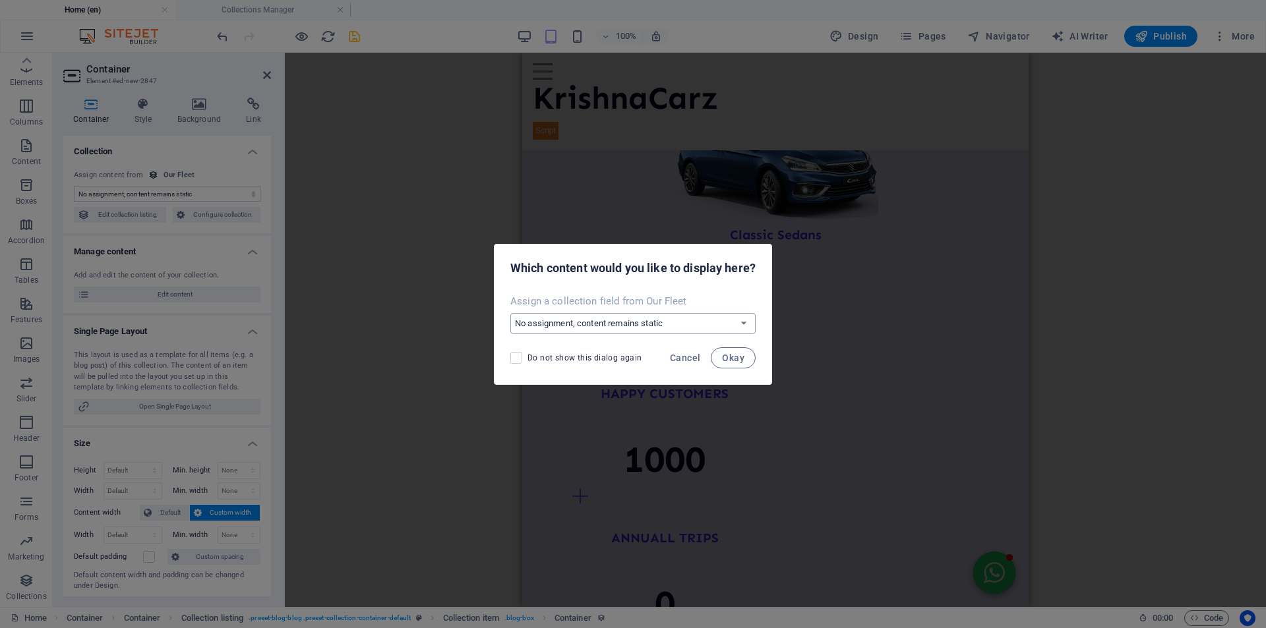
click at [557, 322] on select "No assignment, content remains static Create a new field Created at (Date) Upda…" at bounding box center [632, 323] width 245 height 21
click at [510, 313] on select "No assignment, content remains static Create a new field Created at (Date) Upda…" at bounding box center [632, 323] width 245 height 21
click at [733, 355] on span "Okay" at bounding box center [733, 358] width 22 height 11
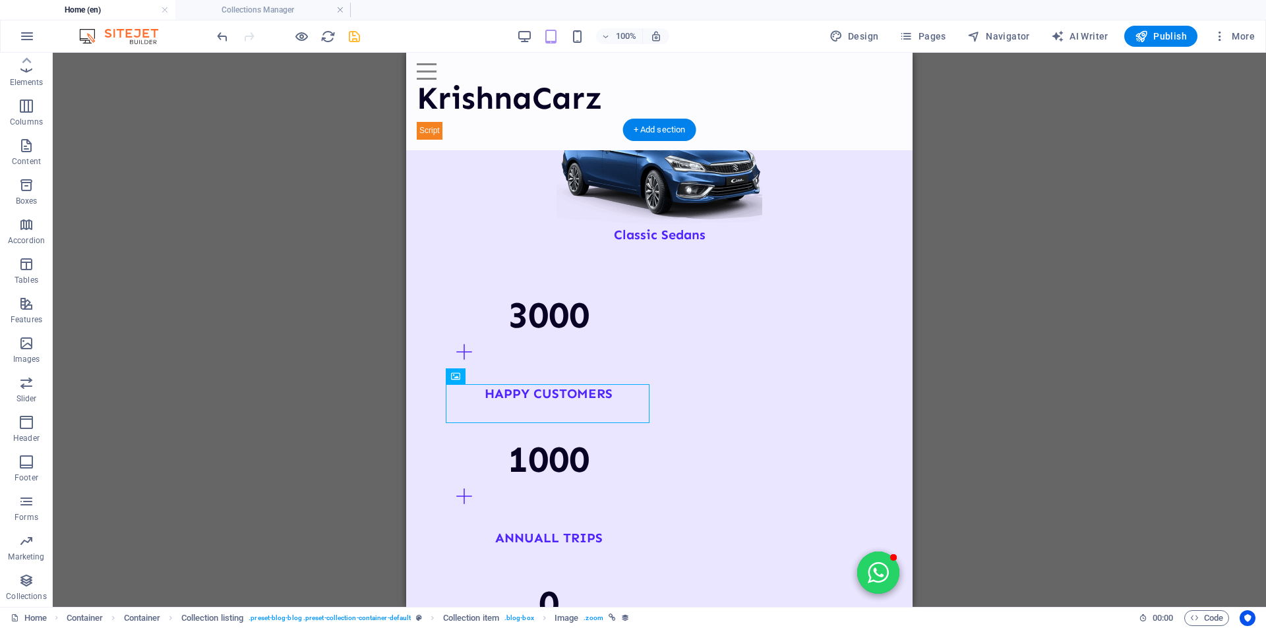
drag, startPoint x: 995, startPoint y: 430, endPoint x: 606, endPoint y: 325, distance: 403.4
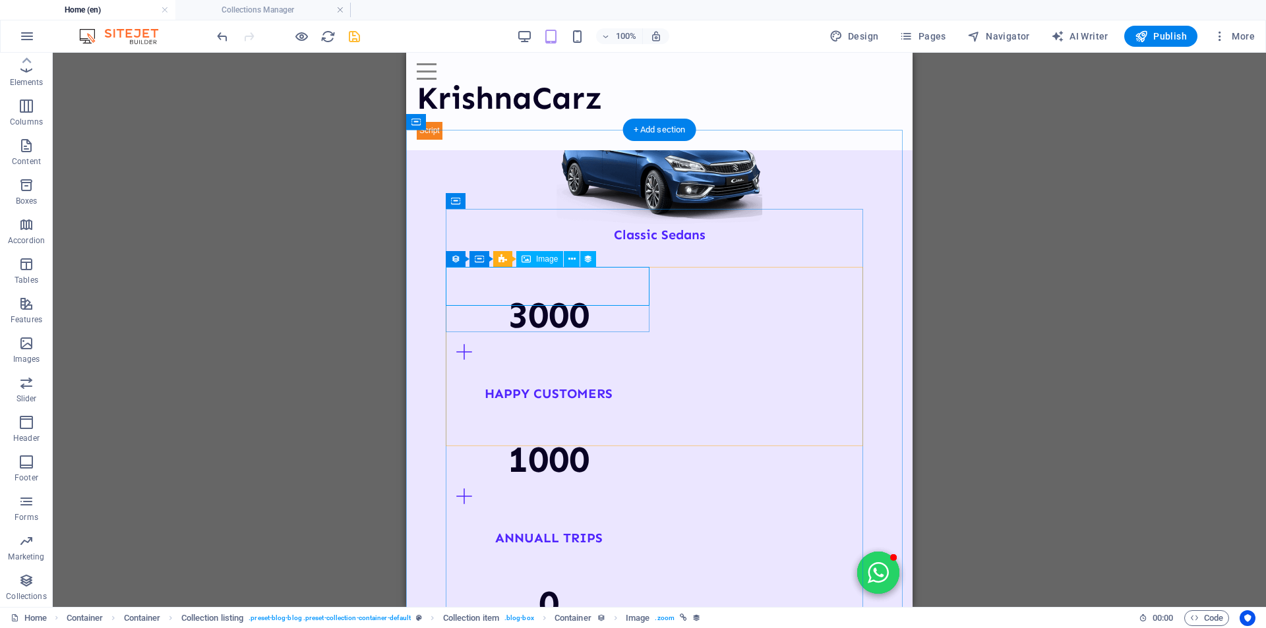
select select "car-image"
select select "px"
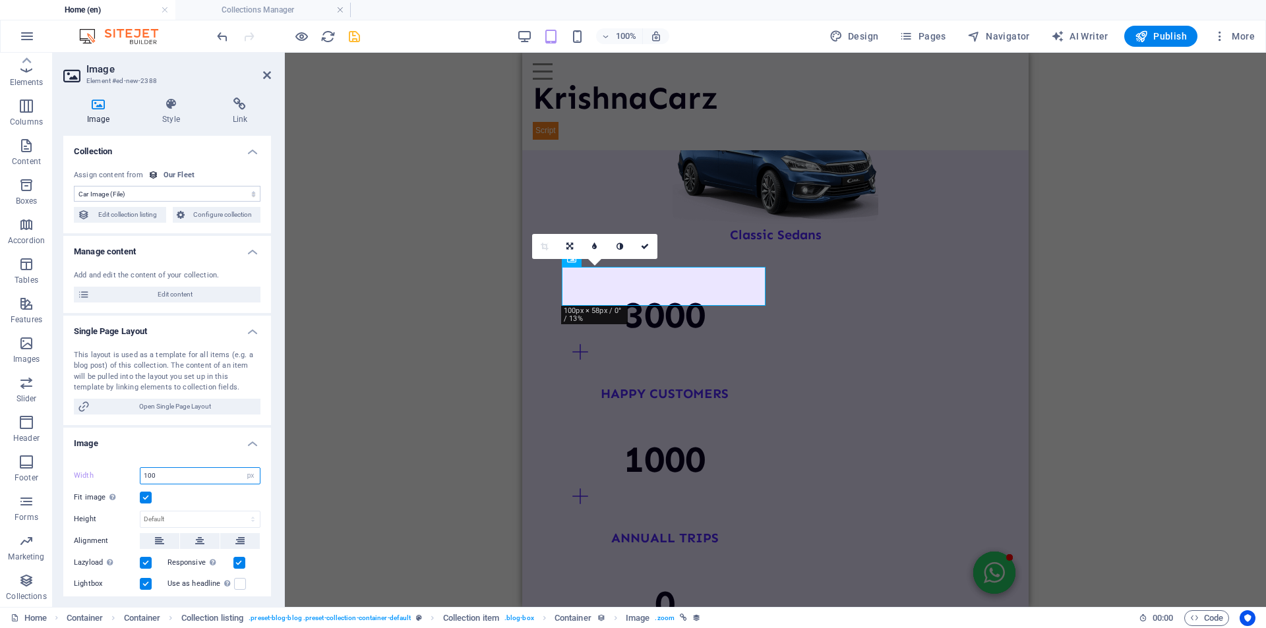
click at [169, 473] on input "100" at bounding box center [199, 476] width 119 height 16
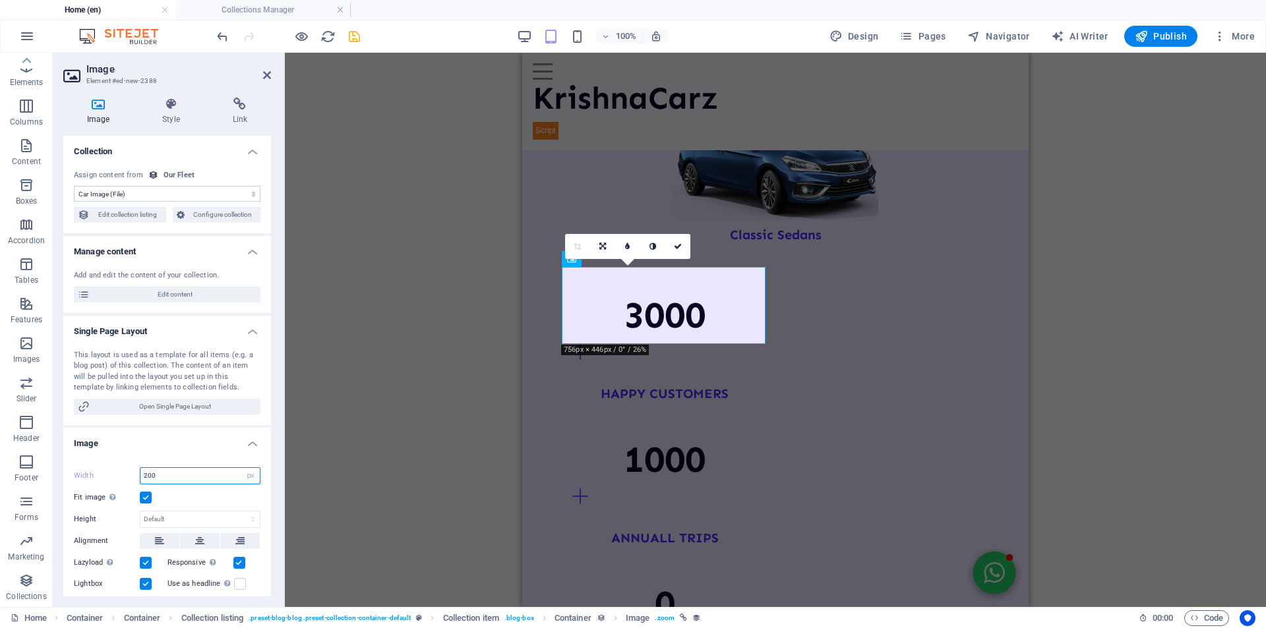
type input "200"
click at [446, 366] on div "Drag here to replace the existing content. Press “Ctrl” if you want to create a…" at bounding box center [775, 330] width 981 height 554
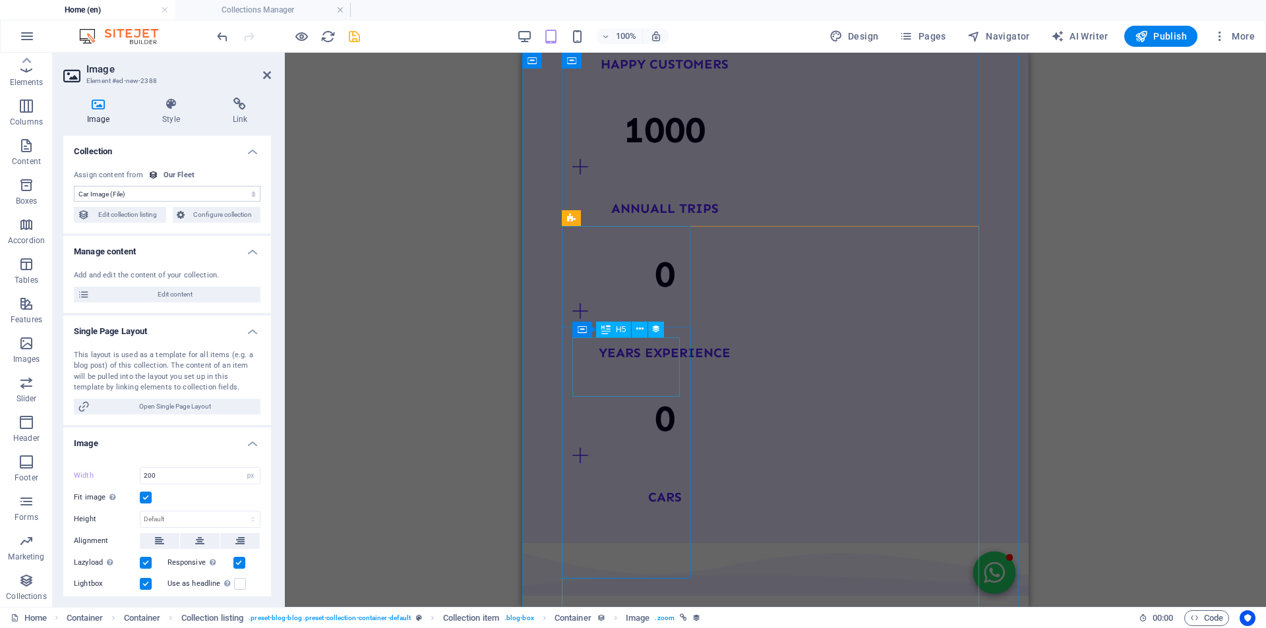
scroll to position [1806, 0]
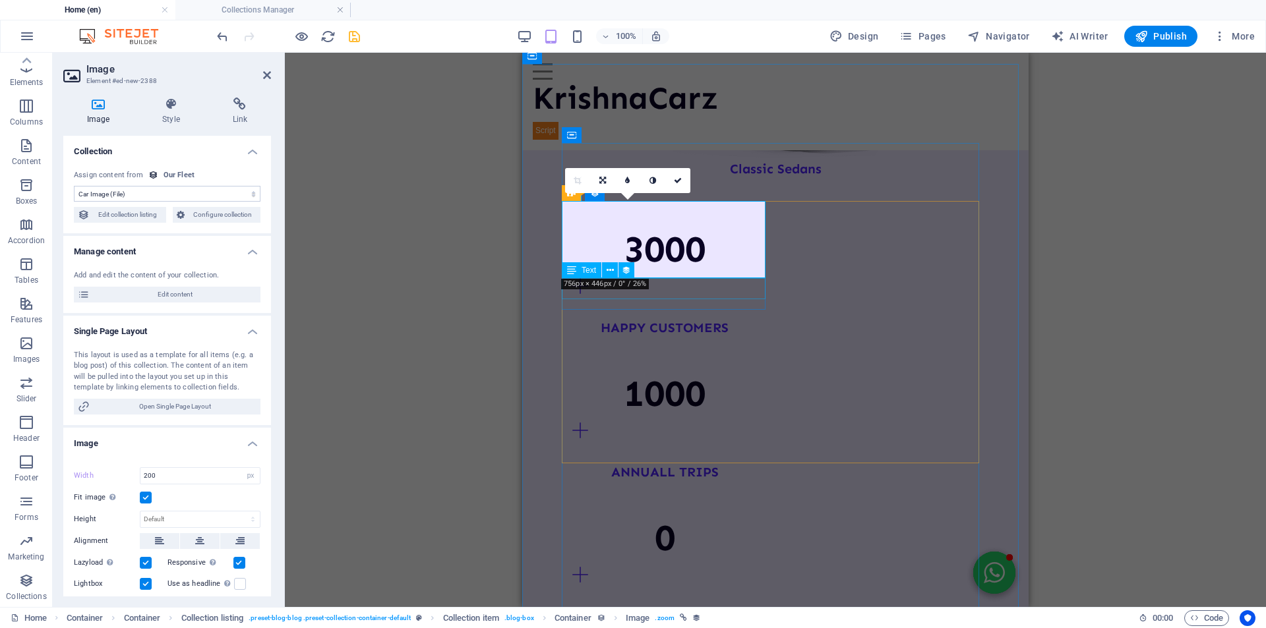
select select "name"
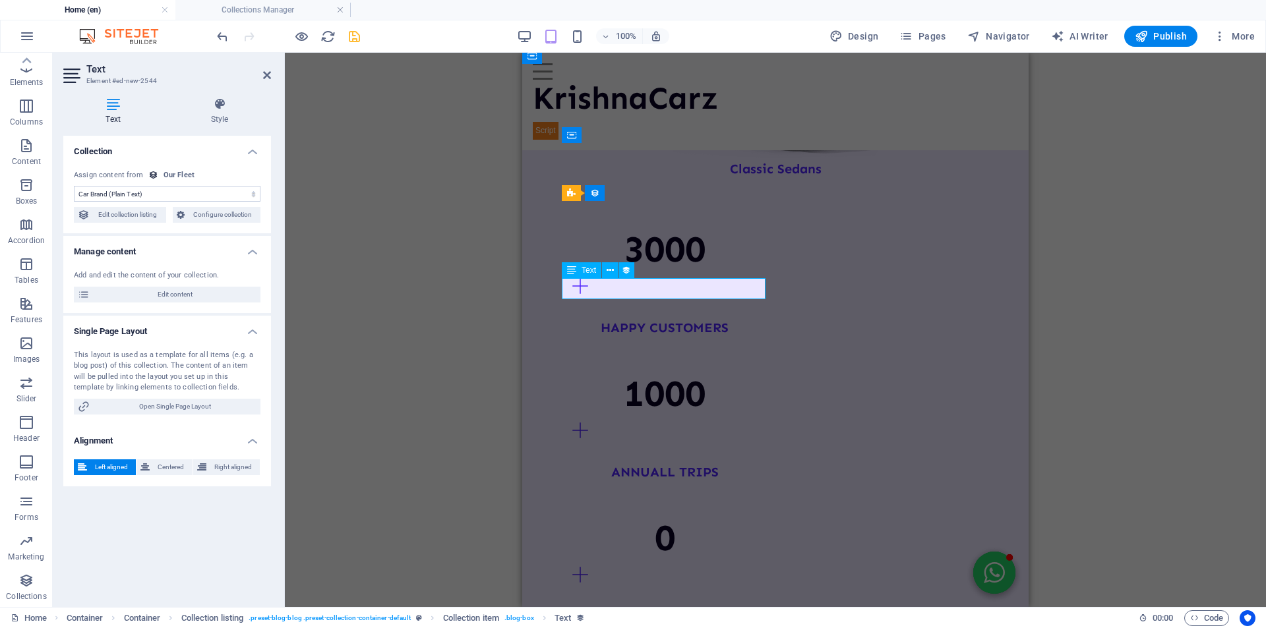
click at [586, 274] on span "Text" at bounding box center [588, 270] width 15 height 8
click at [226, 111] on h4 "Style" at bounding box center [219, 112] width 103 height 28
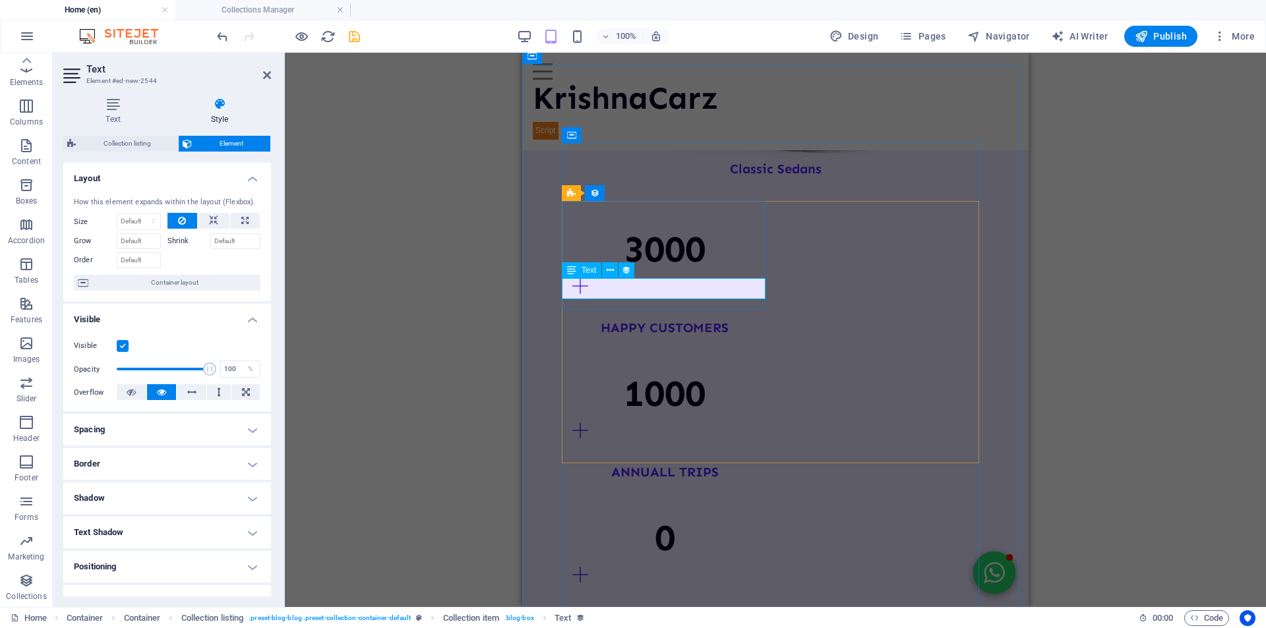
click at [582, 269] on span "Text" at bounding box center [588, 270] width 15 height 8
click at [608, 274] on icon at bounding box center [609, 271] width 7 height 14
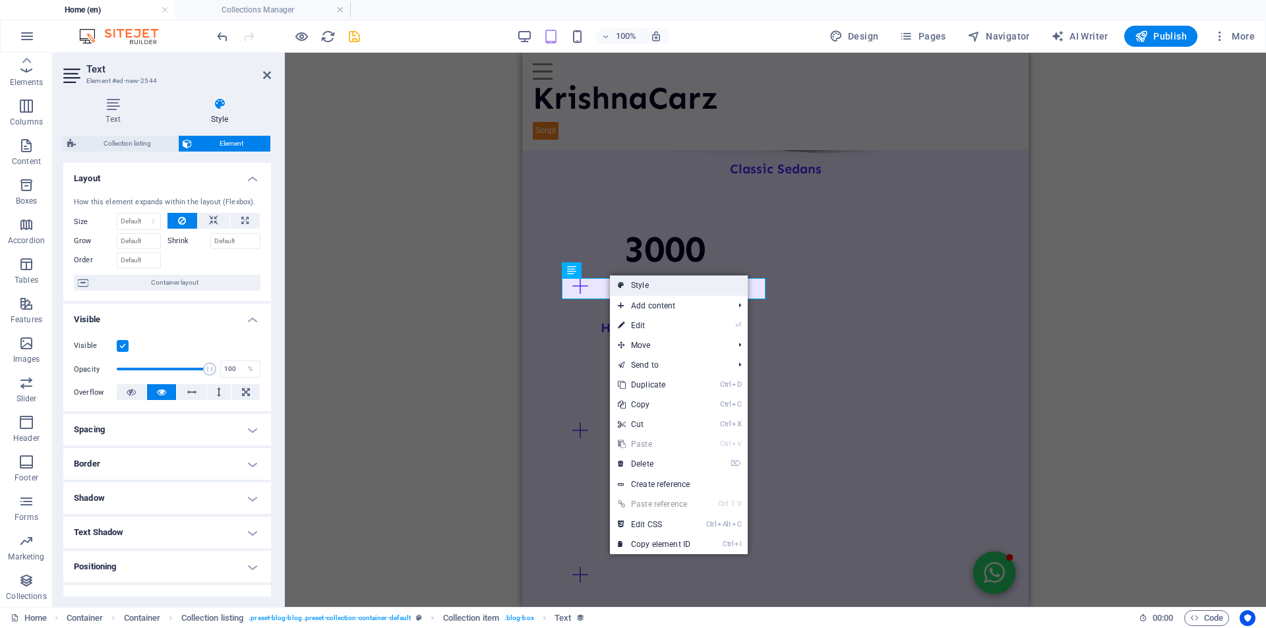
click at [624, 281] on link "Style" at bounding box center [679, 286] width 138 height 20
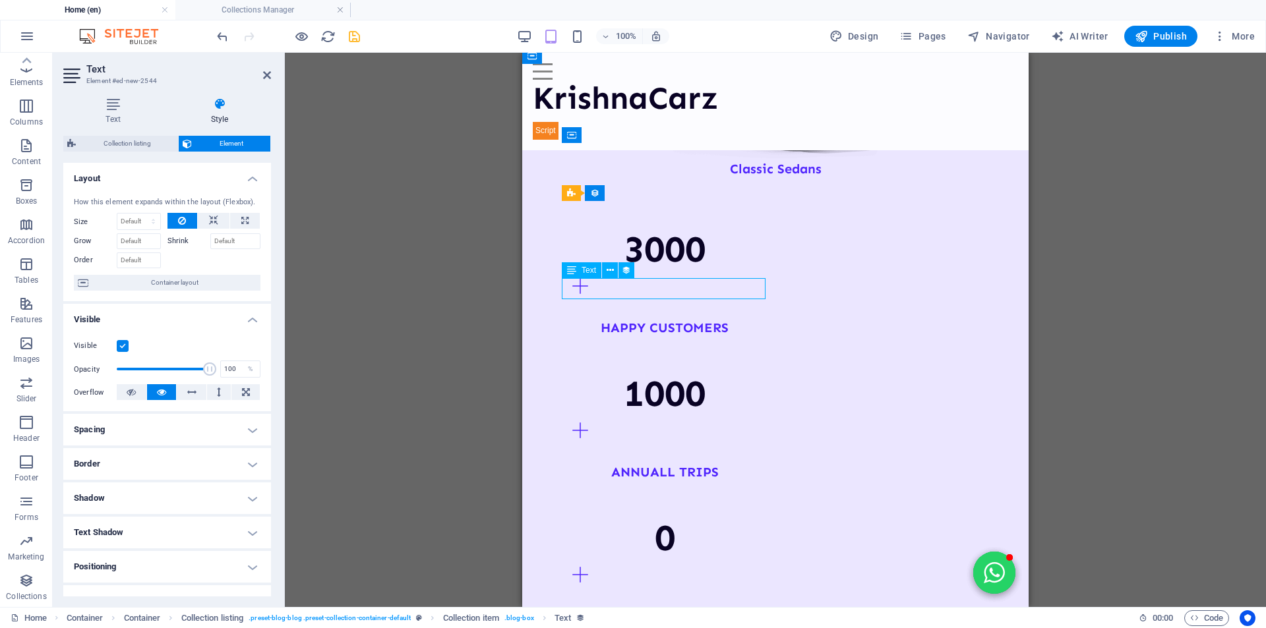
drag, startPoint x: 626, startPoint y: 289, endPoint x: 617, endPoint y: 291, distance: 9.4
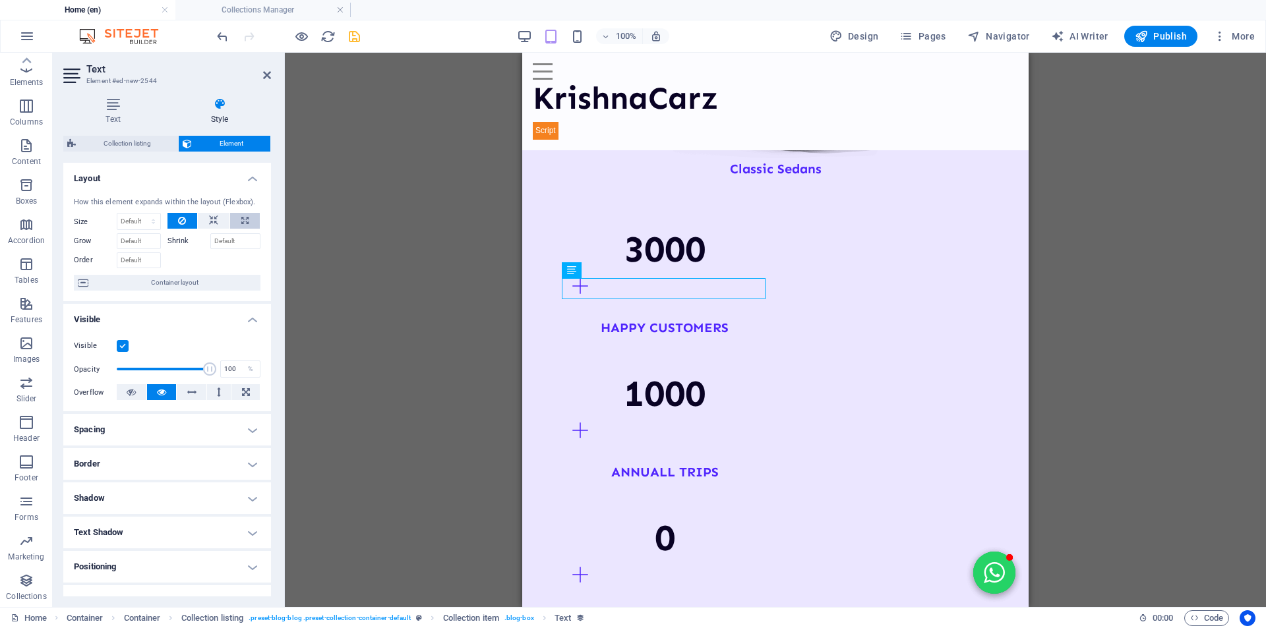
click at [242, 218] on icon at bounding box center [244, 221] width 7 height 16
type input "100"
select select "%"
click at [217, 216] on button at bounding box center [214, 221] width 32 height 16
select select "DISABLED_OPTION_VALUE"
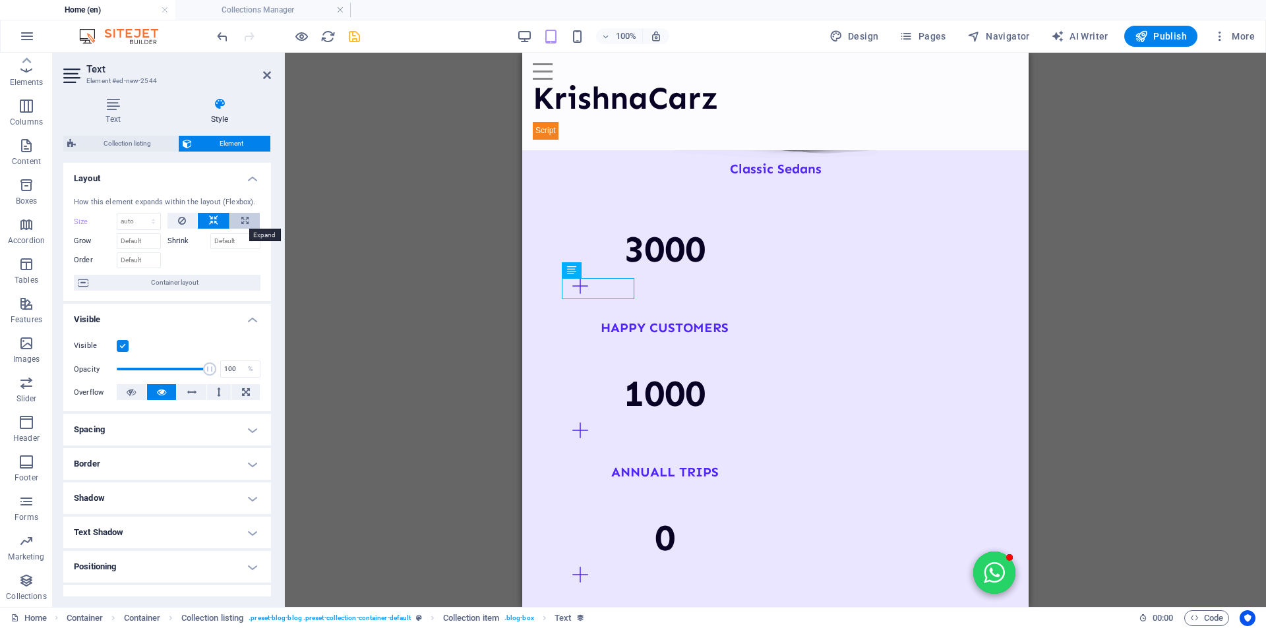
click at [243, 221] on icon at bounding box center [244, 221] width 7 height 16
type input "100"
select select "%"
click at [183, 219] on icon at bounding box center [182, 221] width 8 height 16
select select "DISABLED_OPTION_VALUE"
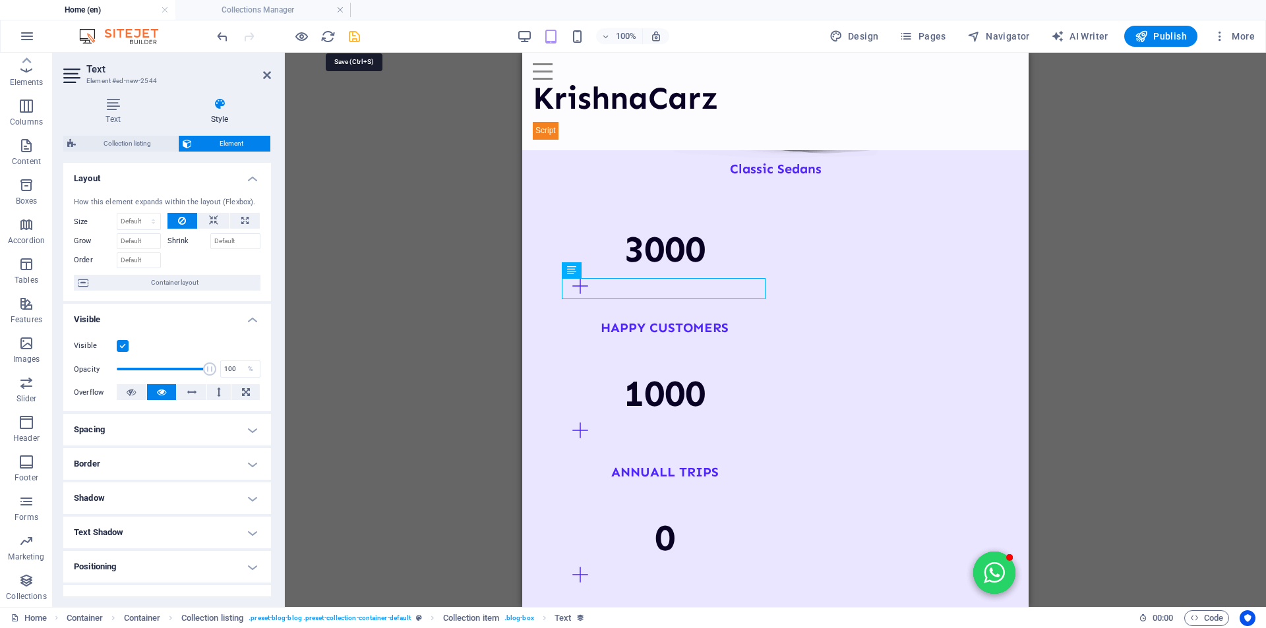
click at [350, 37] on icon "save" at bounding box center [354, 36] width 15 height 15
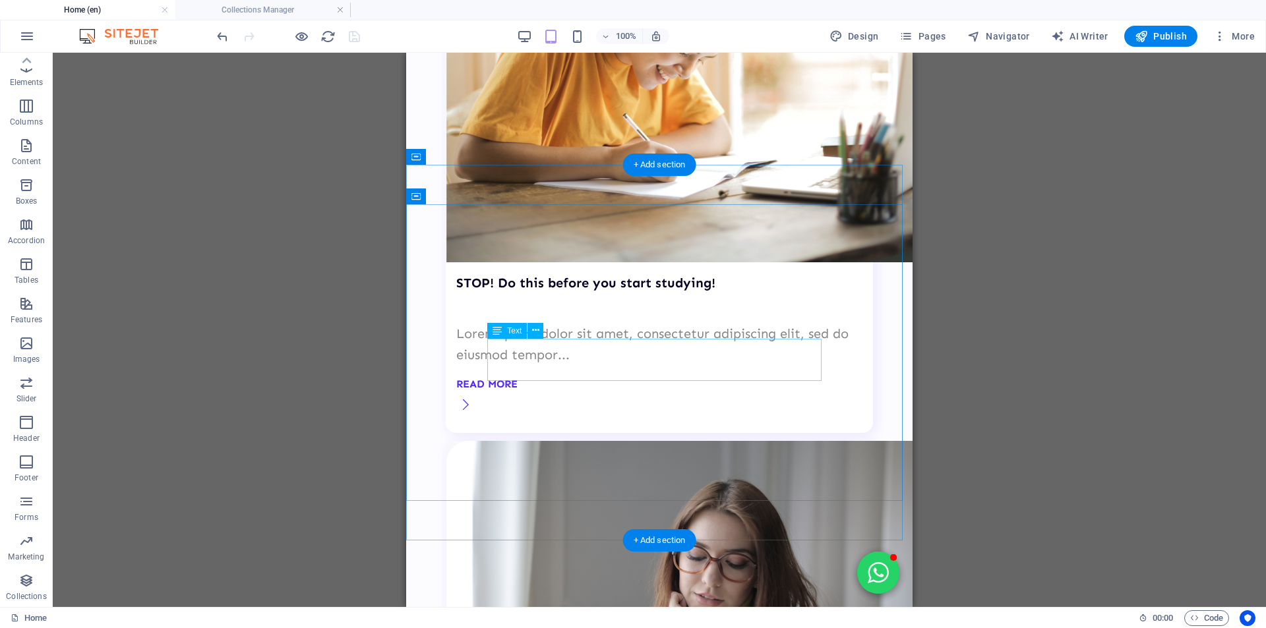
scroll to position [3388, 0]
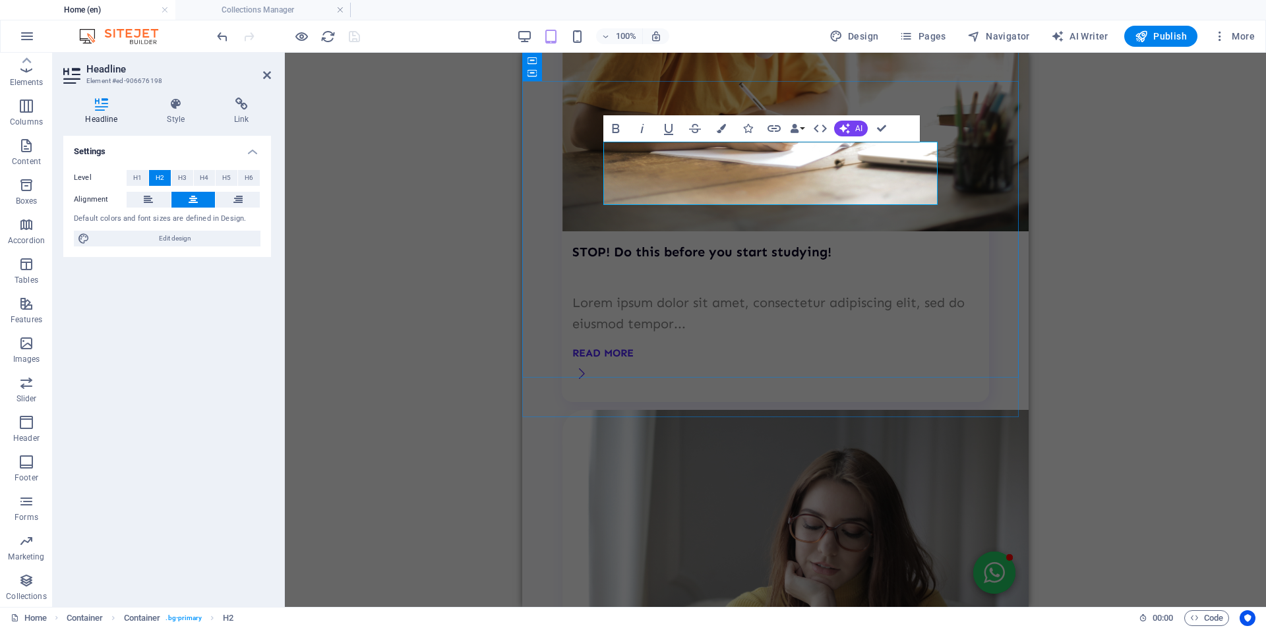
scroll to position [3367, 0]
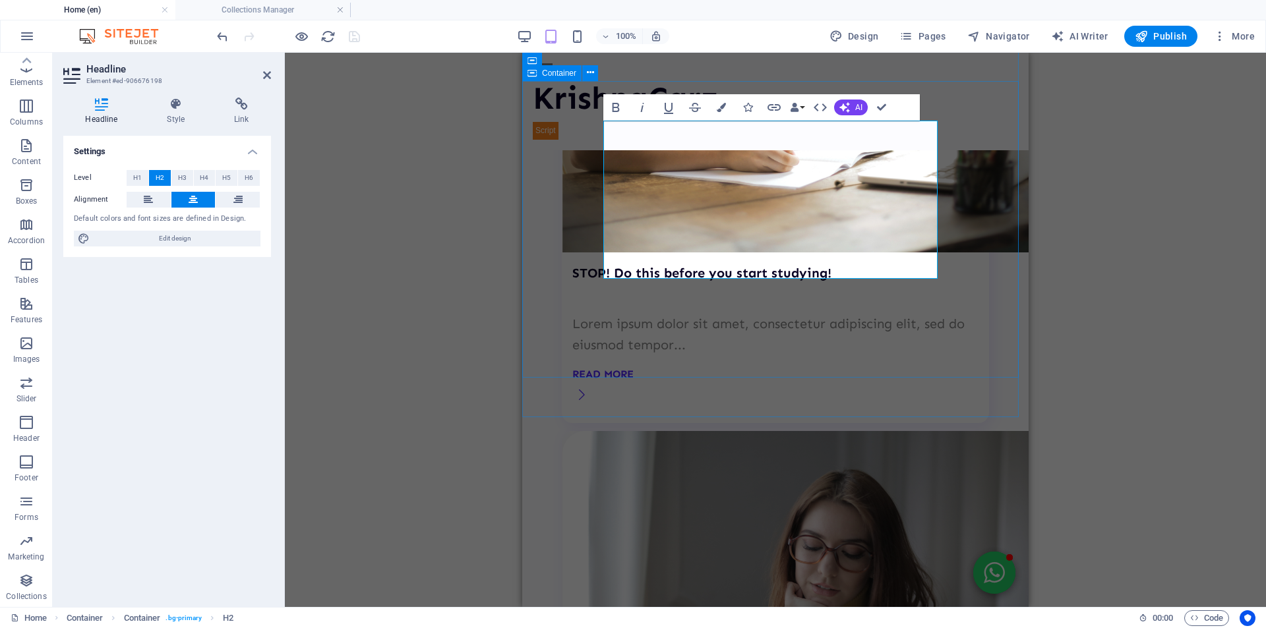
select select "px"
select select "multiple-waves"
select select "rem"
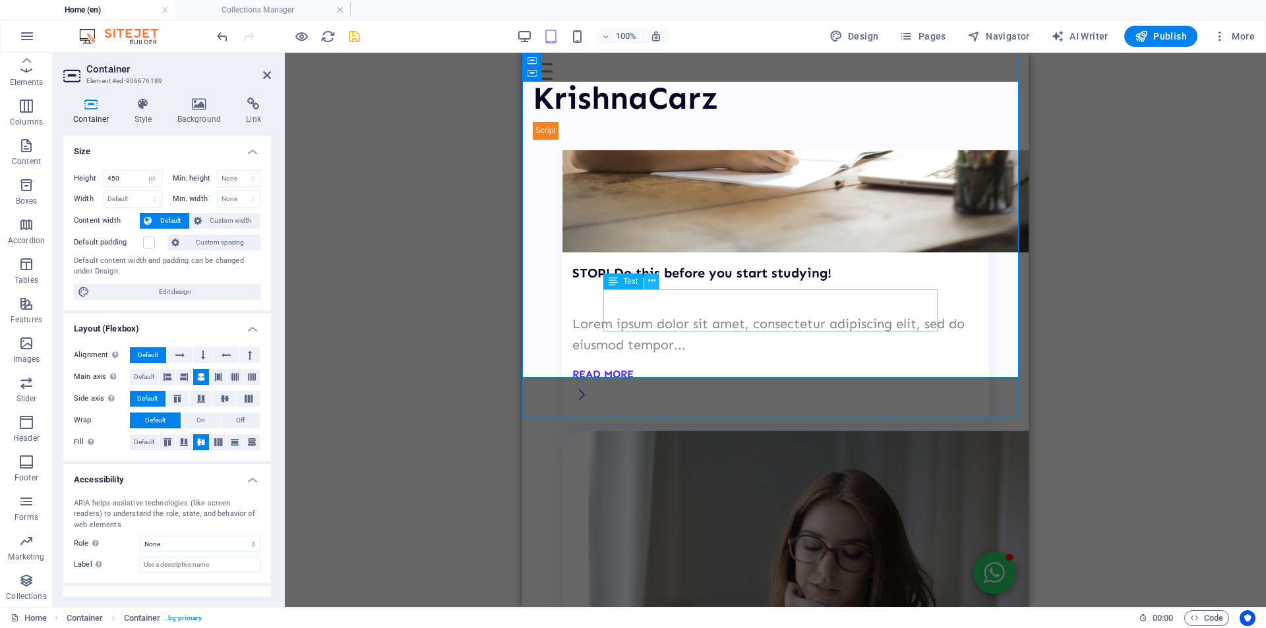
click at [654, 279] on icon at bounding box center [651, 281] width 7 height 14
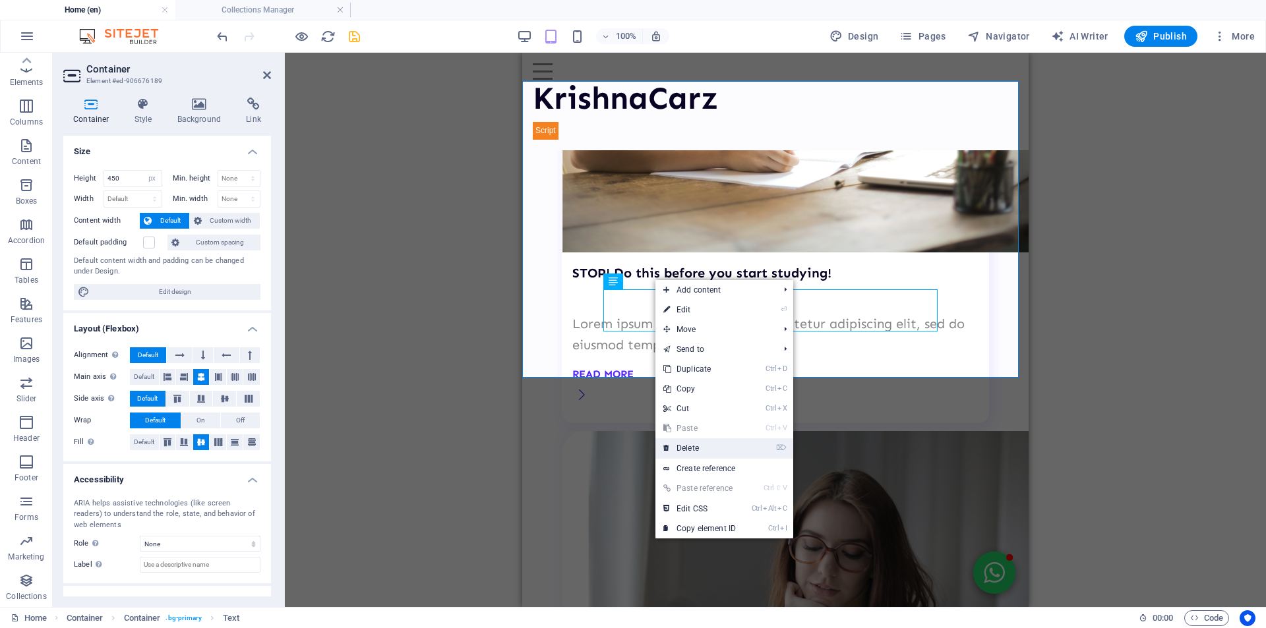
drag, startPoint x: 161, startPoint y: 392, endPoint x: 684, endPoint y: 444, distance: 524.7
click at [684, 444] on link "⌦ Delete" at bounding box center [699, 448] width 88 height 20
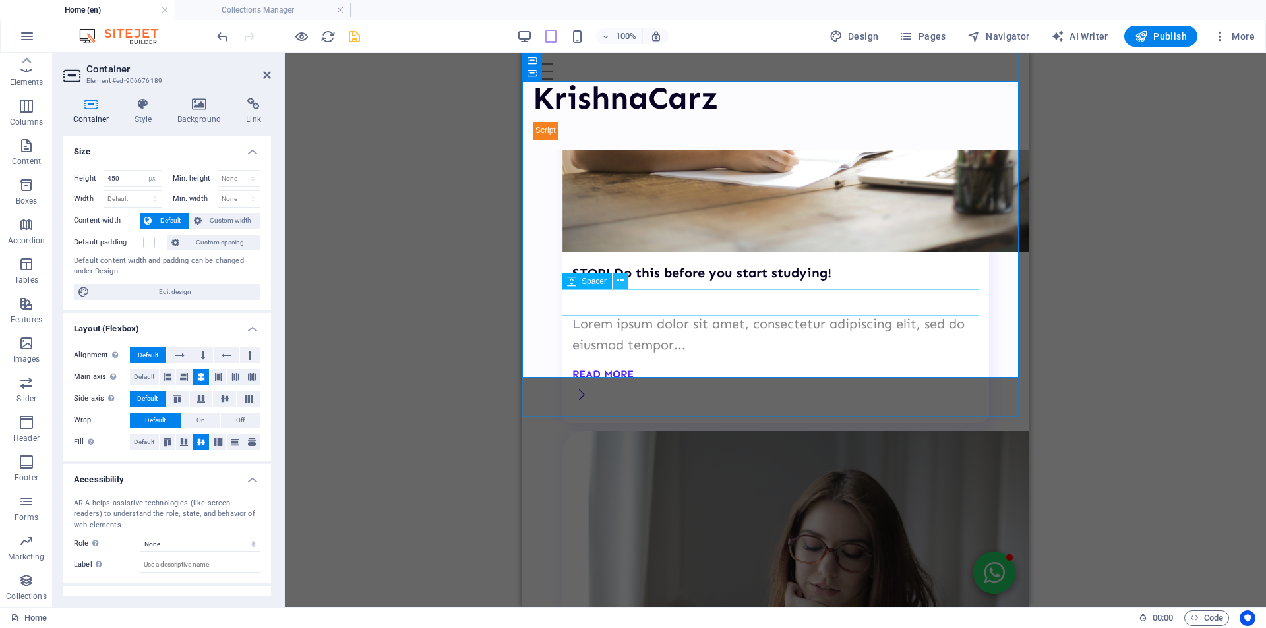
click at [622, 283] on icon at bounding box center [620, 281] width 7 height 14
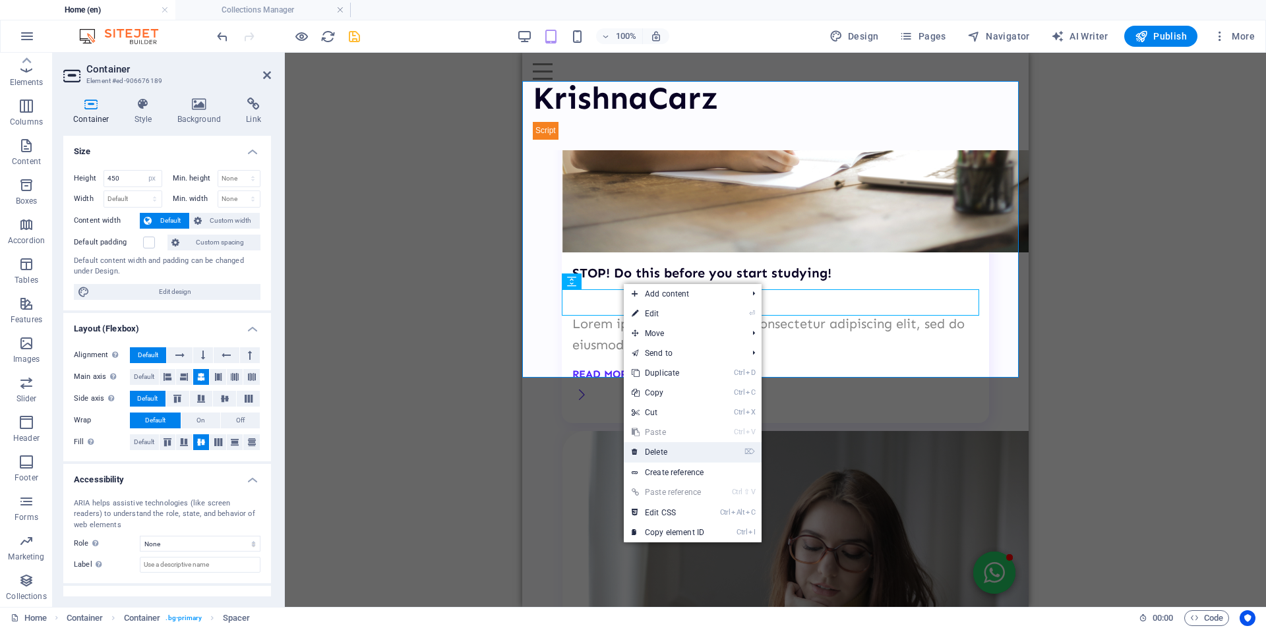
drag, startPoint x: 652, startPoint y: 449, endPoint x: 129, endPoint y: 396, distance: 525.3
click at [651, 449] on link "⌦ Delete" at bounding box center [668, 452] width 88 height 20
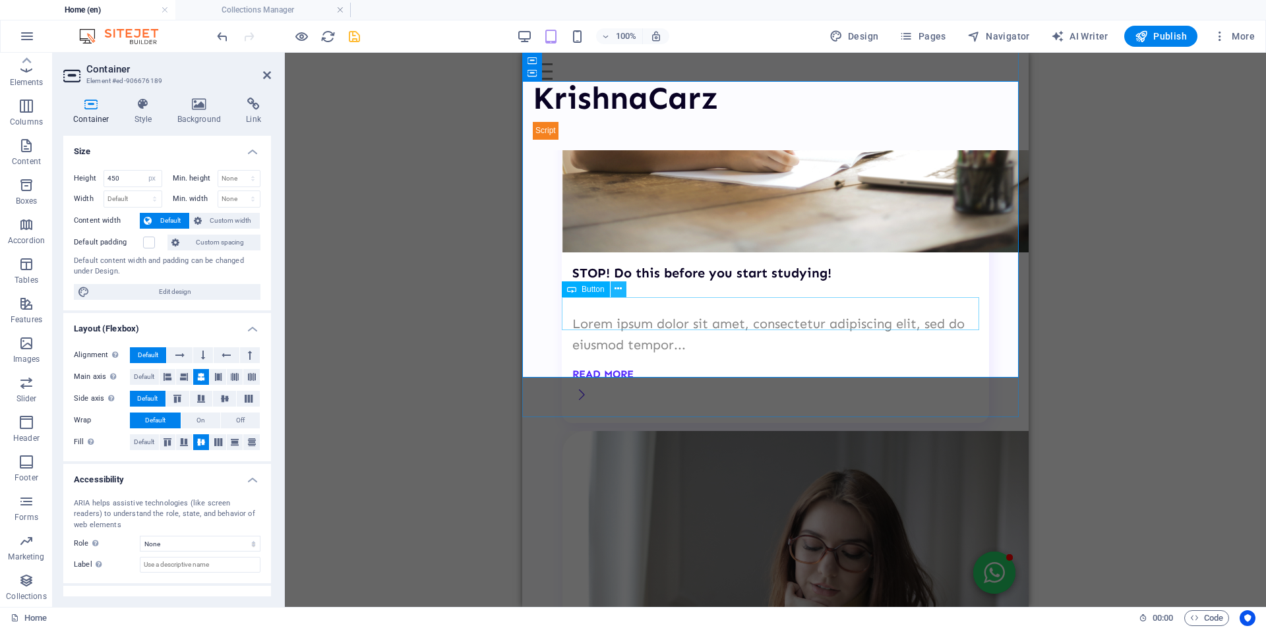
click at [617, 291] on icon at bounding box center [617, 289] width 7 height 14
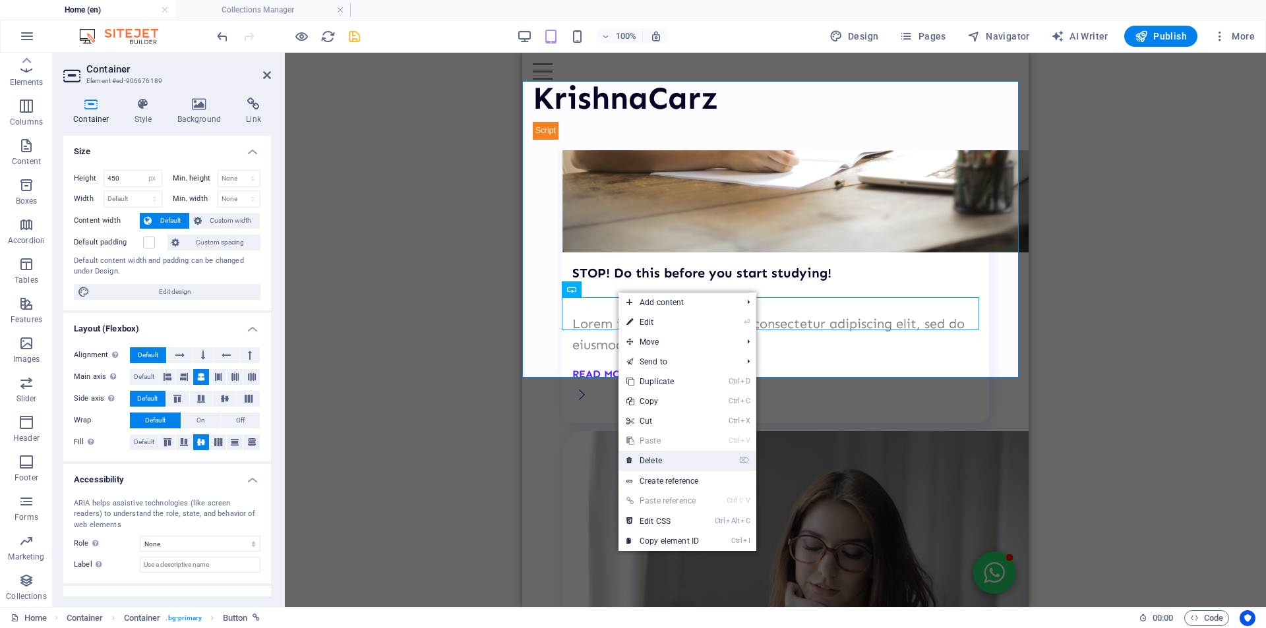
click at [656, 455] on link "⌦ Delete" at bounding box center [662, 461] width 88 height 20
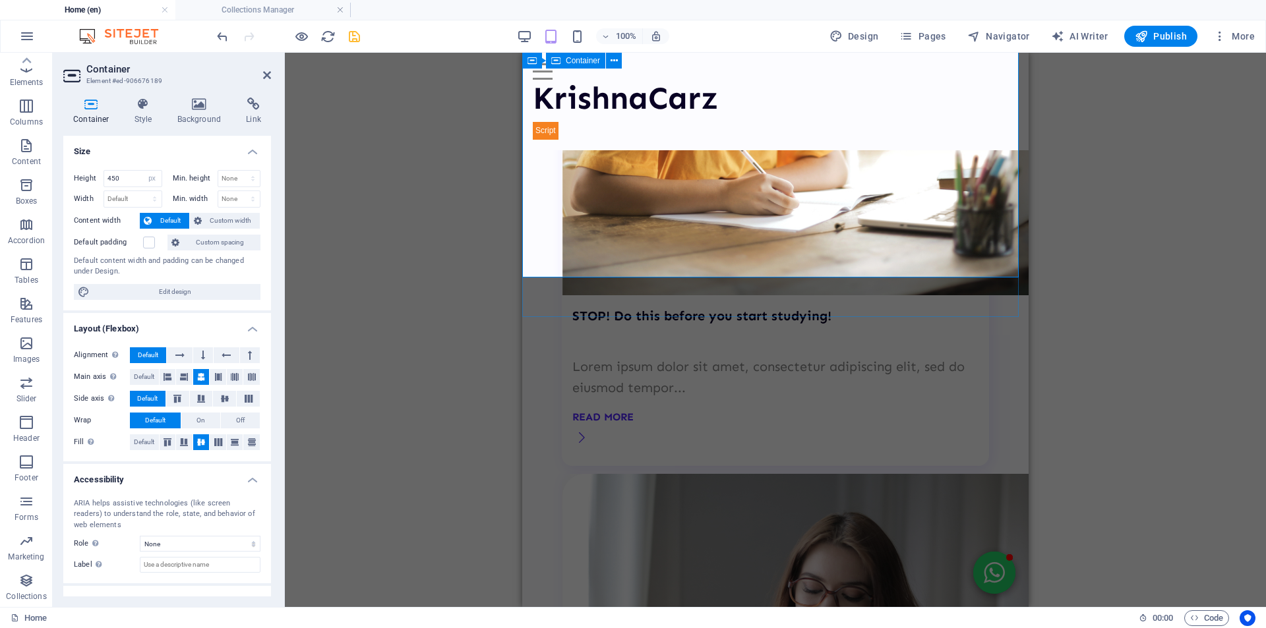
scroll to position [3301, 0]
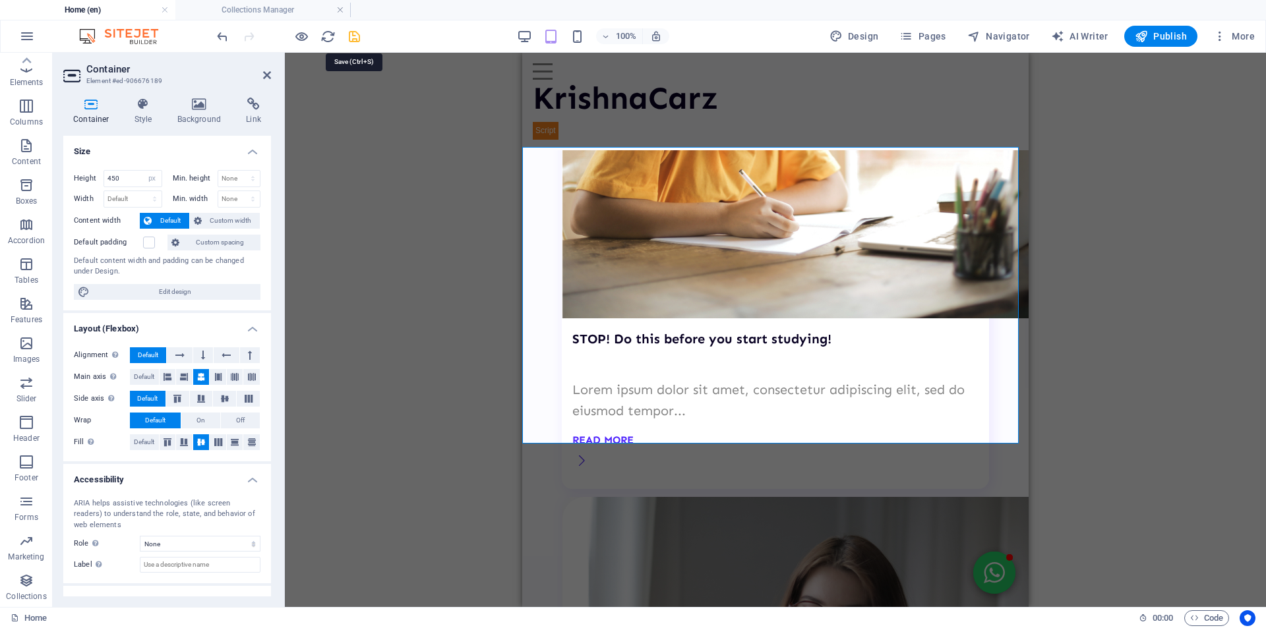
click at [356, 38] on icon "save" at bounding box center [354, 36] width 15 height 15
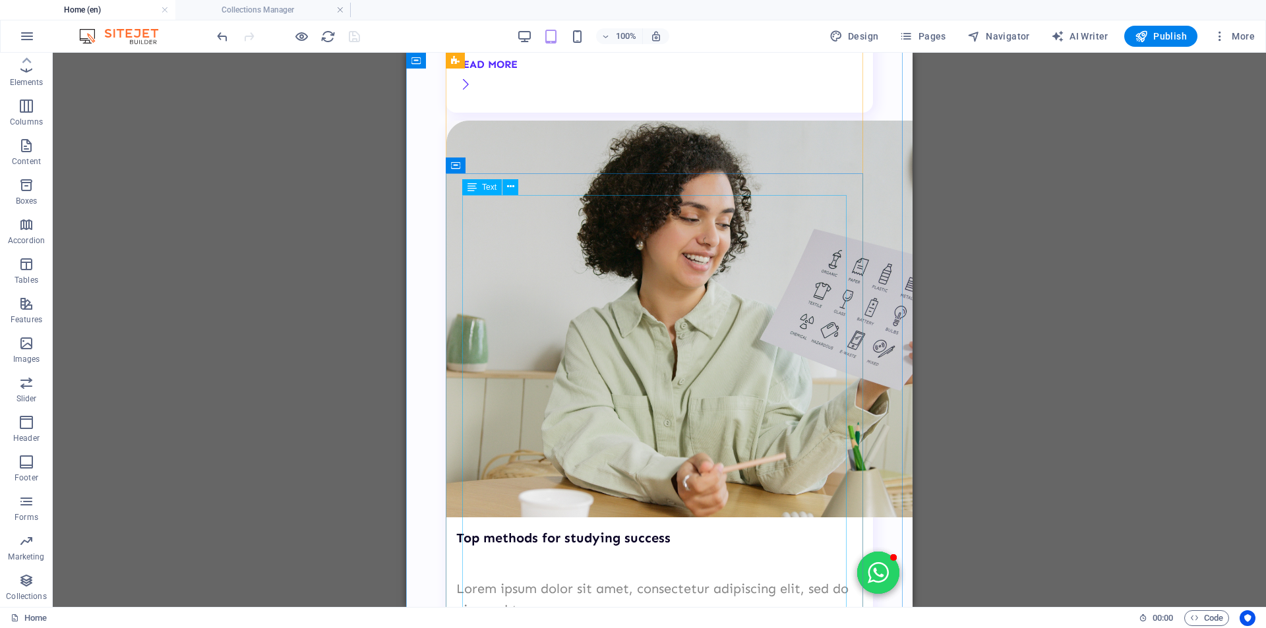
scroll to position [4355, 0]
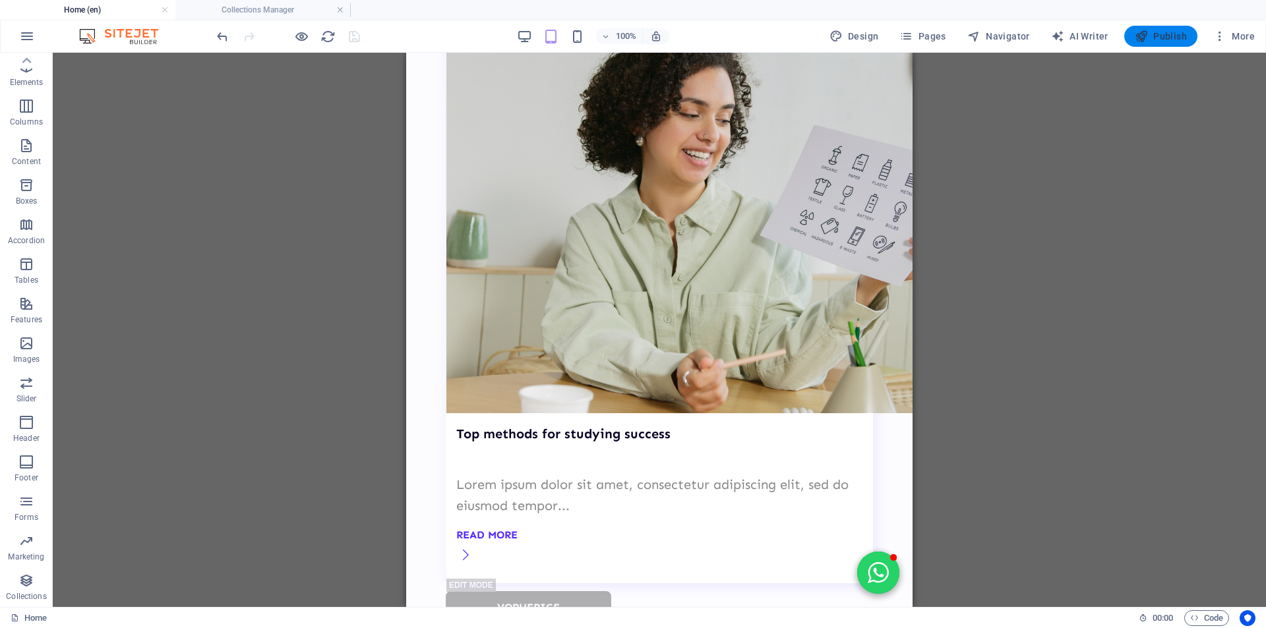
click at [1170, 38] on span "Publish" at bounding box center [1160, 36] width 52 height 13
click at [1167, 41] on span "Publish" at bounding box center [1160, 36] width 52 height 13
